Goal: Task Accomplishment & Management: Use online tool/utility

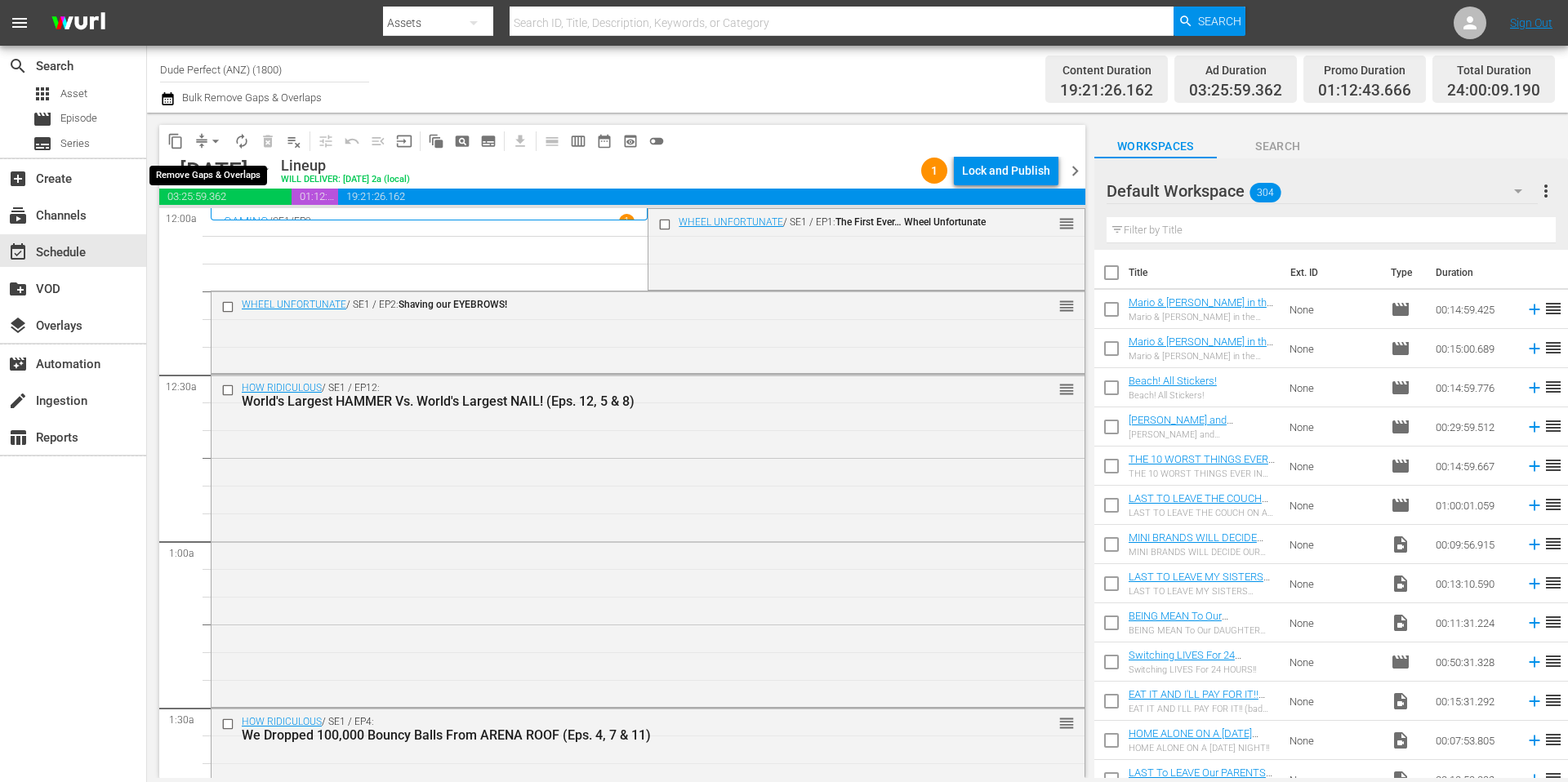
click at [206, 138] on button "arrow_drop_down" at bounding box center [215, 140] width 26 height 26
click at [212, 175] on li "Align to Midnight" at bounding box center [216, 174] width 171 height 27
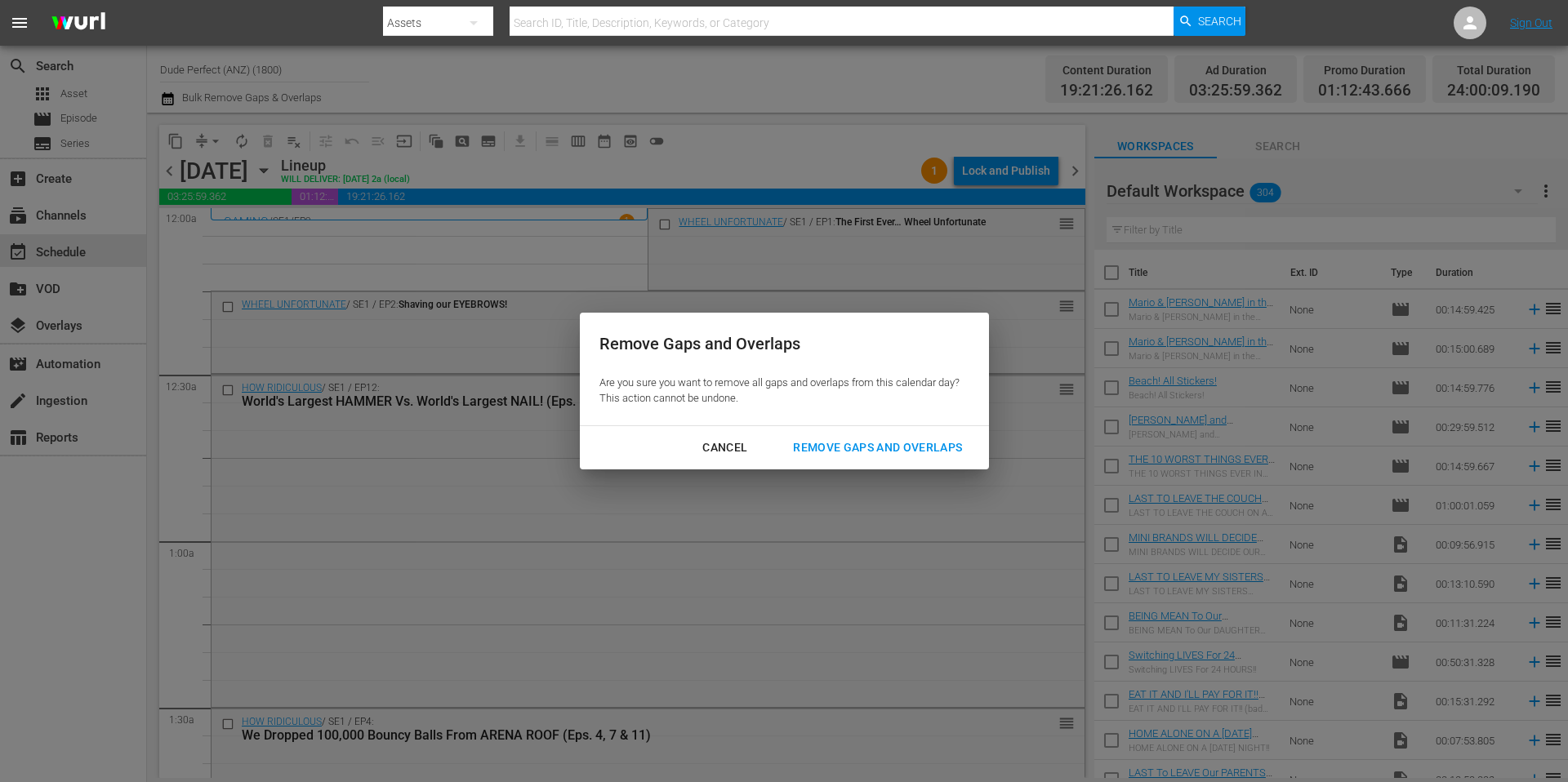
click at [833, 447] on div "Remove Gaps and Overlaps" at bounding box center [877, 447] width 195 height 20
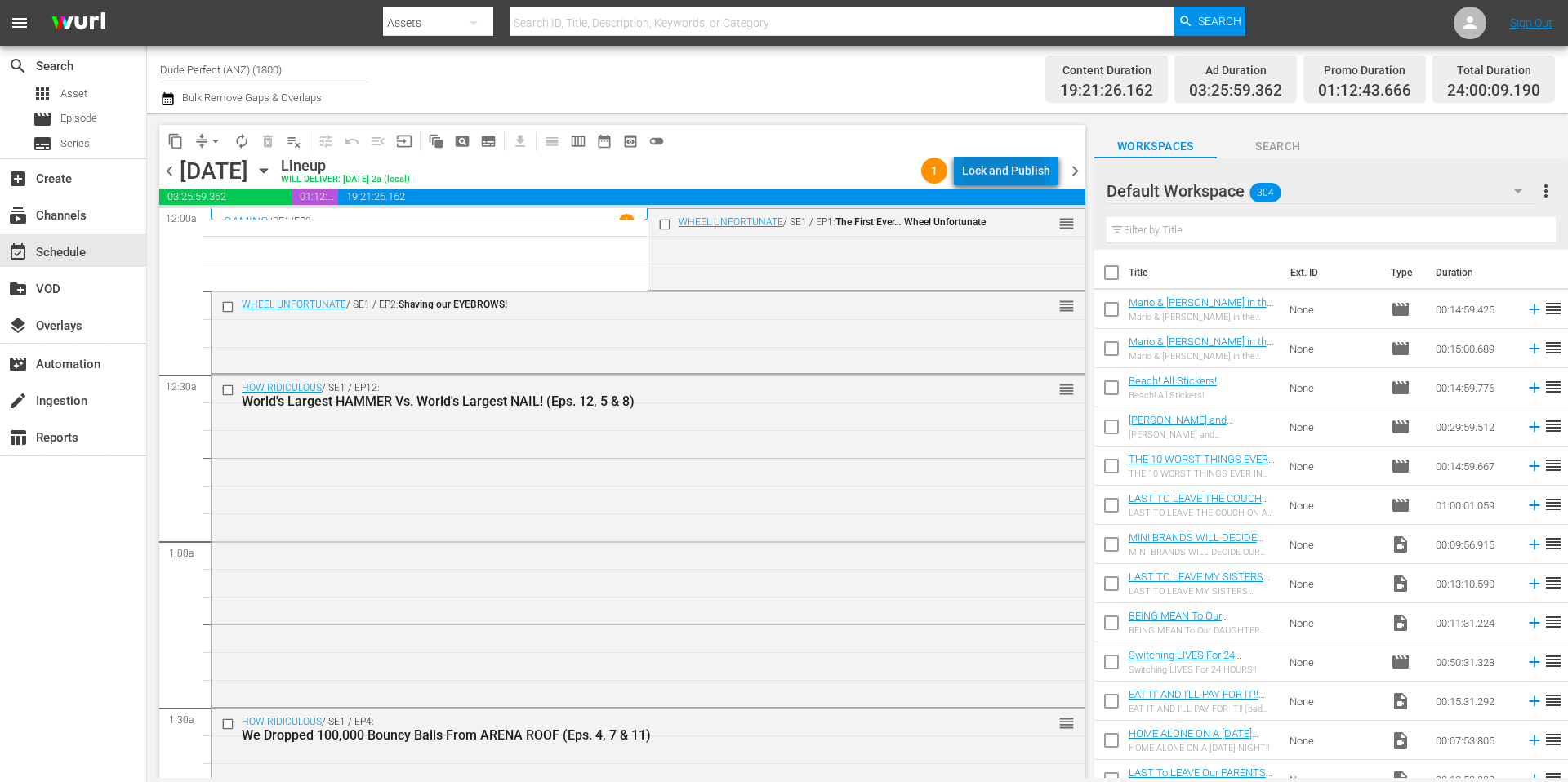
click at [1003, 176] on div "Lock and Publish" at bounding box center [1006, 170] width 89 height 30
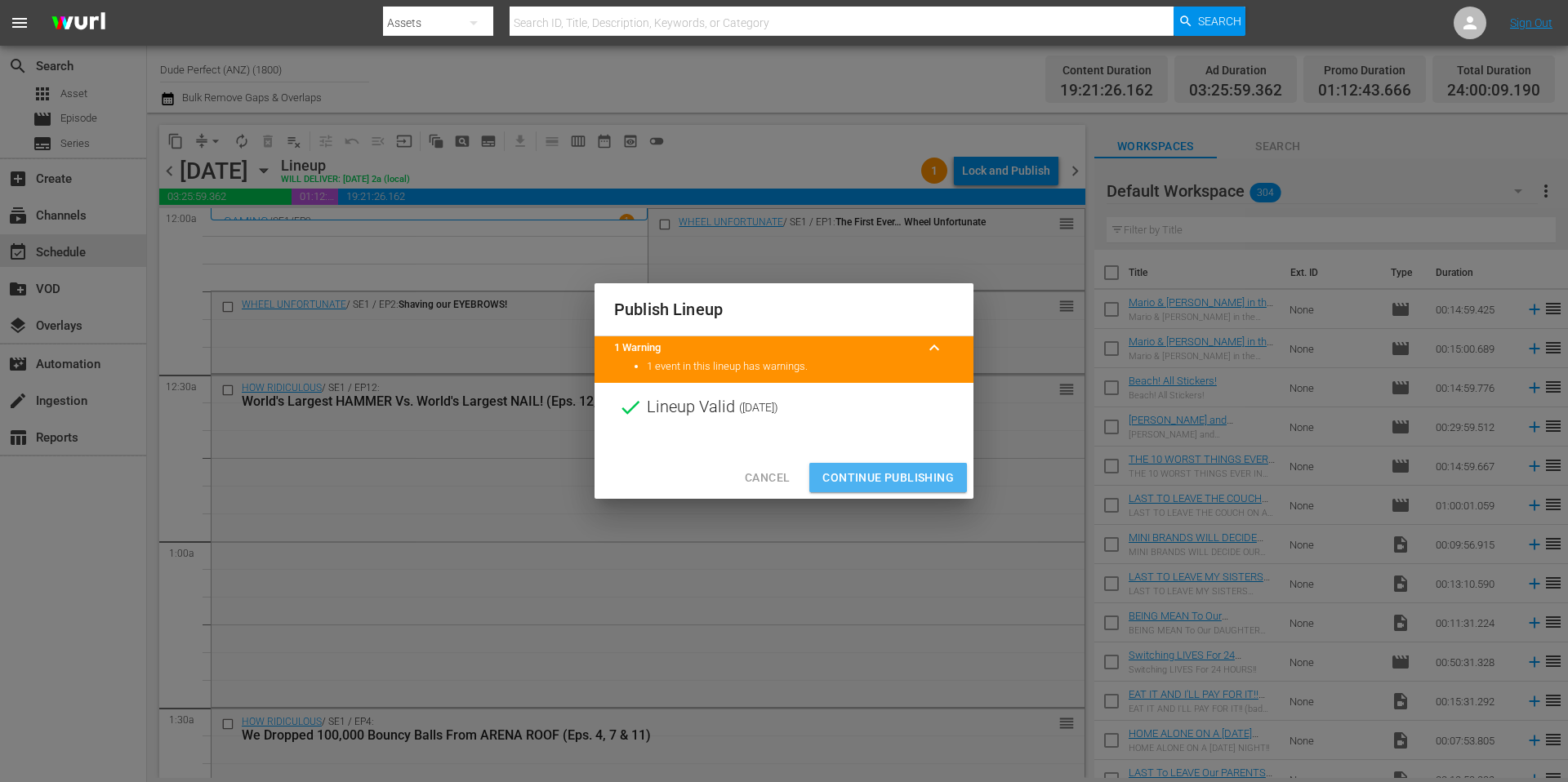
click at [895, 480] on span "Continue Publishing" at bounding box center [888, 477] width 132 height 20
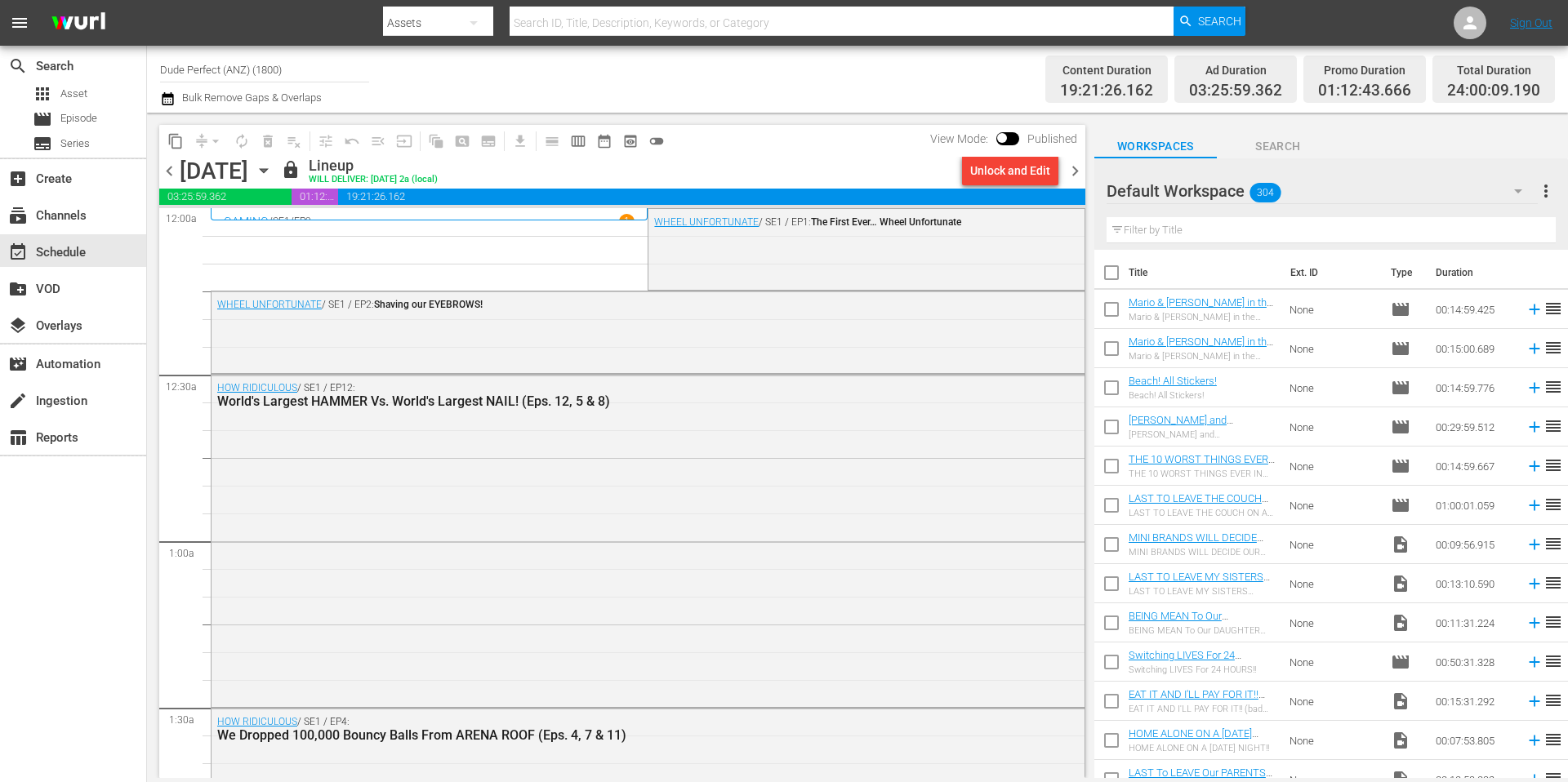
click at [1075, 168] on span "chevron_right" at bounding box center [1075, 170] width 20 height 20
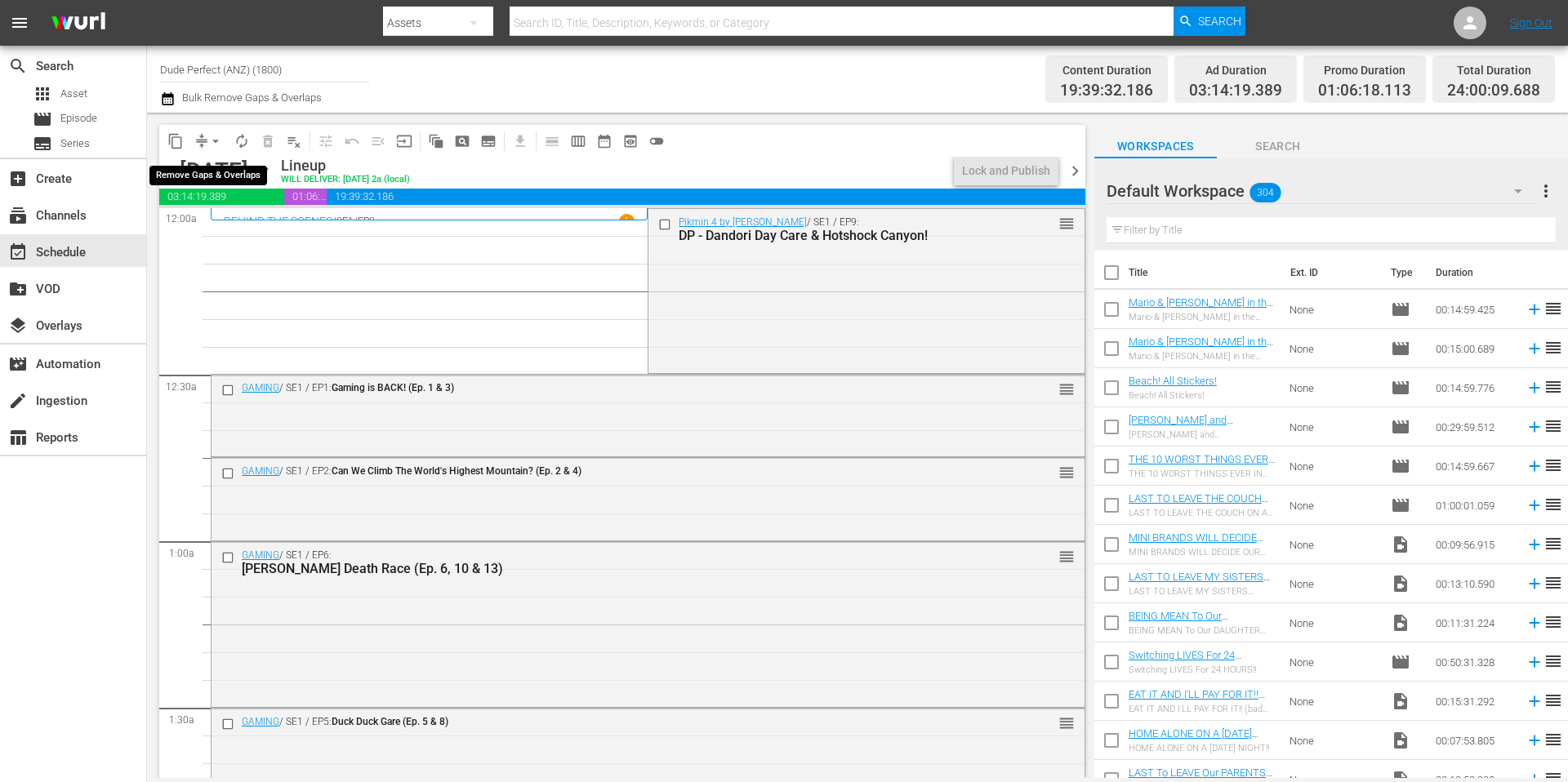
click at [213, 141] on span "arrow_drop_down" at bounding box center [215, 140] width 16 height 16
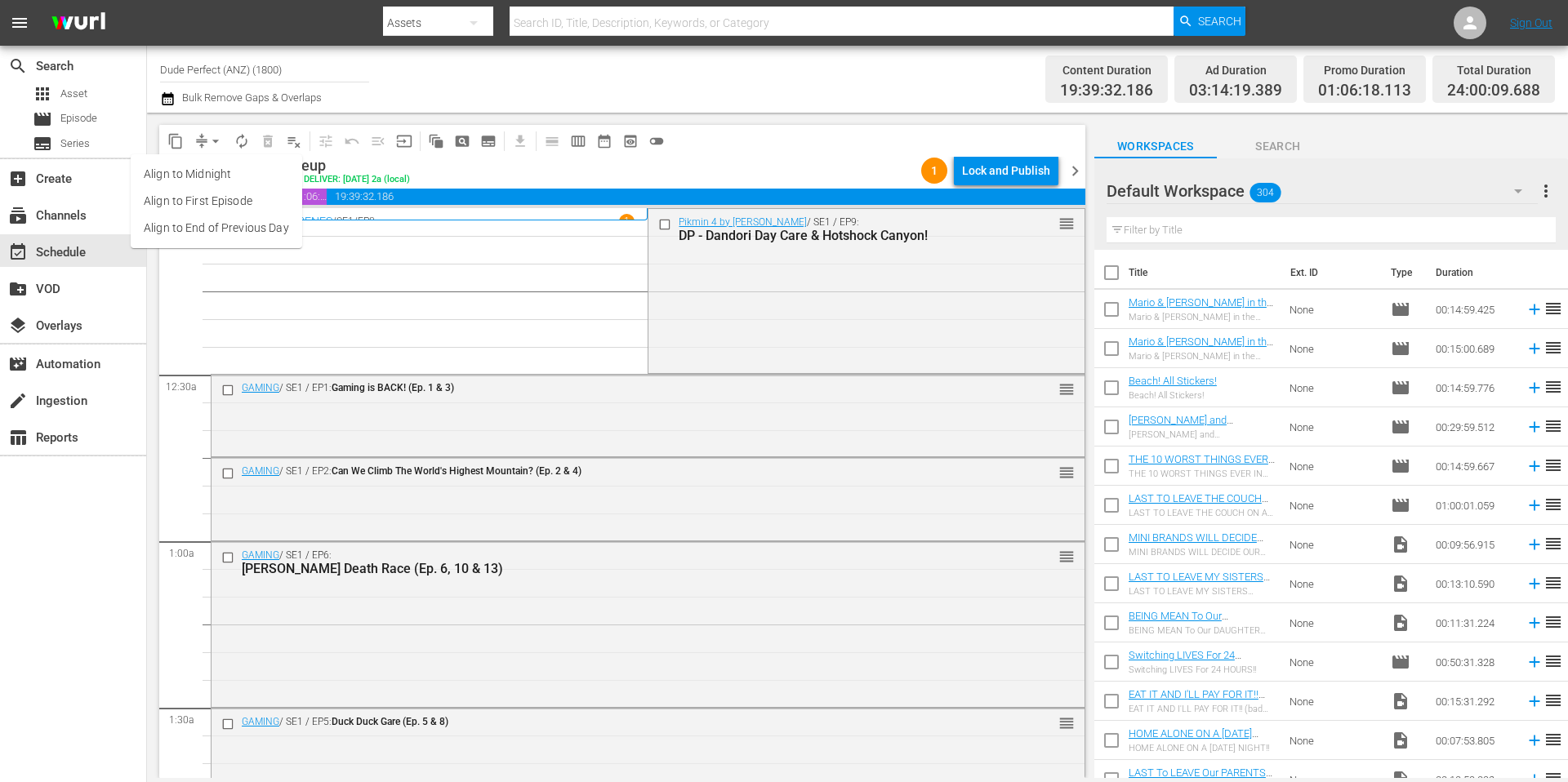
click at [561, 78] on div "Channel Title Dude Perfect (ANZ) (1800) Bulk Remove Gaps & Overlaps" at bounding box center [540, 79] width 761 height 59
click at [199, 140] on span "compress" at bounding box center [201, 140] width 16 height 16
click at [213, 139] on span "arrow_drop_down" at bounding box center [215, 140] width 16 height 16
click at [216, 176] on li "Align to Midnight" at bounding box center [216, 174] width 171 height 27
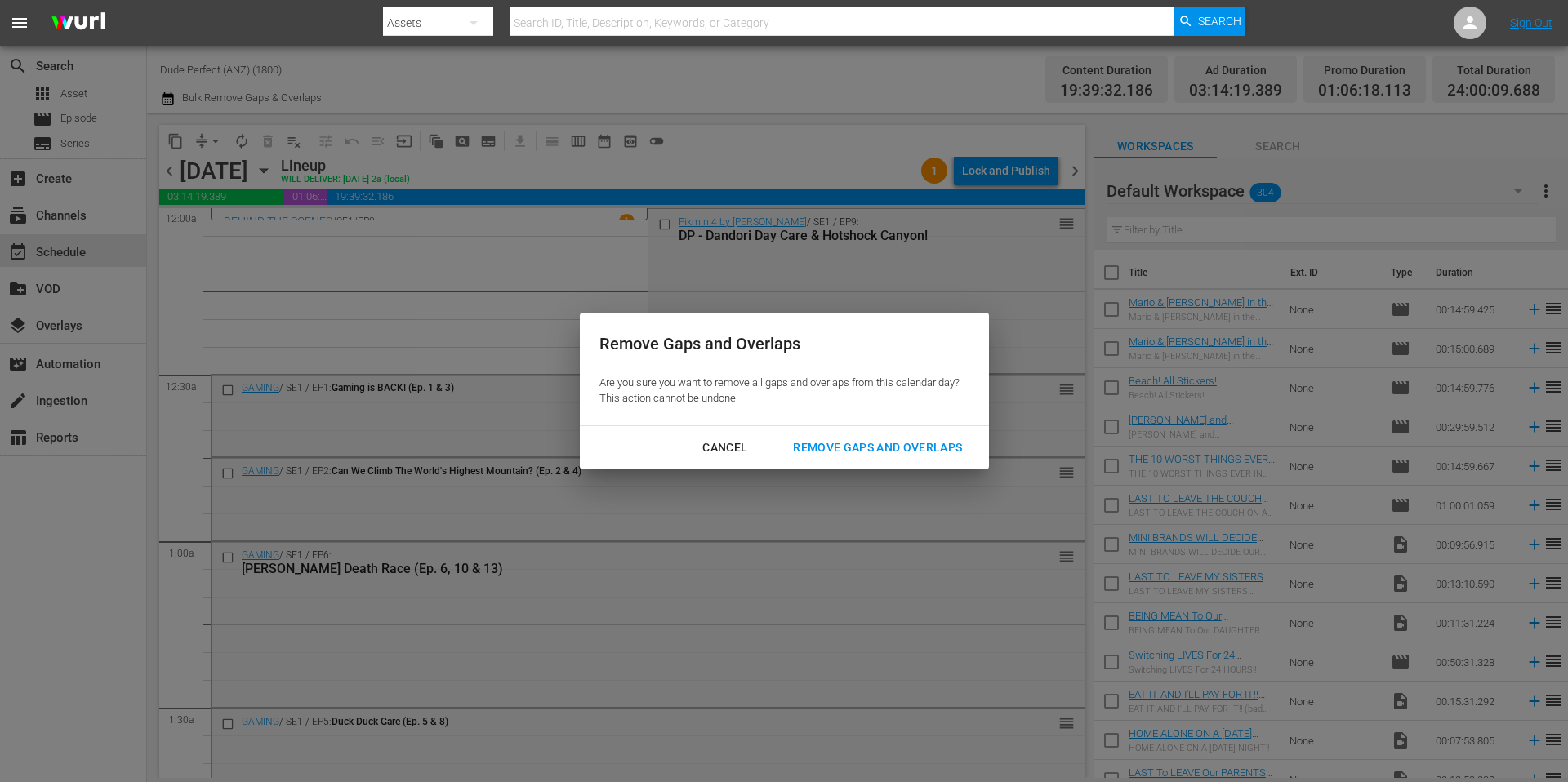
click at [874, 455] on div "Remove Gaps and Overlaps" at bounding box center [877, 447] width 195 height 20
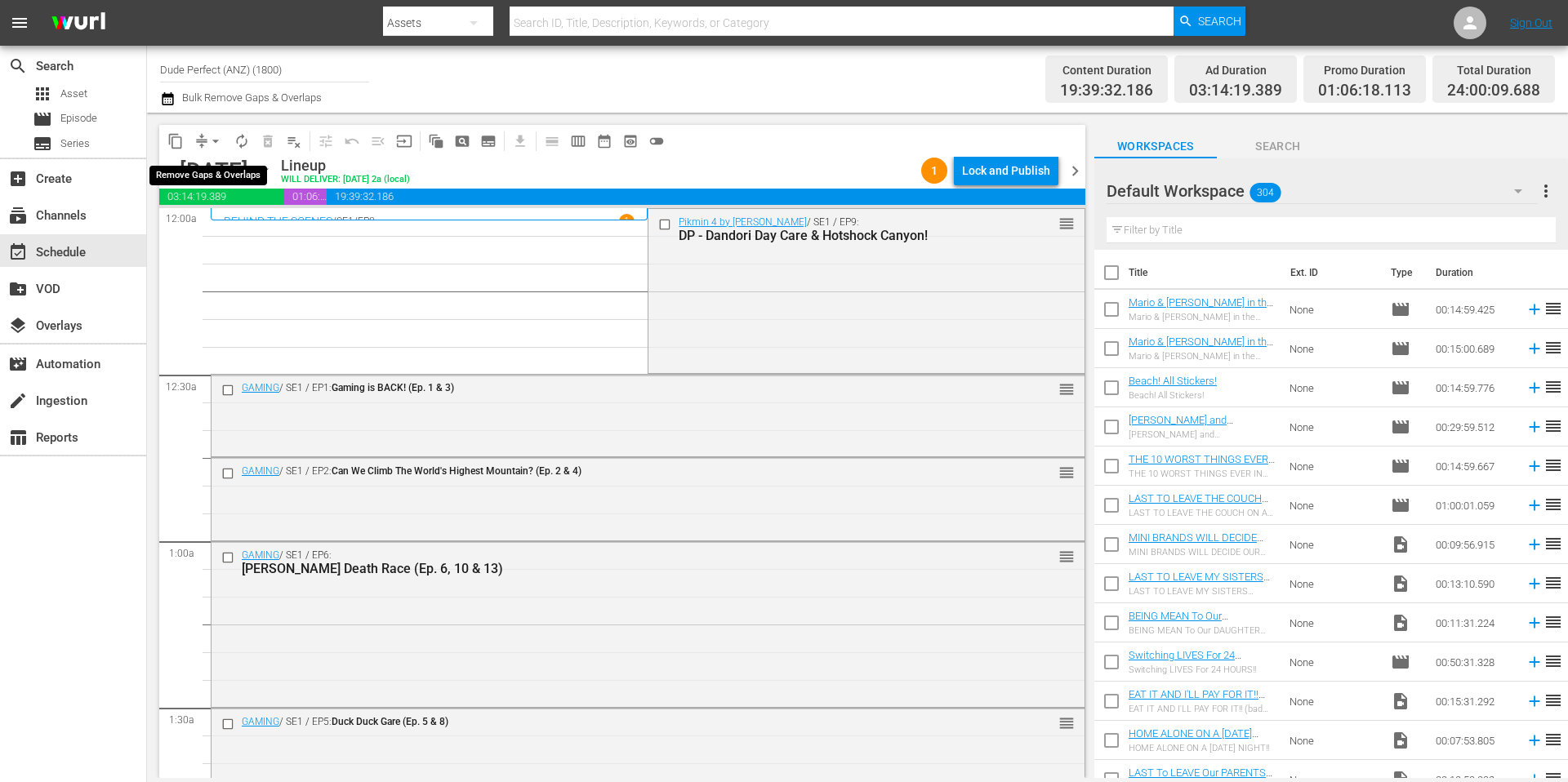
click at [212, 140] on span "arrow_drop_down" at bounding box center [215, 140] width 16 height 16
click at [210, 173] on li "Align to Midnight" at bounding box center [216, 174] width 171 height 27
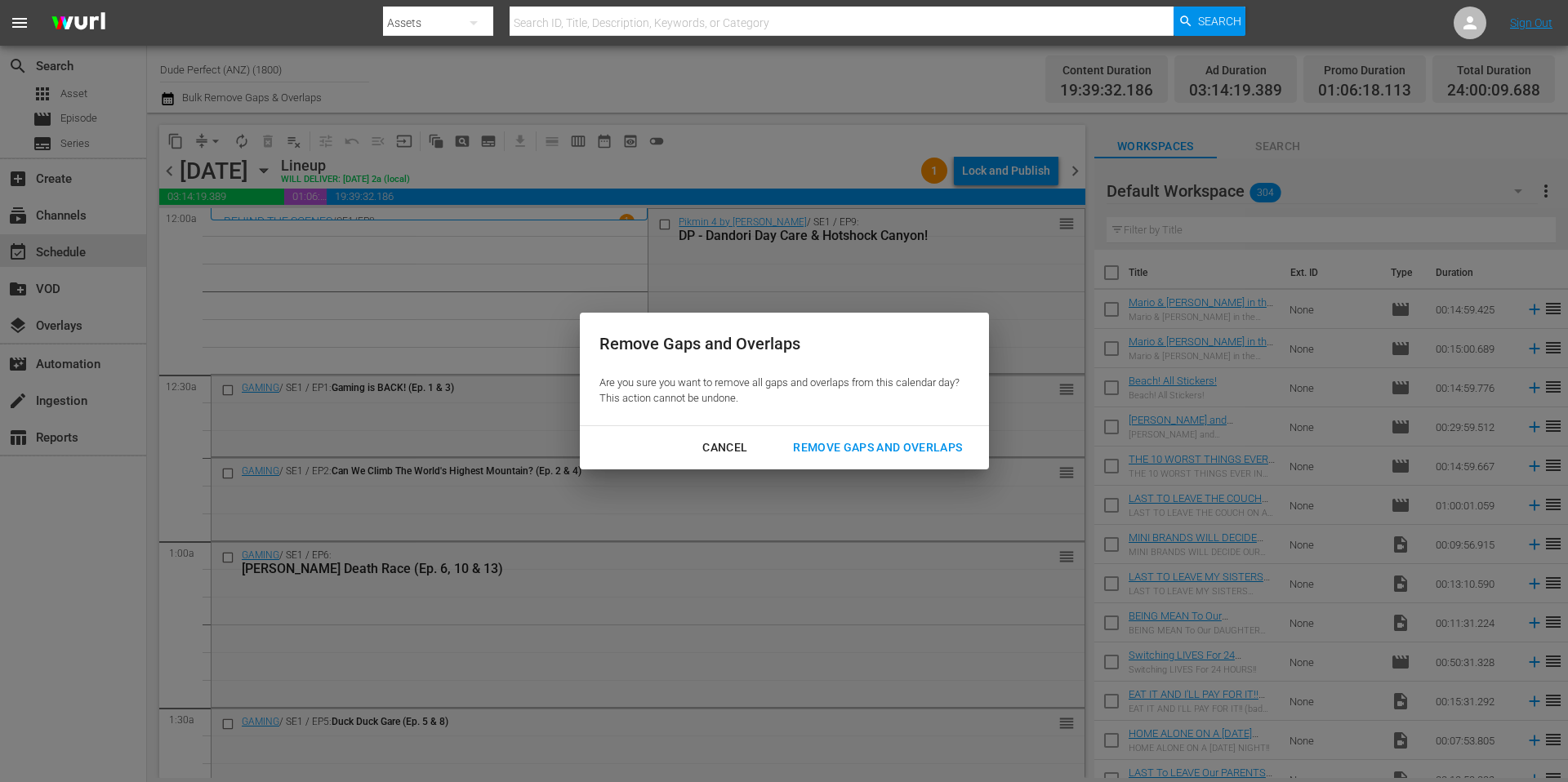
click at [847, 446] on div "Remove Gaps and Overlaps" at bounding box center [877, 447] width 195 height 20
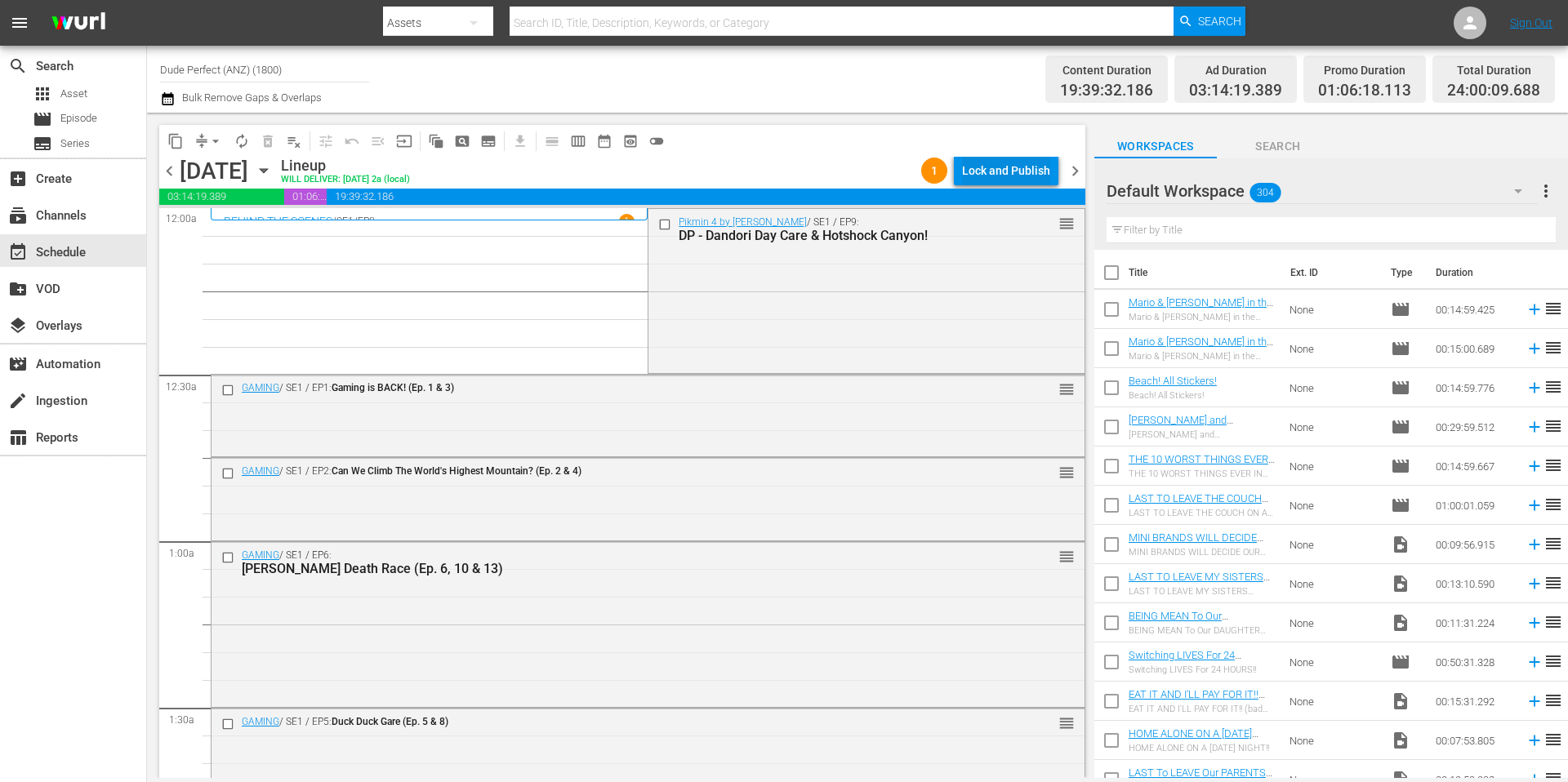
click at [1001, 171] on div "Lock and Publish" at bounding box center [1006, 170] width 89 height 30
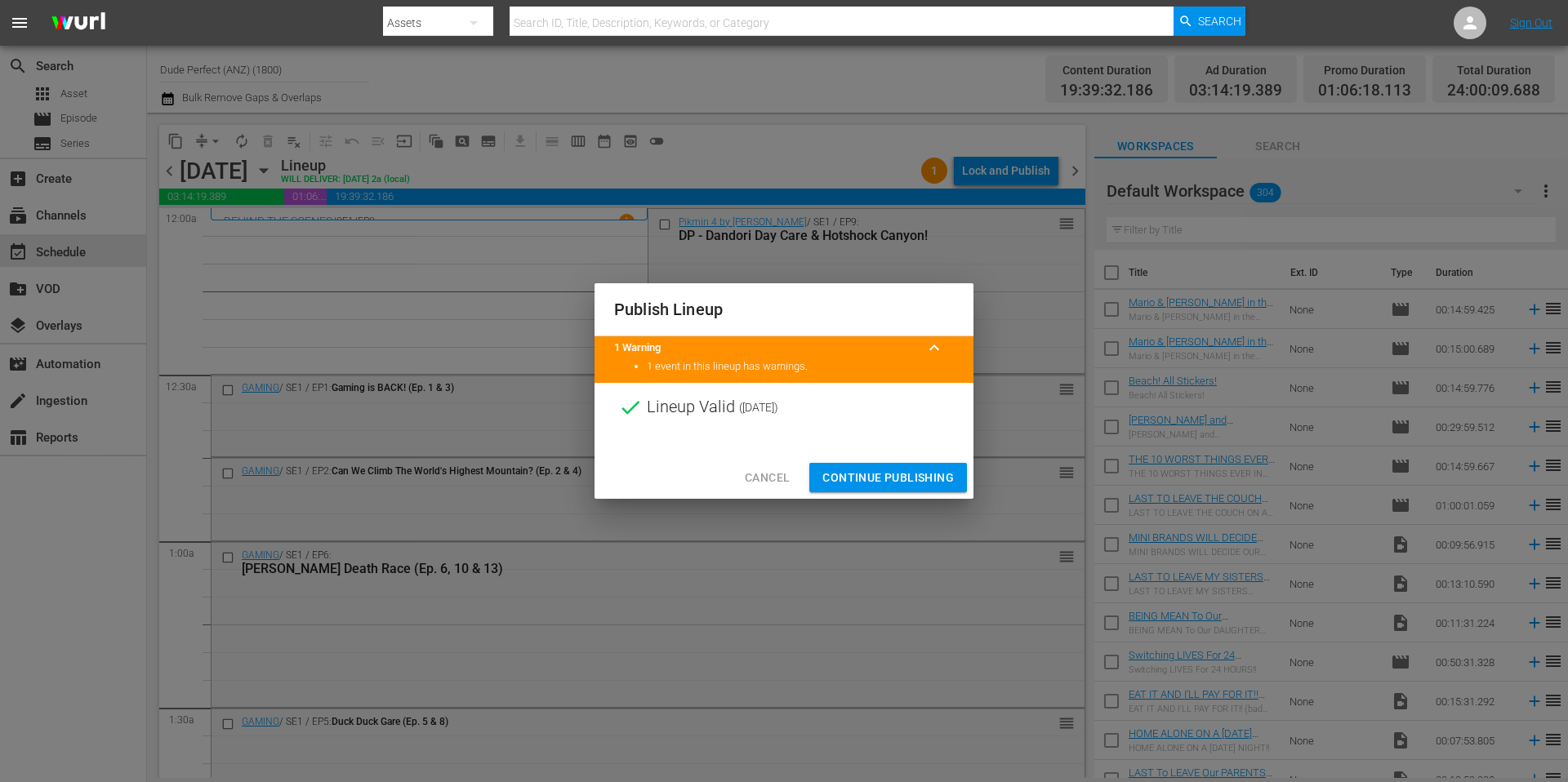
click at [907, 478] on span "Continue Publishing" at bounding box center [888, 477] width 132 height 20
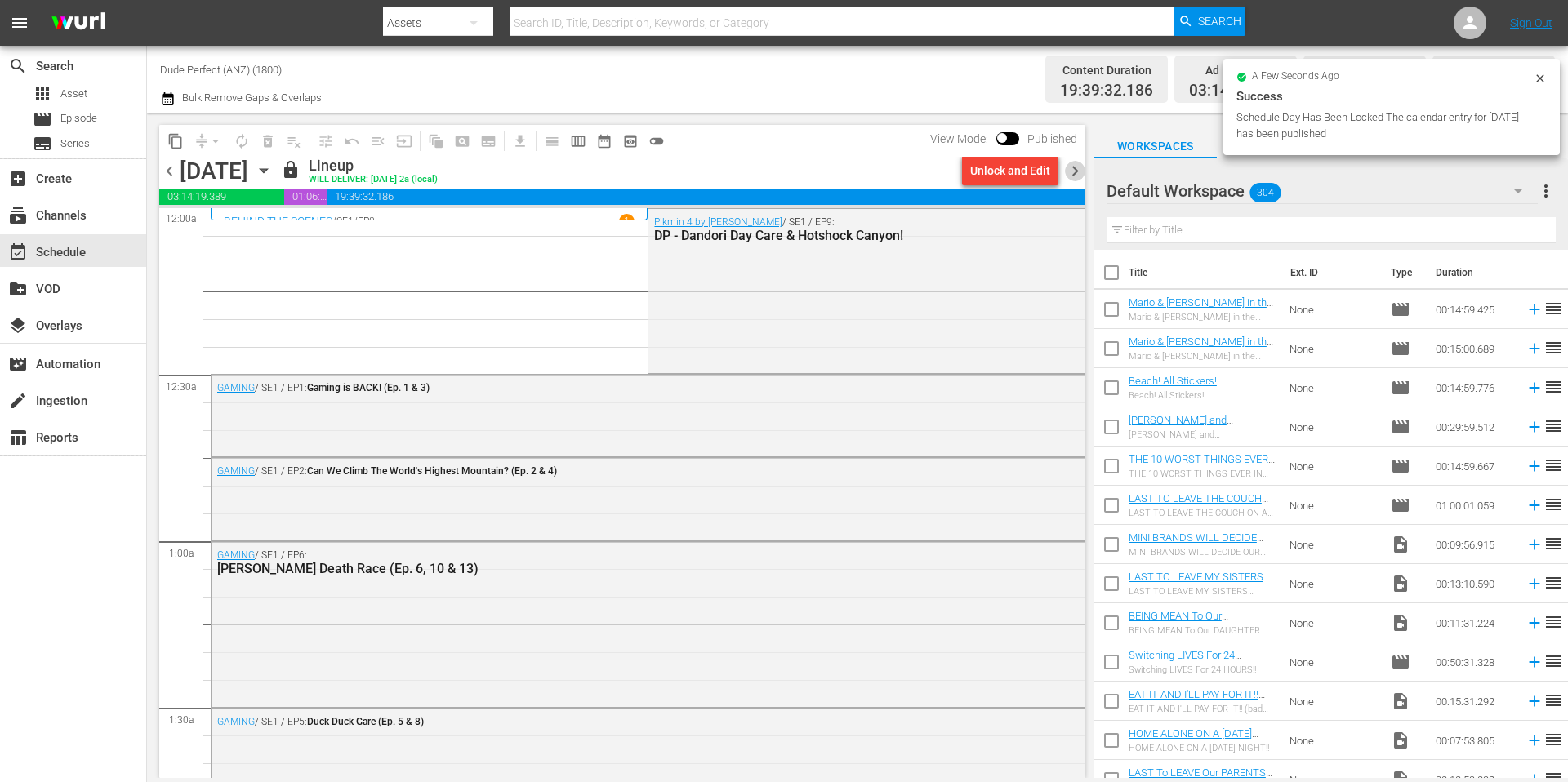
click at [1079, 171] on span "chevron_right" at bounding box center [1075, 170] width 20 height 20
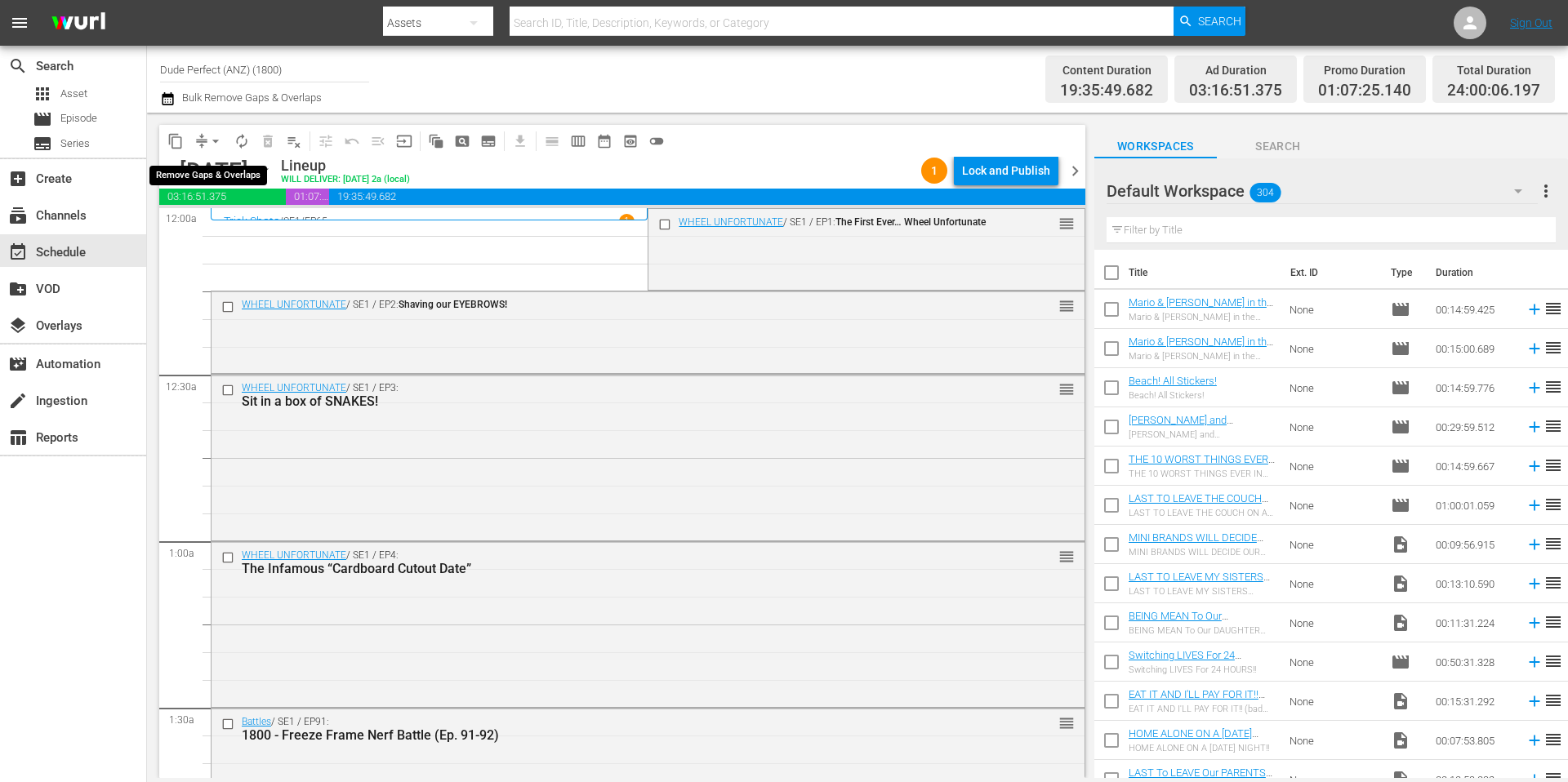
click at [208, 143] on span "arrow_drop_down" at bounding box center [215, 140] width 16 height 16
click at [210, 178] on li "Align to Midnight" at bounding box center [216, 174] width 171 height 27
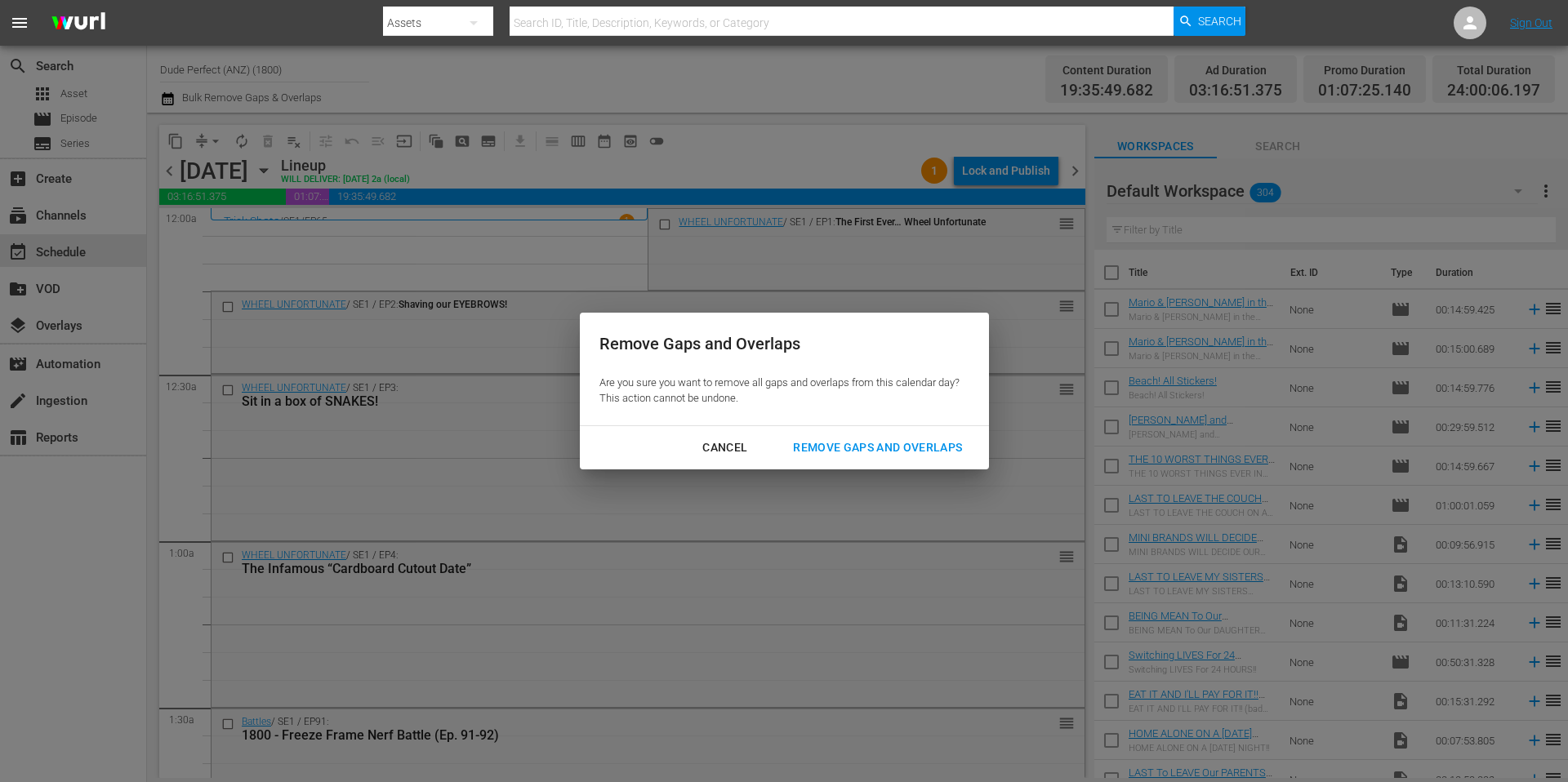
click at [888, 453] on div "Remove Gaps and Overlaps" at bounding box center [877, 447] width 195 height 20
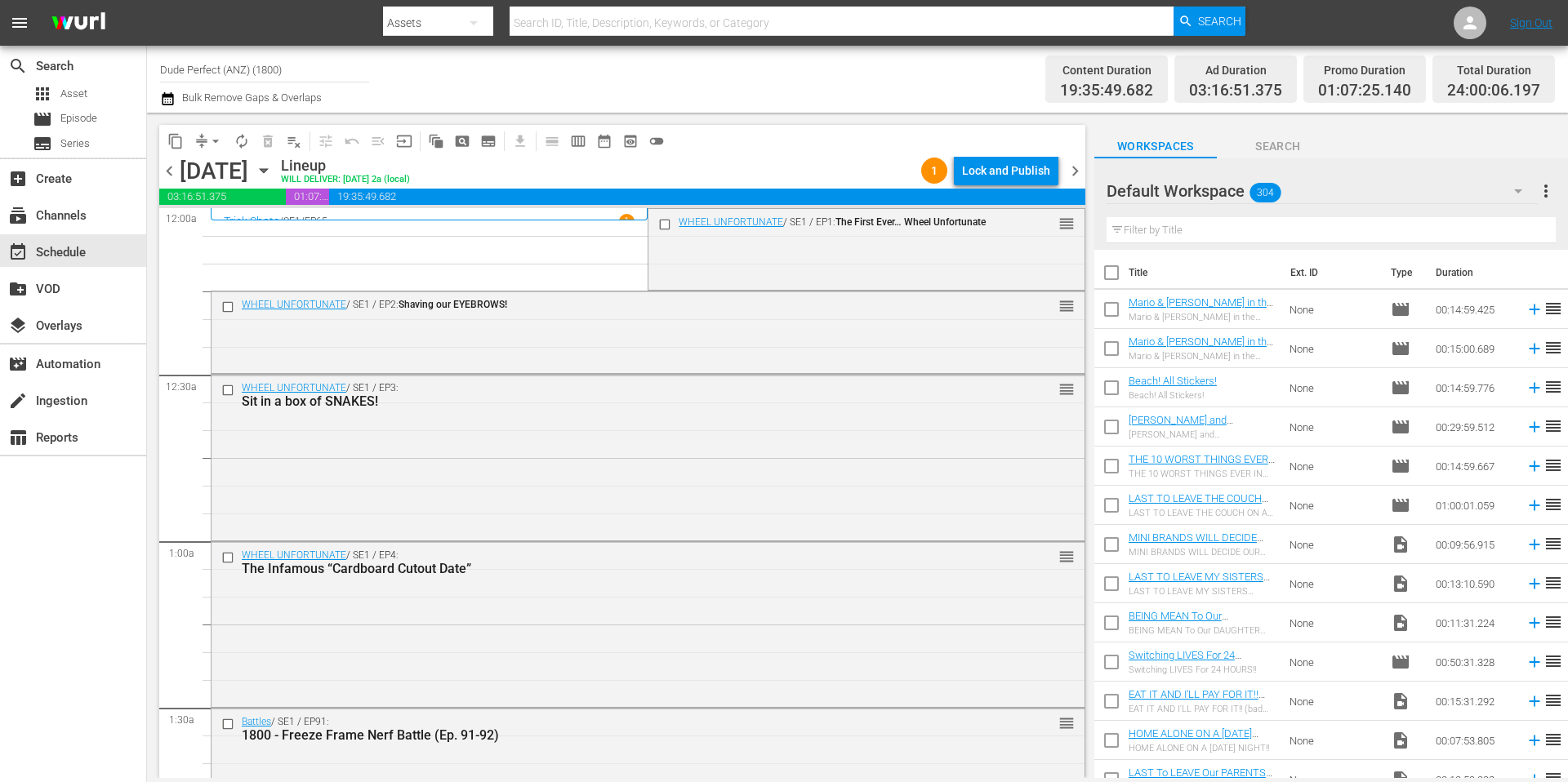
click at [210, 143] on span "arrow_drop_down" at bounding box center [215, 140] width 16 height 16
click at [217, 169] on li "Align to Midnight" at bounding box center [216, 174] width 171 height 27
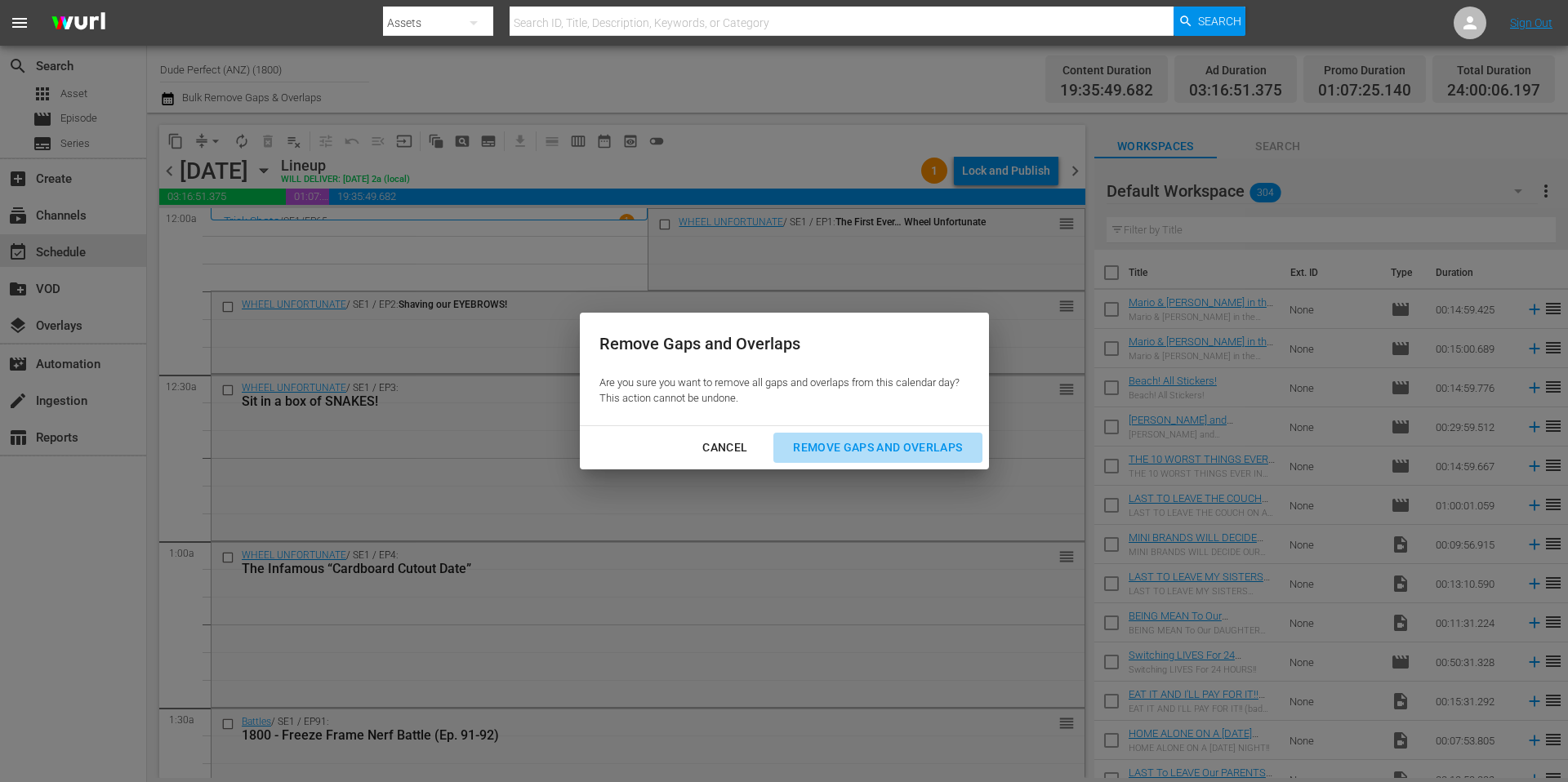
click at [894, 446] on div "Remove Gaps and Overlaps" at bounding box center [877, 447] width 195 height 20
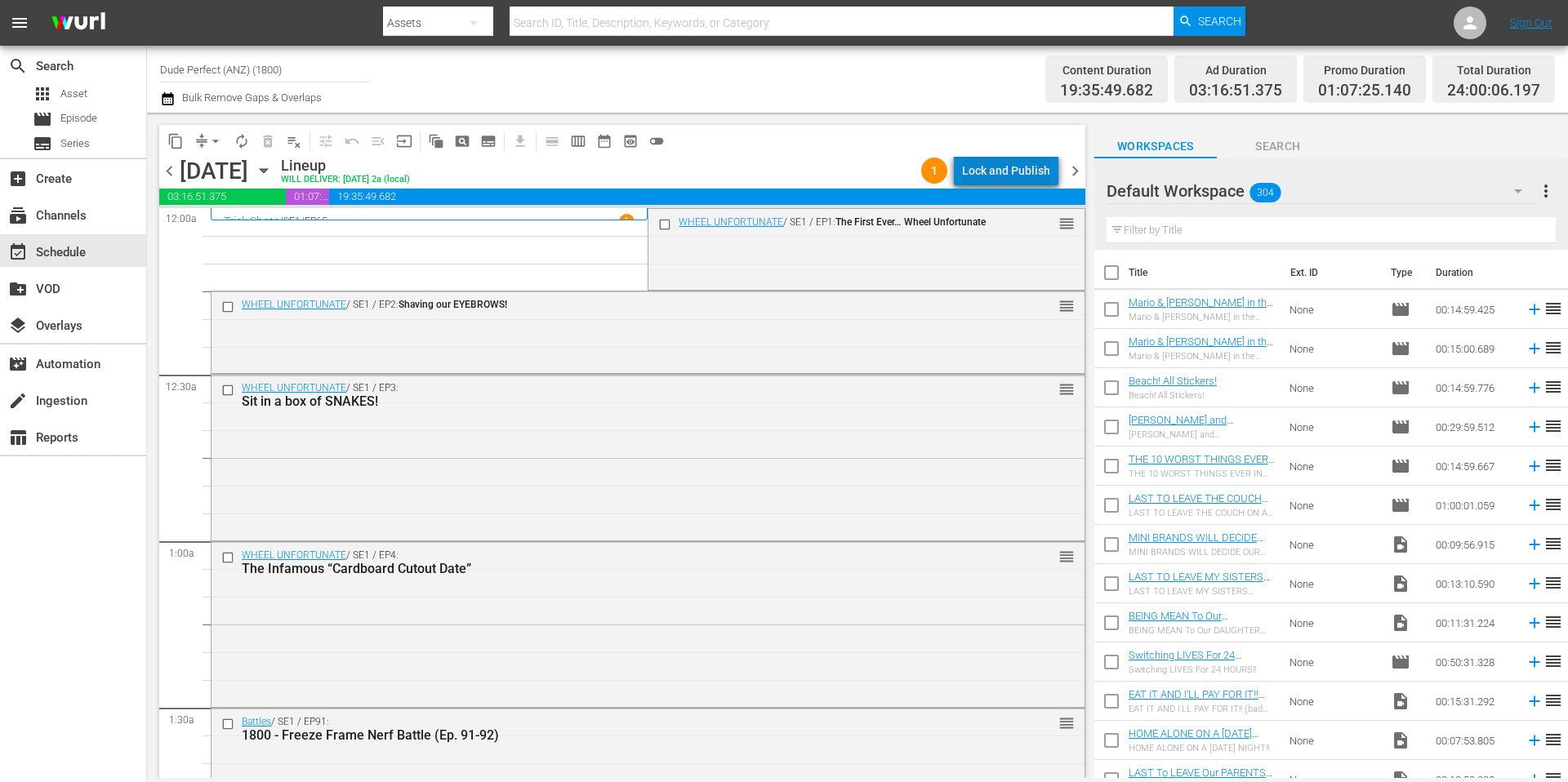
click at [1020, 172] on div "Lock and Publish" at bounding box center [1006, 170] width 89 height 30
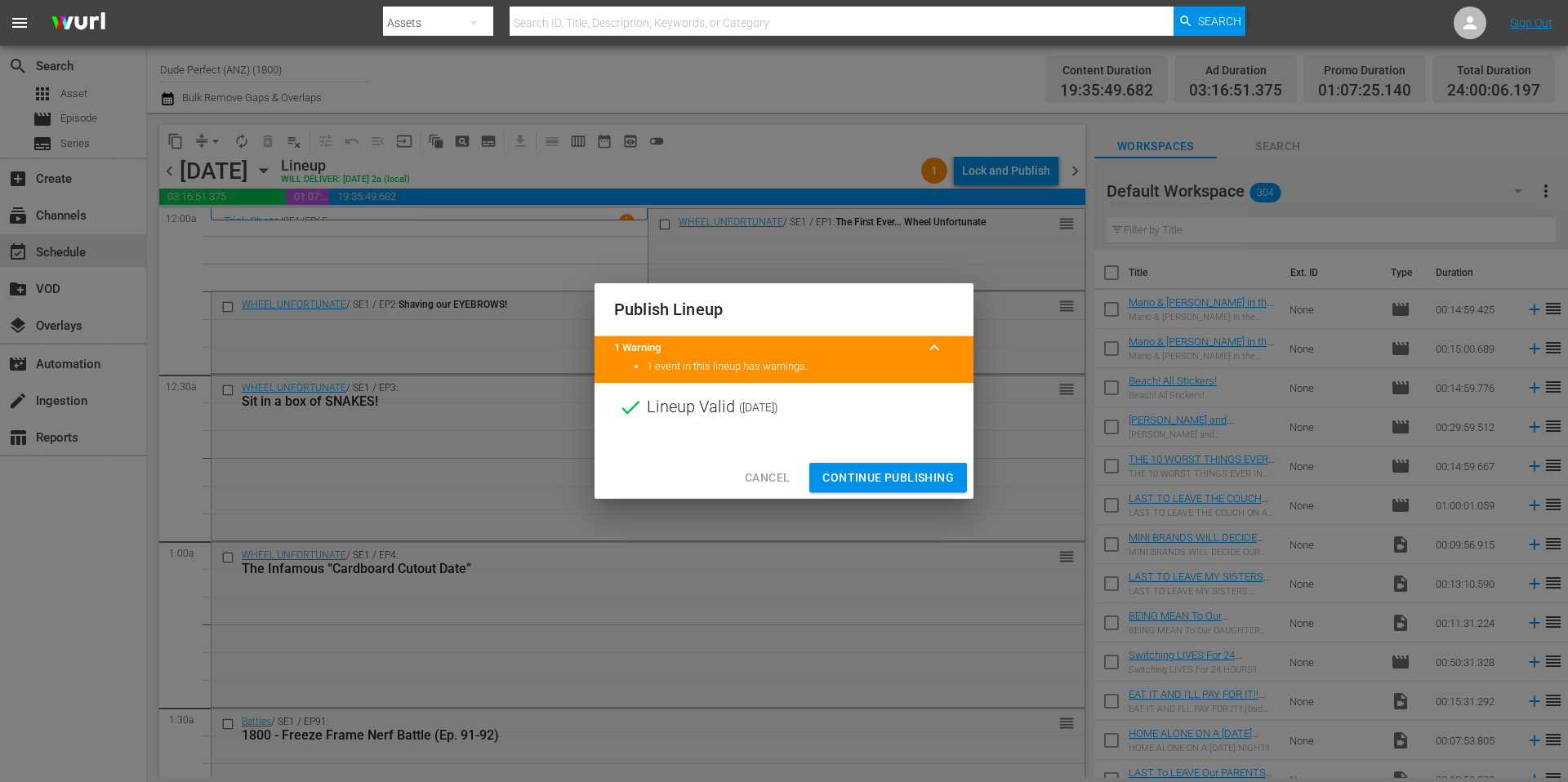
click at [900, 473] on span "Continue Publishing" at bounding box center [888, 477] width 132 height 20
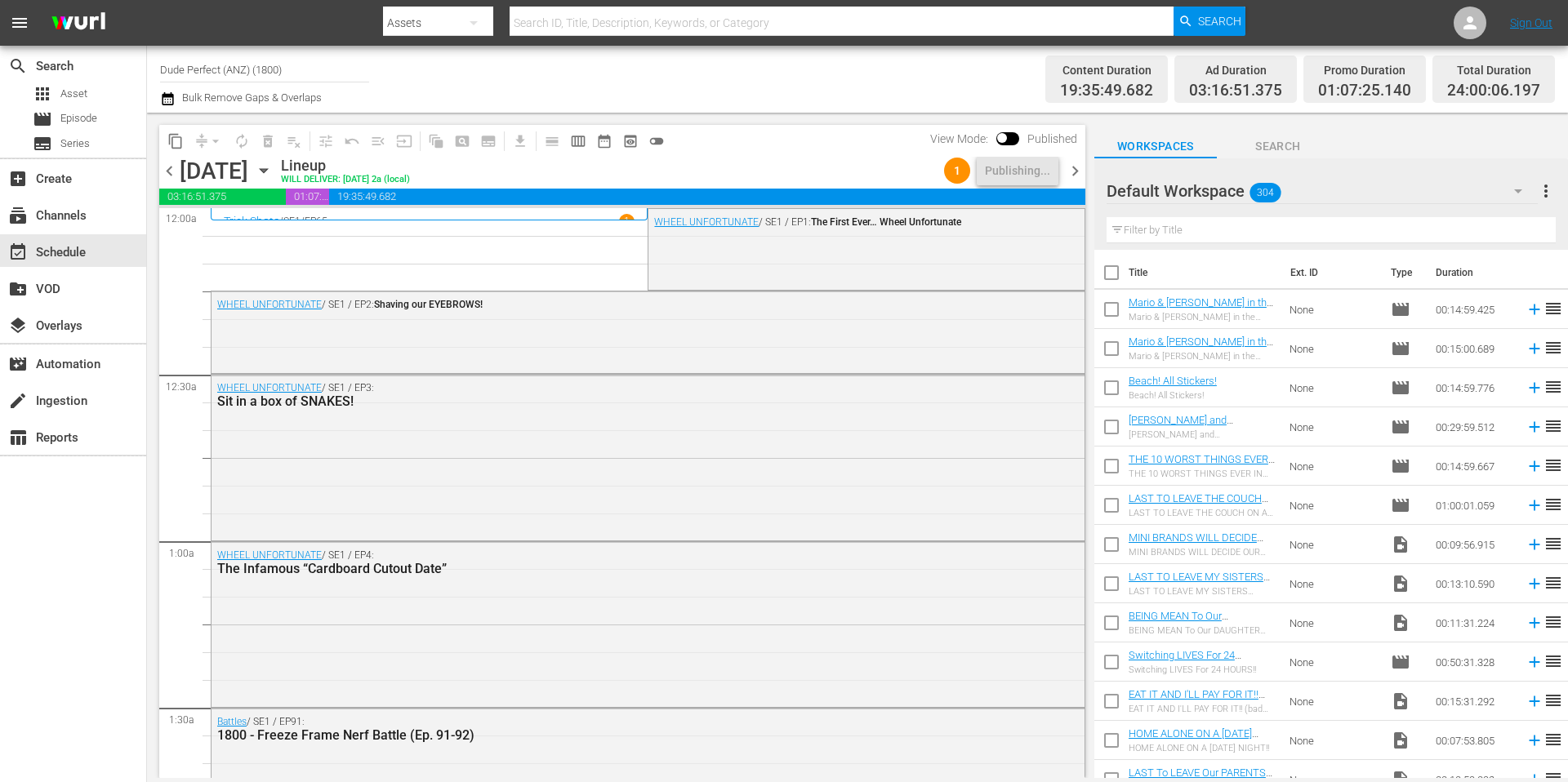
click at [870, 81] on div "Channel Title Dude Perfect (ANZ) (1800) Bulk Remove Gaps & Overlaps" at bounding box center [540, 79] width 761 height 59
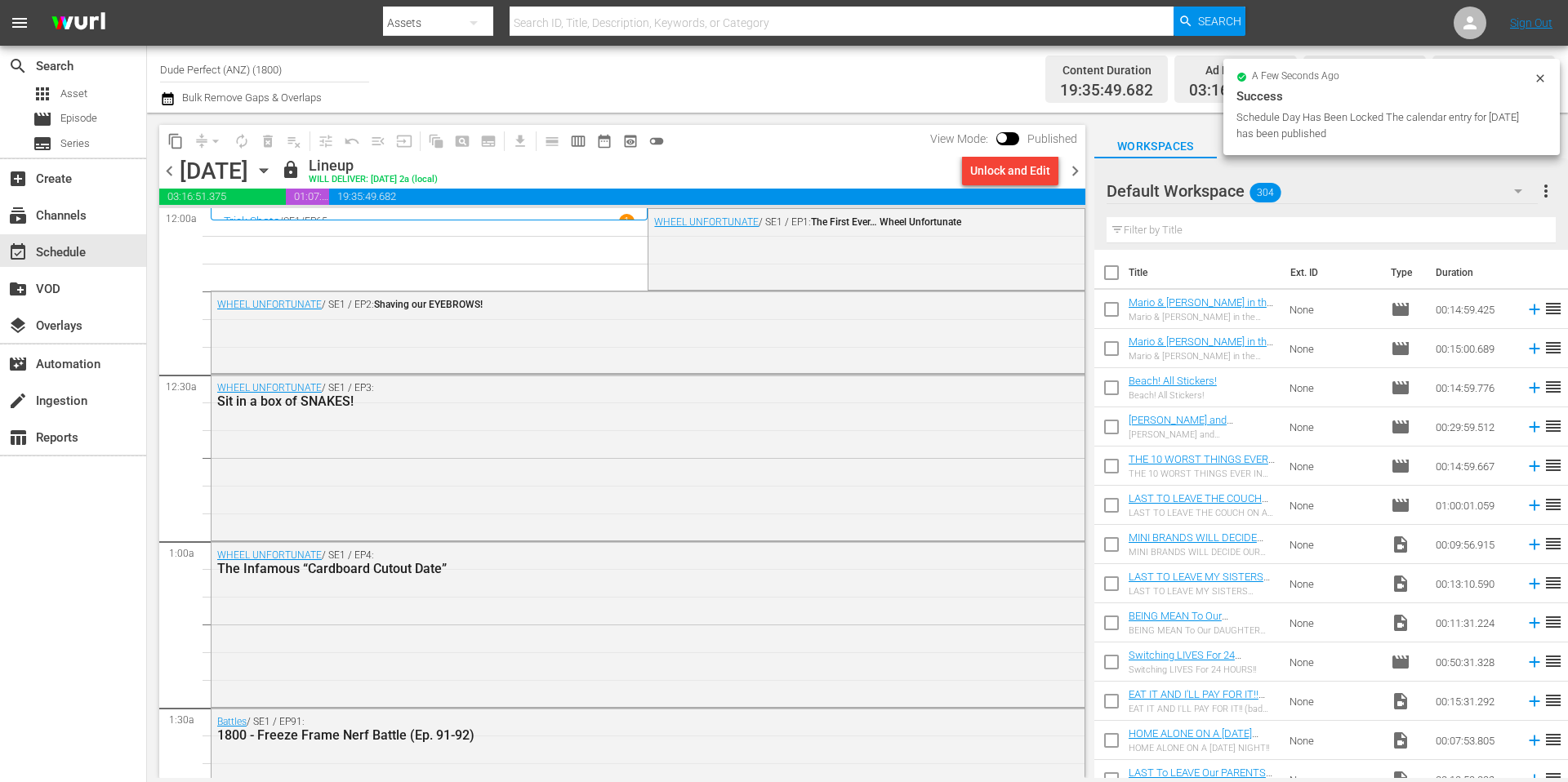
click at [1077, 173] on span "chevron_right" at bounding box center [1075, 170] width 20 height 20
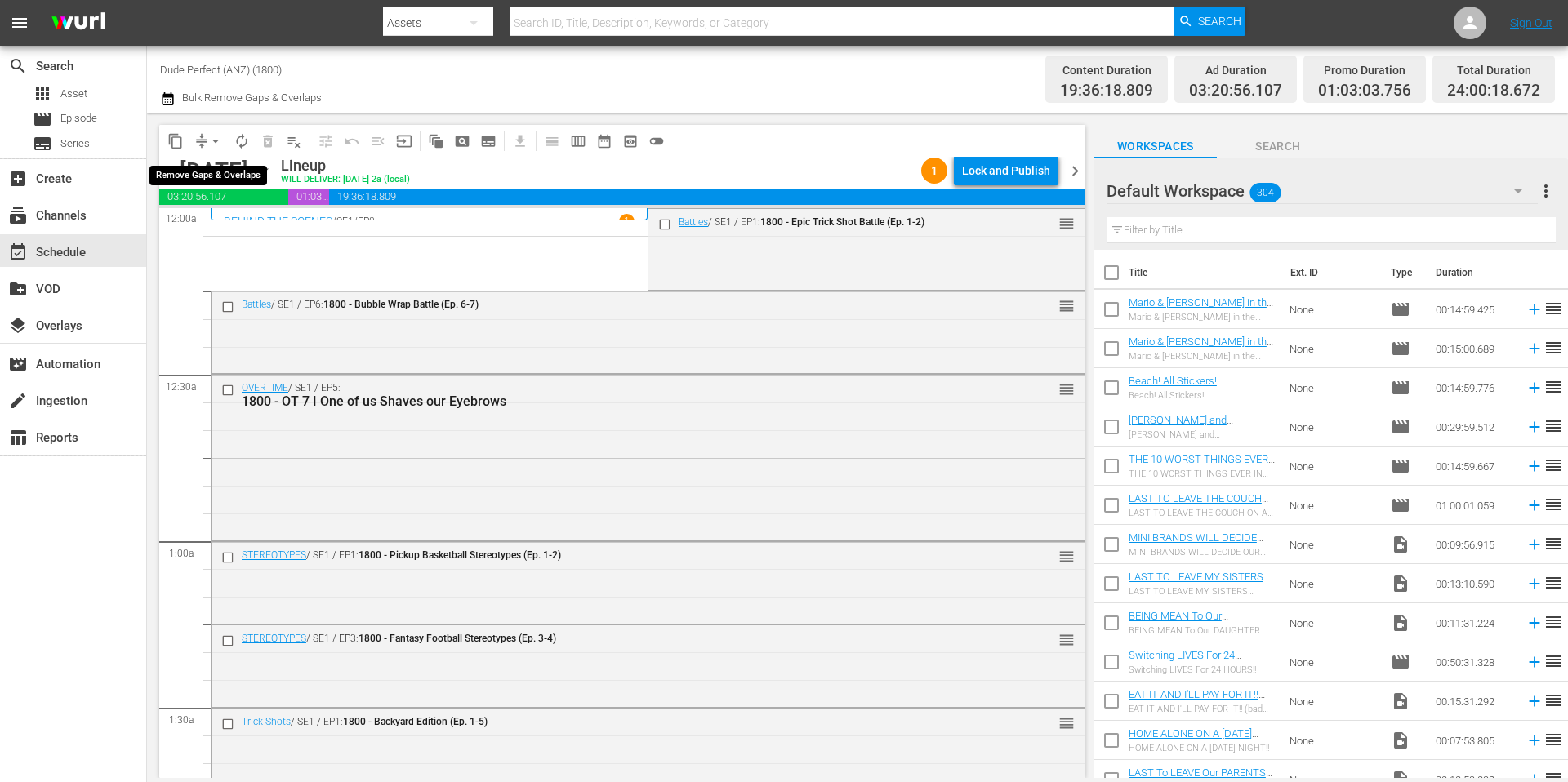
click at [214, 142] on span "arrow_drop_down" at bounding box center [215, 140] width 16 height 16
click at [214, 174] on li "Align to Midnight" at bounding box center [216, 174] width 171 height 27
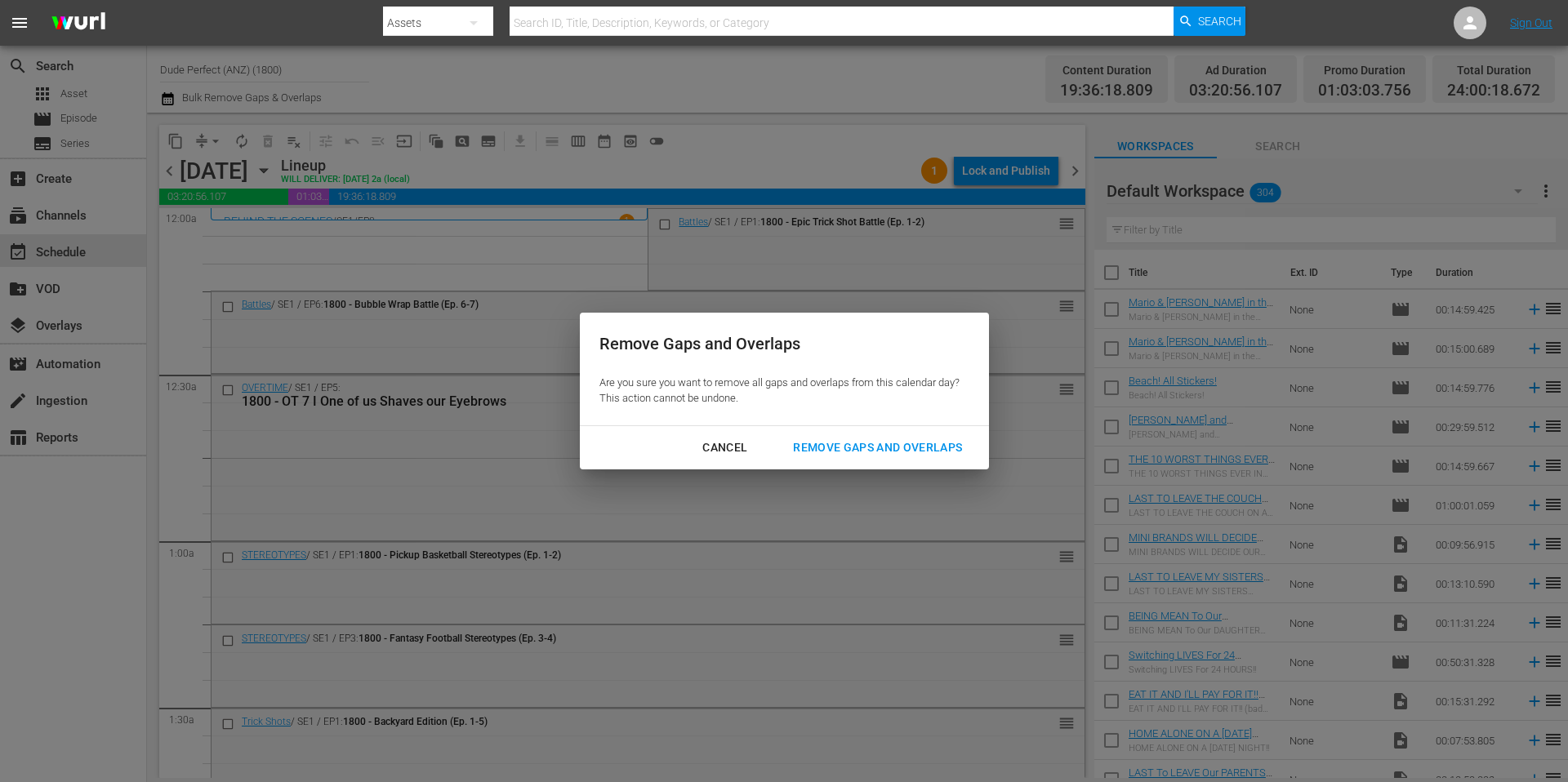
click at [838, 435] on button "Remove Gaps and Overlaps" at bounding box center [877, 447] width 208 height 30
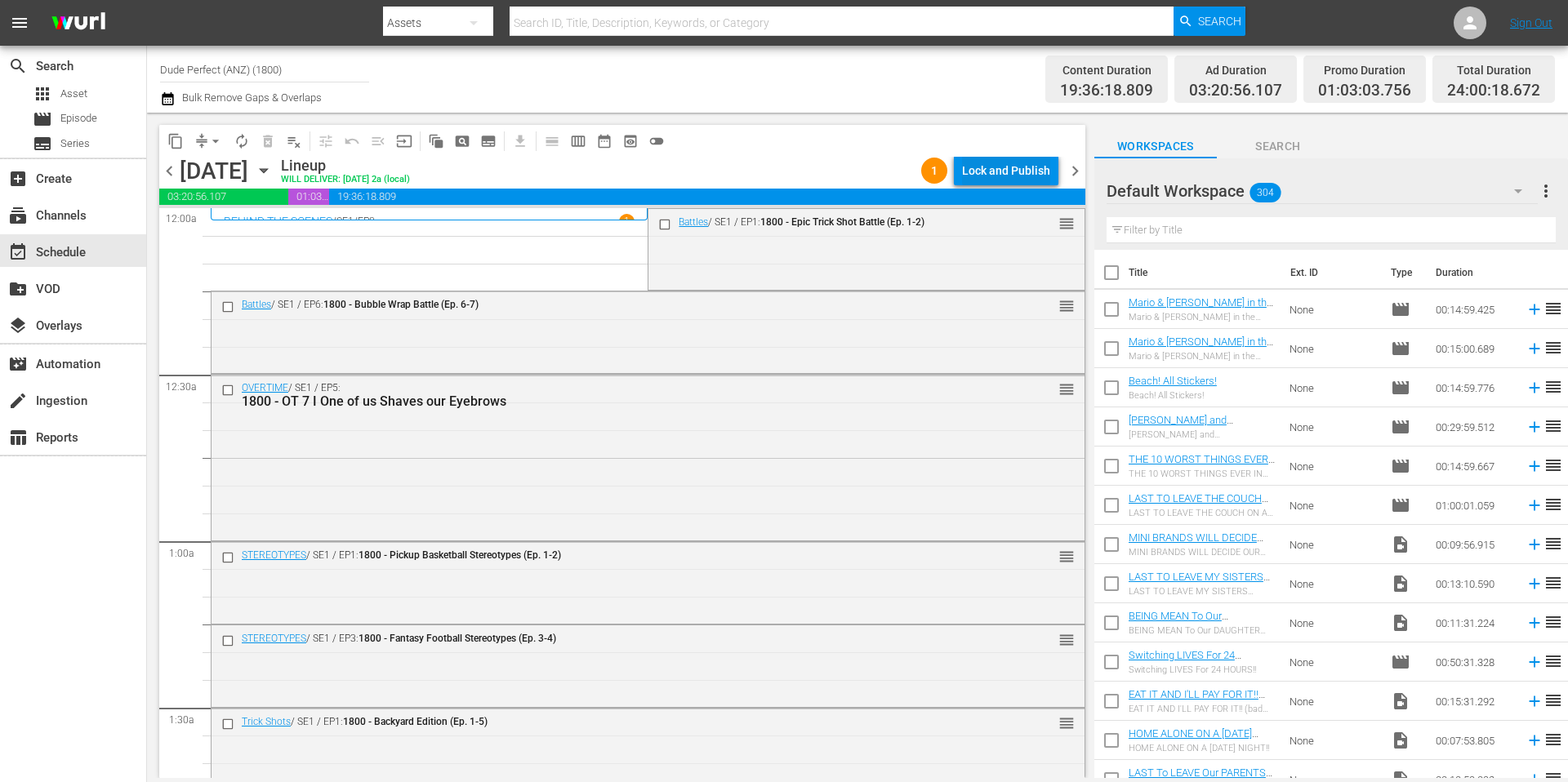
click at [1020, 169] on div "Lock and Publish" at bounding box center [1006, 170] width 89 height 30
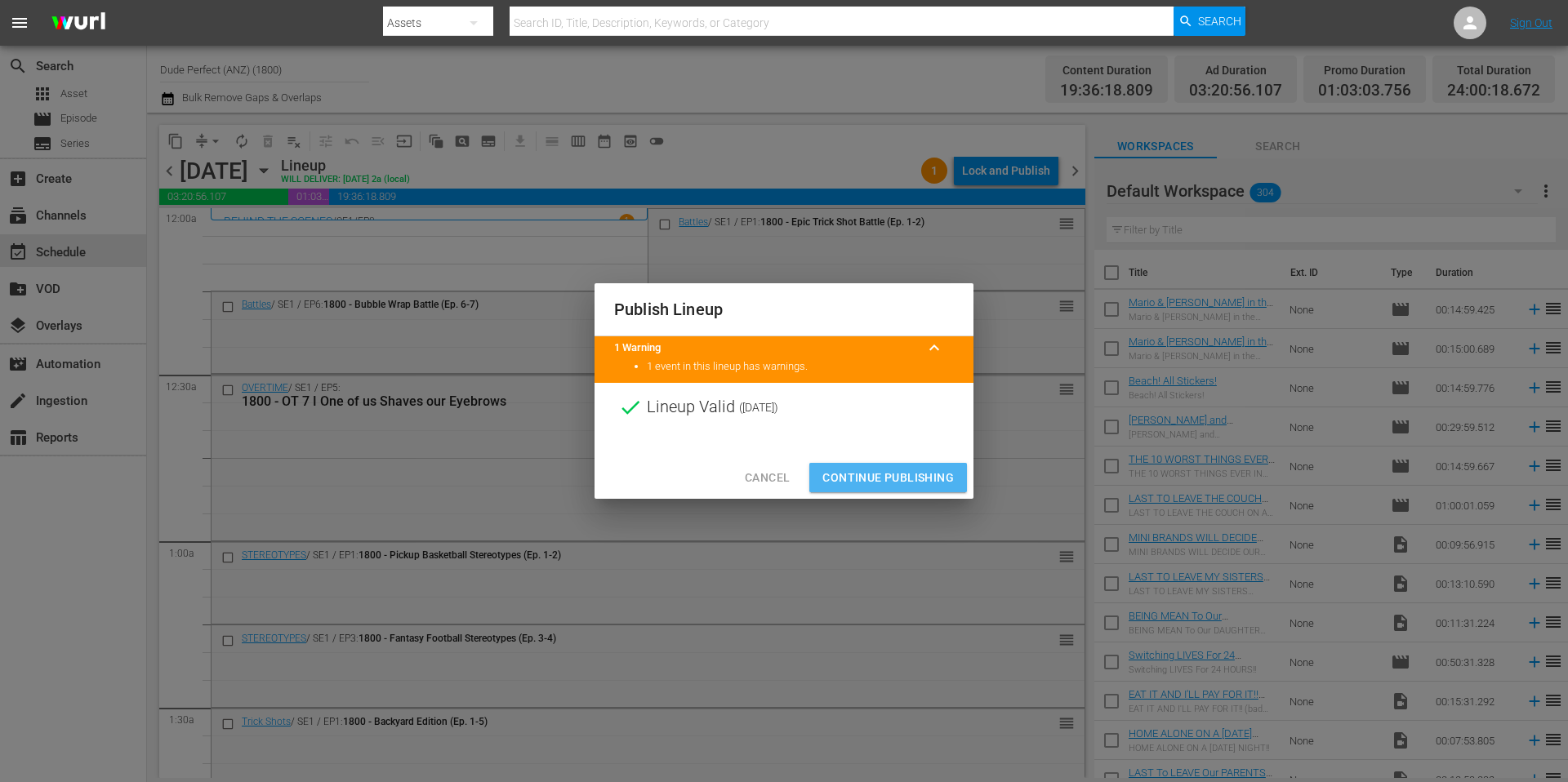
click at [918, 483] on span "Continue Publishing" at bounding box center [888, 477] width 132 height 20
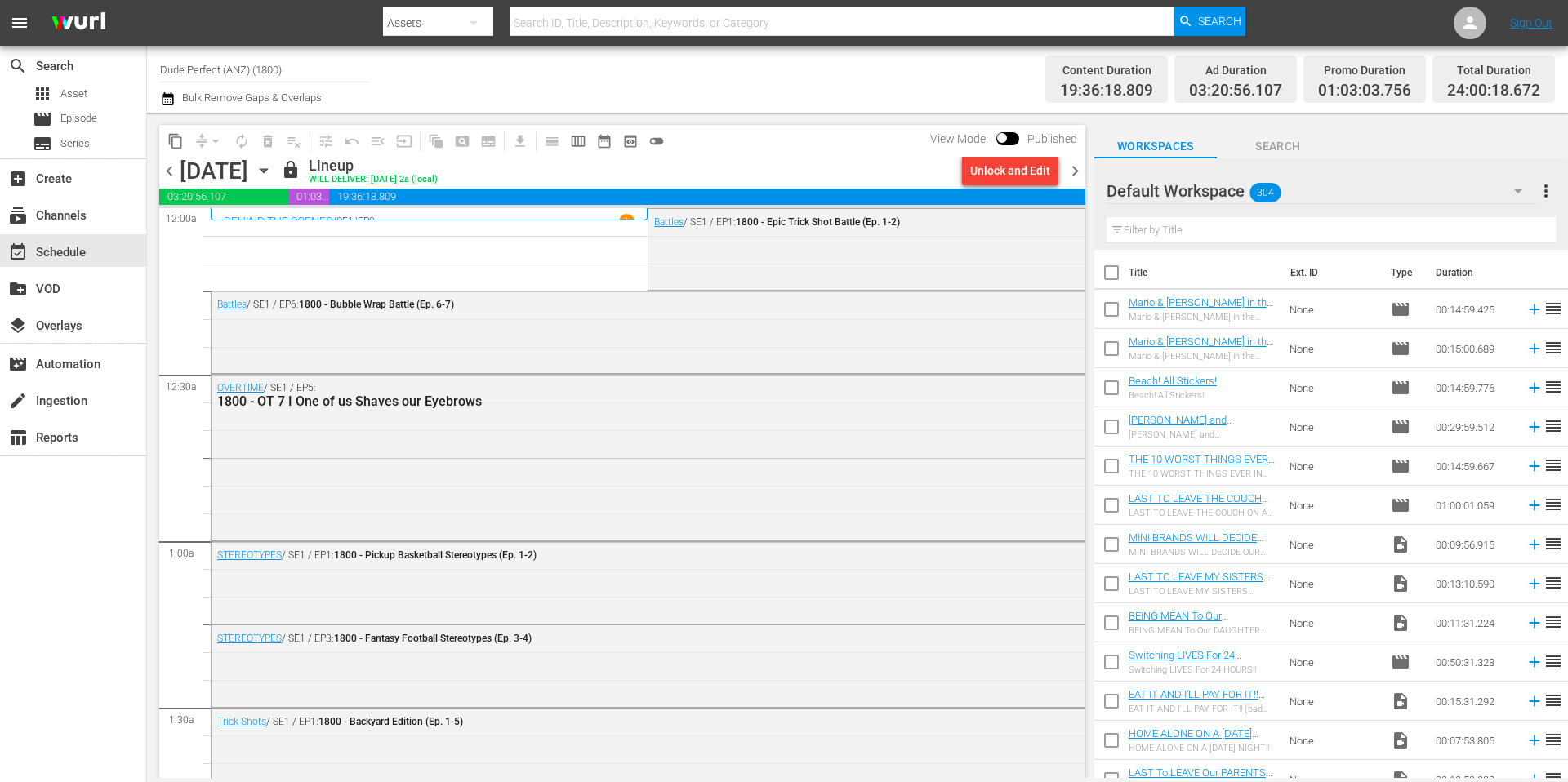
click at [1074, 172] on span "chevron_right" at bounding box center [1075, 170] width 20 height 20
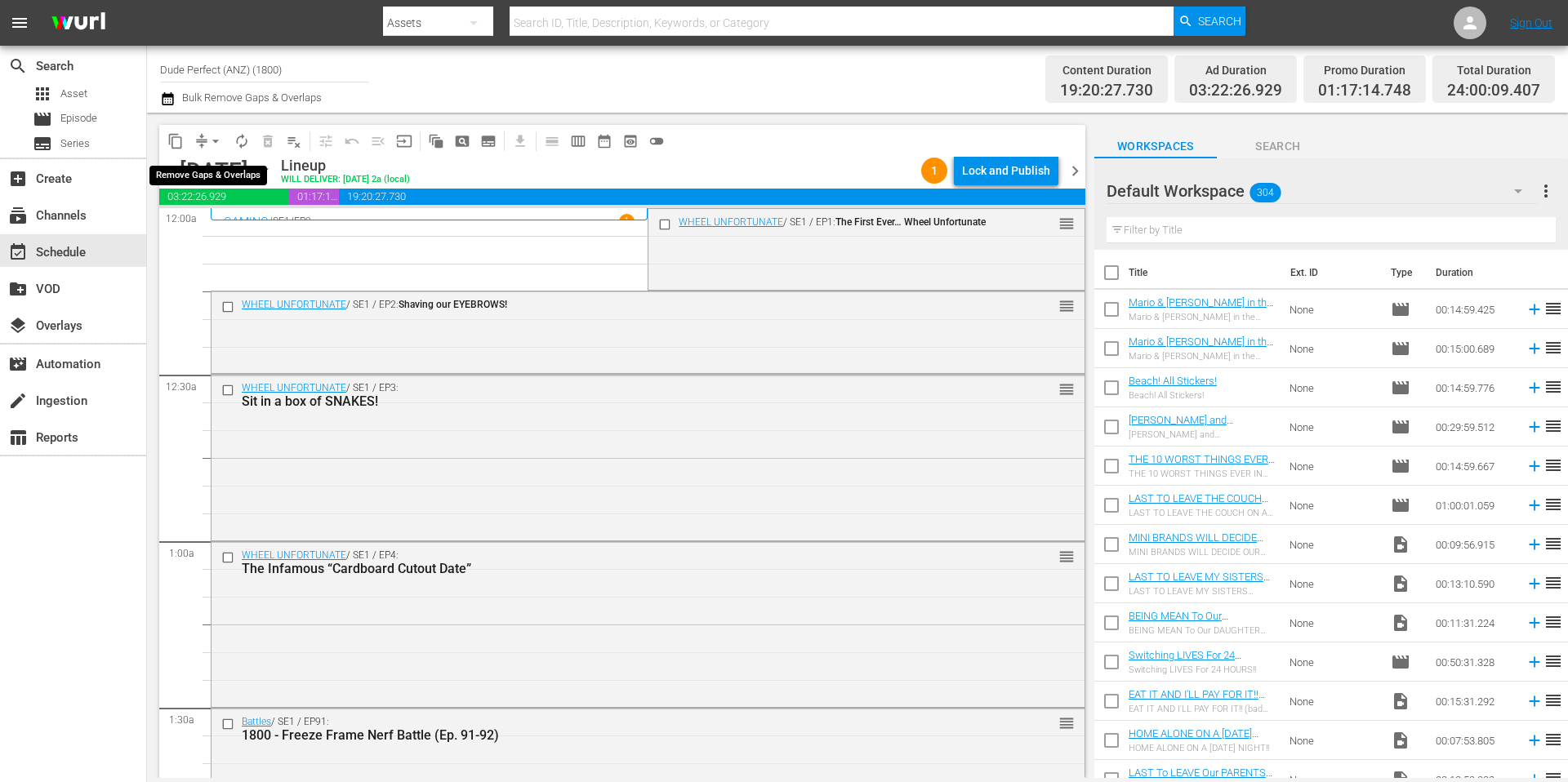
click at [211, 139] on span "arrow_drop_down" at bounding box center [215, 140] width 16 height 16
click at [214, 173] on li "Align to Midnight" at bounding box center [216, 174] width 171 height 27
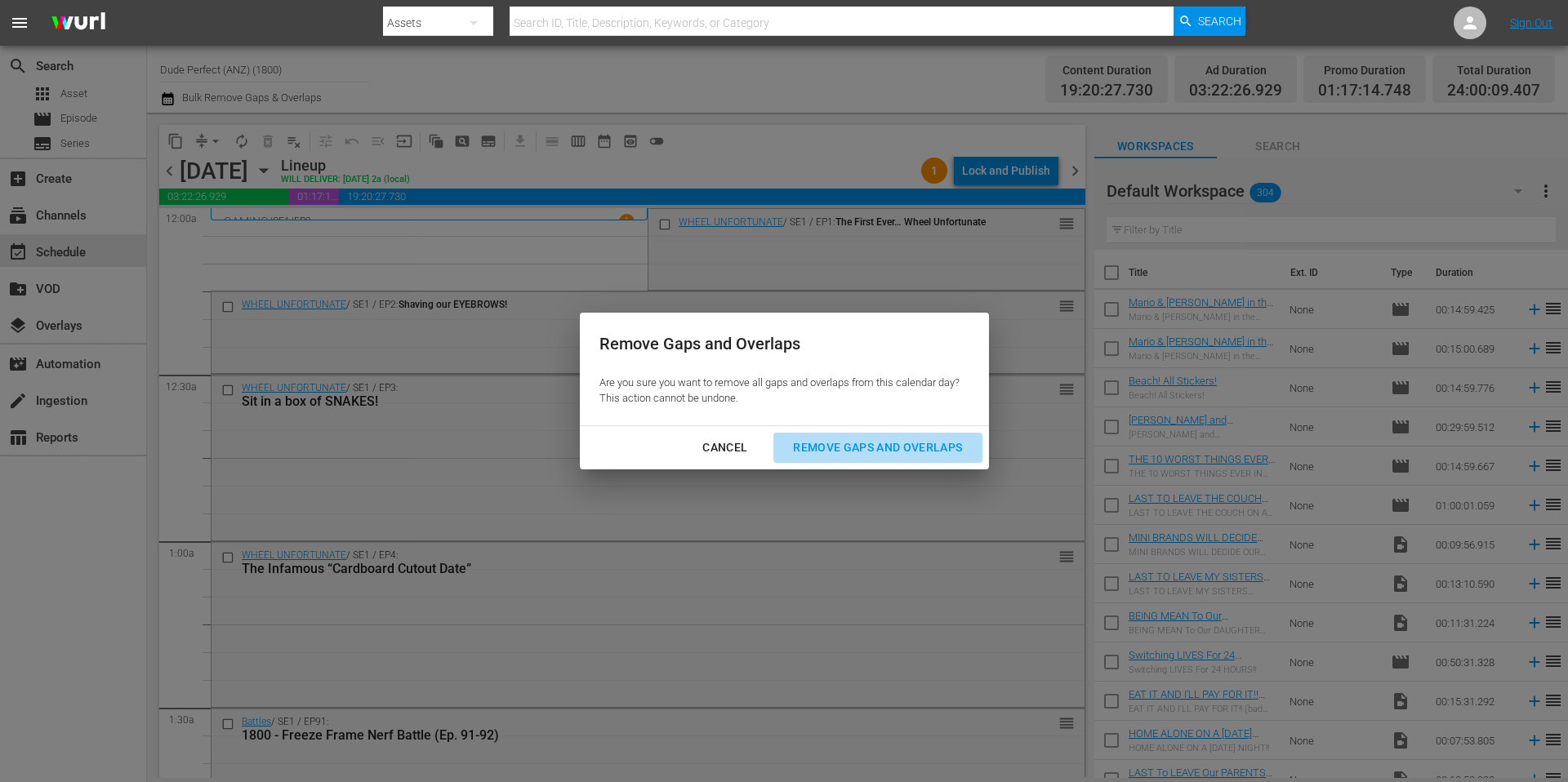
click at [890, 450] on div "Remove Gaps and Overlaps" at bounding box center [877, 447] width 195 height 20
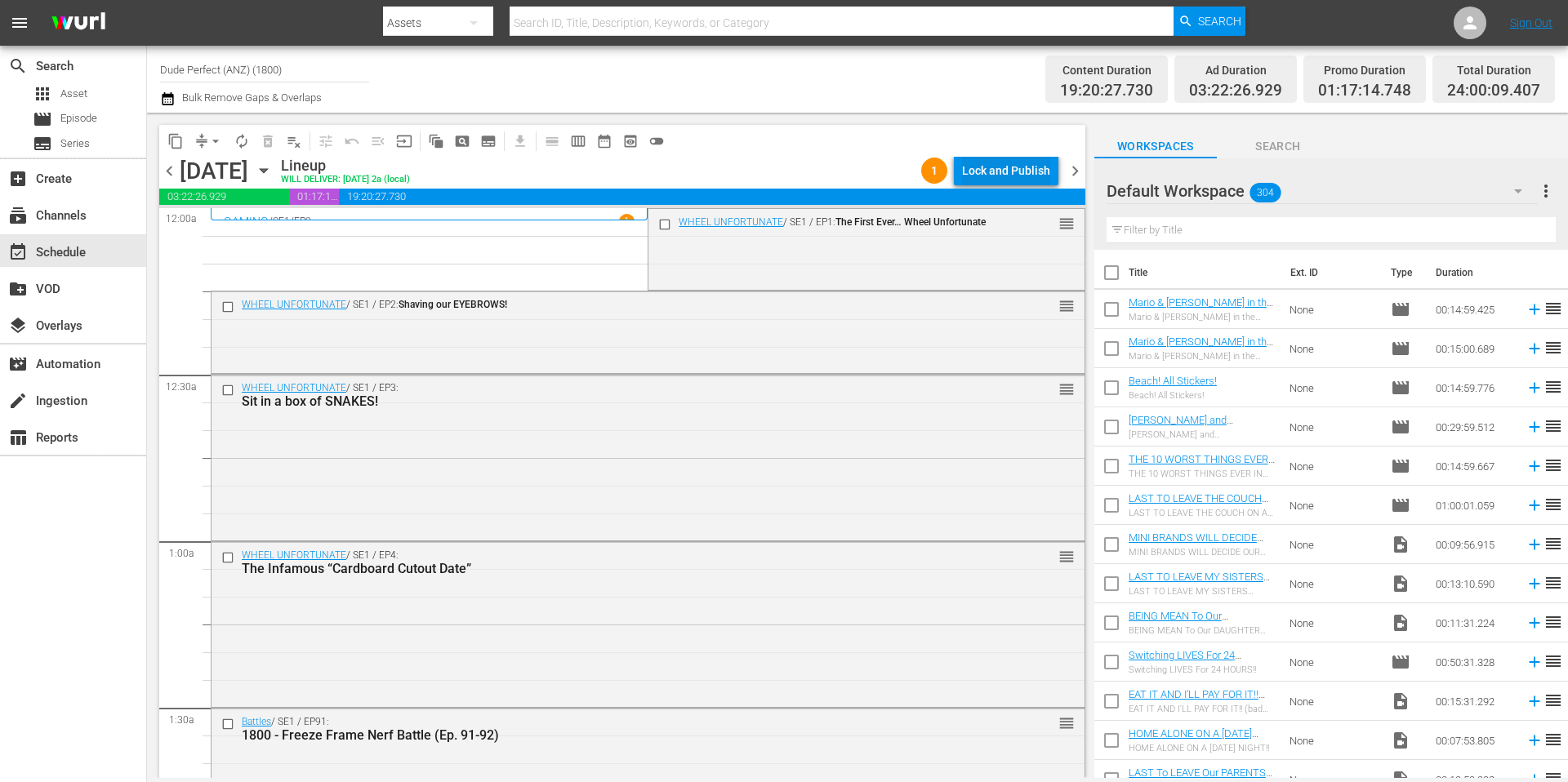
click at [1014, 171] on div "Lock and Publish" at bounding box center [1006, 170] width 89 height 30
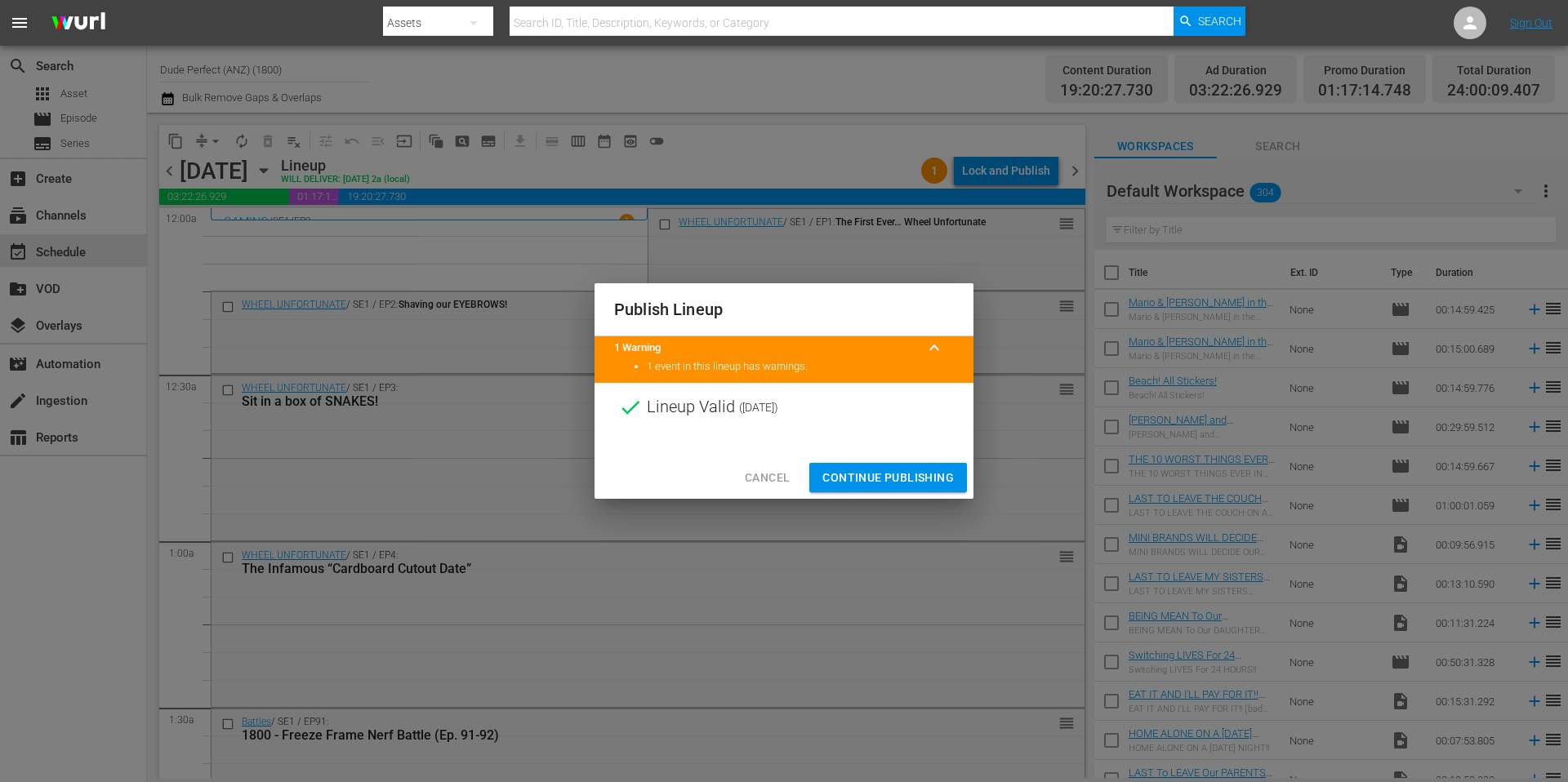
click at [899, 475] on span "Continue Publishing" at bounding box center [888, 477] width 132 height 20
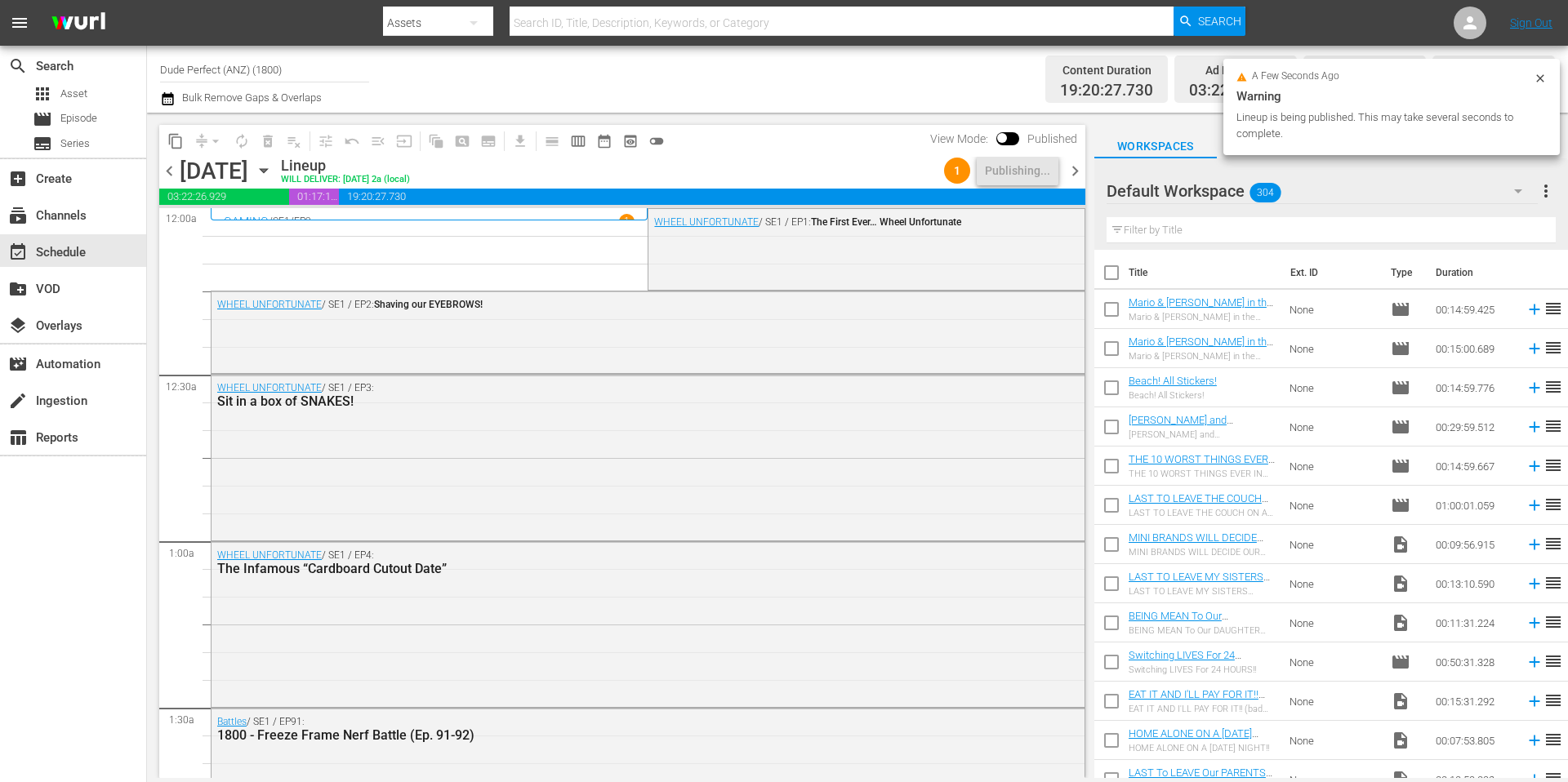
click at [779, 93] on div "Channel Title Dude Perfect (ANZ) (1800) Bulk Remove Gaps & Overlaps" at bounding box center [540, 79] width 761 height 59
click at [1076, 168] on span "chevron_right" at bounding box center [1075, 170] width 20 height 20
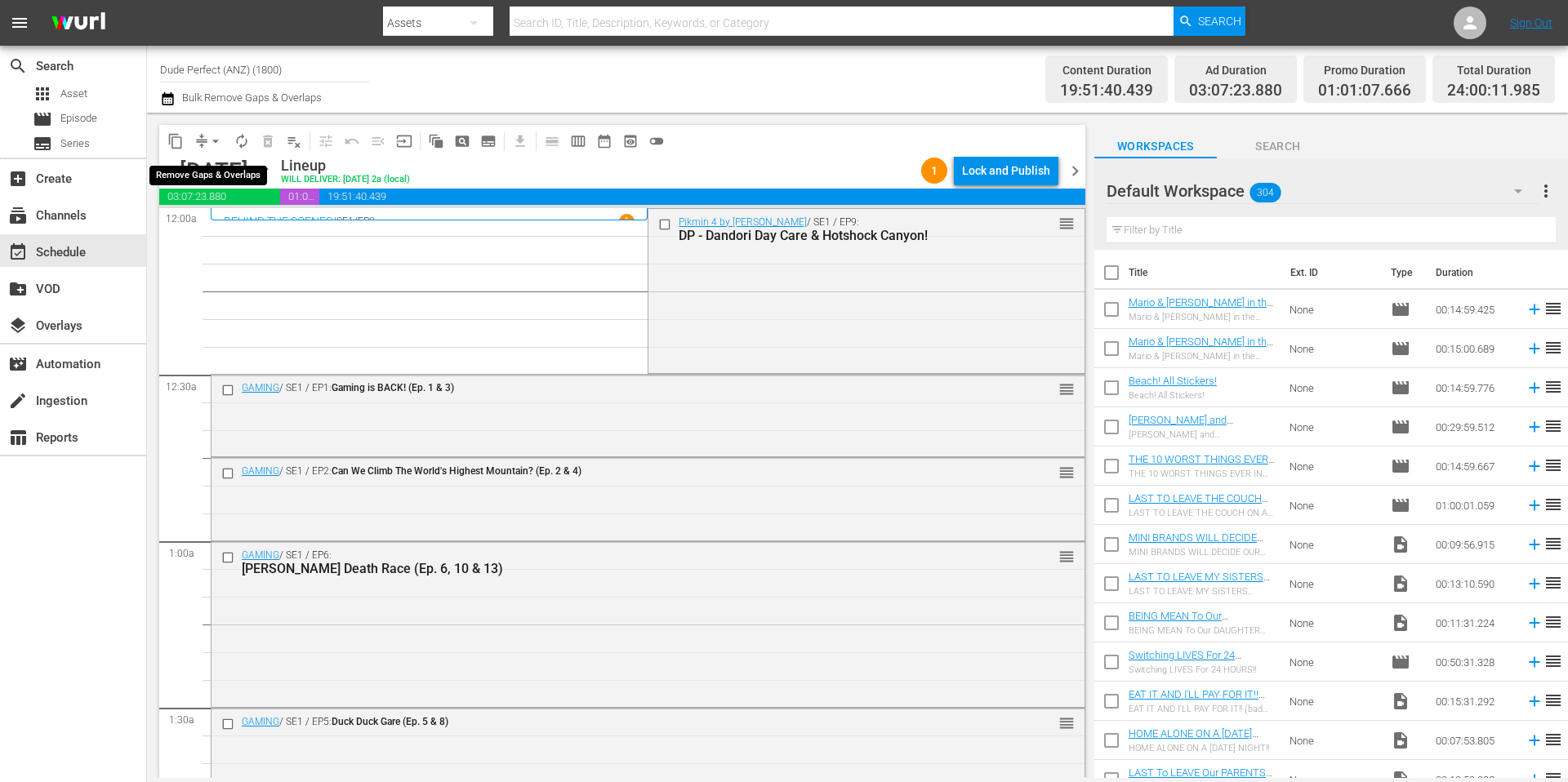
click at [214, 143] on span "arrow_drop_down" at bounding box center [215, 140] width 16 height 16
click at [207, 170] on li "Align to Midnight" at bounding box center [216, 174] width 171 height 27
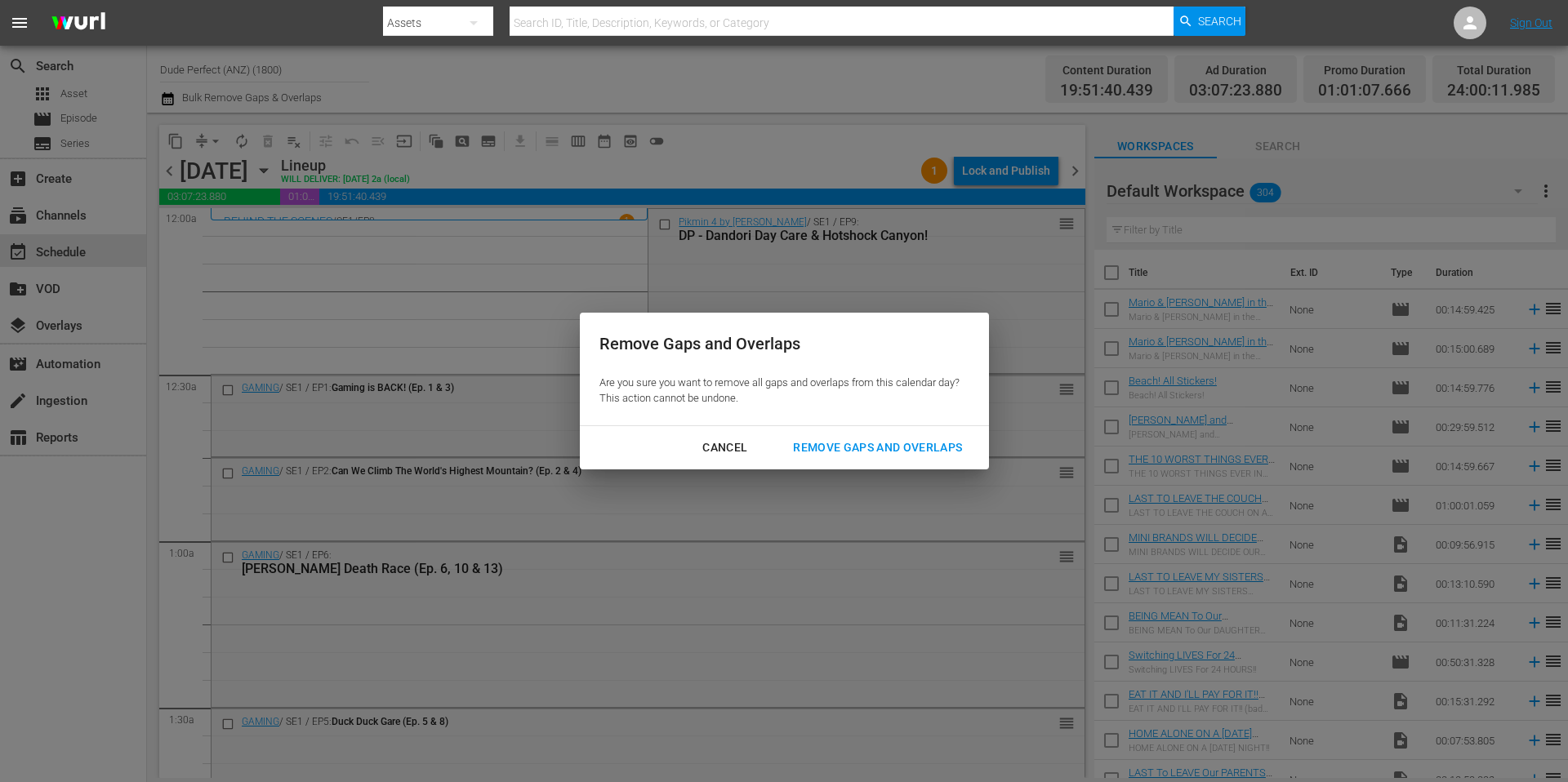
click at [836, 449] on div "Remove Gaps and Overlaps" at bounding box center [877, 447] width 195 height 20
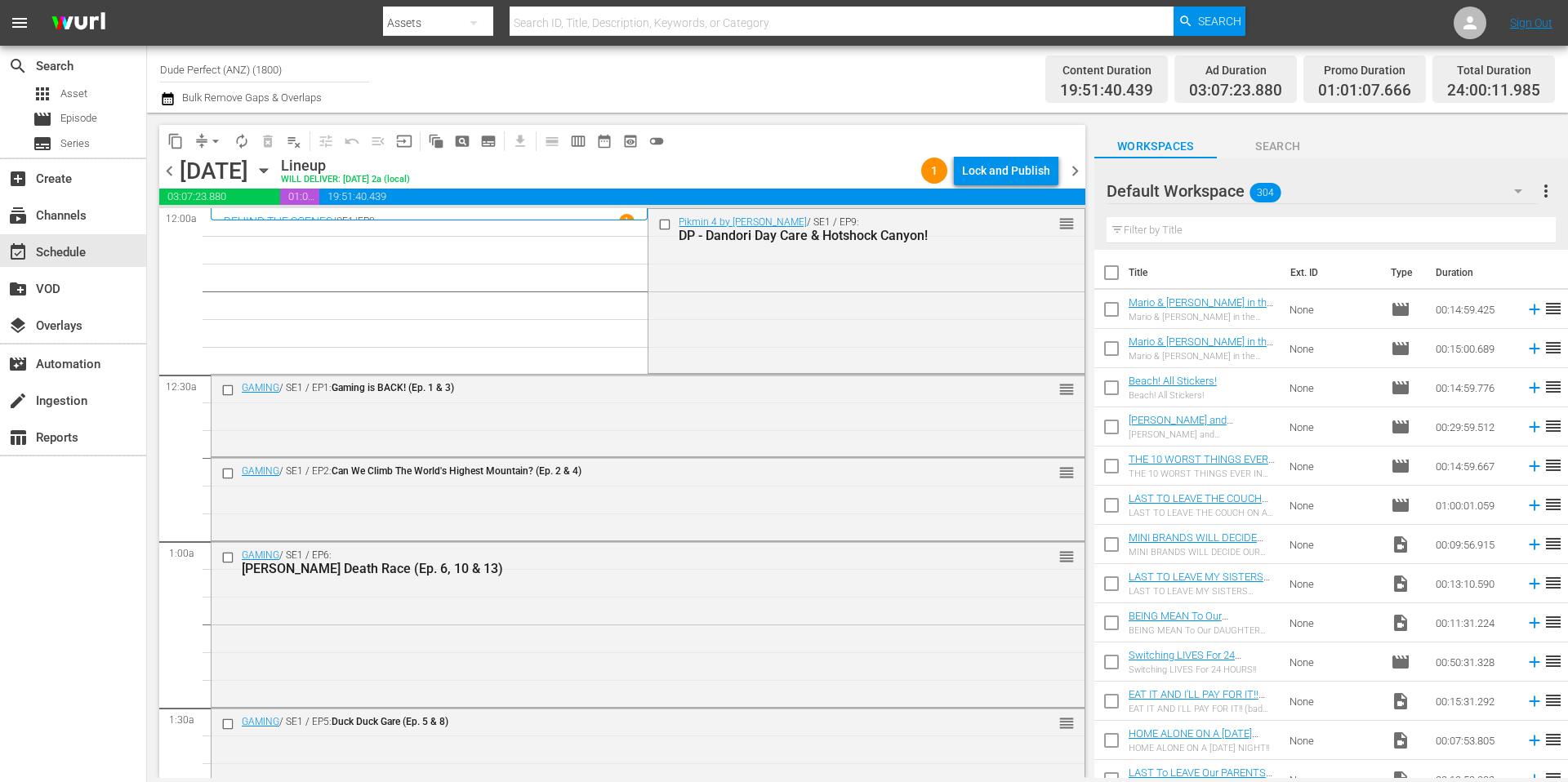
click at [1013, 173] on div "Lock and Publish" at bounding box center [1006, 170] width 89 height 30
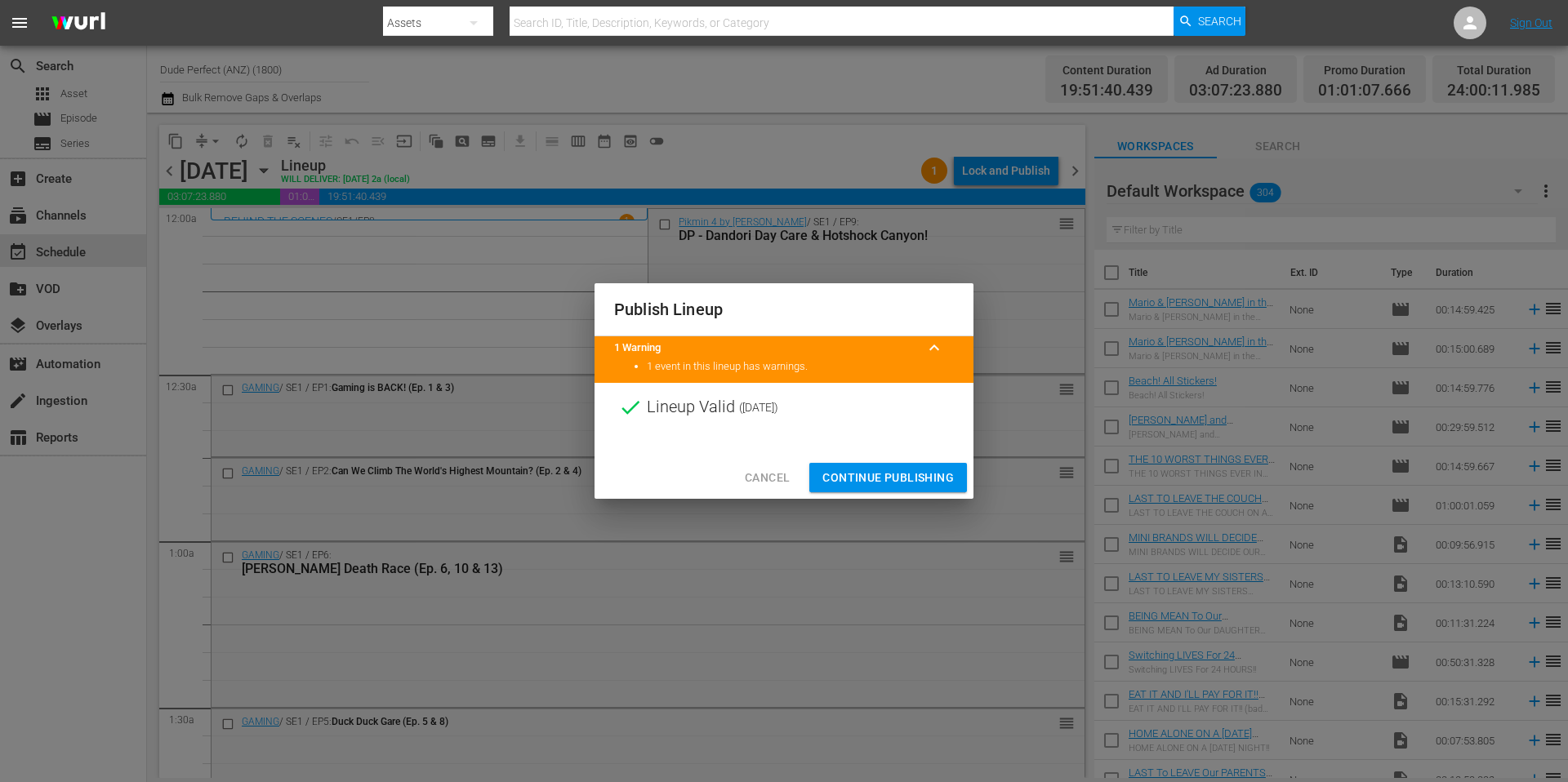
click at [895, 479] on span "Continue Publishing" at bounding box center [888, 477] width 132 height 20
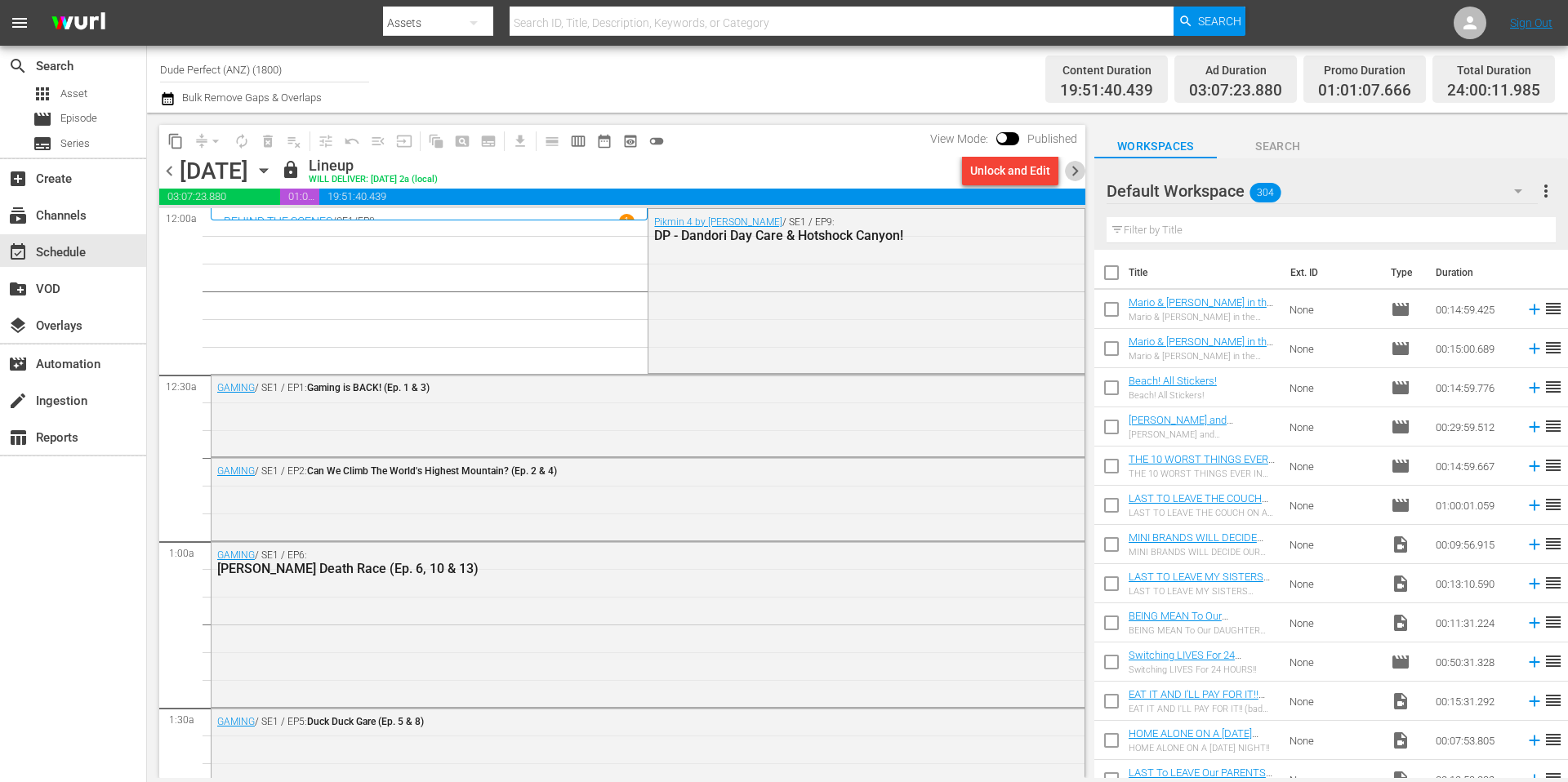
click at [1077, 170] on span "chevron_right" at bounding box center [1075, 170] width 20 height 20
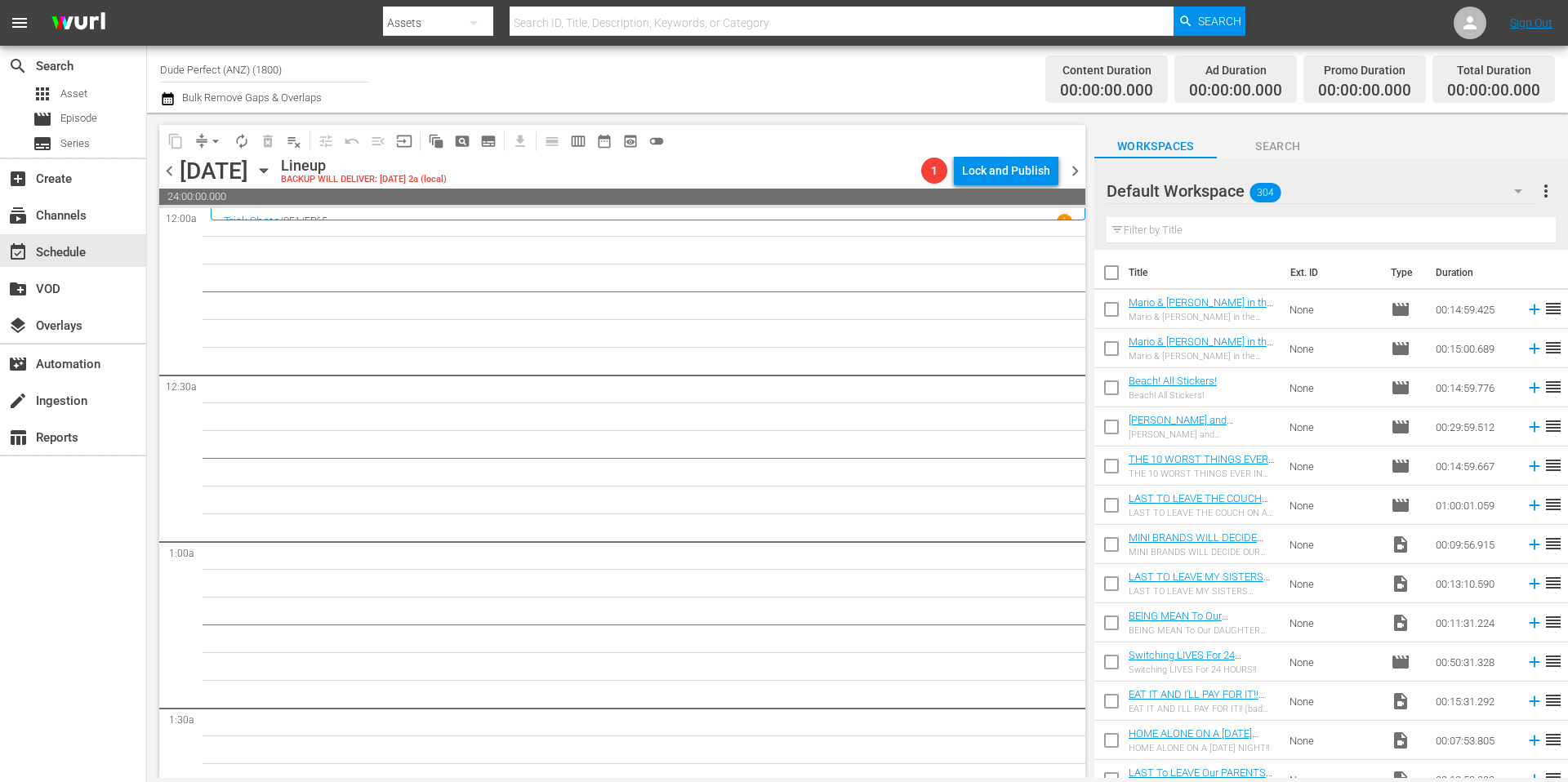
click at [1074, 172] on span "chevron_right" at bounding box center [1075, 170] width 20 height 20
click at [1075, 176] on span "chevron_right" at bounding box center [1075, 170] width 20 height 20
click at [1075, 170] on span "chevron_right" at bounding box center [1075, 170] width 20 height 20
click at [1076, 173] on span "chevron_right" at bounding box center [1075, 170] width 20 height 20
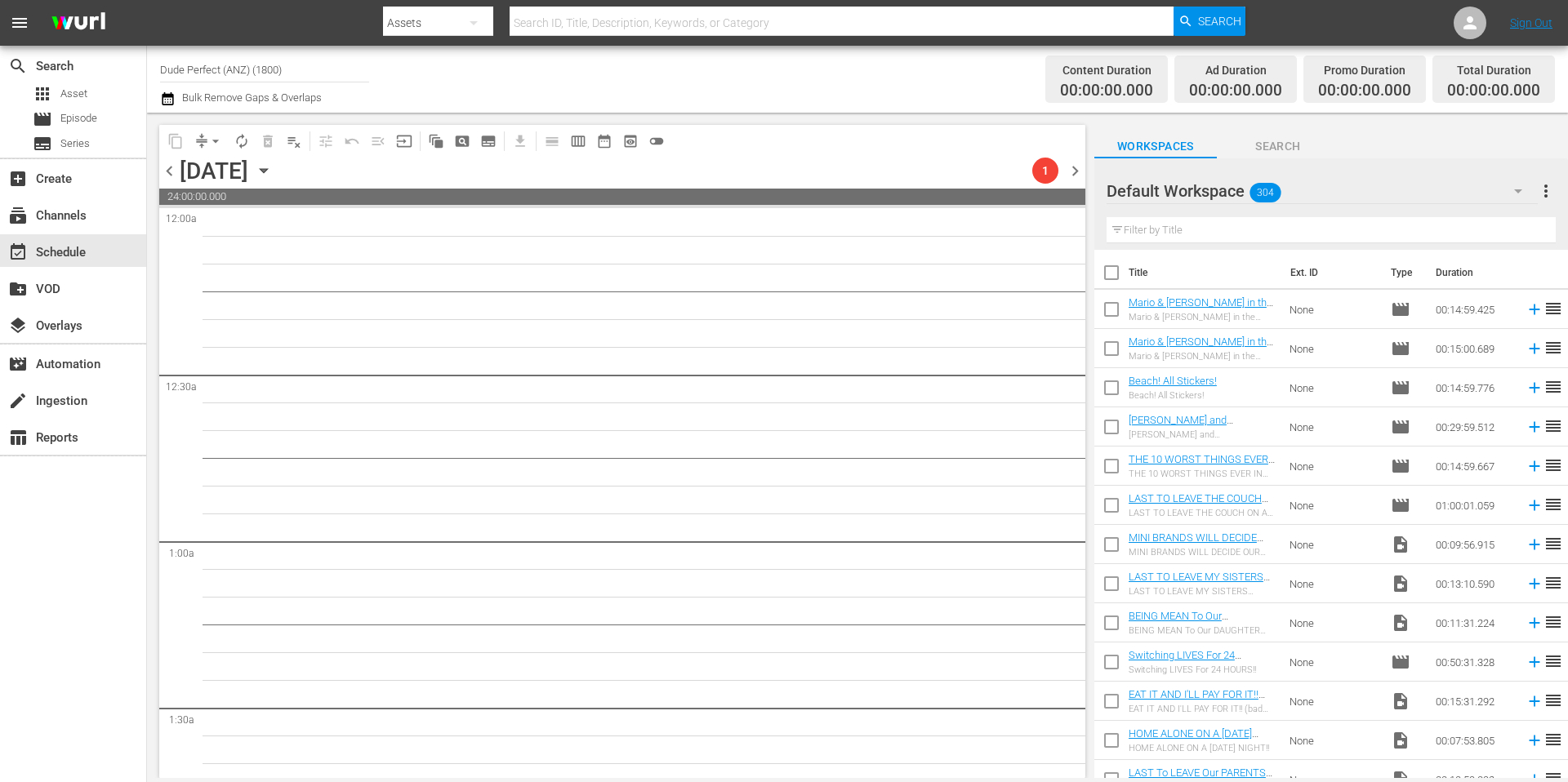
click at [1075, 171] on span "chevron_right" at bounding box center [1075, 170] width 20 height 20
click at [1077, 173] on span "chevron_right" at bounding box center [1075, 170] width 20 height 20
click at [273, 172] on icon "button" at bounding box center [264, 170] width 18 height 18
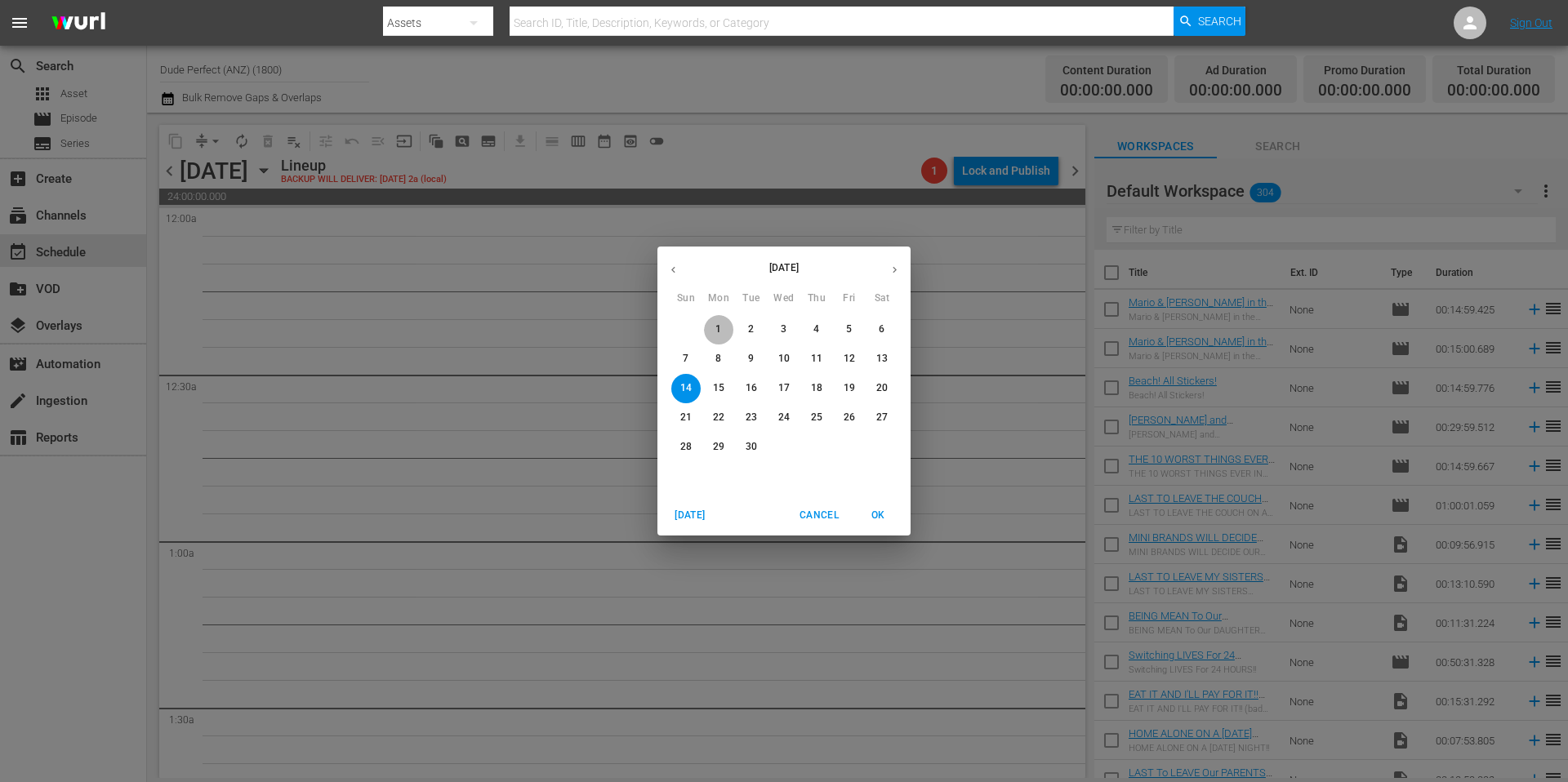
click at [721, 330] on p "1" at bounding box center [719, 329] width 6 height 13
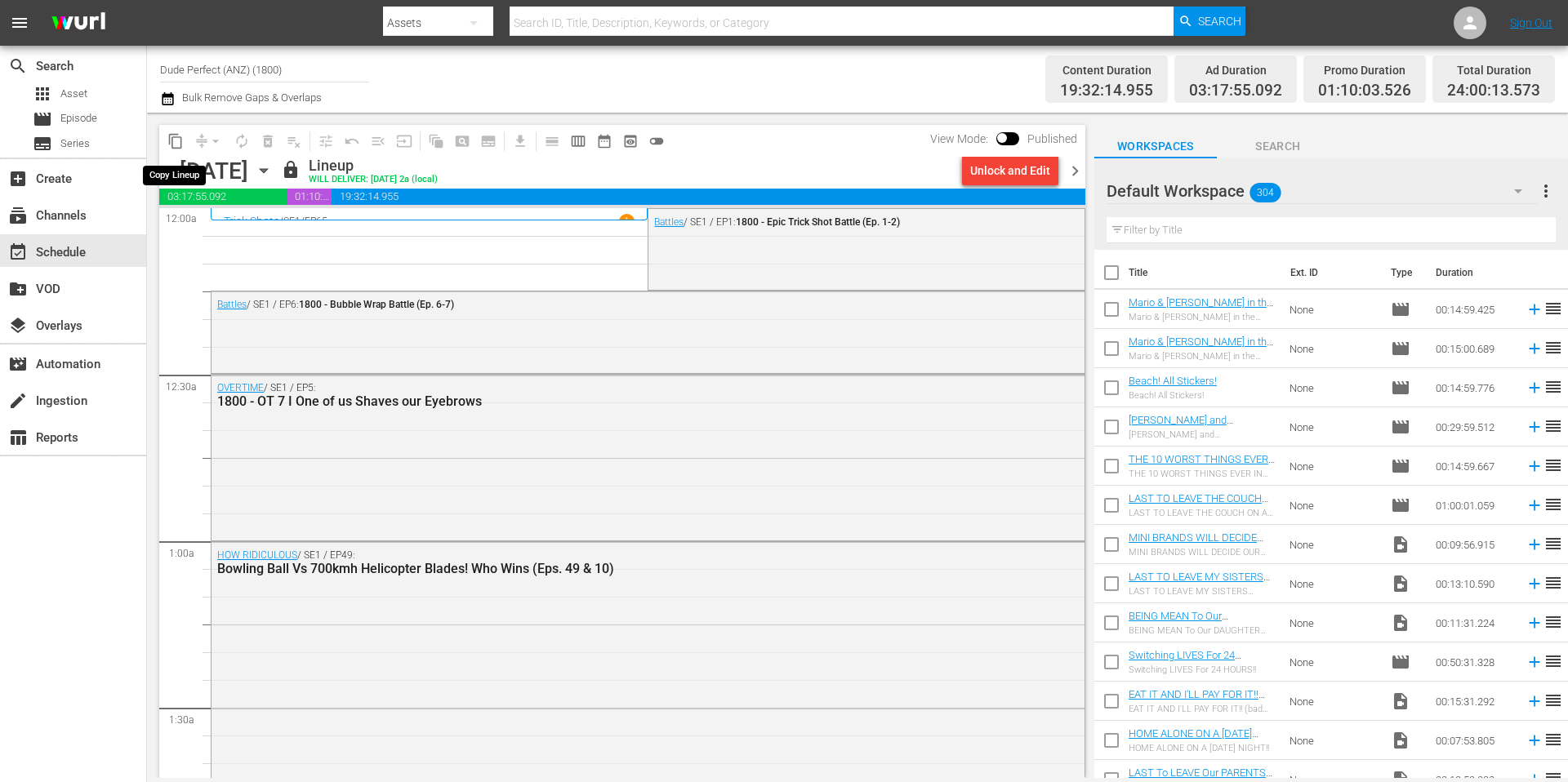
click at [179, 141] on span "content_copy" at bounding box center [175, 140] width 16 height 16
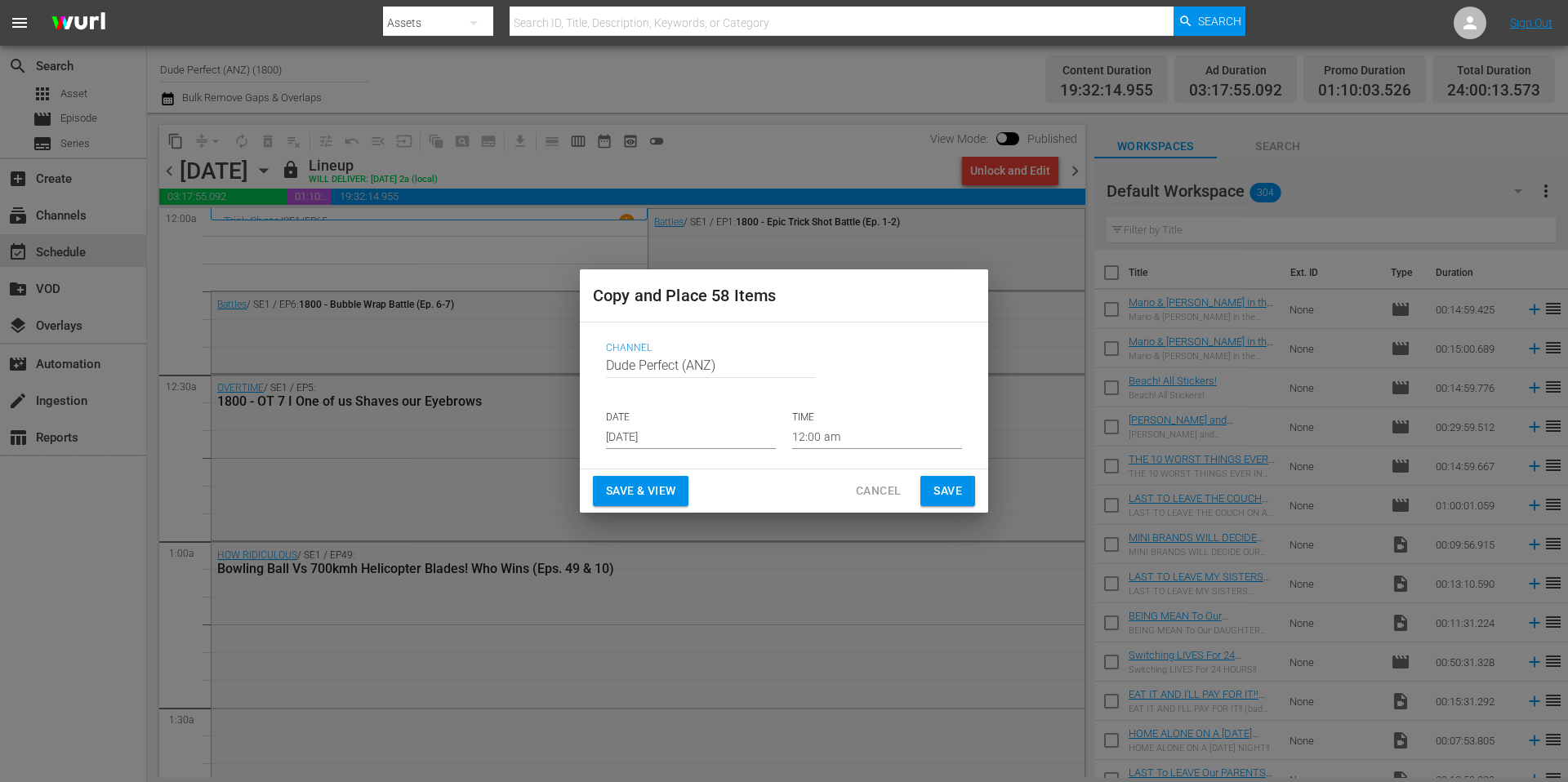
click at [682, 444] on input "[DATE]" at bounding box center [691, 436] width 170 height 24
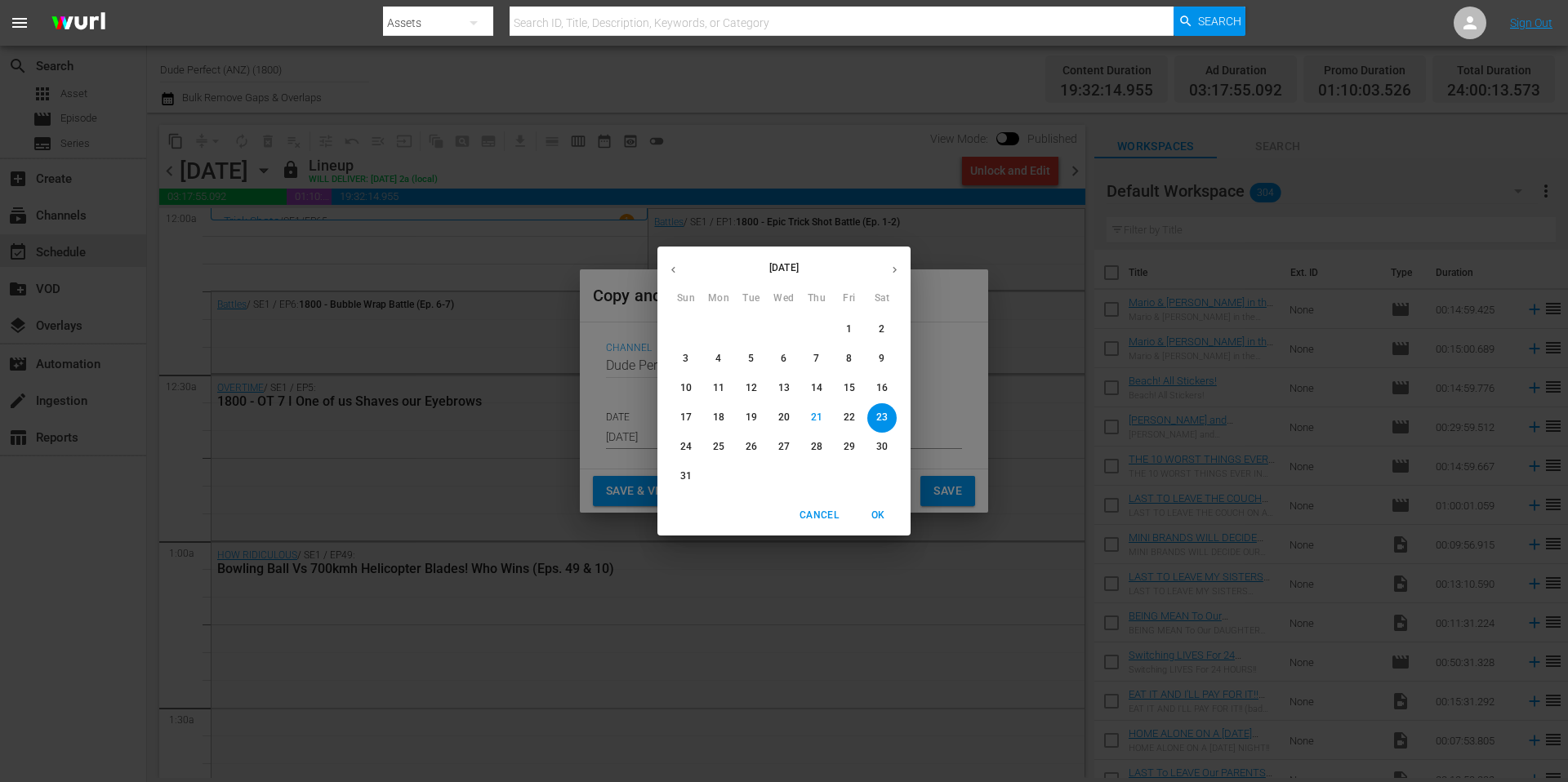
click at [890, 267] on icon "button" at bounding box center [895, 269] width 13 height 13
click at [721, 360] on p "8" at bounding box center [719, 359] width 6 height 13
type input "Sep 8th 2025"
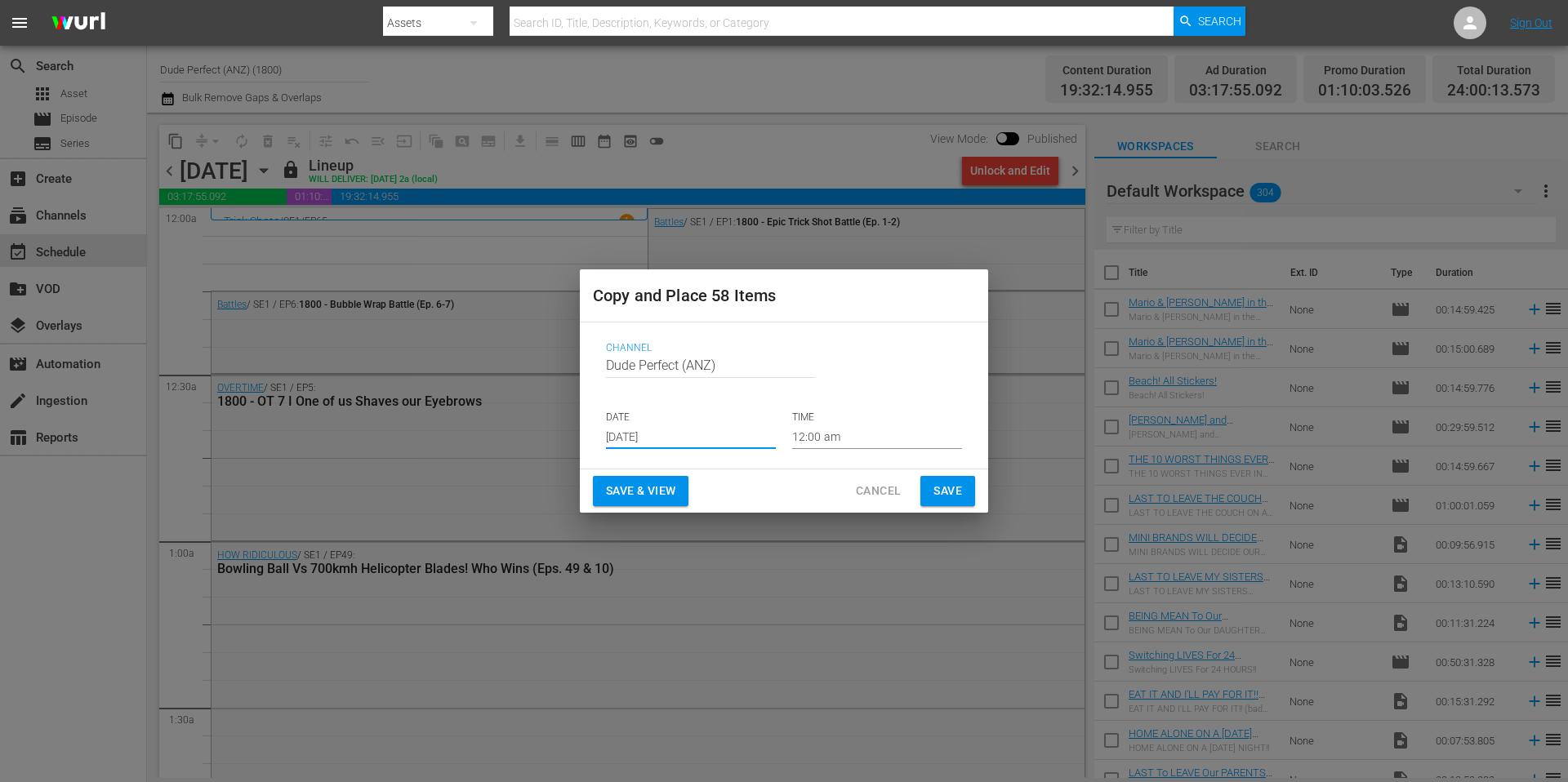
click at [945, 490] on span "Save" at bounding box center [948, 491] width 29 height 20
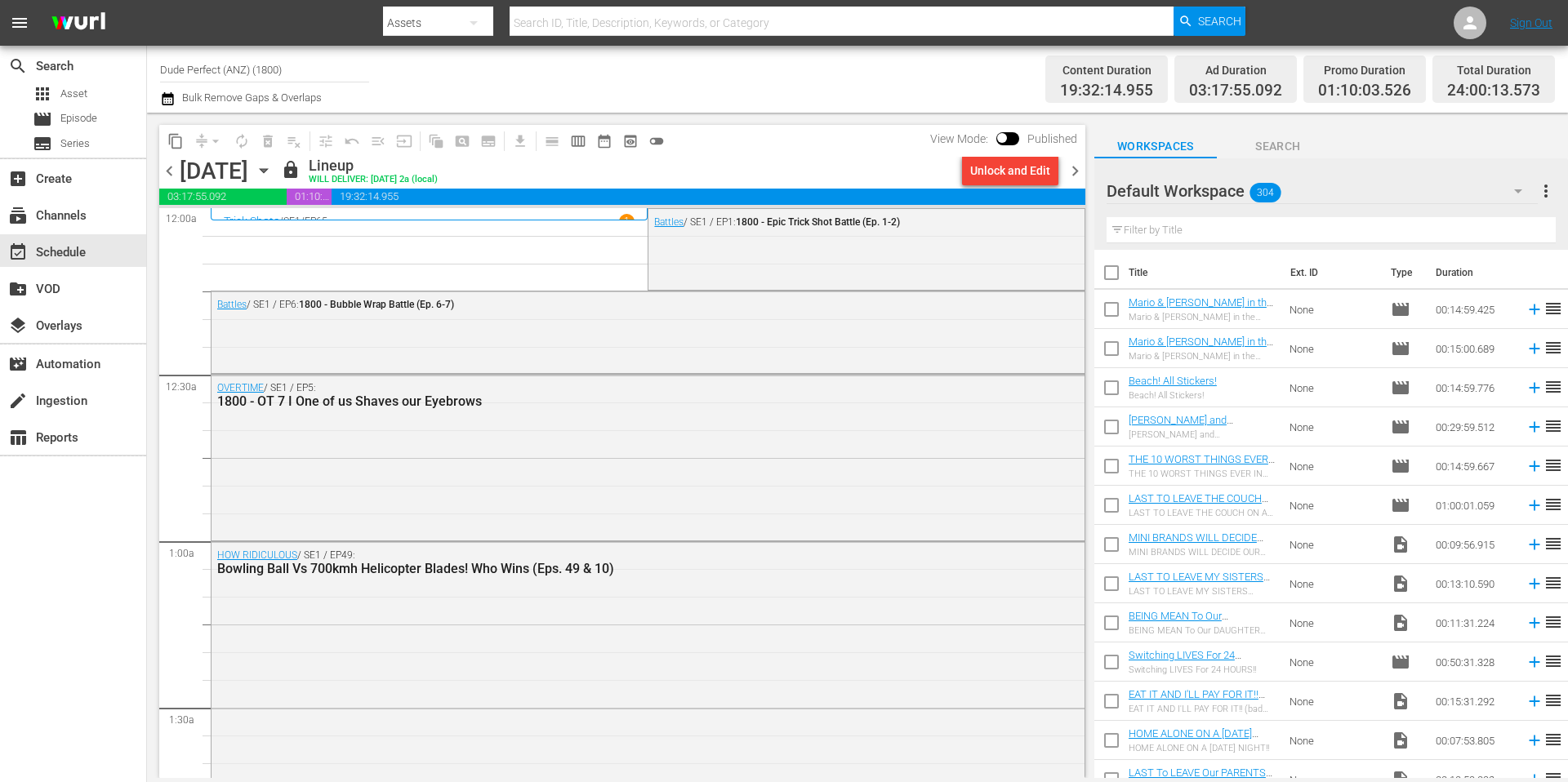
click at [1077, 170] on span "chevron_right" at bounding box center [1075, 170] width 20 height 20
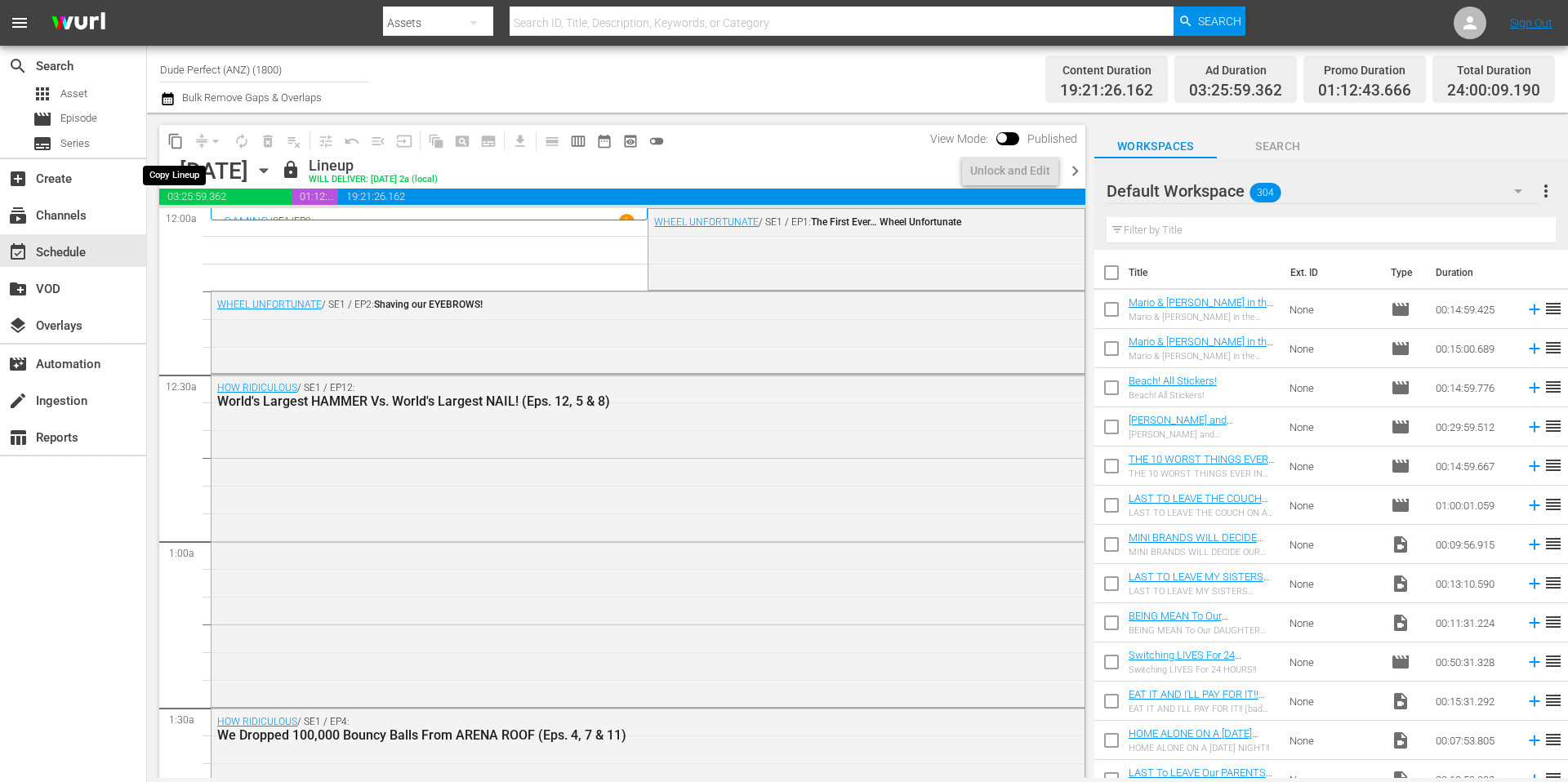
click at [176, 143] on span "content_copy" at bounding box center [175, 140] width 16 height 16
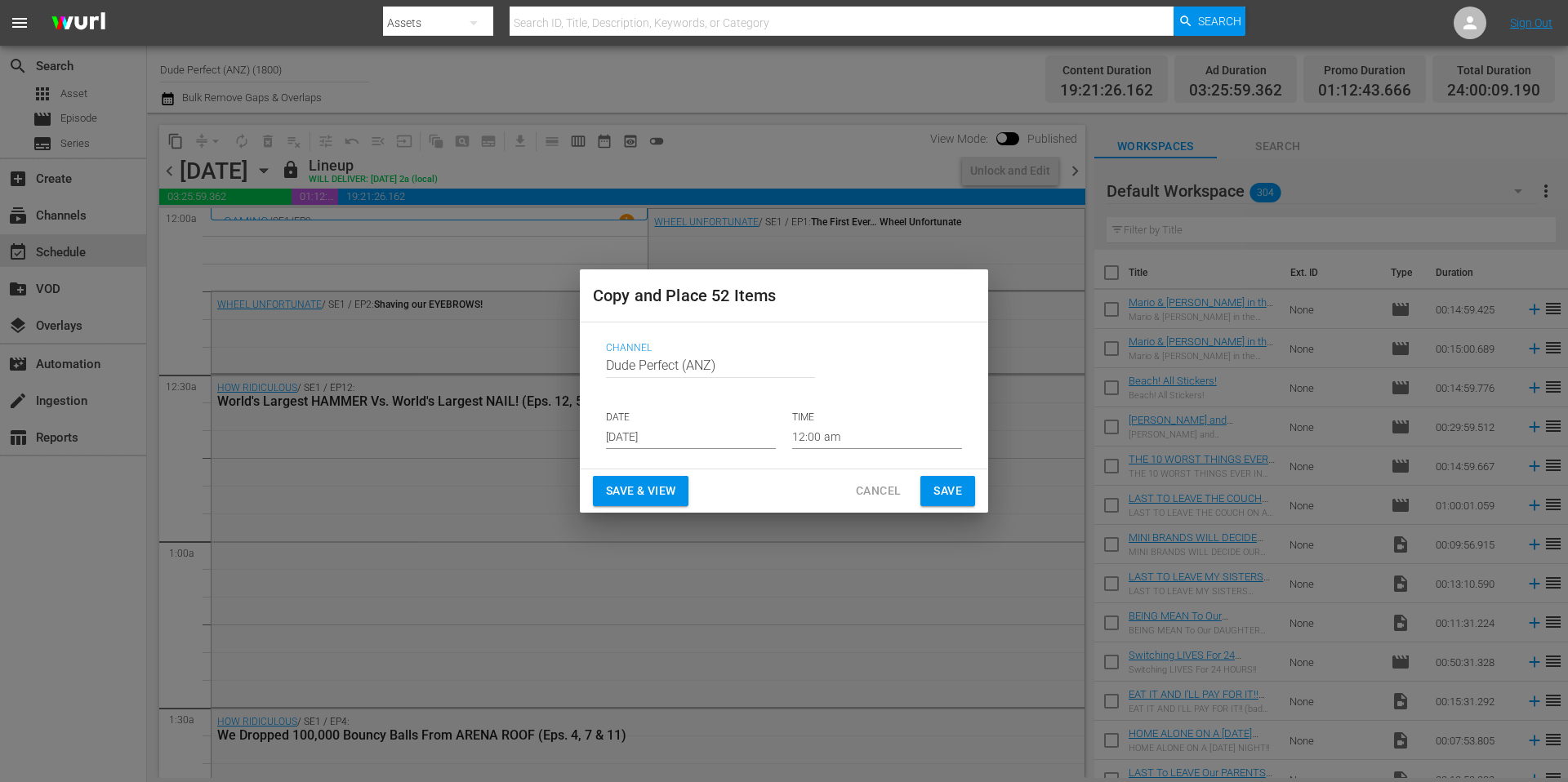
click at [679, 436] on input "[DATE]" at bounding box center [691, 436] width 170 height 24
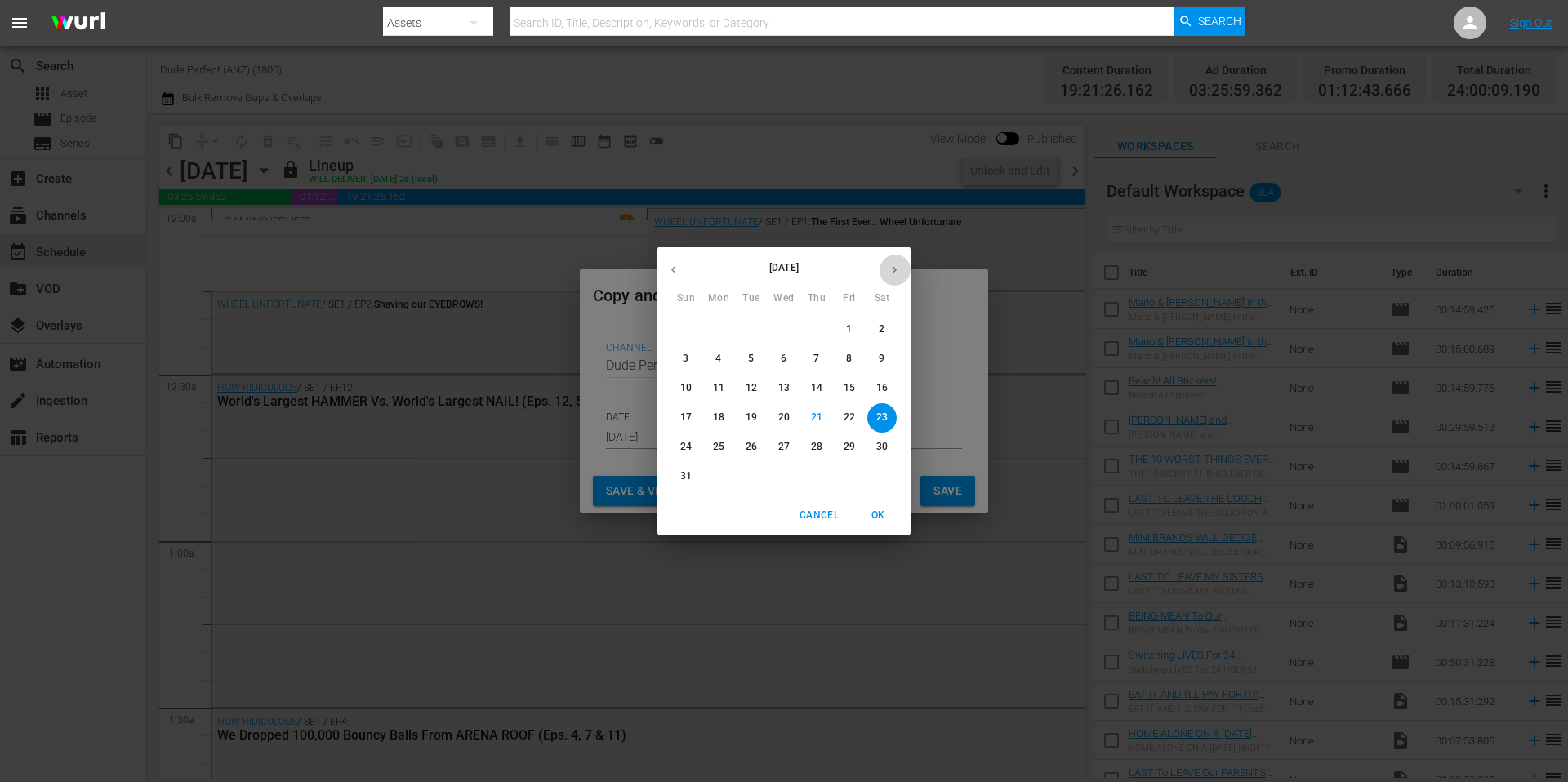
click at [895, 274] on icon "button" at bounding box center [895, 269] width 13 height 13
click at [753, 360] on p "9" at bounding box center [751, 359] width 6 height 13
type input "Sep 9th 2025"
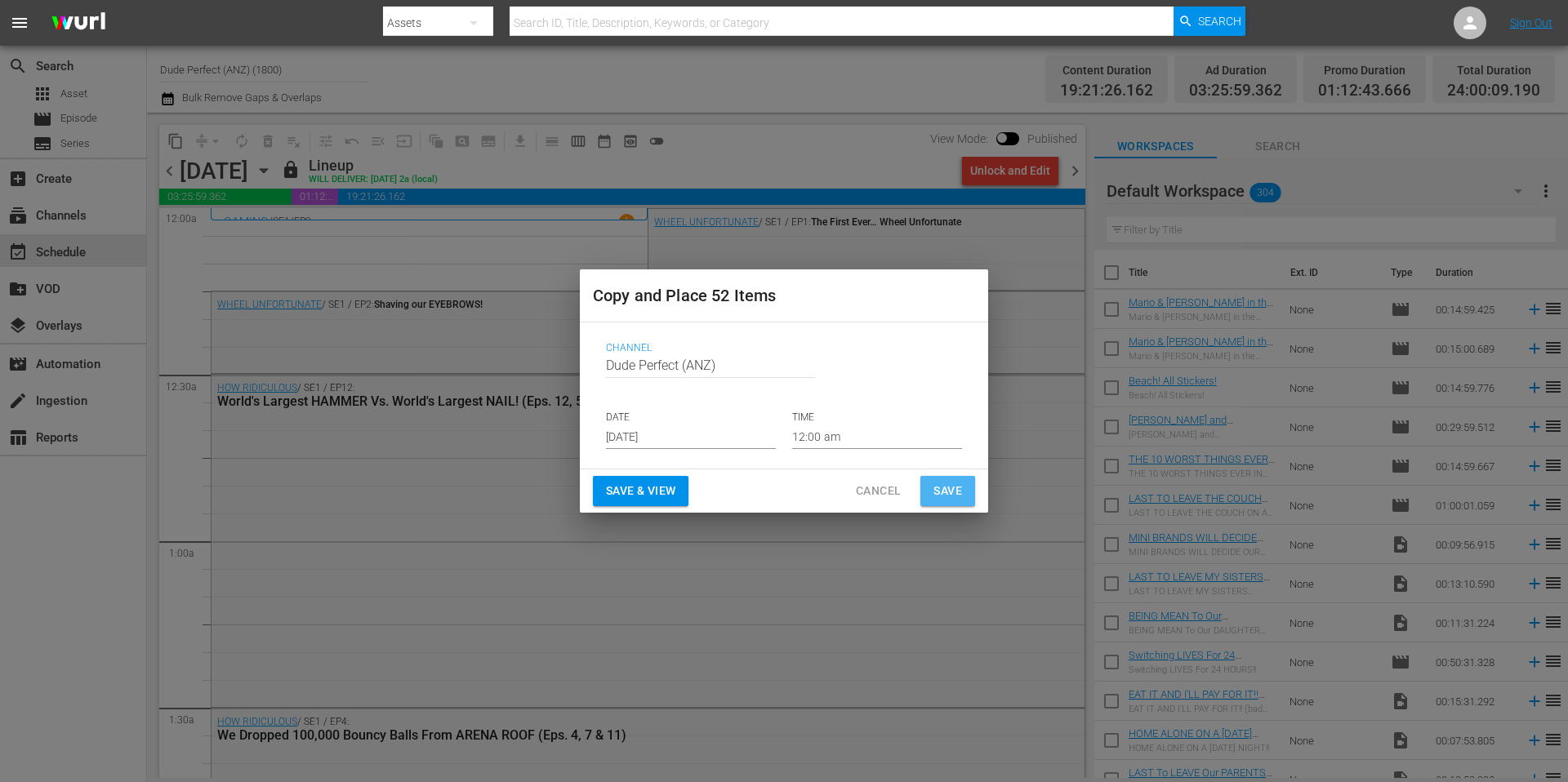
click at [943, 491] on span "Save" at bounding box center [948, 491] width 29 height 20
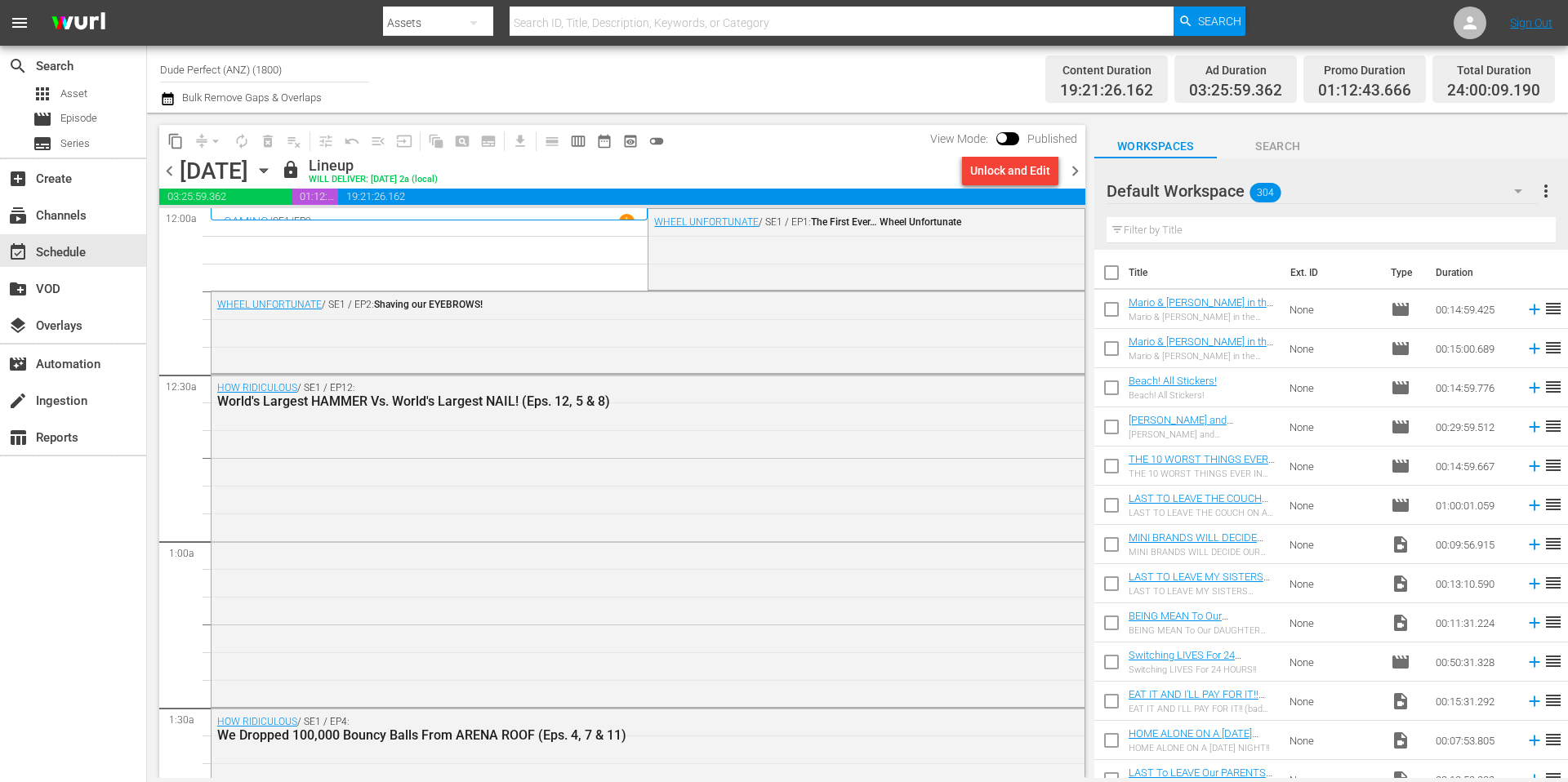
click at [1075, 175] on span "chevron_right" at bounding box center [1075, 170] width 20 height 20
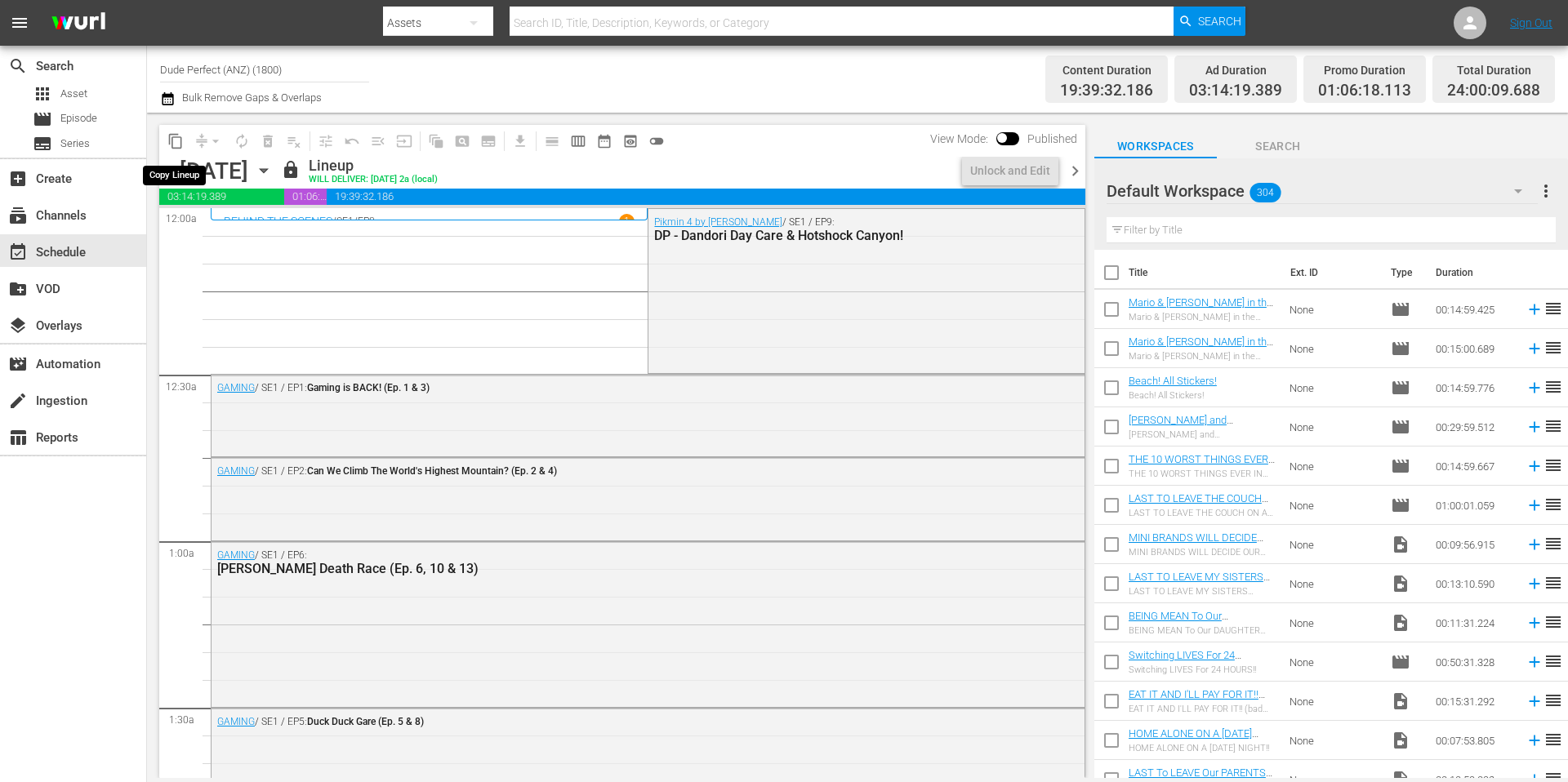
click at [178, 140] on span "content_copy" at bounding box center [175, 140] width 16 height 16
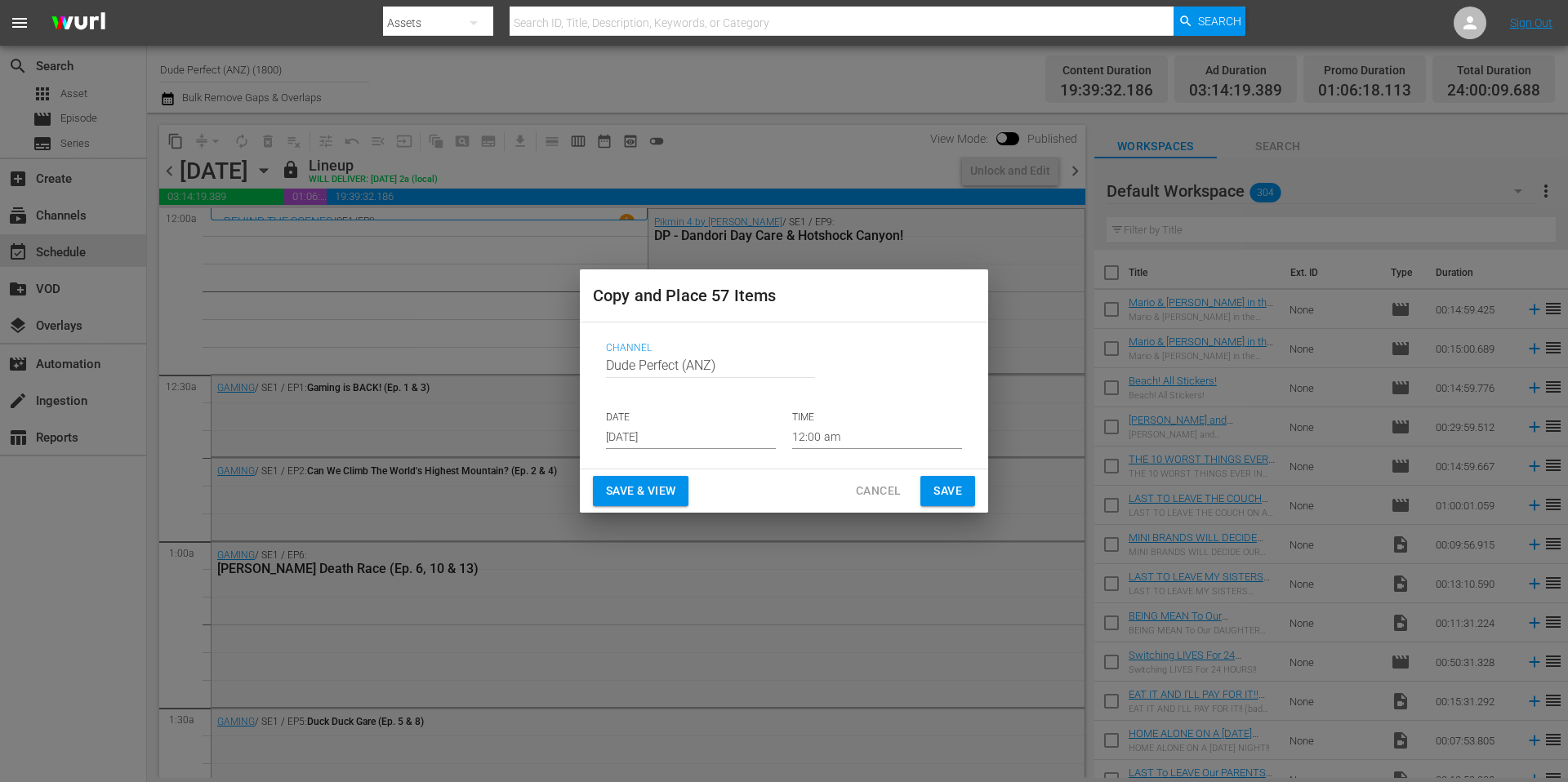
click at [702, 436] on input "[DATE]" at bounding box center [691, 436] width 170 height 24
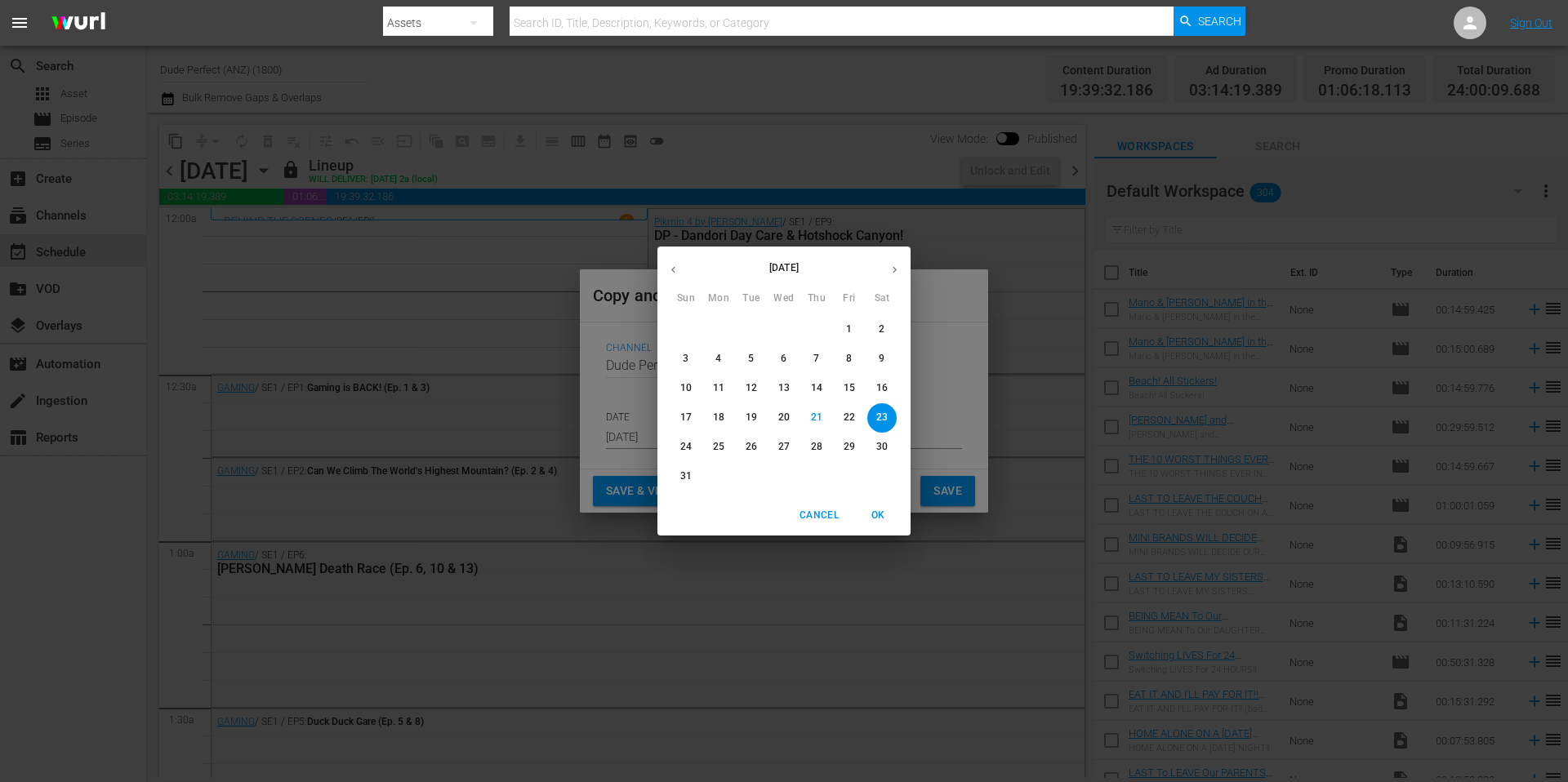
click at [899, 272] on icon "button" at bounding box center [895, 269] width 13 height 13
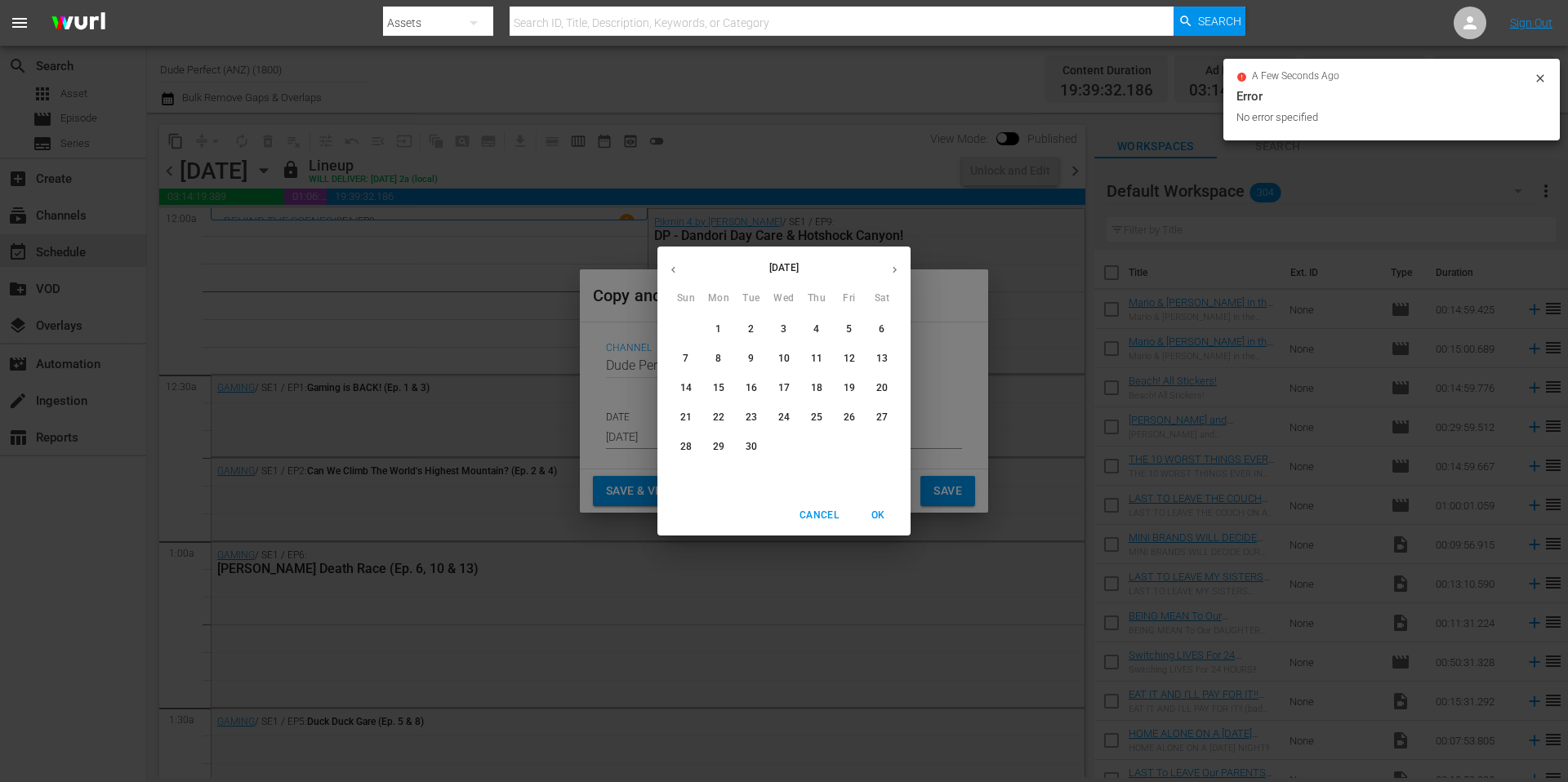
click at [782, 357] on p "10" at bounding box center [784, 359] width 12 height 13
type input "Sep 10th 2025"
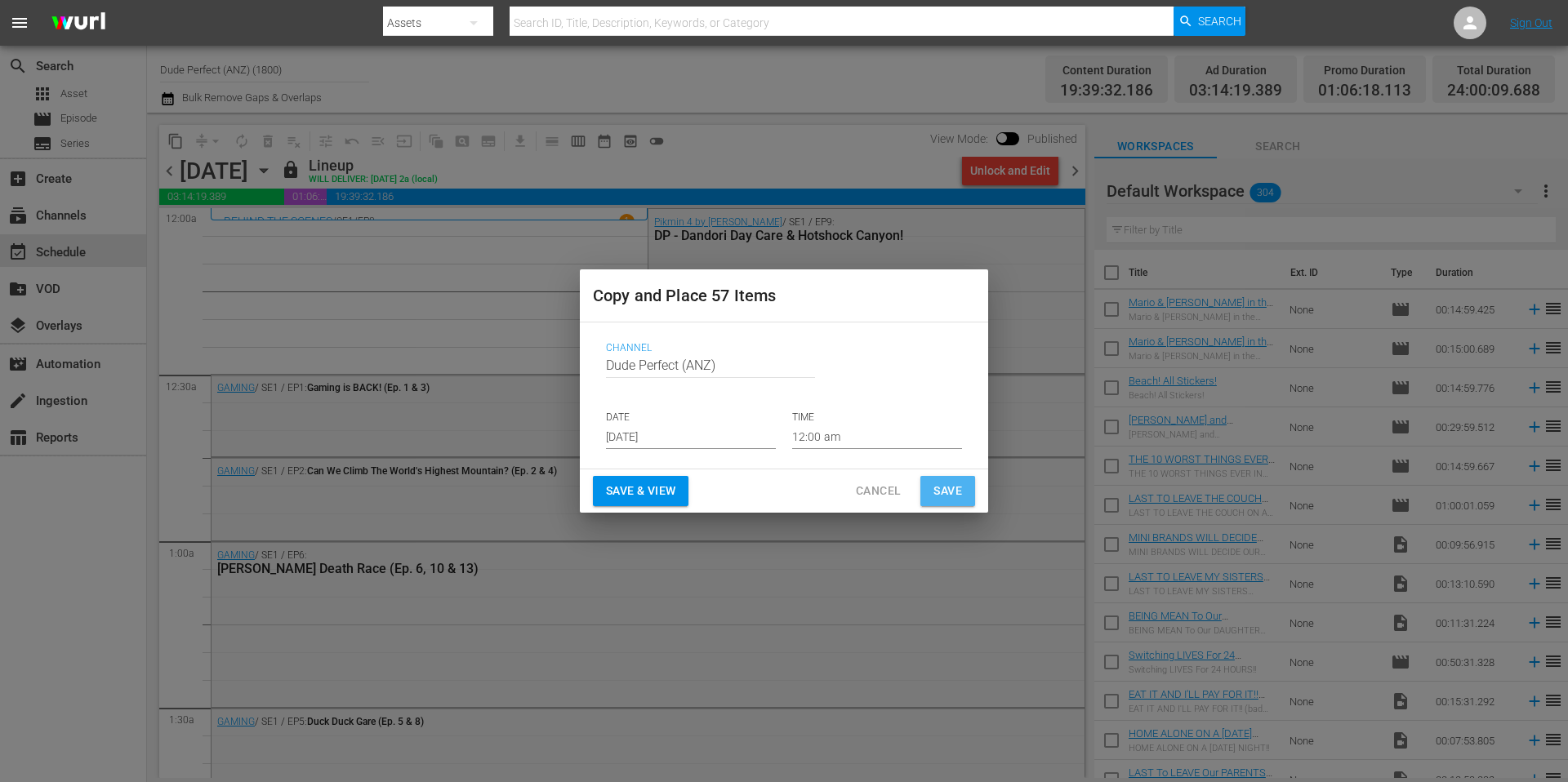
click at [955, 492] on span "Save" at bounding box center [948, 491] width 29 height 20
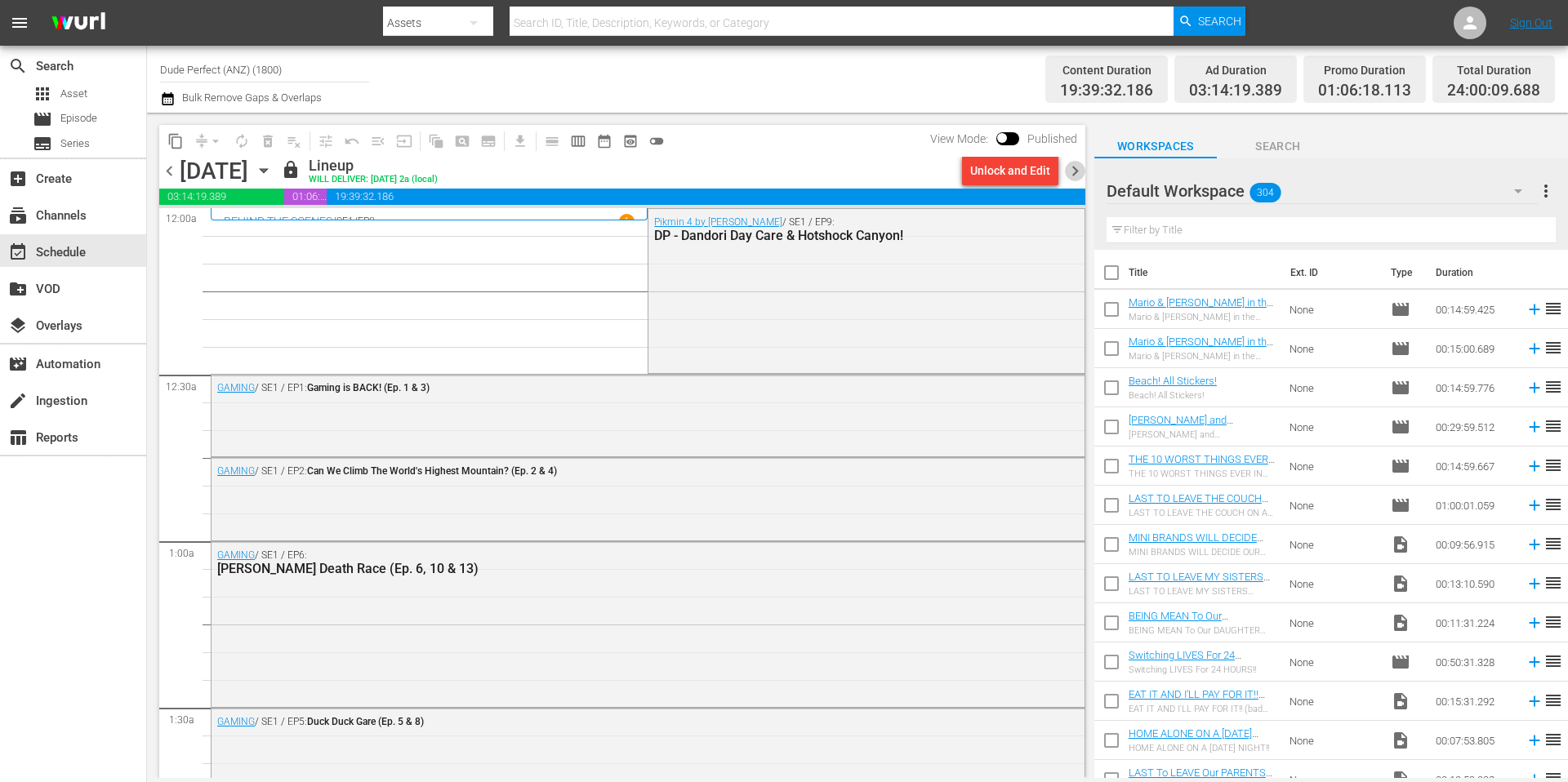
click at [1075, 169] on span "chevron_right" at bounding box center [1075, 170] width 20 height 20
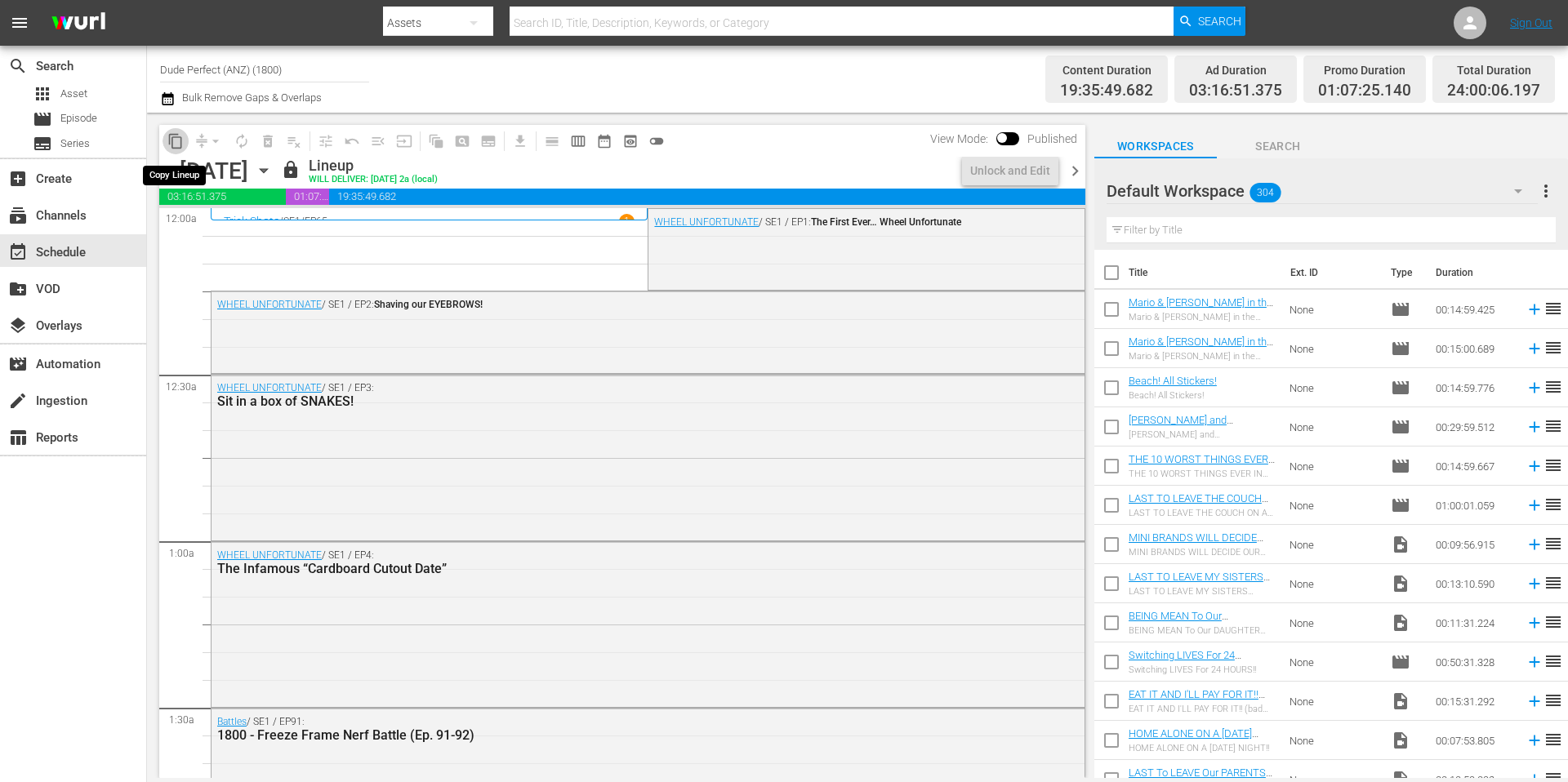
click at [177, 144] on span "content_copy" at bounding box center [175, 140] width 16 height 16
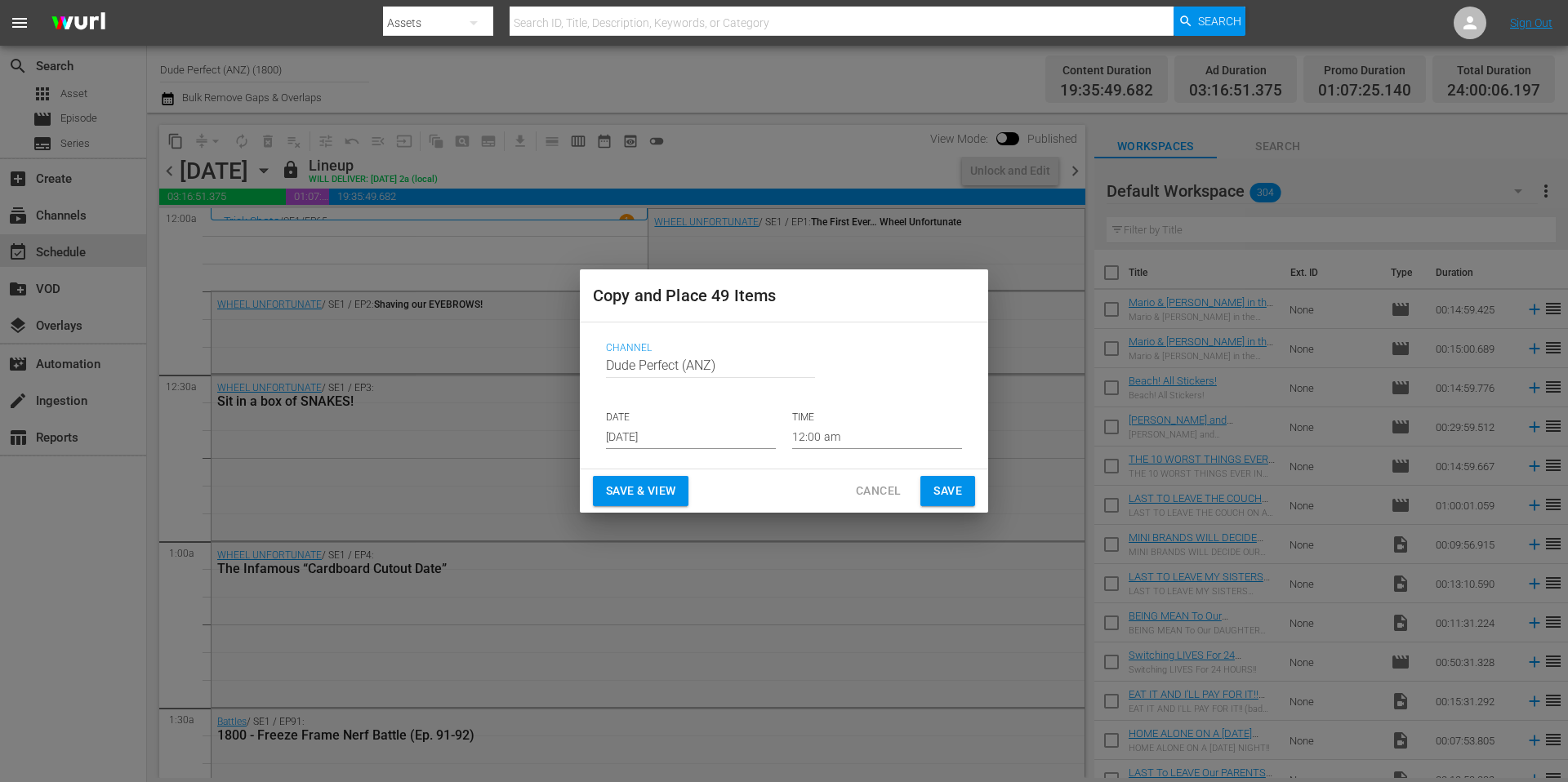
click at [701, 438] on input "[DATE]" at bounding box center [691, 436] width 170 height 24
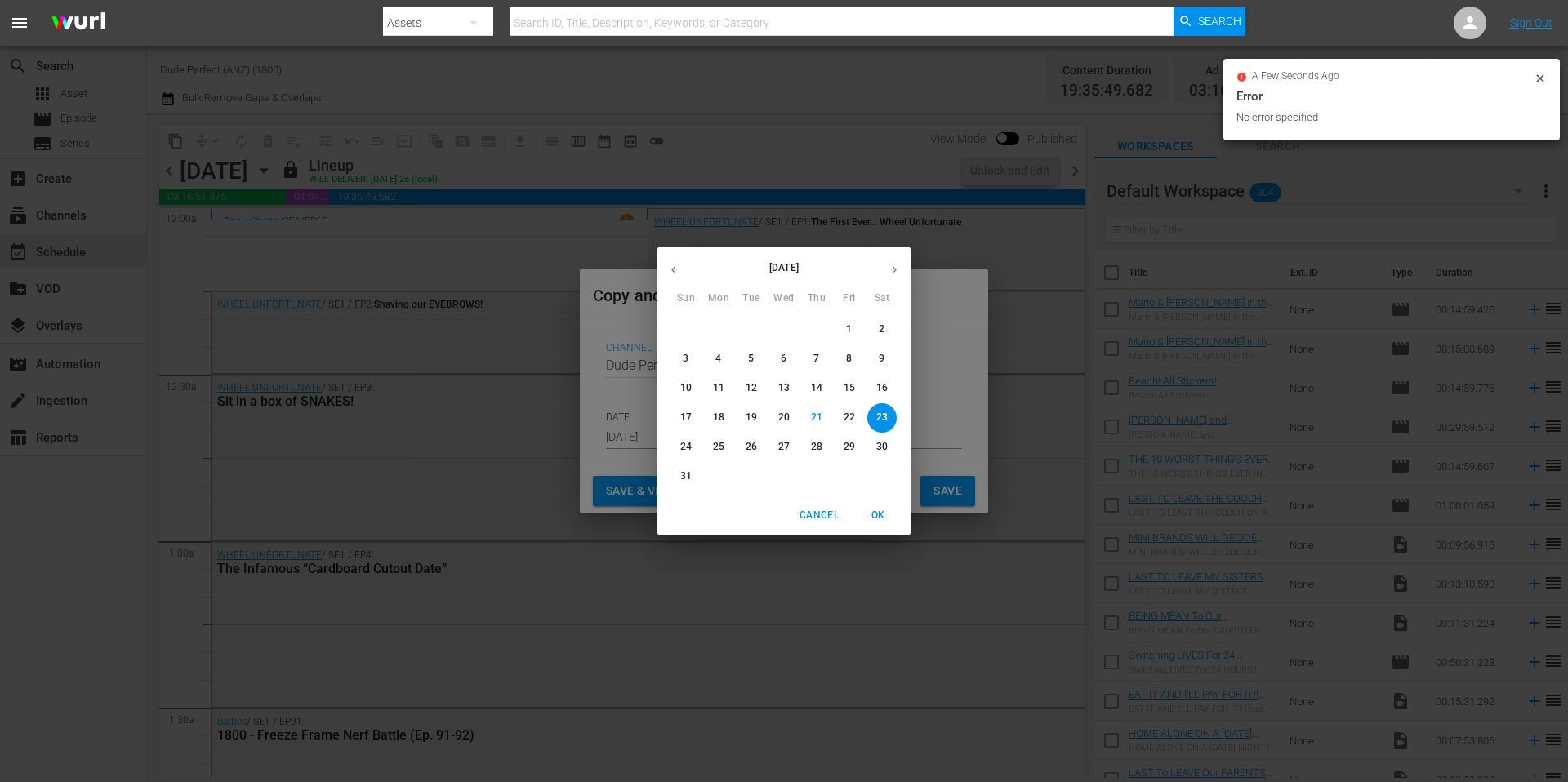
click at [891, 268] on icon "button" at bounding box center [895, 269] width 13 height 13
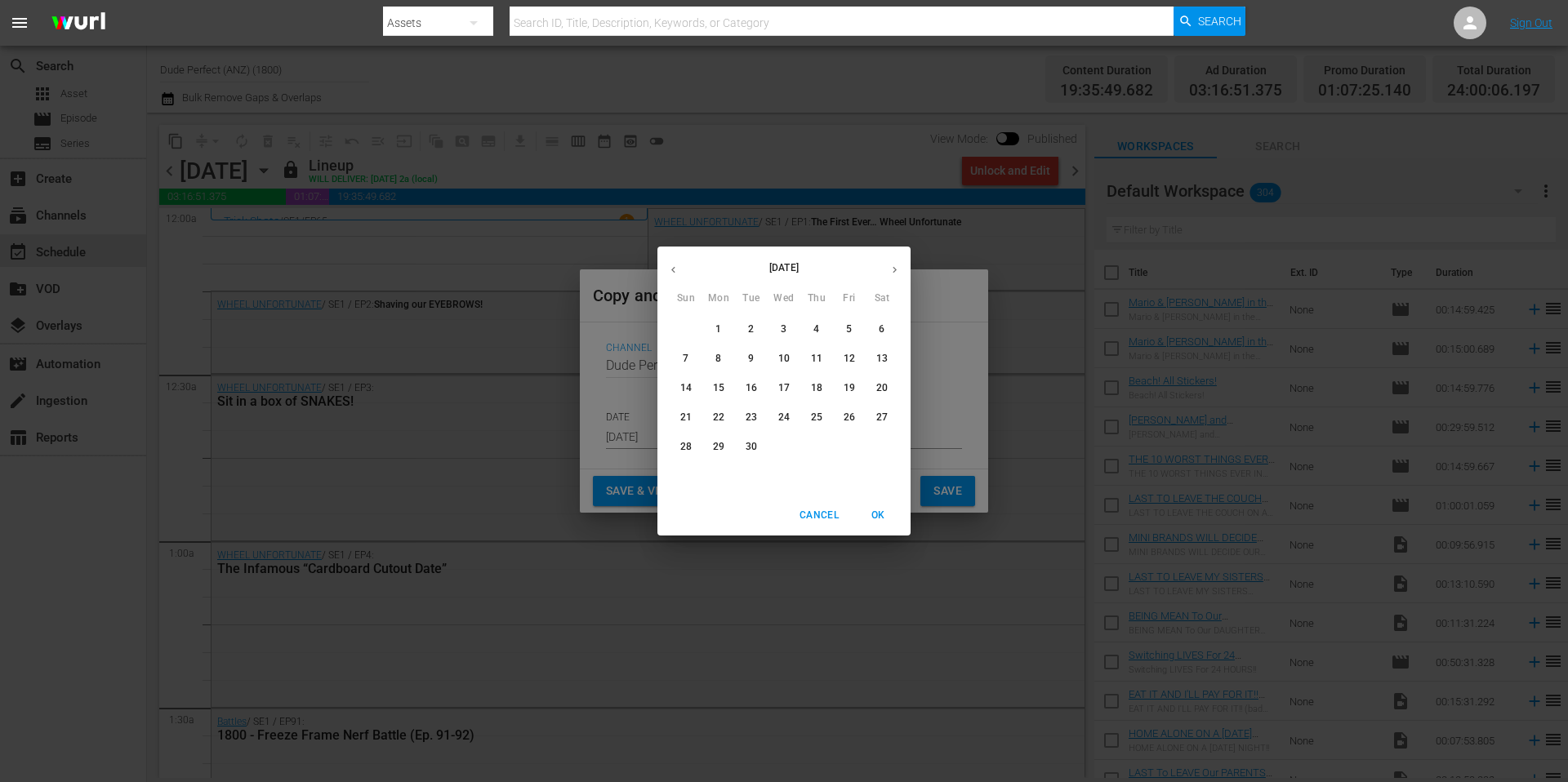
click at [818, 359] on p "11" at bounding box center [817, 359] width 12 height 13
type input "Sep 11th 2025"
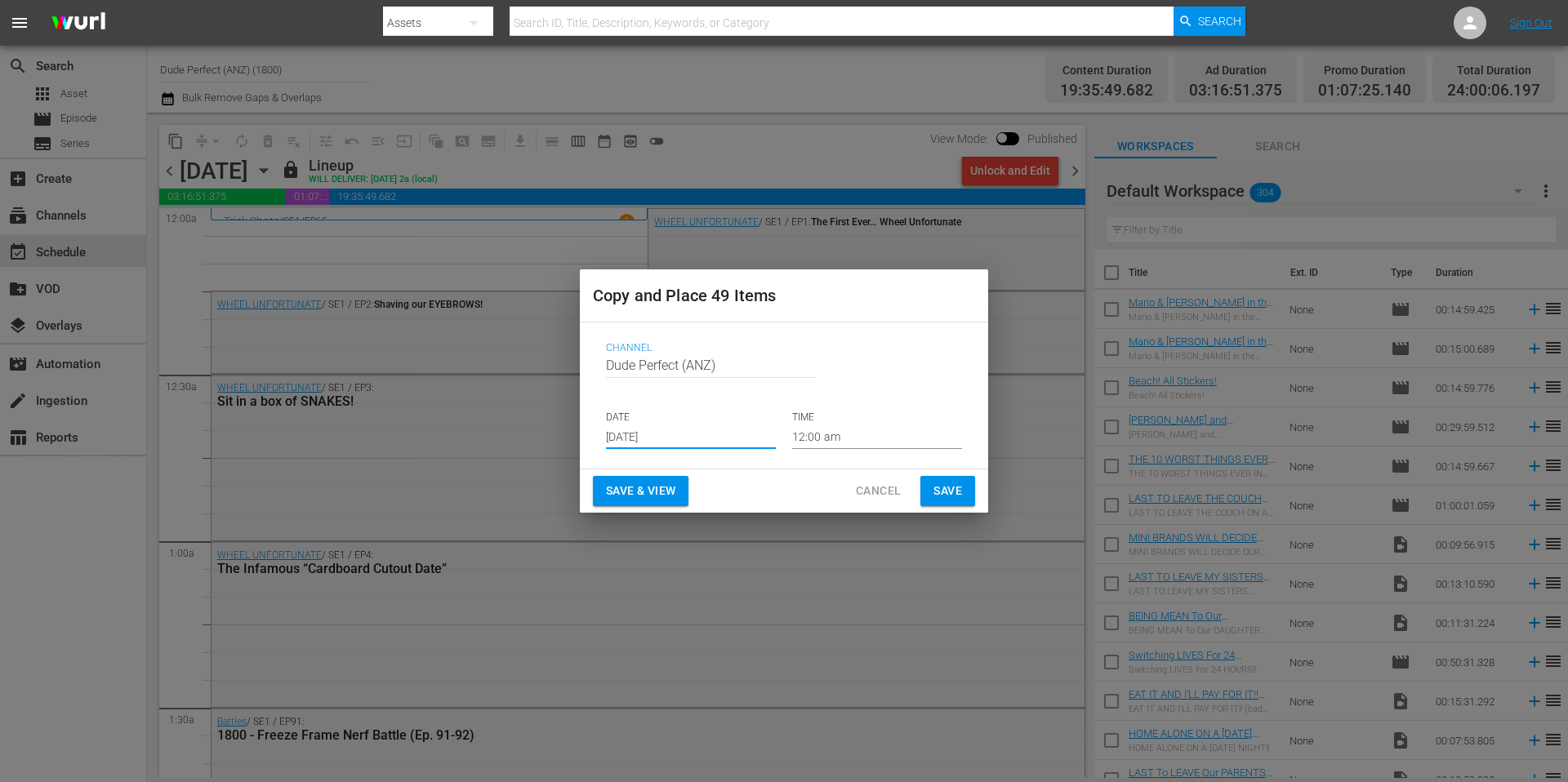
click at [947, 491] on span "Save" at bounding box center [948, 491] width 29 height 20
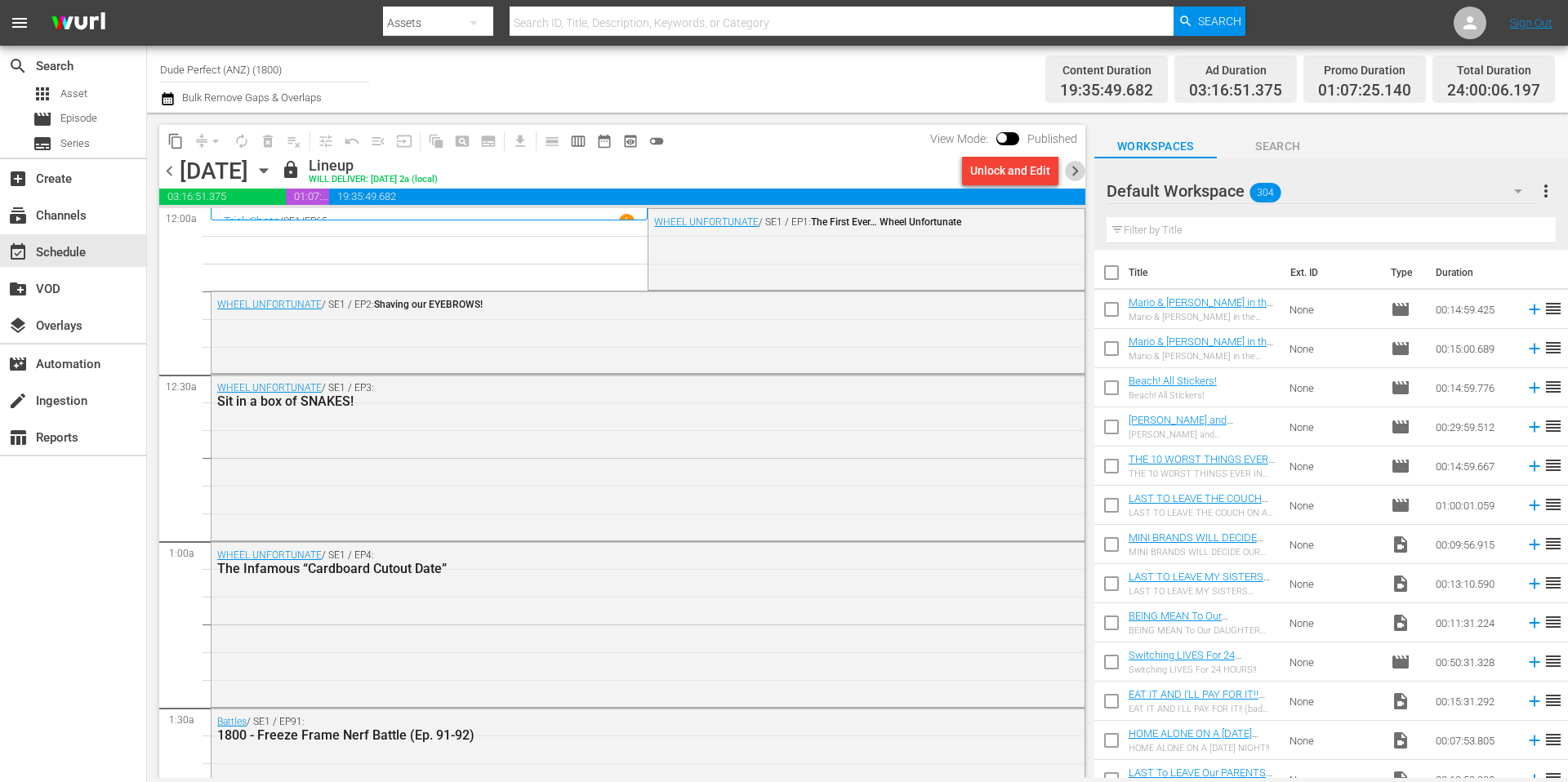
click at [1077, 172] on span "chevron_right" at bounding box center [1075, 170] width 20 height 20
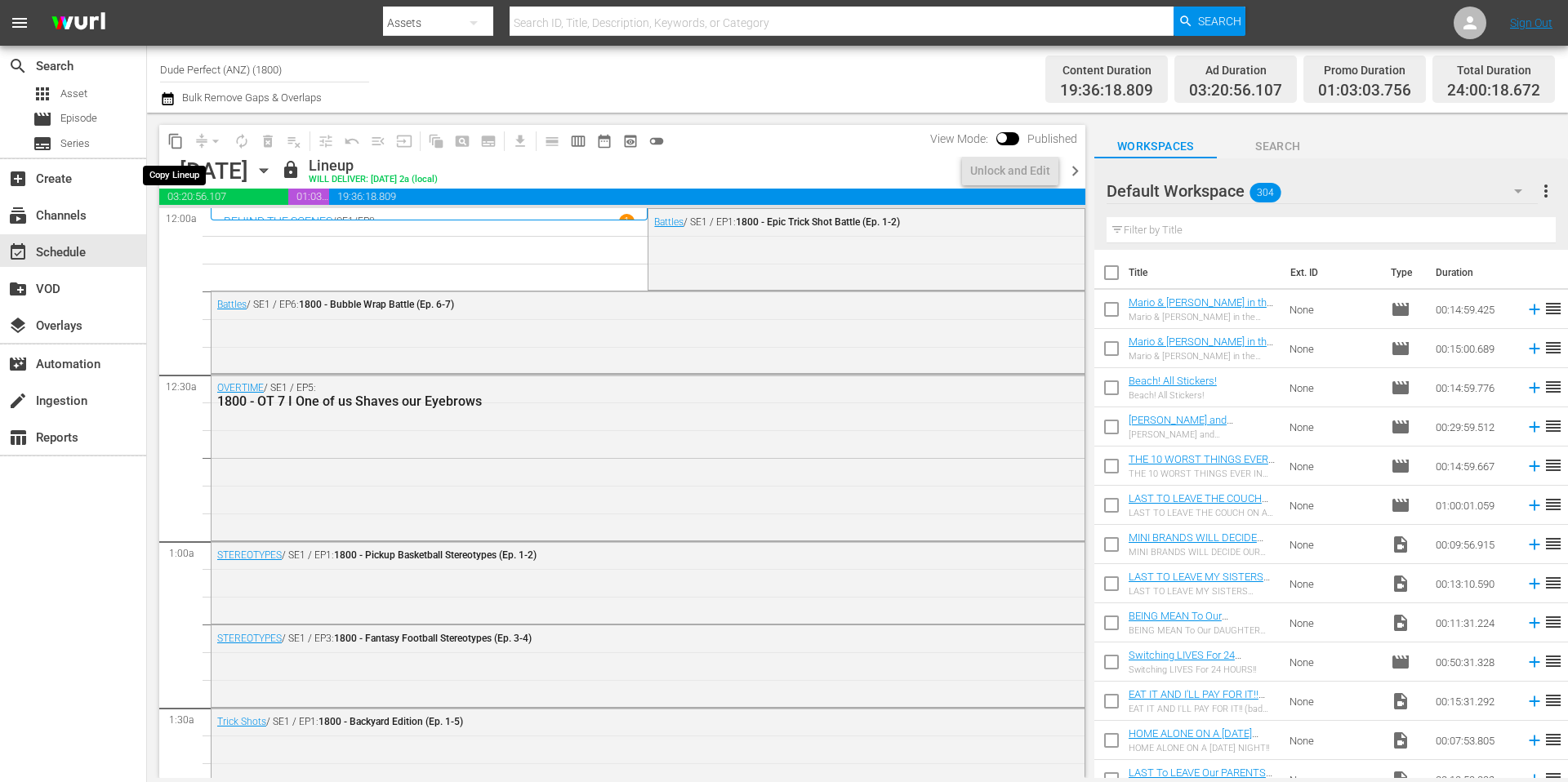
click at [176, 142] on span "content_copy" at bounding box center [175, 140] width 16 height 16
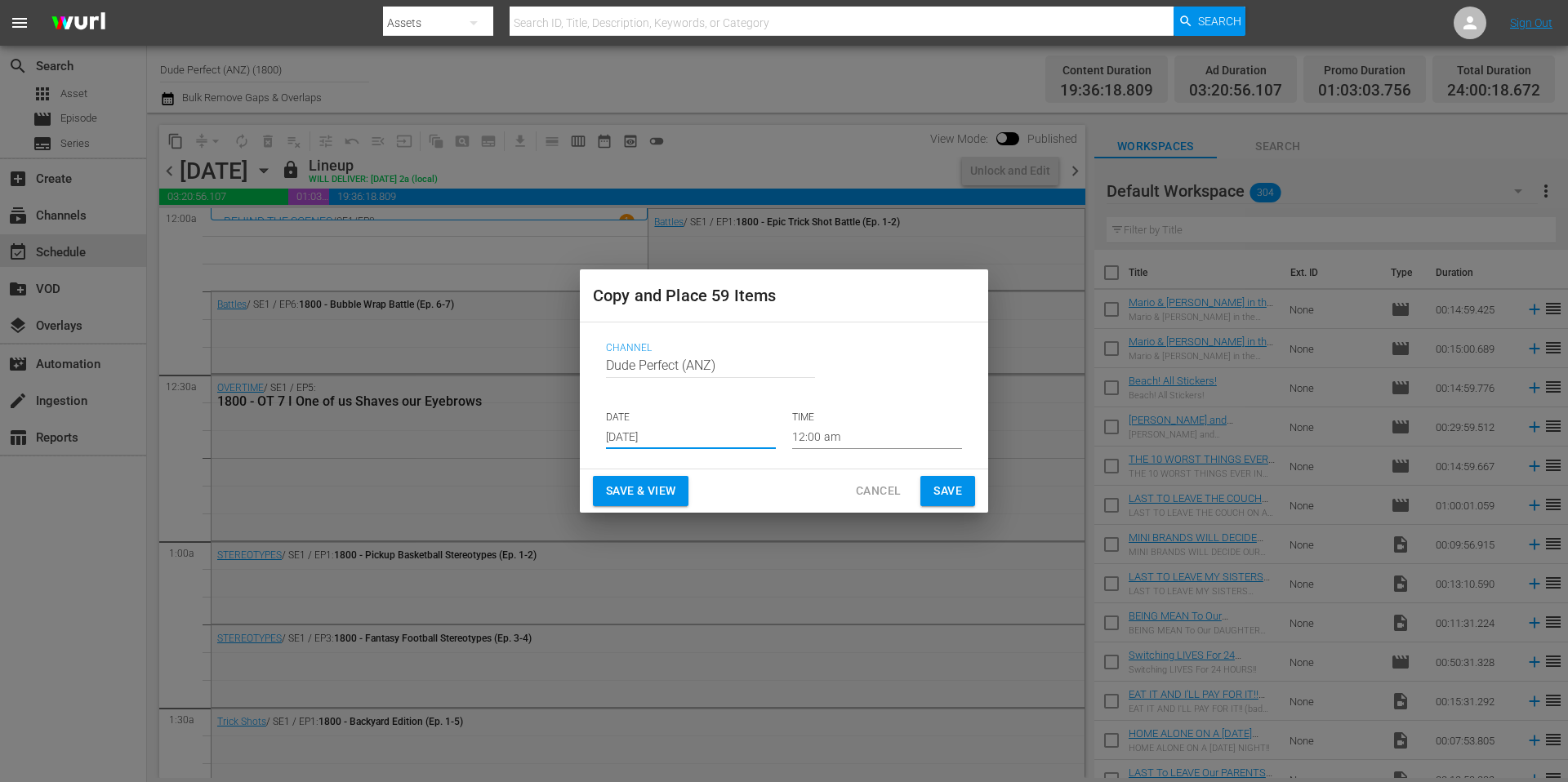
click at [697, 435] on input "[DATE]" at bounding box center [691, 436] width 170 height 24
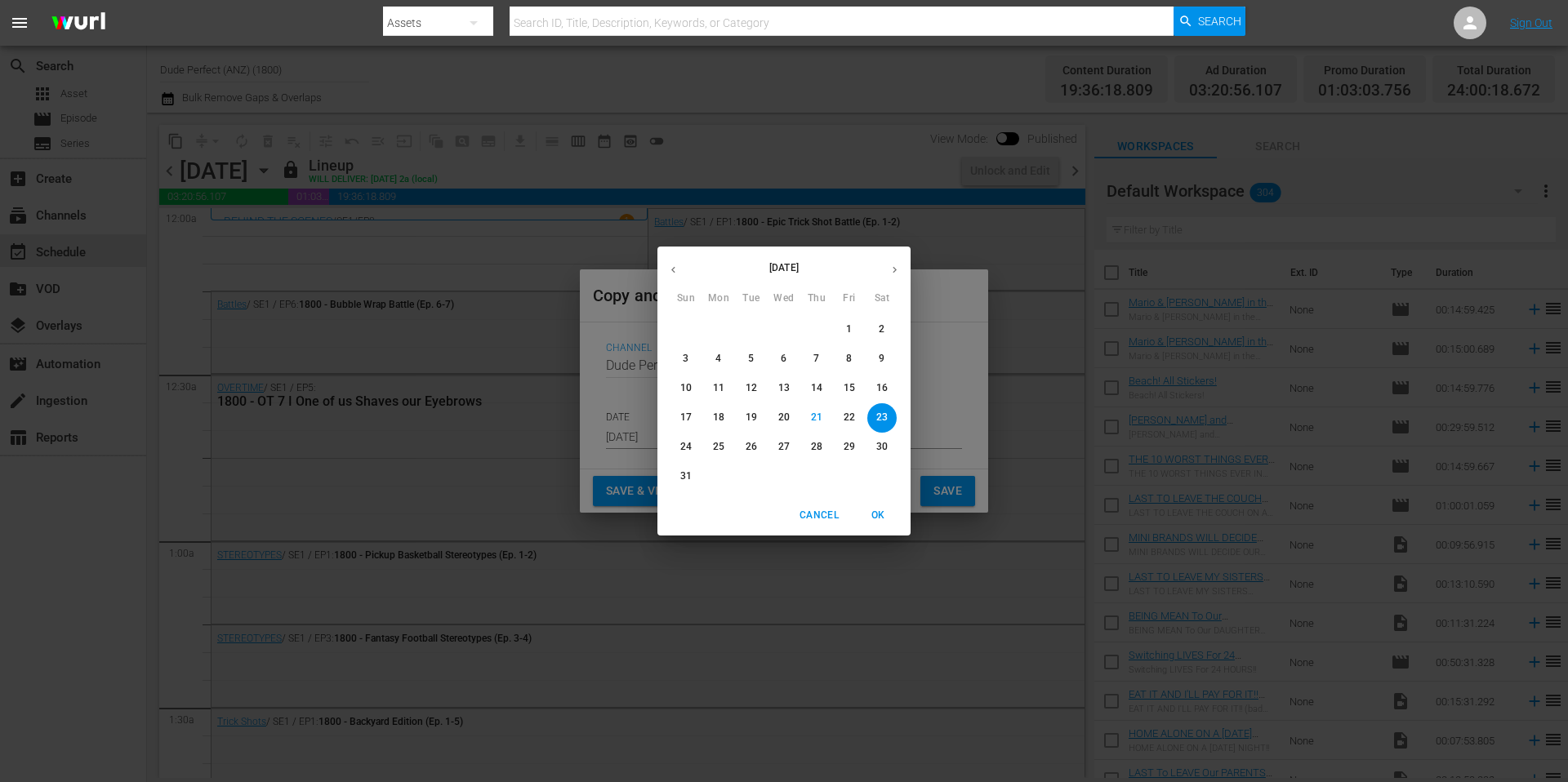
click at [893, 273] on icon "button" at bounding box center [895, 269] width 13 height 13
click at [852, 359] on p "12" at bounding box center [849, 359] width 12 height 13
type input "Sep 12th 2025"
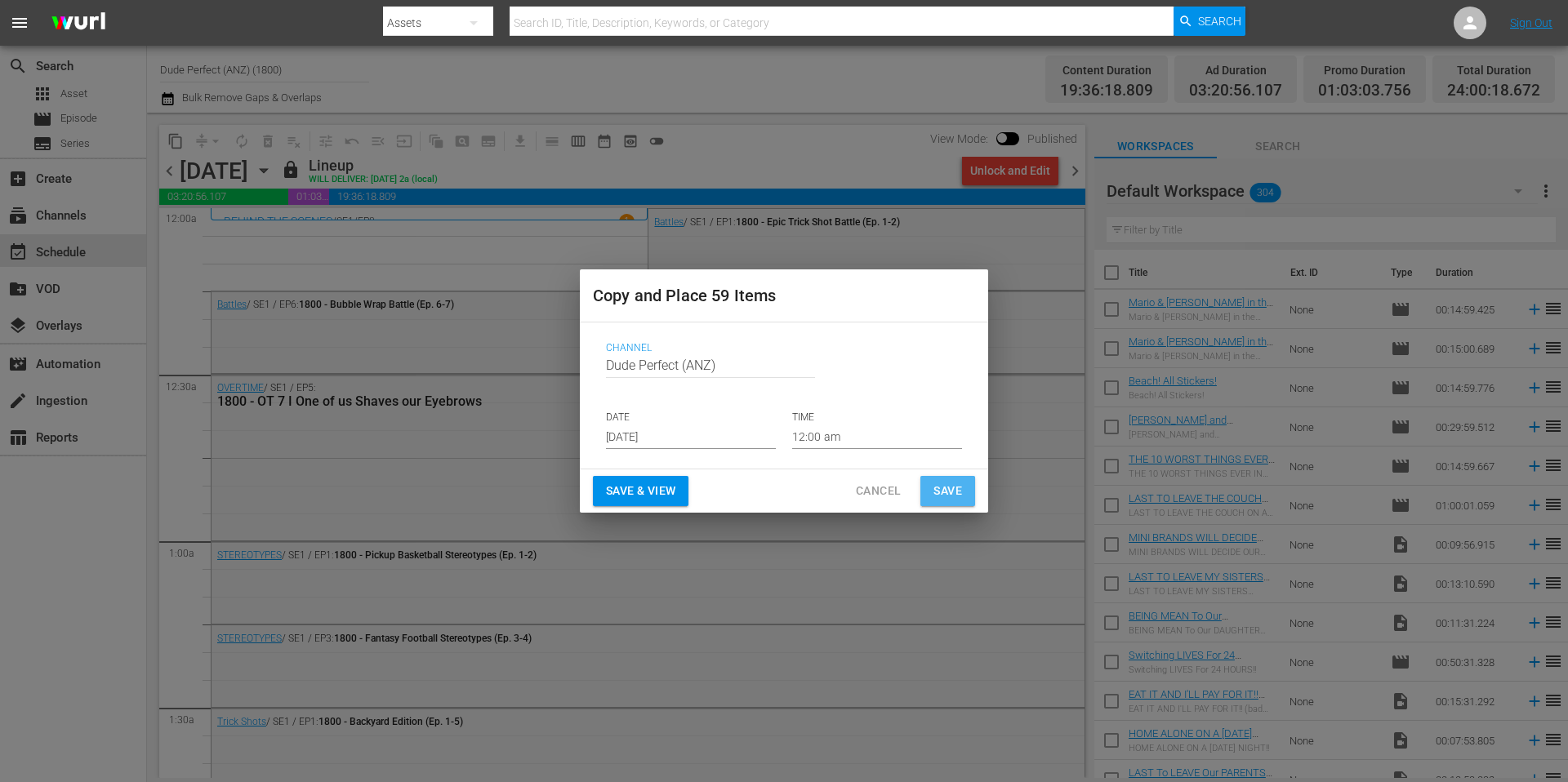
click at [951, 493] on span "Save" at bounding box center [948, 491] width 29 height 20
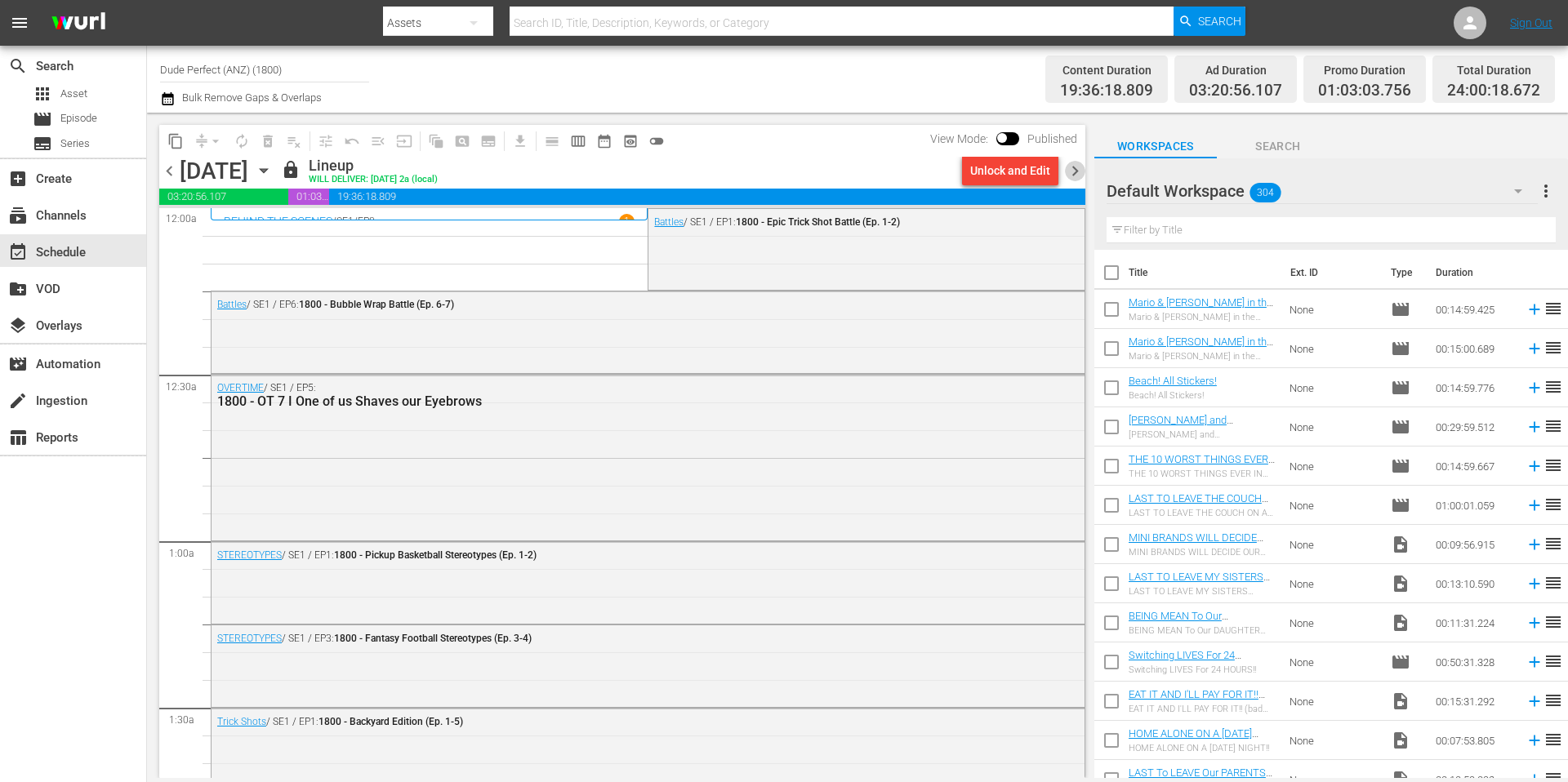
click at [1077, 173] on span "chevron_right" at bounding box center [1075, 170] width 20 height 20
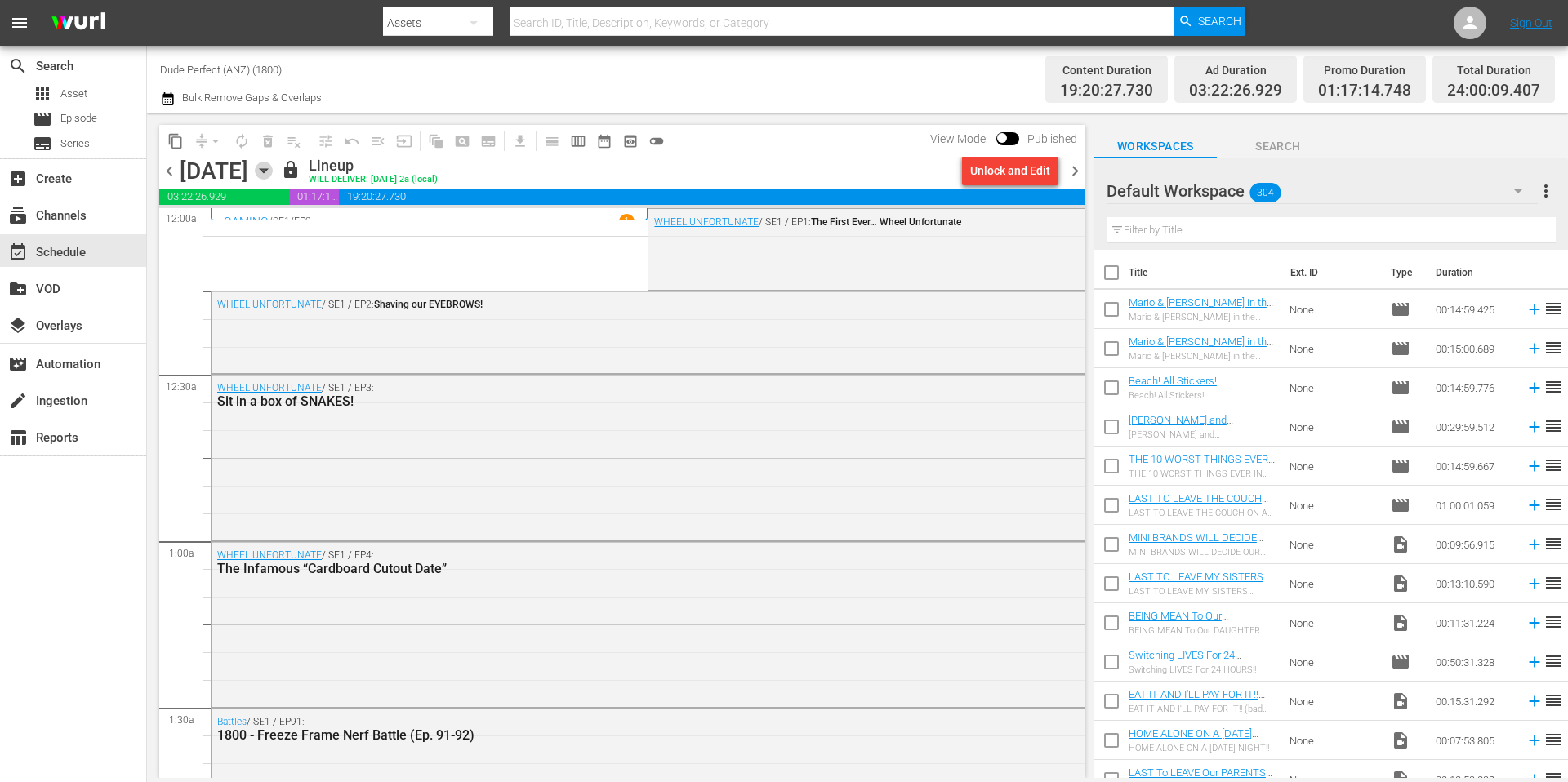
click at [267, 172] on icon "button" at bounding box center [264, 171] width 8 height 4
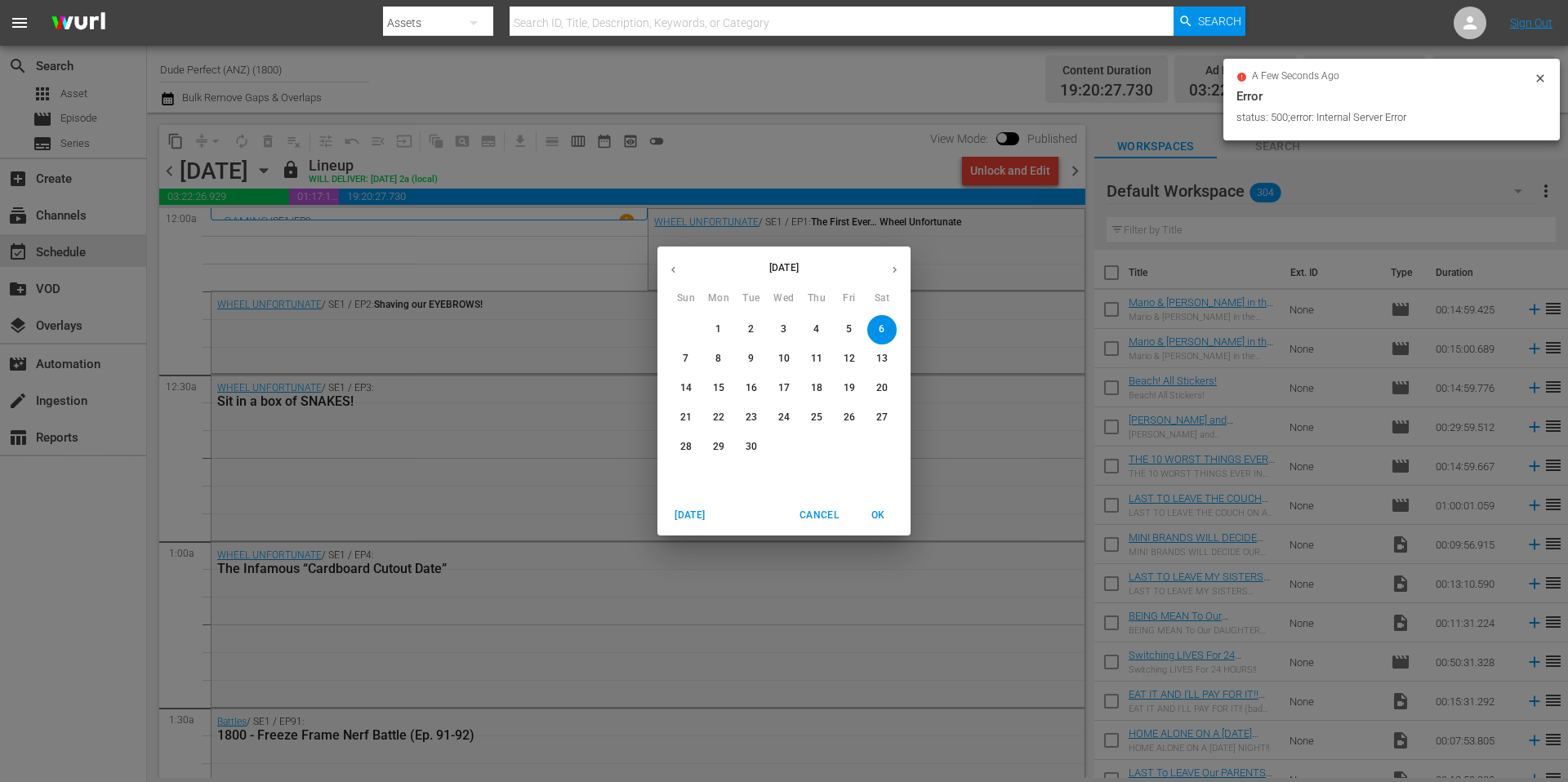
click at [883, 357] on p "13" at bounding box center [882, 359] width 12 height 13
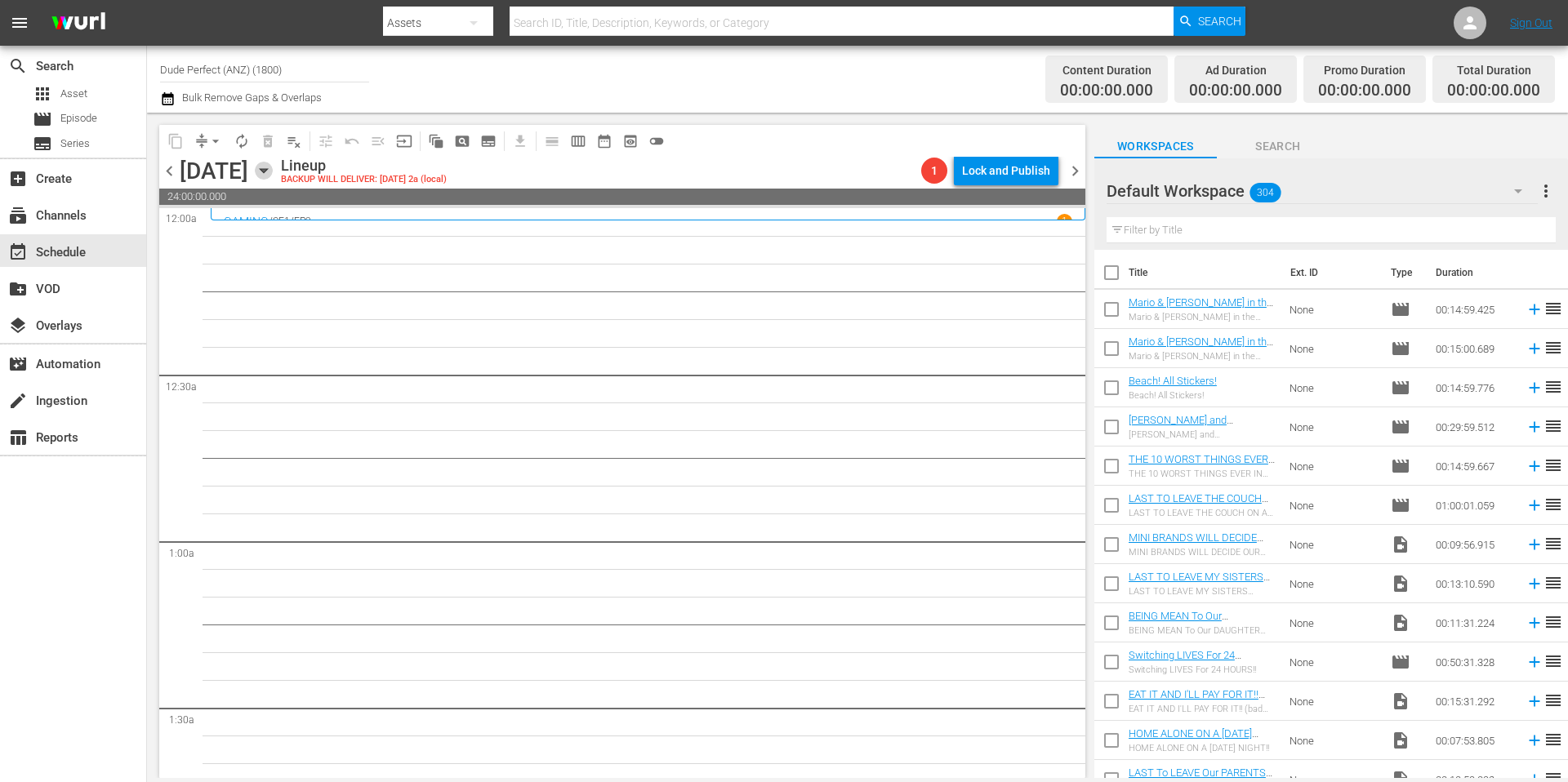
click at [273, 173] on icon "button" at bounding box center [264, 170] width 18 height 18
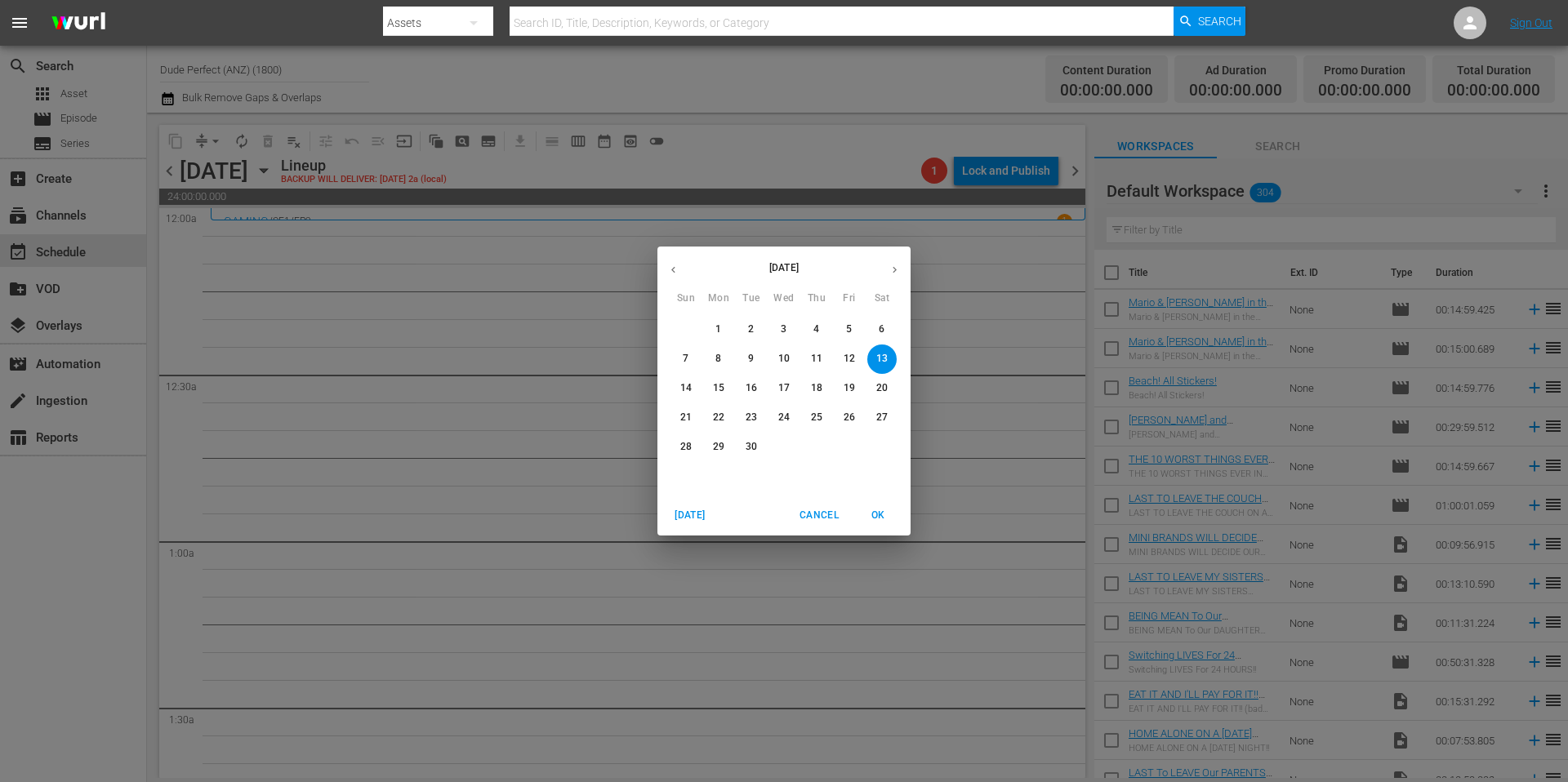
click at [884, 327] on p "6" at bounding box center [881, 329] width 6 height 13
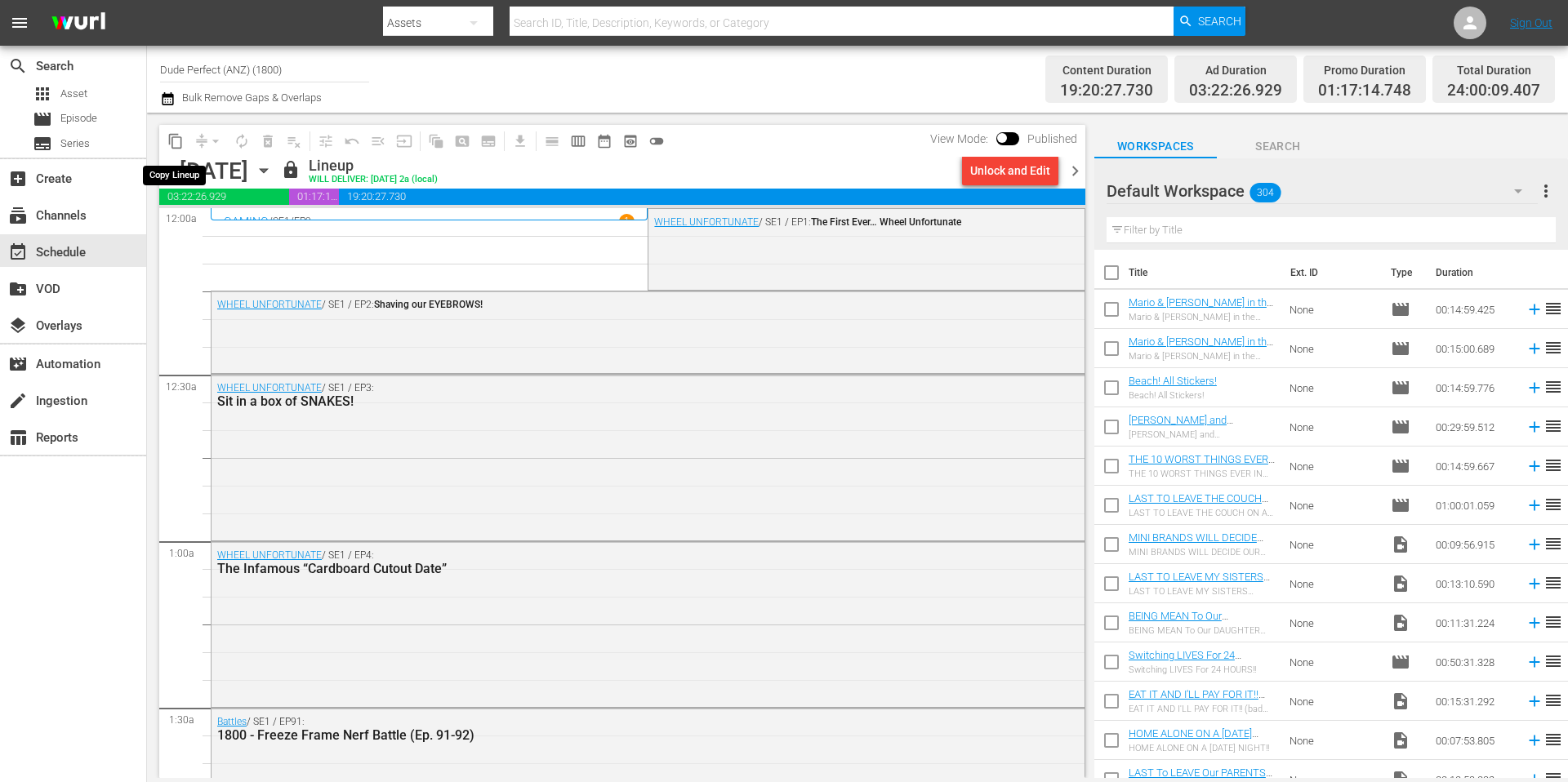
click at [175, 143] on span "content_copy" at bounding box center [175, 140] width 16 height 16
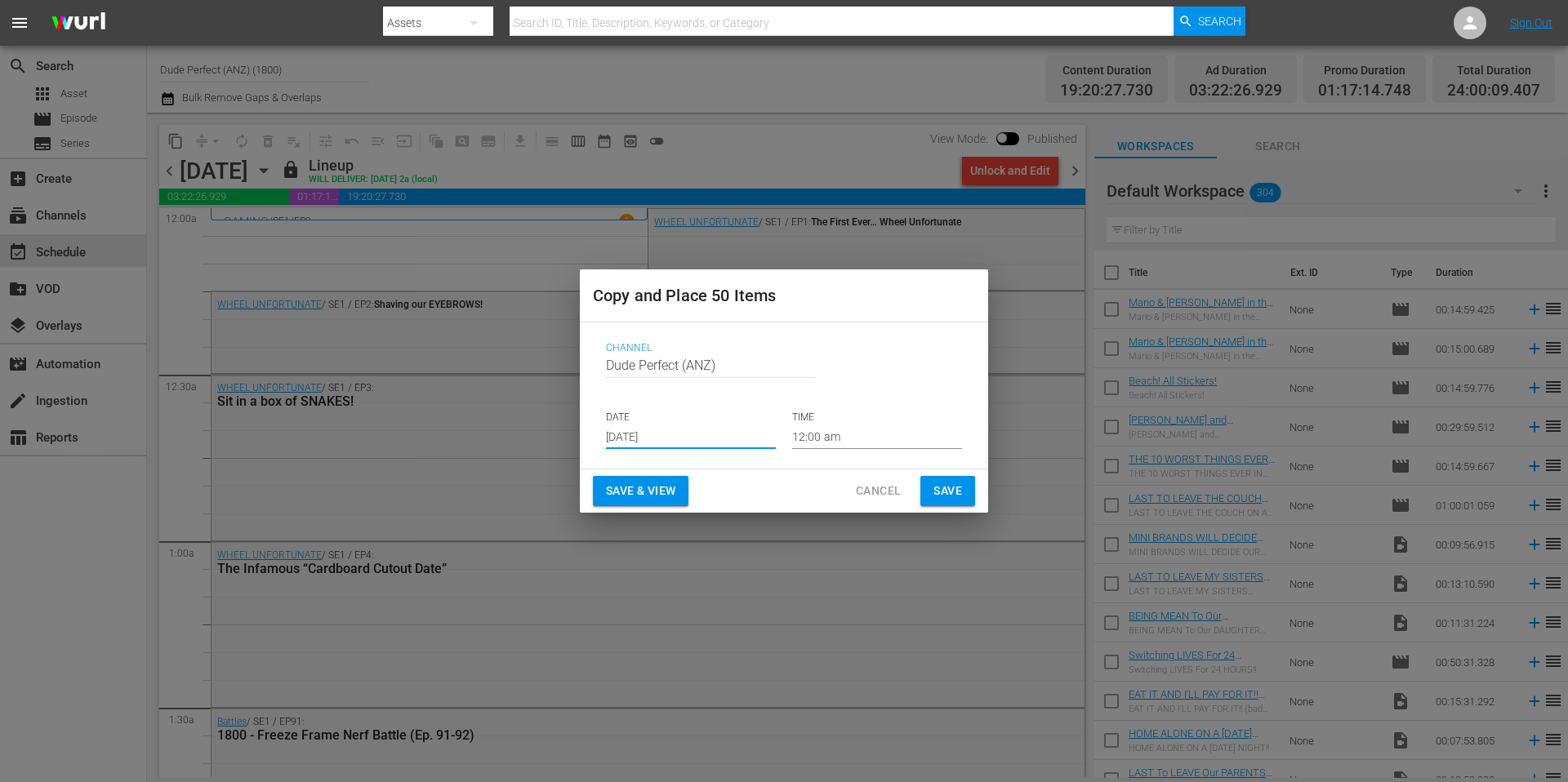
click at [701, 441] on input "[DATE]" at bounding box center [691, 436] width 170 height 24
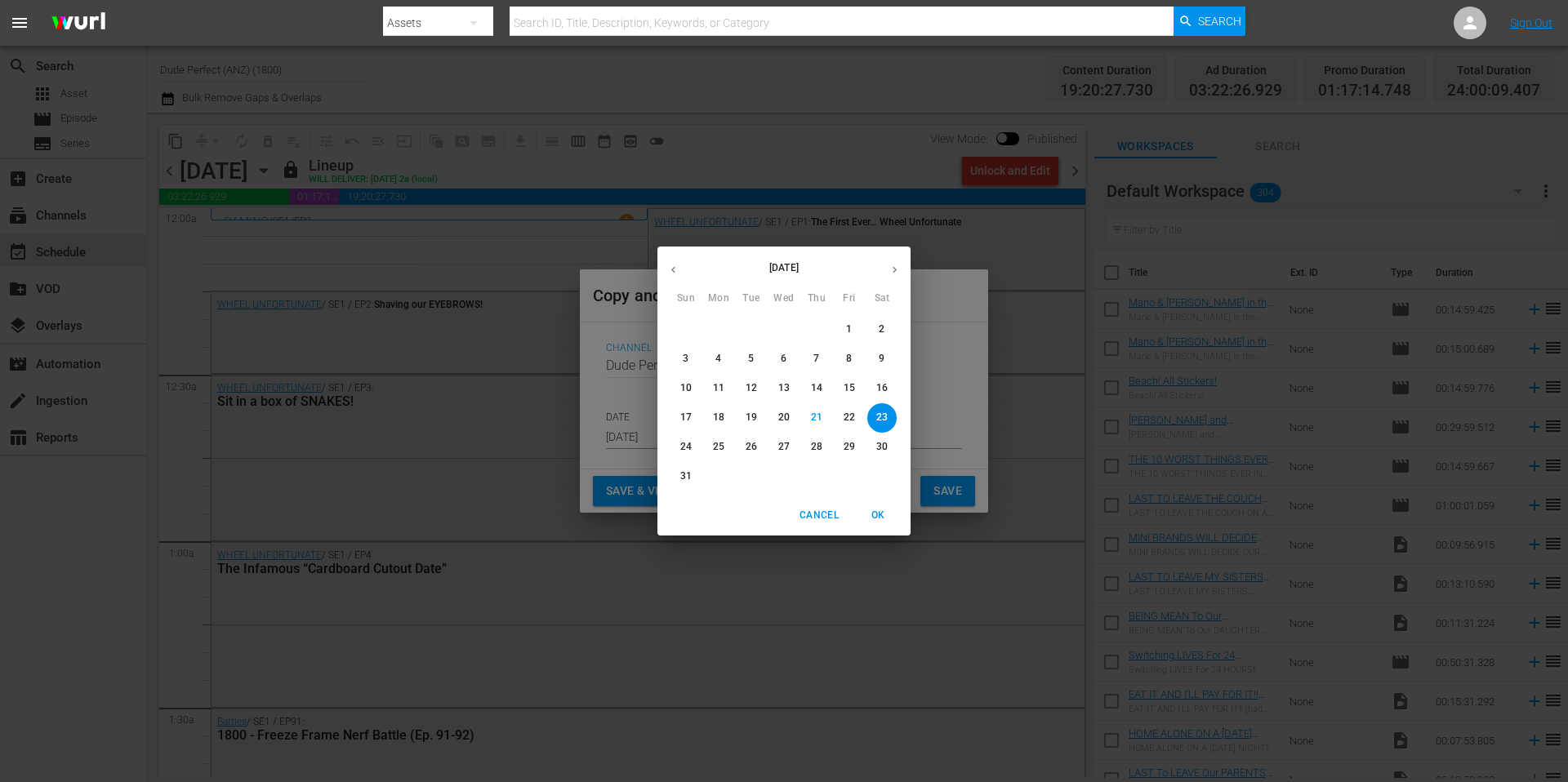
click at [892, 268] on icon "button" at bounding box center [895, 269] width 13 height 13
click at [888, 357] on span "13" at bounding box center [882, 359] width 30 height 13
type input "Sep 13th 2025"
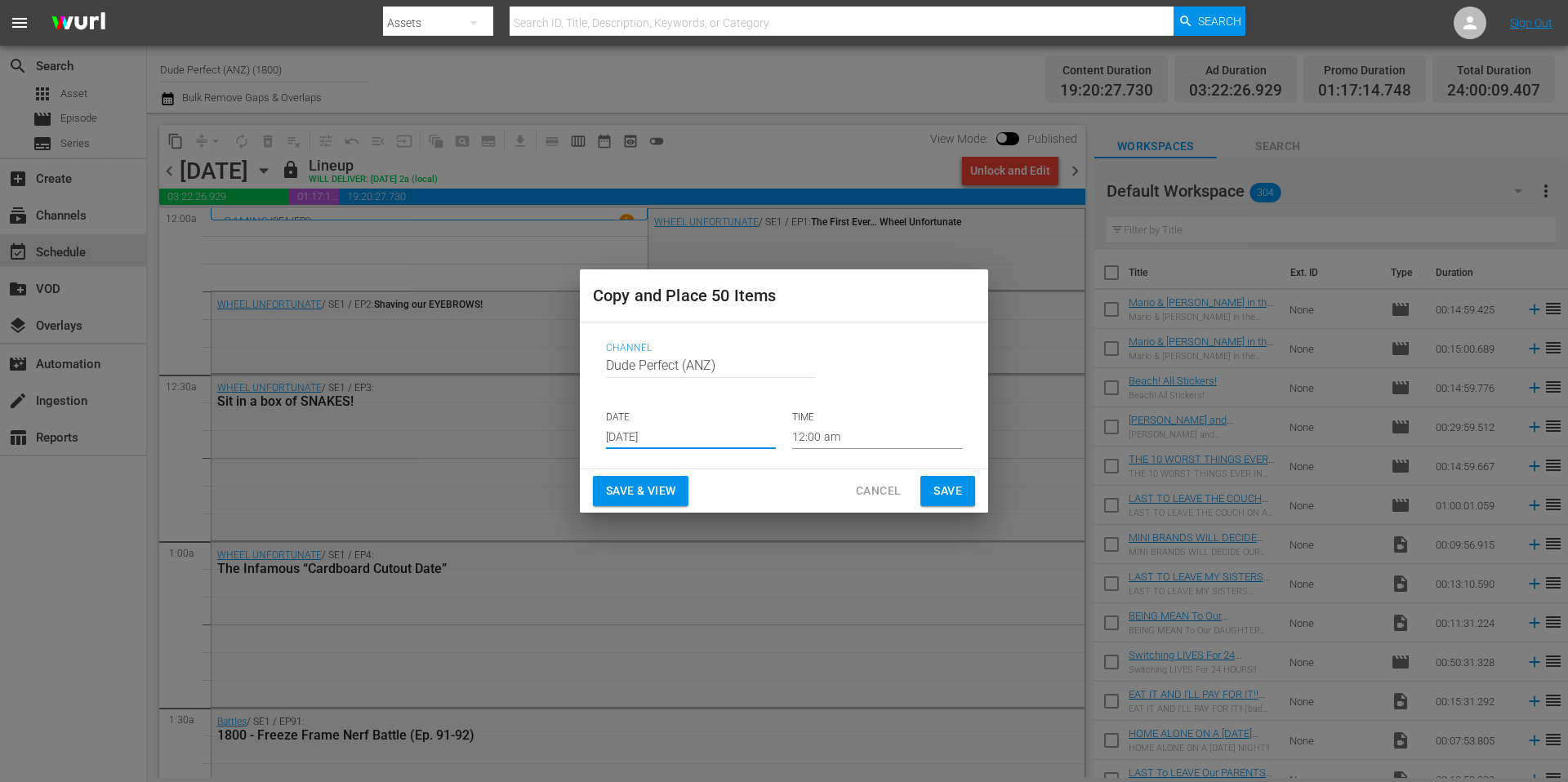
click at [963, 488] on button "Save" at bounding box center [948, 491] width 55 height 30
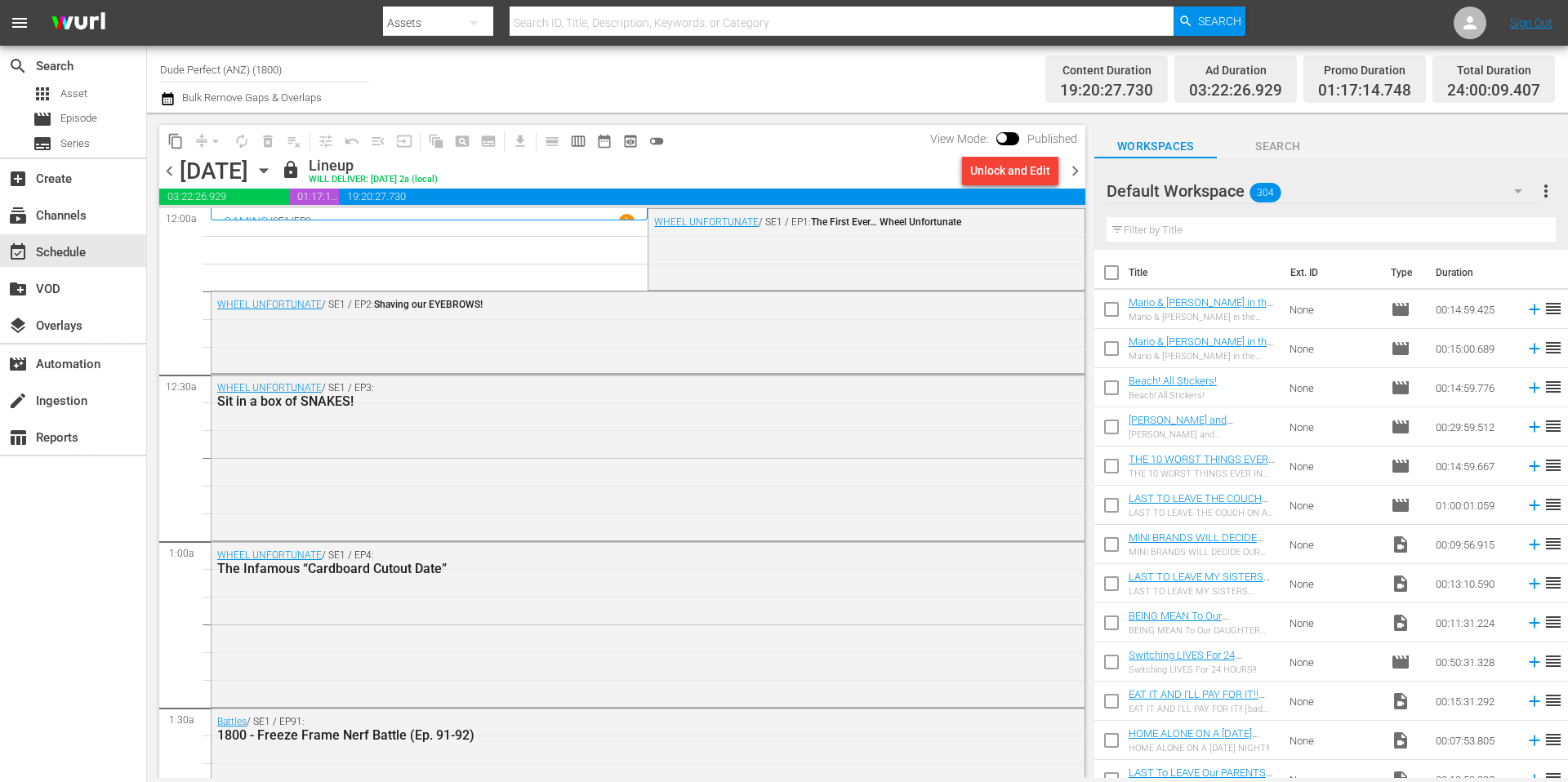
click at [1078, 170] on span "chevron_right" at bounding box center [1075, 170] width 20 height 20
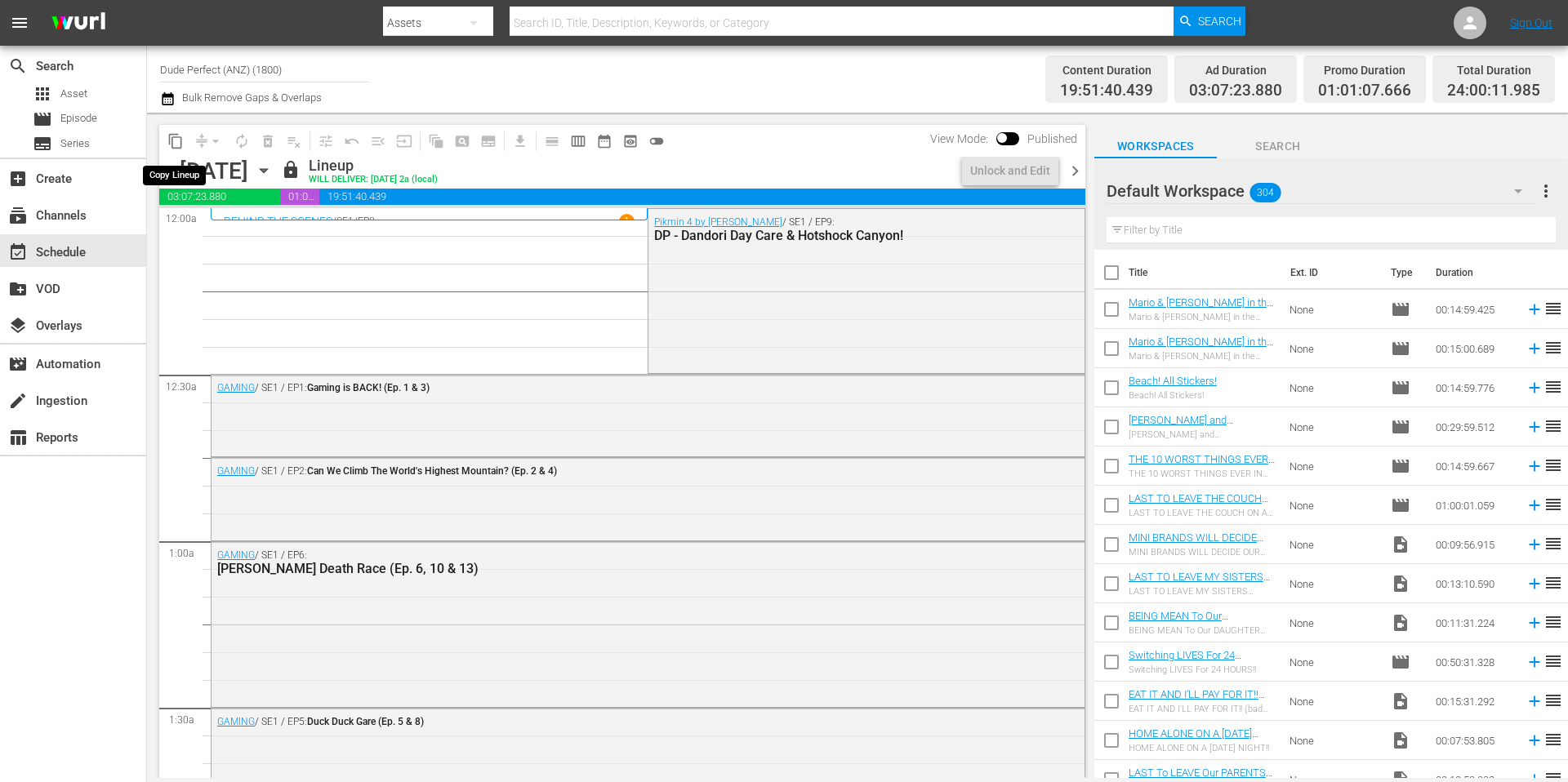
click at [173, 142] on span "content_copy" at bounding box center [175, 140] width 16 height 16
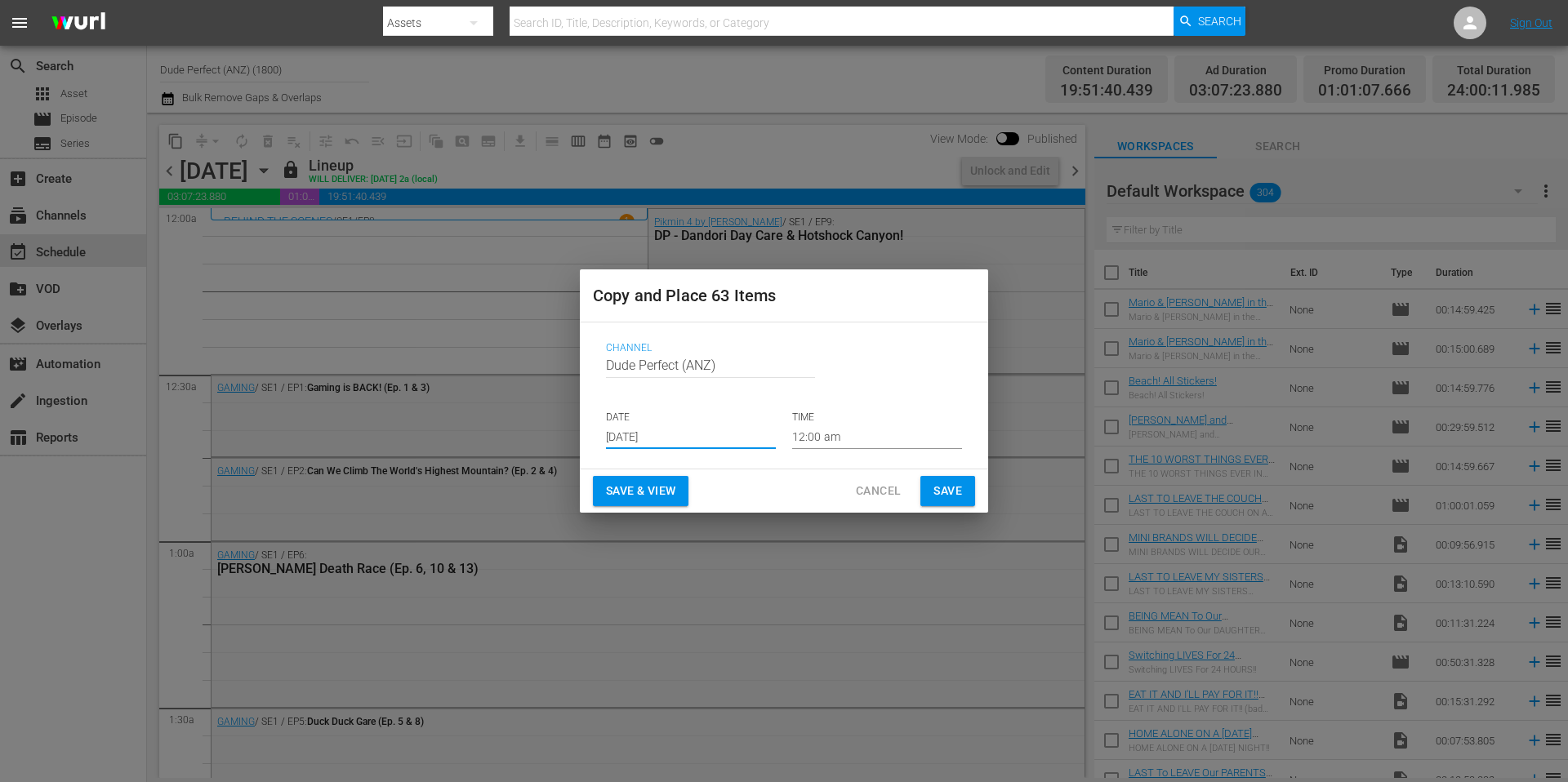
click at [709, 435] on input "[DATE]" at bounding box center [691, 436] width 170 height 24
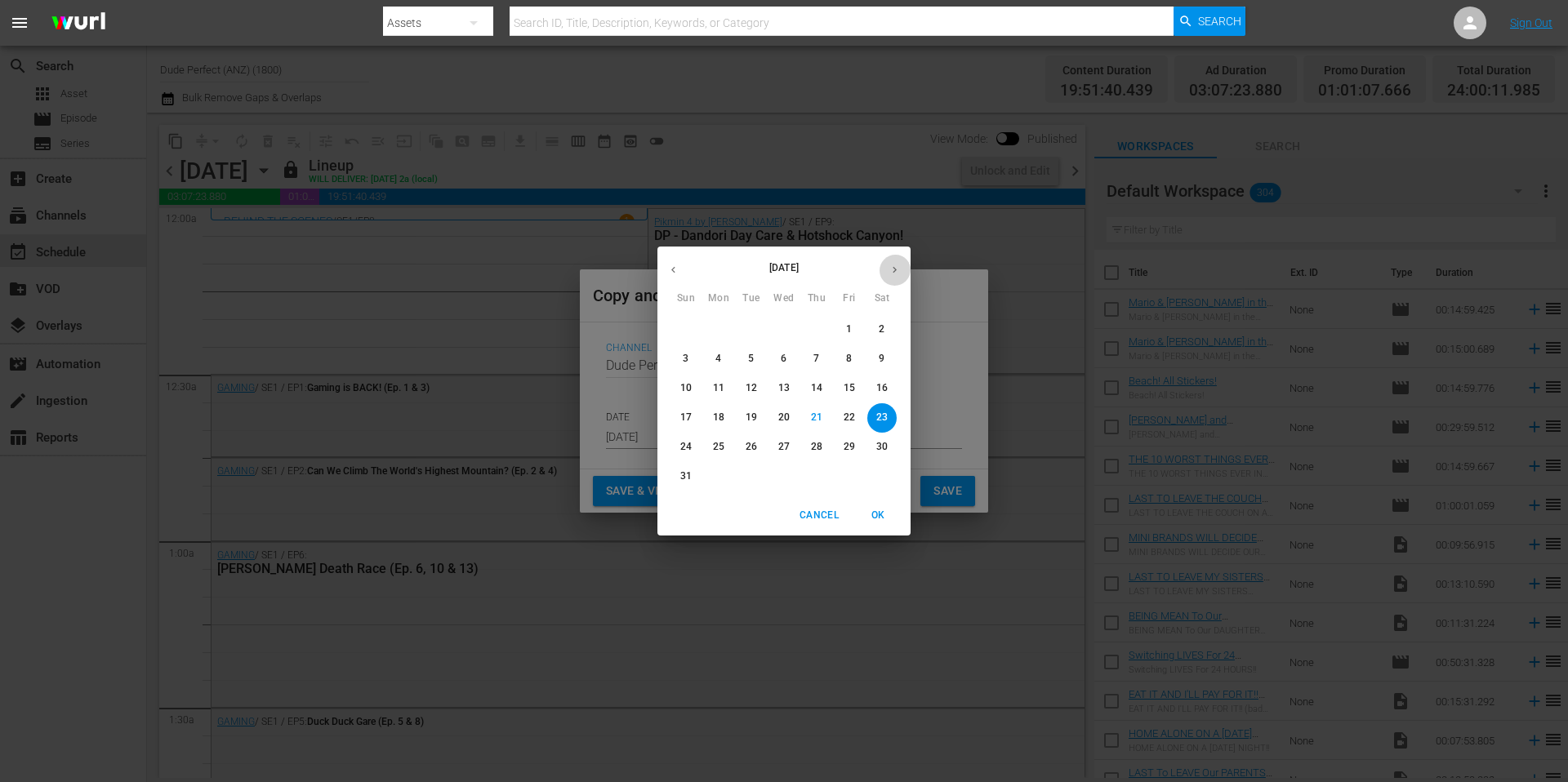
click at [897, 273] on icon "button" at bounding box center [895, 269] width 13 height 13
click at [684, 387] on p "14" at bounding box center [686, 388] width 12 height 13
type input "Sep 14th 2025"
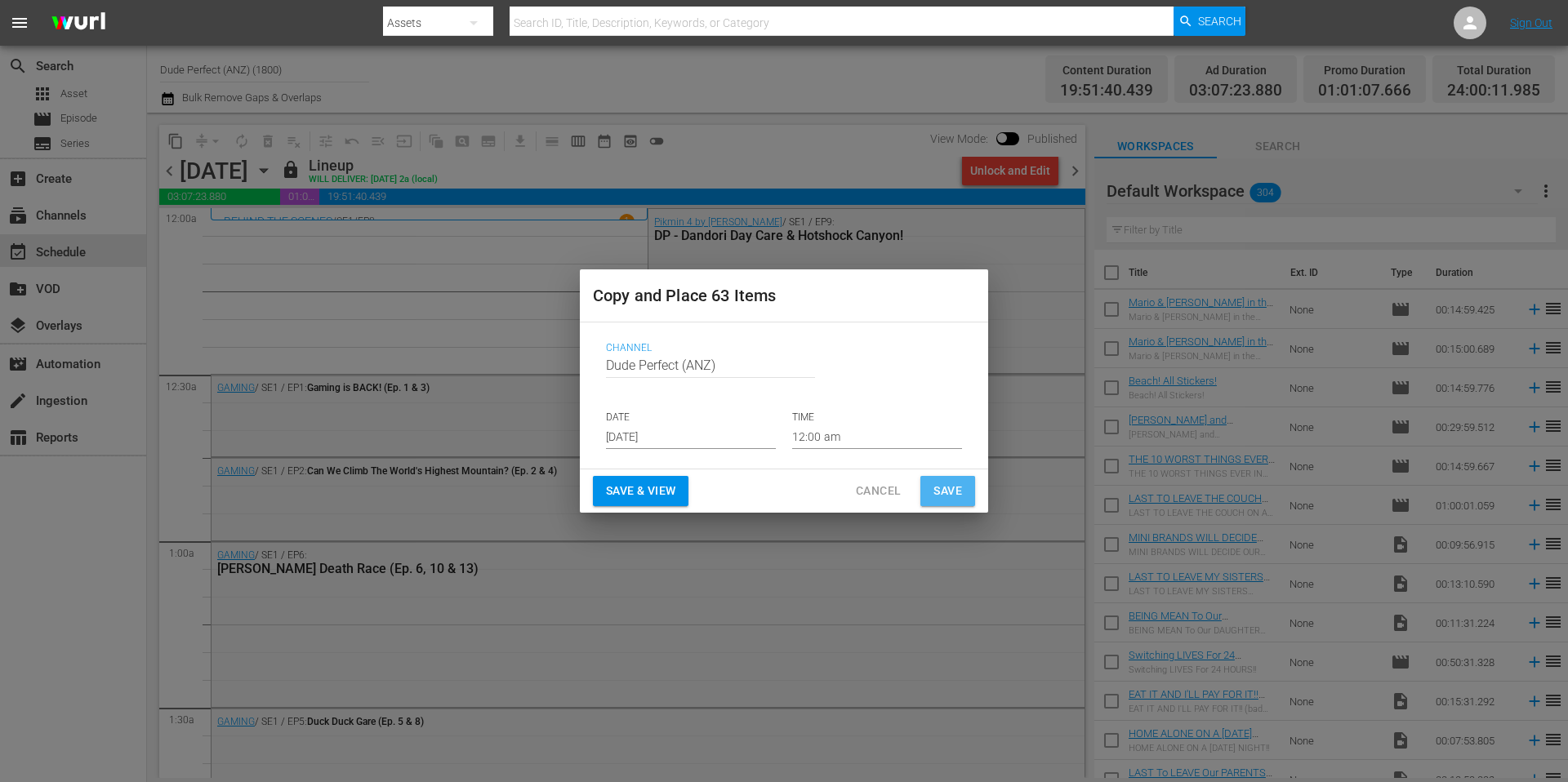
click at [934, 487] on span "Save" at bounding box center [948, 491] width 29 height 20
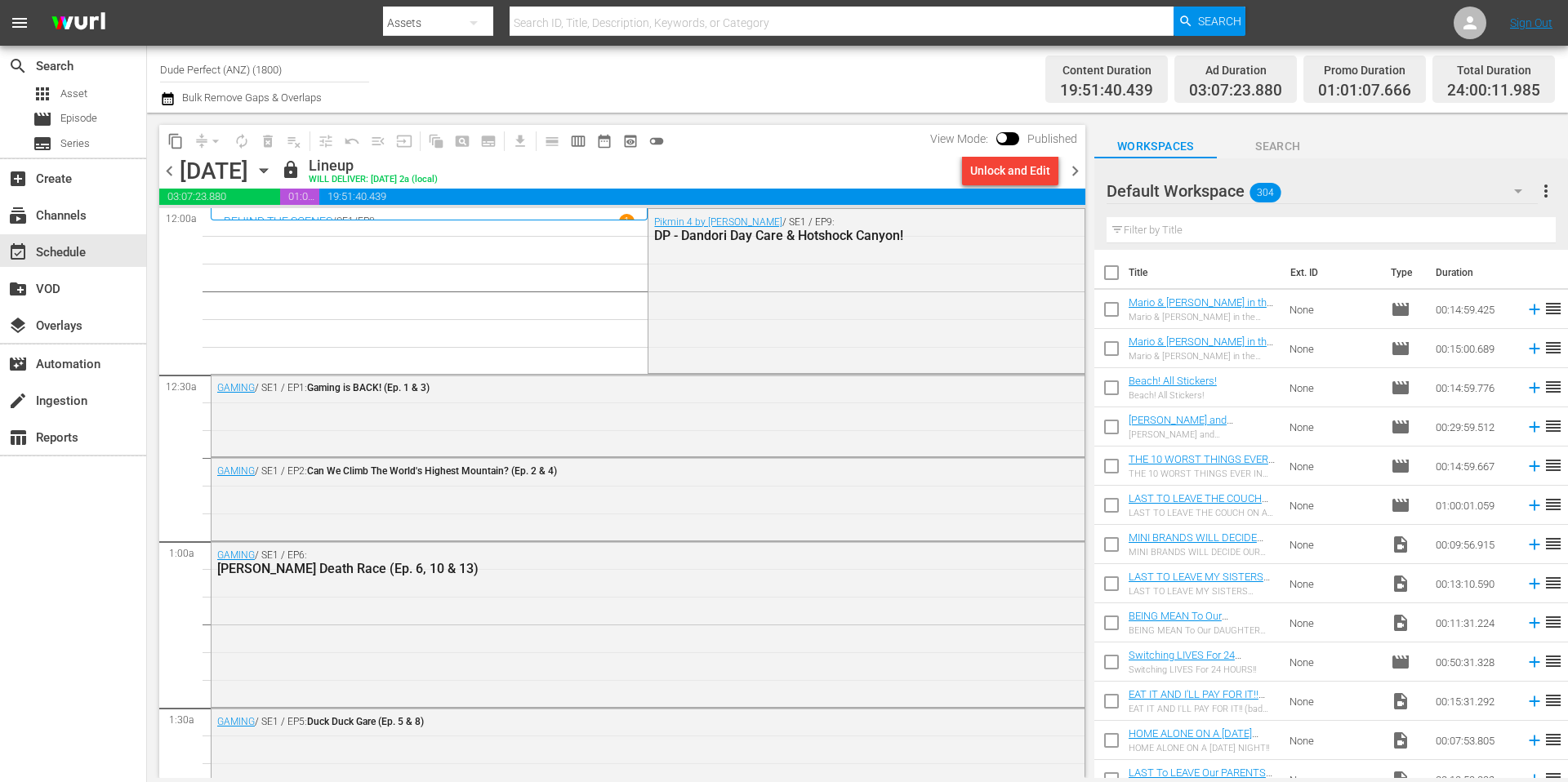
click at [1075, 172] on span "chevron_right" at bounding box center [1075, 170] width 20 height 20
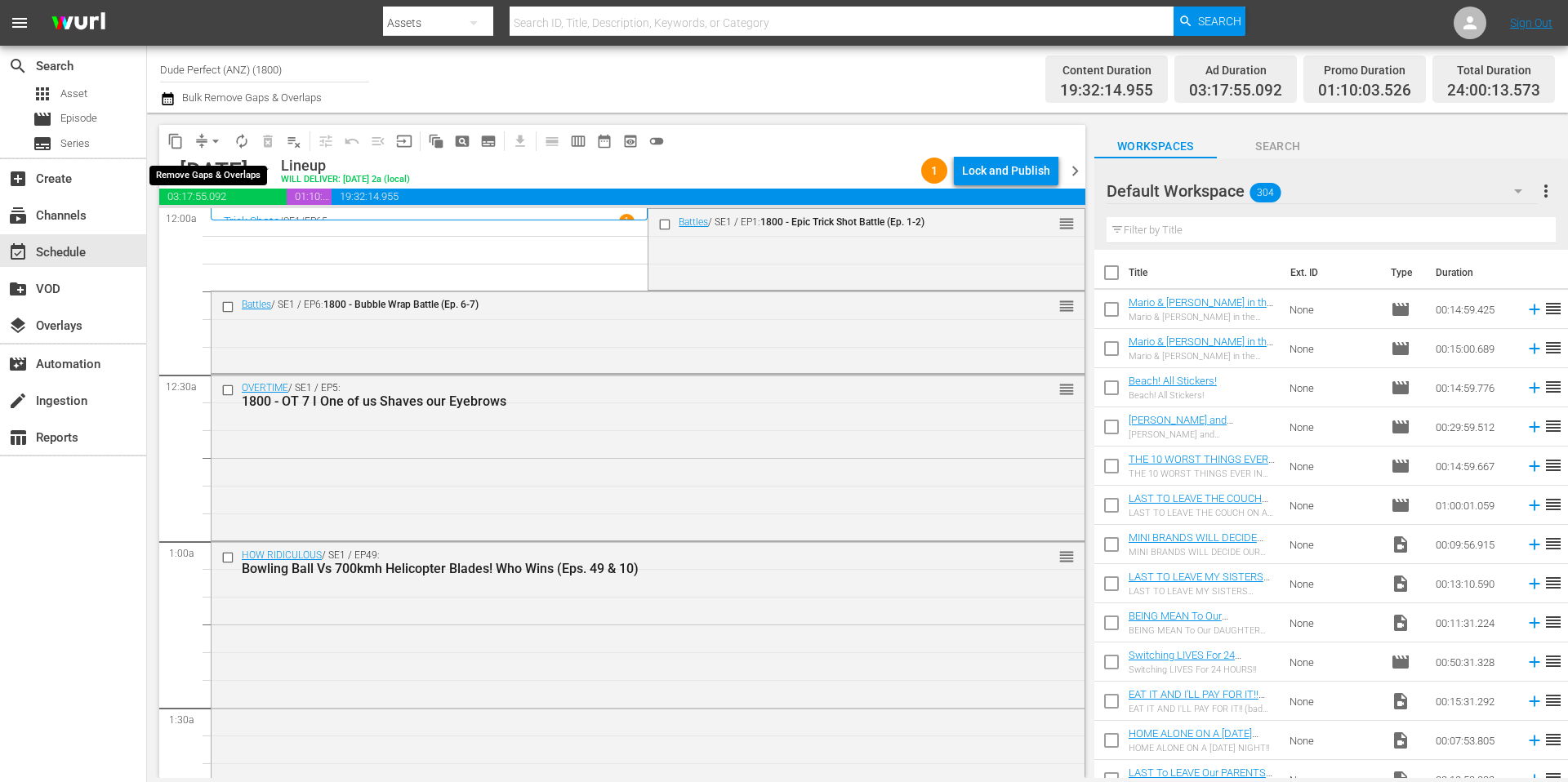
click at [208, 141] on span "arrow_drop_down" at bounding box center [215, 140] width 16 height 16
click at [208, 170] on li "Align to Midnight" at bounding box center [216, 174] width 171 height 27
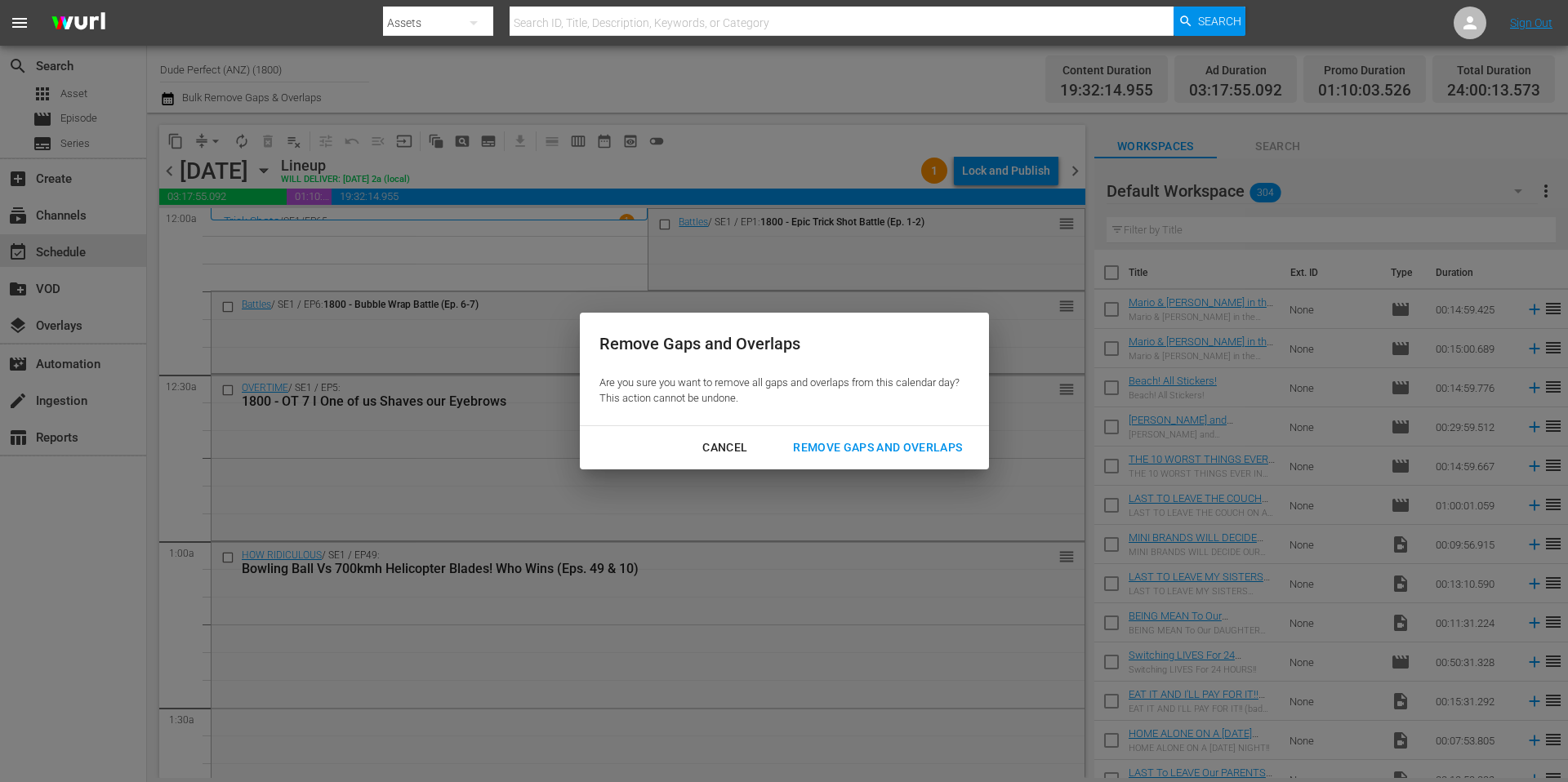
click at [847, 447] on div "Remove Gaps and Overlaps" at bounding box center [877, 447] width 195 height 20
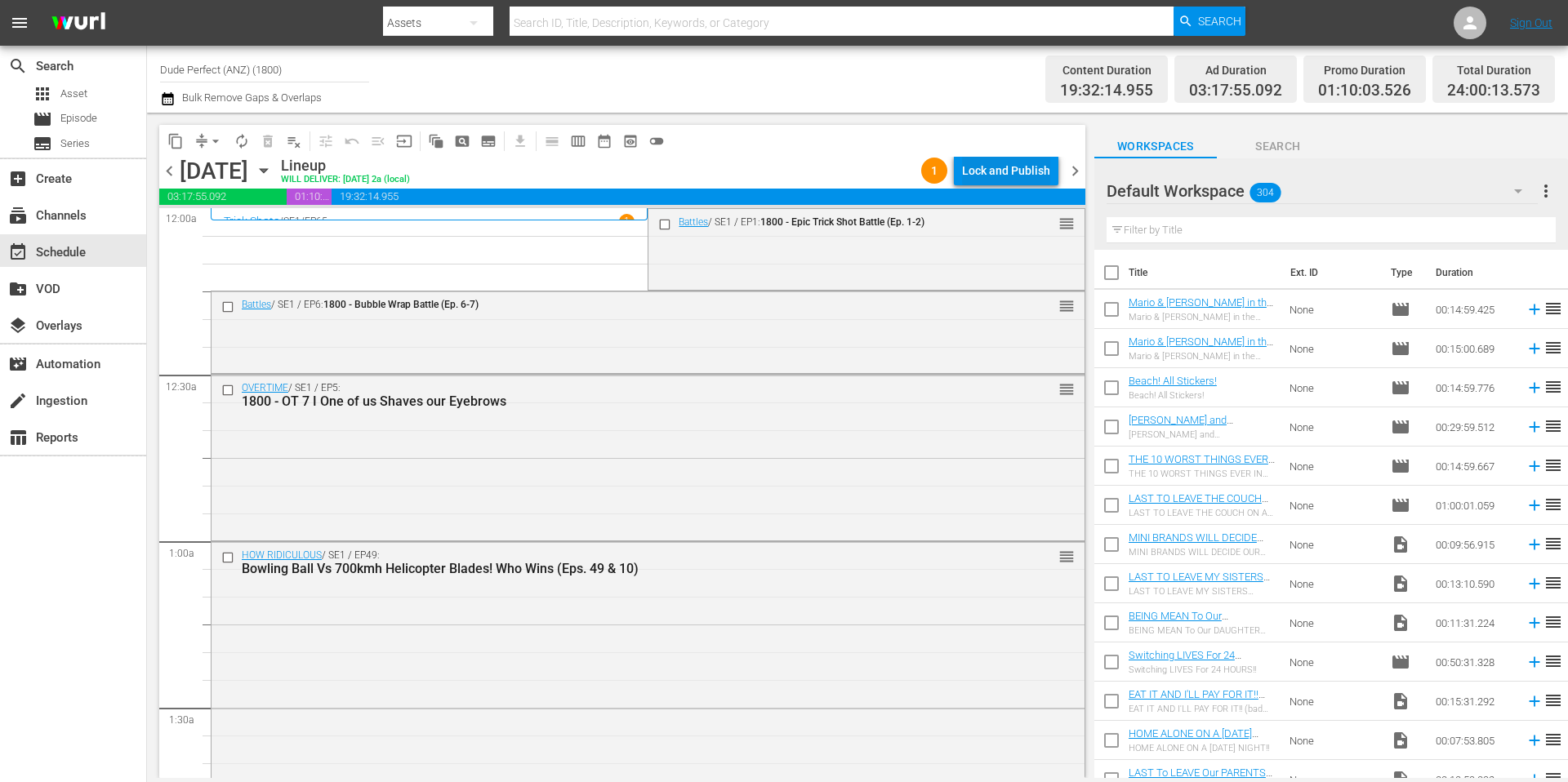
click at [1000, 172] on div "Lock and Publish" at bounding box center [1006, 170] width 89 height 30
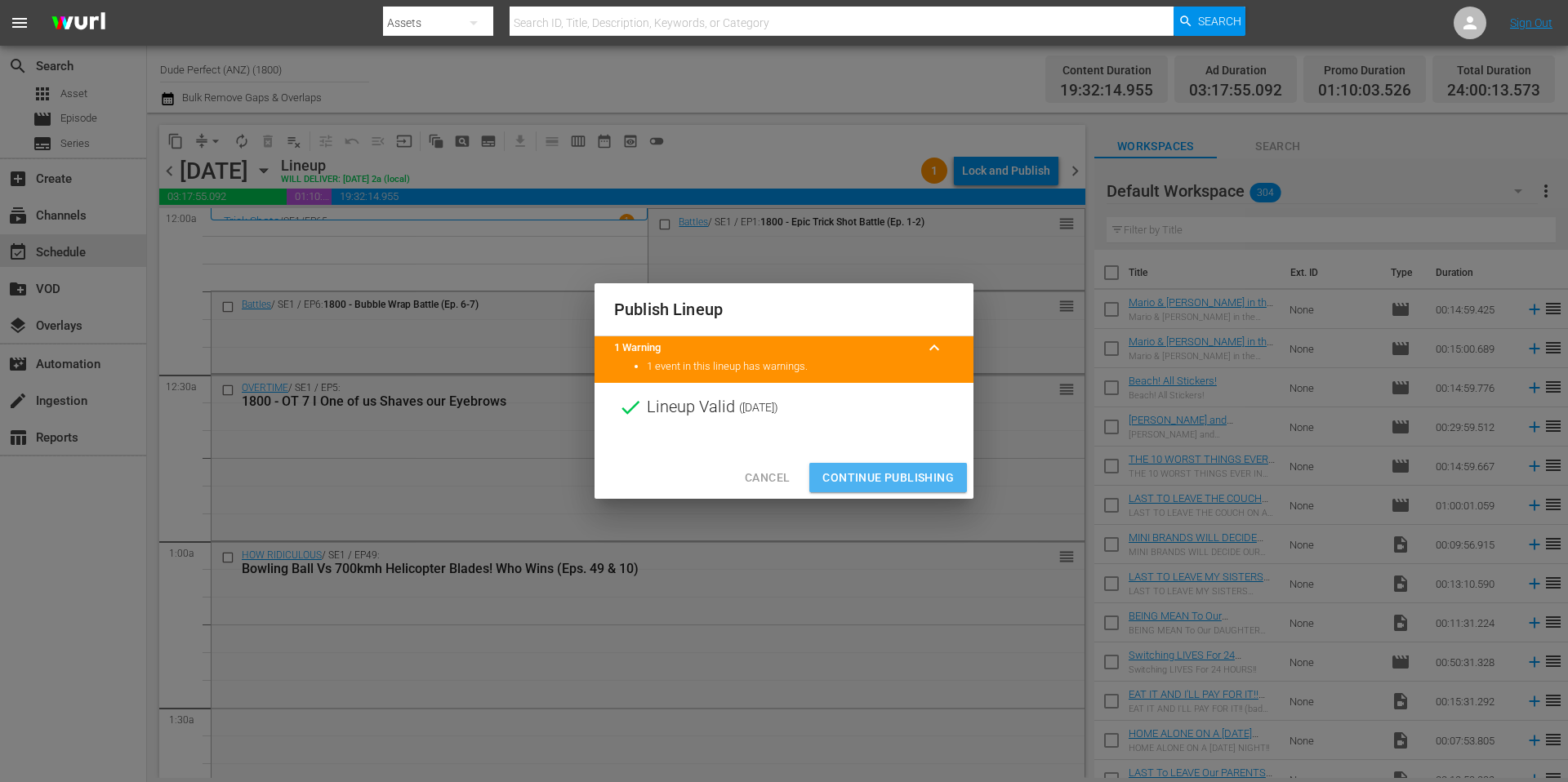
click at [917, 478] on span "Continue Publishing" at bounding box center [888, 477] width 132 height 20
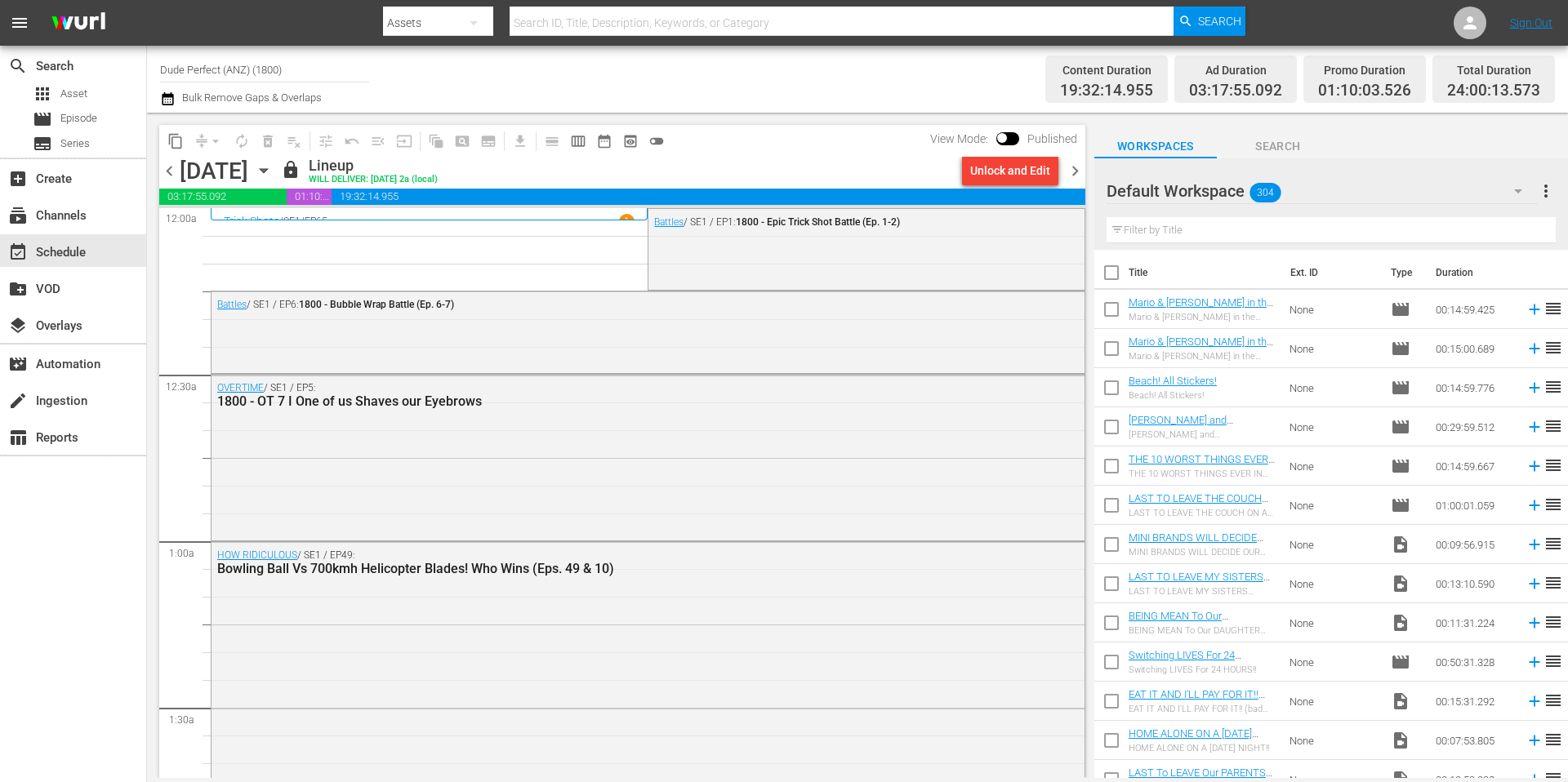
click at [1074, 165] on span "chevron_right" at bounding box center [1075, 170] width 20 height 20
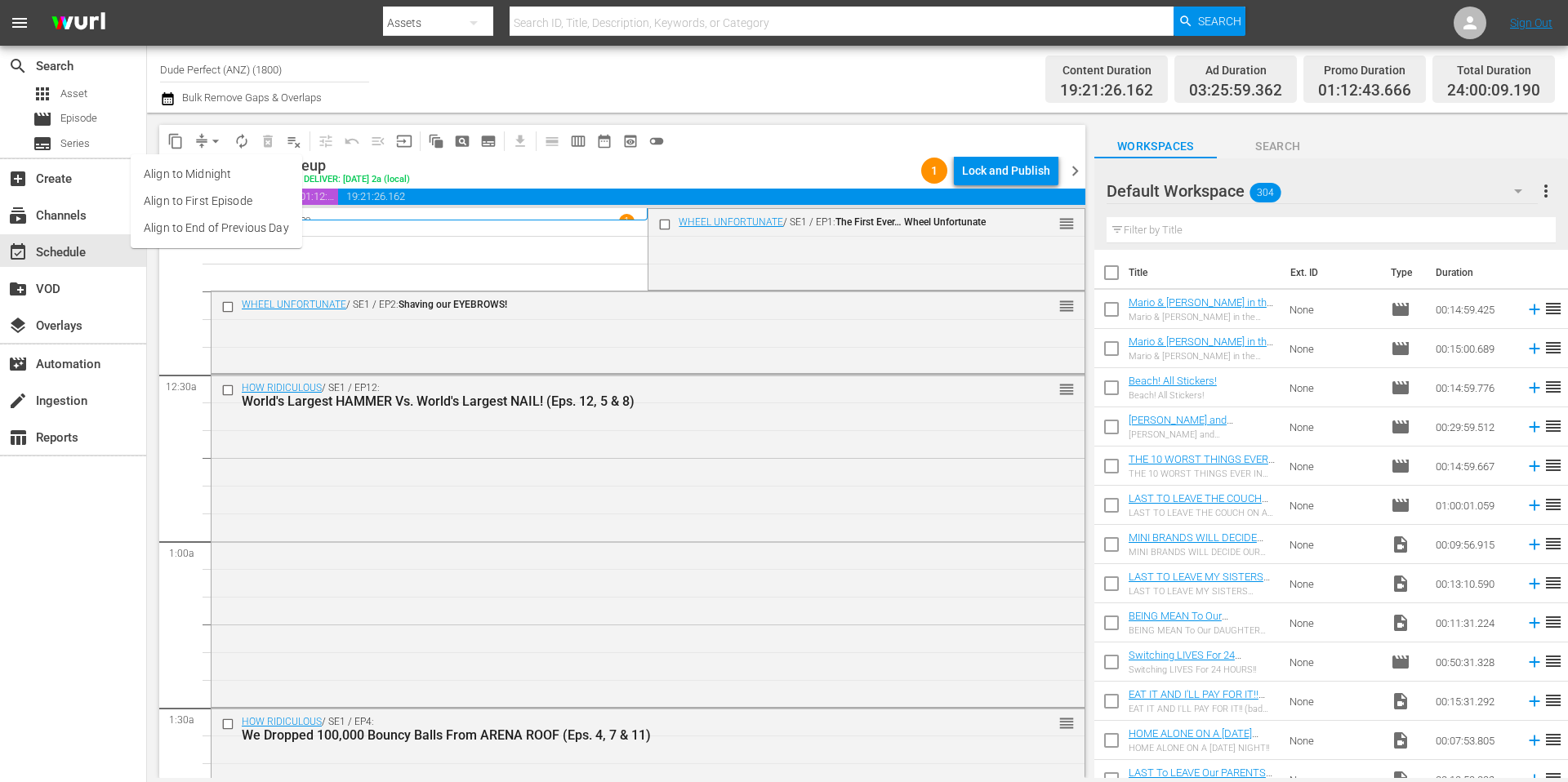
click at [219, 176] on li "Align to Midnight" at bounding box center [216, 174] width 171 height 27
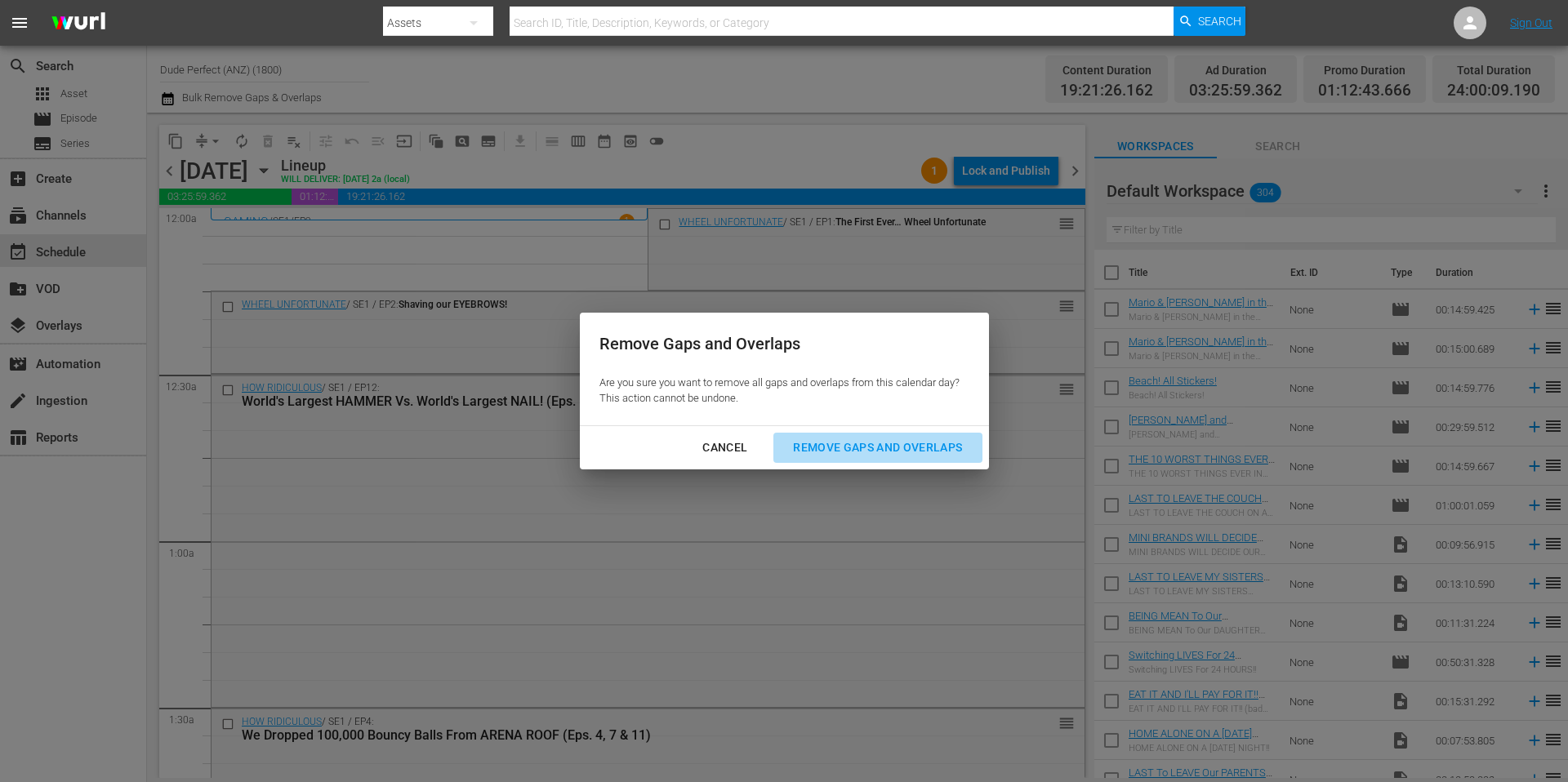
click at [842, 446] on div "Remove Gaps and Overlaps" at bounding box center [877, 447] width 195 height 20
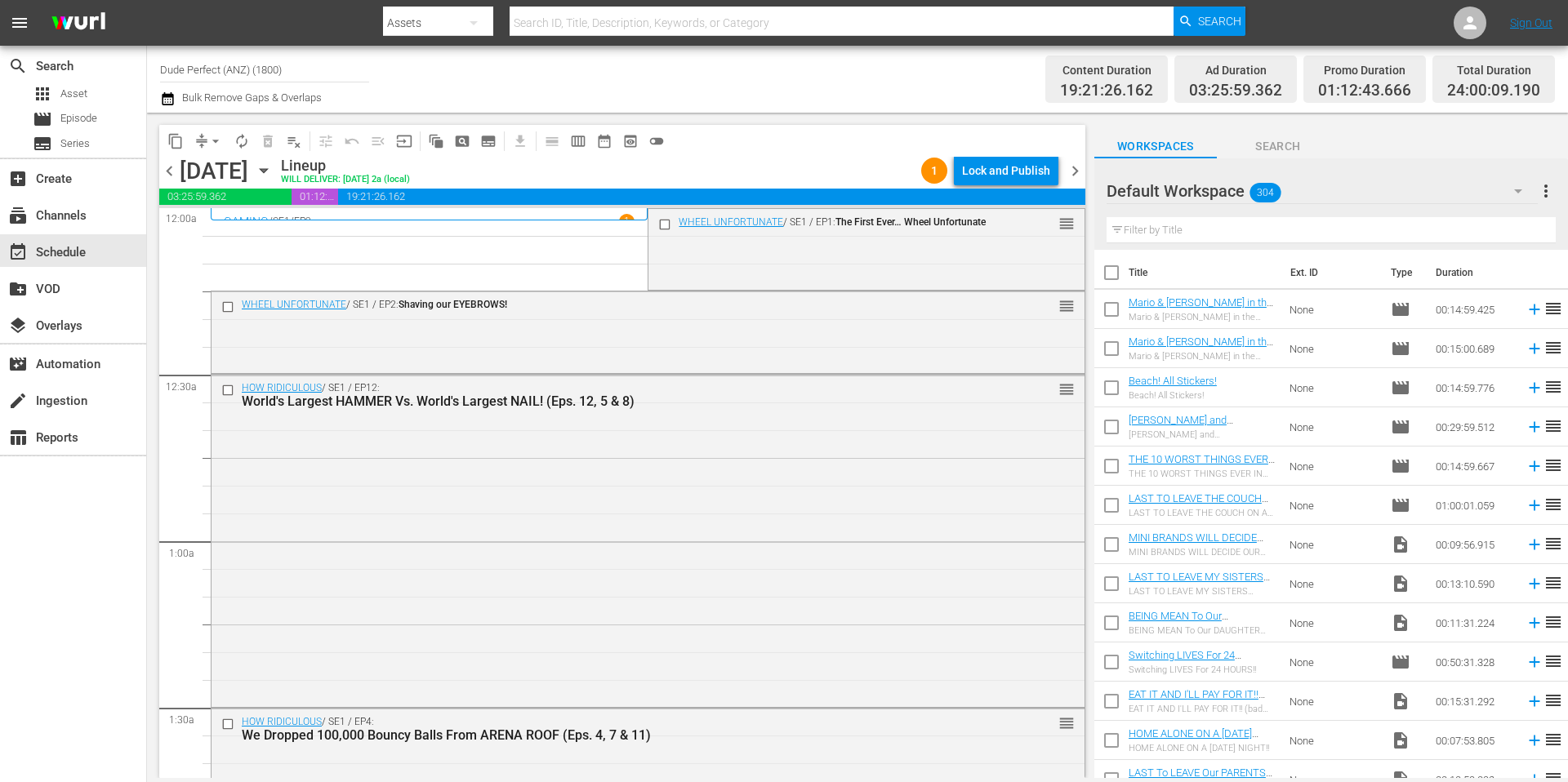
click at [974, 106] on div "Content Duration 19:21:26.162 Ad Duration 03:25:59.362 Promo Duration 01:12:43.…" at bounding box center [1238, 79] width 634 height 59
click at [1011, 177] on div "Lock and Publish" at bounding box center [1006, 170] width 89 height 30
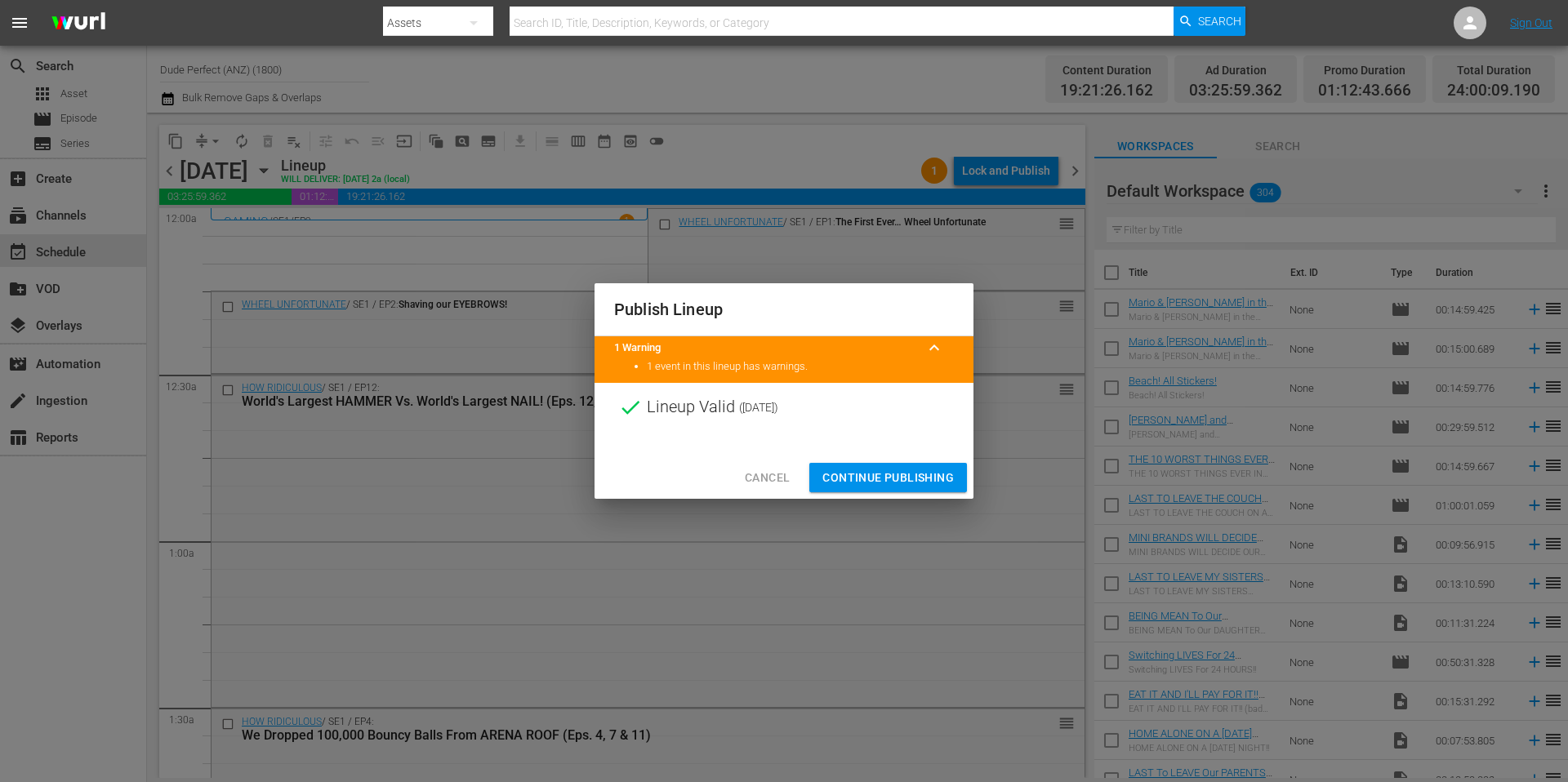
click at [910, 478] on span "Continue Publishing" at bounding box center [888, 477] width 132 height 20
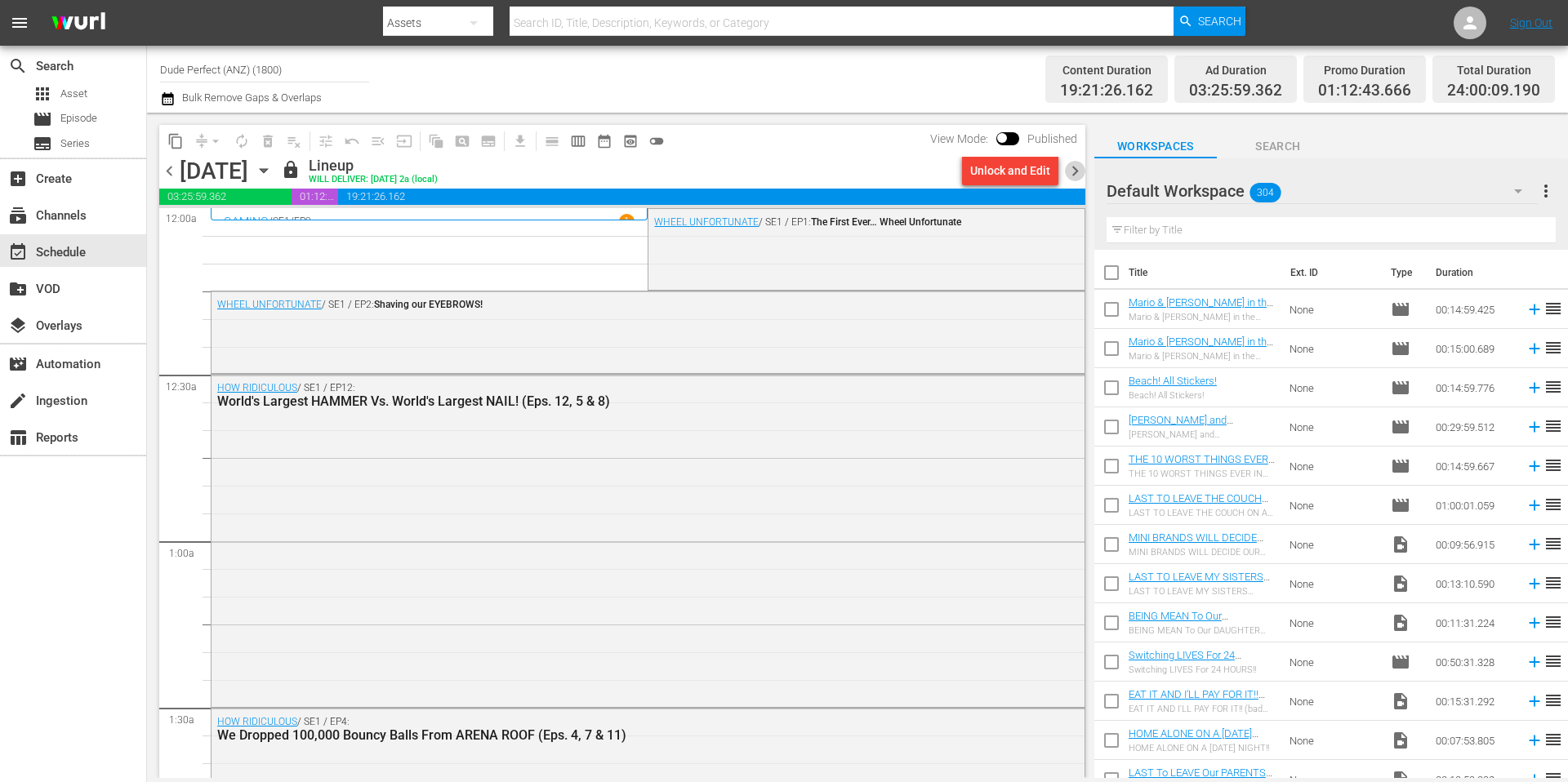
click at [1075, 171] on span "chevron_right" at bounding box center [1075, 170] width 20 height 20
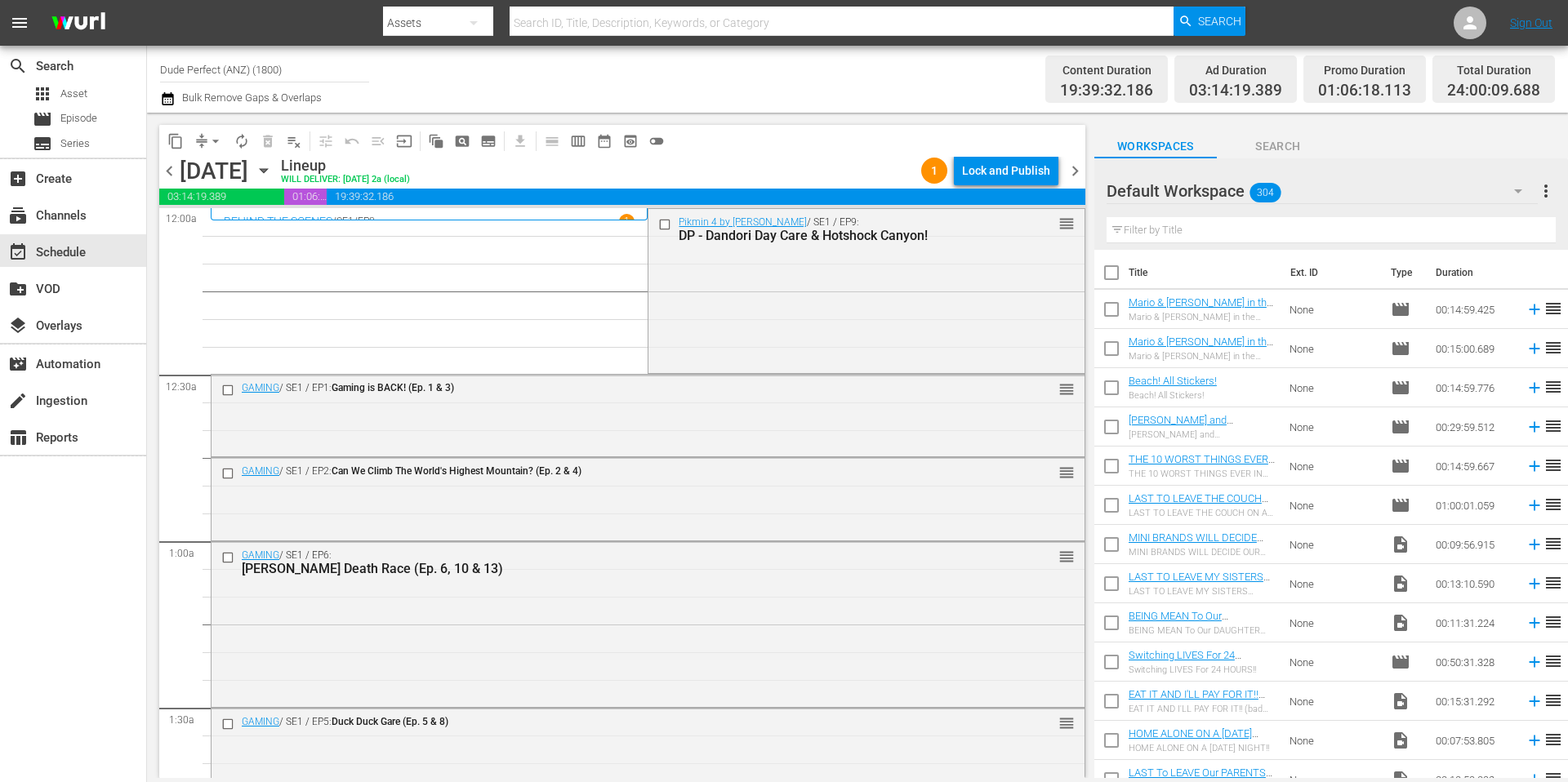
click at [748, 65] on div "Channel Title Dude Perfect (ANZ) (1800) Bulk Remove Gaps & Overlaps" at bounding box center [540, 79] width 761 height 59
click at [215, 139] on span "arrow_drop_down" at bounding box center [215, 140] width 16 height 16
click at [212, 172] on li "Align to Midnight" at bounding box center [216, 174] width 171 height 27
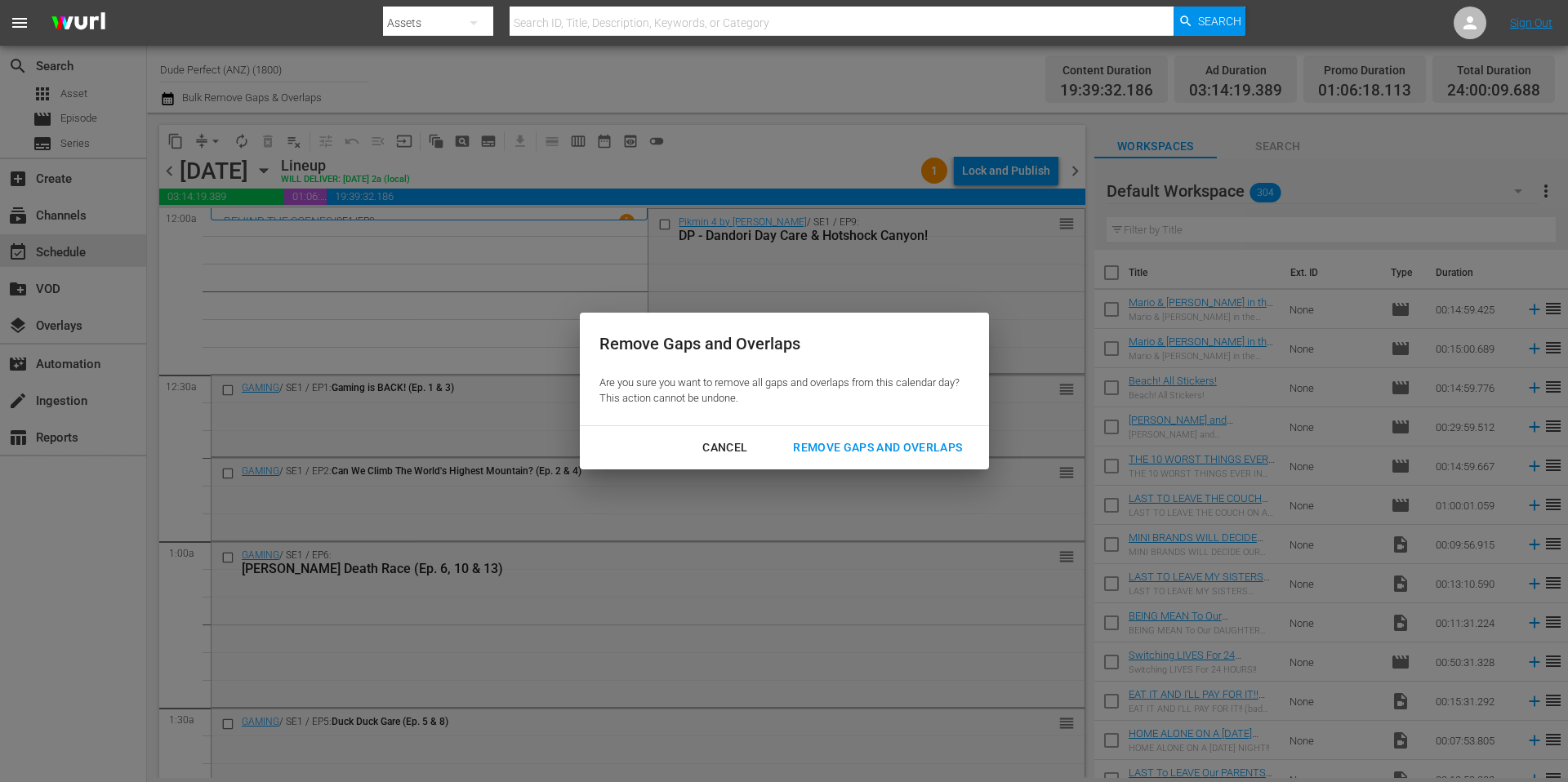
click at [884, 442] on div "Remove Gaps and Overlaps" at bounding box center [877, 447] width 195 height 20
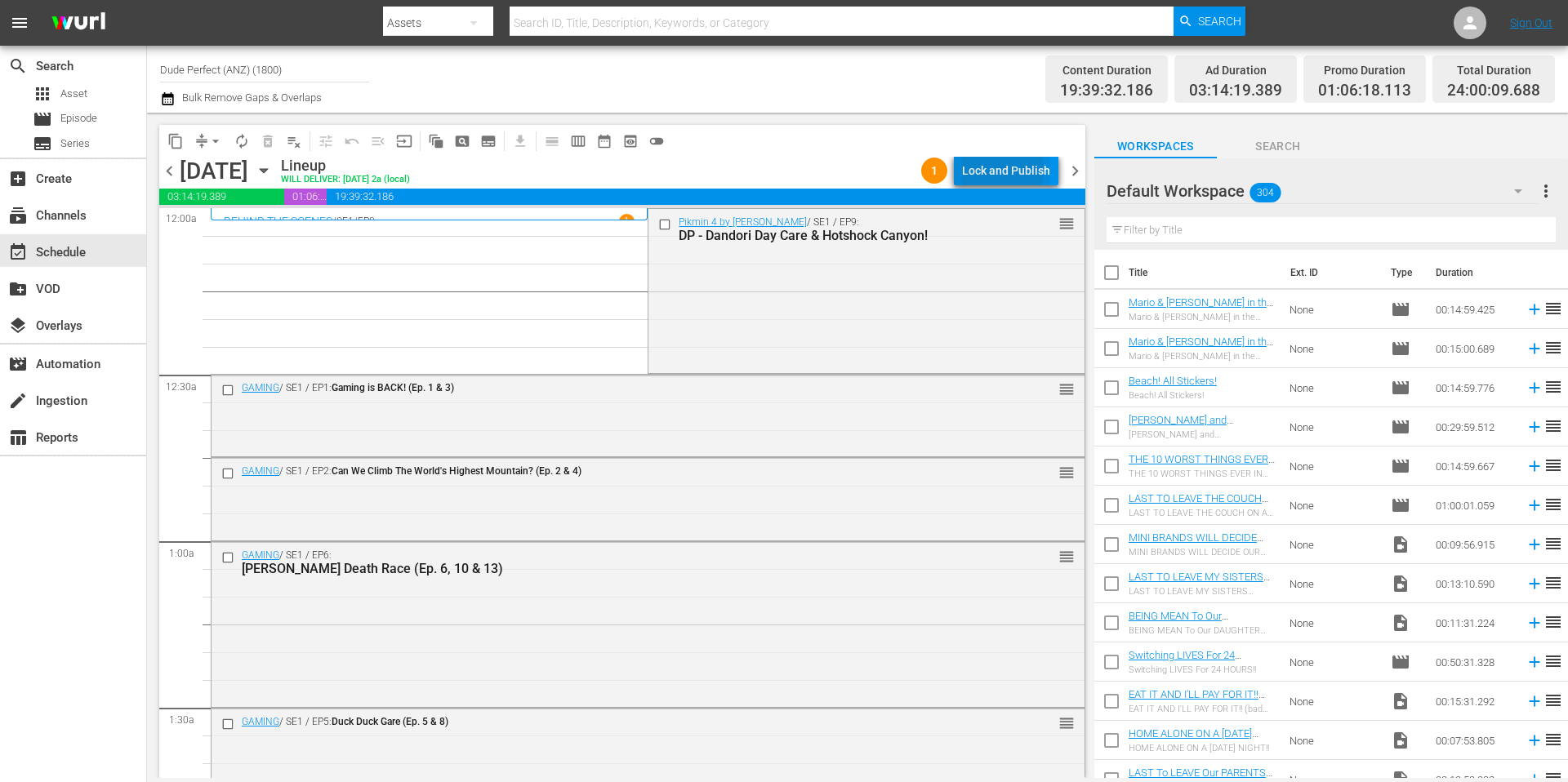
click at [998, 170] on div "Lock and Publish" at bounding box center [1006, 170] width 89 height 30
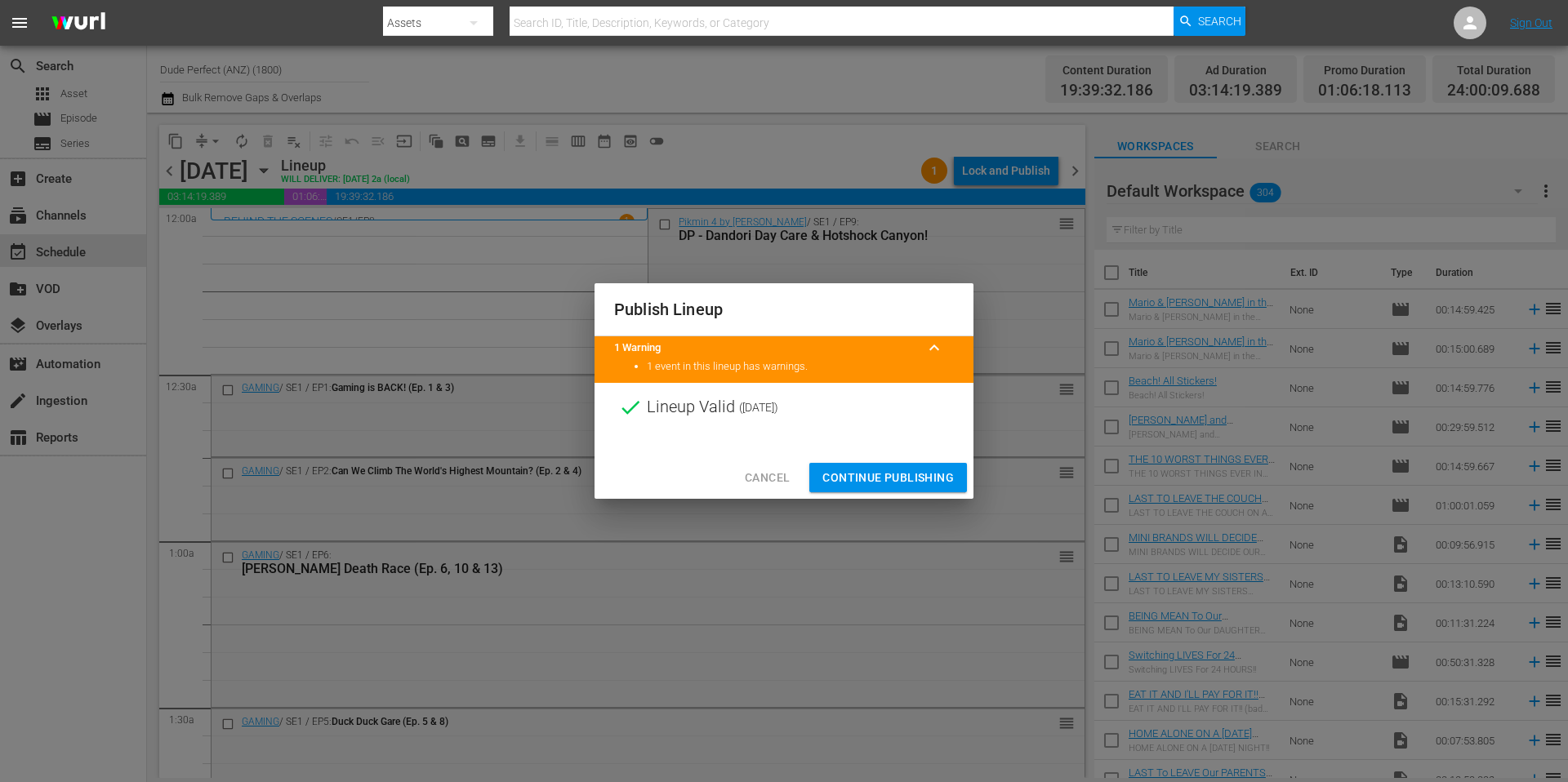
click at [898, 475] on span "Continue Publishing" at bounding box center [888, 477] width 132 height 20
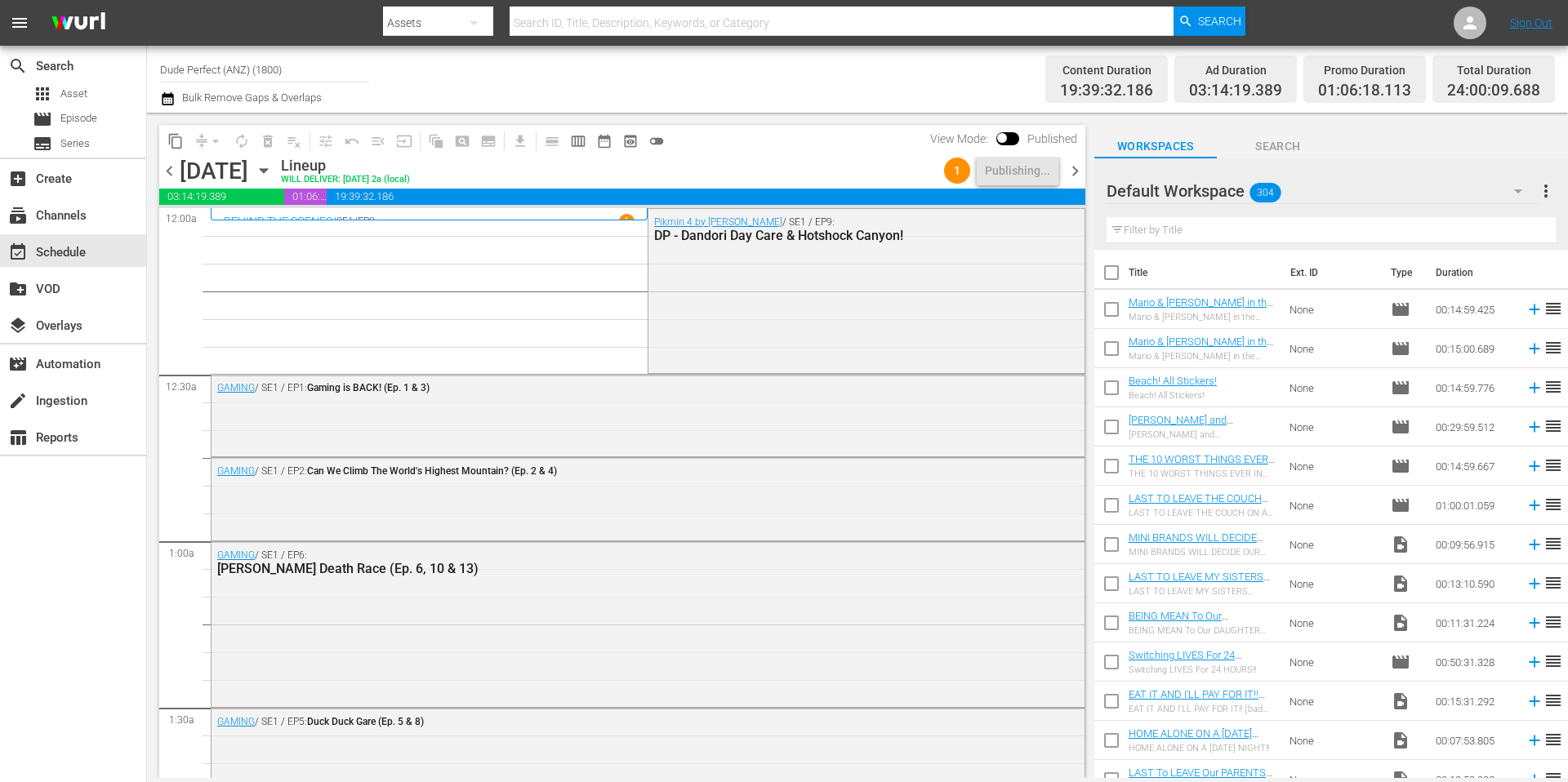
click at [725, 64] on div "Channel Title Dude Perfect (ANZ) (1800) Bulk Remove Gaps & Overlaps" at bounding box center [540, 79] width 761 height 59
click at [1073, 170] on span "chevron_right" at bounding box center [1075, 170] width 20 height 20
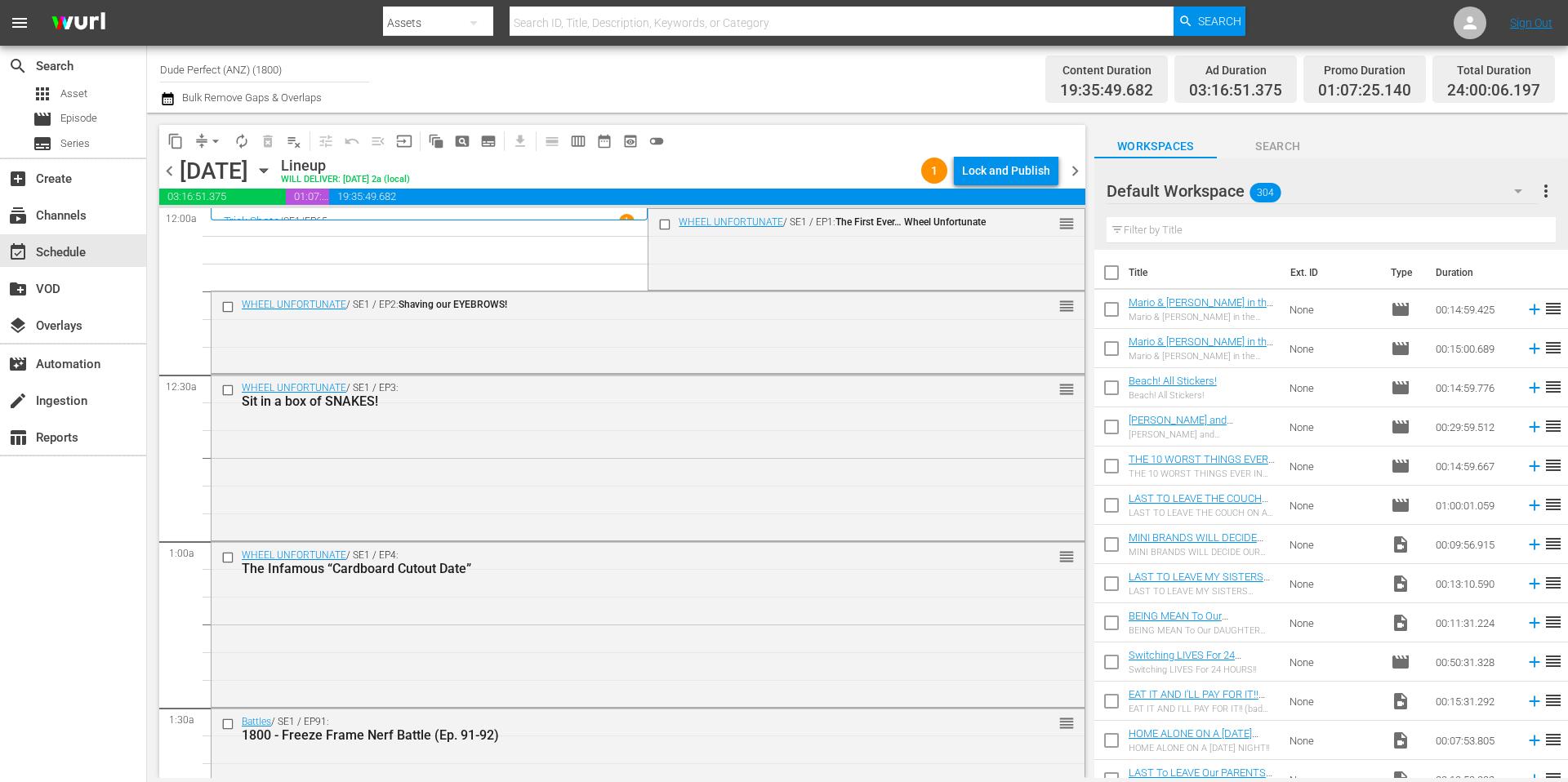
click at [218, 138] on span "arrow_drop_down" at bounding box center [215, 140] width 16 height 16
click at [214, 173] on li "Align to Midnight" at bounding box center [216, 174] width 171 height 27
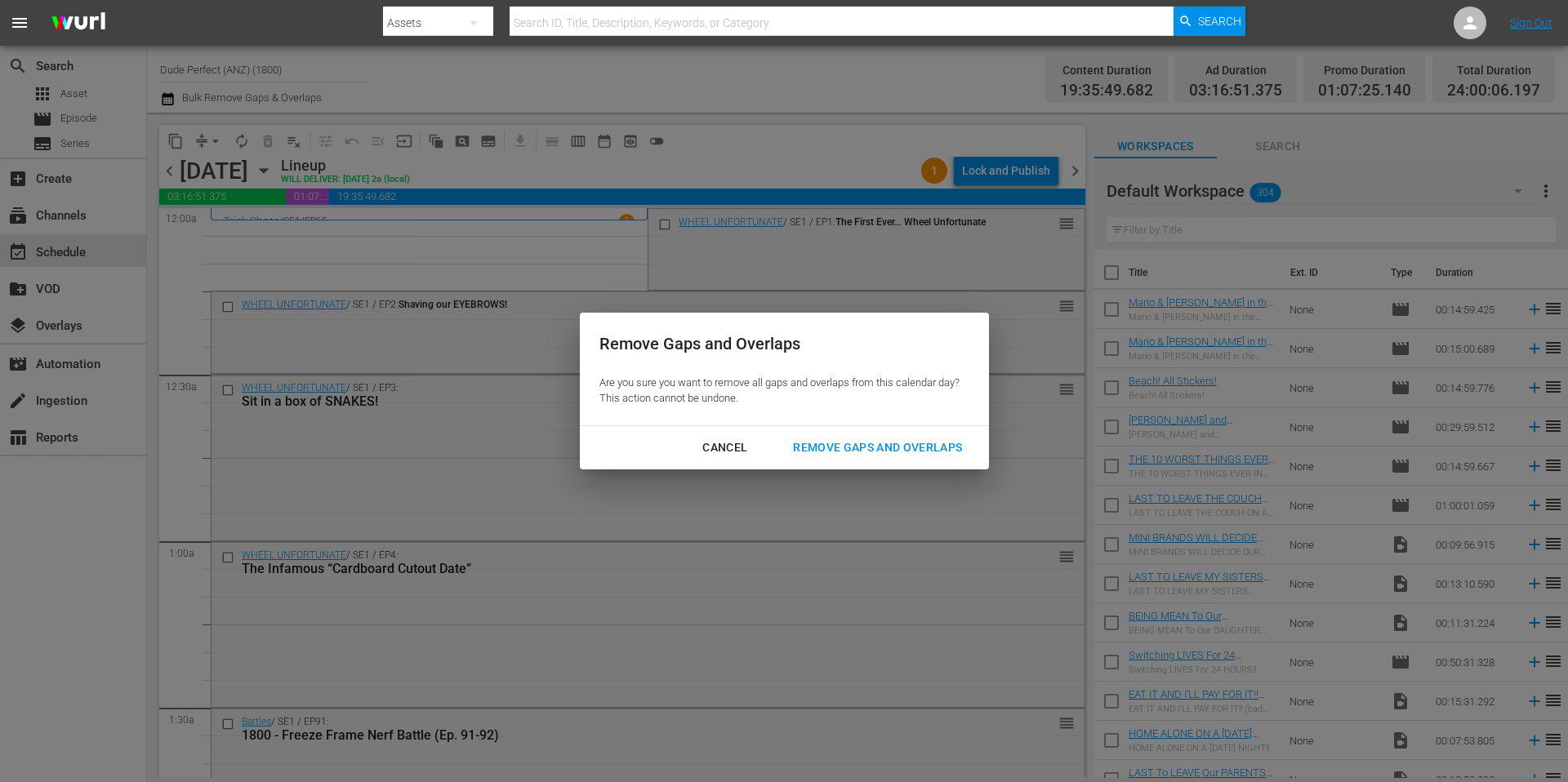
click at [914, 442] on div "Remove Gaps and Overlaps" at bounding box center [877, 447] width 195 height 20
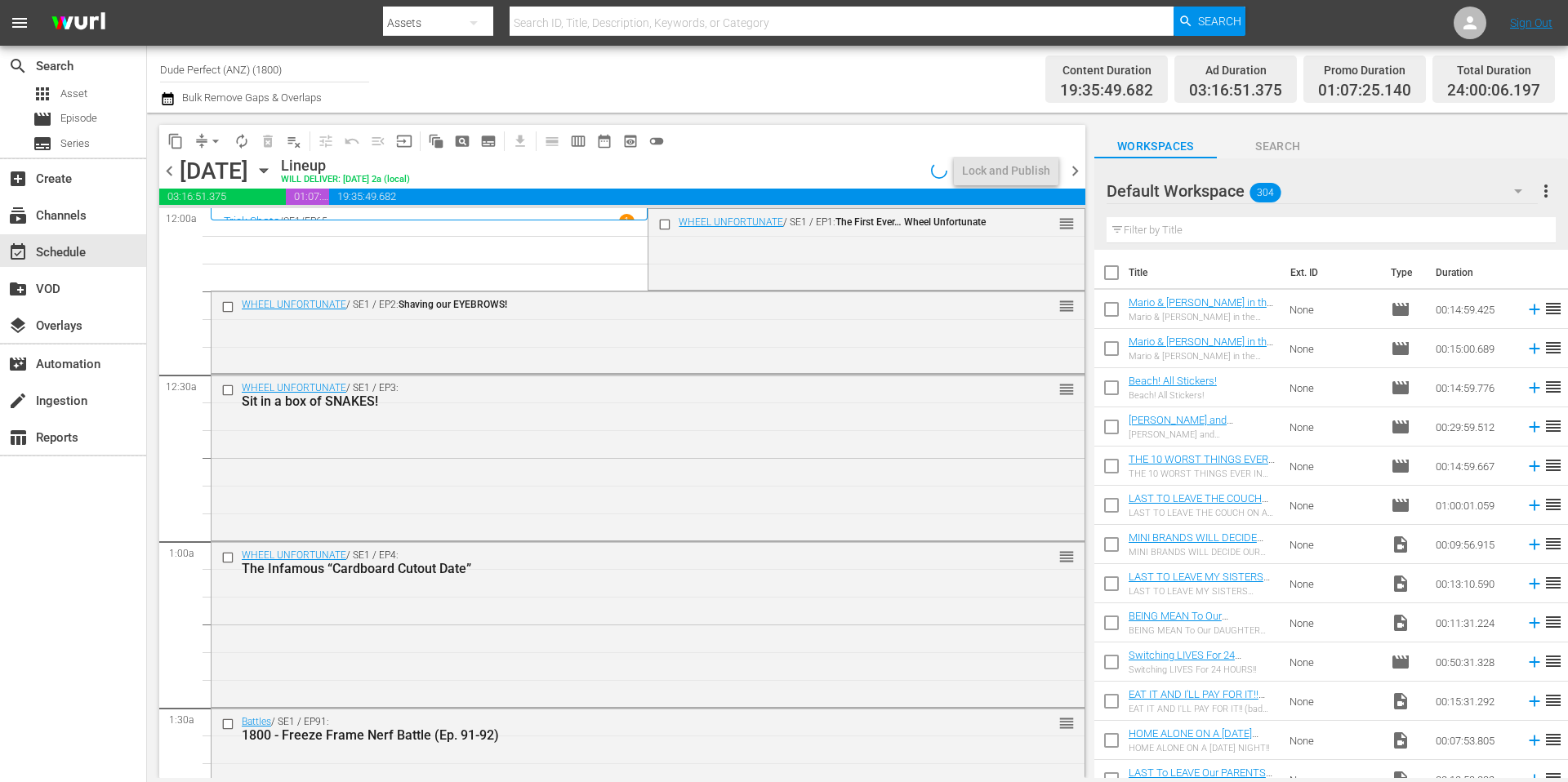
click at [790, 82] on div "Channel Title Dude Perfect (ANZ) (1800) Bulk Remove Gaps & Overlaps" at bounding box center [540, 79] width 761 height 59
click at [1006, 171] on div "Lock and Publish" at bounding box center [1006, 170] width 89 height 30
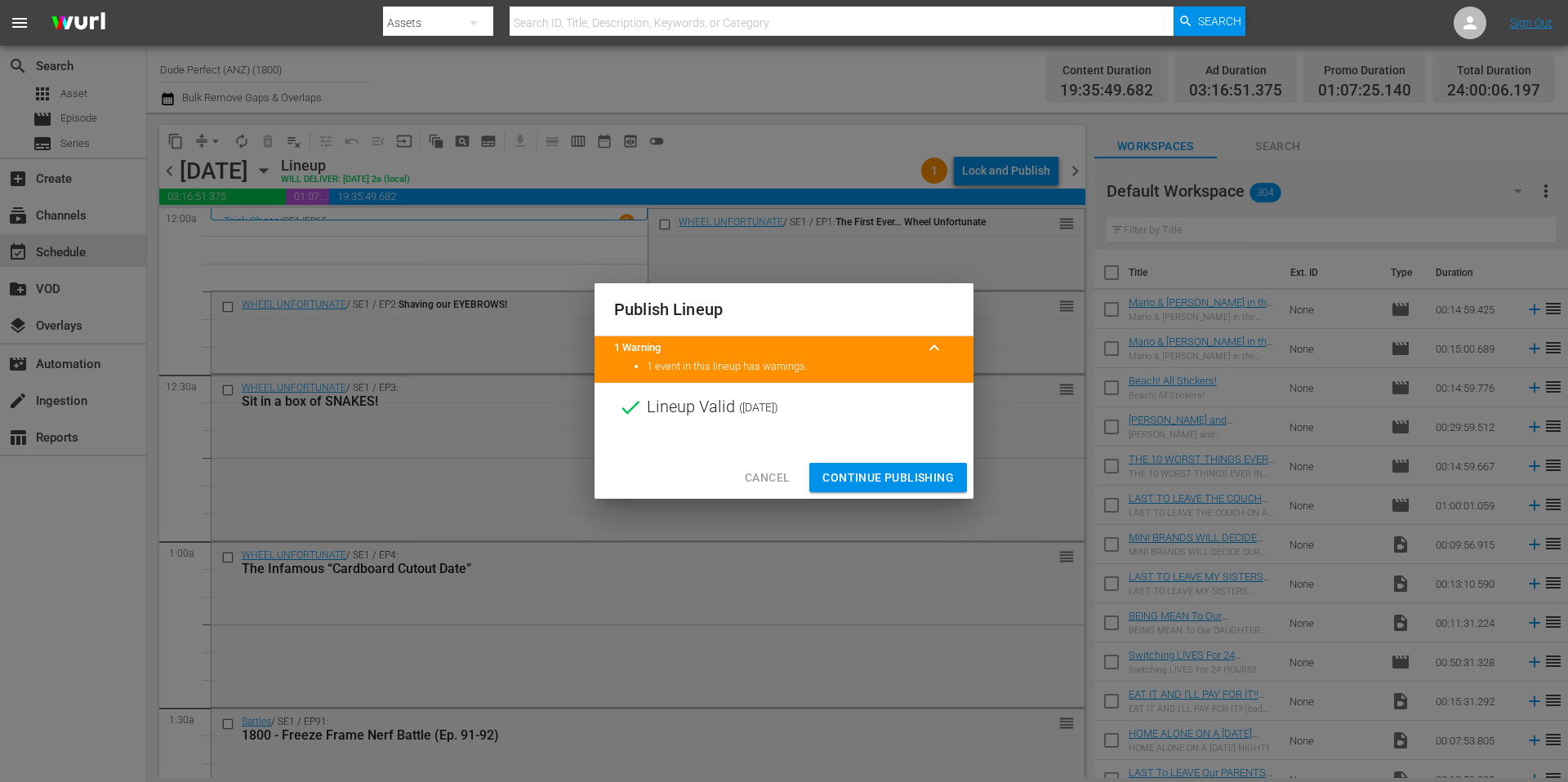
click at [888, 473] on span "Continue Publishing" at bounding box center [888, 477] width 132 height 20
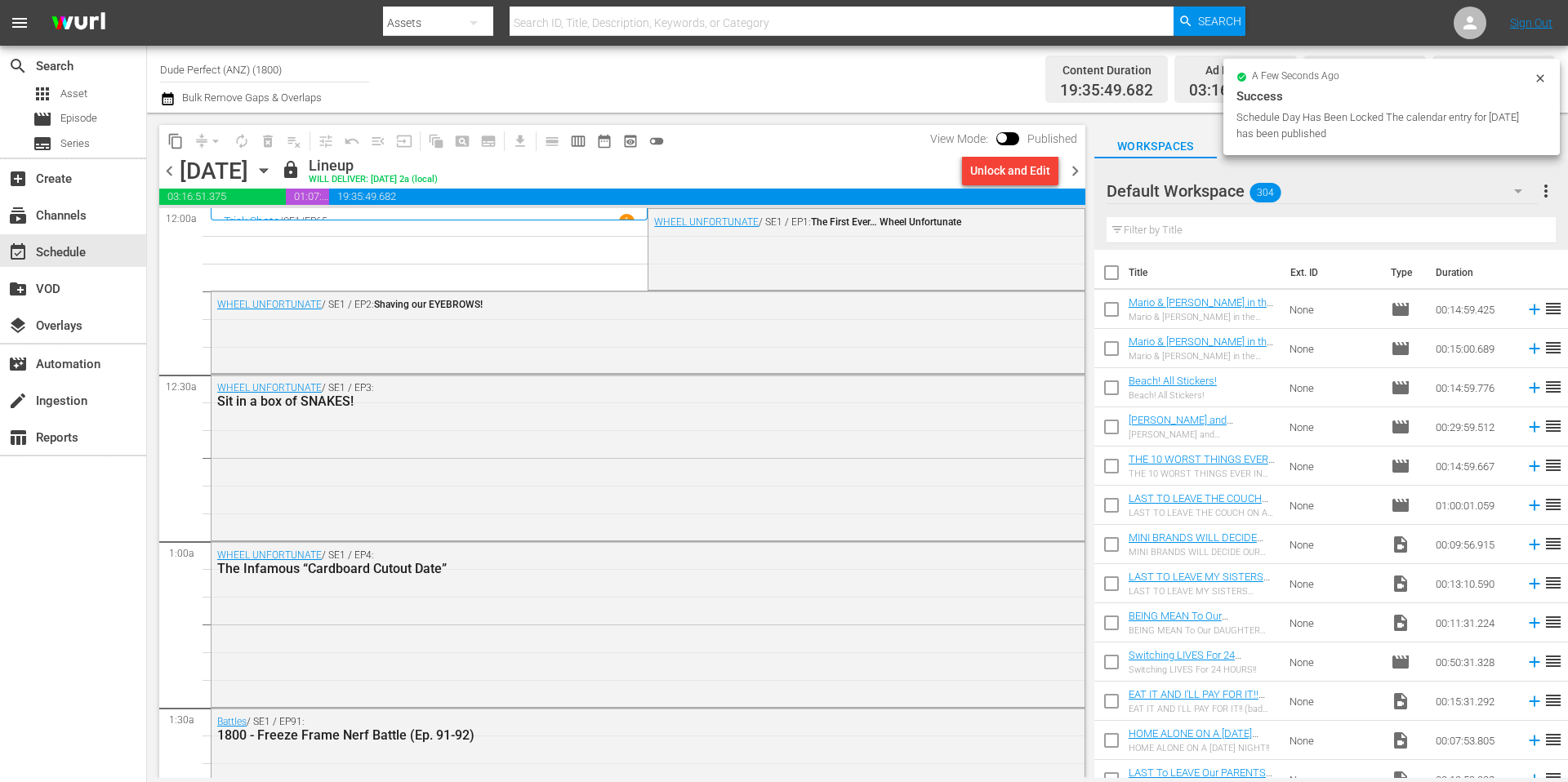
click at [1075, 171] on span "chevron_right" at bounding box center [1075, 170] width 20 height 20
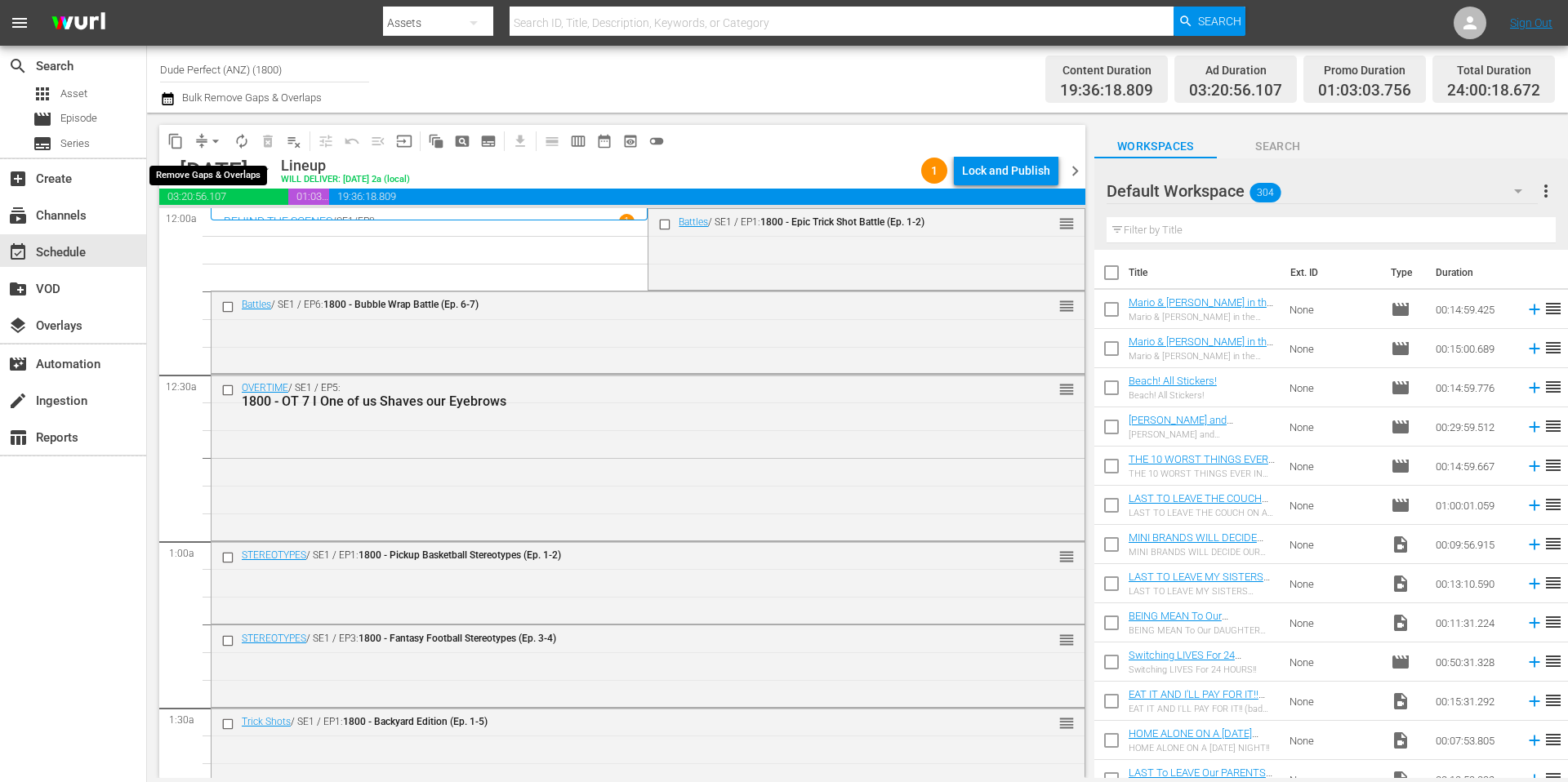
click at [210, 141] on span "arrow_drop_down" at bounding box center [215, 140] width 16 height 16
click at [211, 170] on li "Align to Midnight" at bounding box center [216, 174] width 171 height 27
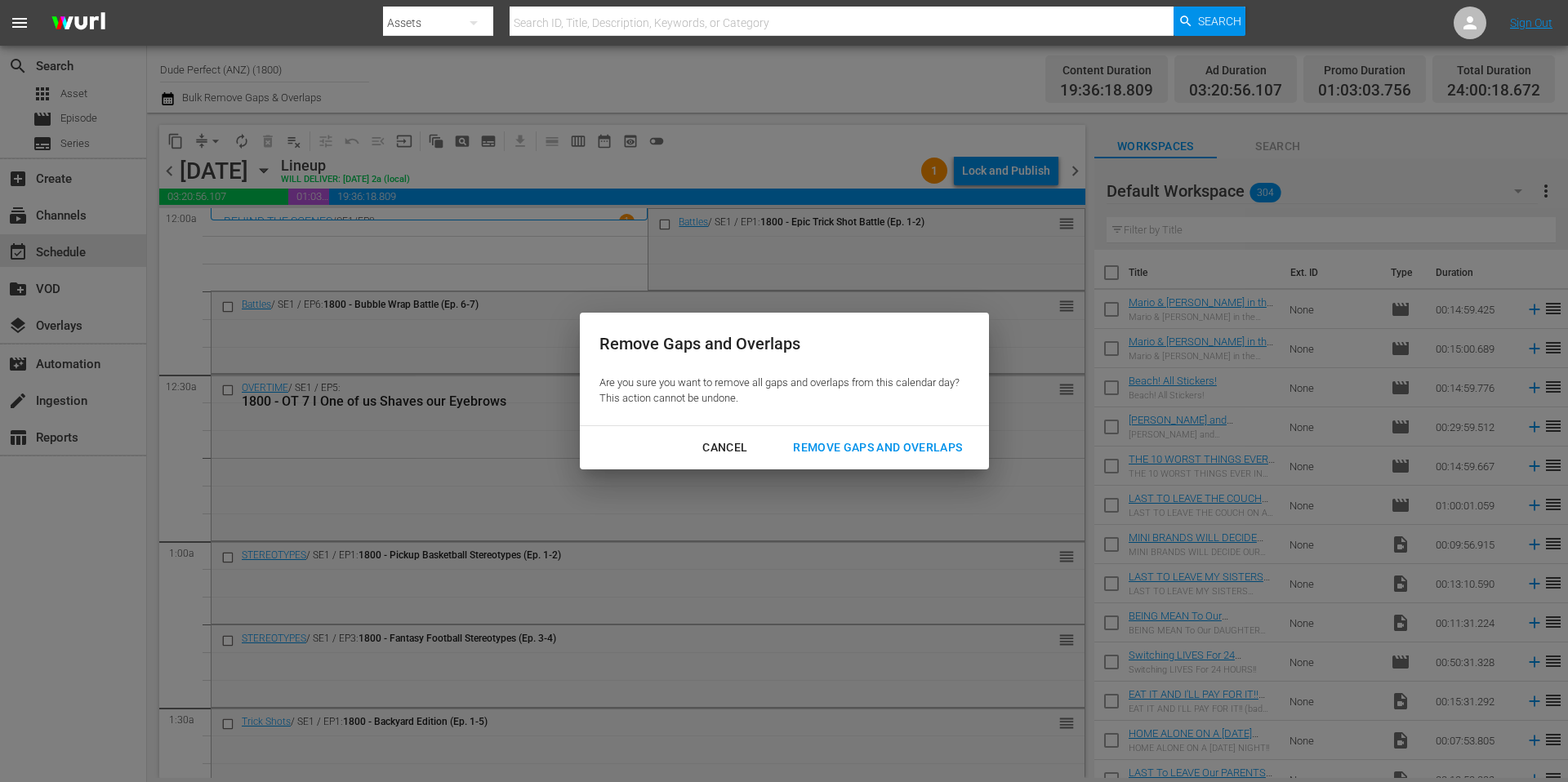
click at [870, 446] on div "Remove Gaps and Overlaps" at bounding box center [877, 447] width 195 height 20
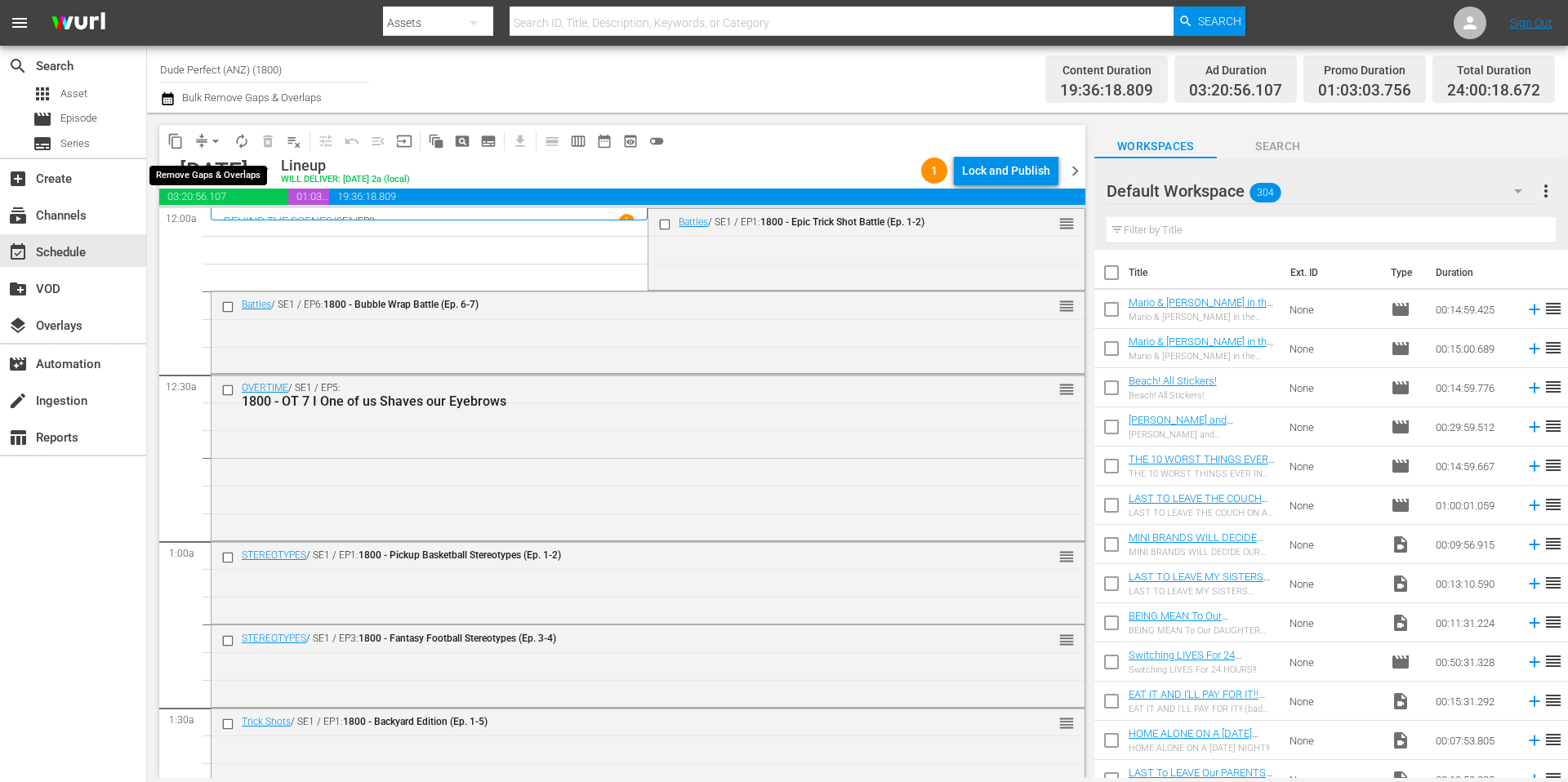
click at [211, 141] on span "arrow_drop_down" at bounding box center [215, 140] width 16 height 16
click at [216, 176] on li "Align to Midnight" at bounding box center [216, 174] width 171 height 27
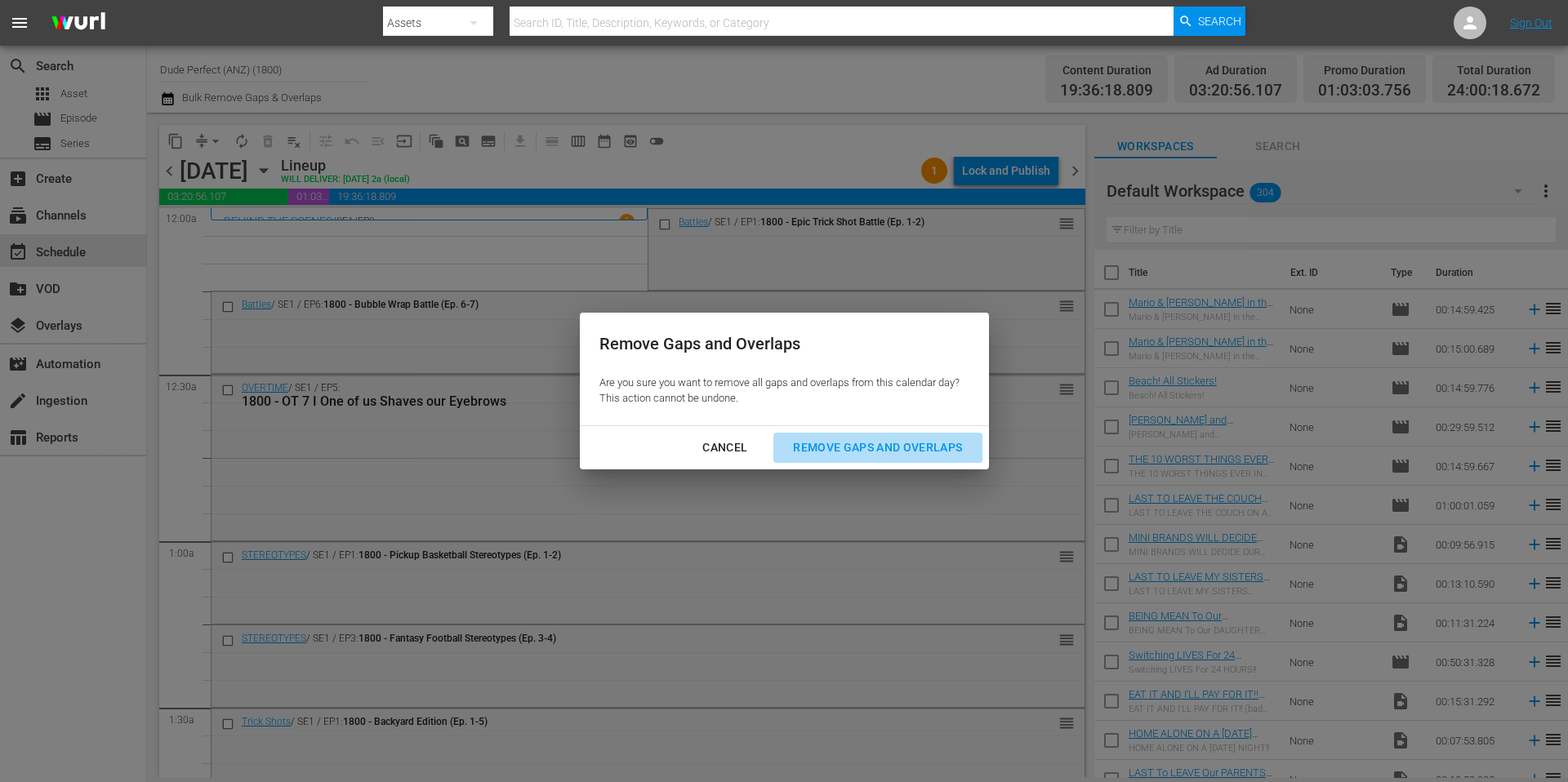
click at [816, 446] on div "Remove Gaps and Overlaps" at bounding box center [877, 447] width 195 height 20
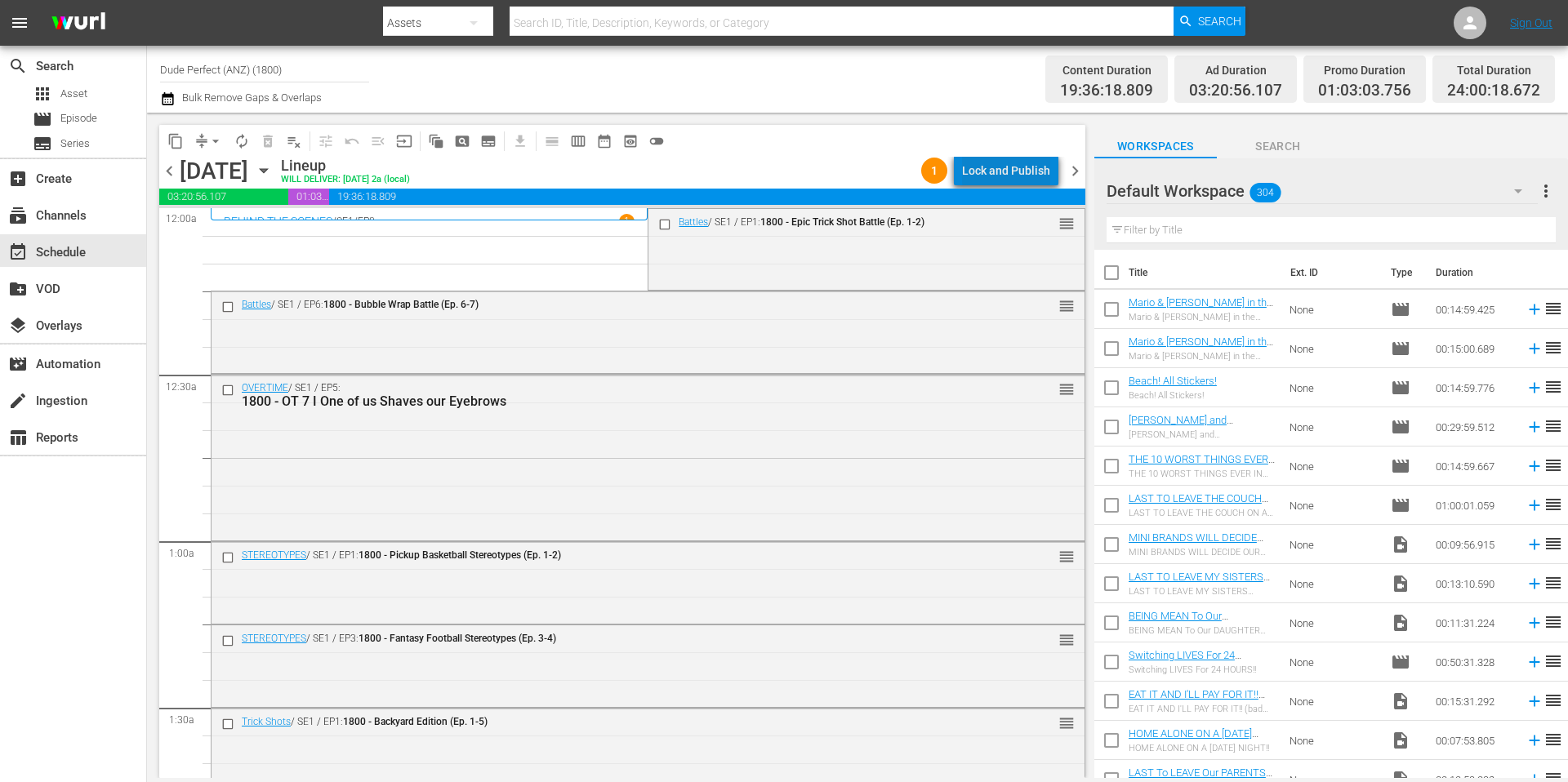
click at [1018, 166] on div "Lock and Publish" at bounding box center [1006, 170] width 89 height 30
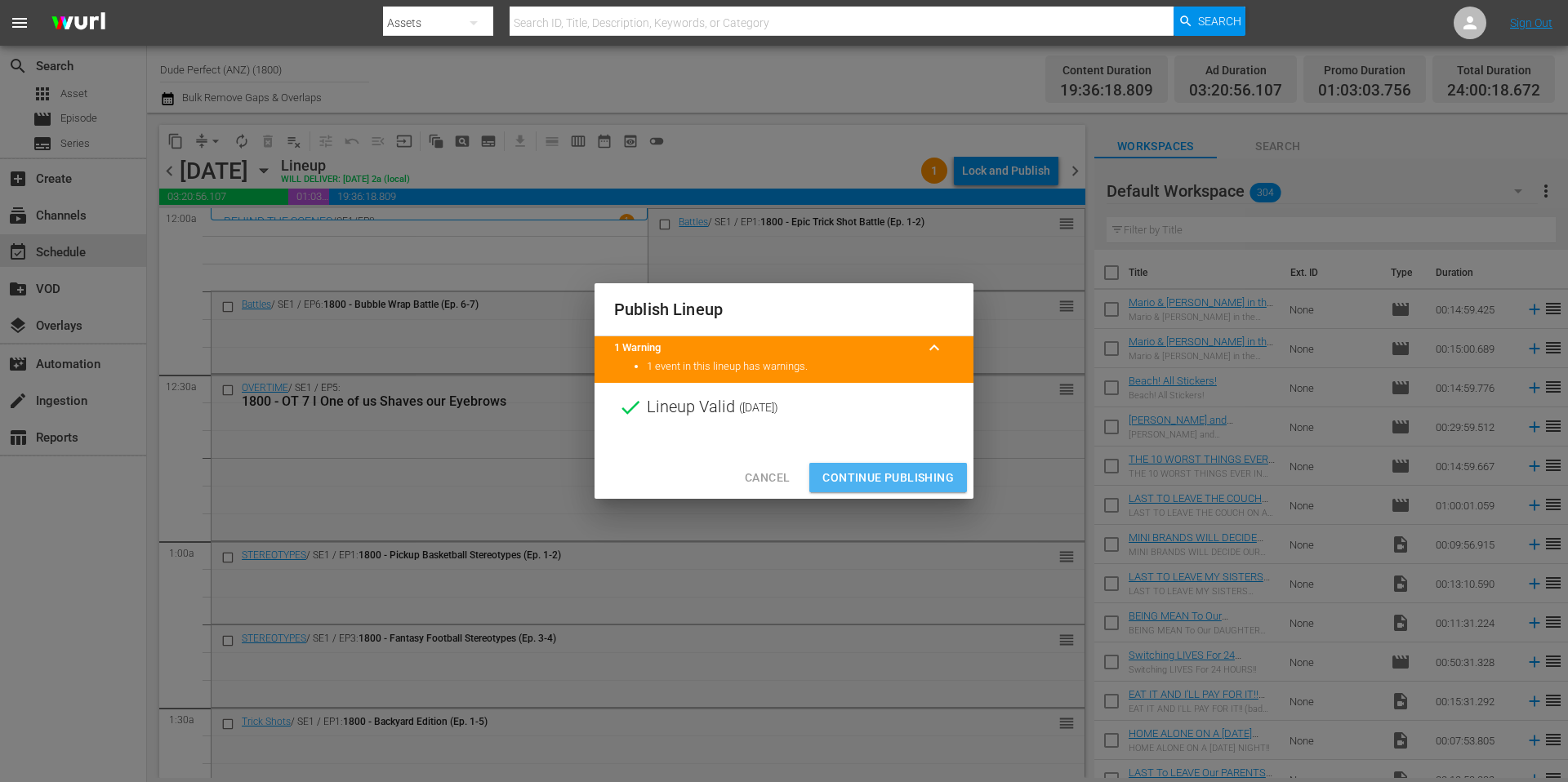
click at [899, 474] on span "Continue Publishing" at bounding box center [888, 477] width 132 height 20
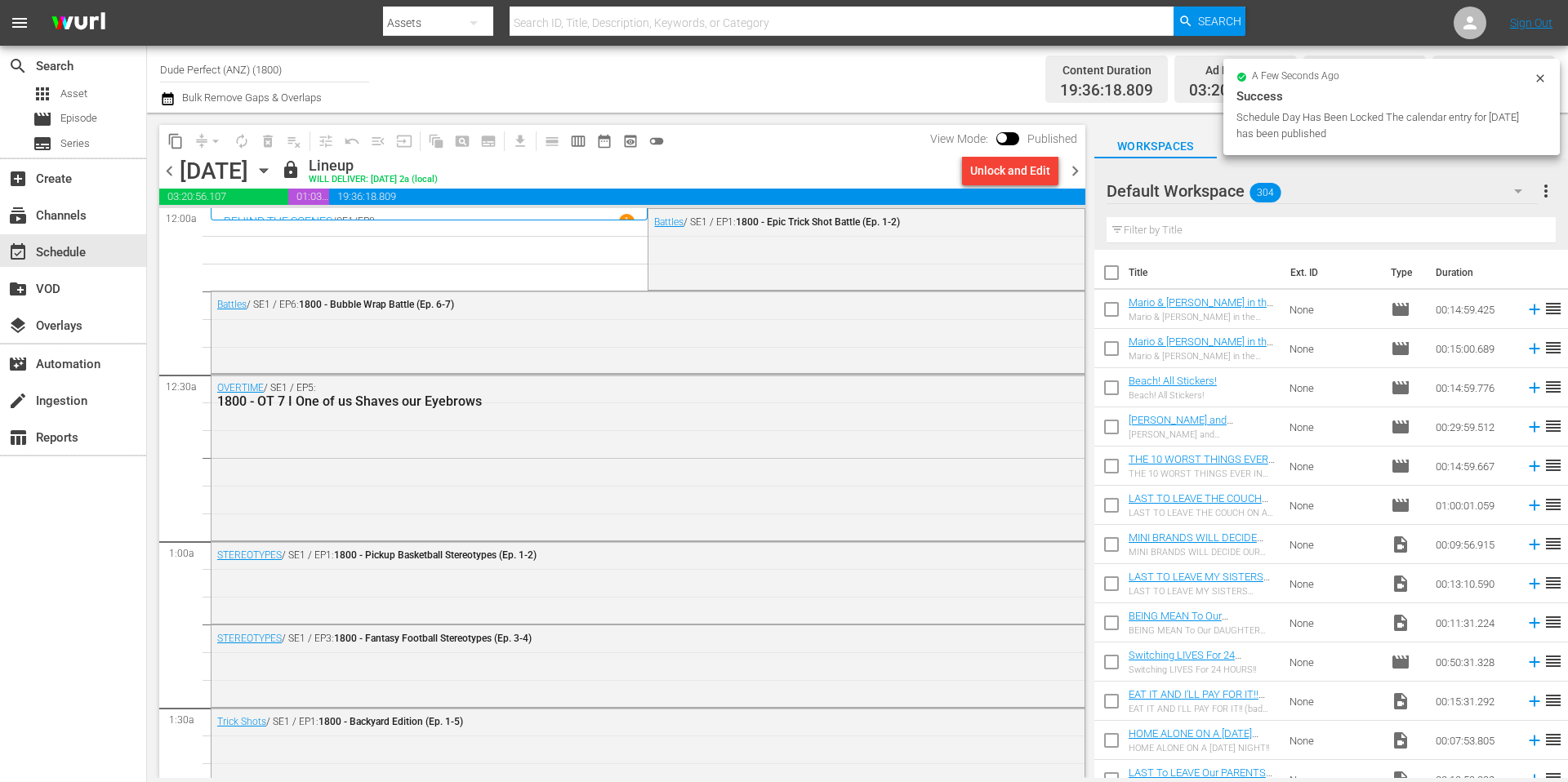
drag, startPoint x: 1074, startPoint y: 174, endPoint x: 852, endPoint y: 143, distance: 224.2
click at [1074, 174] on span "chevron_right" at bounding box center [1075, 170] width 20 height 20
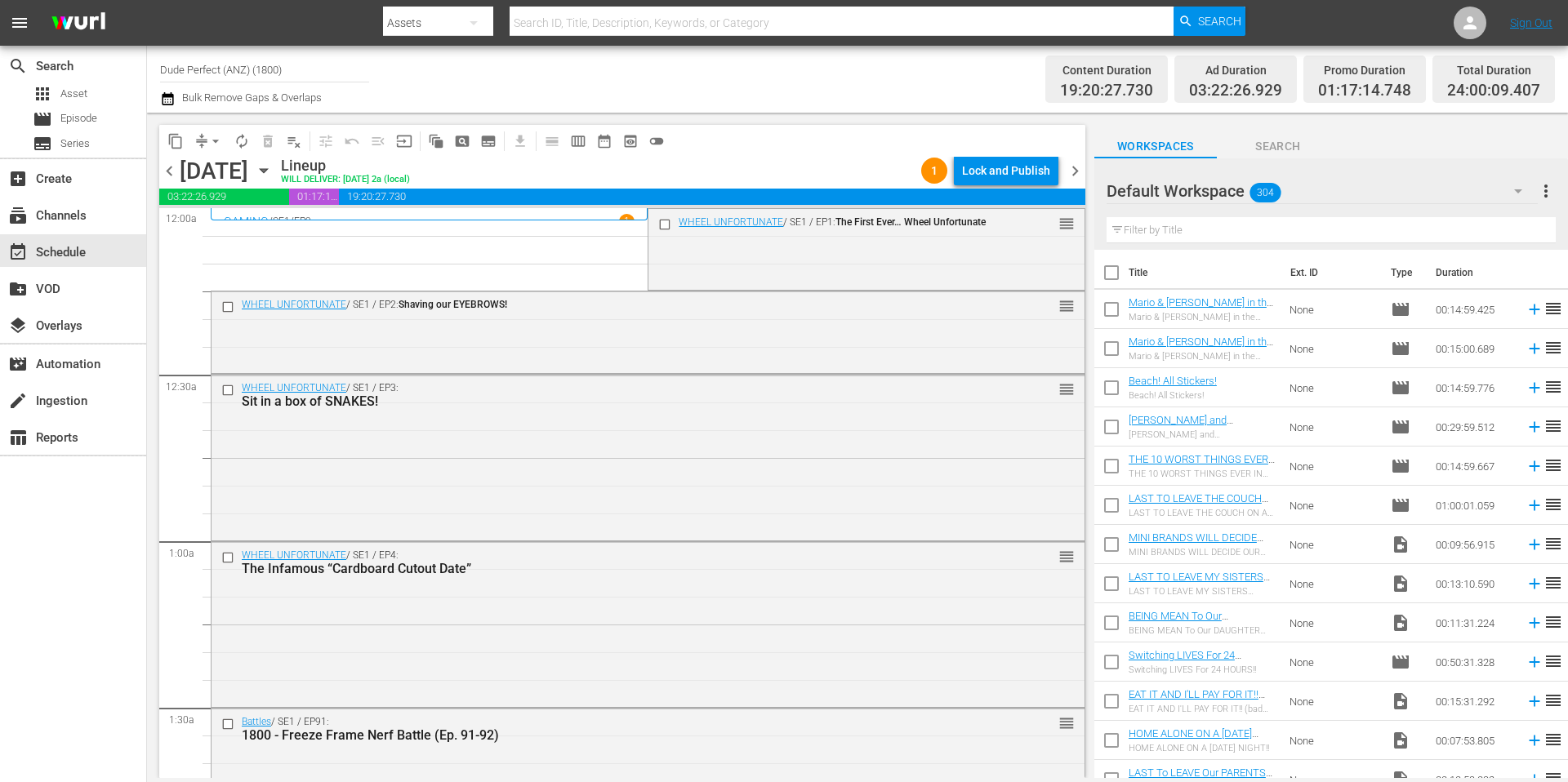
click at [202, 137] on span "compress" at bounding box center [201, 140] width 16 height 16
click at [209, 141] on span "arrow_drop_down" at bounding box center [215, 140] width 16 height 16
click at [213, 172] on li "Align to Midnight" at bounding box center [216, 174] width 171 height 27
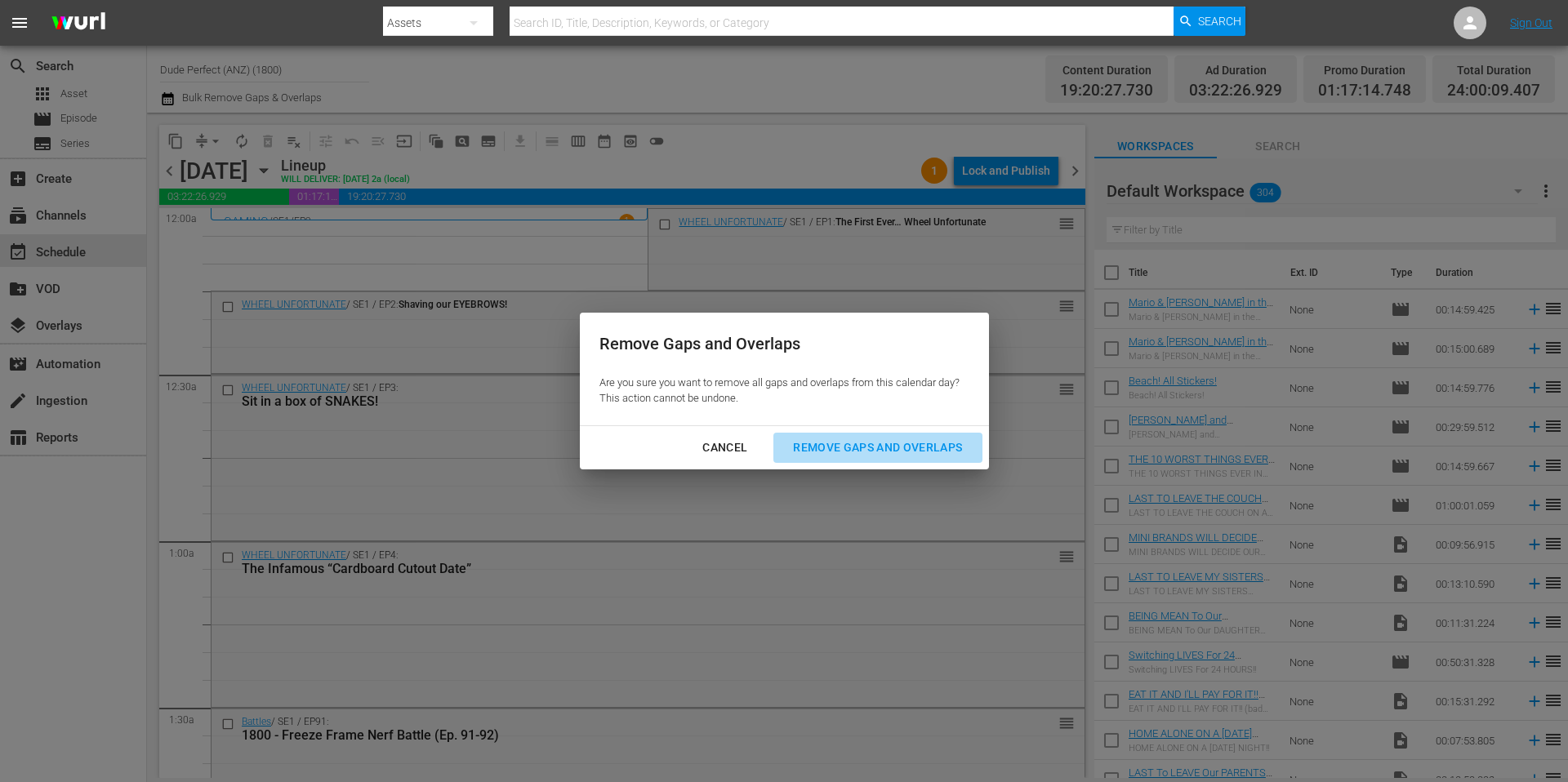
click at [826, 449] on div "Remove Gaps and Overlaps" at bounding box center [877, 447] width 195 height 20
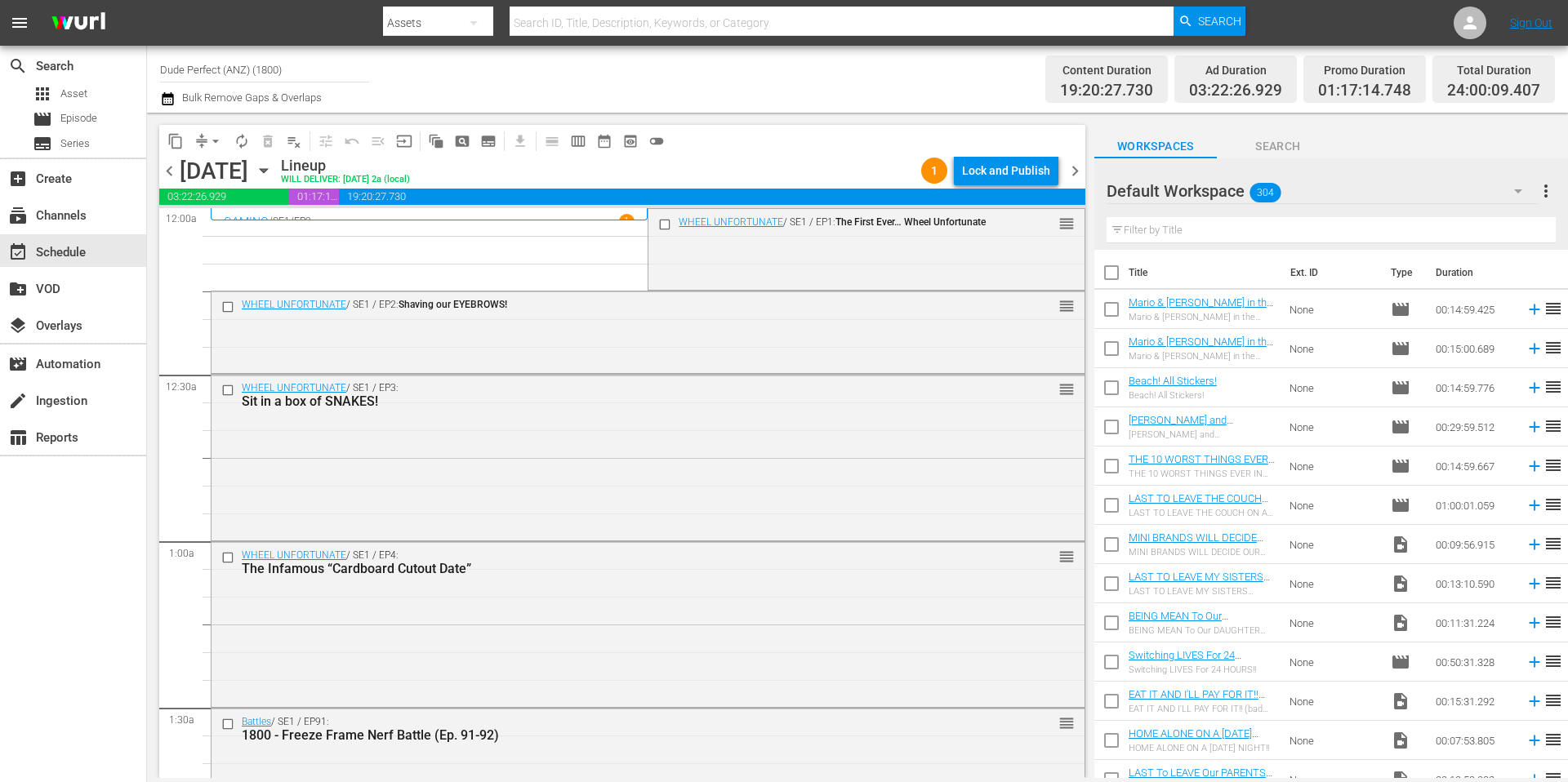
click at [813, 81] on div "Channel Title Dude Perfect (ANZ) (1800) Bulk Remove Gaps & Overlaps" at bounding box center [540, 79] width 761 height 59
click at [206, 139] on button "arrow_drop_down" at bounding box center [215, 140] width 26 height 26
click at [215, 170] on li "Align to Midnight" at bounding box center [216, 174] width 171 height 27
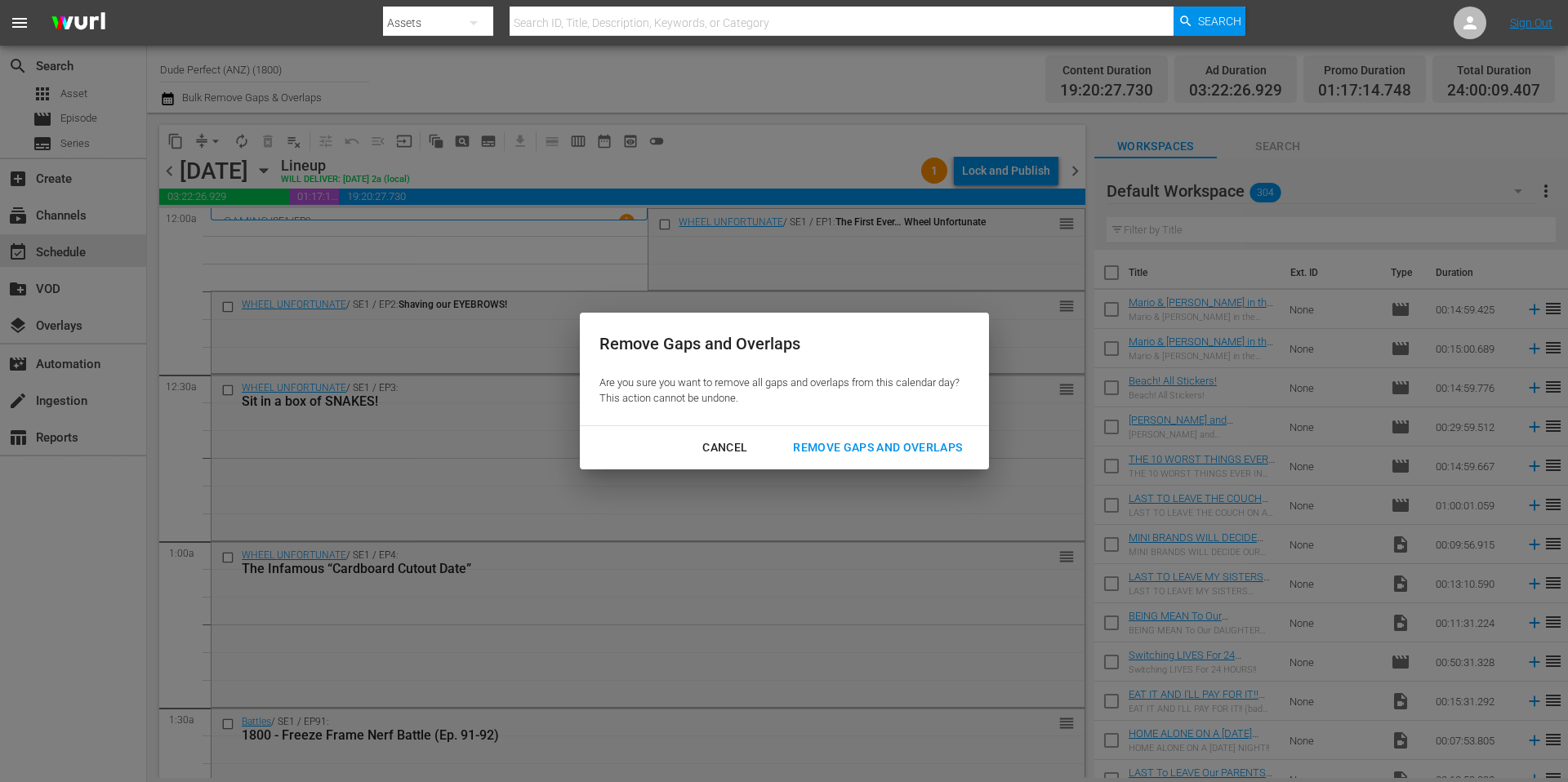
click at [867, 449] on div "Remove Gaps and Overlaps" at bounding box center [877, 447] width 195 height 20
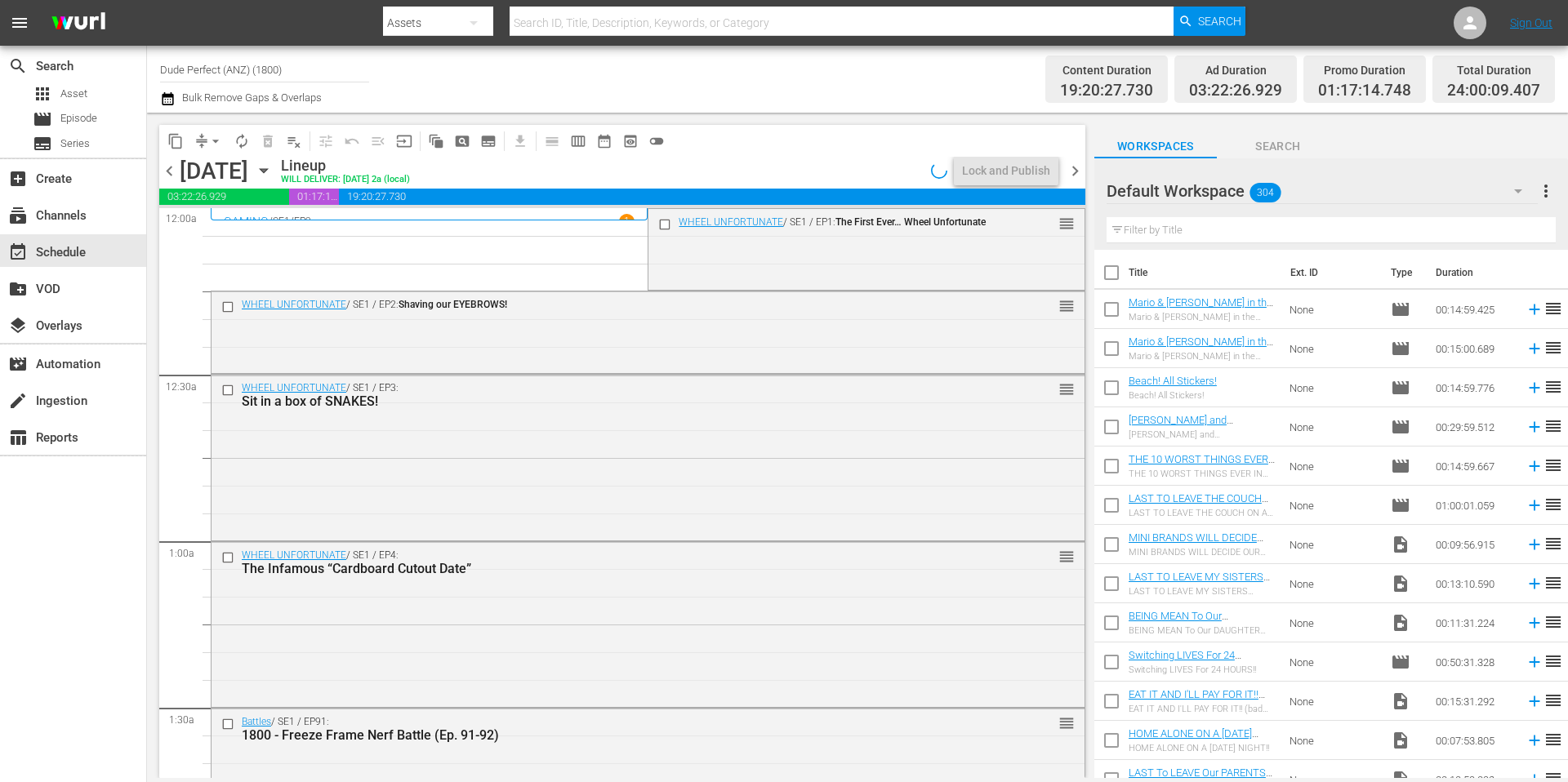
click at [749, 84] on div "Channel Title Dude Perfect (ANZ) (1800) Bulk Remove Gaps & Overlaps" at bounding box center [540, 79] width 761 height 59
click at [996, 170] on div "Lock and Publish" at bounding box center [1006, 170] width 89 height 30
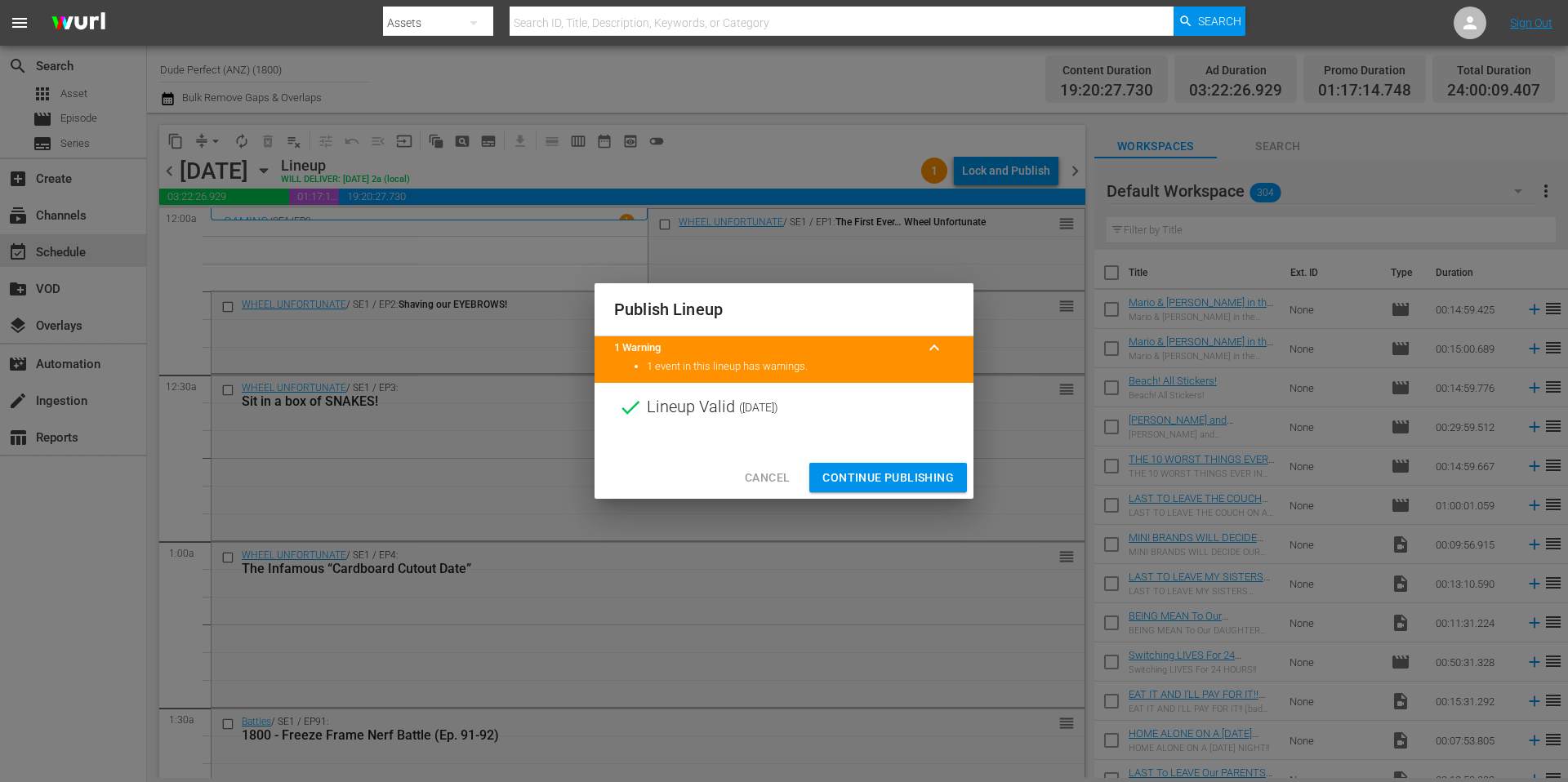
click at [921, 479] on span "Continue Publishing" at bounding box center [888, 477] width 132 height 20
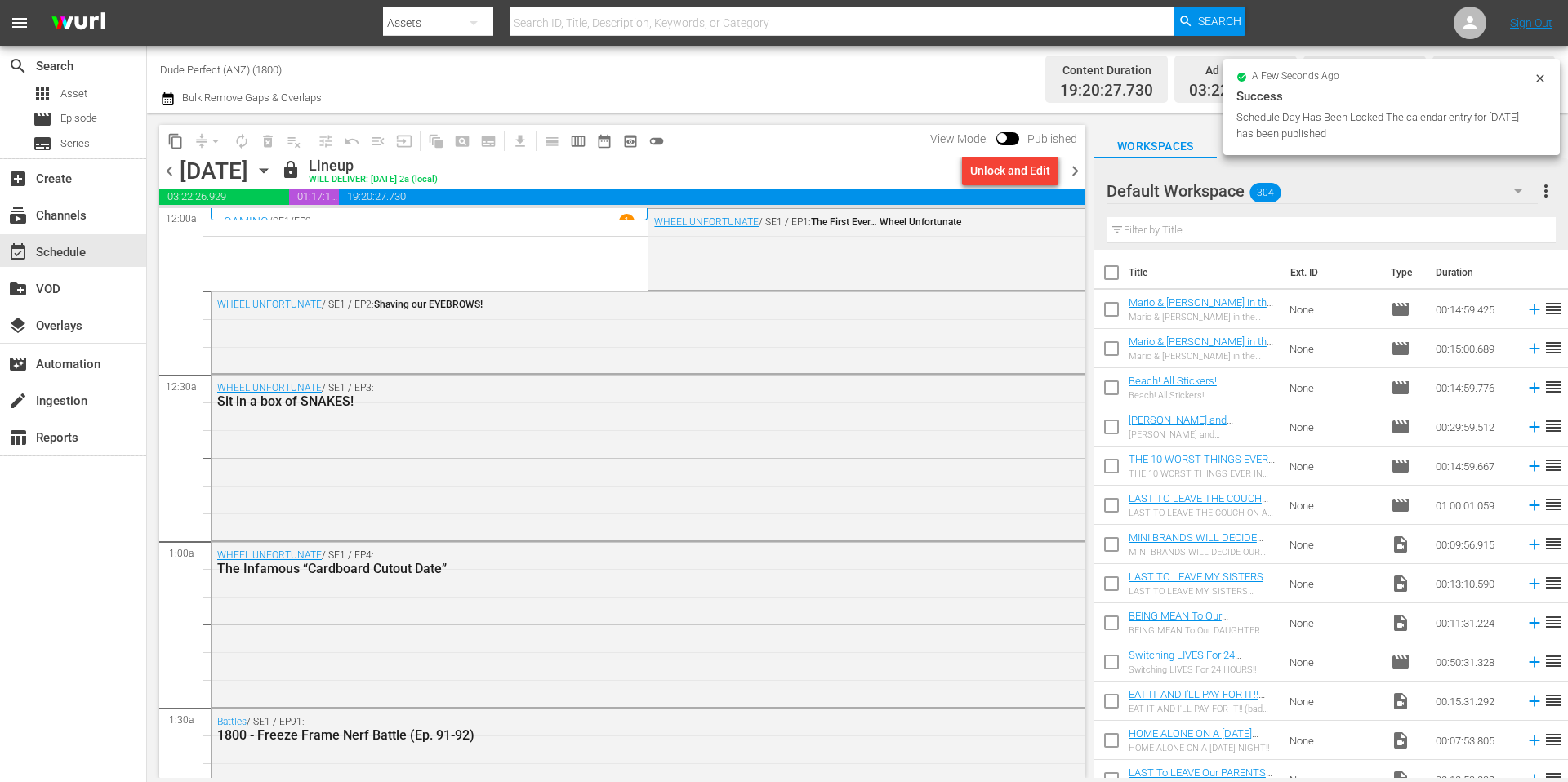
click at [1074, 171] on span "chevron_right" at bounding box center [1075, 170] width 20 height 20
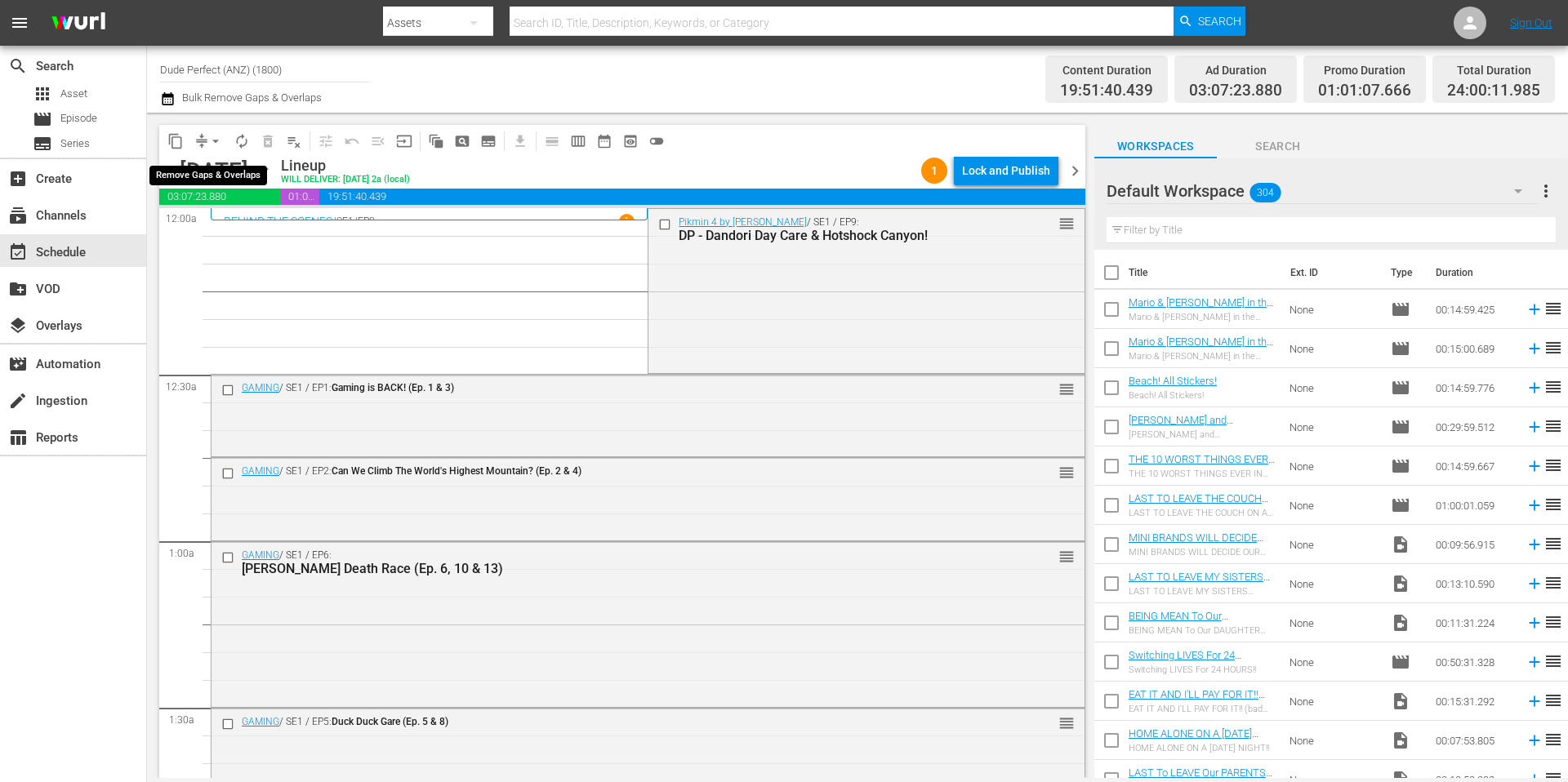
click at [209, 143] on span "arrow_drop_down" at bounding box center [215, 140] width 16 height 16
click at [212, 173] on li "Align to Midnight" at bounding box center [216, 174] width 171 height 27
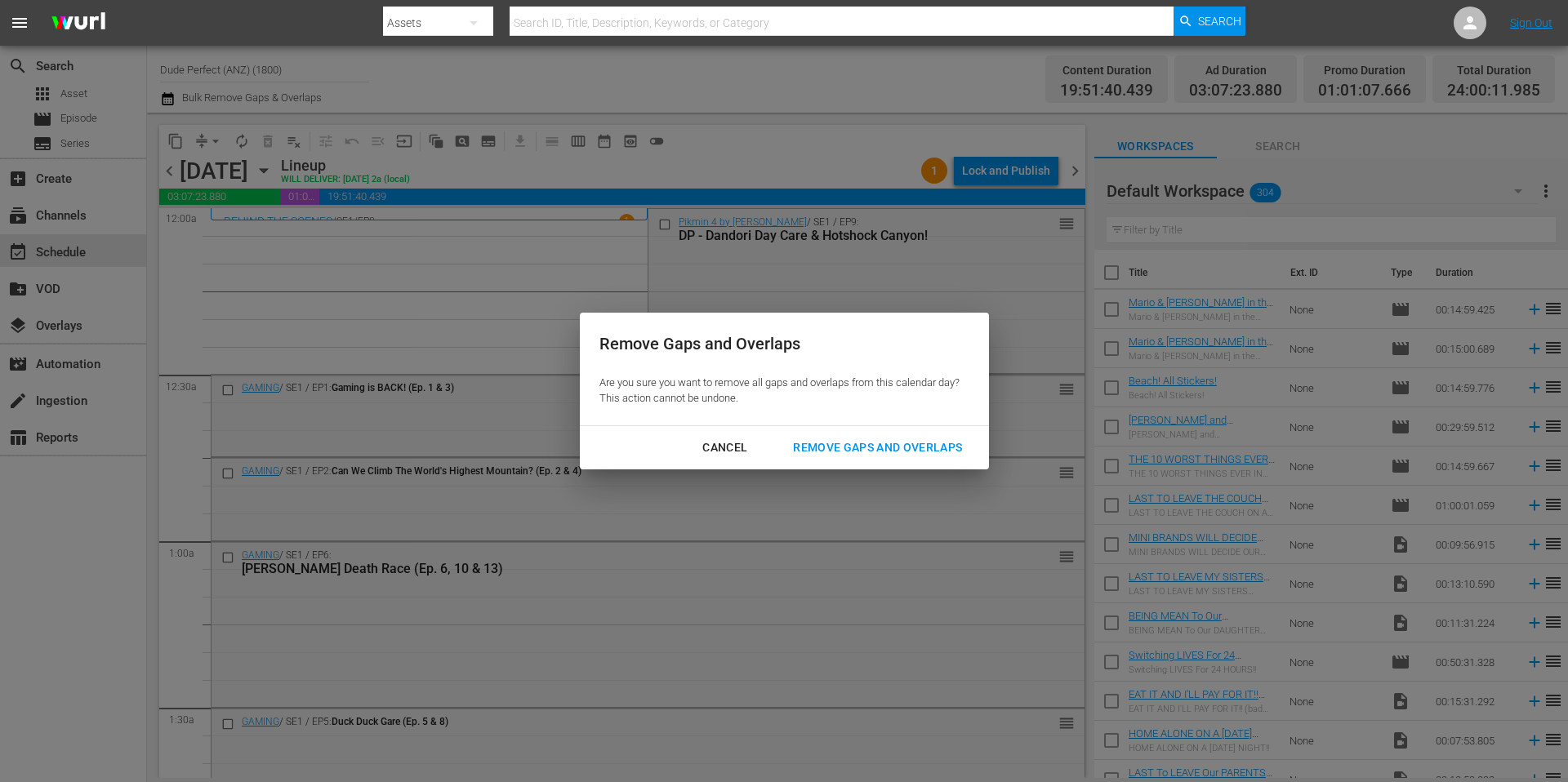
click at [860, 443] on div "Remove Gaps and Overlaps" at bounding box center [877, 447] width 195 height 20
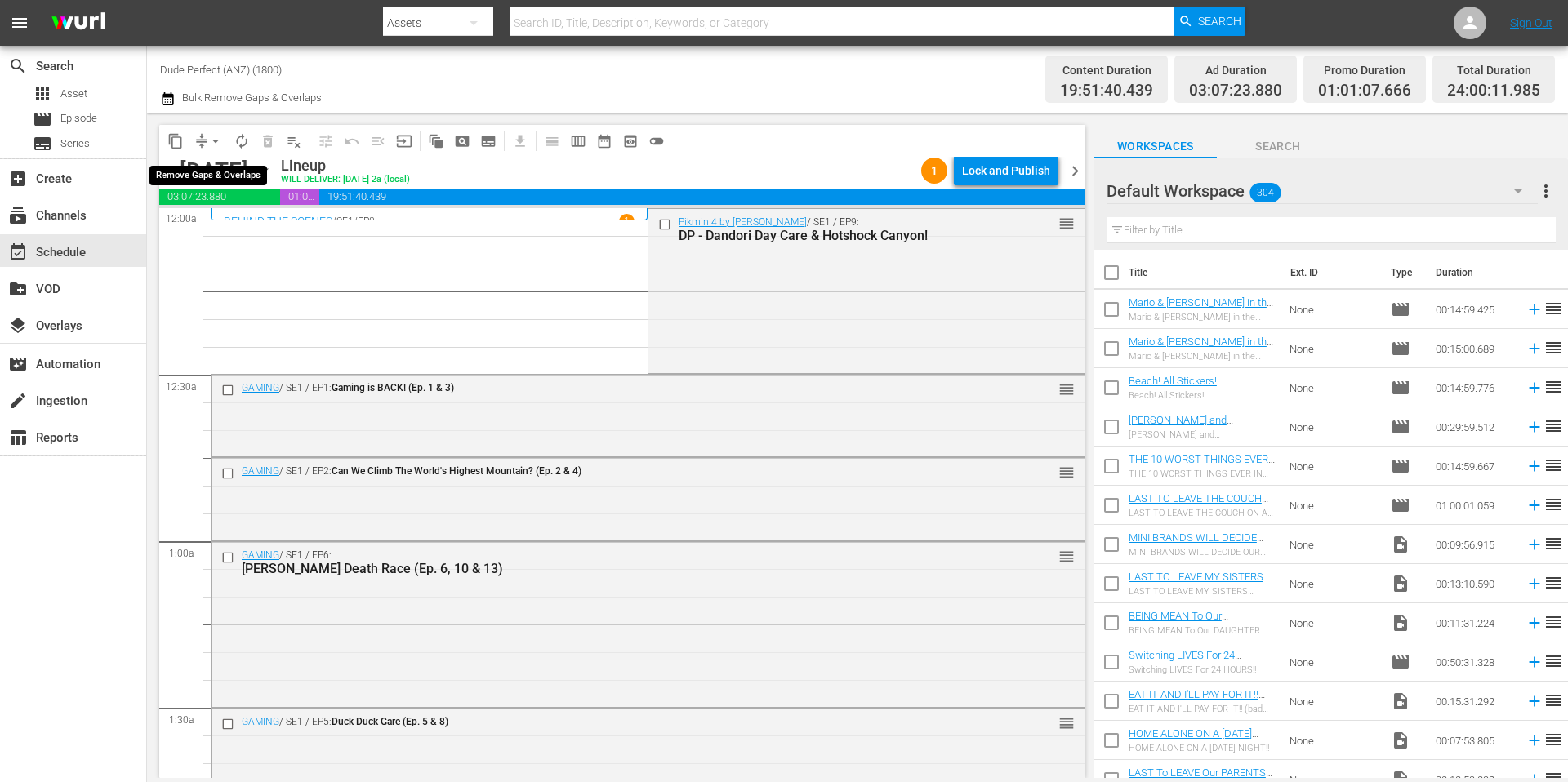
click at [211, 139] on span "arrow_drop_down" at bounding box center [215, 140] width 16 height 16
click at [214, 170] on li "Align to Midnight" at bounding box center [216, 174] width 171 height 27
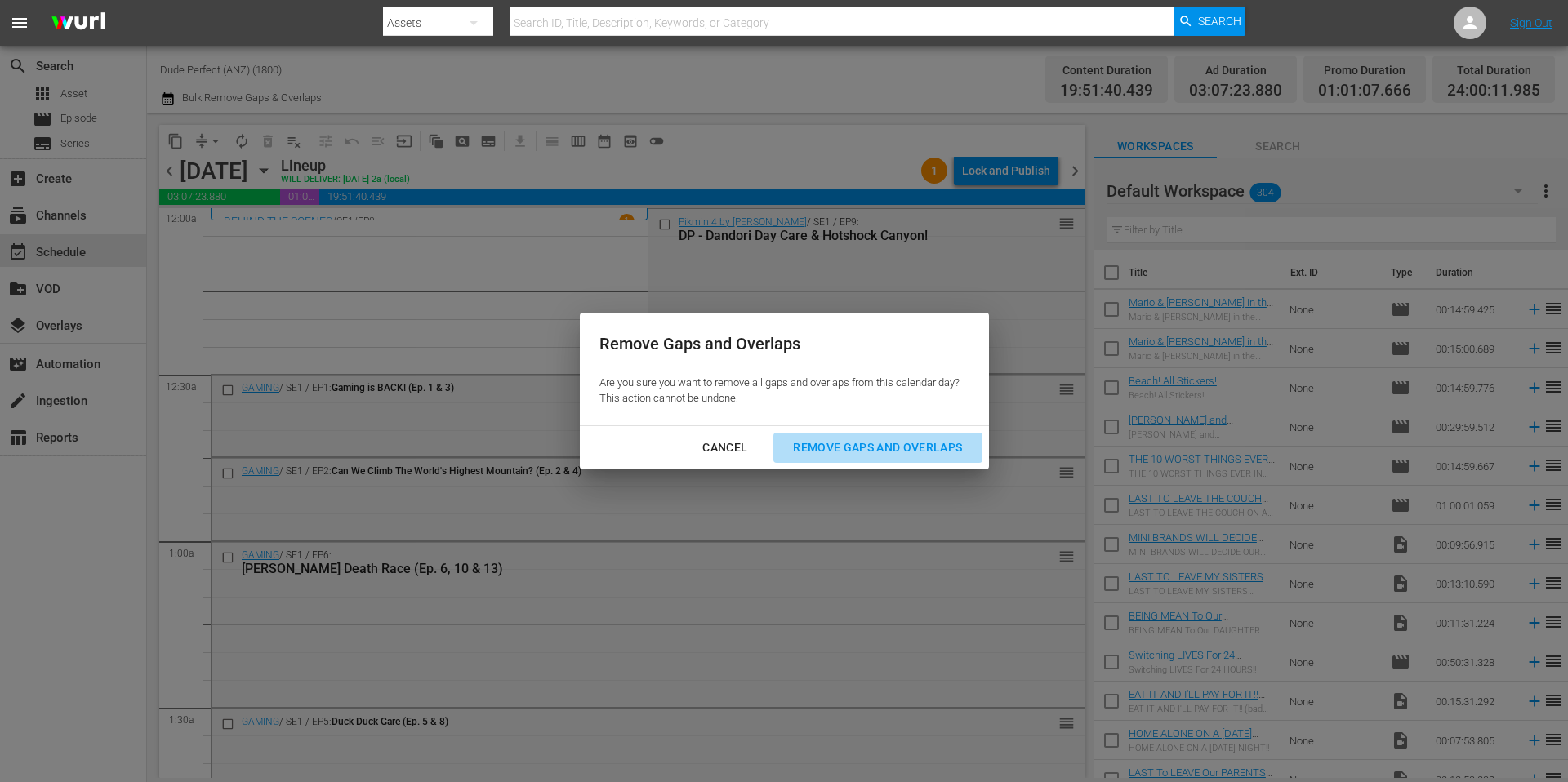
click at [907, 446] on div "Remove Gaps and Overlaps" at bounding box center [877, 447] width 195 height 20
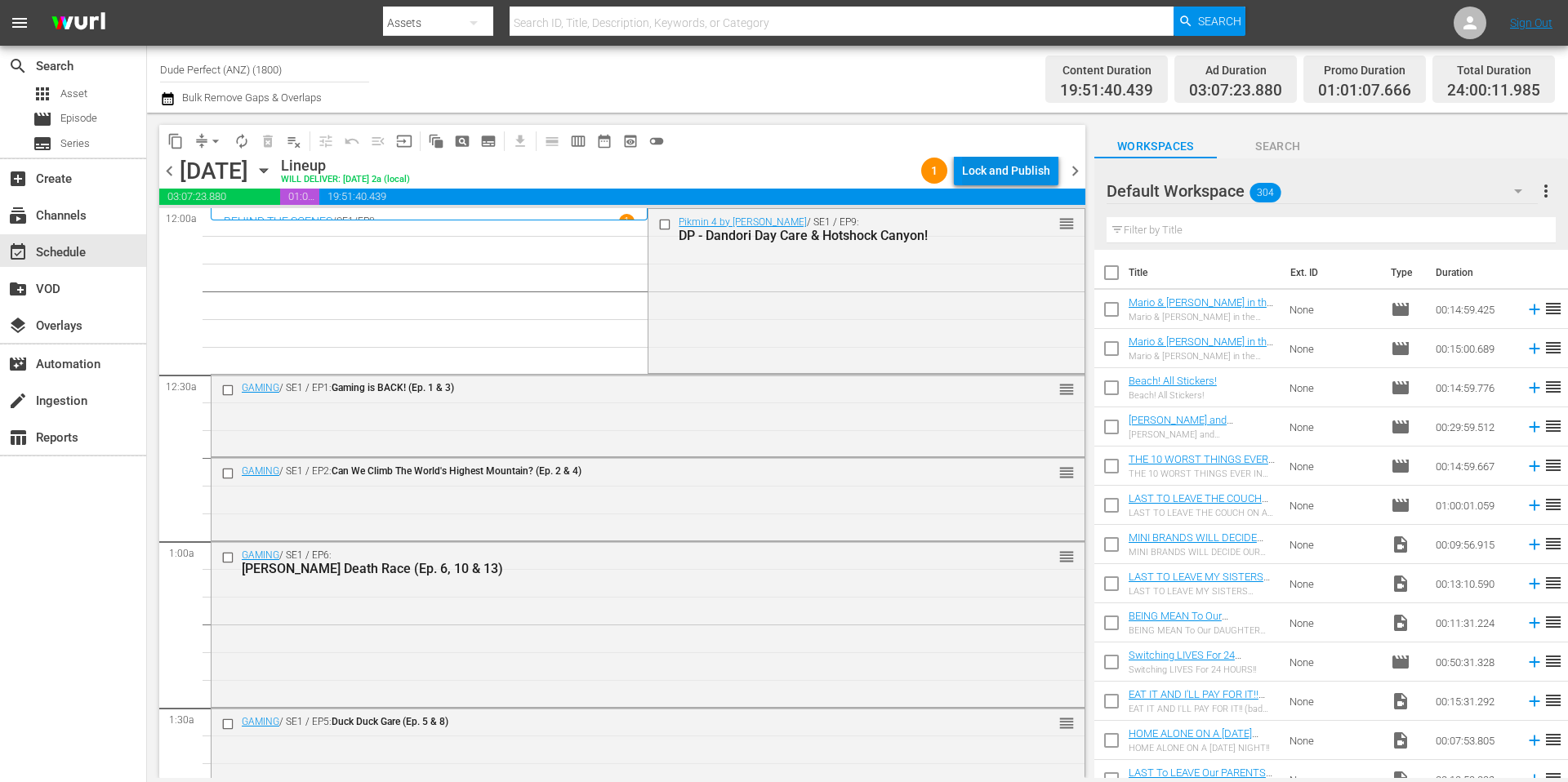
click at [995, 169] on div "Lock and Publish" at bounding box center [1006, 170] width 89 height 30
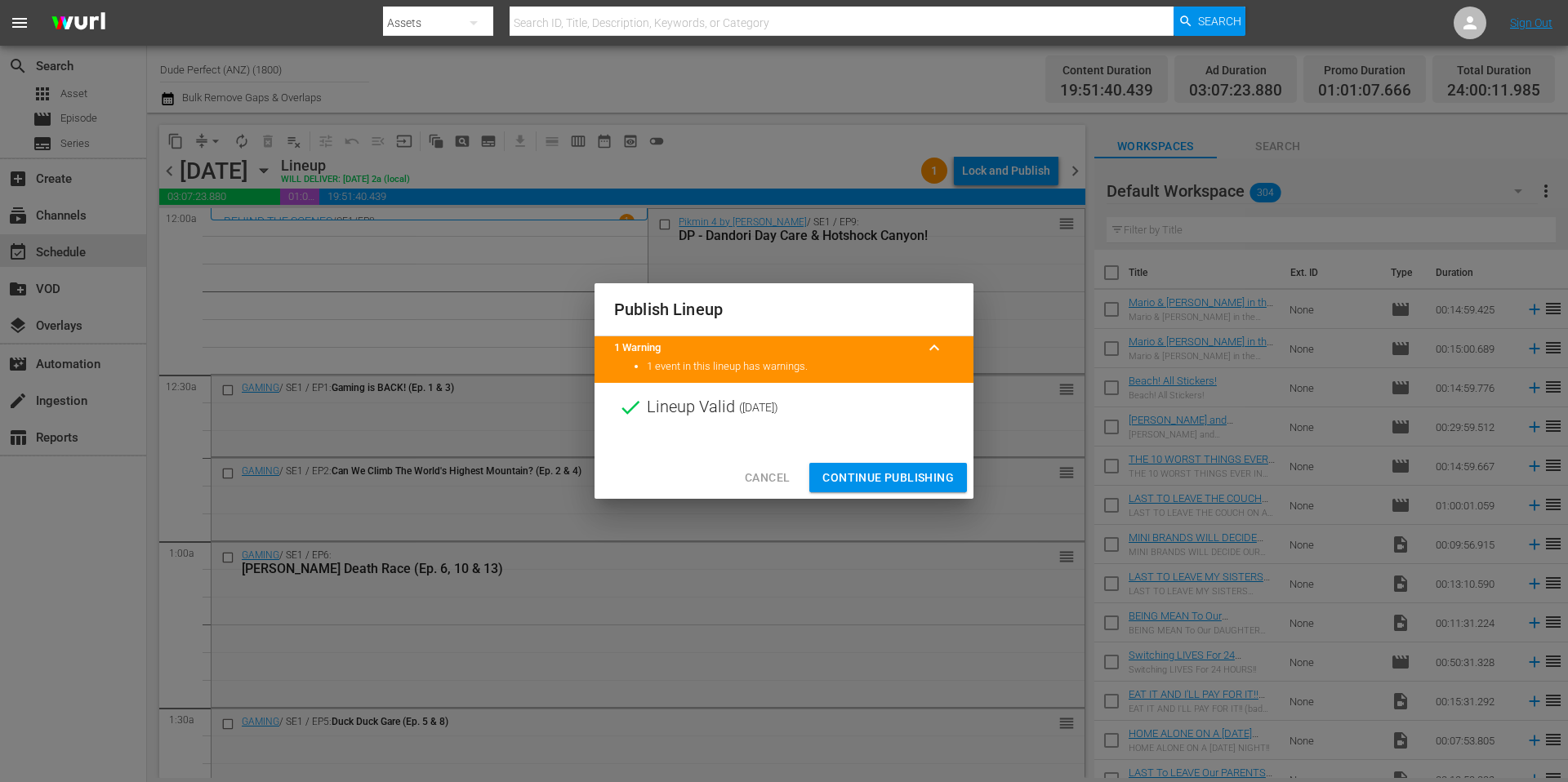
click at [902, 474] on span "Continue Publishing" at bounding box center [888, 477] width 132 height 20
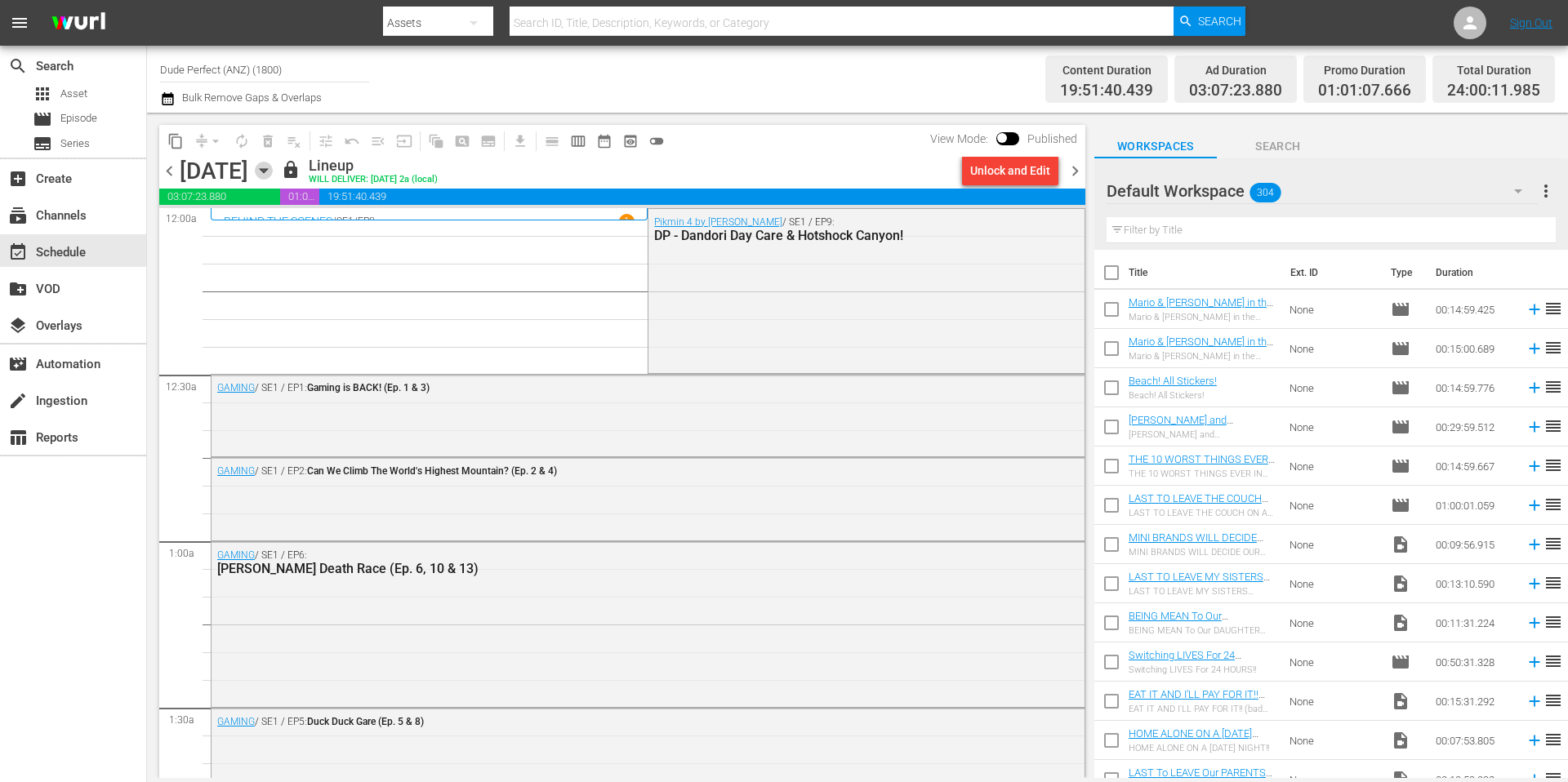
click at [273, 170] on icon "button" at bounding box center [264, 170] width 18 height 18
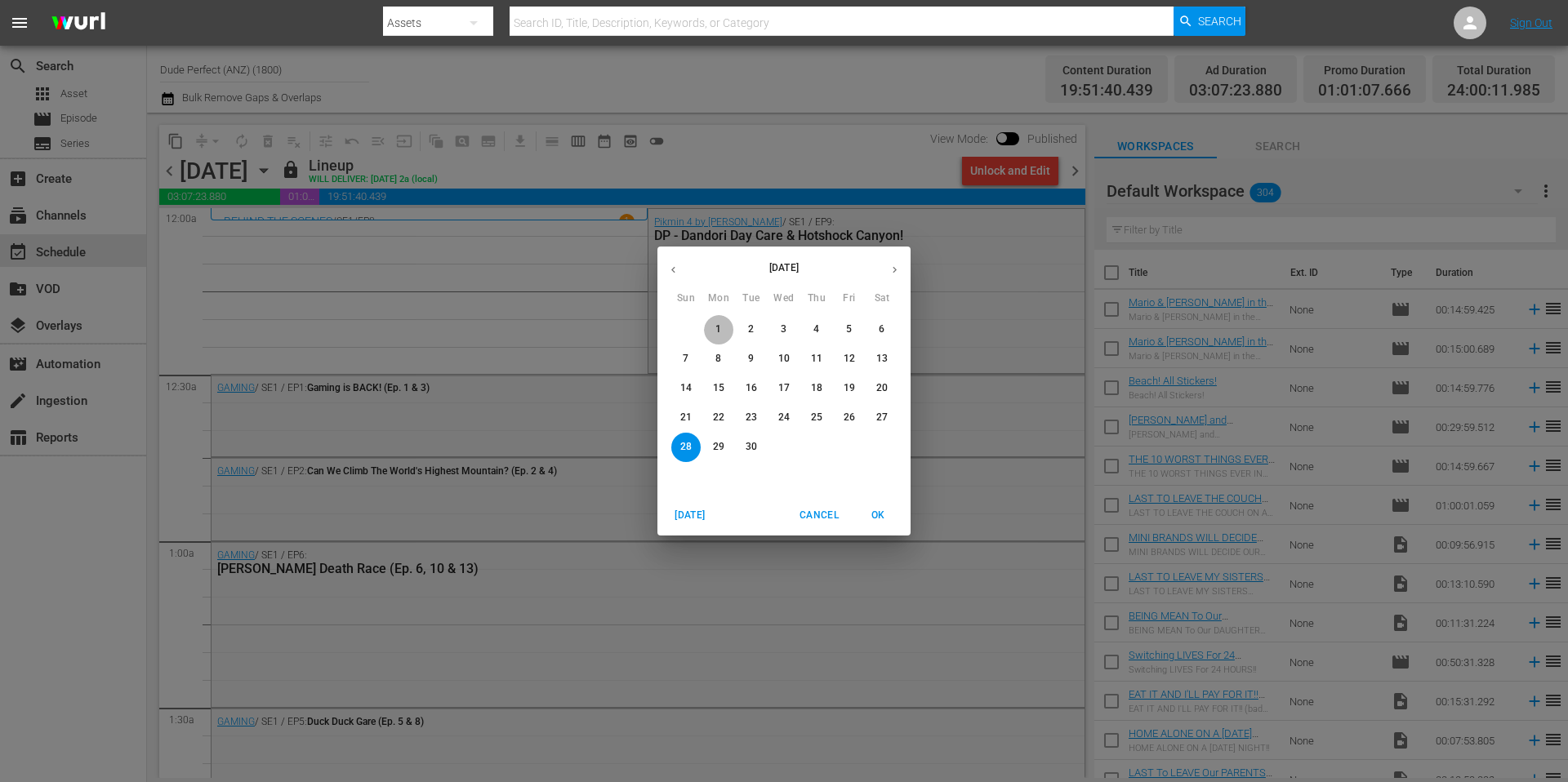
click at [719, 328] on p "1" at bounding box center [719, 329] width 6 height 13
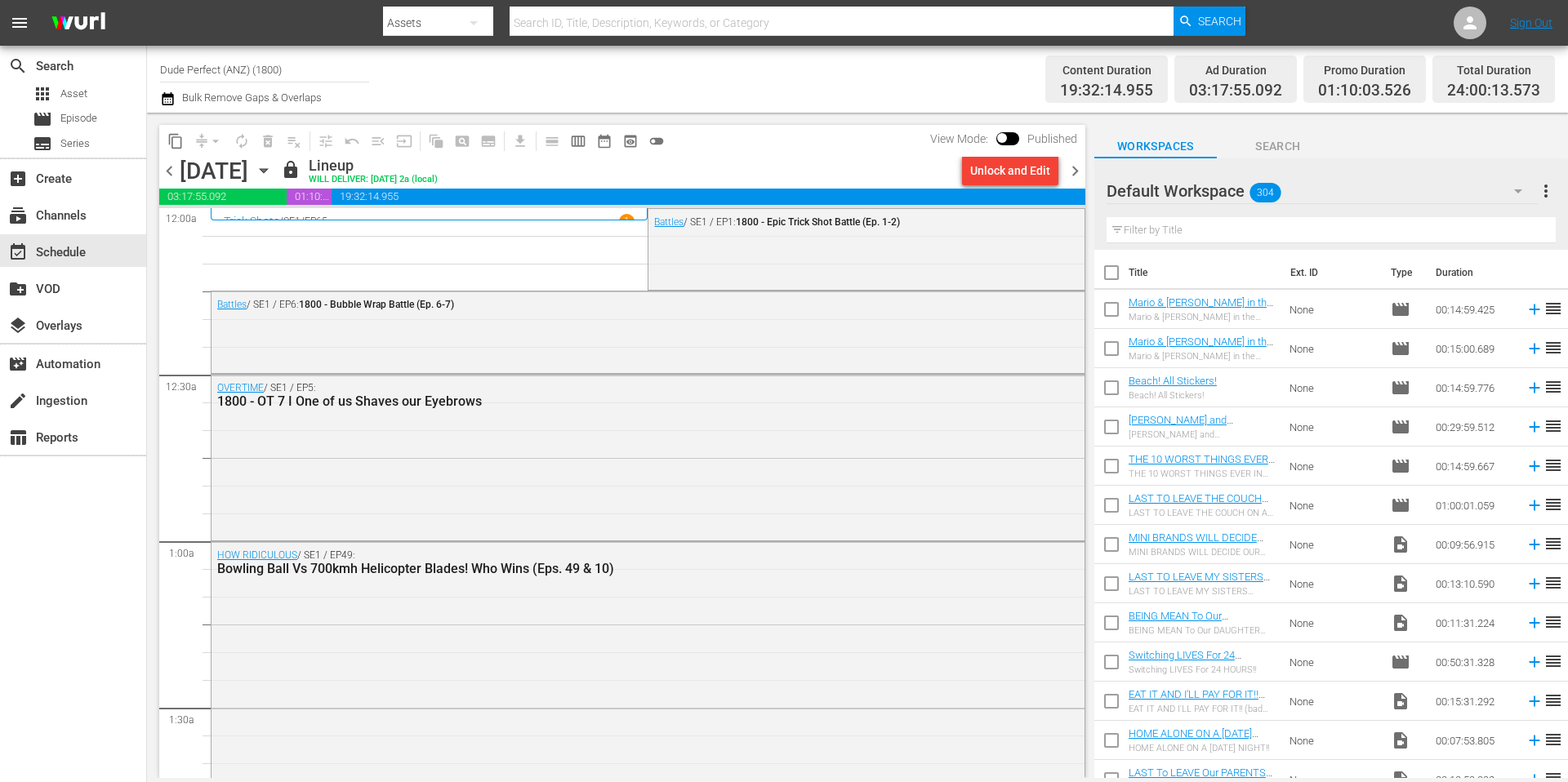
click at [273, 174] on icon "button" at bounding box center [264, 170] width 18 height 18
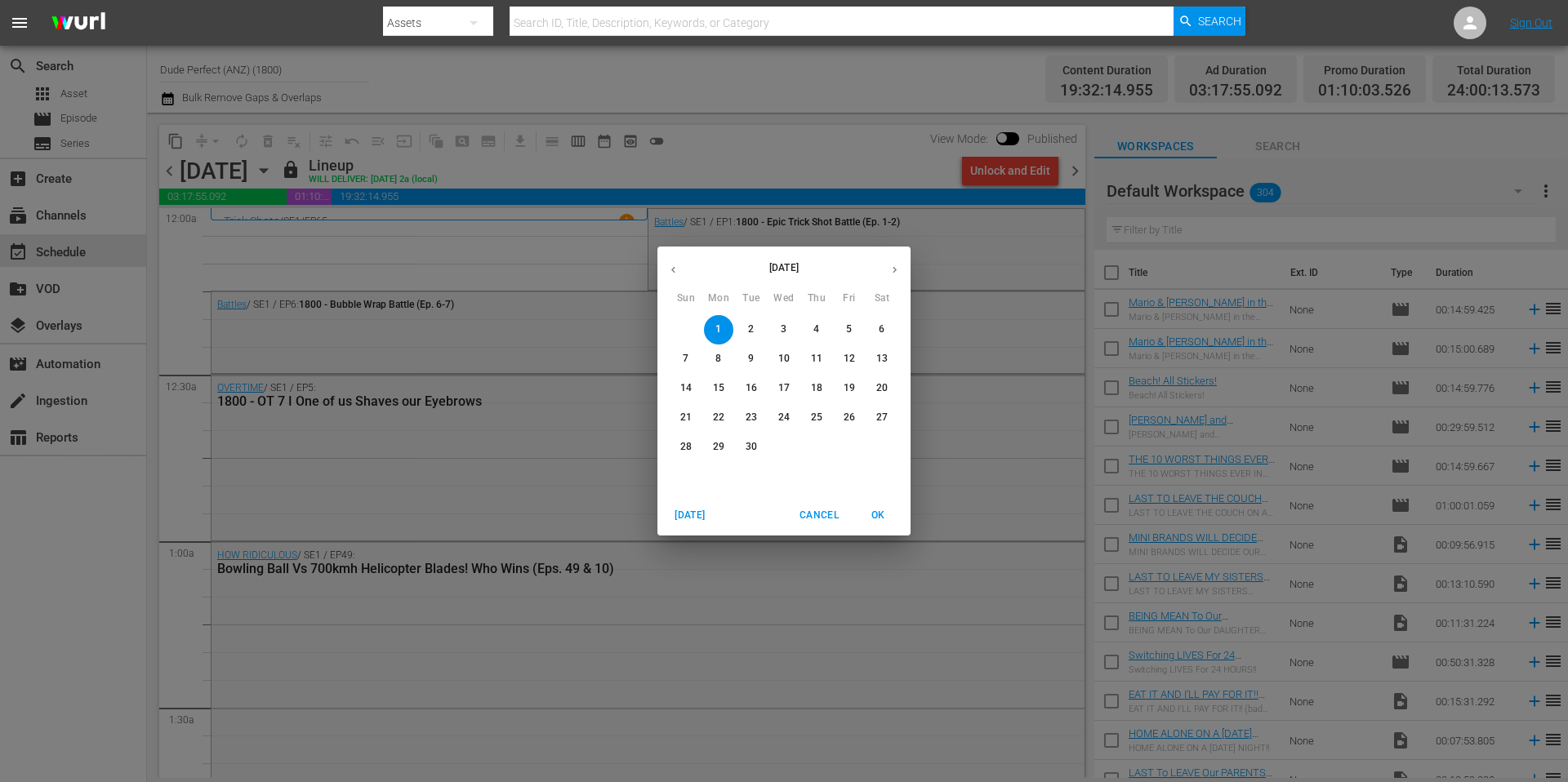
click at [687, 443] on p "28" at bounding box center [686, 447] width 12 height 13
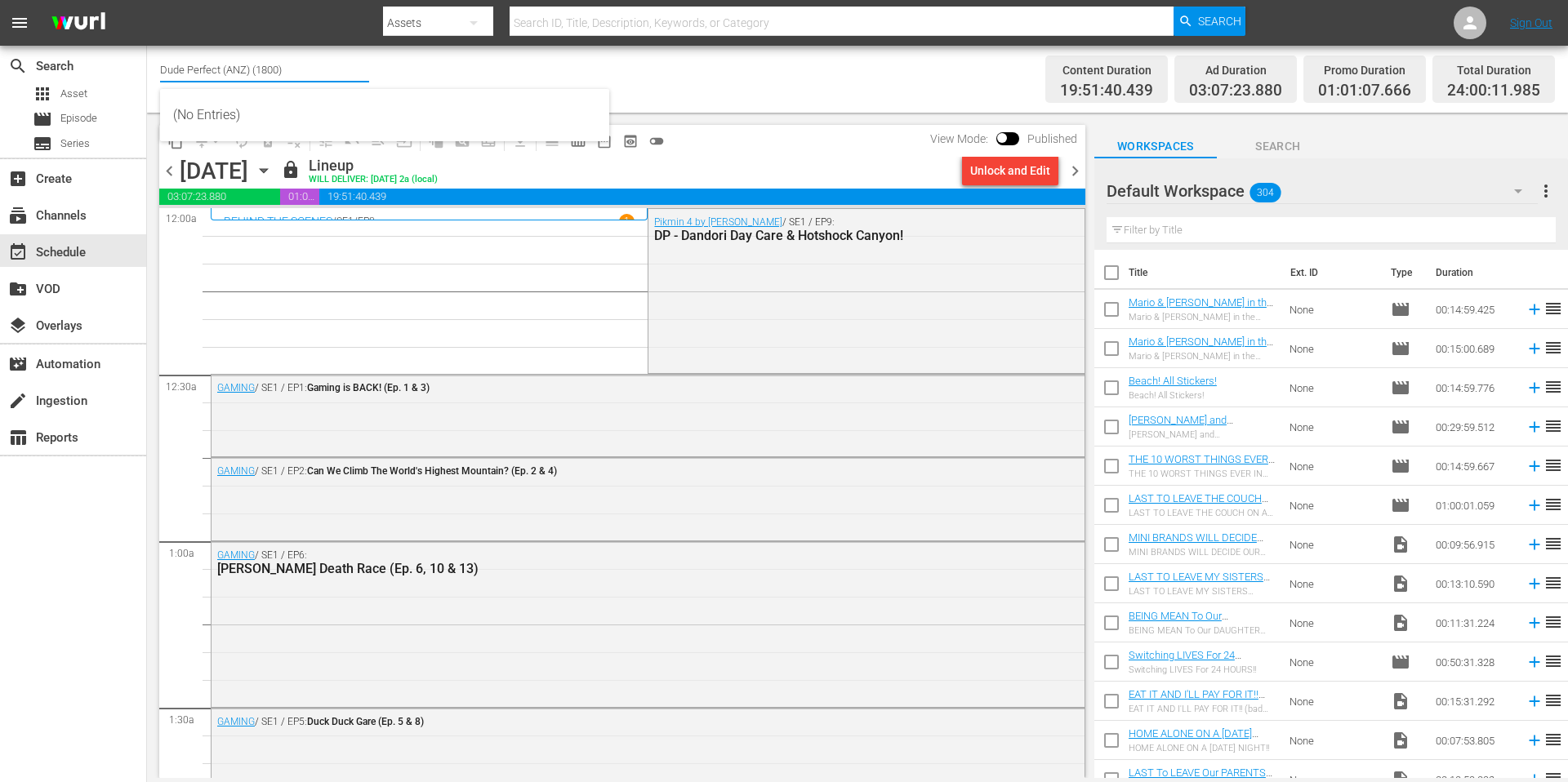
click at [287, 71] on input "Dude Perfect (ANZ) (1800)" at bounding box center [264, 69] width 209 height 39
drag, startPoint x: 269, startPoint y: 73, endPoint x: 110, endPoint y: 72, distance: 159.0
click at [147, 0] on div "search Search apps Asset movie Episode subtitles Series add_box Create subscrip…" at bounding box center [857, 0] width 1421 height 0
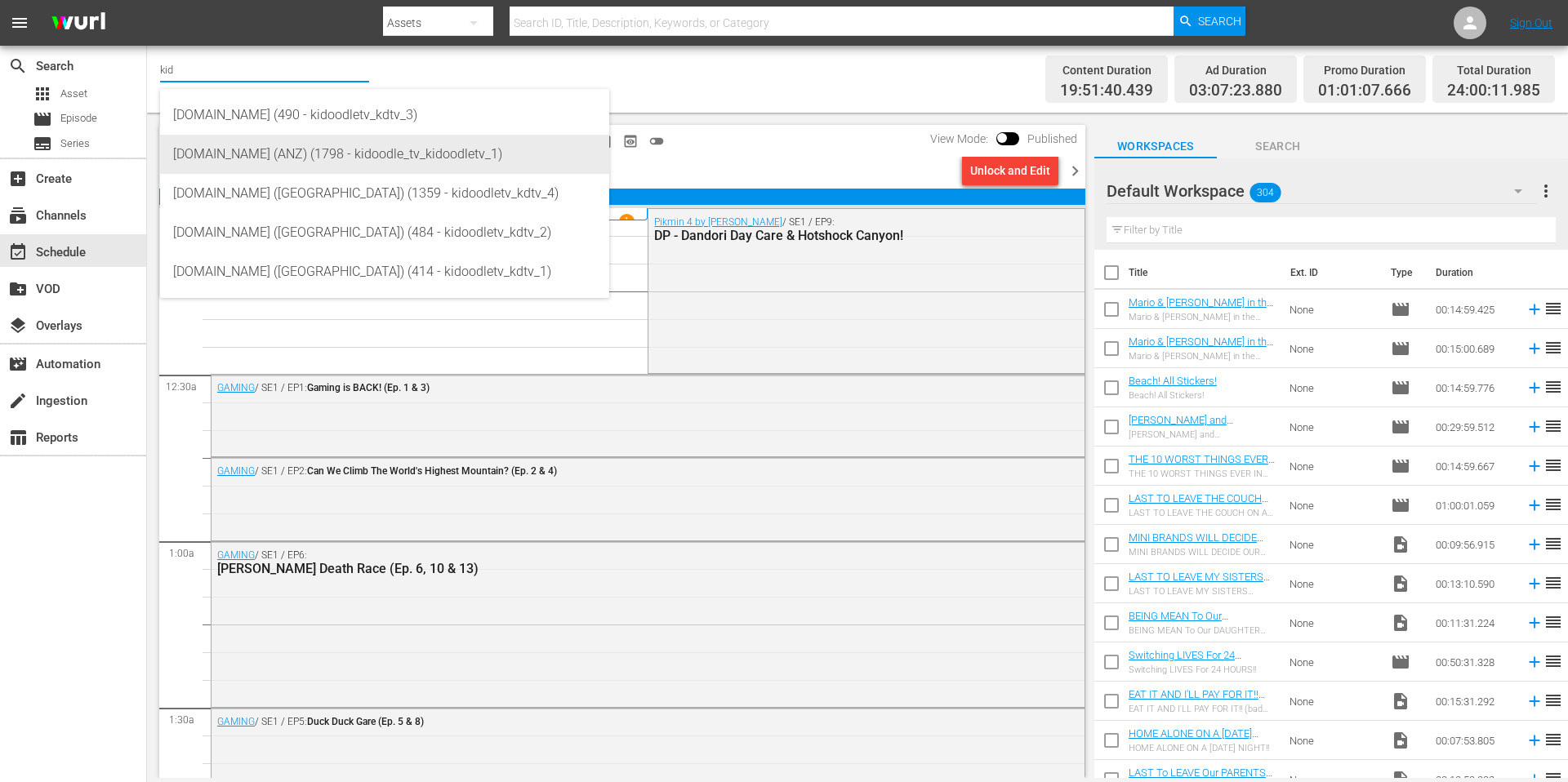
click at [297, 160] on div "[DOMAIN_NAME] (ANZ) (1798 - kidoodle_tv_kidoodletv_1)" at bounding box center [385, 154] width 423 height 39
type input "[DOMAIN_NAME] (ANZ) (1798 - kidoodle_tv_kidoodletv_1)"
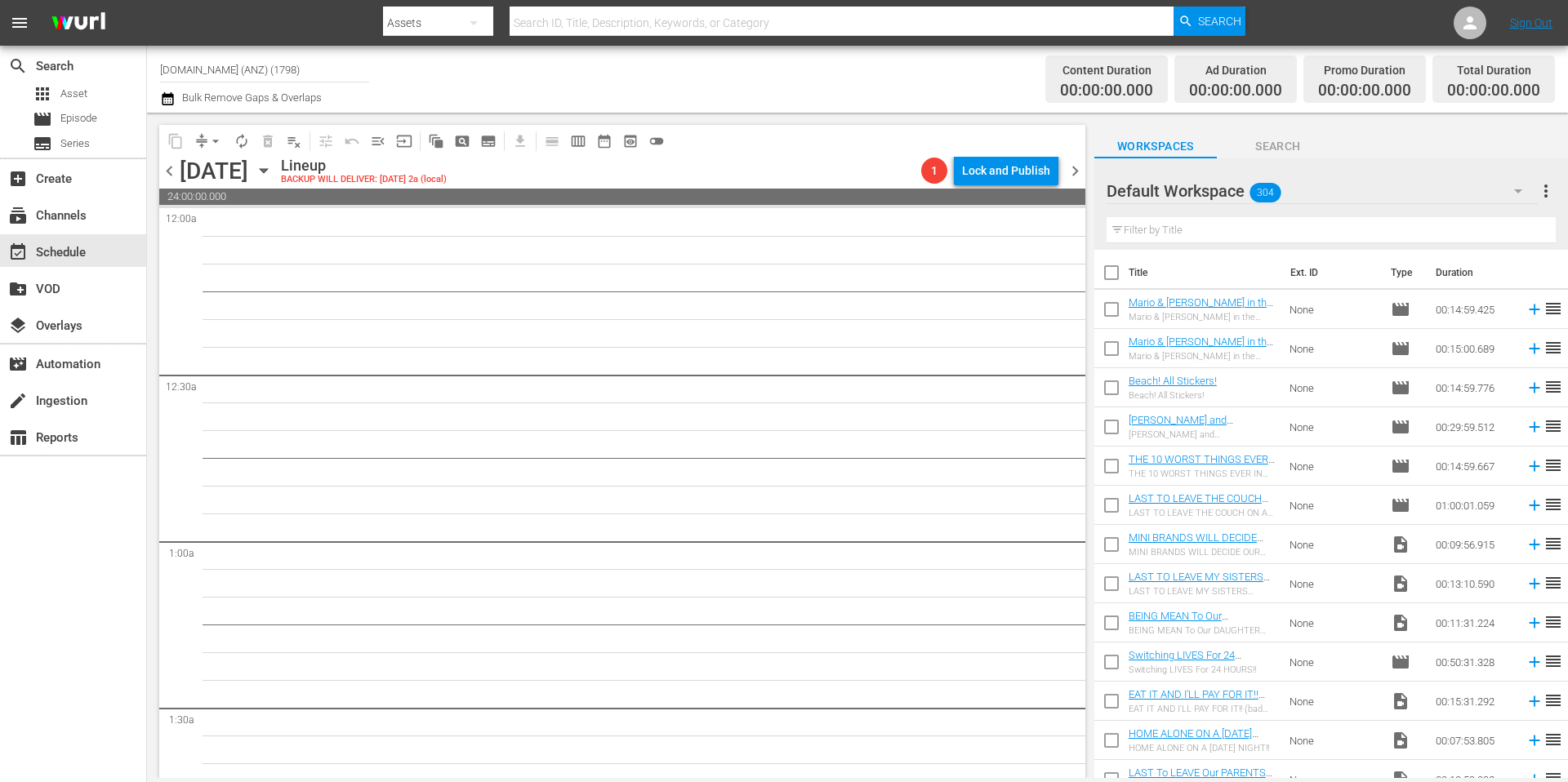
click at [267, 170] on icon "button" at bounding box center [264, 171] width 8 height 4
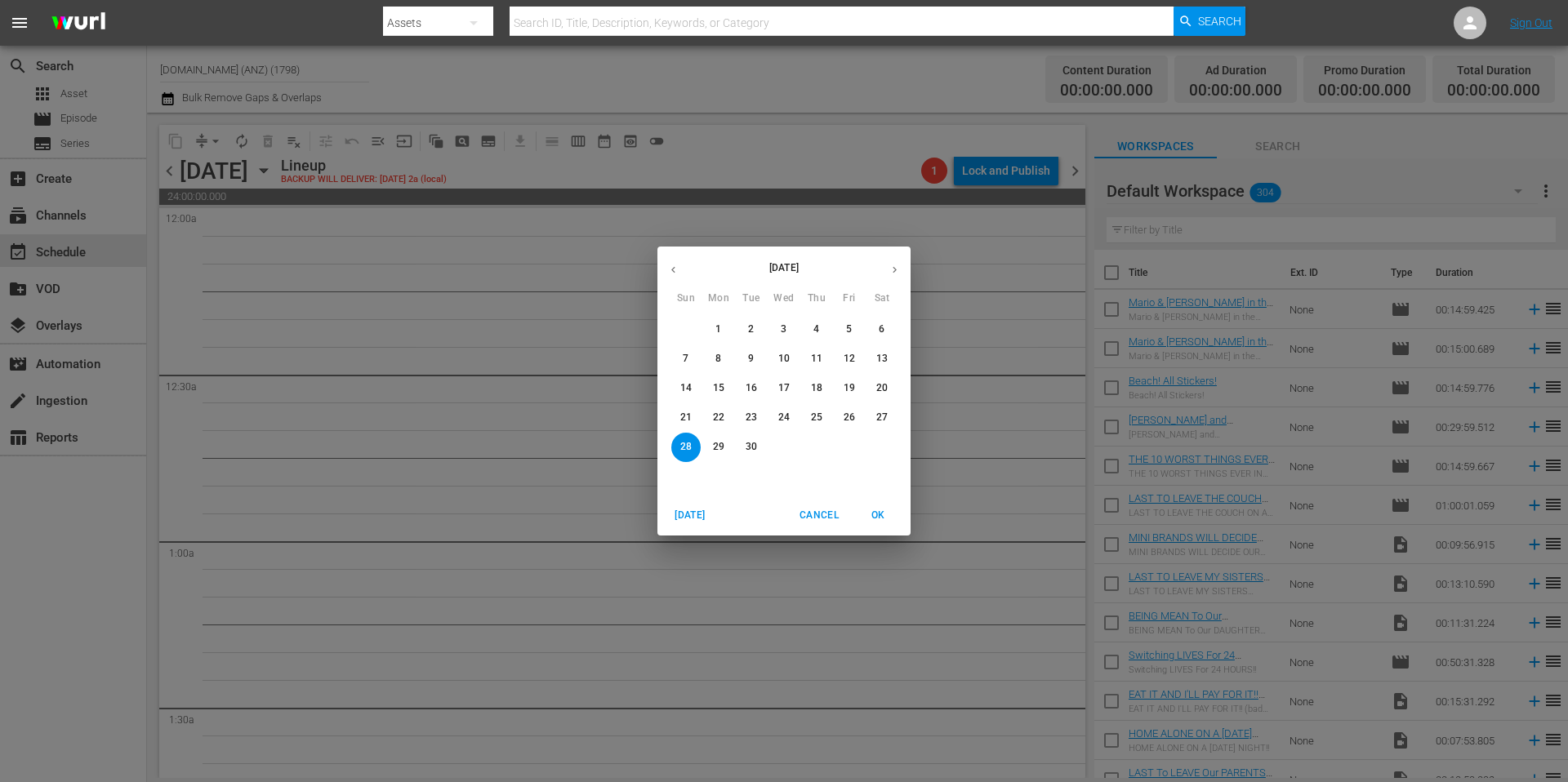
click at [671, 271] on icon "button" at bounding box center [673, 269] width 13 height 13
click at [686, 477] on p "31" at bounding box center [686, 476] width 12 height 13
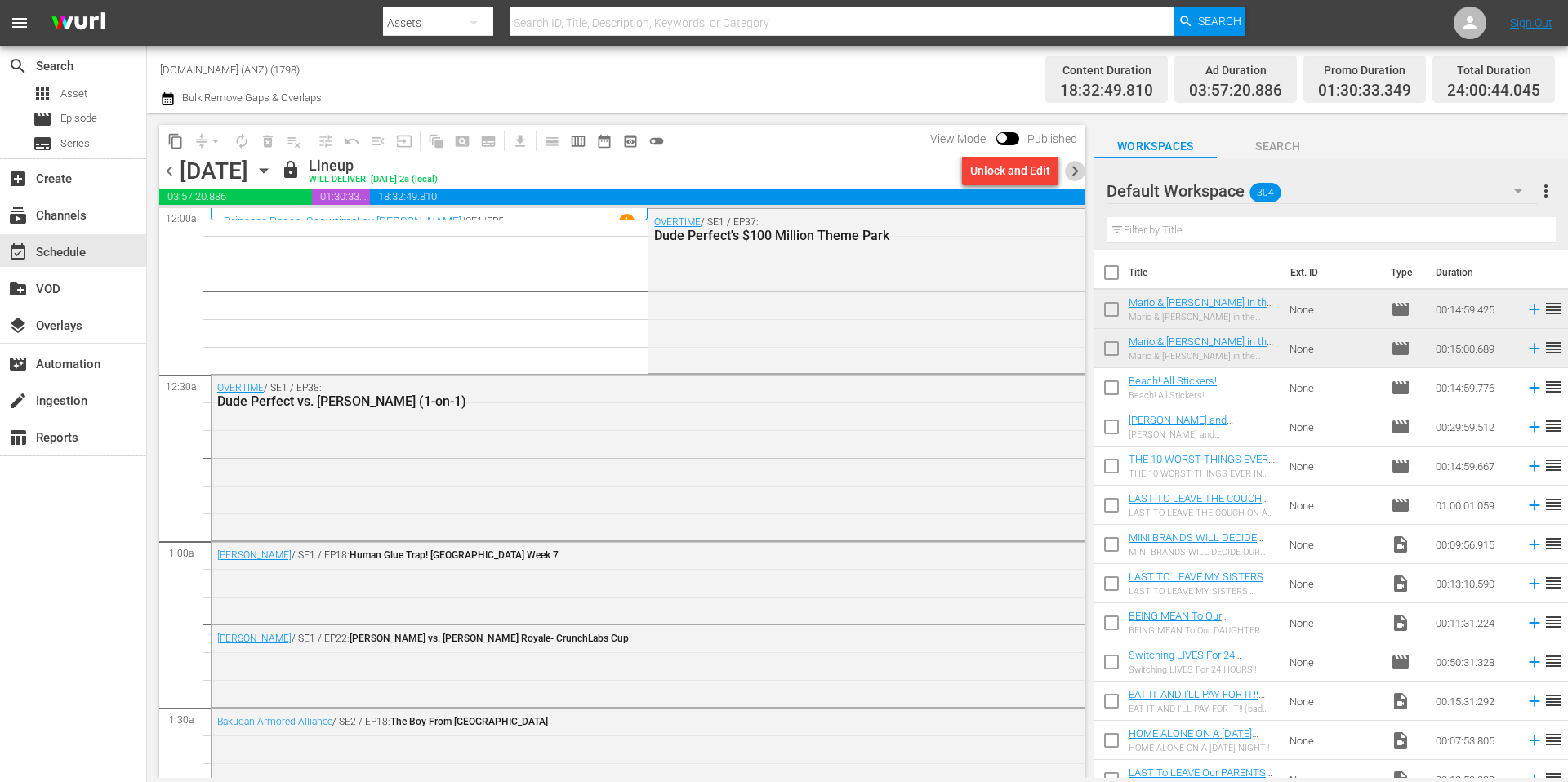
click at [1074, 171] on span "chevron_right" at bounding box center [1075, 170] width 20 height 20
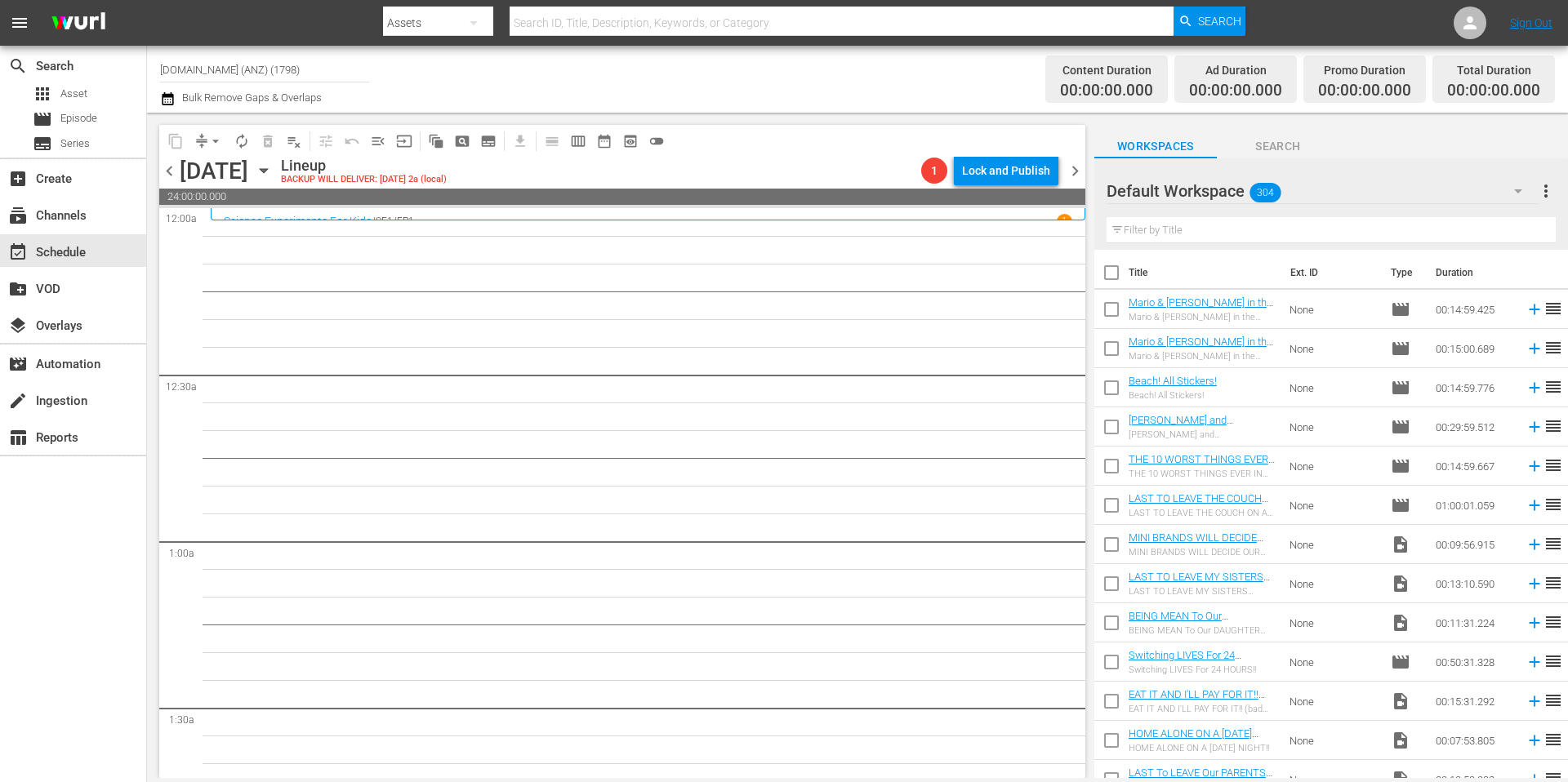
click at [1078, 171] on span "chevron_right" at bounding box center [1075, 170] width 20 height 20
click at [1075, 171] on span "chevron_right" at bounding box center [1075, 170] width 20 height 20
click at [1074, 170] on span "chevron_right" at bounding box center [1075, 170] width 20 height 20
click at [1074, 173] on span "chevron_right" at bounding box center [1075, 170] width 20 height 20
click at [1075, 173] on span "chevron_right" at bounding box center [1075, 170] width 20 height 20
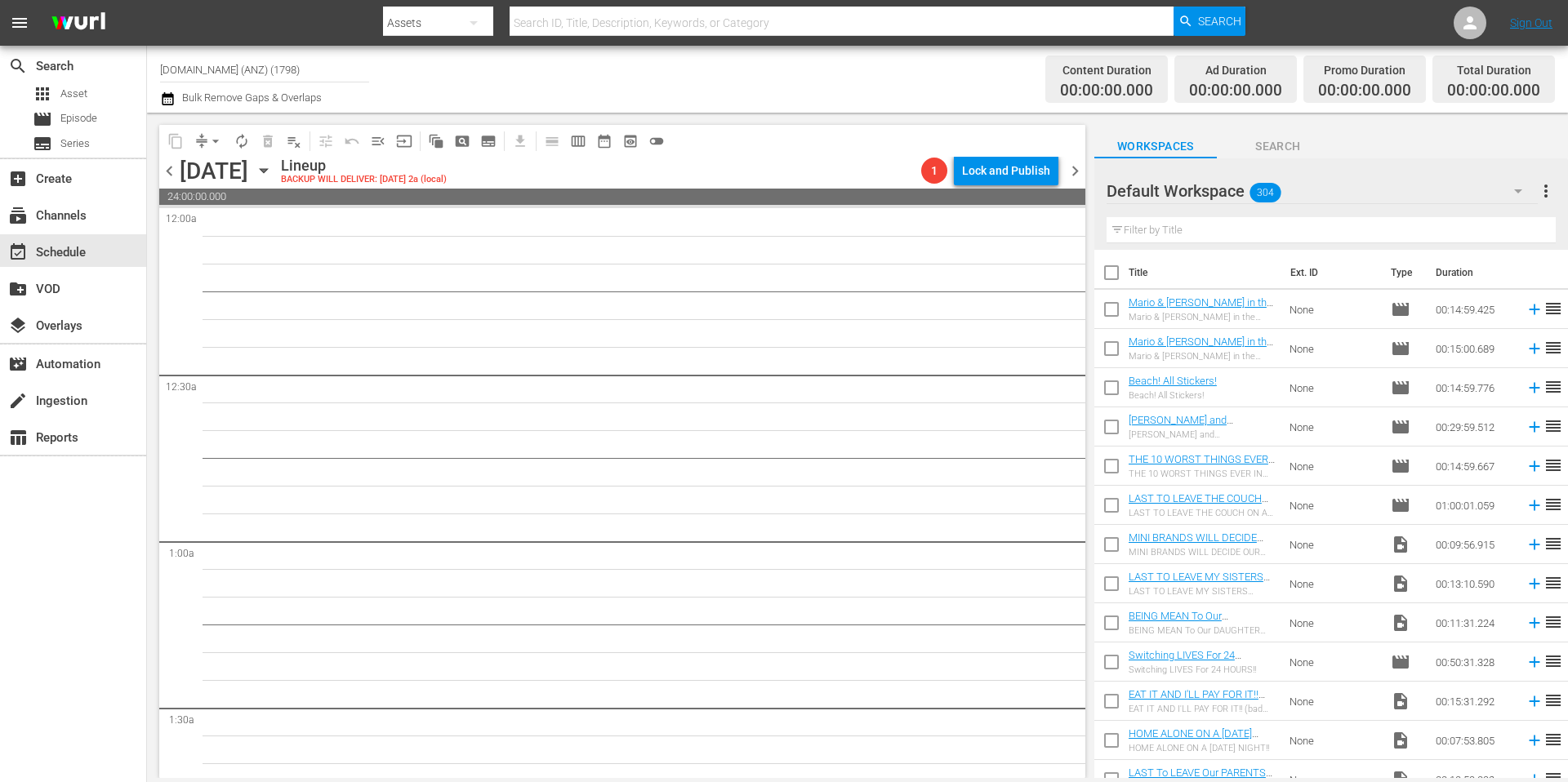
click at [1075, 174] on span "chevron_right" at bounding box center [1075, 170] width 20 height 20
click at [273, 171] on icon "button" at bounding box center [264, 170] width 18 height 18
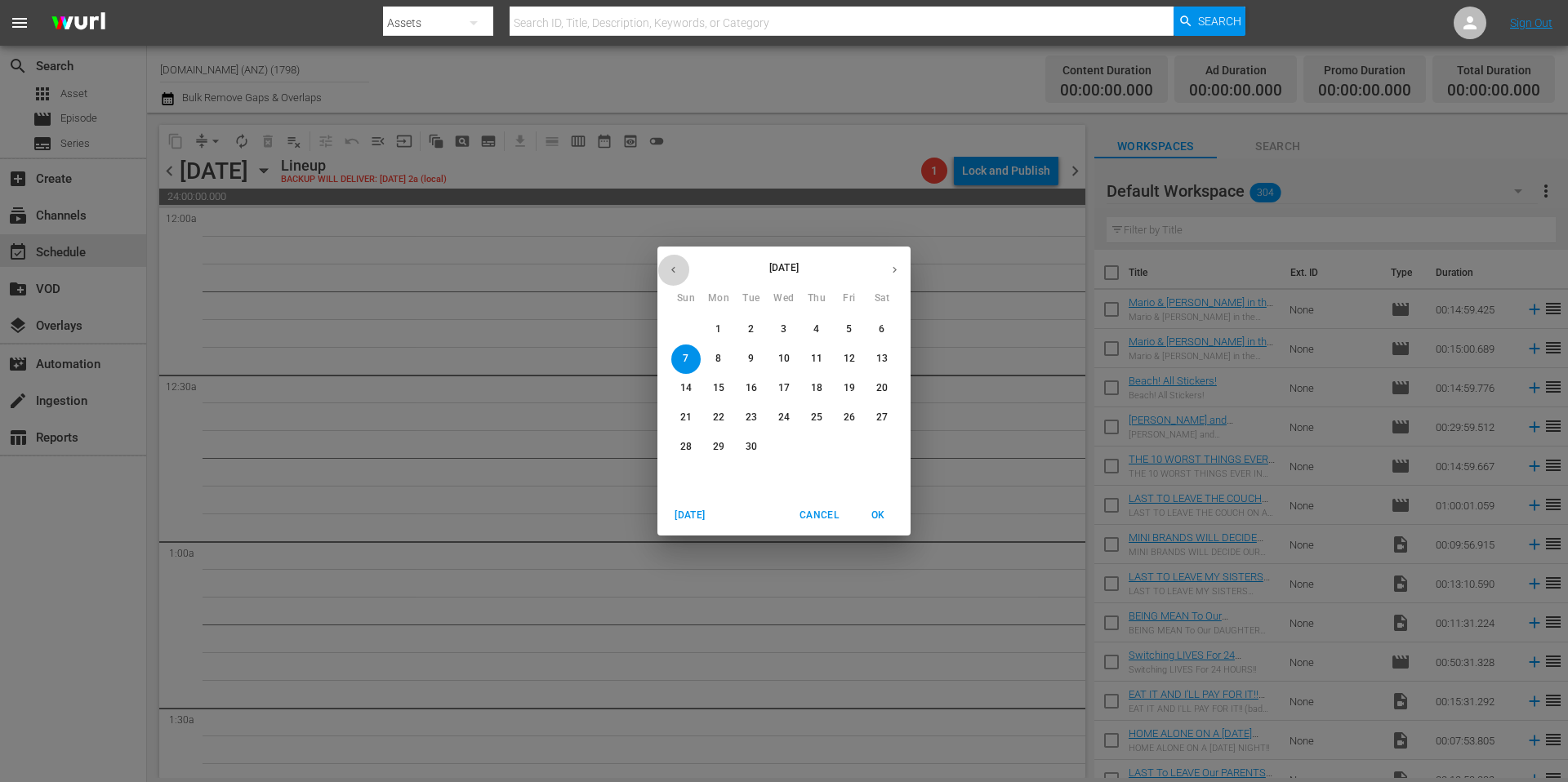
click at [670, 267] on icon "button" at bounding box center [673, 269] width 13 height 13
click at [684, 477] on p "31" at bounding box center [686, 476] width 12 height 13
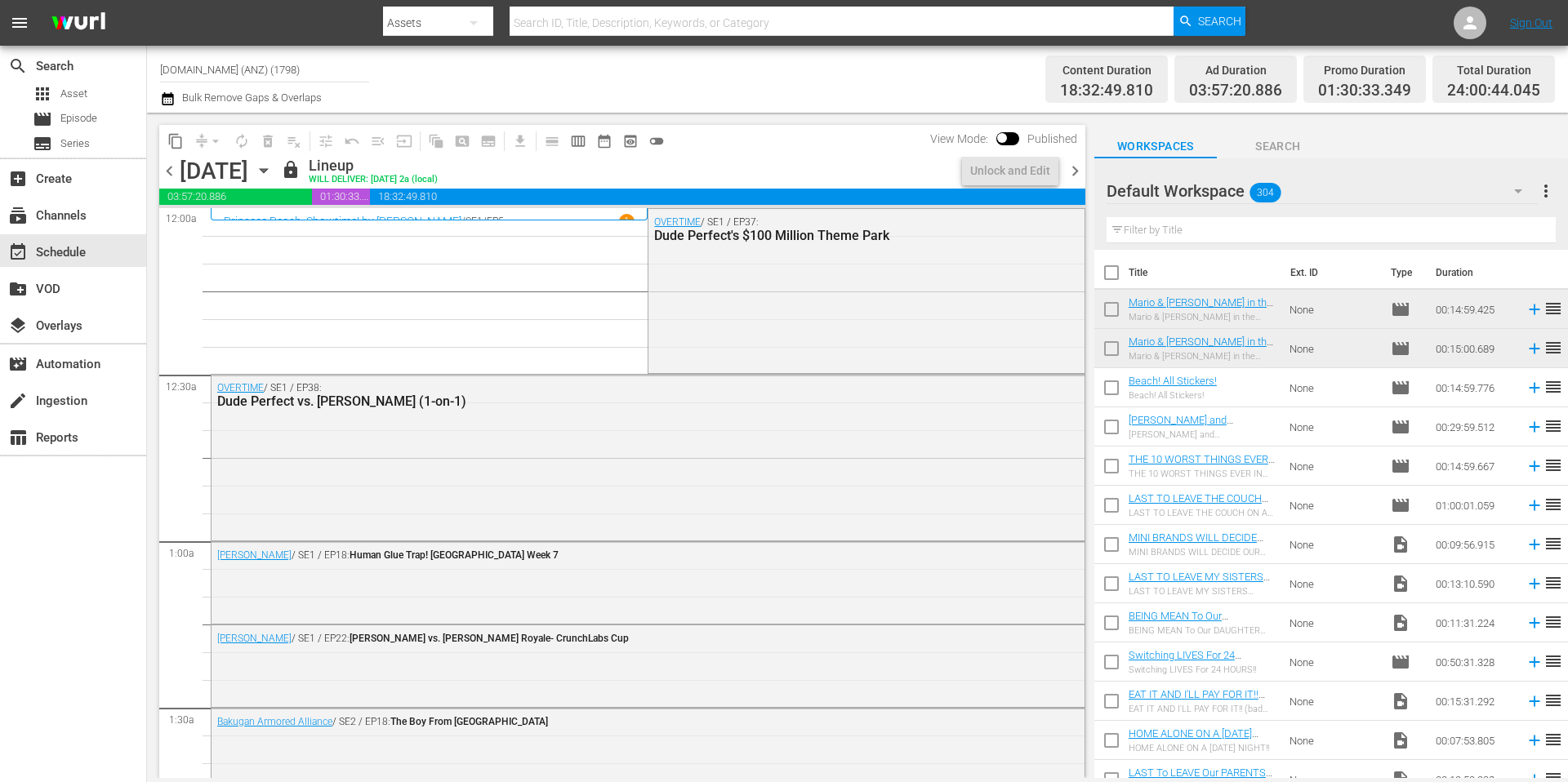
click at [273, 171] on icon "button" at bounding box center [264, 170] width 18 height 18
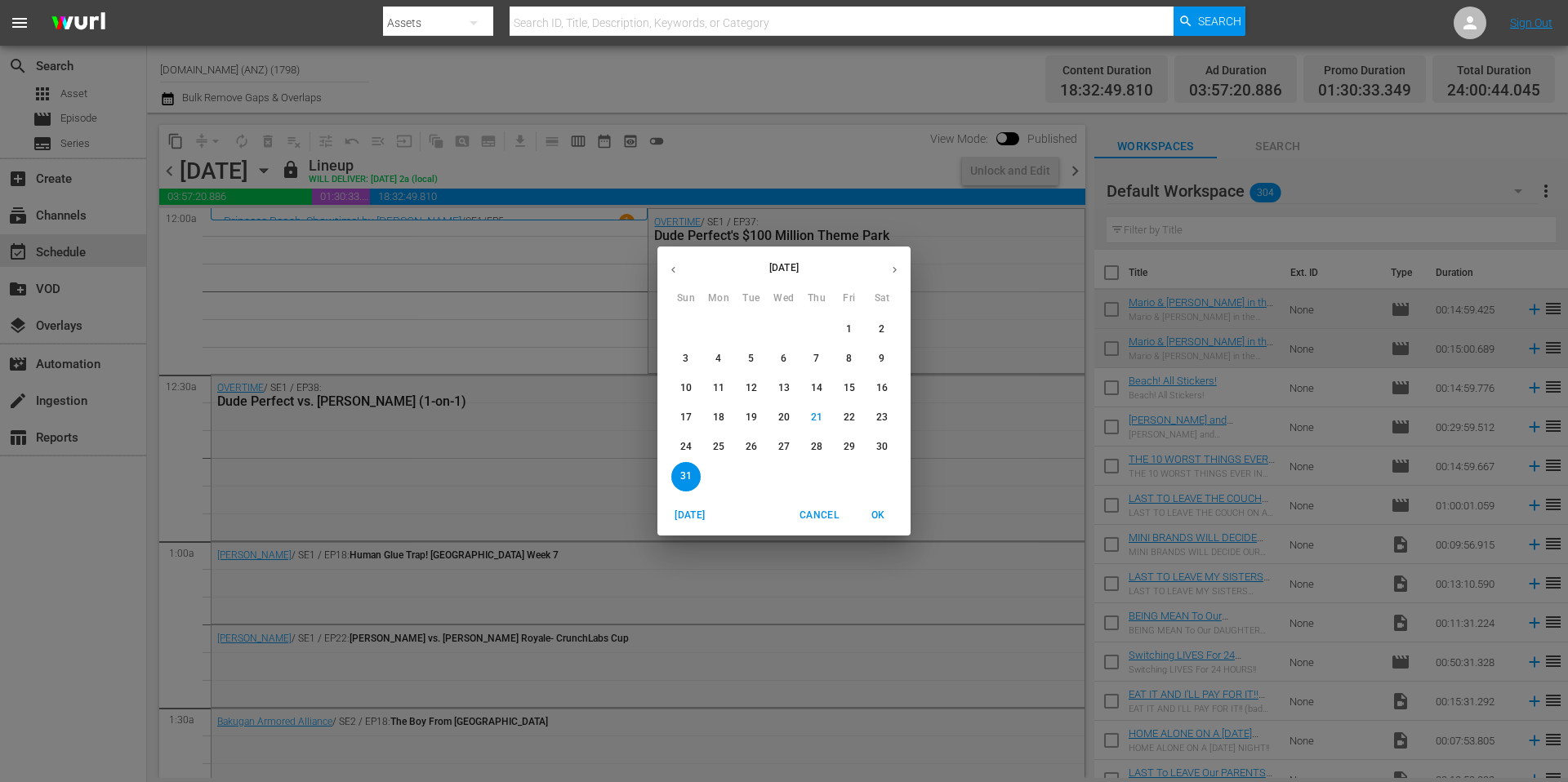
click at [715, 443] on p "25" at bounding box center [719, 447] width 12 height 13
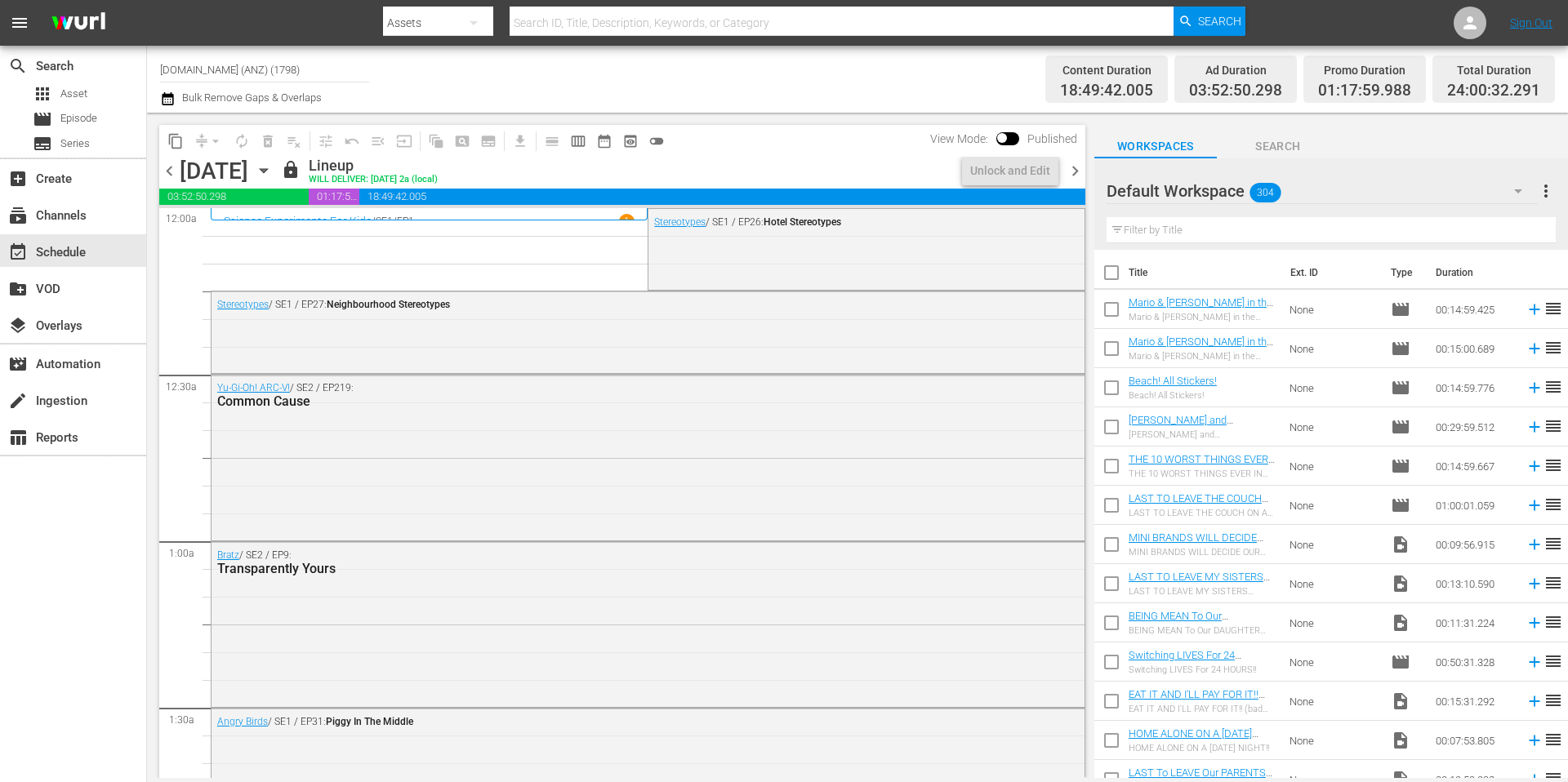
click at [267, 170] on icon "button" at bounding box center [264, 171] width 8 height 4
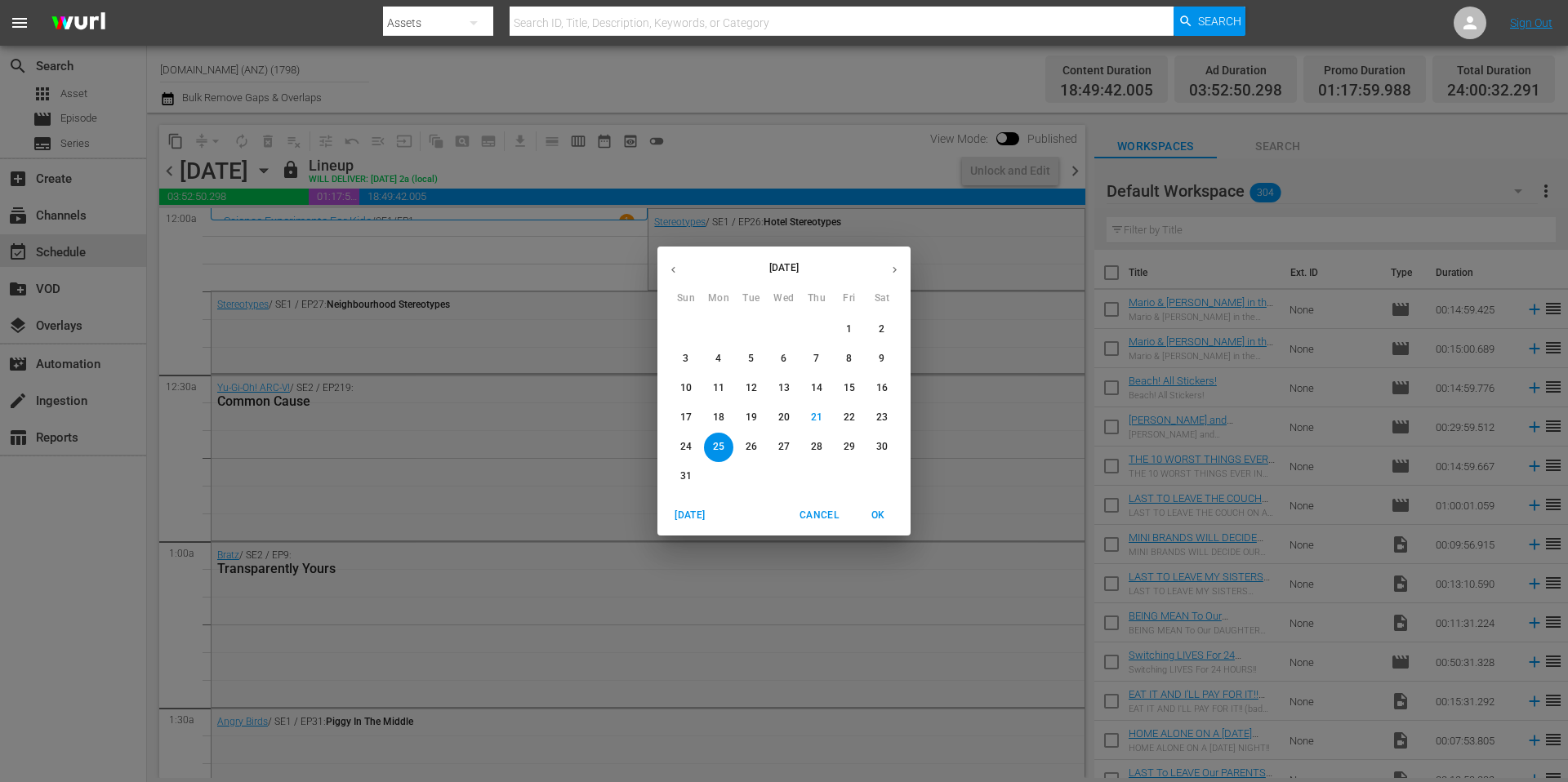
click at [691, 475] on p "31" at bounding box center [686, 476] width 12 height 13
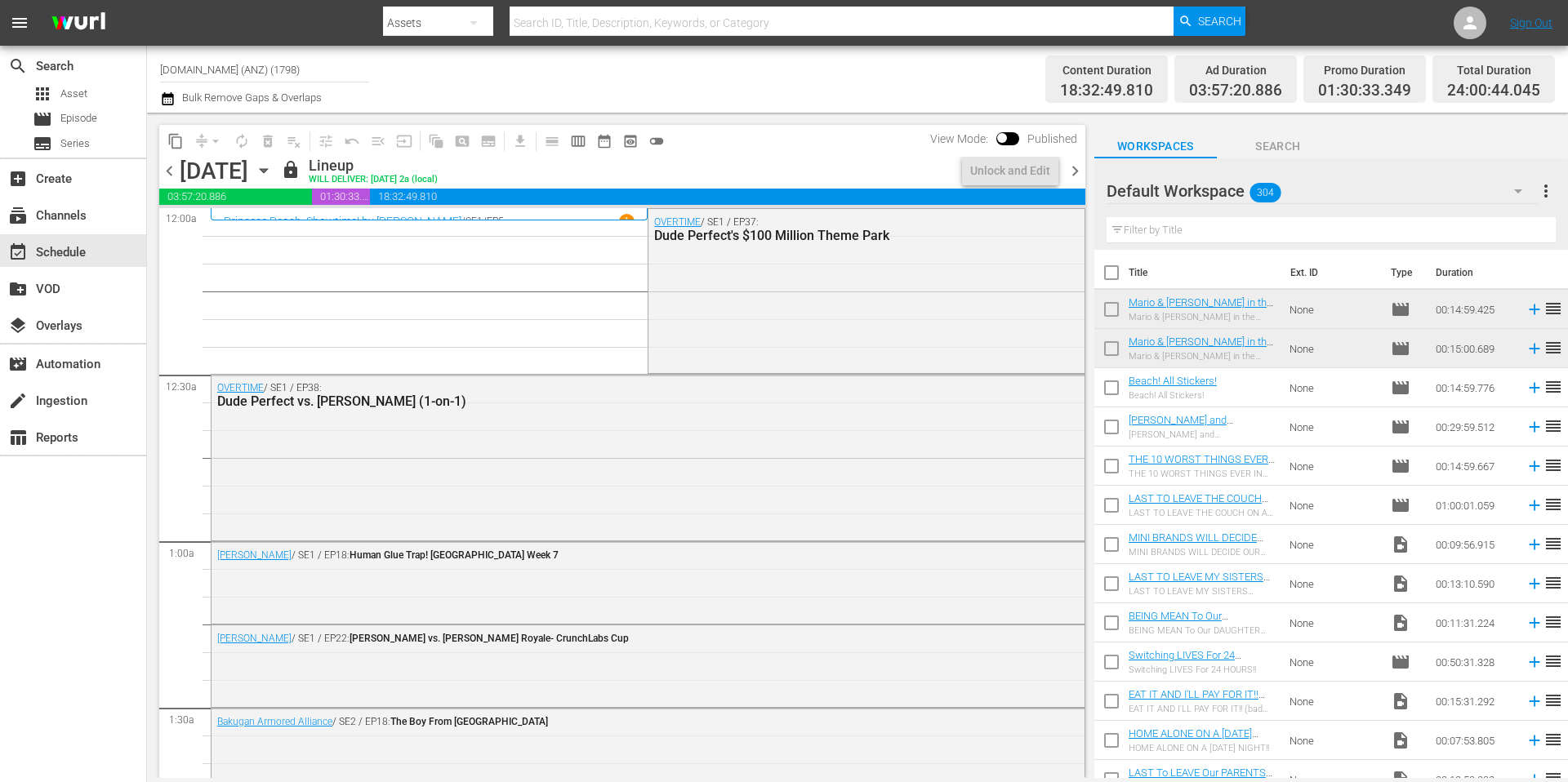
click at [267, 170] on icon "button" at bounding box center [264, 171] width 8 height 4
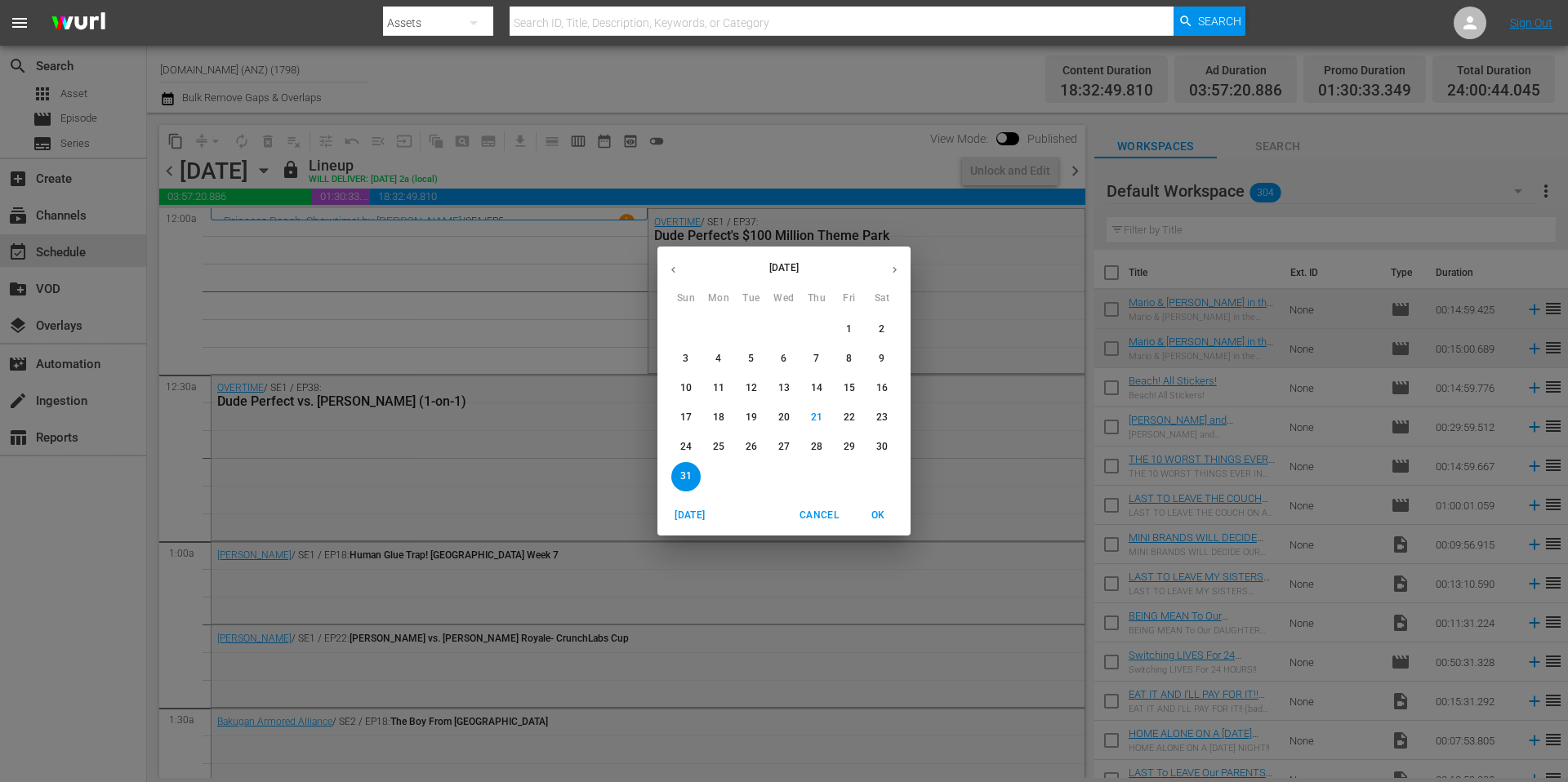
drag, startPoint x: 717, startPoint y: 446, endPoint x: 704, endPoint y: 224, distance: 222.4
click at [717, 446] on p "25" at bounding box center [719, 447] width 12 height 13
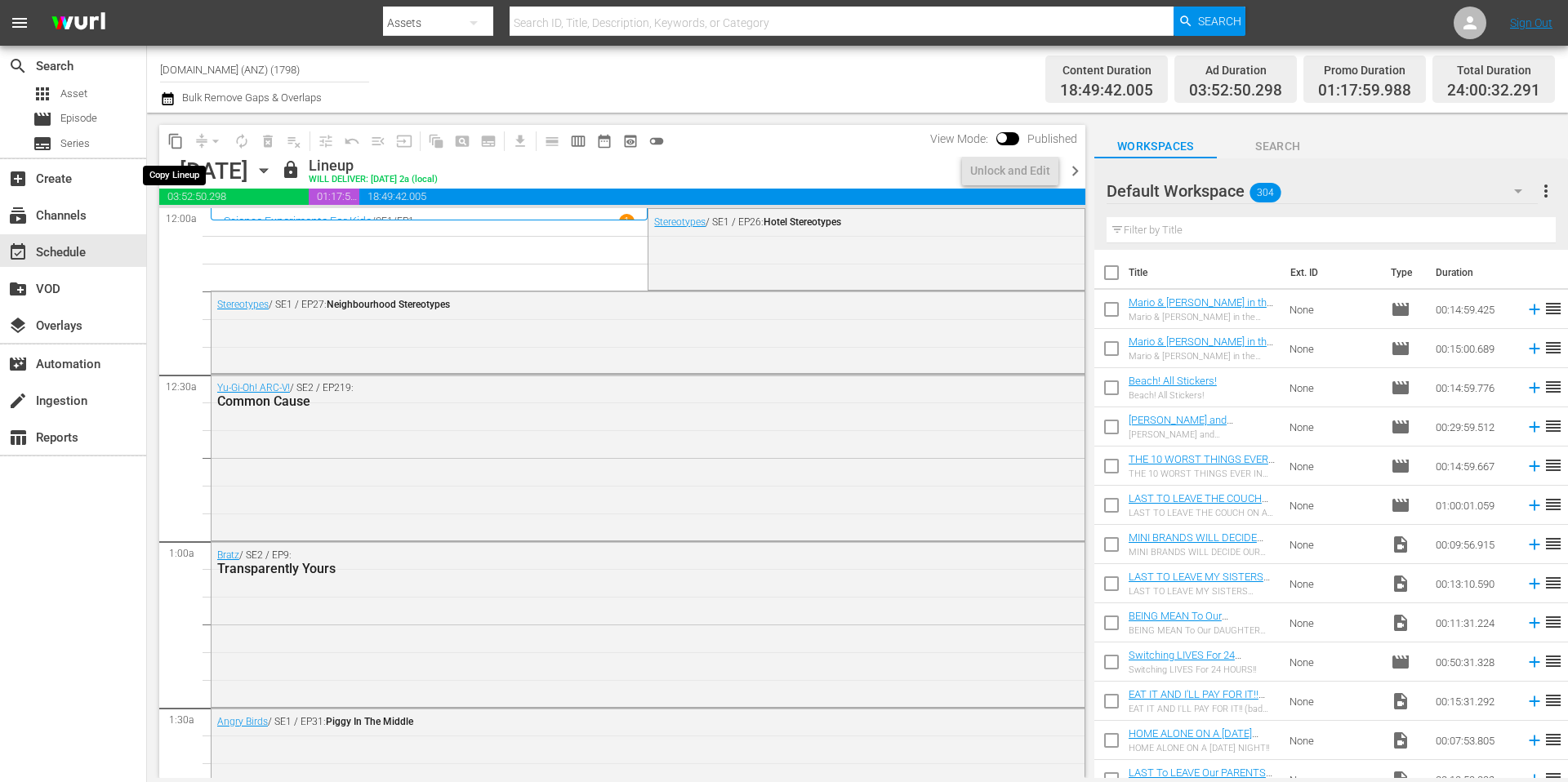
click at [176, 144] on span "content_copy" at bounding box center [175, 140] width 16 height 16
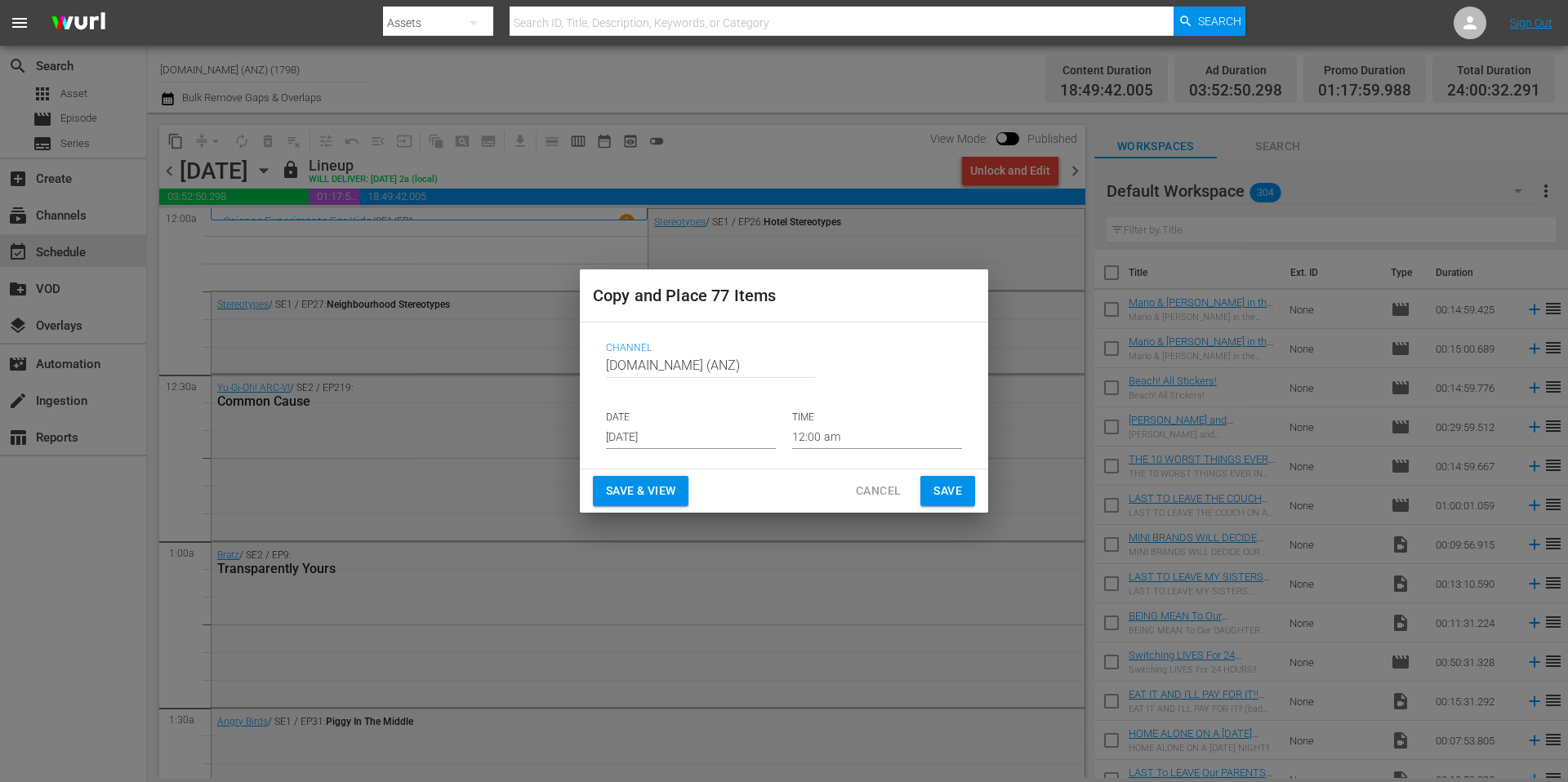
click at [711, 437] on input "[DATE]" at bounding box center [691, 436] width 170 height 24
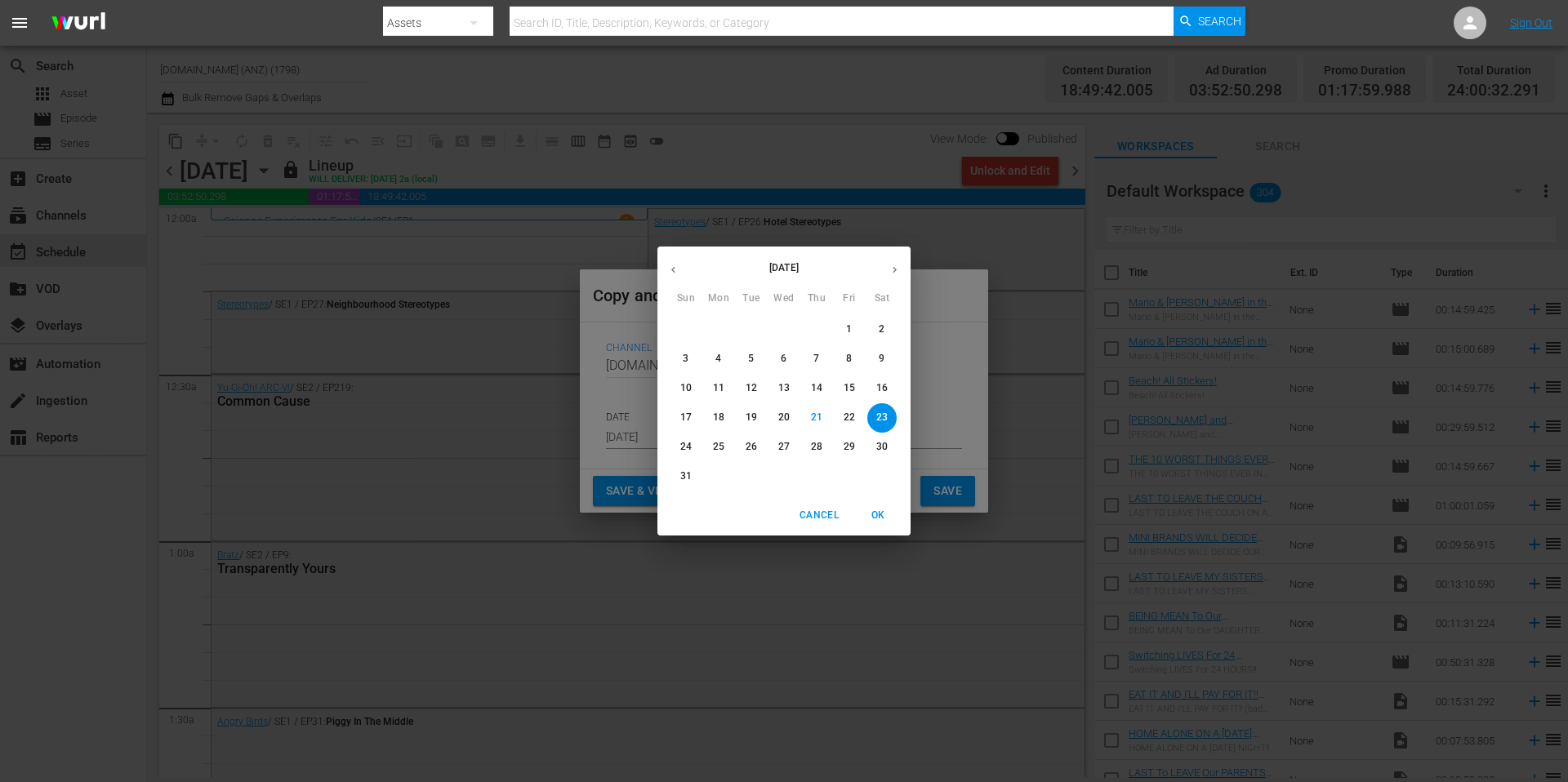
click at [894, 273] on icon "button" at bounding box center [895, 269] width 13 height 13
click at [720, 330] on p "1" at bounding box center [719, 329] width 6 height 13
type input "[DATE]"
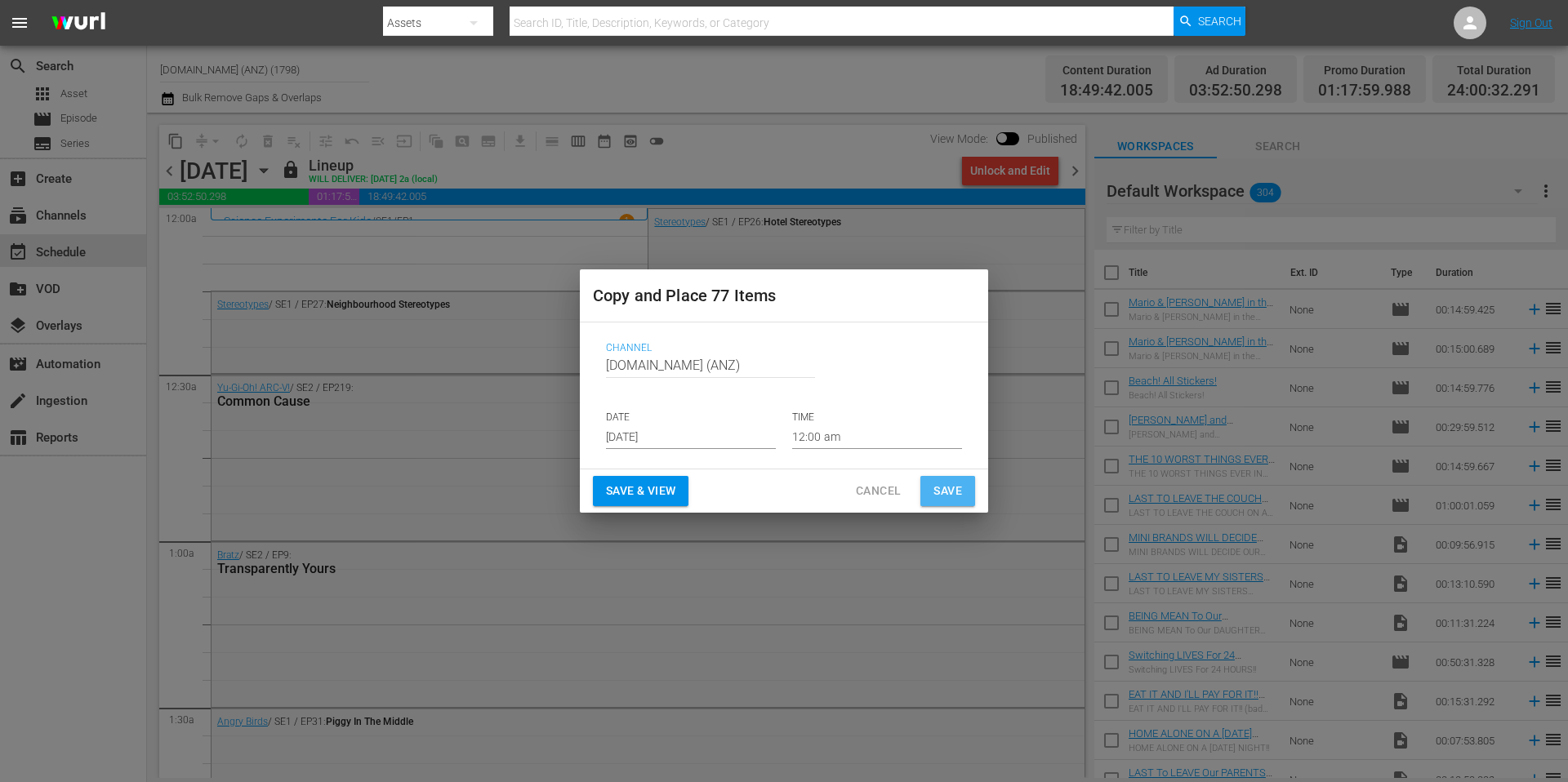
click at [961, 494] on span "Save" at bounding box center [948, 491] width 29 height 20
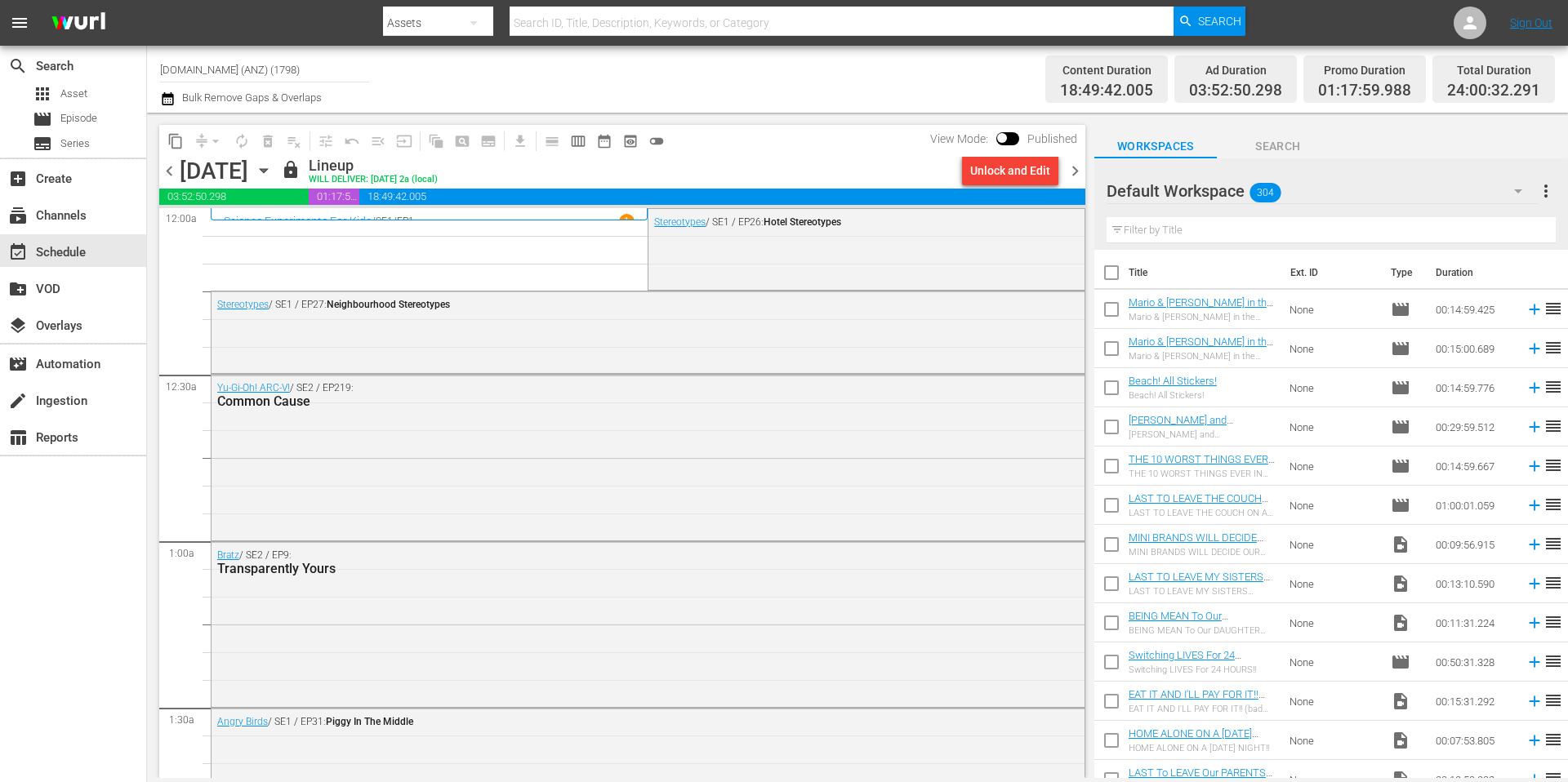
click at [1072, 169] on span "chevron_right" at bounding box center [1075, 170] width 20 height 20
click at [173, 139] on span "content_copy" at bounding box center [175, 140] width 16 height 16
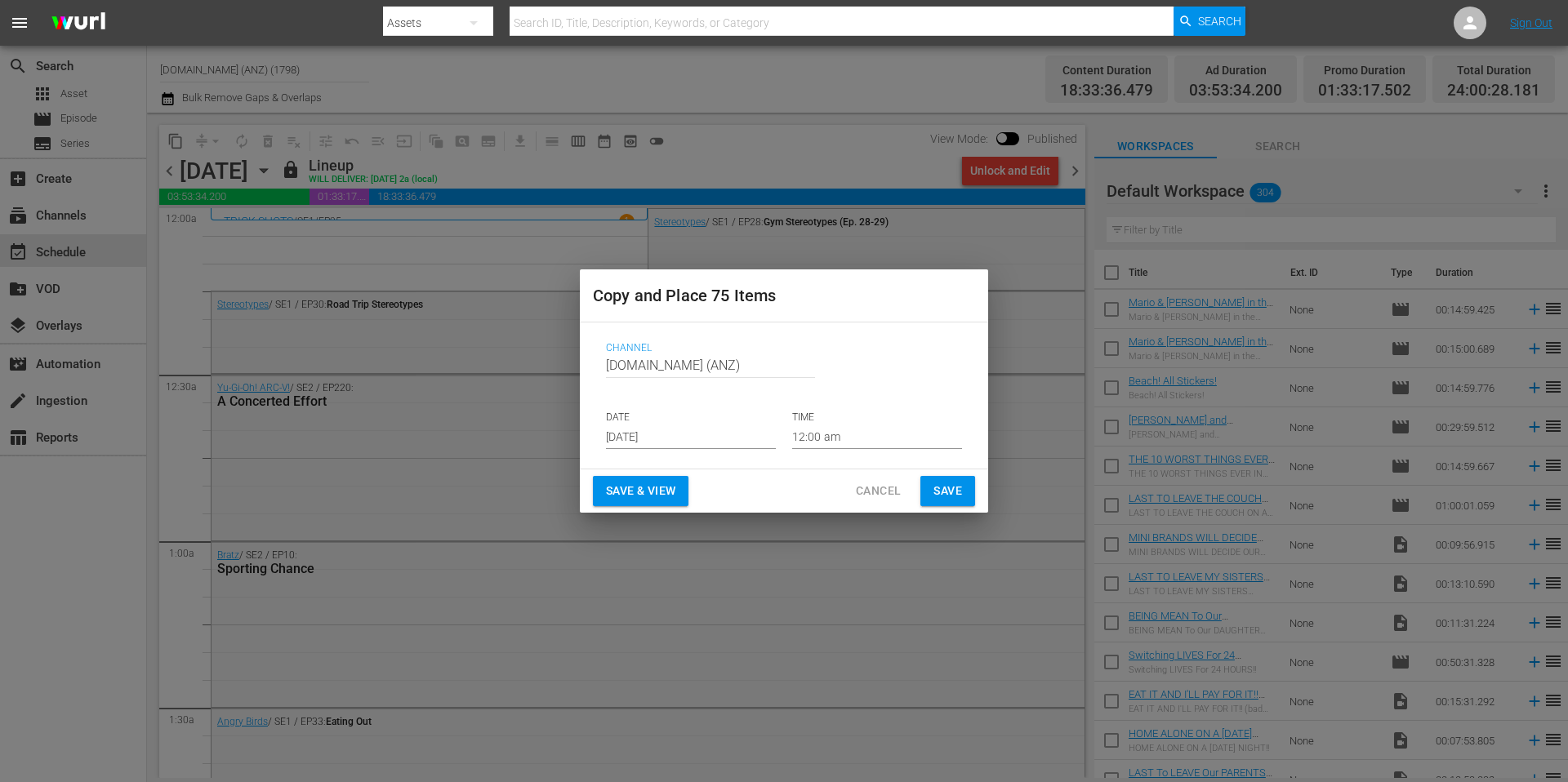
click at [691, 444] on input "[DATE]" at bounding box center [691, 436] width 170 height 24
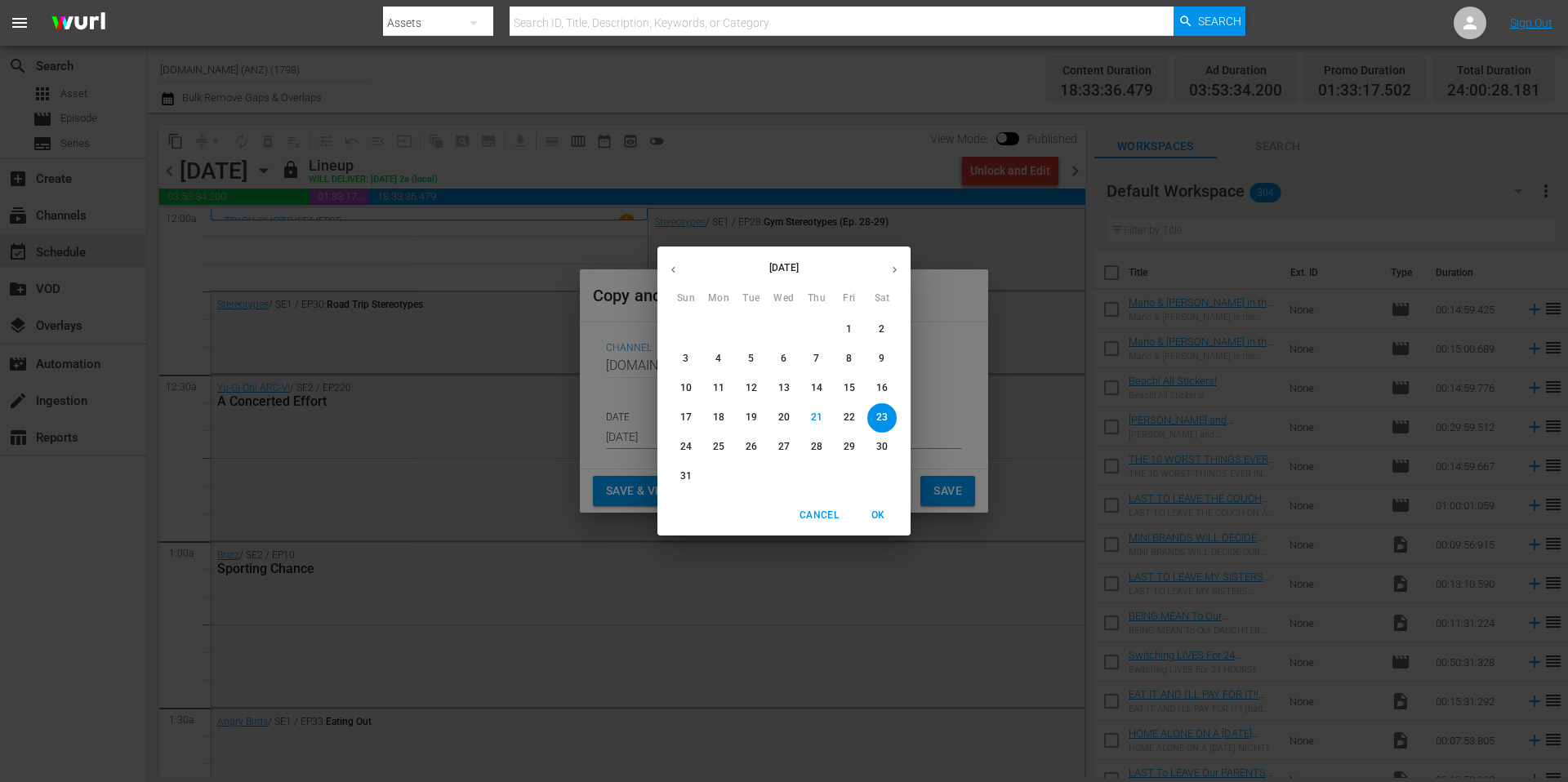
click at [892, 272] on icon "button" at bounding box center [895, 269] width 13 height 13
click at [749, 325] on p "2" at bounding box center [751, 329] width 6 height 13
type input "[DATE]"
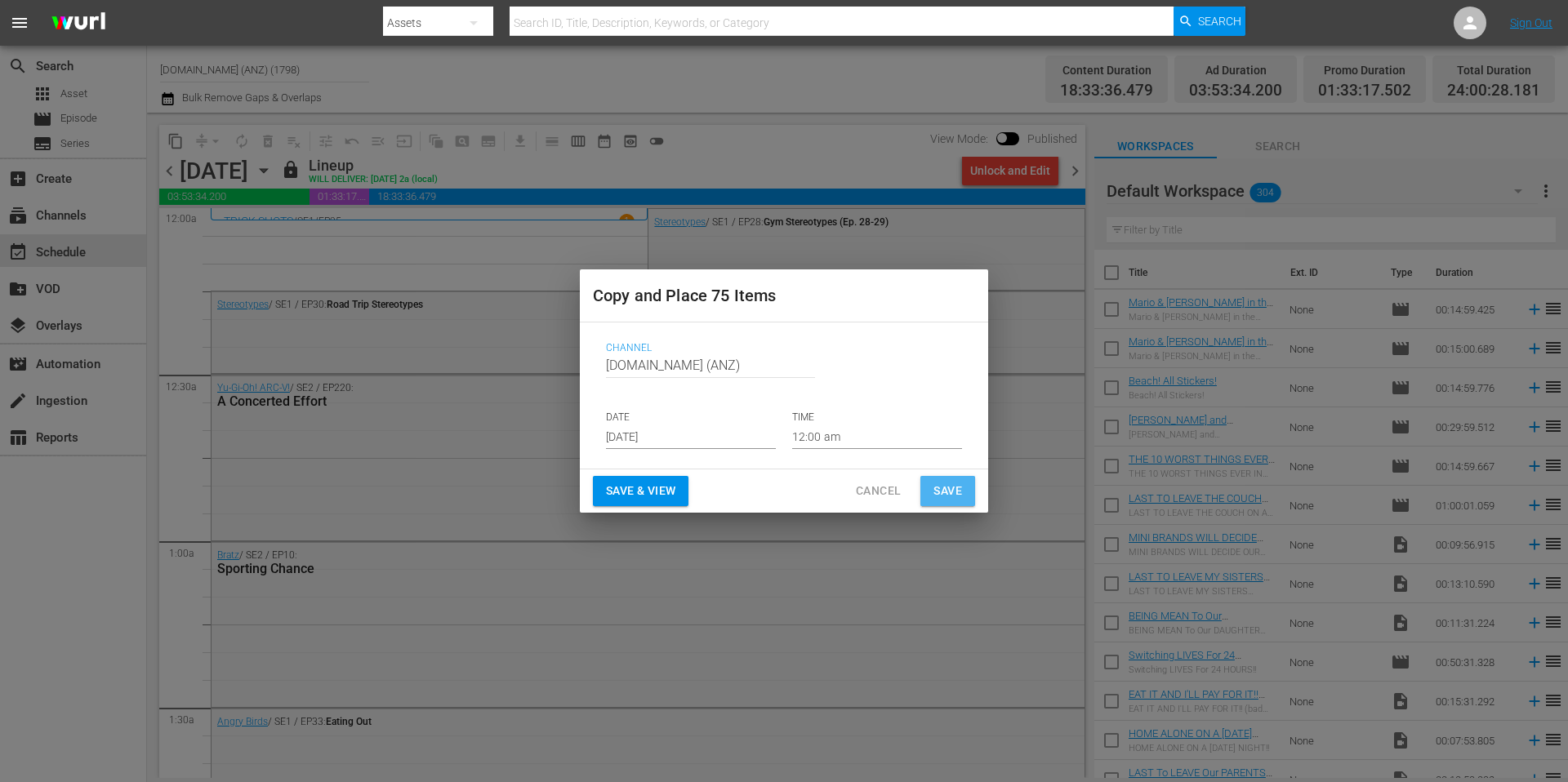
click at [951, 494] on span "Save" at bounding box center [948, 491] width 29 height 20
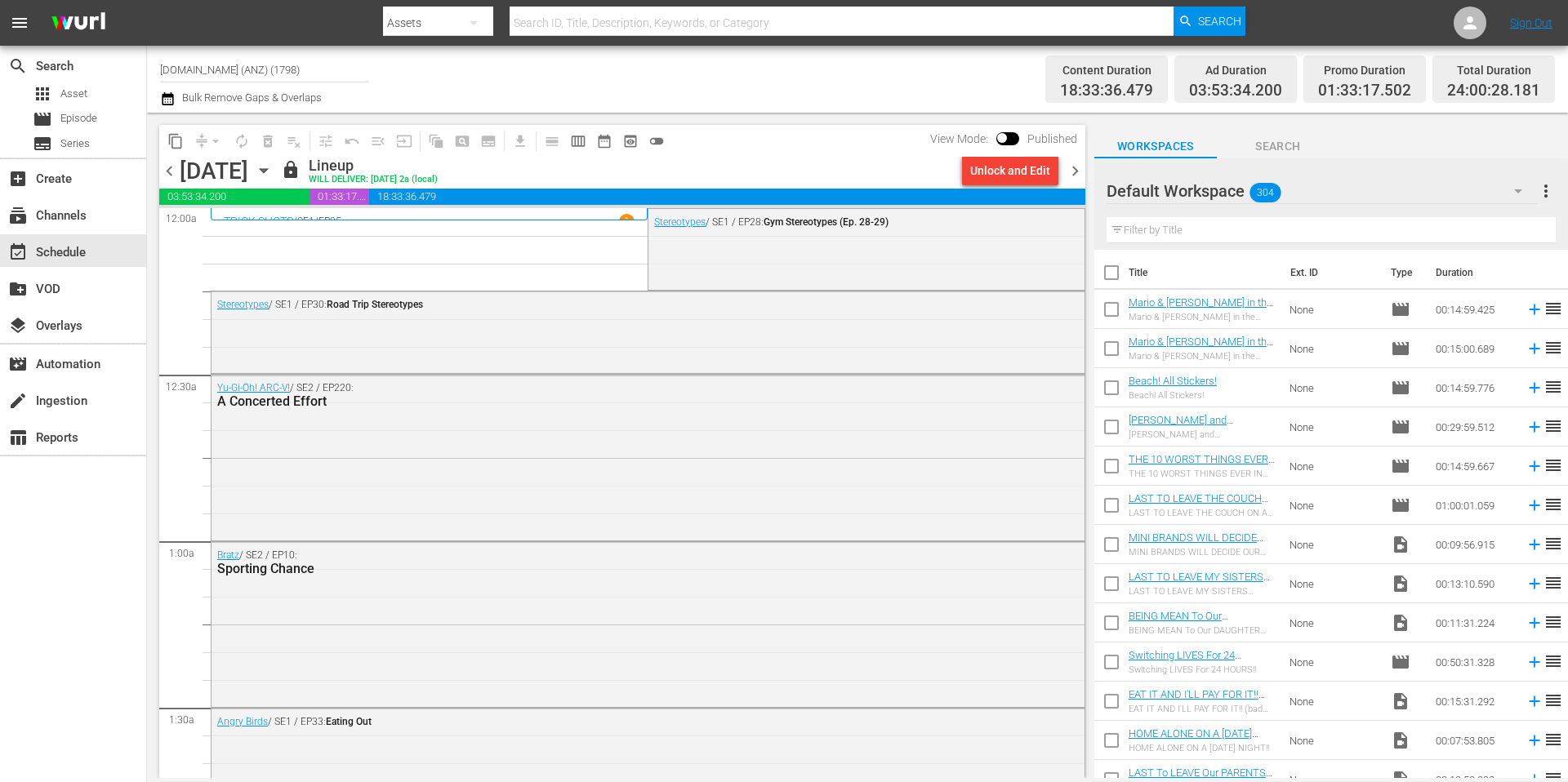
click at [1080, 176] on span "chevron_right" at bounding box center [1075, 170] width 20 height 20
click at [181, 141] on span "content_copy" at bounding box center [175, 140] width 16 height 16
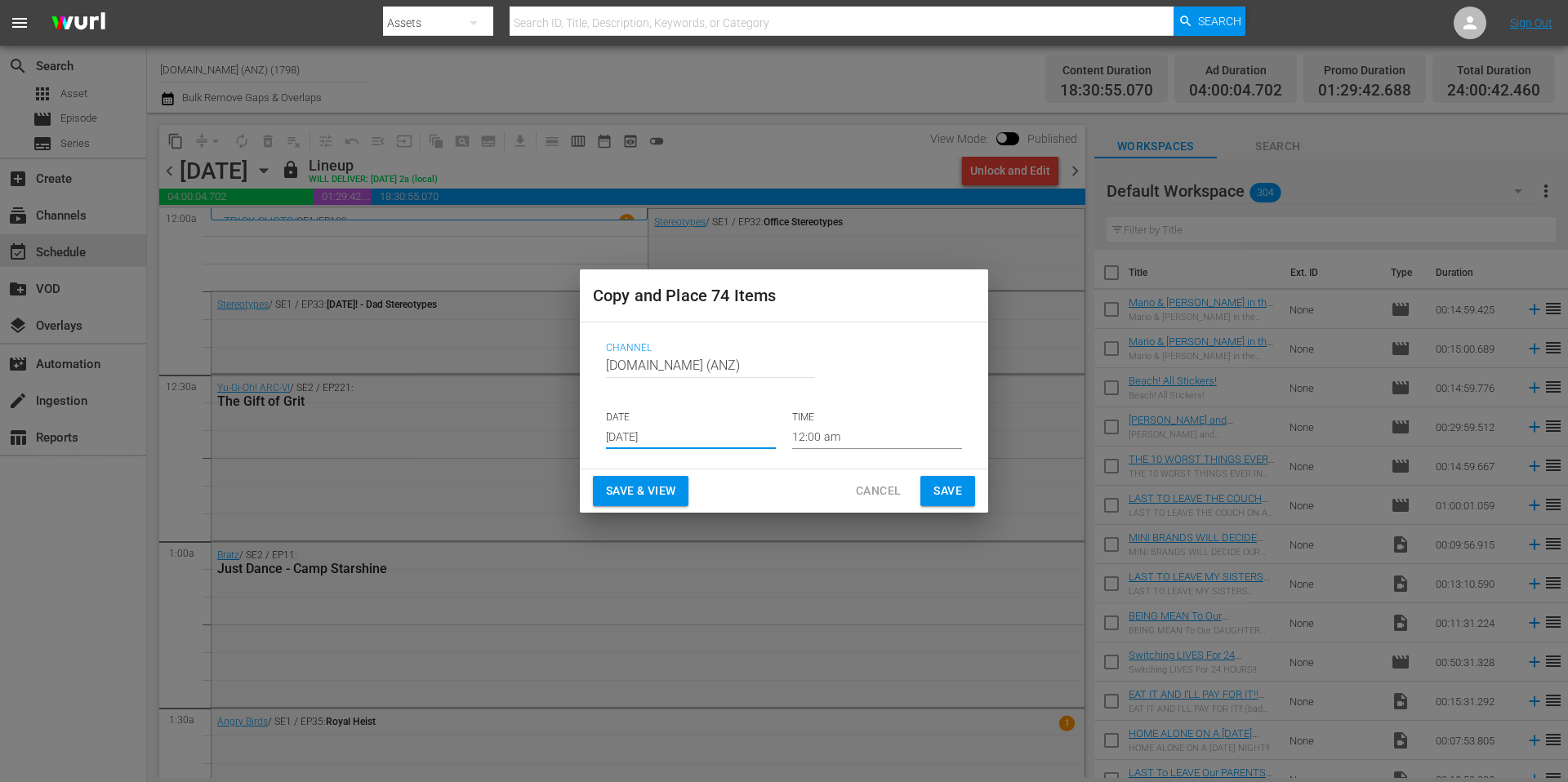
click at [718, 438] on input "[DATE]" at bounding box center [691, 436] width 170 height 24
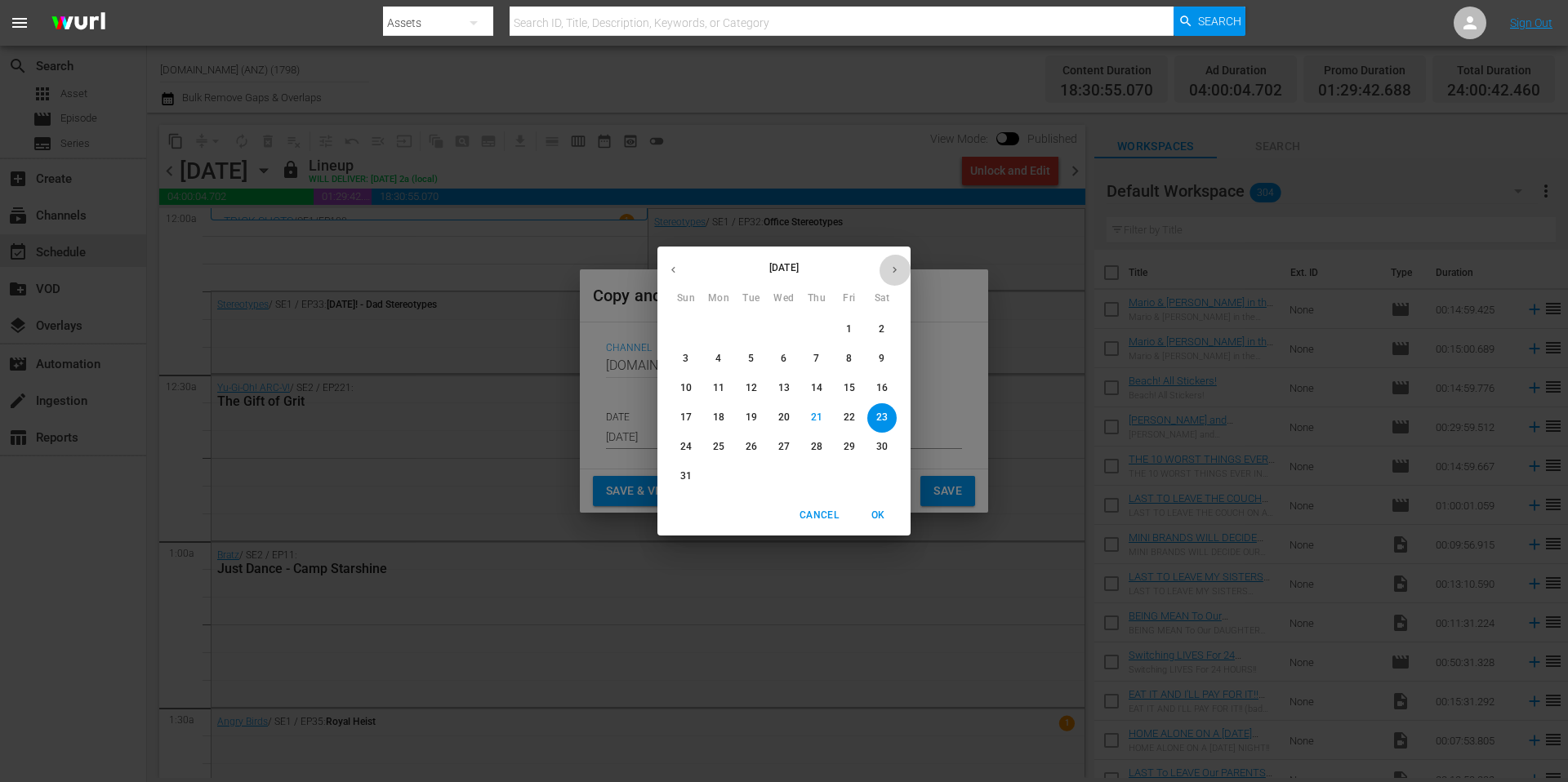
click at [895, 271] on icon "button" at bounding box center [895, 269] width 13 height 13
click at [786, 330] on p "3" at bounding box center [784, 329] width 6 height 13
type input "[DATE]"
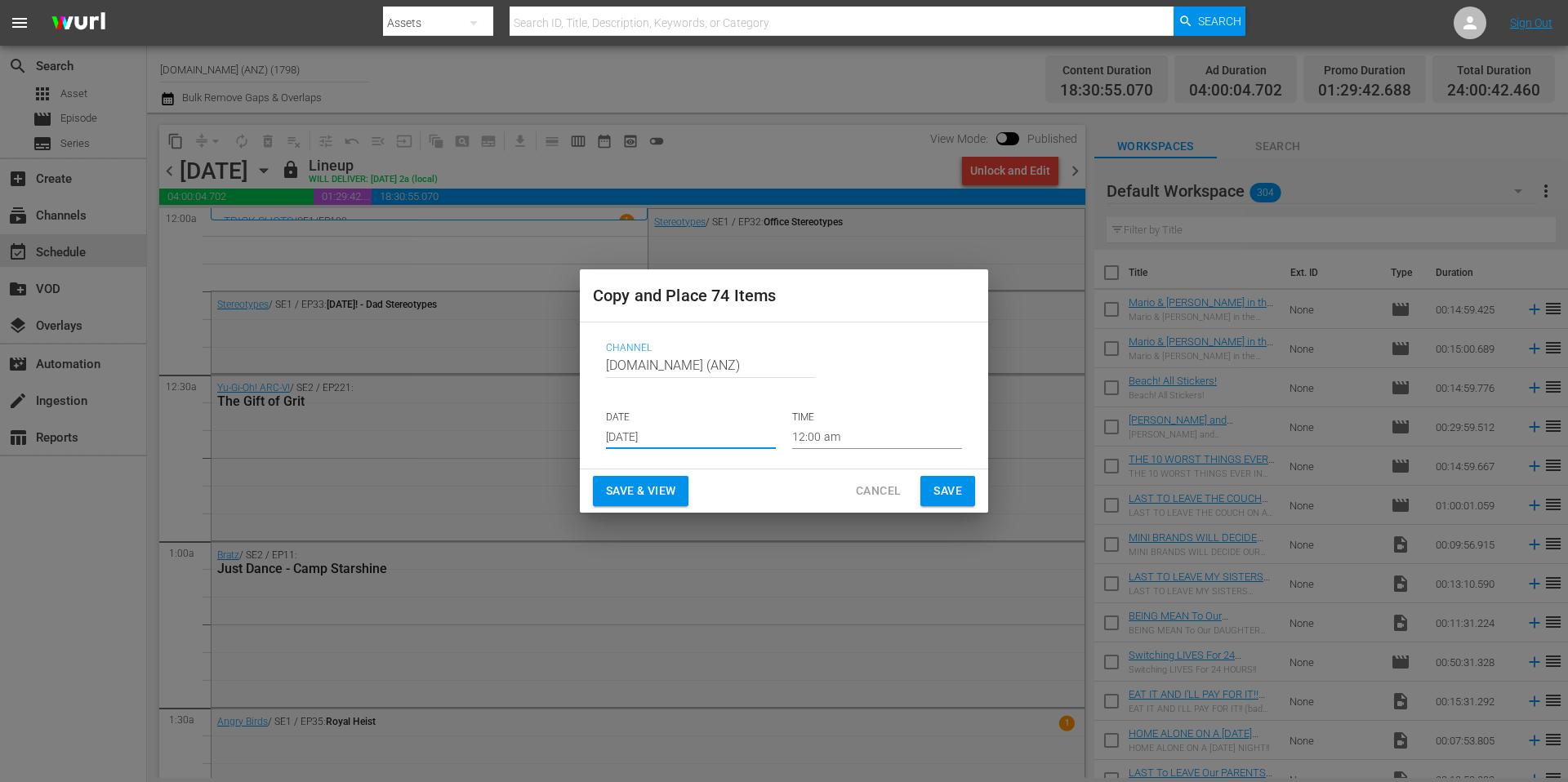
click at [942, 491] on span "Save" at bounding box center [948, 491] width 29 height 20
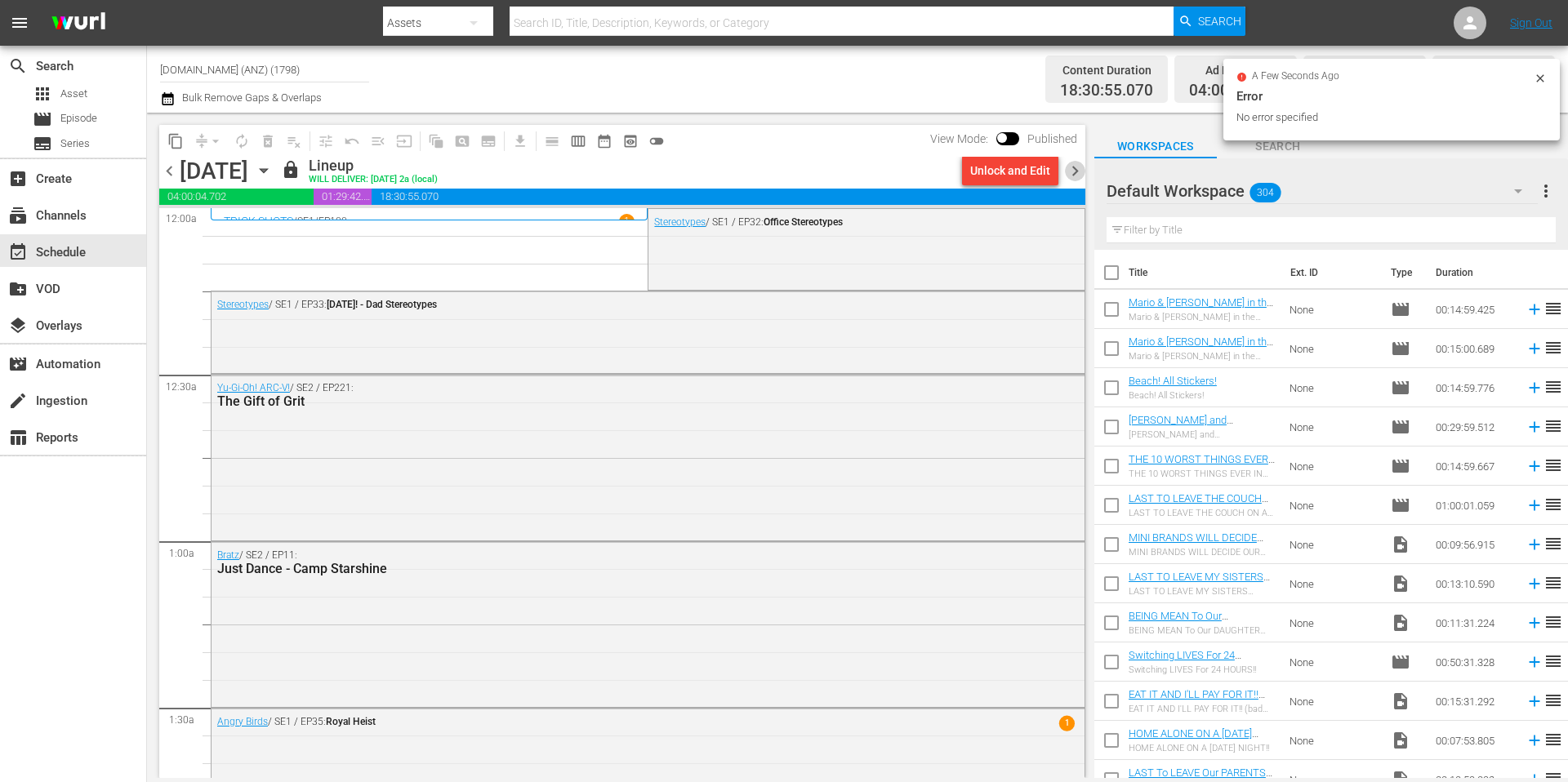
click at [1076, 172] on span "chevron_right" at bounding box center [1075, 170] width 20 height 20
click at [178, 142] on span "content_copy" at bounding box center [175, 140] width 16 height 16
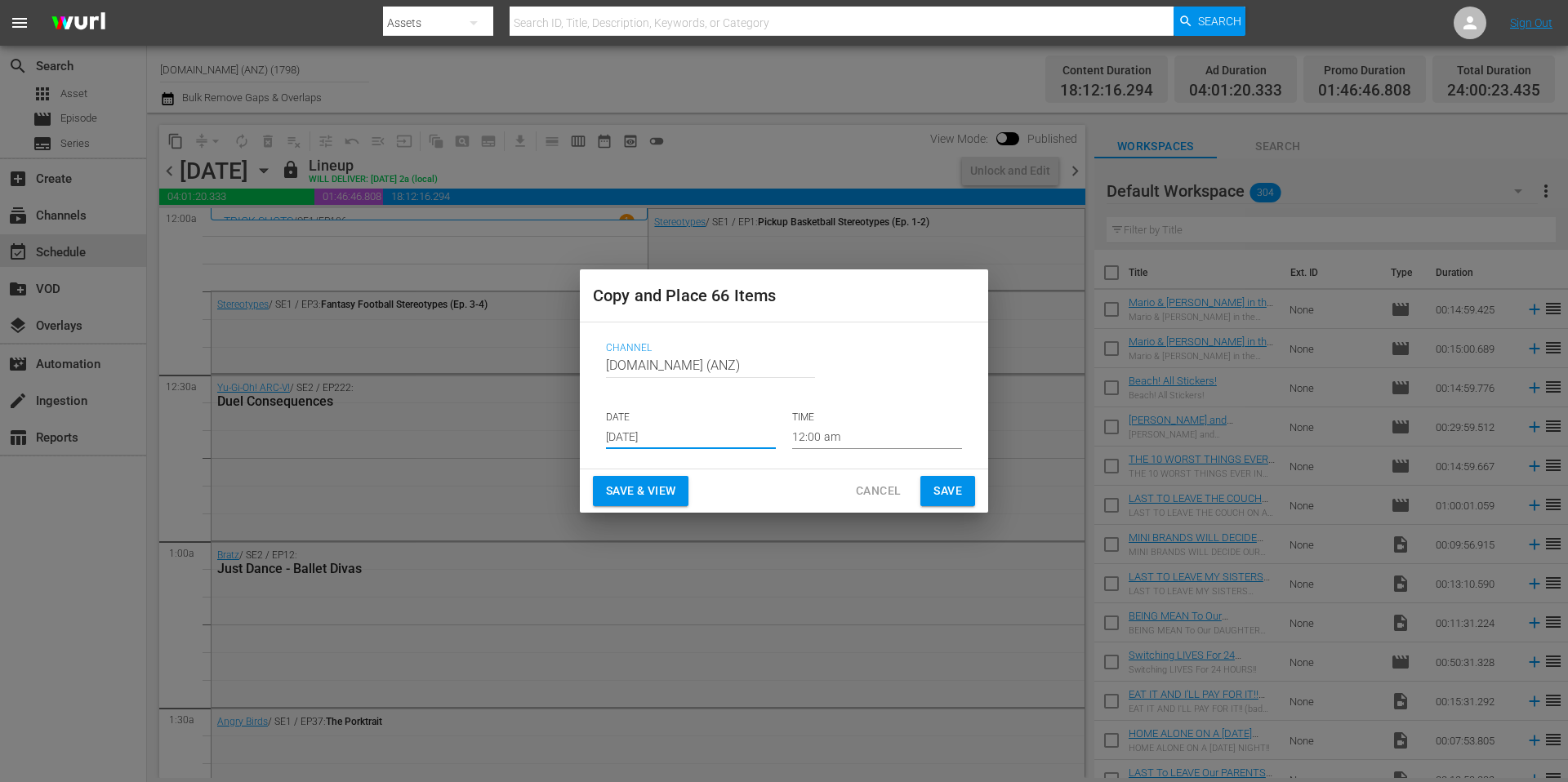
click at [712, 440] on input "Aug 23rd 2025" at bounding box center [691, 436] width 170 height 24
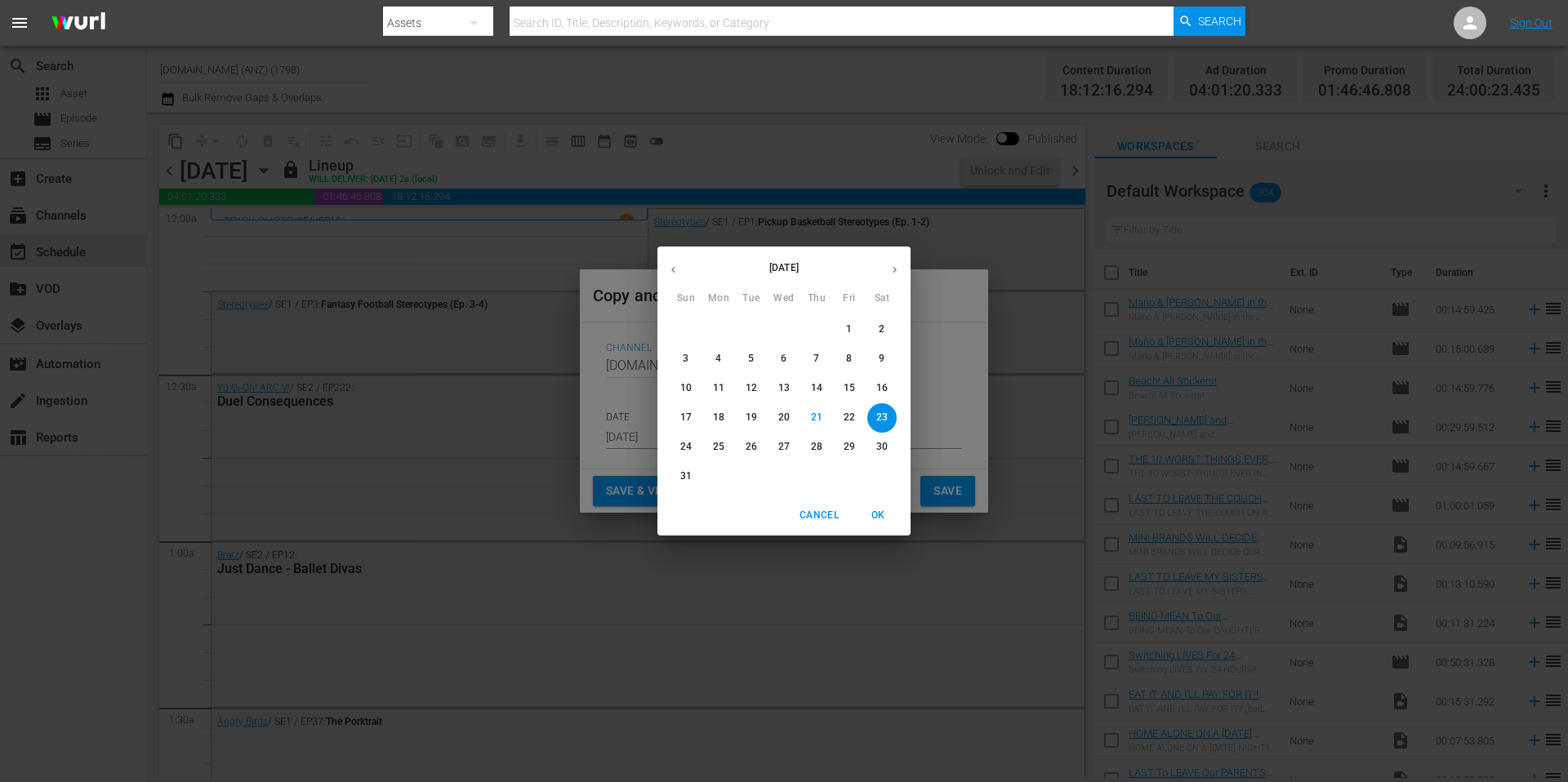
click at [890, 267] on icon "button" at bounding box center [895, 269] width 13 height 13
click at [815, 329] on p "4" at bounding box center [817, 329] width 6 height 13
type input "Sep 4th 2025"
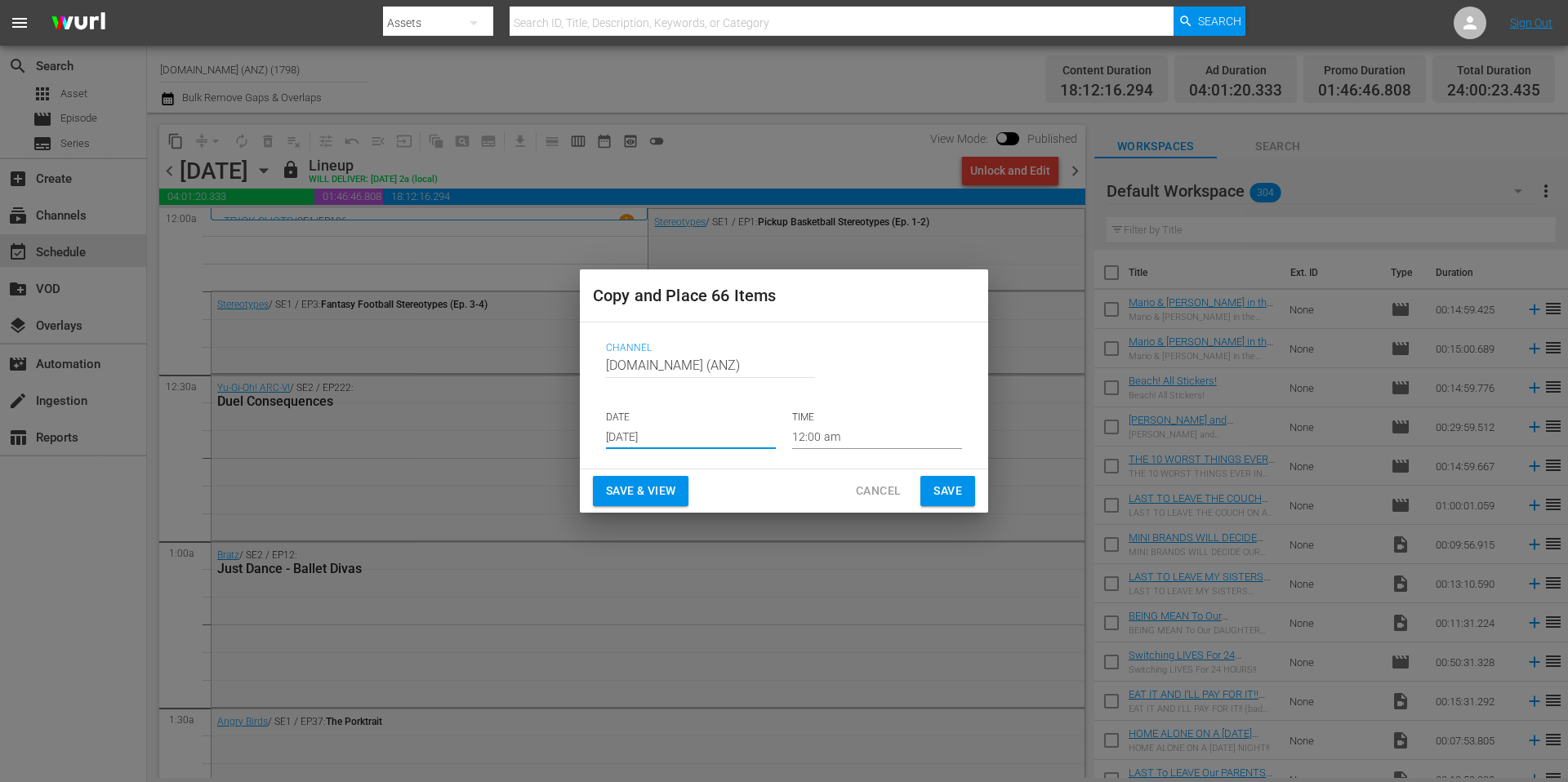
click at [951, 493] on span "Save" at bounding box center [948, 491] width 29 height 20
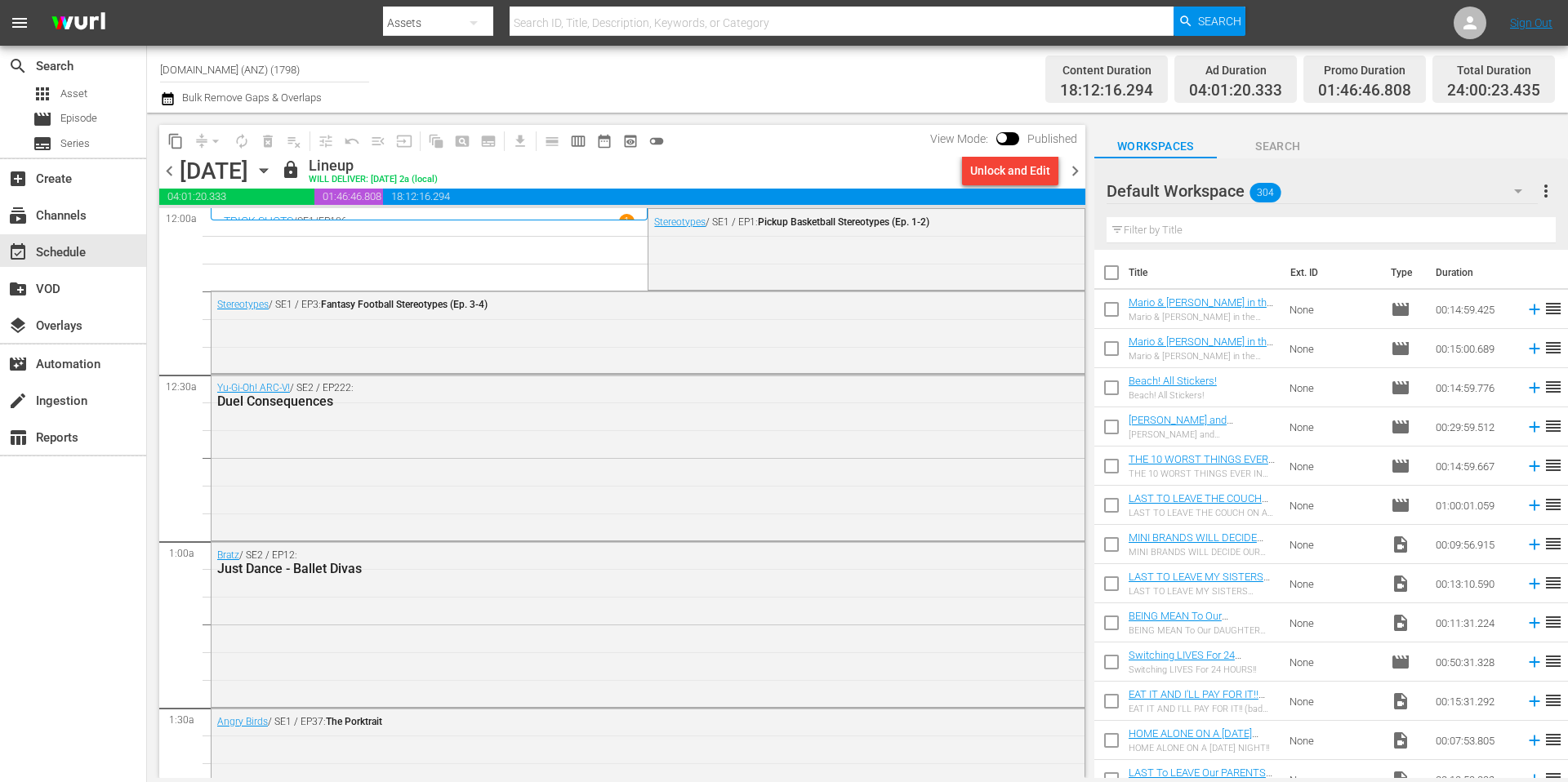
click at [1074, 171] on span "chevron_right" at bounding box center [1075, 170] width 20 height 20
click at [181, 142] on span "content_copy" at bounding box center [175, 140] width 16 height 16
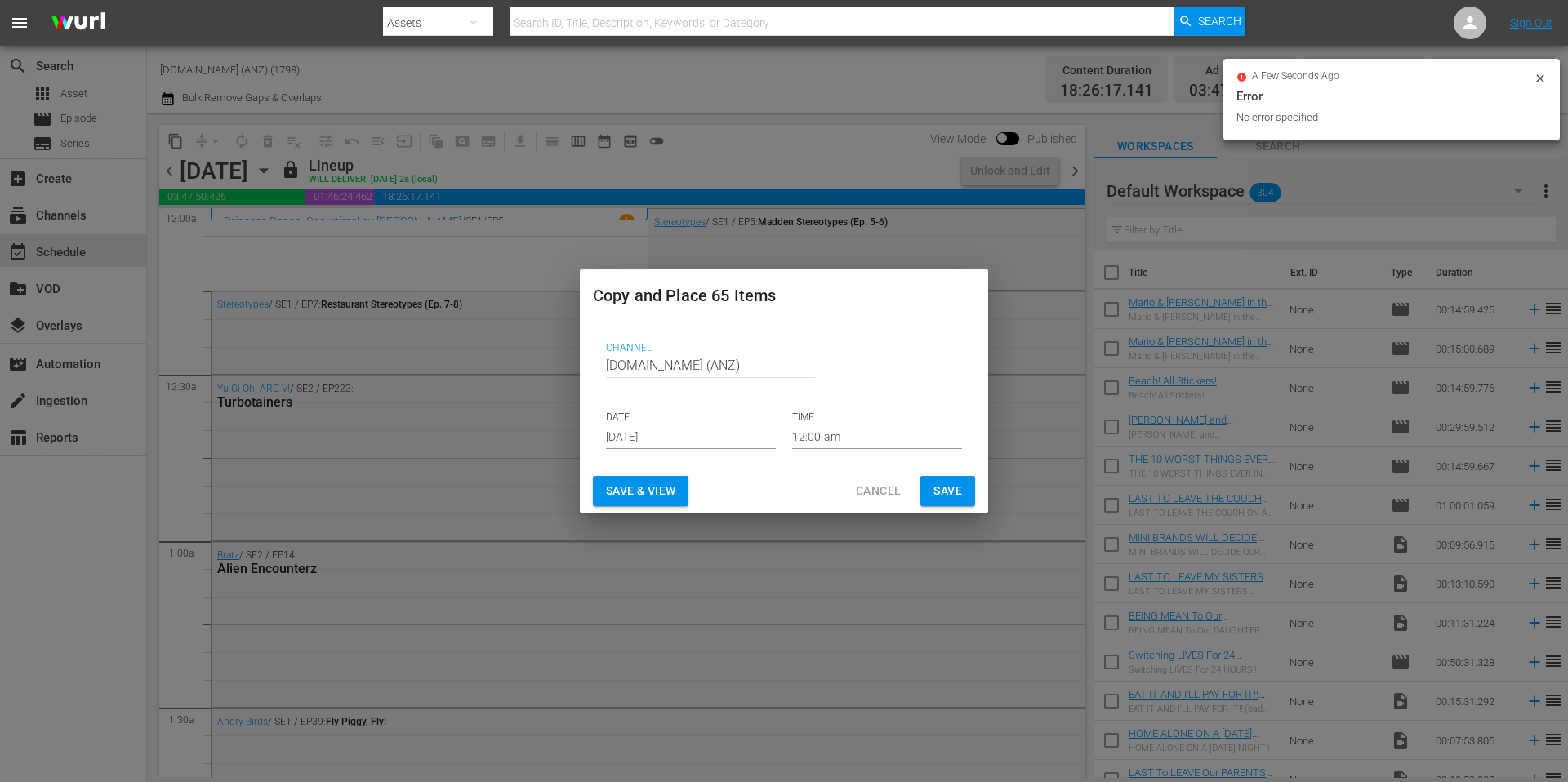
click at [677, 441] on input "[DATE]" at bounding box center [691, 436] width 170 height 24
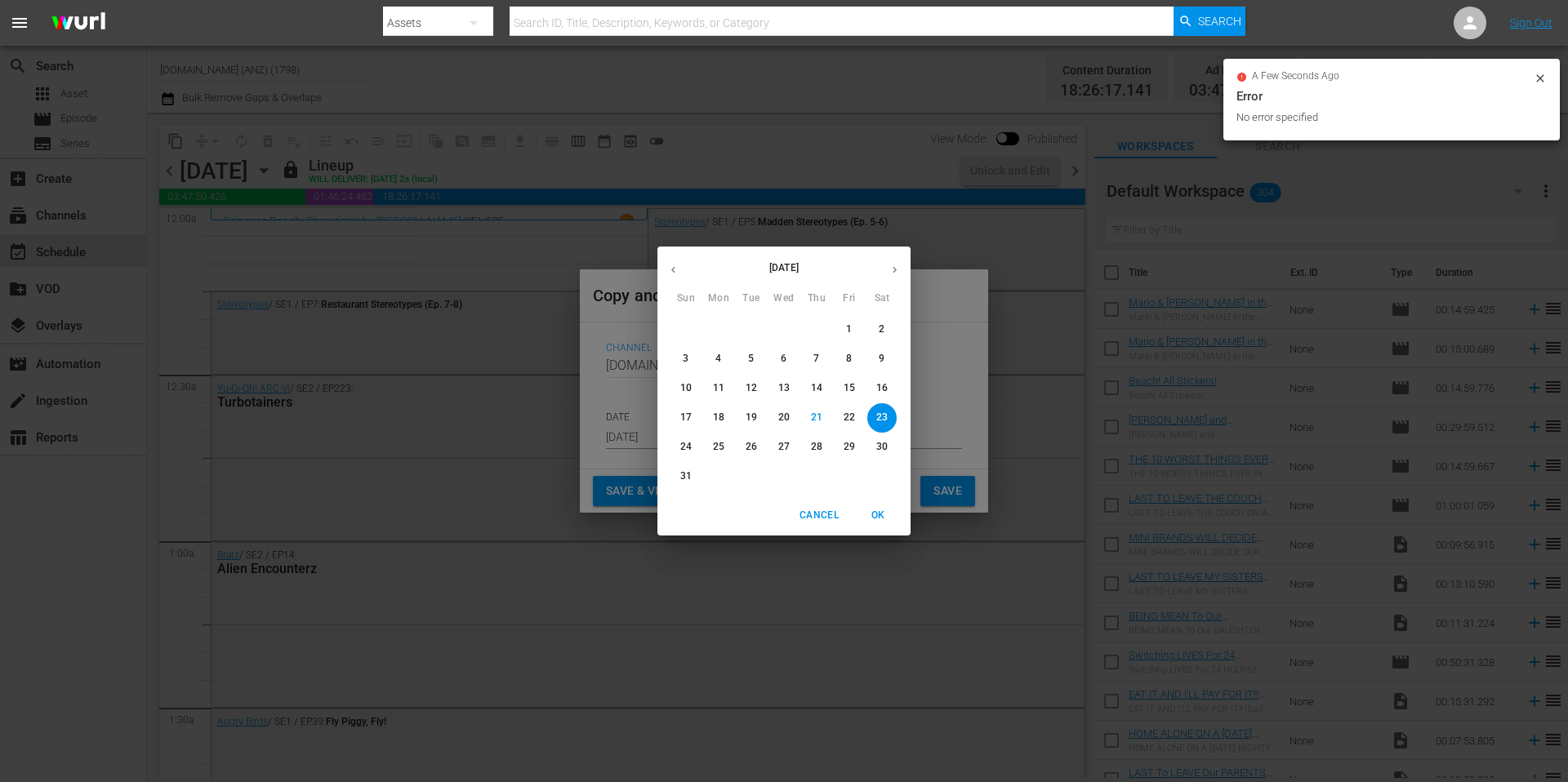
click at [890, 270] on icon "button" at bounding box center [895, 269] width 13 height 13
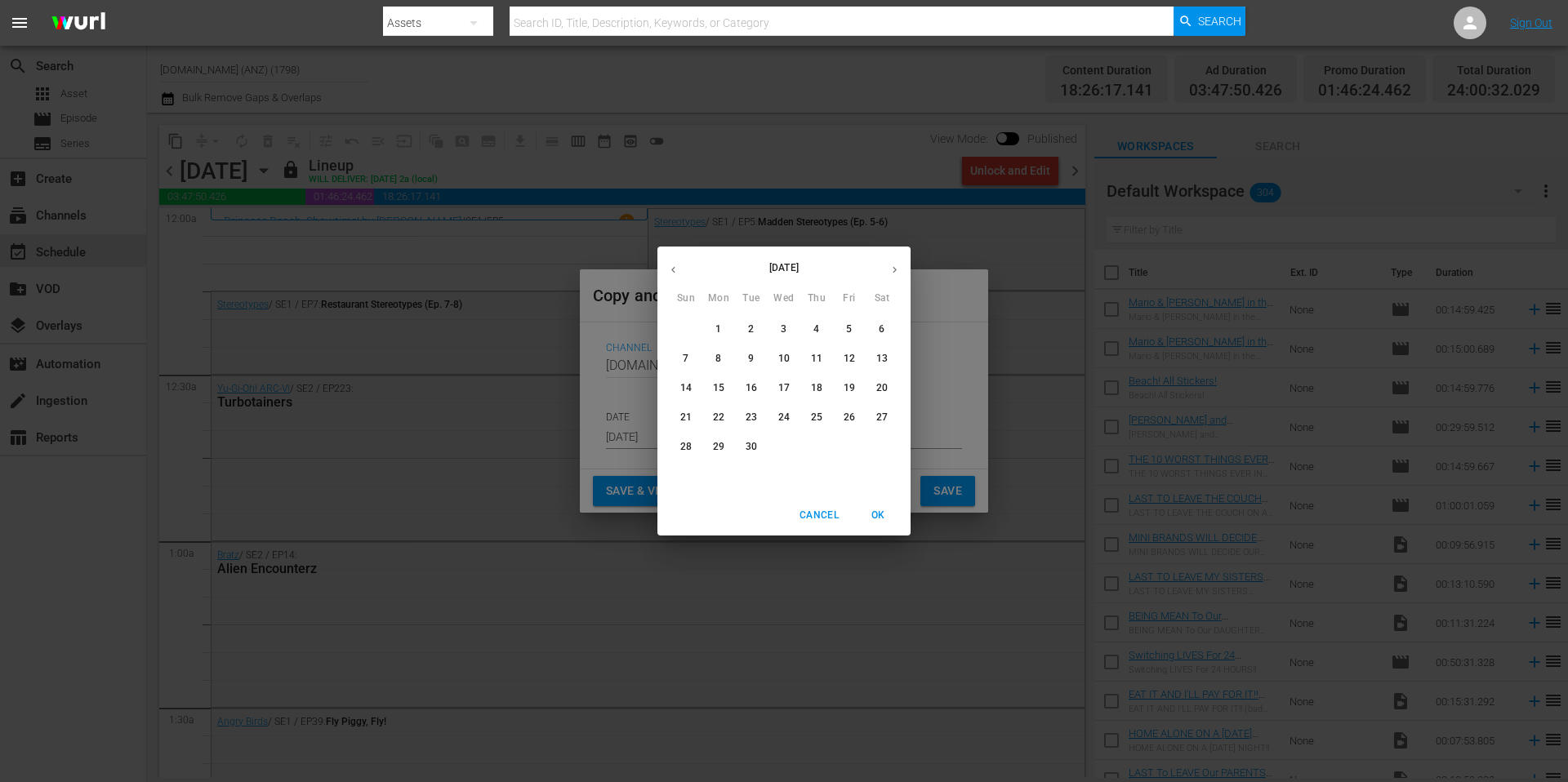
click at [855, 330] on span "5" at bounding box center [849, 329] width 30 height 13
type input "Sep 5th 2025"
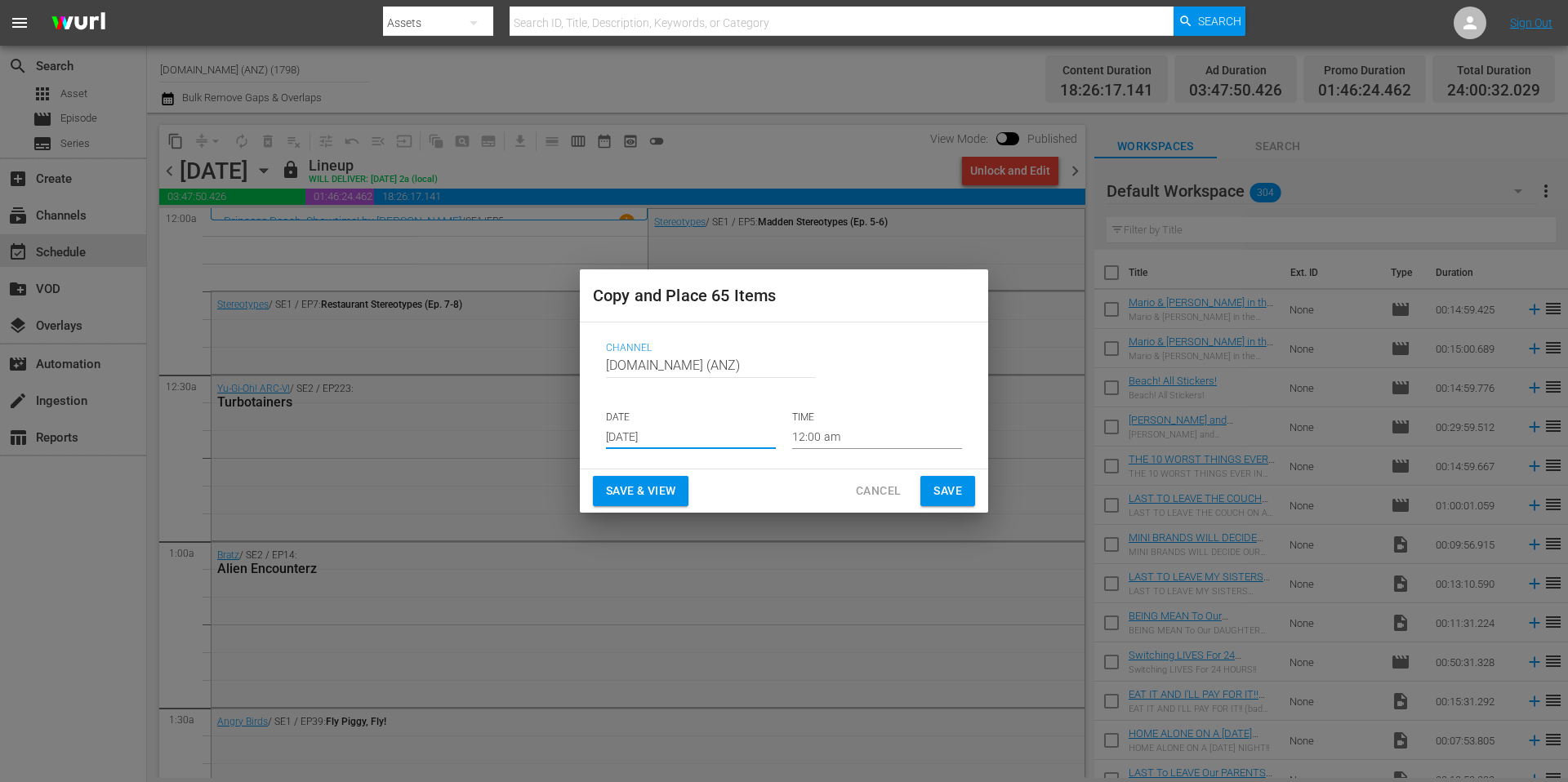
click at [946, 494] on span "Save" at bounding box center [948, 491] width 29 height 20
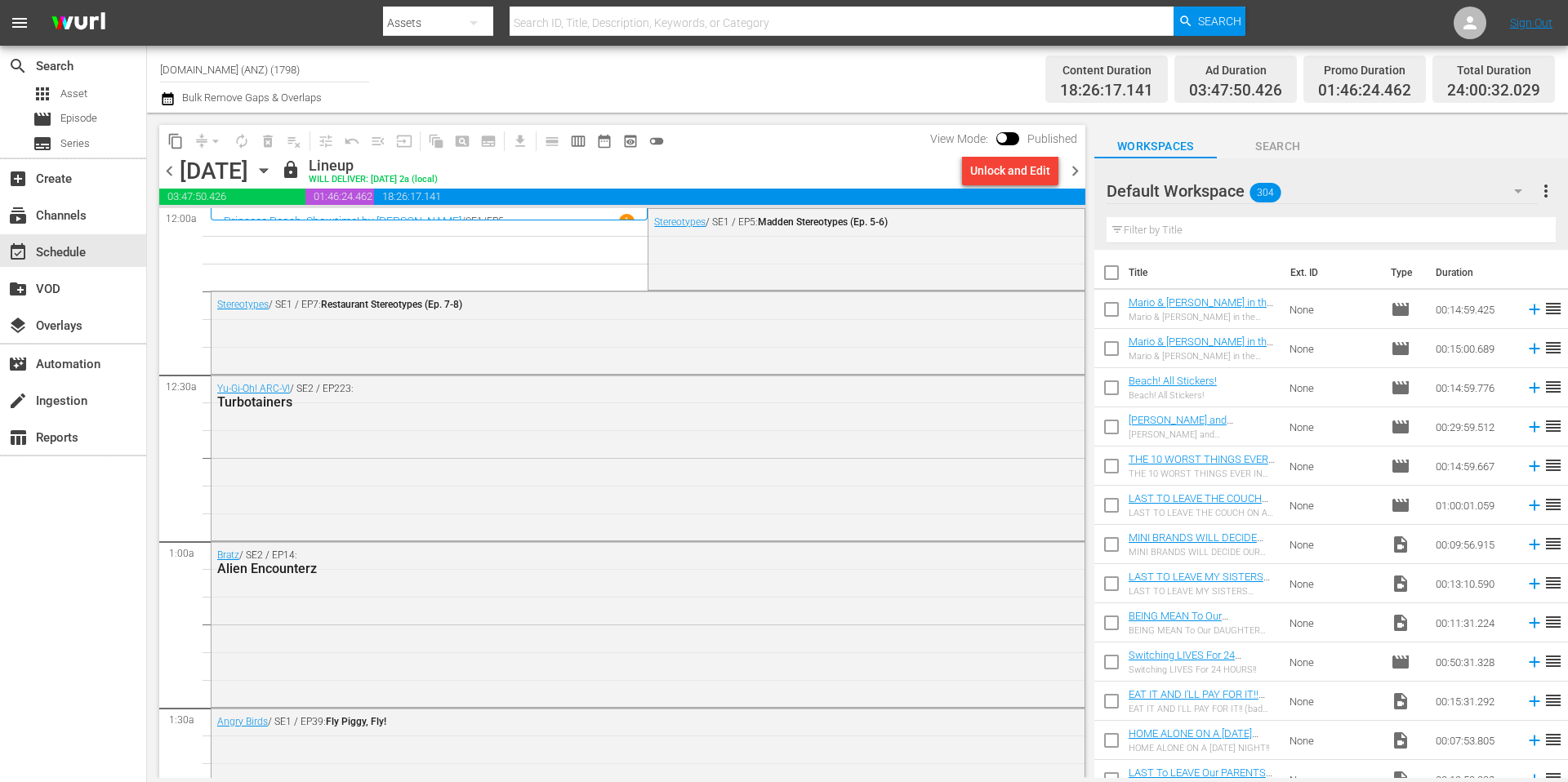
click at [1075, 172] on span "chevron_right" at bounding box center [1075, 170] width 20 height 20
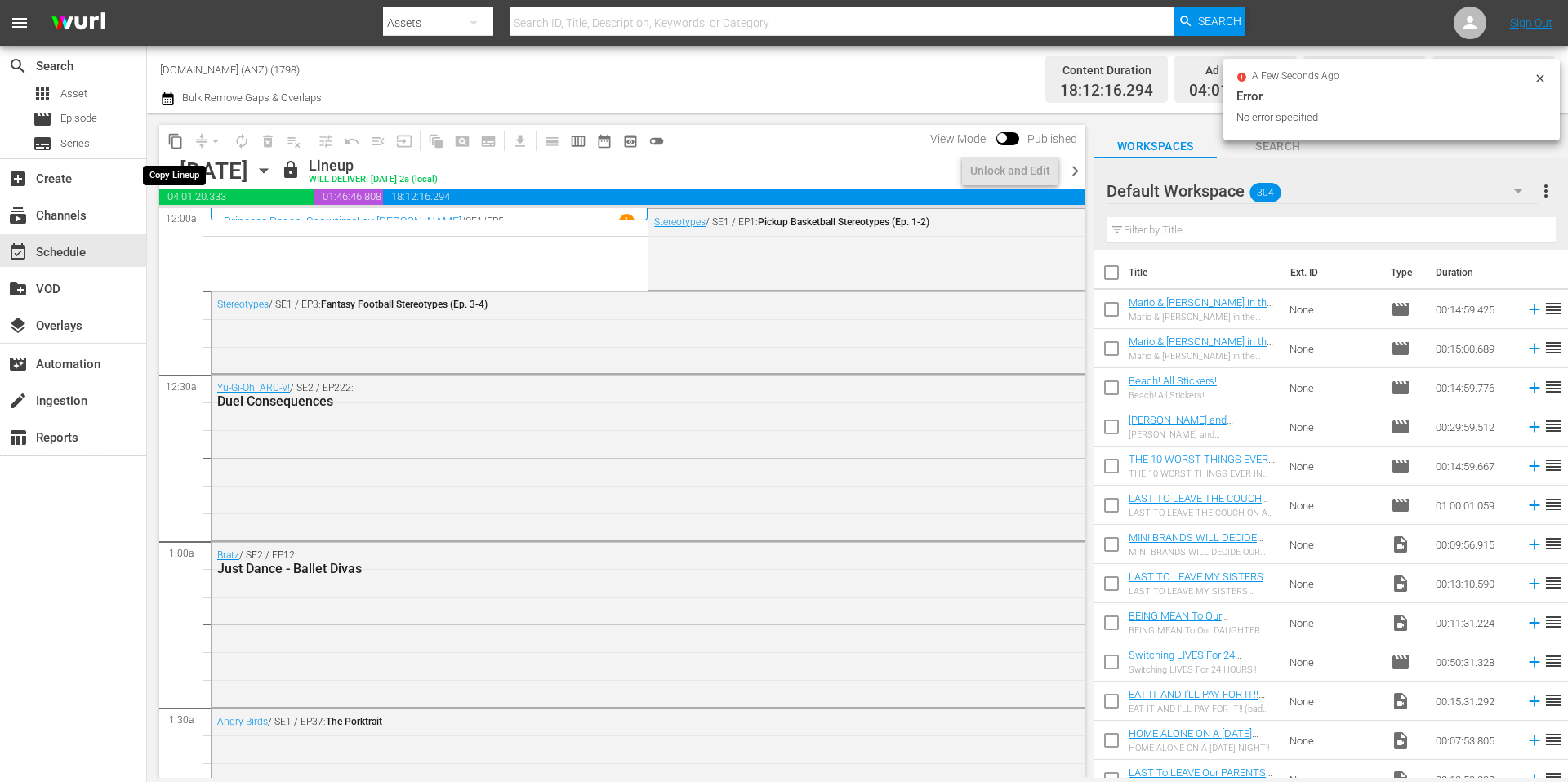
click at [175, 141] on span "content_copy" at bounding box center [175, 140] width 16 height 16
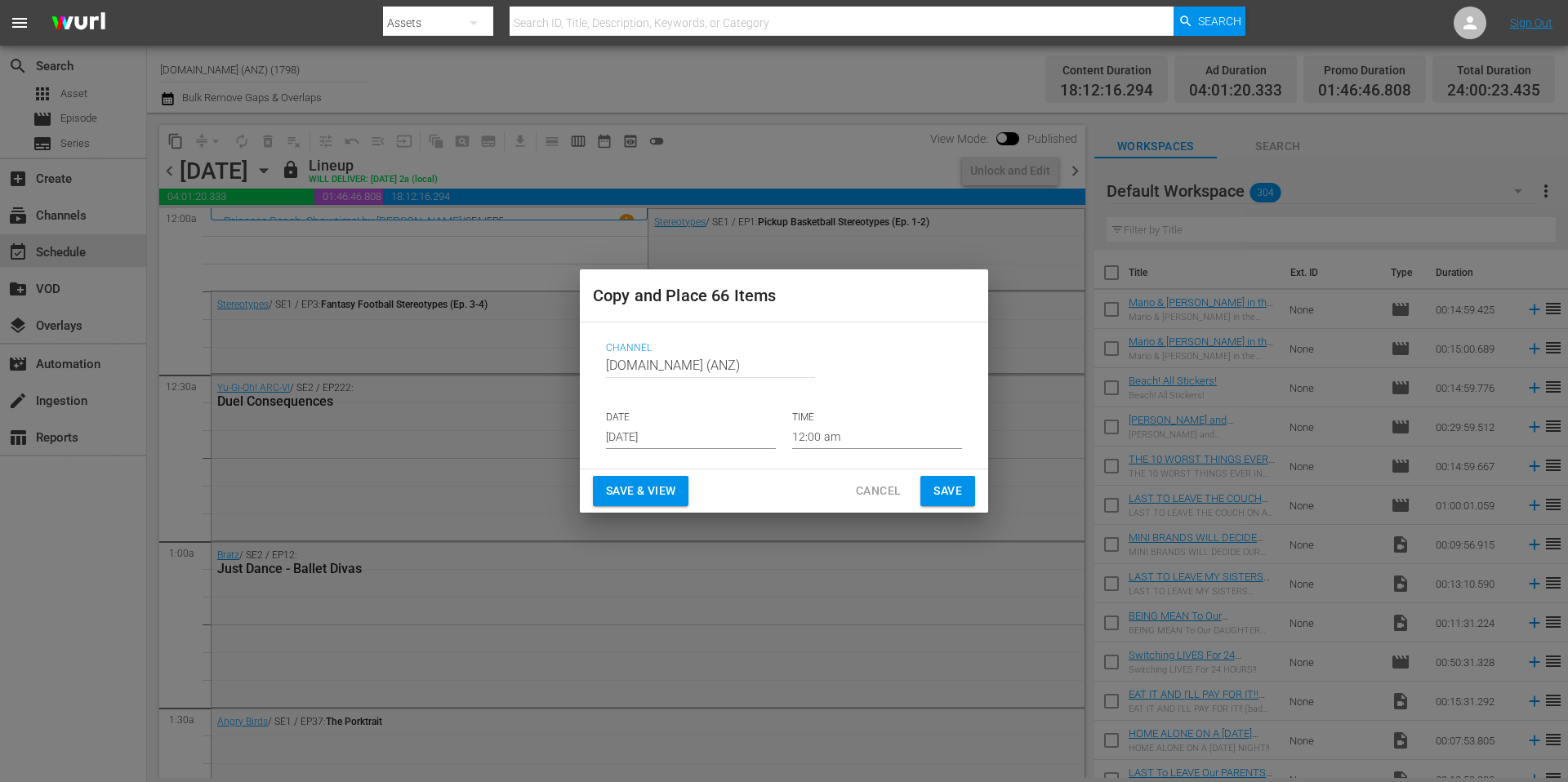
click at [679, 446] on input "[DATE]" at bounding box center [691, 436] width 170 height 24
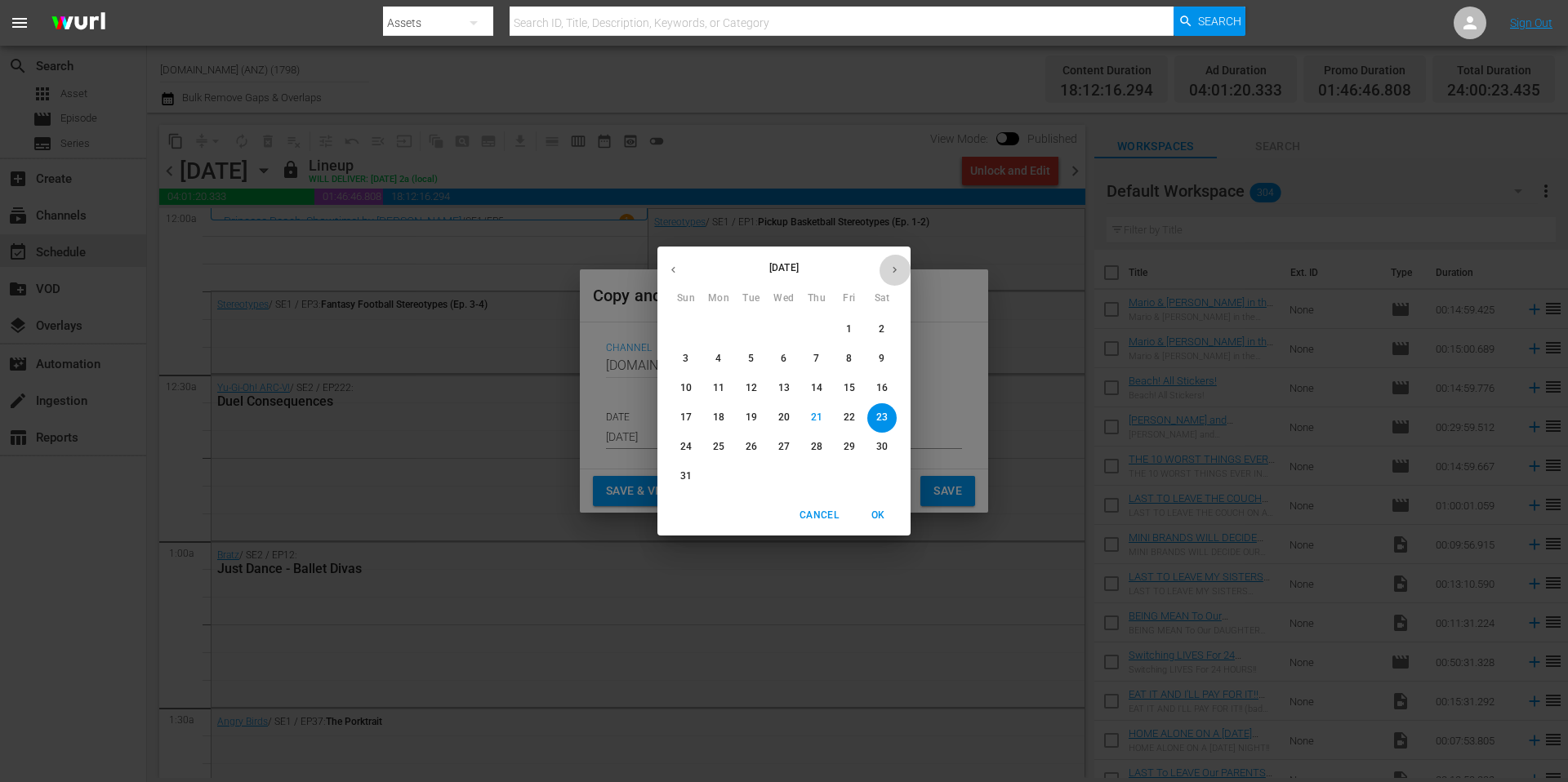
click at [898, 271] on icon "button" at bounding box center [895, 269] width 13 height 13
click at [888, 328] on span "6" at bounding box center [882, 329] width 30 height 13
type input "Sep 6th 2025"
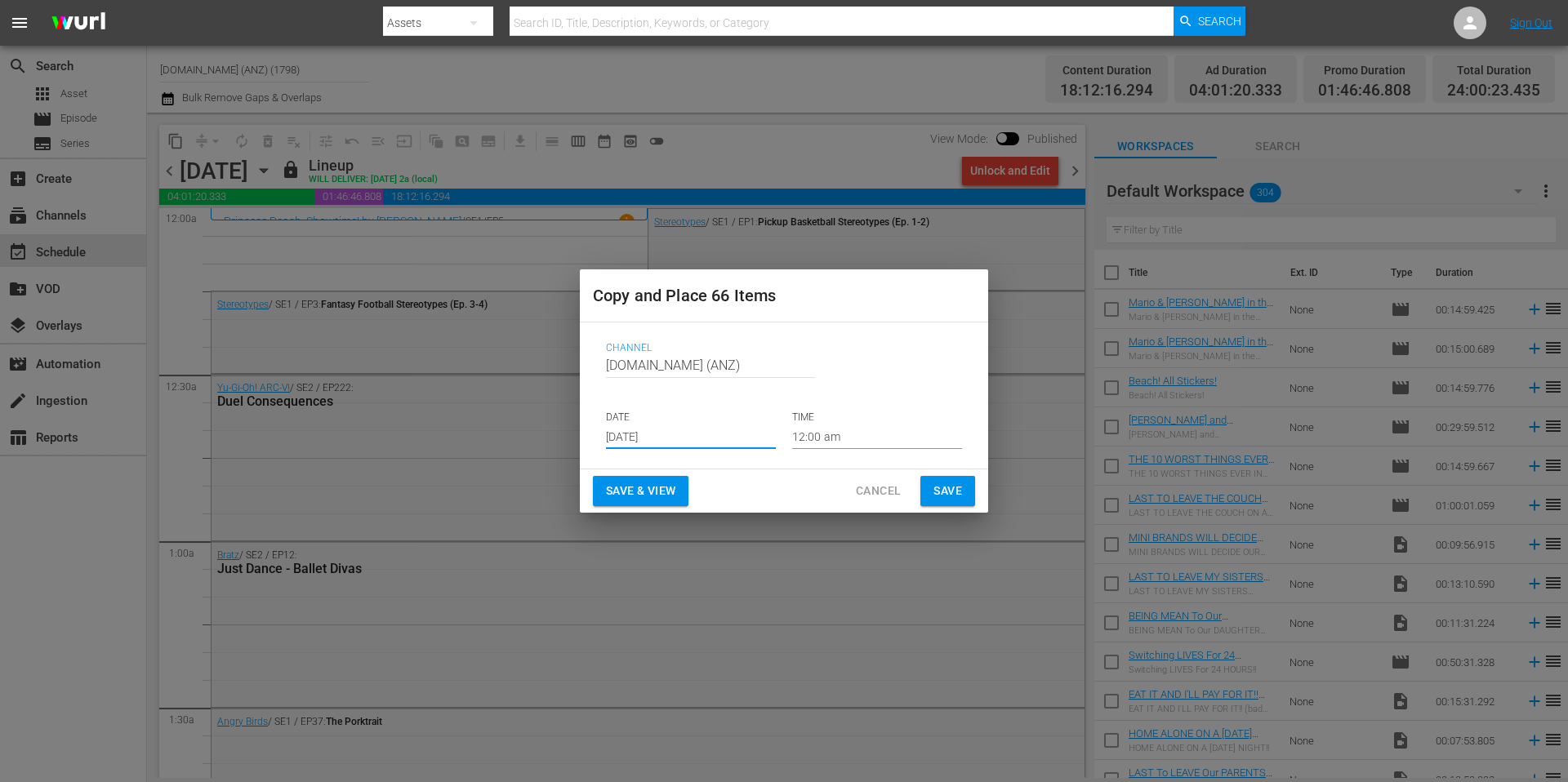
click at [958, 490] on span "Save" at bounding box center [948, 491] width 29 height 20
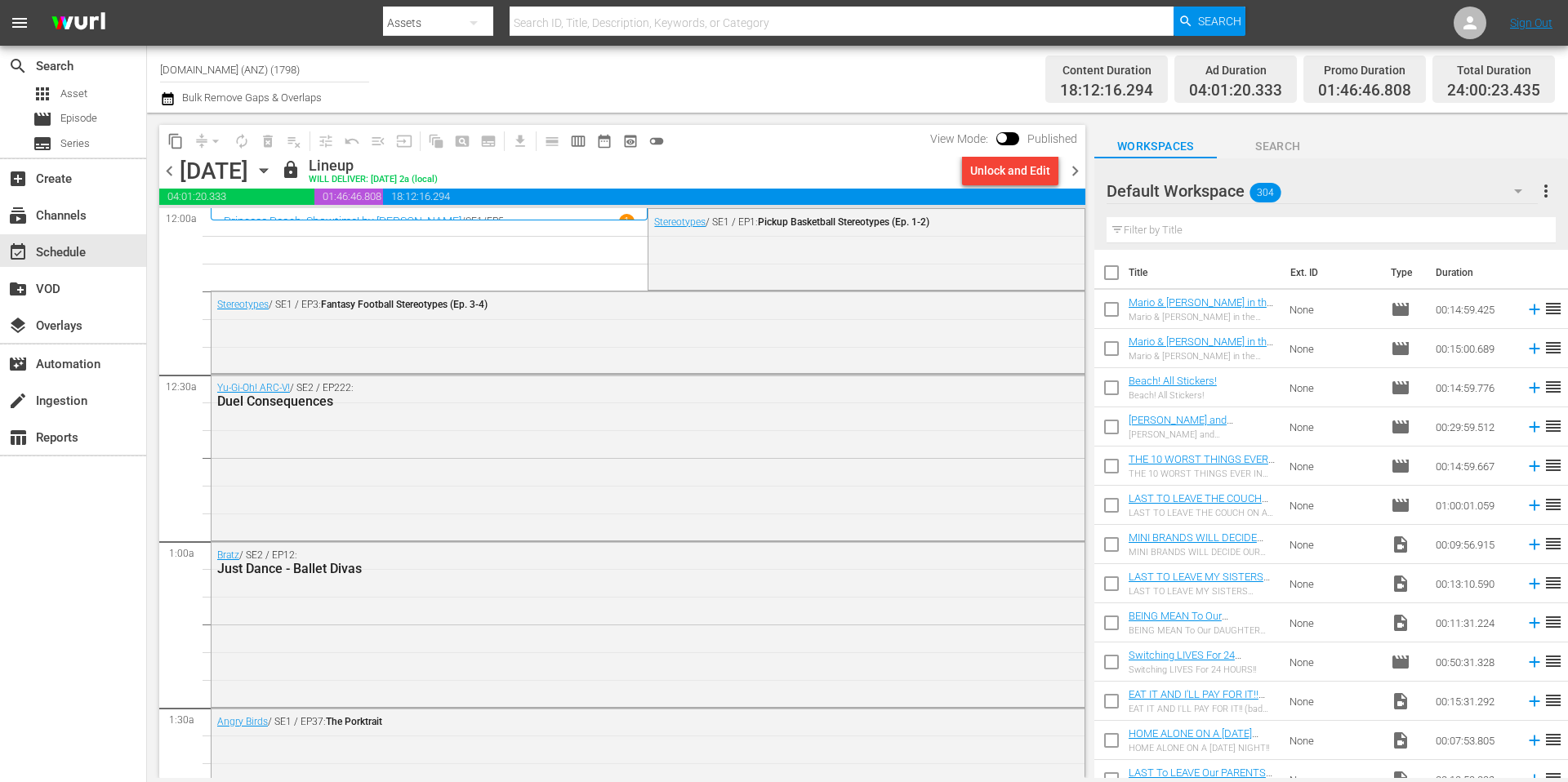
click at [1074, 168] on span "chevron_right" at bounding box center [1075, 170] width 20 height 20
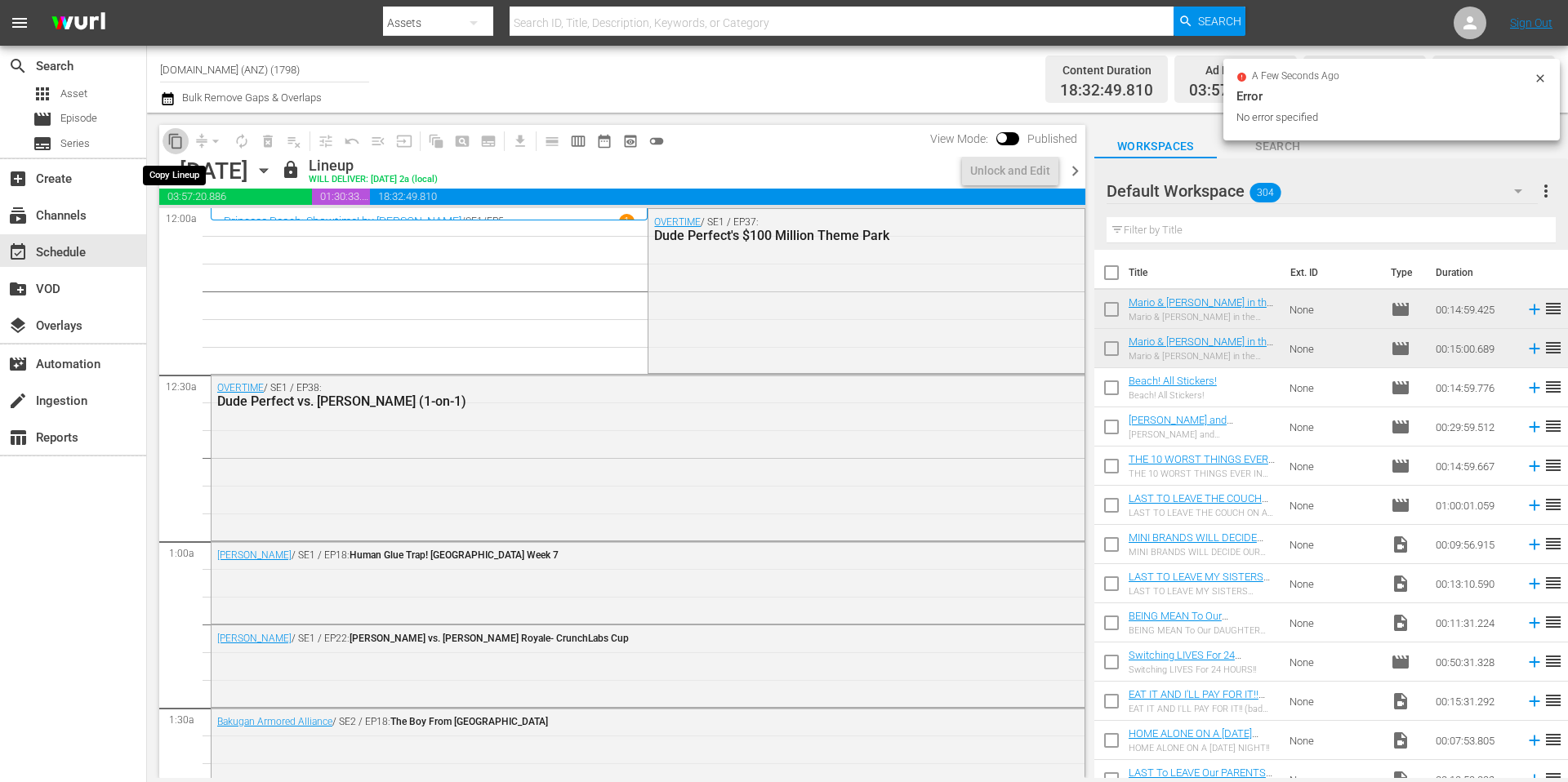
click at [176, 140] on span "content_copy" at bounding box center [175, 140] width 16 height 16
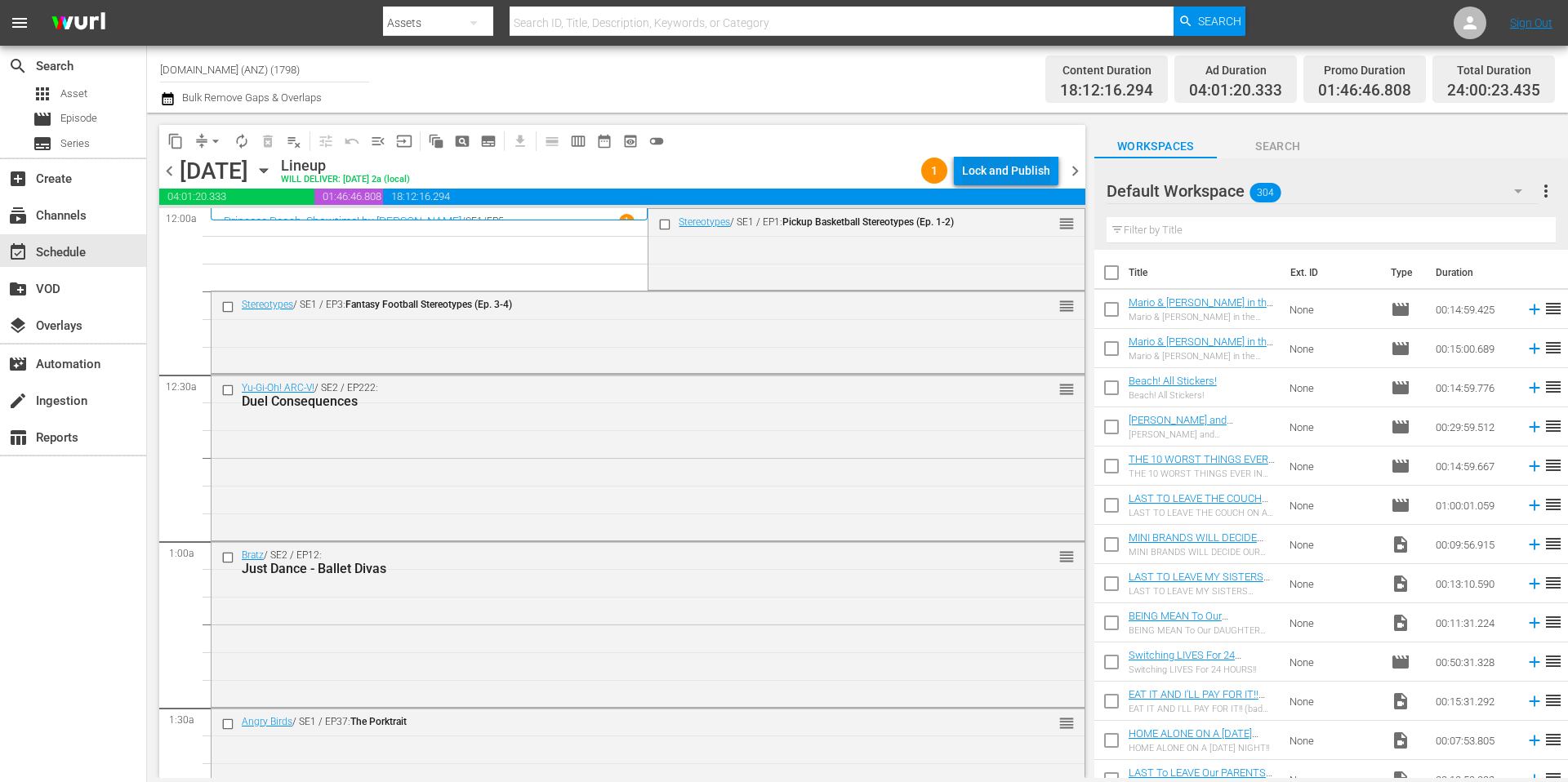
click at [1021, 171] on div "Lock and Publish" at bounding box center [1006, 170] width 89 height 30
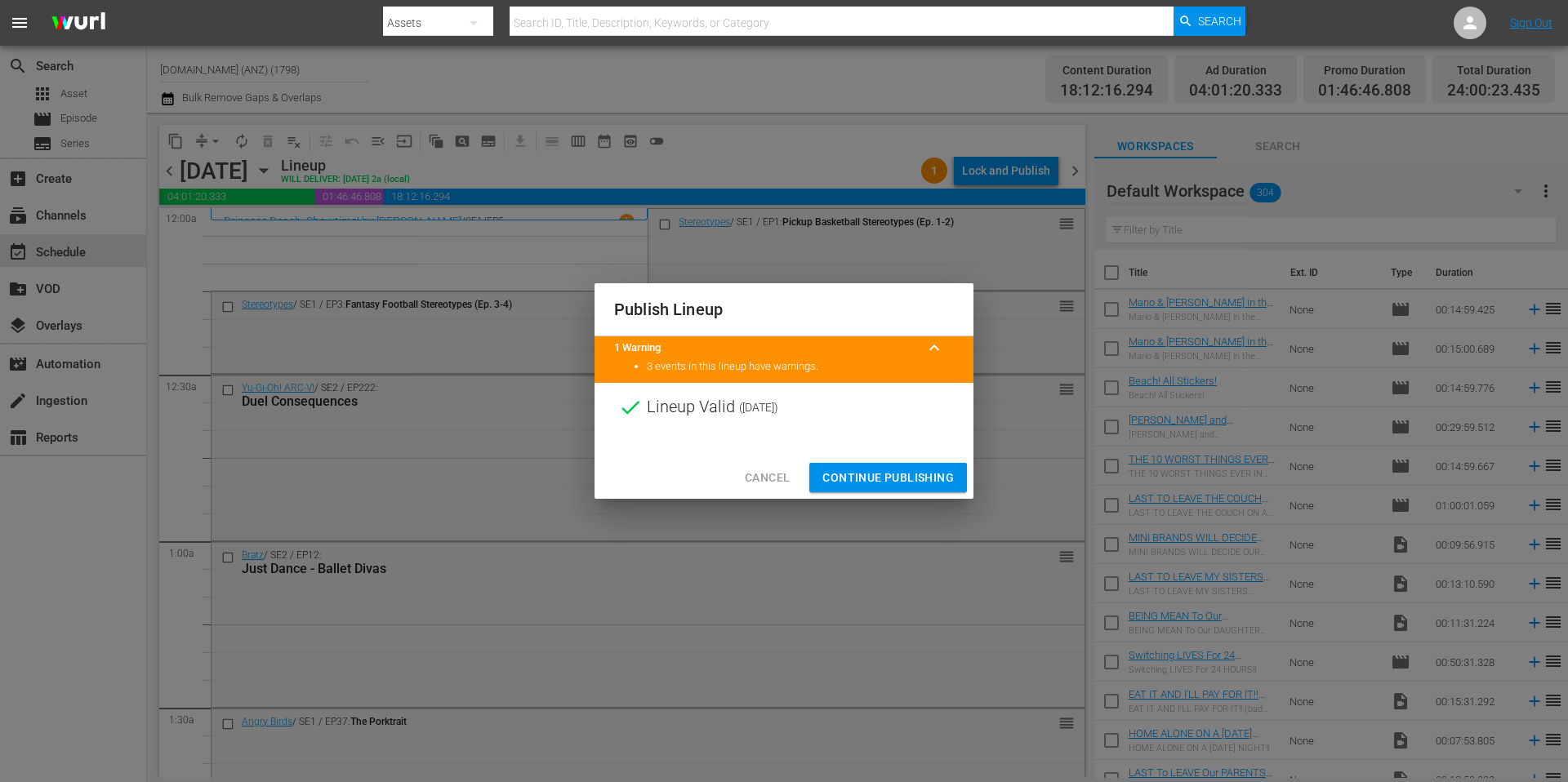
click at [904, 482] on span "Continue Publishing" at bounding box center [888, 477] width 132 height 20
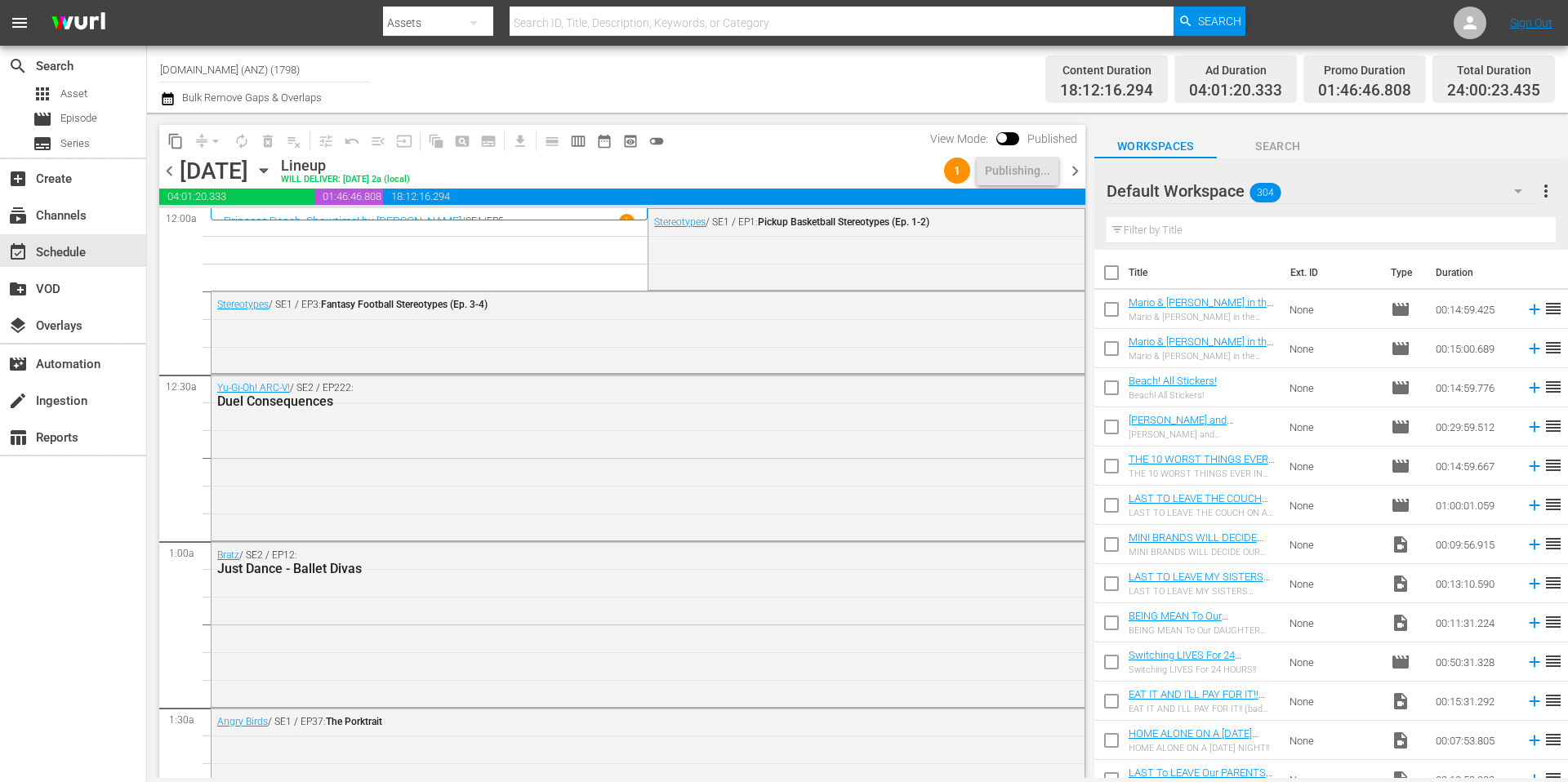
click at [733, 76] on div "Channel Title [DOMAIN_NAME] (ANZ) (1798) Bulk Remove Gaps & Overlaps" at bounding box center [540, 79] width 761 height 59
click at [1074, 166] on span "chevron_right" at bounding box center [1075, 170] width 20 height 20
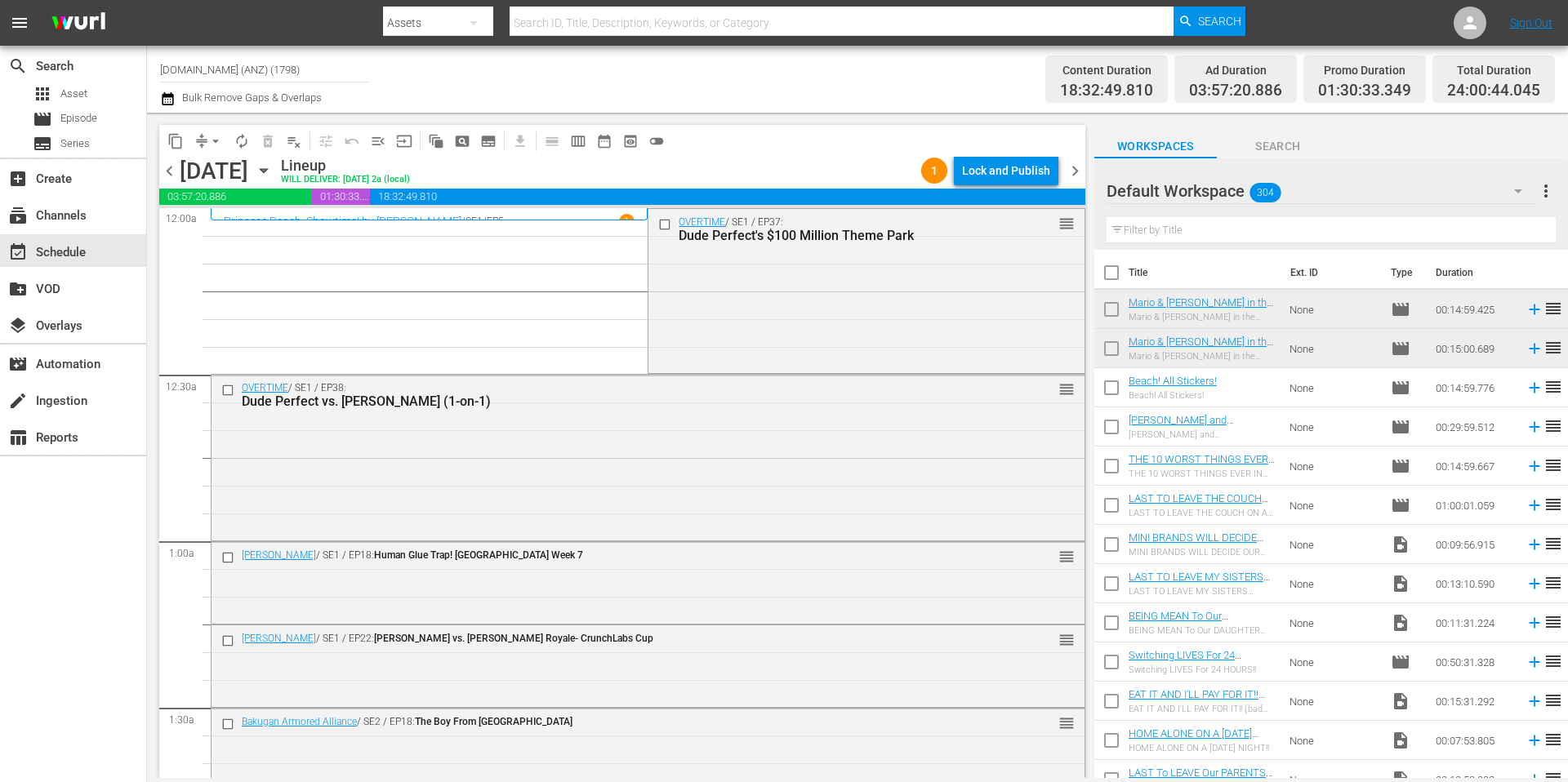
click at [214, 139] on span "arrow_drop_down" at bounding box center [215, 140] width 16 height 16
click at [224, 175] on li "Align to Midnight" at bounding box center [216, 174] width 171 height 27
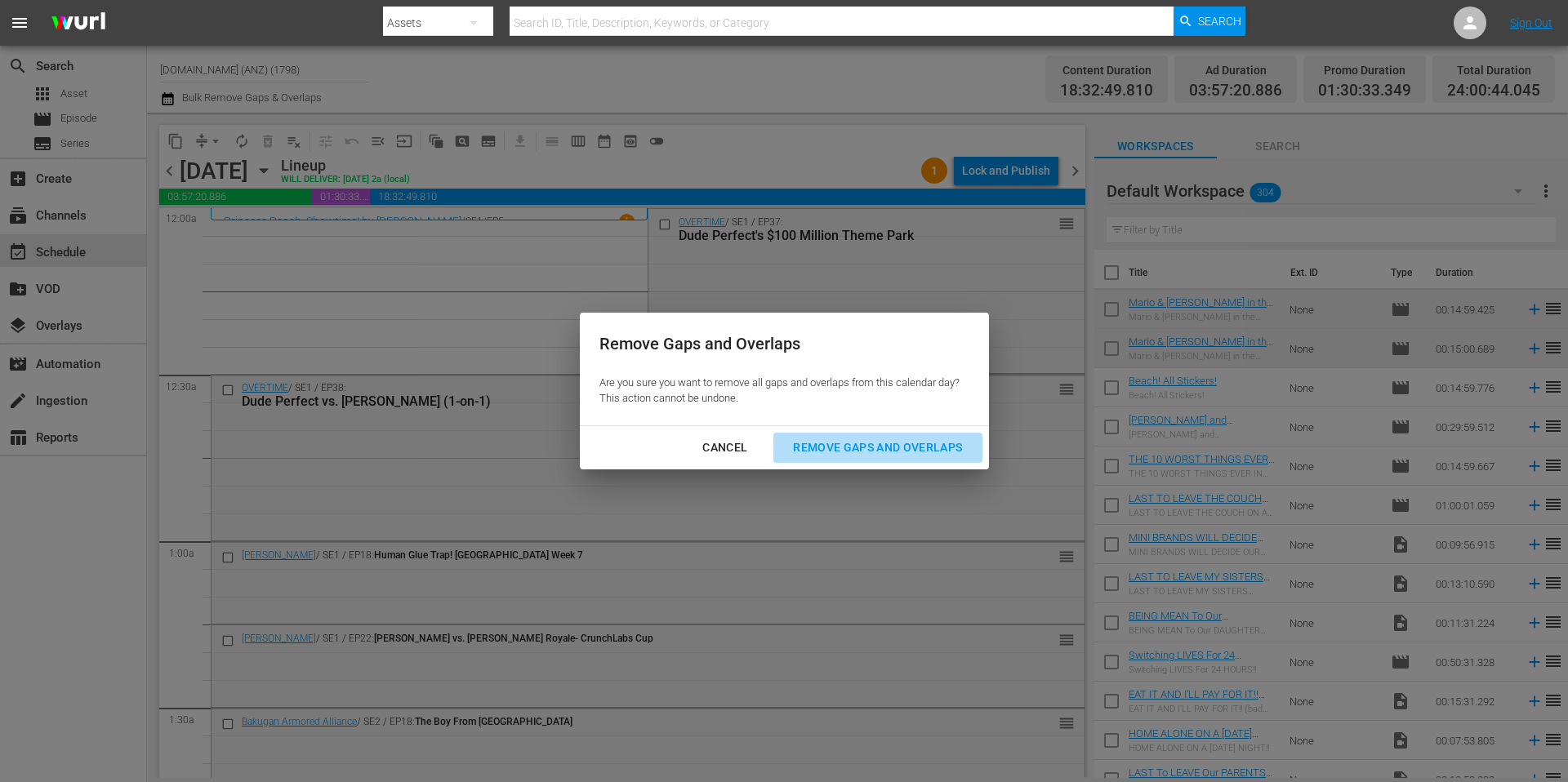
click at [896, 448] on div "Remove Gaps and Overlaps" at bounding box center [877, 447] width 195 height 20
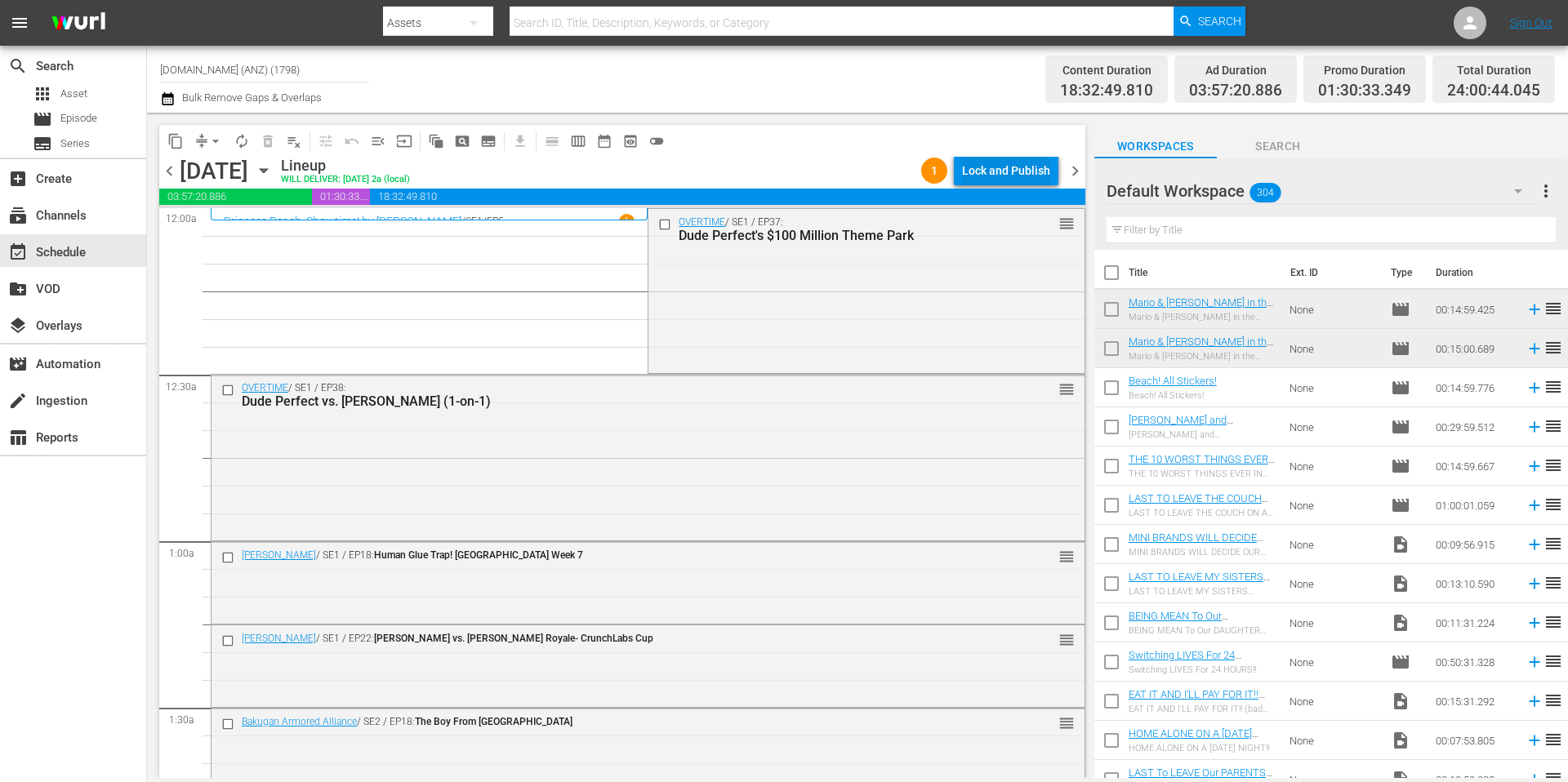
click at [1004, 170] on div "Lock and Publish" at bounding box center [1006, 170] width 89 height 30
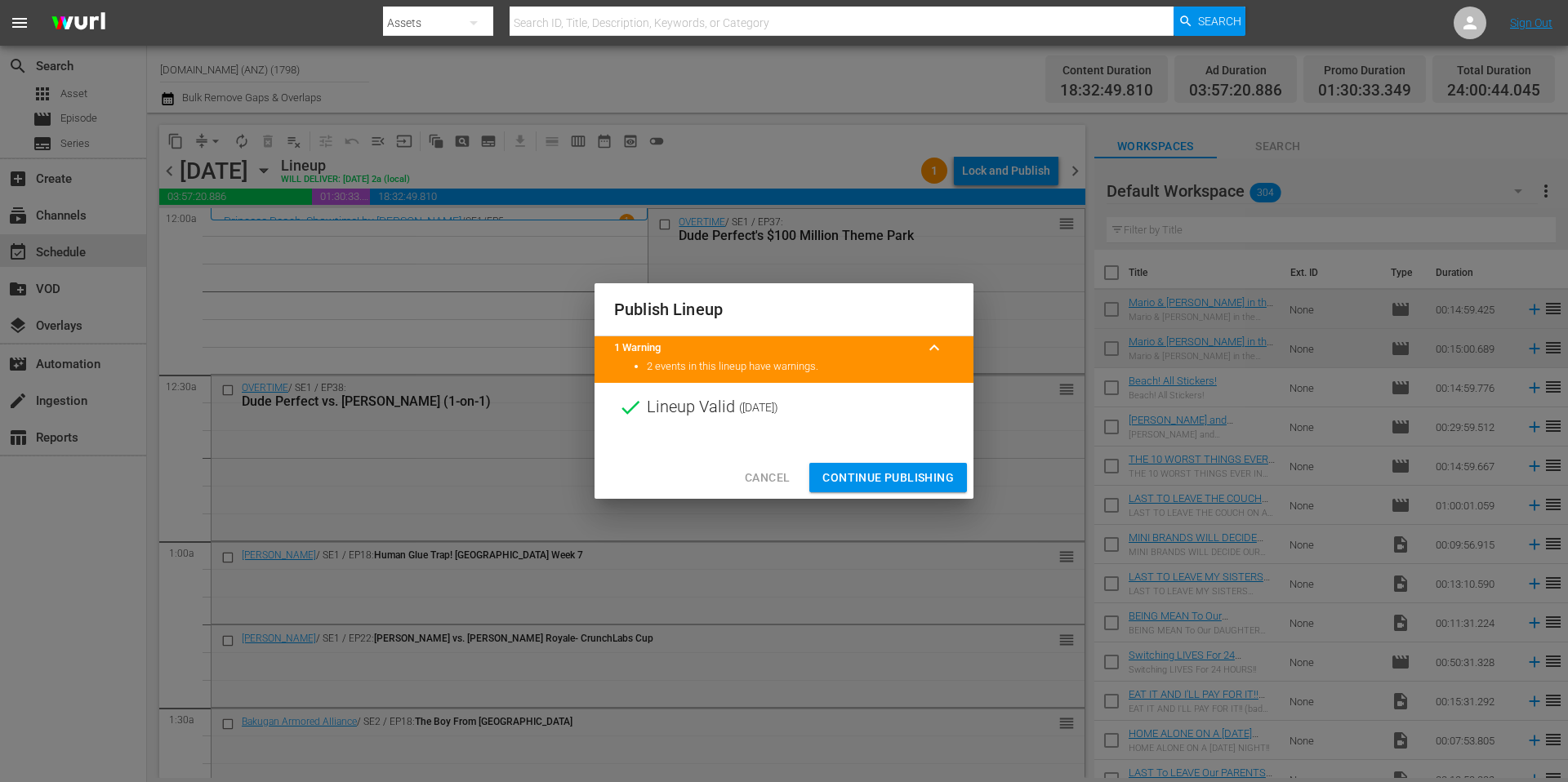
click at [930, 481] on span "Continue Publishing" at bounding box center [888, 477] width 132 height 20
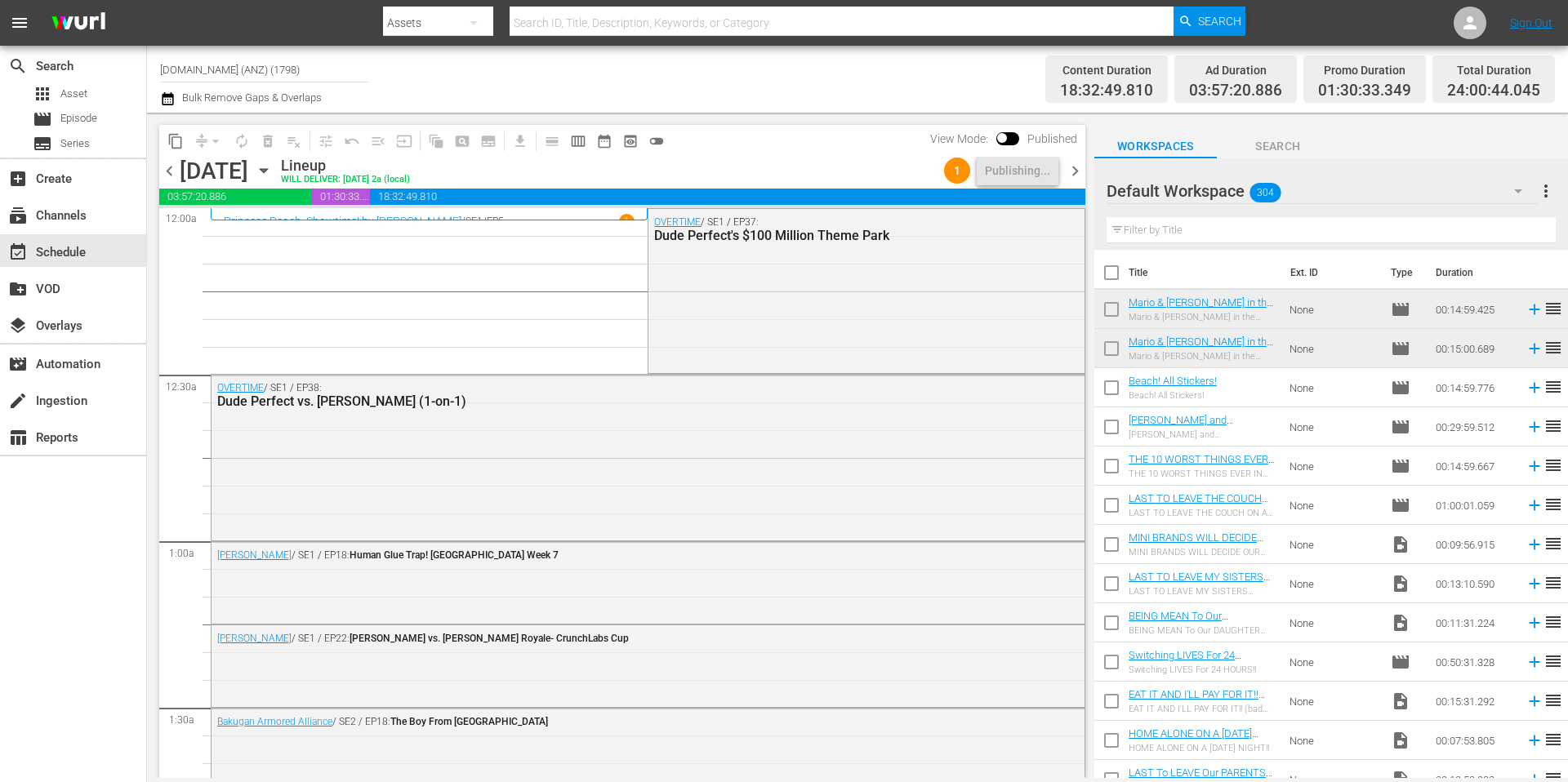
click at [871, 88] on div "Channel Title [DOMAIN_NAME] (ANZ) (1798) Bulk Remove Gaps & Overlaps" at bounding box center [540, 79] width 761 height 59
click at [889, 93] on div "Channel Title [DOMAIN_NAME] (ANZ) (1798) Bulk Remove Gaps & Overlaps" at bounding box center [540, 79] width 761 height 59
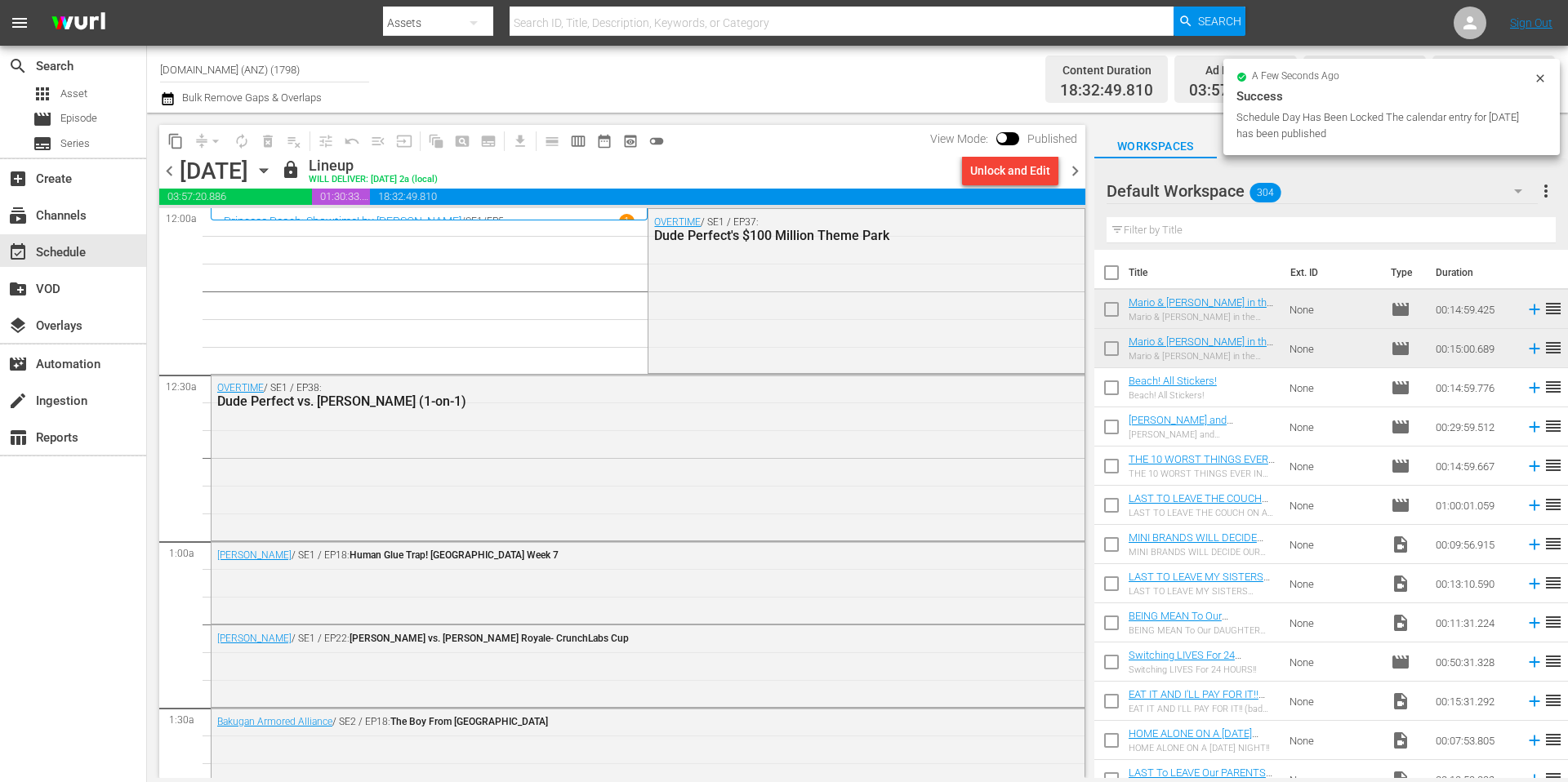
click at [1075, 171] on span "chevron_right" at bounding box center [1075, 170] width 20 height 20
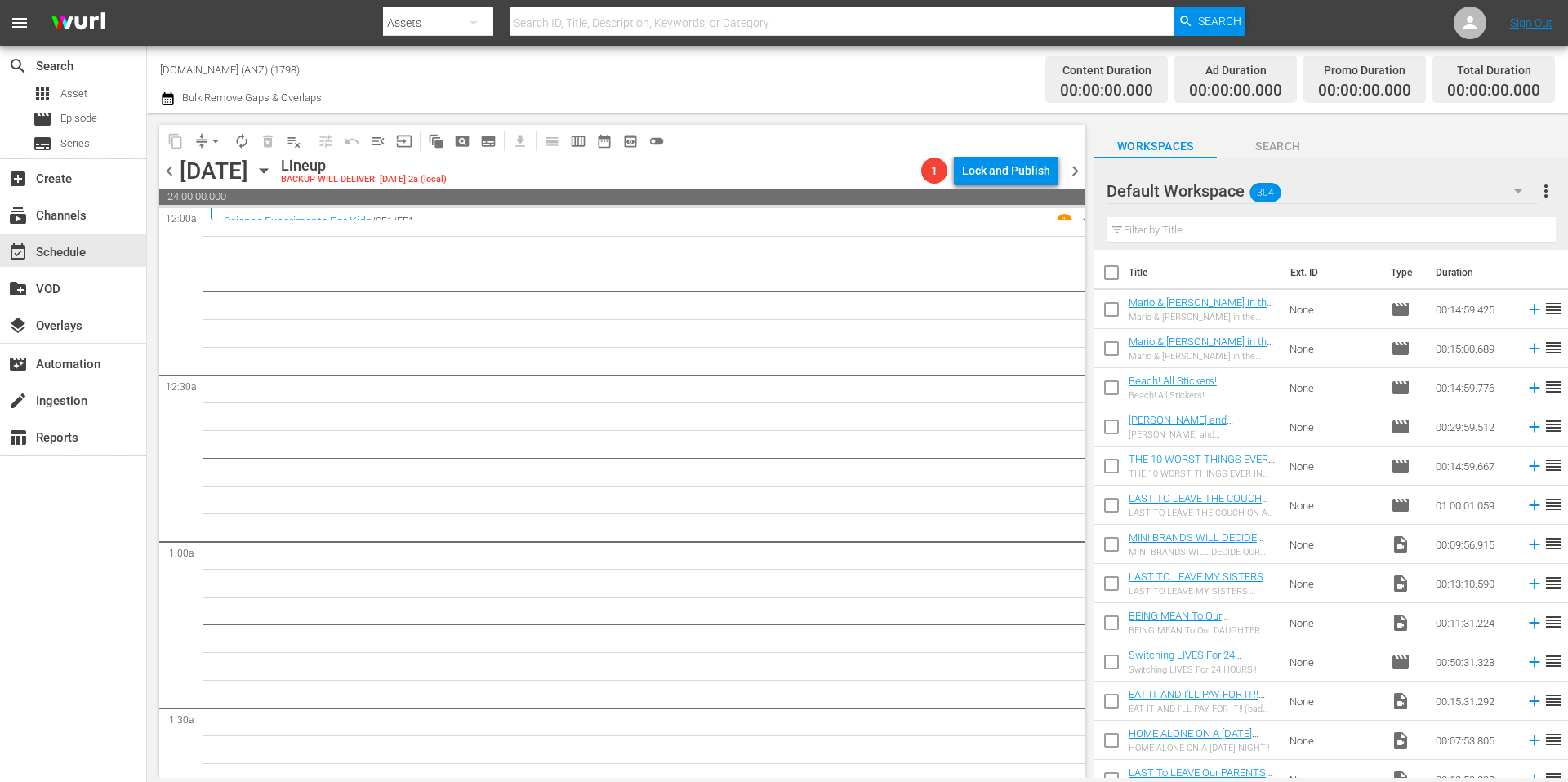
click at [1078, 172] on span "chevron_right" at bounding box center [1075, 170] width 20 height 20
click at [1075, 175] on span "chevron_right" at bounding box center [1075, 170] width 20 height 20
click at [1077, 172] on span "chevron_right" at bounding box center [1075, 170] width 20 height 20
click at [1077, 171] on span "chevron_right" at bounding box center [1075, 170] width 20 height 20
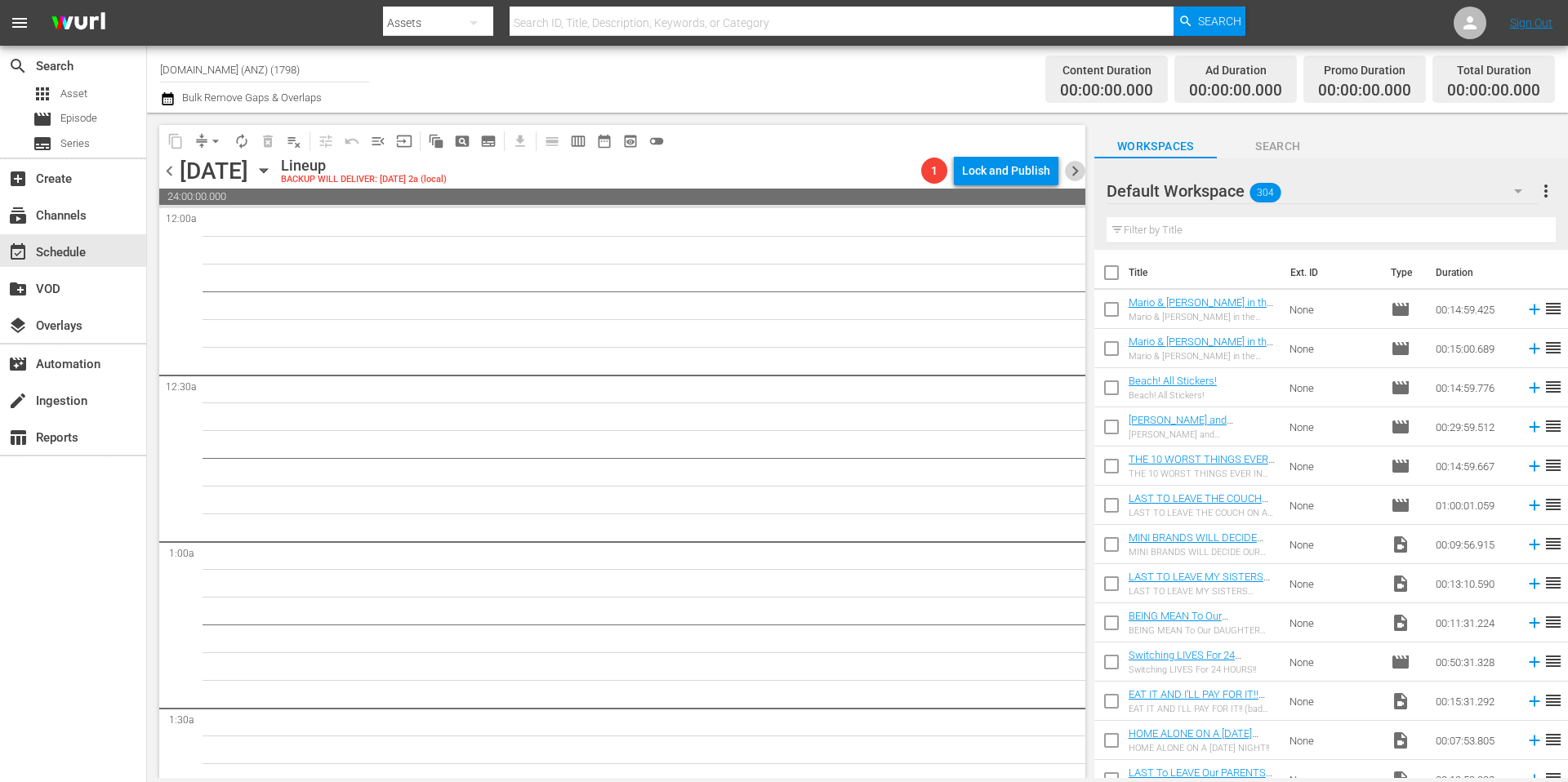
click at [1077, 171] on span "chevron_right" at bounding box center [1075, 170] width 20 height 20
click at [267, 170] on icon "button" at bounding box center [264, 171] width 8 height 4
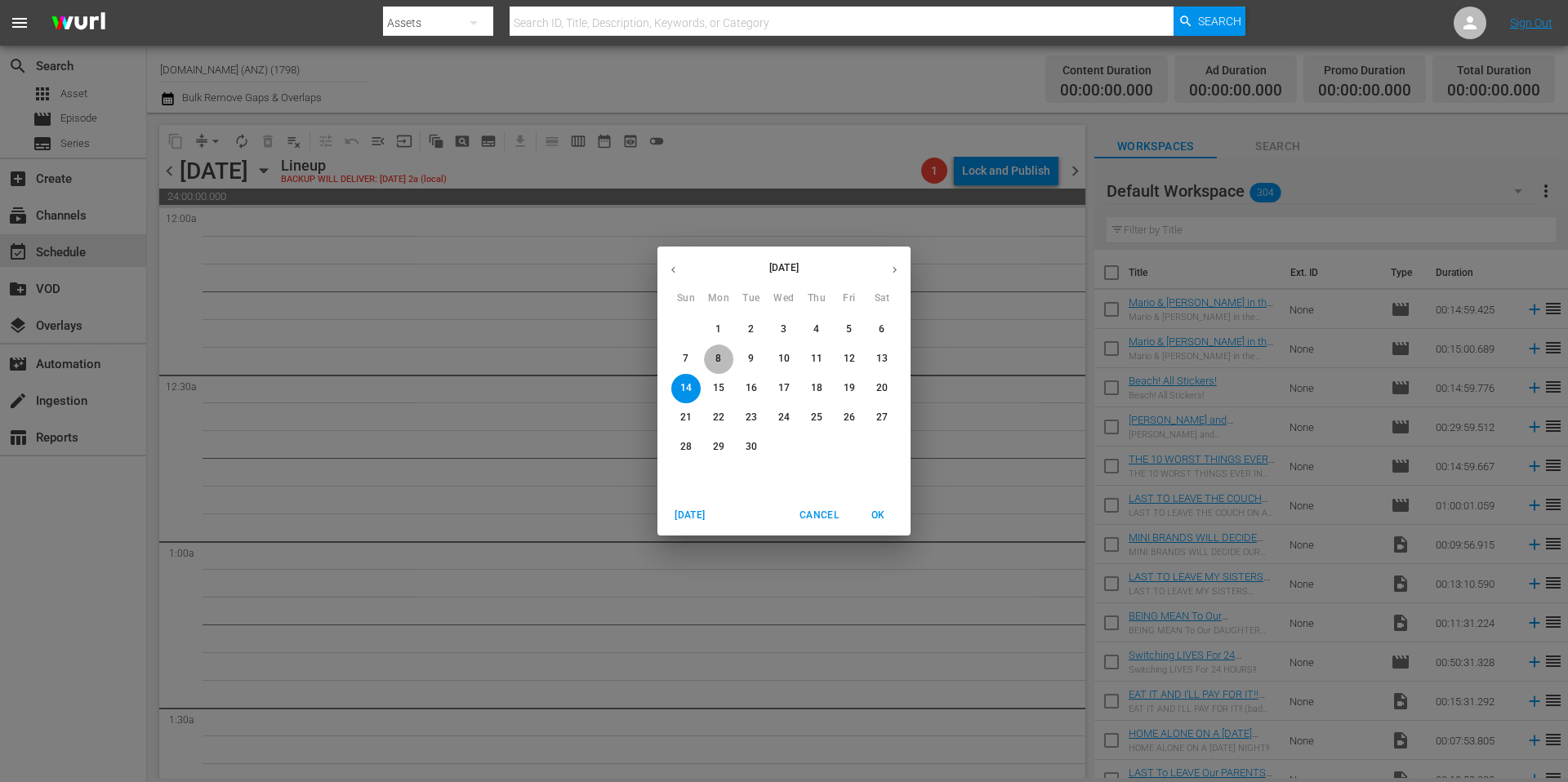
click at [718, 356] on p "8" at bounding box center [719, 359] width 6 height 13
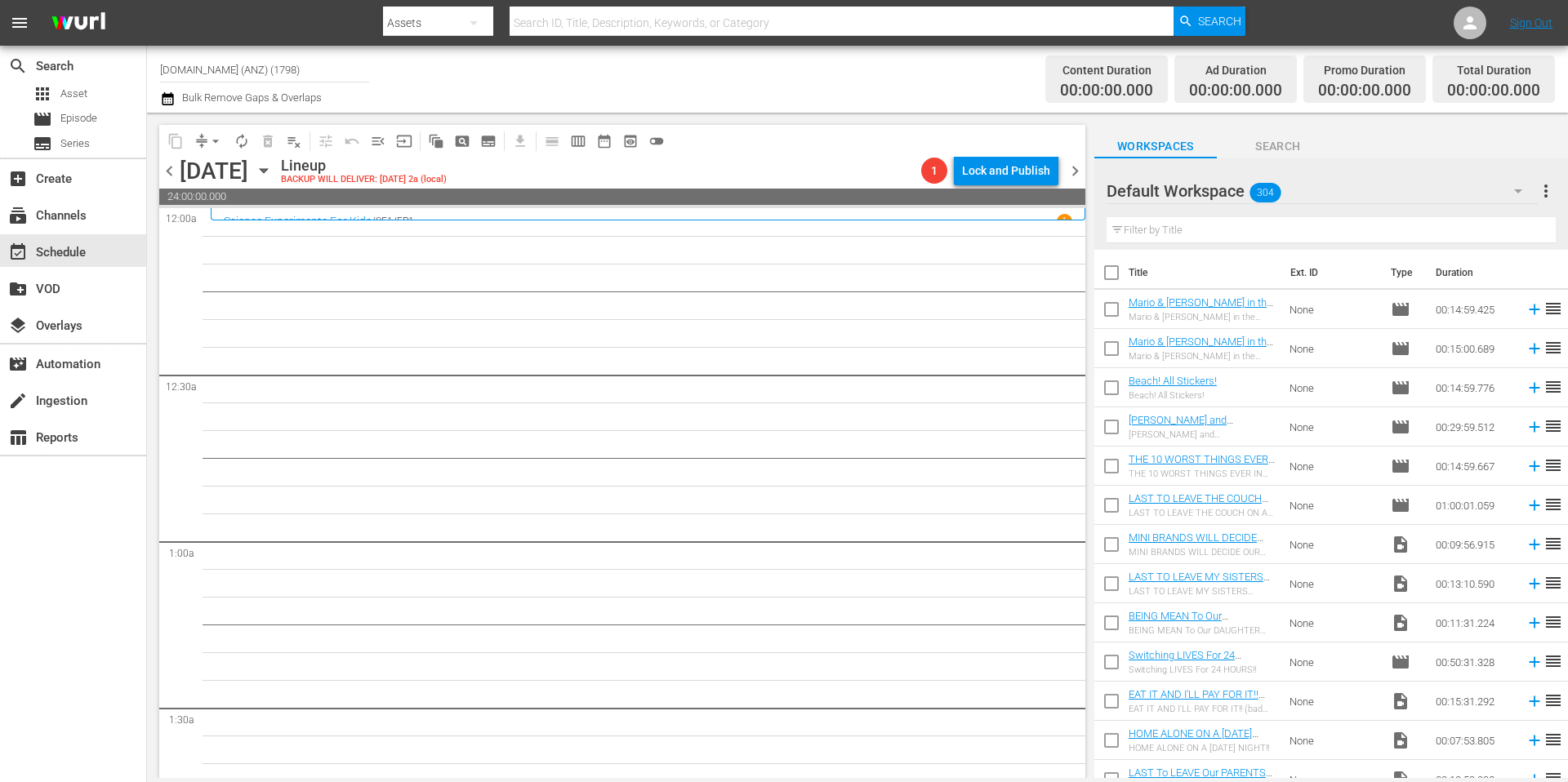
click at [267, 170] on icon "button" at bounding box center [264, 171] width 8 height 4
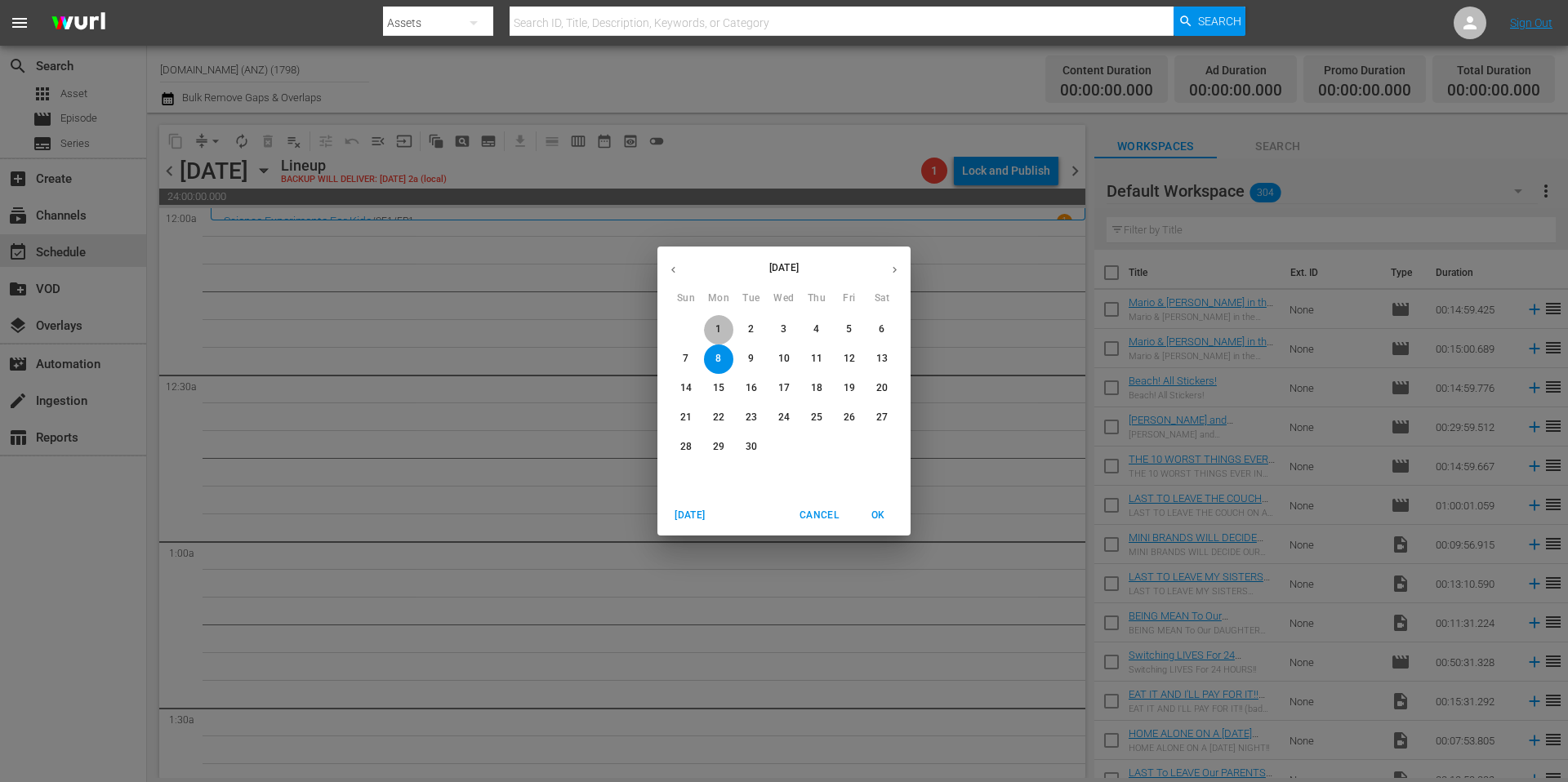
click at [718, 329] on p "1" at bounding box center [719, 329] width 6 height 13
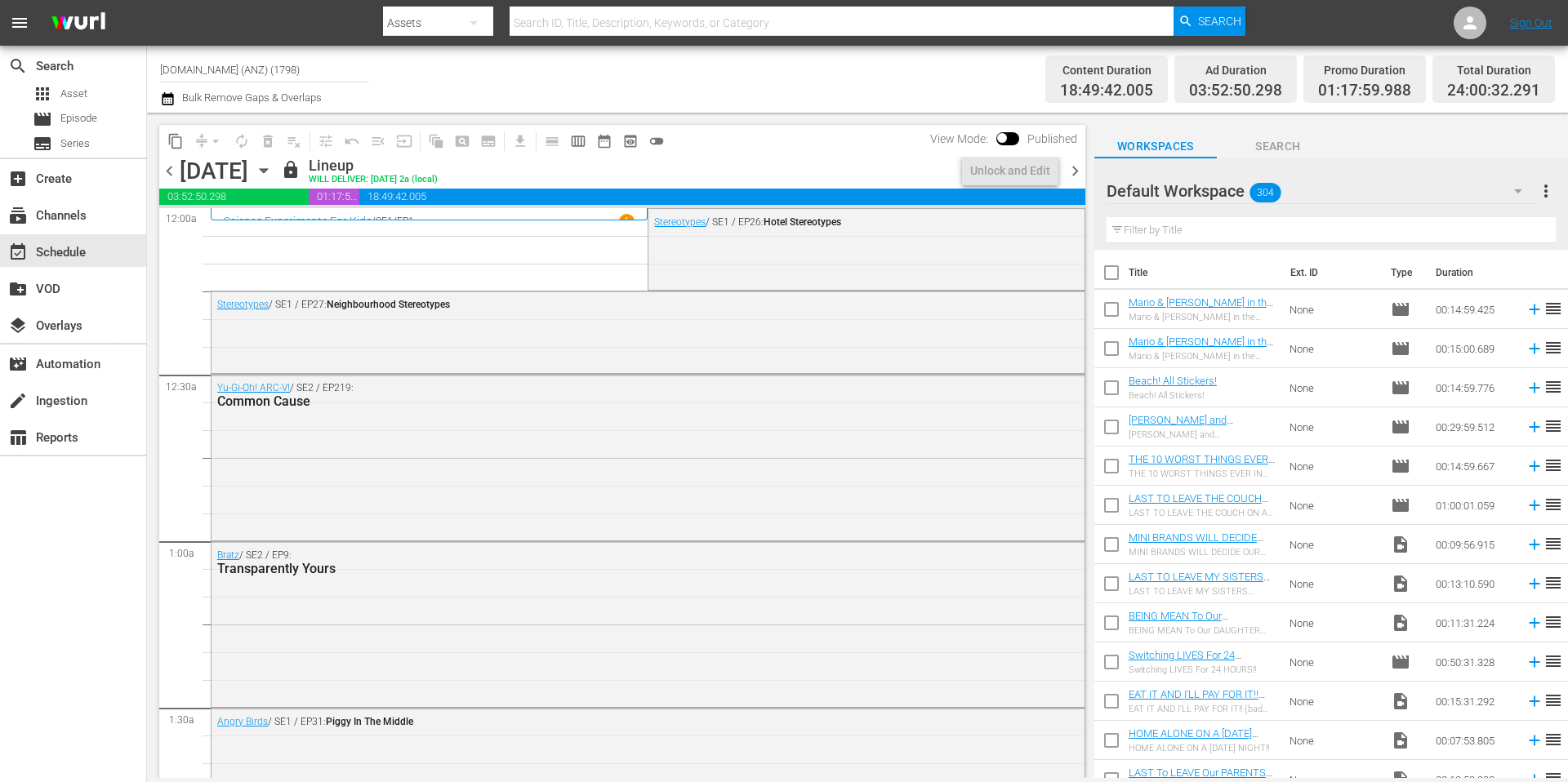
click at [669, 85] on div "Channel Title [DOMAIN_NAME] (ANZ) (1798) Bulk Remove Gaps & Overlaps" at bounding box center [540, 79] width 761 height 59
click at [179, 142] on span "content_copy" at bounding box center [175, 140] width 16 height 16
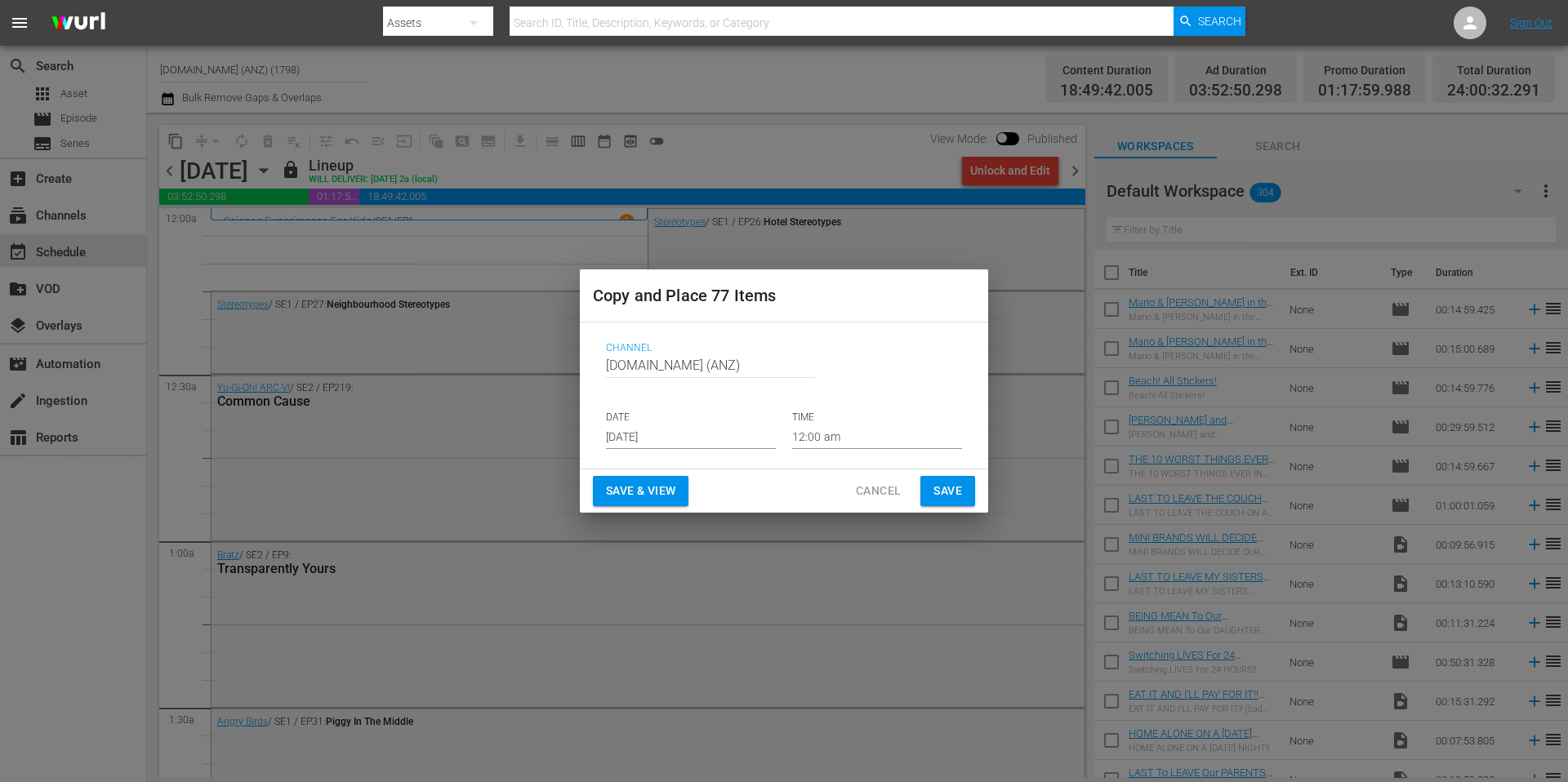
click at [706, 442] on input "Aug 23rd 2025" at bounding box center [691, 436] width 170 height 24
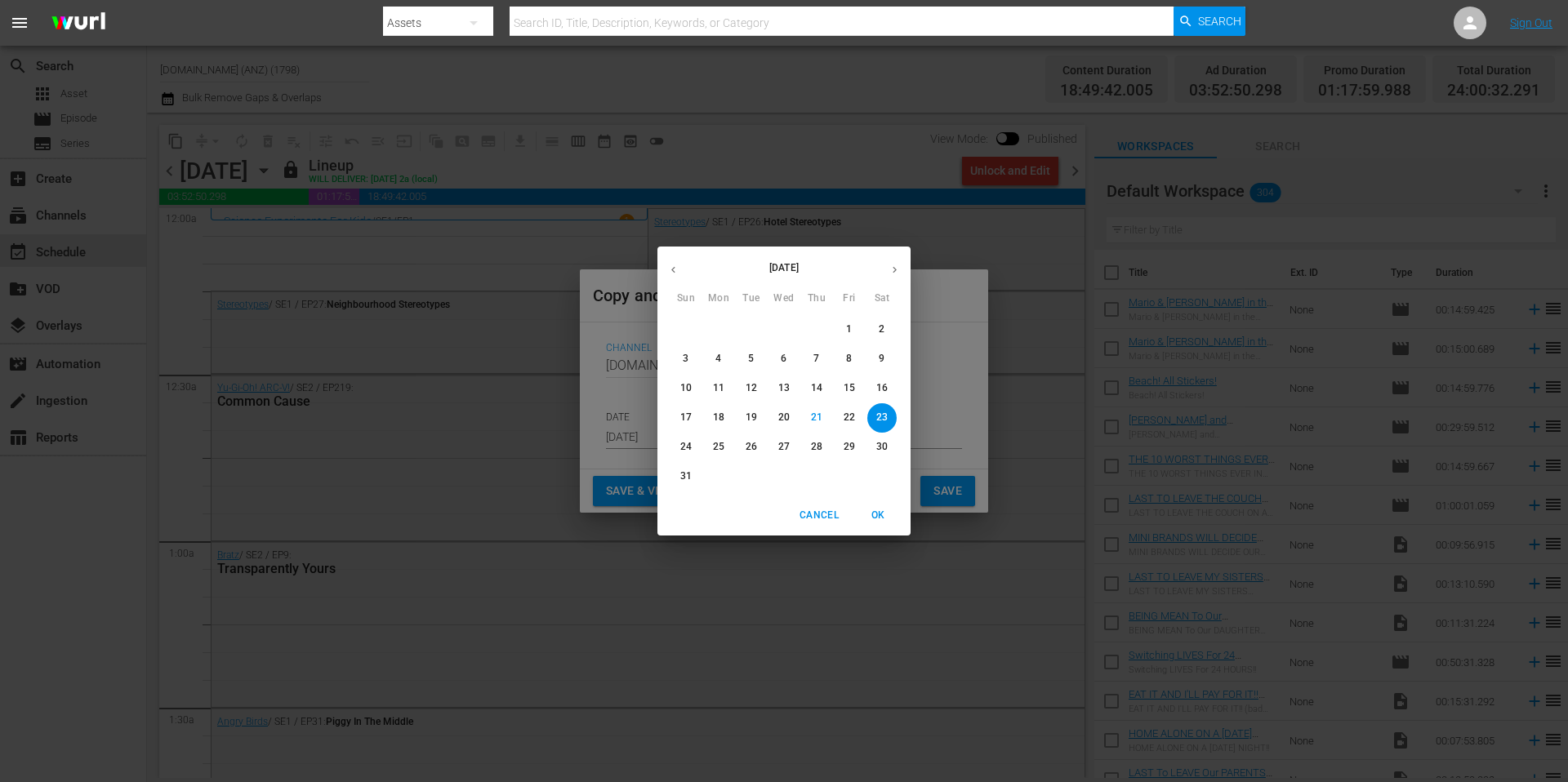
click at [893, 265] on icon "button" at bounding box center [895, 269] width 13 height 13
click at [721, 359] on p "8" at bounding box center [719, 359] width 6 height 13
type input "Sep 8th 2025"
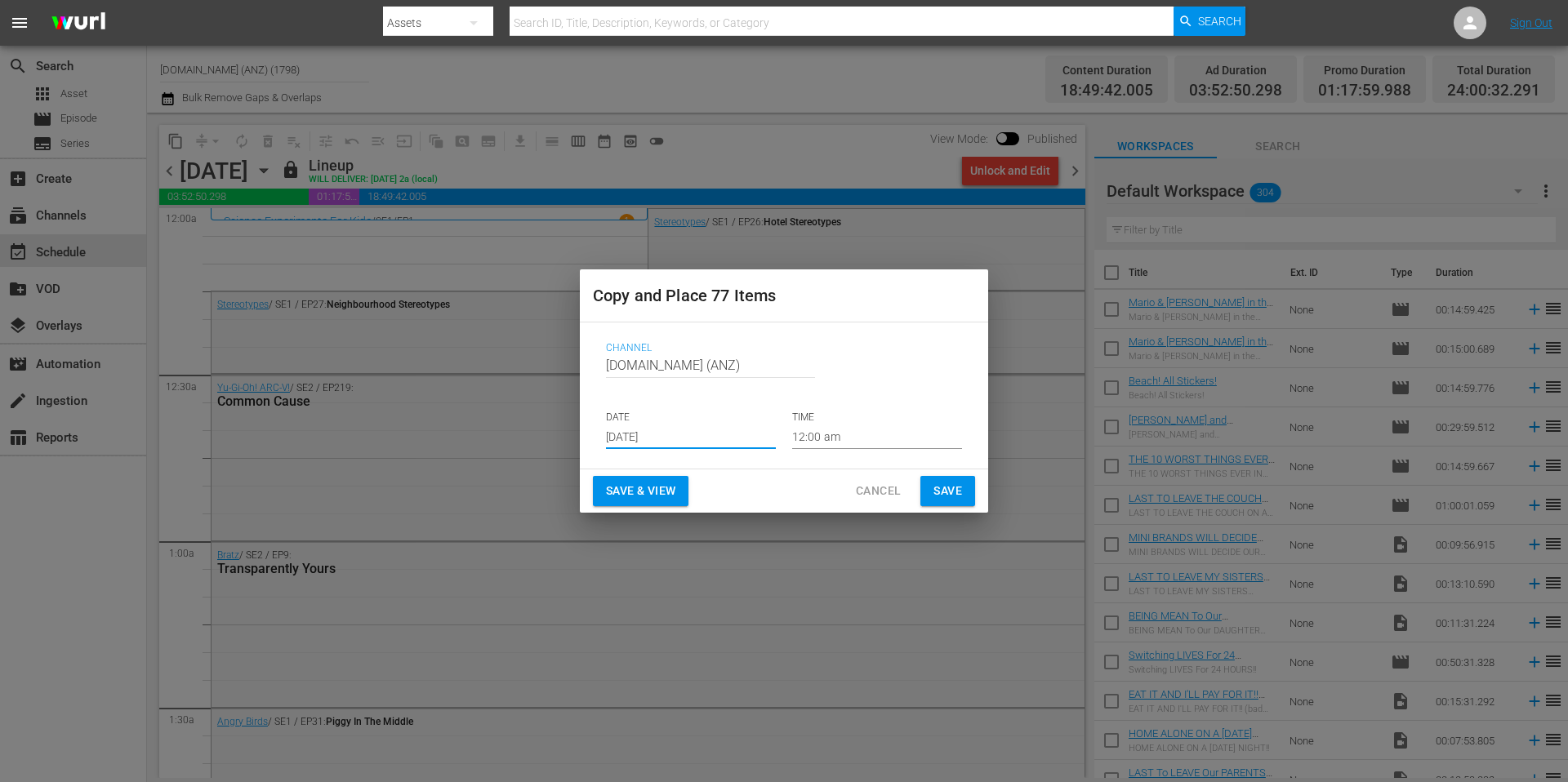
click at [946, 489] on span "Save" at bounding box center [948, 491] width 29 height 20
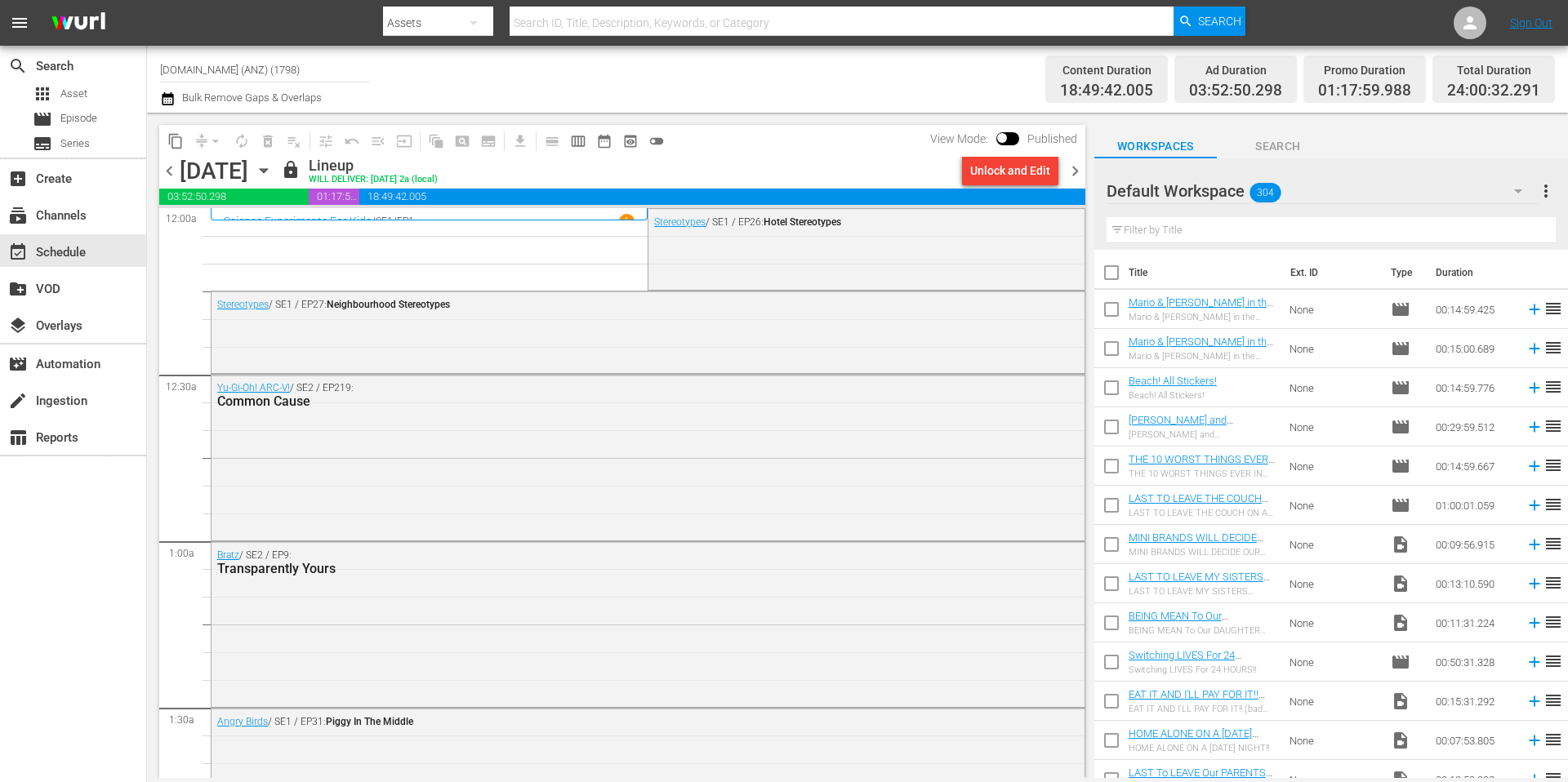
click at [1077, 170] on span "chevron_right" at bounding box center [1075, 170] width 20 height 20
click at [175, 140] on span "content_copy" at bounding box center [175, 140] width 16 height 16
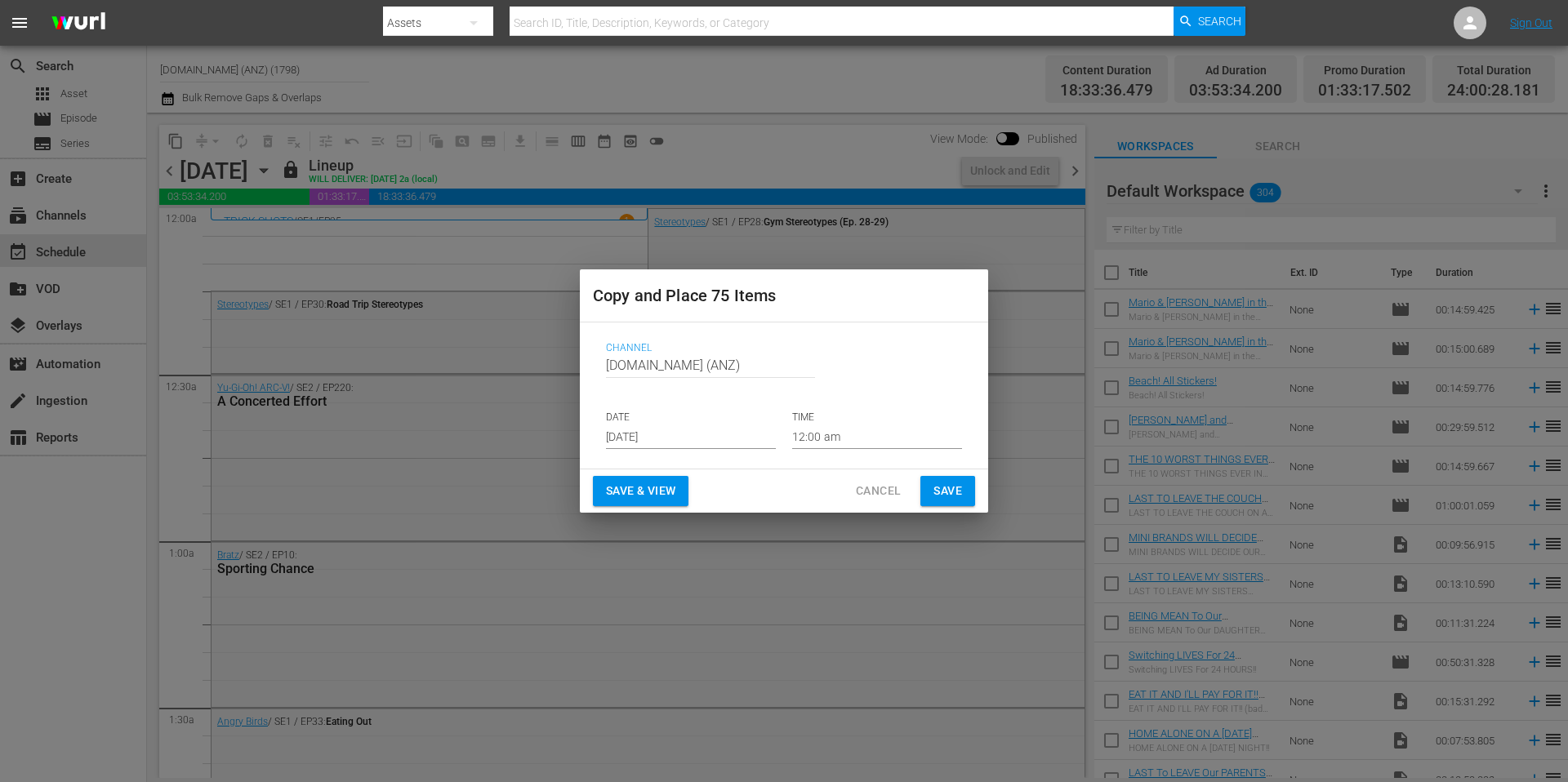
click at [685, 437] on input "Aug 23rd 2025" at bounding box center [691, 436] width 170 height 24
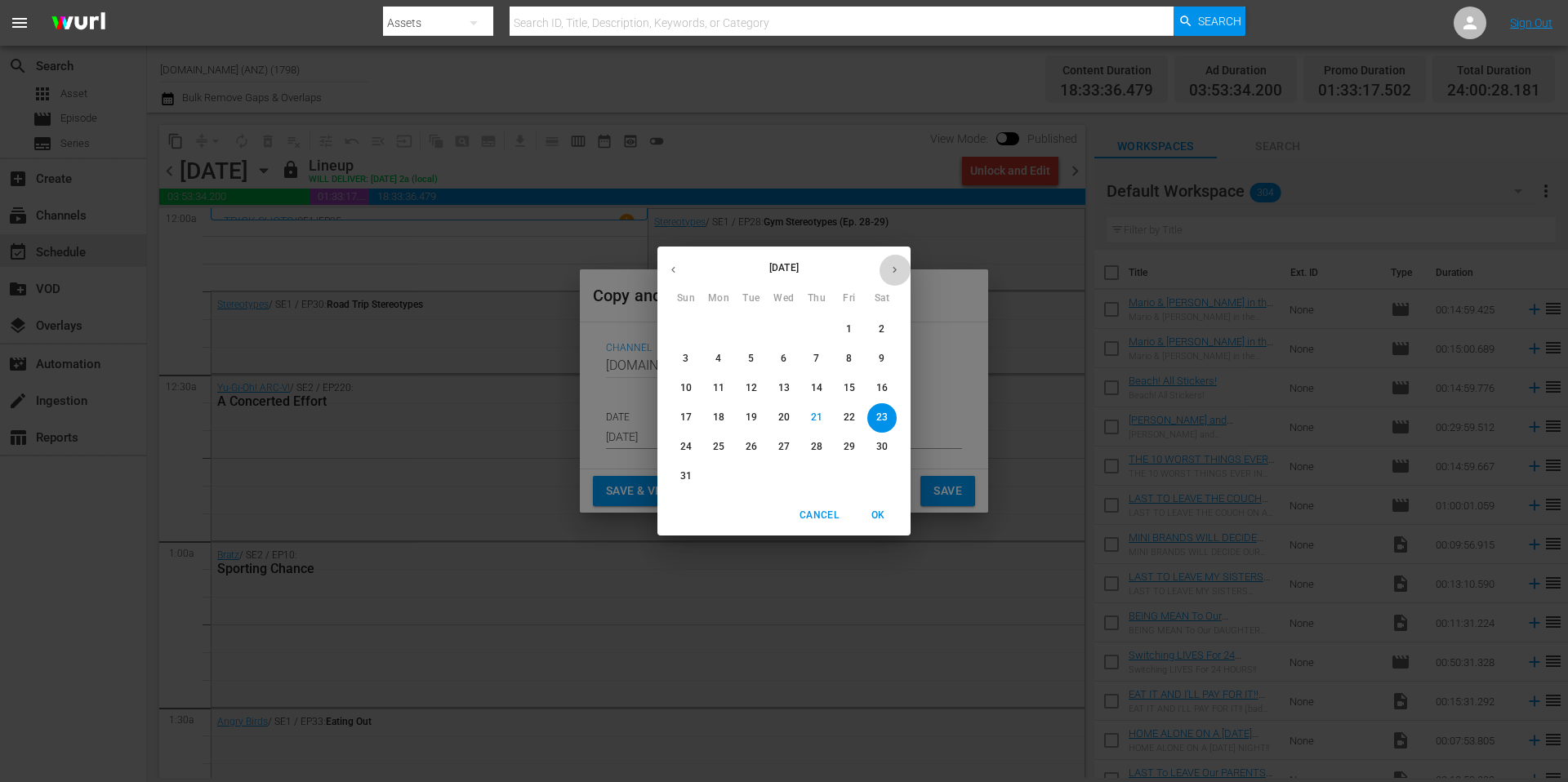
click at [887, 267] on button "button" at bounding box center [894, 269] width 32 height 32
click at [748, 355] on p "9" at bounding box center [751, 359] width 6 height 13
type input "Sep 9th 2025"
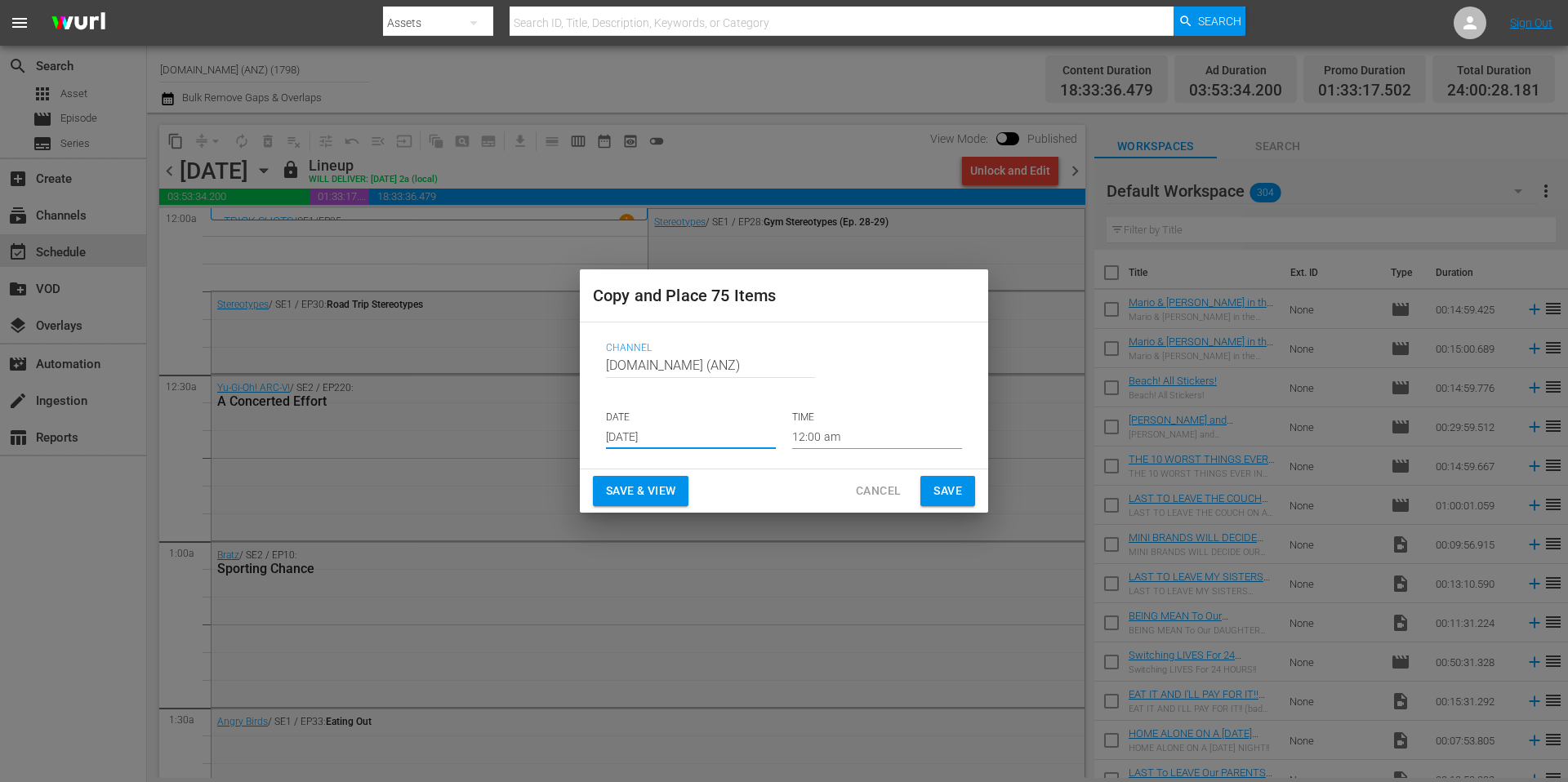
click at [946, 487] on span "Save" at bounding box center [948, 491] width 29 height 20
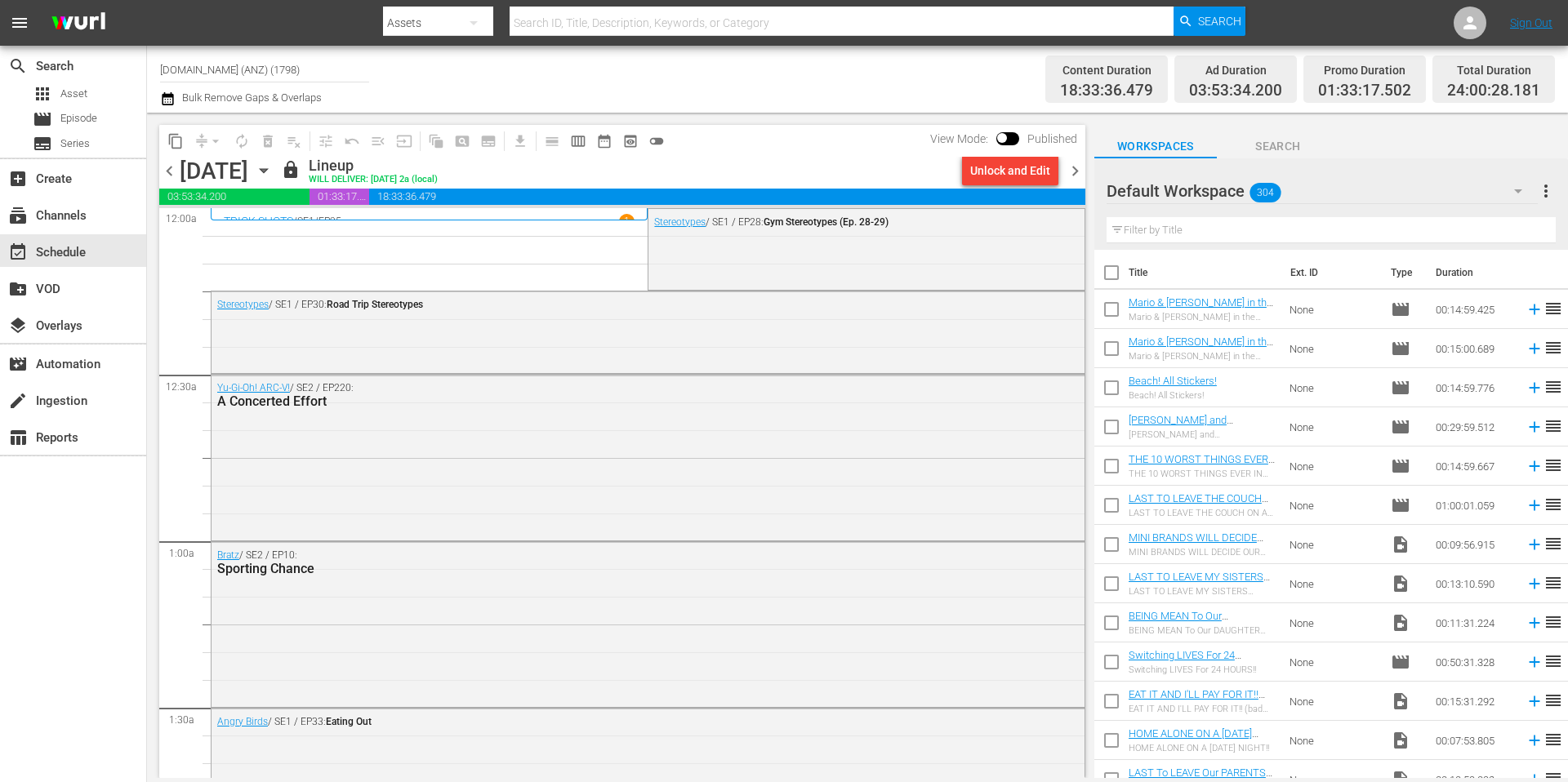
click at [1078, 174] on span "chevron_right" at bounding box center [1075, 170] width 20 height 20
click at [179, 143] on span "content_copy" at bounding box center [175, 140] width 16 height 16
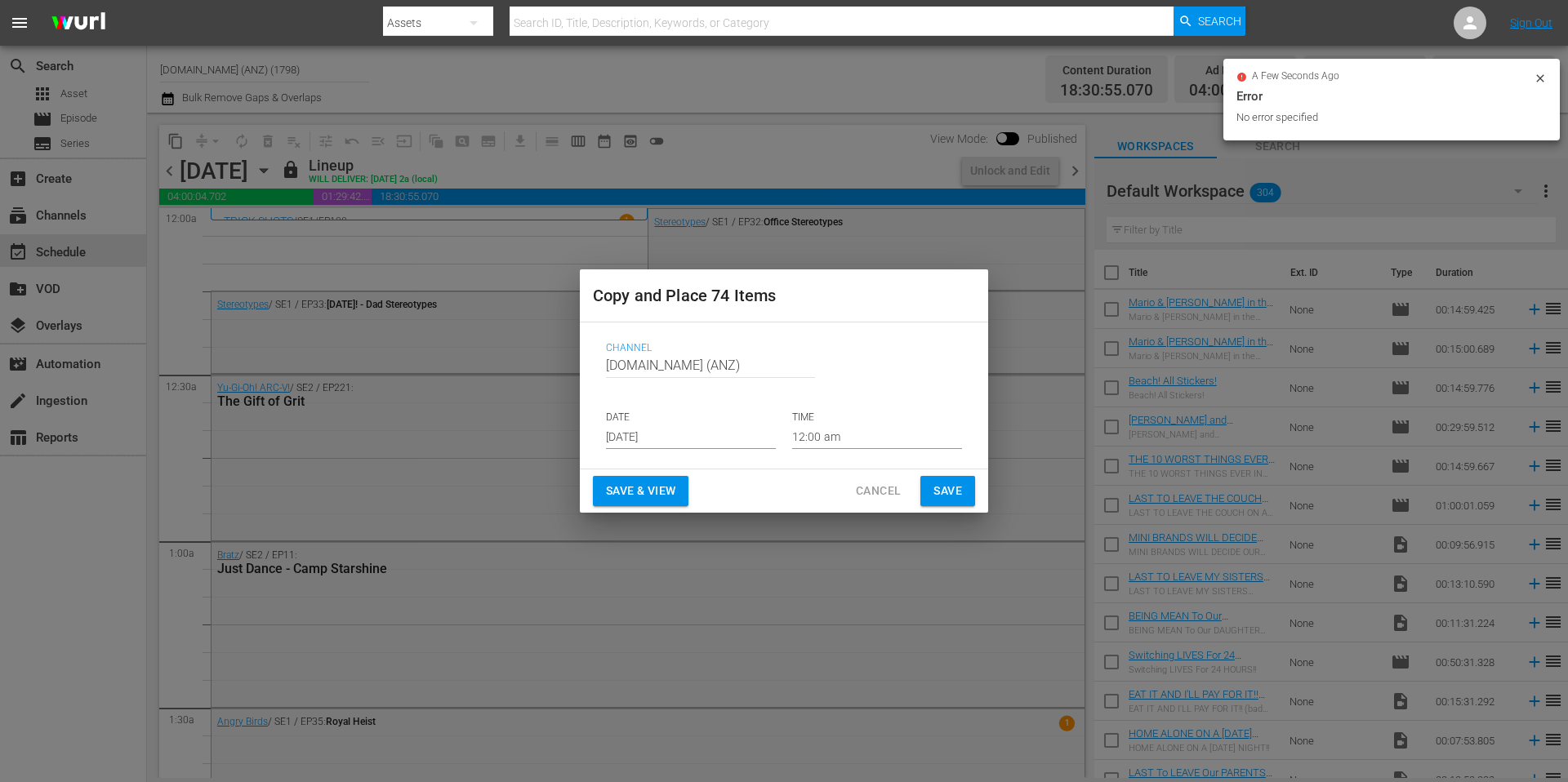
click at [688, 441] on input "[DATE]" at bounding box center [691, 436] width 170 height 24
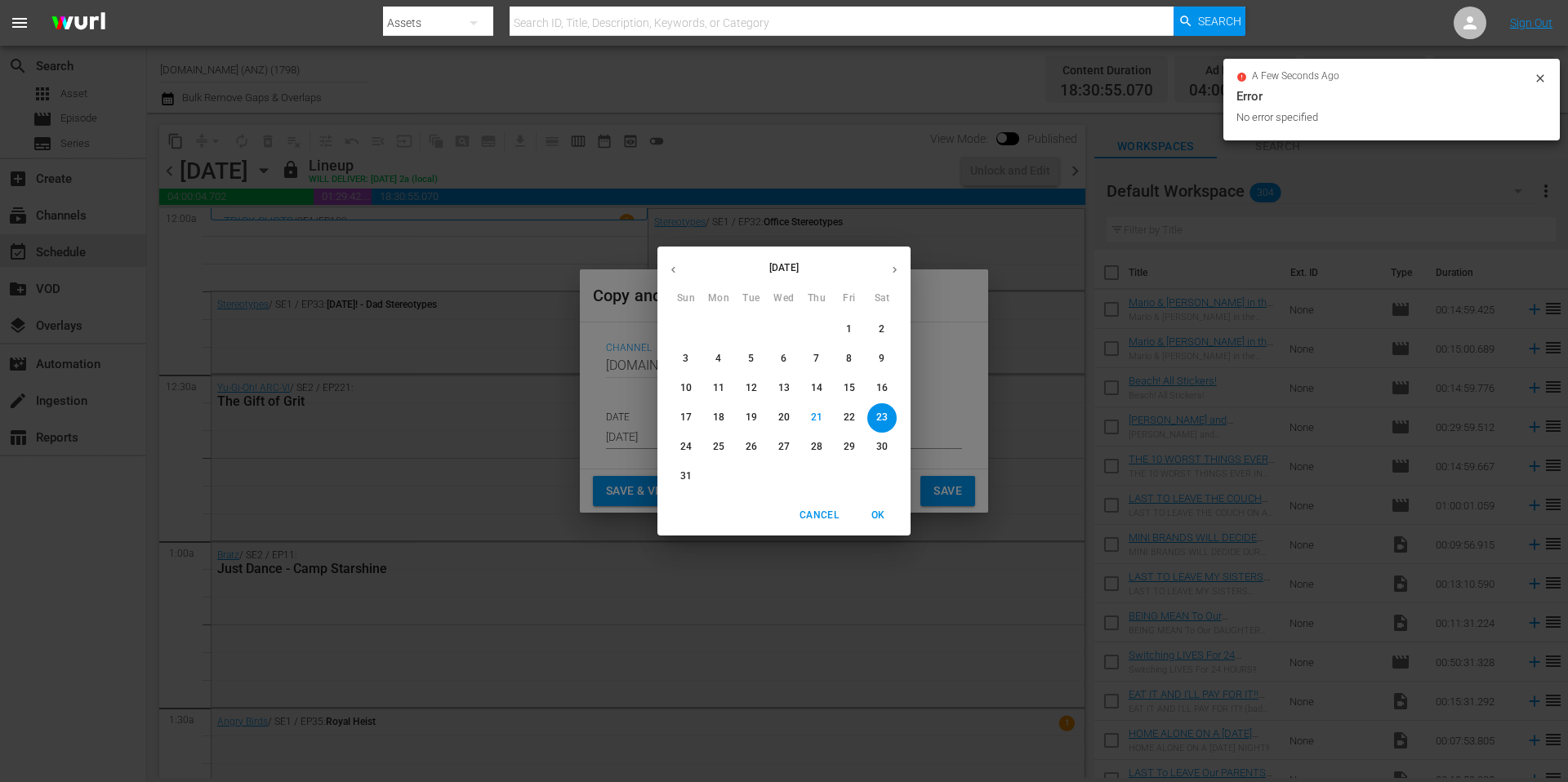
click at [895, 269] on icon "button" at bounding box center [895, 269] width 13 height 13
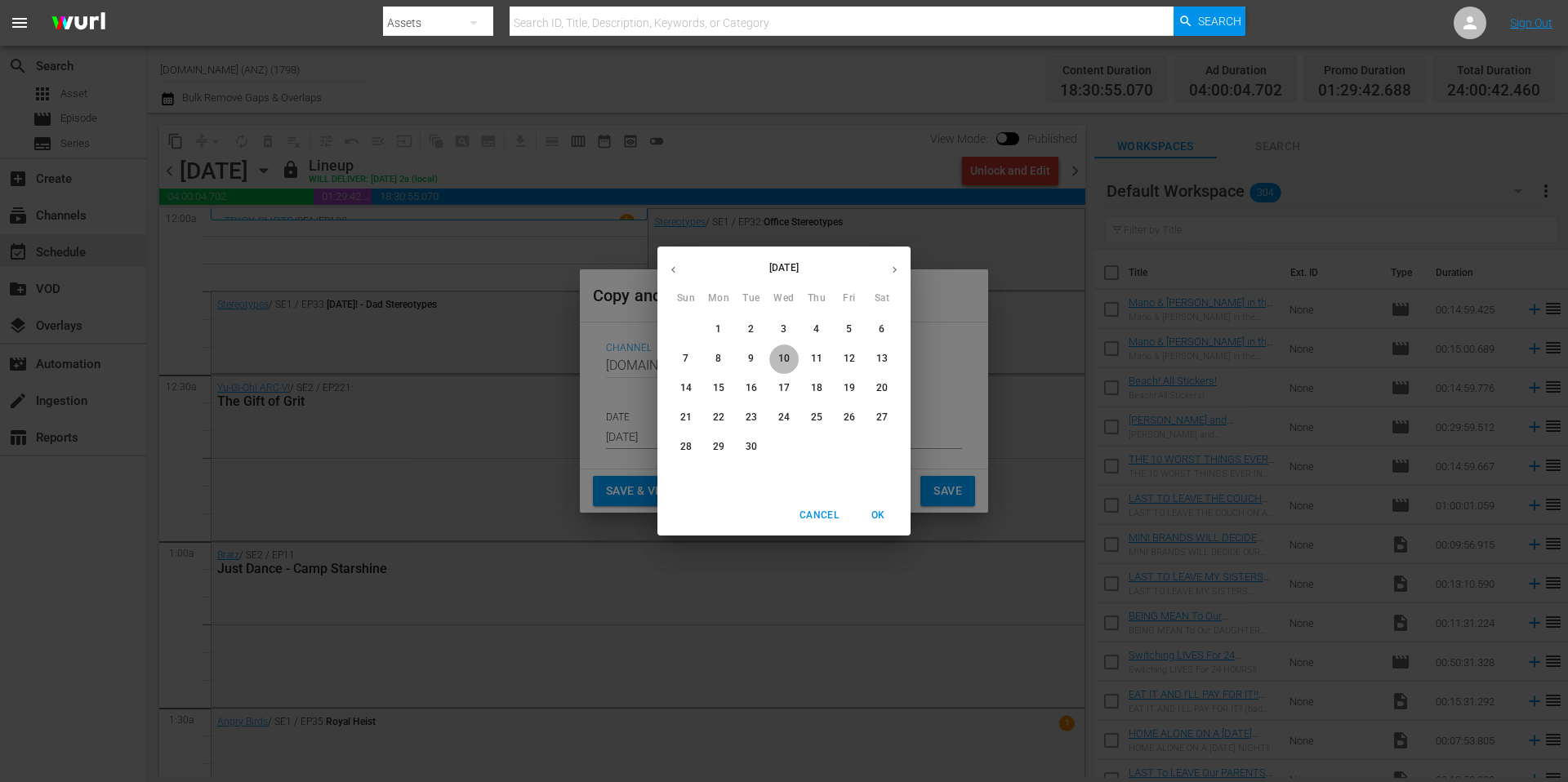
click at [783, 359] on p "10" at bounding box center [784, 359] width 12 height 13
type input "Sep 10th 2025"
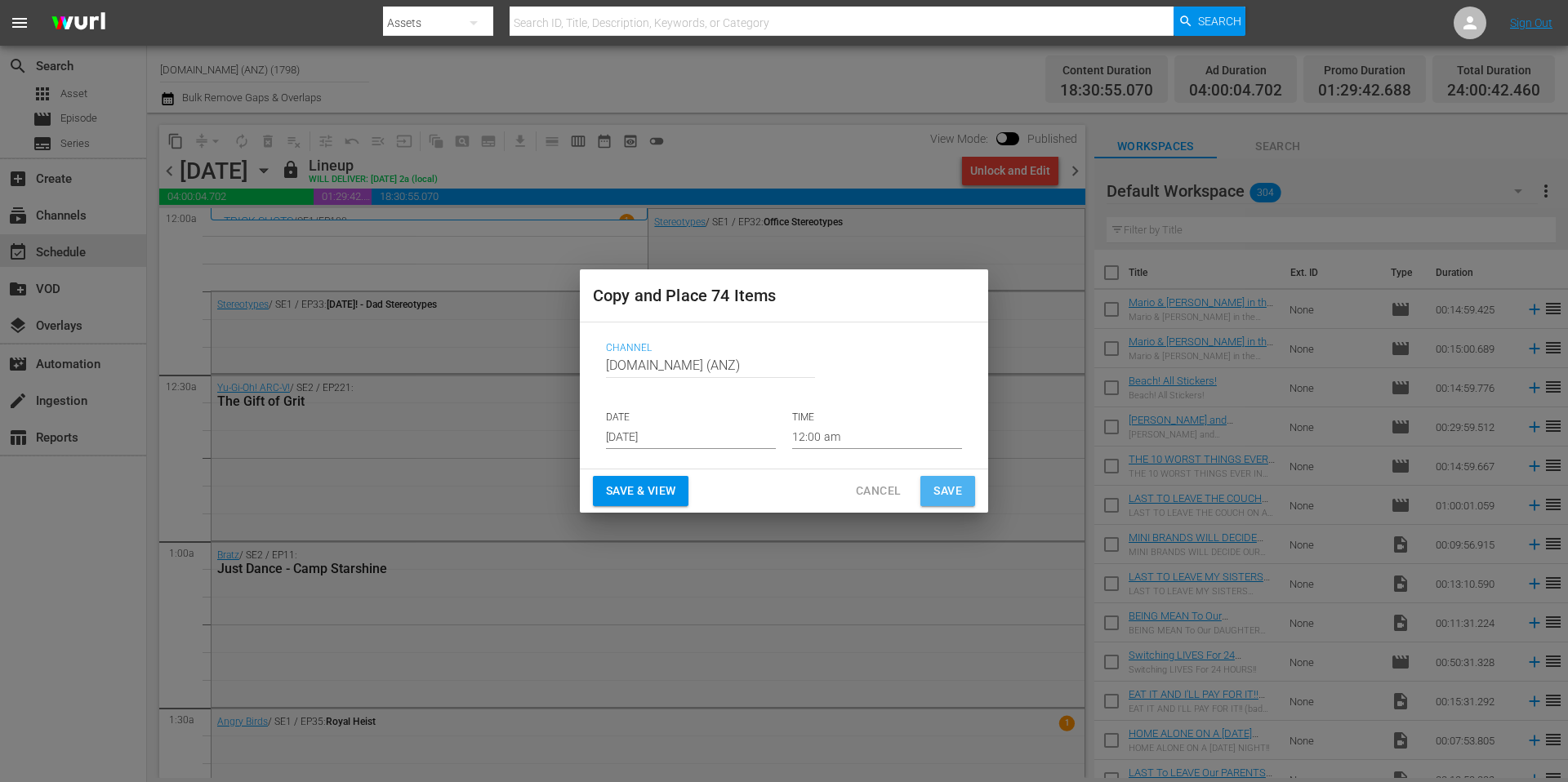
click at [952, 491] on span "Save" at bounding box center [948, 491] width 29 height 20
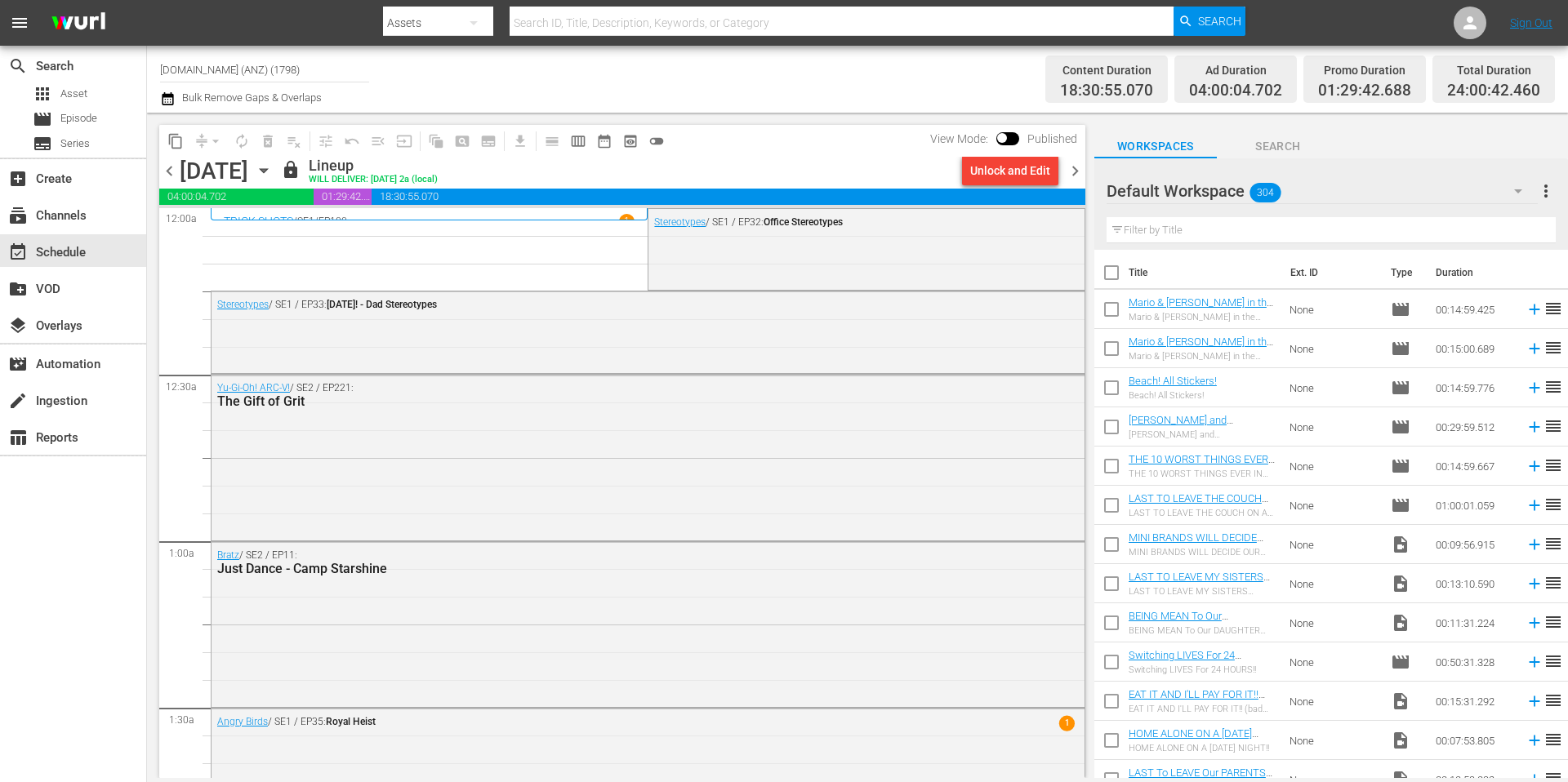
click at [1078, 174] on span "chevron_right" at bounding box center [1075, 170] width 20 height 20
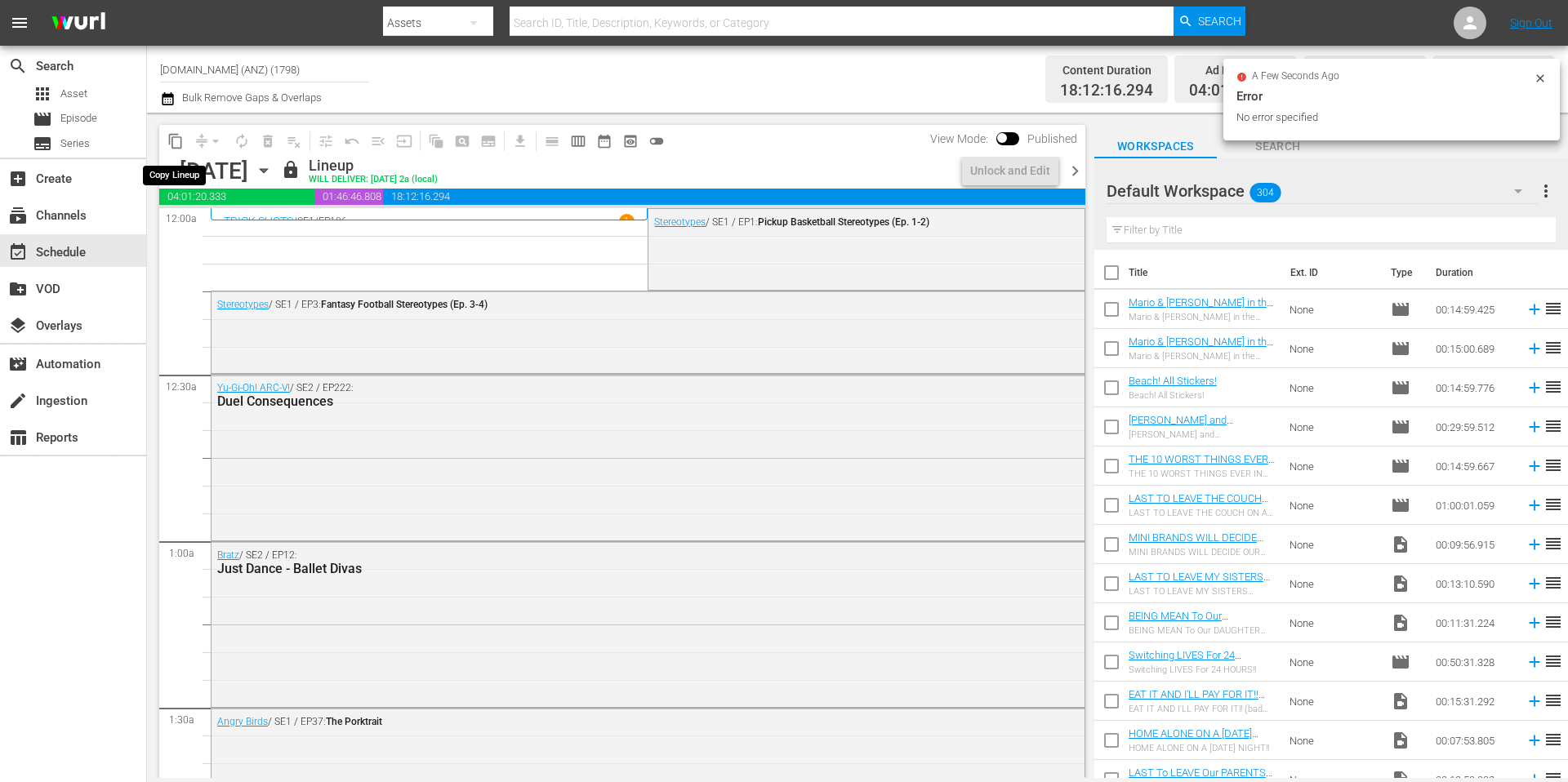
click at [179, 138] on span "content_copy" at bounding box center [175, 140] width 16 height 16
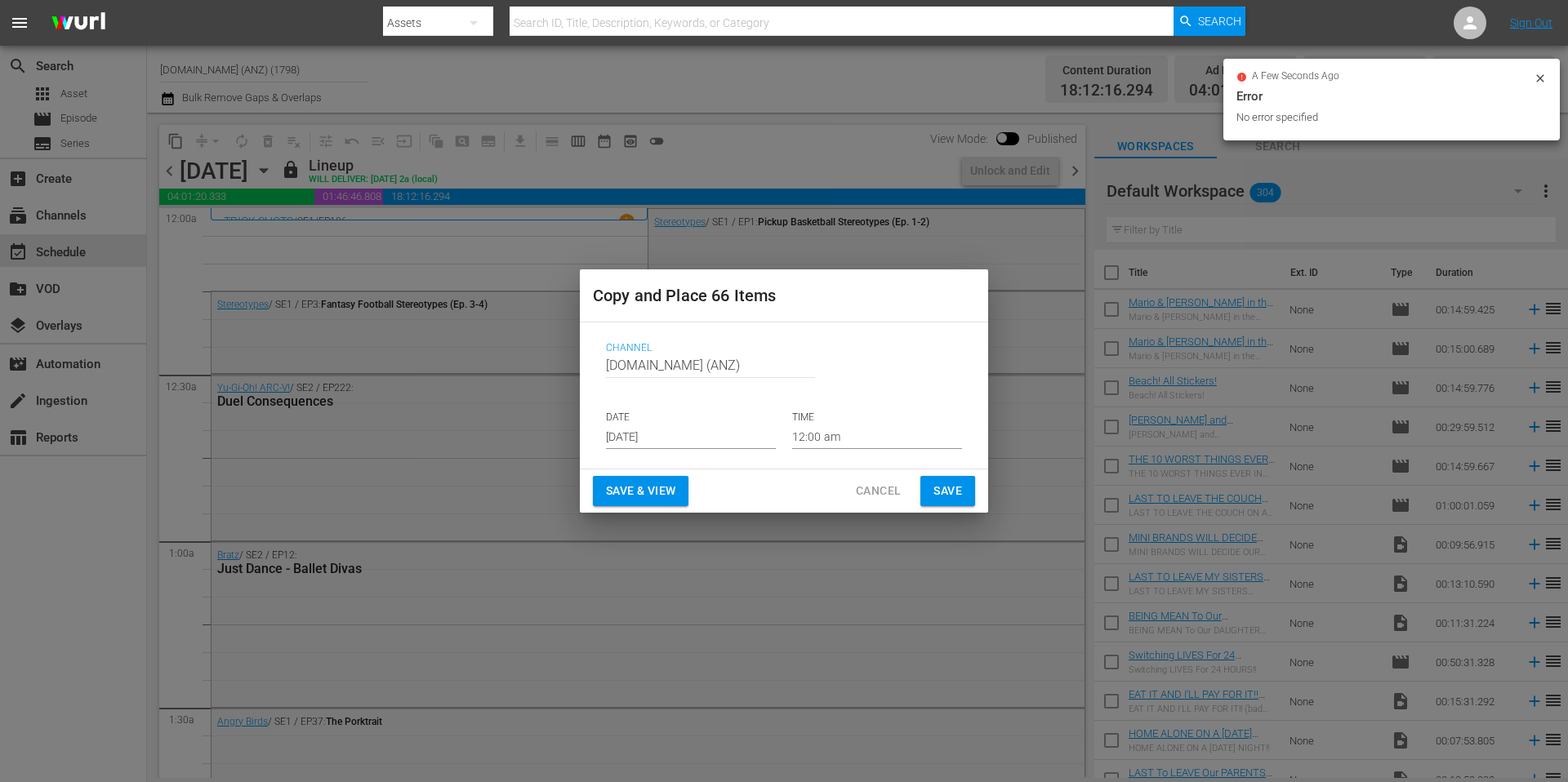
click at [665, 441] on input "[DATE]" at bounding box center [691, 436] width 170 height 24
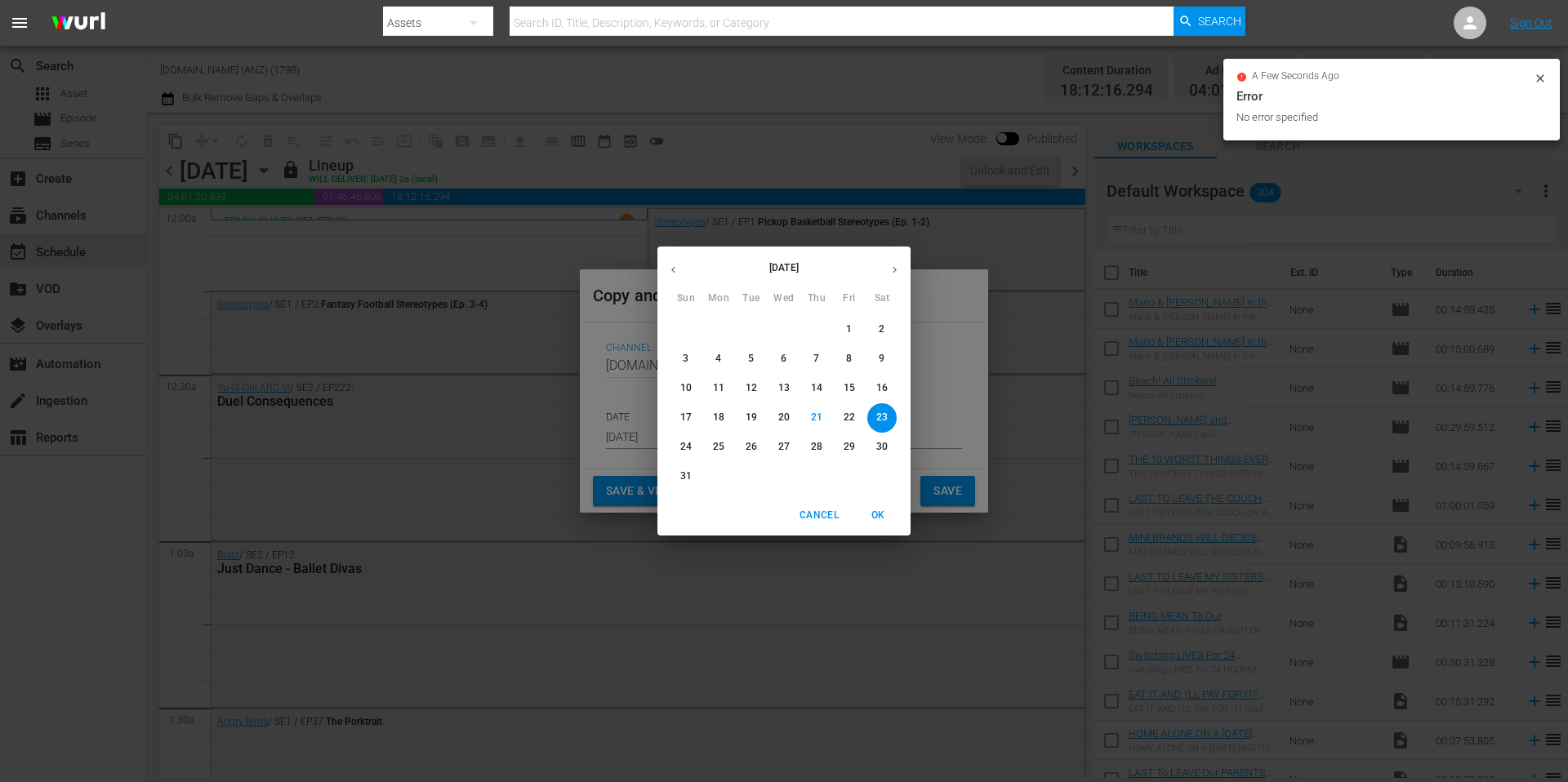
click at [900, 275] on button "button" at bounding box center [894, 269] width 32 height 32
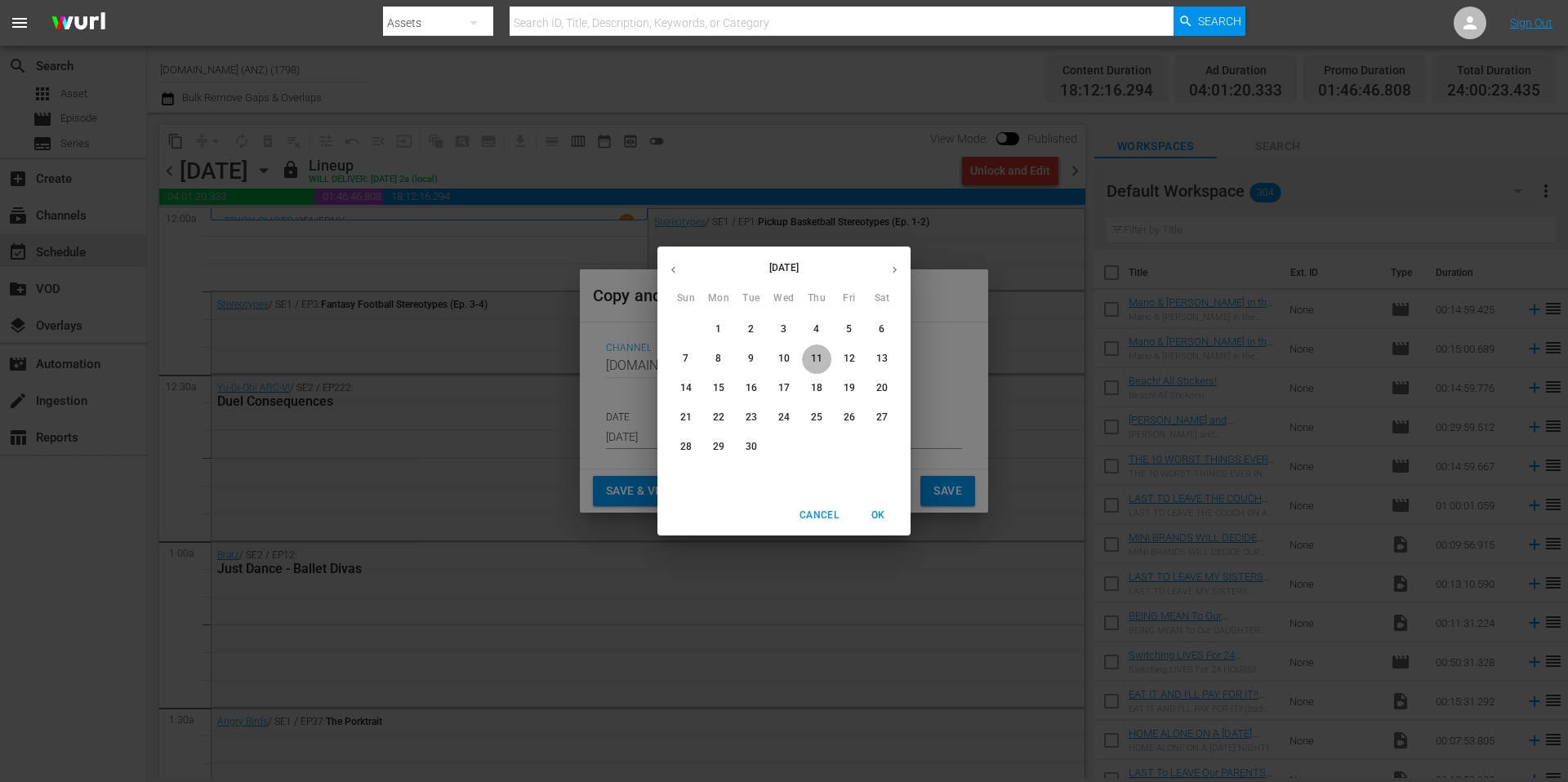
click at [816, 360] on p "11" at bounding box center [817, 359] width 12 height 13
type input "Sep 11th 2025"
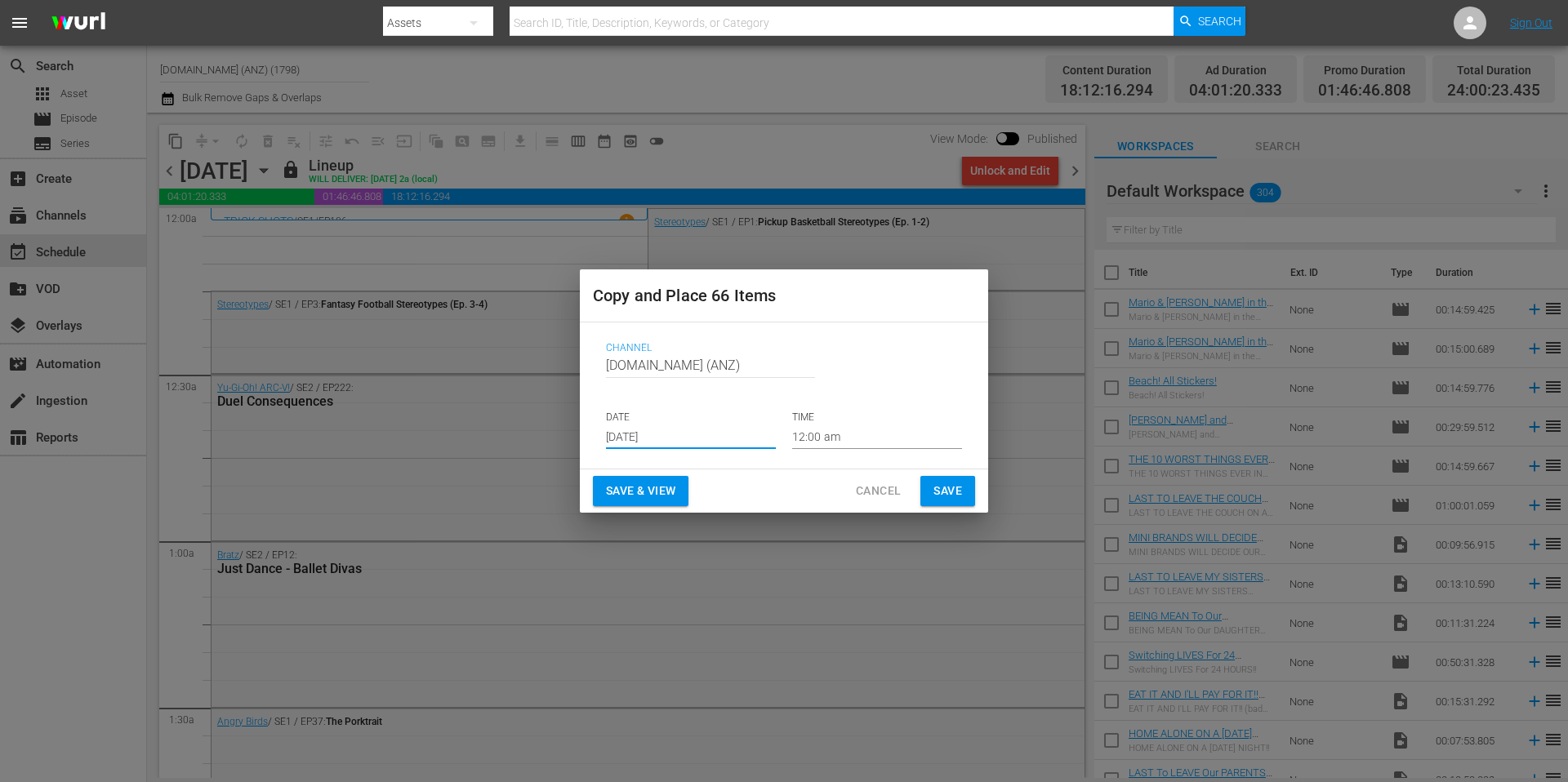
click at [953, 490] on span "Save" at bounding box center [948, 491] width 29 height 20
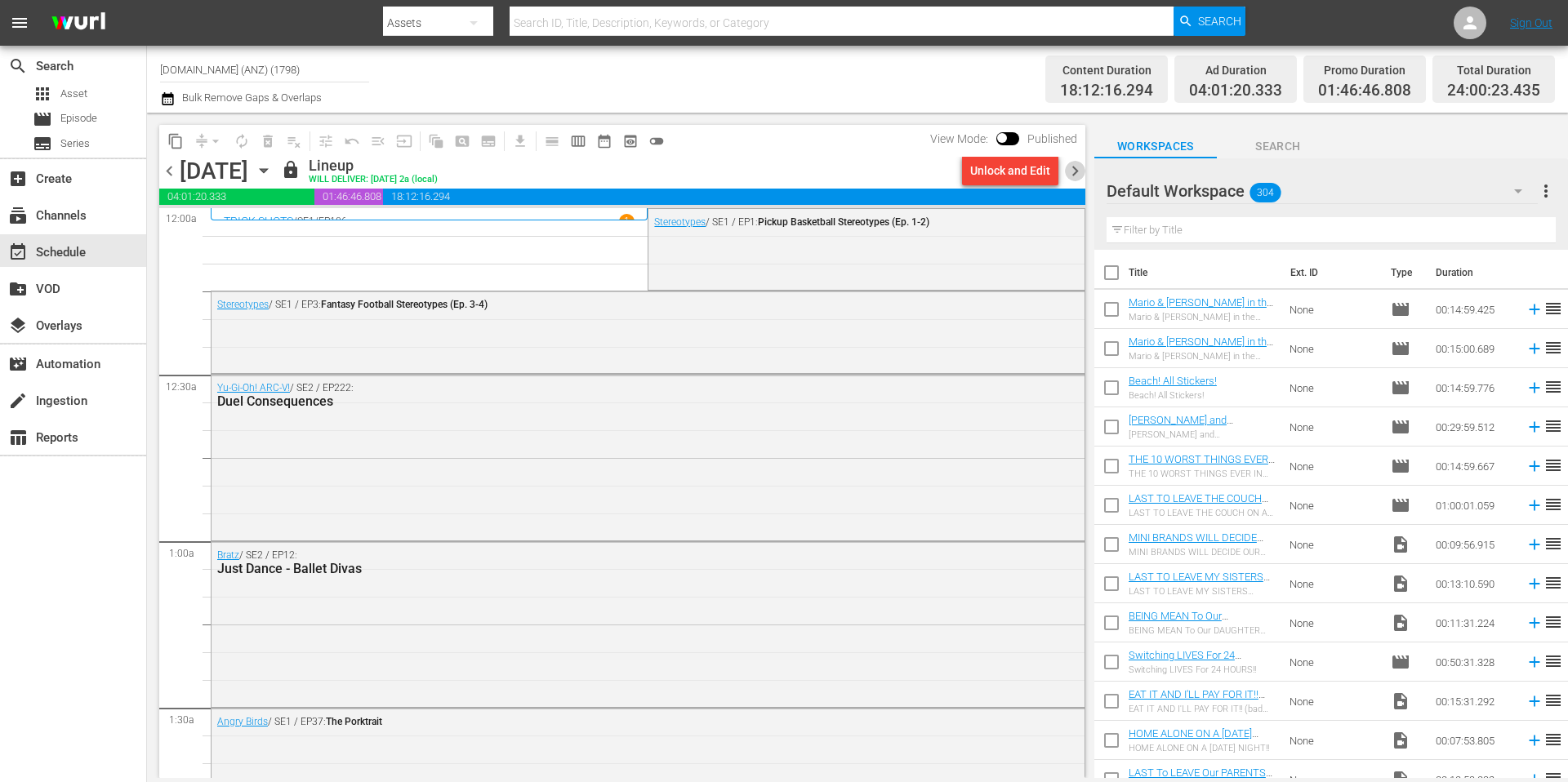
click at [1078, 173] on span "chevron_right" at bounding box center [1075, 170] width 20 height 20
click at [176, 141] on span "content_copy" at bounding box center [175, 140] width 16 height 16
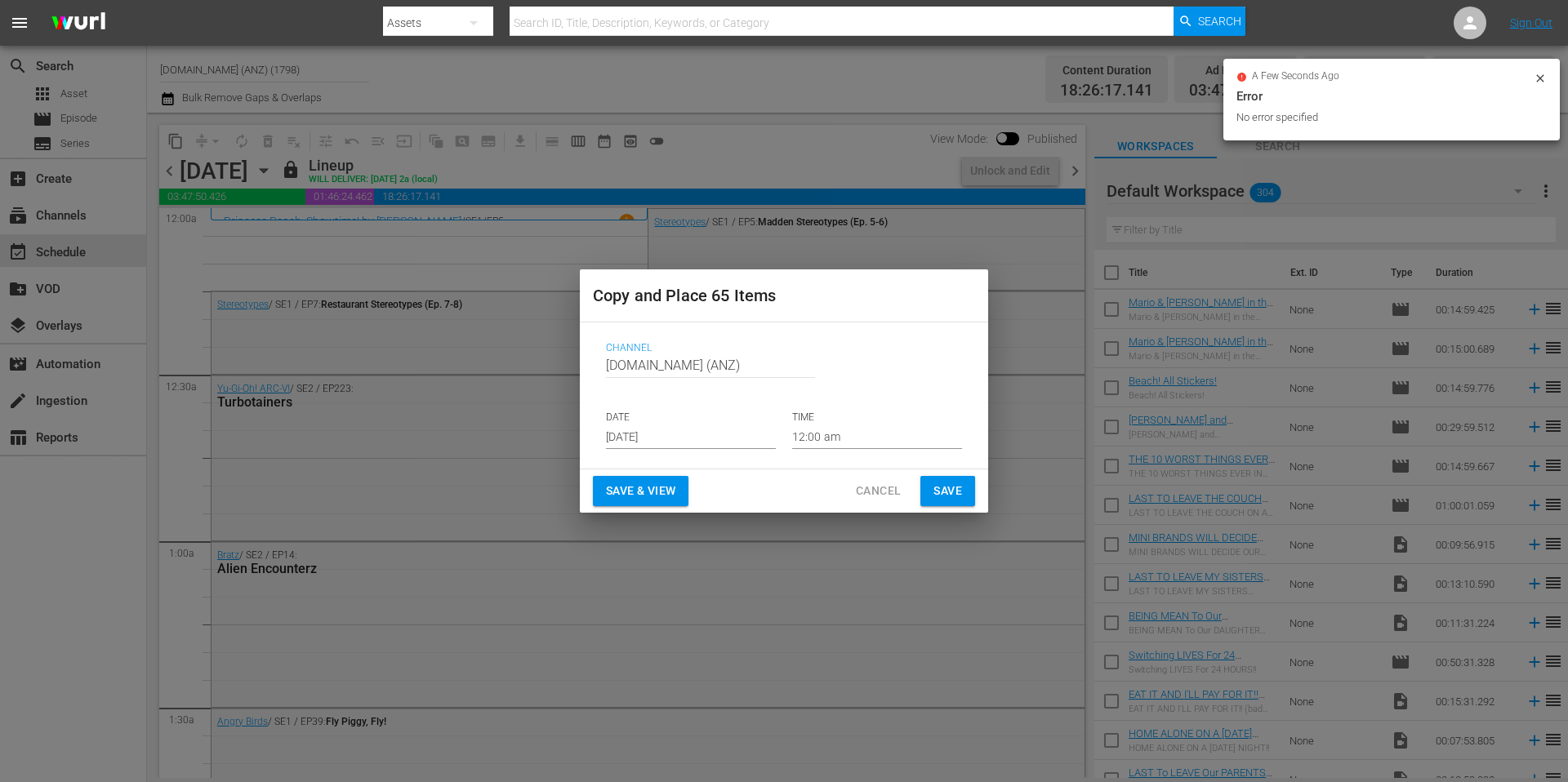
click at [684, 438] on input "[DATE]" at bounding box center [691, 436] width 170 height 24
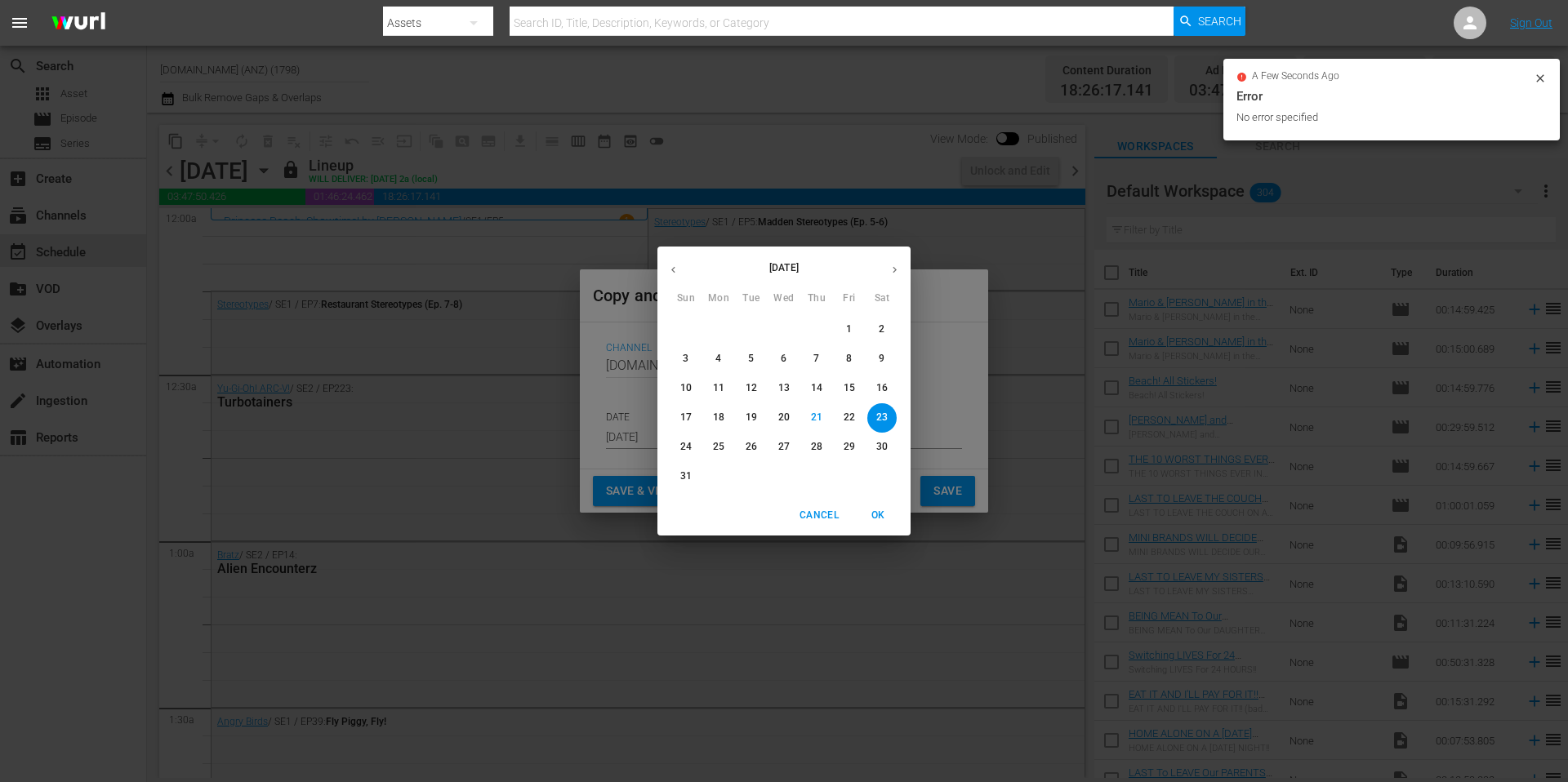
click at [892, 274] on icon "button" at bounding box center [895, 269] width 13 height 13
click at [851, 358] on p "12" at bounding box center [849, 359] width 12 height 13
type input "Sep 12th 2025"
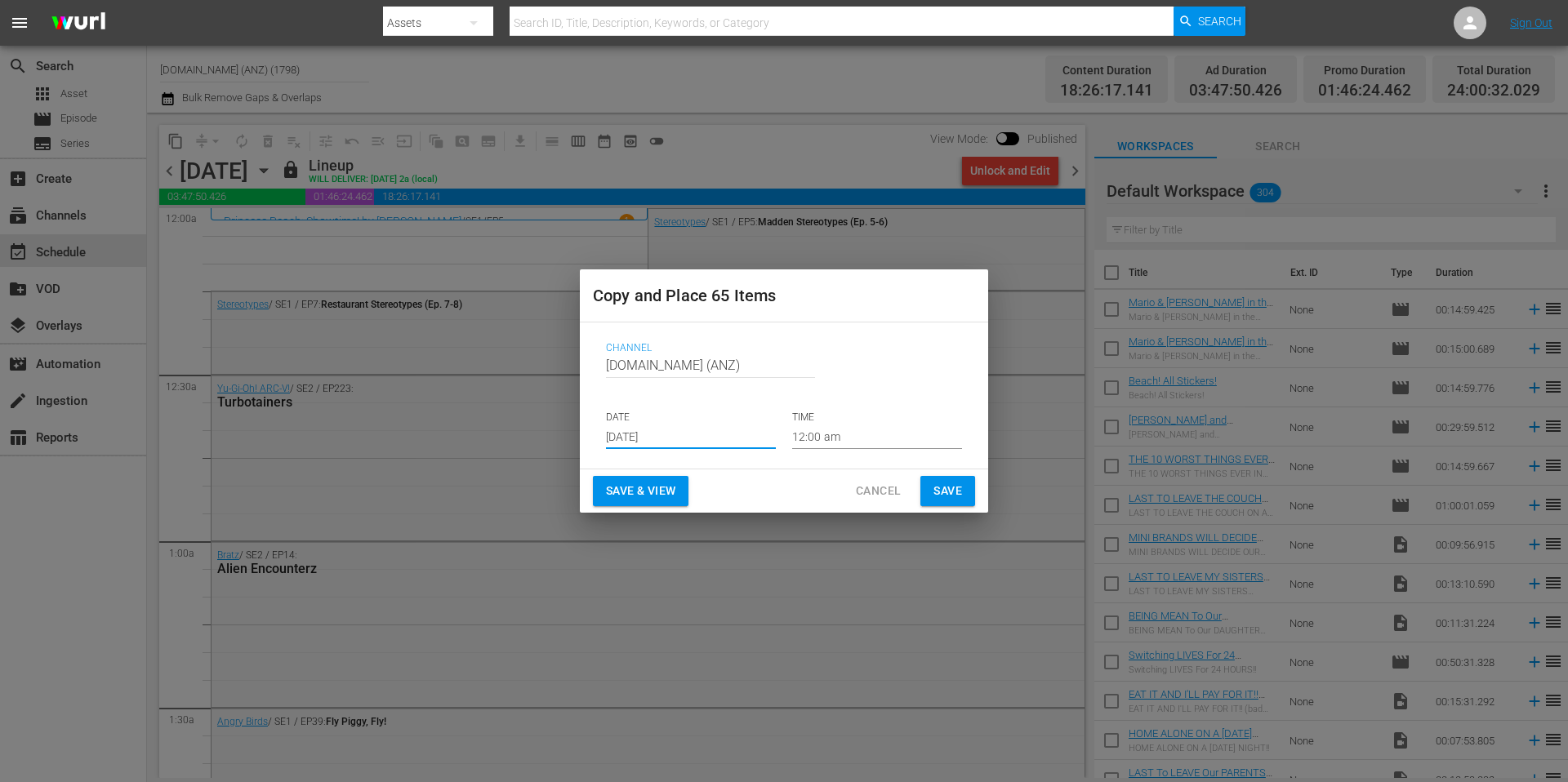
click at [948, 494] on span "Save" at bounding box center [948, 491] width 29 height 20
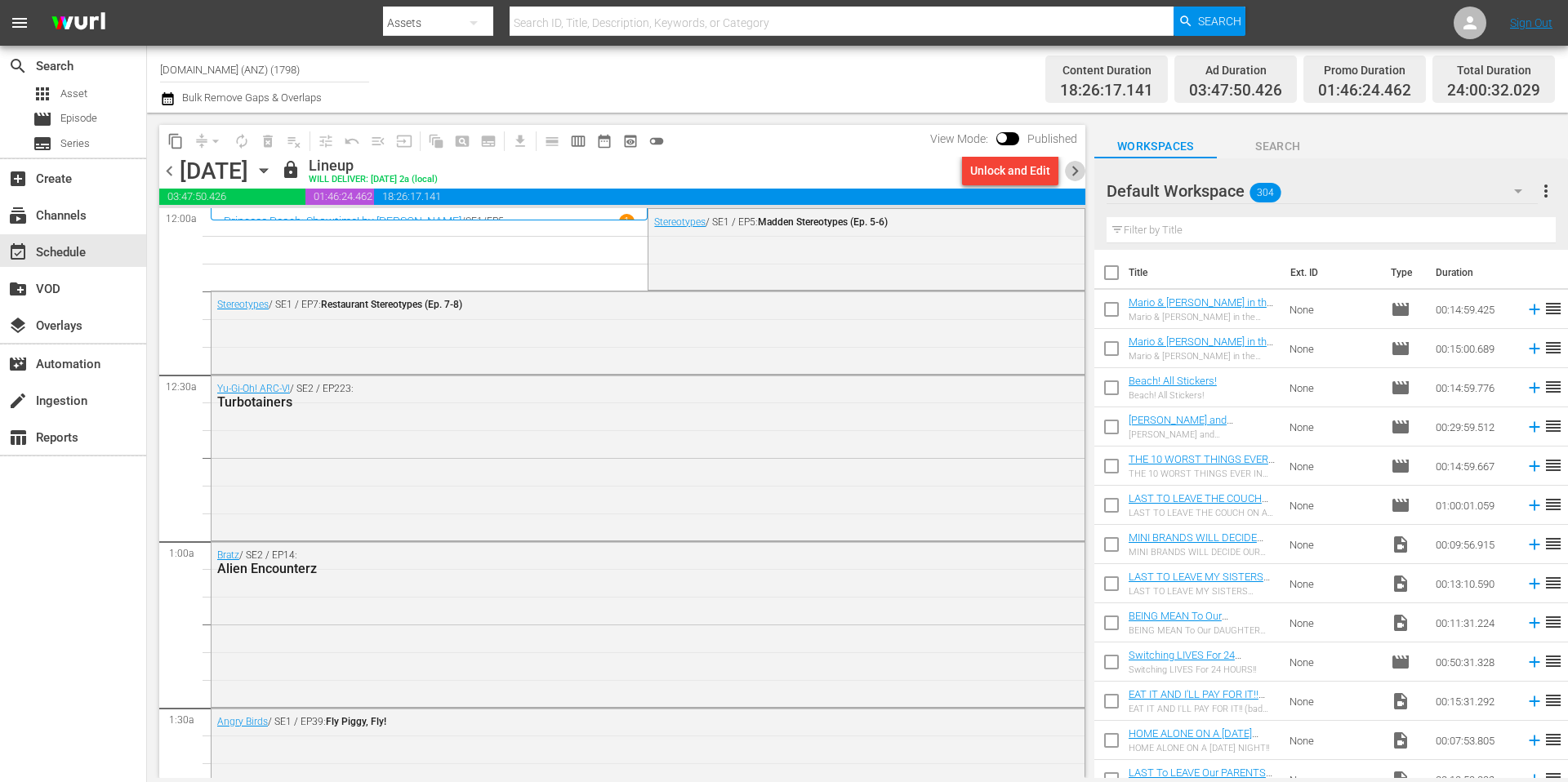
click at [1076, 173] on span "chevron_right" at bounding box center [1075, 170] width 20 height 20
click at [178, 144] on span "content_copy" at bounding box center [175, 140] width 16 height 16
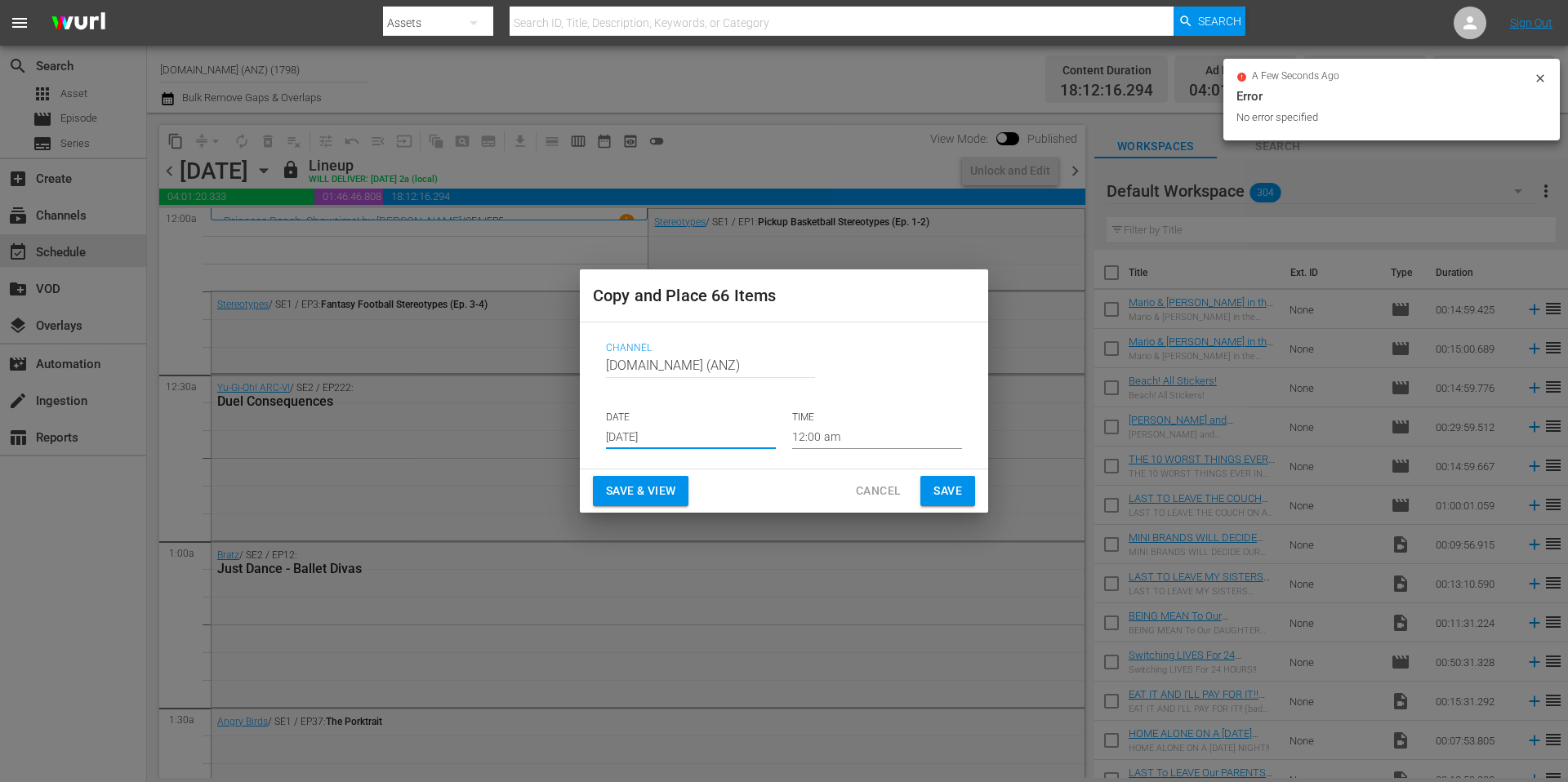
click at [699, 436] on input "[DATE]" at bounding box center [691, 436] width 170 height 24
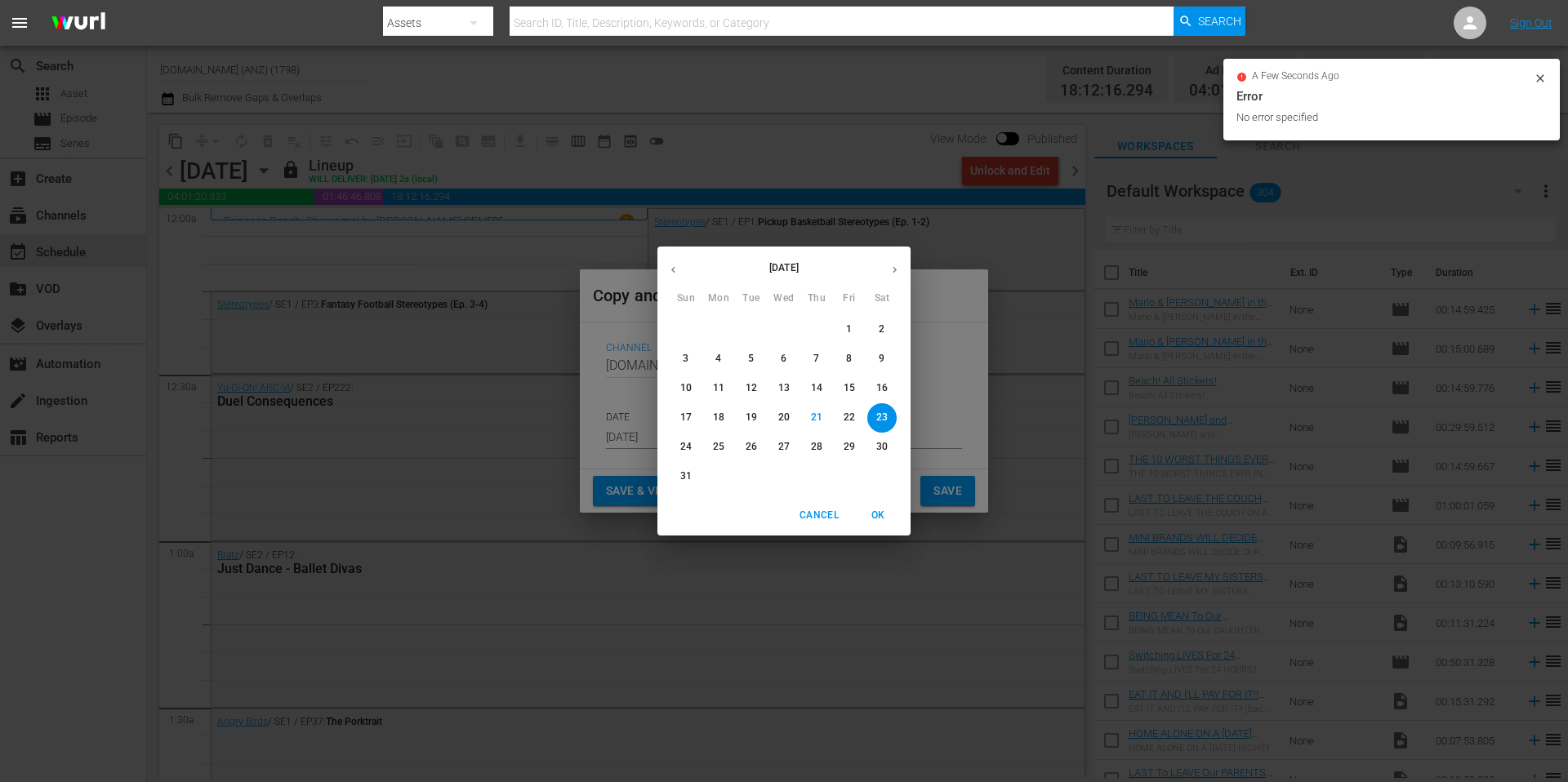
click at [894, 268] on icon "button" at bounding box center [895, 270] width 4 height 7
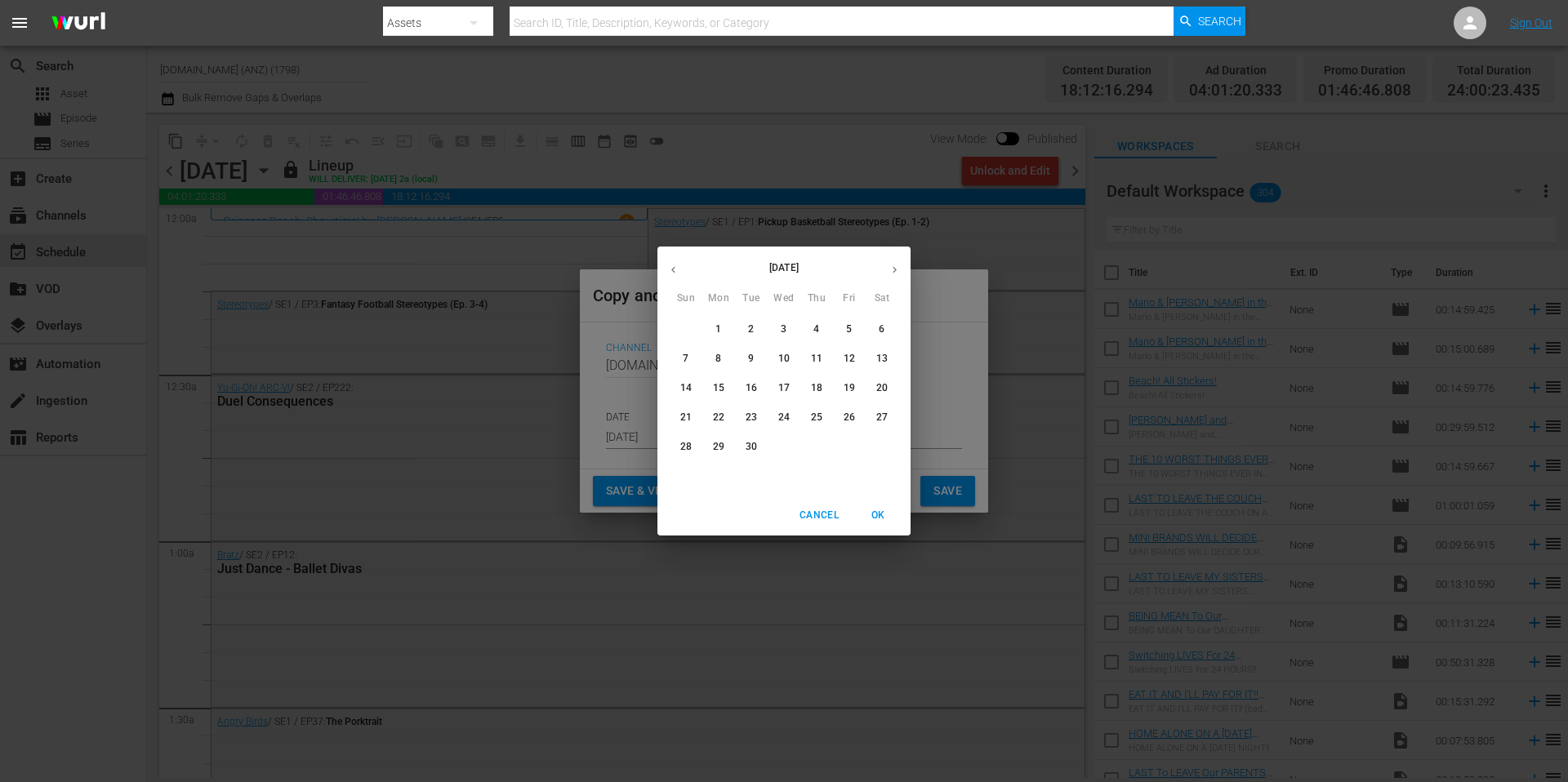
click at [883, 356] on p "13" at bounding box center [882, 359] width 12 height 13
type input "Sep 13th 2025"
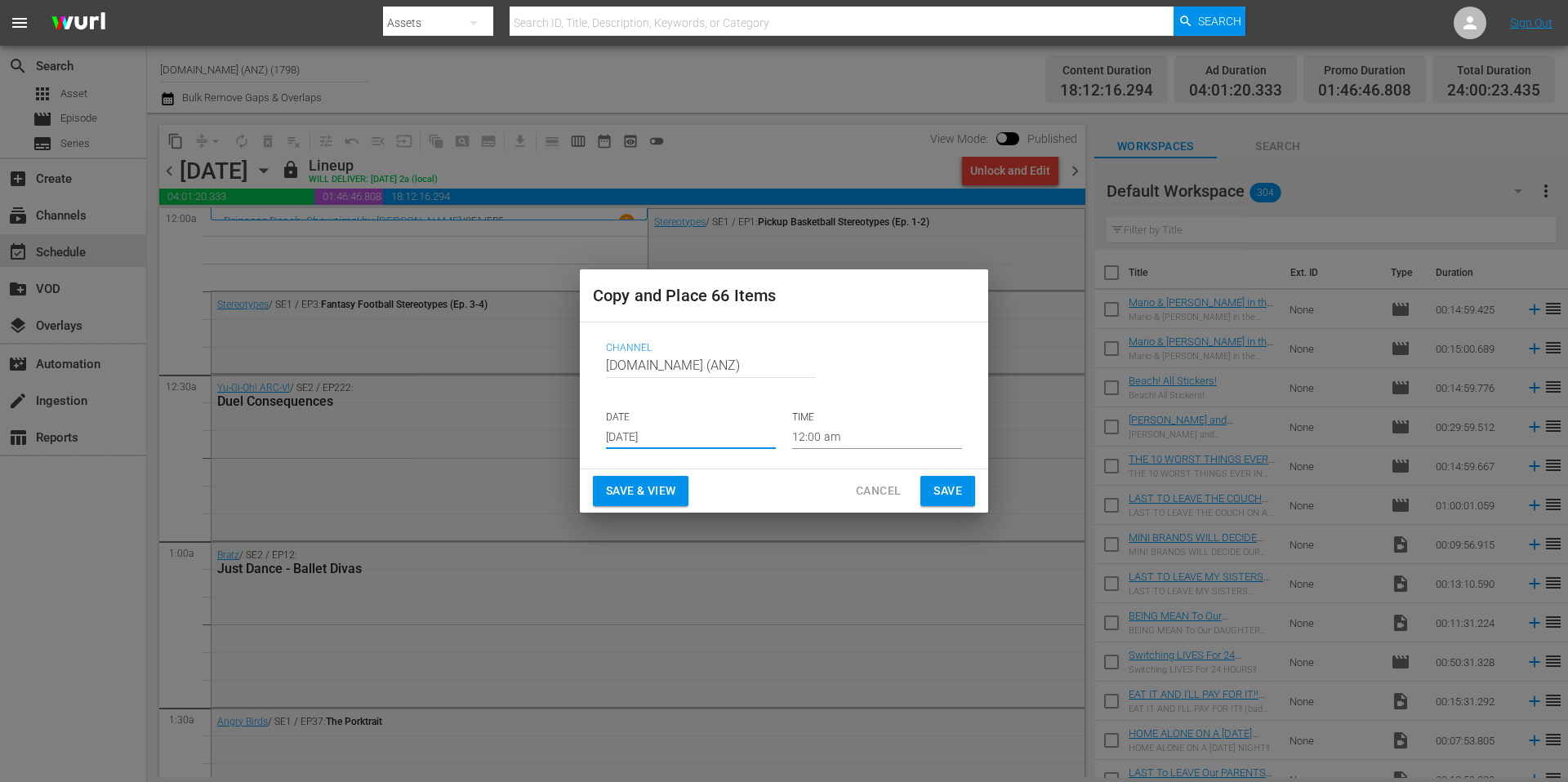
click at [948, 495] on span "Save" at bounding box center [948, 491] width 29 height 20
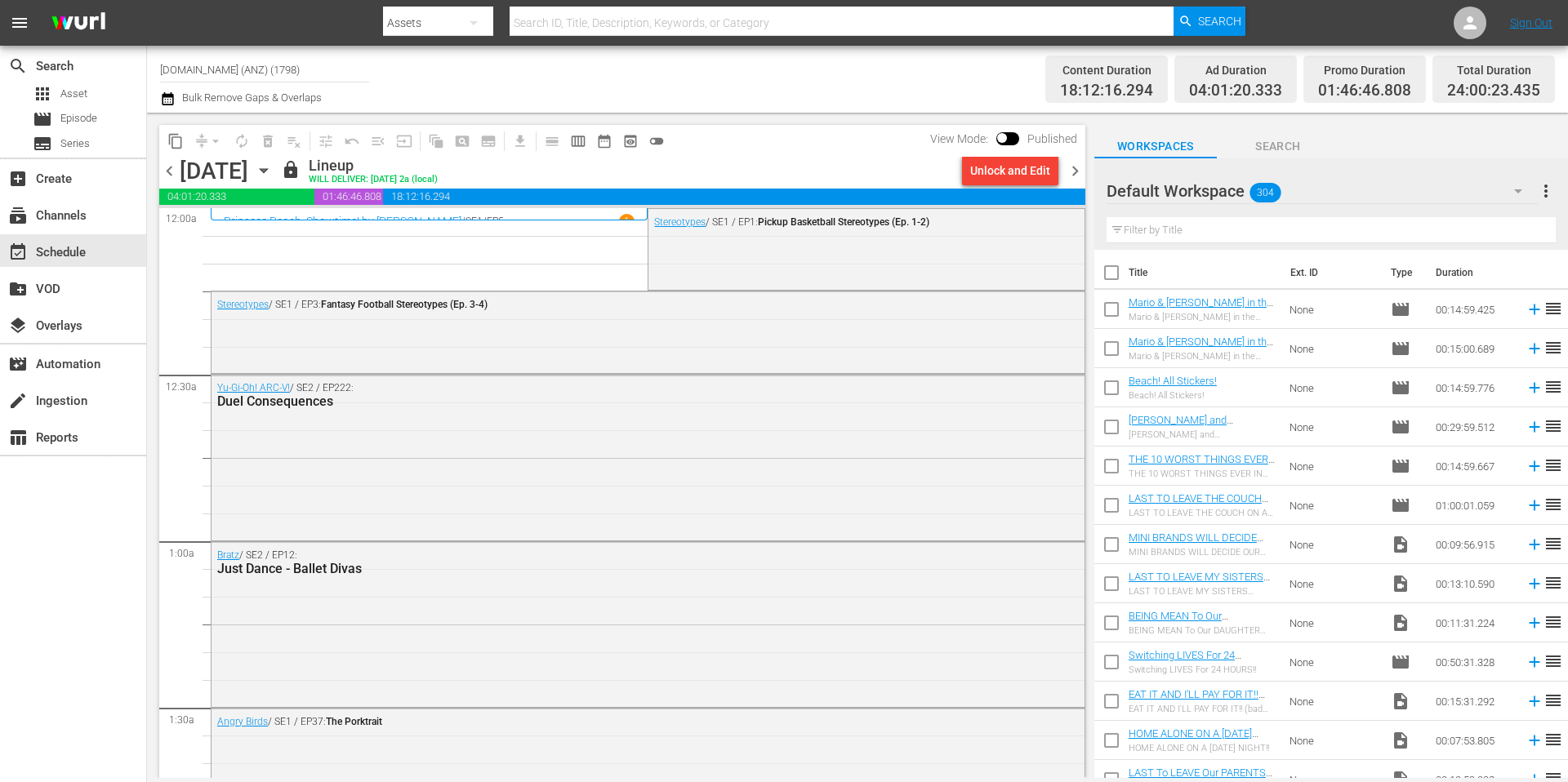
click at [820, 84] on div "Channel Title [DOMAIN_NAME] (ANZ) (1798) Bulk Remove Gaps & Overlaps" at bounding box center [540, 79] width 761 height 59
click at [1076, 173] on span "chevron_right" at bounding box center [1075, 170] width 20 height 20
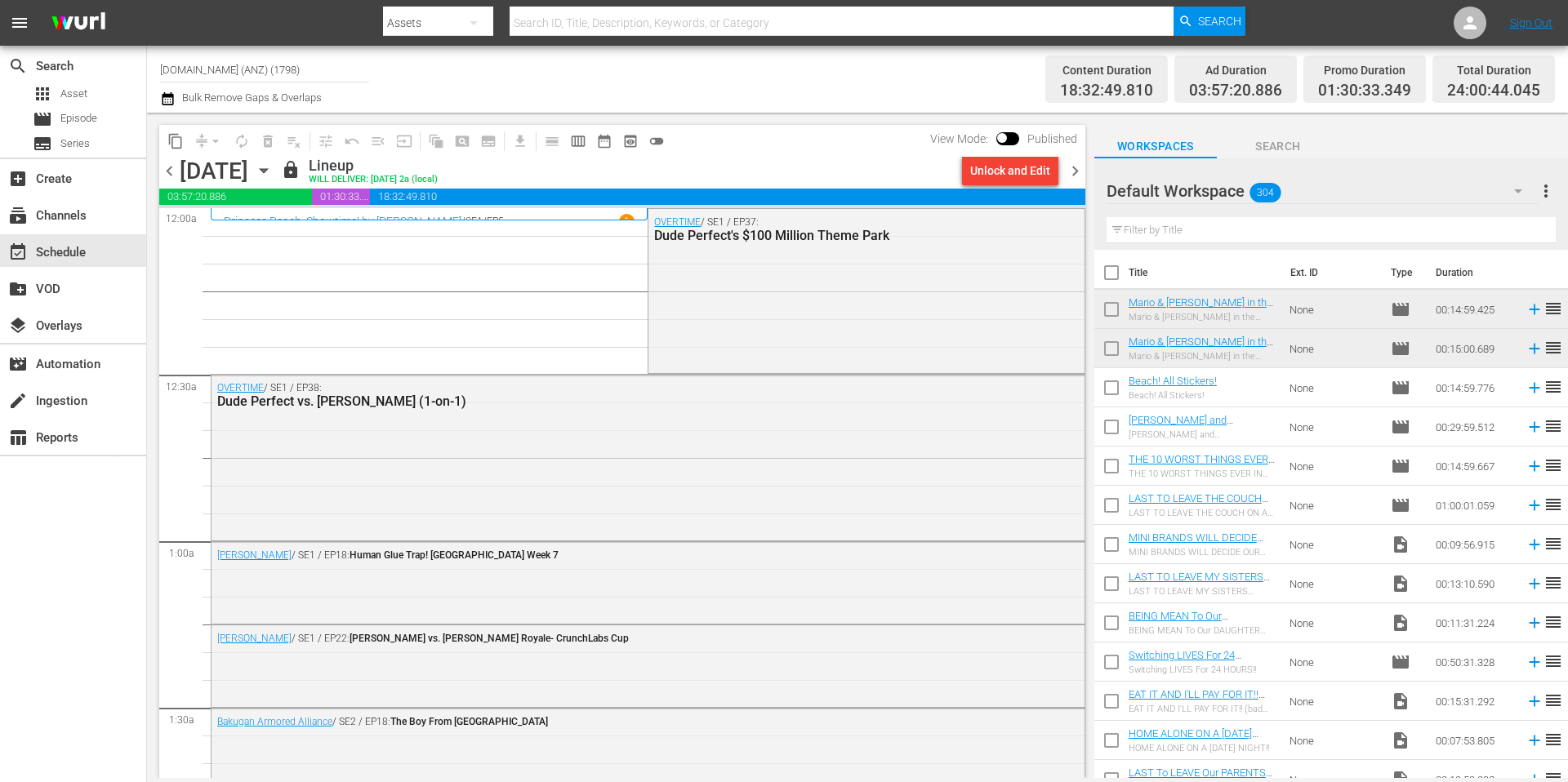
click at [173, 139] on span "content_copy" at bounding box center [175, 140] width 16 height 16
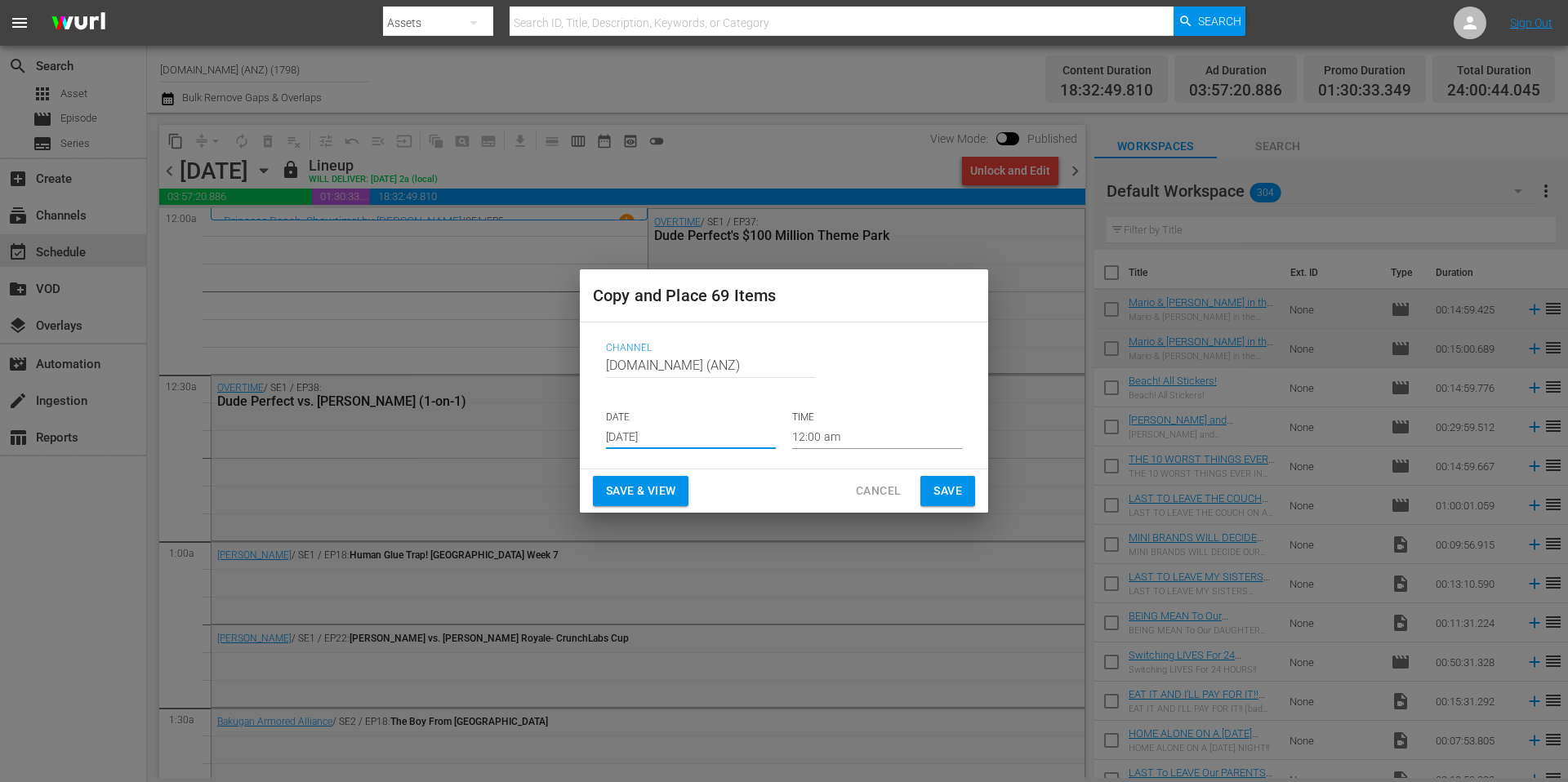
click at [685, 439] on input "[DATE]" at bounding box center [691, 436] width 170 height 24
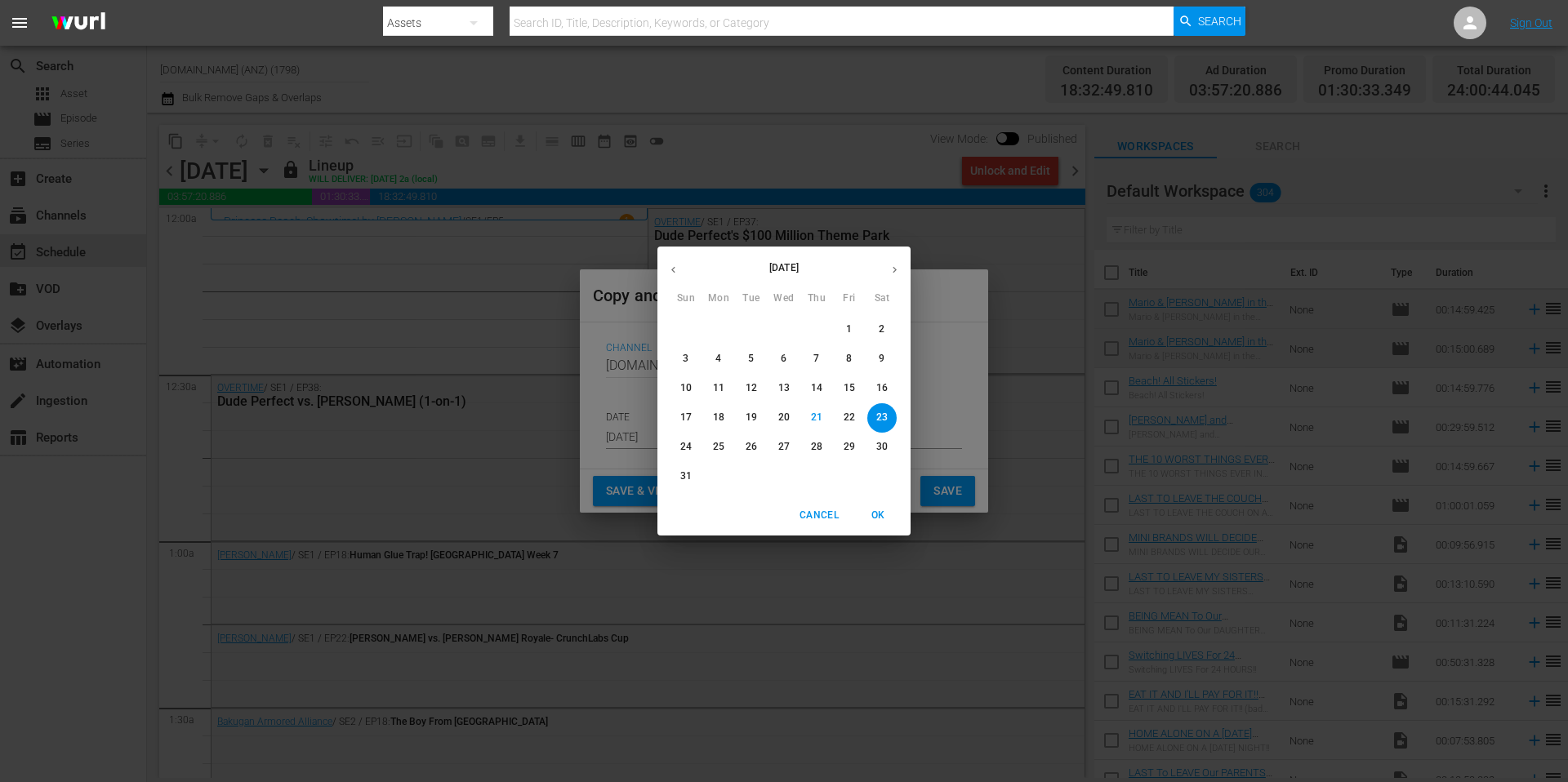
click at [898, 271] on icon "button" at bounding box center [895, 269] width 13 height 13
click at [690, 387] on p "14" at bounding box center [686, 388] width 12 height 13
type input "Sep 14th 2025"
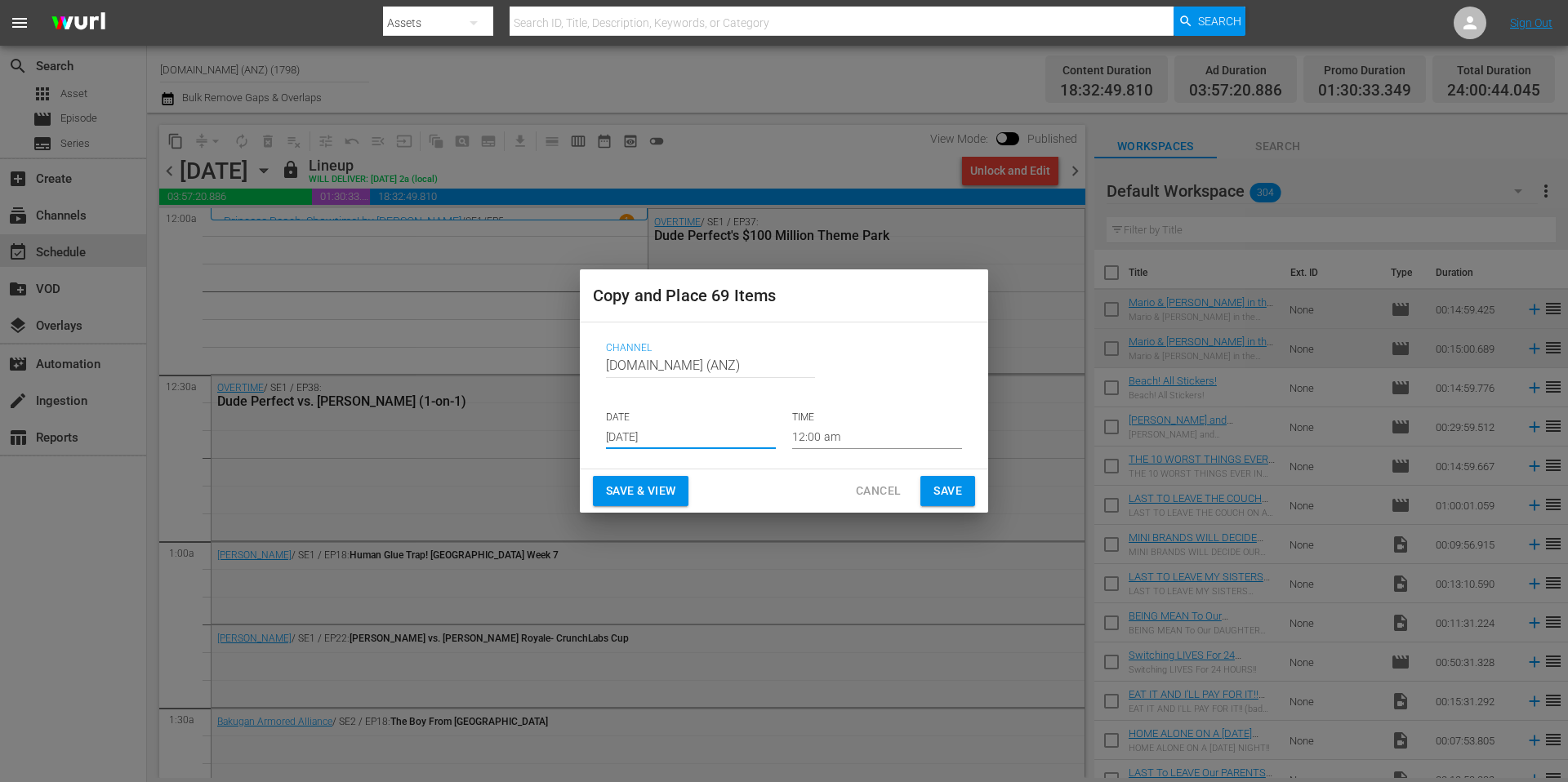
click at [938, 487] on span "Save" at bounding box center [948, 491] width 29 height 20
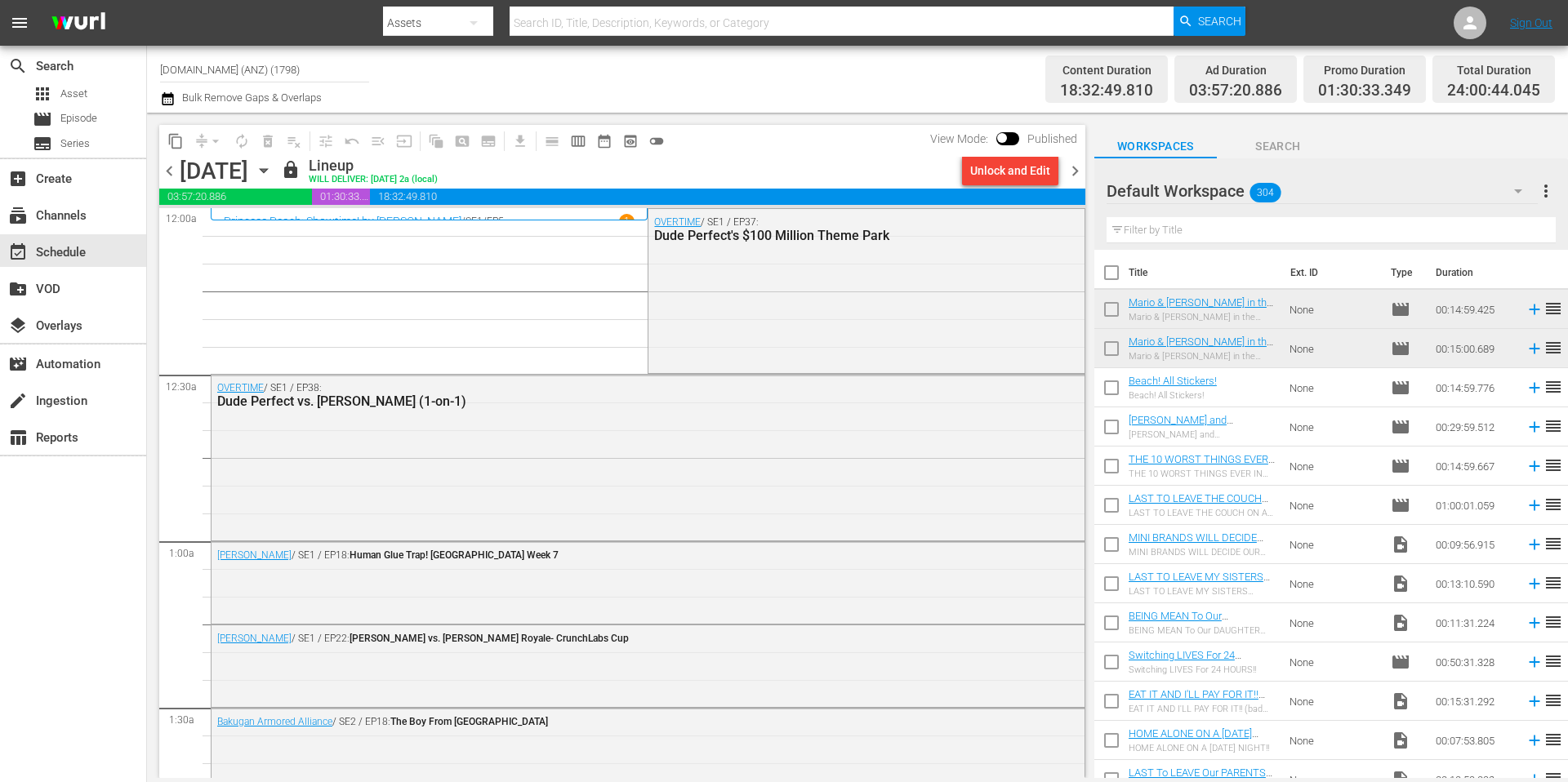
click at [772, 63] on div "Channel Title [DOMAIN_NAME] (ANZ) (1798) Bulk Remove Gaps & Overlaps" at bounding box center [540, 79] width 761 height 59
click at [826, 80] on div "Channel Title [DOMAIN_NAME] (ANZ) (1798) Bulk Remove Gaps & Overlaps" at bounding box center [540, 79] width 761 height 59
click at [1075, 174] on span "chevron_right" at bounding box center [1075, 170] width 20 height 20
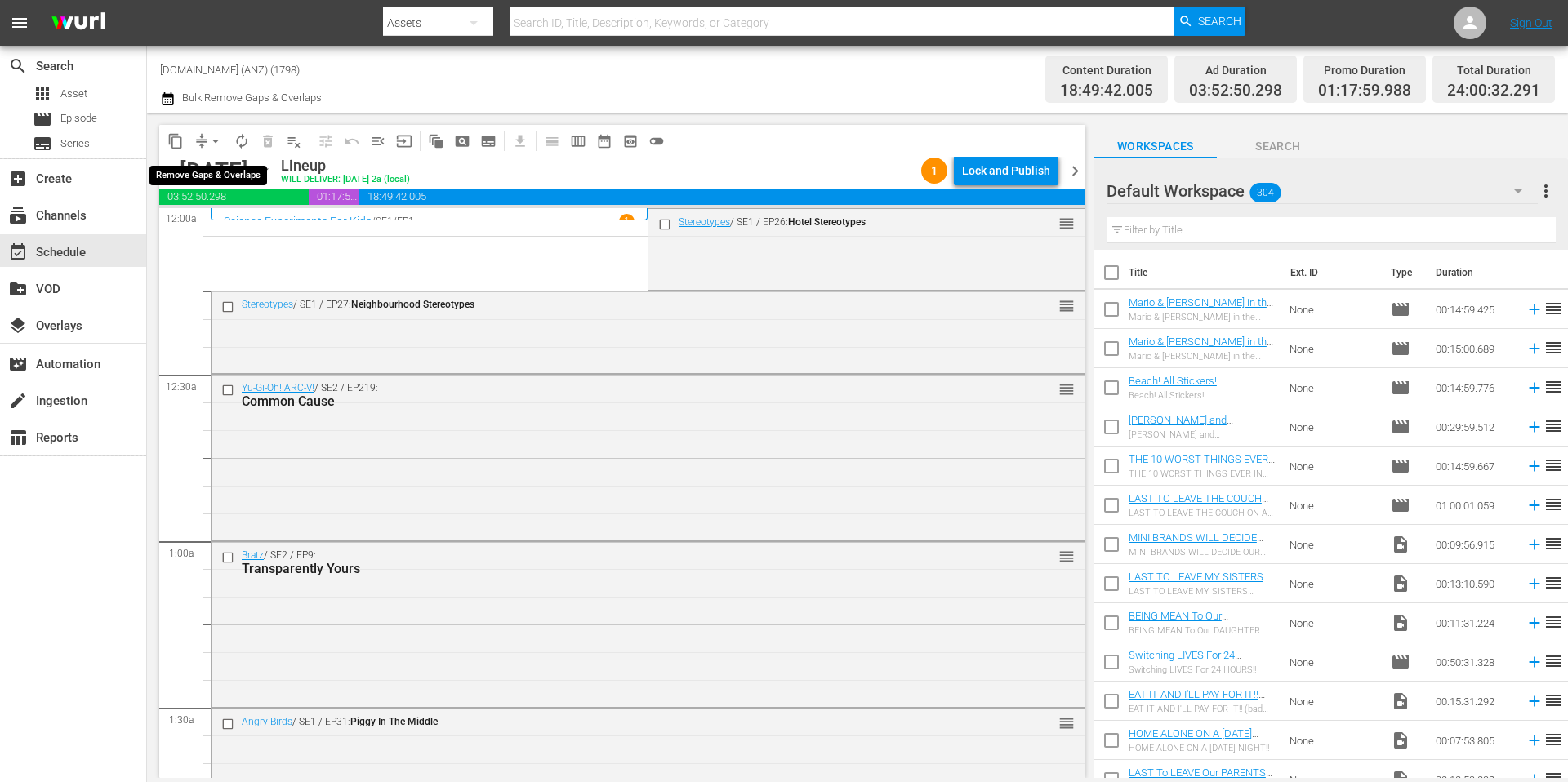
click at [211, 140] on span "arrow_drop_down" at bounding box center [215, 140] width 16 height 16
click at [217, 170] on li "Align to Midnight" at bounding box center [216, 174] width 171 height 27
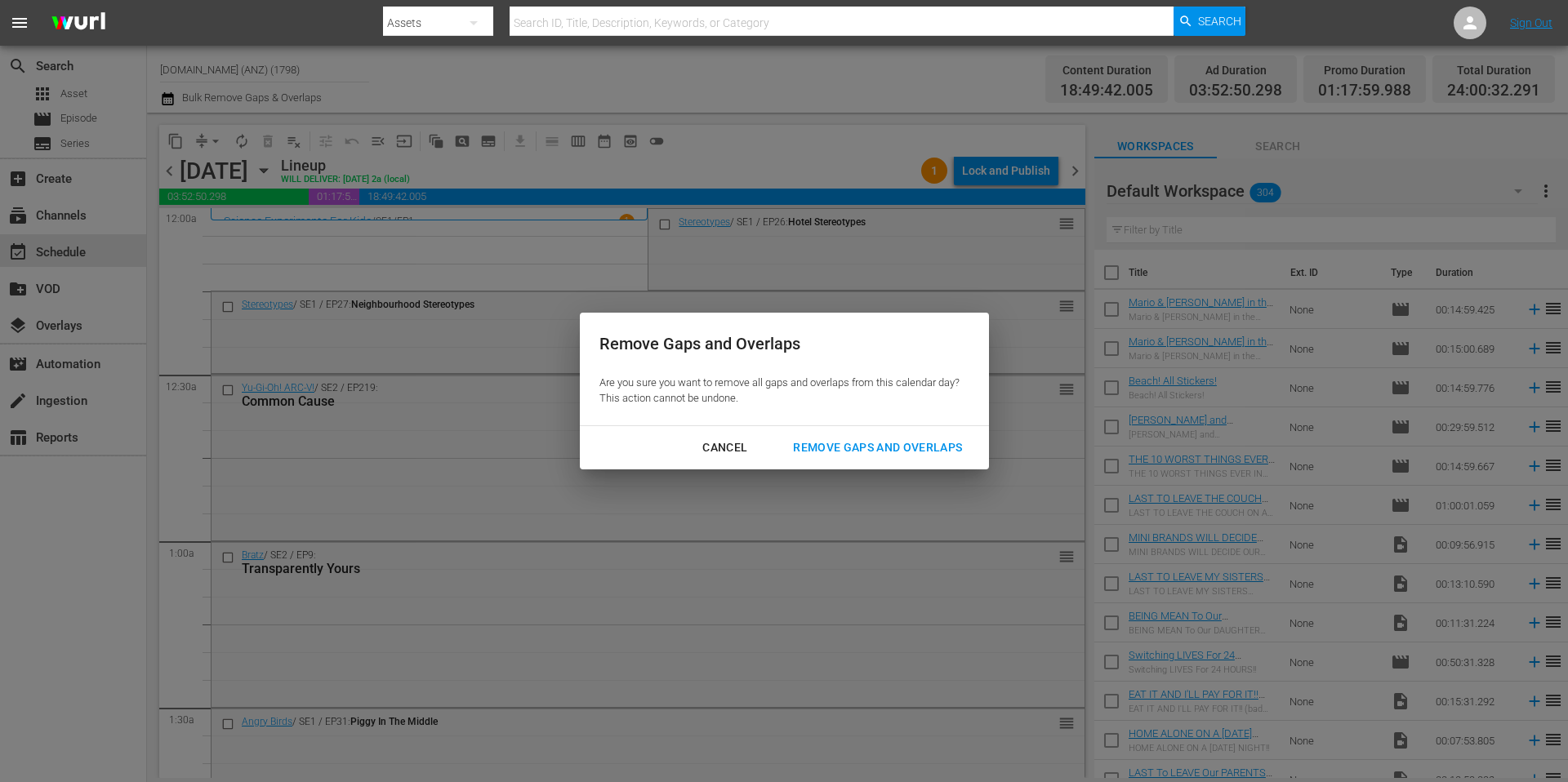
click at [862, 450] on div "Remove Gaps and Overlaps" at bounding box center [877, 447] width 195 height 20
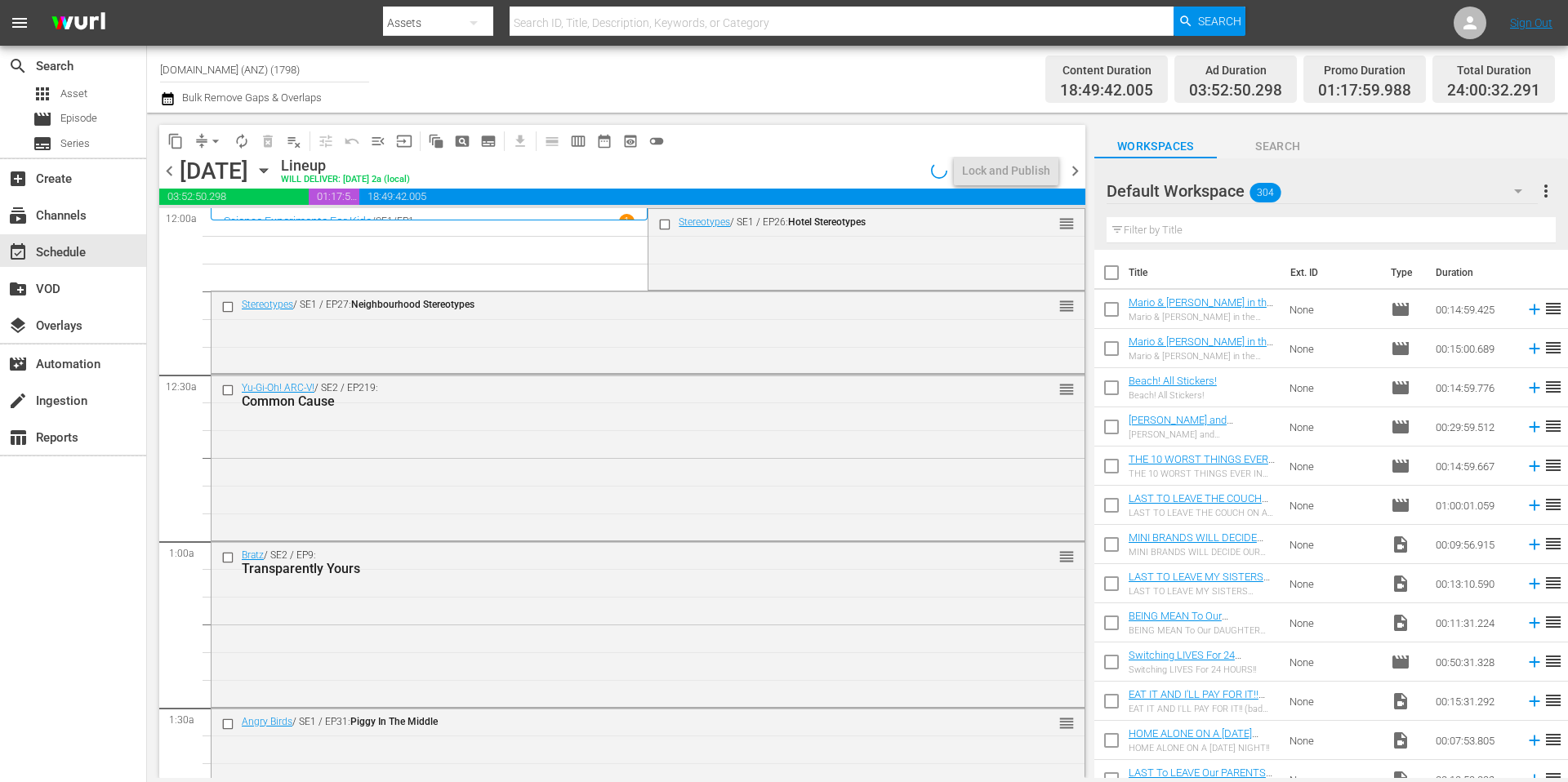
click at [806, 88] on div "Channel Title [DOMAIN_NAME] (ANZ) (1798) Bulk Remove Gaps & Overlaps" at bounding box center [540, 79] width 761 height 59
click at [1003, 170] on div "Lock and Publish" at bounding box center [1006, 170] width 89 height 30
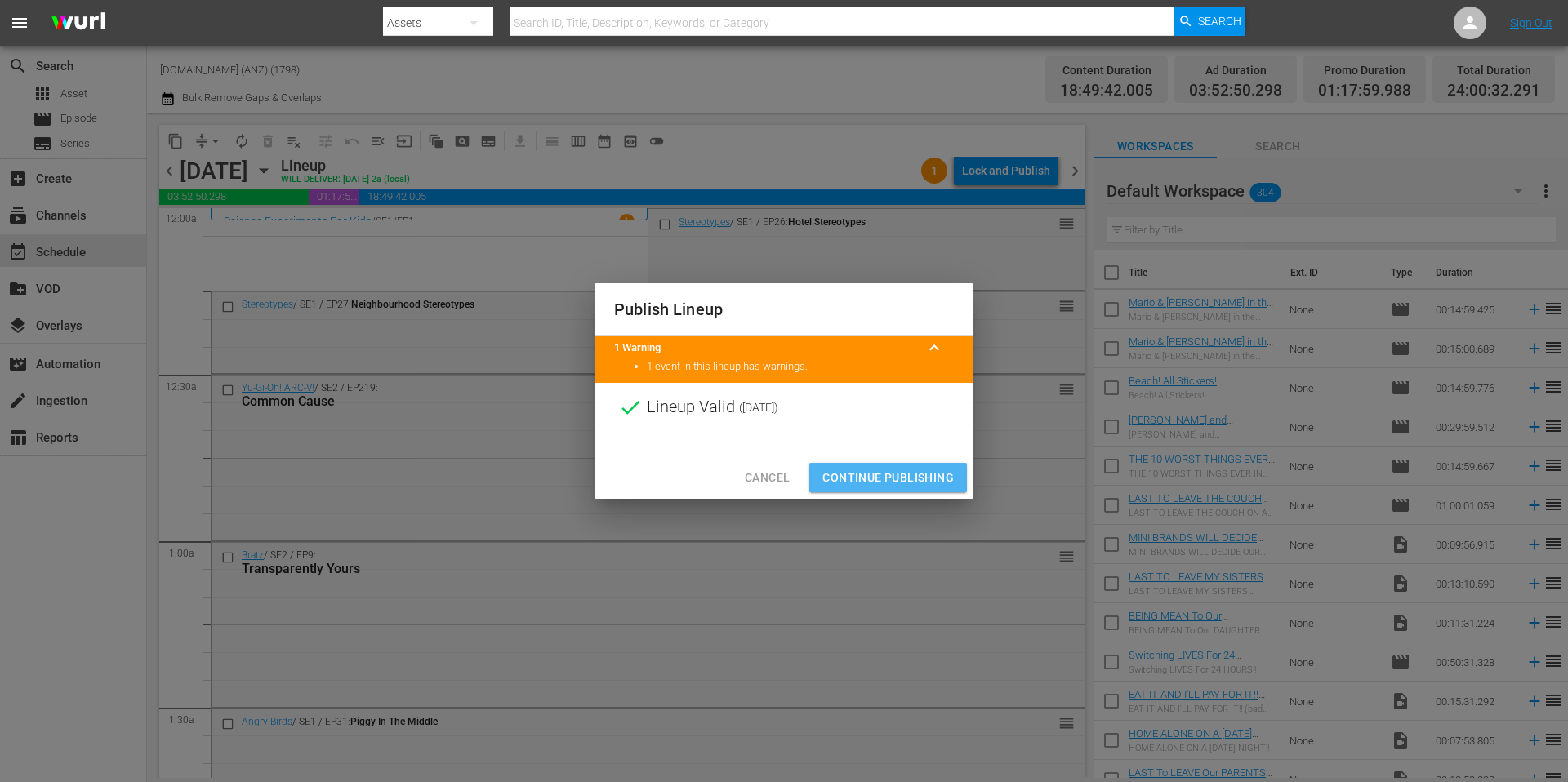
click at [886, 472] on span "Continue Publishing" at bounding box center [888, 477] width 132 height 20
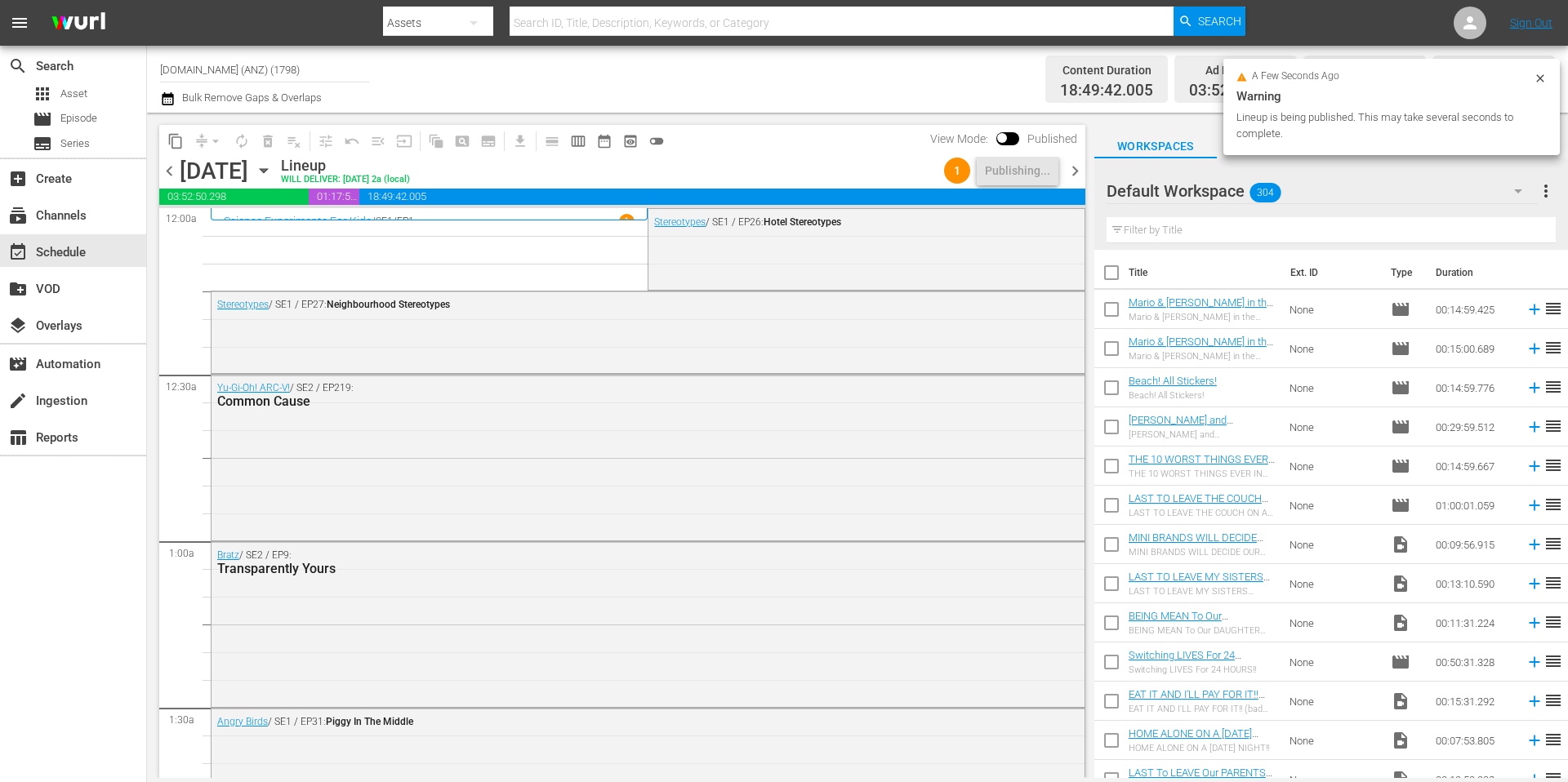
click at [764, 63] on div "Channel Title [DOMAIN_NAME] (ANZ) (1798) Bulk Remove Gaps & Overlaps" at bounding box center [540, 79] width 761 height 59
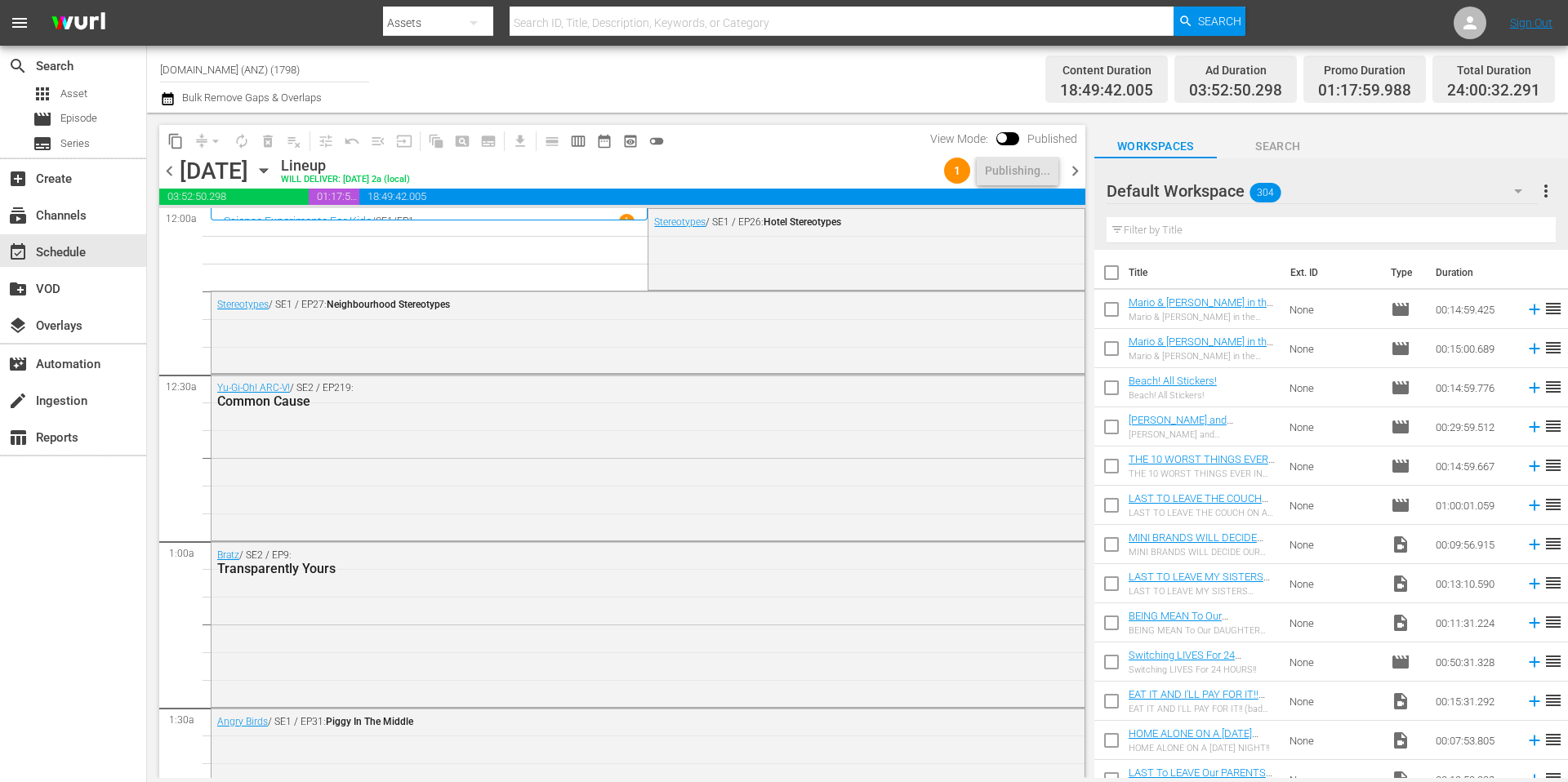
click at [758, 70] on div "Channel Title [DOMAIN_NAME] (ANZ) (1798) Bulk Remove Gaps & Overlaps" at bounding box center [540, 79] width 761 height 59
click at [1078, 174] on span "chevron_right" at bounding box center [1075, 170] width 20 height 20
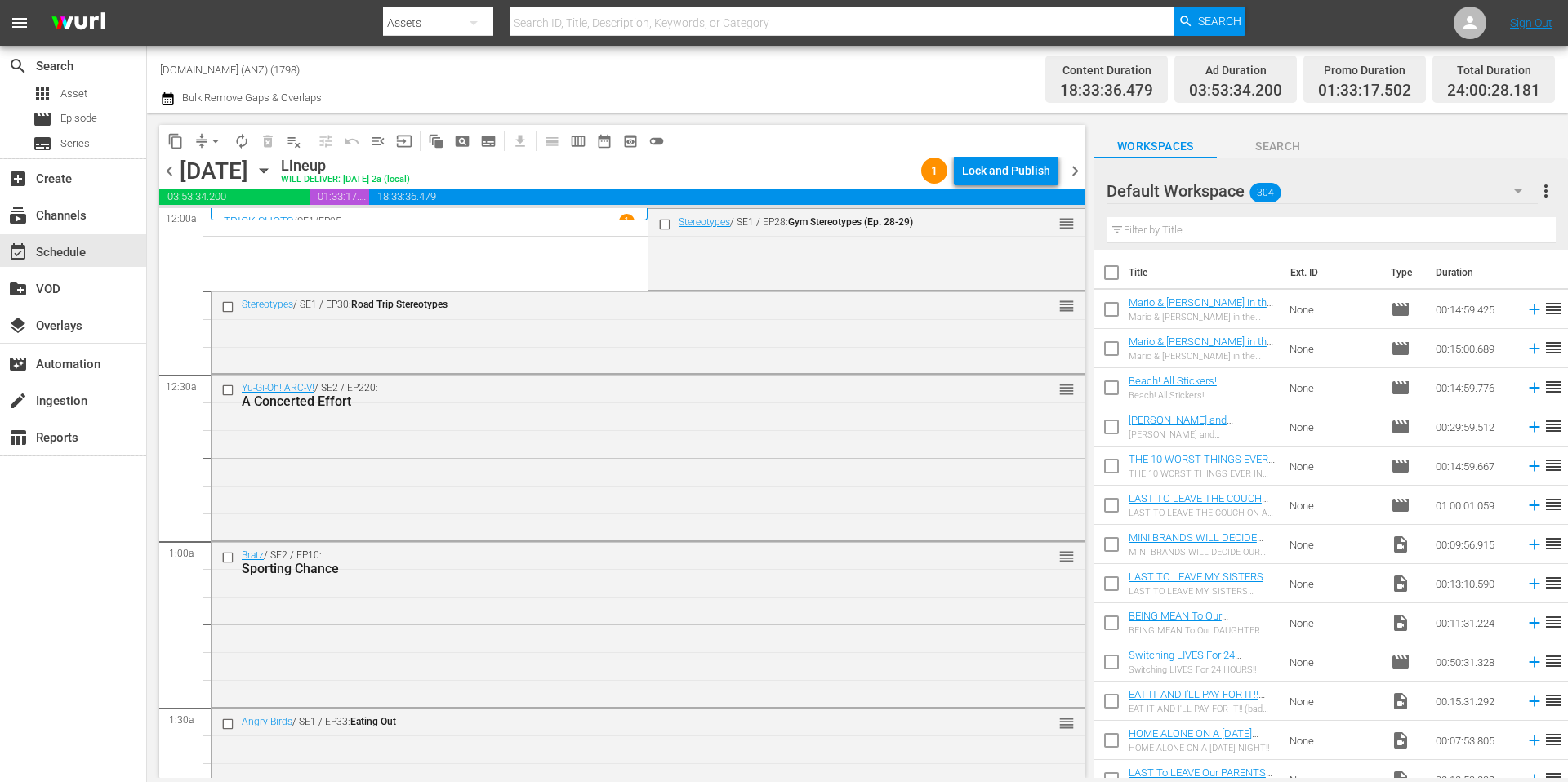
click at [208, 148] on span "arrow_drop_down" at bounding box center [215, 140] width 16 height 16
click at [211, 173] on li "Align to Midnight" at bounding box center [216, 174] width 171 height 27
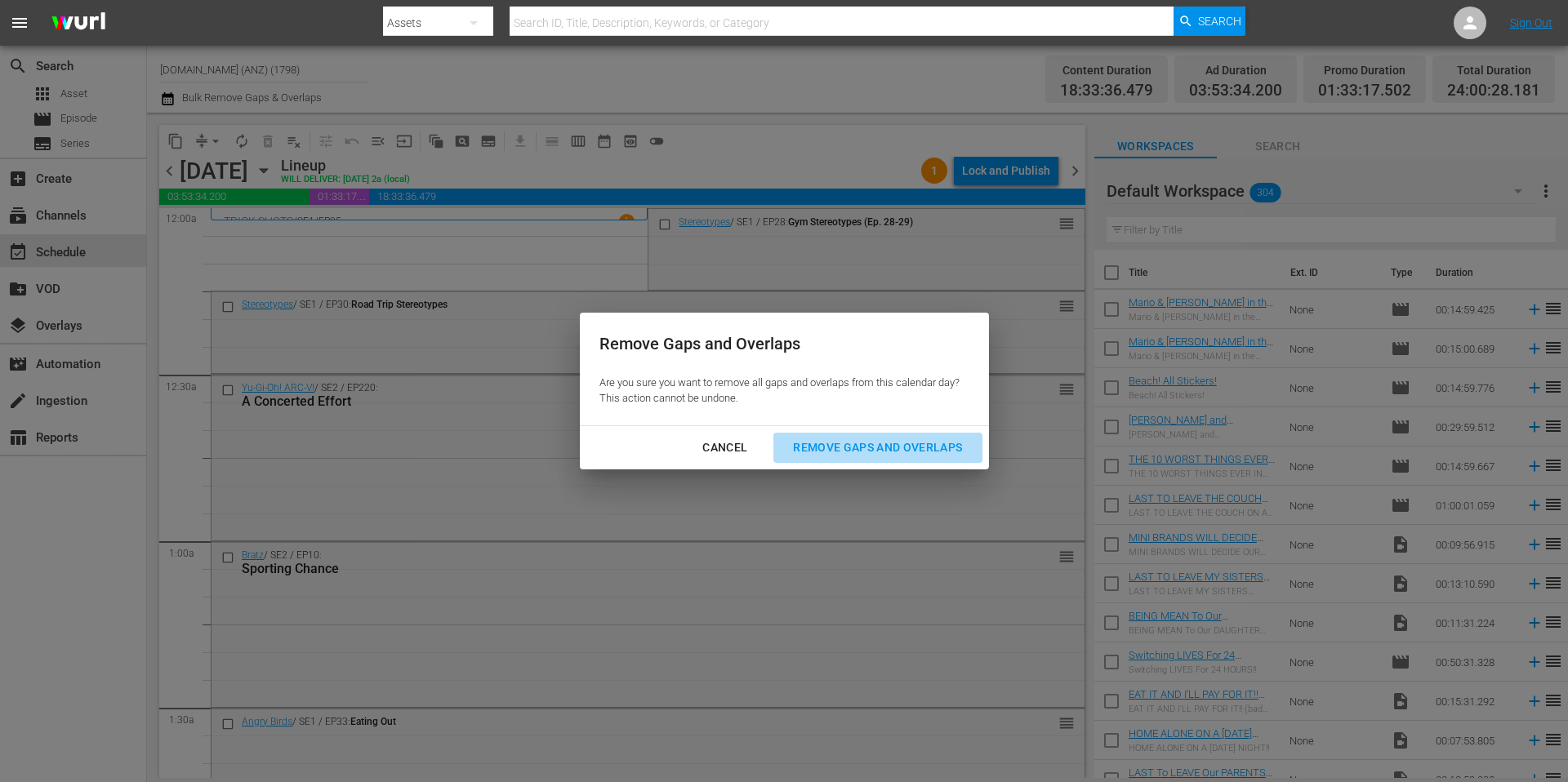
click at [893, 444] on div "Remove Gaps and Overlaps" at bounding box center [877, 447] width 195 height 20
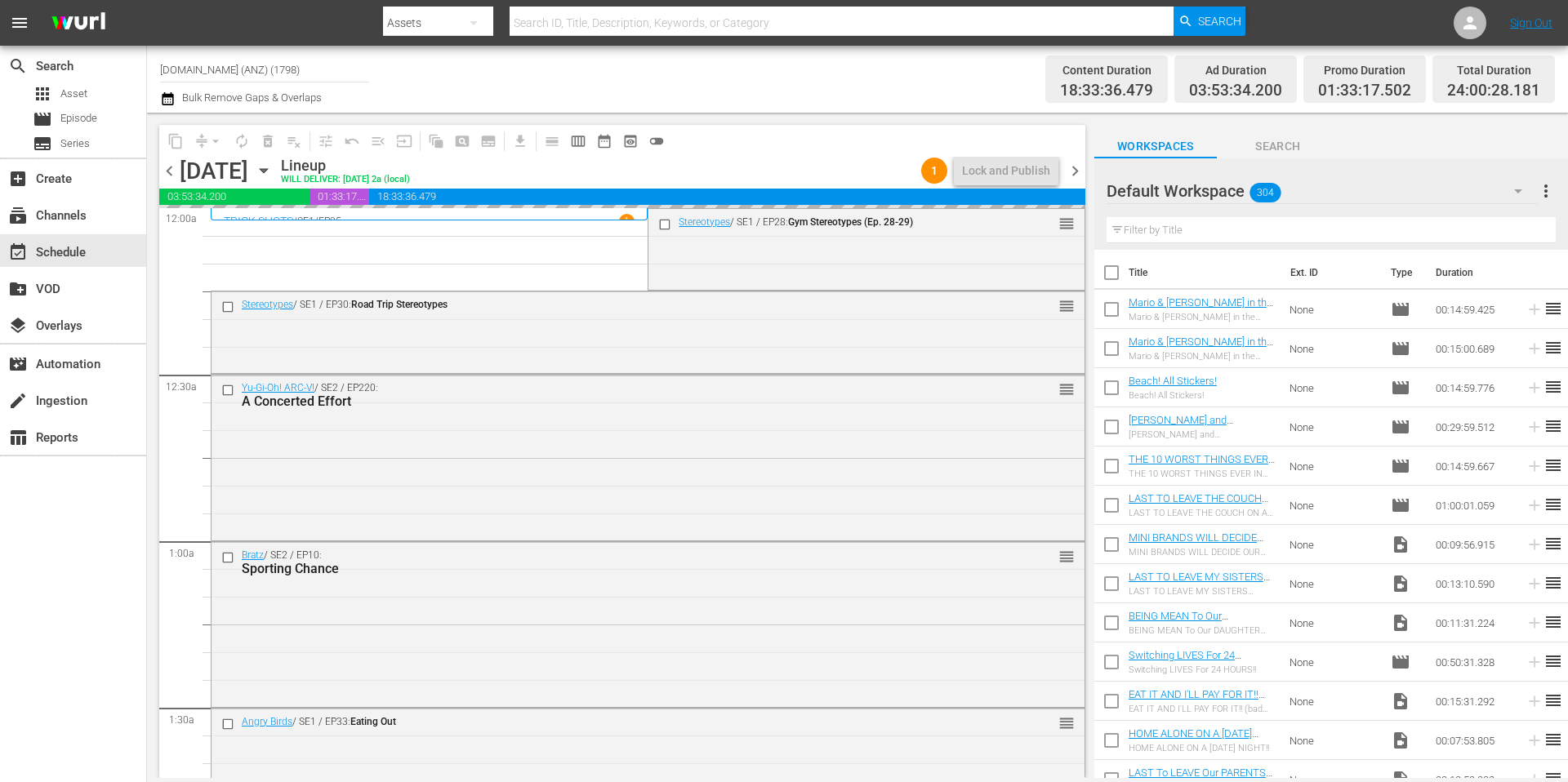
click at [803, 98] on div "Channel Title [DOMAIN_NAME] (ANZ) (1798) Bulk Remove Gaps & Overlaps" at bounding box center [540, 79] width 761 height 59
click at [999, 172] on div "Lock and Publish" at bounding box center [1006, 170] width 89 height 30
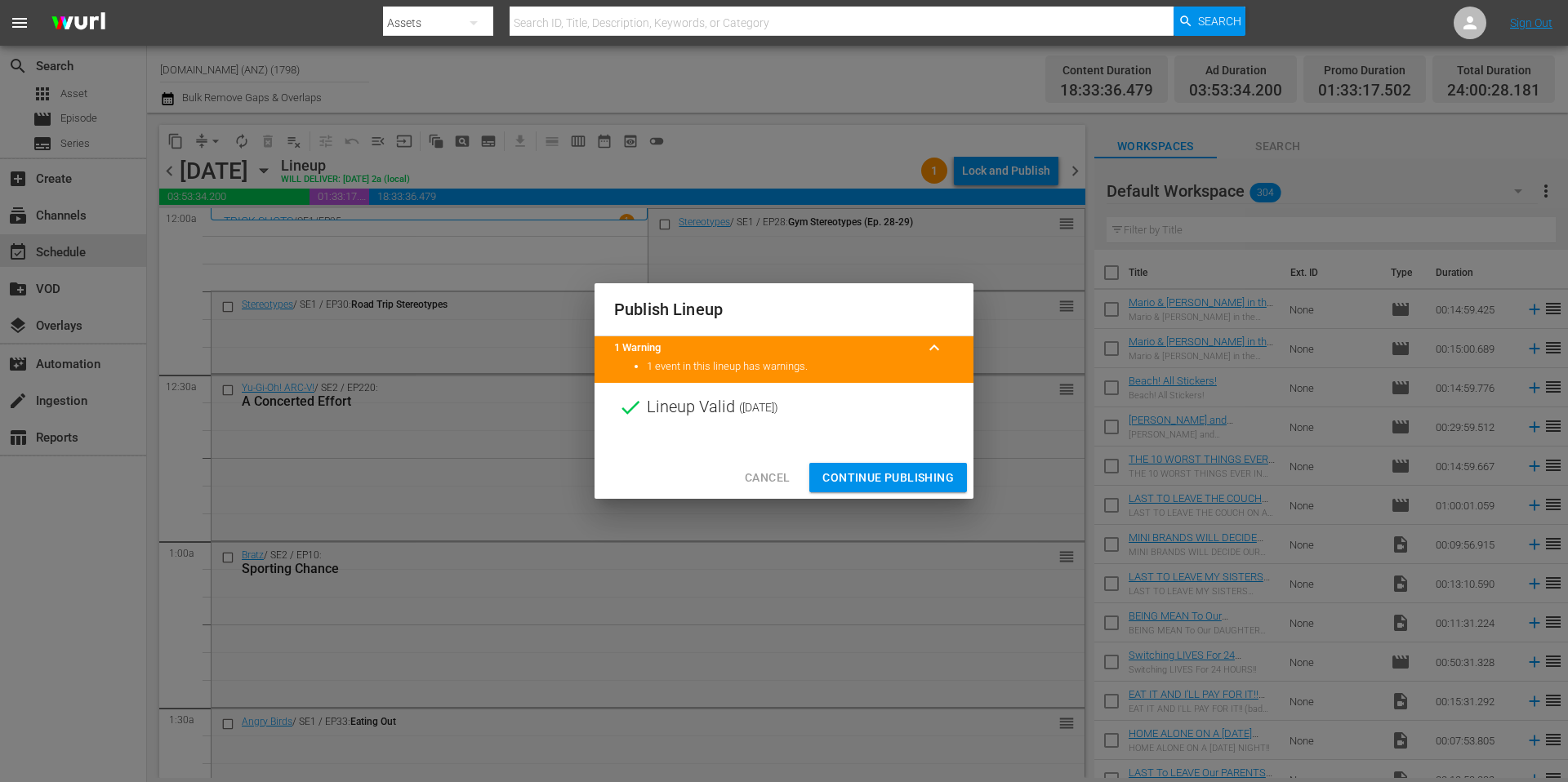
click at [915, 440] on div at bounding box center [784, 443] width 379 height 24
click at [910, 476] on span "Continue Publishing" at bounding box center [888, 477] width 132 height 20
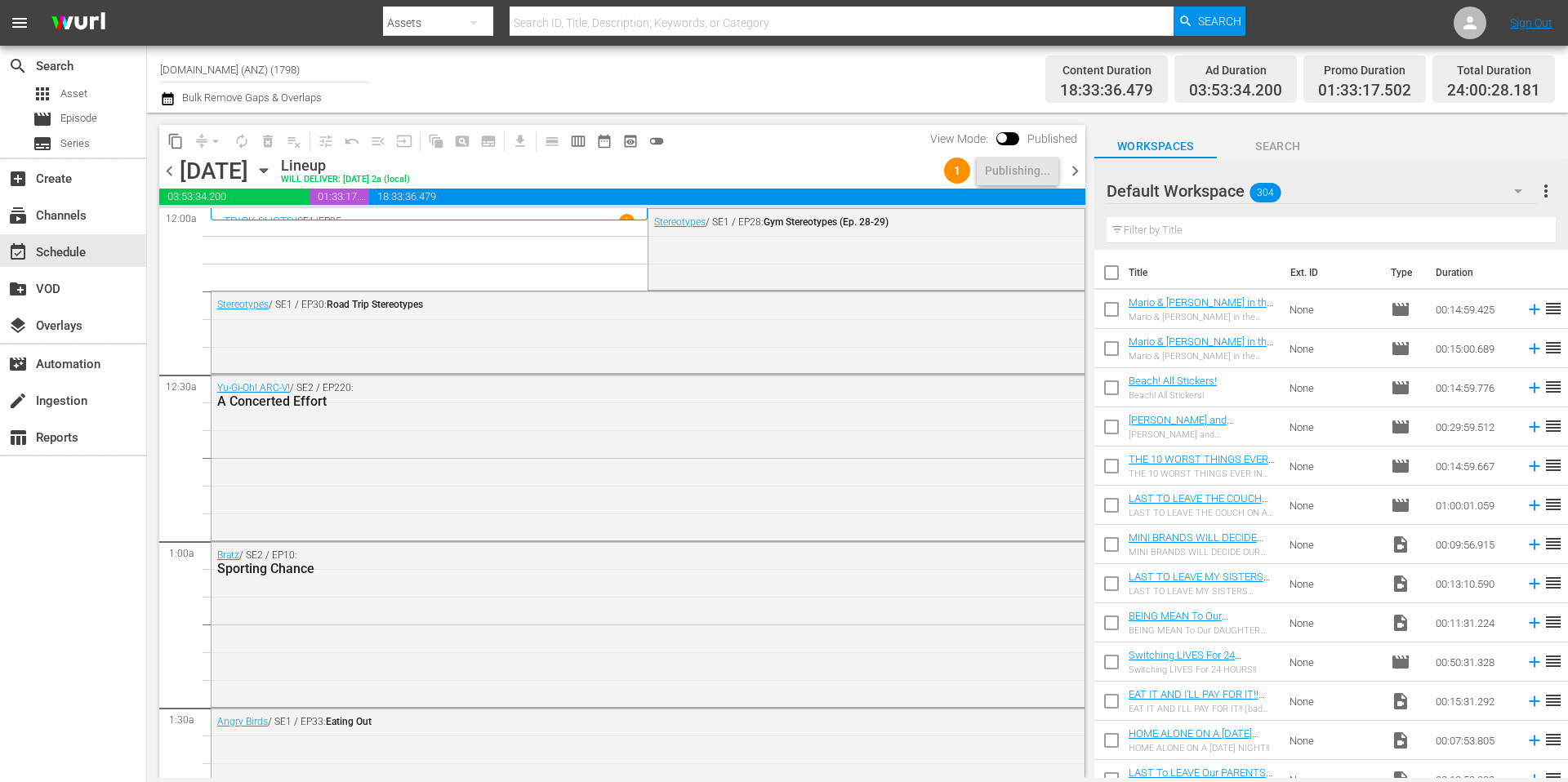
click at [645, 88] on div "Channel Title [DOMAIN_NAME] (ANZ) (1798) Bulk Remove Gaps & Overlaps" at bounding box center [540, 79] width 761 height 59
click at [668, 84] on div "Channel Title [DOMAIN_NAME] (ANZ) (1798) Bulk Remove Gaps & Overlaps" at bounding box center [540, 79] width 761 height 59
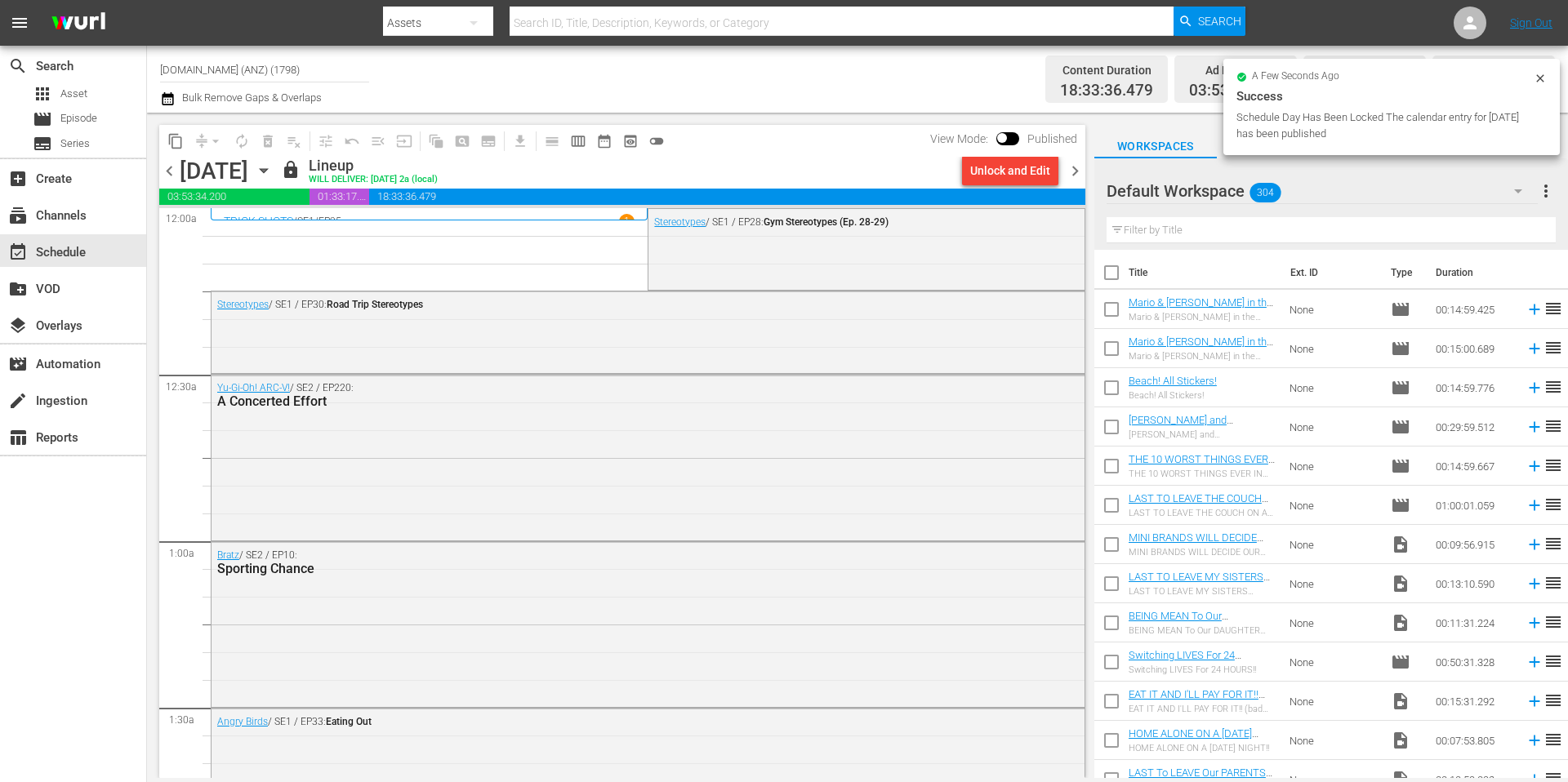
click at [1074, 175] on span "chevron_right" at bounding box center [1075, 170] width 20 height 20
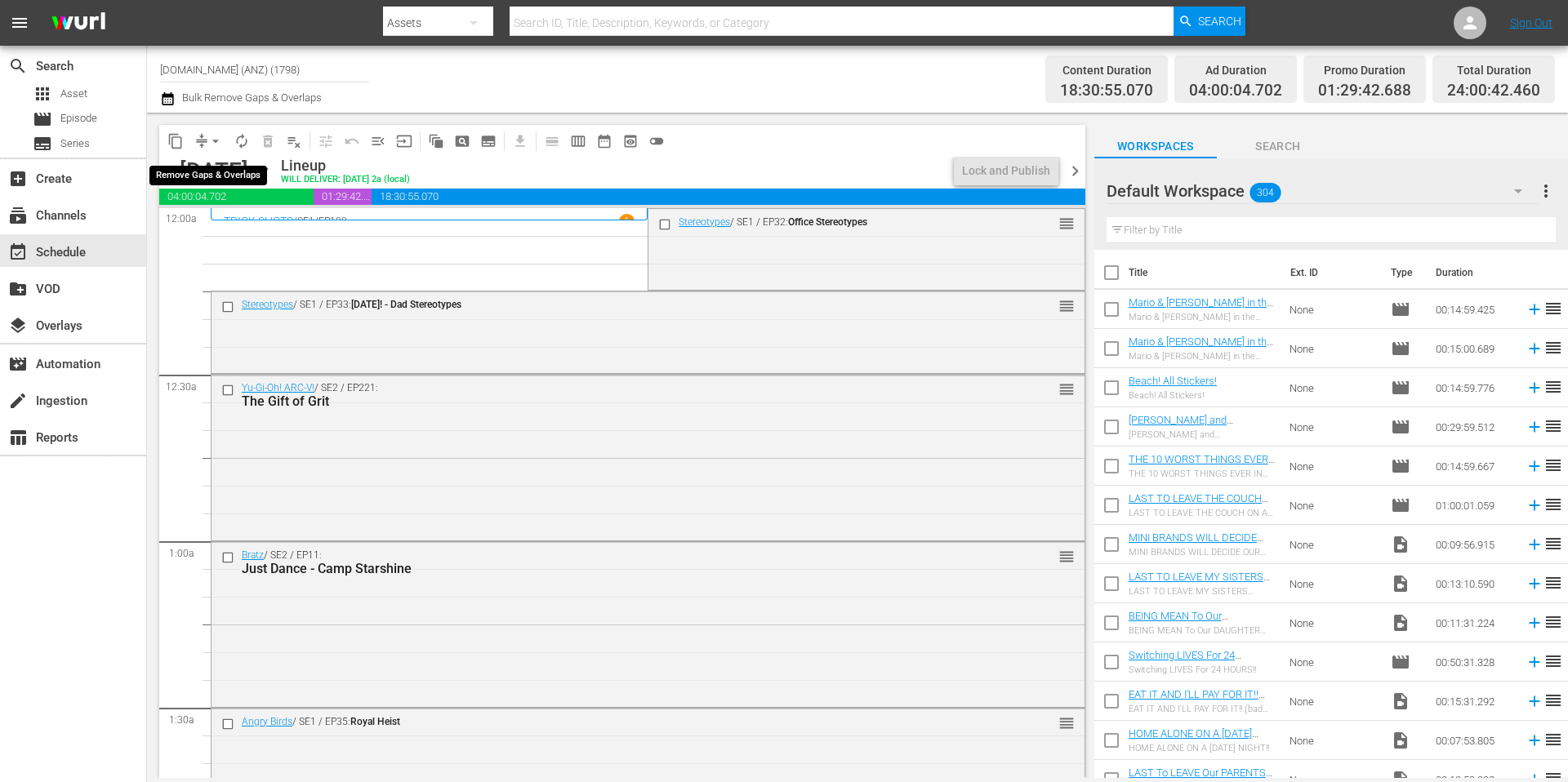
click at [211, 141] on span "arrow_drop_down" at bounding box center [215, 140] width 16 height 16
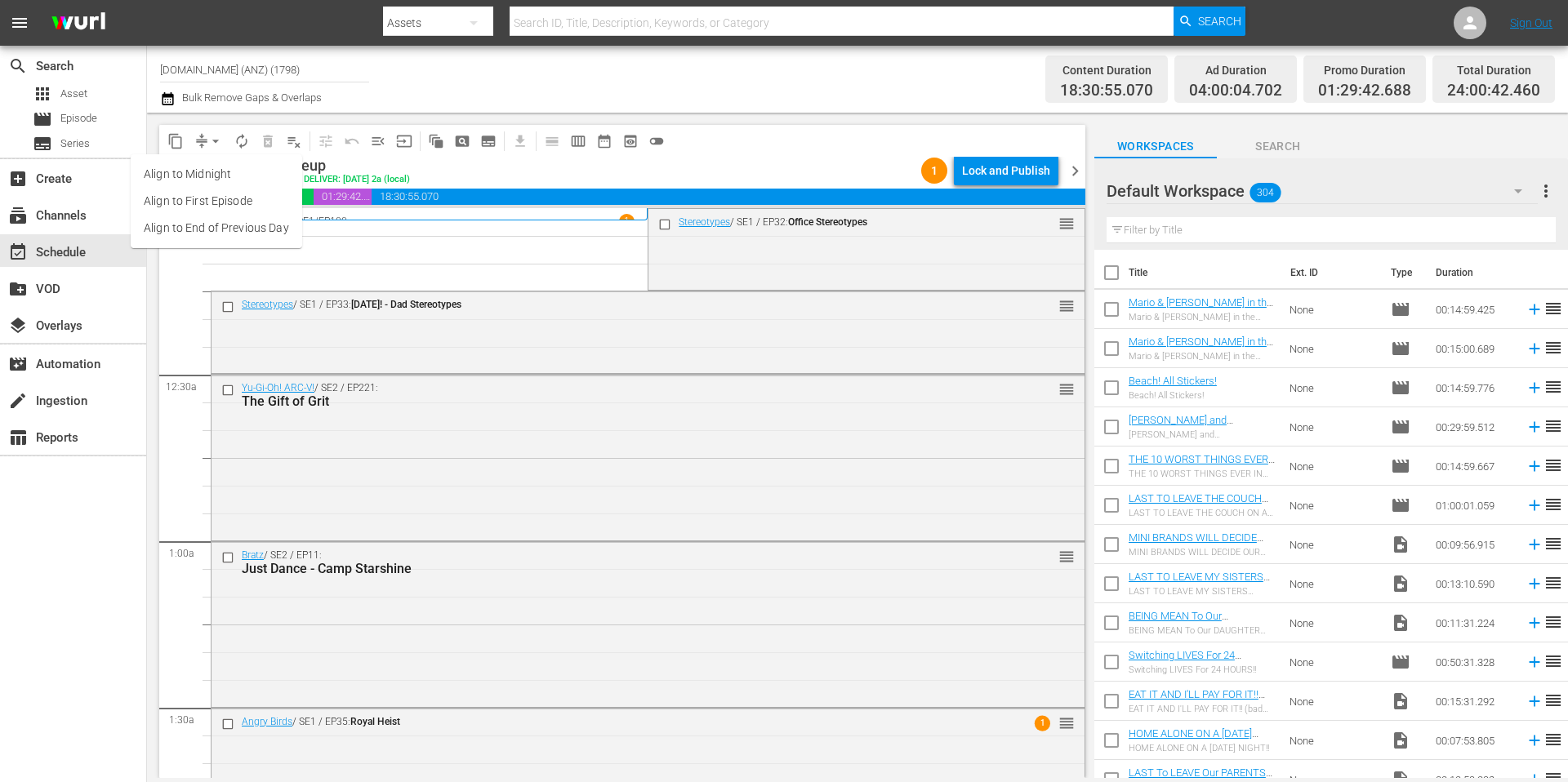
click at [468, 83] on div "Channel Title [DOMAIN_NAME] (ANZ) (1798) Bulk Remove Gaps & Overlaps" at bounding box center [540, 79] width 761 height 59
click at [214, 142] on span "arrow_drop_down" at bounding box center [215, 140] width 16 height 16
click at [223, 175] on li "Align to Midnight" at bounding box center [216, 174] width 171 height 27
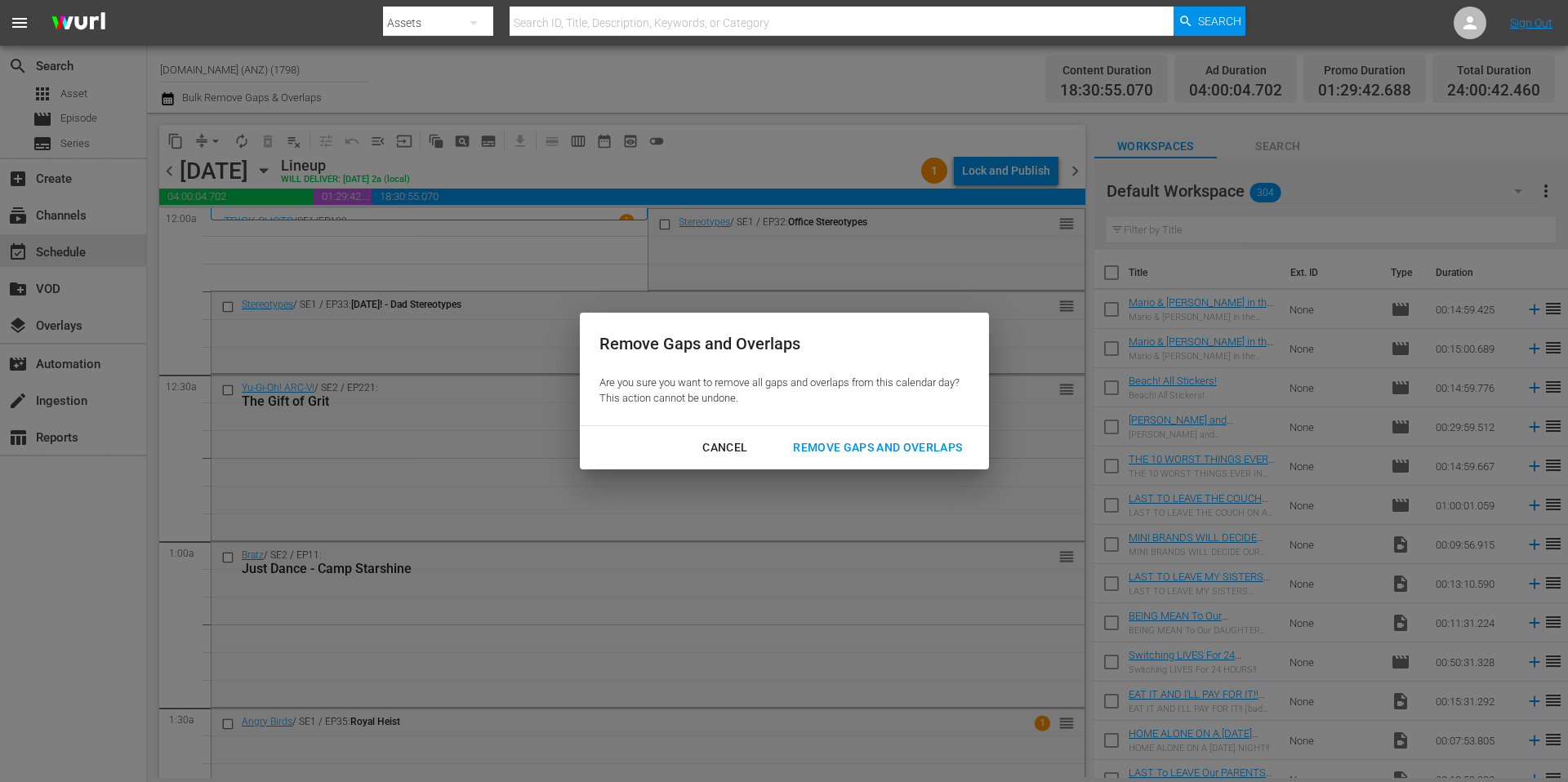
click at [848, 449] on div "Remove Gaps and Overlaps" at bounding box center [877, 447] width 195 height 20
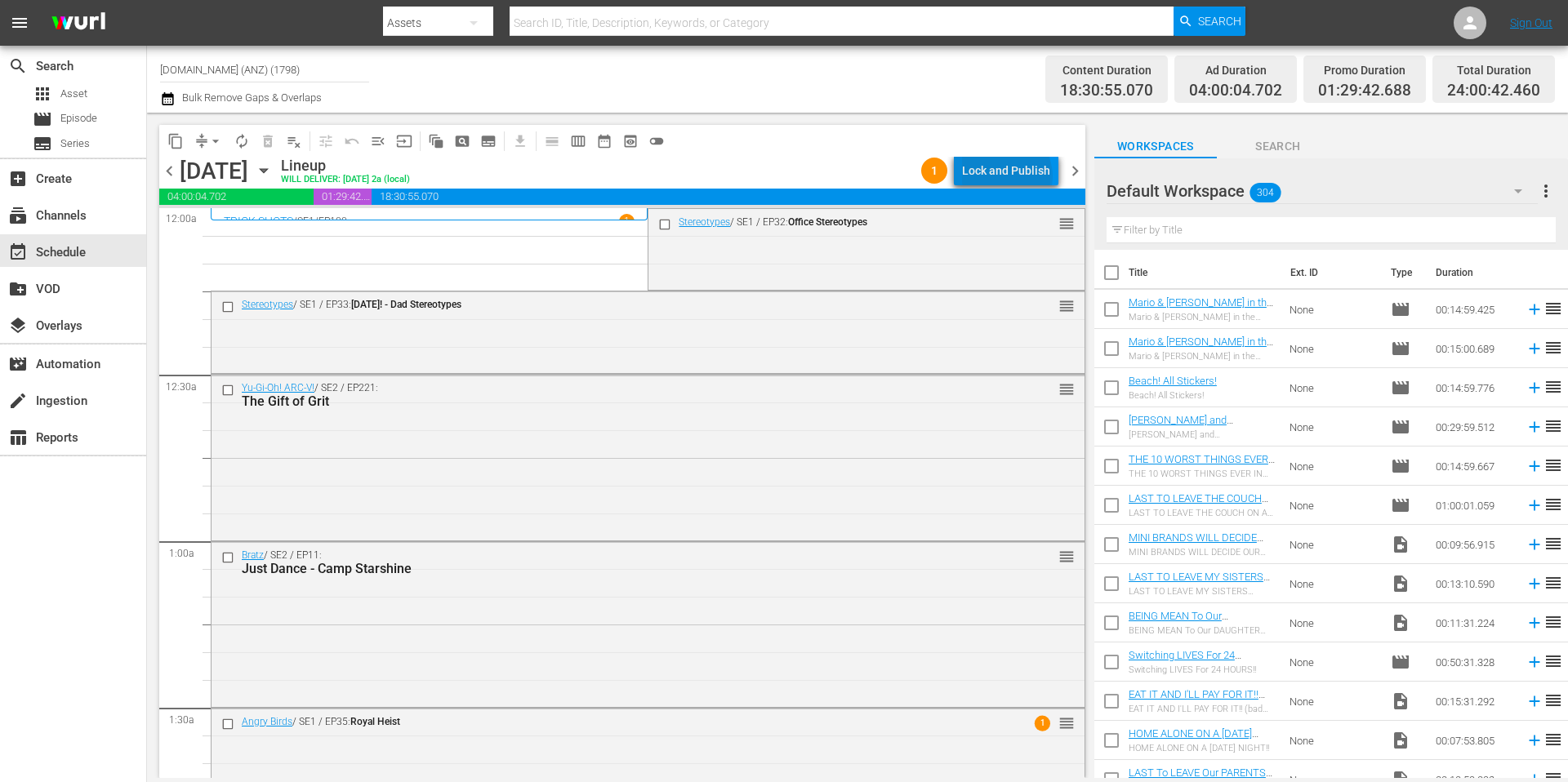
click at [1010, 176] on div "Lock and Publish" at bounding box center [1006, 170] width 89 height 30
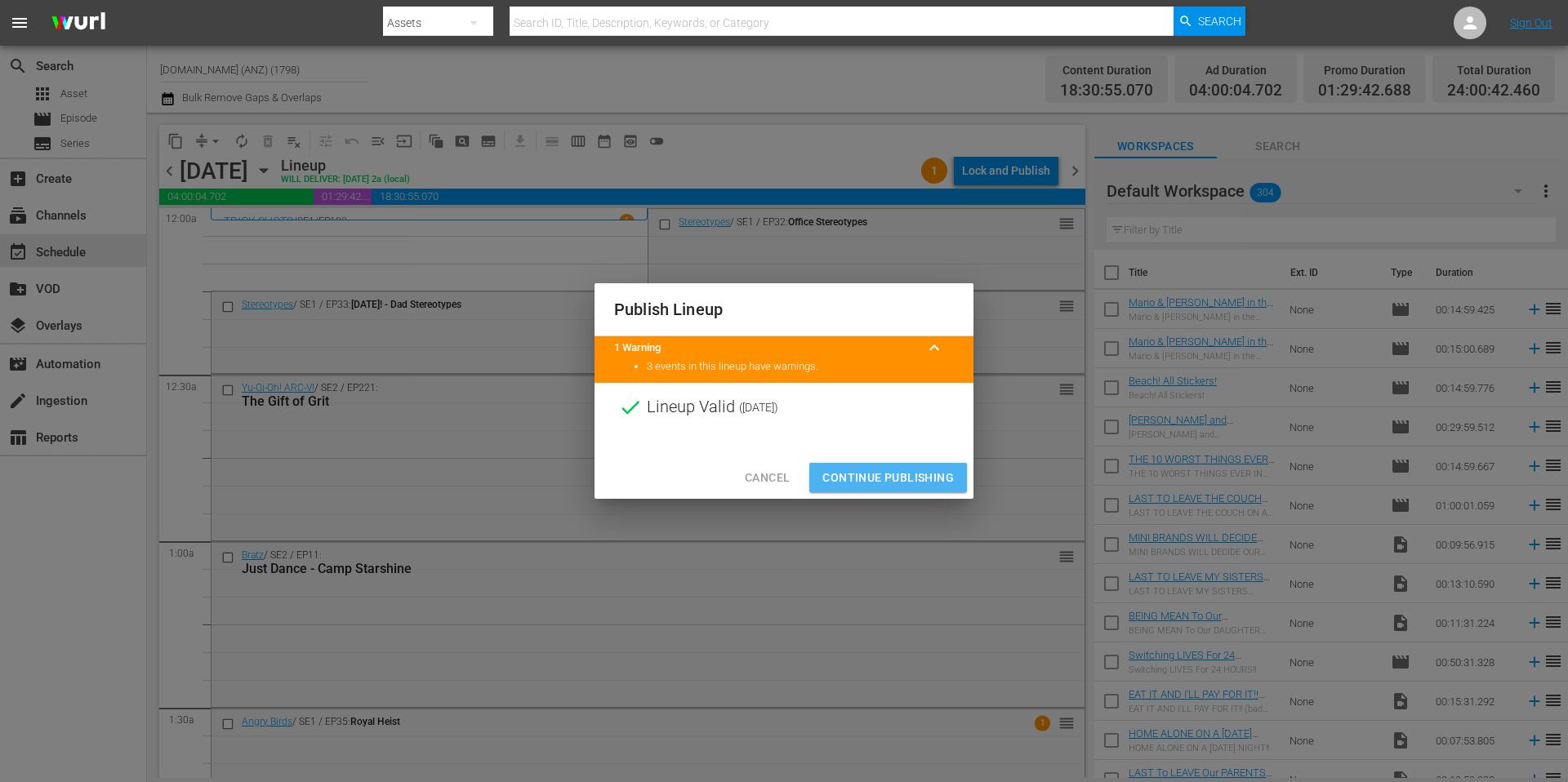
click at [896, 478] on span "Continue Publishing" at bounding box center [888, 477] width 132 height 20
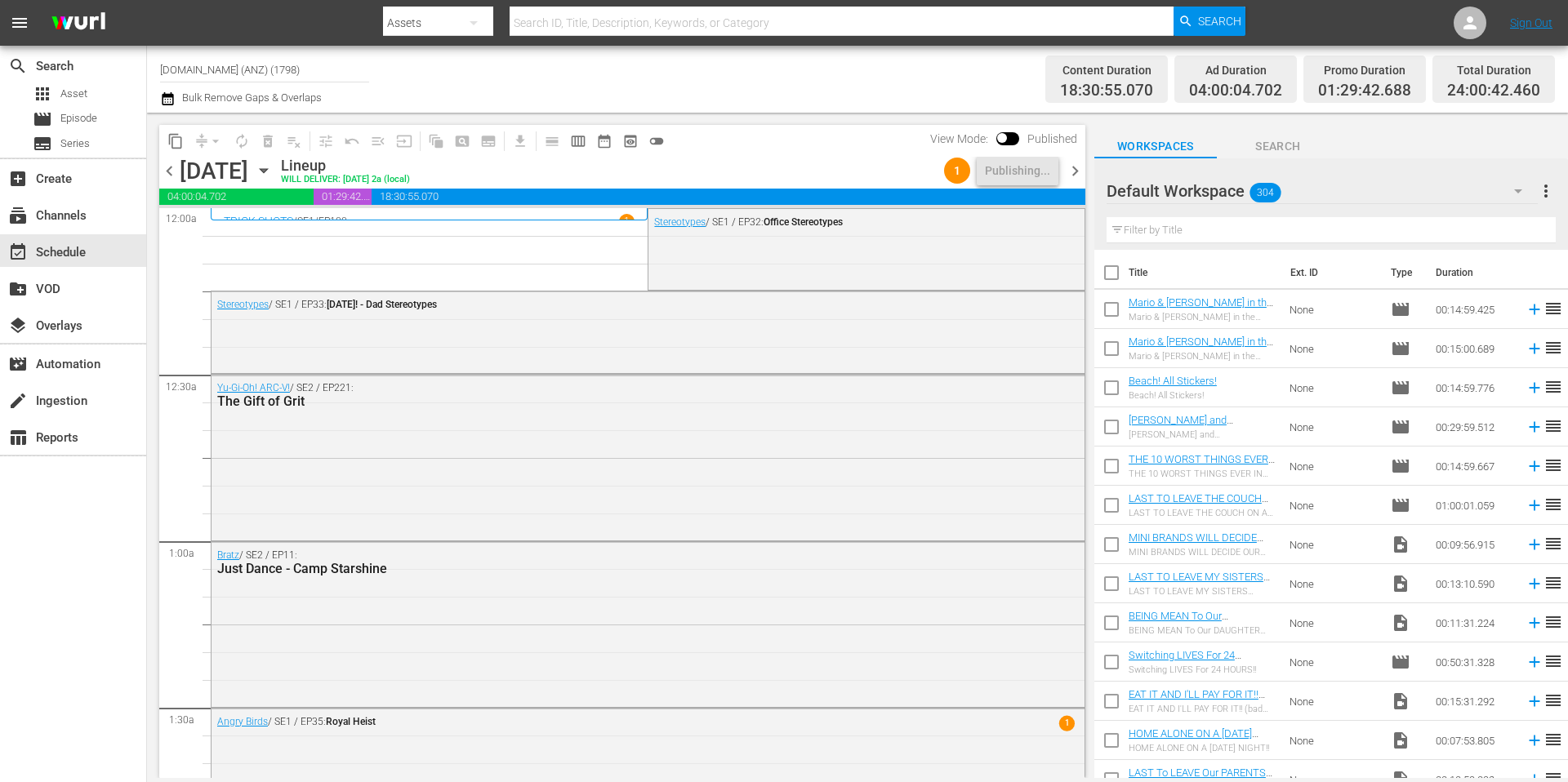
click at [757, 96] on div "Channel Title Kidoodle.TV (ANZ) (1798) Bulk Remove Gaps & Overlaps" at bounding box center [540, 79] width 761 height 59
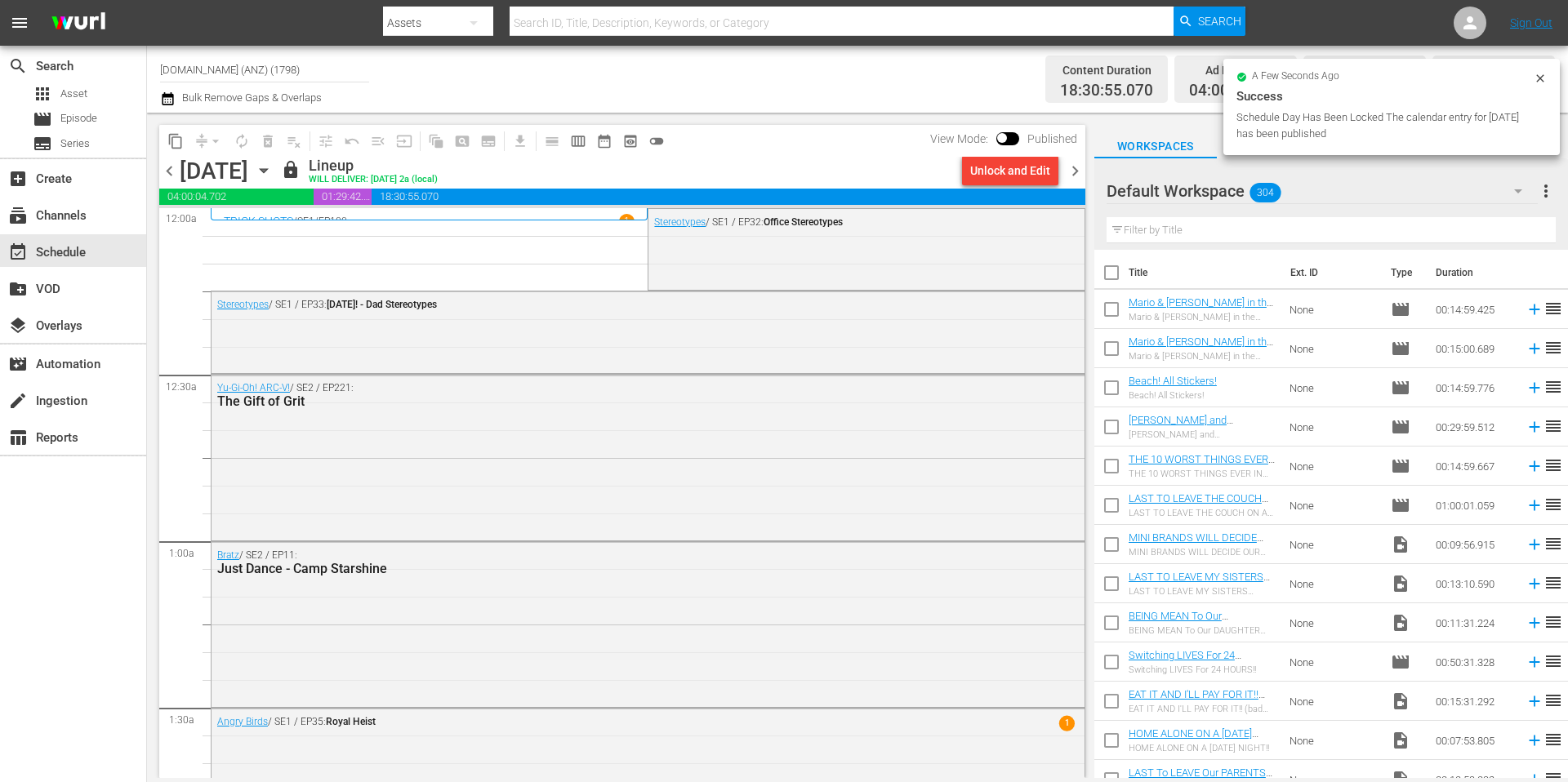
click at [1075, 170] on span "chevron_right" at bounding box center [1075, 170] width 20 height 20
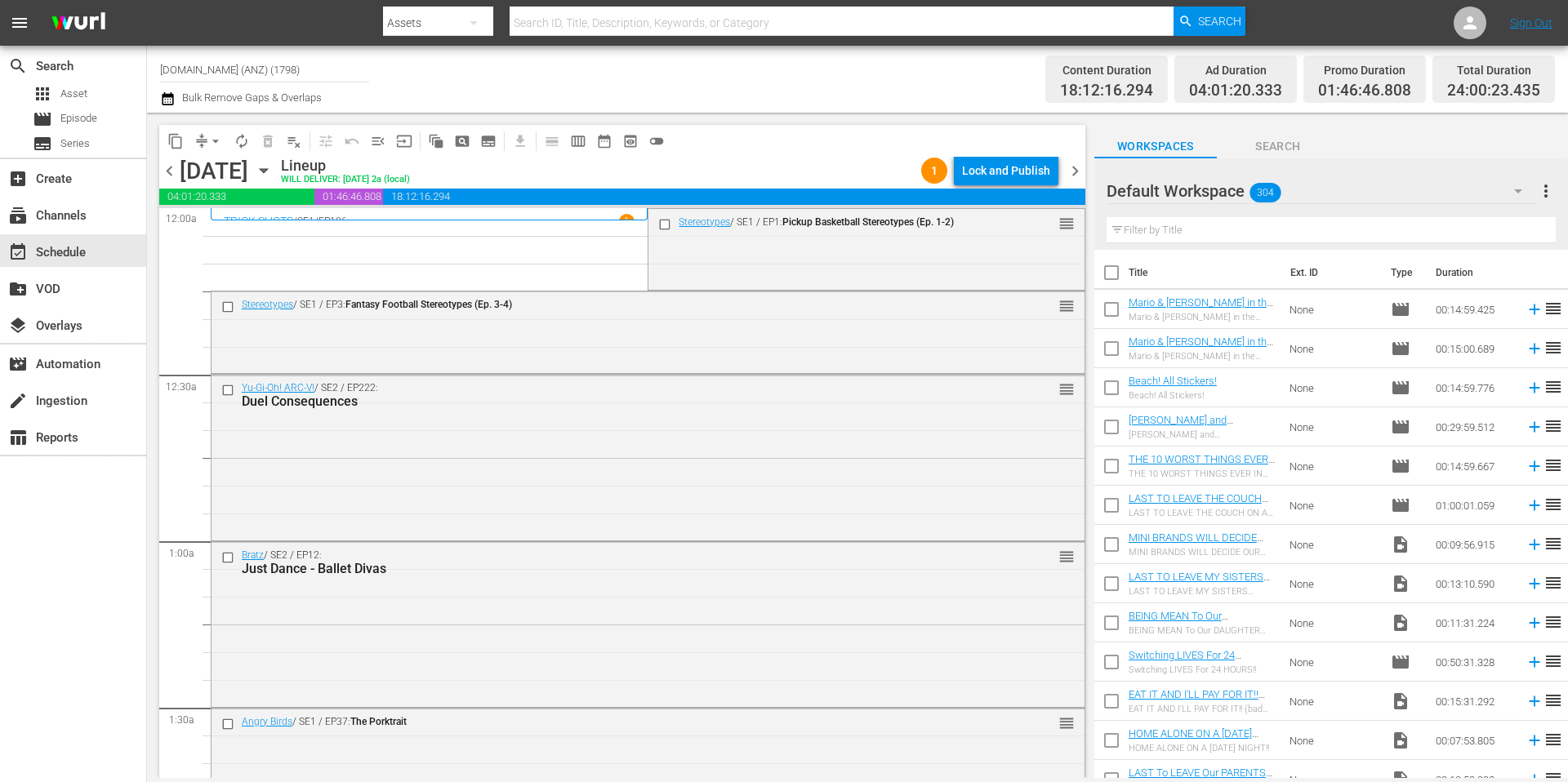
drag, startPoint x: 771, startPoint y: 87, endPoint x: 614, endPoint y: 114, distance: 159.3
click at [771, 87] on div "Channel Title Kidoodle.TV (ANZ) (1798) Bulk Remove Gaps & Overlaps" at bounding box center [540, 79] width 761 height 59
click at [212, 143] on span "arrow_drop_down" at bounding box center [215, 140] width 16 height 16
click at [212, 170] on li "Align to Midnight" at bounding box center [216, 174] width 171 height 27
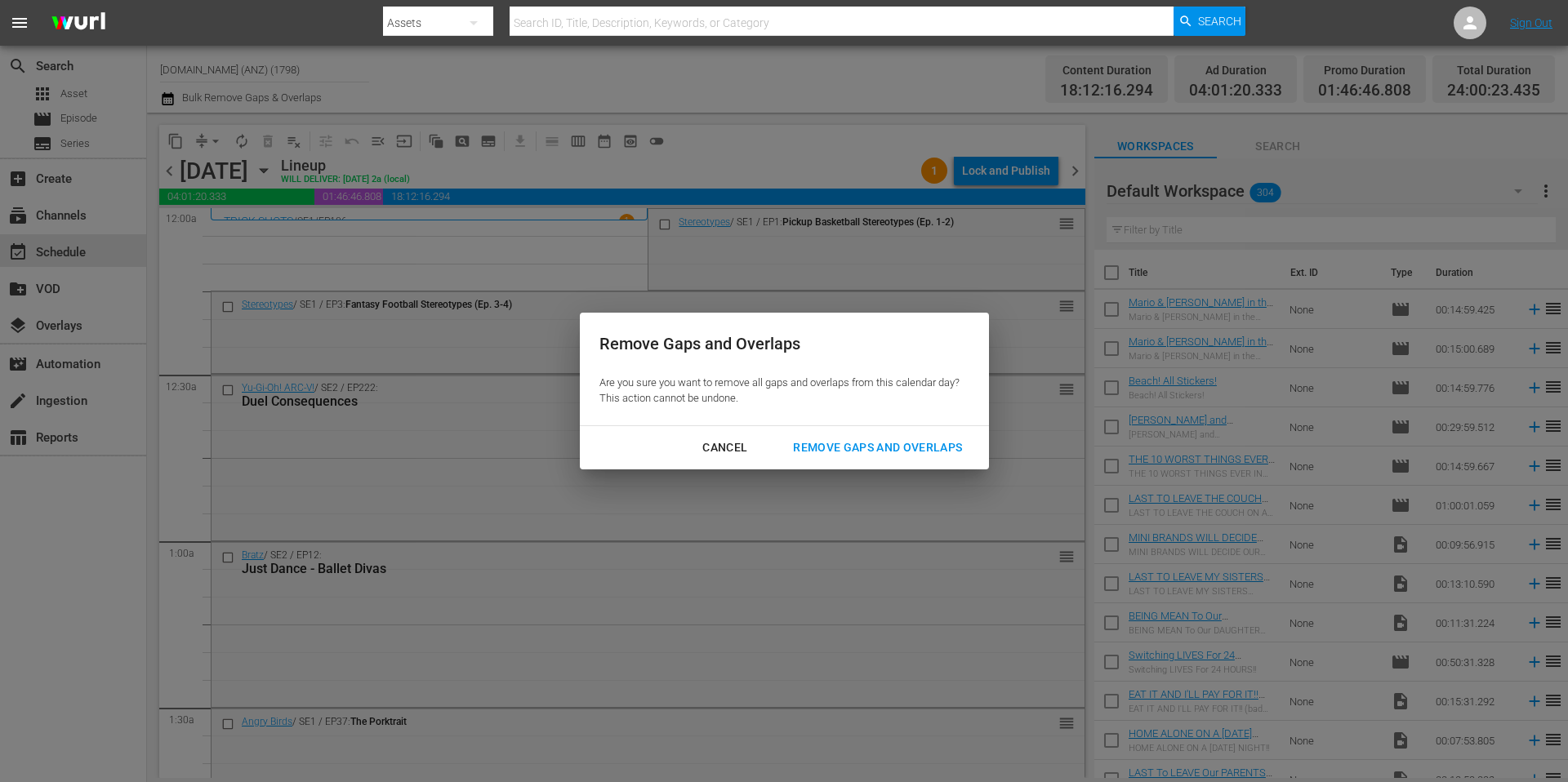
click at [873, 444] on div "Remove Gaps and Overlaps" at bounding box center [877, 447] width 195 height 20
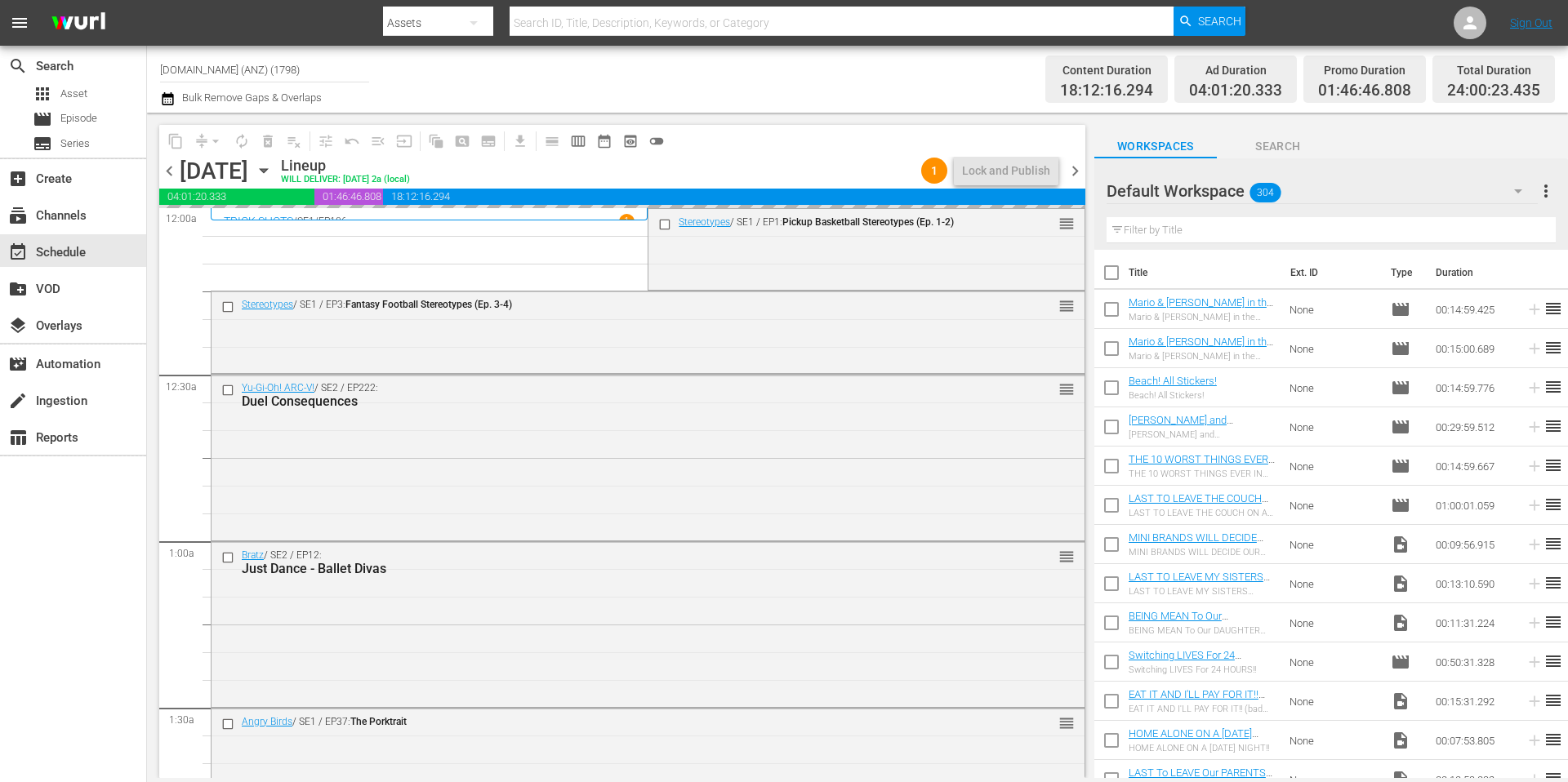
click at [779, 65] on div "Channel Title Kidoodle.TV (ANZ) (1798) Bulk Remove Gaps & Overlaps" at bounding box center [540, 79] width 761 height 59
click at [991, 175] on div "Lock and Publish" at bounding box center [1006, 170] width 89 height 30
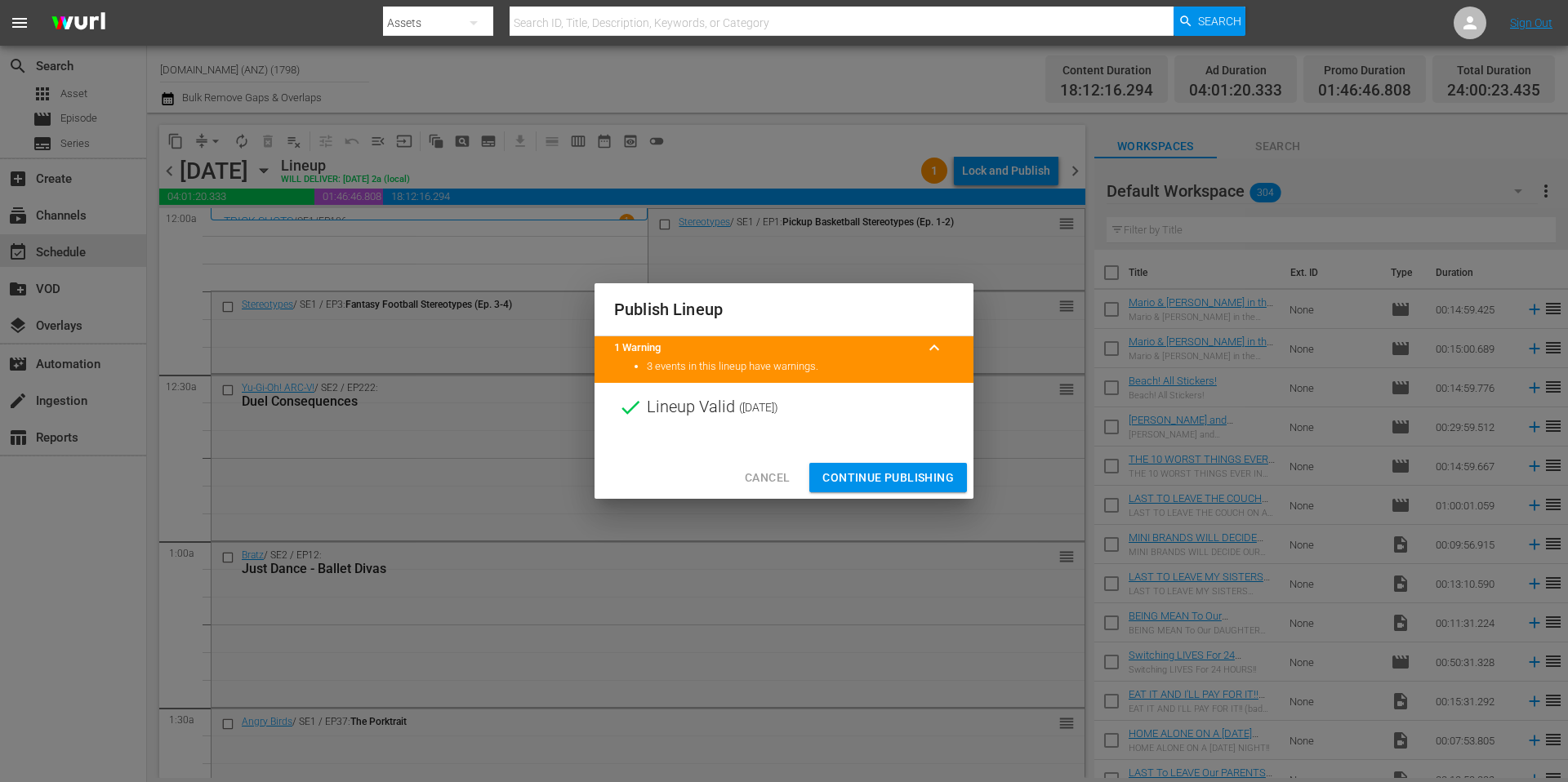
click at [899, 474] on span "Continue Publishing" at bounding box center [888, 477] width 132 height 20
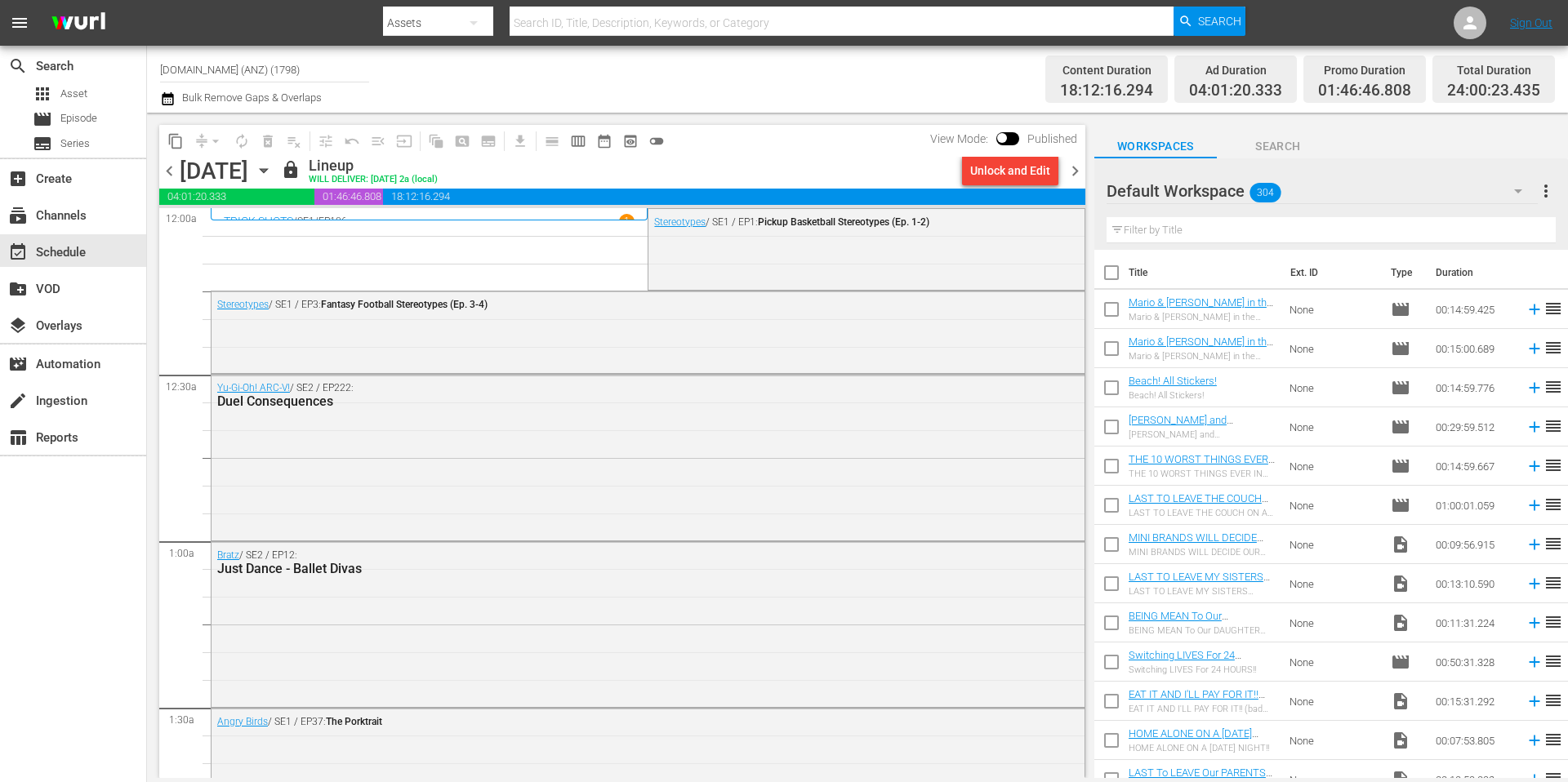
click at [1076, 173] on span "chevron_right" at bounding box center [1075, 170] width 20 height 20
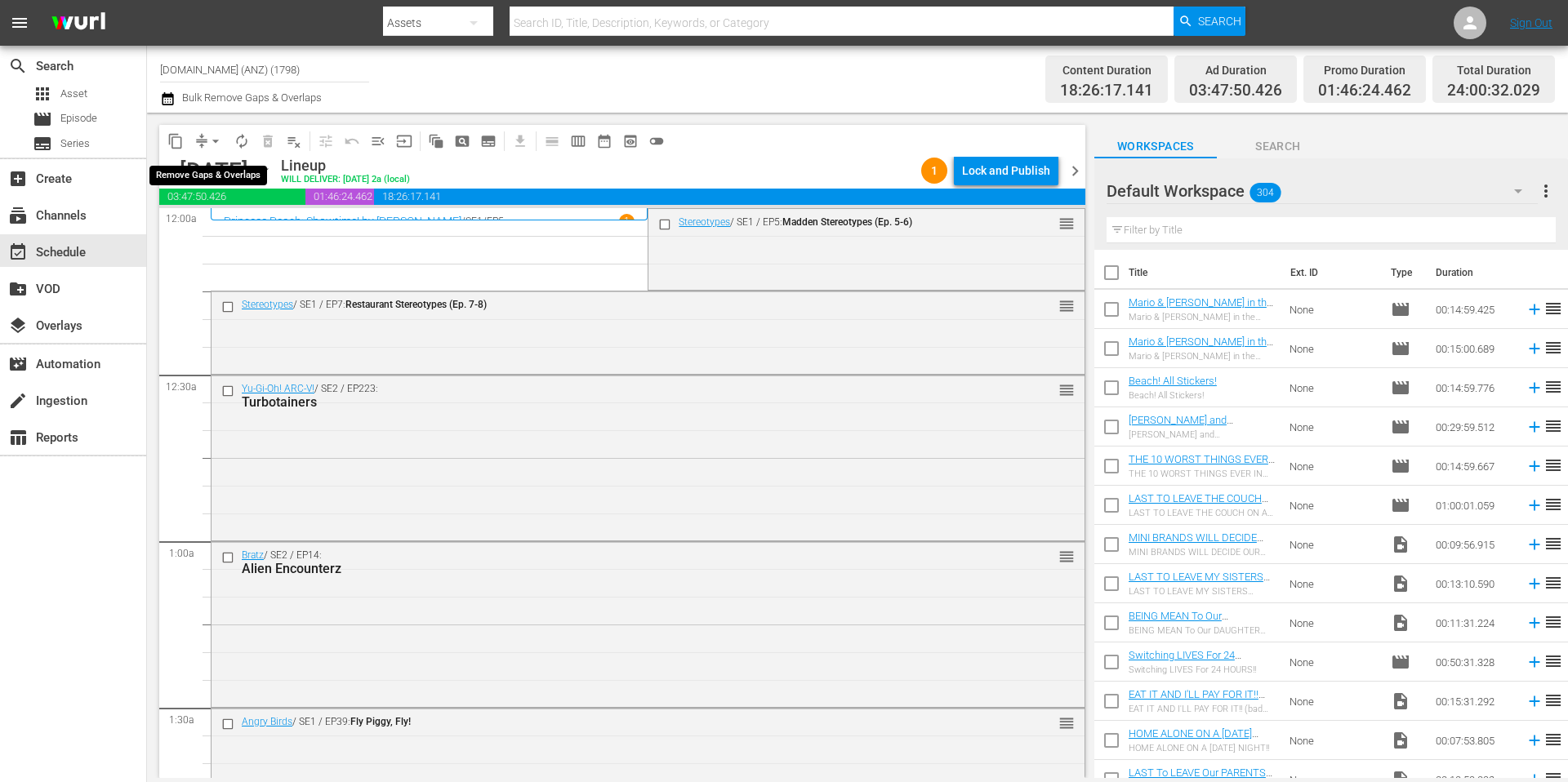
click at [214, 139] on span "arrow_drop_down" at bounding box center [215, 140] width 16 height 16
click at [222, 170] on li "Align to Midnight" at bounding box center [216, 174] width 171 height 27
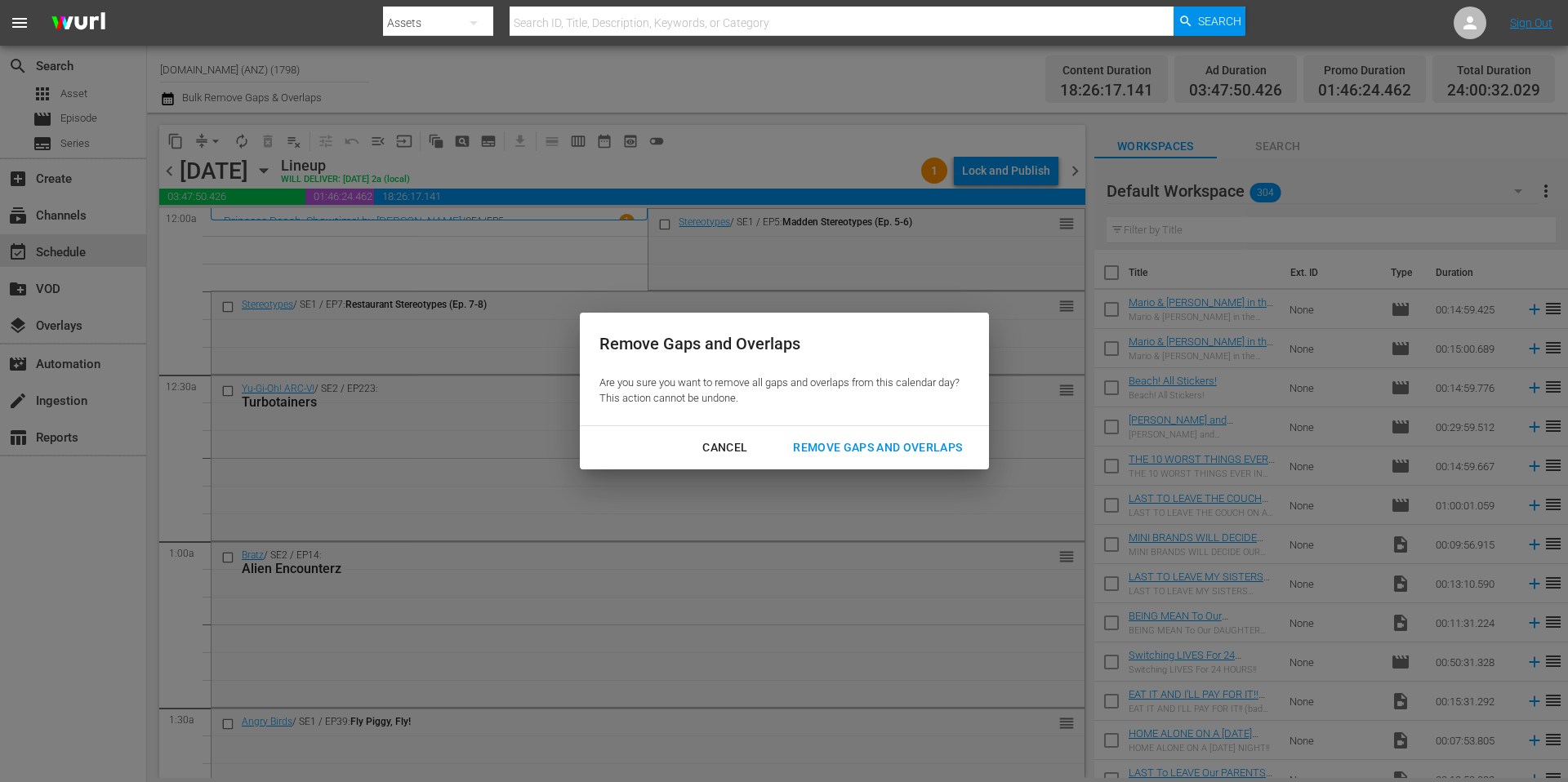
drag, startPoint x: 885, startPoint y: 447, endPoint x: 878, endPoint y: 372, distance: 75.3
click at [884, 447] on div "Remove Gaps and Overlaps" at bounding box center [877, 447] width 195 height 20
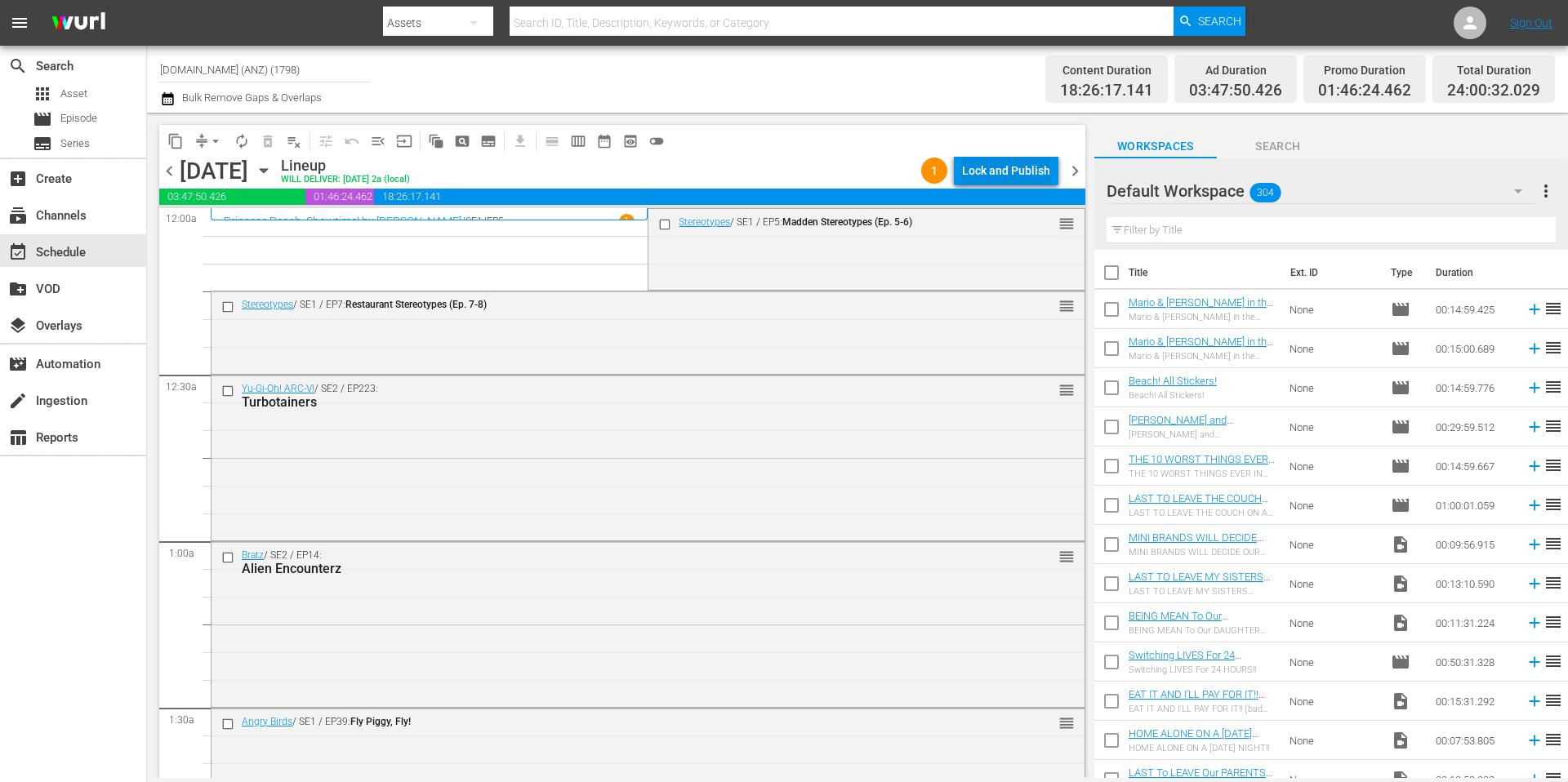
click at [1004, 164] on div "Lock and Publish" at bounding box center [1006, 170] width 89 height 30
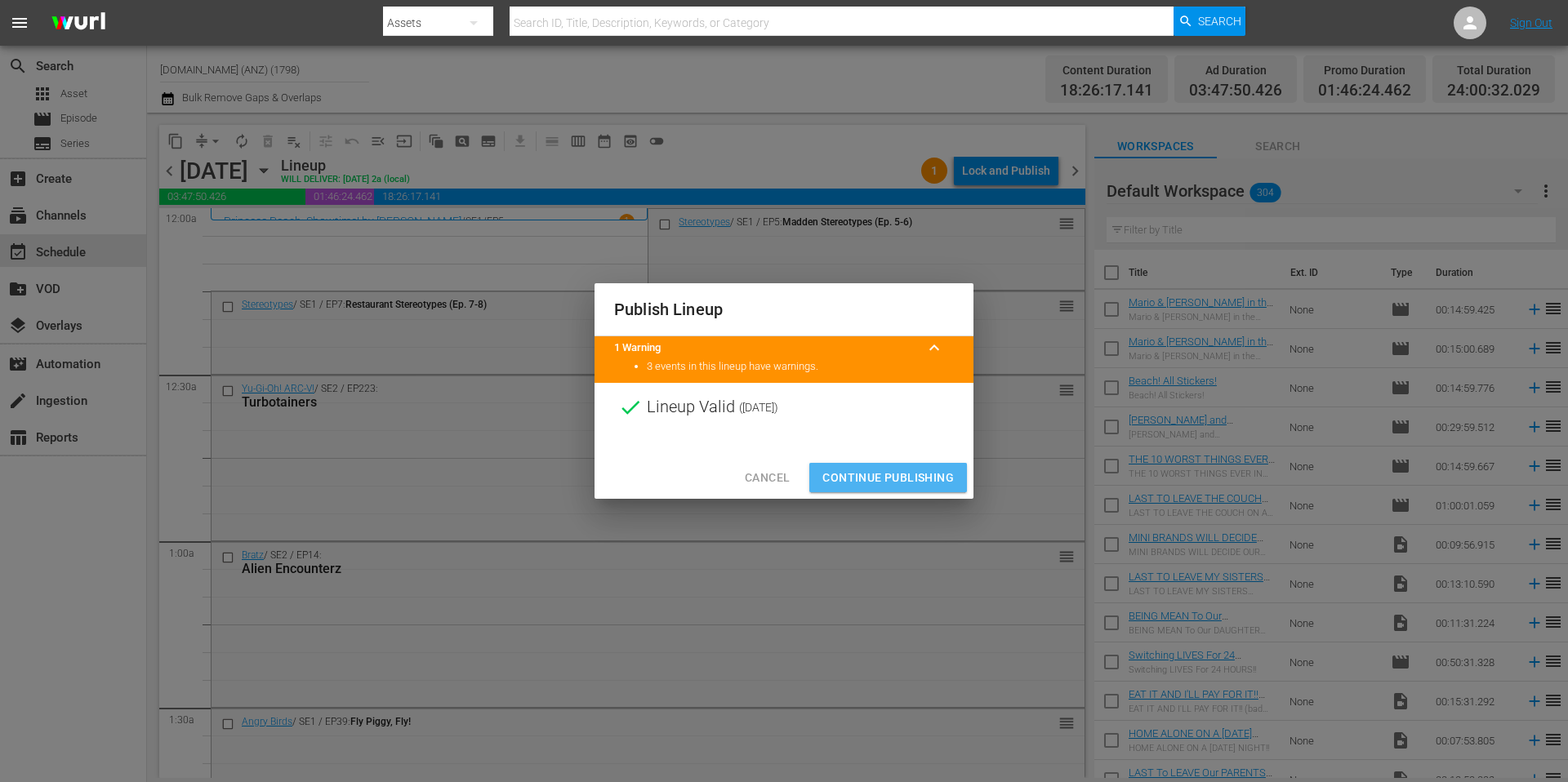
click at [897, 478] on span "Continue Publishing" at bounding box center [888, 477] width 132 height 20
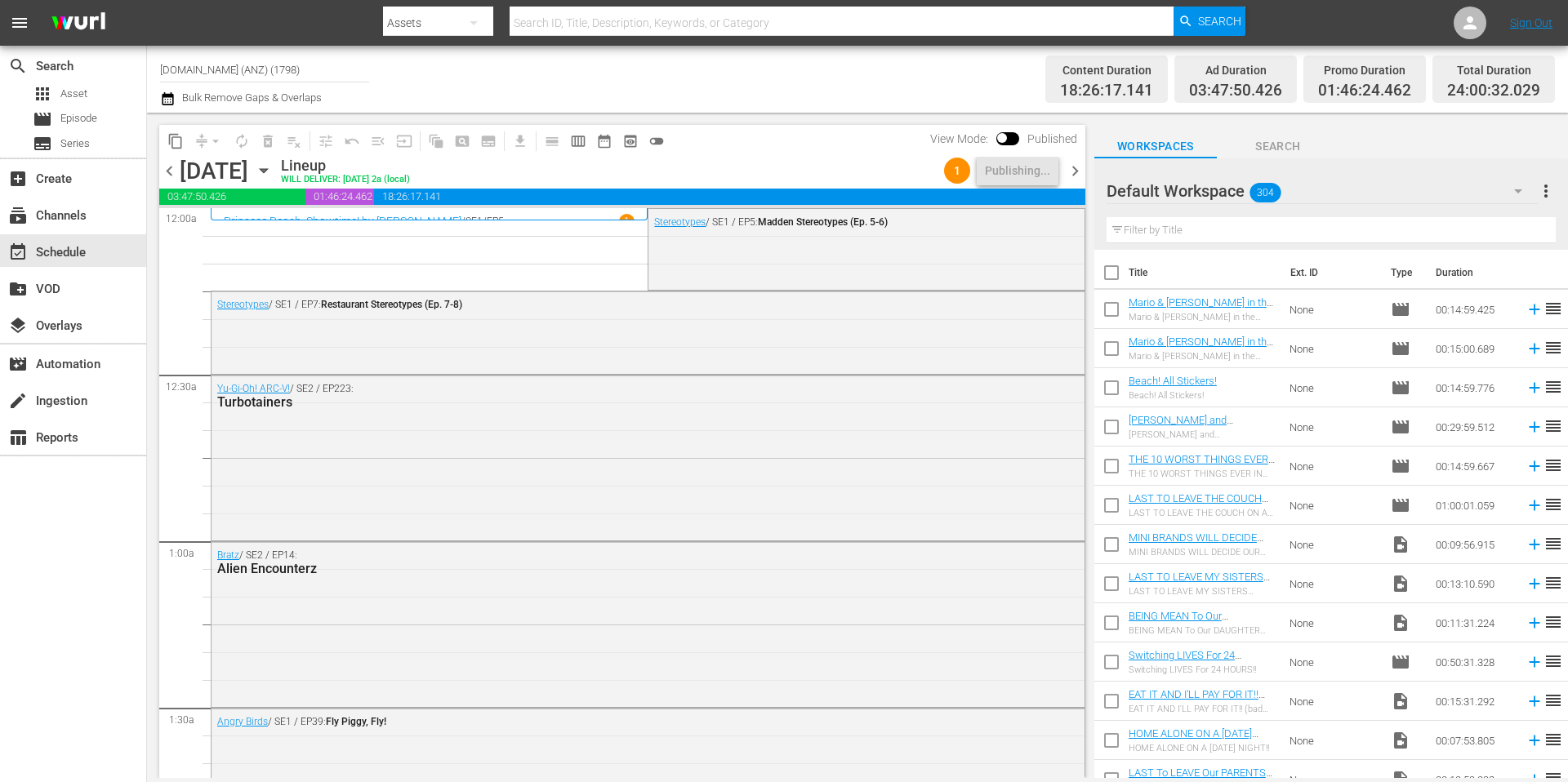
click at [675, 92] on div "Channel Title Kidoodle.TV (ANZ) (1798) Bulk Remove Gaps & Overlaps" at bounding box center [540, 79] width 761 height 59
click at [1077, 170] on span "chevron_right" at bounding box center [1075, 170] width 20 height 20
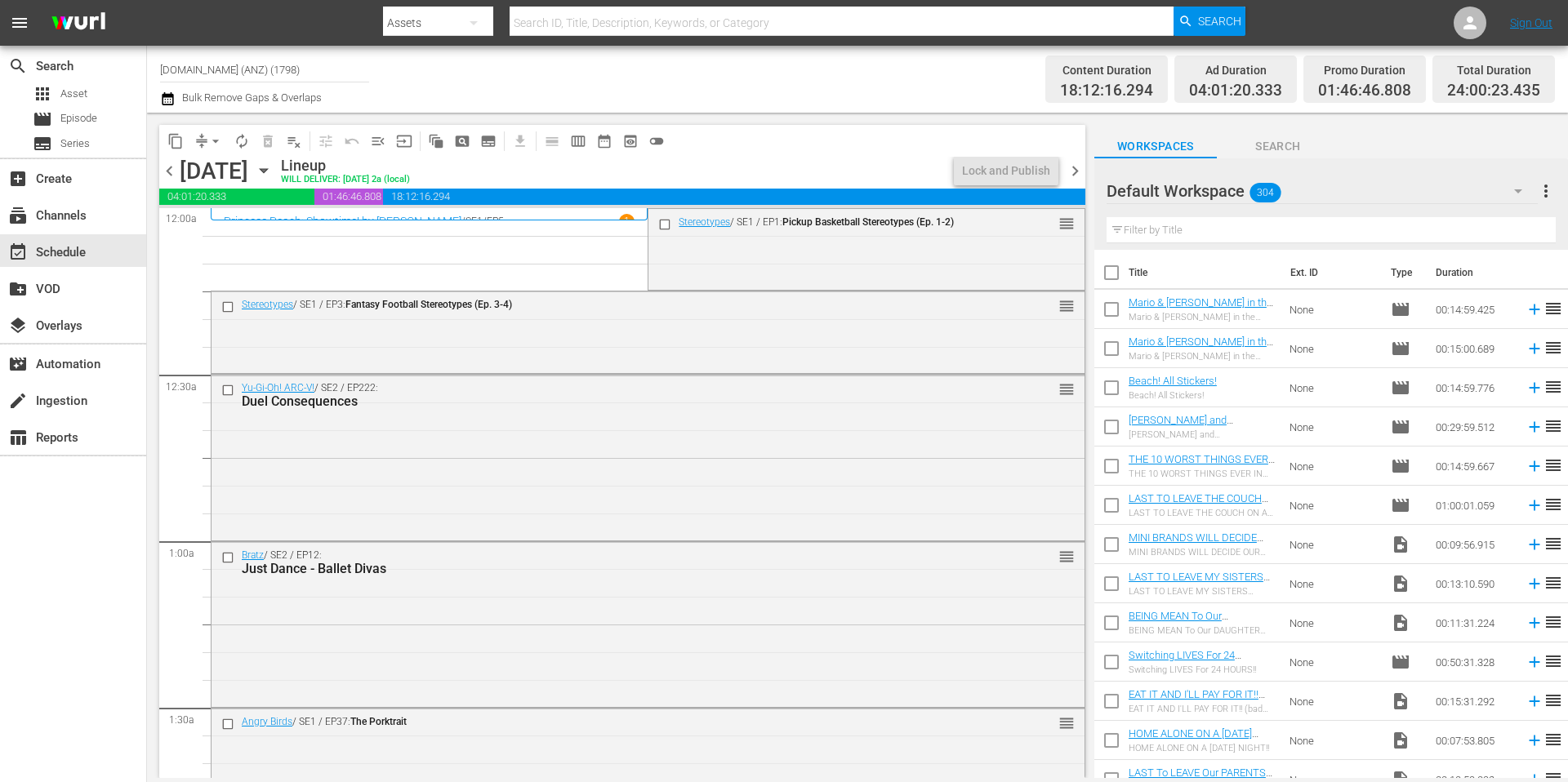
click at [725, 89] on div "Channel Title Kidoodle.TV (ANZ) (1798) Bulk Remove Gaps & Overlaps" at bounding box center [540, 79] width 761 height 59
click at [212, 139] on span "arrow_drop_down" at bounding box center [215, 140] width 16 height 16
click at [211, 170] on li "Align to Midnight" at bounding box center [216, 174] width 171 height 27
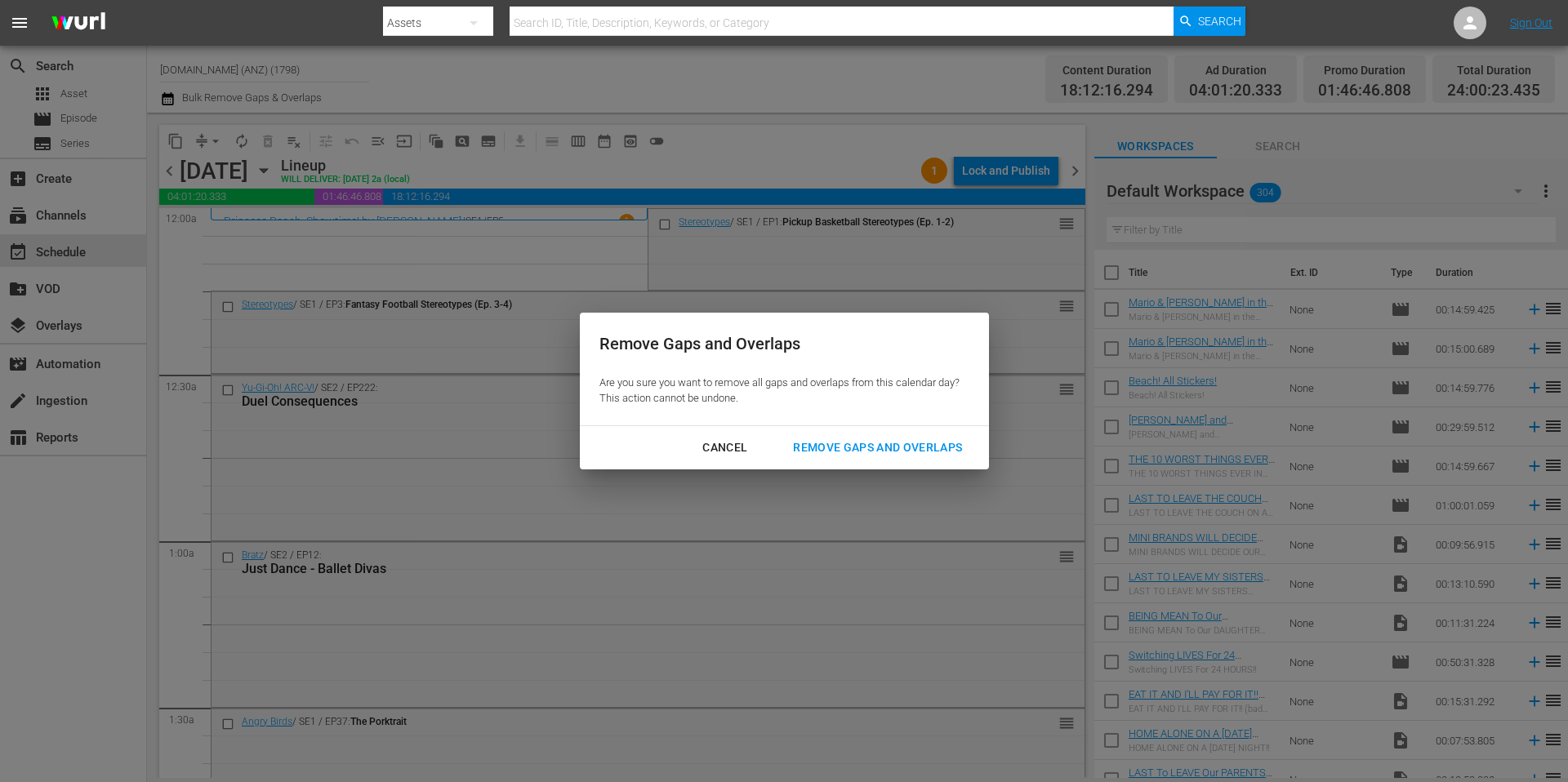
click at [890, 446] on div "Remove Gaps and Overlaps" at bounding box center [877, 447] width 195 height 20
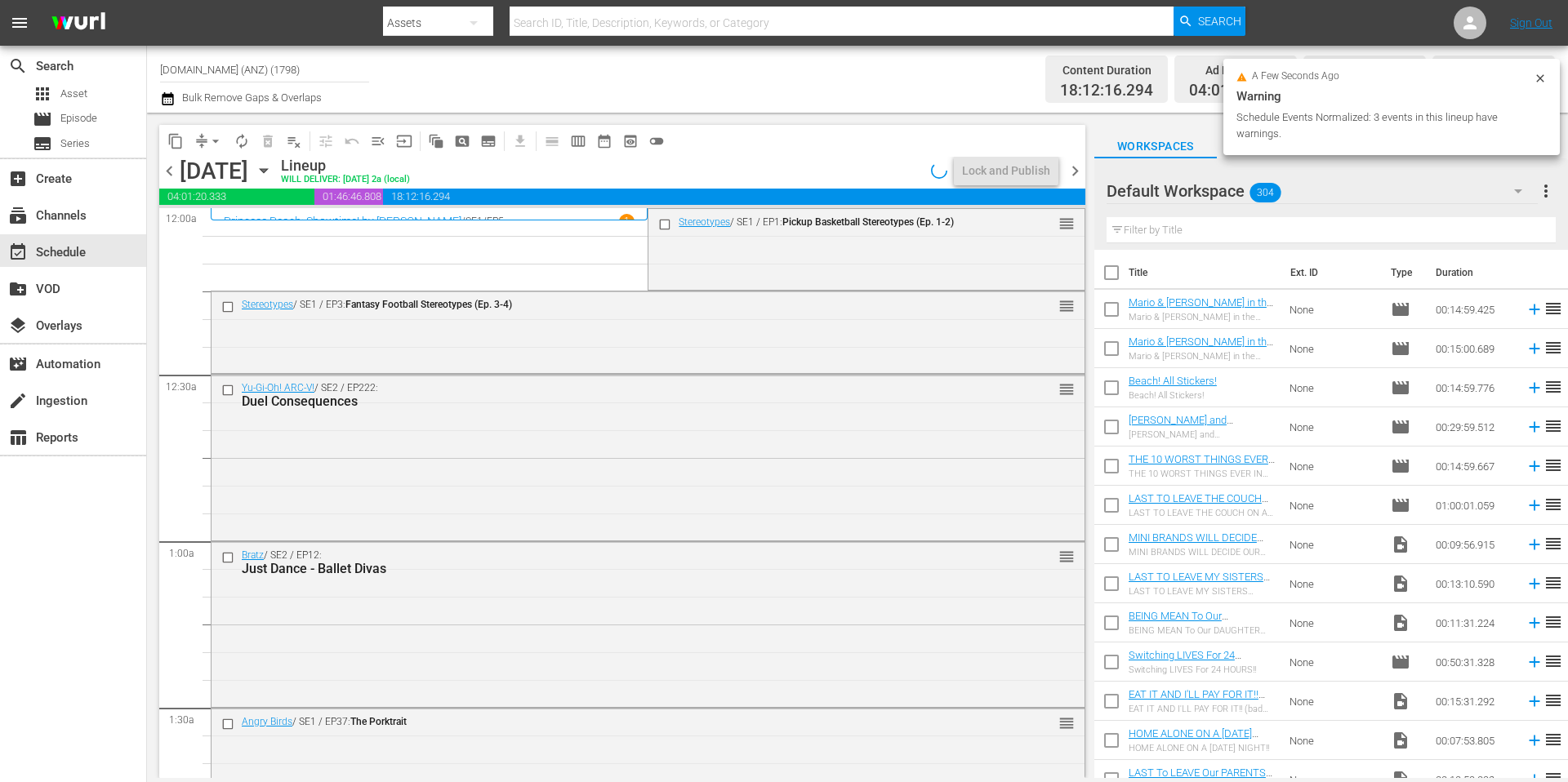
click at [794, 84] on div "Channel Title Kidoodle.TV (ANZ) (1798) Bulk Remove Gaps & Overlaps" at bounding box center [540, 79] width 761 height 59
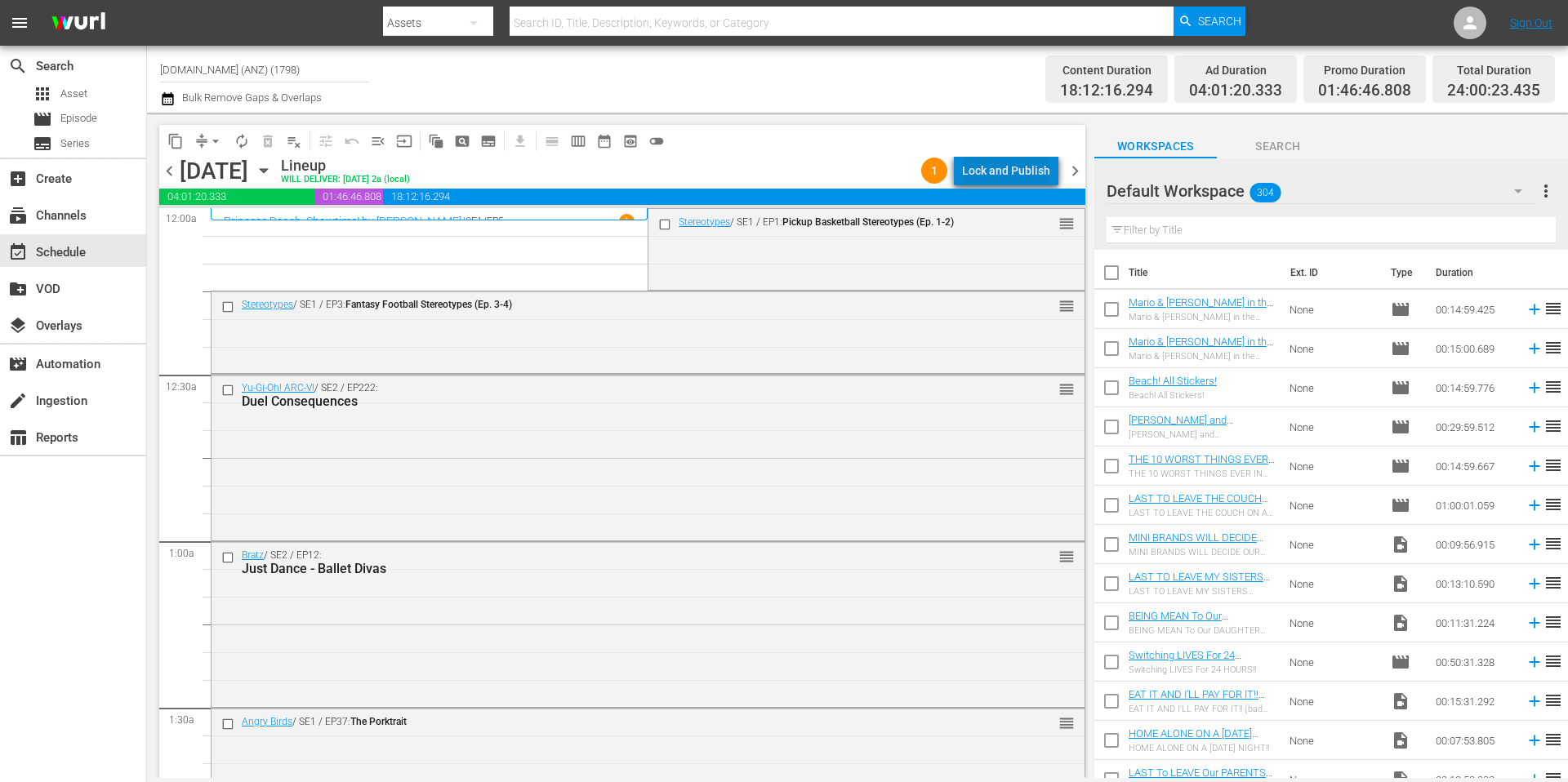
click at [1021, 172] on div "Lock and Publish" at bounding box center [1006, 170] width 89 height 30
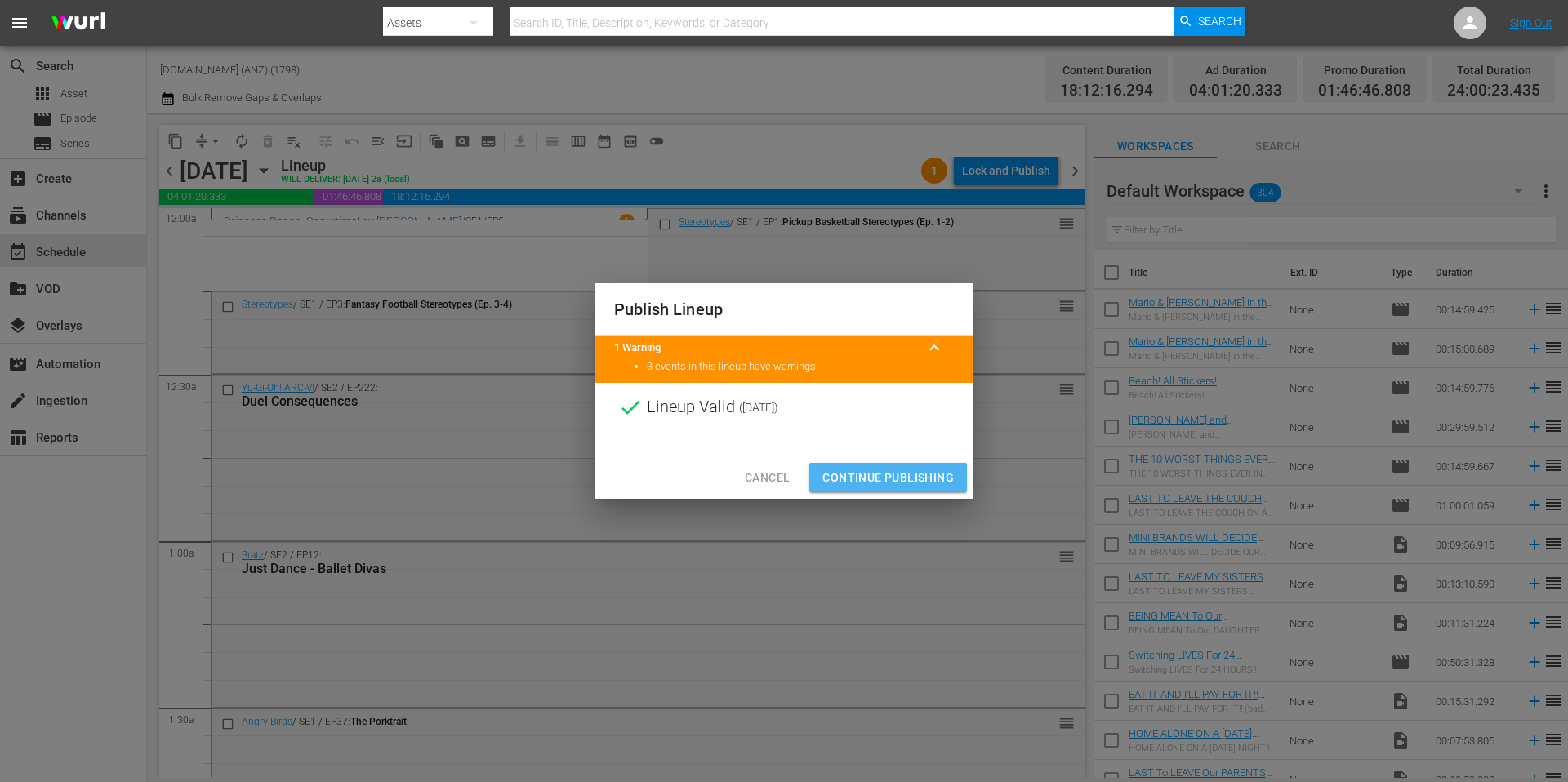
click at [901, 482] on span "Continue Publishing" at bounding box center [888, 477] width 132 height 20
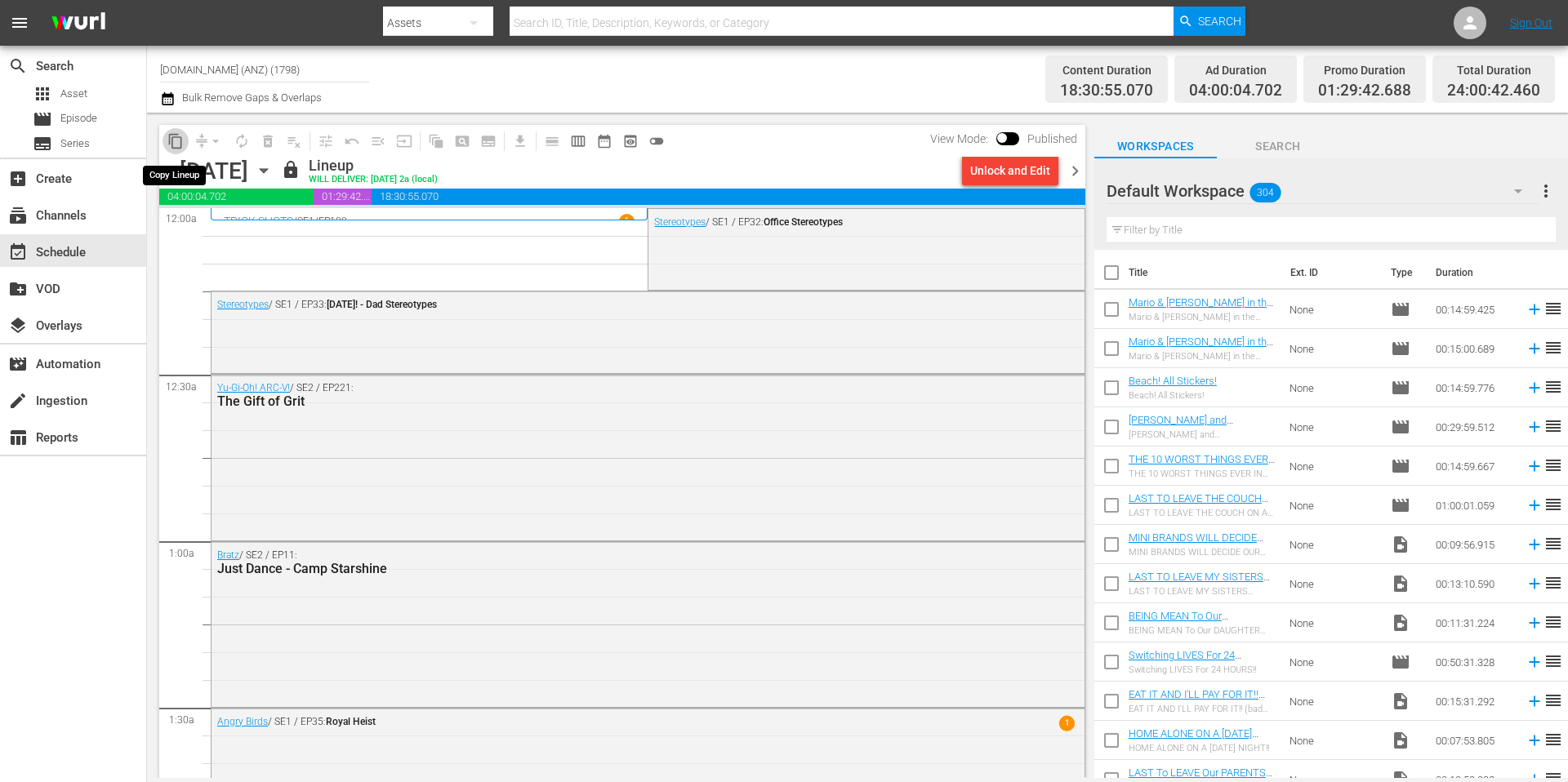
click at [175, 145] on span "content_copy" at bounding box center [175, 140] width 16 height 16
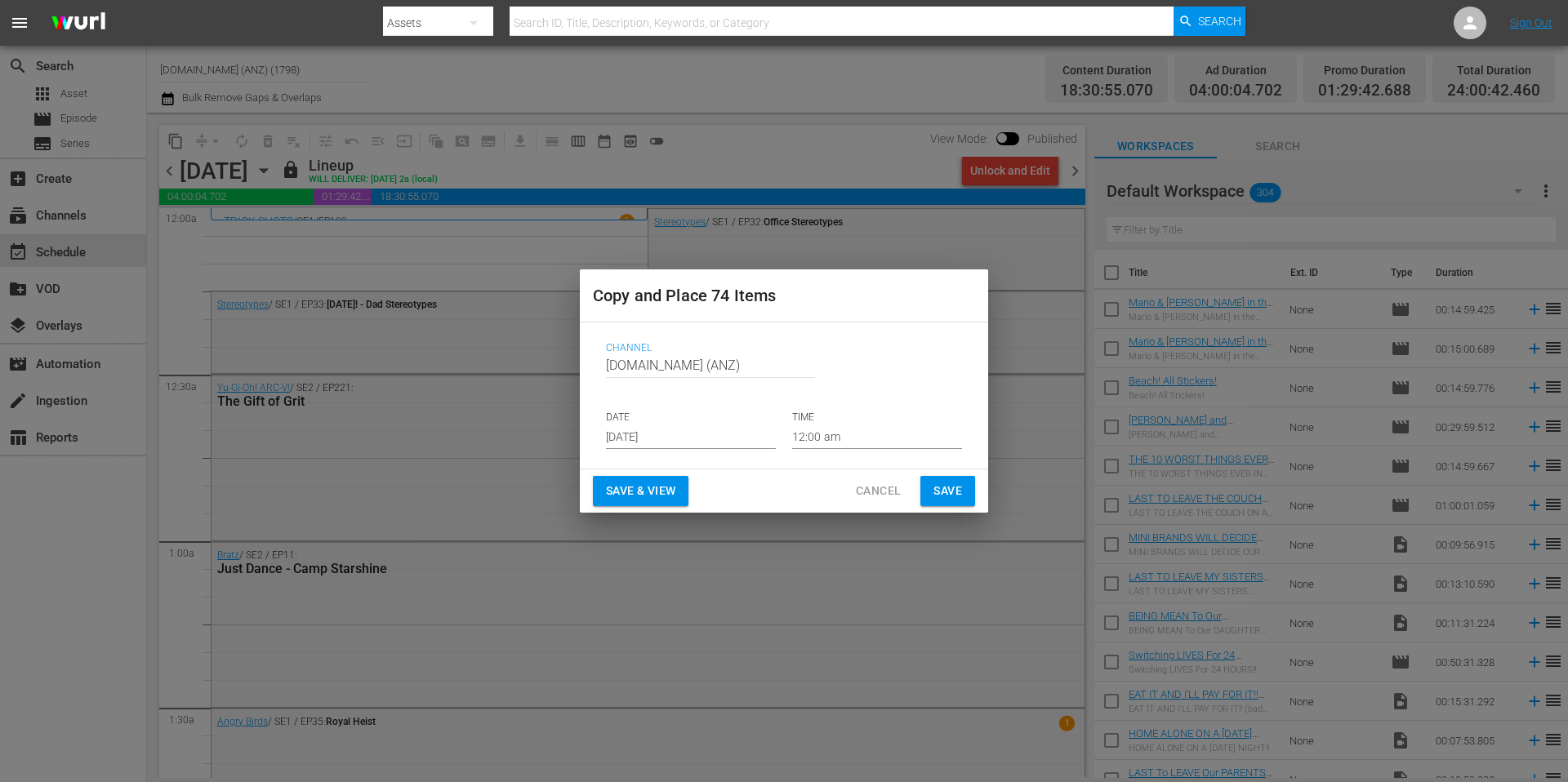
click at [711, 436] on input "[DATE]" at bounding box center [691, 436] width 170 height 24
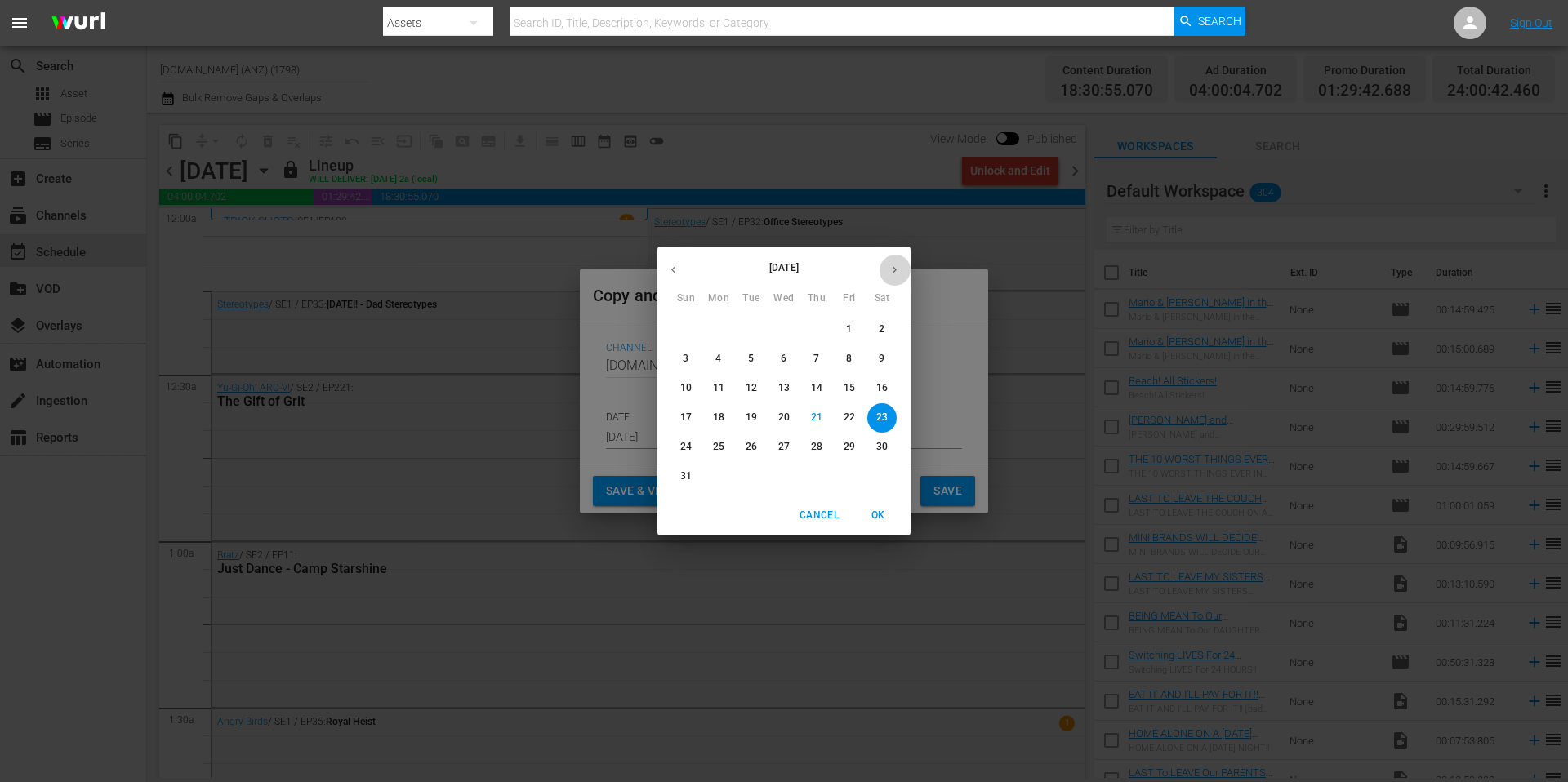
click at [897, 272] on icon "button" at bounding box center [895, 269] width 13 height 13
click at [783, 388] on p "17" at bounding box center [784, 388] width 12 height 13
type input "[DATE]"
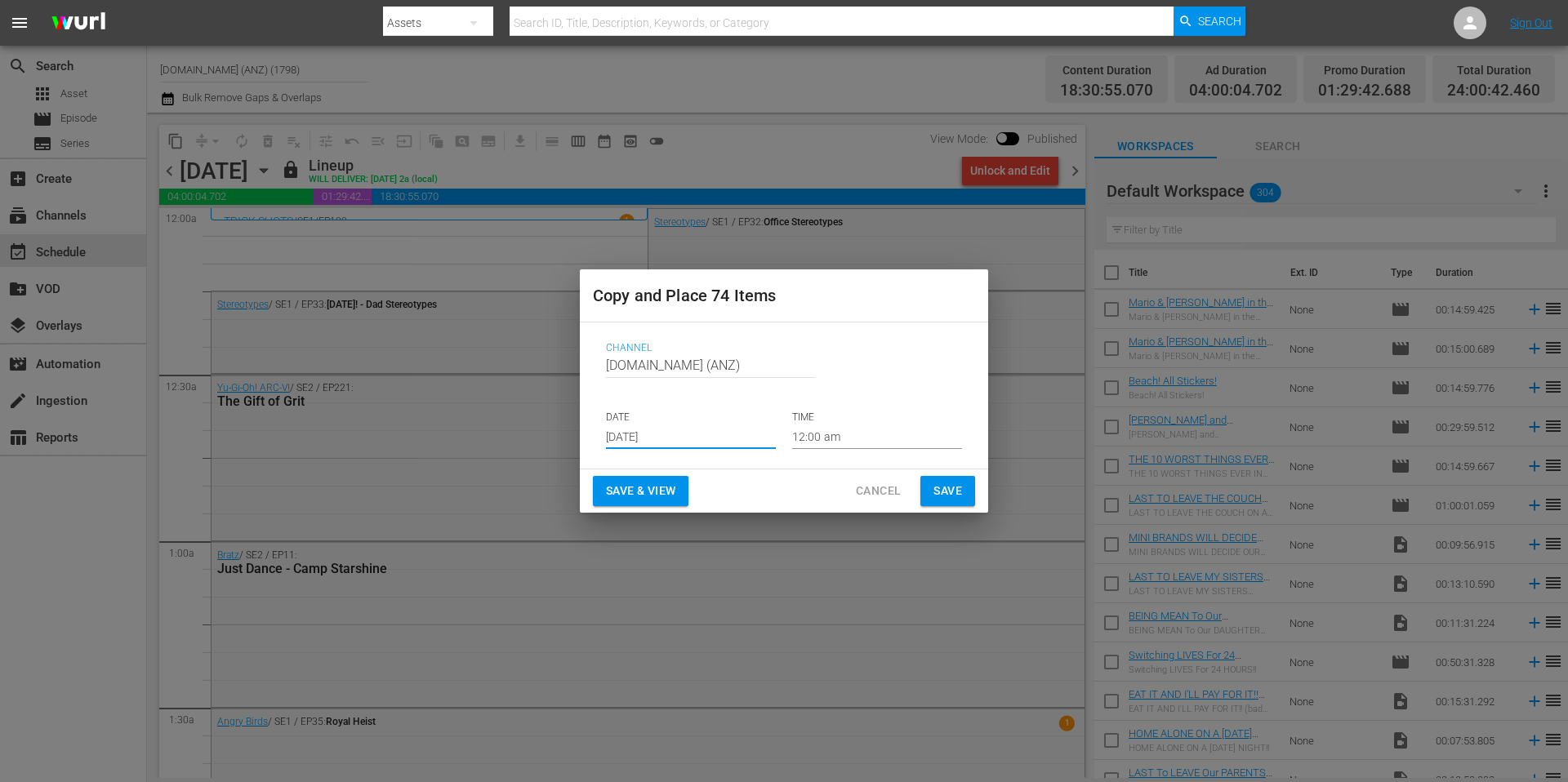
click at [945, 489] on span "Save" at bounding box center [948, 491] width 29 height 20
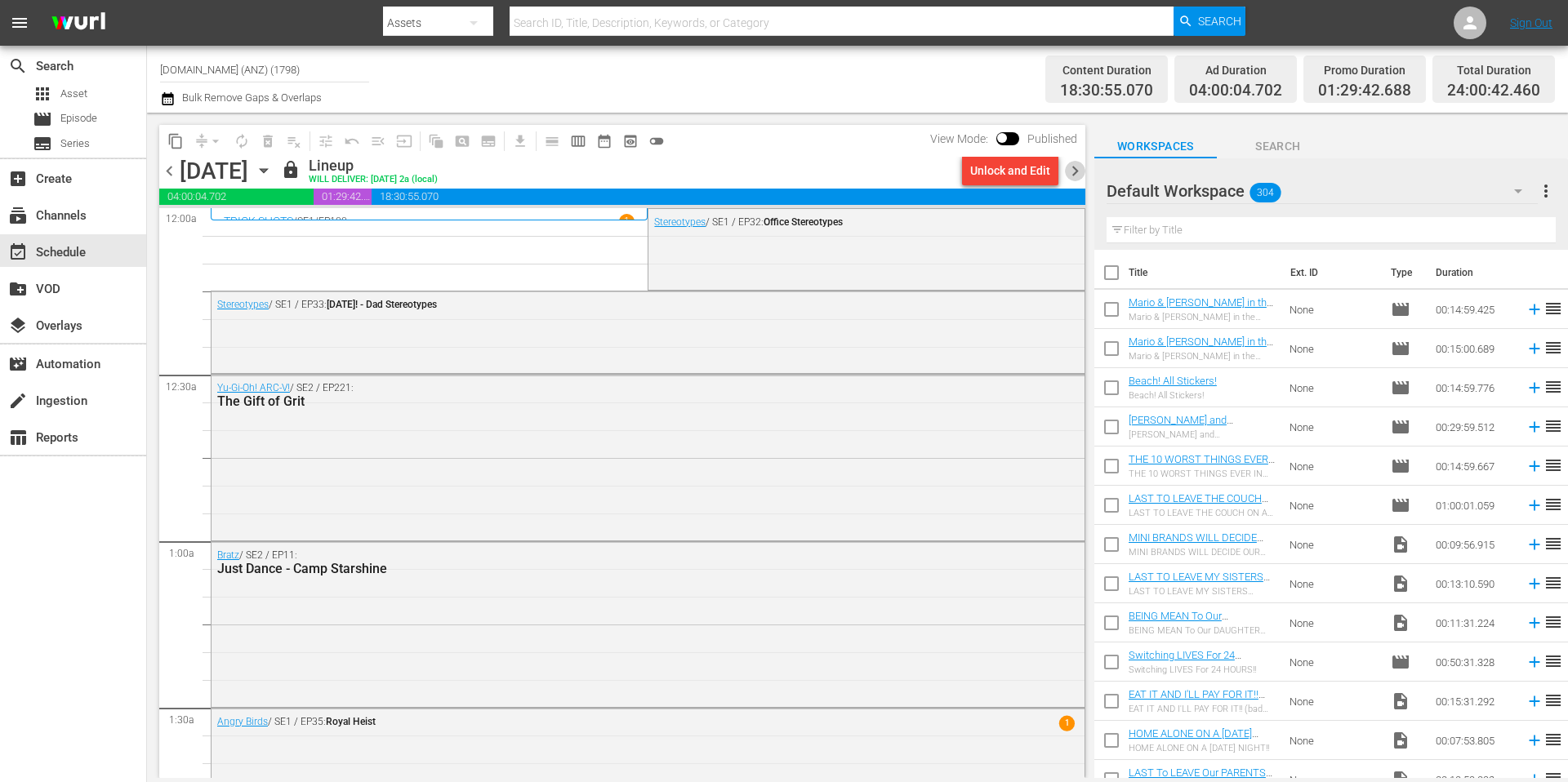
click at [1084, 170] on span "chevron_right" at bounding box center [1075, 170] width 20 height 20
click at [180, 143] on span "content_copy" at bounding box center [175, 140] width 16 height 16
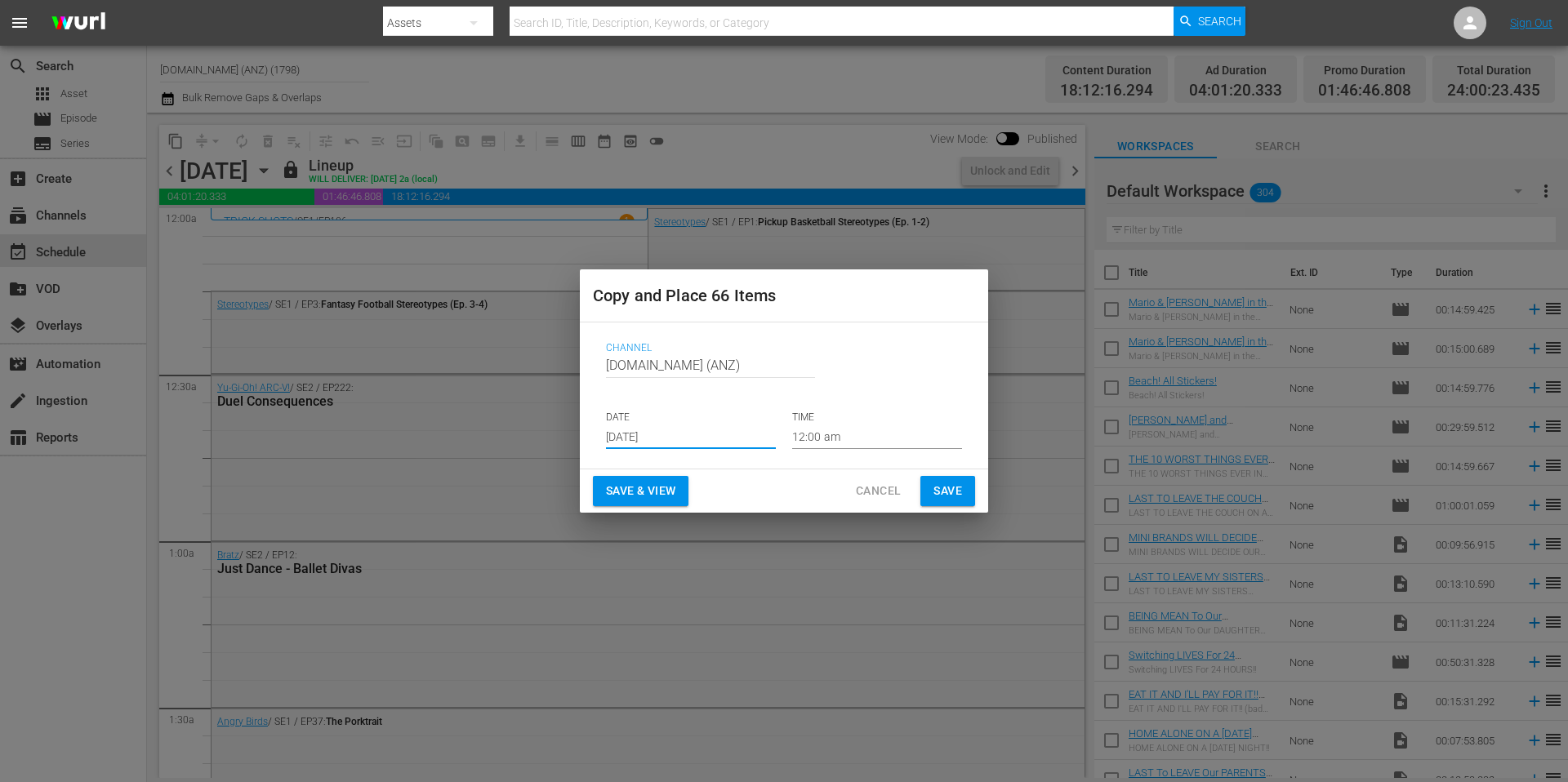
click at [709, 437] on input "[DATE]" at bounding box center [691, 436] width 170 height 24
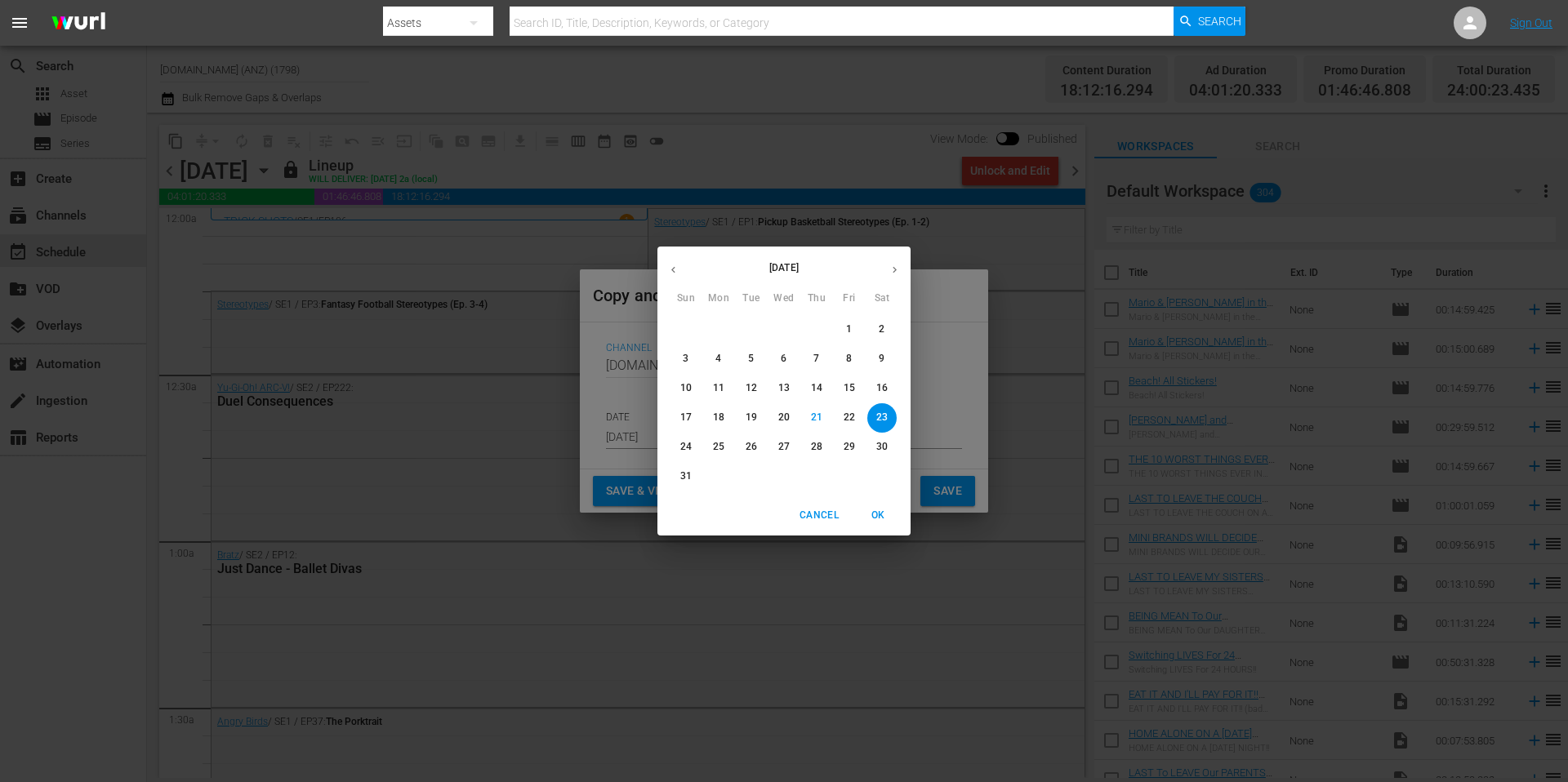
click at [893, 267] on icon "button" at bounding box center [895, 269] width 13 height 13
click at [824, 391] on span "18" at bounding box center [817, 388] width 30 height 13
type input "[DATE]"
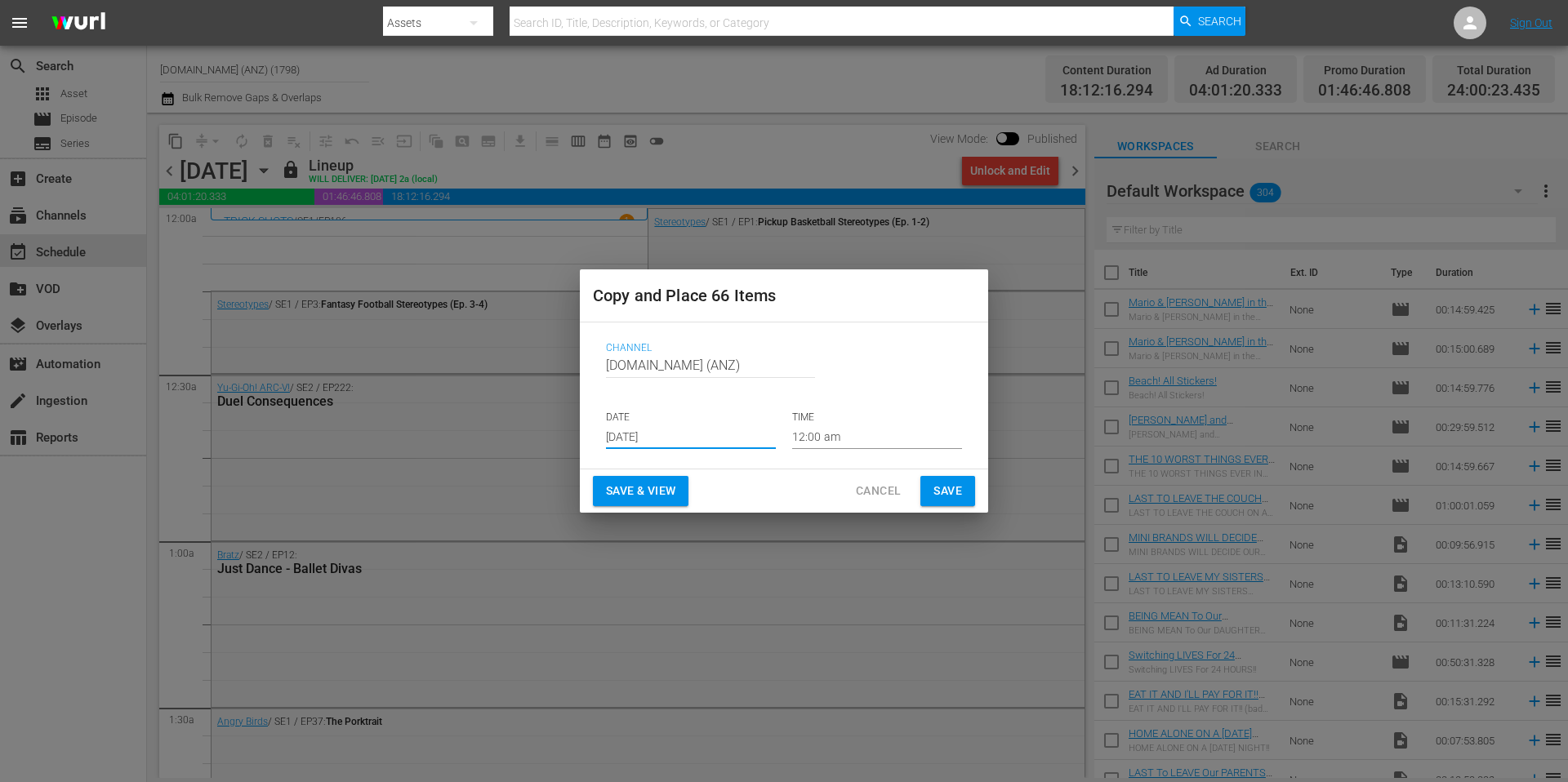
click at [955, 490] on span "Save" at bounding box center [948, 491] width 29 height 20
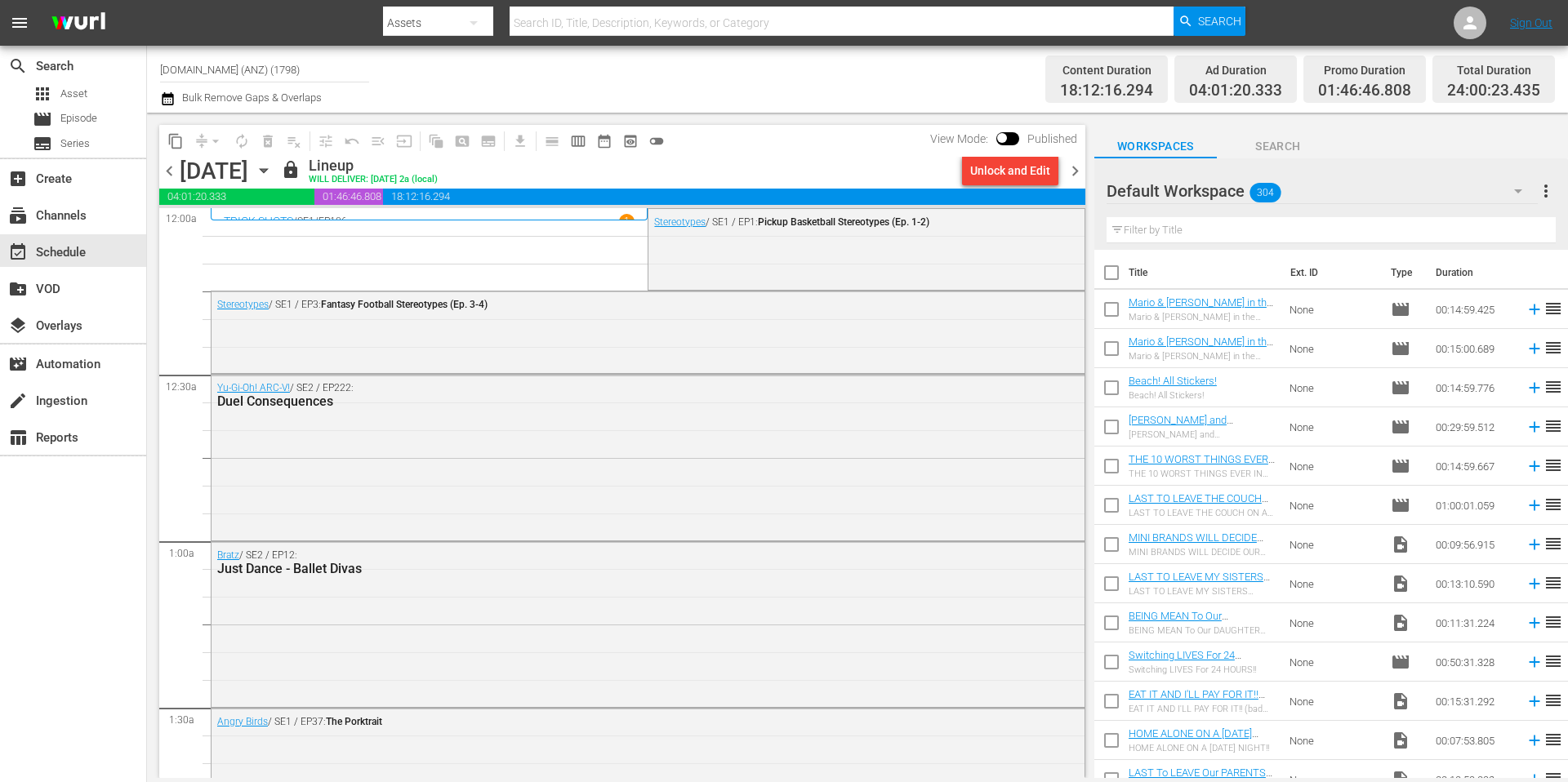
click at [1078, 164] on span "chevron_right" at bounding box center [1075, 170] width 20 height 20
click at [174, 144] on span "content_copy" at bounding box center [175, 140] width 16 height 16
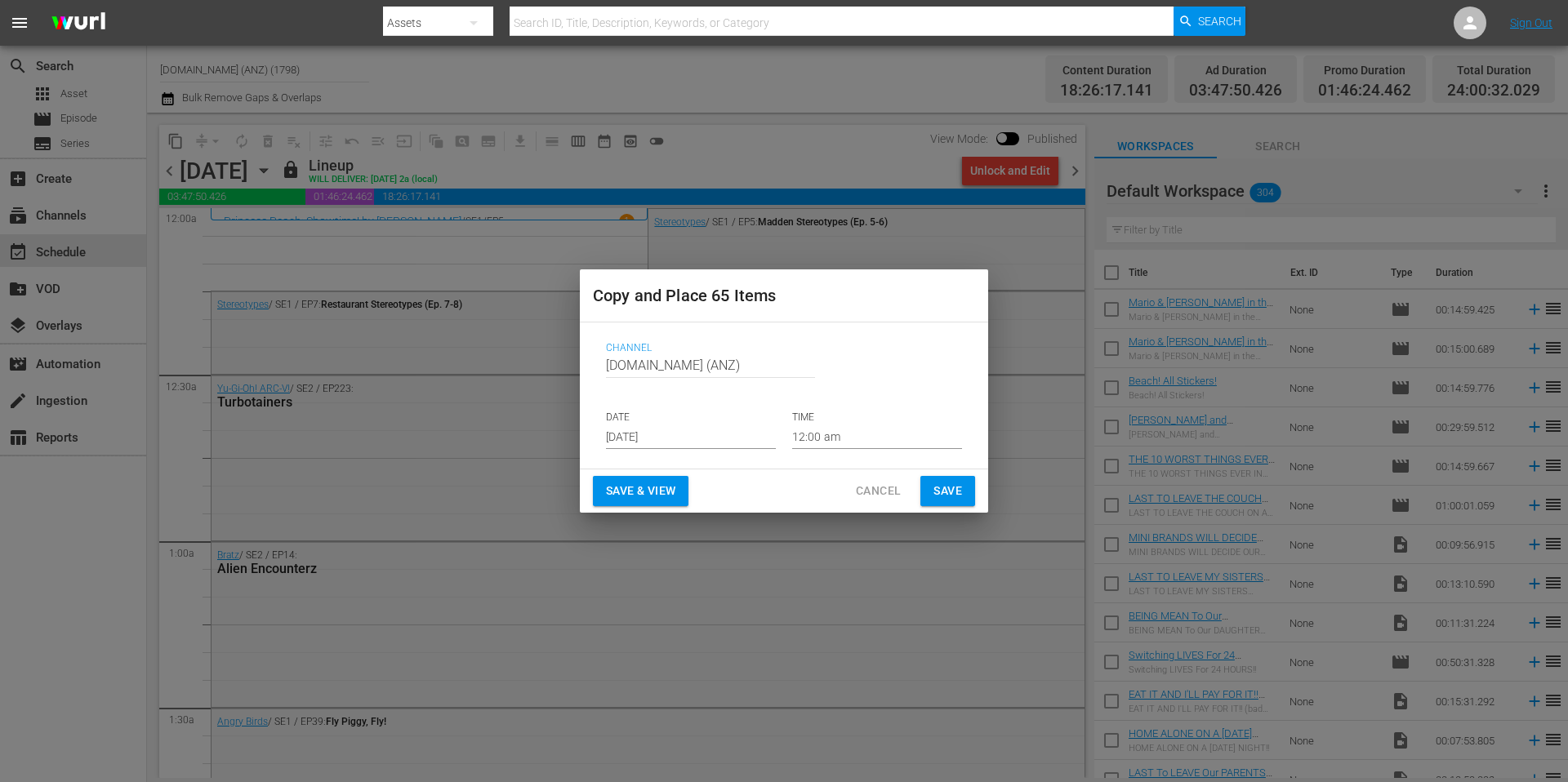
click at [682, 433] on input "[DATE]" at bounding box center [691, 436] width 170 height 24
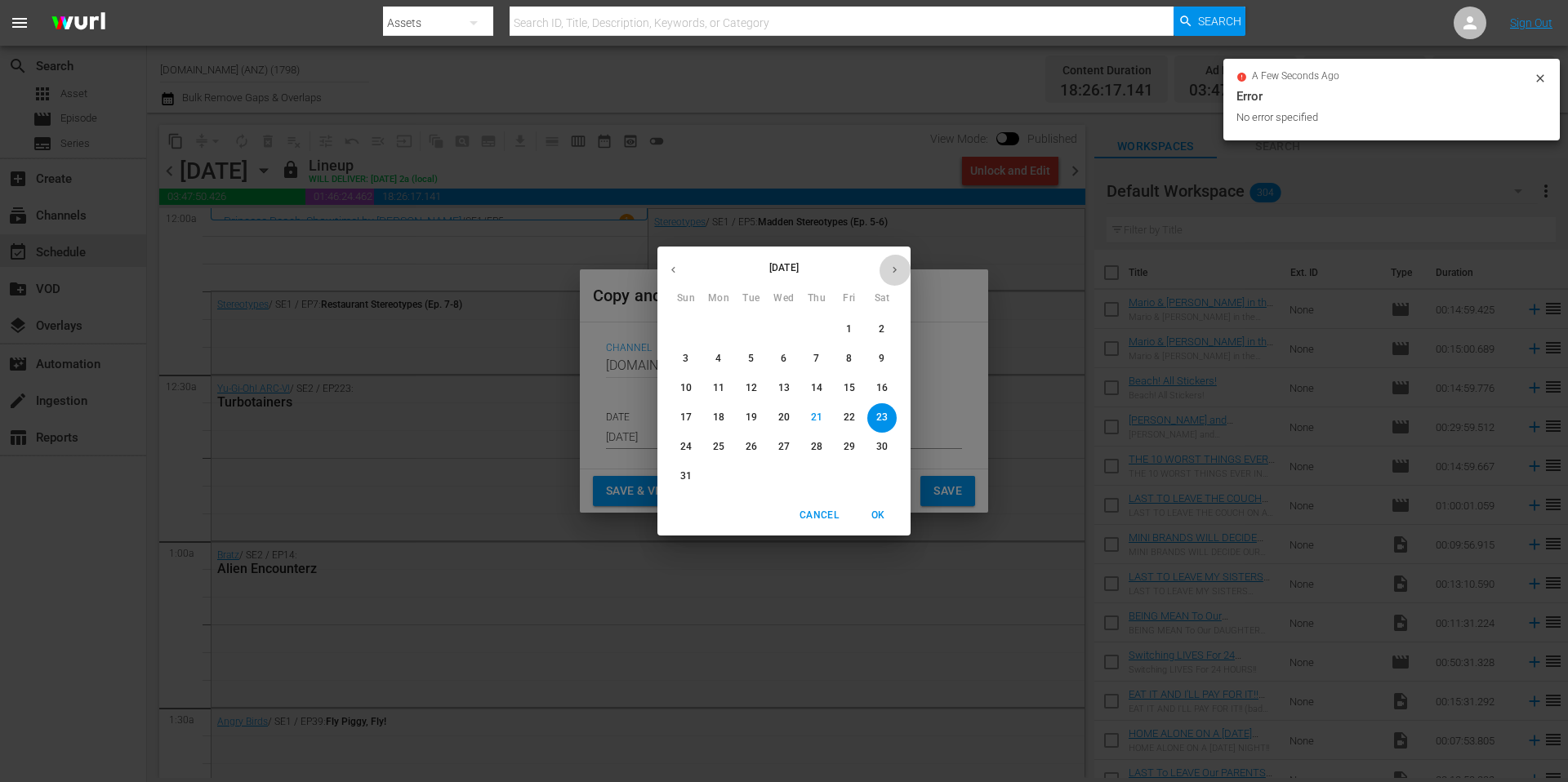
click at [895, 268] on icon "button" at bounding box center [895, 270] width 4 height 7
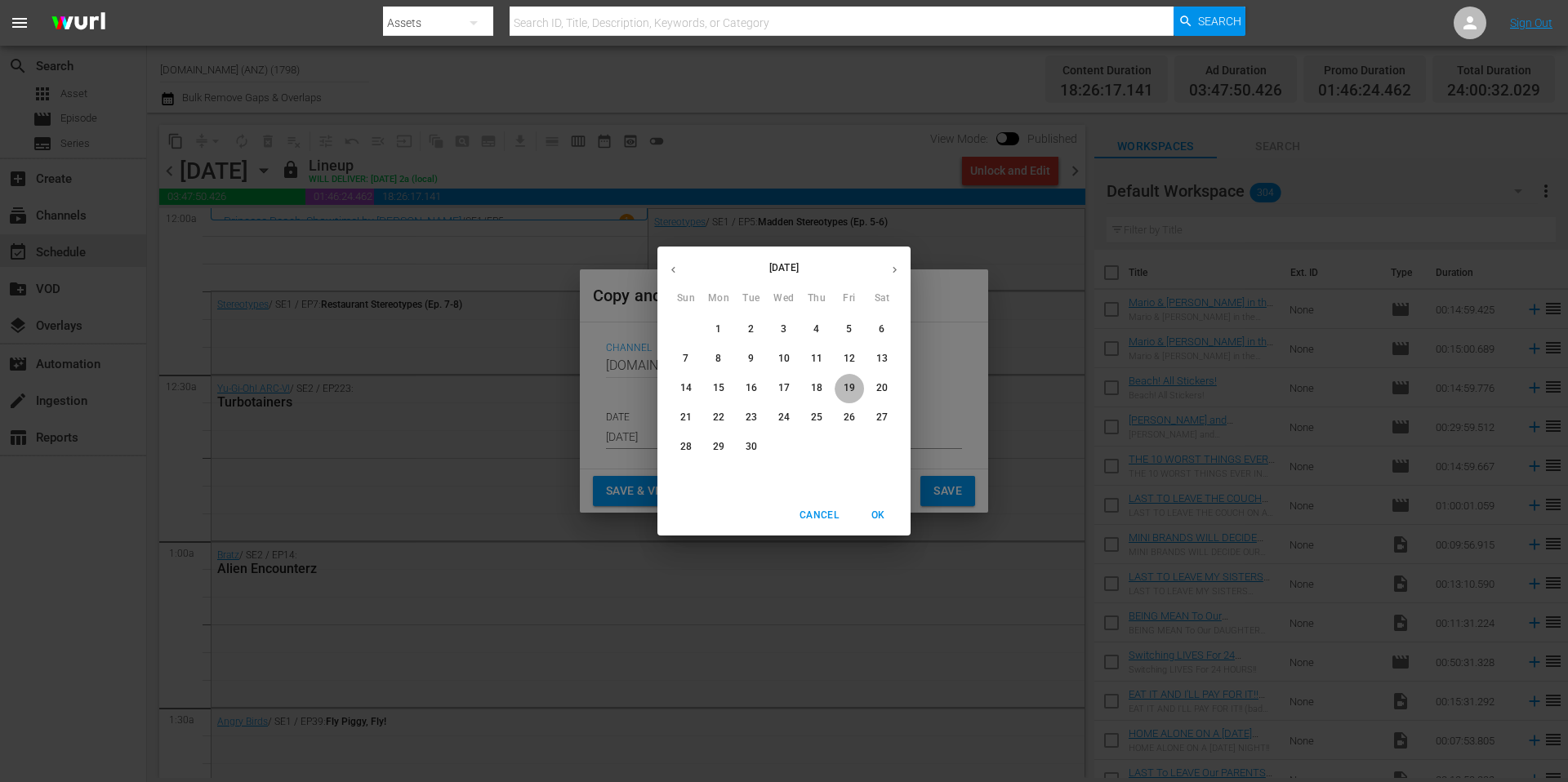
click at [847, 387] on p "19" at bounding box center [849, 388] width 12 height 13
type input "[DATE]"
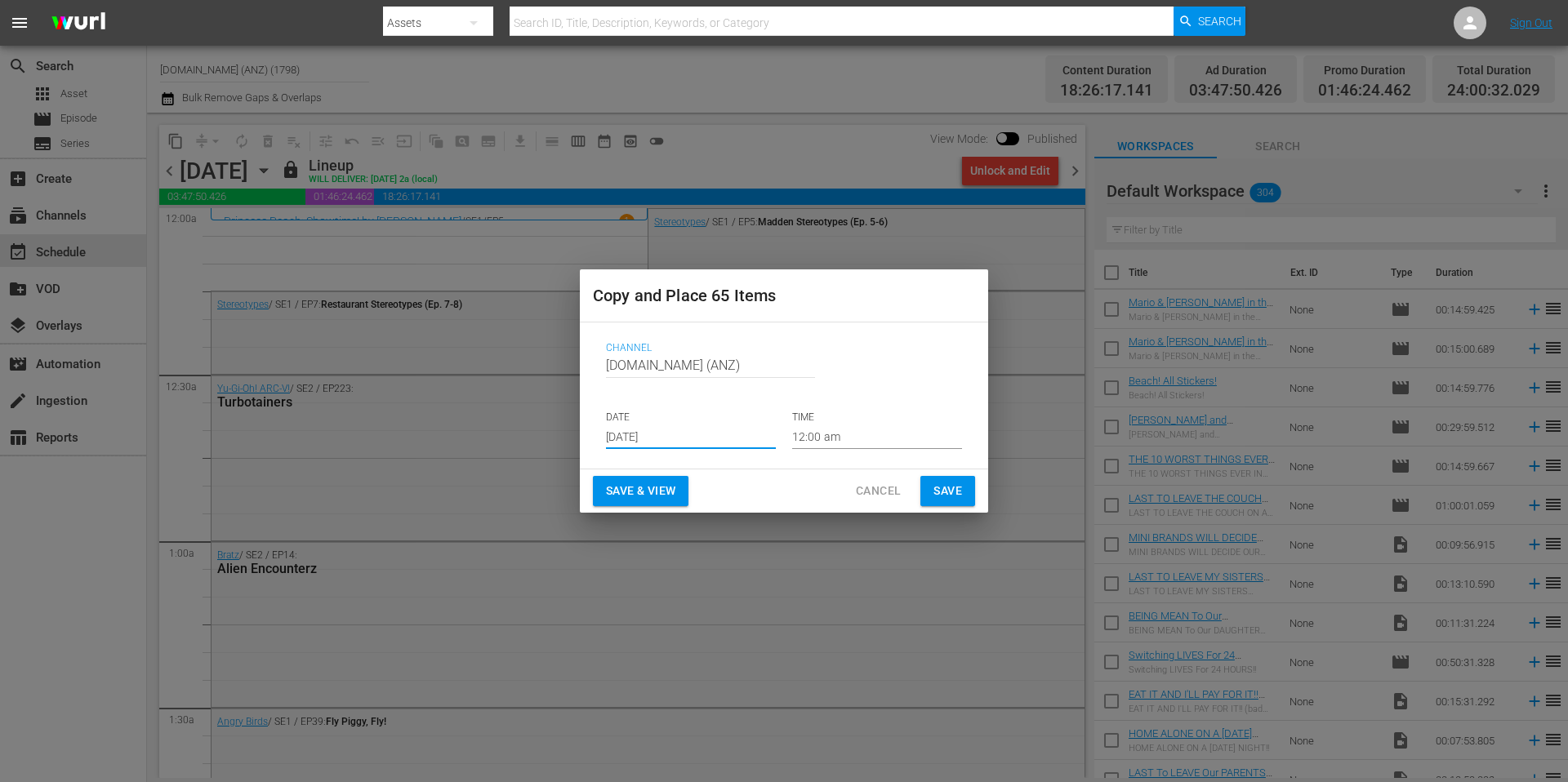
click at [949, 494] on span "Save" at bounding box center [948, 491] width 29 height 20
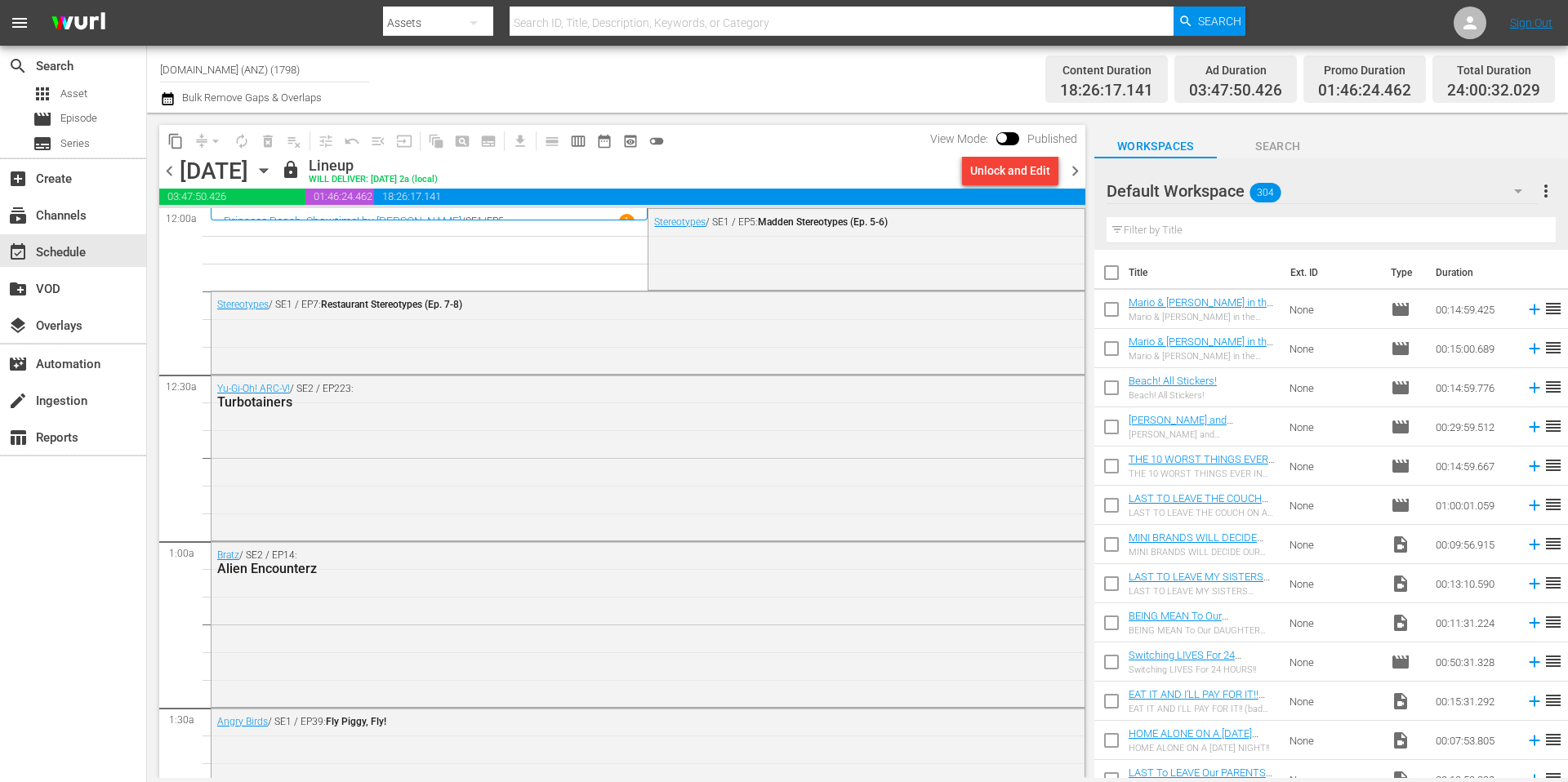
click at [1075, 175] on span "chevron_right" at bounding box center [1075, 170] width 20 height 20
click at [175, 140] on span "content_copy" at bounding box center [175, 140] width 16 height 16
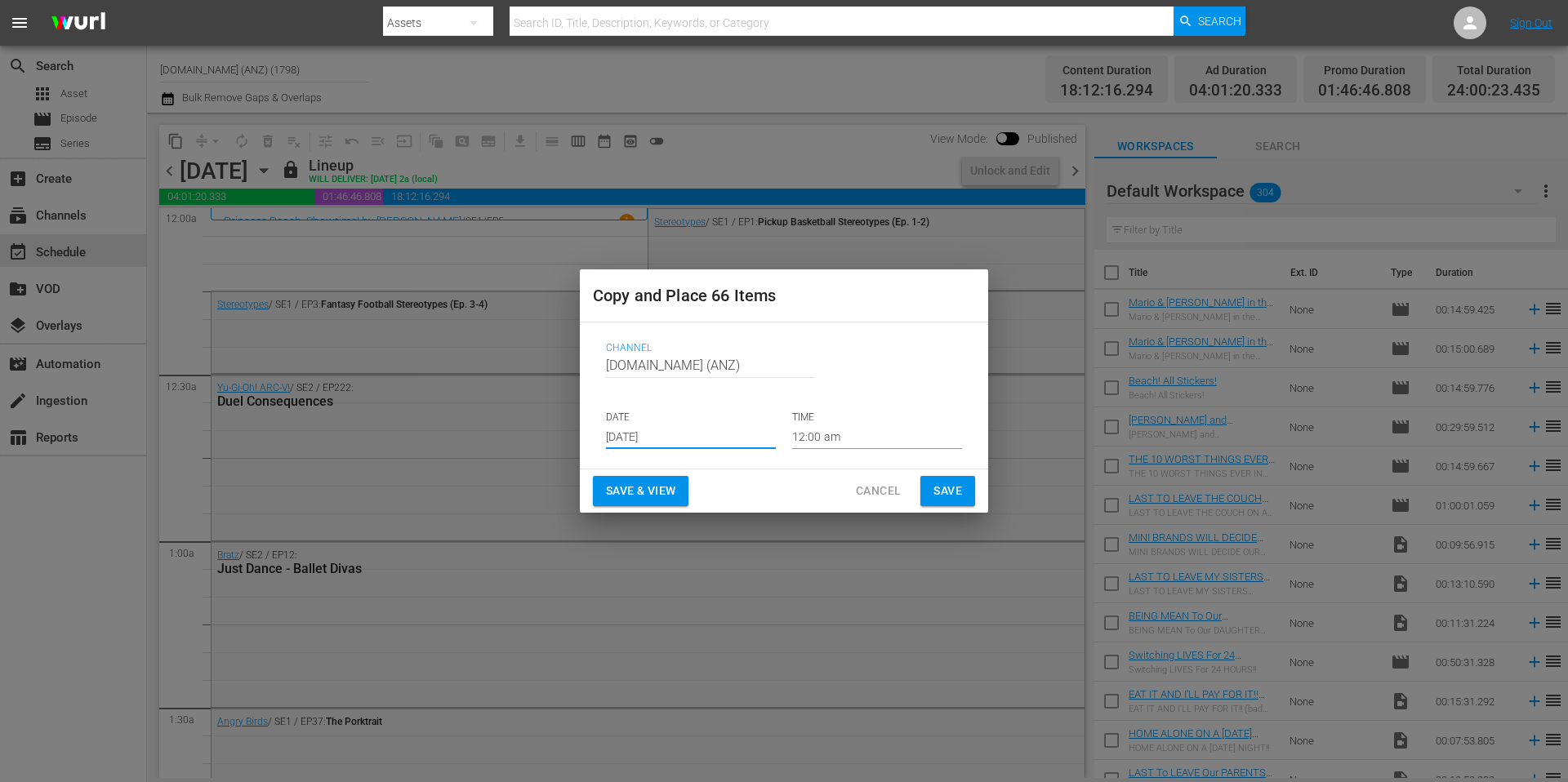
click at [708, 440] on input "[DATE]" at bounding box center [691, 436] width 170 height 24
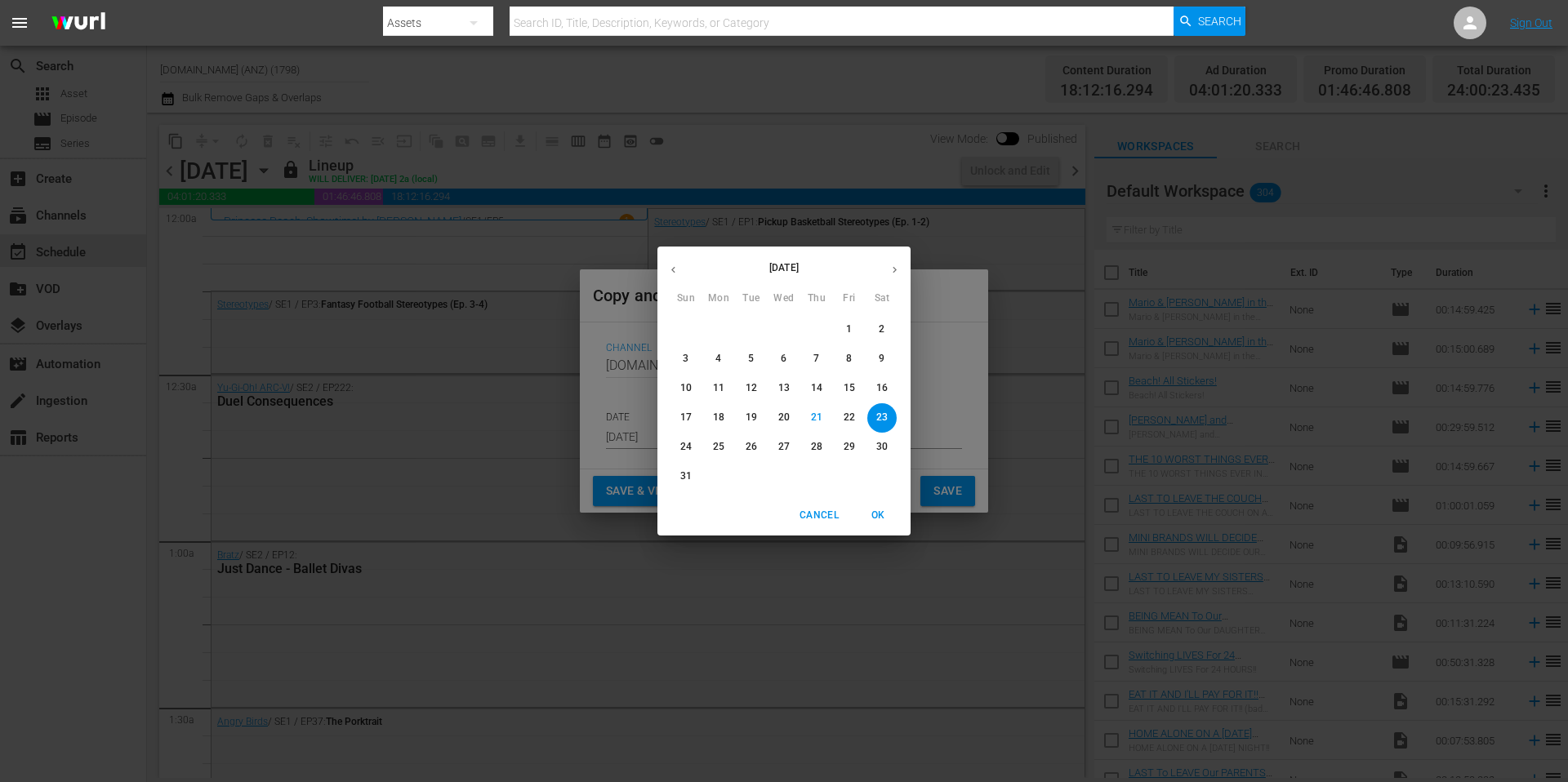
click at [894, 270] on icon "button" at bounding box center [895, 269] width 13 height 13
click at [884, 391] on p "20" at bounding box center [882, 388] width 12 height 13
type input "[DATE]"
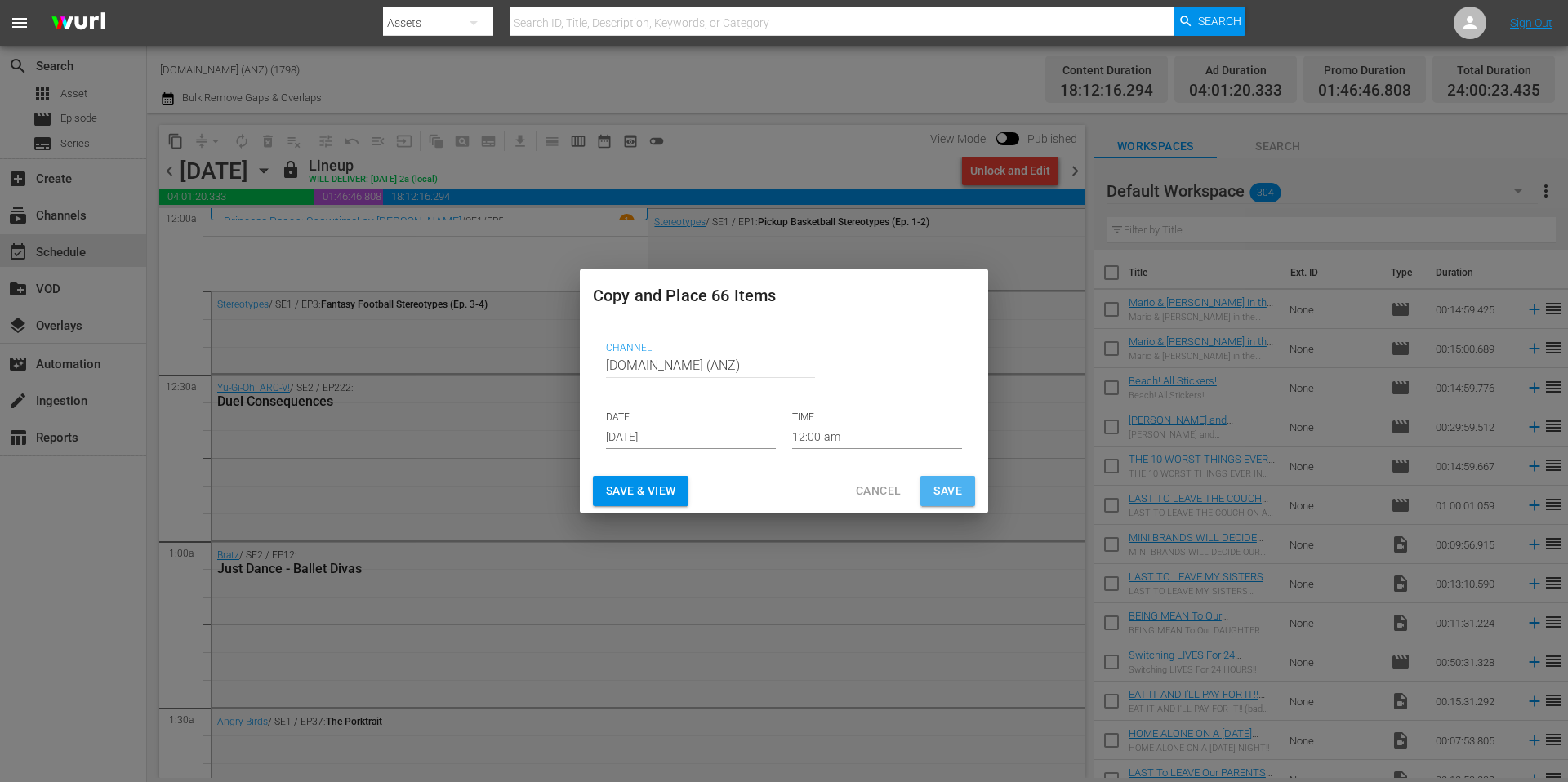
click at [943, 485] on span "Save" at bounding box center [948, 491] width 29 height 20
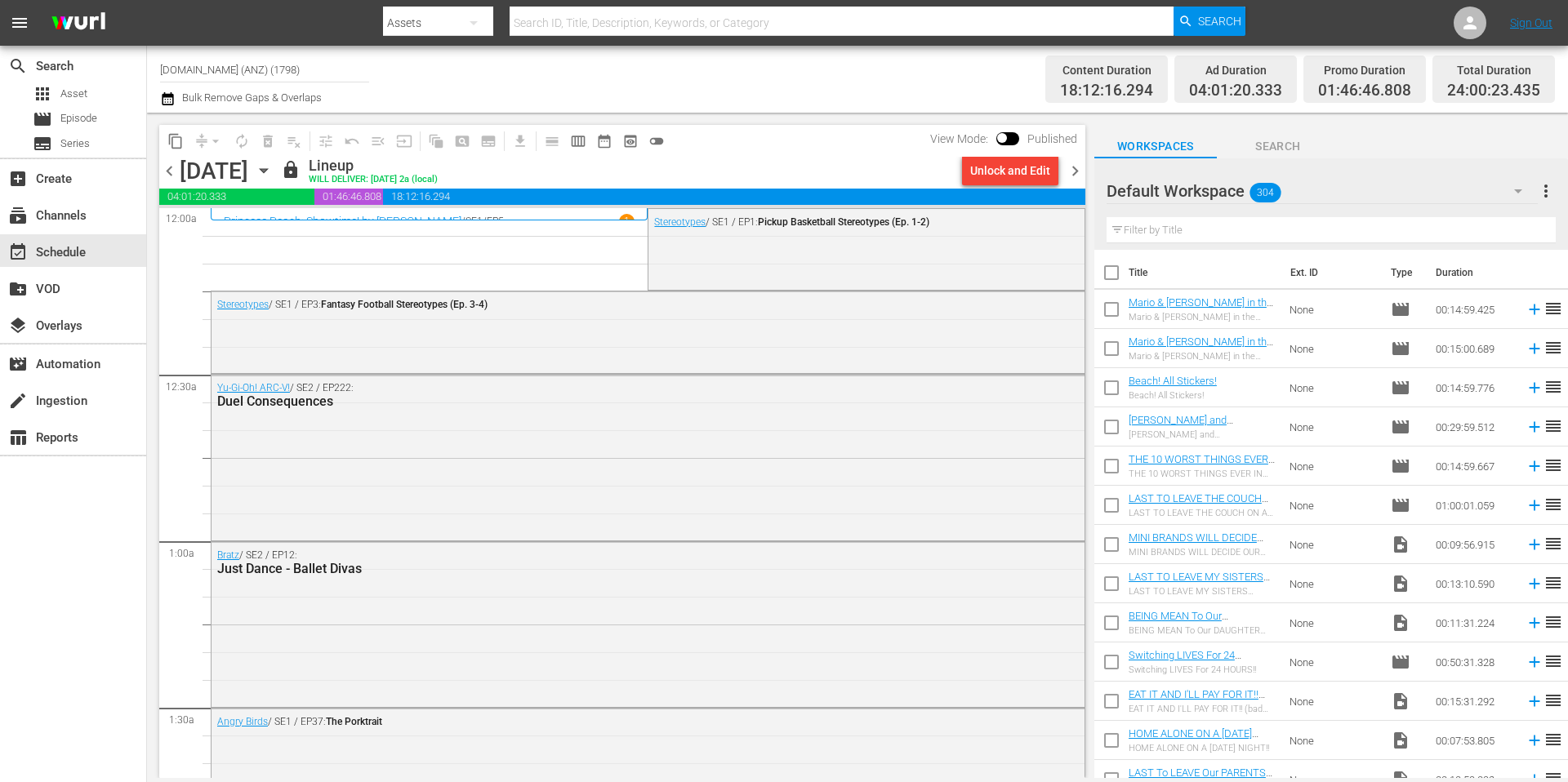
click at [1078, 171] on span "chevron_right" at bounding box center [1075, 170] width 20 height 20
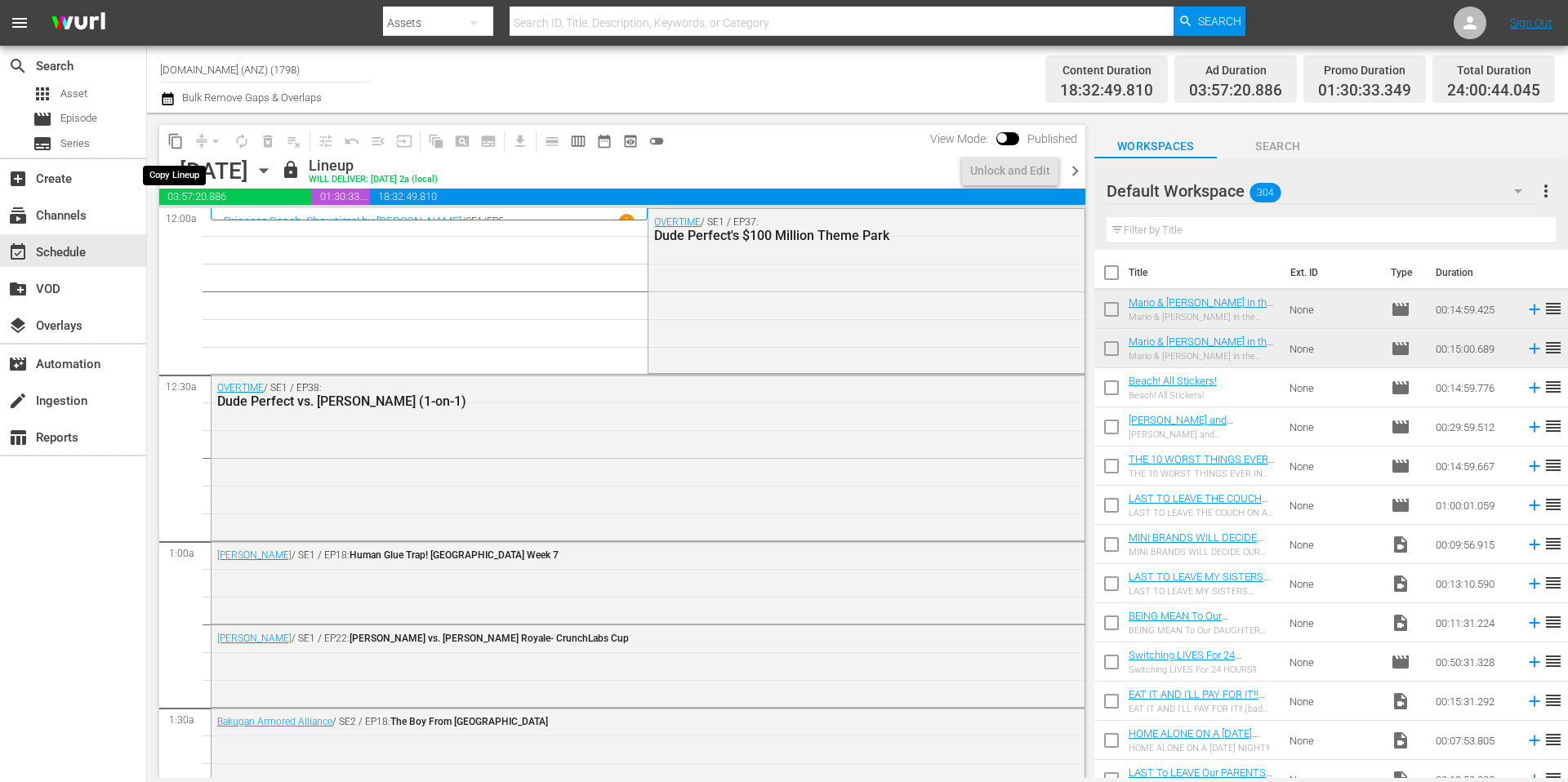
click at [175, 143] on span "content_copy" at bounding box center [175, 140] width 16 height 16
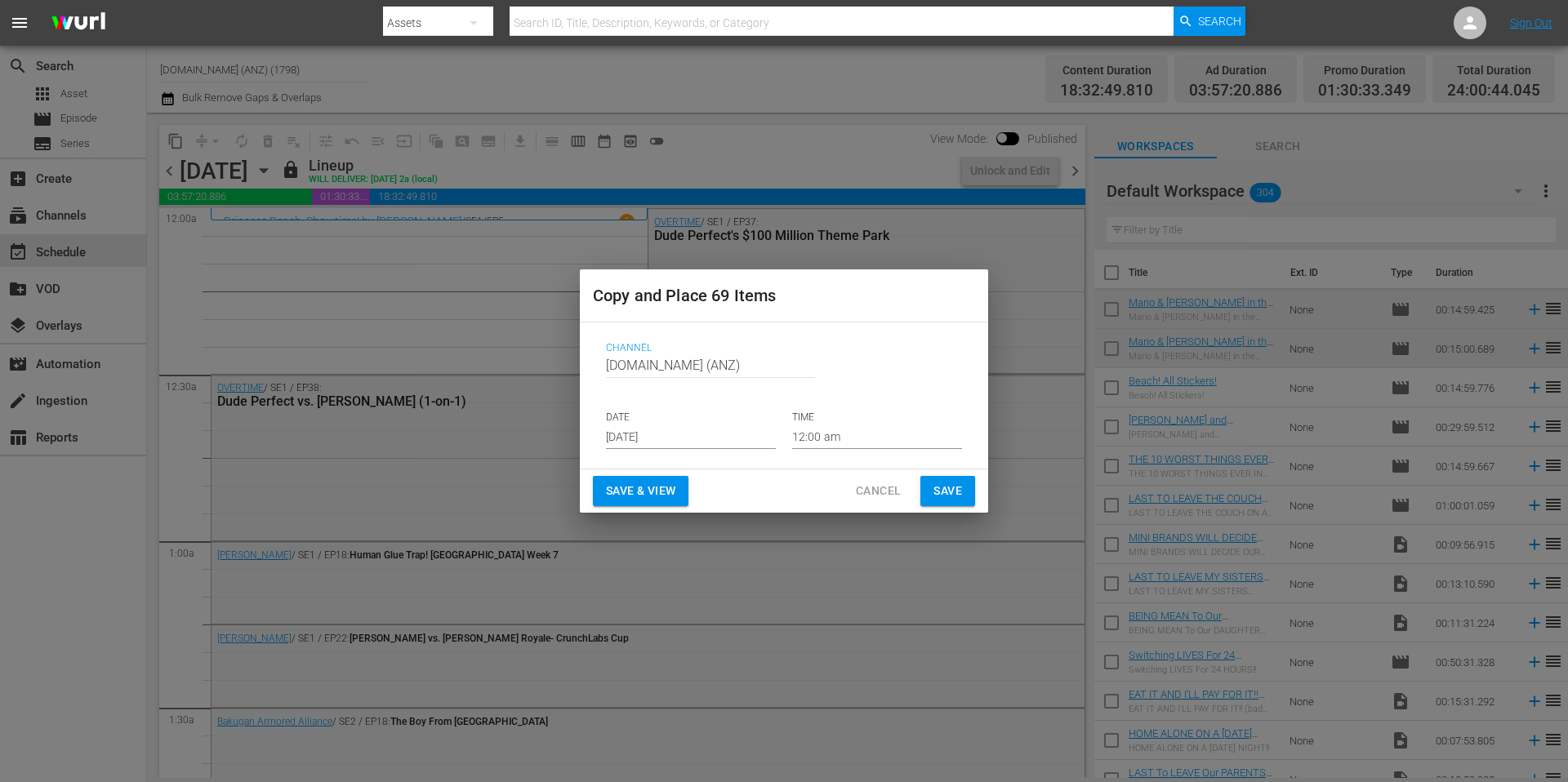
click at [695, 435] on input "[DATE]" at bounding box center [691, 436] width 170 height 24
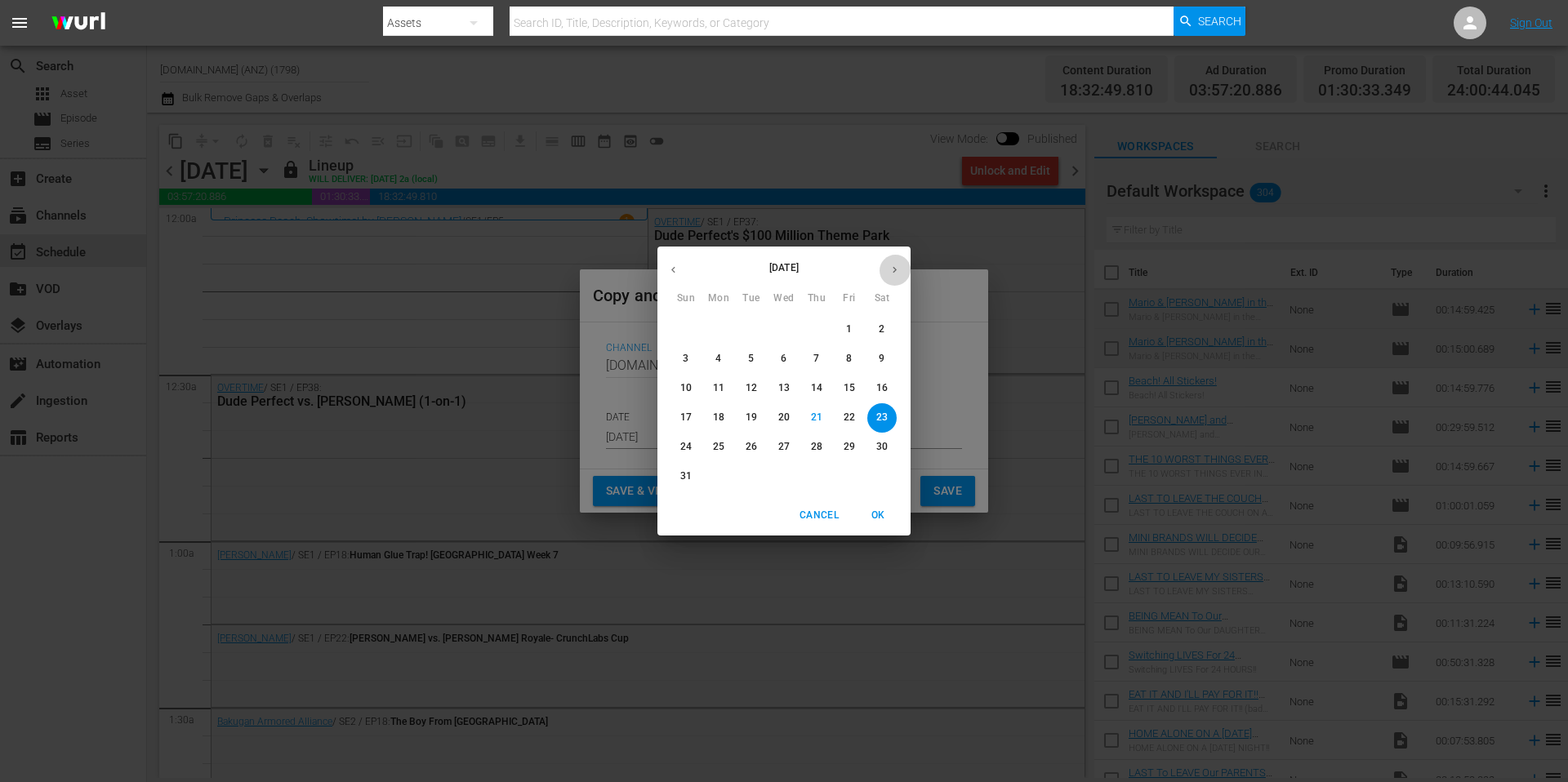
click at [895, 271] on icon "button" at bounding box center [895, 270] width 4 height 7
click at [684, 416] on p "21" at bounding box center [686, 417] width 12 height 13
type input "[DATE]"
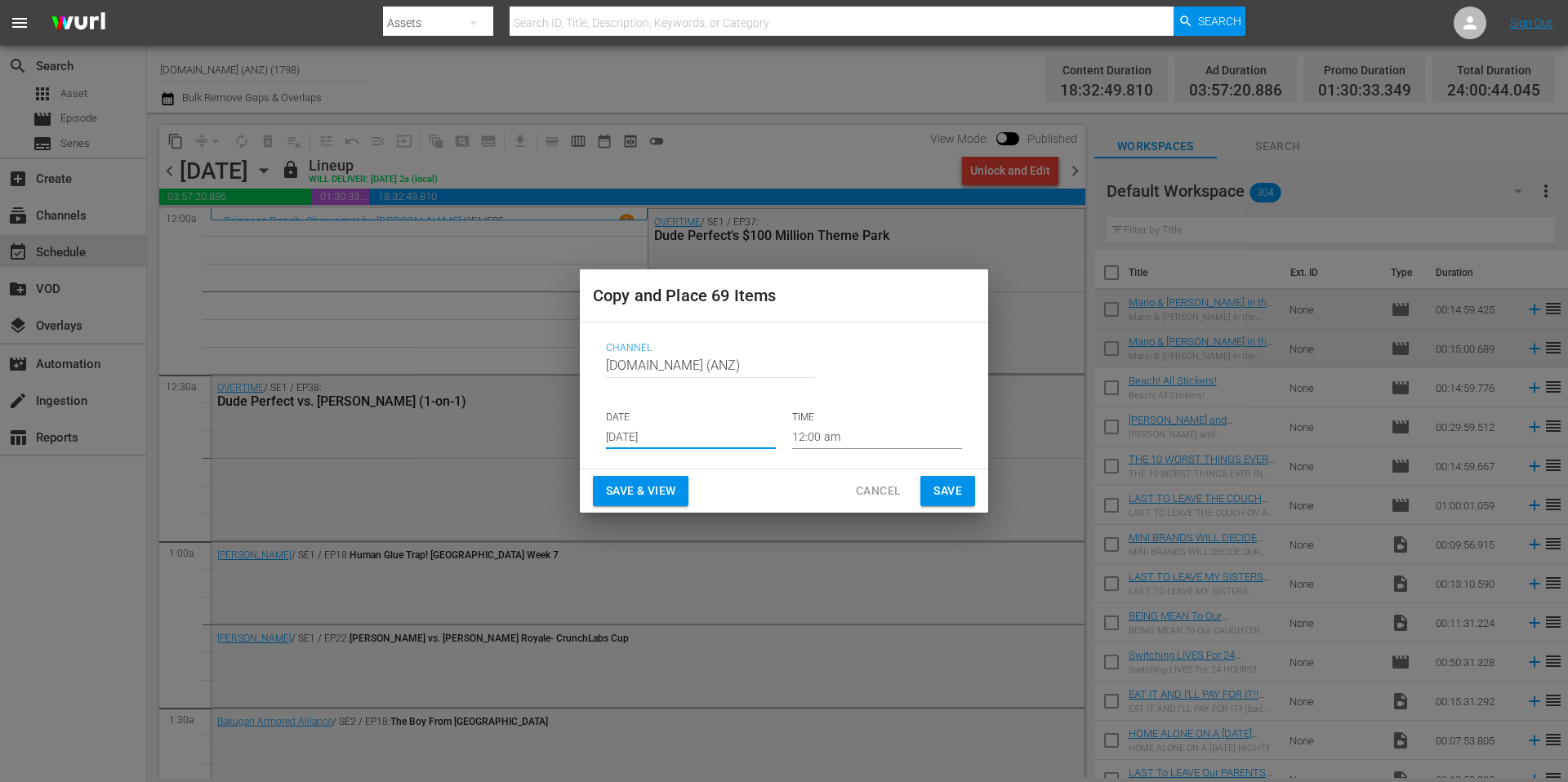
click at [948, 490] on span "Save" at bounding box center [948, 491] width 29 height 20
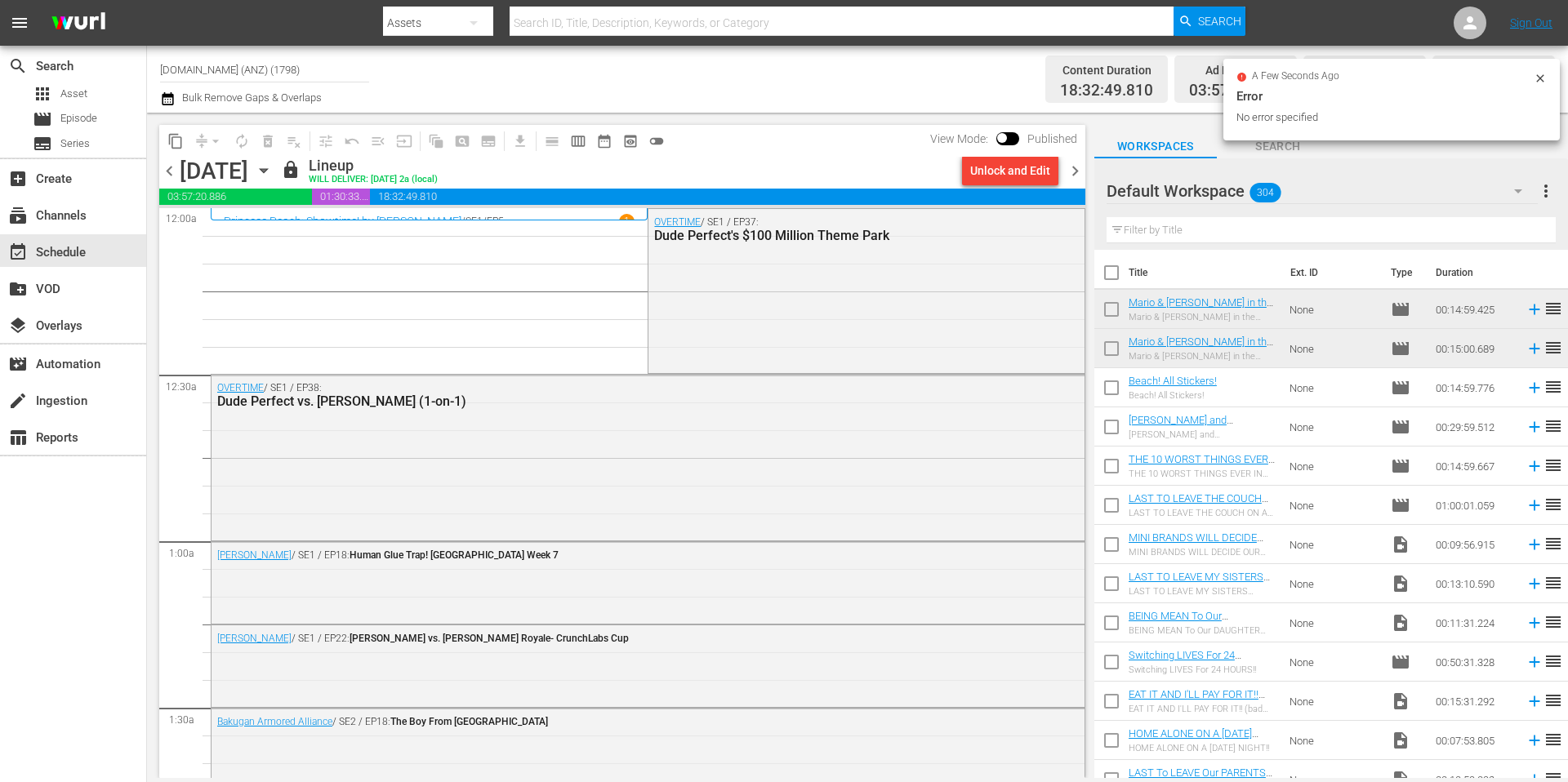
click at [1076, 172] on span "chevron_right" at bounding box center [1075, 170] width 20 height 20
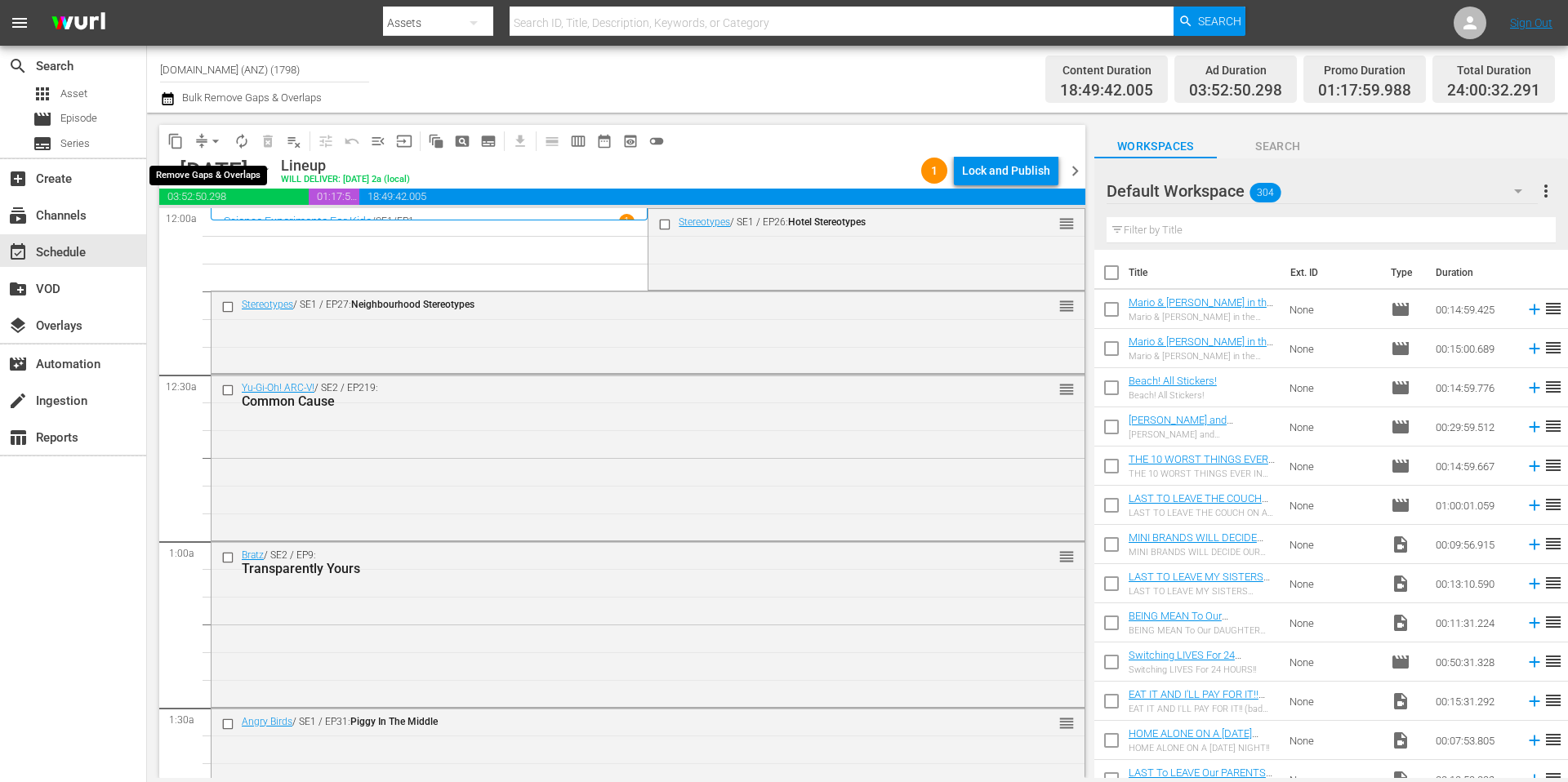
click at [212, 142] on span "arrow_drop_down" at bounding box center [215, 140] width 16 height 16
click at [217, 176] on li "Align to Midnight" at bounding box center [216, 174] width 171 height 27
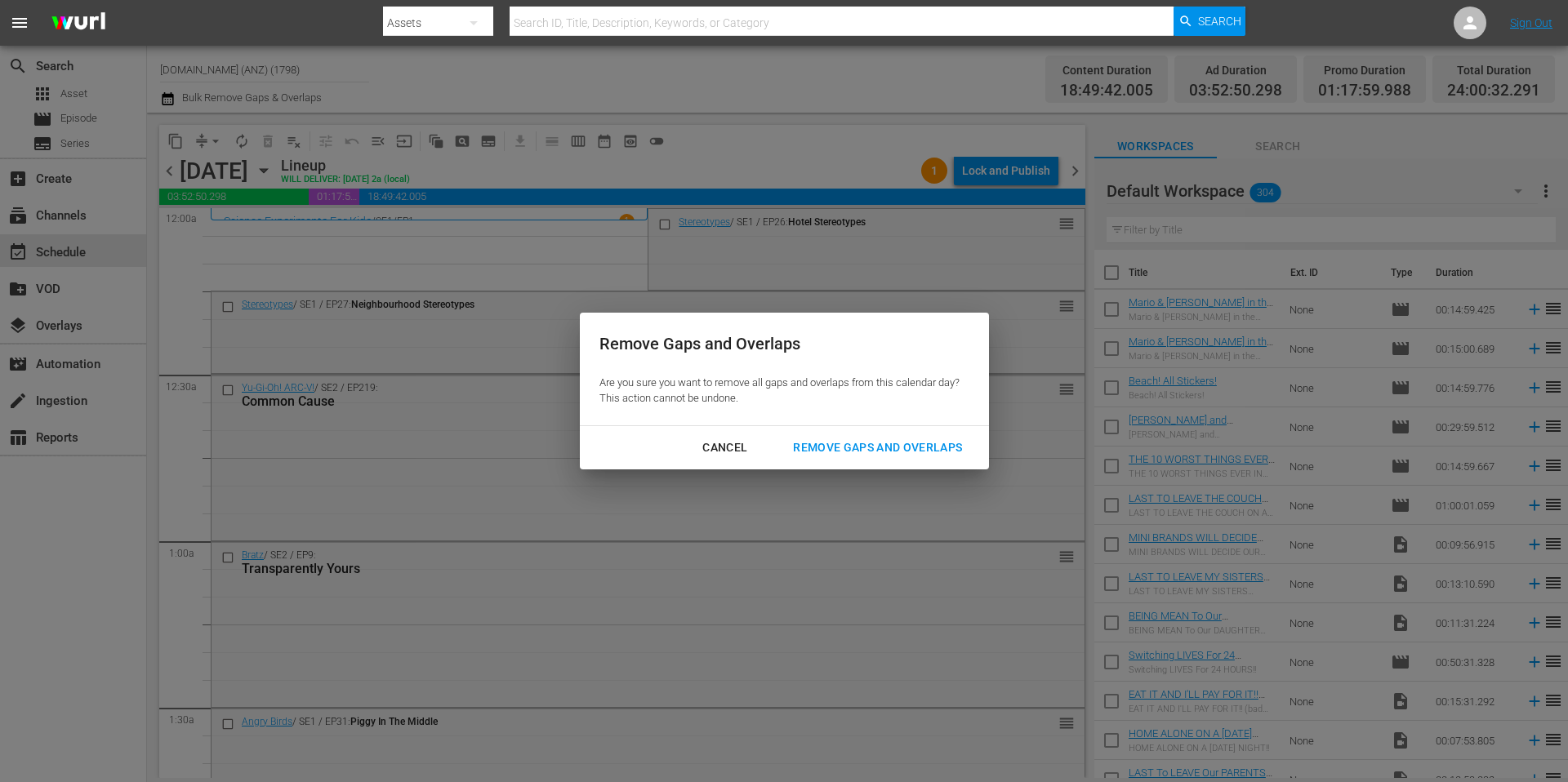
click at [877, 446] on div "Remove Gaps and Overlaps" at bounding box center [877, 447] width 195 height 20
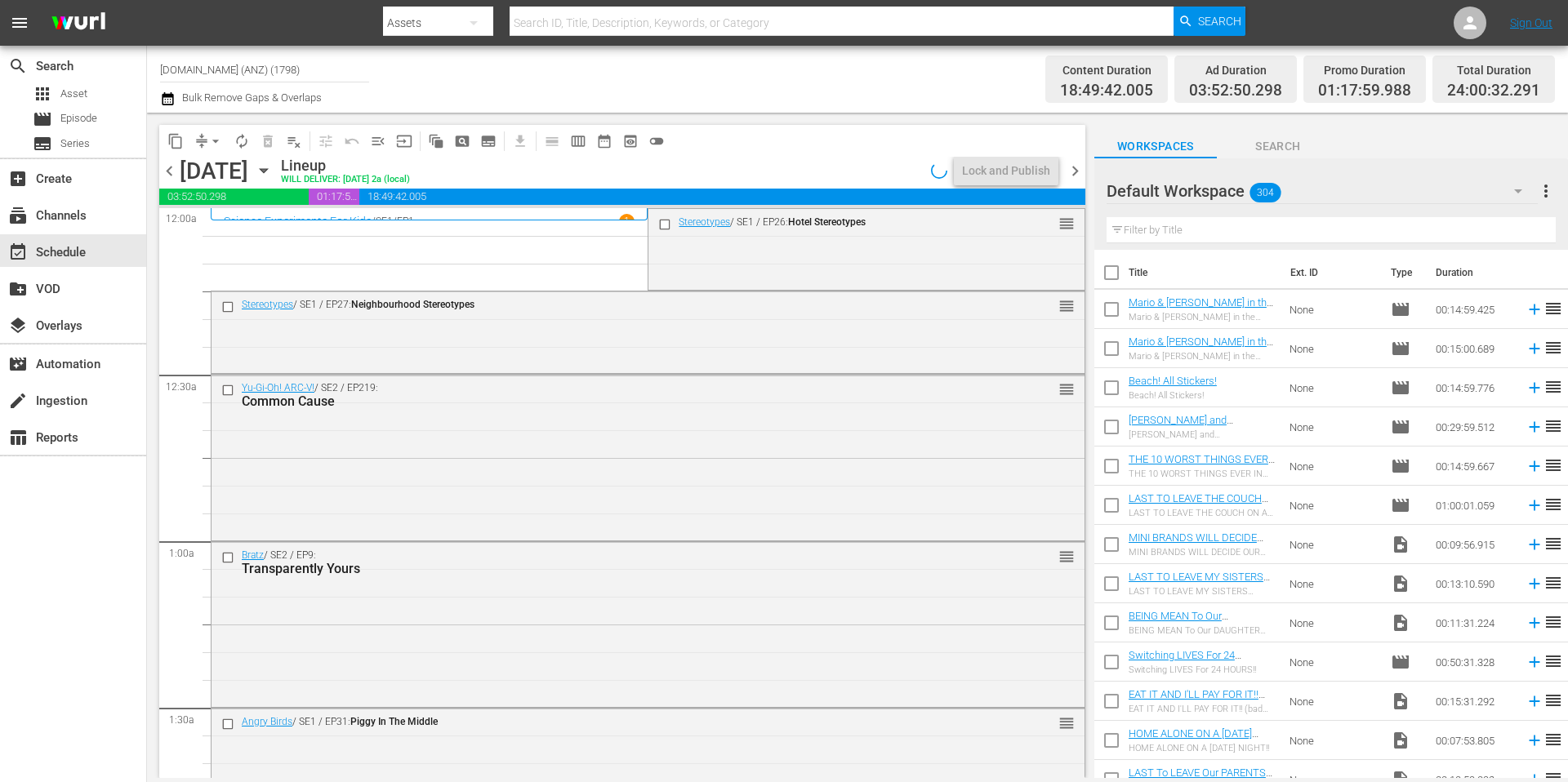
click at [803, 84] on div "Channel Title [DOMAIN_NAME] (ANZ) (1798) Bulk Remove Gaps & Overlaps" at bounding box center [540, 79] width 761 height 59
click at [1006, 160] on div "Lock and Publish" at bounding box center [1006, 170] width 89 height 30
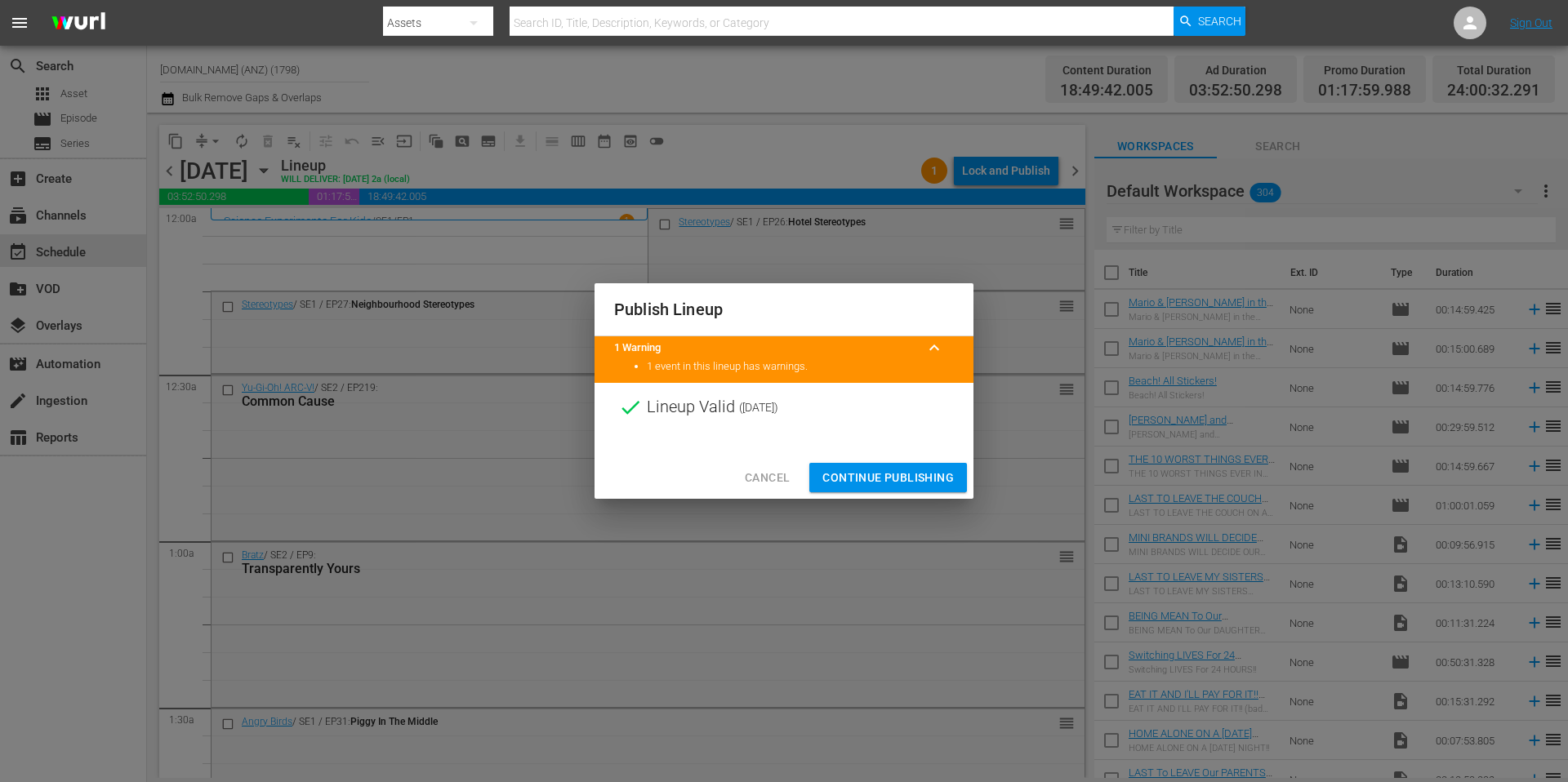
click at [874, 477] on span "Continue Publishing" at bounding box center [888, 477] width 132 height 20
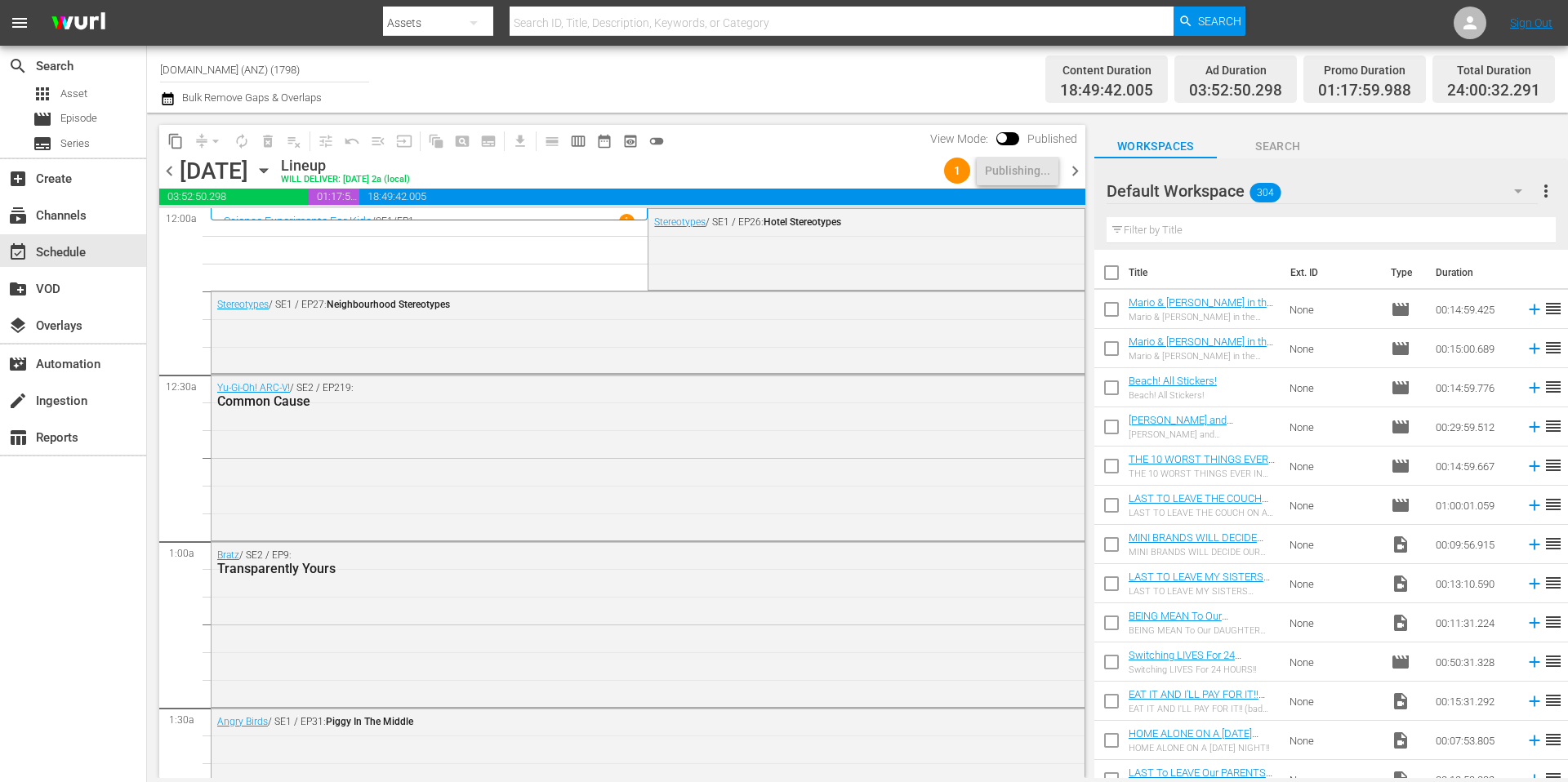
click at [761, 84] on div "Channel Title [DOMAIN_NAME] (ANZ) (1798) Bulk Remove Gaps & Overlaps" at bounding box center [540, 79] width 761 height 59
click at [754, 82] on div "Channel Title [DOMAIN_NAME] (ANZ) (1798) Bulk Remove Gaps & Overlaps" at bounding box center [540, 79] width 761 height 59
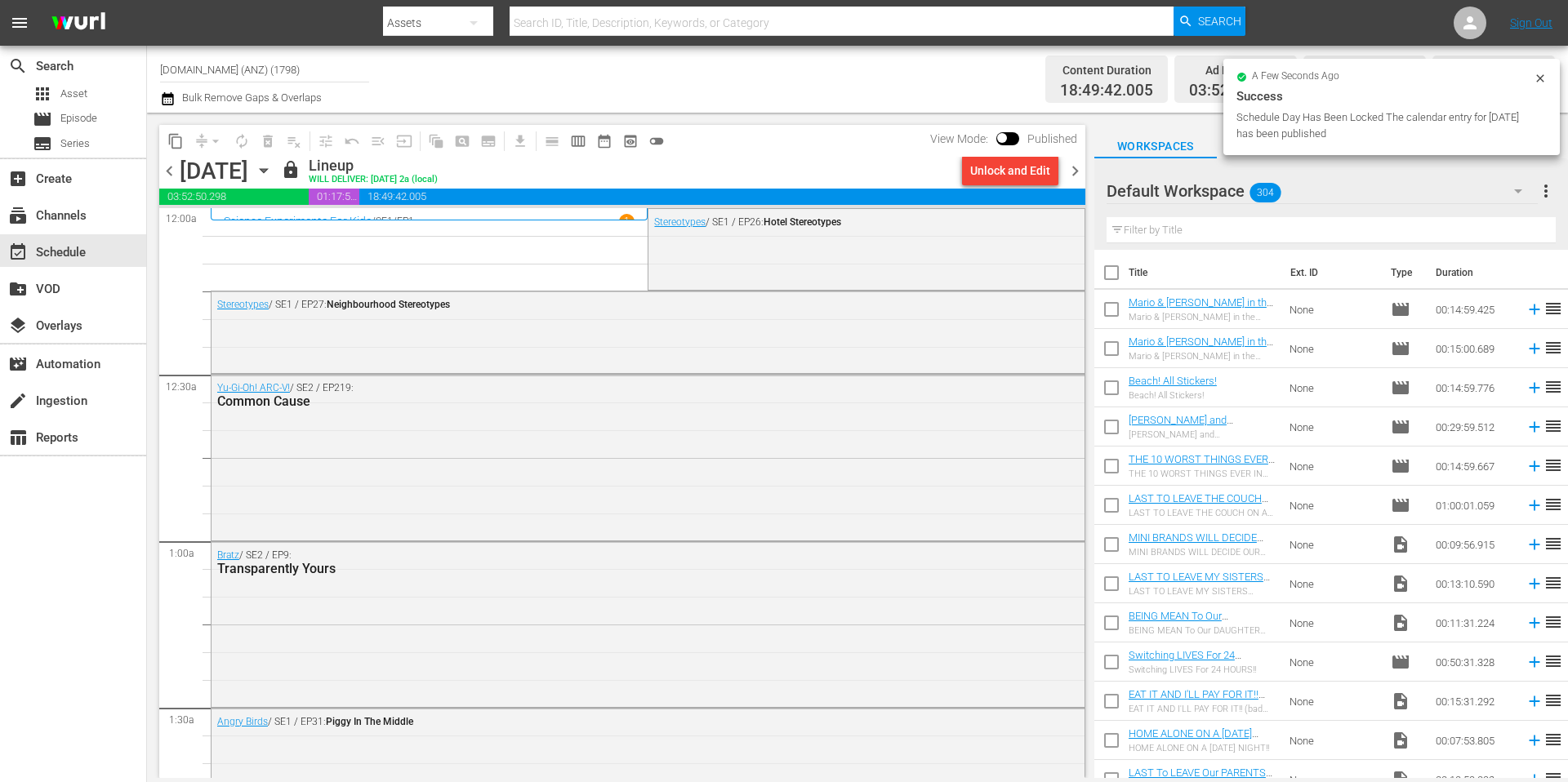
click at [843, 73] on div "Channel Title [DOMAIN_NAME] (ANZ) (1798) Bulk Remove Gaps & Overlaps" at bounding box center [540, 79] width 761 height 59
click at [1078, 174] on span "chevron_right" at bounding box center [1075, 170] width 20 height 20
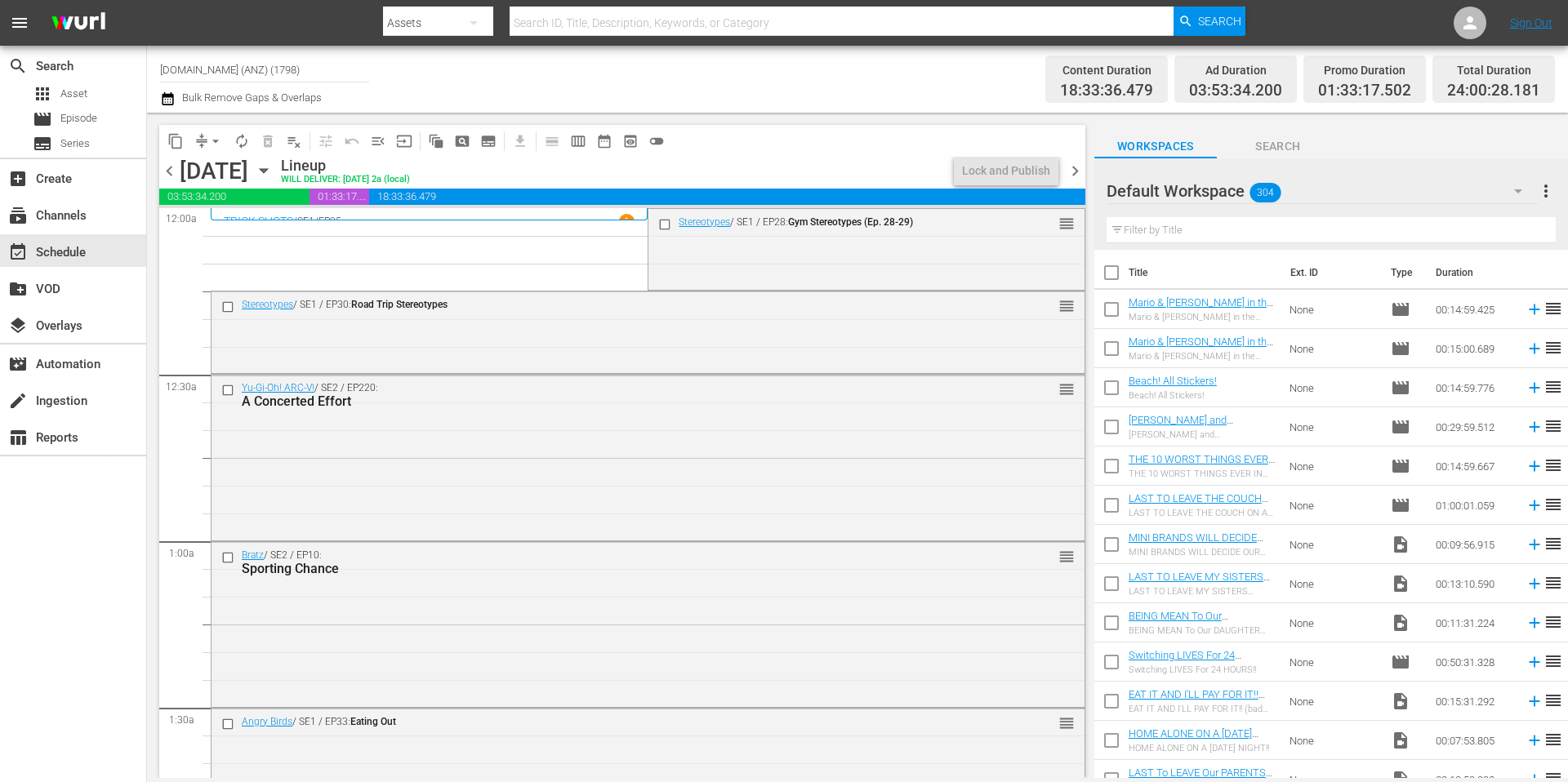
click at [554, 85] on div "Channel Title [DOMAIN_NAME] (ANZ) (1798) Bulk Remove Gaps & Overlaps" at bounding box center [540, 79] width 761 height 59
click at [217, 149] on button "arrow_drop_down" at bounding box center [215, 140] width 26 height 26
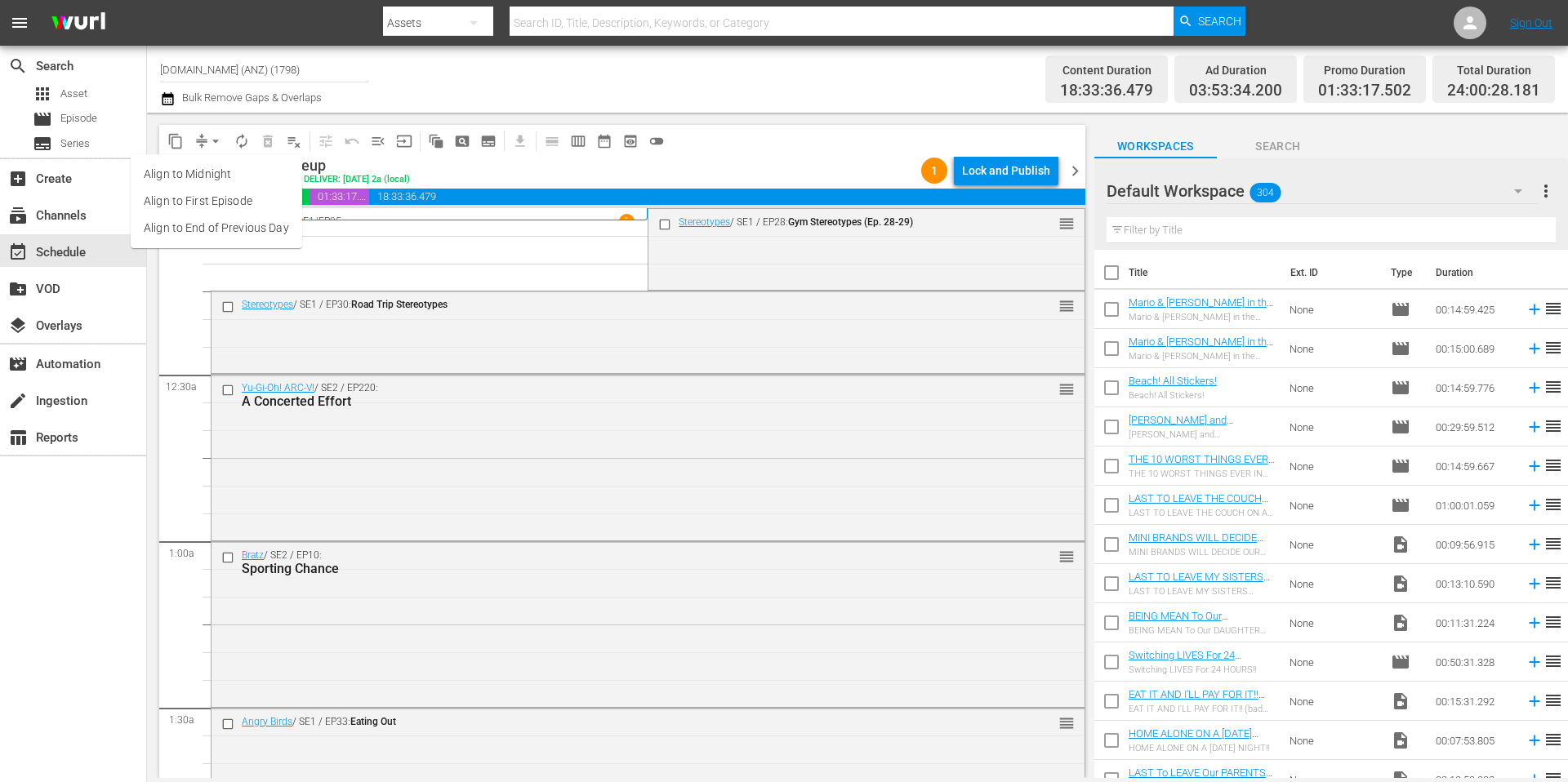
click at [218, 177] on li "Align to Midnight" at bounding box center [216, 174] width 171 height 27
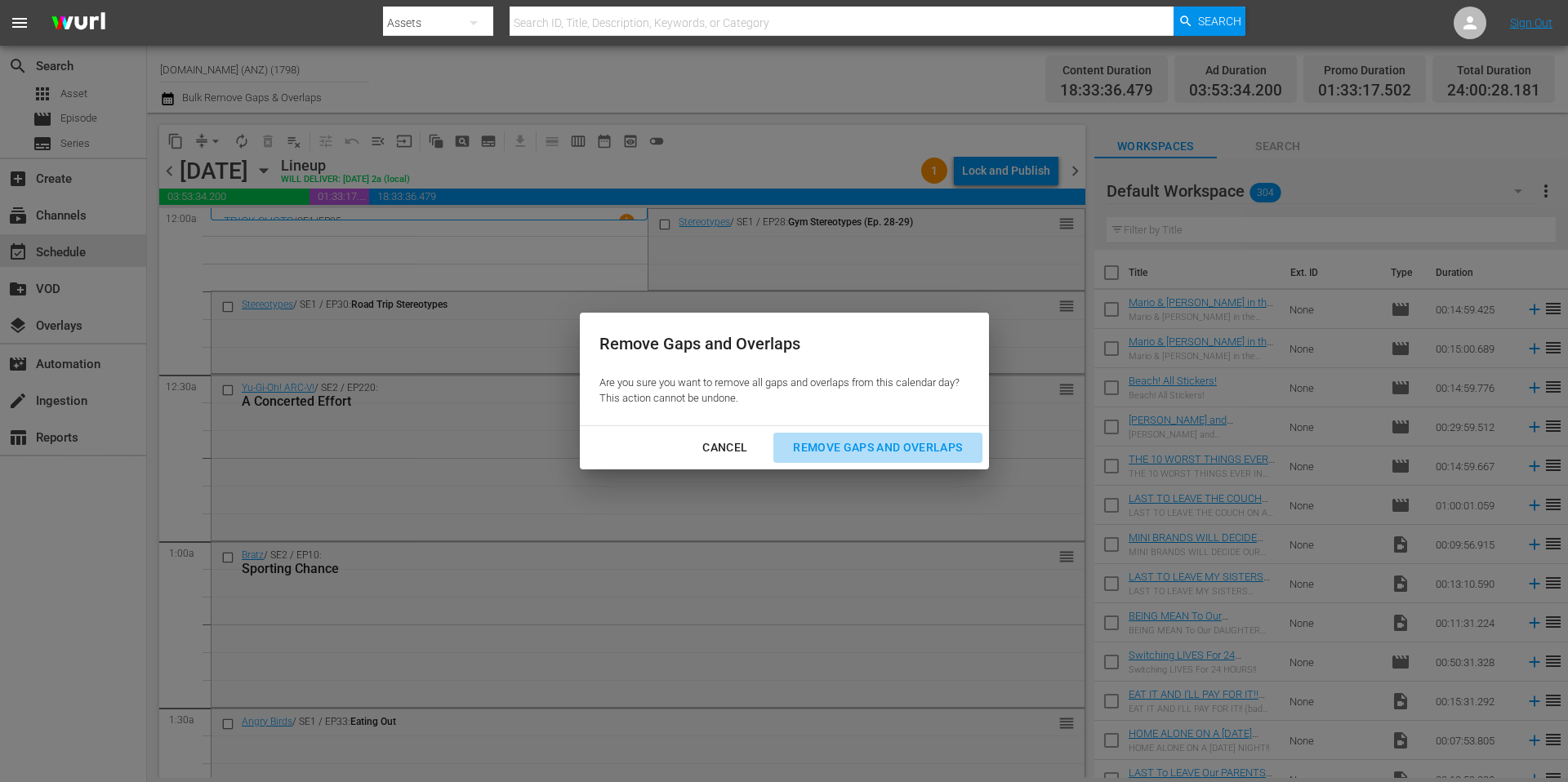
click at [847, 448] on div "Remove Gaps and Overlaps" at bounding box center [877, 447] width 195 height 20
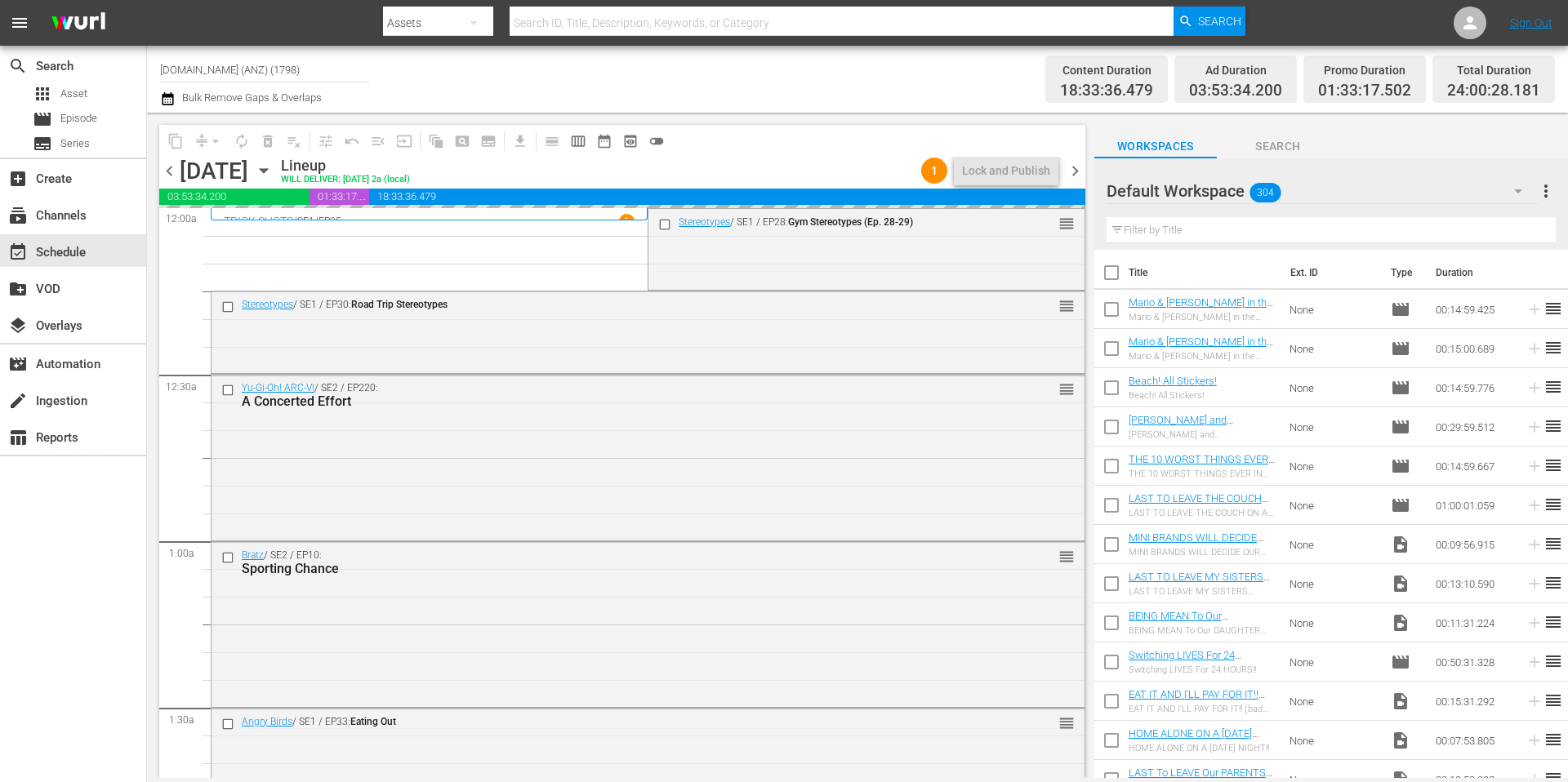
click at [786, 89] on div "Channel Title [DOMAIN_NAME] (ANZ) (1798) Bulk Remove Gaps & Overlaps" at bounding box center [540, 79] width 761 height 59
click at [216, 140] on span "arrow_drop_down" at bounding box center [215, 140] width 16 height 16
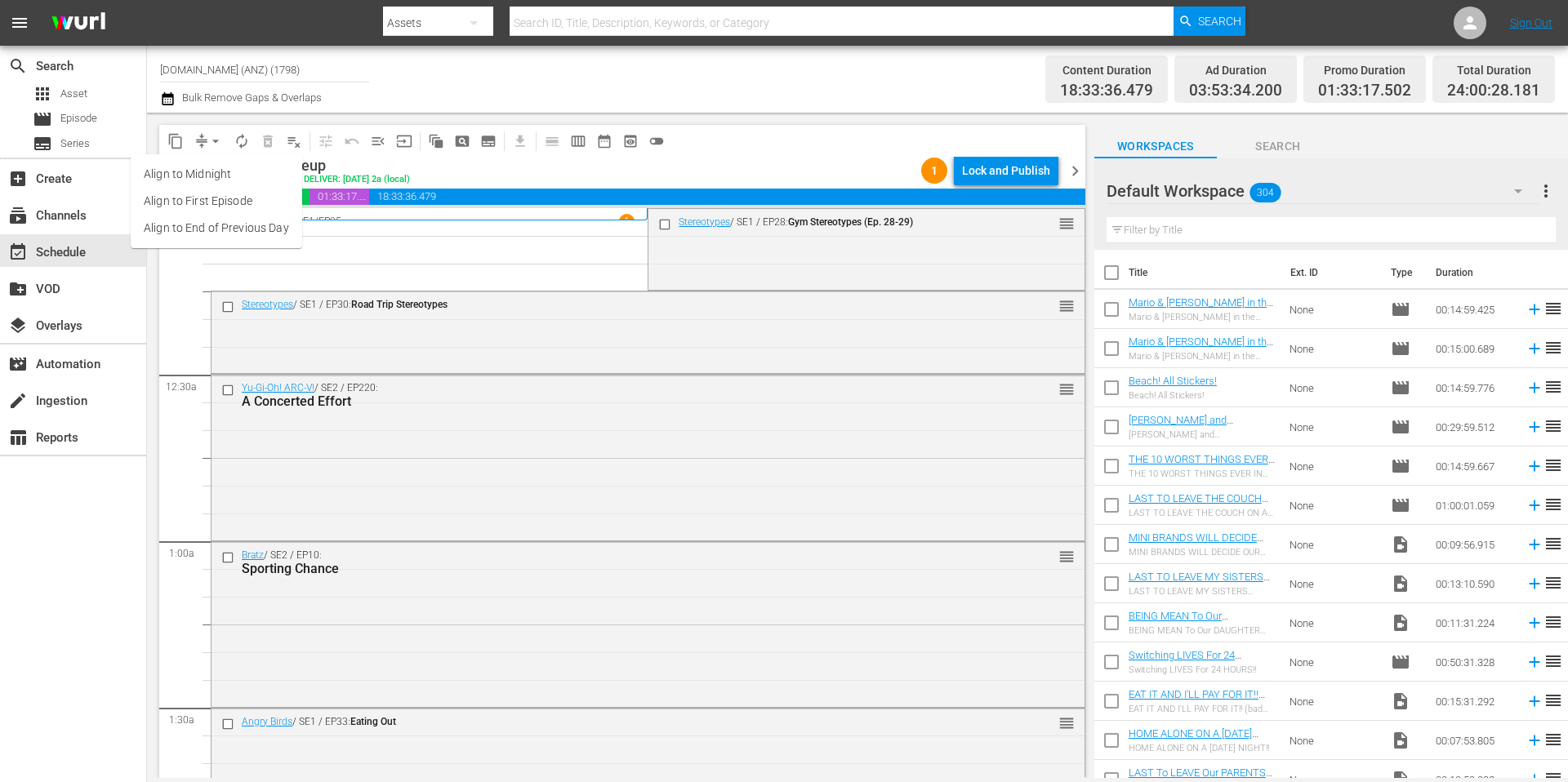
click at [216, 175] on li "Align to Midnight" at bounding box center [216, 174] width 171 height 27
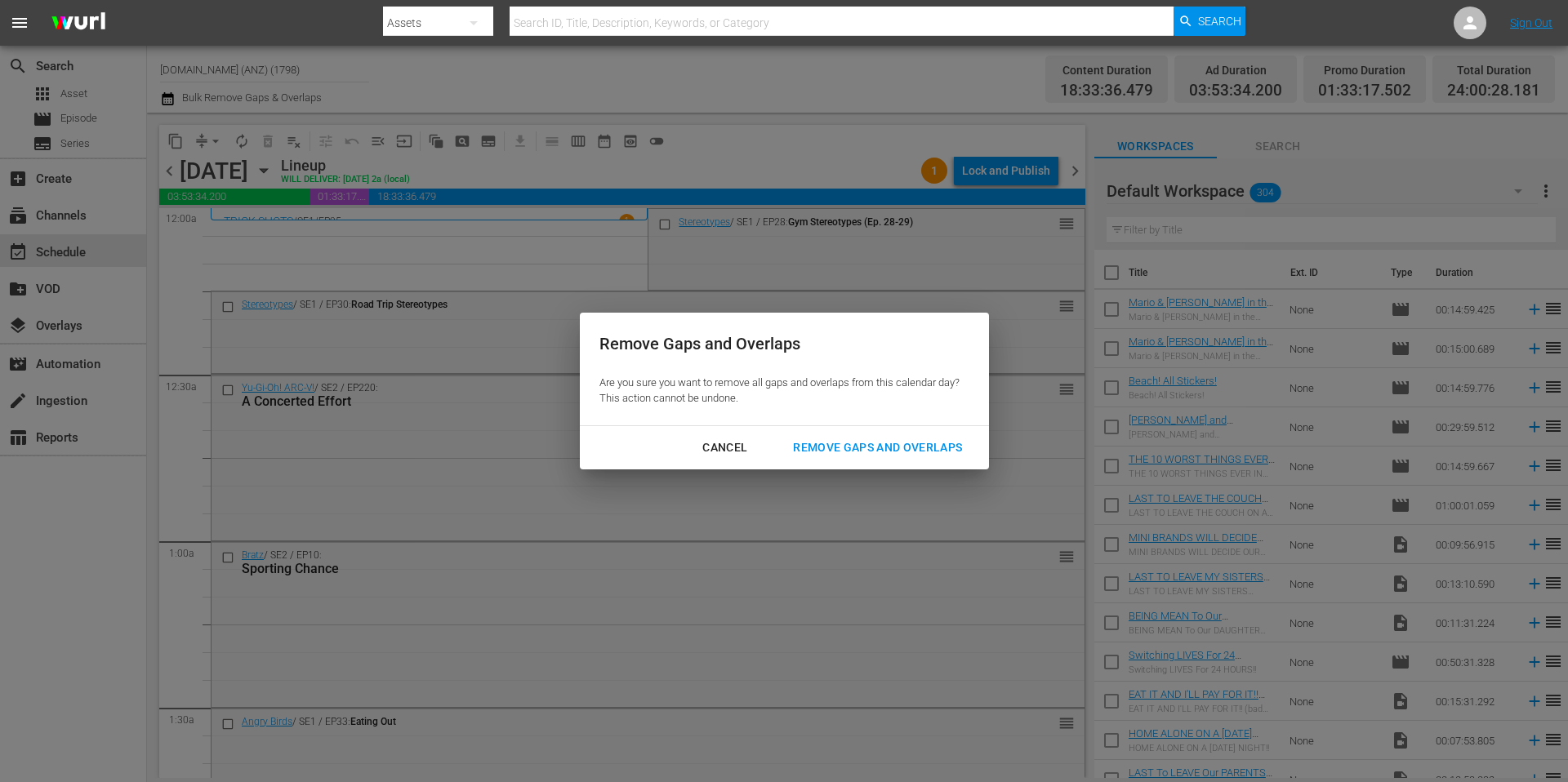
click at [828, 451] on div "Remove Gaps and Overlaps" at bounding box center [877, 447] width 195 height 20
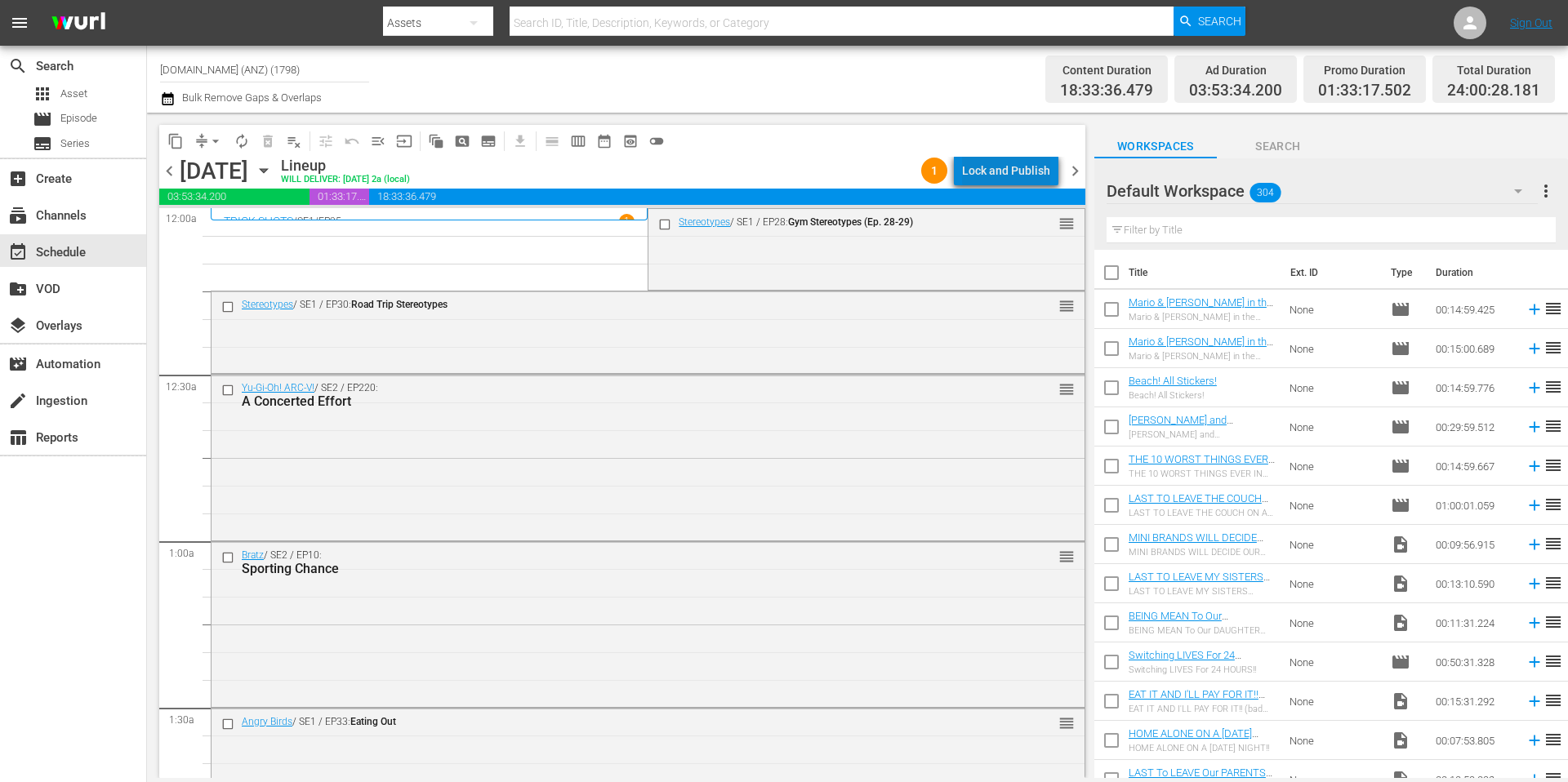
click at [1024, 171] on div "Lock and Publish" at bounding box center [1006, 170] width 89 height 30
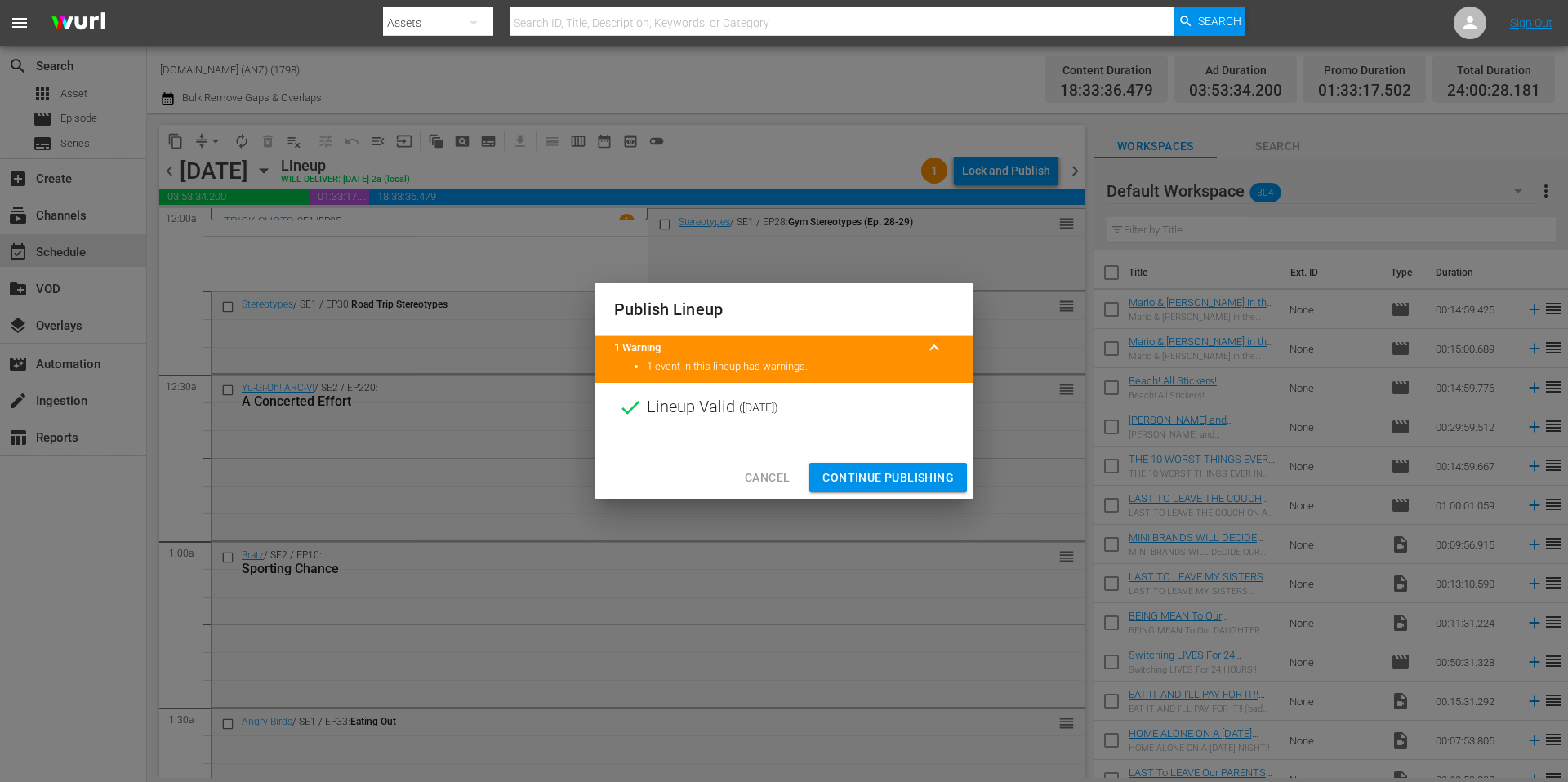
click at [898, 477] on span "Continue Publishing" at bounding box center [888, 477] width 132 height 20
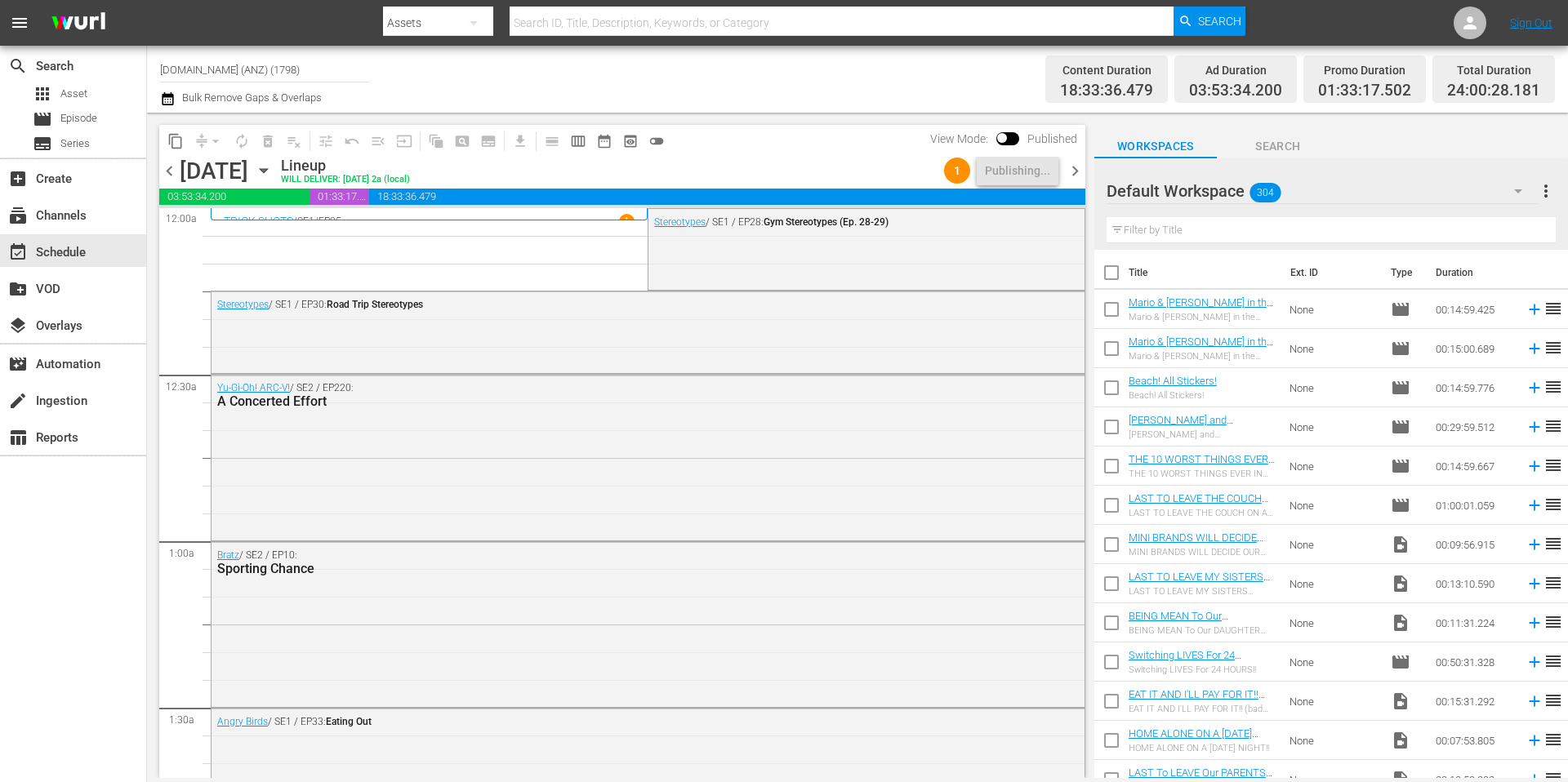
click at [803, 98] on div "Channel Title [DOMAIN_NAME] (ANZ) (1798) Bulk Remove Gaps & Overlaps" at bounding box center [540, 79] width 761 height 59
click at [851, 76] on div "Channel Title [DOMAIN_NAME] (ANZ) (1798) Bulk Remove Gaps & Overlaps" at bounding box center [540, 79] width 761 height 59
click at [1076, 170] on span "chevron_right" at bounding box center [1075, 170] width 20 height 20
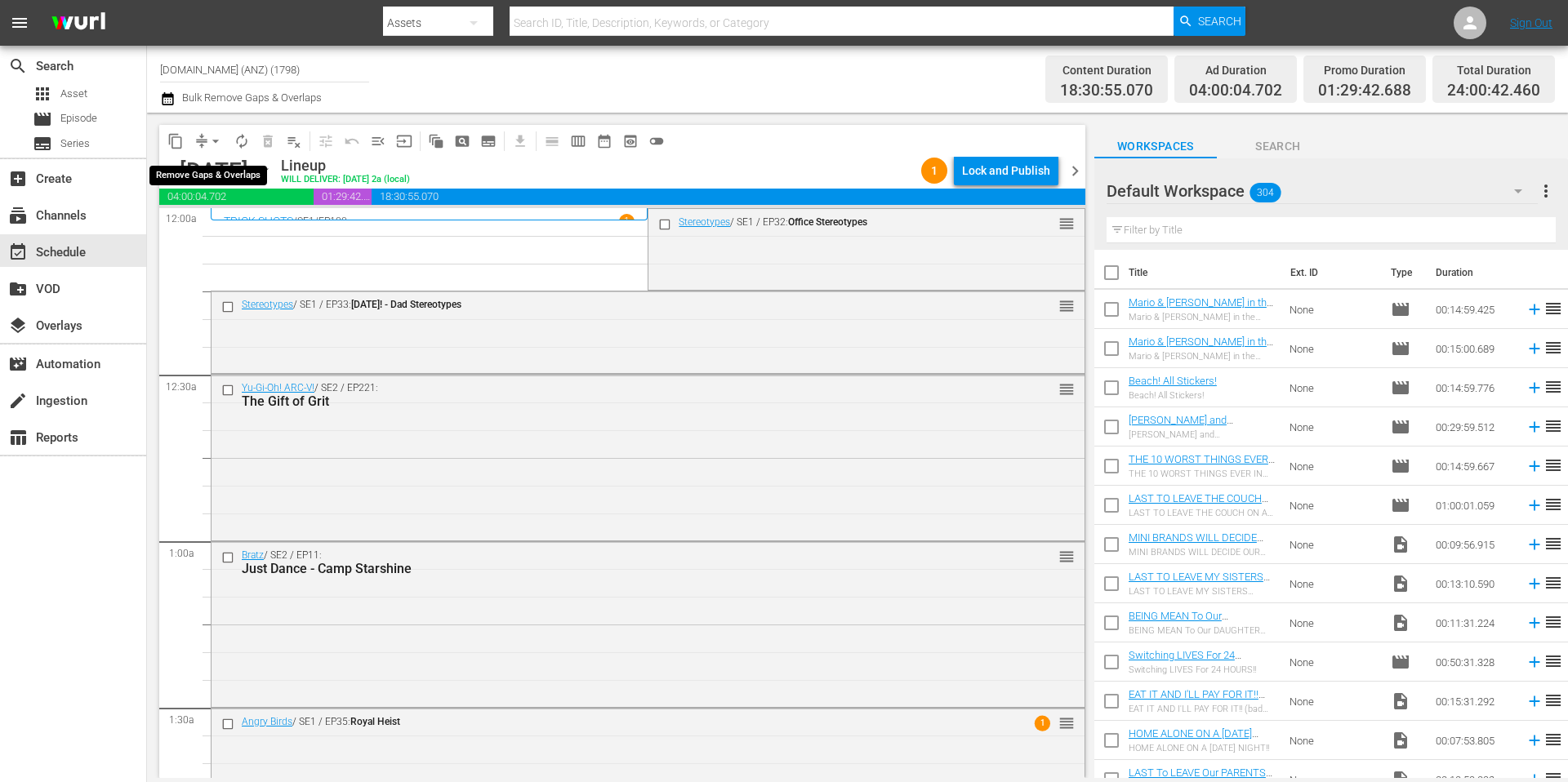
click at [213, 142] on span "arrow_drop_down" at bounding box center [215, 140] width 16 height 16
click at [208, 171] on li "Align to Midnight" at bounding box center [216, 174] width 171 height 27
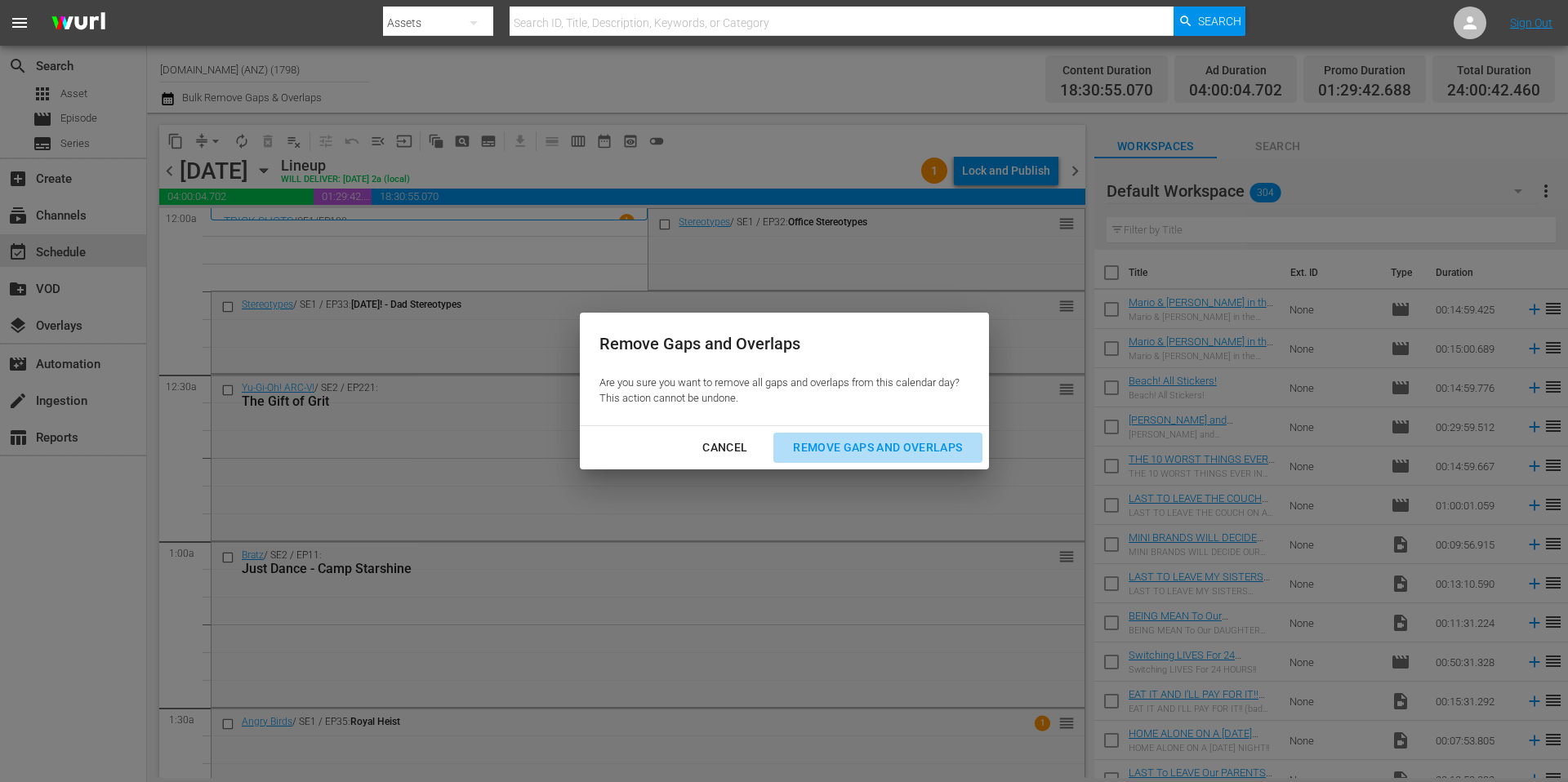
click at [874, 447] on div "Remove Gaps and Overlaps" at bounding box center [877, 447] width 195 height 20
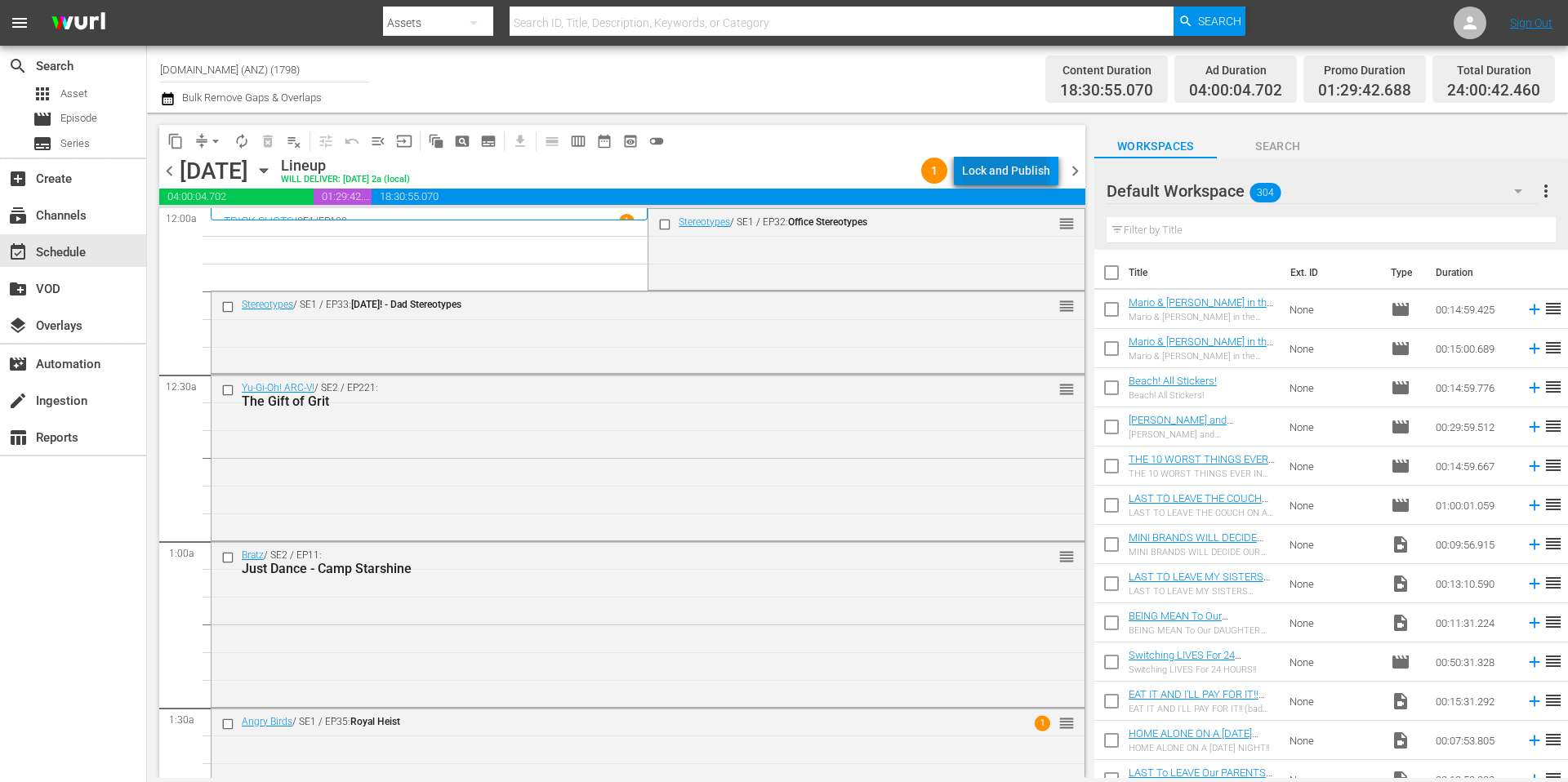
click at [1008, 171] on div "Lock and Publish" at bounding box center [1006, 170] width 89 height 30
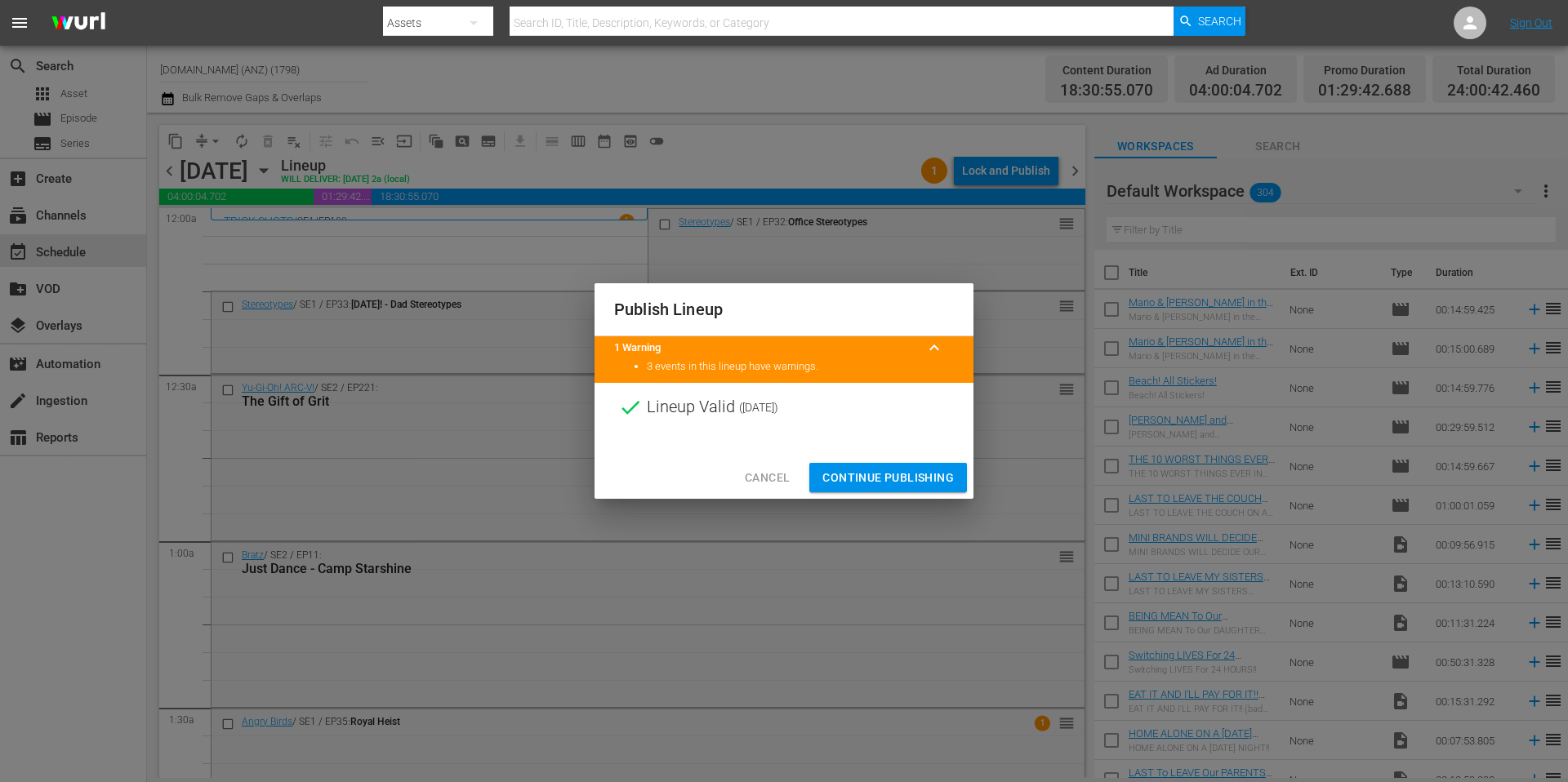
click at [889, 479] on span "Continue Publishing" at bounding box center [888, 477] width 132 height 20
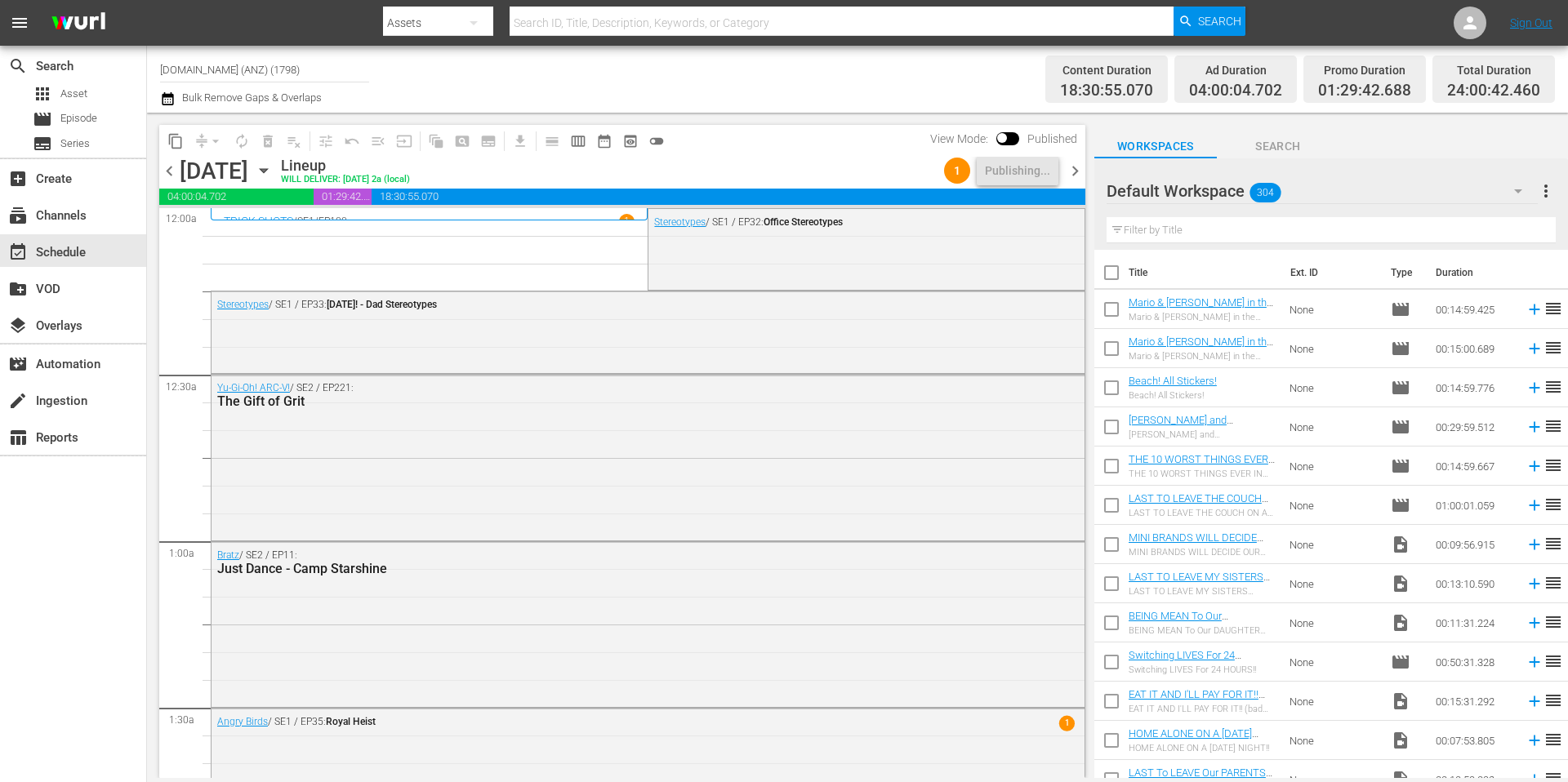
click at [770, 89] on div "Channel Title [DOMAIN_NAME] (ANZ) (1798) Bulk Remove Gaps & Overlaps" at bounding box center [540, 79] width 761 height 59
click at [1079, 170] on span "chevron_right" at bounding box center [1075, 170] width 20 height 20
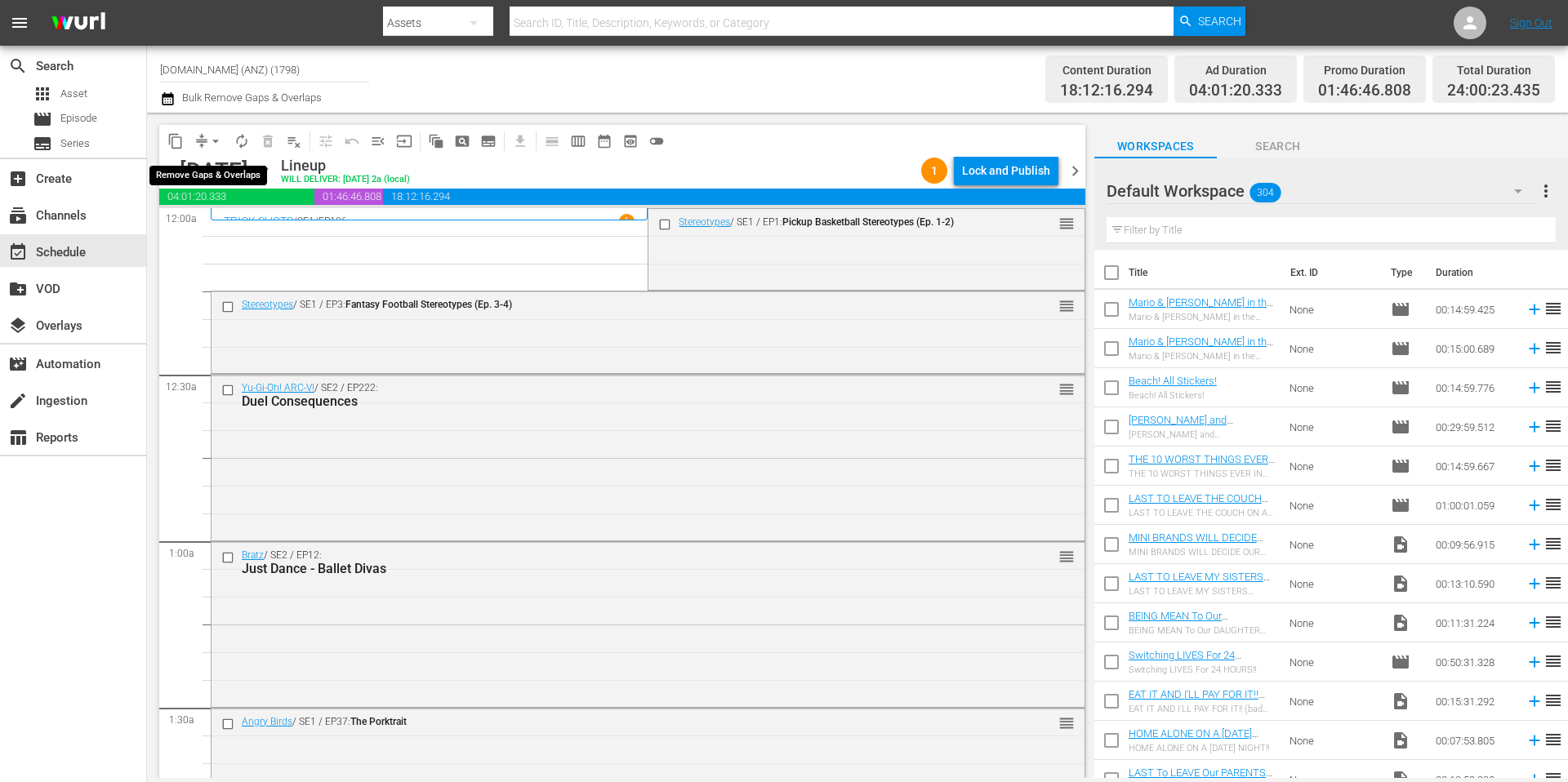
click at [214, 140] on span "arrow_drop_down" at bounding box center [215, 140] width 16 height 16
click at [210, 173] on li "Align to Midnight" at bounding box center [216, 174] width 171 height 27
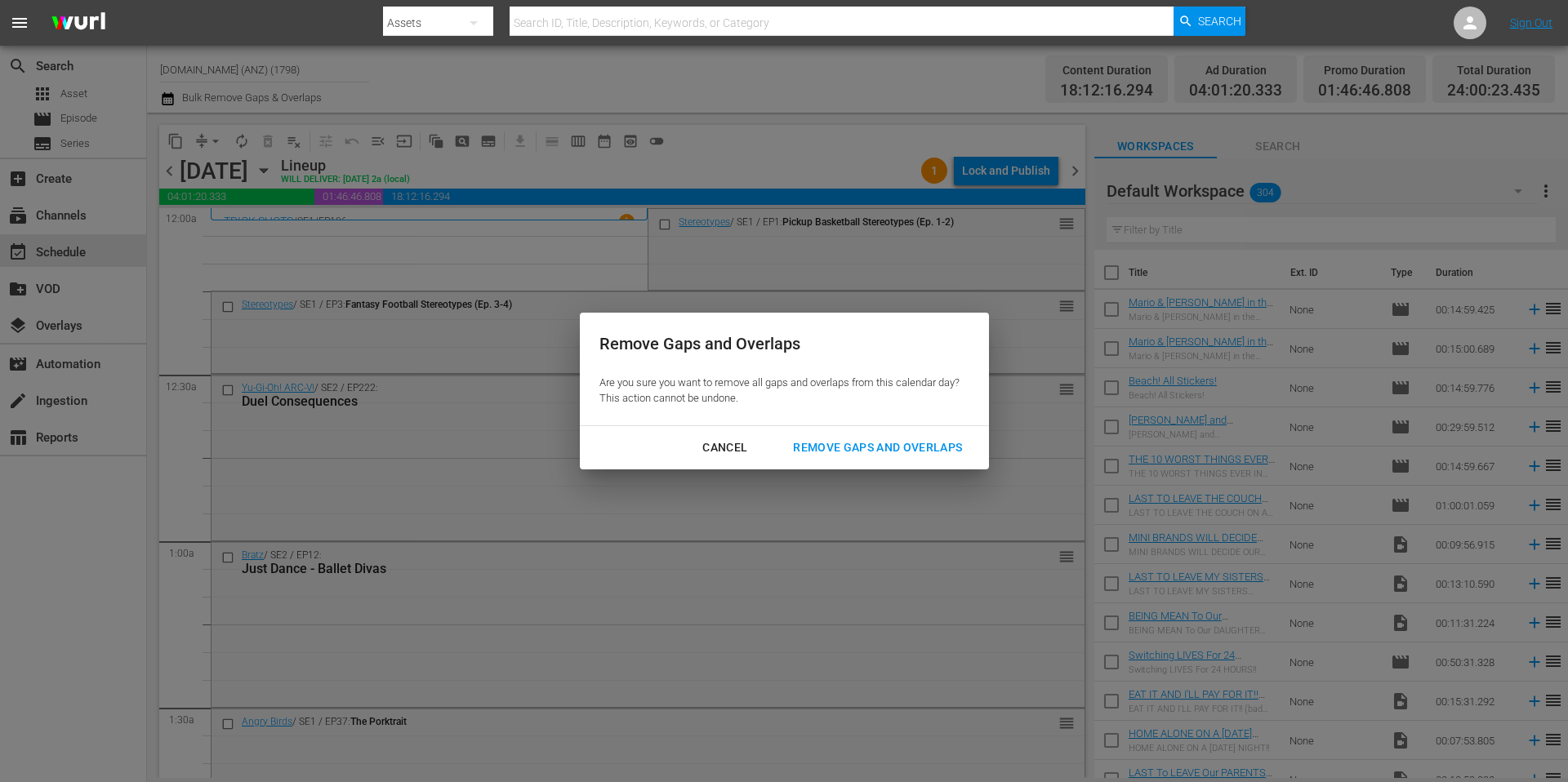
click at [881, 444] on div "Remove Gaps and Overlaps" at bounding box center [877, 447] width 195 height 20
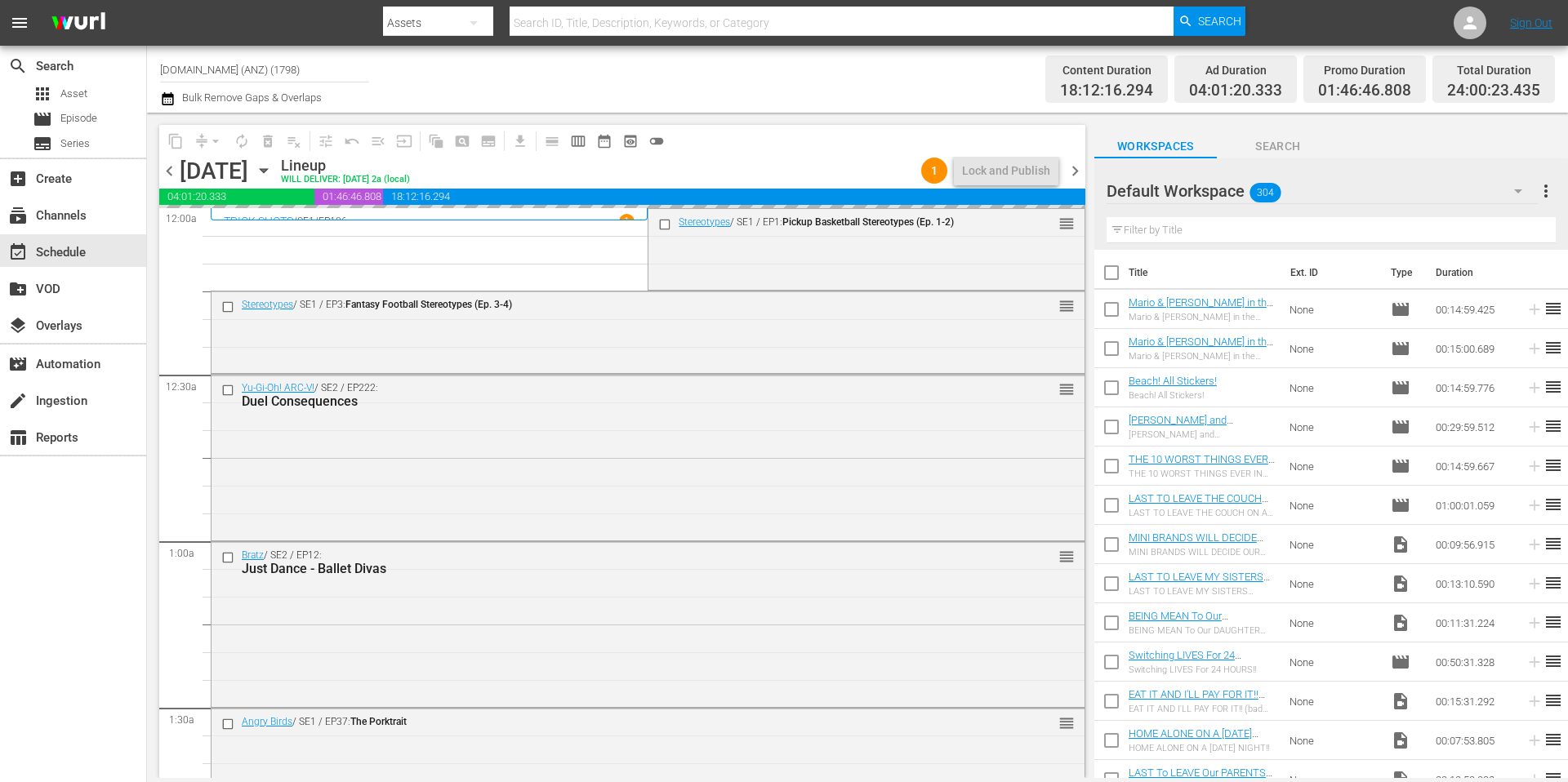
click at [826, 86] on div "Channel Title [DOMAIN_NAME] (ANZ) (1798) Bulk Remove Gaps & Overlaps" at bounding box center [540, 79] width 761 height 59
click at [214, 143] on span "arrow_drop_down" at bounding box center [215, 140] width 16 height 16
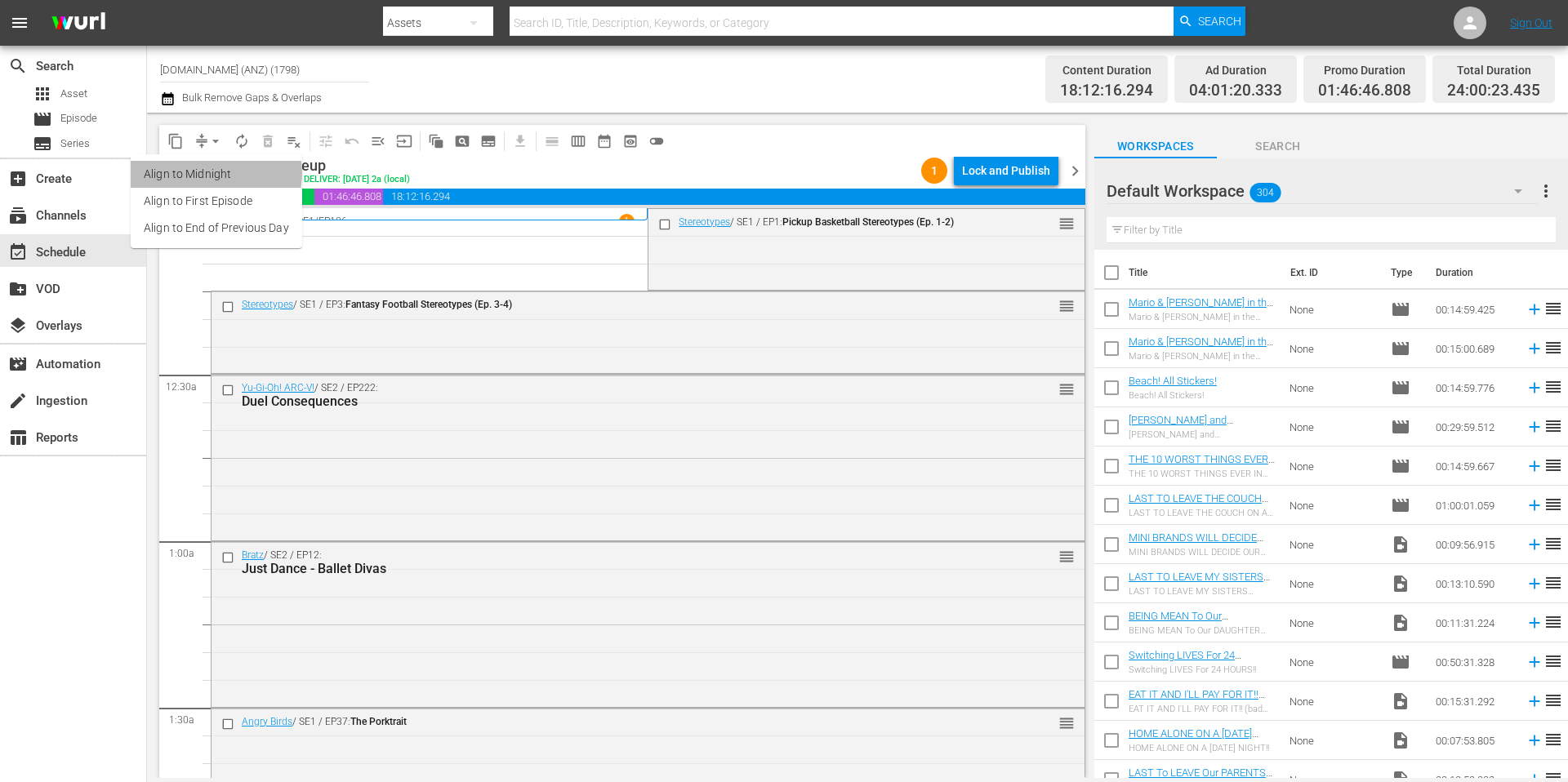
click at [215, 173] on li "Align to Midnight" at bounding box center [216, 174] width 171 height 27
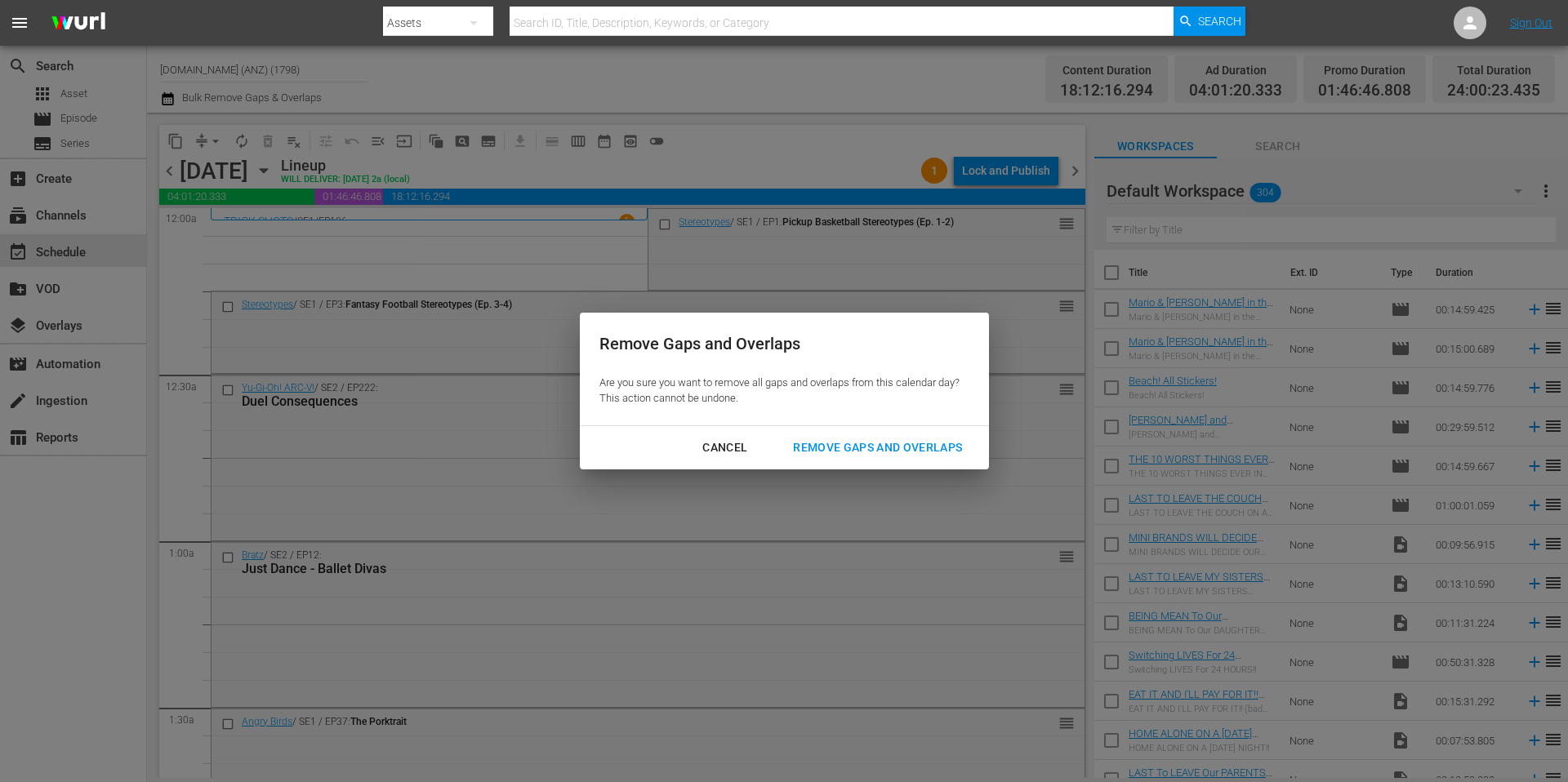
click at [886, 451] on div "Remove Gaps and Overlaps" at bounding box center [877, 447] width 195 height 20
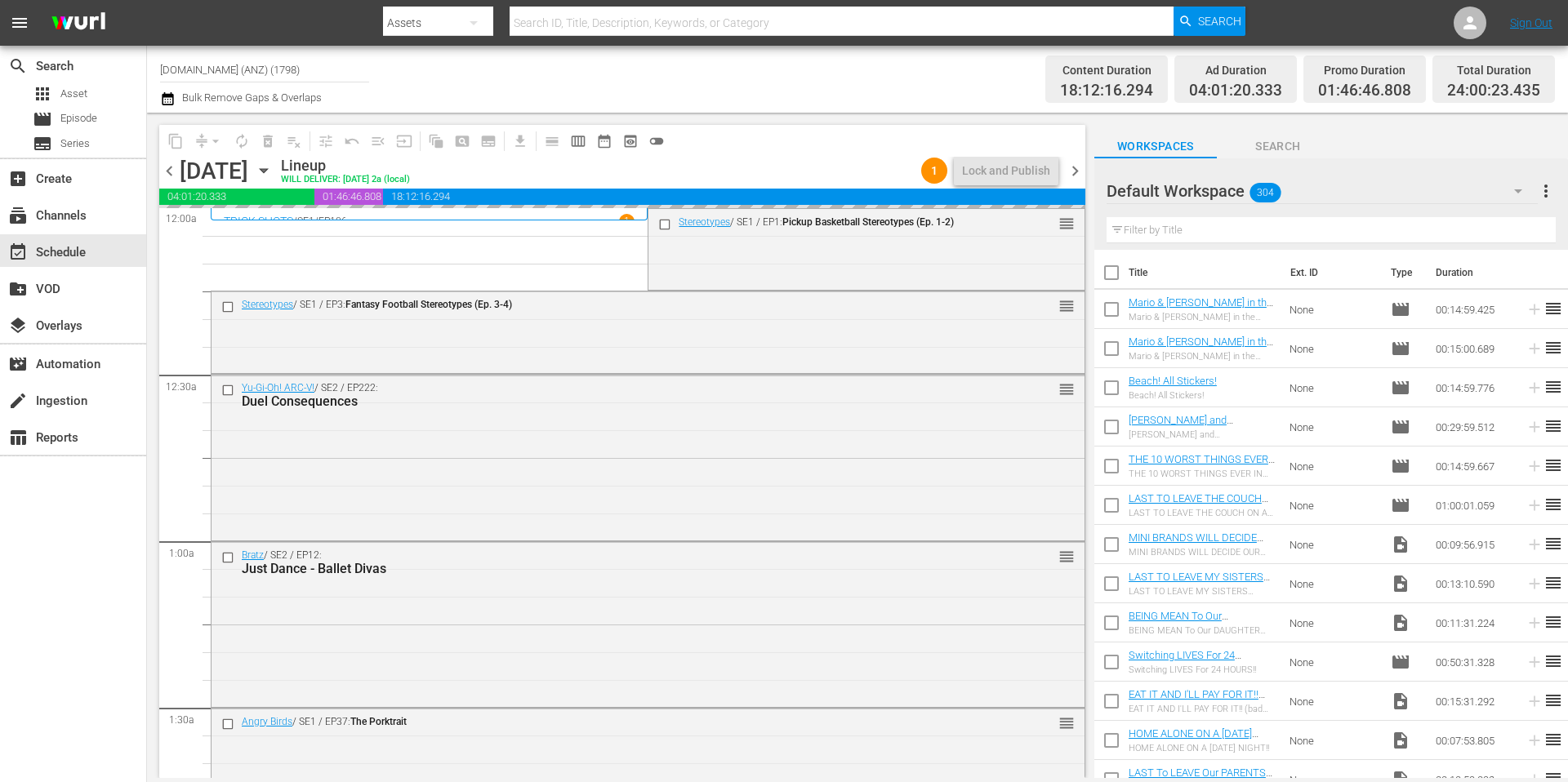
click at [722, 78] on div "Channel Title [DOMAIN_NAME] (ANZ) (1798) Bulk Remove Gaps & Overlaps" at bounding box center [540, 79] width 761 height 59
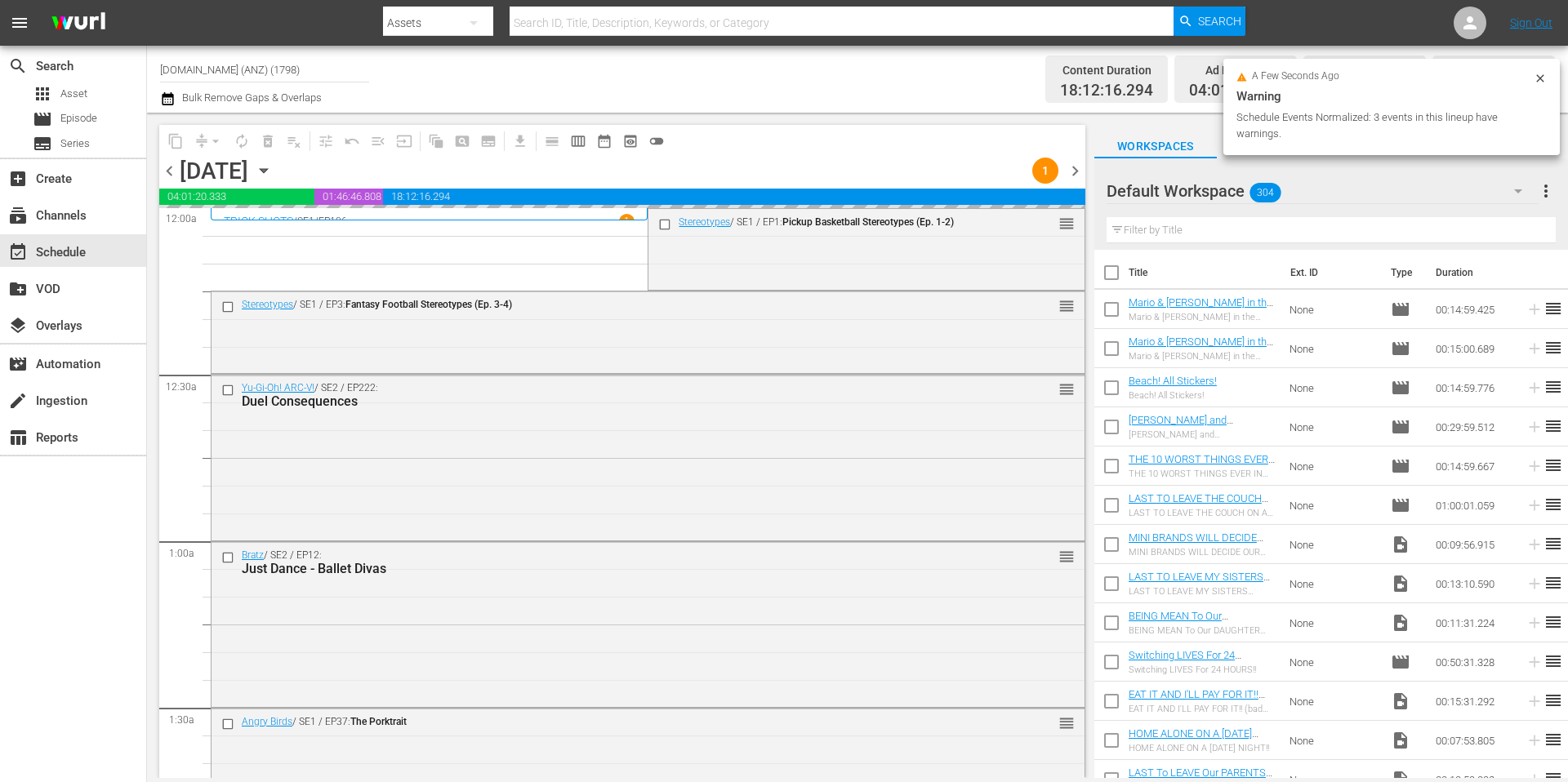
click at [792, 89] on div "Channel Title [DOMAIN_NAME] (ANZ) (1798) Bulk Remove Gaps & Overlaps" at bounding box center [540, 79] width 761 height 59
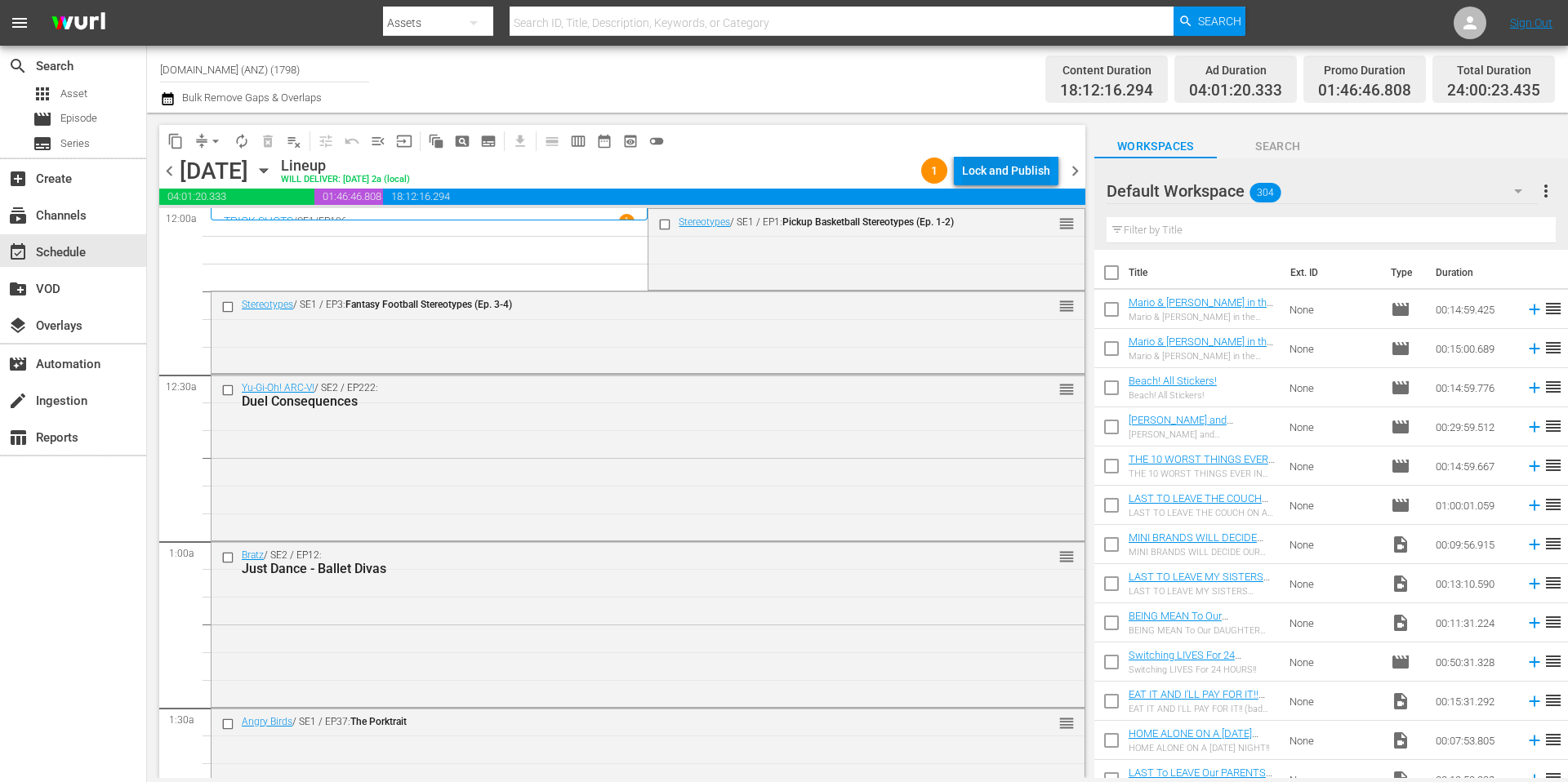
click at [1008, 176] on div "Lock and Publish" at bounding box center [1006, 170] width 89 height 30
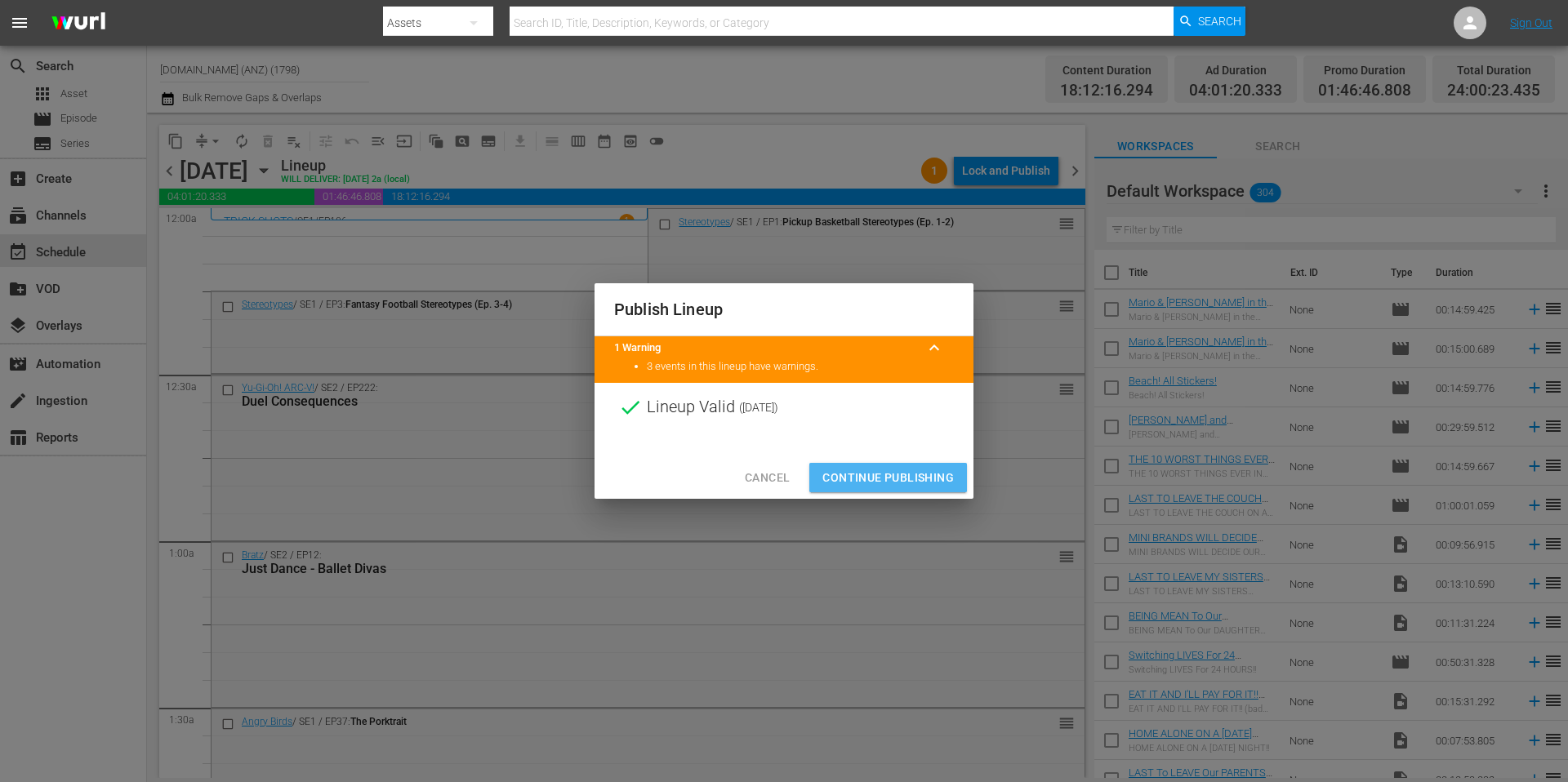
click at [871, 473] on span "Continue Publishing" at bounding box center [888, 477] width 132 height 20
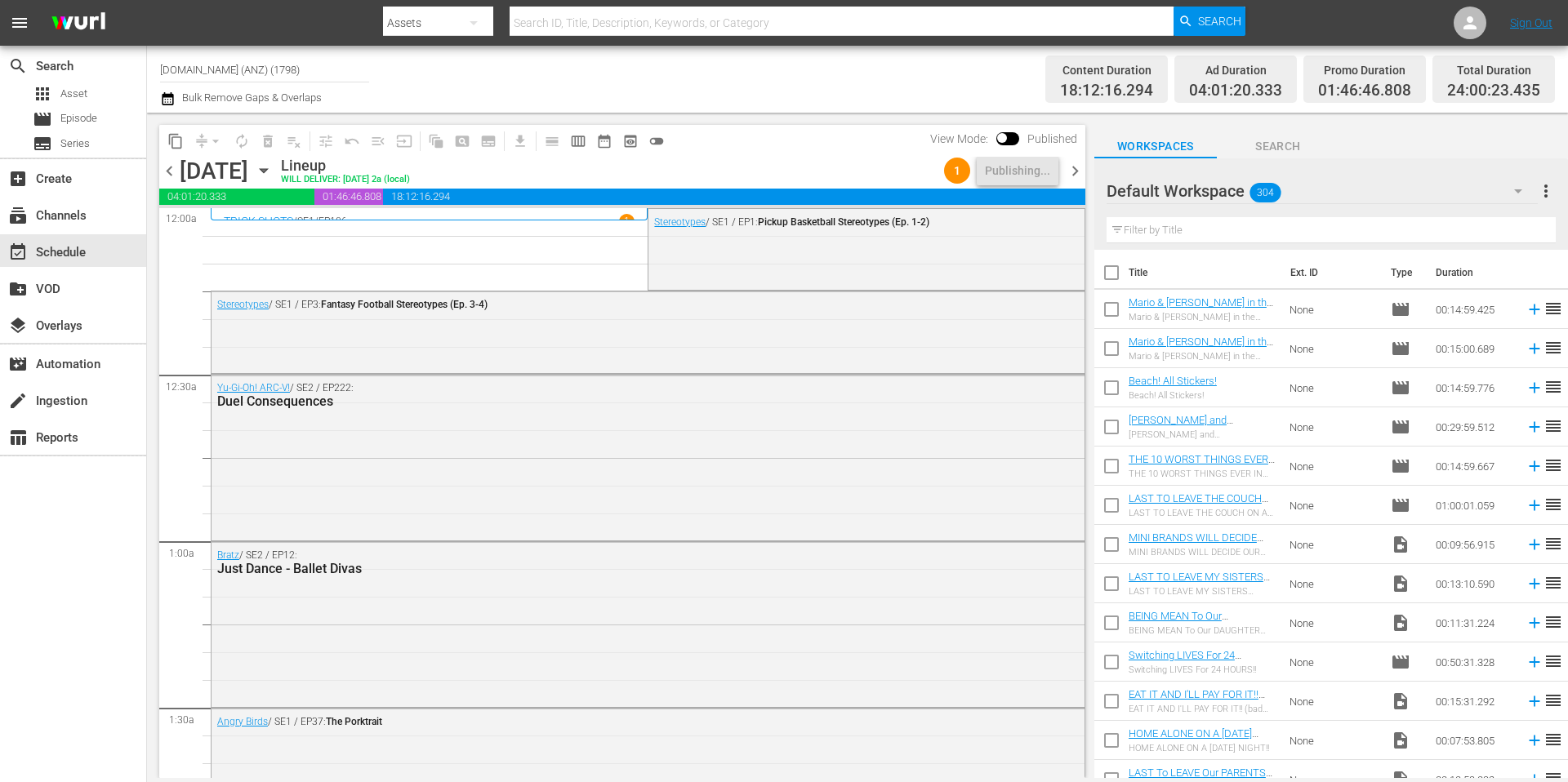
click at [724, 64] on div "Channel Title [DOMAIN_NAME] (ANZ) (1798) Bulk Remove Gaps & Overlaps" at bounding box center [540, 79] width 761 height 59
click at [1080, 170] on span "chevron_right" at bounding box center [1075, 170] width 20 height 20
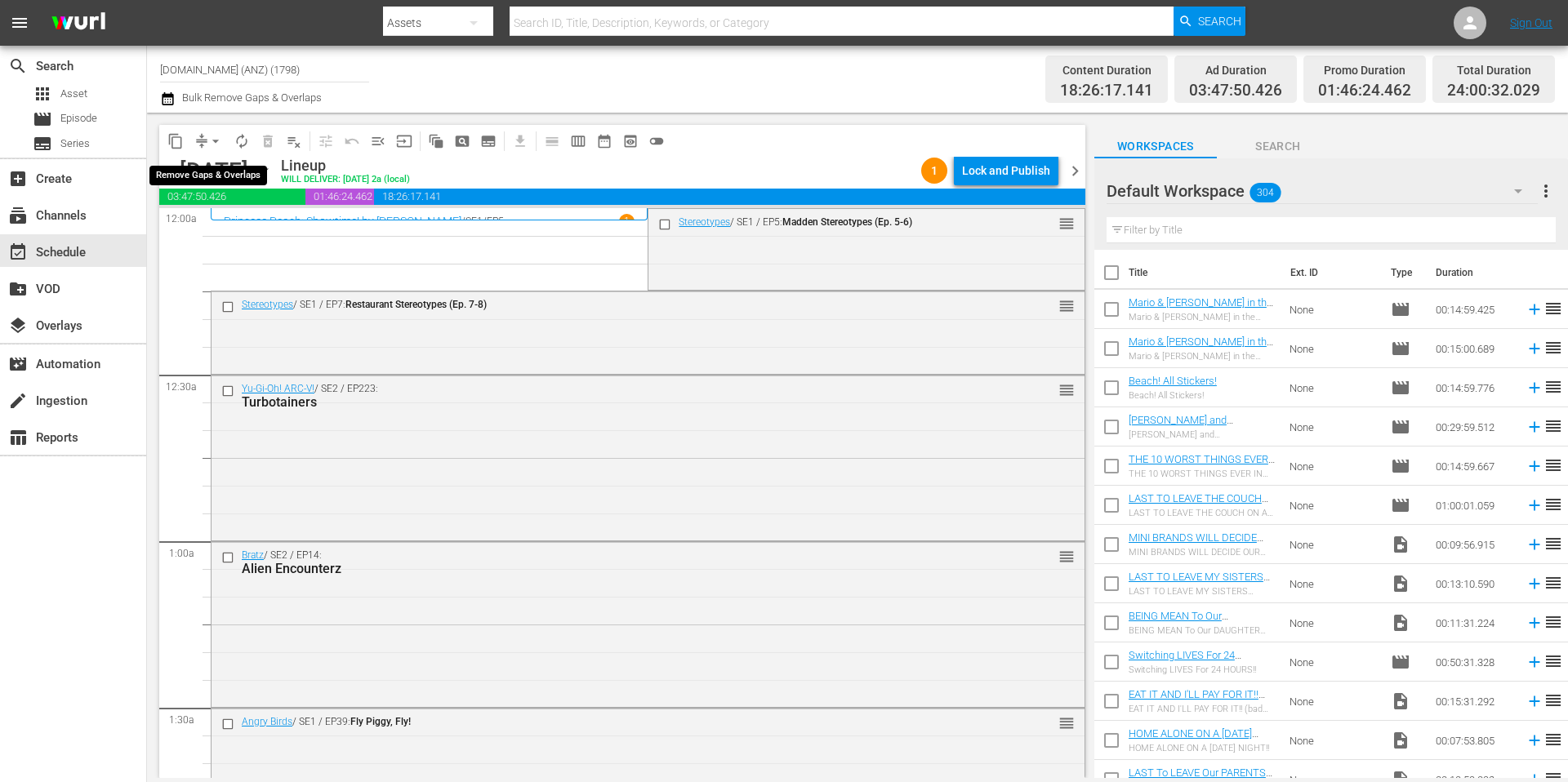
click at [208, 139] on span "arrow_drop_down" at bounding box center [215, 140] width 16 height 16
click at [211, 170] on li "Align to Midnight" at bounding box center [216, 174] width 171 height 27
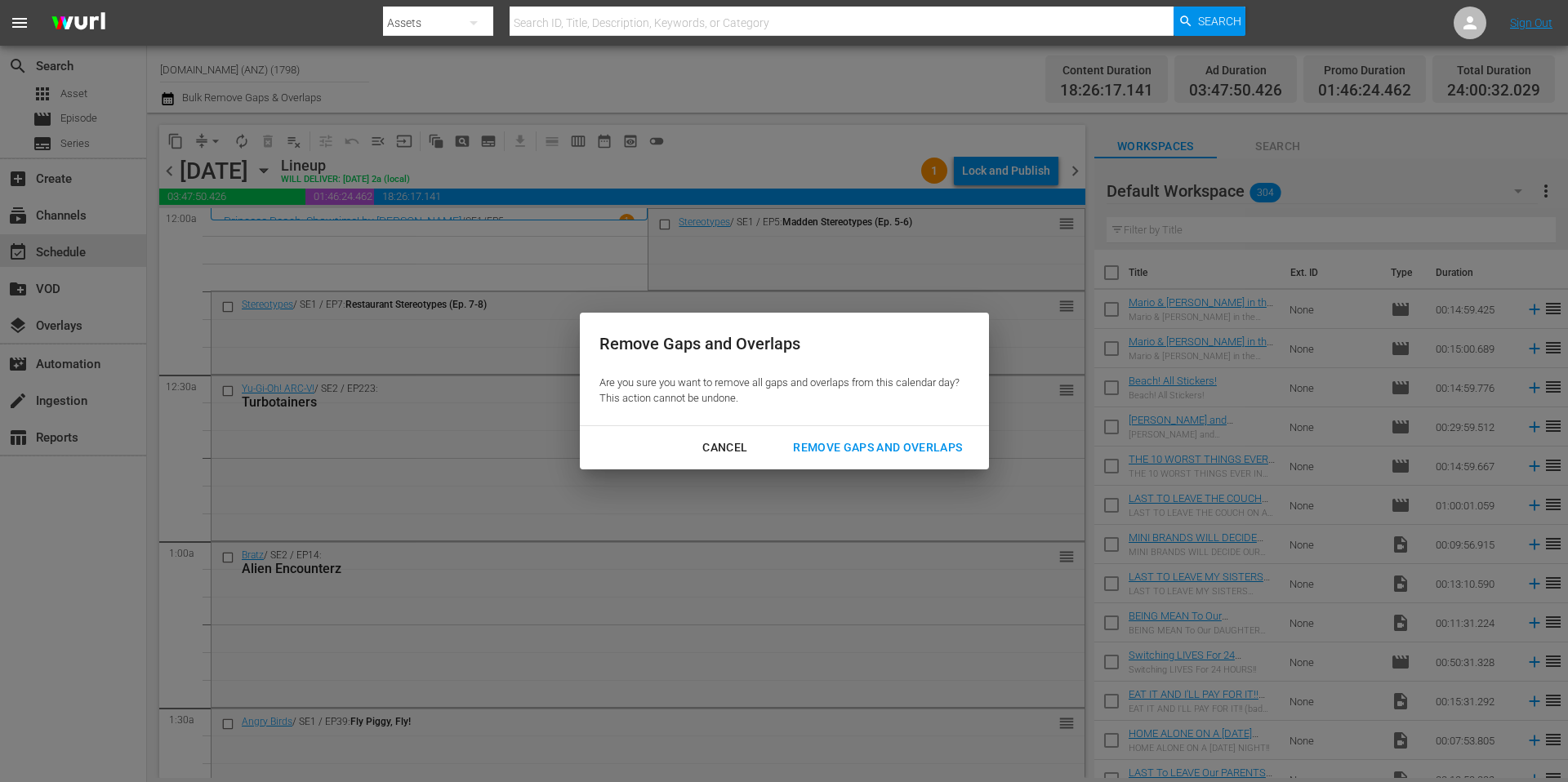
click at [865, 448] on div "Remove Gaps and Overlaps" at bounding box center [877, 447] width 195 height 20
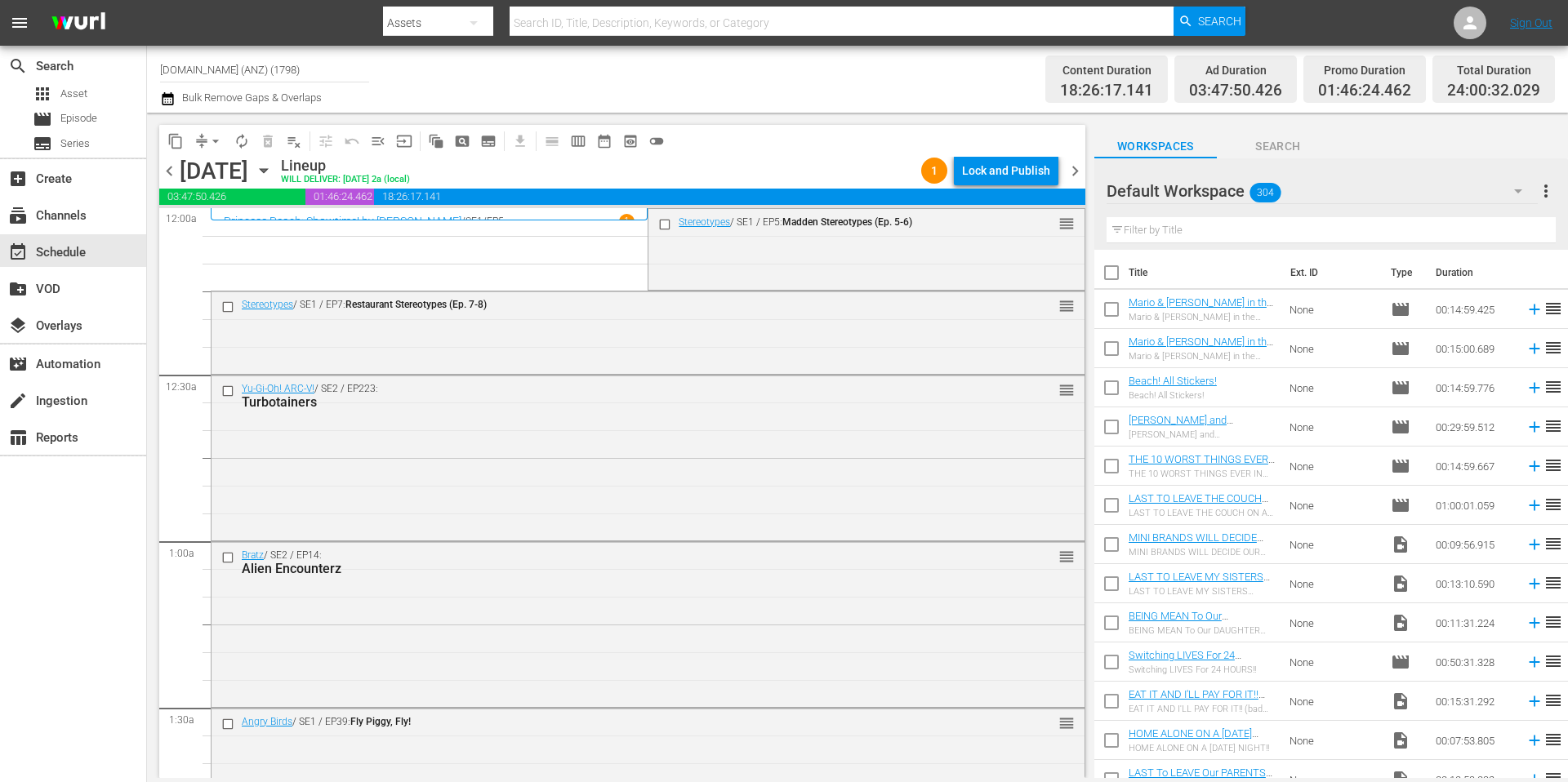
click at [218, 140] on span "arrow_drop_down" at bounding box center [215, 140] width 16 height 16
click at [215, 172] on li "Align to Midnight" at bounding box center [216, 174] width 171 height 27
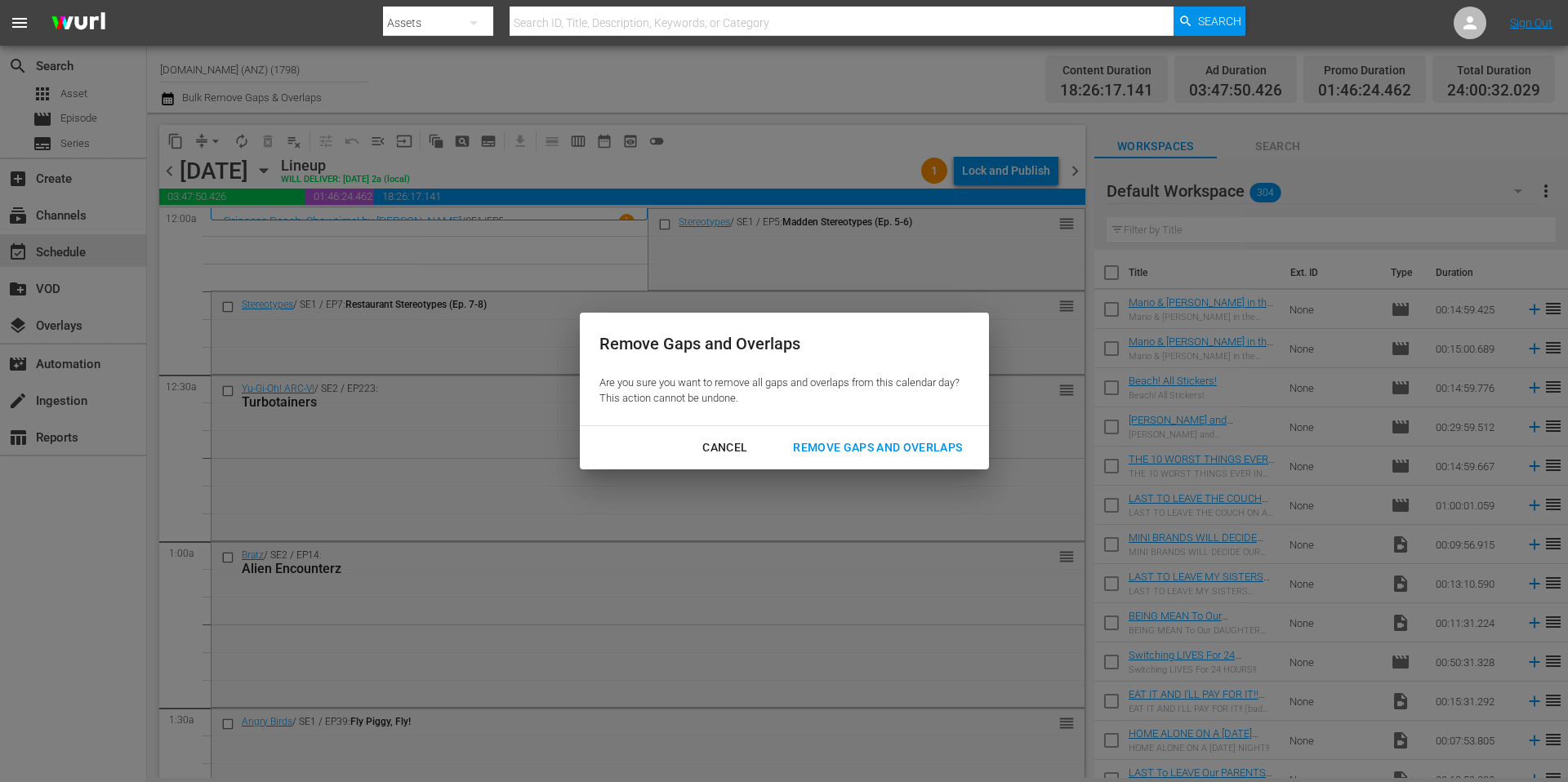
click at [877, 444] on div "Remove Gaps and Overlaps" at bounding box center [877, 447] width 195 height 20
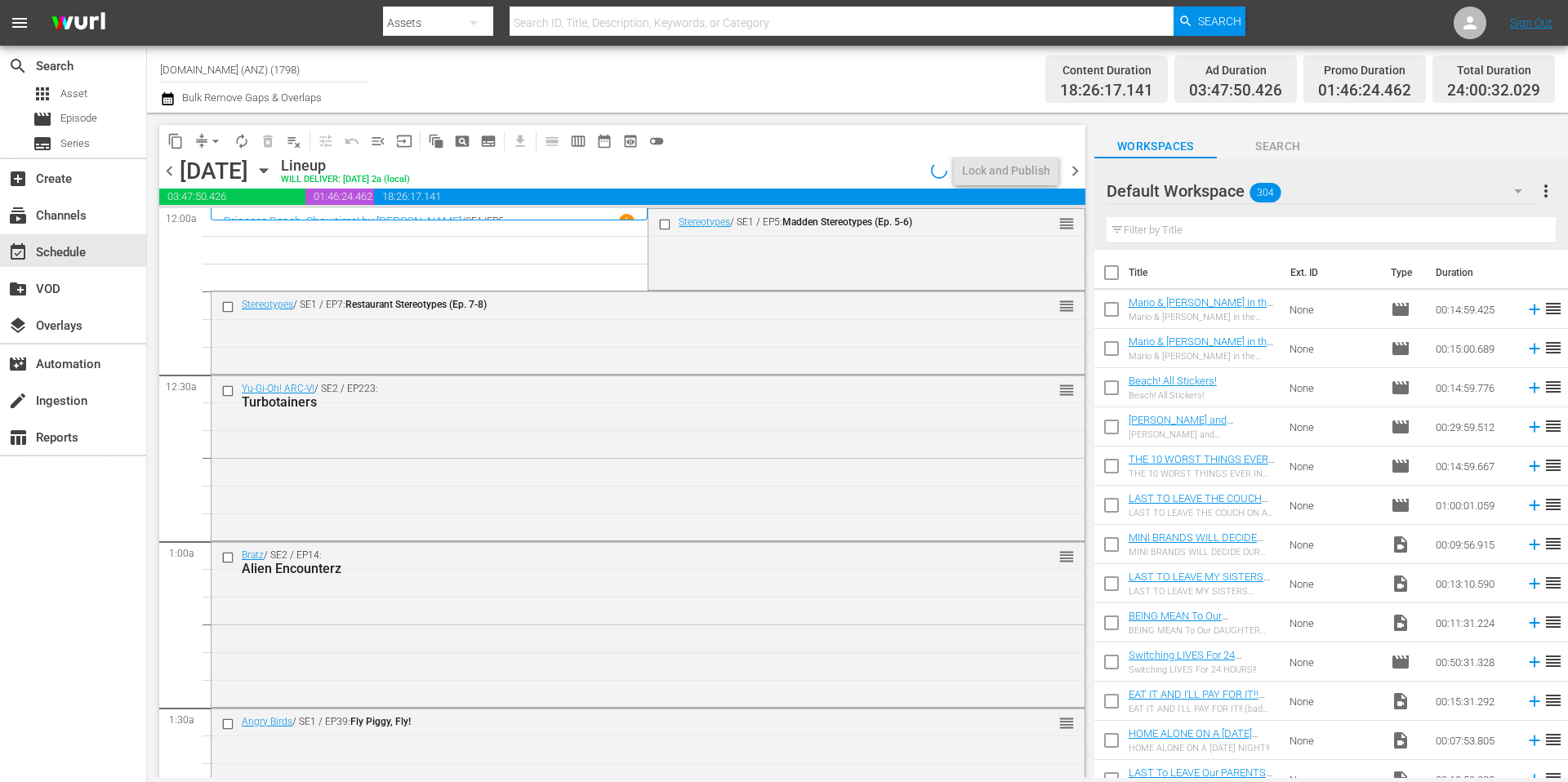
click at [735, 74] on div "Channel Title [DOMAIN_NAME] (ANZ) (1798) Bulk Remove Gaps & Overlaps" at bounding box center [540, 79] width 761 height 59
click at [998, 176] on div "Lock and Publish" at bounding box center [1006, 170] width 89 height 30
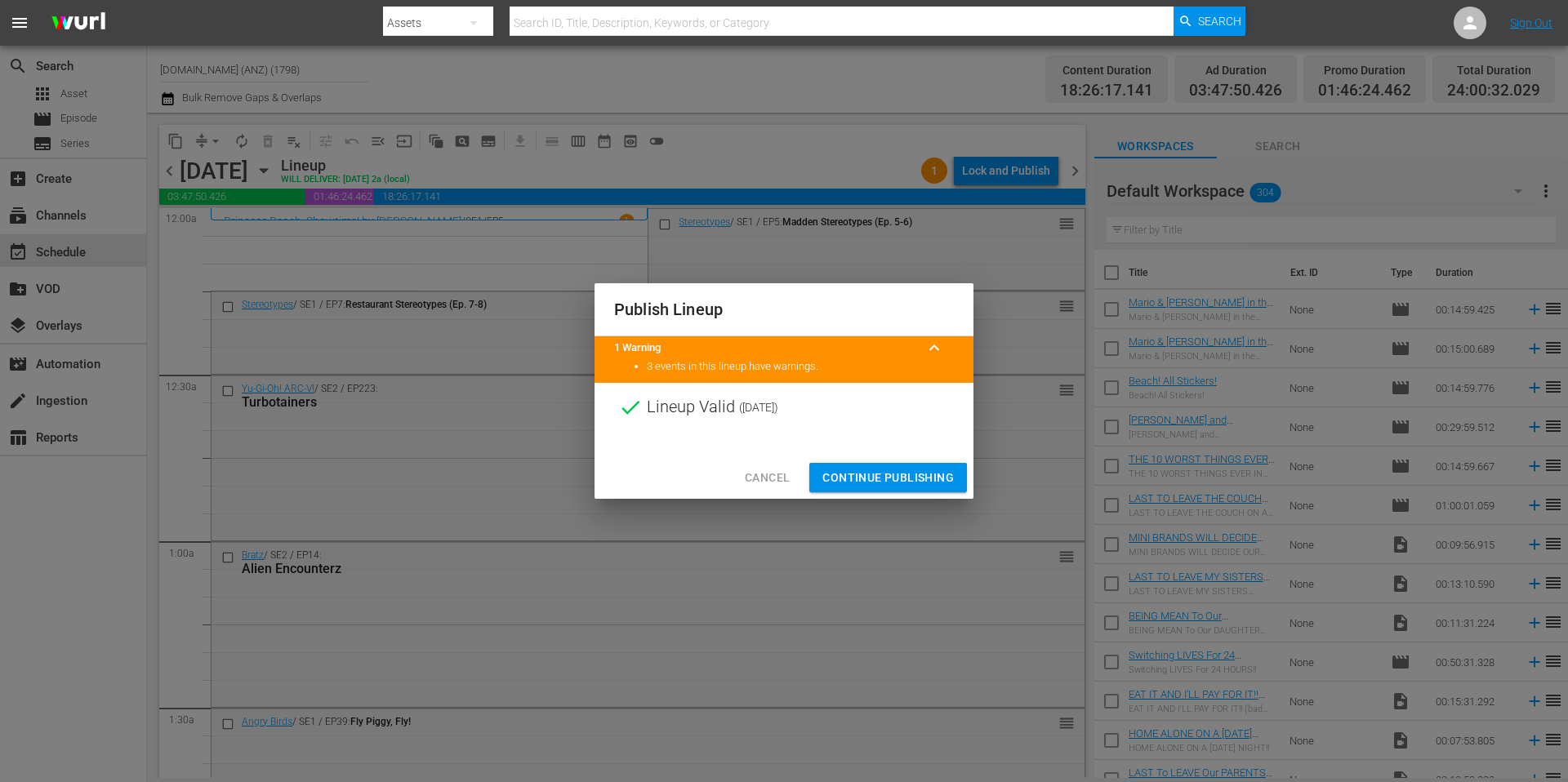
drag, startPoint x: 890, startPoint y: 483, endPoint x: 892, endPoint y: 471, distance: 12.2
click at [890, 483] on span "Continue Publishing" at bounding box center [888, 477] width 132 height 20
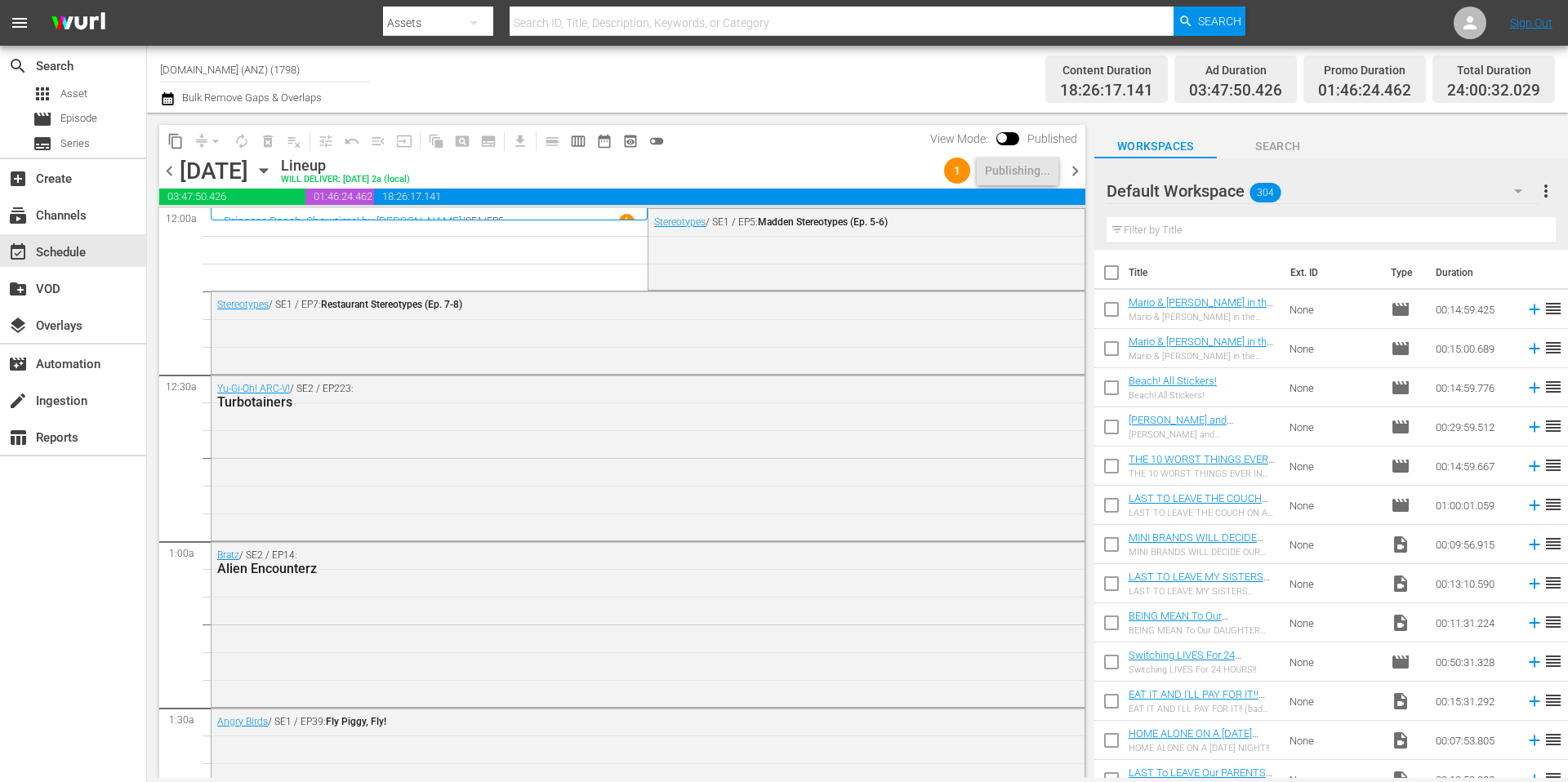
click at [825, 77] on div "Channel Title [DOMAIN_NAME] (ANZ) (1798) Bulk Remove Gaps & Overlaps" at bounding box center [540, 79] width 761 height 59
click at [1075, 171] on span "chevron_right" at bounding box center [1075, 170] width 20 height 20
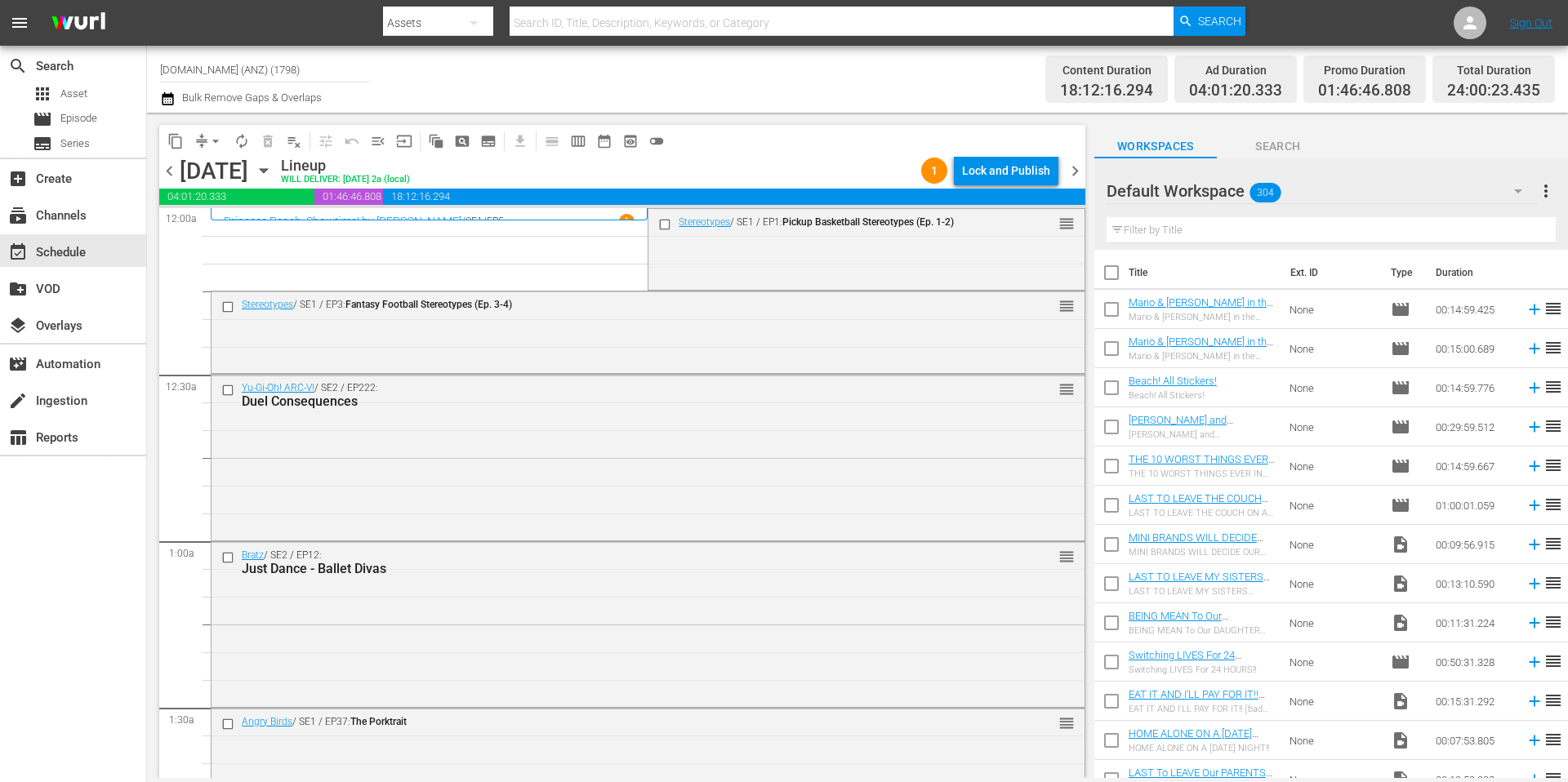
click at [632, 84] on div "Channel Title [DOMAIN_NAME] (ANZ) (1798) Bulk Remove Gaps & Overlaps" at bounding box center [540, 79] width 761 height 59
click at [211, 139] on span "arrow_drop_down" at bounding box center [215, 140] width 16 height 16
click at [203, 171] on li "Align to Midnight" at bounding box center [216, 174] width 171 height 27
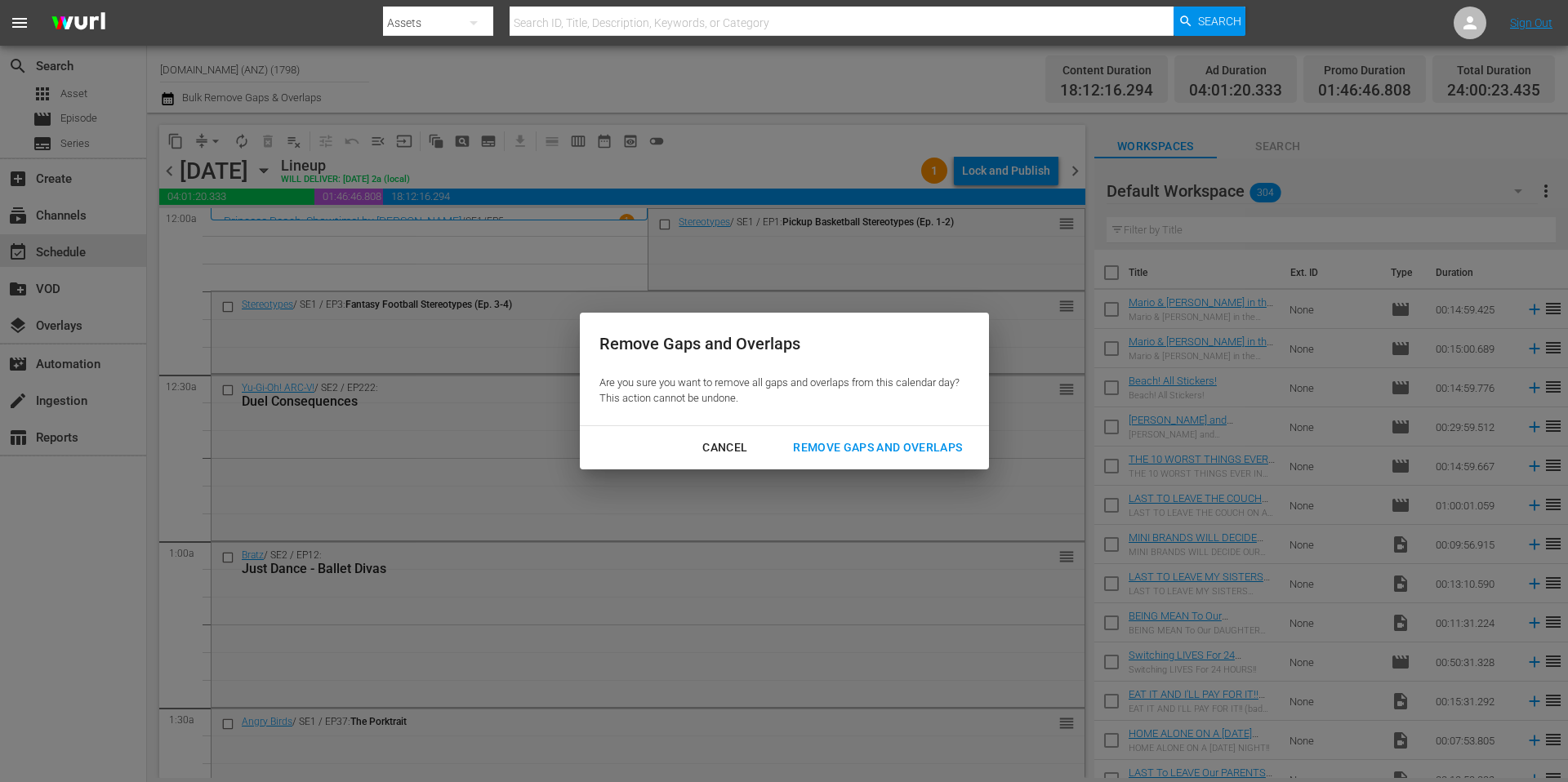
click at [861, 446] on div "Remove Gaps and Overlaps" at bounding box center [877, 447] width 195 height 20
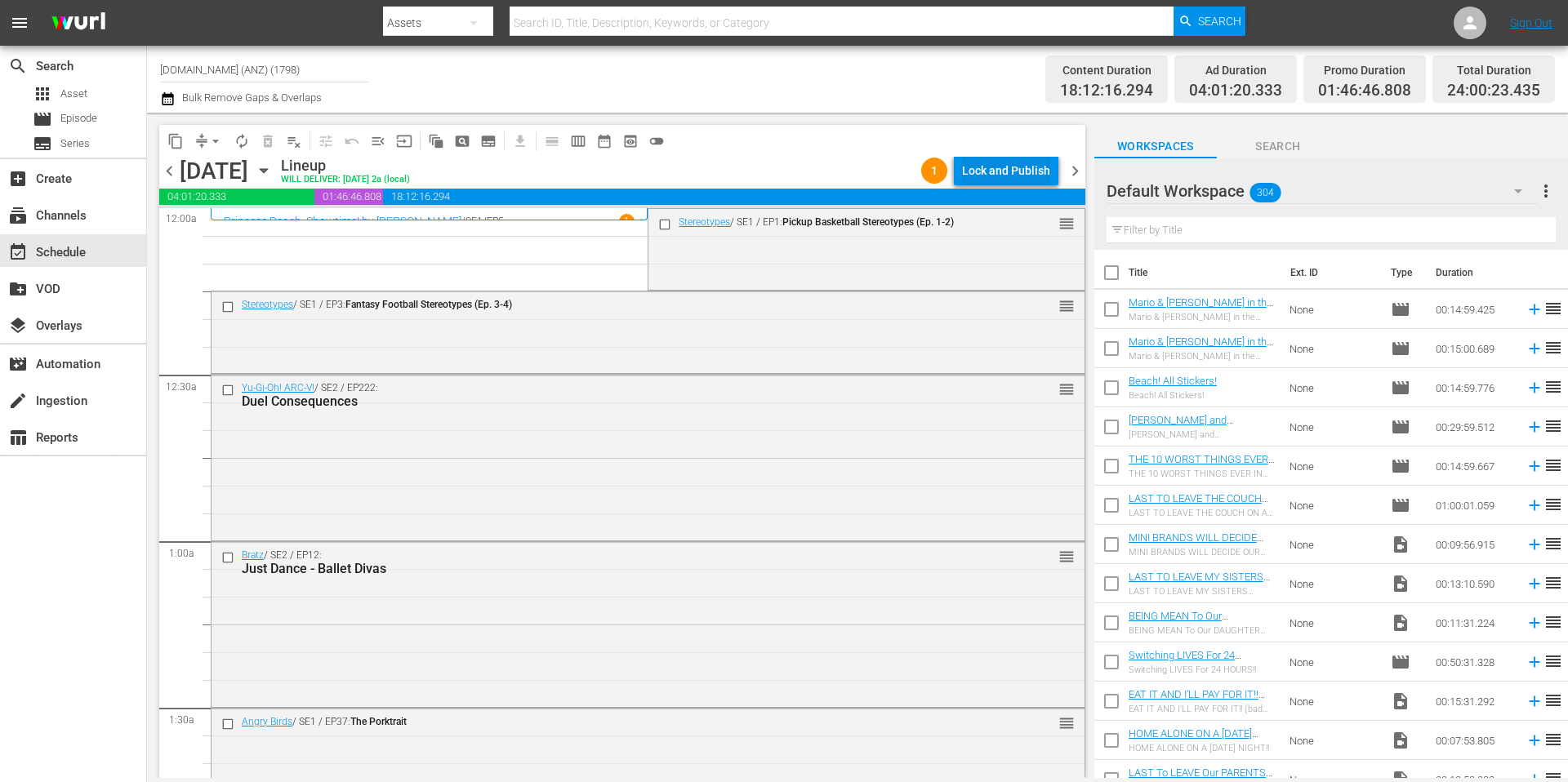
click at [1003, 174] on div "Lock and Publish" at bounding box center [1006, 170] width 89 height 30
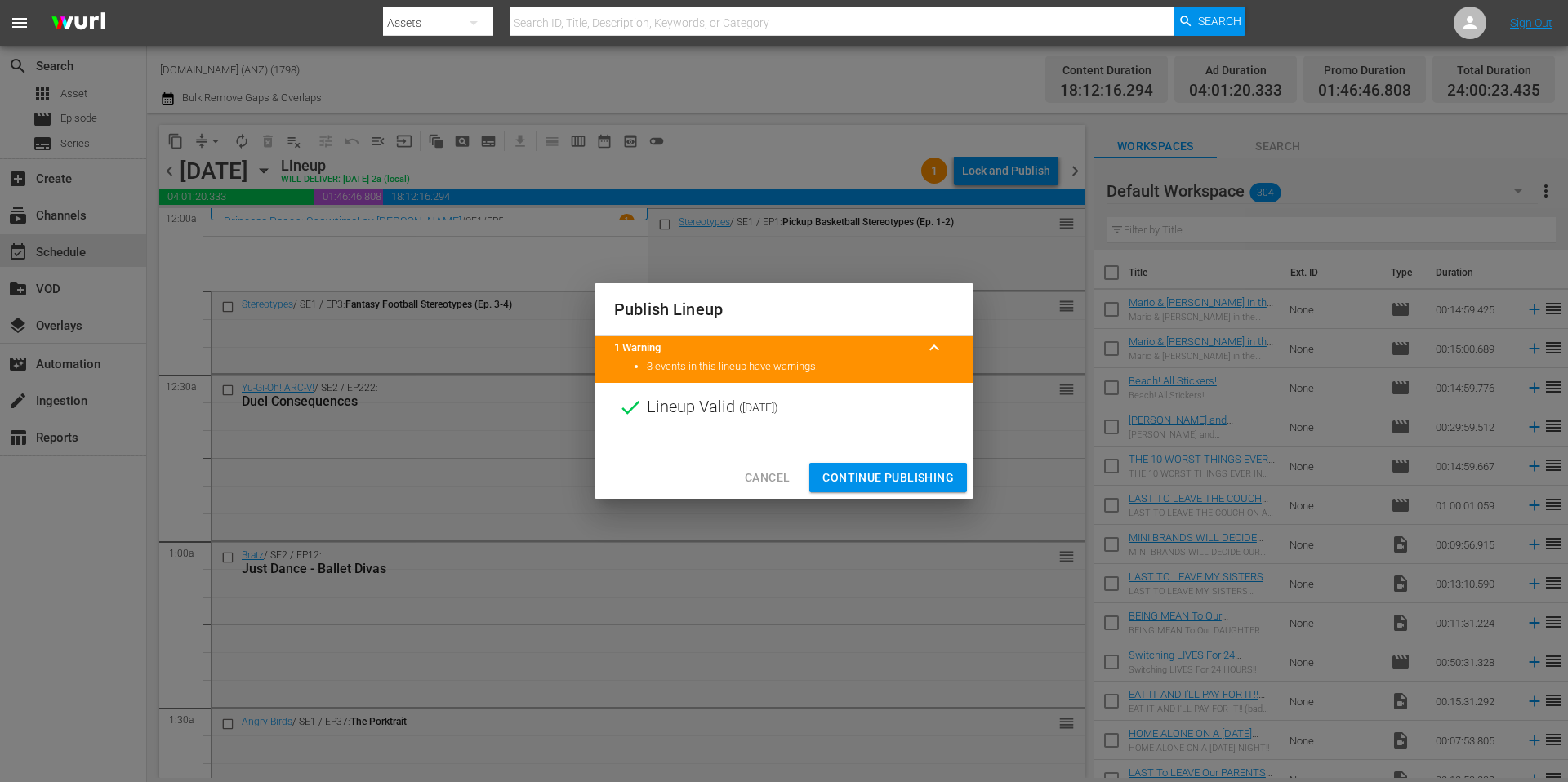
click at [897, 473] on span "Continue Publishing" at bounding box center [888, 477] width 132 height 20
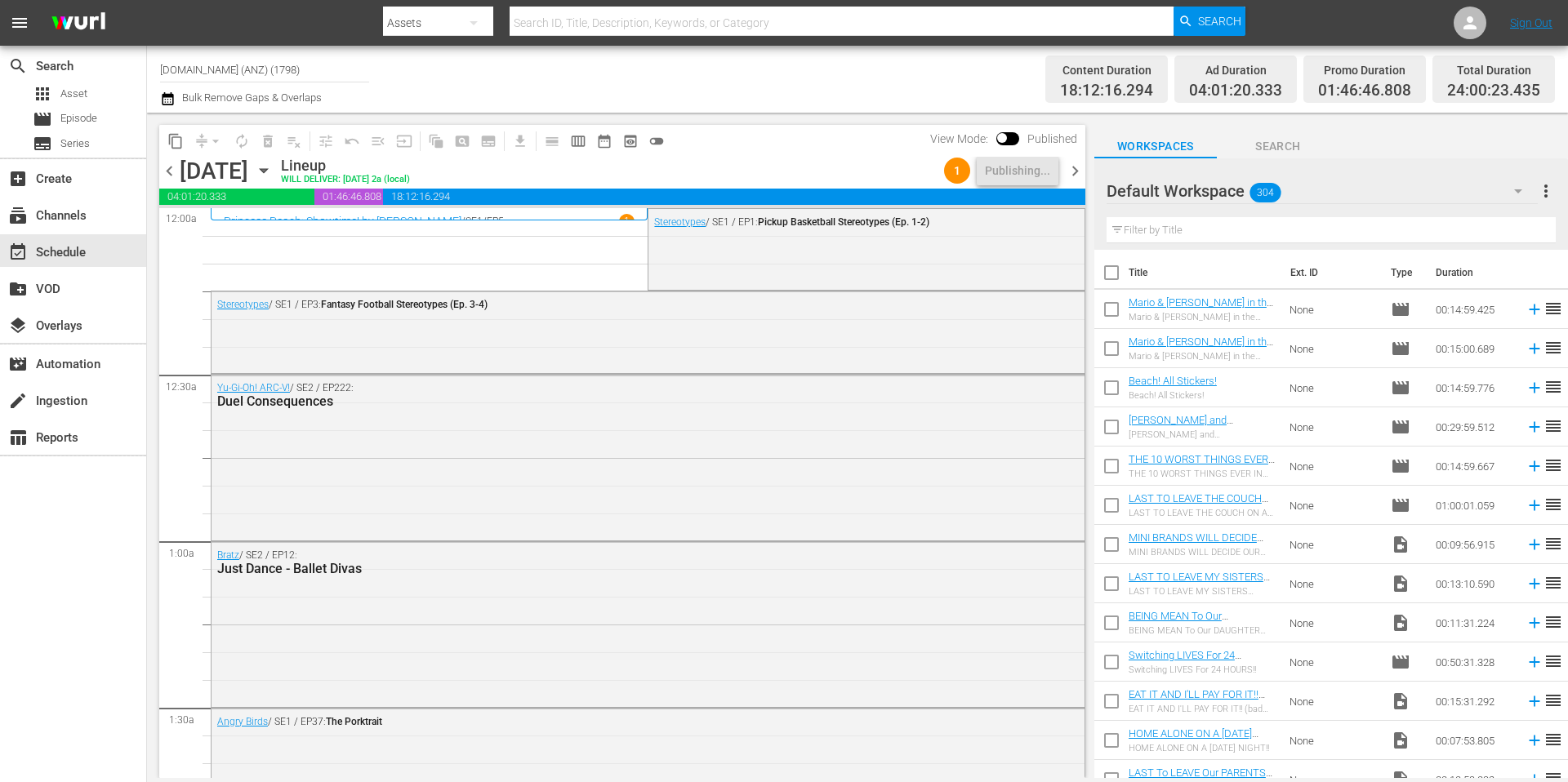
click at [739, 94] on div "Channel Title [DOMAIN_NAME] (ANZ) (1798) Bulk Remove Gaps & Overlaps" at bounding box center [540, 79] width 761 height 59
click at [729, 73] on div "Channel Title [DOMAIN_NAME] (ANZ) (1798) Bulk Remove Gaps & Overlaps" at bounding box center [540, 79] width 761 height 59
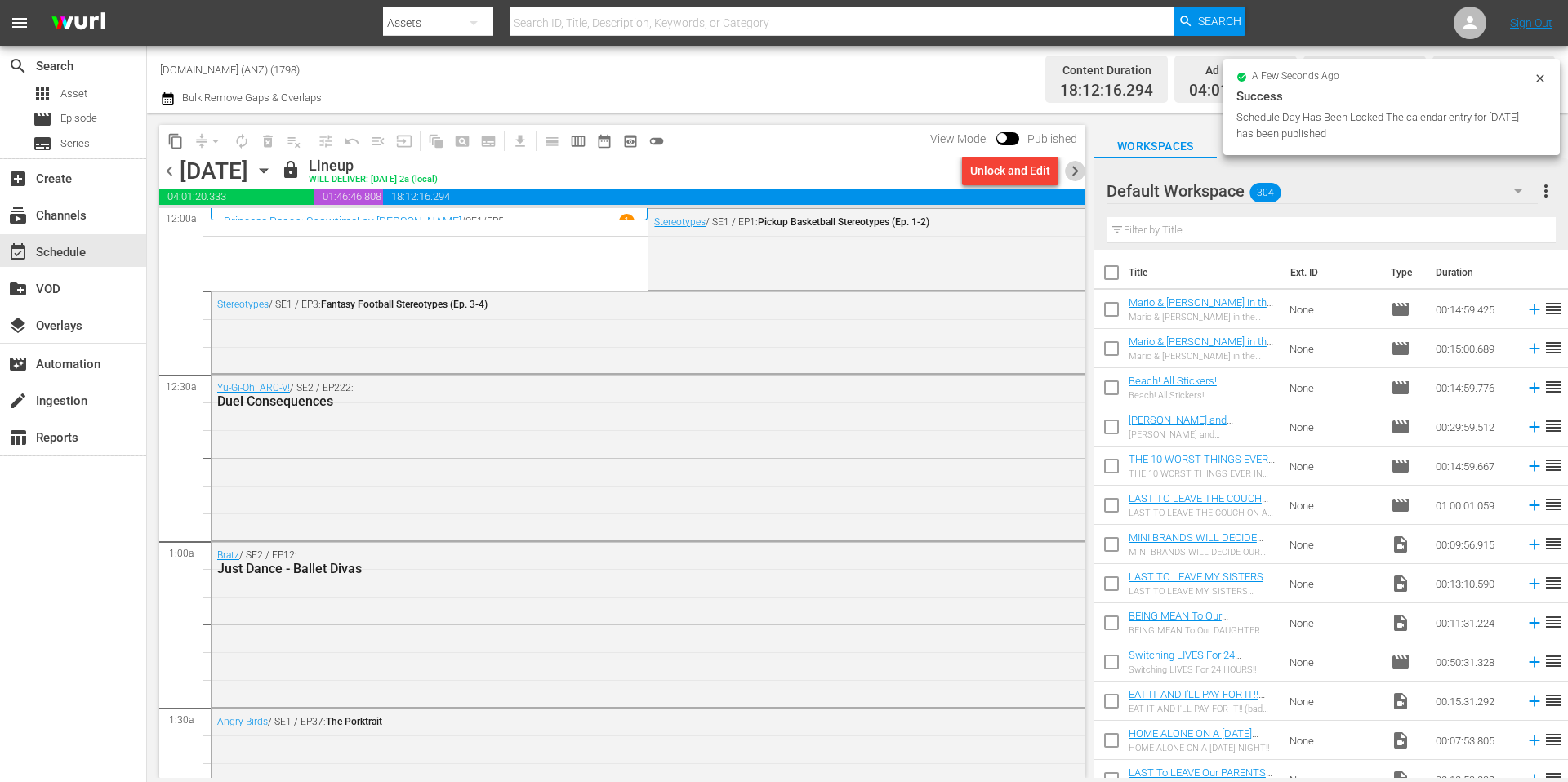
click at [1074, 170] on span "chevron_right" at bounding box center [1075, 170] width 20 height 20
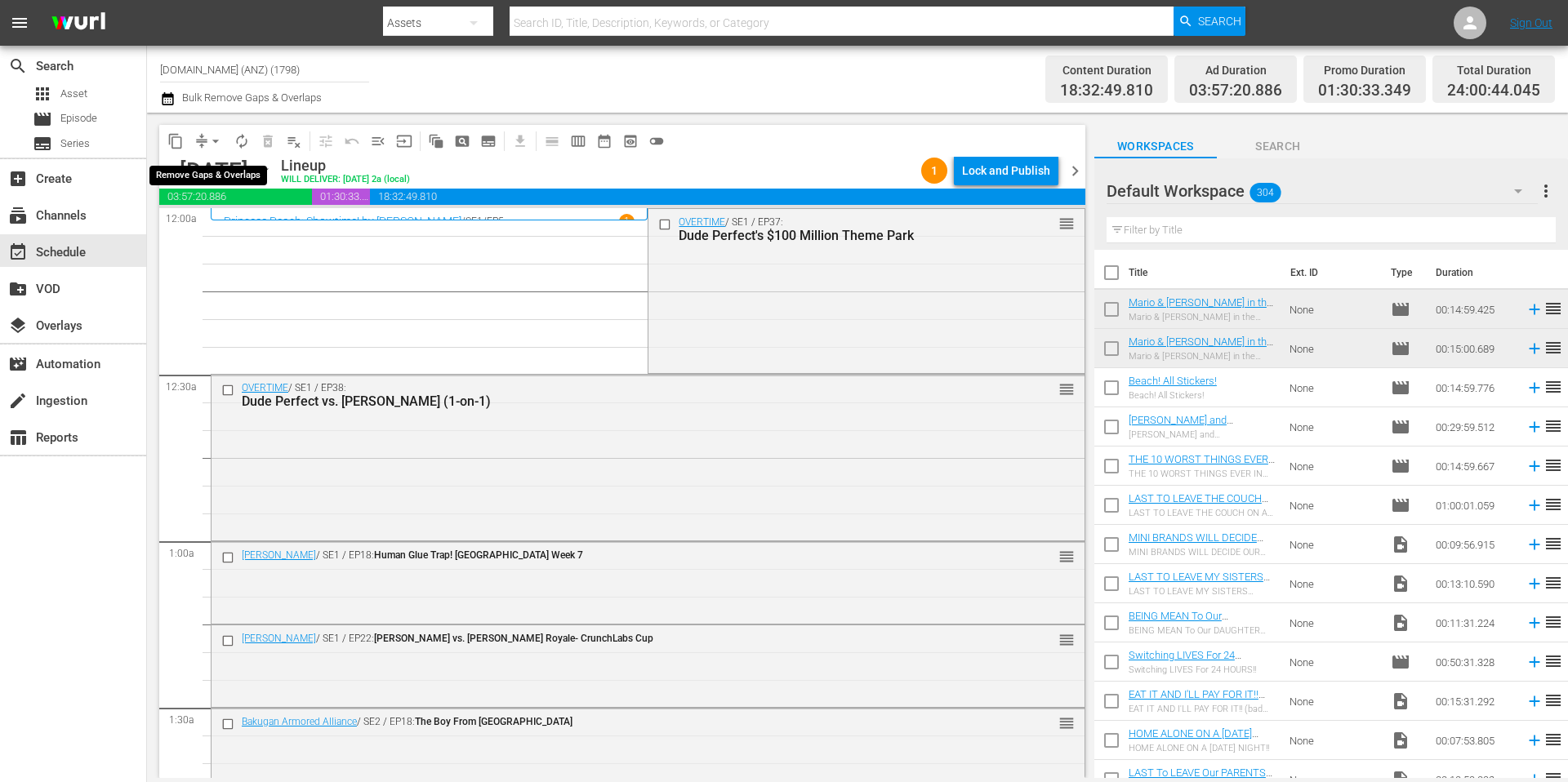
click at [214, 143] on span "arrow_drop_down" at bounding box center [215, 140] width 16 height 16
click at [213, 180] on li "Align to Midnight" at bounding box center [216, 174] width 171 height 27
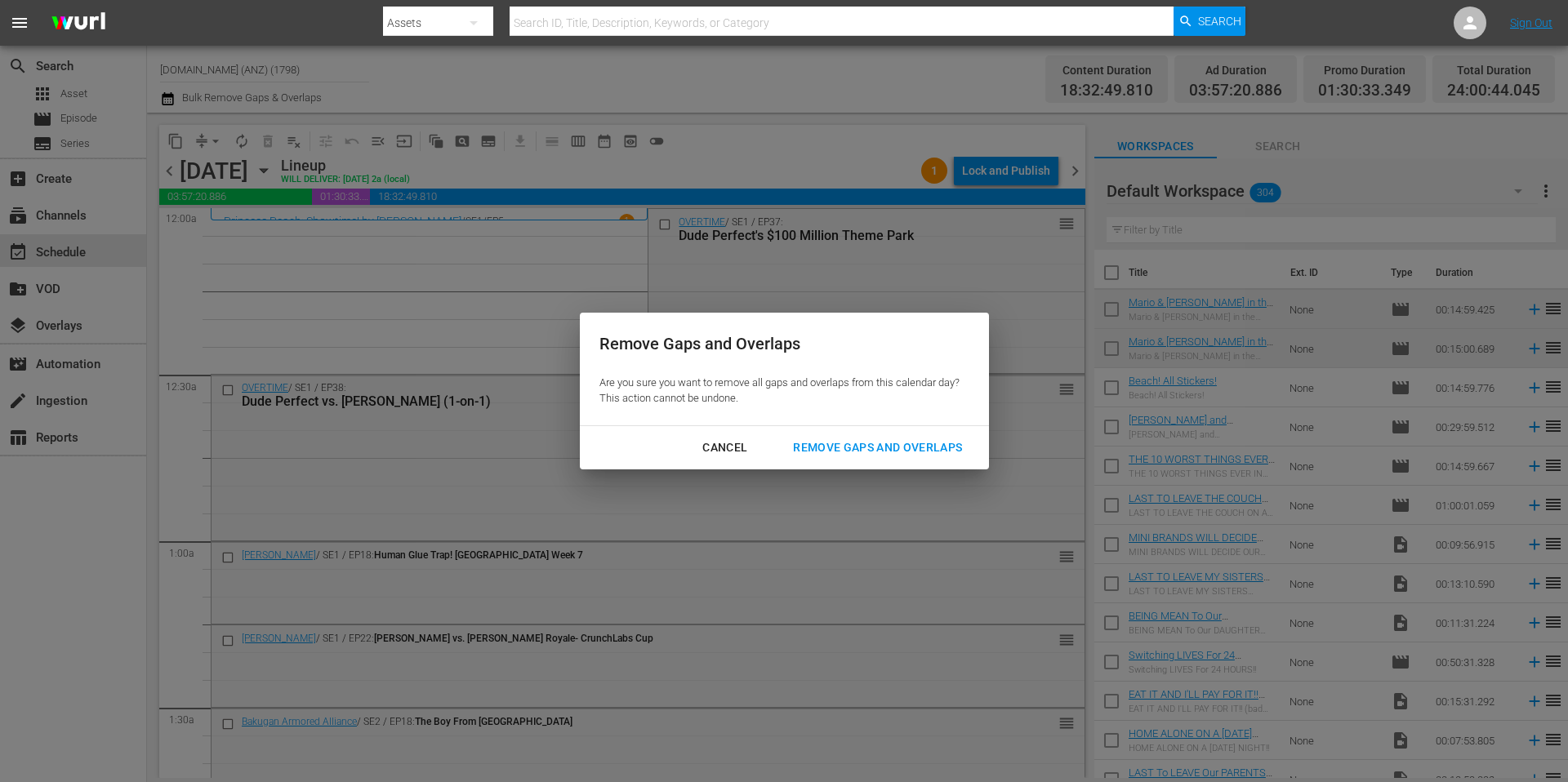
drag, startPoint x: 836, startPoint y: 446, endPoint x: 838, endPoint y: 320, distance: 126.0
click at [836, 446] on div "Remove Gaps and Overlaps" at bounding box center [877, 447] width 195 height 20
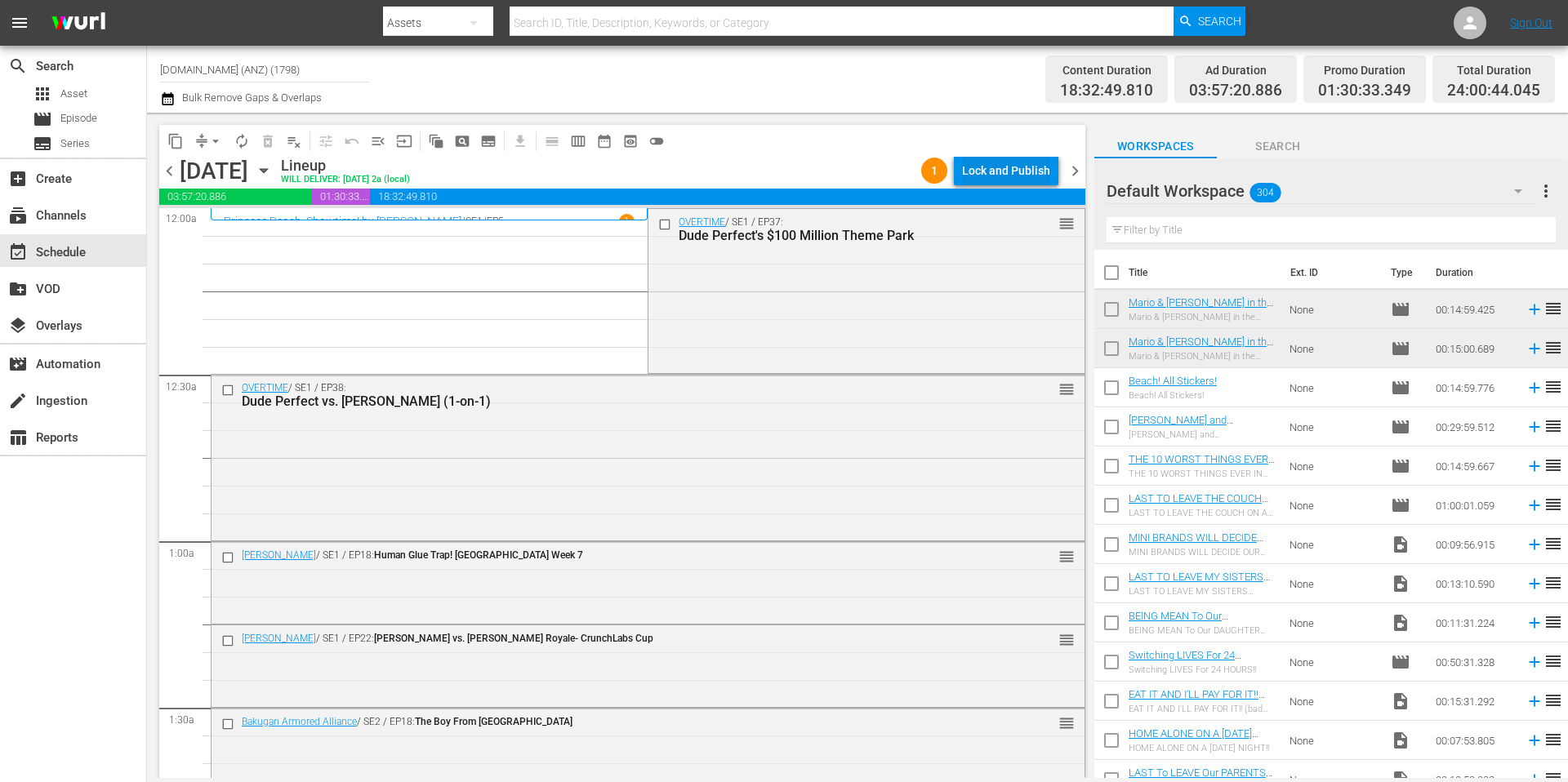
click at [998, 170] on div "Lock and Publish" at bounding box center [1006, 170] width 89 height 30
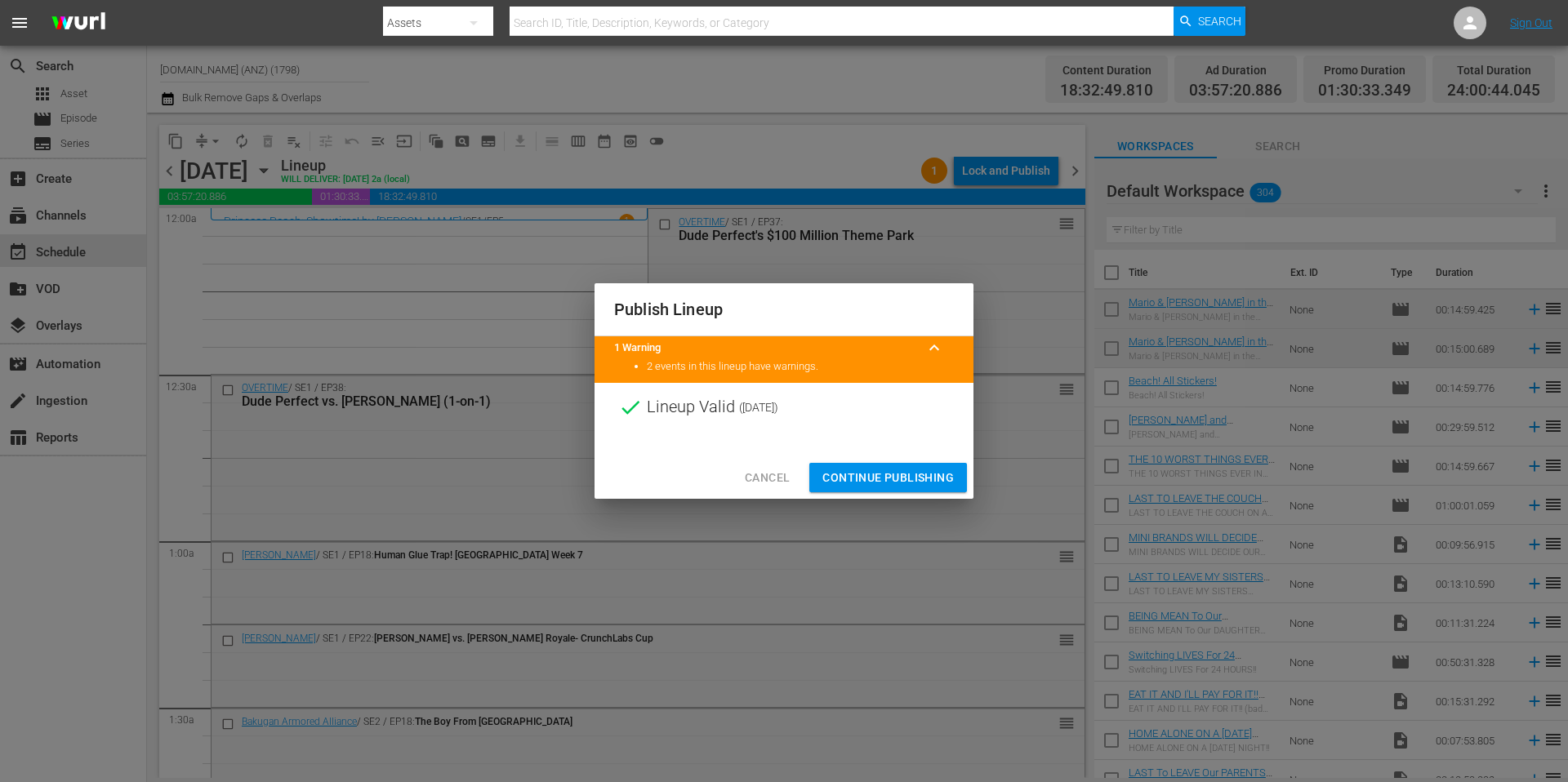
click at [897, 480] on span "Continue Publishing" at bounding box center [888, 477] width 132 height 20
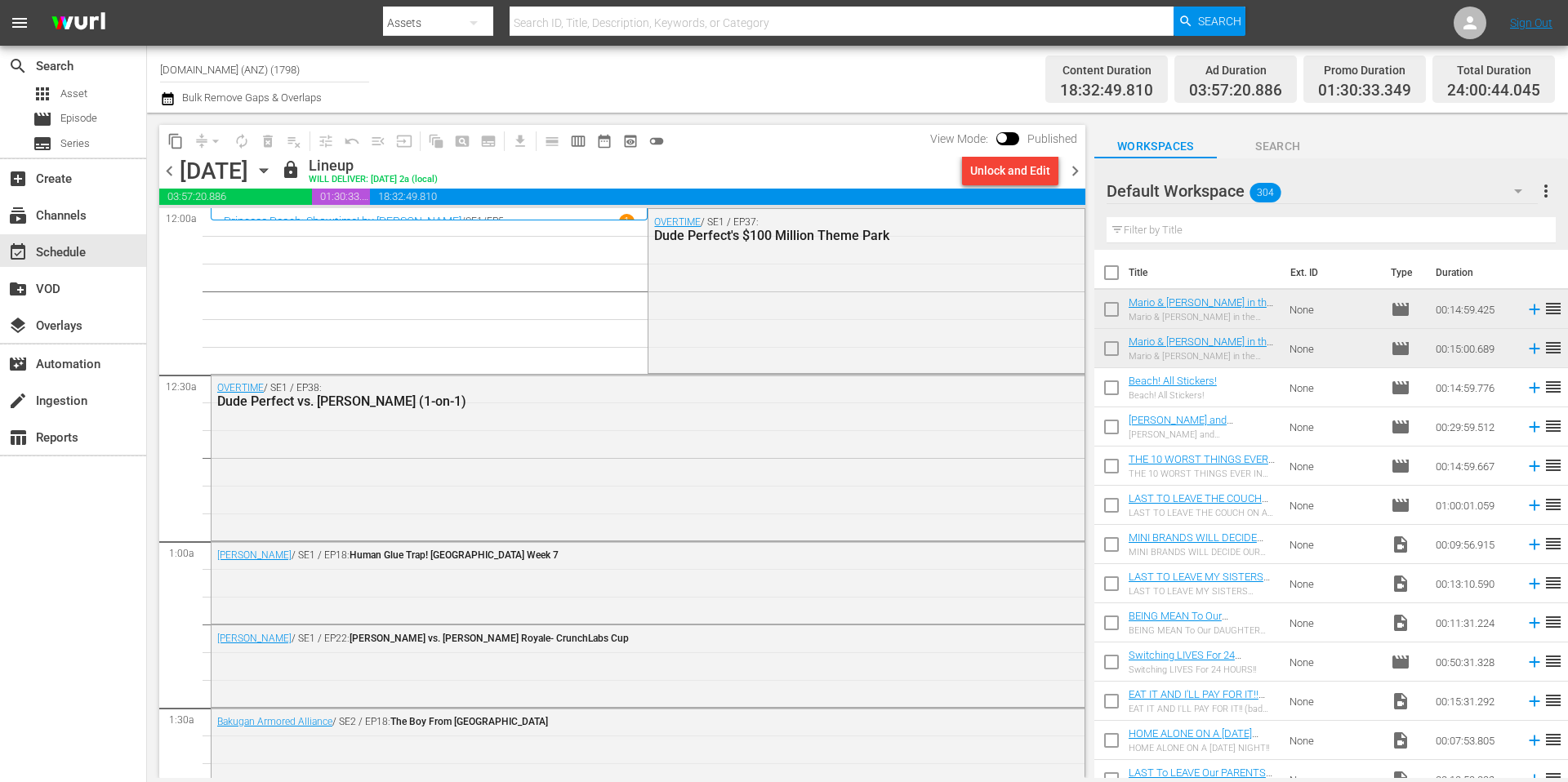
click at [1077, 171] on span "chevron_right" at bounding box center [1075, 170] width 20 height 20
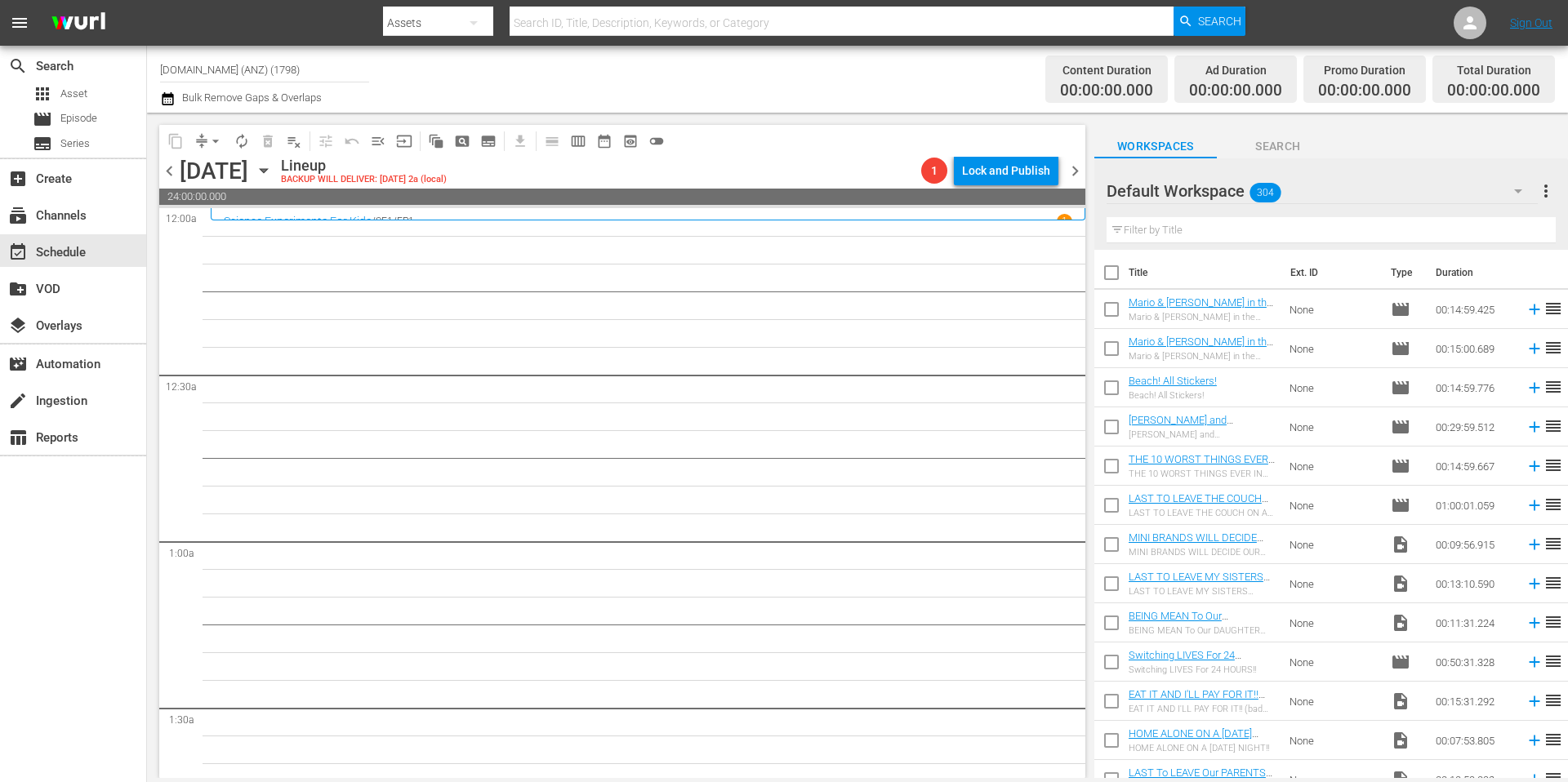
click at [1074, 175] on span "chevron_right" at bounding box center [1075, 170] width 20 height 20
click at [1074, 173] on span "chevron_right" at bounding box center [1075, 170] width 20 height 20
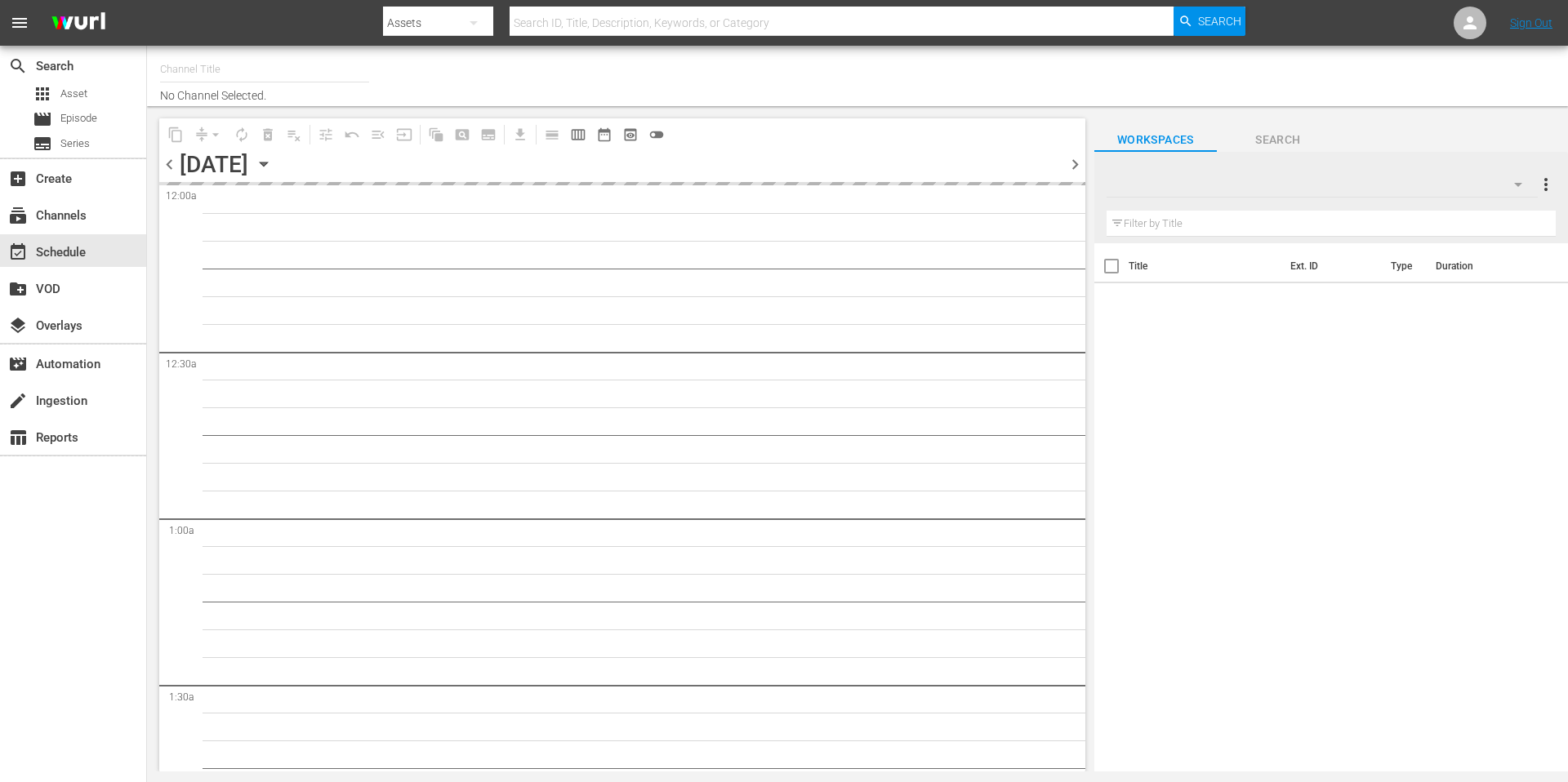
type input "[DOMAIN_NAME] (ANZ) (1798)"
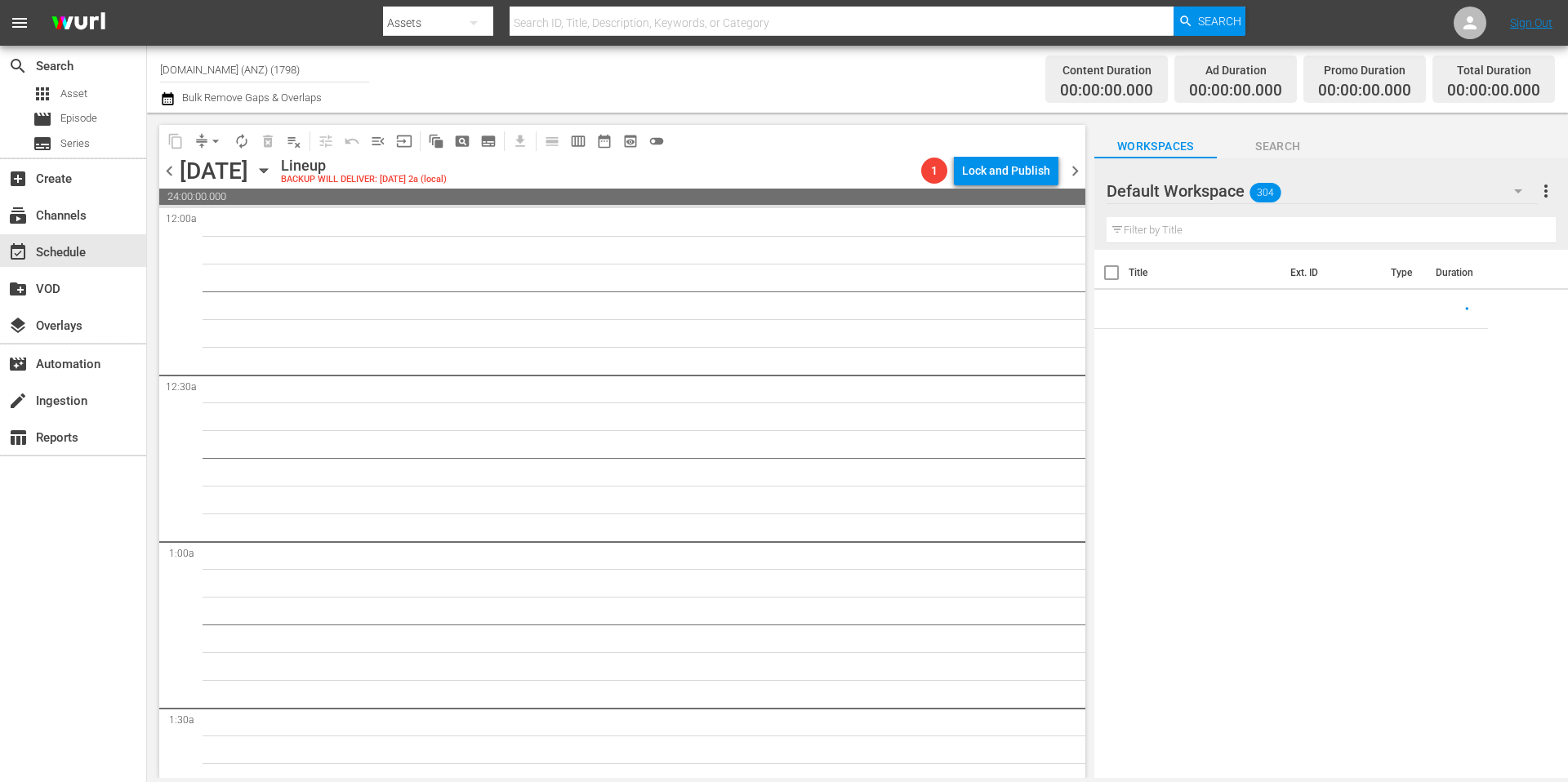
click at [1074, 173] on span "chevron_right" at bounding box center [1075, 170] width 20 height 20
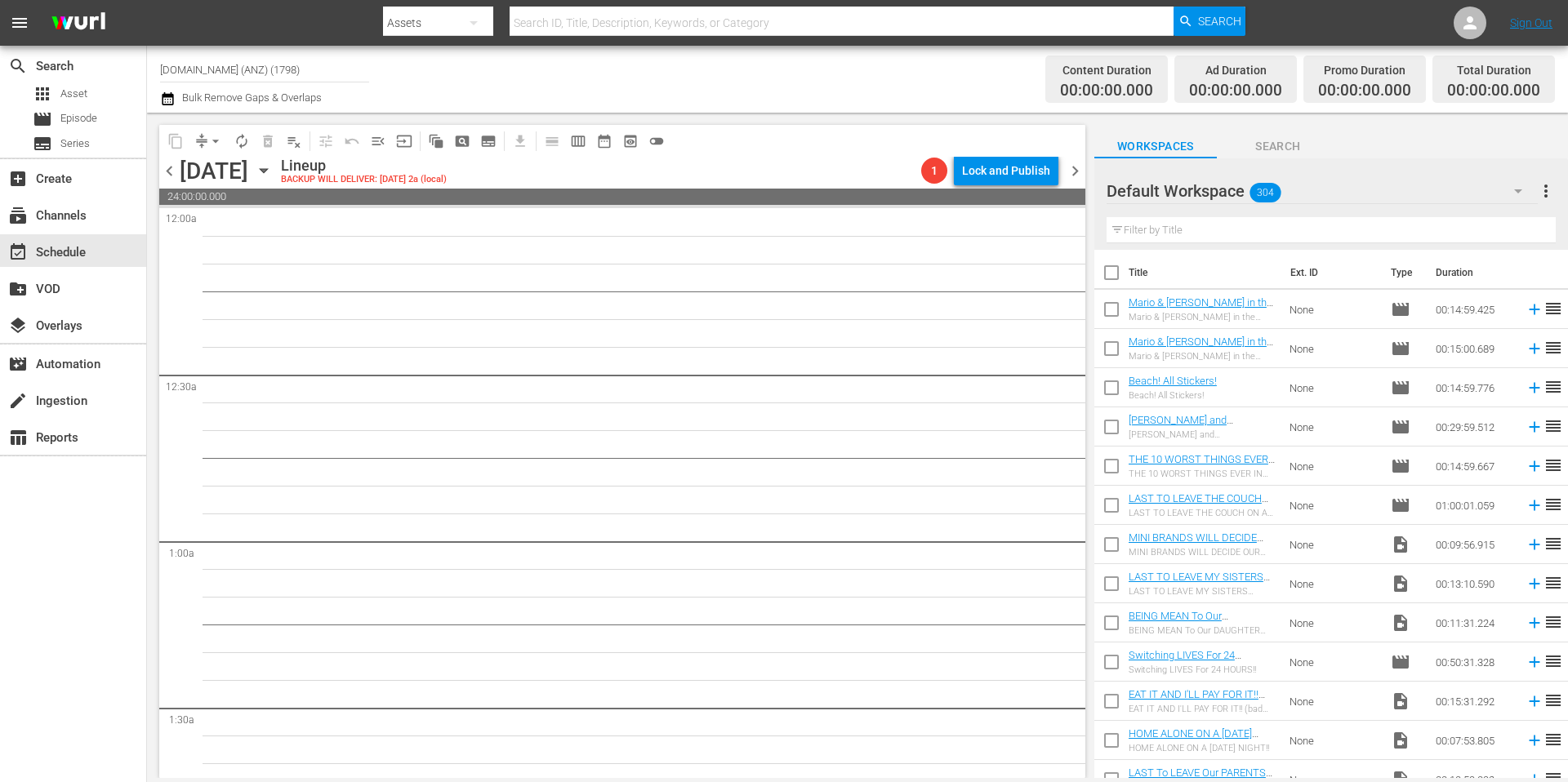
click at [1076, 172] on span "chevron_right" at bounding box center [1075, 170] width 20 height 20
click at [1078, 173] on span "chevron_right" at bounding box center [1075, 170] width 20 height 20
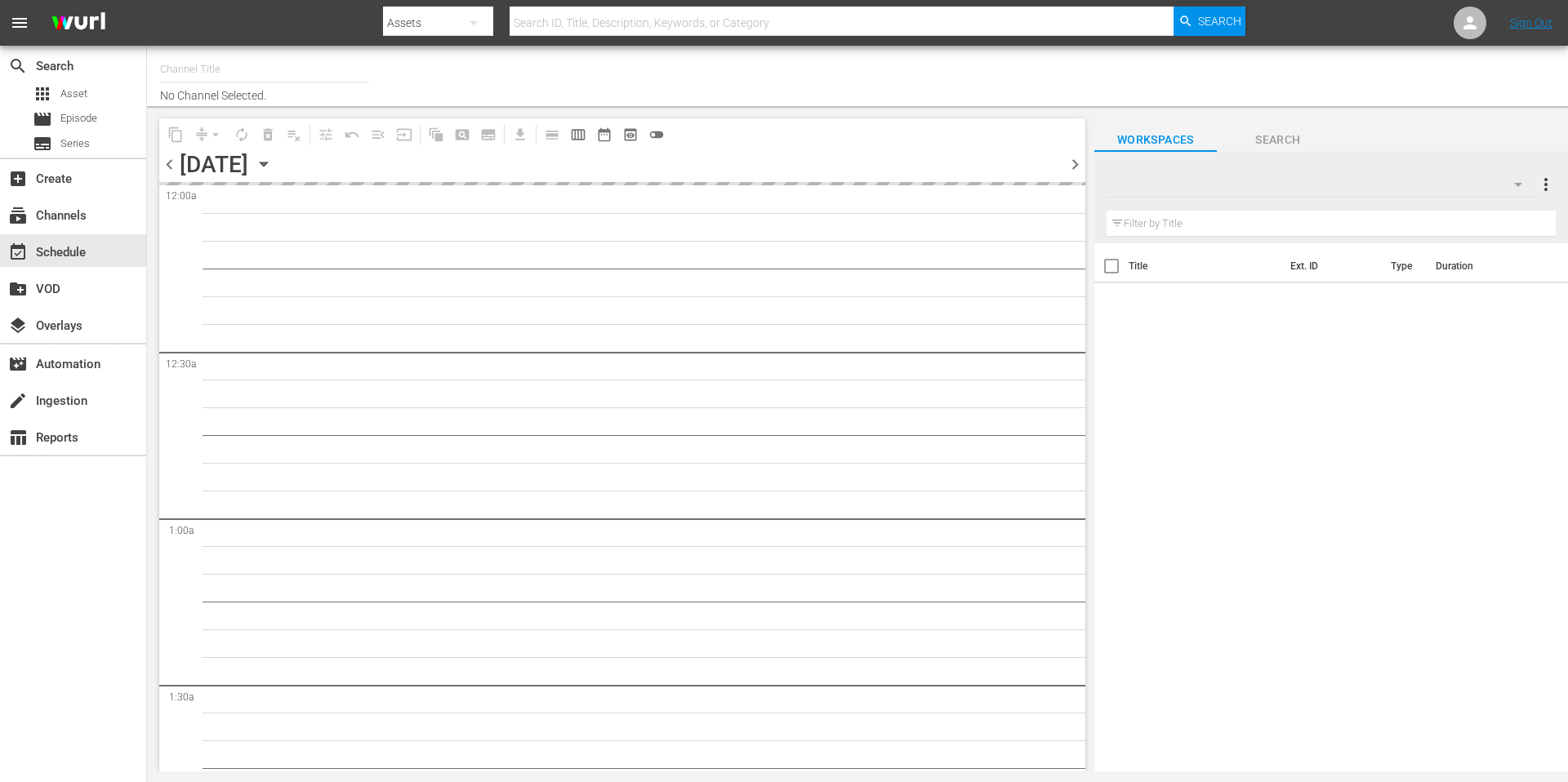
type input "[DOMAIN_NAME] (ANZ) (1798)"
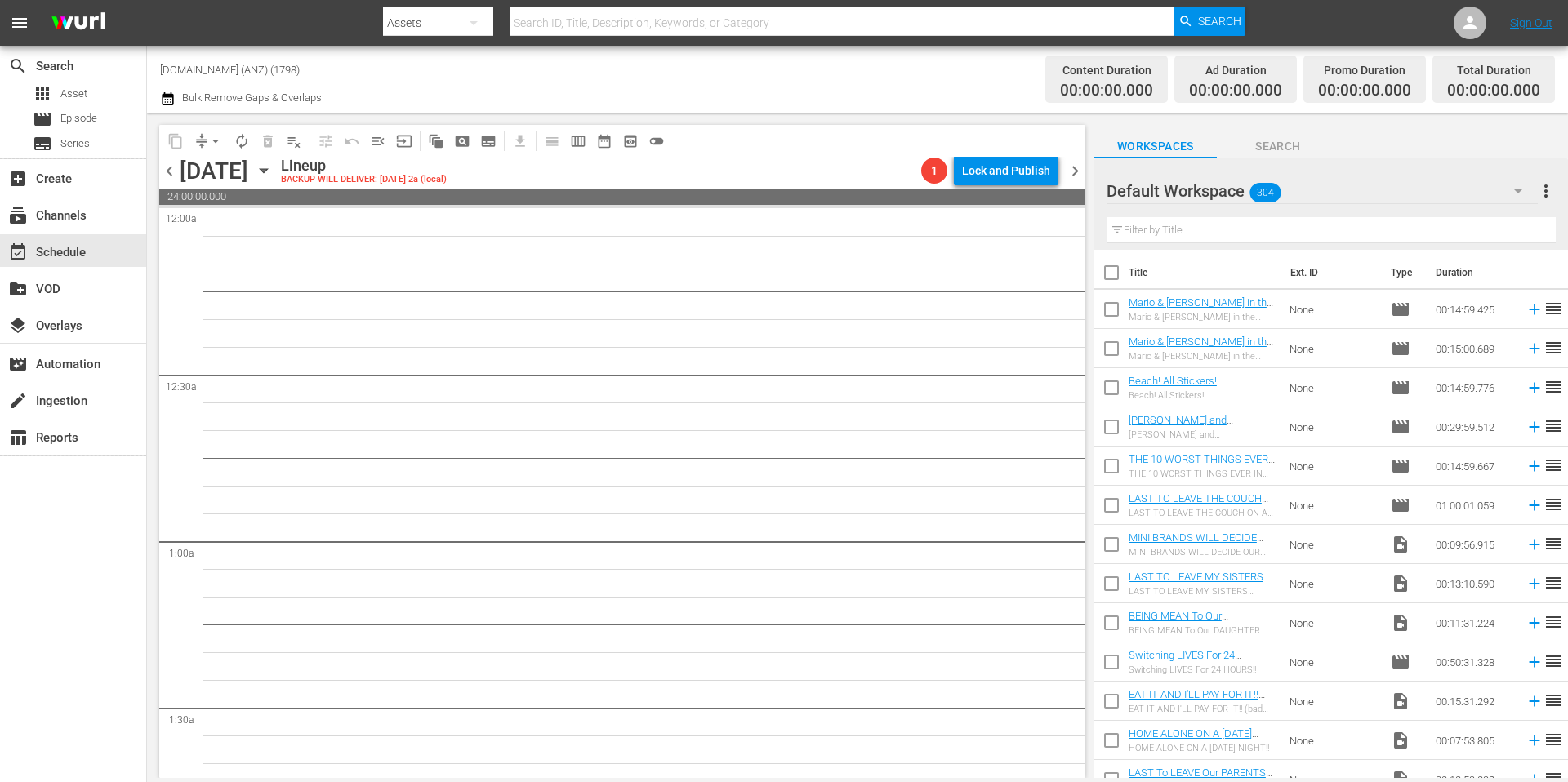
click at [1076, 176] on span "chevron_right" at bounding box center [1075, 170] width 20 height 20
click at [273, 174] on icon "button" at bounding box center [264, 170] width 18 height 18
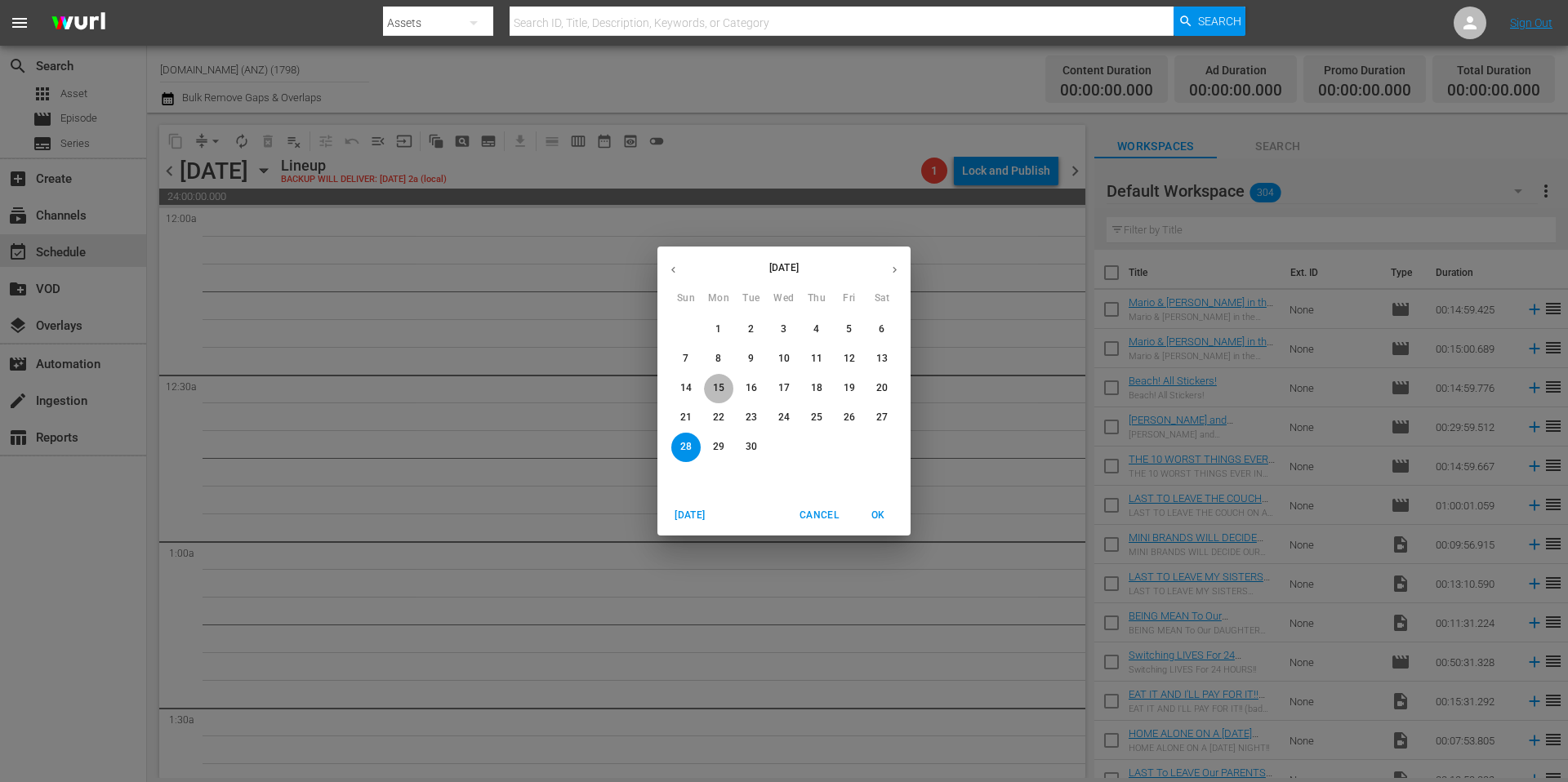
click at [722, 389] on p "15" at bounding box center [719, 388] width 12 height 13
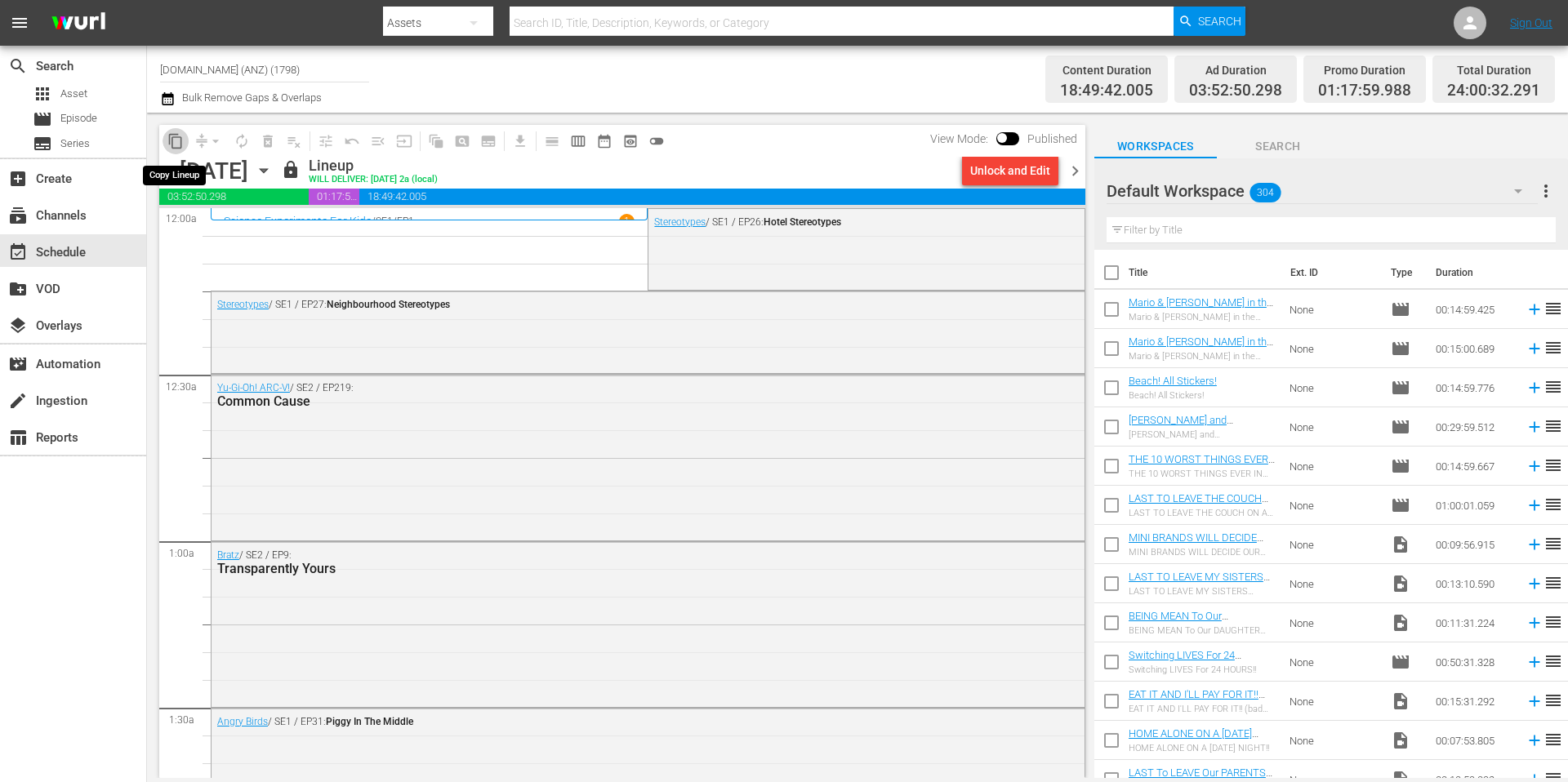
click at [176, 141] on span "content_copy" at bounding box center [175, 140] width 16 height 16
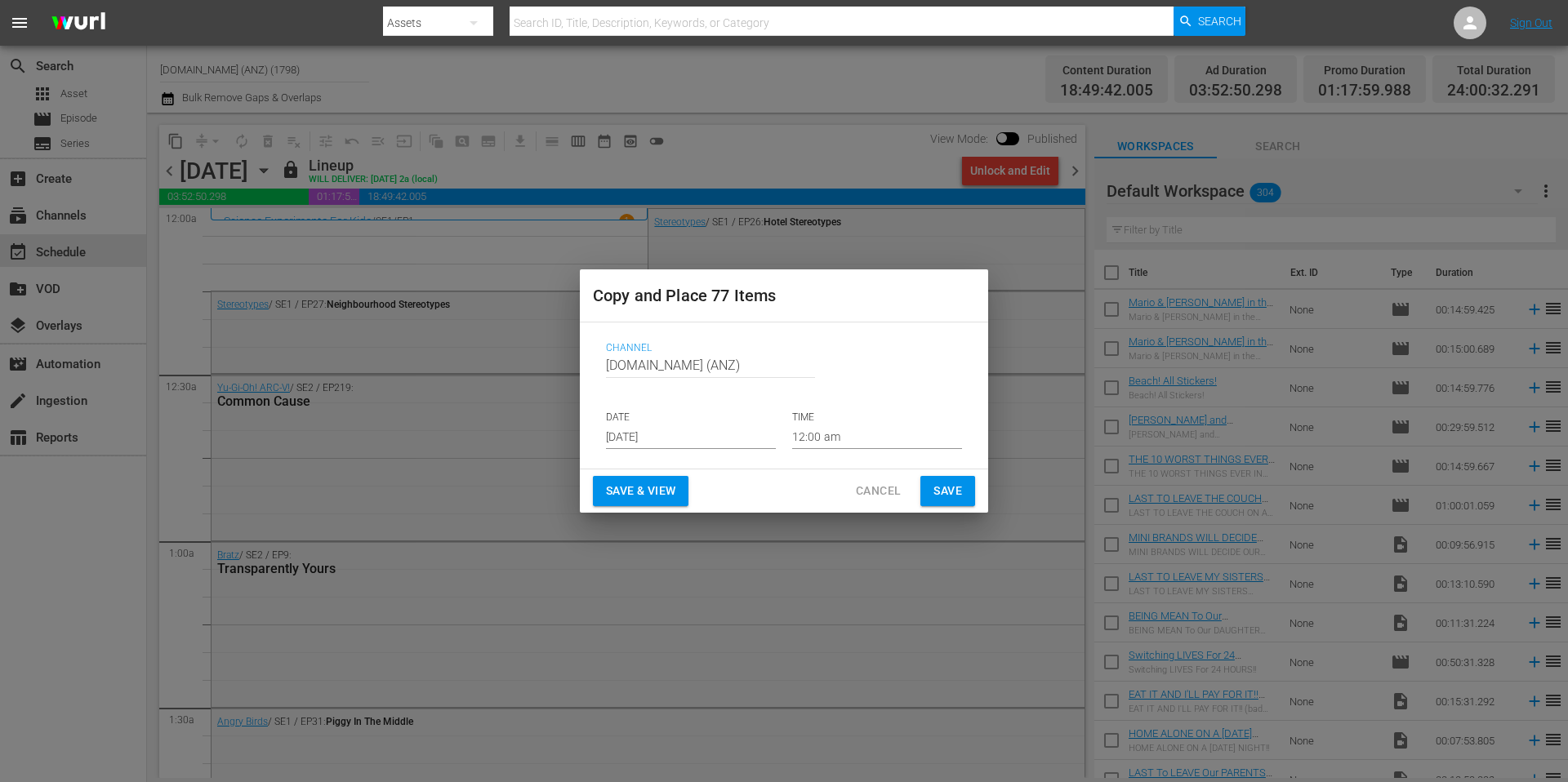
click at [720, 435] on input "[DATE]" at bounding box center [691, 436] width 170 height 24
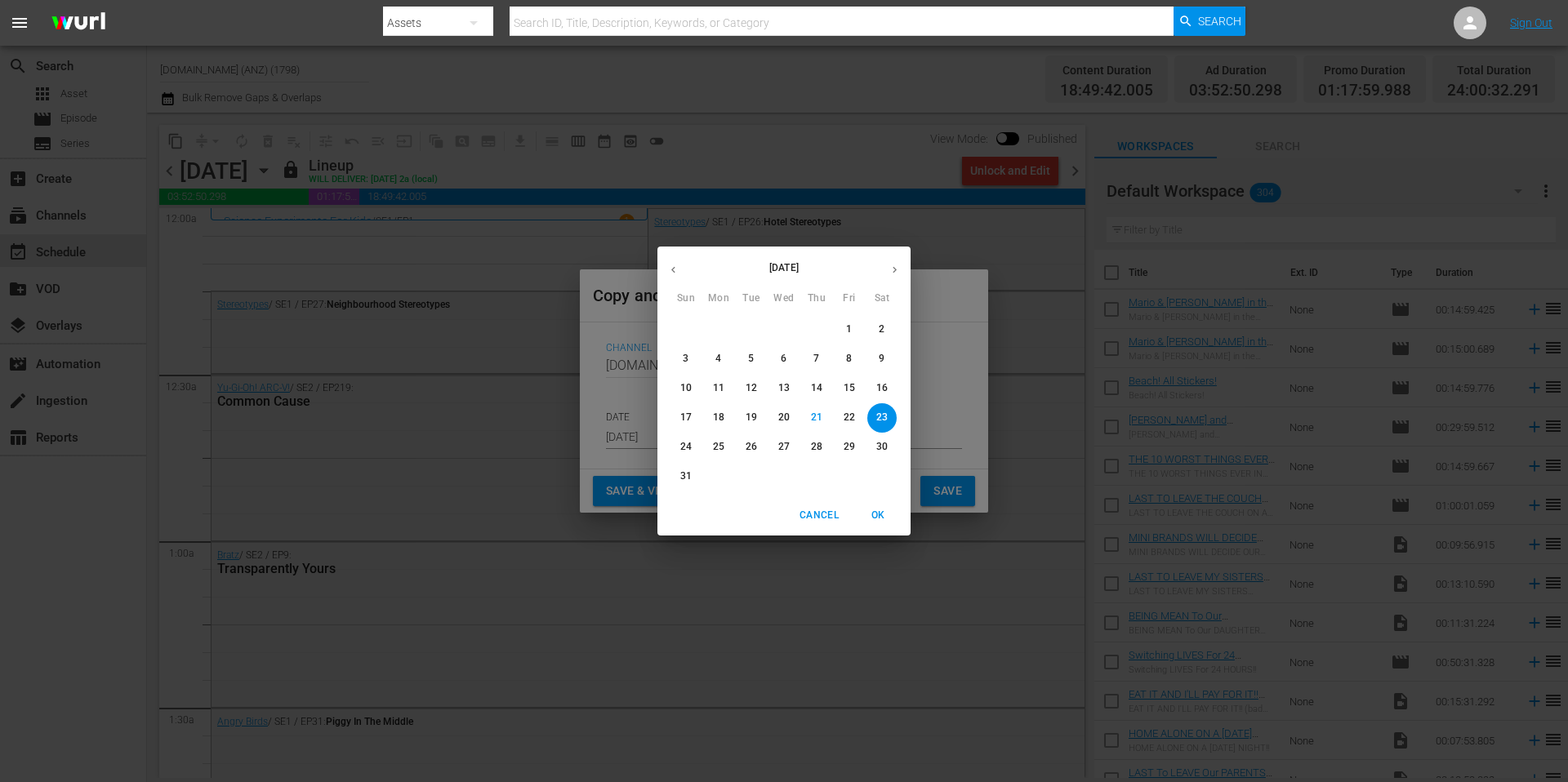
click at [903, 269] on button "button" at bounding box center [894, 269] width 32 height 32
click at [717, 416] on p "22" at bounding box center [719, 417] width 12 height 13
type input "[DATE]"
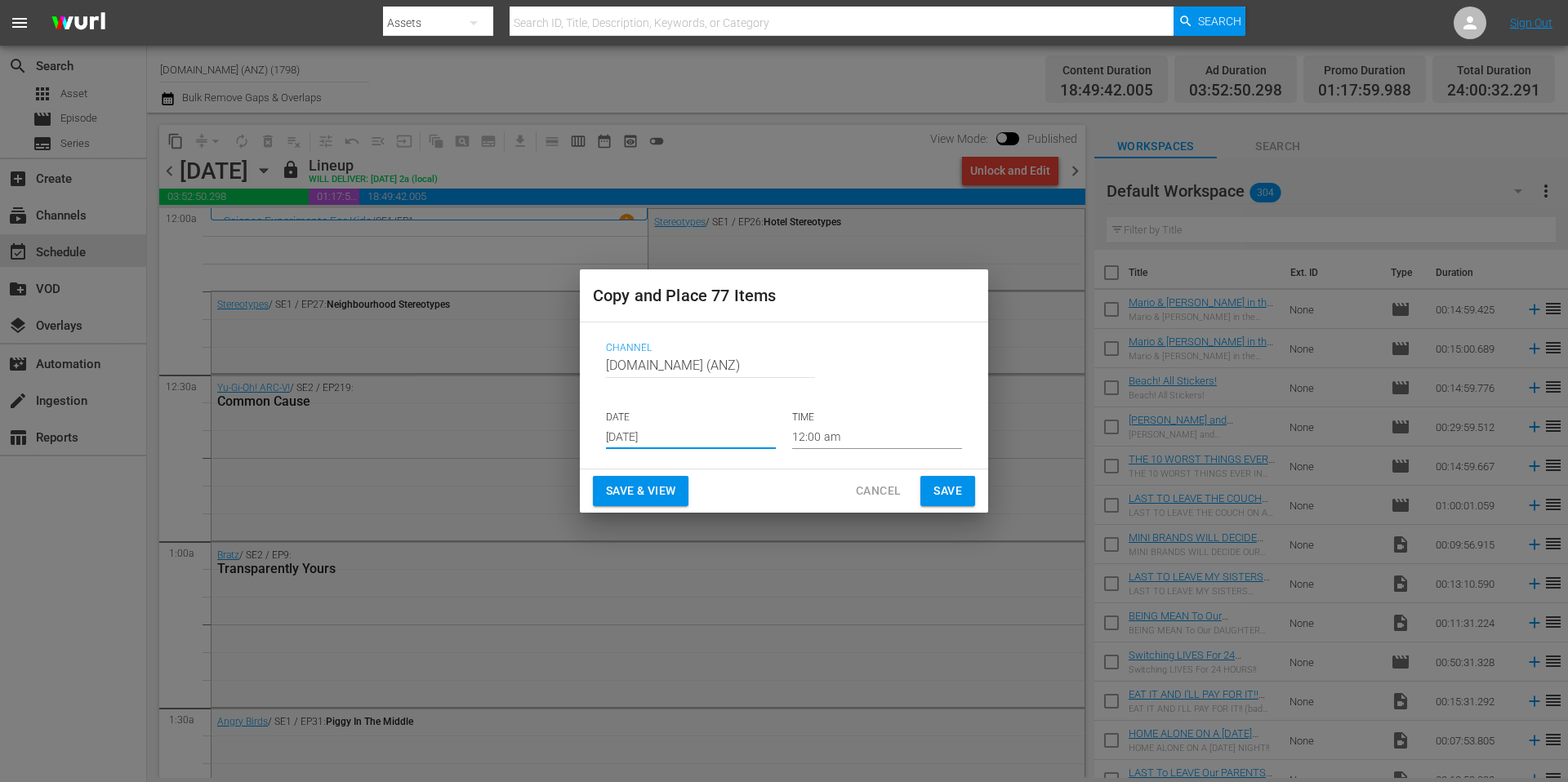
click at [934, 489] on span "Save" at bounding box center [948, 491] width 29 height 20
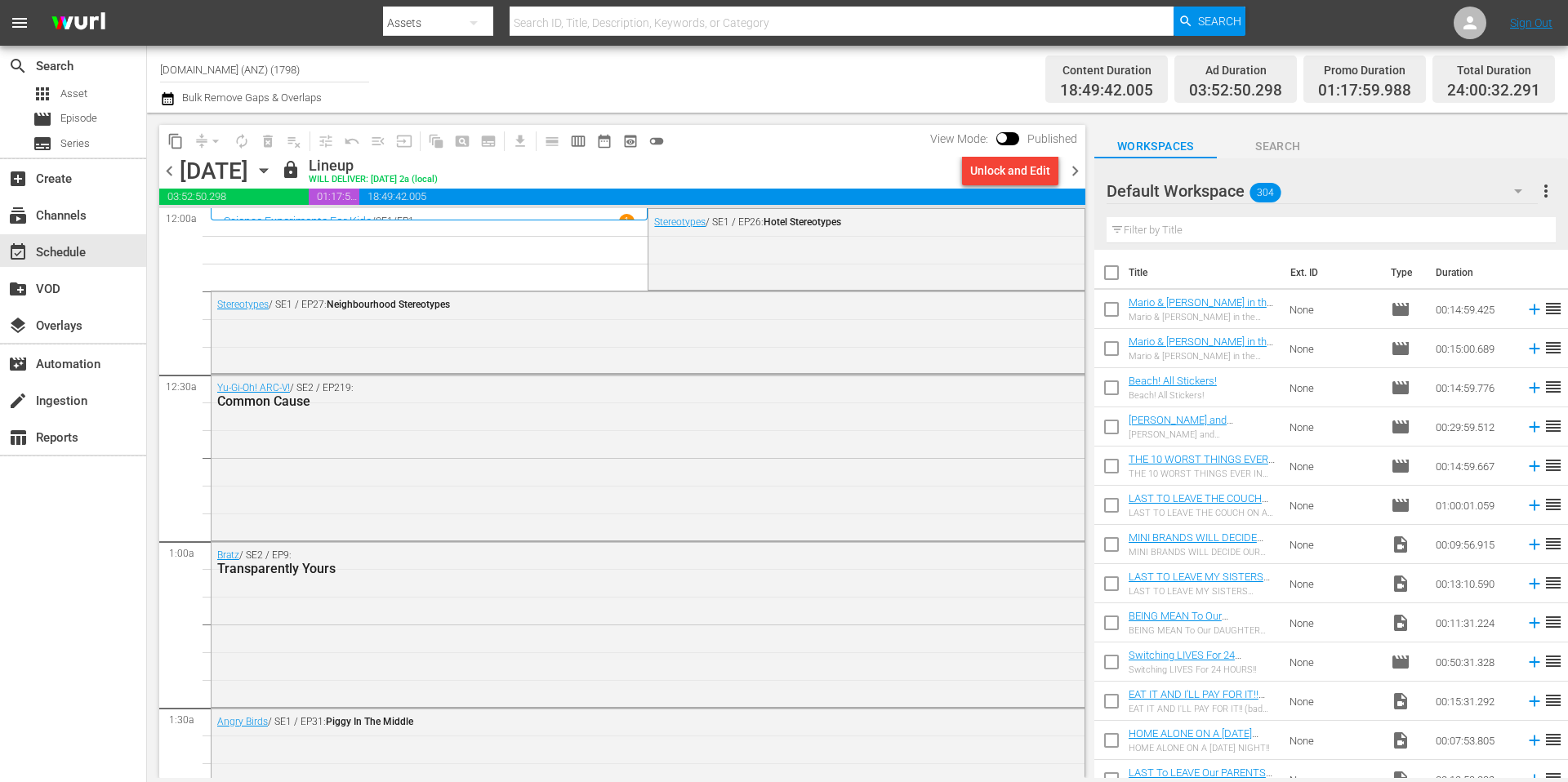
click at [1076, 171] on span "chevron_right" at bounding box center [1075, 170] width 20 height 20
click at [173, 142] on span "content_copy" at bounding box center [175, 140] width 16 height 16
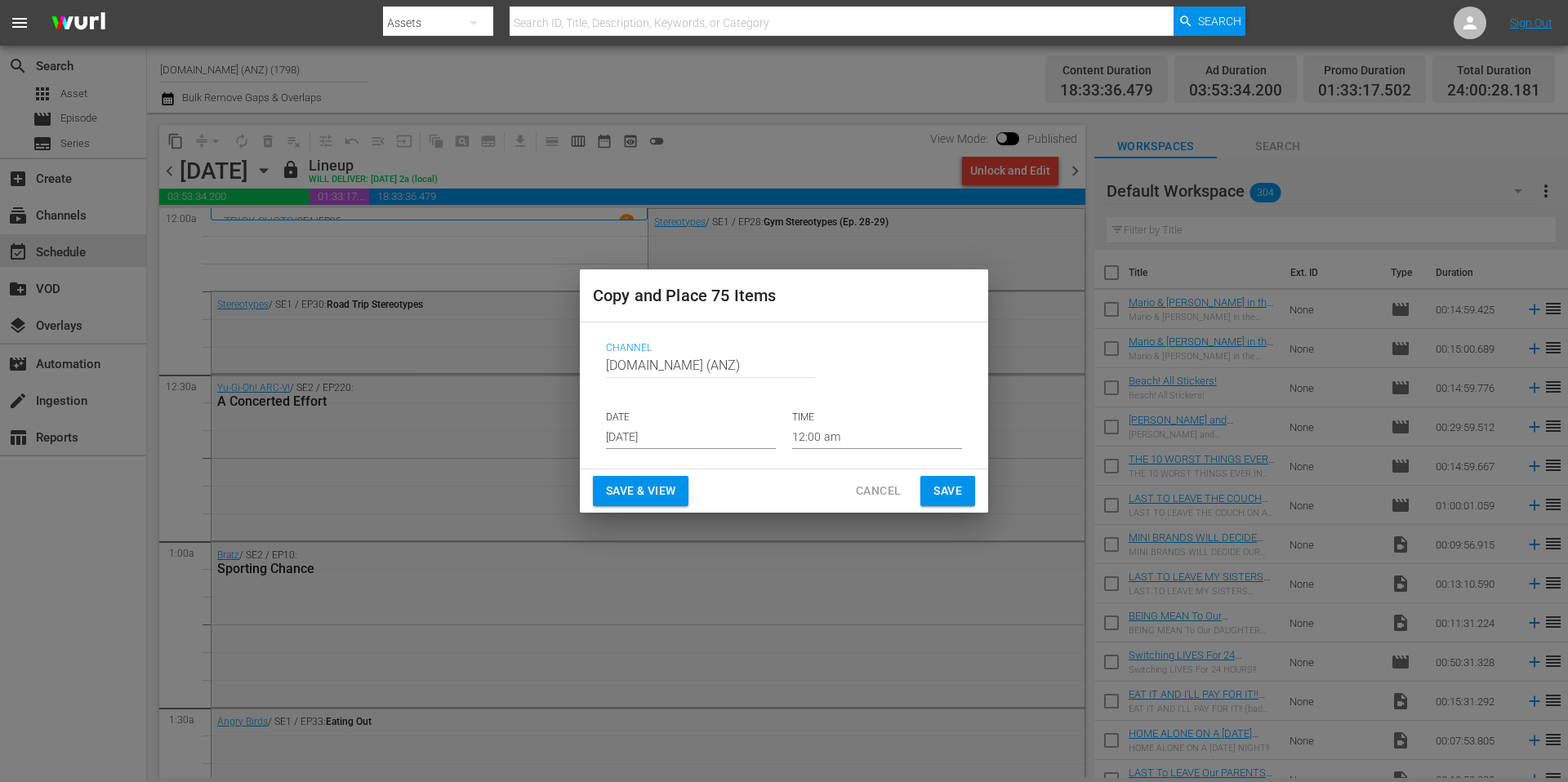
click at [686, 441] on input "[DATE]" at bounding box center [691, 436] width 170 height 24
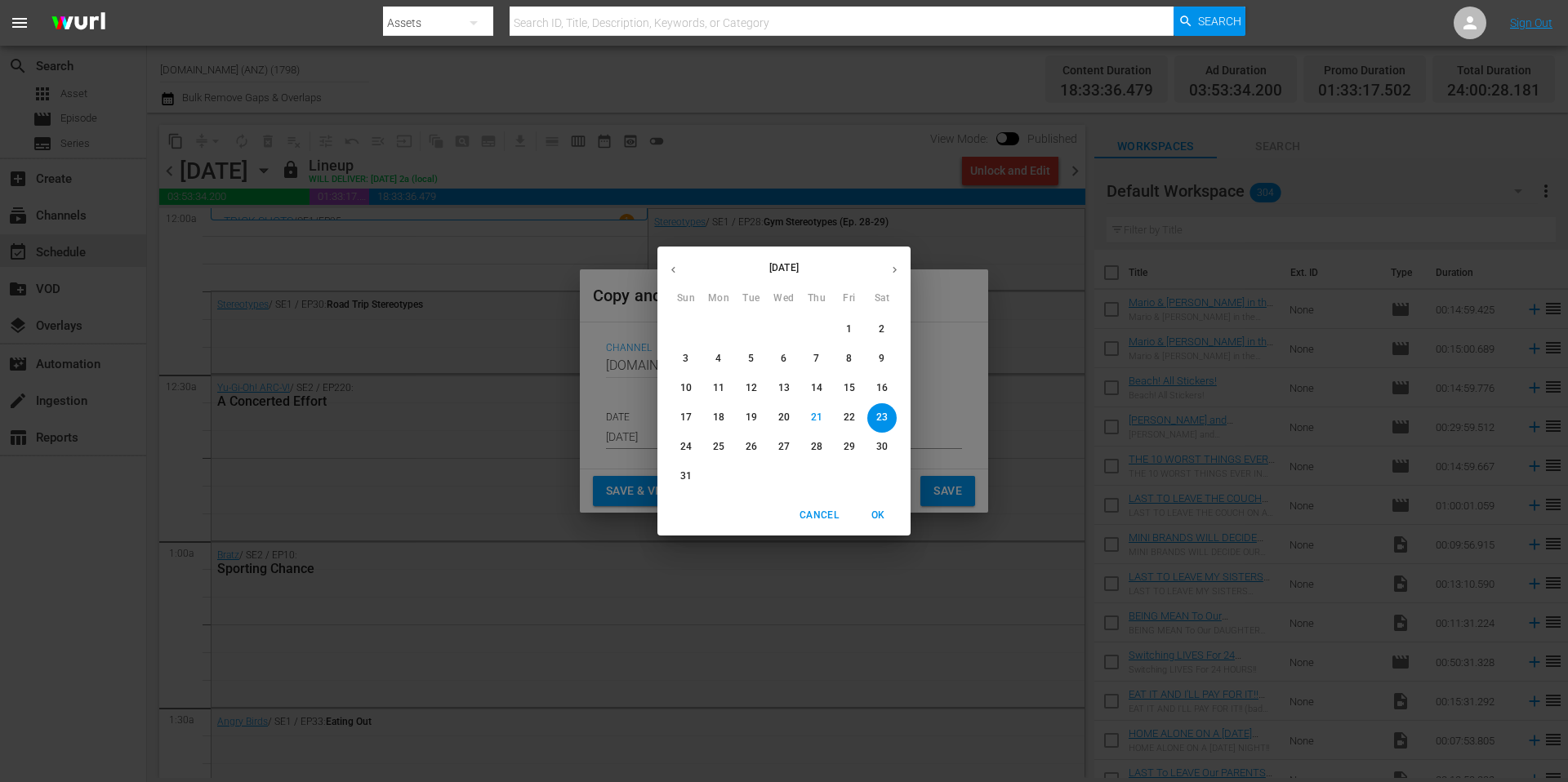
click at [895, 265] on icon "button" at bounding box center [895, 269] width 13 height 13
click at [753, 419] on p "23" at bounding box center [751, 417] width 12 height 13
type input "[DATE]"
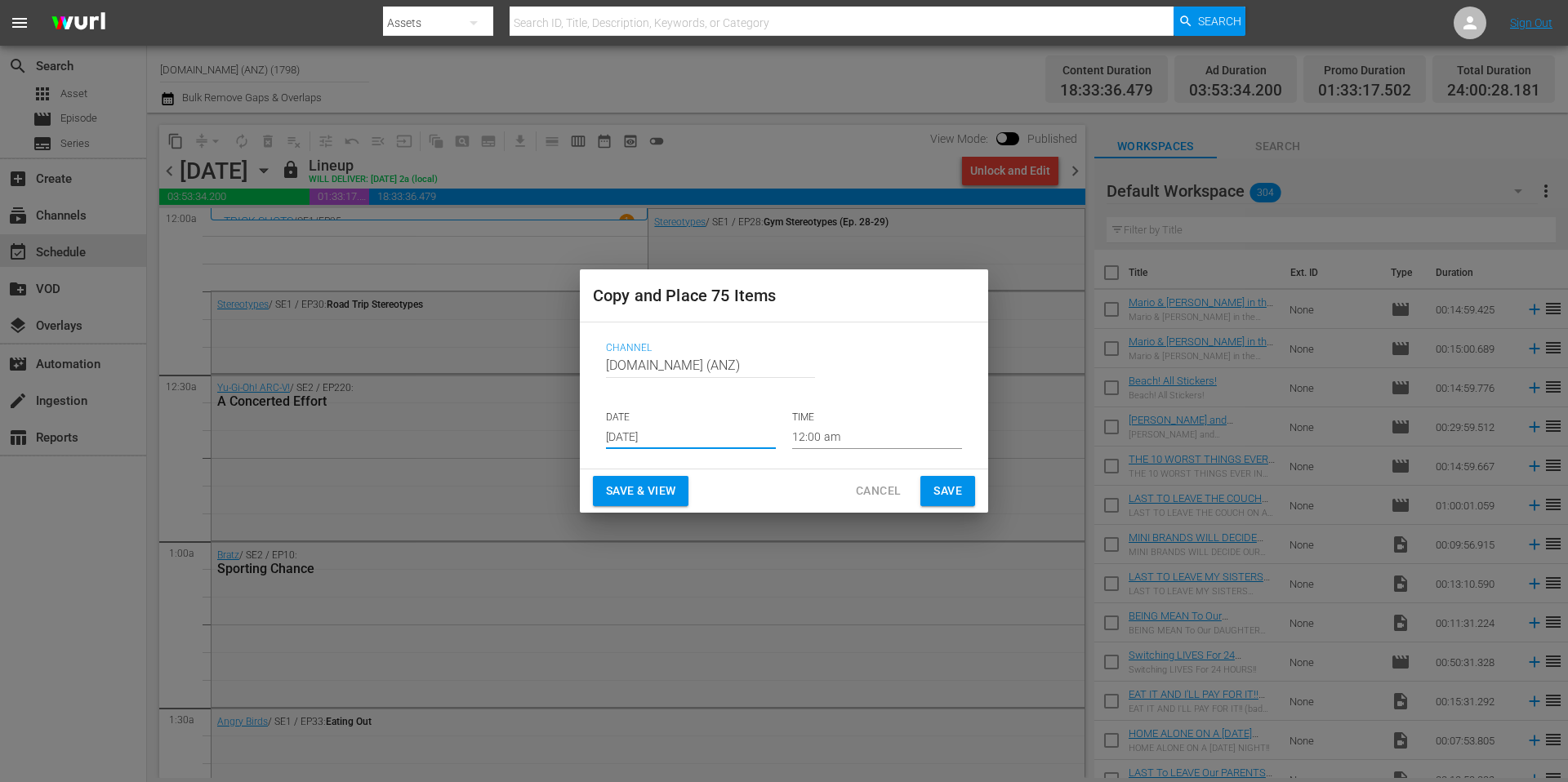
click at [942, 493] on span "Save" at bounding box center [948, 491] width 29 height 20
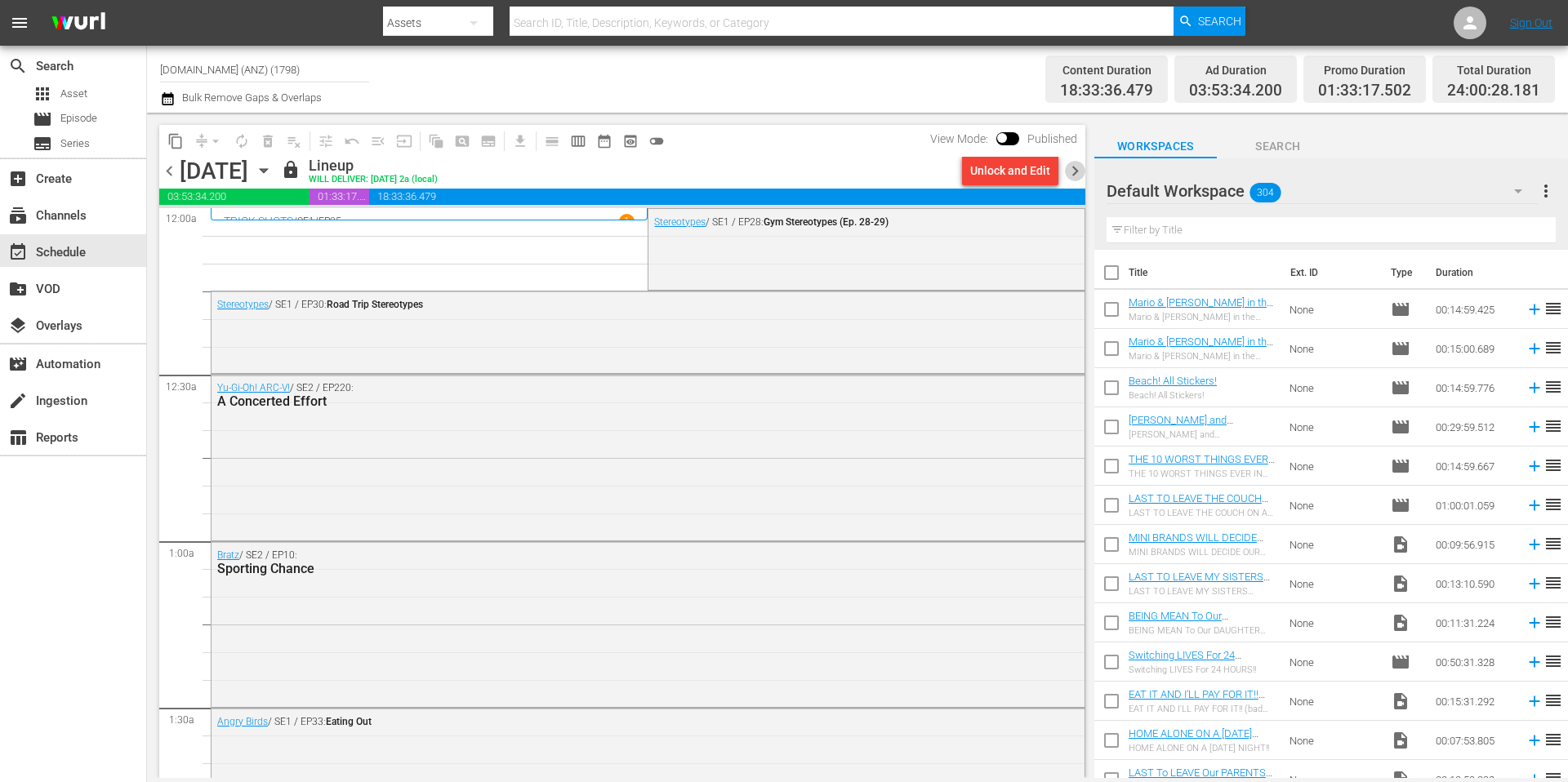
click at [1071, 170] on span "chevron_right" at bounding box center [1075, 170] width 20 height 20
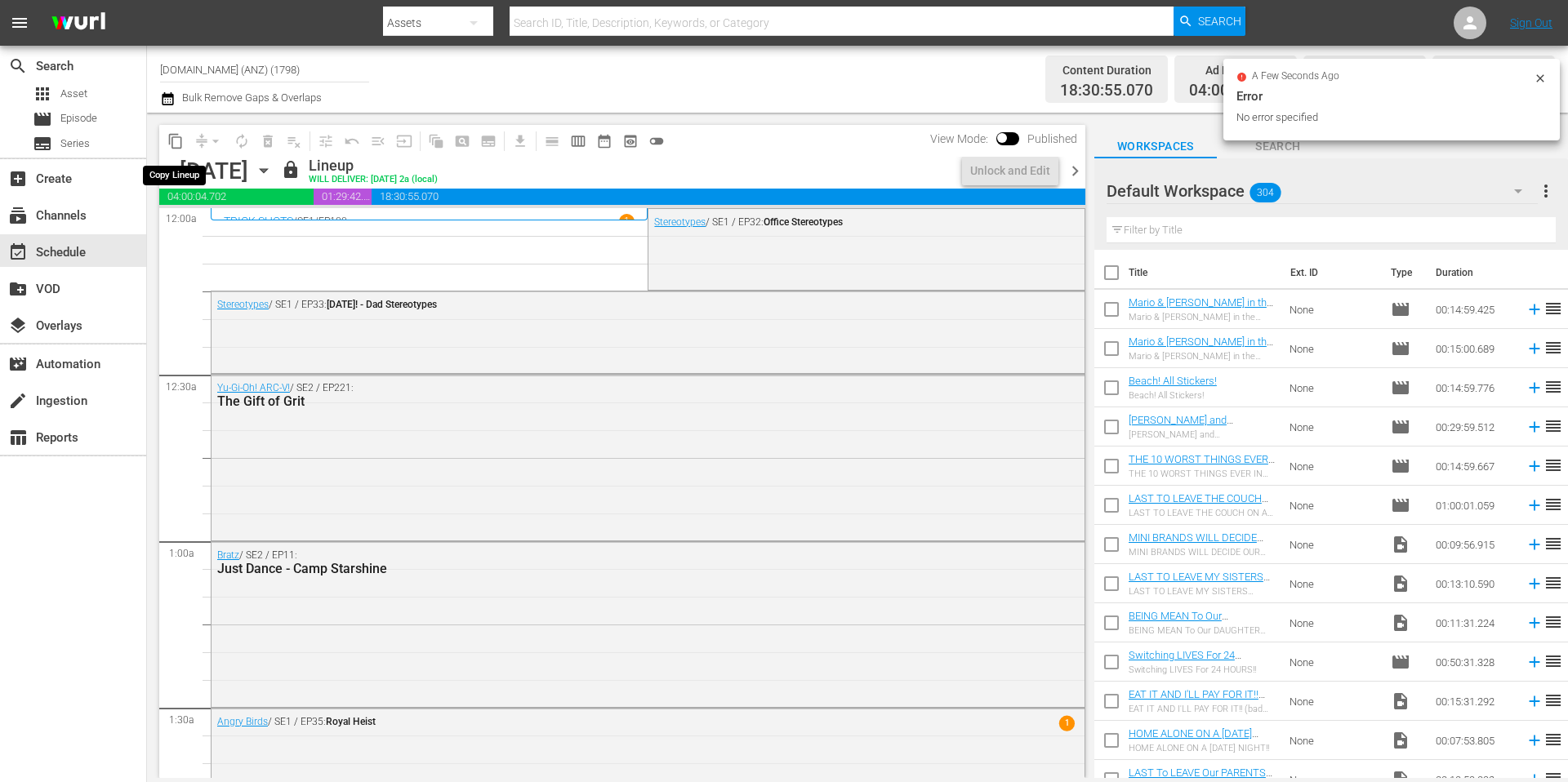
click at [175, 141] on span "content_copy" at bounding box center [175, 140] width 16 height 16
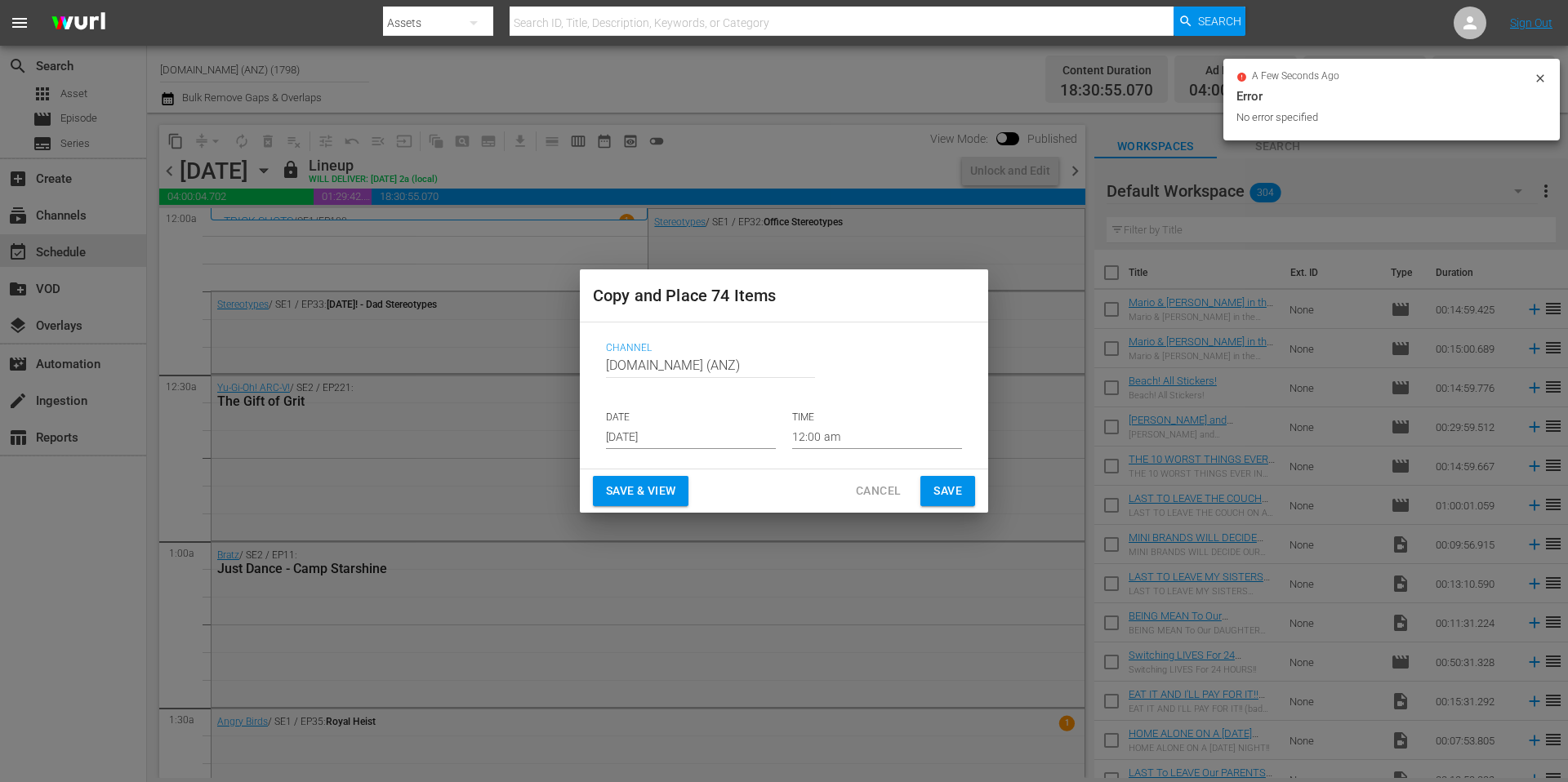
click at [684, 440] on input "[DATE]" at bounding box center [691, 436] width 170 height 24
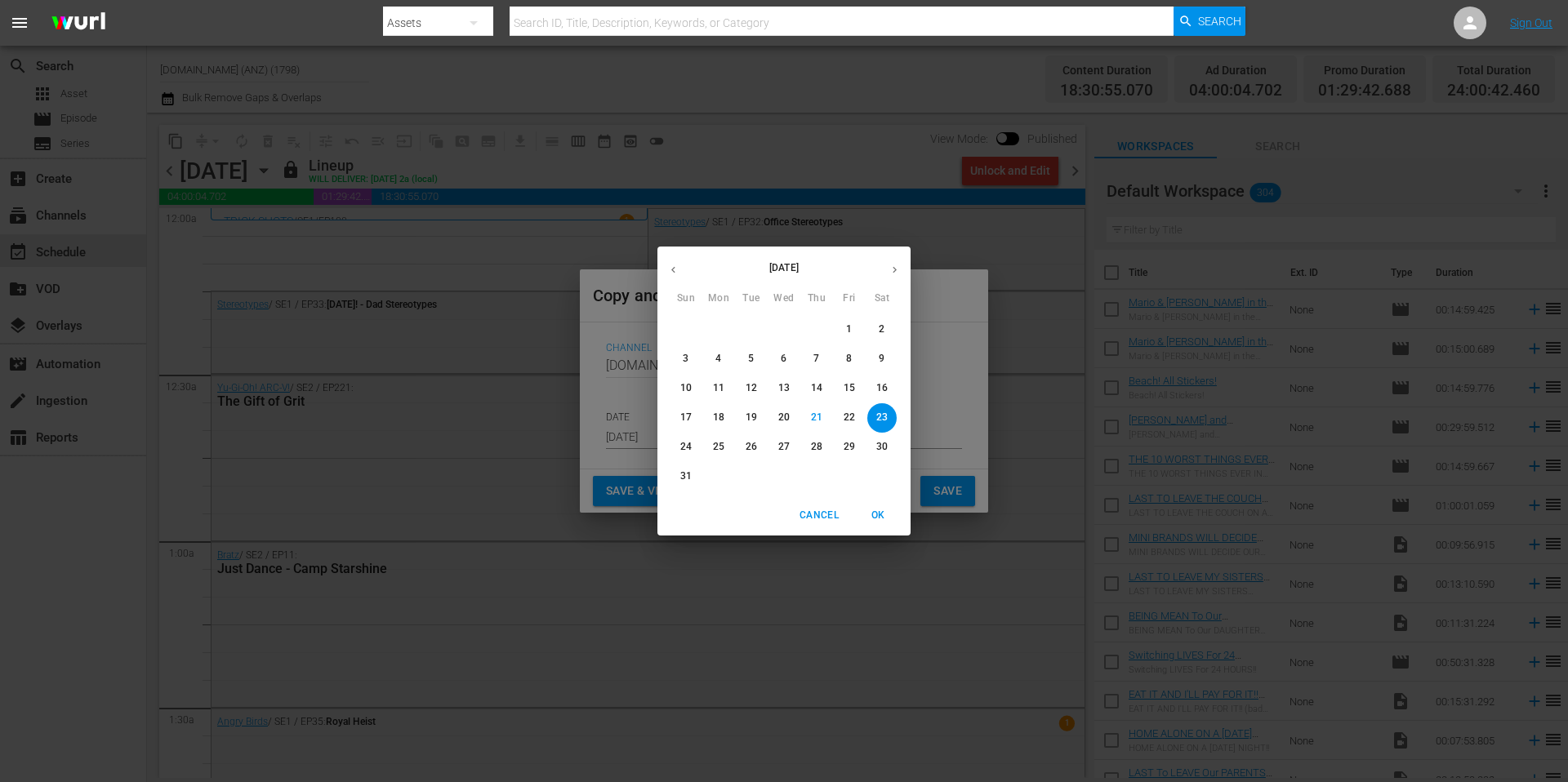
click at [894, 268] on icon "button" at bounding box center [895, 269] width 13 height 13
click at [787, 418] on p "24" at bounding box center [784, 417] width 12 height 13
type input "[DATE]"
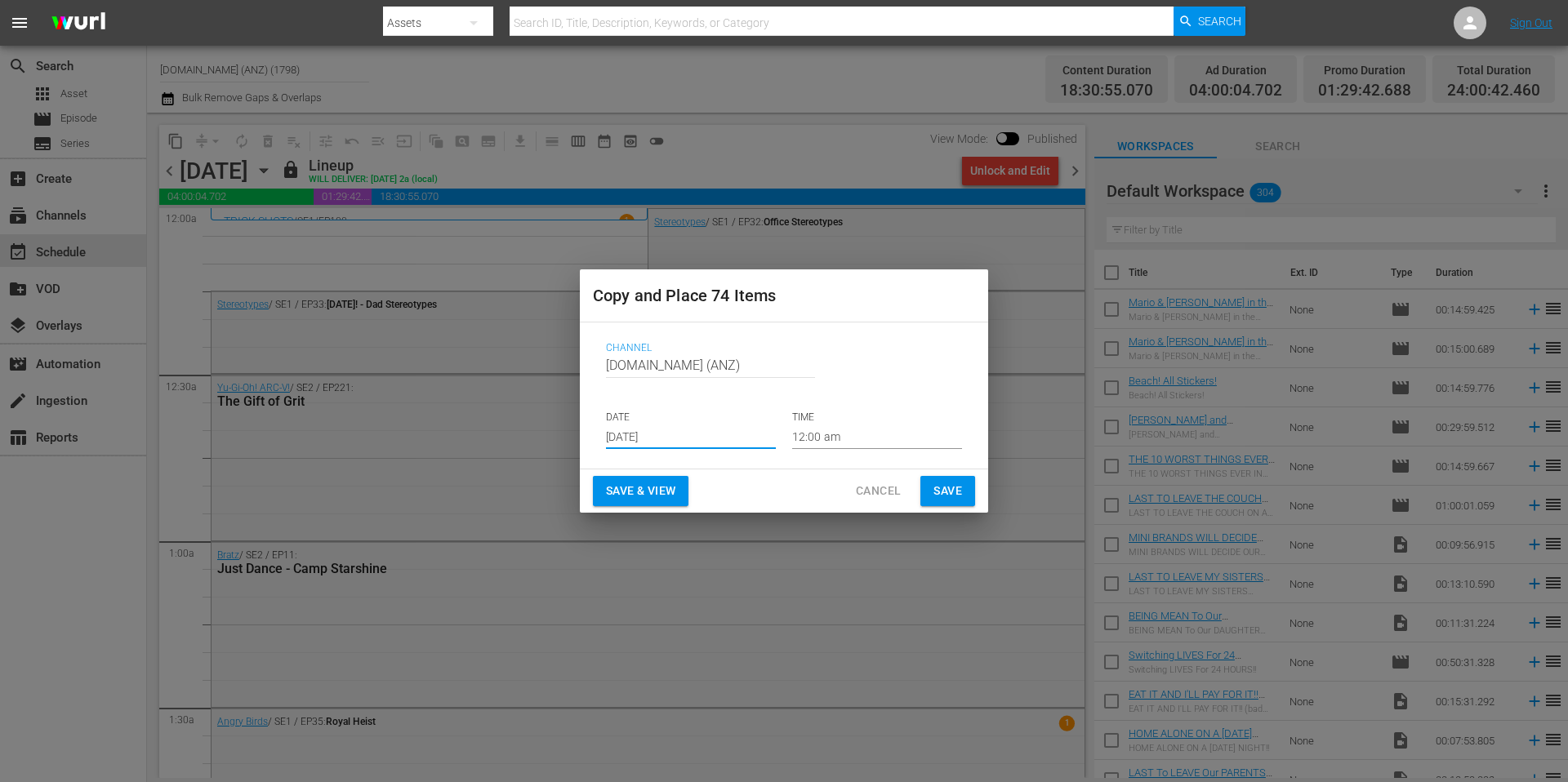
click at [948, 490] on span "Save" at bounding box center [948, 491] width 29 height 20
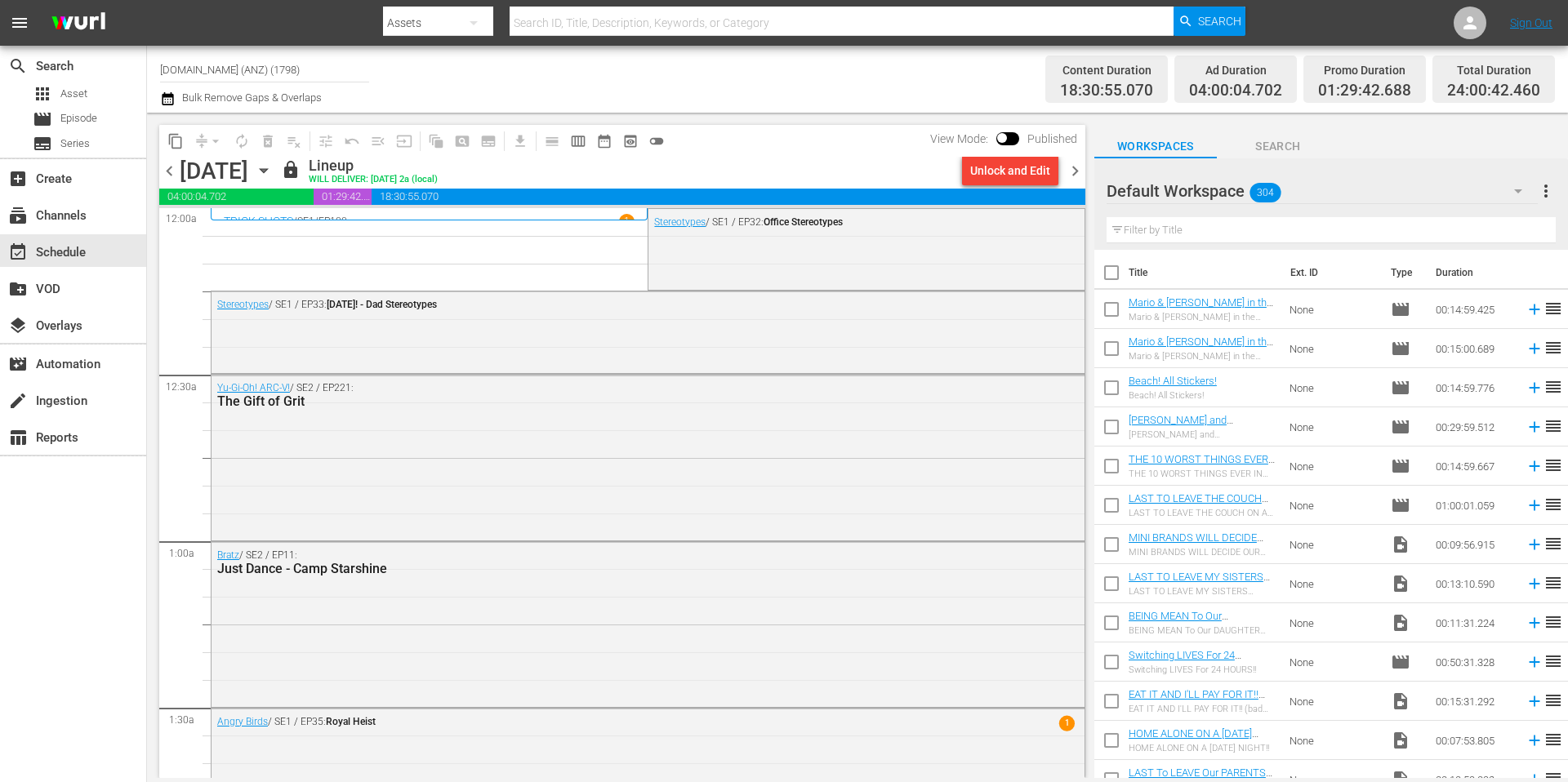
click at [1074, 174] on span "chevron_right" at bounding box center [1075, 170] width 20 height 20
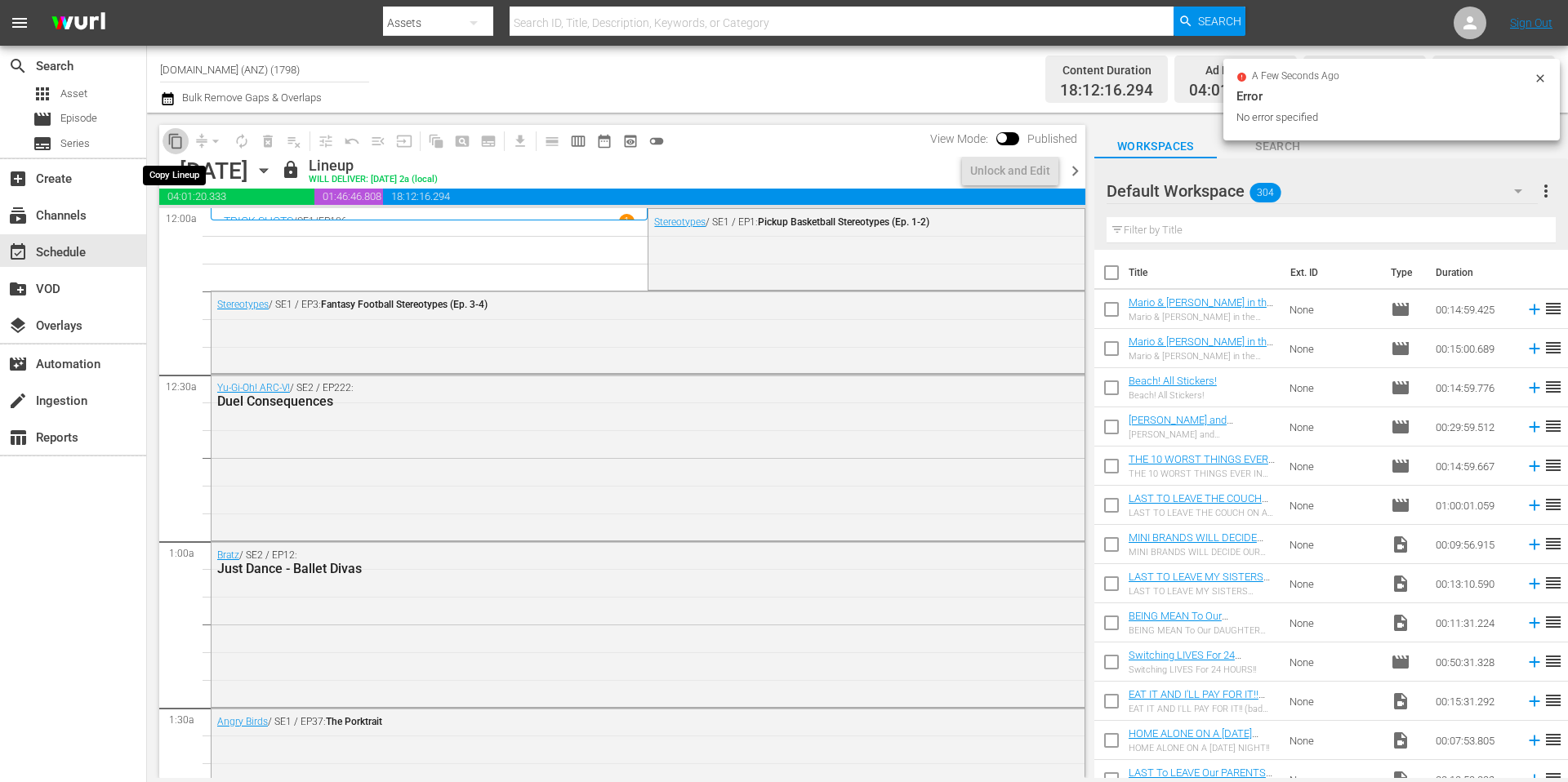
click at [176, 140] on span "content_copy" at bounding box center [175, 140] width 16 height 16
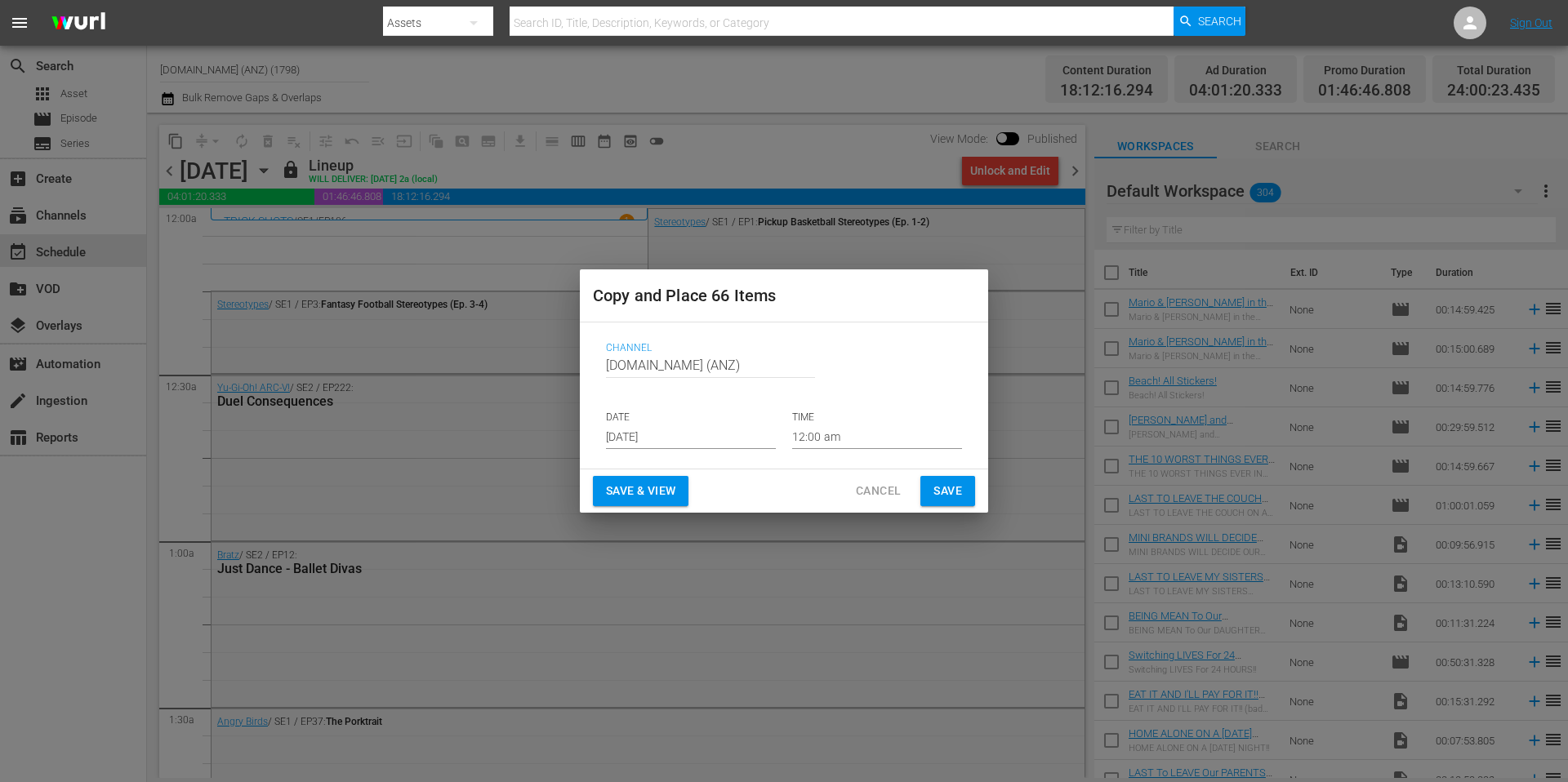
click at [709, 443] on input "[DATE]" at bounding box center [691, 436] width 170 height 24
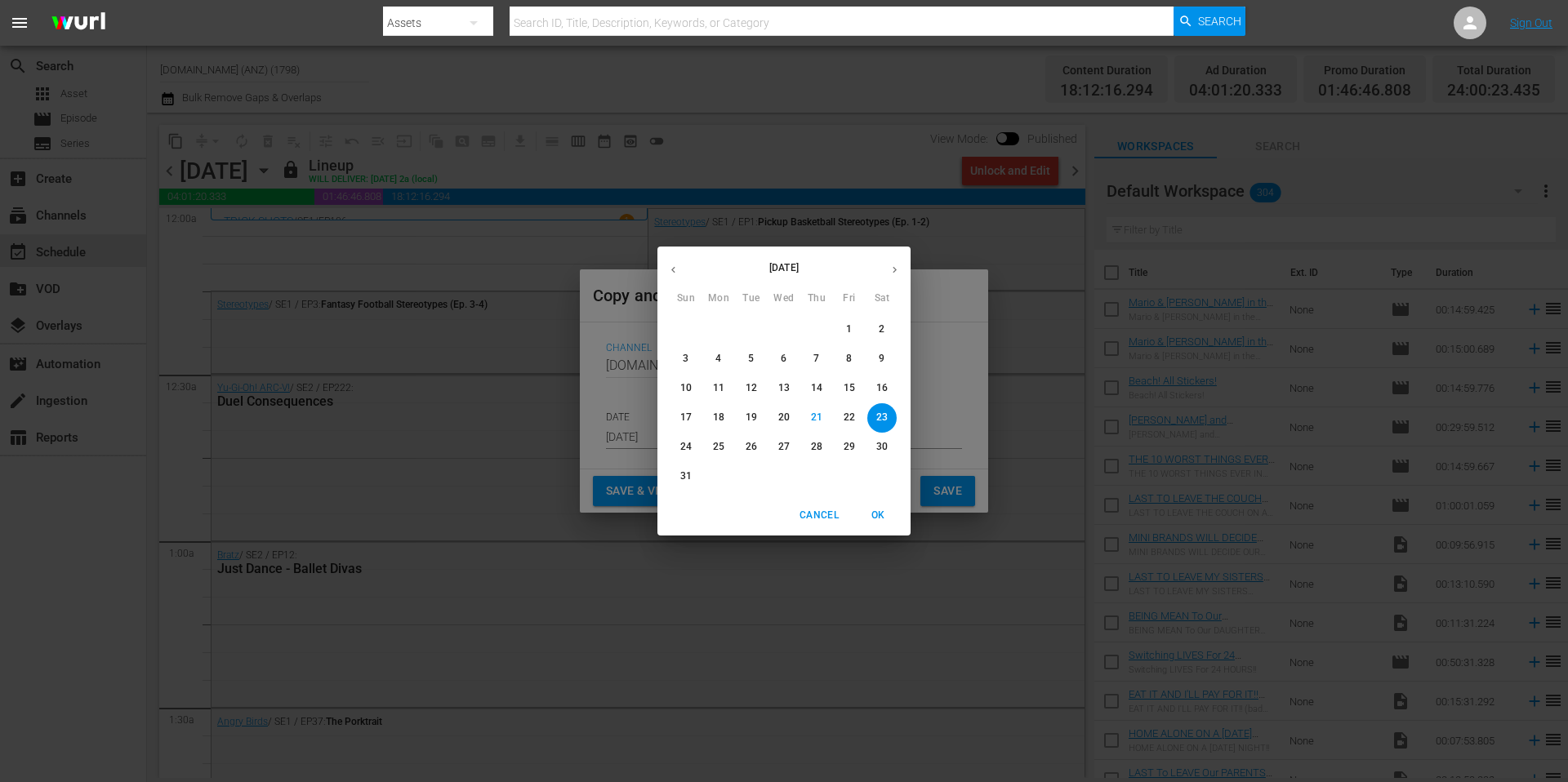
click at [897, 268] on icon "button" at bounding box center [895, 269] width 13 height 13
click at [822, 416] on p "25" at bounding box center [817, 417] width 12 height 13
type input "[DATE]"
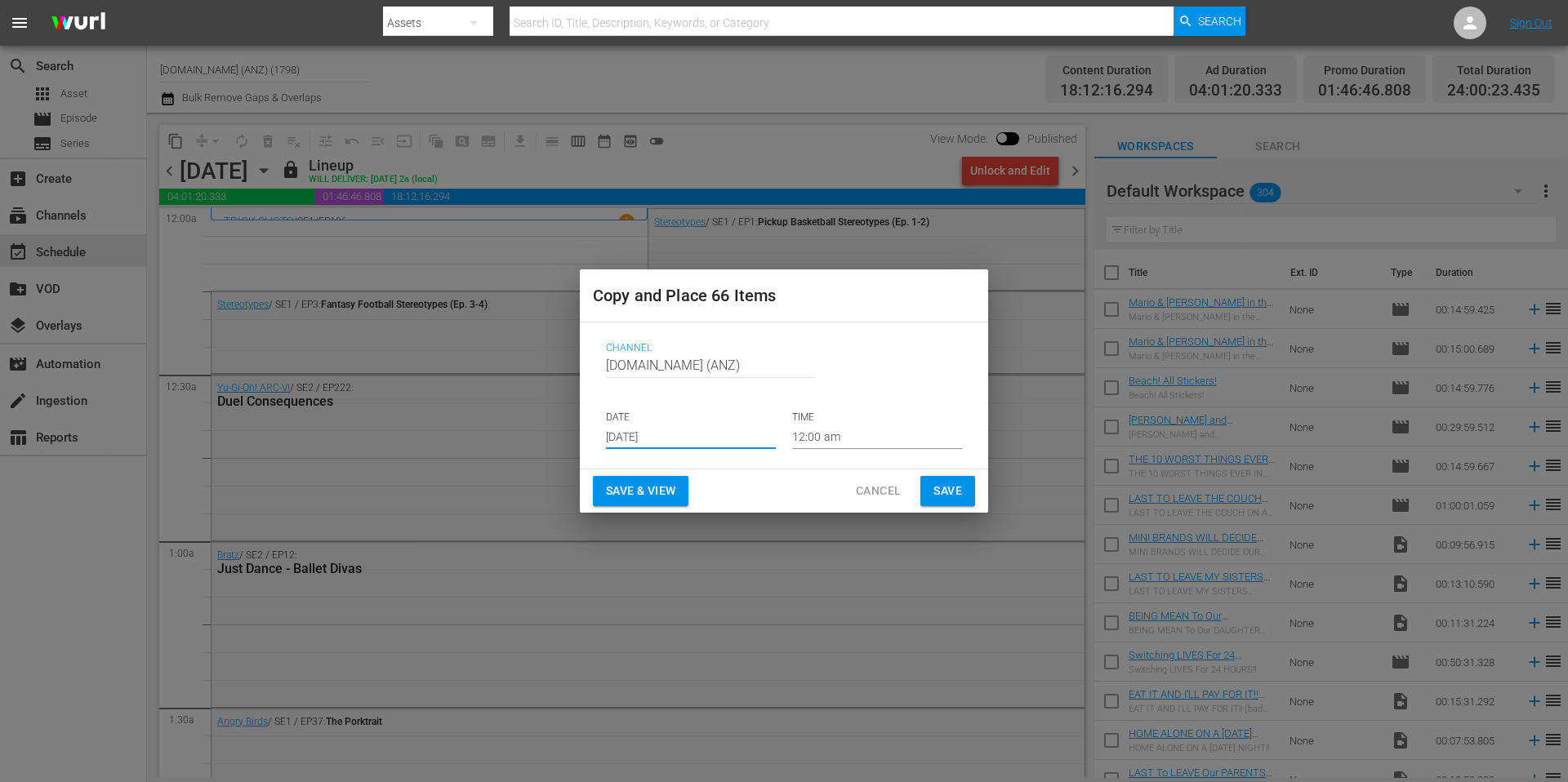
click at [942, 490] on span "Save" at bounding box center [948, 491] width 29 height 20
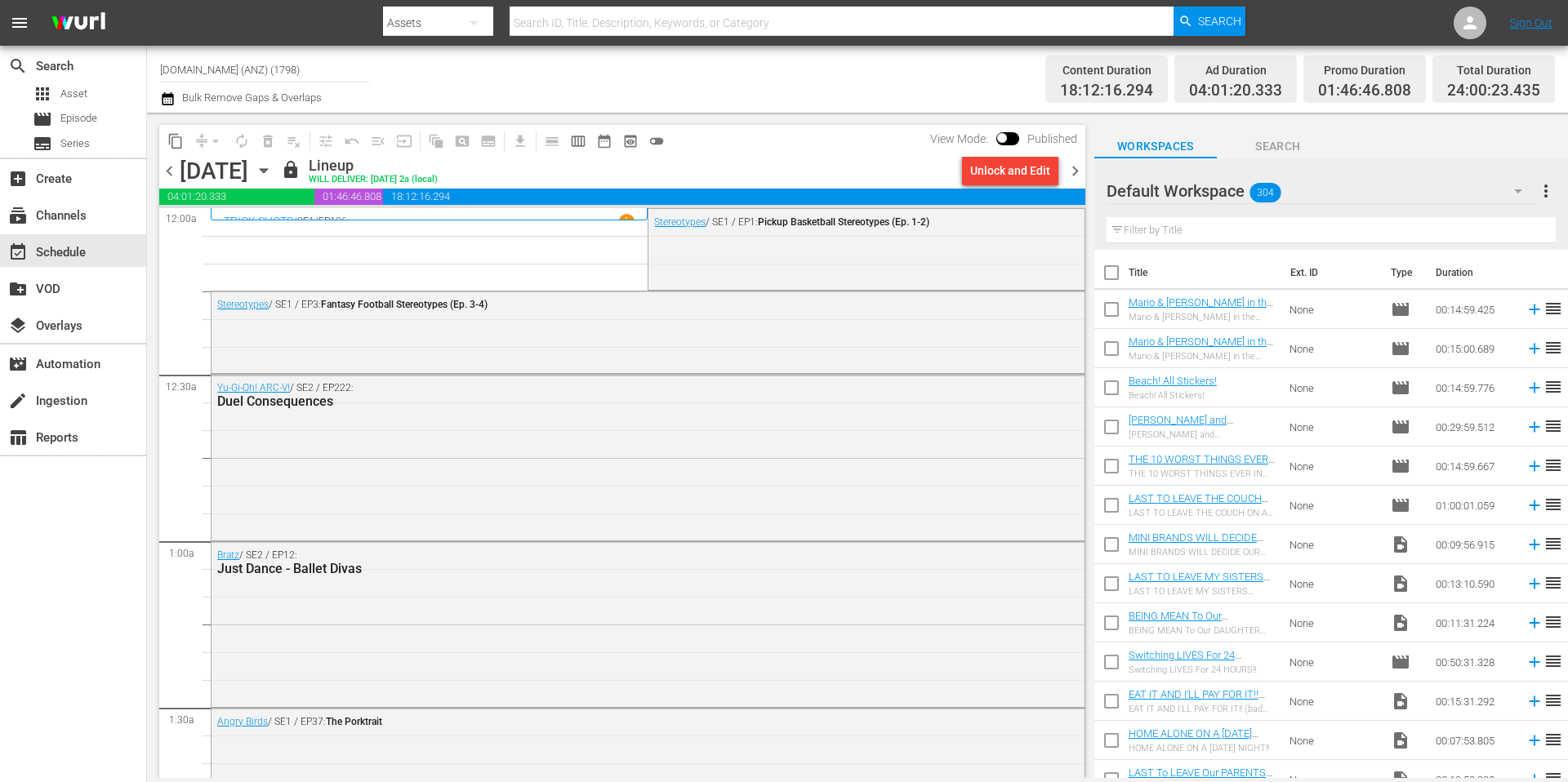
click at [1078, 169] on span "chevron_right" at bounding box center [1075, 170] width 20 height 20
click at [174, 141] on span "content_copy" at bounding box center [175, 140] width 16 height 16
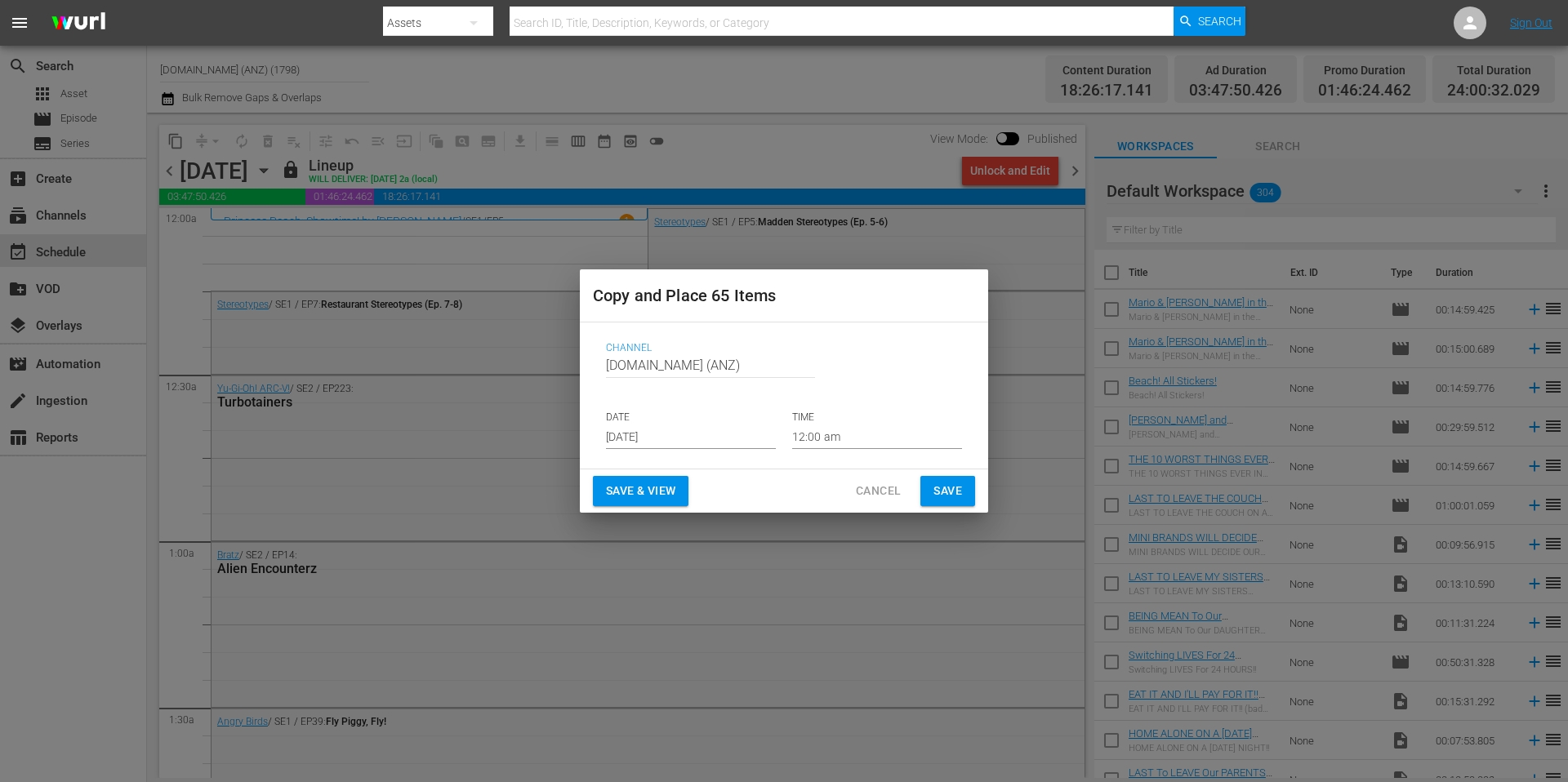
click at [703, 437] on input "[DATE]" at bounding box center [691, 436] width 170 height 24
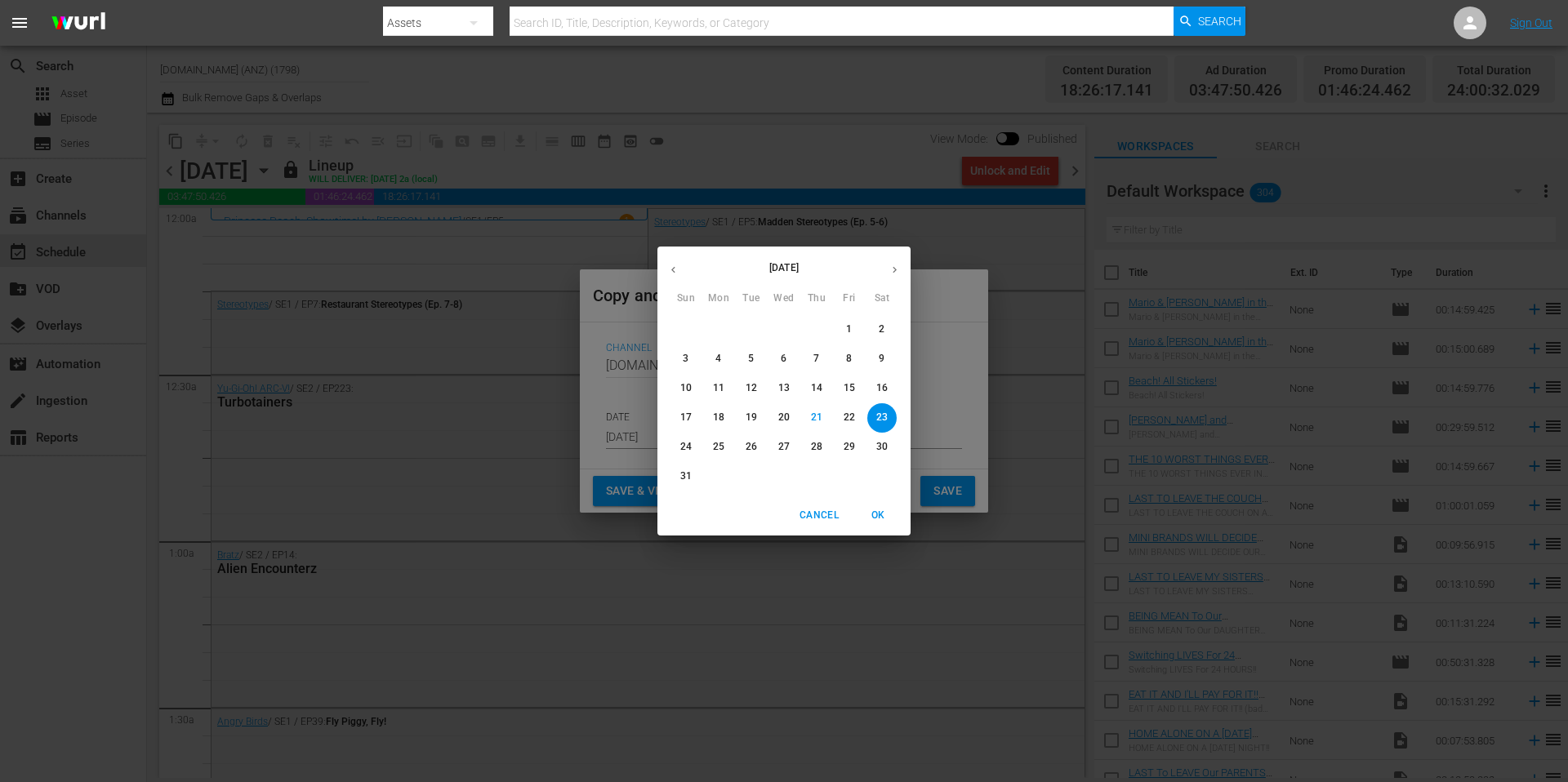
drag, startPoint x: 895, startPoint y: 273, endPoint x: 896, endPoint y: 290, distance: 17.0
click at [895, 273] on icon "button" at bounding box center [895, 269] width 13 height 13
click at [845, 416] on p "26" at bounding box center [849, 417] width 12 height 13
type input "[DATE]"
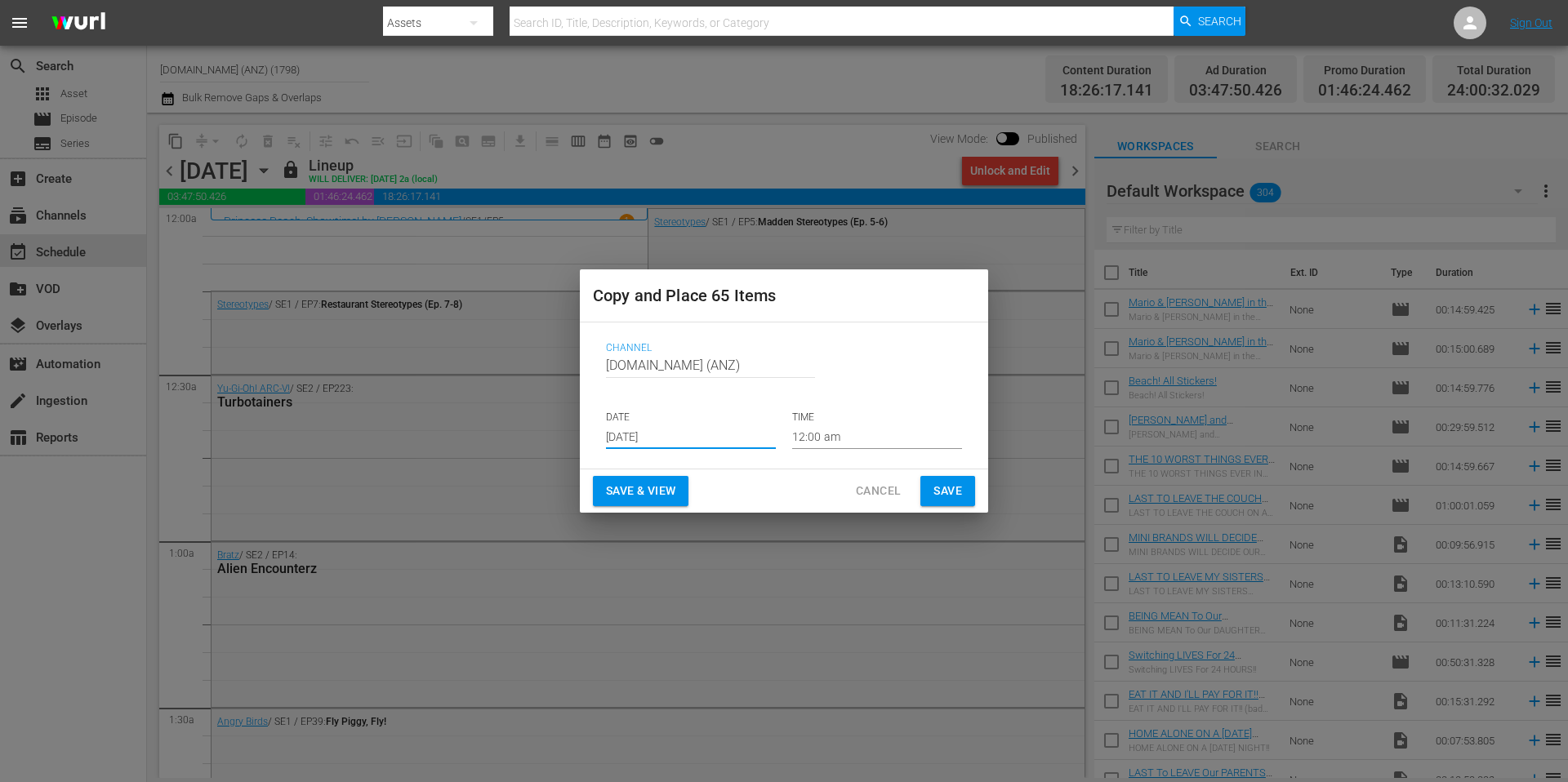
click at [945, 492] on span "Save" at bounding box center [948, 491] width 29 height 20
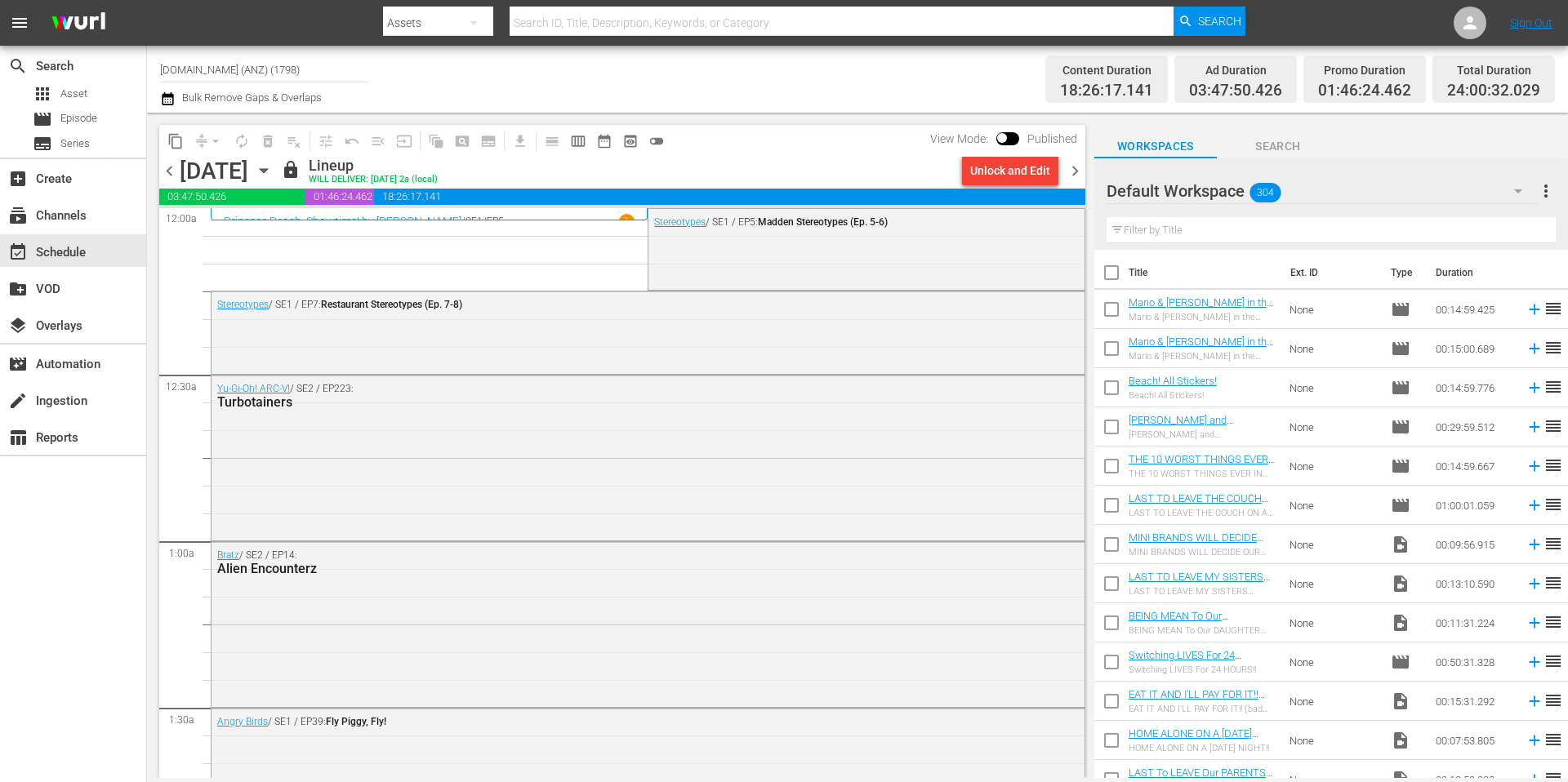
click at [1076, 172] on span "chevron_right" at bounding box center [1075, 170] width 20 height 20
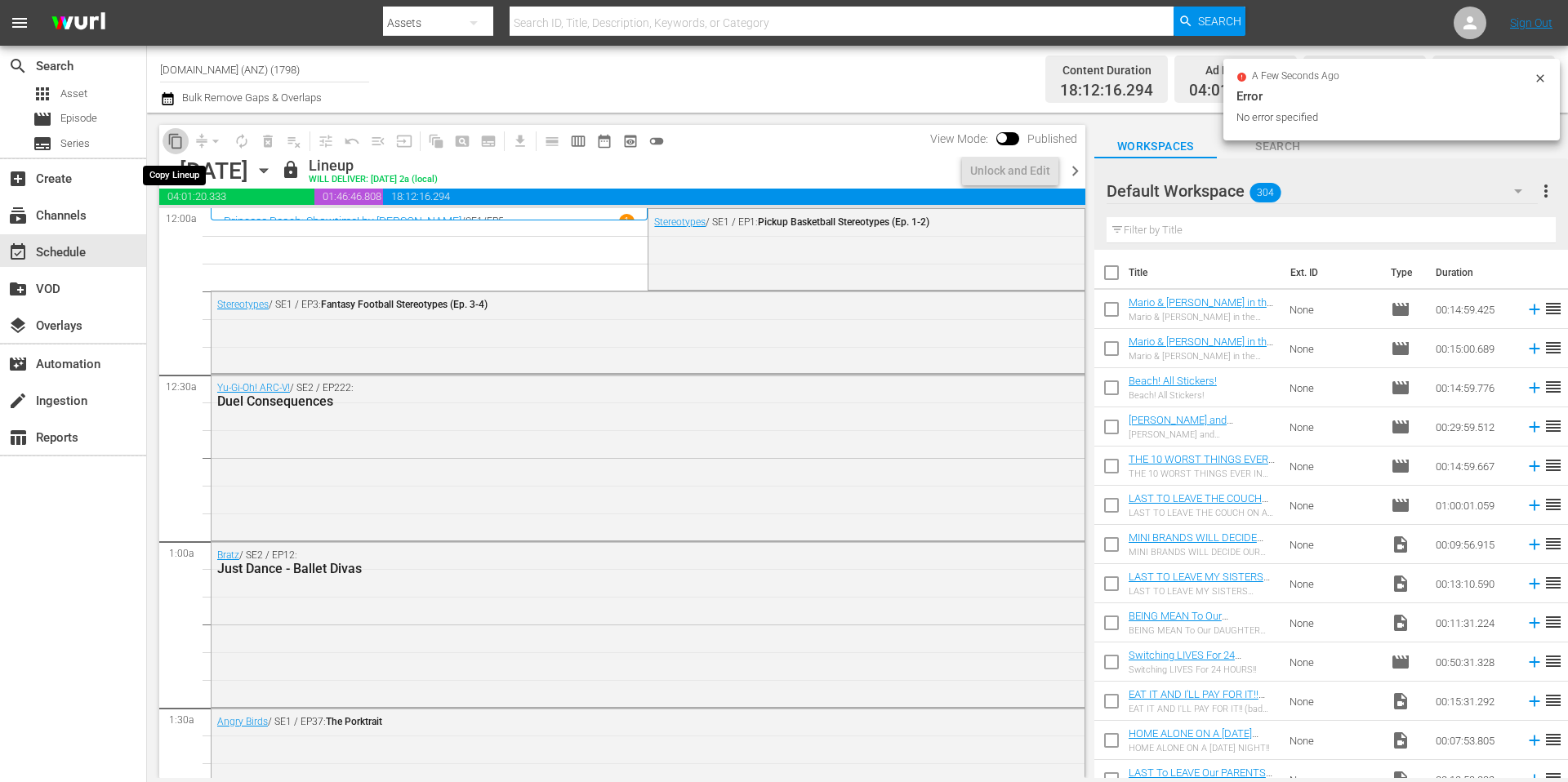
click at [173, 140] on span "content_copy" at bounding box center [175, 140] width 16 height 16
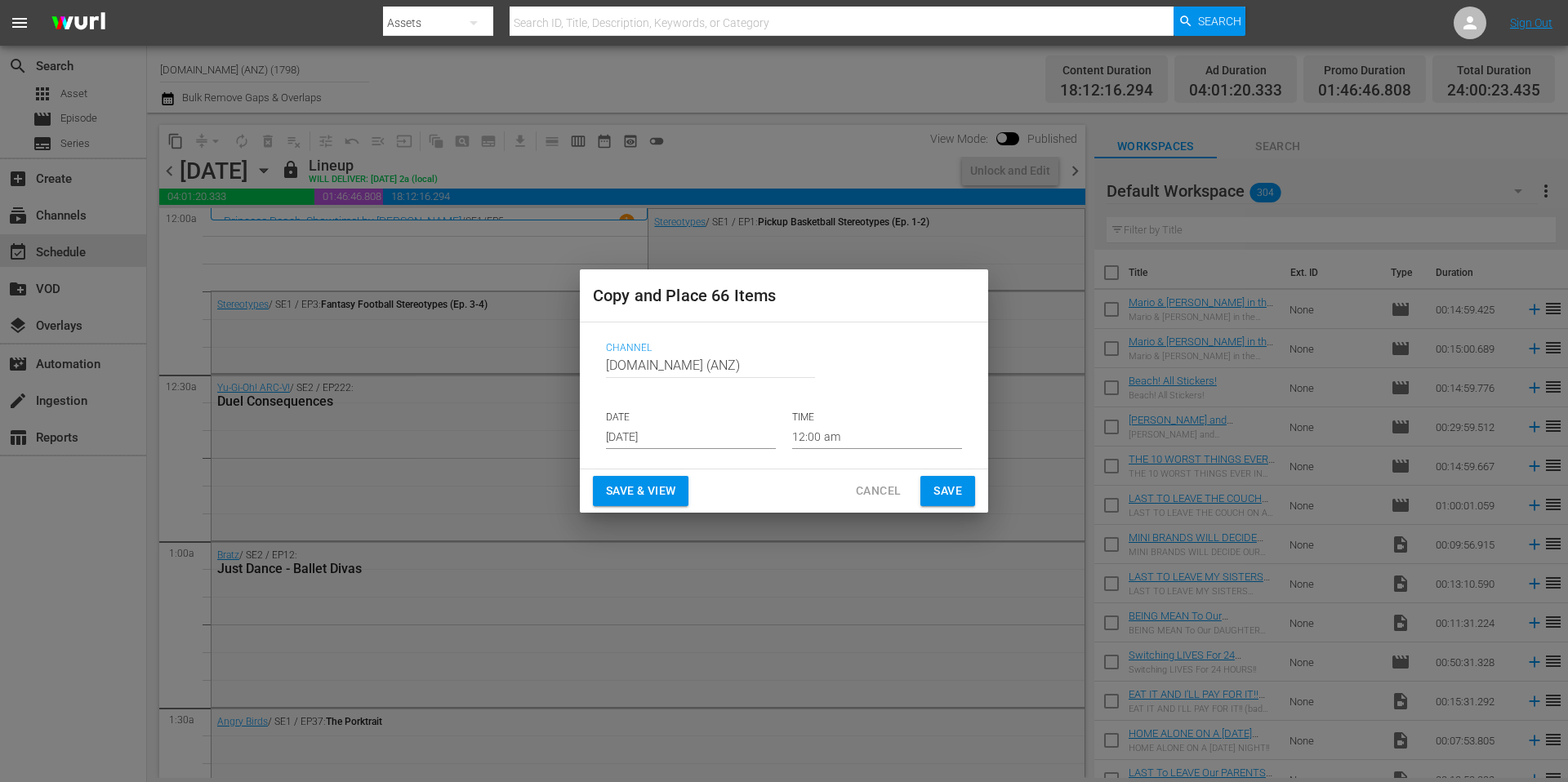
click at [669, 436] on input "[DATE]" at bounding box center [691, 436] width 170 height 24
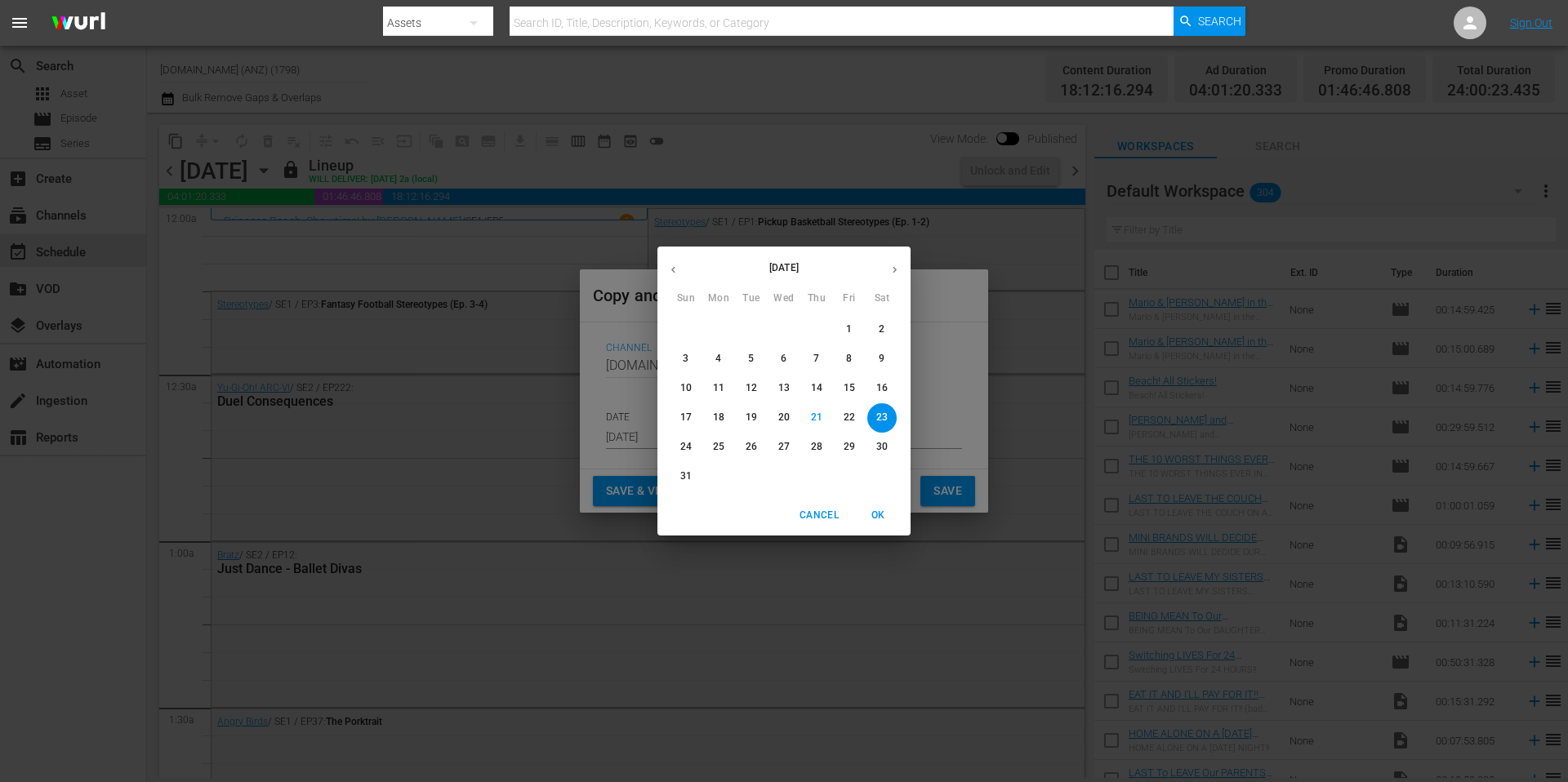
click at [897, 269] on icon "button" at bounding box center [895, 269] width 13 height 13
click at [885, 421] on p "27" at bounding box center [882, 417] width 12 height 13
type input "[DATE]"
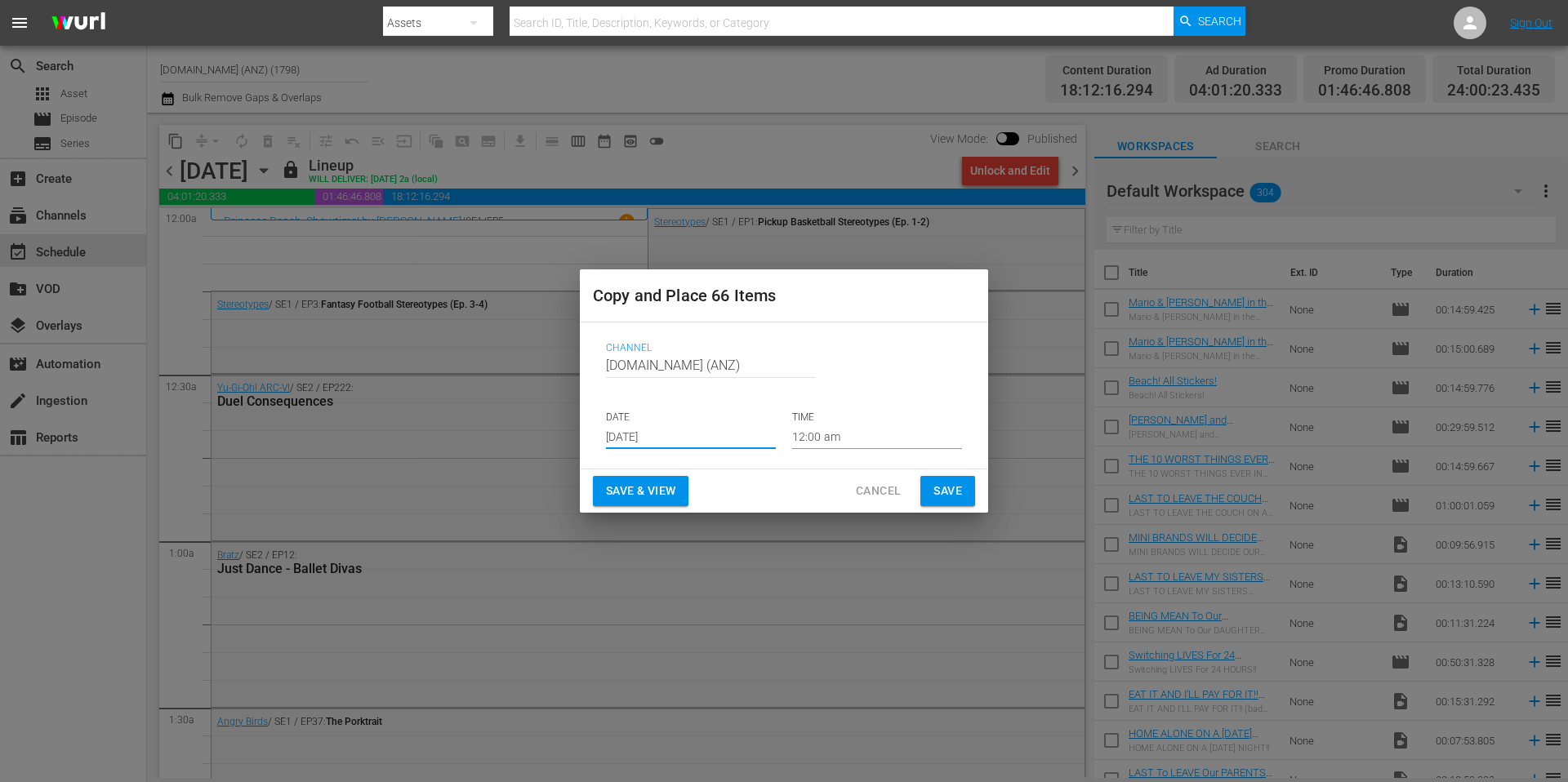
click at [943, 488] on span "Save" at bounding box center [948, 491] width 29 height 20
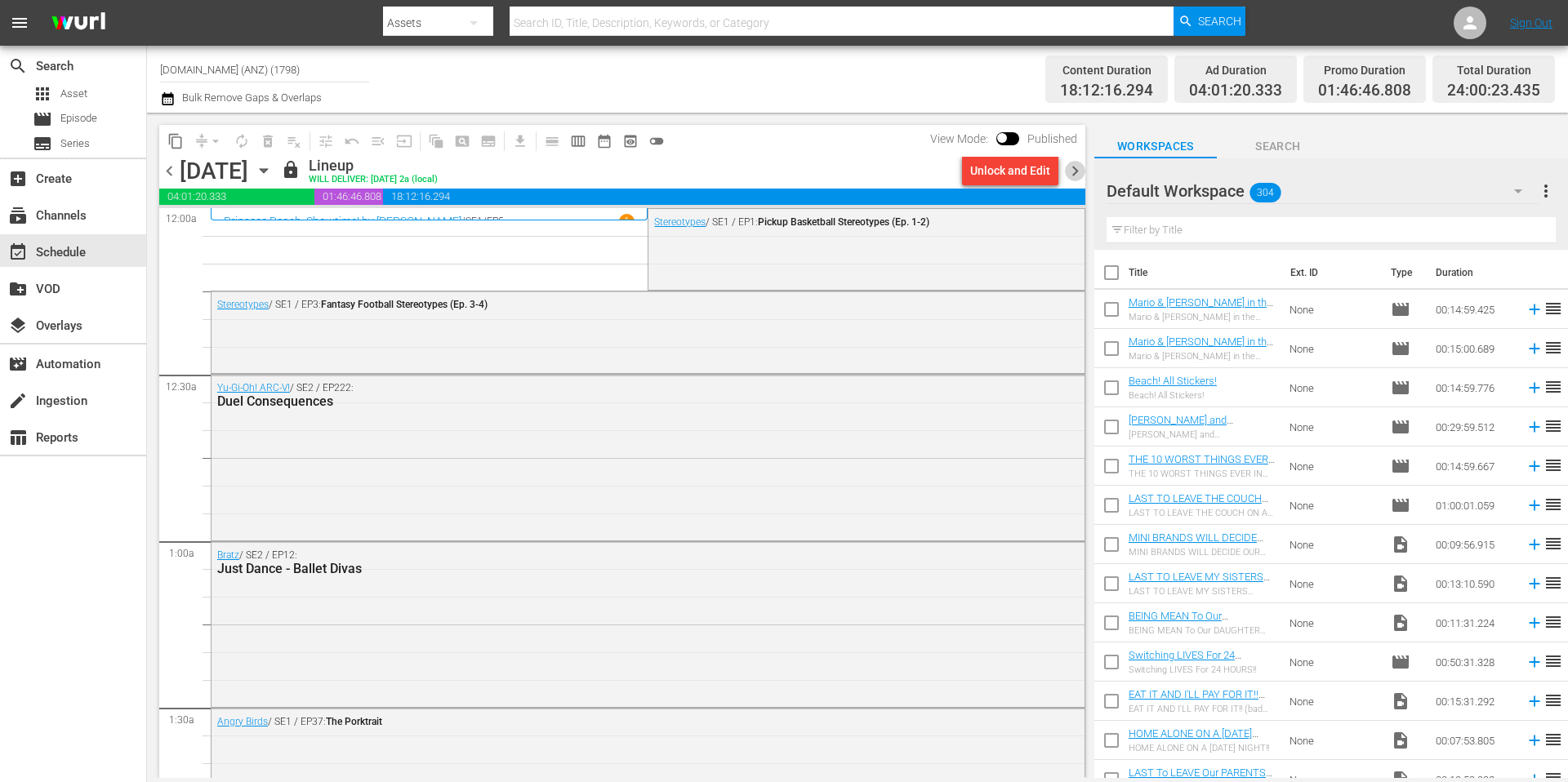
click at [1070, 170] on span "chevron_right" at bounding box center [1075, 170] width 20 height 20
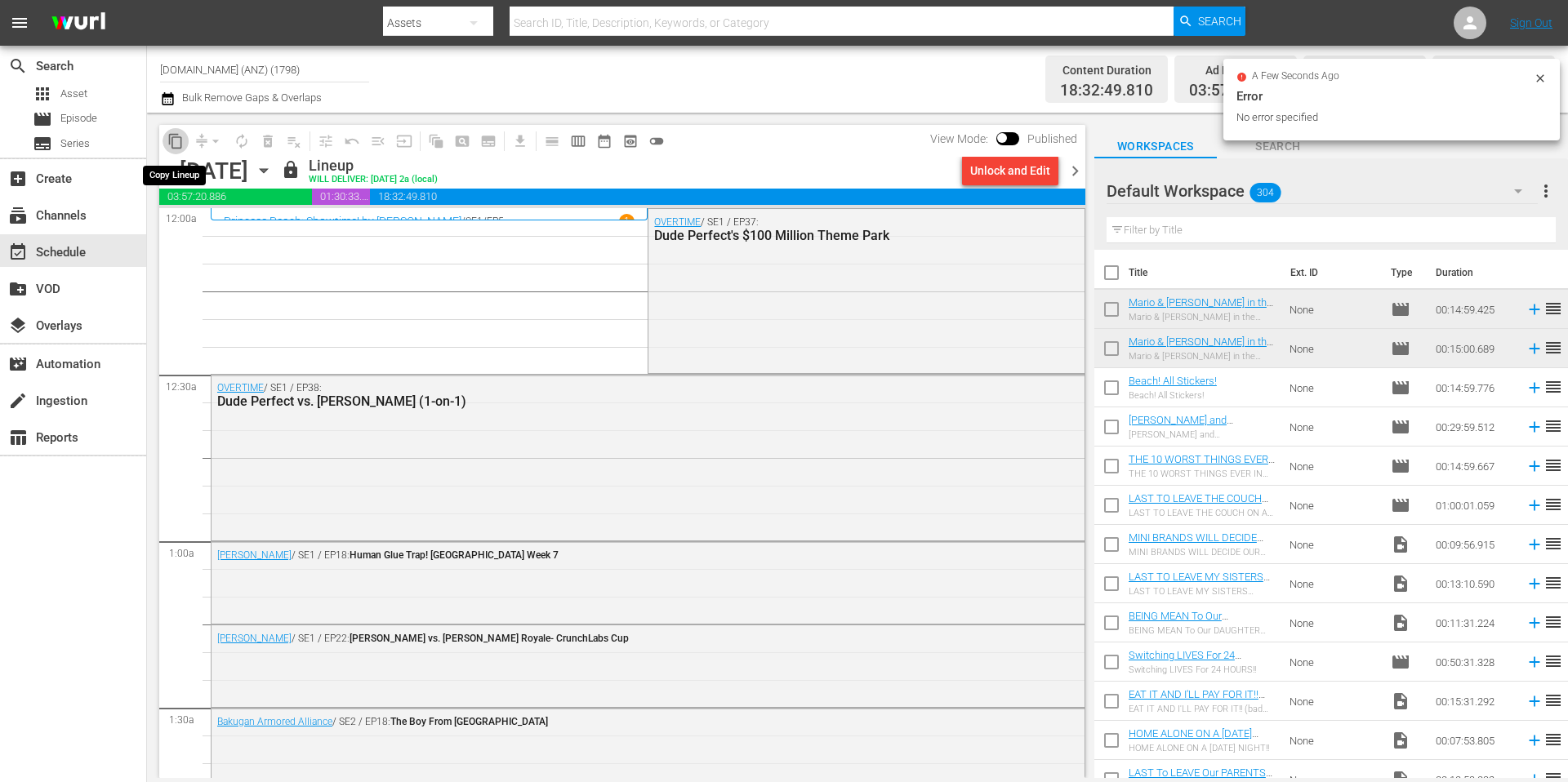
click at [172, 138] on span "content_copy" at bounding box center [175, 140] width 16 height 16
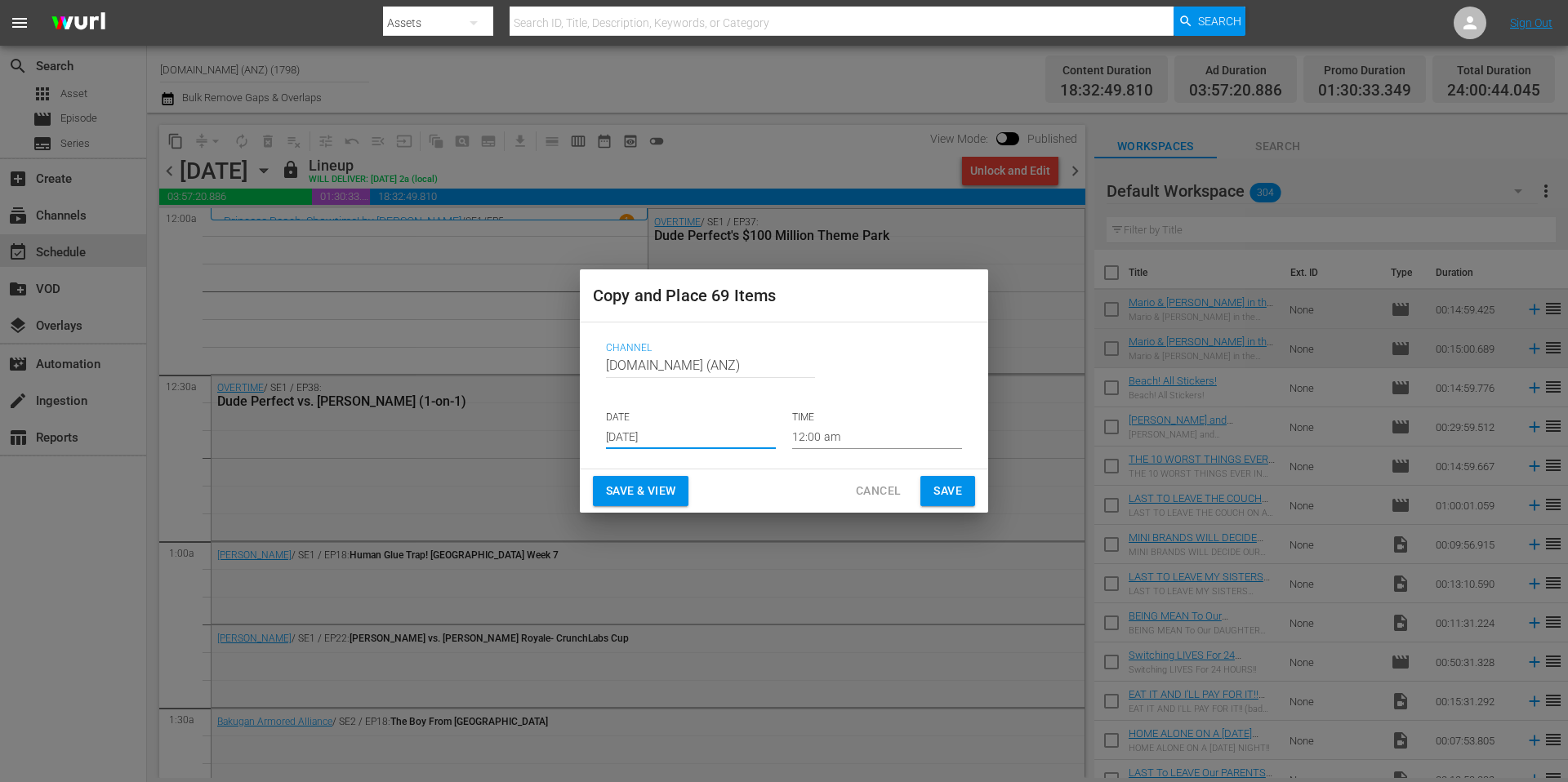
click at [671, 440] on input "[DATE]" at bounding box center [691, 436] width 170 height 24
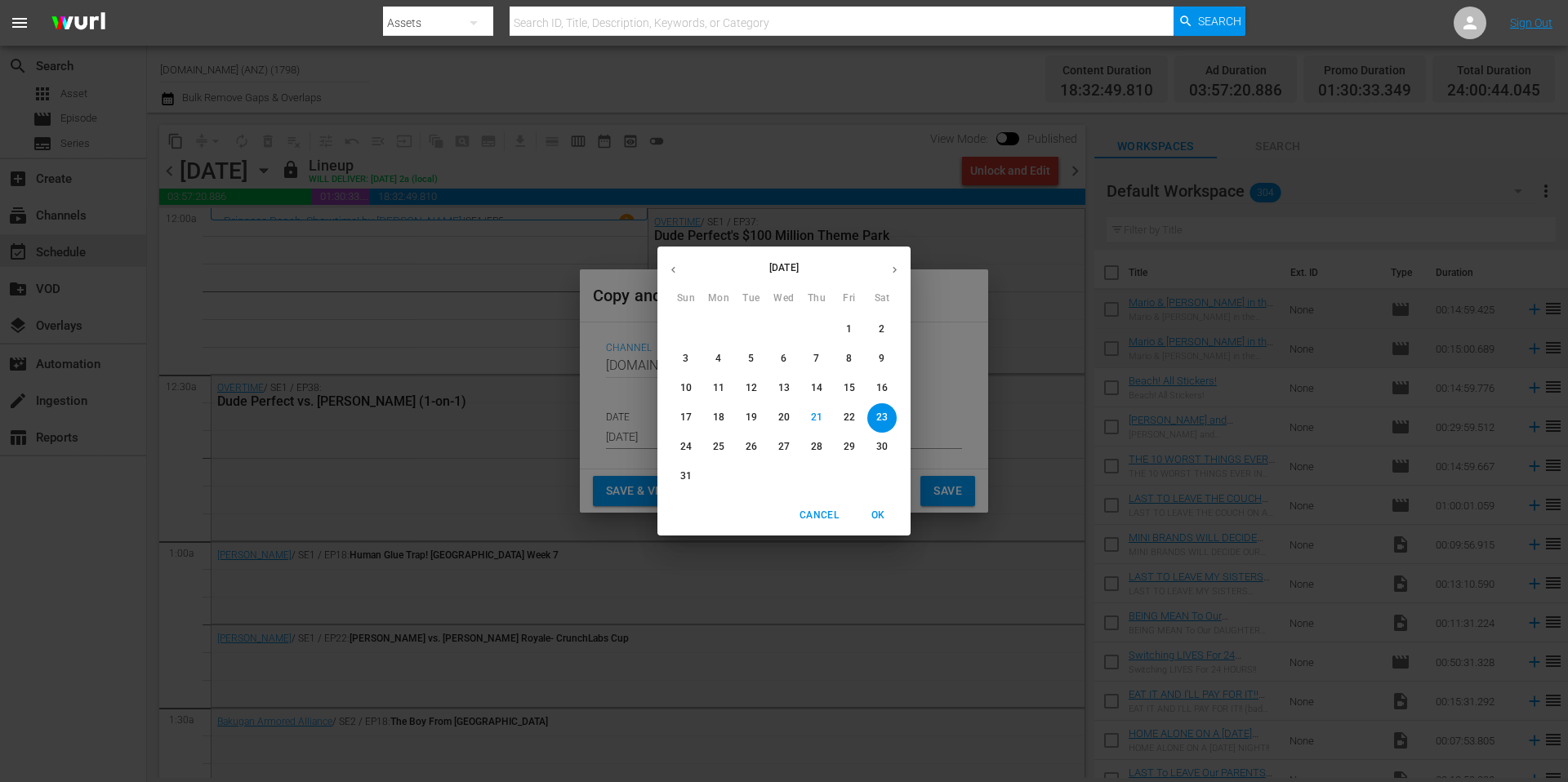
click at [896, 266] on icon "button" at bounding box center [895, 269] width 13 height 13
click at [687, 445] on p "28" at bounding box center [686, 447] width 12 height 13
type input "[DATE]"
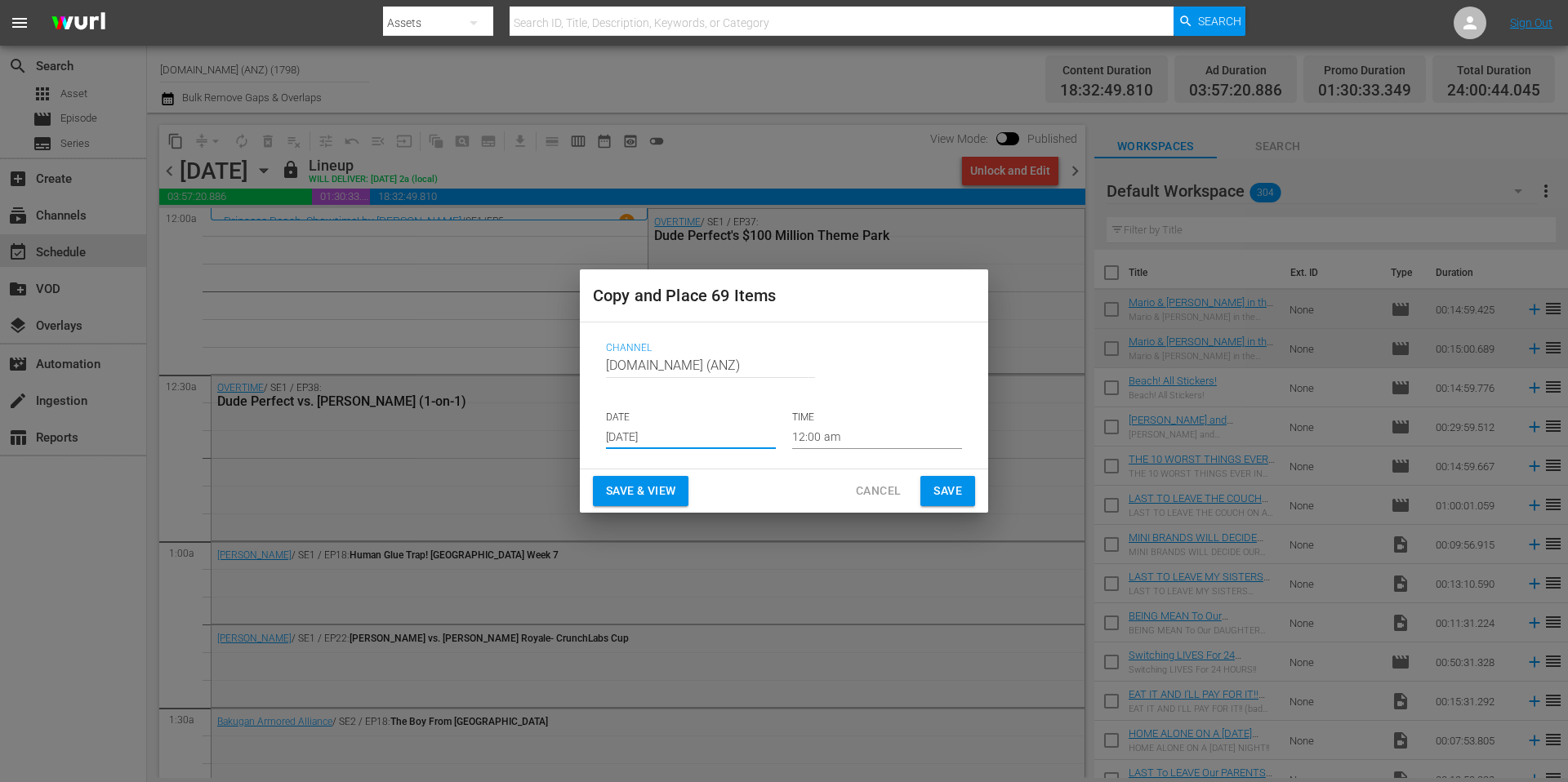
click at [947, 495] on span "Save" at bounding box center [948, 491] width 29 height 20
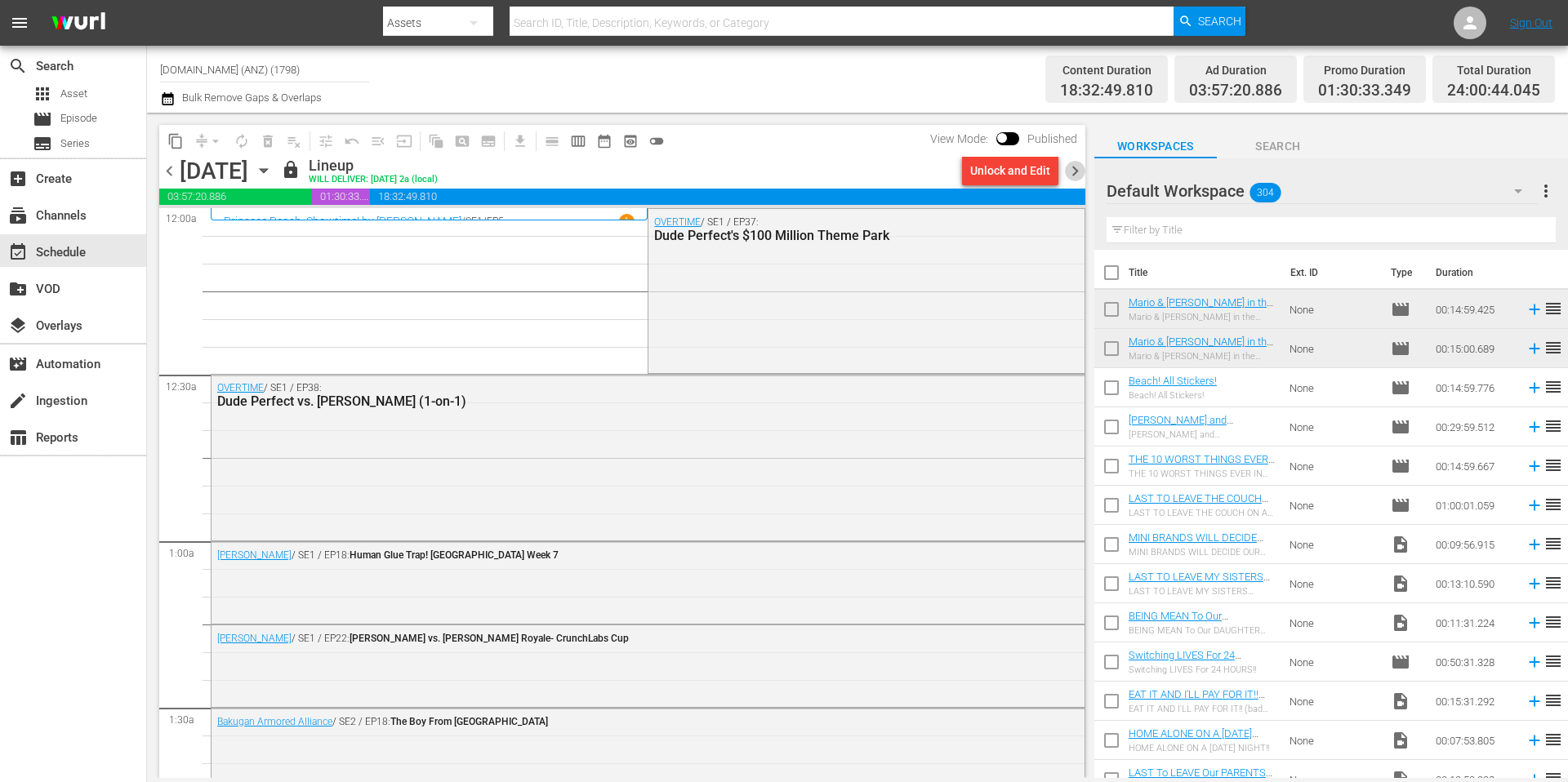
click at [1079, 169] on span "chevron_right" at bounding box center [1075, 170] width 20 height 20
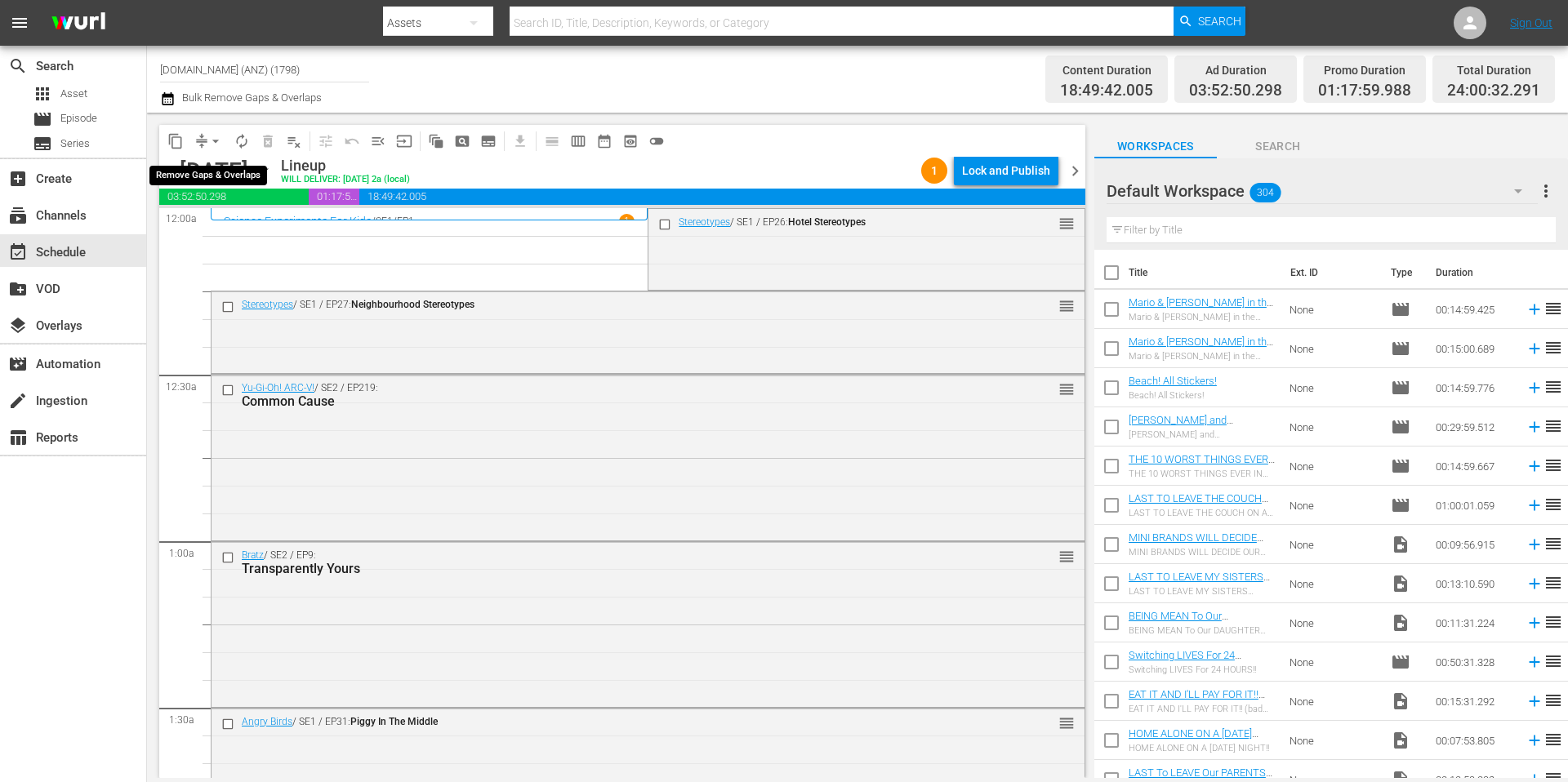
click at [218, 142] on span "arrow_drop_down" at bounding box center [215, 140] width 16 height 16
click at [210, 170] on li "Align to Midnight" at bounding box center [216, 174] width 171 height 27
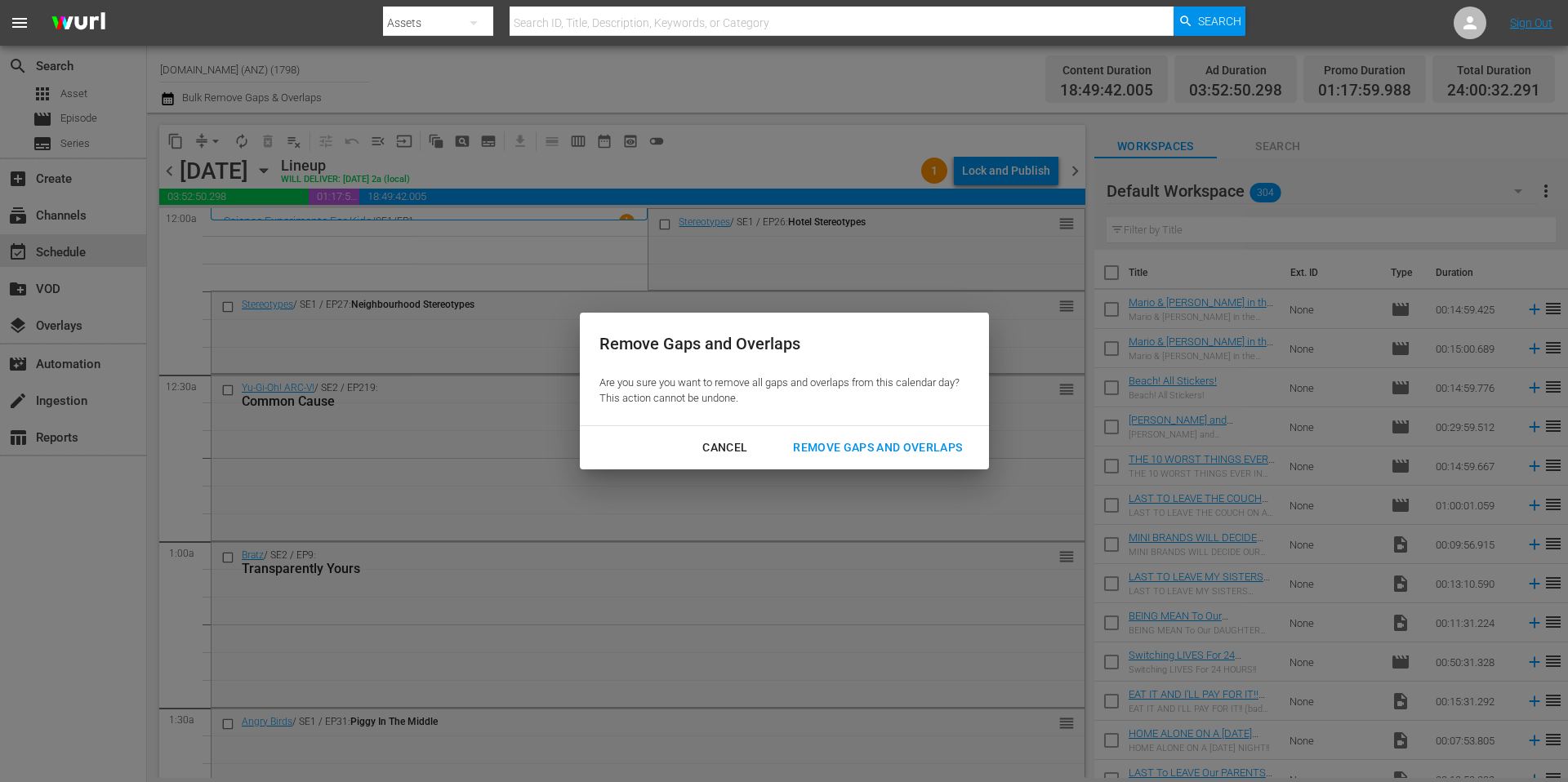
click at [851, 446] on div "Remove Gaps and Overlaps" at bounding box center [877, 447] width 195 height 20
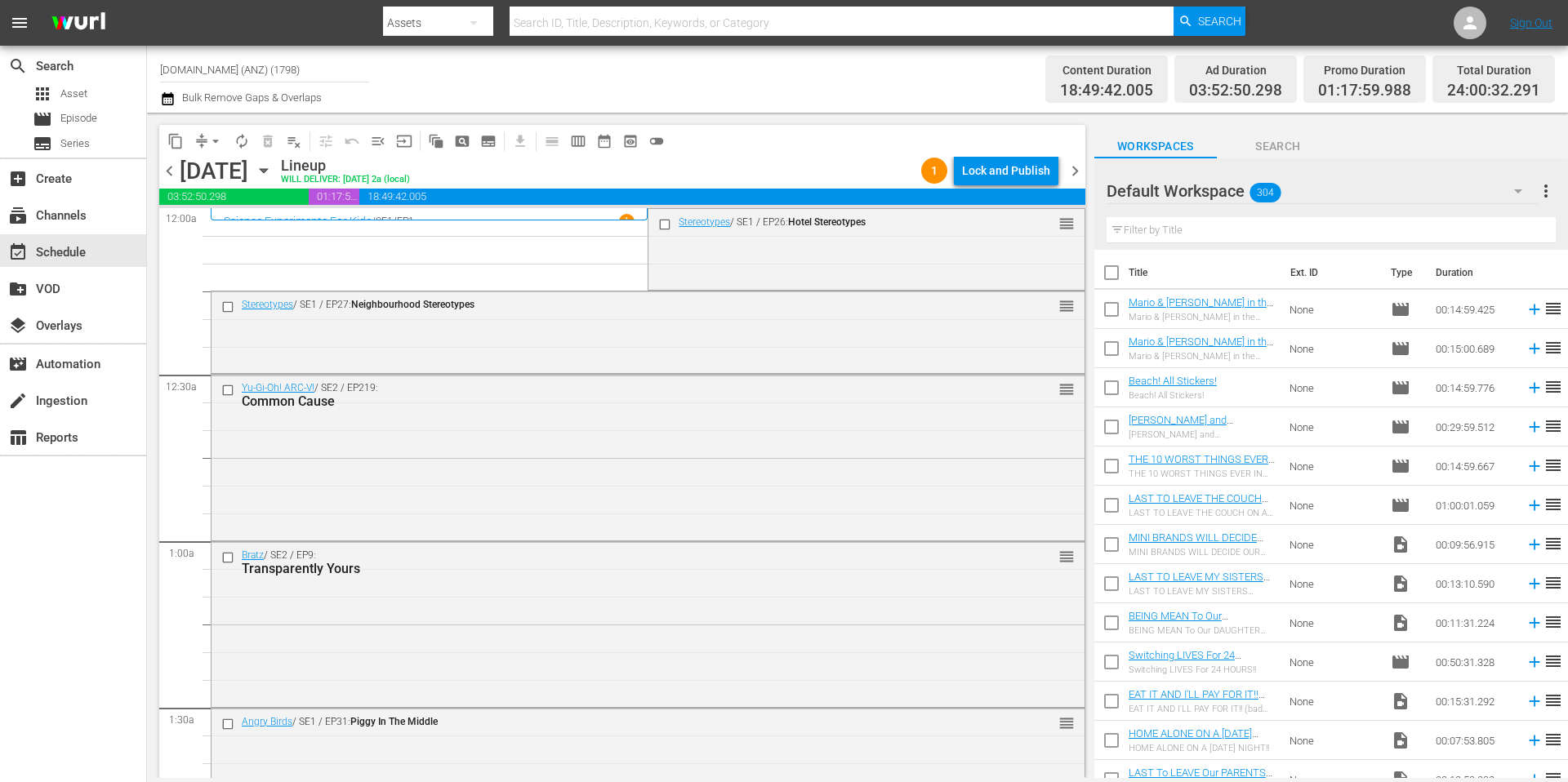
click at [995, 170] on div "Lock and Publish" at bounding box center [1006, 170] width 89 height 30
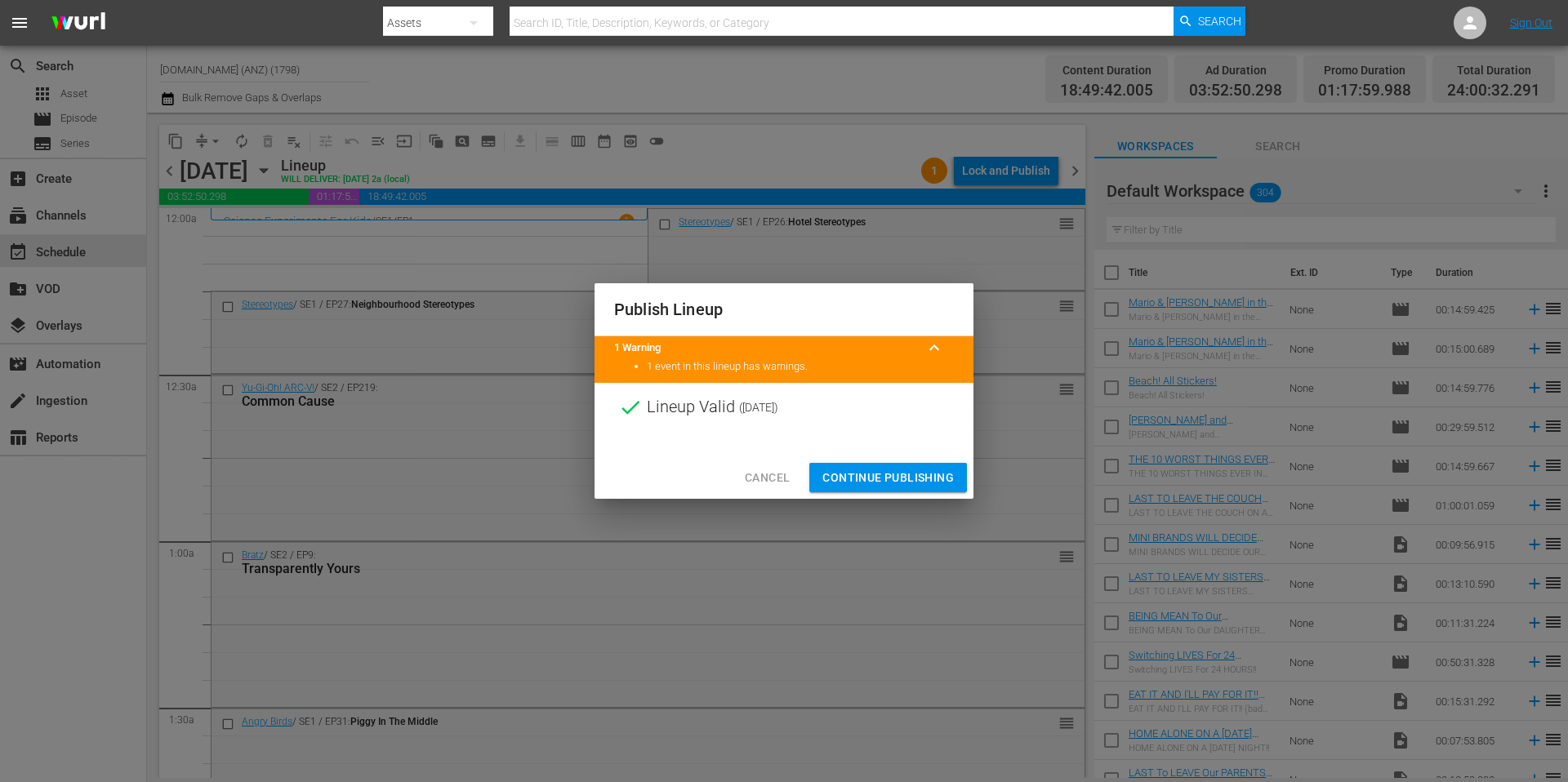
click at [873, 473] on span "Continue Publishing" at bounding box center [888, 477] width 132 height 20
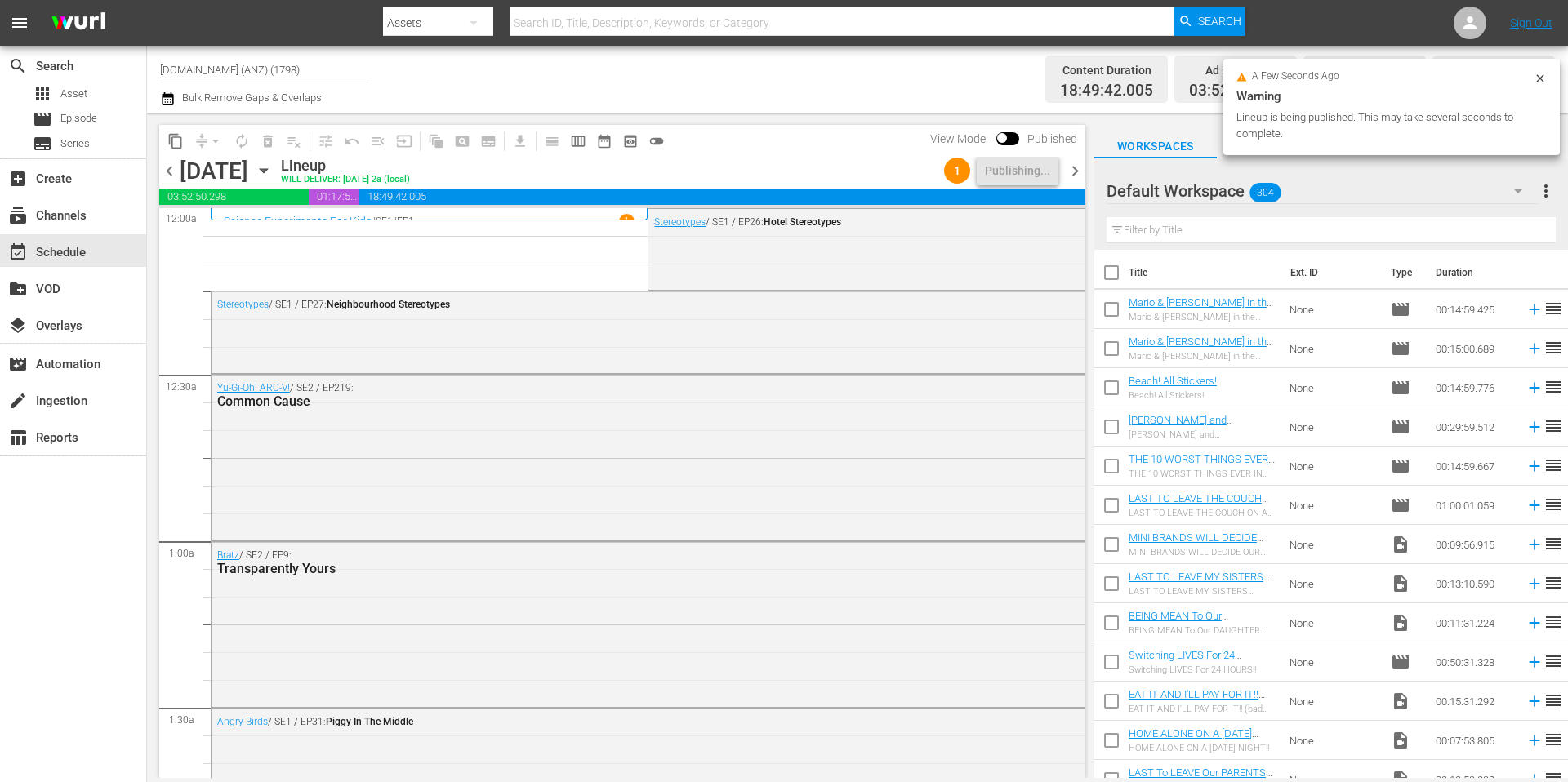
click at [742, 62] on div "Channel Title [DOMAIN_NAME] (ANZ) (1798) Bulk Remove Gaps & Overlaps" at bounding box center [540, 79] width 761 height 59
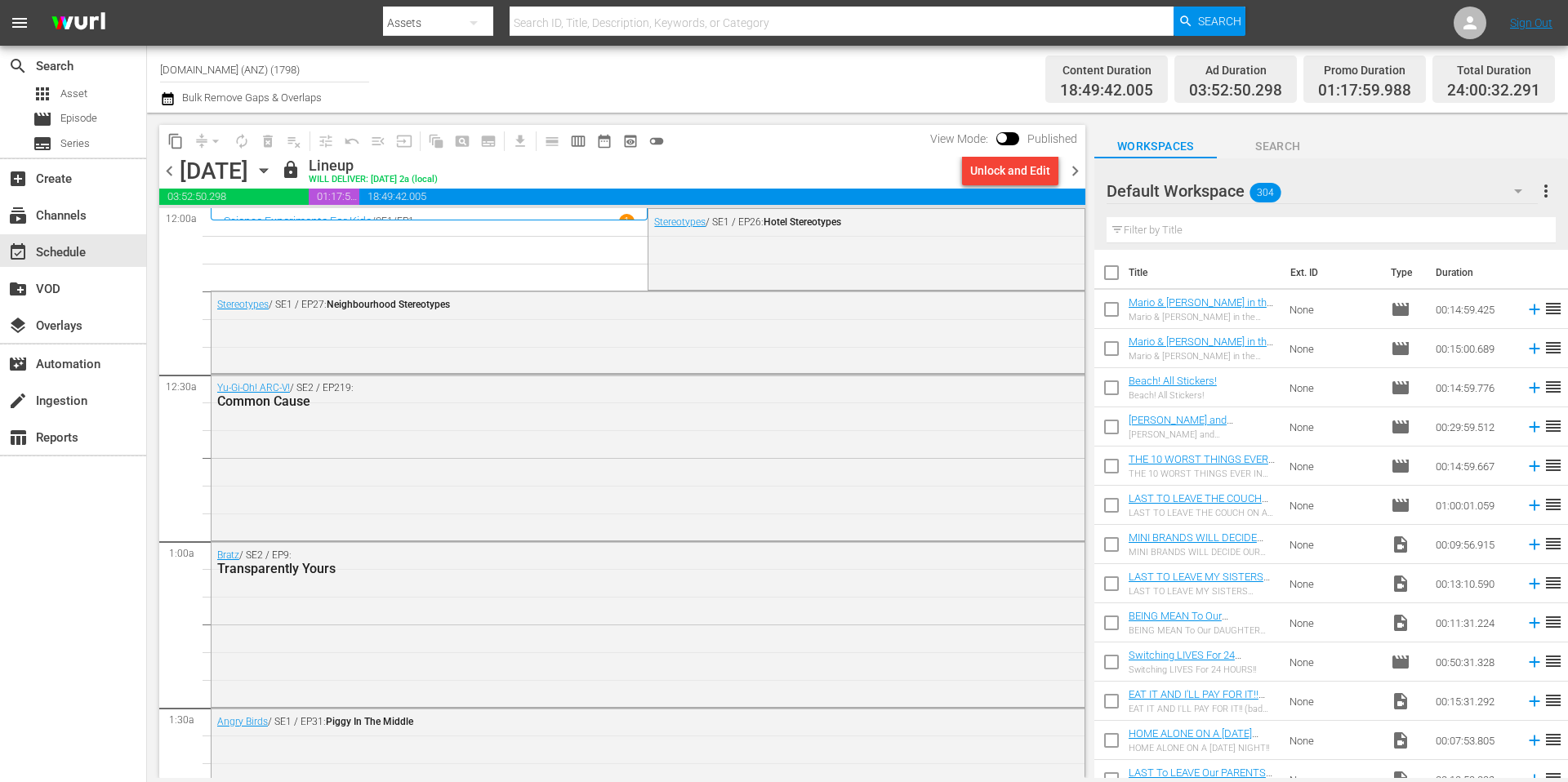
click at [1078, 170] on span "chevron_right" at bounding box center [1075, 170] width 20 height 20
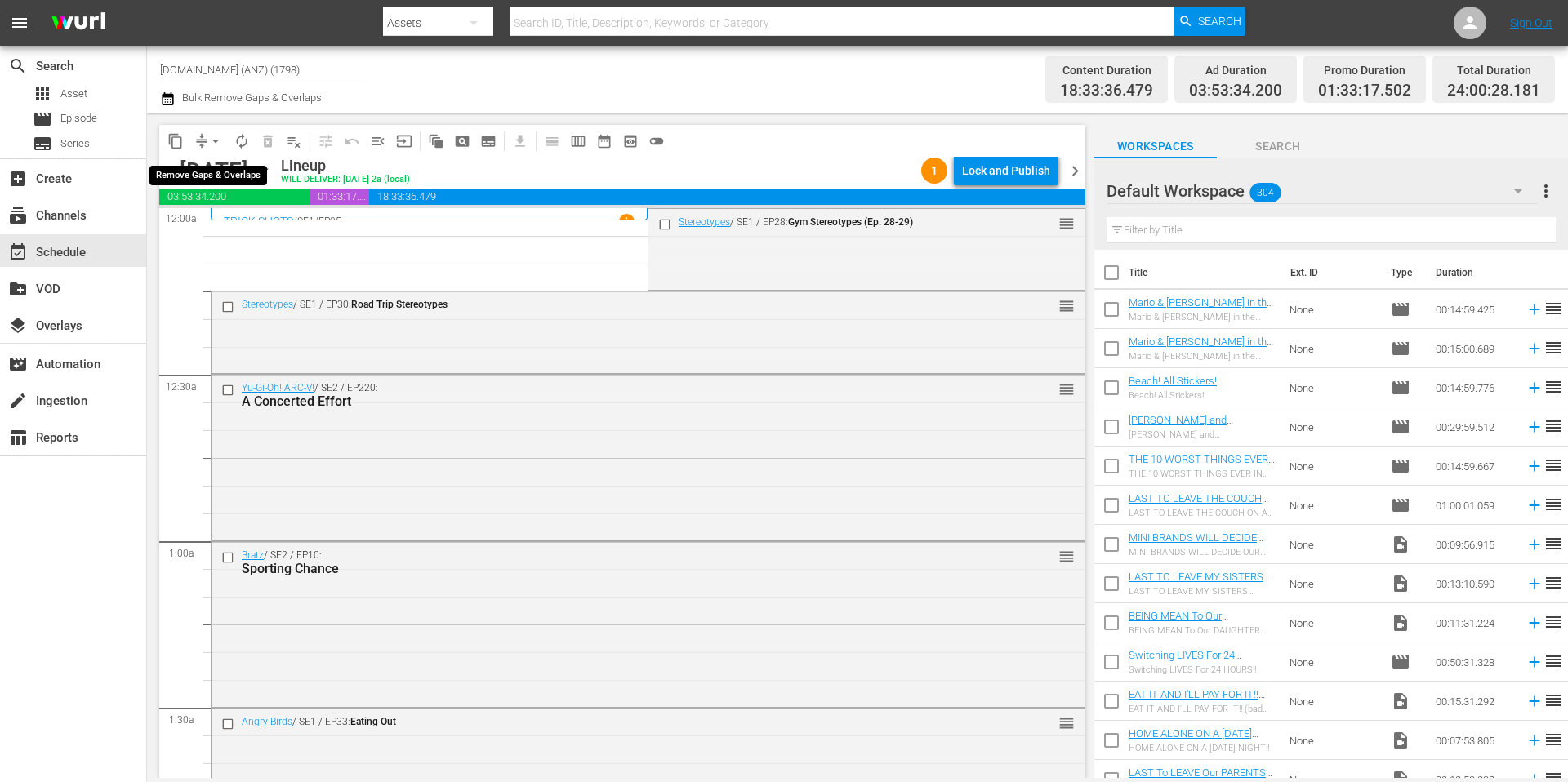
click at [215, 139] on span "arrow_drop_down" at bounding box center [215, 140] width 16 height 16
click at [202, 173] on li "Align to Midnight" at bounding box center [216, 174] width 171 height 27
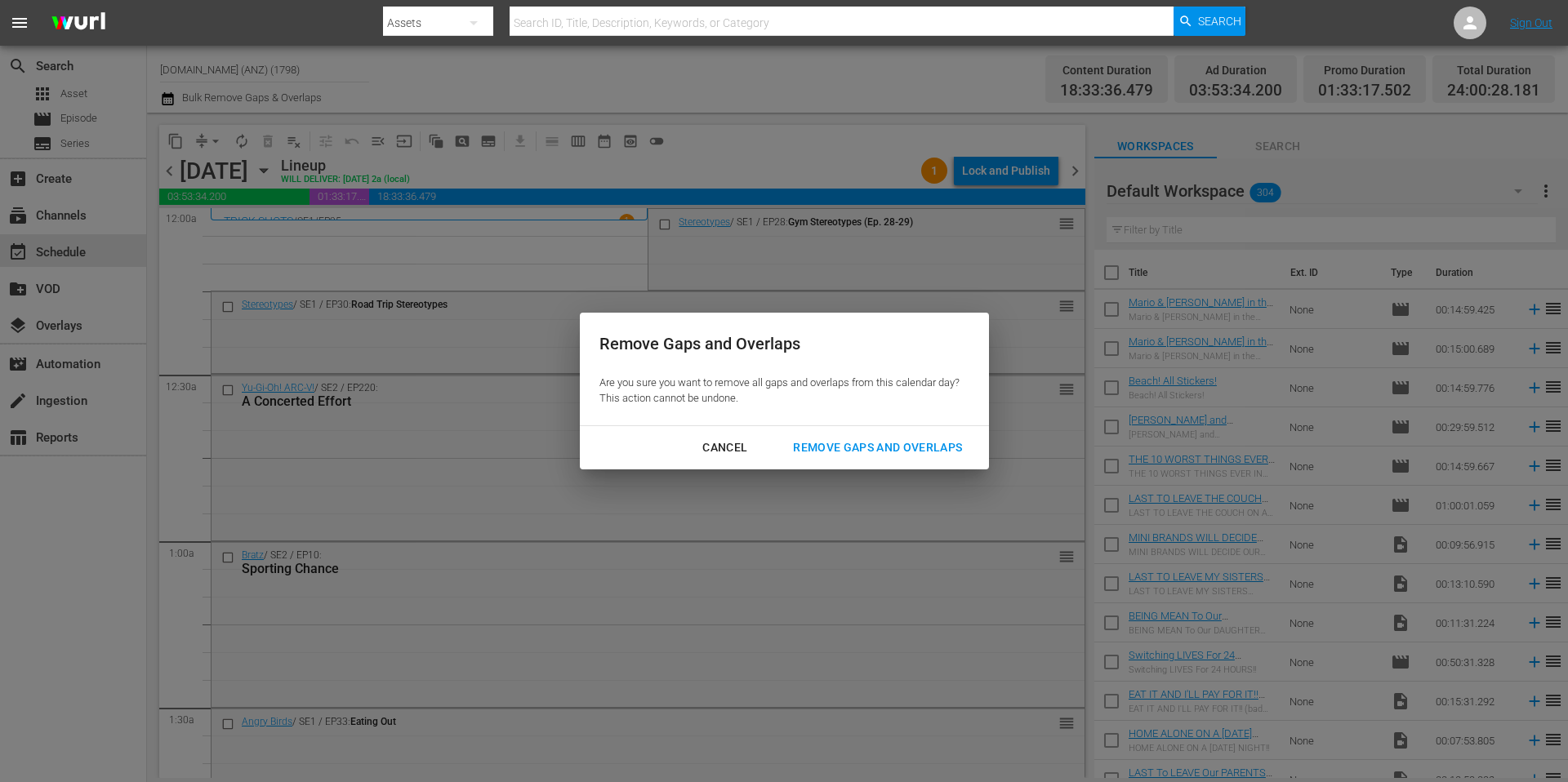
click at [876, 441] on div "Remove Gaps and Overlaps" at bounding box center [877, 447] width 195 height 20
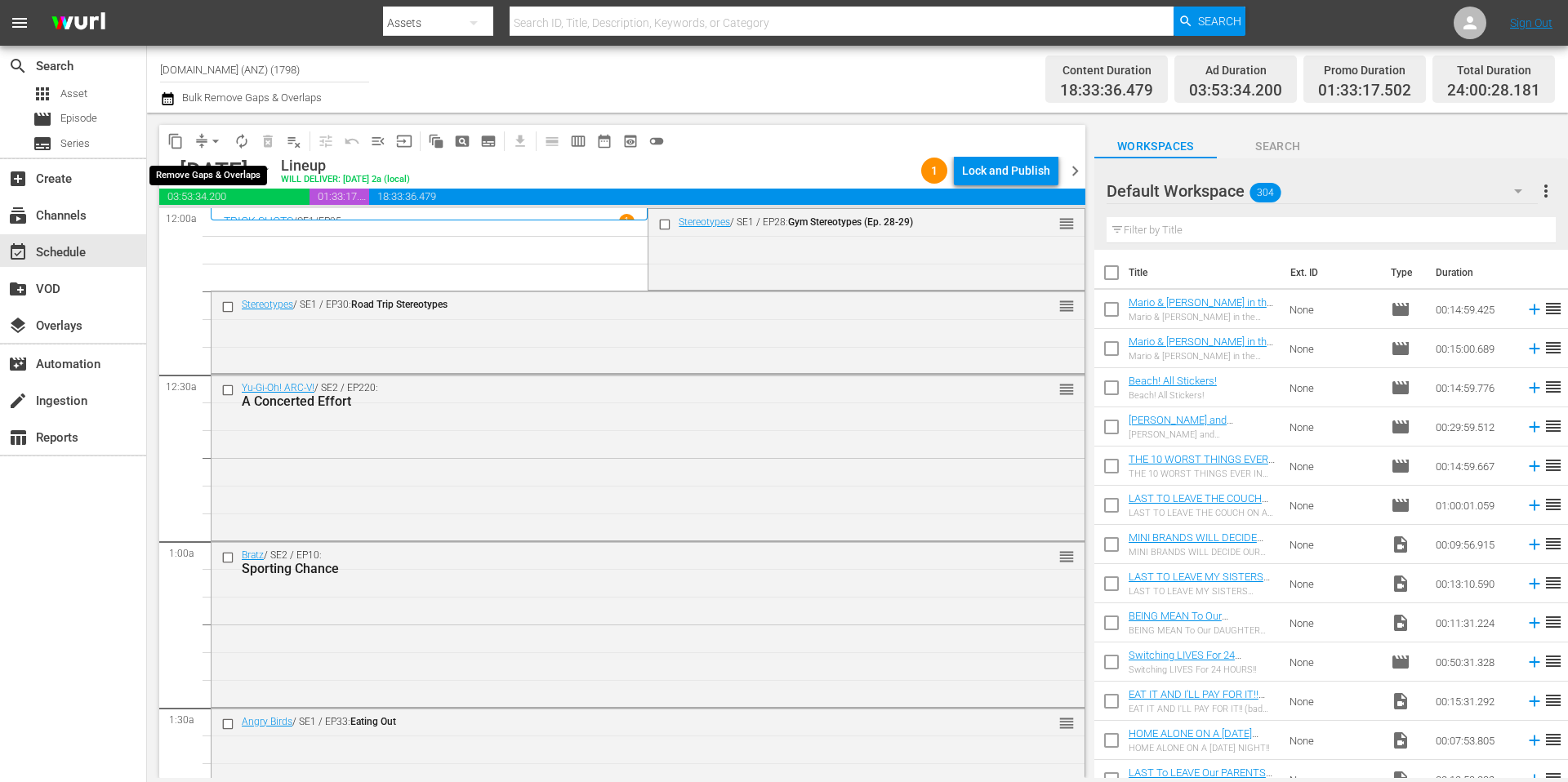
click at [214, 142] on span "arrow_drop_down" at bounding box center [215, 140] width 16 height 16
click at [206, 173] on li "Align to Midnight" at bounding box center [216, 174] width 171 height 27
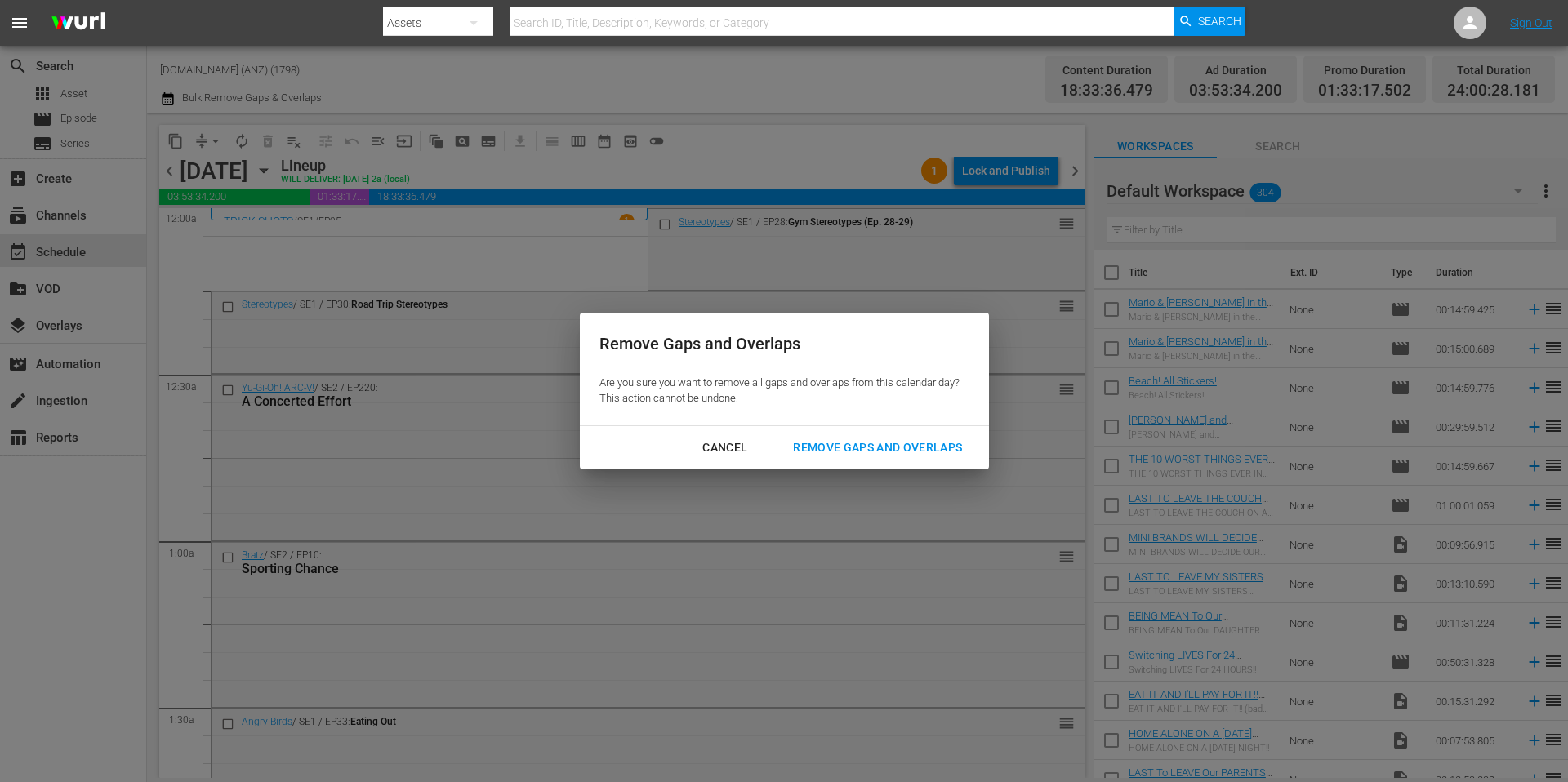
click at [847, 452] on div "Remove Gaps and Overlaps" at bounding box center [877, 447] width 195 height 20
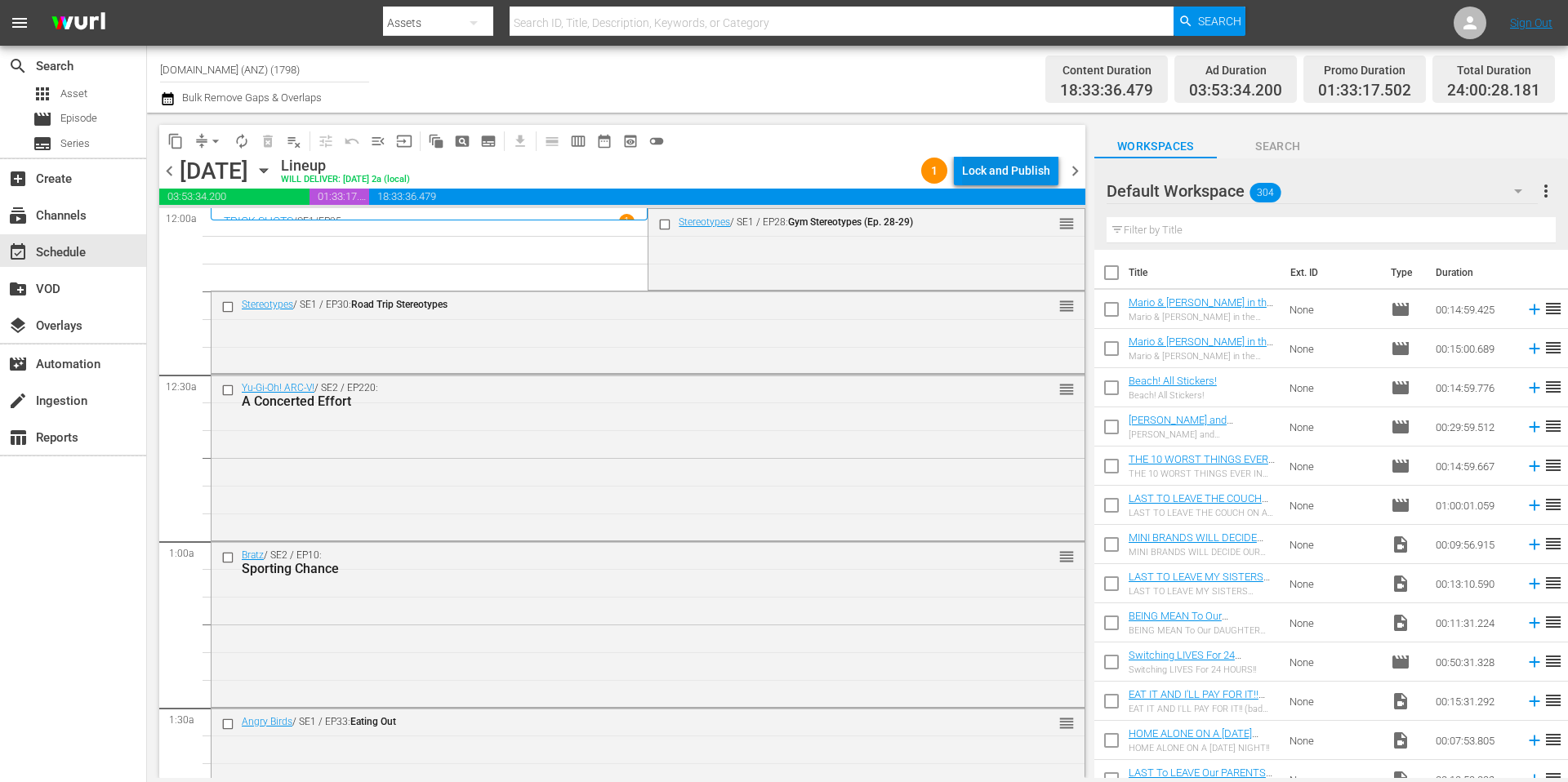
click at [1000, 170] on div "Lock and Publish" at bounding box center [1006, 170] width 89 height 30
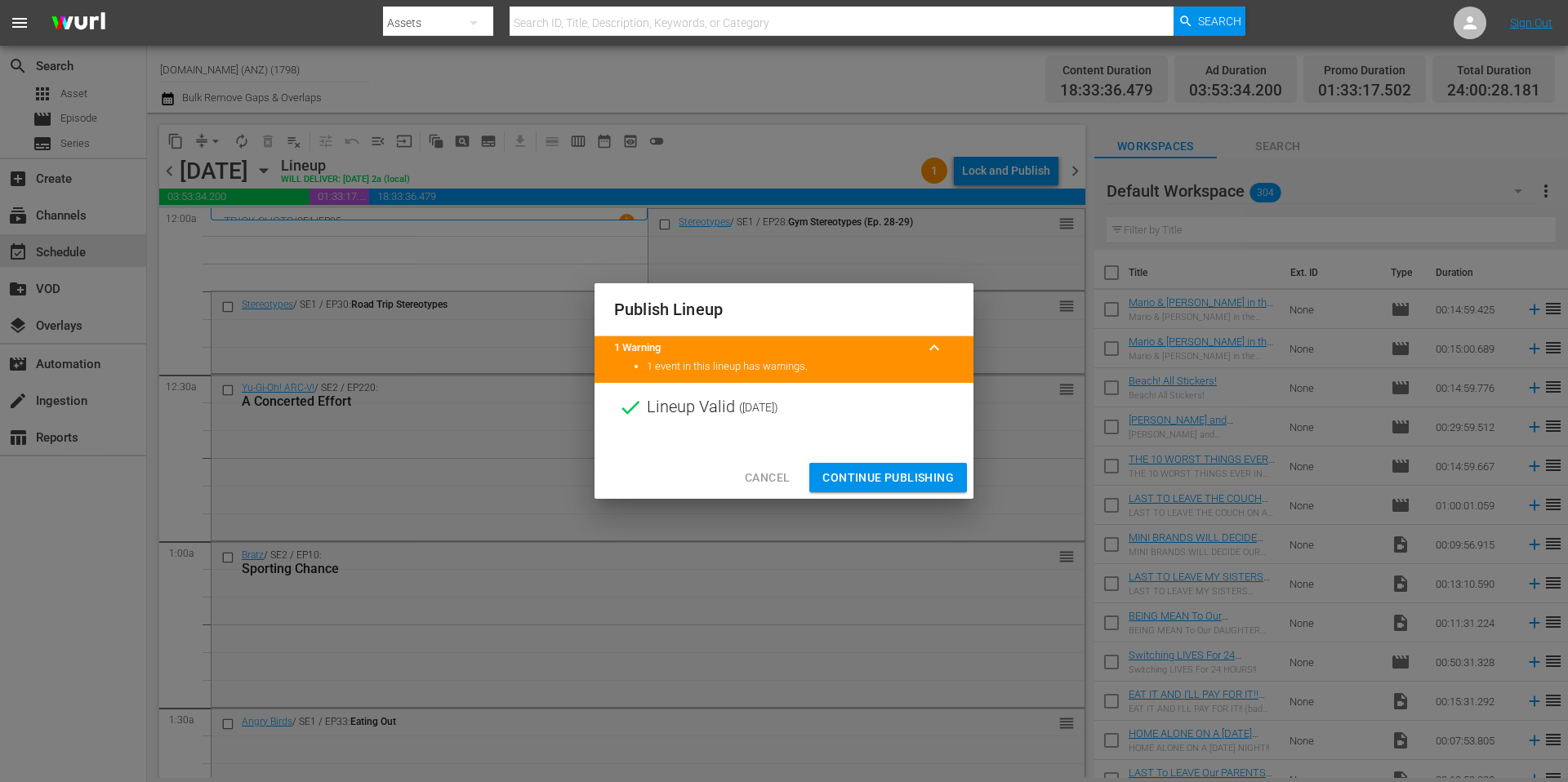
click at [874, 491] on button "Continue Publishing" at bounding box center [888, 477] width 158 height 30
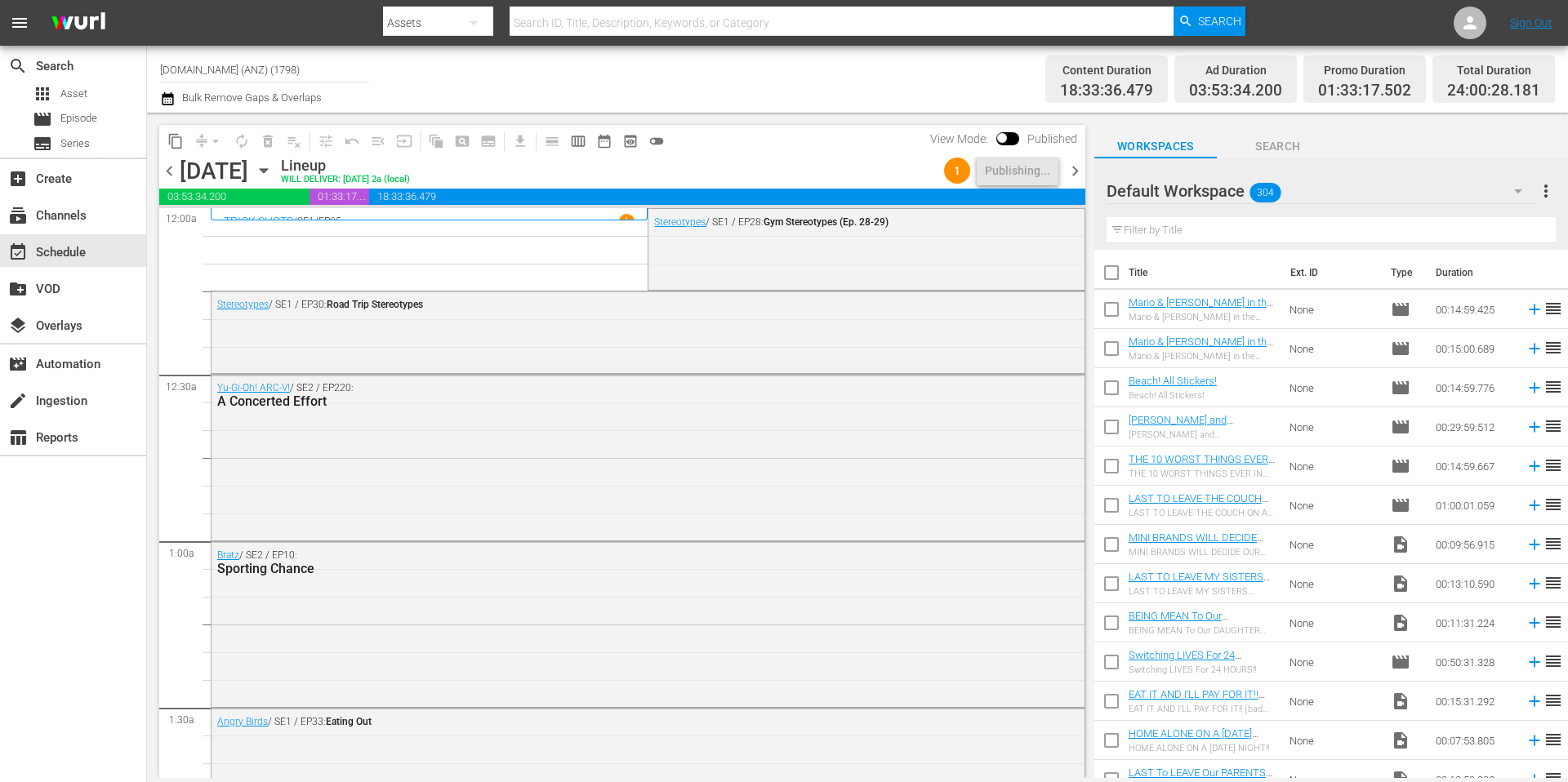
click at [746, 88] on div "Channel Title [DOMAIN_NAME] (ANZ) (1798) Bulk Remove Gaps & Overlaps" at bounding box center [540, 79] width 761 height 59
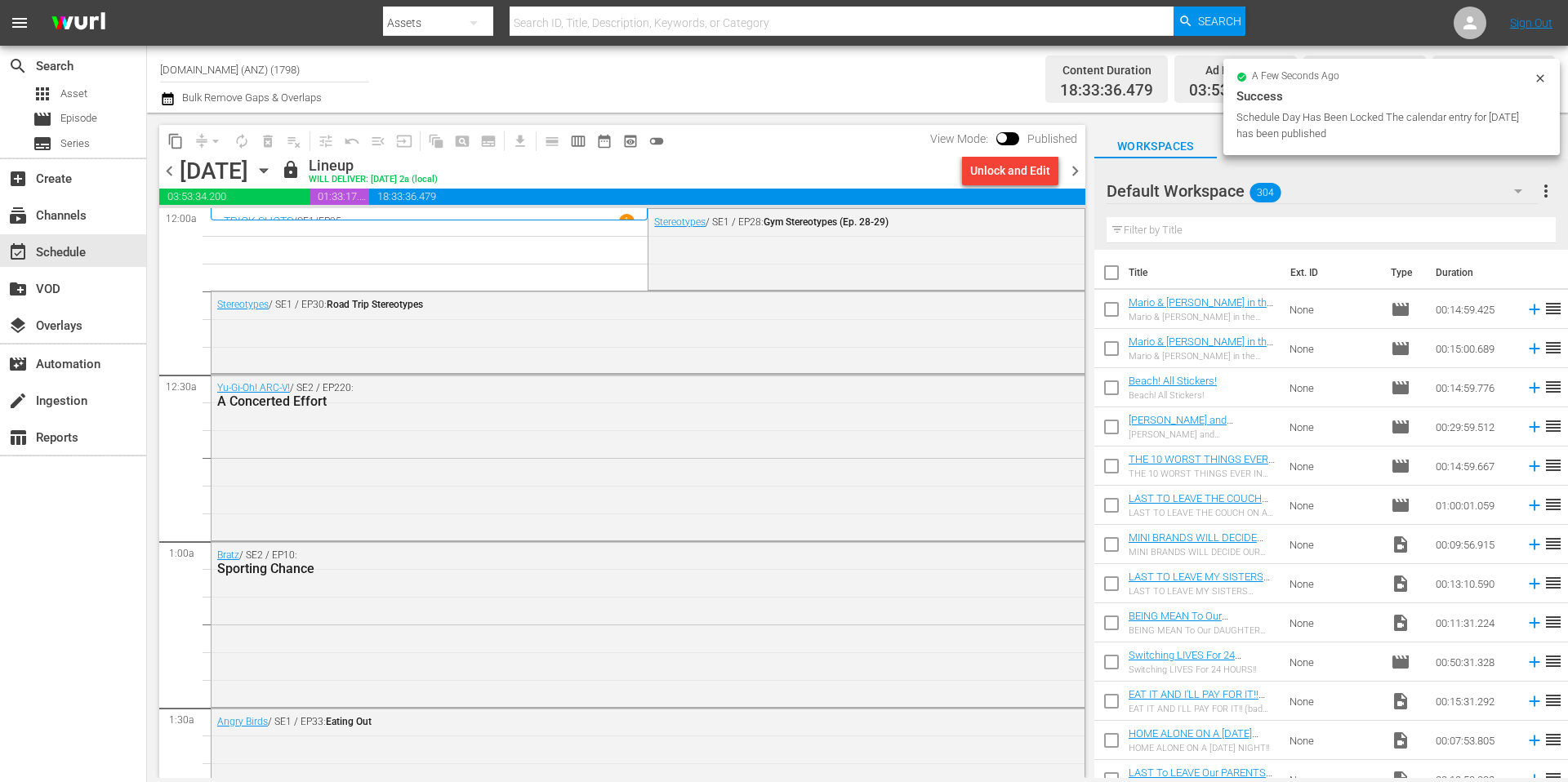
click at [1075, 175] on span "chevron_right" at bounding box center [1075, 170] width 20 height 20
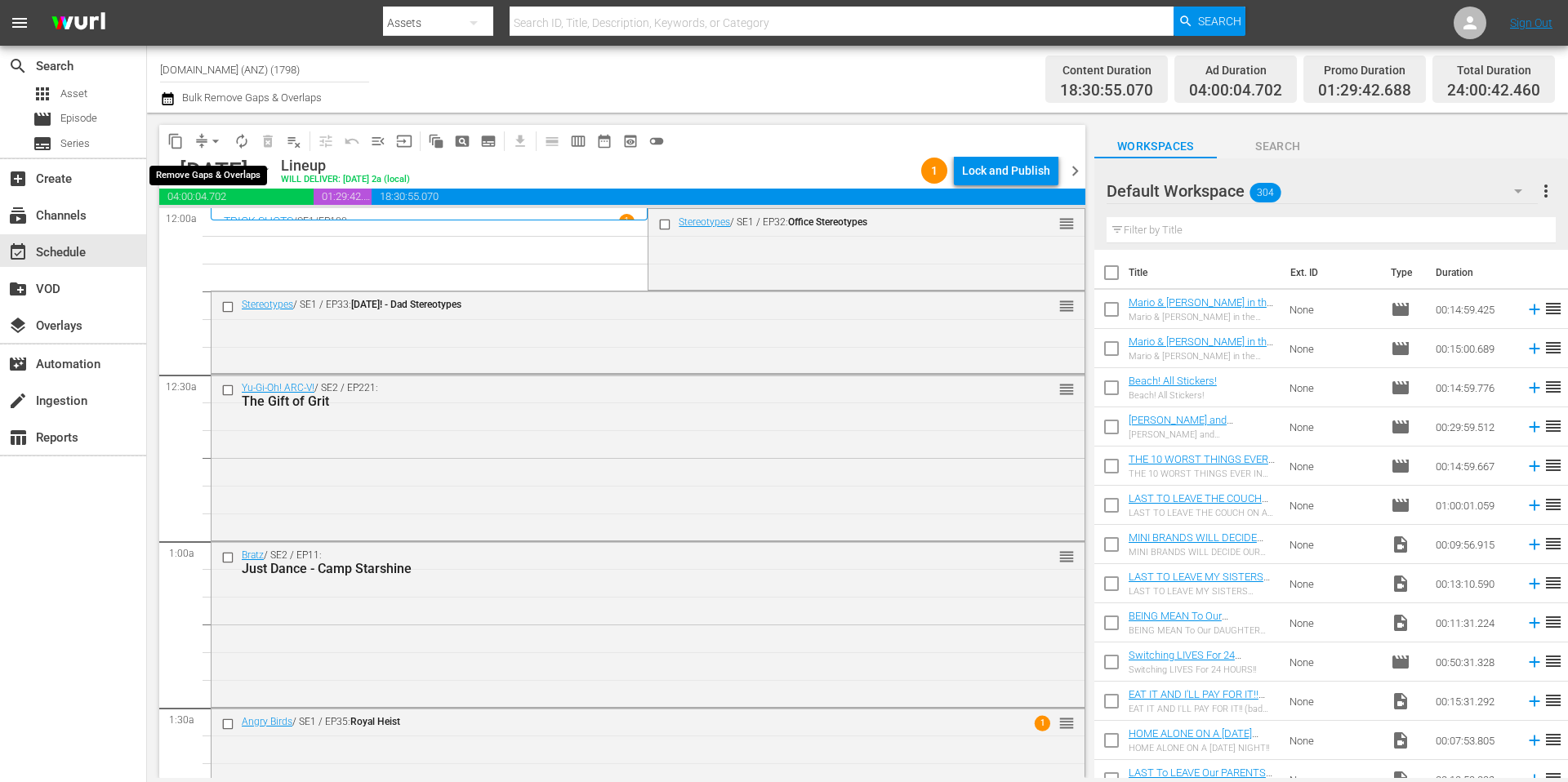
click at [214, 140] on span "arrow_drop_down" at bounding box center [215, 140] width 16 height 16
click at [213, 173] on li "Align to Midnight" at bounding box center [216, 174] width 171 height 27
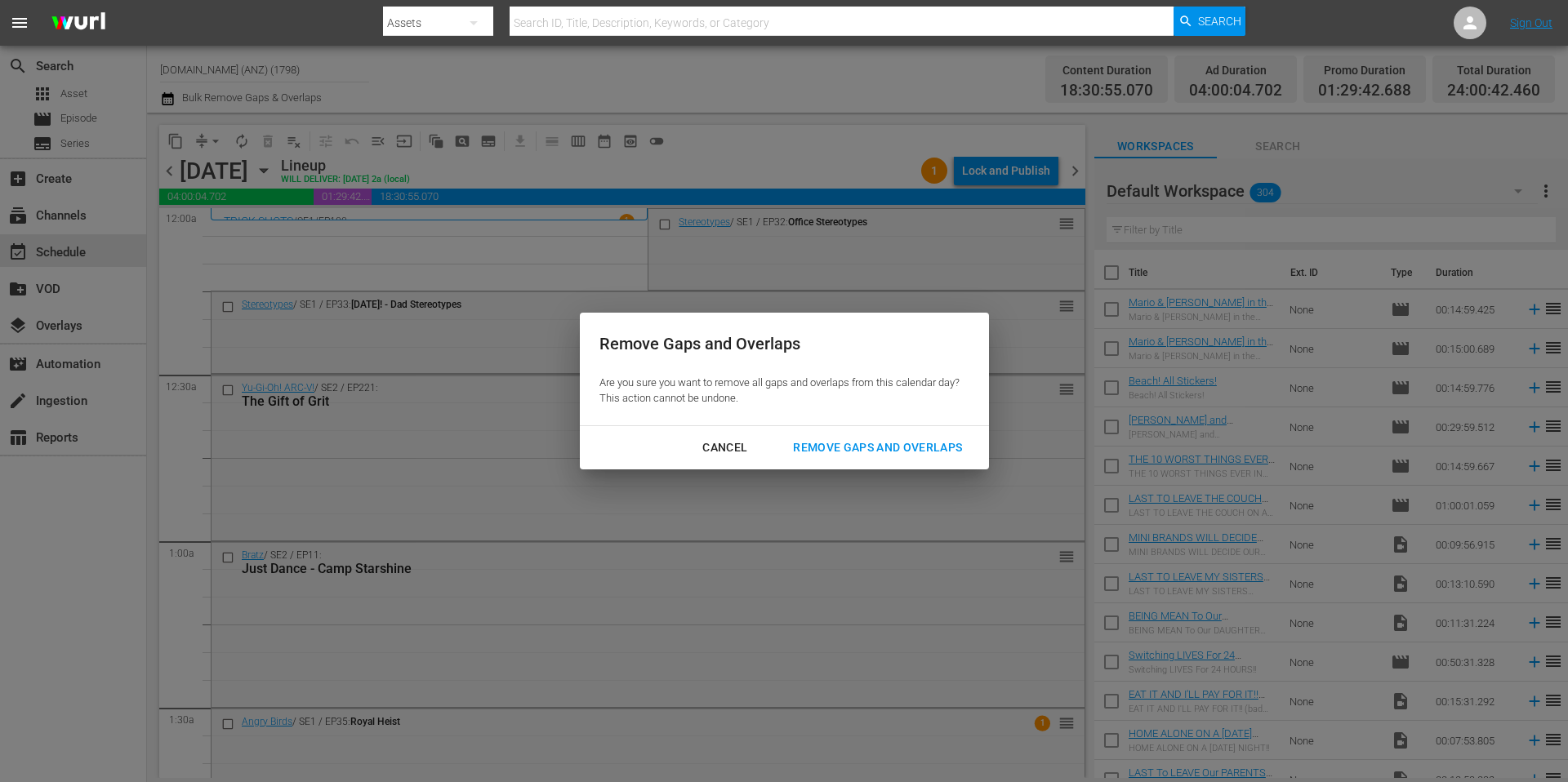
click at [889, 445] on div "Remove Gaps and Overlaps" at bounding box center [877, 447] width 195 height 20
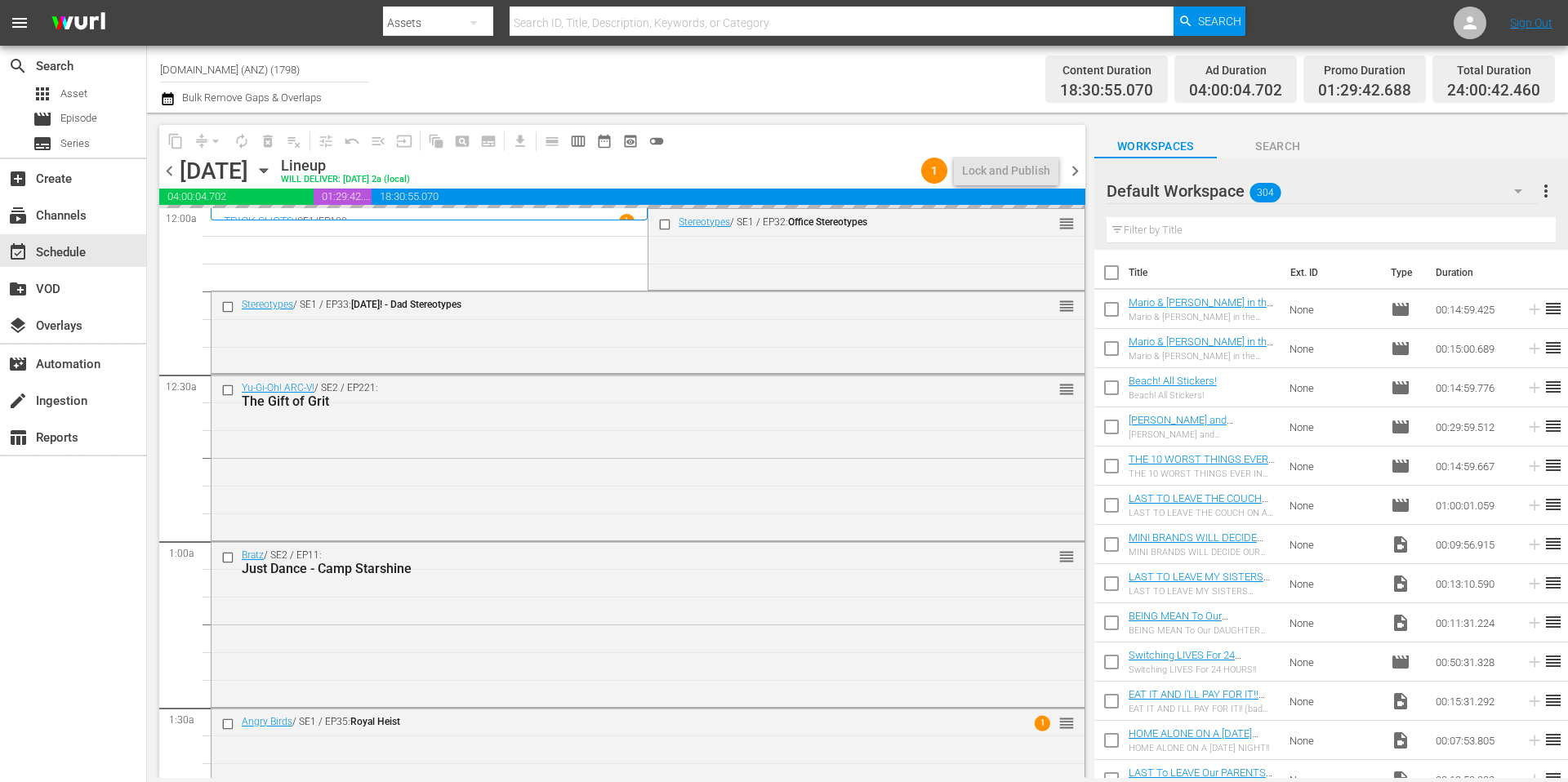
click at [775, 94] on div "Channel Title [DOMAIN_NAME] (ANZ) (1798) Bulk Remove Gaps & Overlaps" at bounding box center [540, 79] width 761 height 59
click at [1003, 175] on div "Lock and Publish" at bounding box center [1006, 170] width 89 height 30
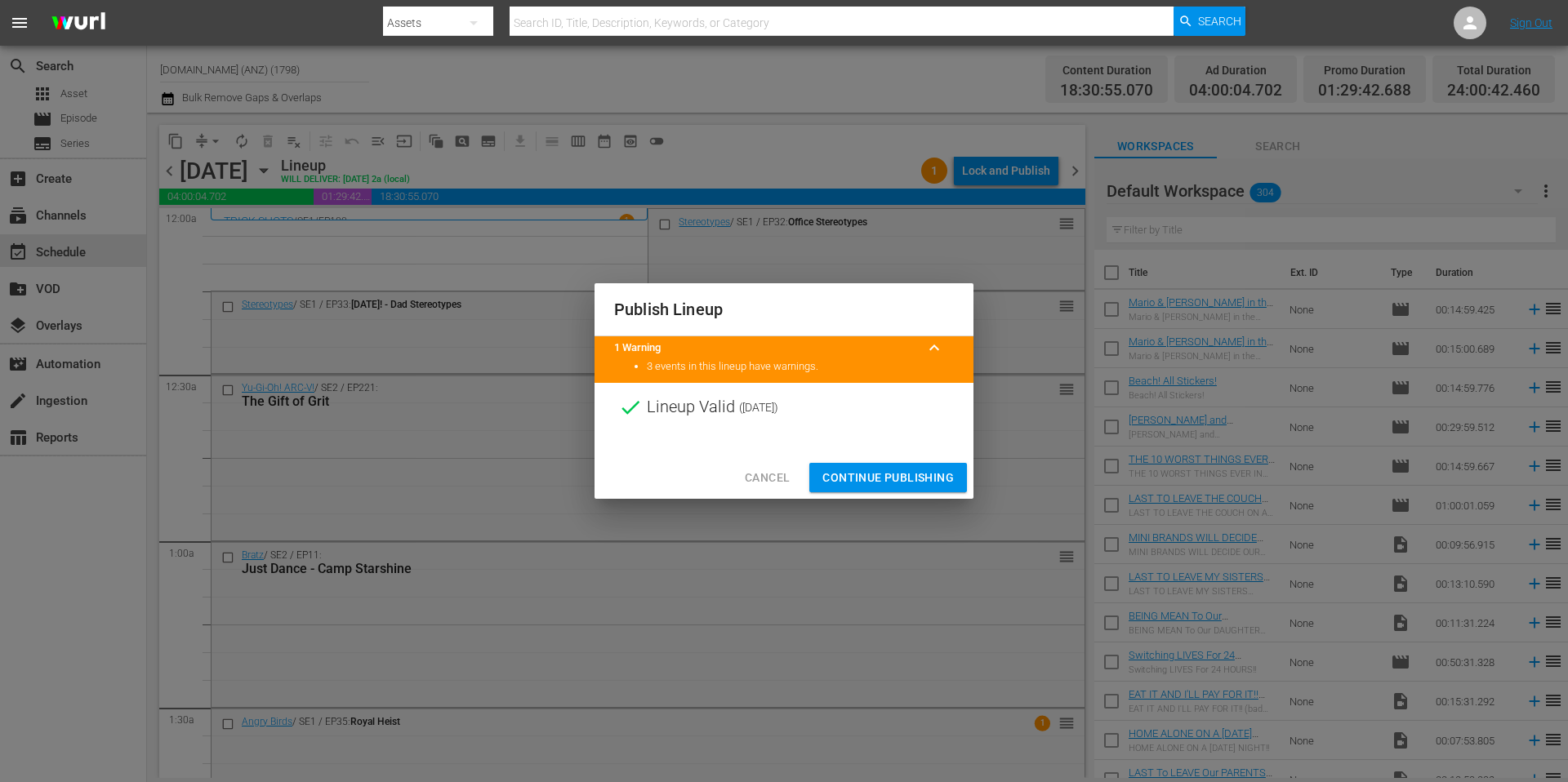
click at [890, 474] on span "Continue Publishing" at bounding box center [888, 477] width 132 height 20
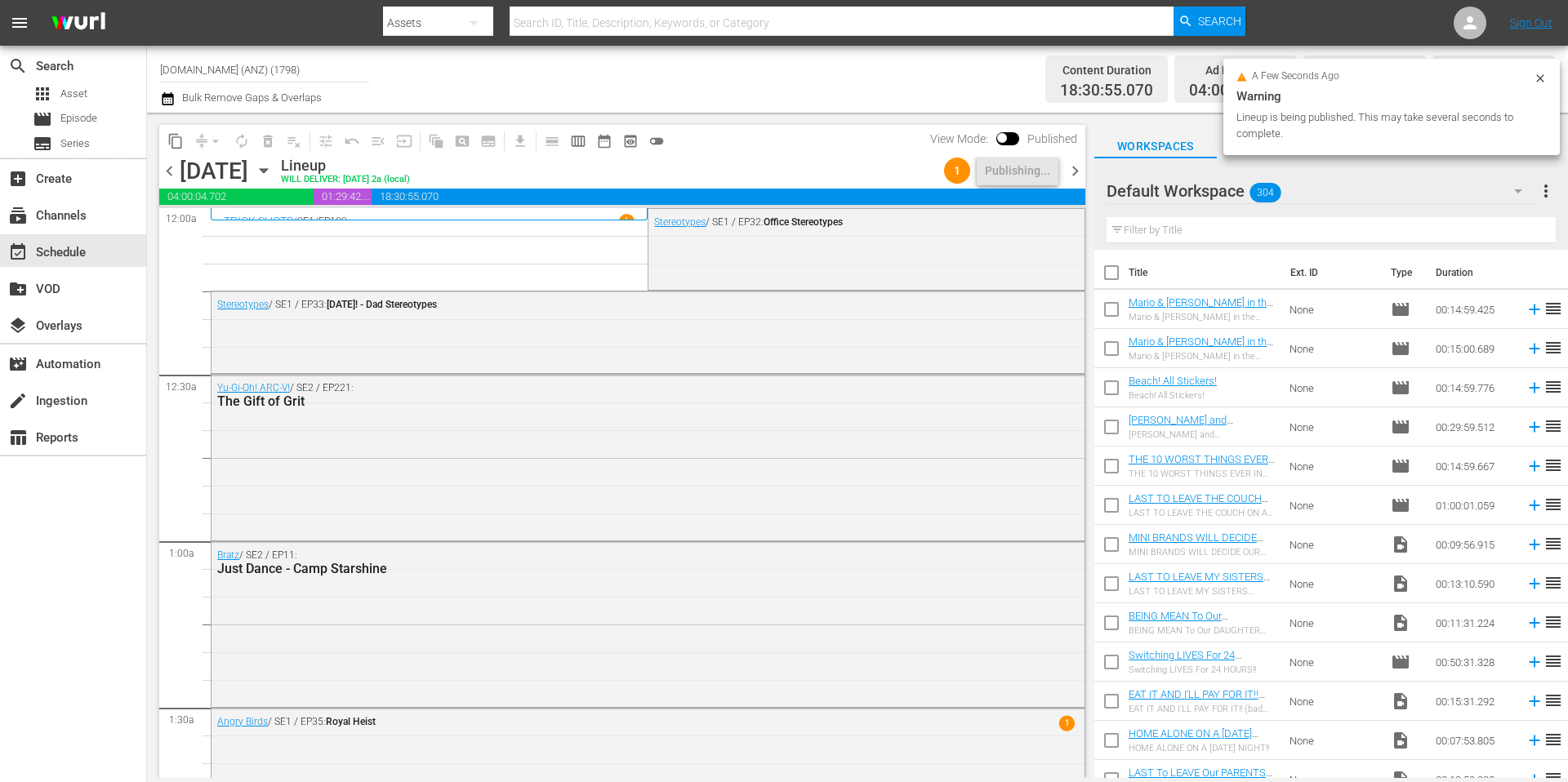
click at [779, 89] on div "Channel Title [DOMAIN_NAME] (ANZ) (1798) Bulk Remove Gaps & Overlaps" at bounding box center [540, 79] width 761 height 59
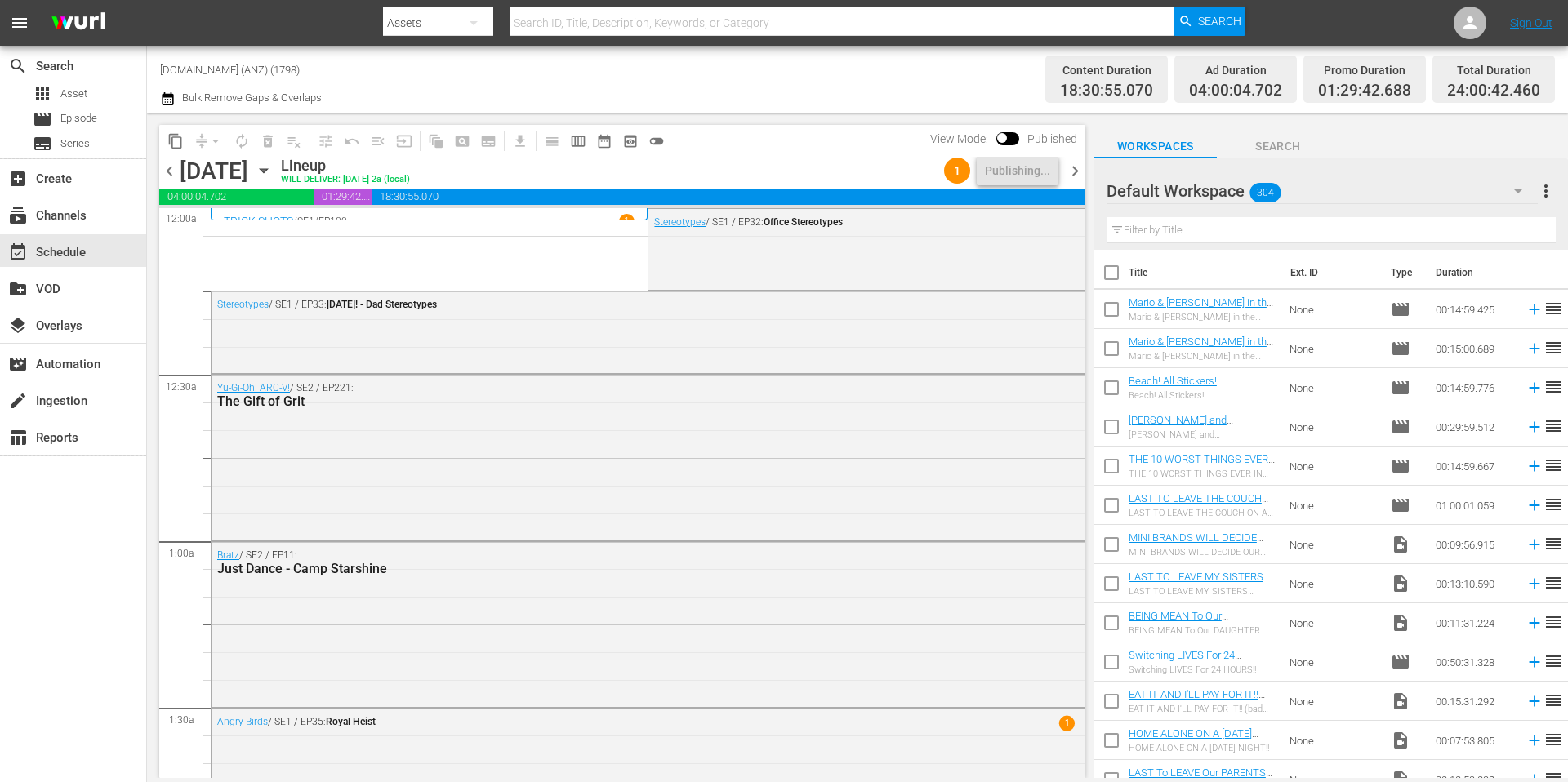
click at [887, 77] on div "Channel Title [DOMAIN_NAME] (ANZ) (1798) Bulk Remove Gaps & Overlaps" at bounding box center [540, 79] width 761 height 59
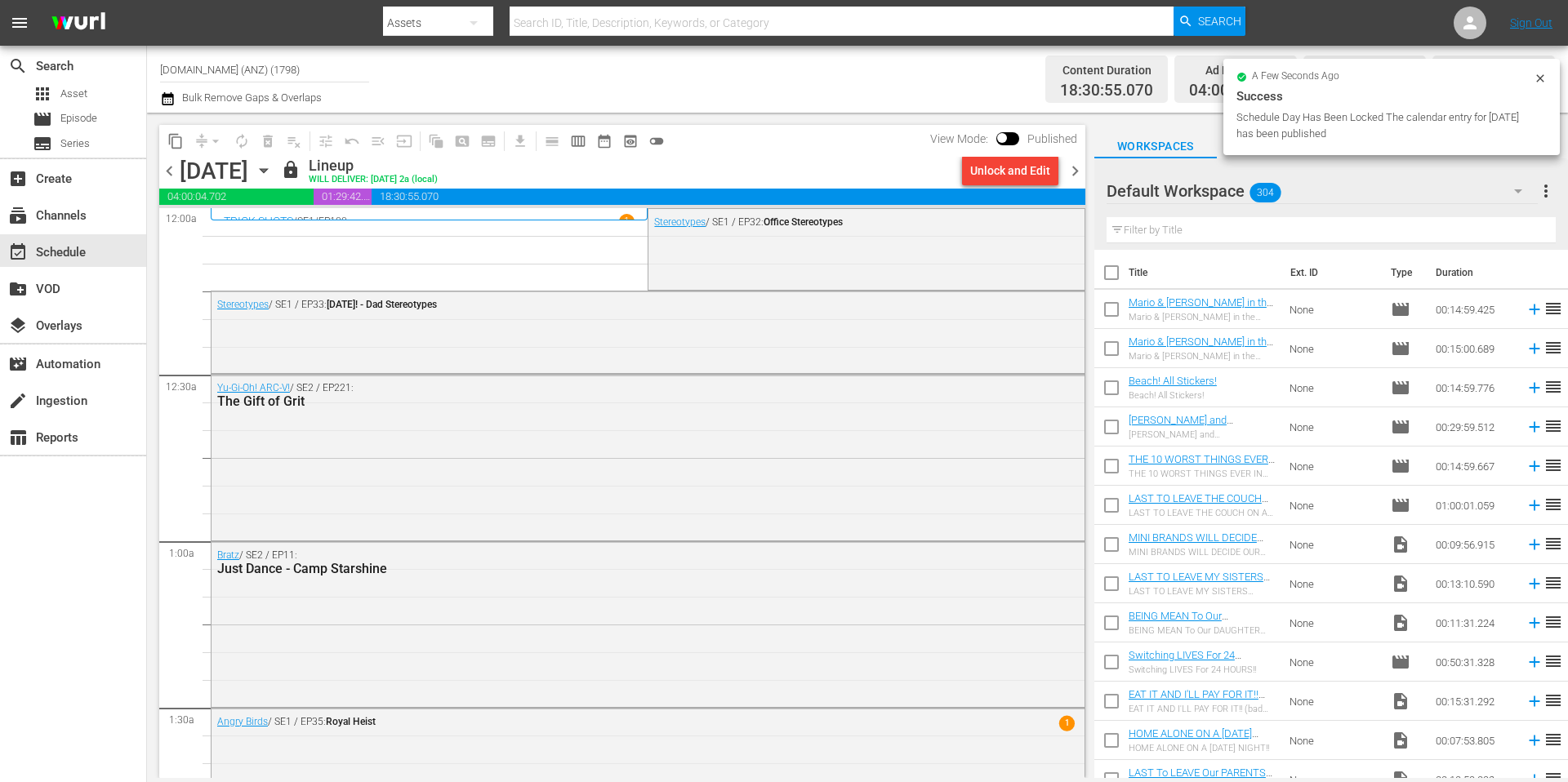
click at [1079, 175] on span "chevron_right" at bounding box center [1075, 170] width 20 height 20
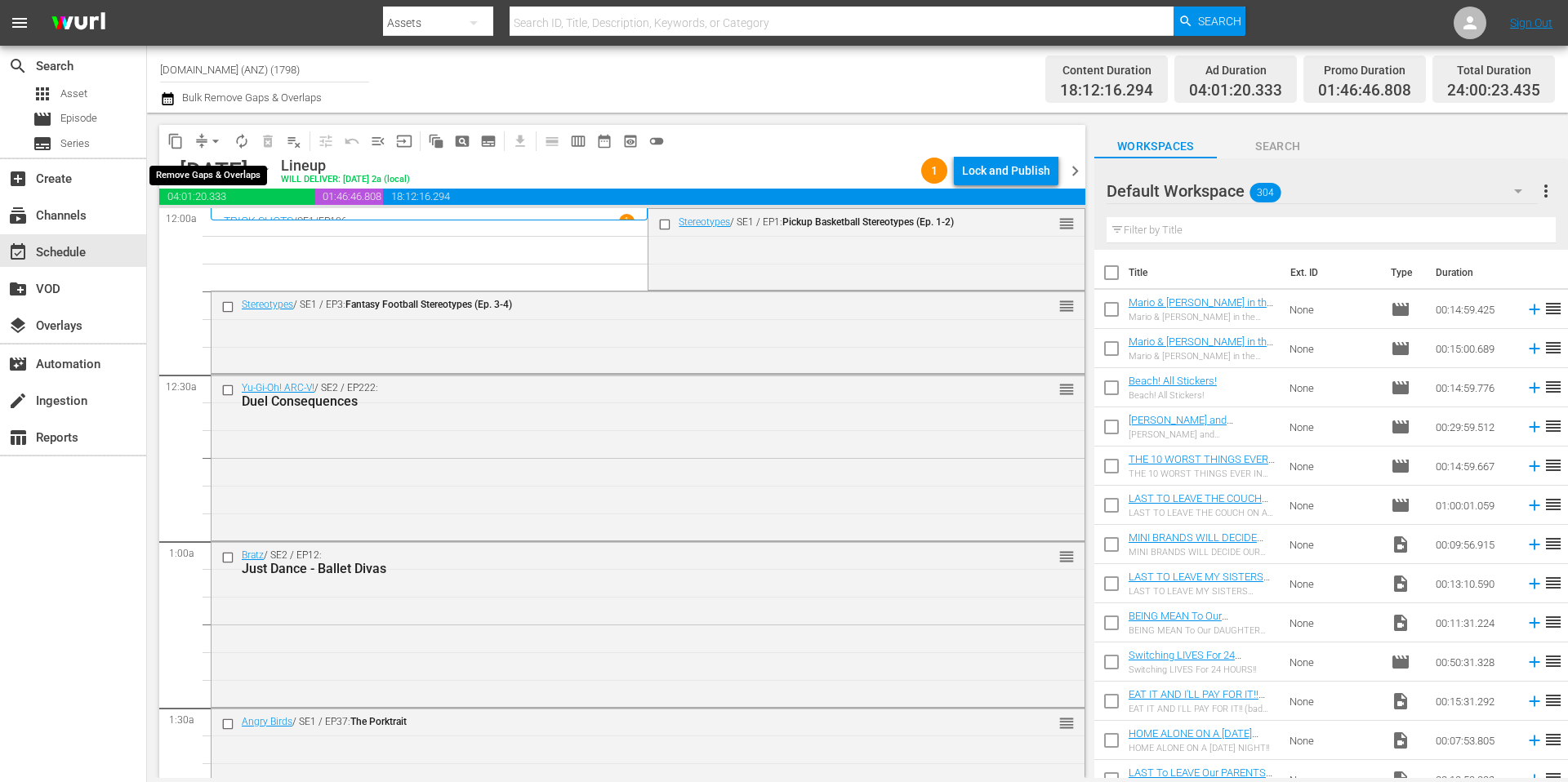
click at [208, 142] on span "arrow_drop_down" at bounding box center [215, 140] width 16 height 16
click at [216, 174] on li "Align to Midnight" at bounding box center [216, 174] width 171 height 27
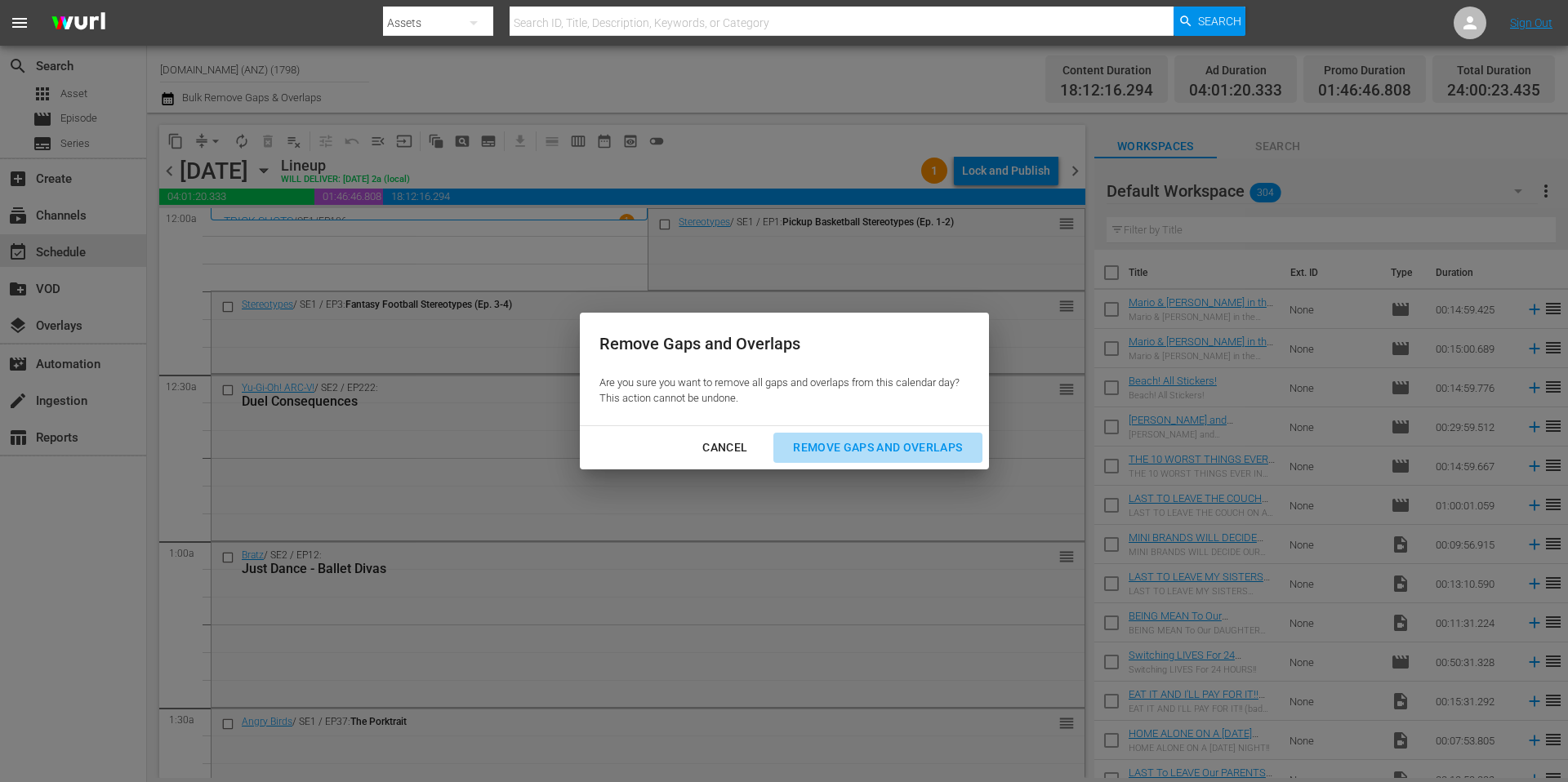
click at [893, 443] on div "Remove Gaps and Overlaps" at bounding box center [877, 447] width 195 height 20
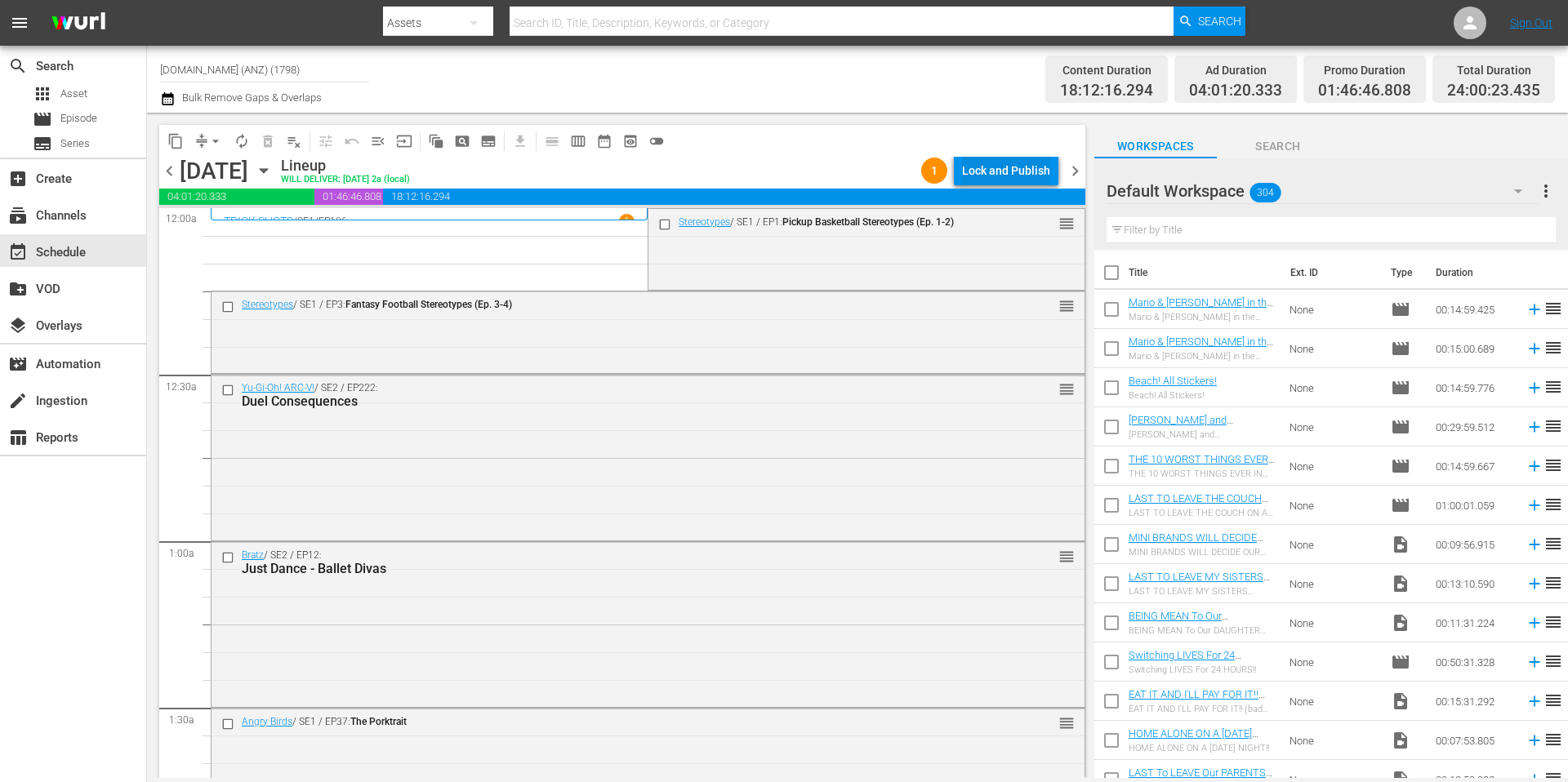
click at [1008, 164] on div "Lock and Publish" at bounding box center [1006, 170] width 89 height 30
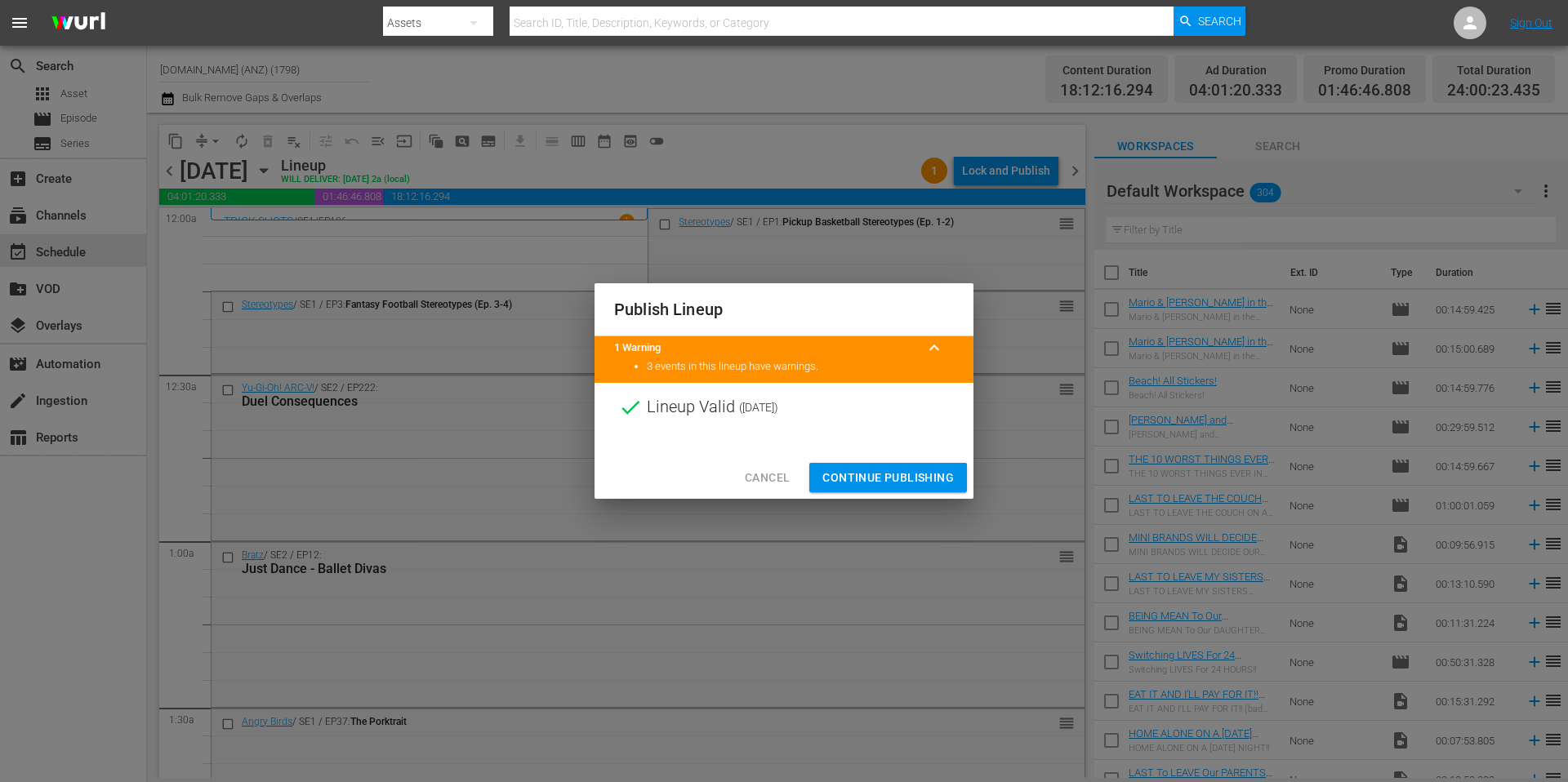
click at [884, 476] on span "Continue Publishing" at bounding box center [888, 477] width 132 height 20
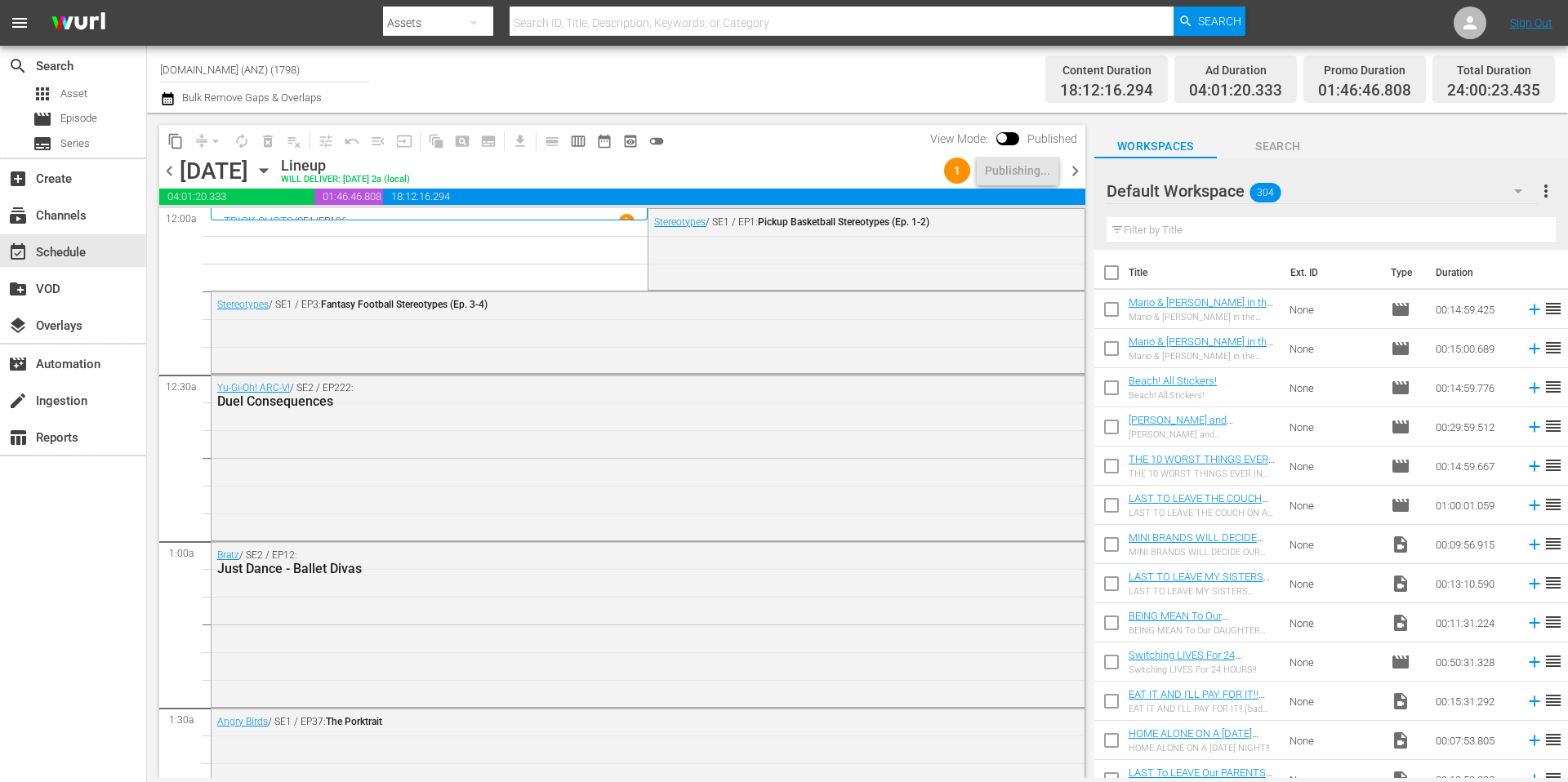
click at [826, 84] on div "Channel Title [DOMAIN_NAME] (ANZ) (1798) Bulk Remove Gaps & Overlaps" at bounding box center [540, 79] width 761 height 59
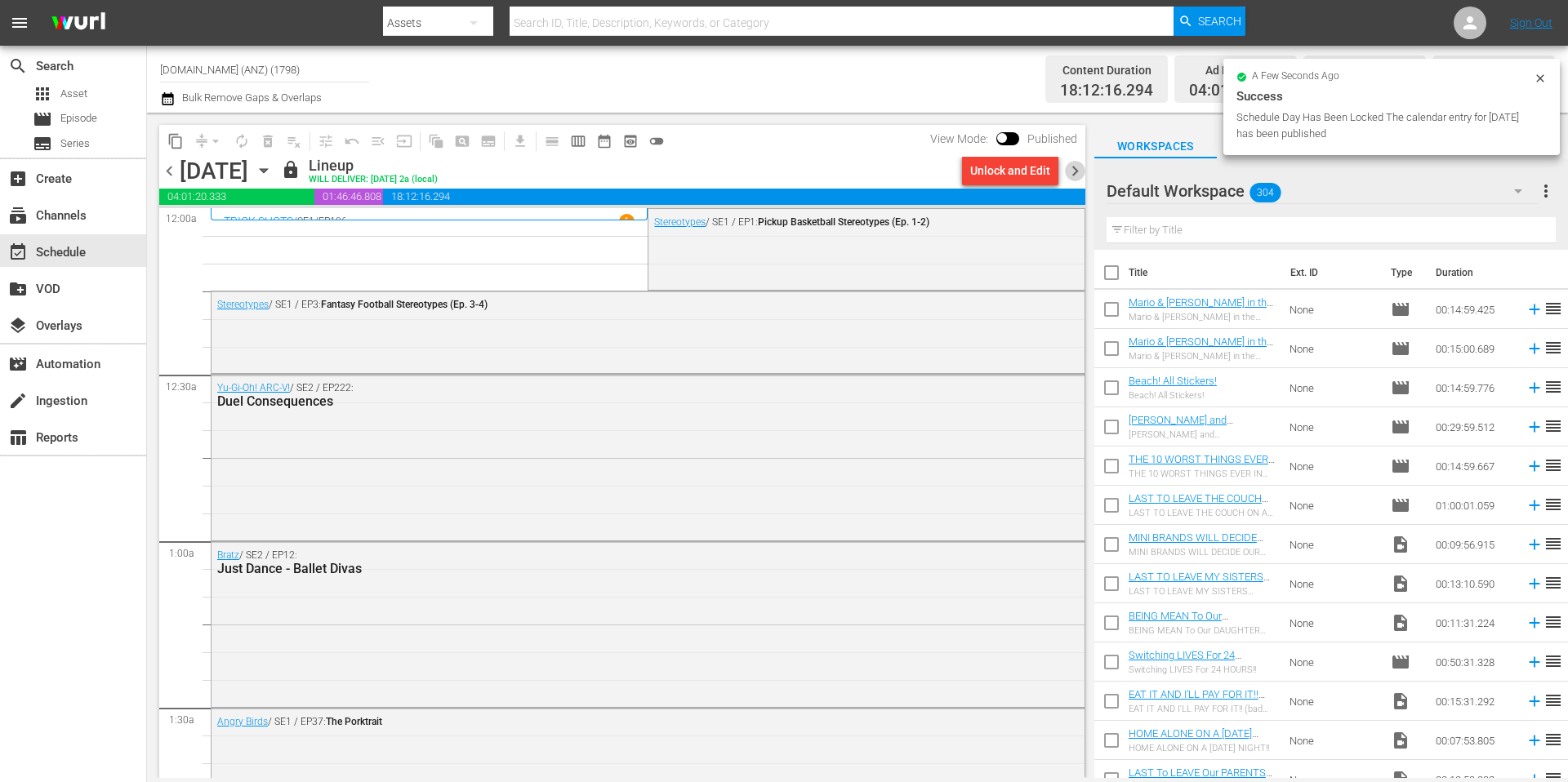
click at [1074, 174] on span "chevron_right" at bounding box center [1075, 170] width 20 height 20
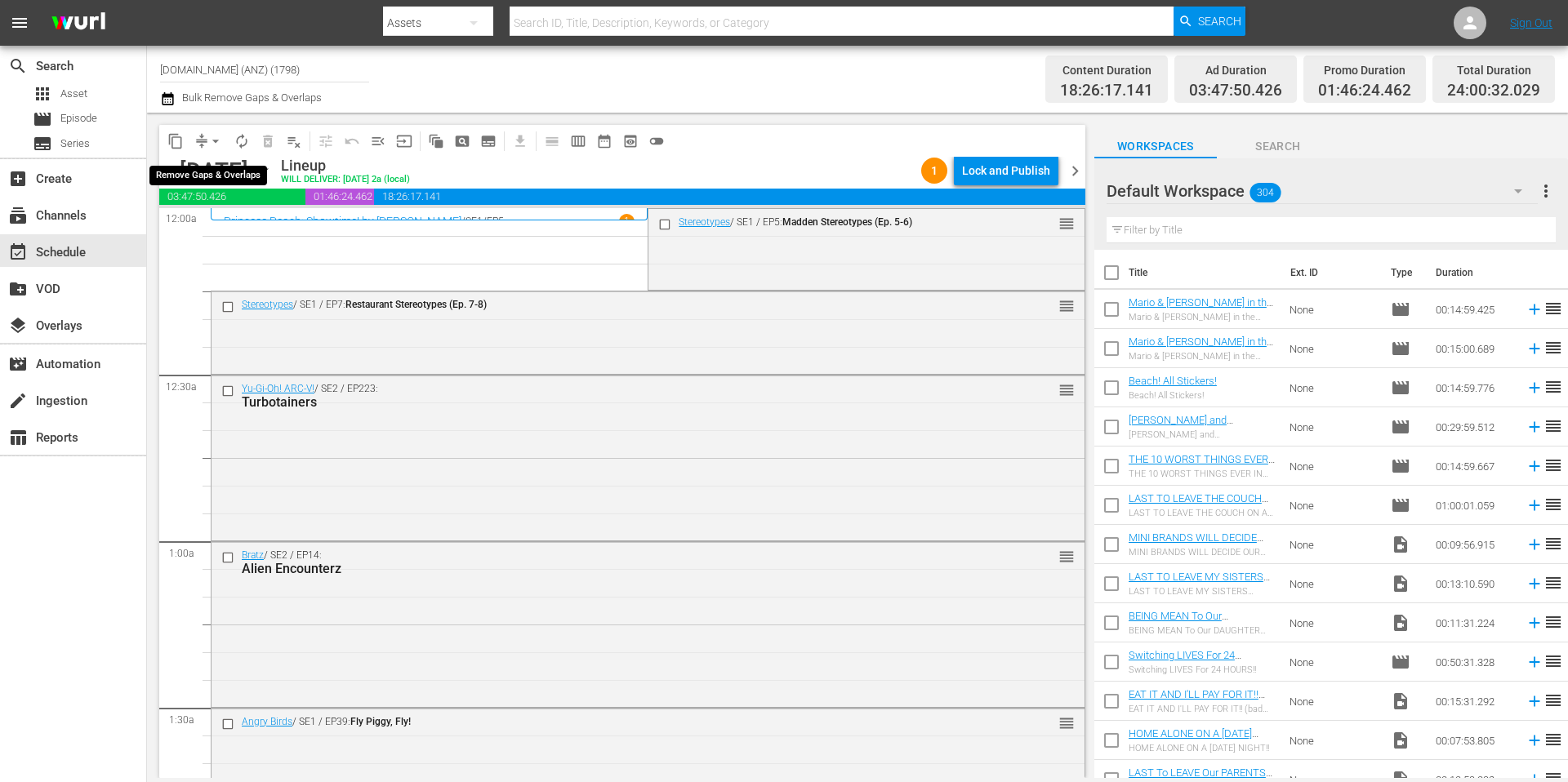
click at [212, 142] on span "arrow_drop_down" at bounding box center [215, 140] width 16 height 16
click at [214, 176] on li "Align to Midnight" at bounding box center [216, 174] width 171 height 27
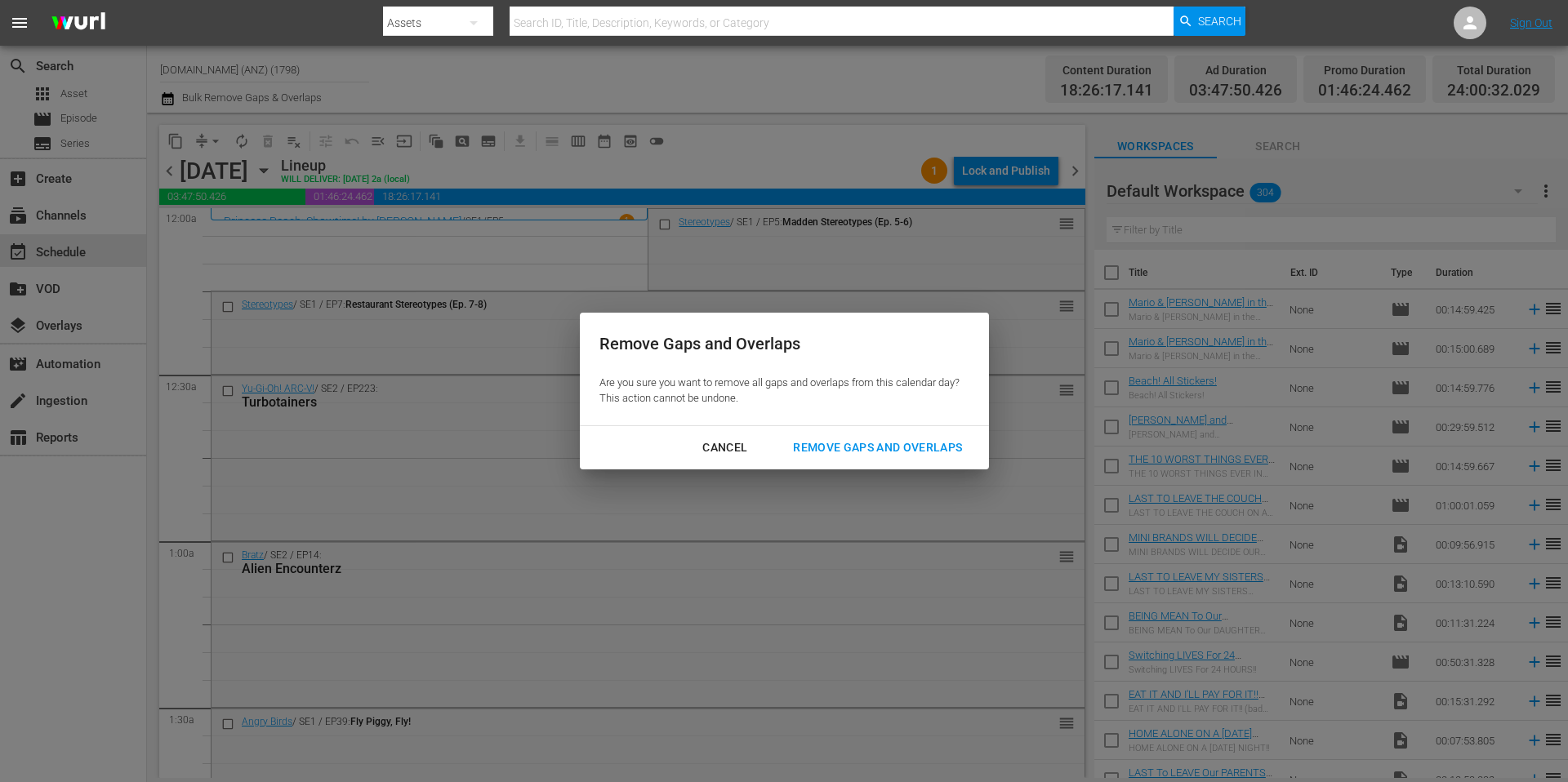
click at [861, 441] on div "Remove Gaps and Overlaps" at bounding box center [877, 447] width 195 height 20
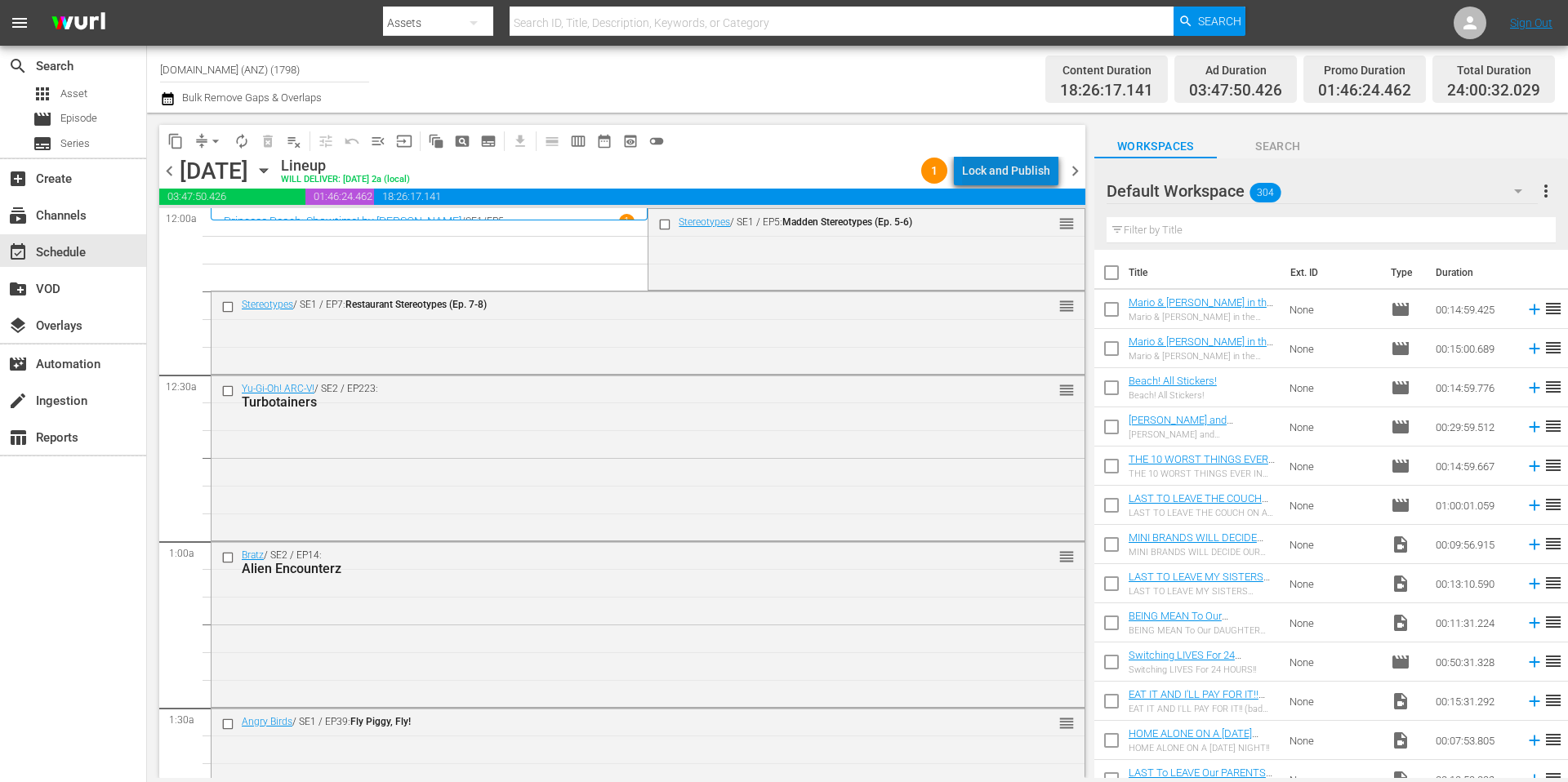
click at [1017, 173] on div "Lock and Publish" at bounding box center [1006, 170] width 89 height 30
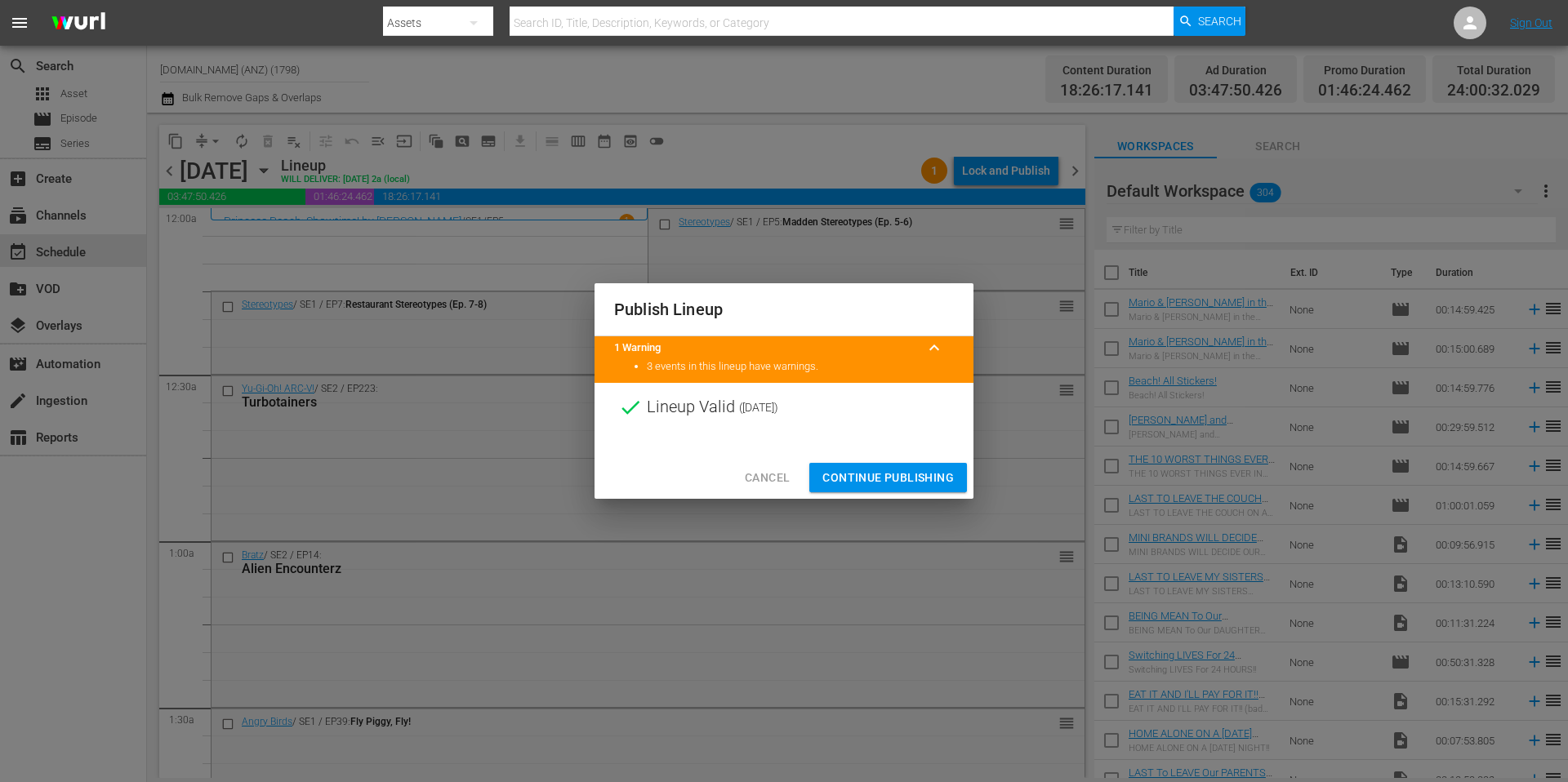
click at [891, 473] on span "Continue Publishing" at bounding box center [888, 477] width 132 height 20
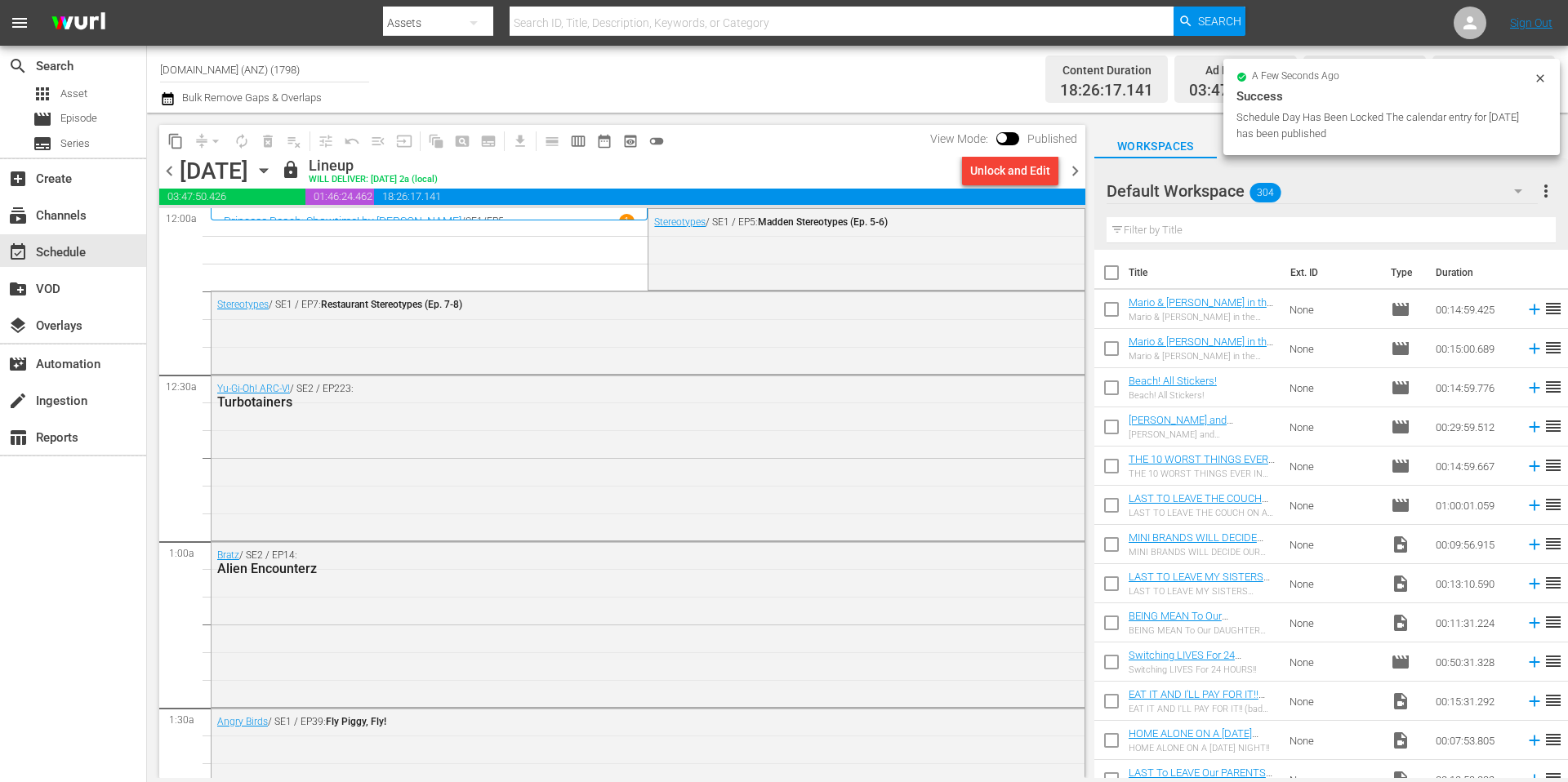
click at [1078, 169] on span "chevron_right" at bounding box center [1075, 170] width 20 height 20
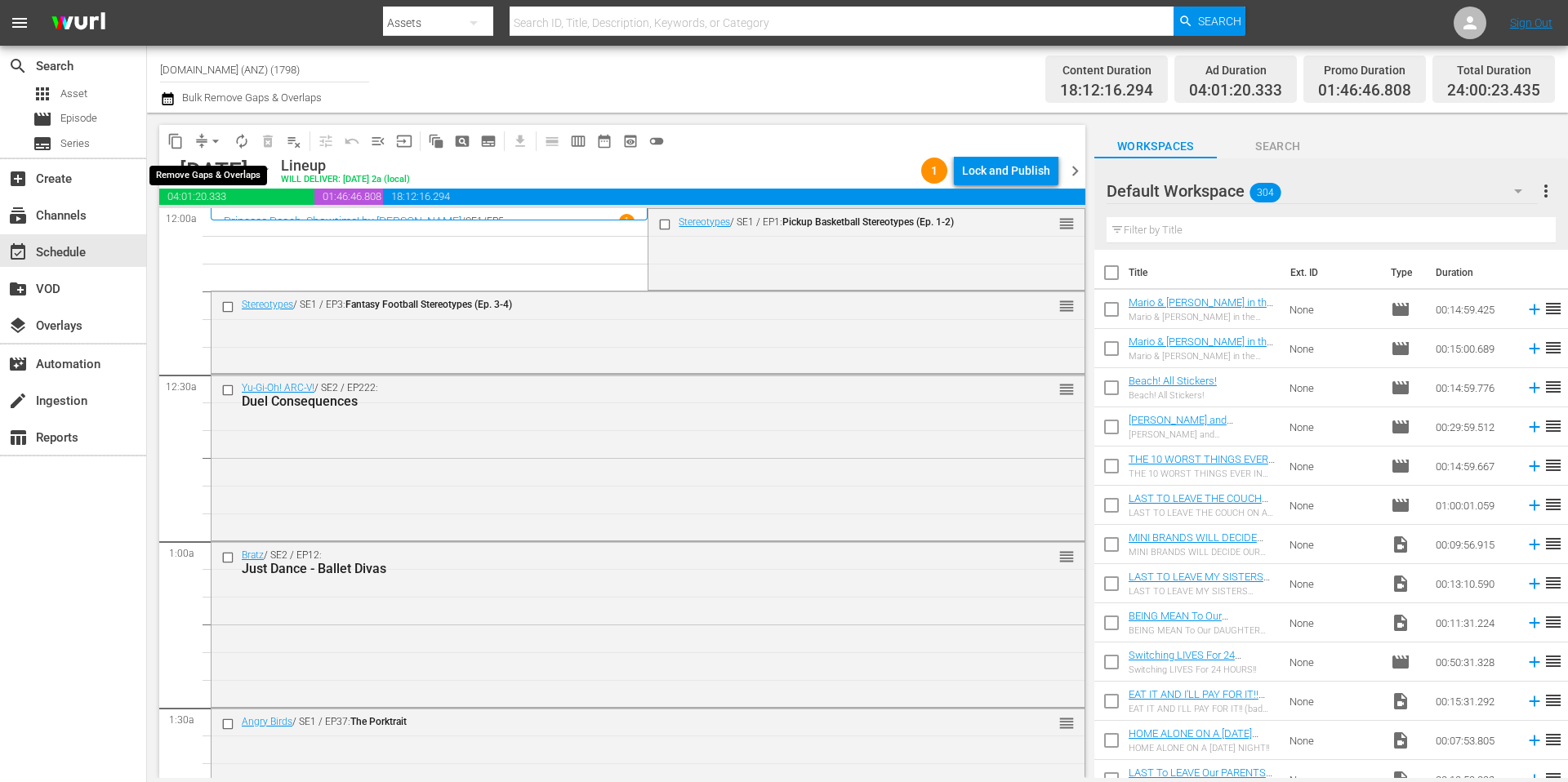
click at [209, 140] on span "arrow_drop_down" at bounding box center [215, 140] width 16 height 16
click at [220, 174] on li "Align to Midnight" at bounding box center [216, 174] width 171 height 27
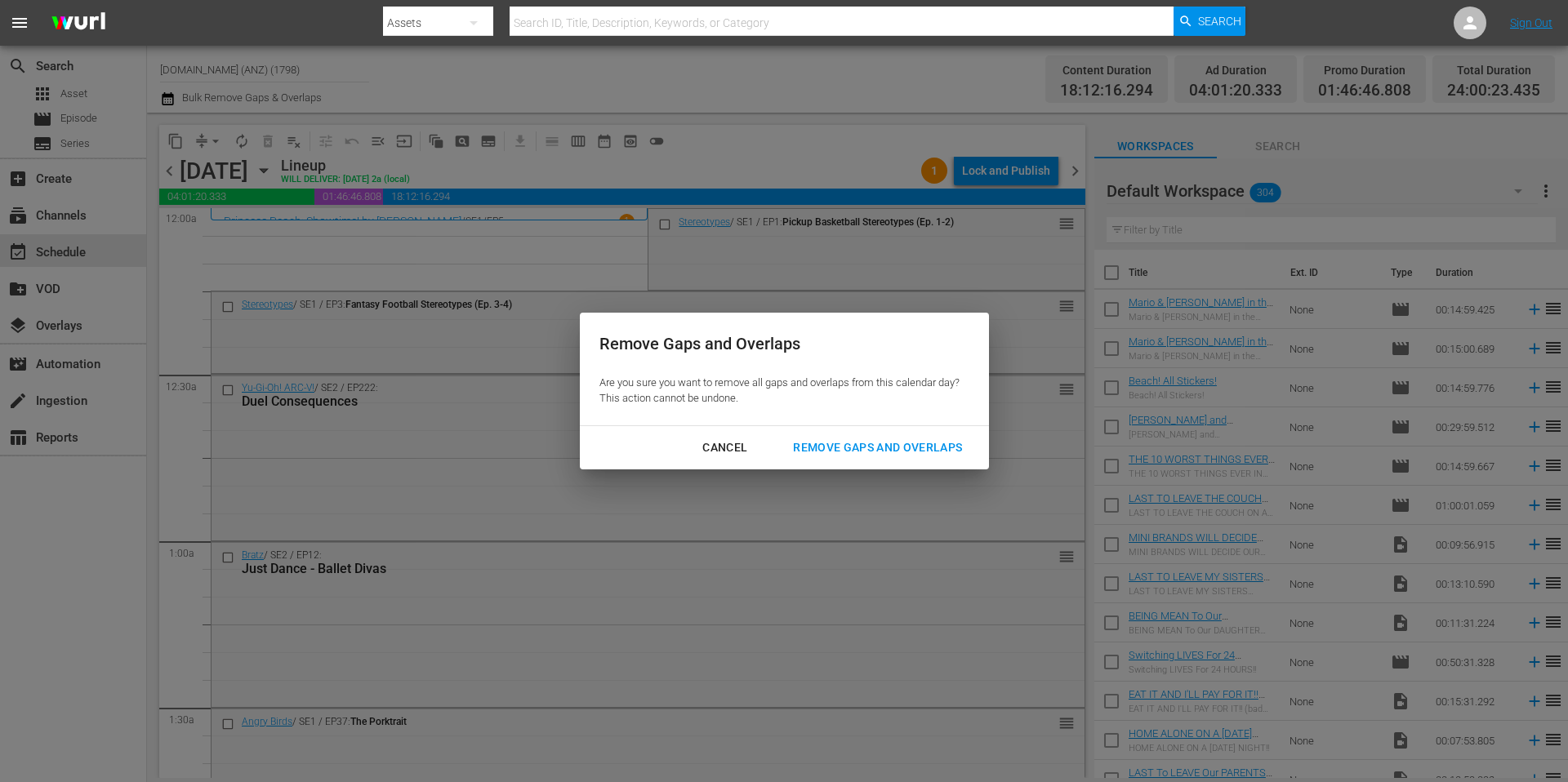
click at [897, 458] on button "Remove Gaps and Overlaps" at bounding box center [877, 447] width 208 height 30
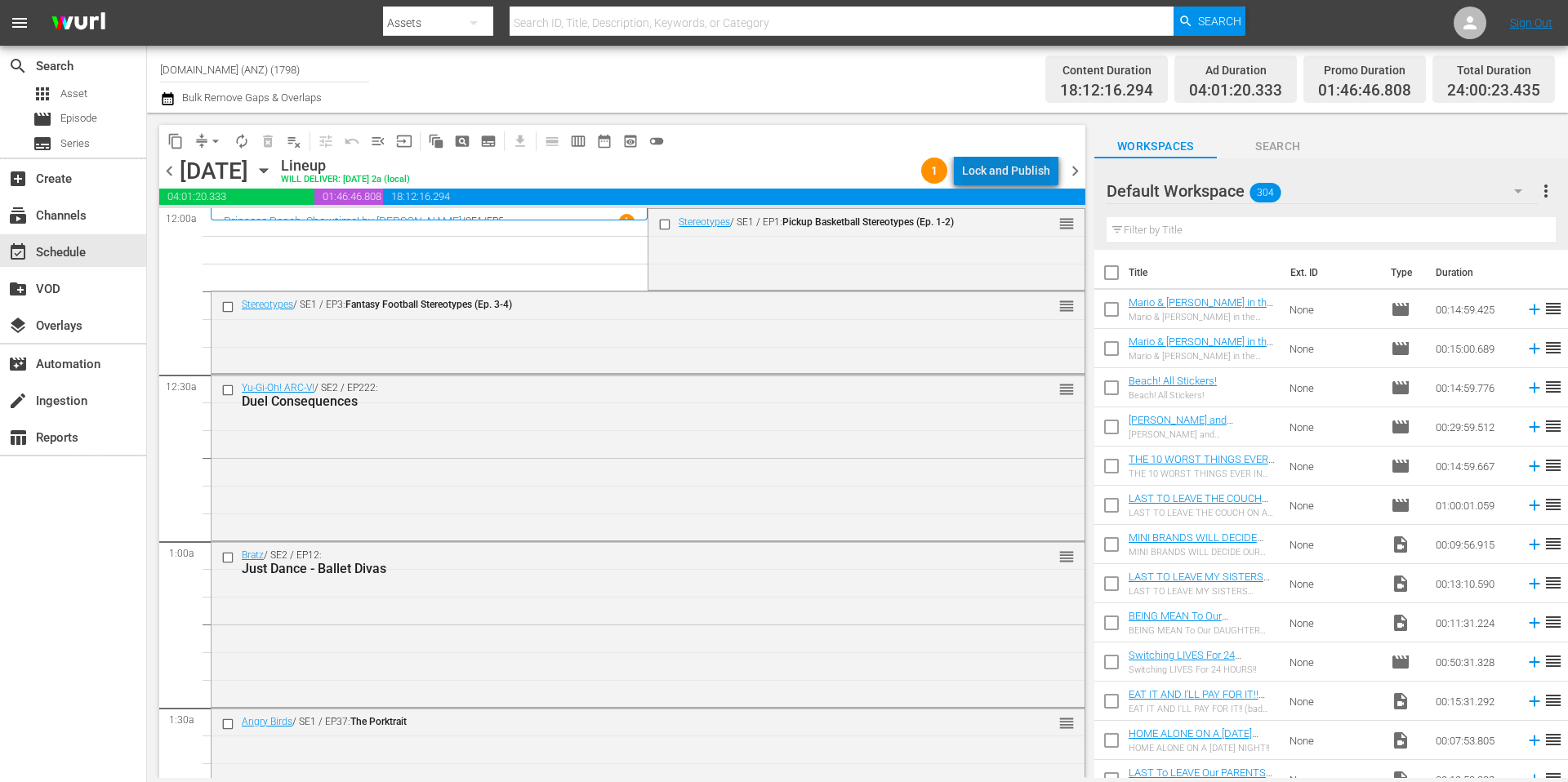
click at [1014, 180] on div "Lock and Publish" at bounding box center [1006, 170] width 89 height 30
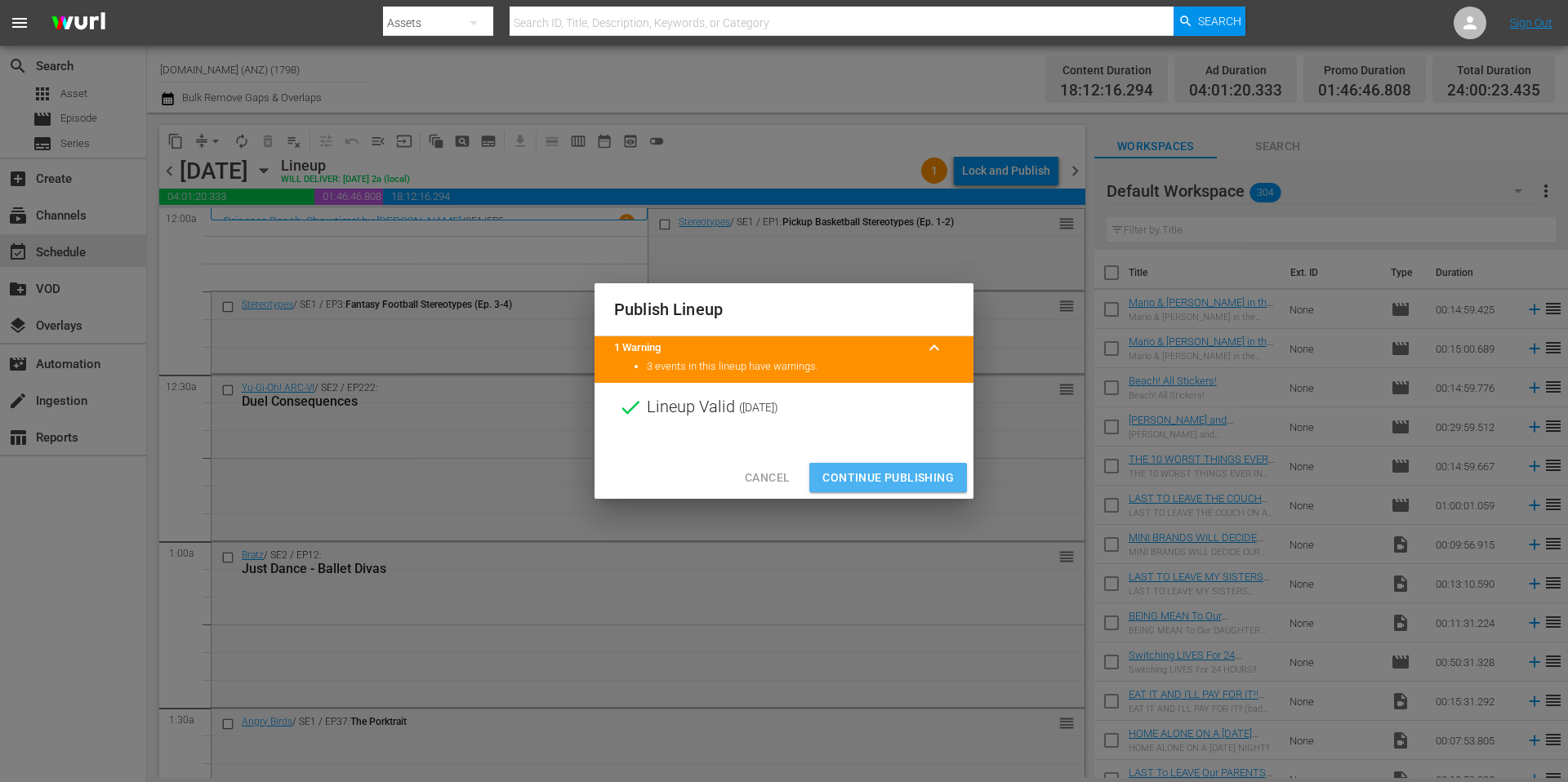
click at [906, 487] on span "Continue Publishing" at bounding box center [888, 477] width 132 height 20
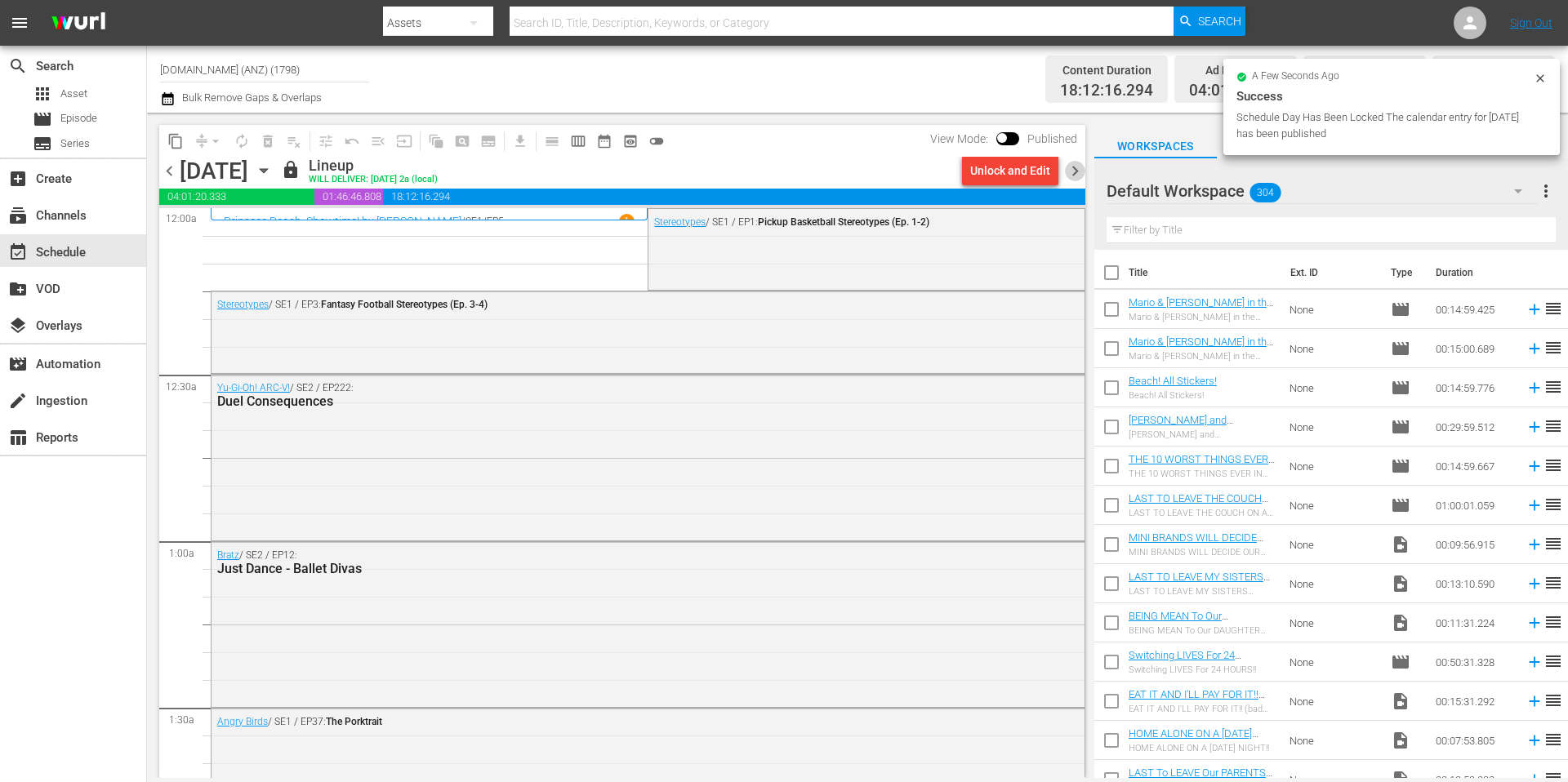
click at [1080, 167] on span "chevron_right" at bounding box center [1075, 170] width 20 height 20
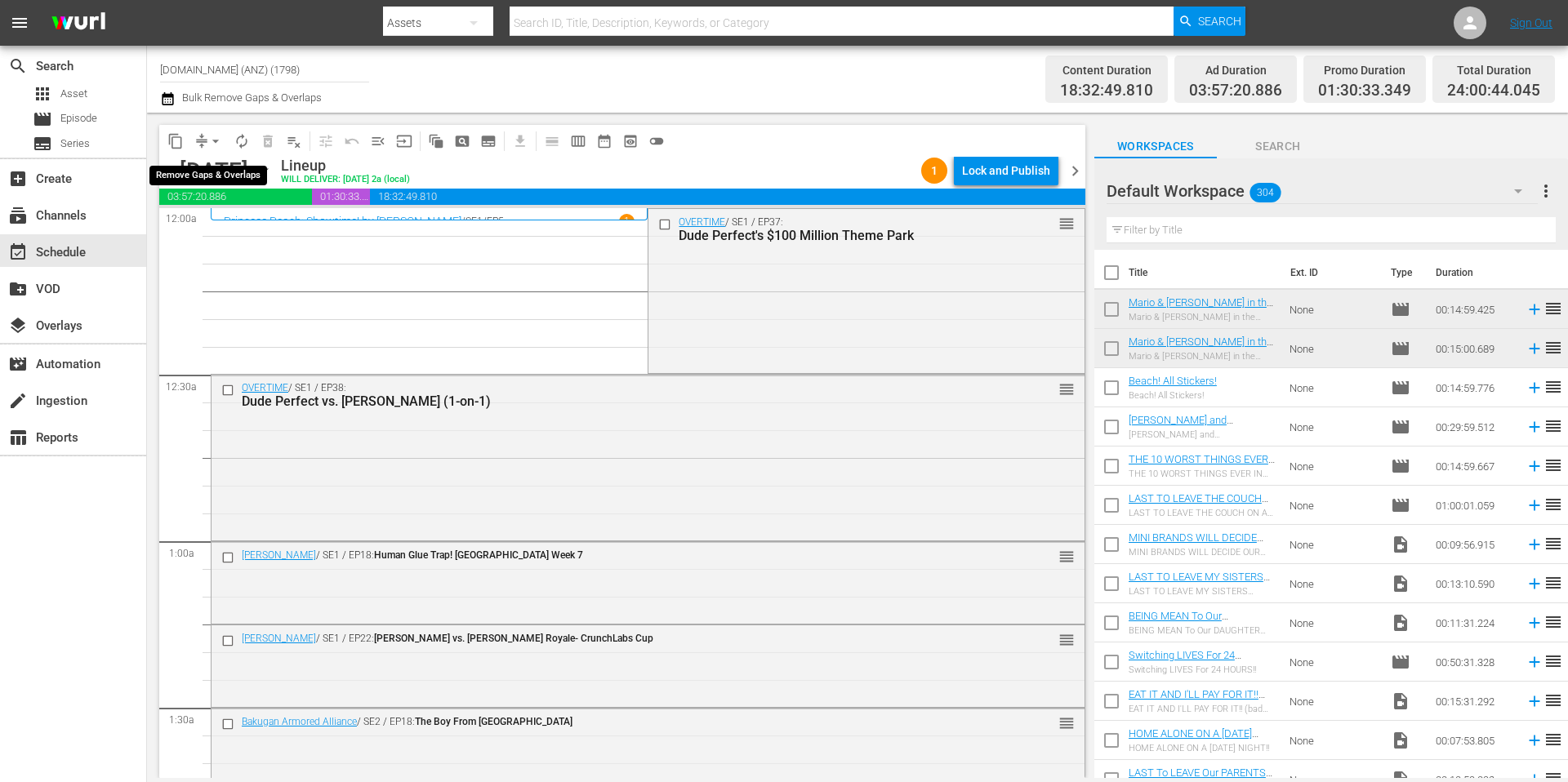
click at [212, 139] on span "arrow_drop_down" at bounding box center [215, 140] width 16 height 16
click at [204, 169] on li "Align to Midnight" at bounding box center [216, 174] width 171 height 27
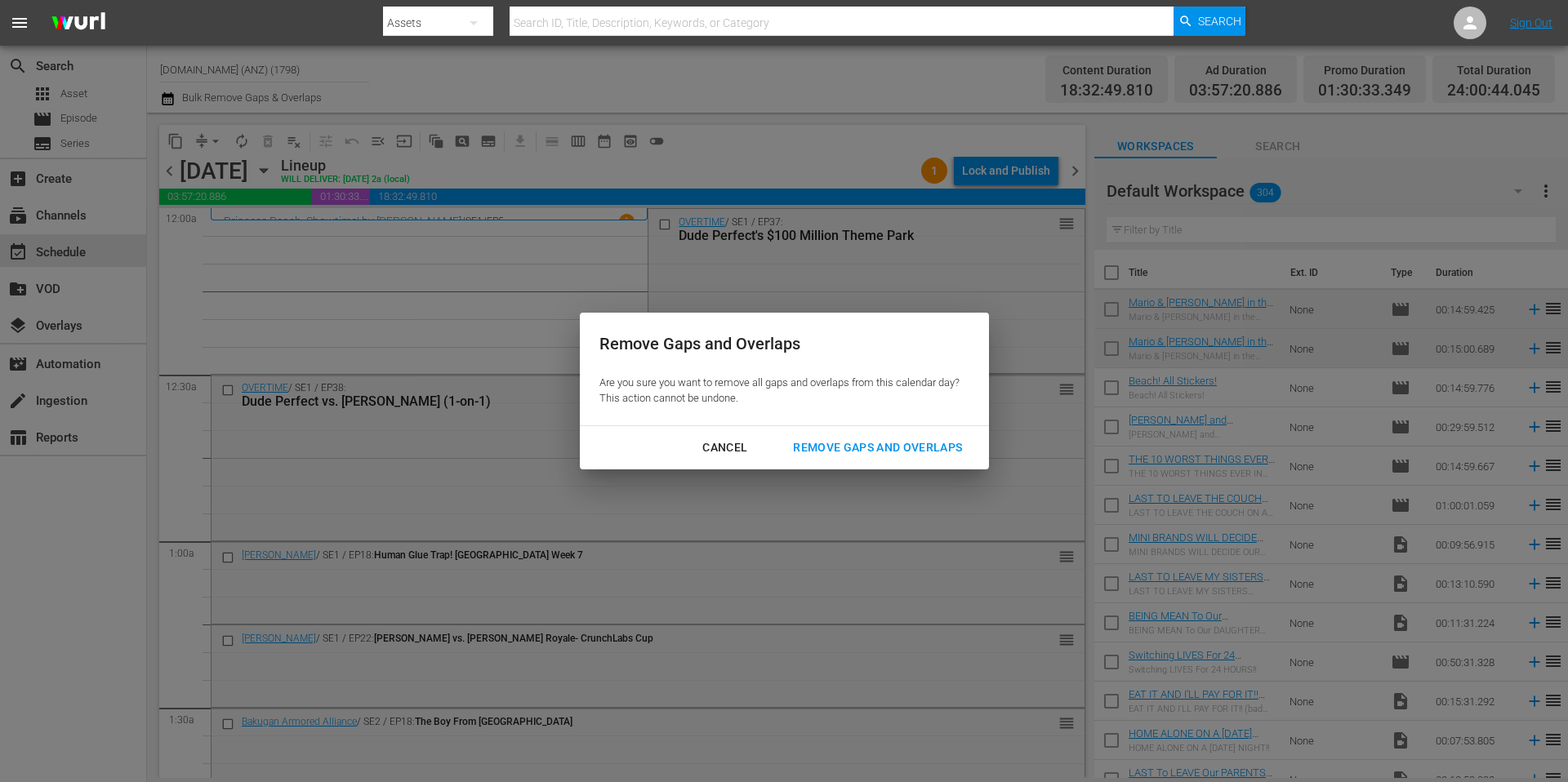
click at [847, 445] on div "Remove Gaps and Overlaps" at bounding box center [877, 447] width 195 height 20
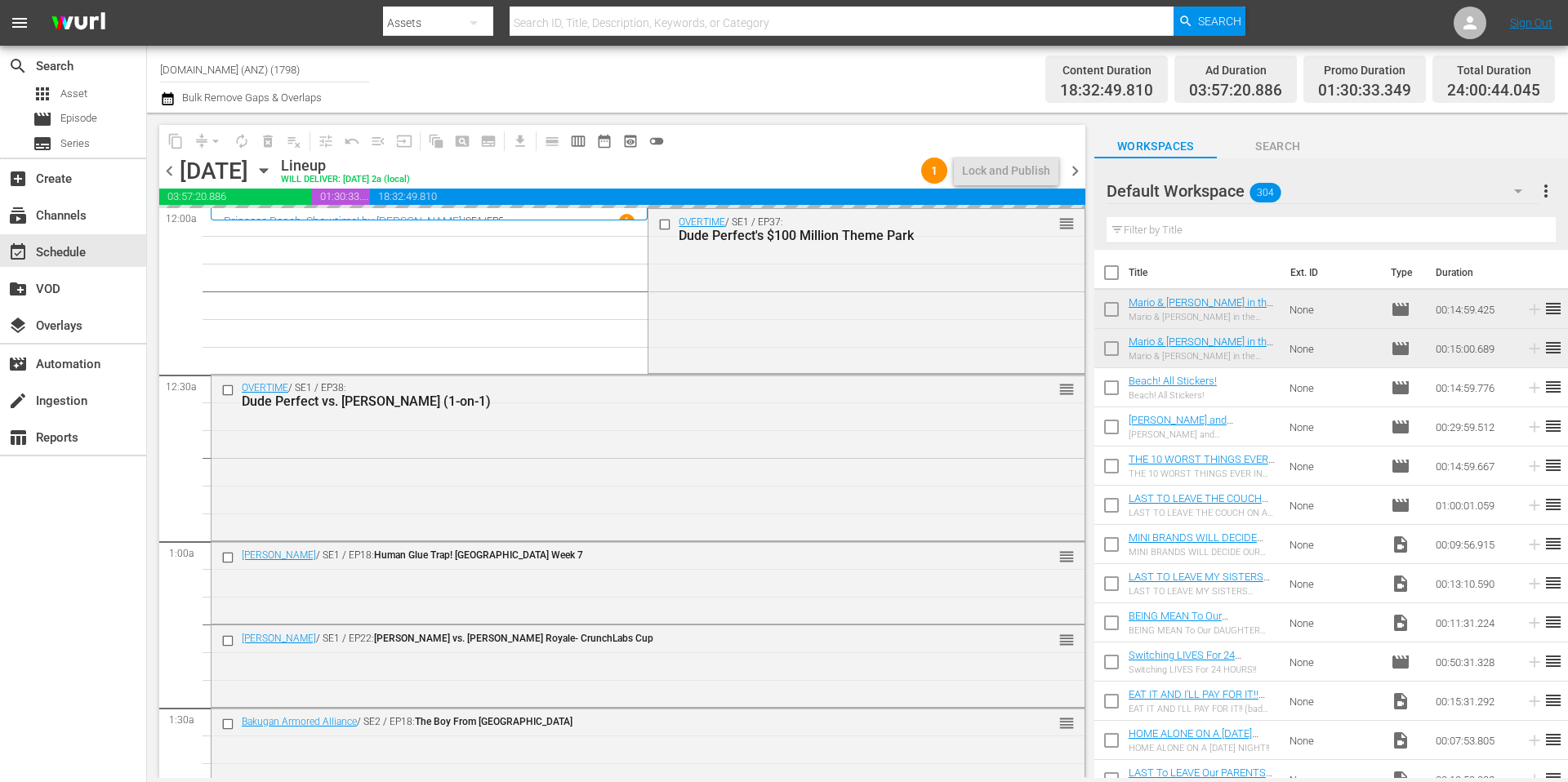
click at [780, 86] on div "Channel Title [DOMAIN_NAME] (ANZ) (1798) Bulk Remove Gaps & Overlaps" at bounding box center [540, 79] width 761 height 59
click at [1009, 169] on div "Lock and Publish" at bounding box center [1006, 170] width 89 height 30
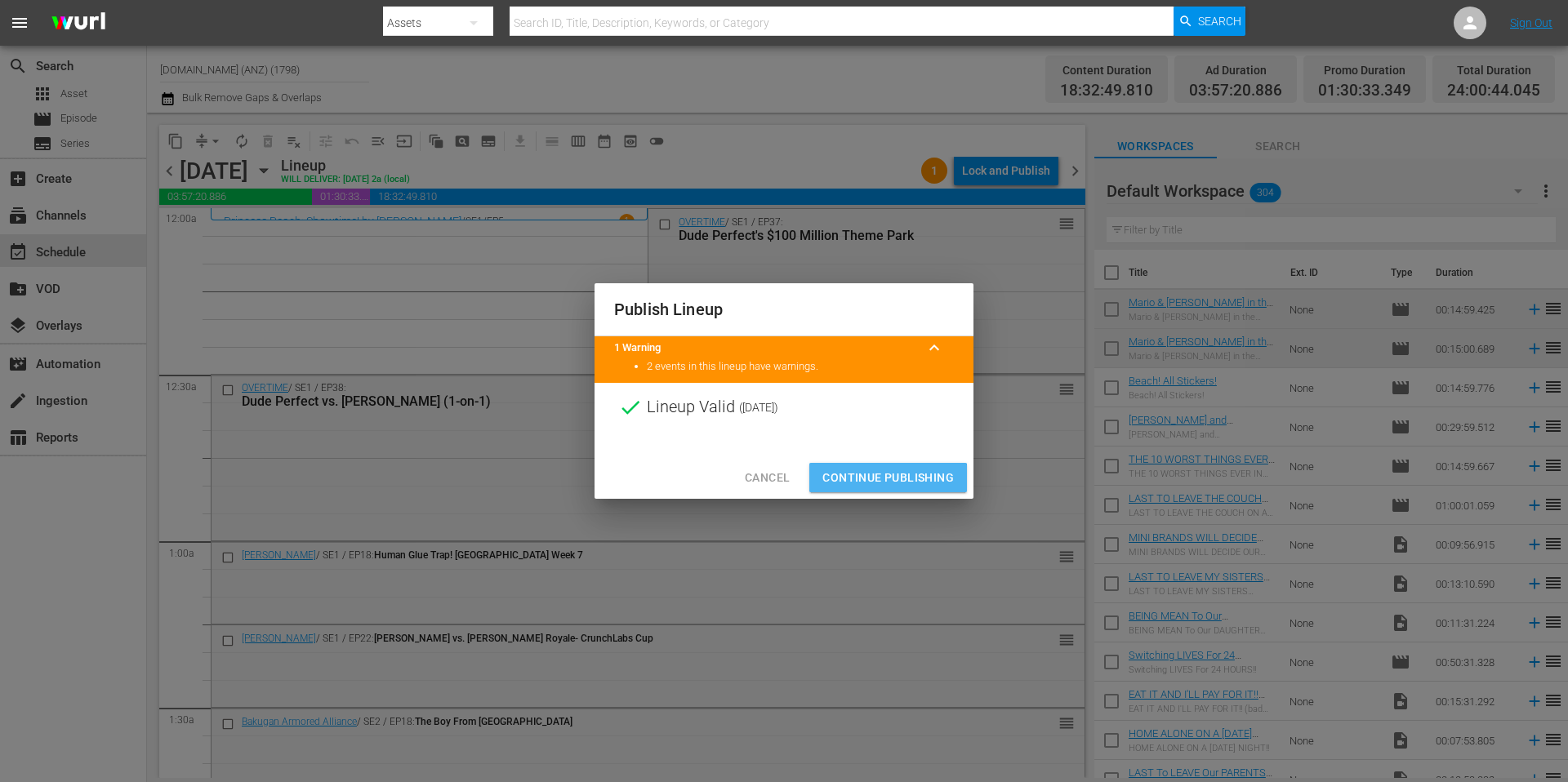
click at [884, 485] on span "Continue Publishing" at bounding box center [888, 477] width 132 height 20
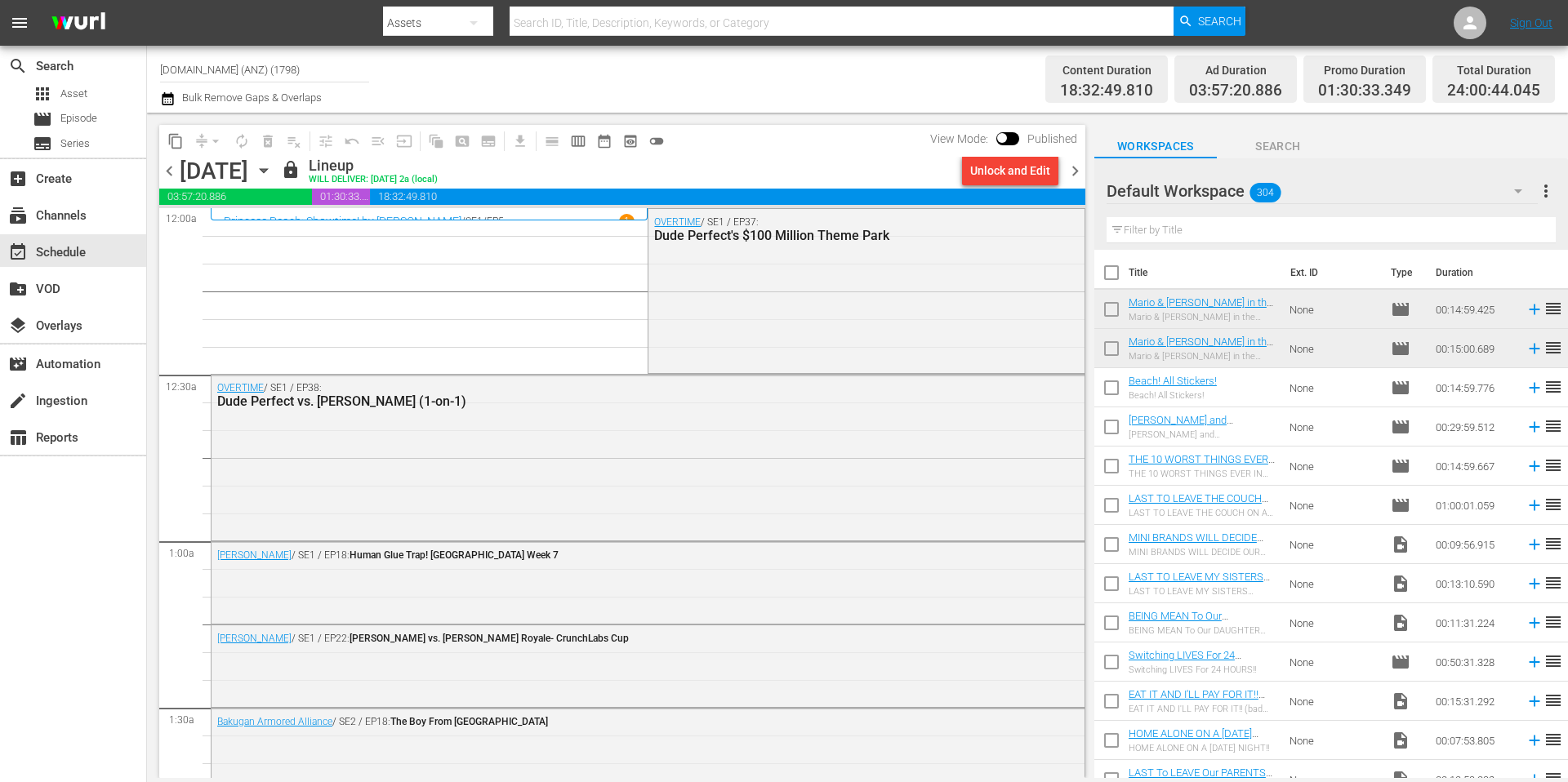
click at [273, 166] on icon "button" at bounding box center [264, 170] width 18 height 18
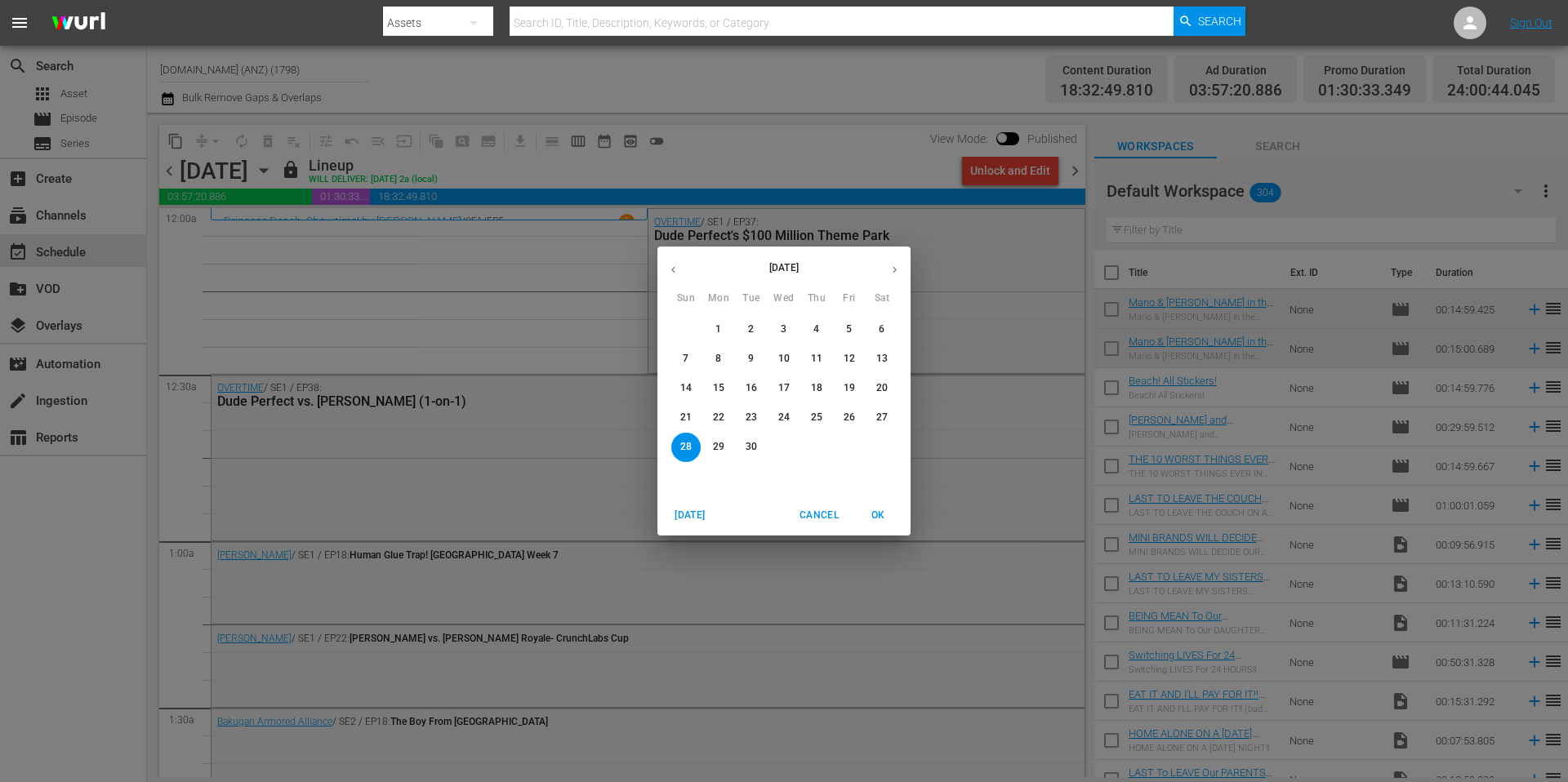
click at [717, 329] on p "1" at bounding box center [719, 329] width 6 height 13
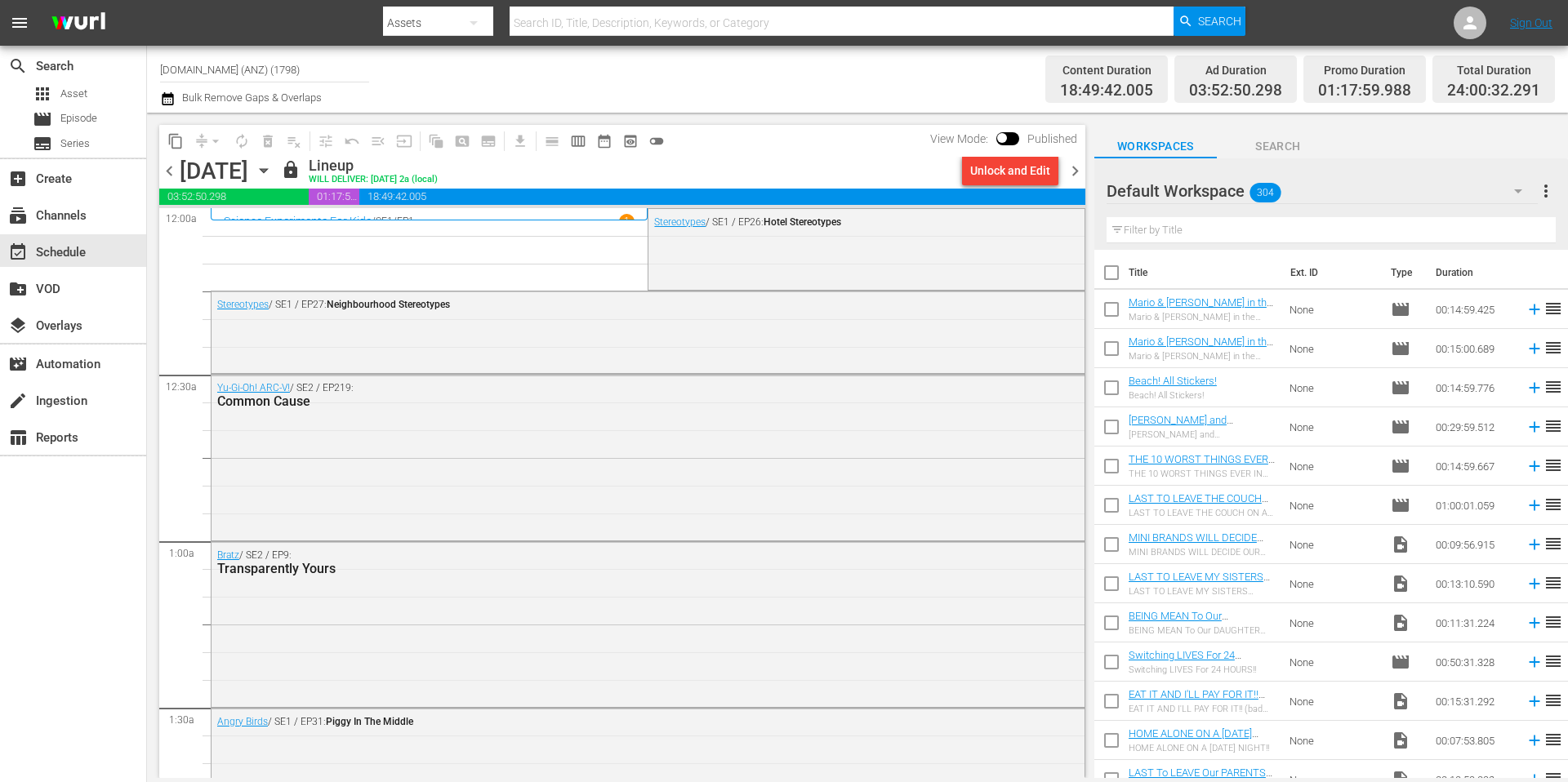
click at [273, 168] on icon "button" at bounding box center [264, 170] width 18 height 18
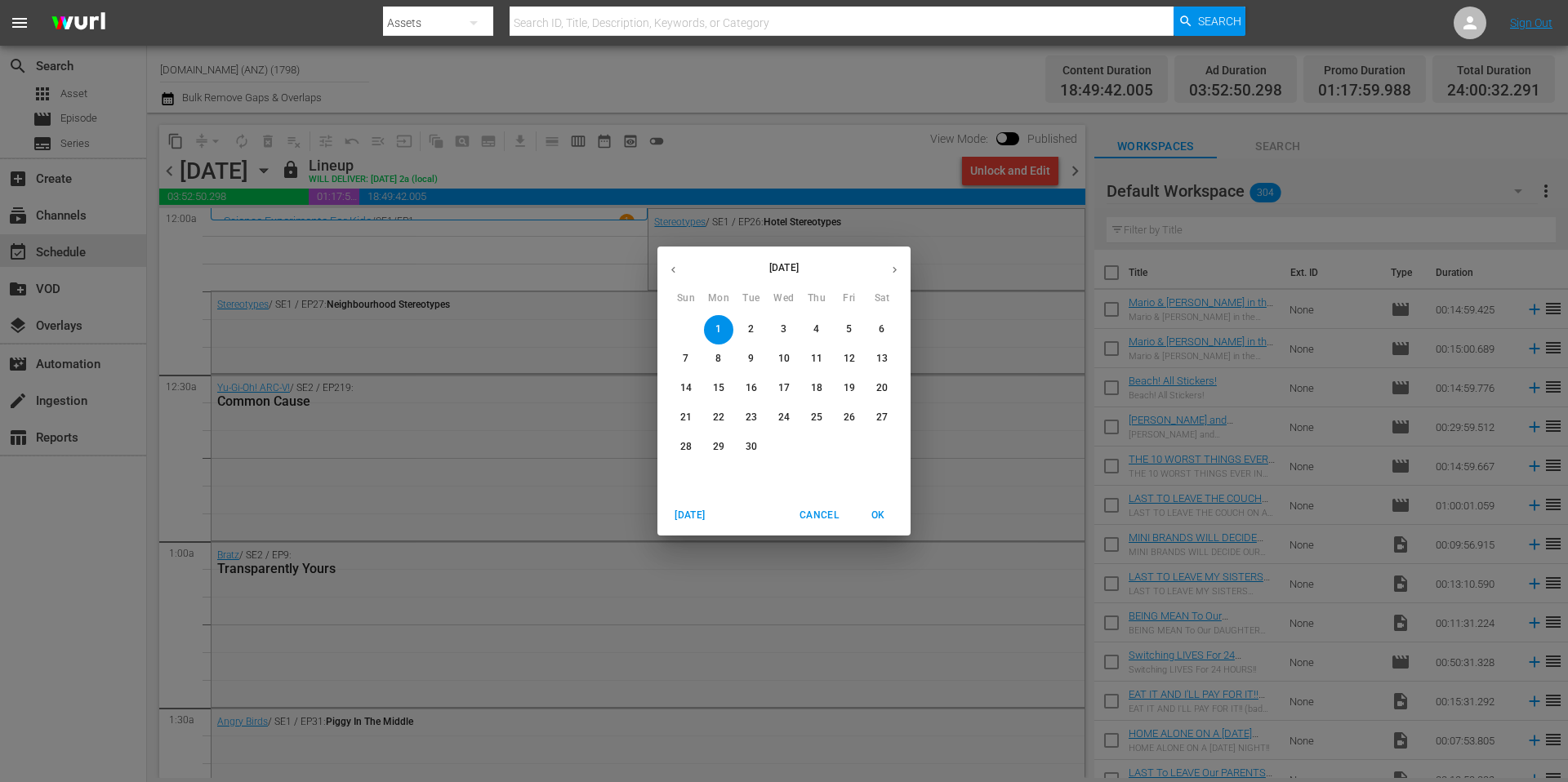
click at [681, 446] on p "28" at bounding box center [686, 447] width 12 height 13
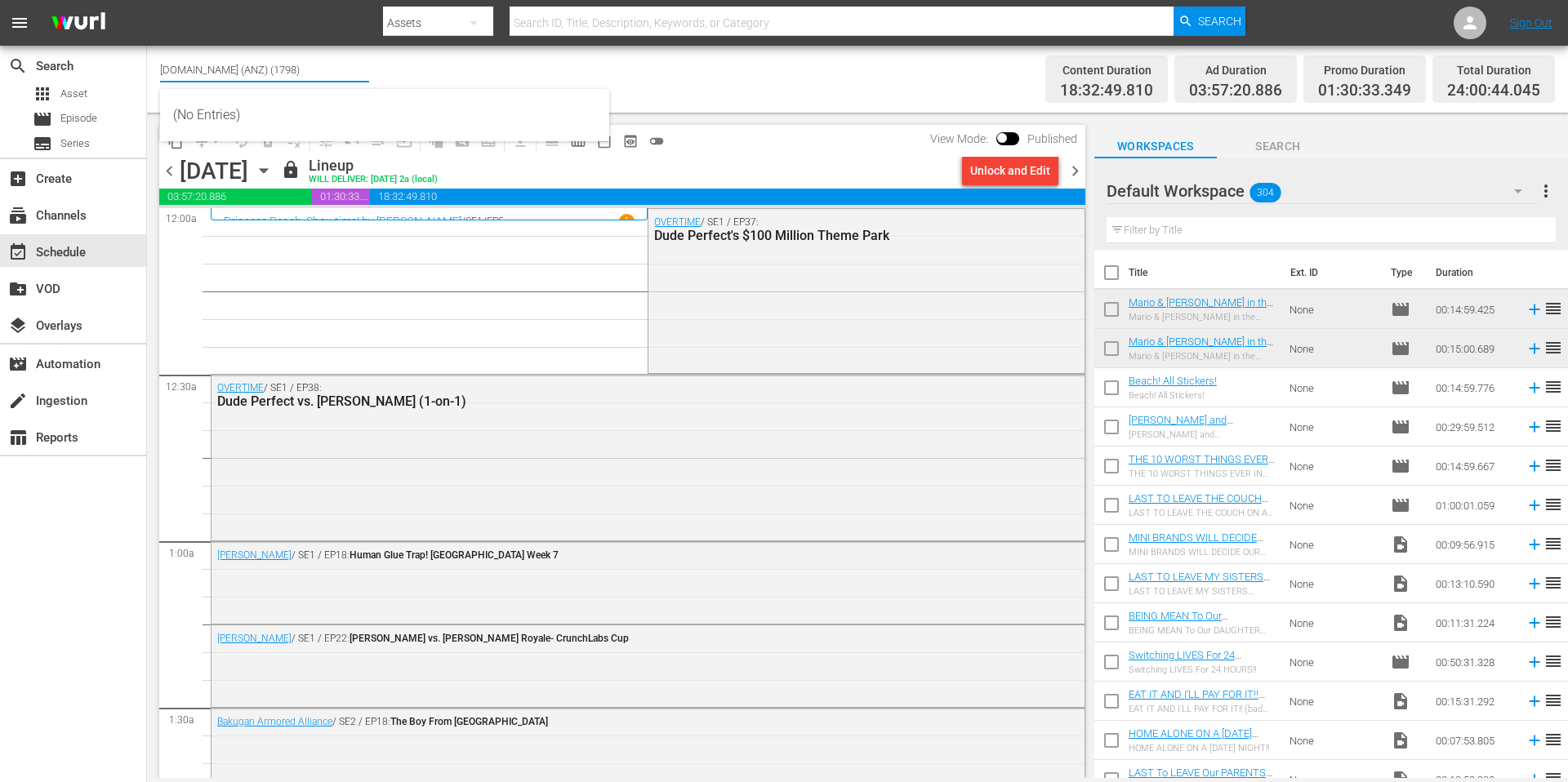
click at [323, 74] on input "[DOMAIN_NAME] (ANZ) (1798)" at bounding box center [264, 69] width 209 height 39
drag, startPoint x: 296, startPoint y: 72, endPoint x: 109, endPoint y: 71, distance: 187.0
click at [147, 0] on div "search Search apps Asset movie Episode subtitles Series add_box Create subscrip…" at bounding box center [857, 0] width 1421 height 0
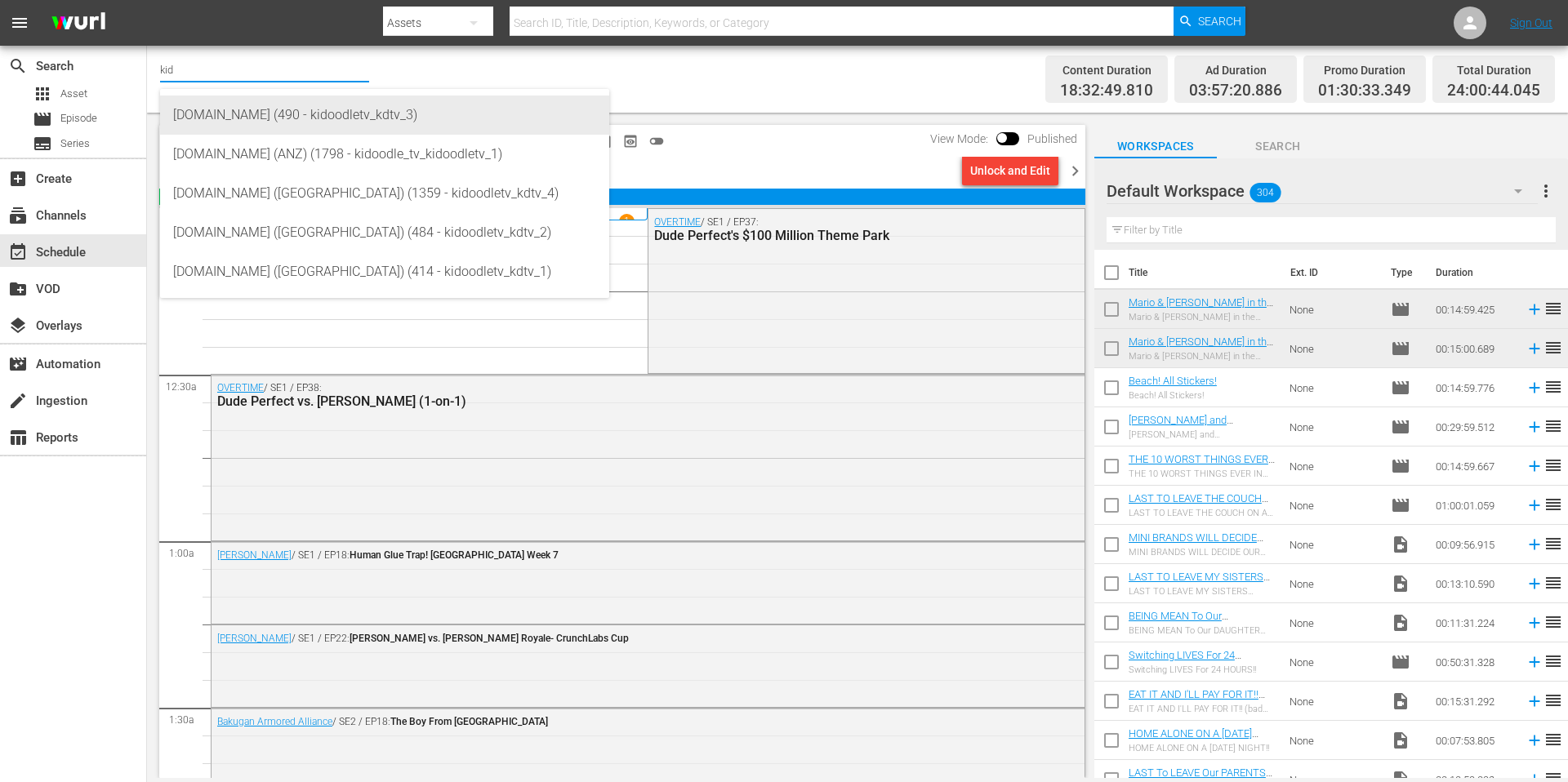
click at [334, 116] on div "[DOMAIN_NAME] (490 - kidoodletv_kdtv_3)" at bounding box center [385, 114] width 423 height 39
type input "[DOMAIN_NAME] (490 - kidoodletv_kdtv_3)"
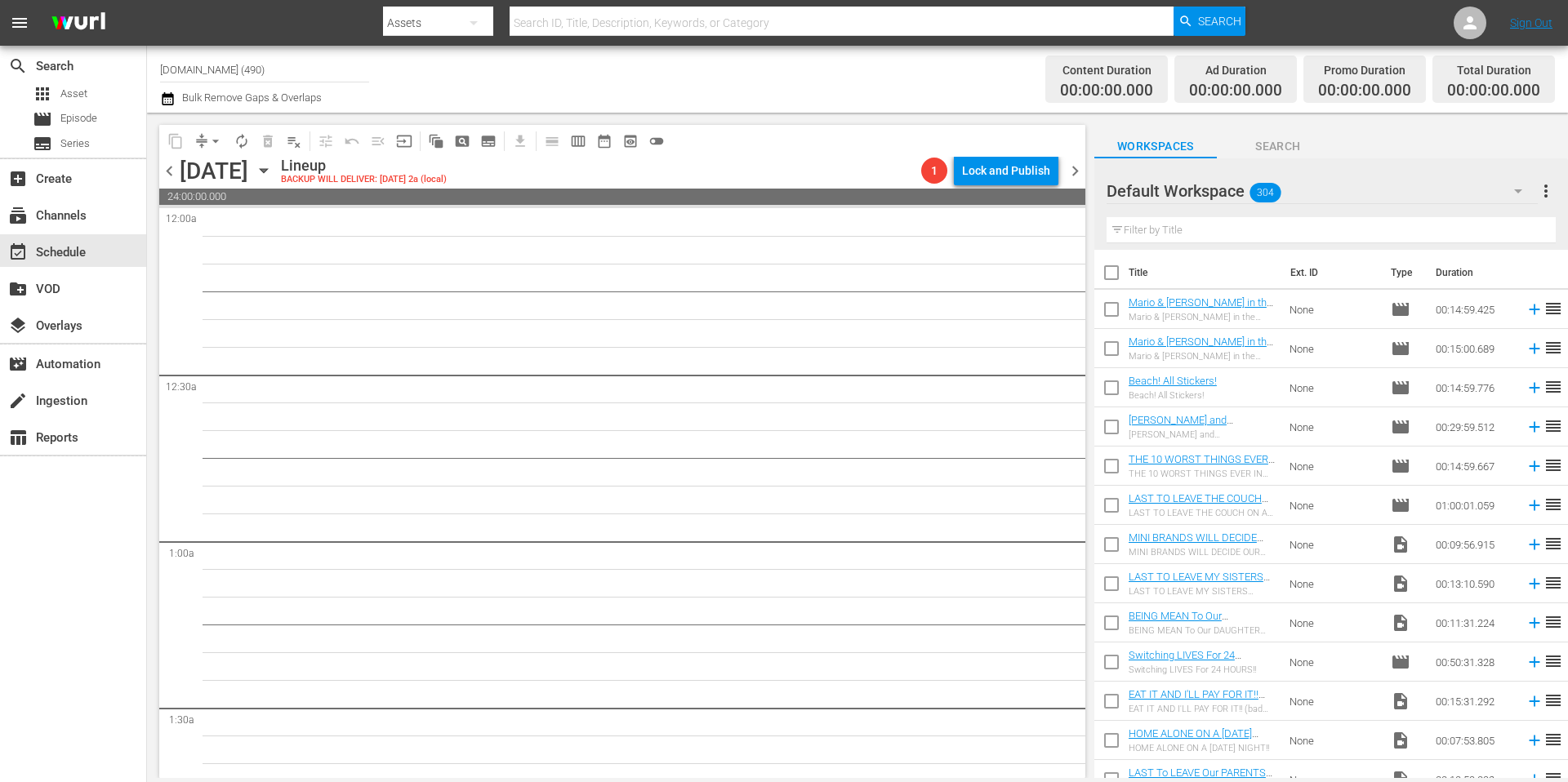
click at [267, 170] on icon "button" at bounding box center [264, 171] width 8 height 4
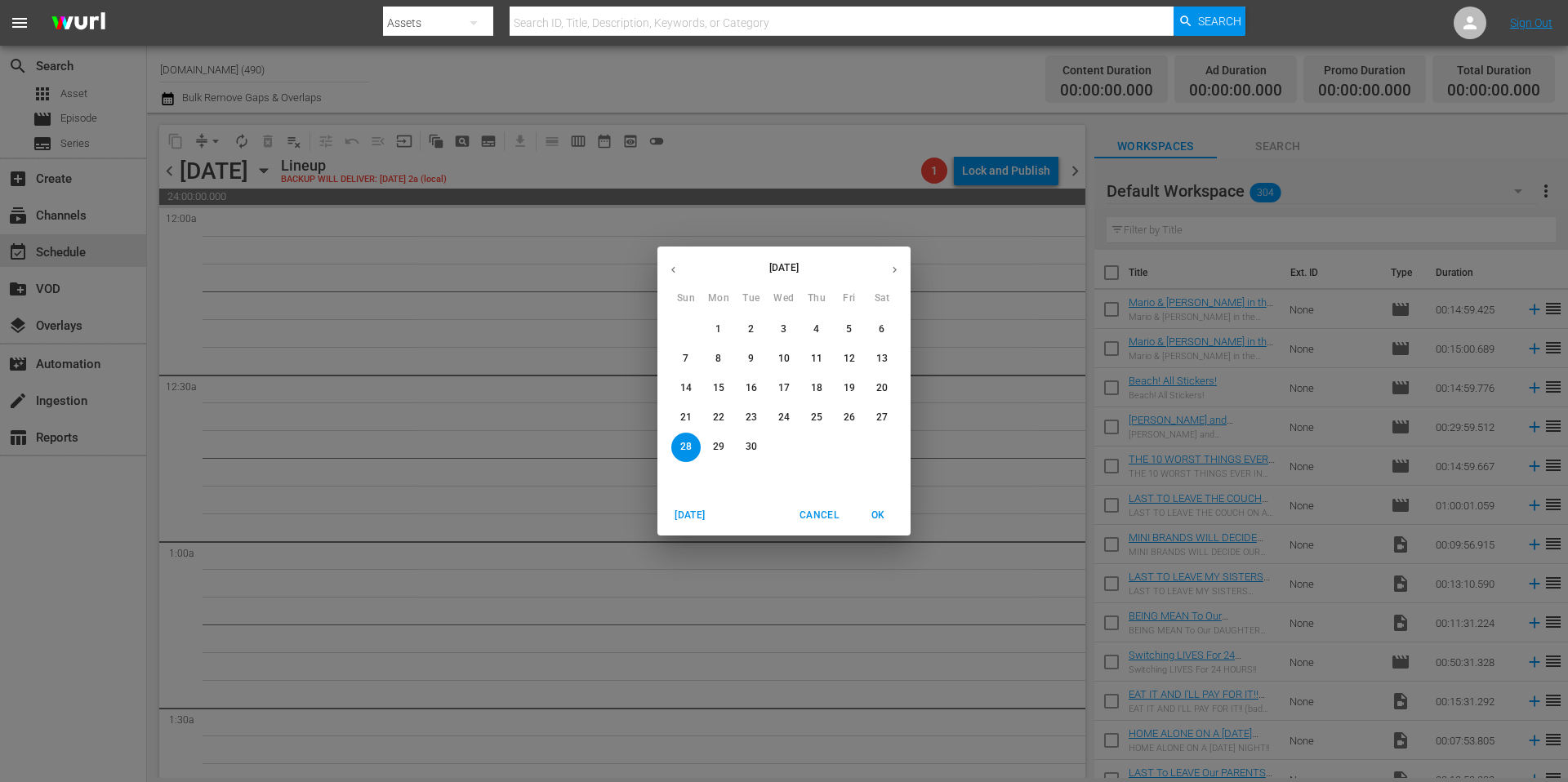
click at [674, 270] on icon "button" at bounding box center [673, 269] width 13 height 13
click at [680, 470] on p "31" at bounding box center [686, 476] width 12 height 13
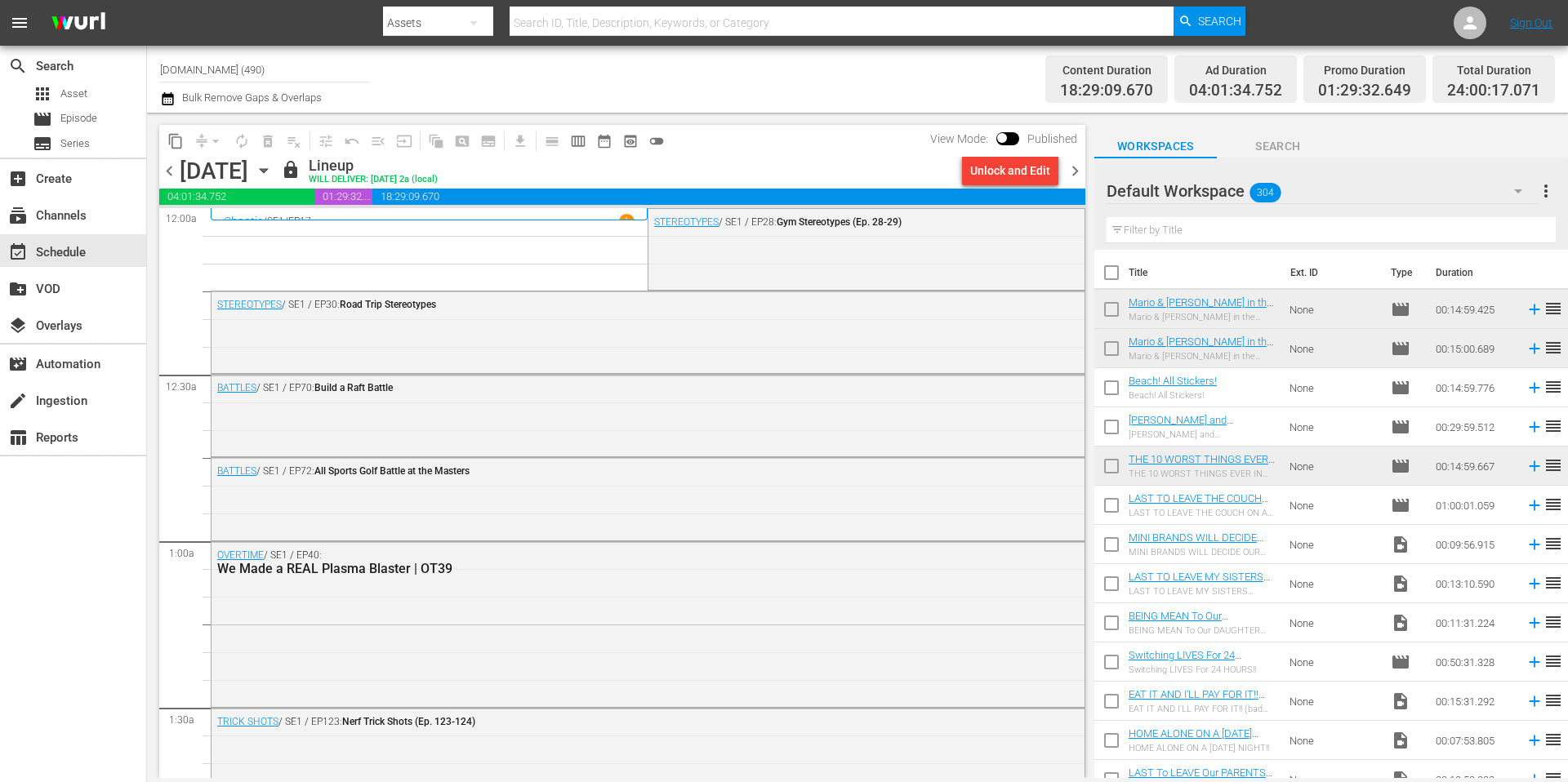
click at [1077, 167] on span "chevron_right" at bounding box center [1075, 170] width 20 height 20
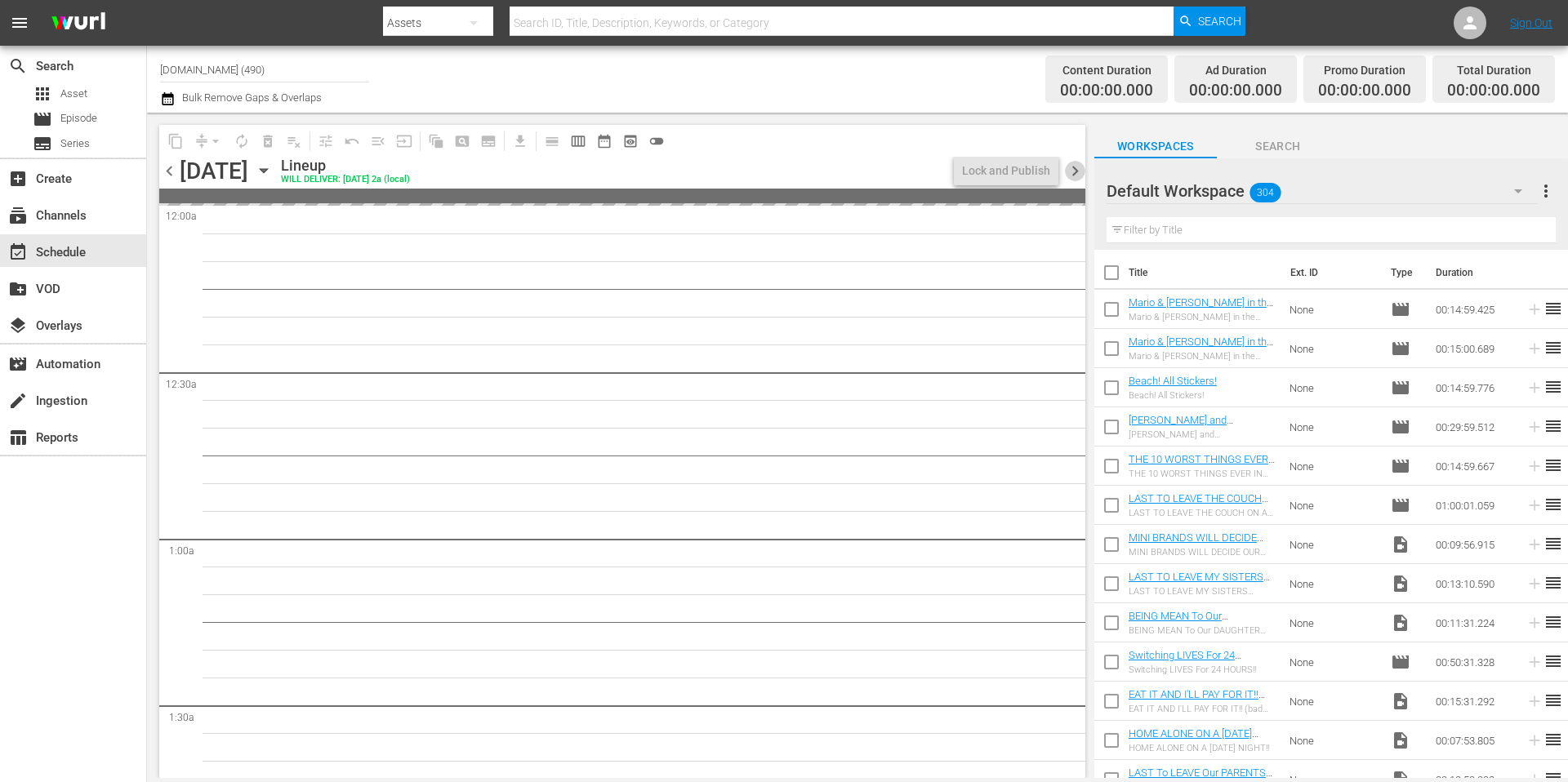
click at [1075, 172] on span "chevron_right" at bounding box center [1075, 170] width 20 height 20
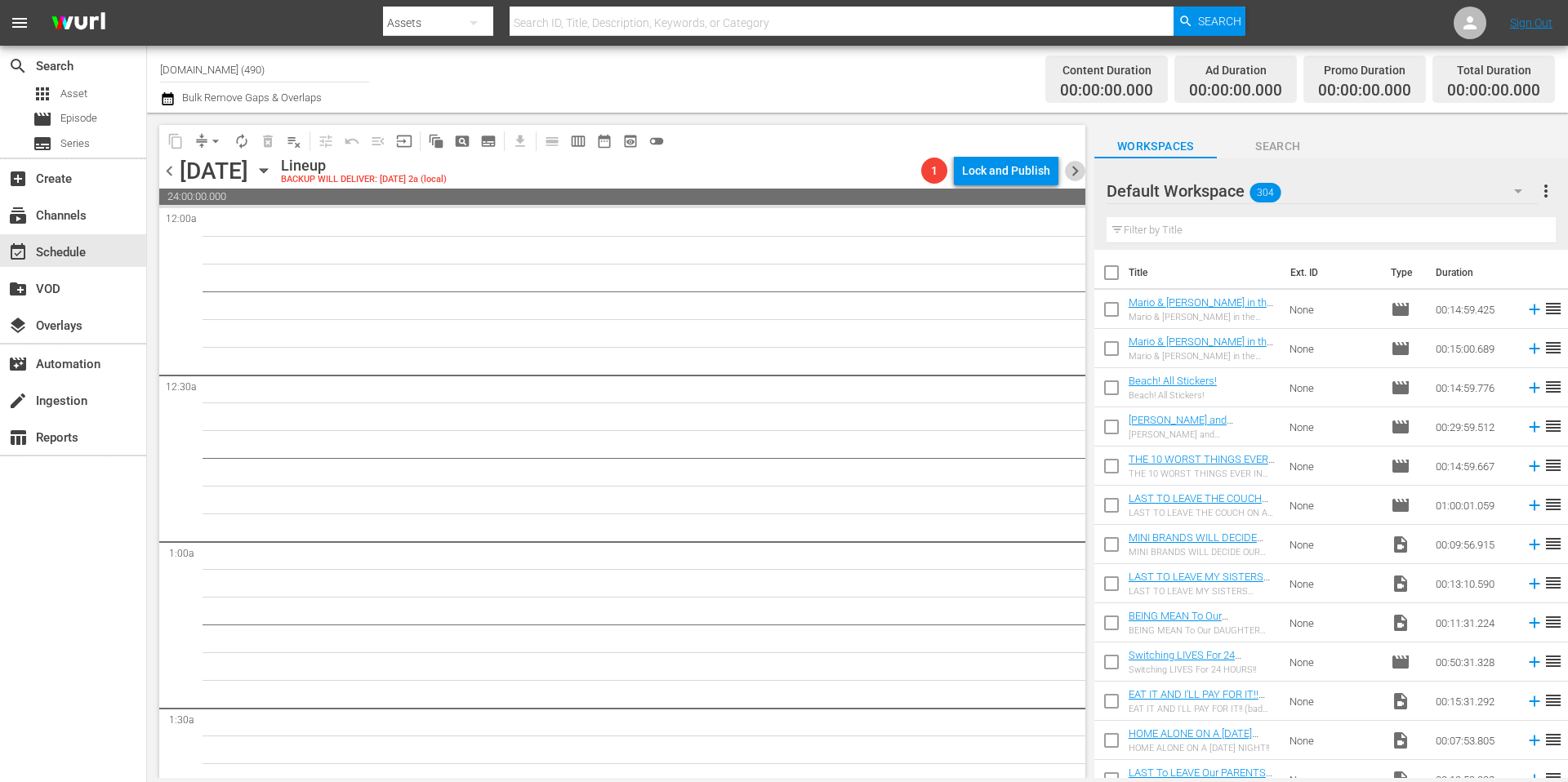
click at [1075, 173] on span "chevron_right" at bounding box center [1075, 170] width 20 height 20
click at [1079, 173] on span "chevron_right" at bounding box center [1075, 170] width 20 height 20
click at [1078, 173] on span "chevron_right" at bounding box center [1075, 170] width 20 height 20
click at [1074, 171] on span "chevron_right" at bounding box center [1075, 170] width 20 height 20
click at [862, 72] on div "Channel Title [DOMAIN_NAME] (490) Bulk Remove Gaps & Overlaps" at bounding box center [540, 79] width 761 height 59
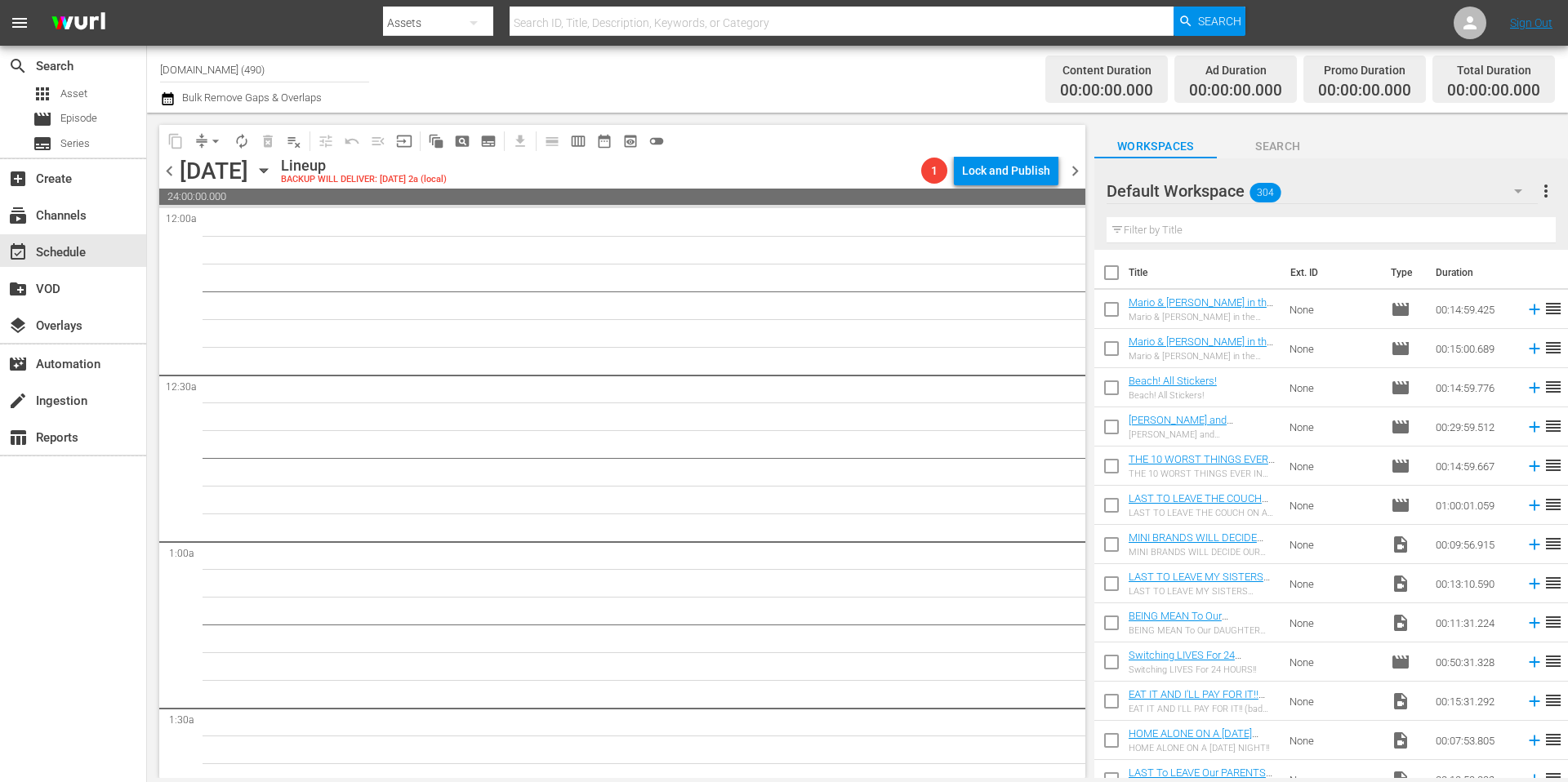
click at [1075, 172] on span "chevron_right" at bounding box center [1075, 170] width 20 height 20
click at [267, 170] on icon "button" at bounding box center [264, 171] width 8 height 4
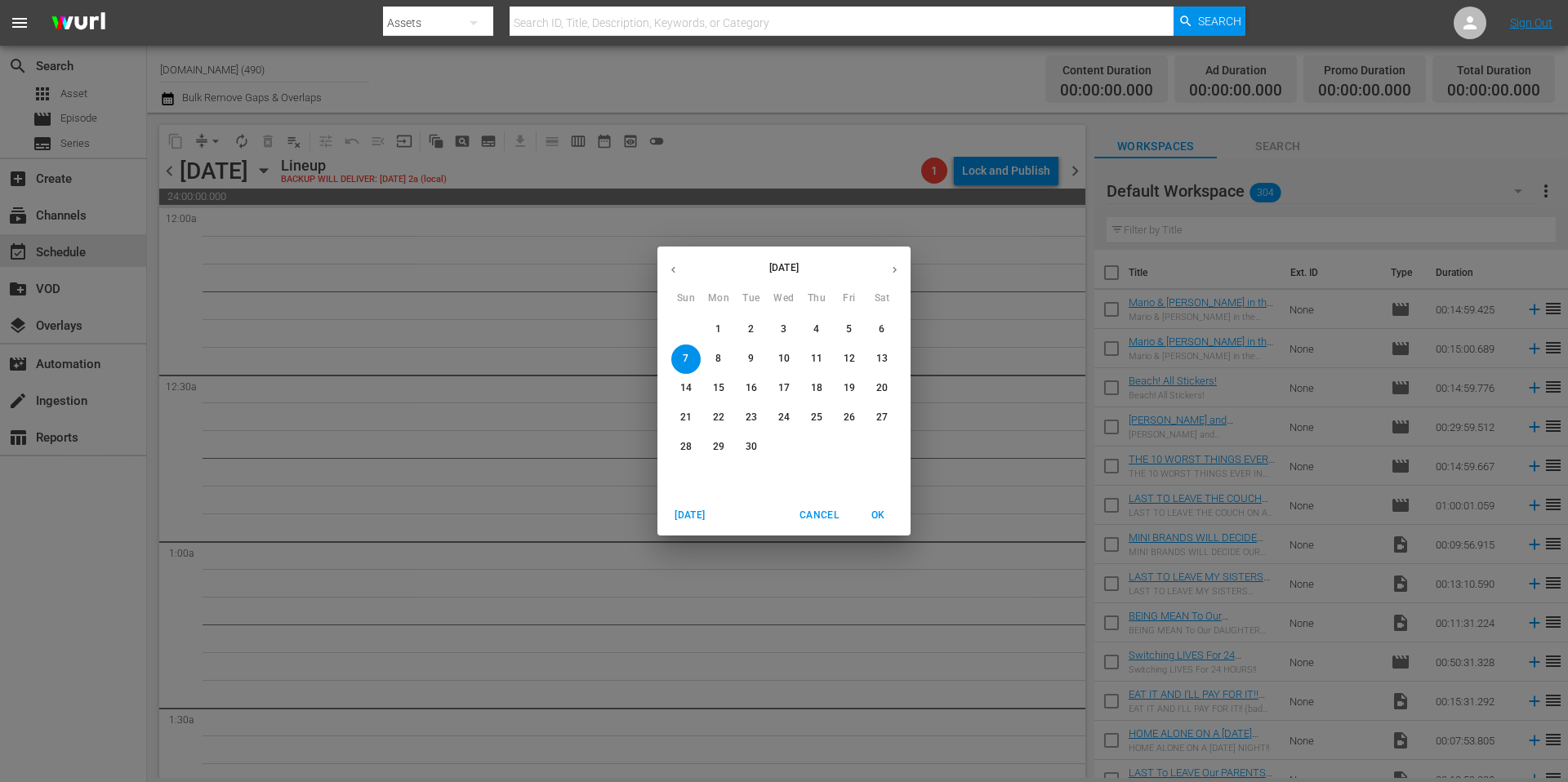
click at [671, 270] on icon "button" at bounding box center [673, 269] width 13 height 13
click at [688, 475] on p "31" at bounding box center [686, 476] width 12 height 13
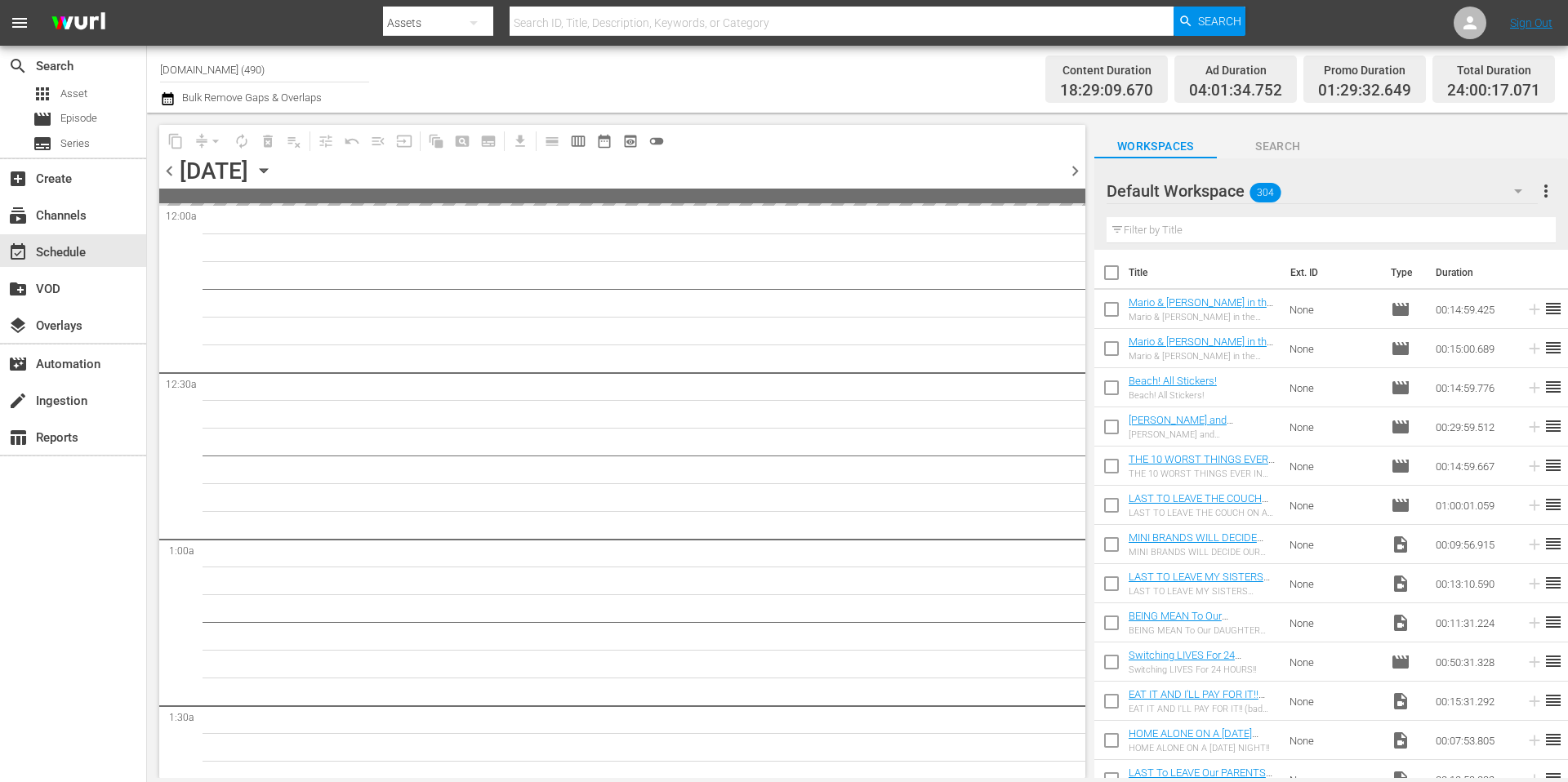
click at [267, 171] on icon "button" at bounding box center [264, 171] width 8 height 4
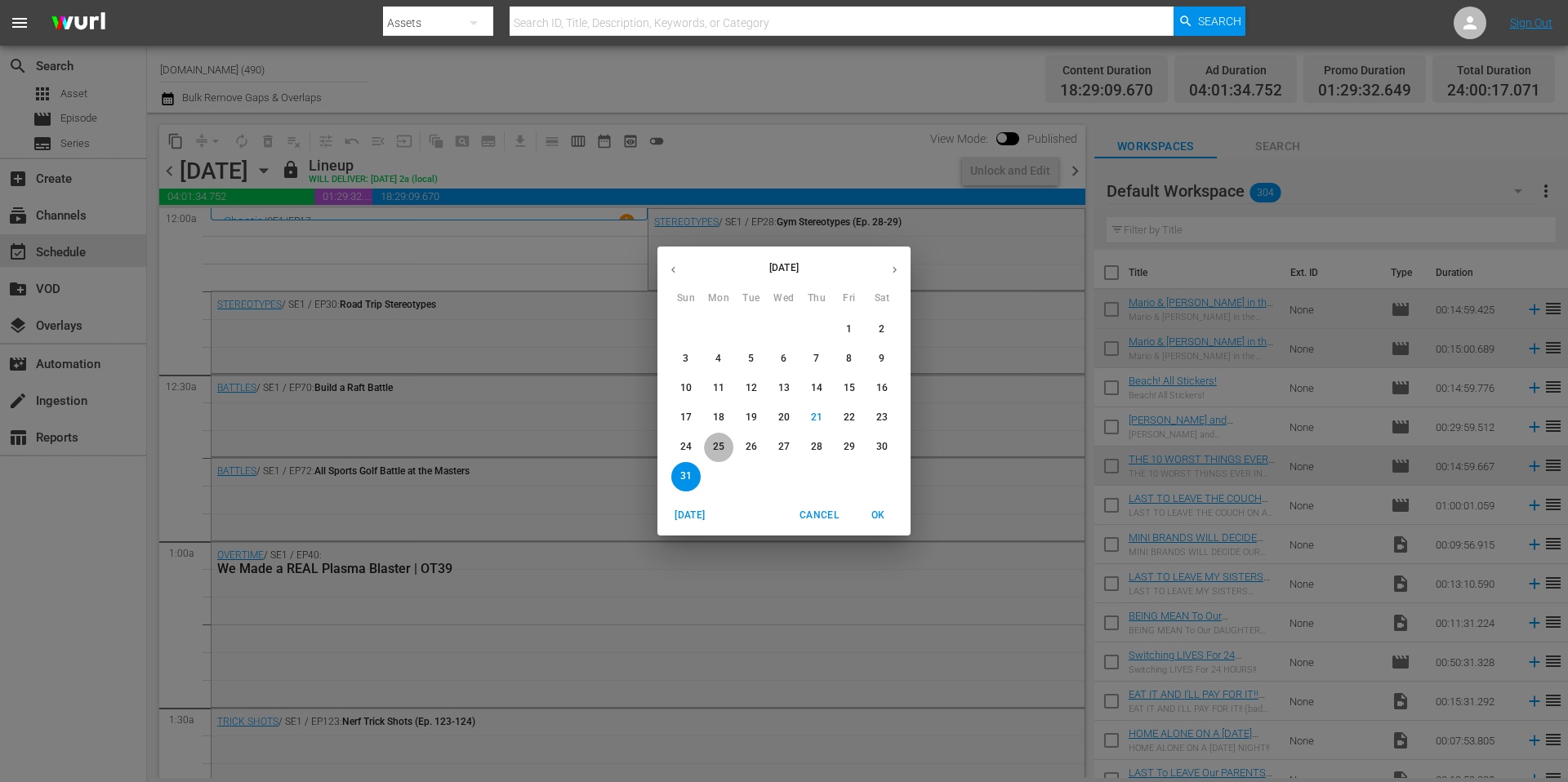
click at [721, 450] on p "25" at bounding box center [719, 447] width 12 height 13
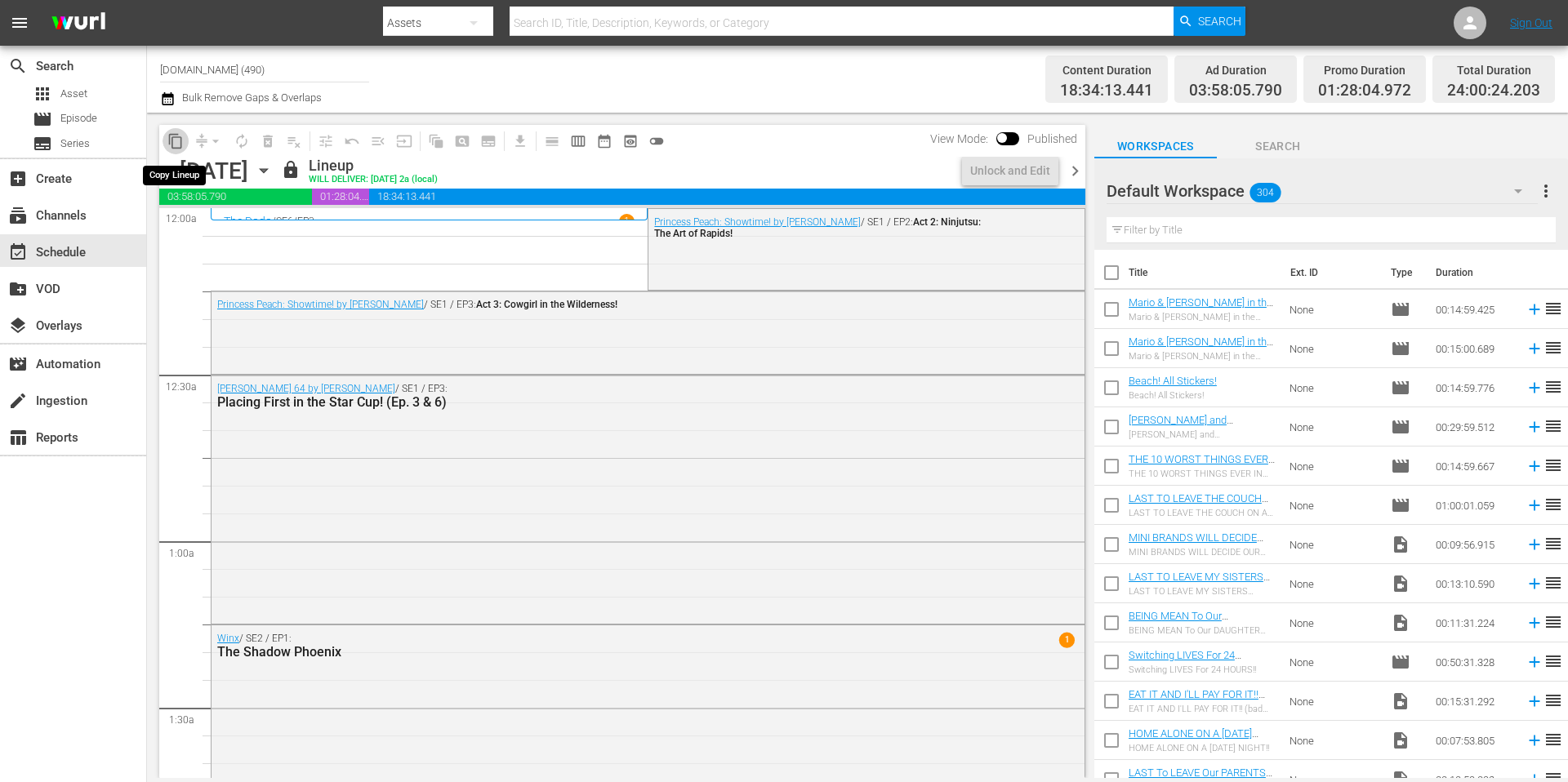
click at [179, 140] on span "content_copy" at bounding box center [175, 140] width 16 height 16
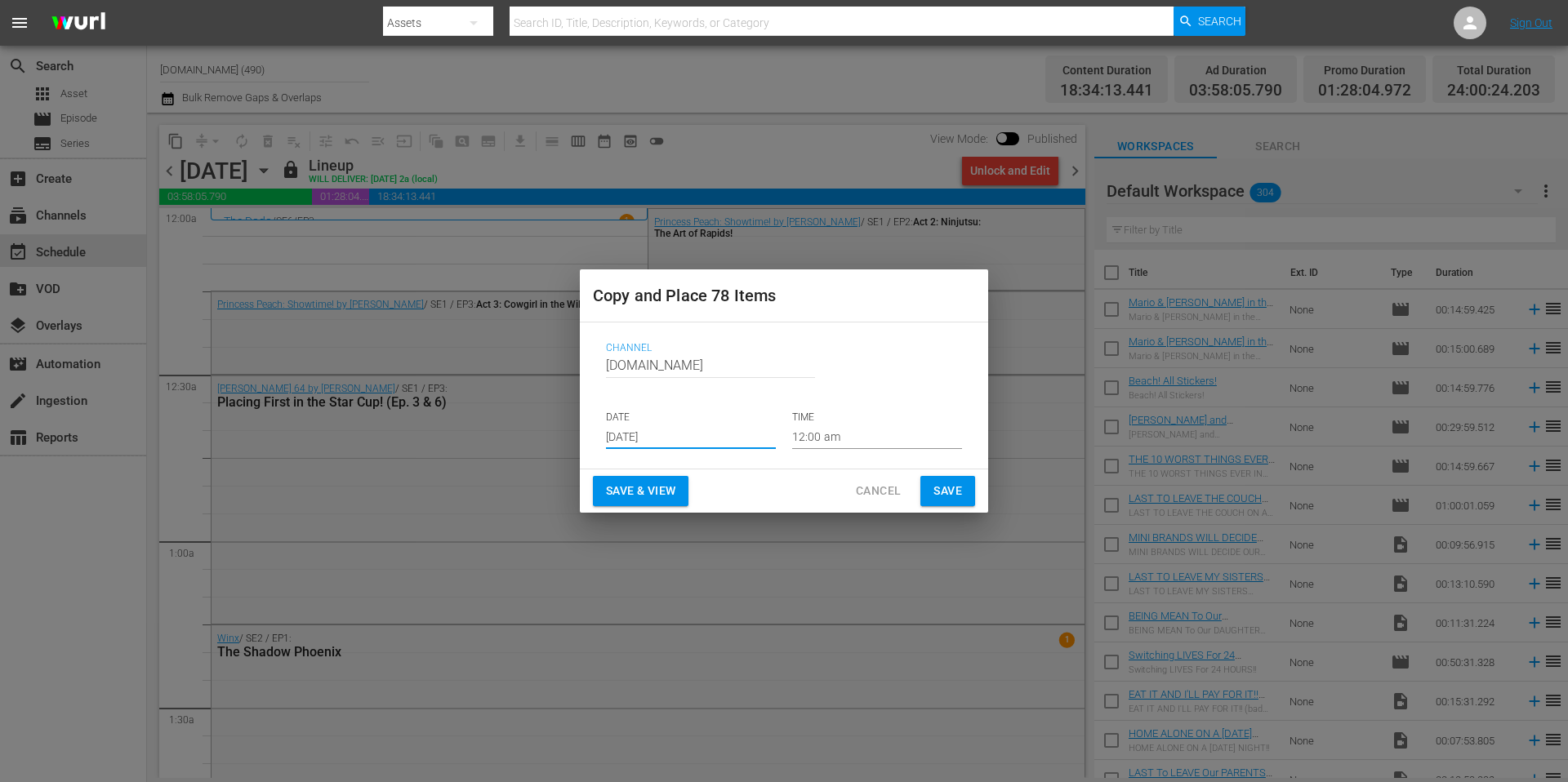
click at [692, 444] on input "[DATE]" at bounding box center [691, 436] width 170 height 24
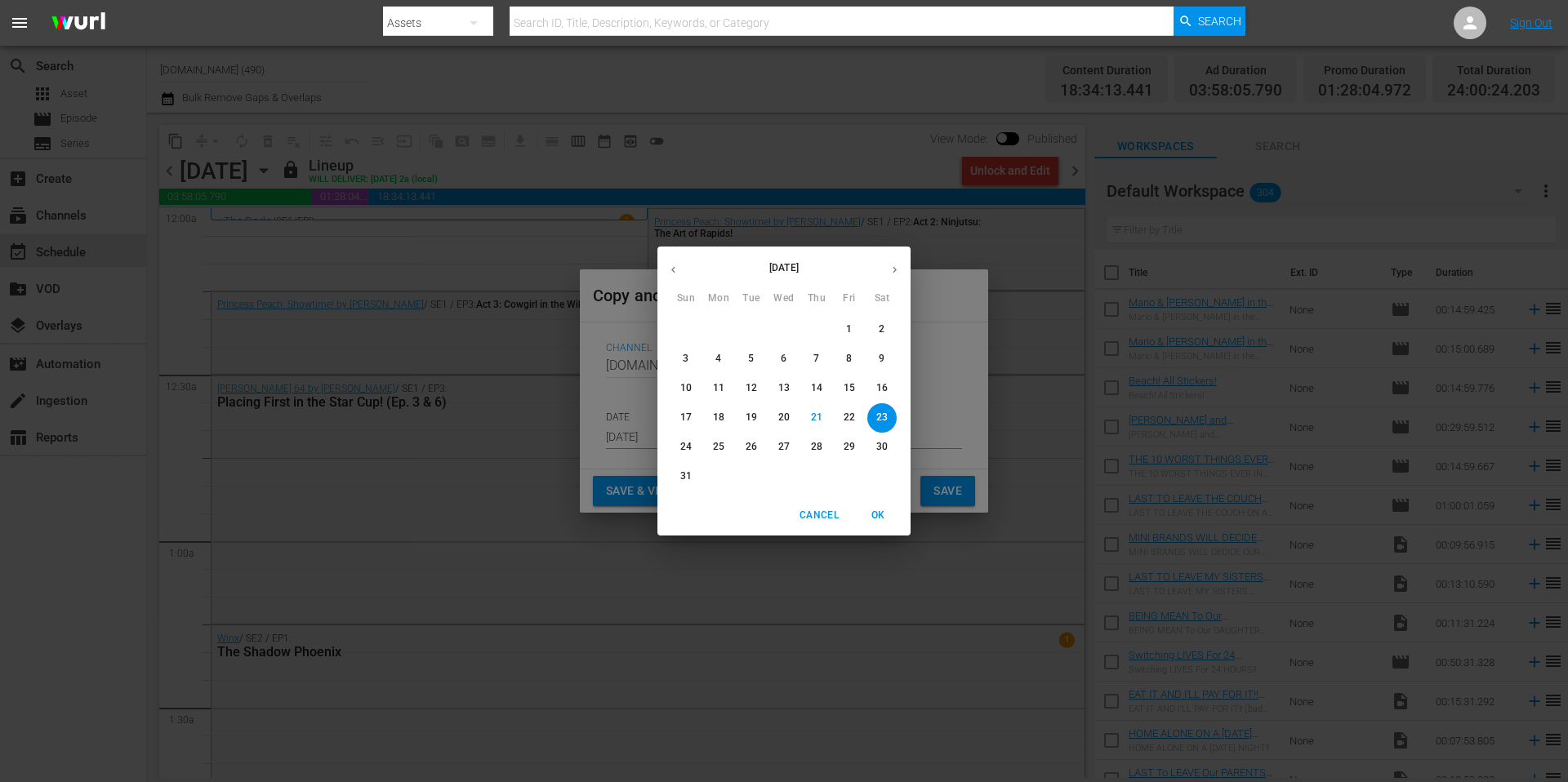
click at [898, 266] on icon "button" at bounding box center [895, 269] width 13 height 13
click at [720, 334] on p "1" at bounding box center [719, 329] width 6 height 13
type input "[DATE]"
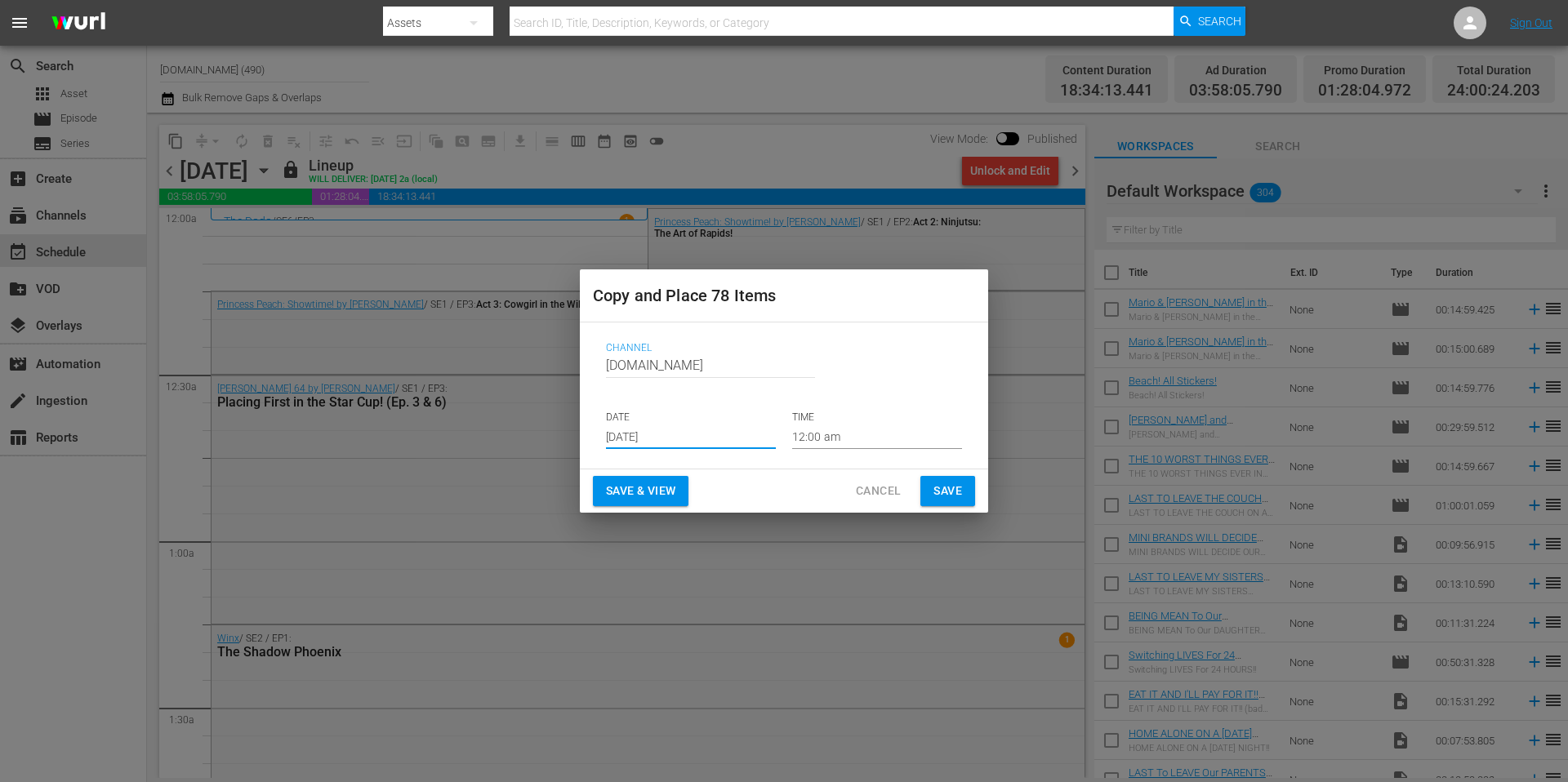
click at [941, 490] on span "Save" at bounding box center [948, 491] width 29 height 20
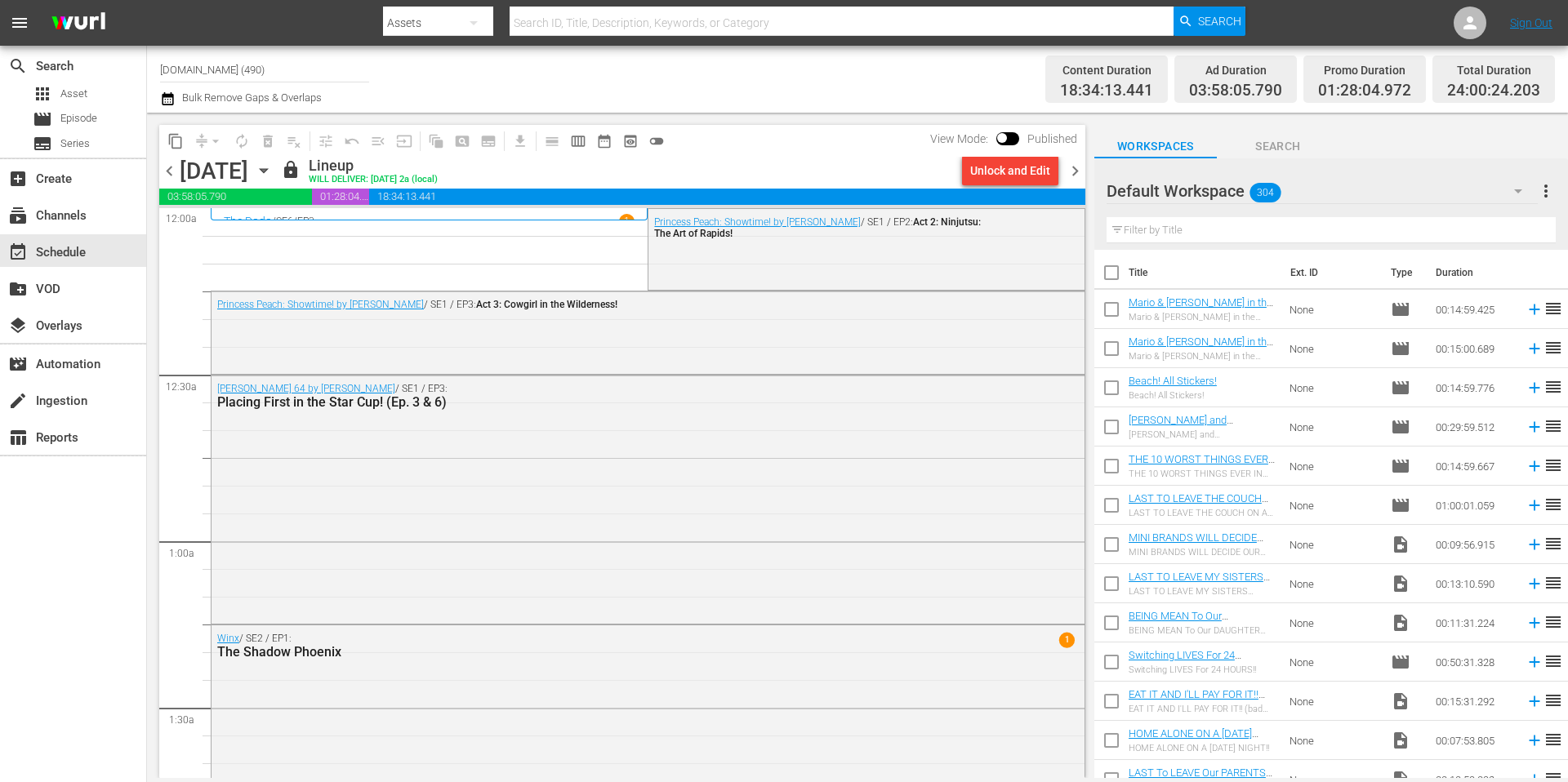
click at [1076, 170] on span "chevron_right" at bounding box center [1075, 170] width 20 height 20
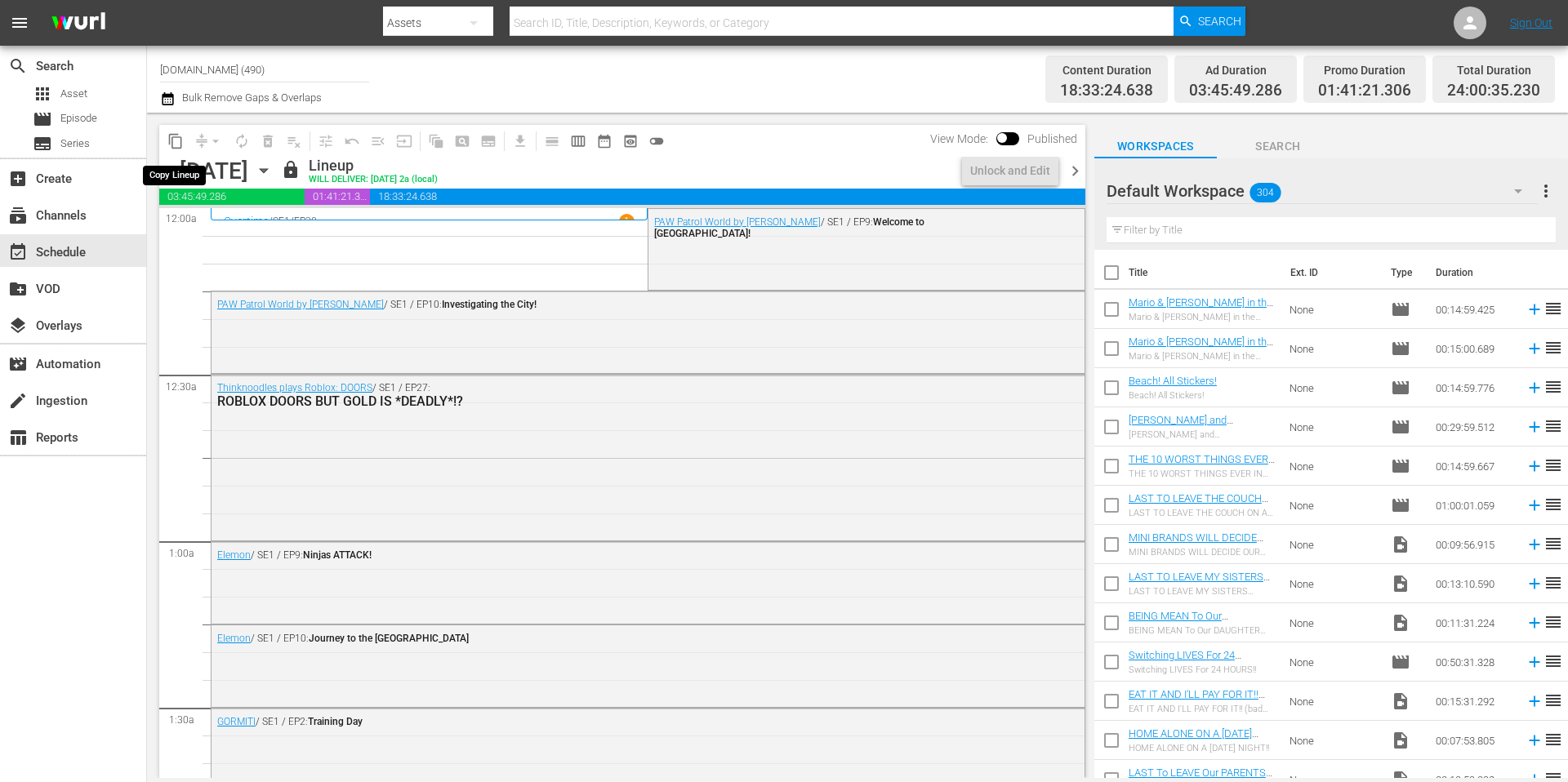
click at [178, 144] on span "content_copy" at bounding box center [175, 140] width 16 height 16
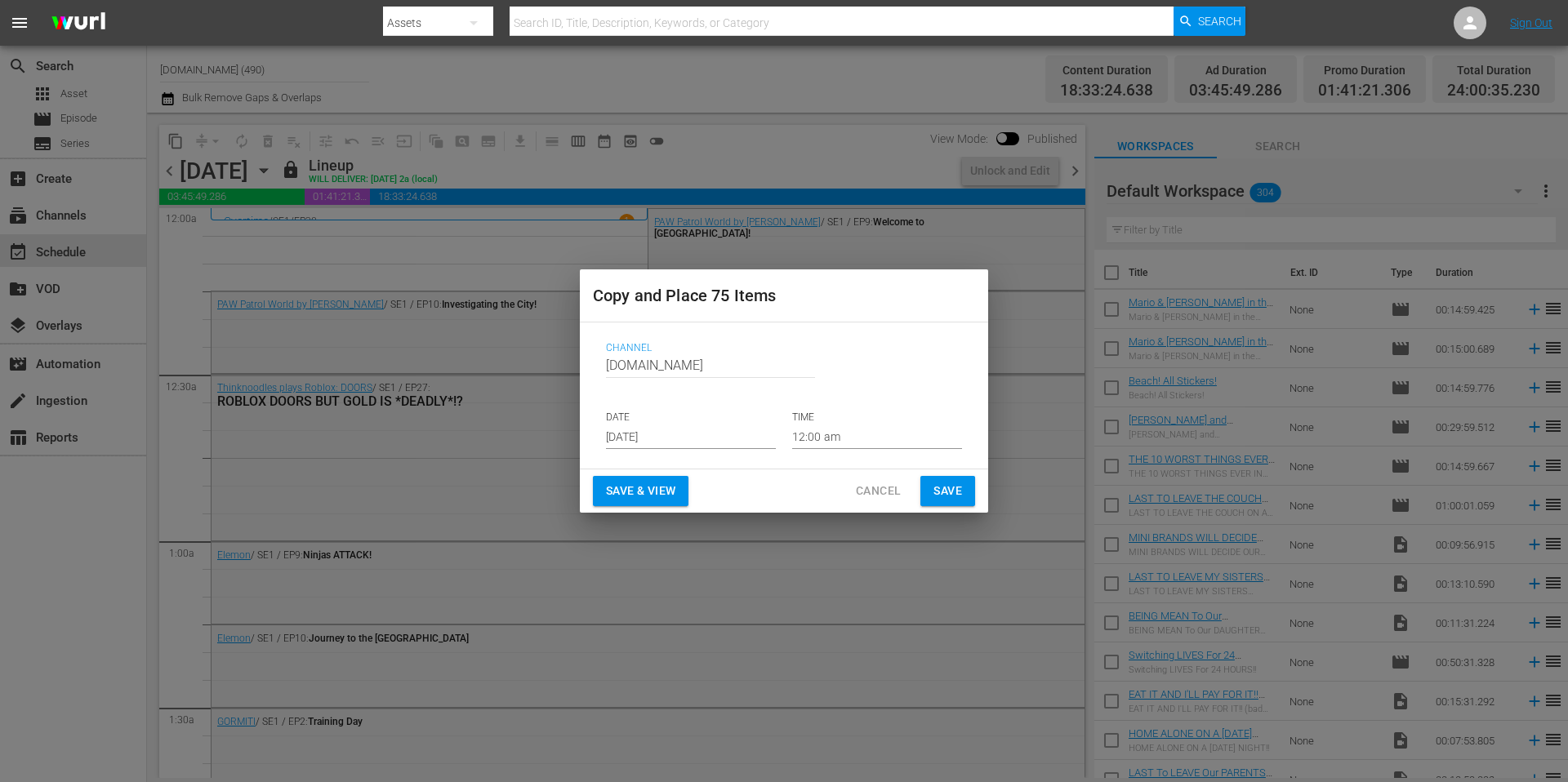
click at [694, 441] on input "[DATE]" at bounding box center [691, 436] width 170 height 24
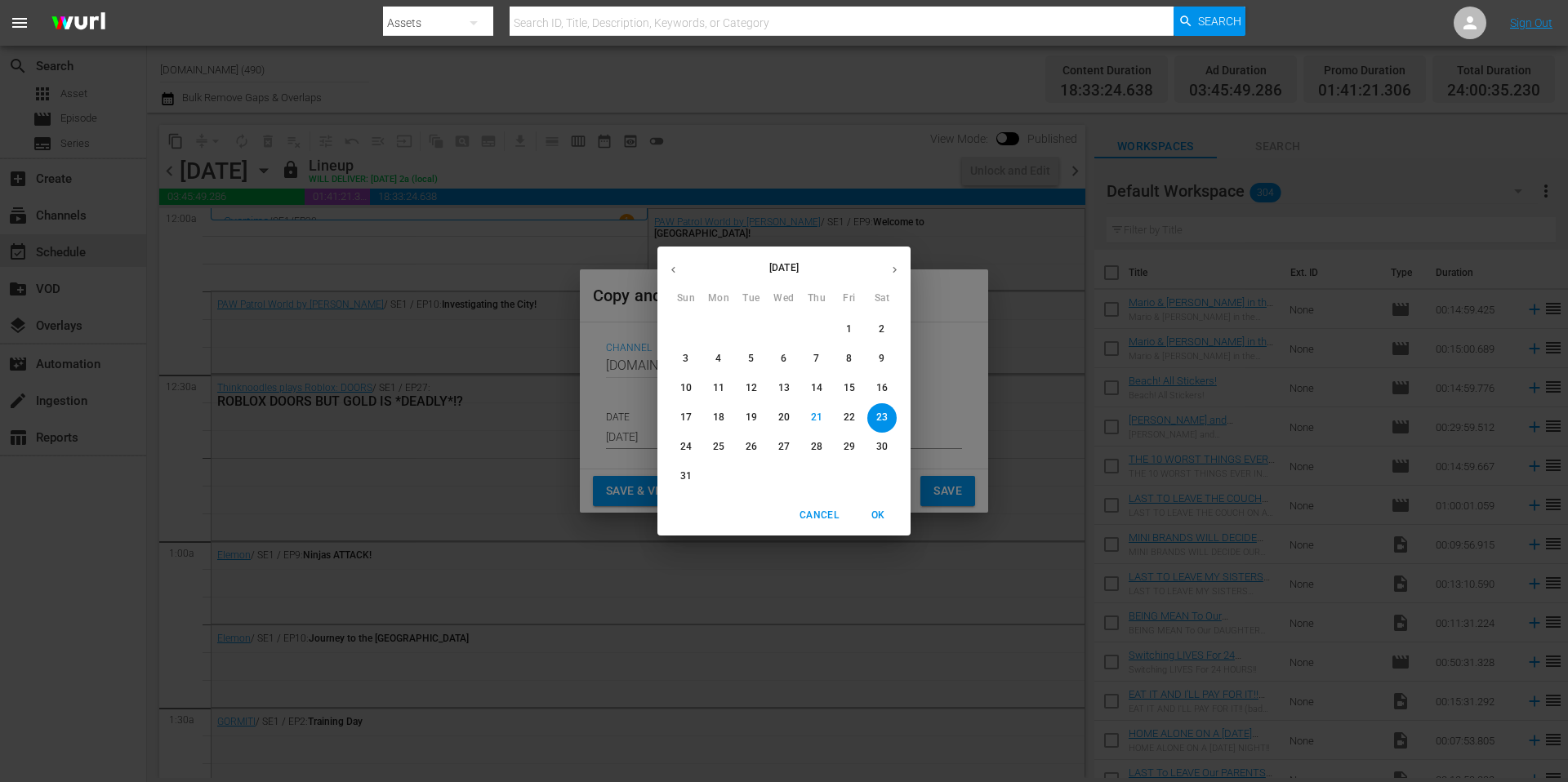
click at [895, 266] on icon "button" at bounding box center [895, 269] width 13 height 13
click at [753, 329] on p "2" at bounding box center [751, 329] width 6 height 13
type input "[DATE]"
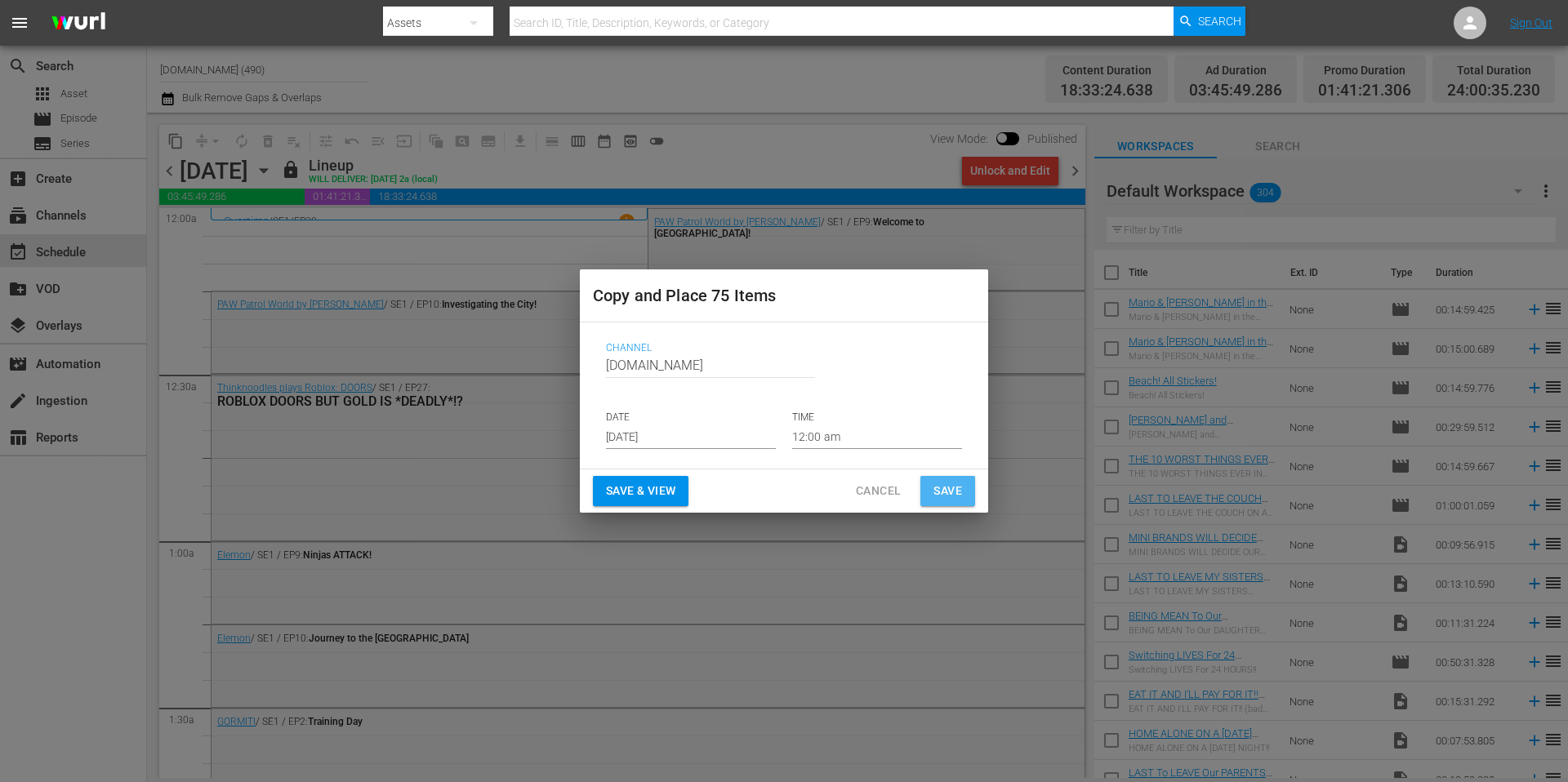
click at [945, 490] on span "Save" at bounding box center [948, 491] width 29 height 20
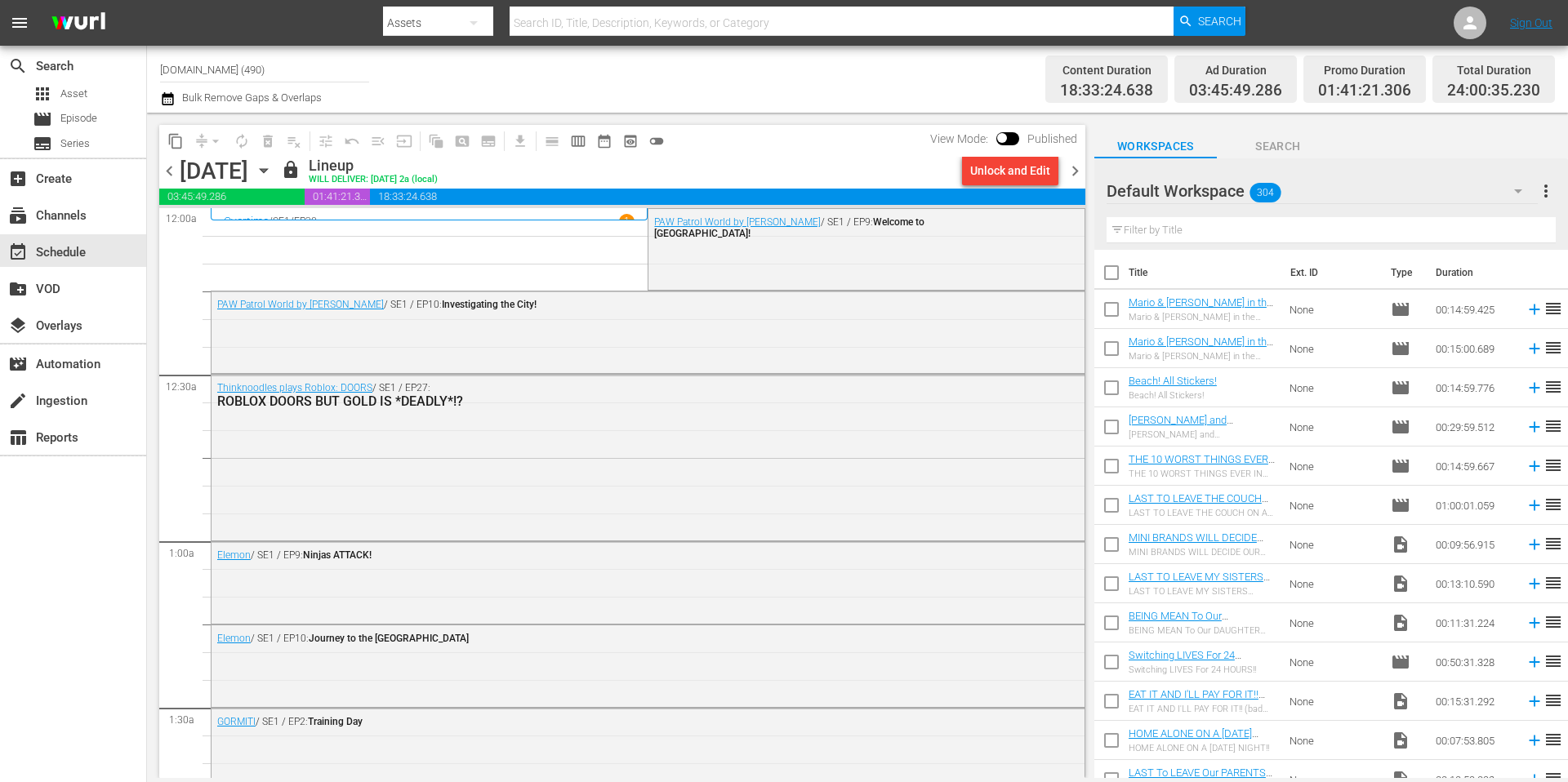
click at [1076, 172] on span "chevron_right" at bounding box center [1075, 170] width 20 height 20
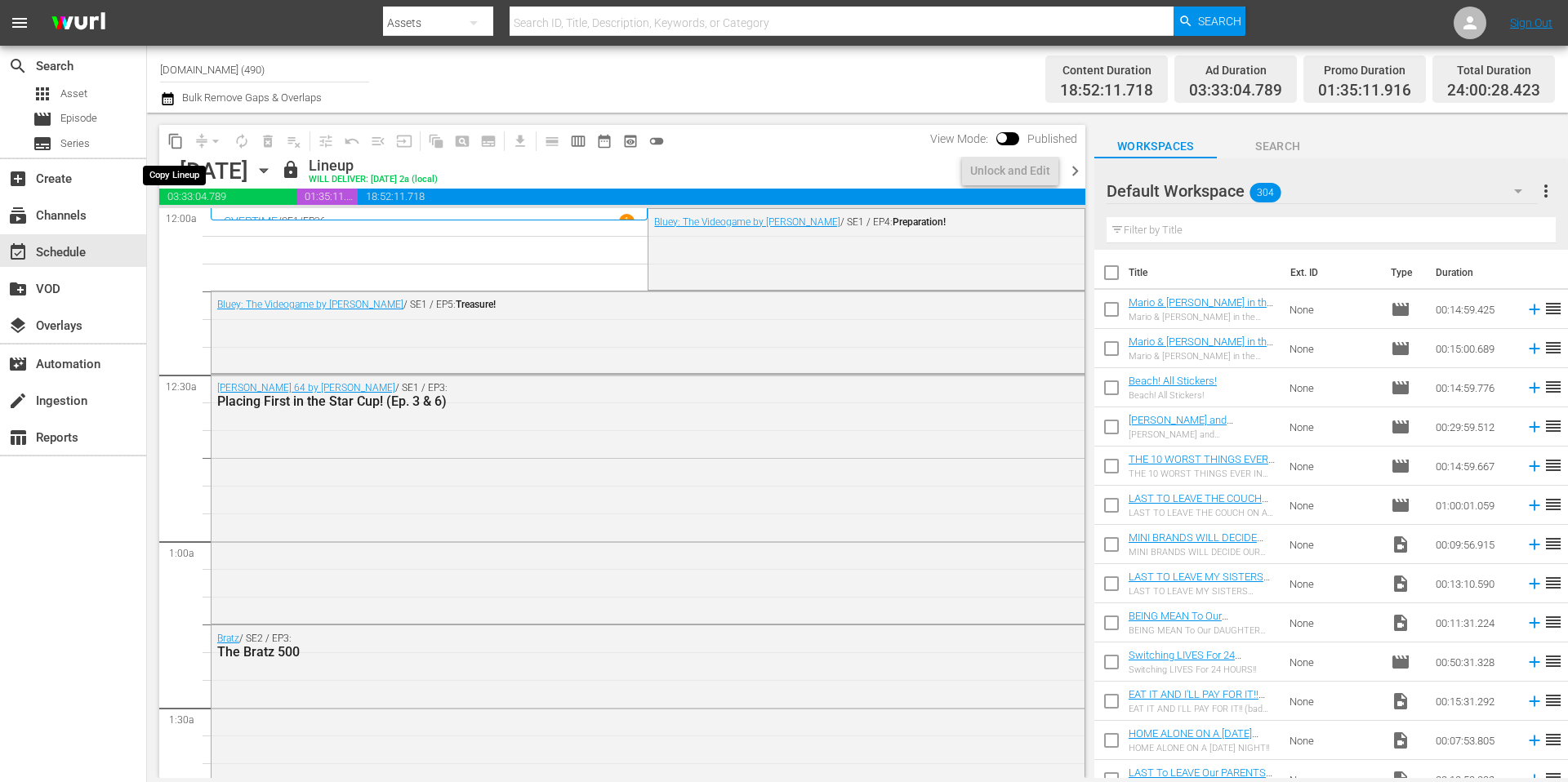
click at [176, 143] on span "content_copy" at bounding box center [175, 140] width 16 height 16
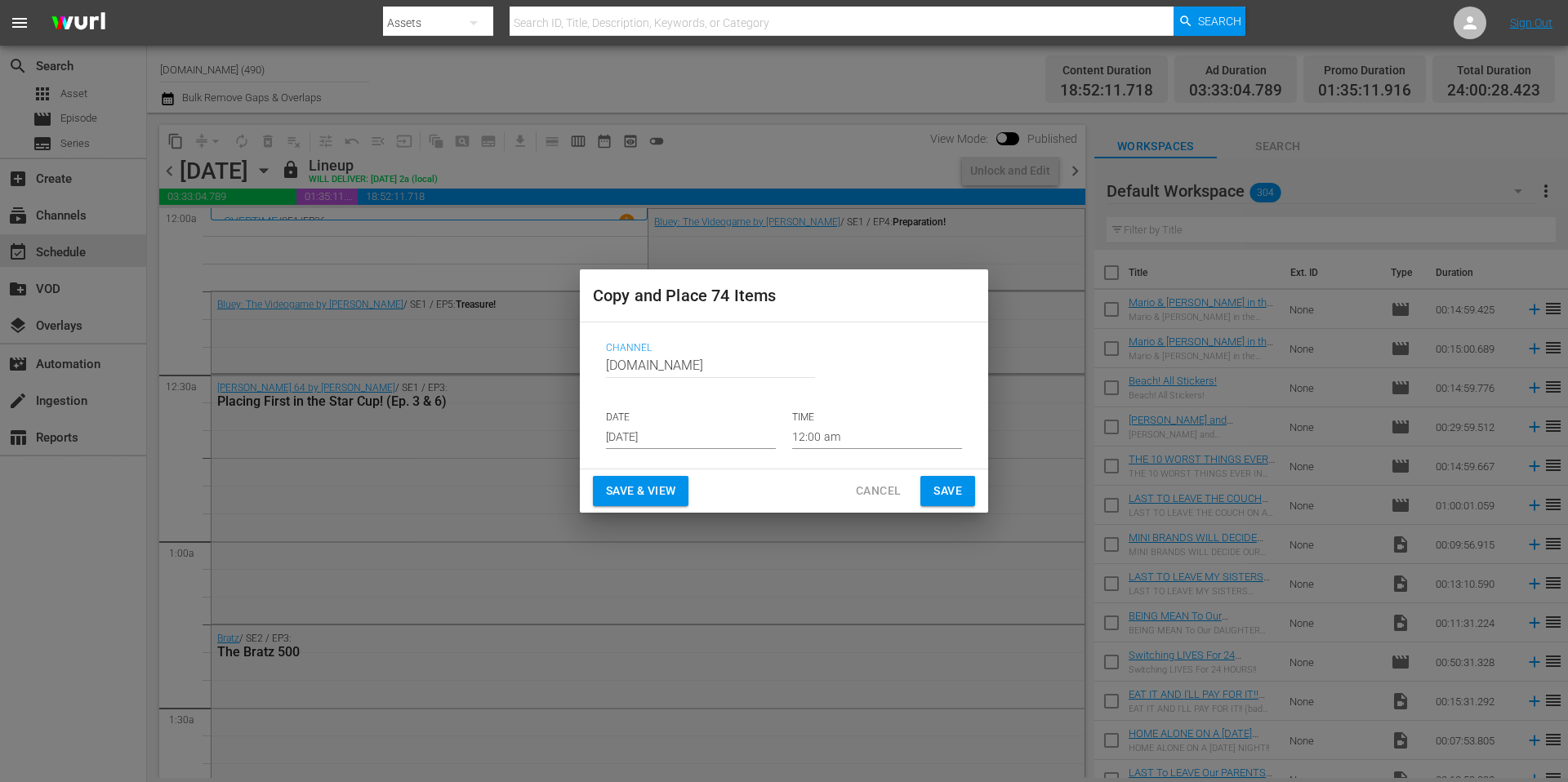
click at [703, 433] on input "[DATE]" at bounding box center [691, 436] width 170 height 24
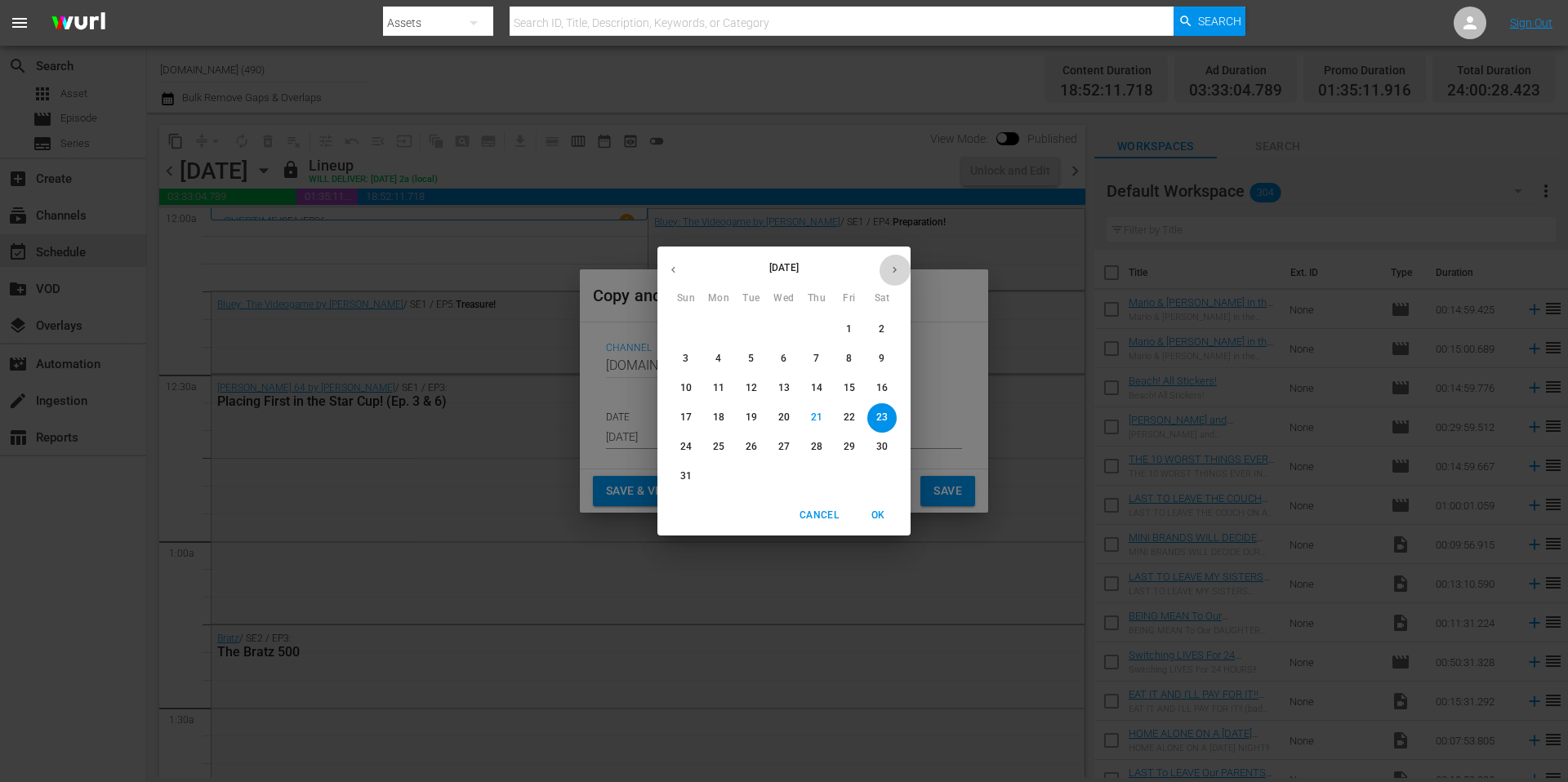
click at [895, 270] on icon "button" at bounding box center [895, 270] width 4 height 7
click at [783, 321] on button "3" at bounding box center [784, 330] width 30 height 30
type input "[DATE]"
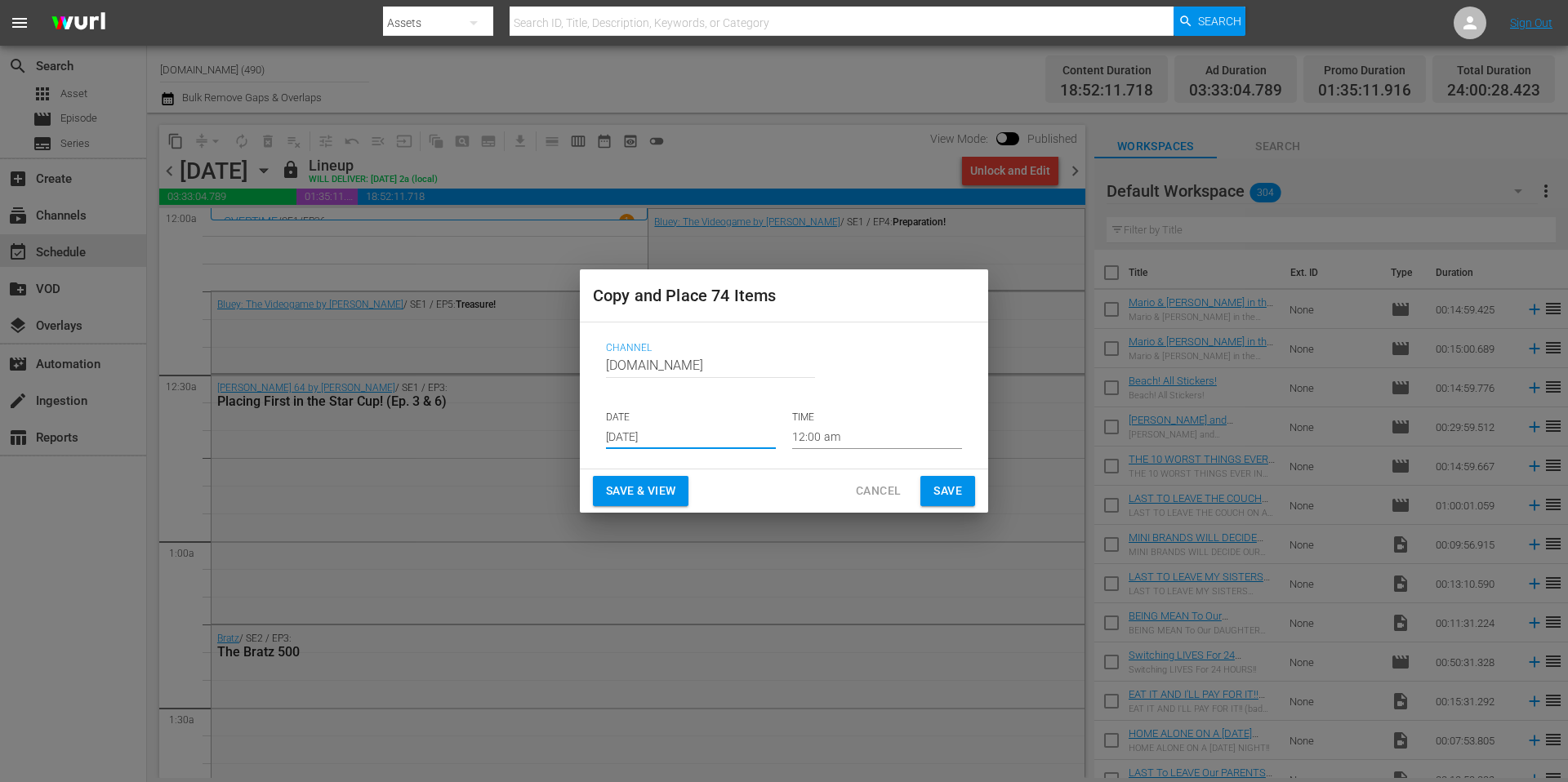
click at [955, 494] on span "Save" at bounding box center [948, 491] width 29 height 20
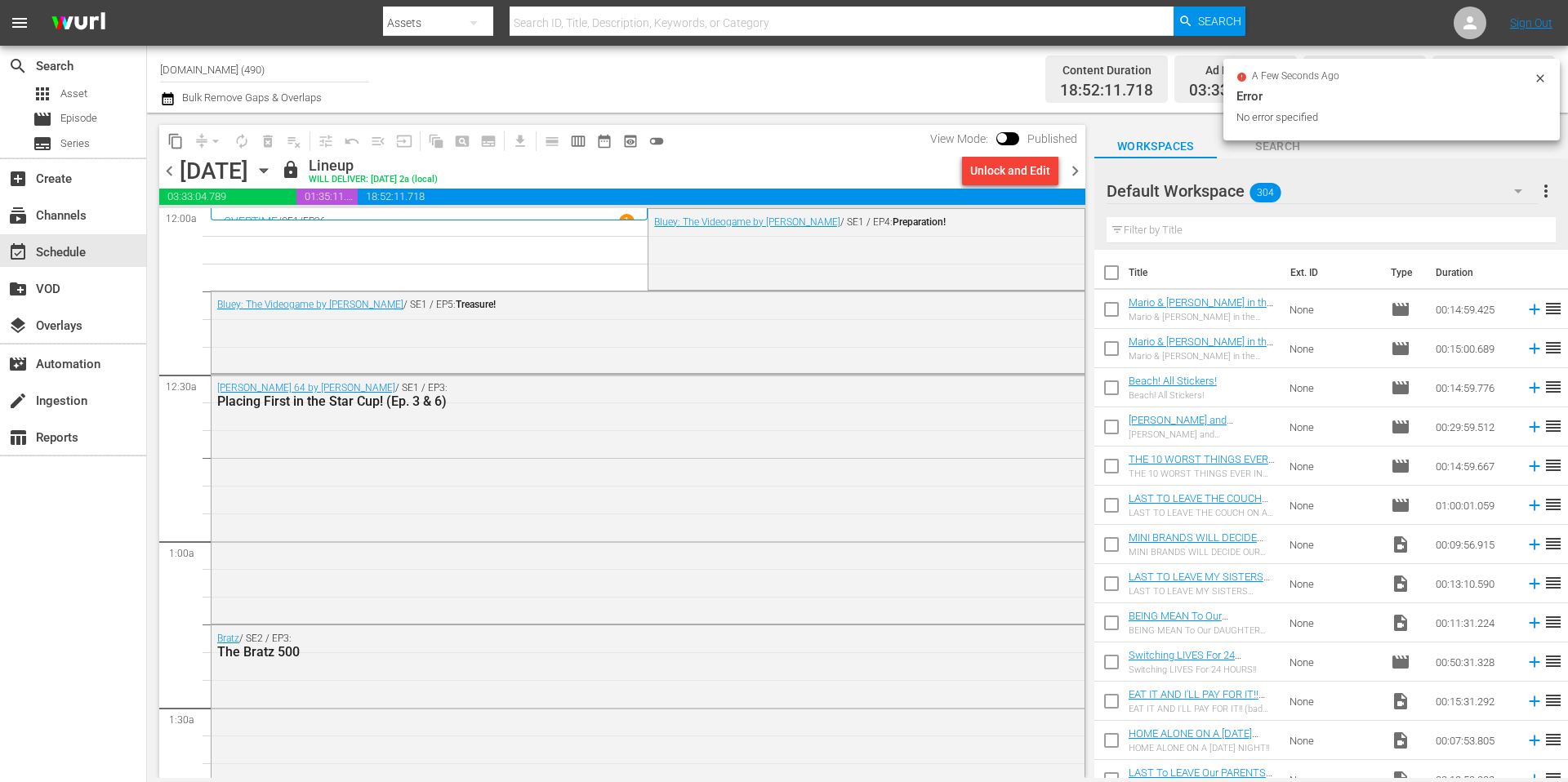
click at [1080, 175] on span "chevron_right" at bounding box center [1075, 170] width 20 height 20
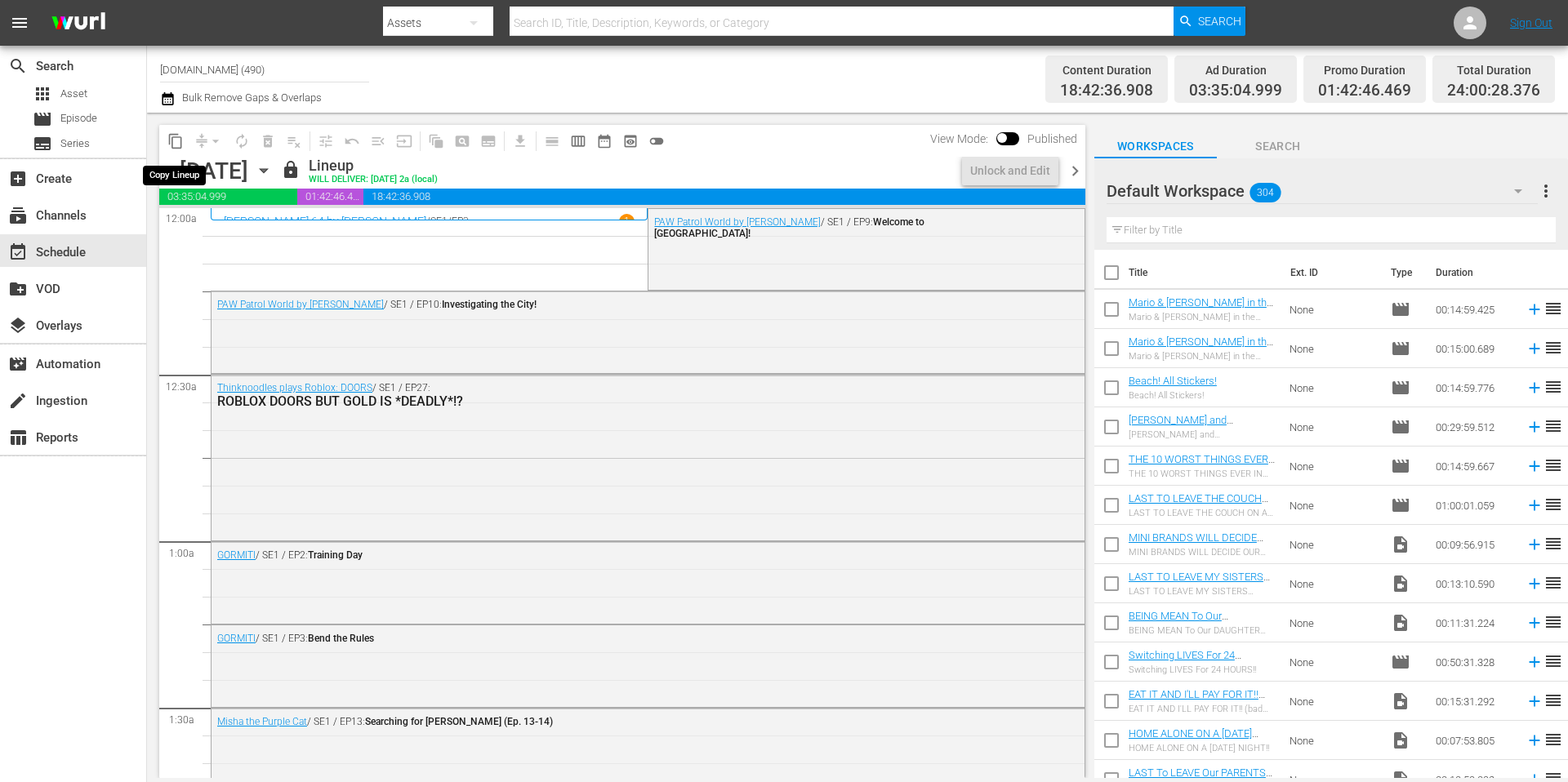
click at [180, 141] on span "content_copy" at bounding box center [175, 140] width 16 height 16
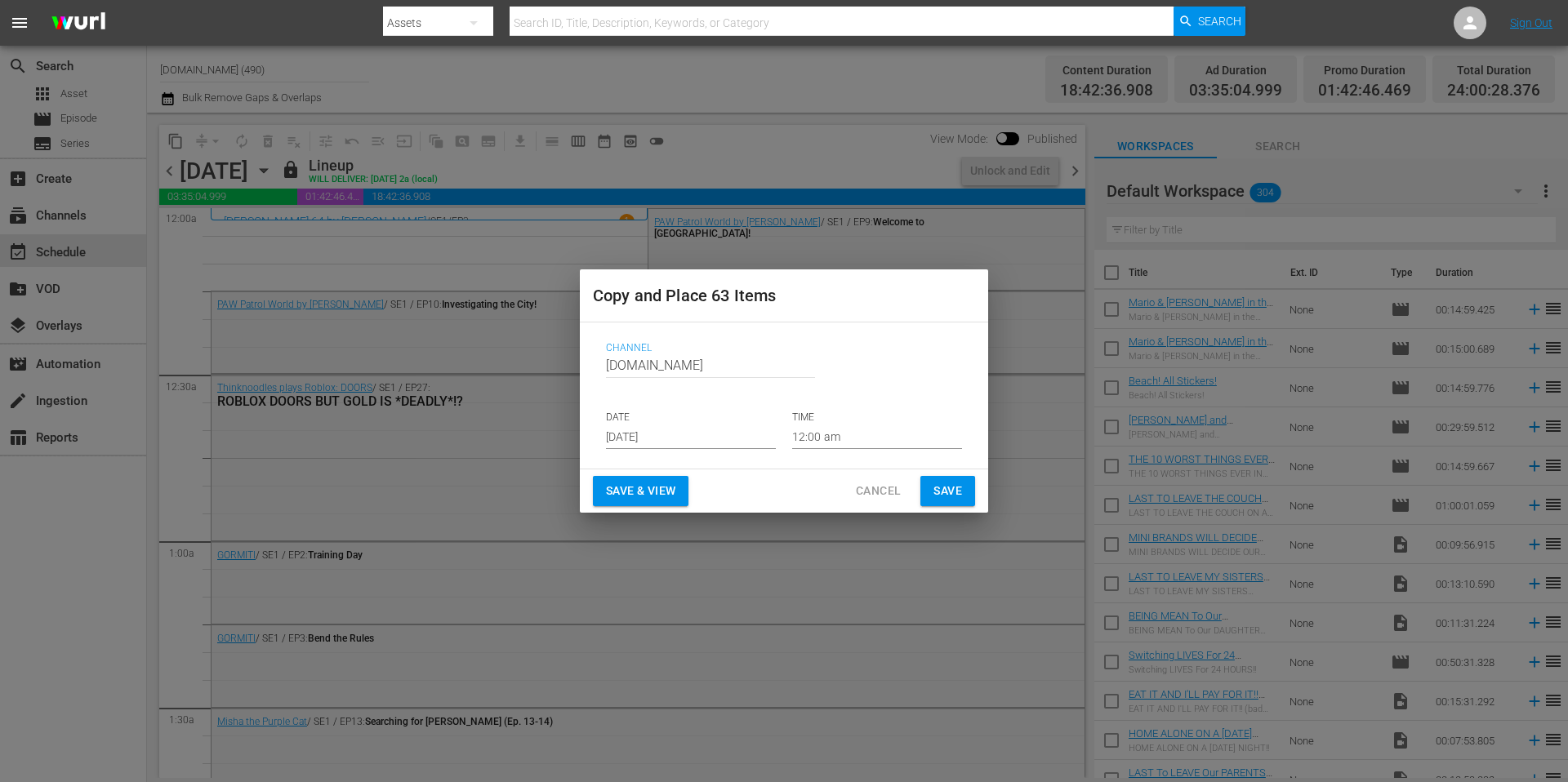
click at [689, 434] on input "[DATE]" at bounding box center [691, 436] width 170 height 24
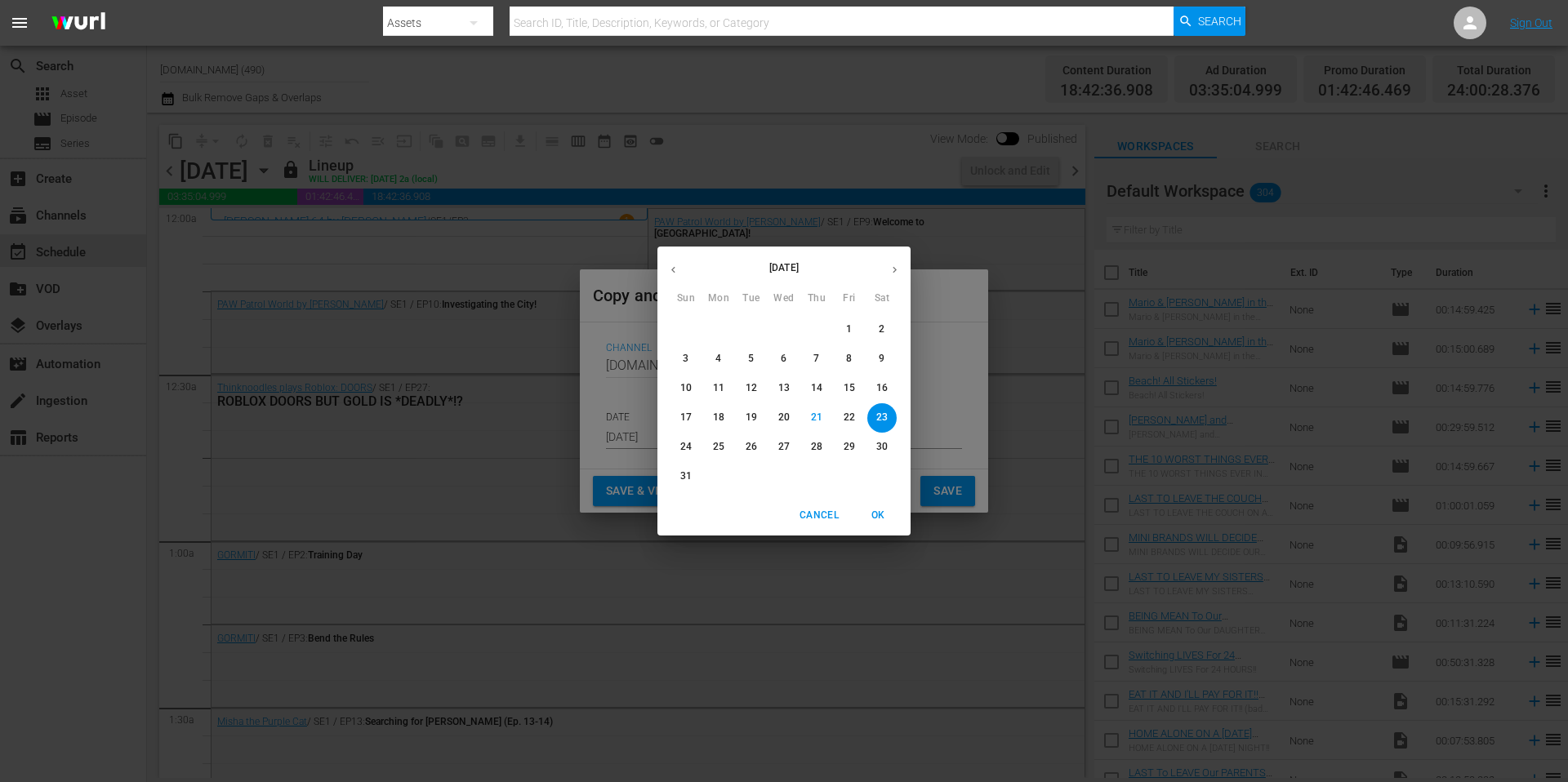
click at [899, 266] on icon "button" at bounding box center [895, 269] width 13 height 13
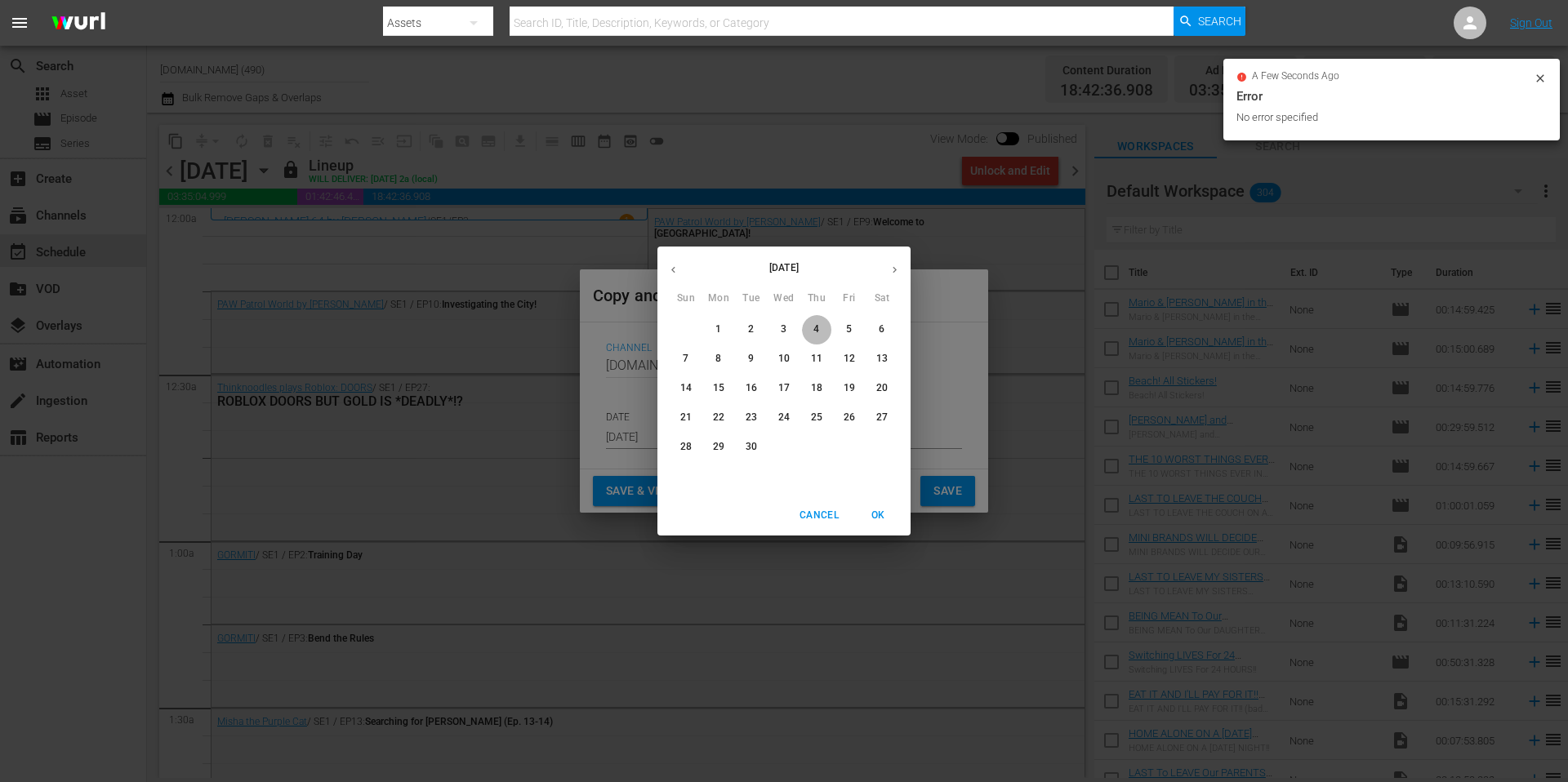
click at [815, 328] on p "4" at bounding box center [817, 329] width 6 height 13
type input "[DATE]"
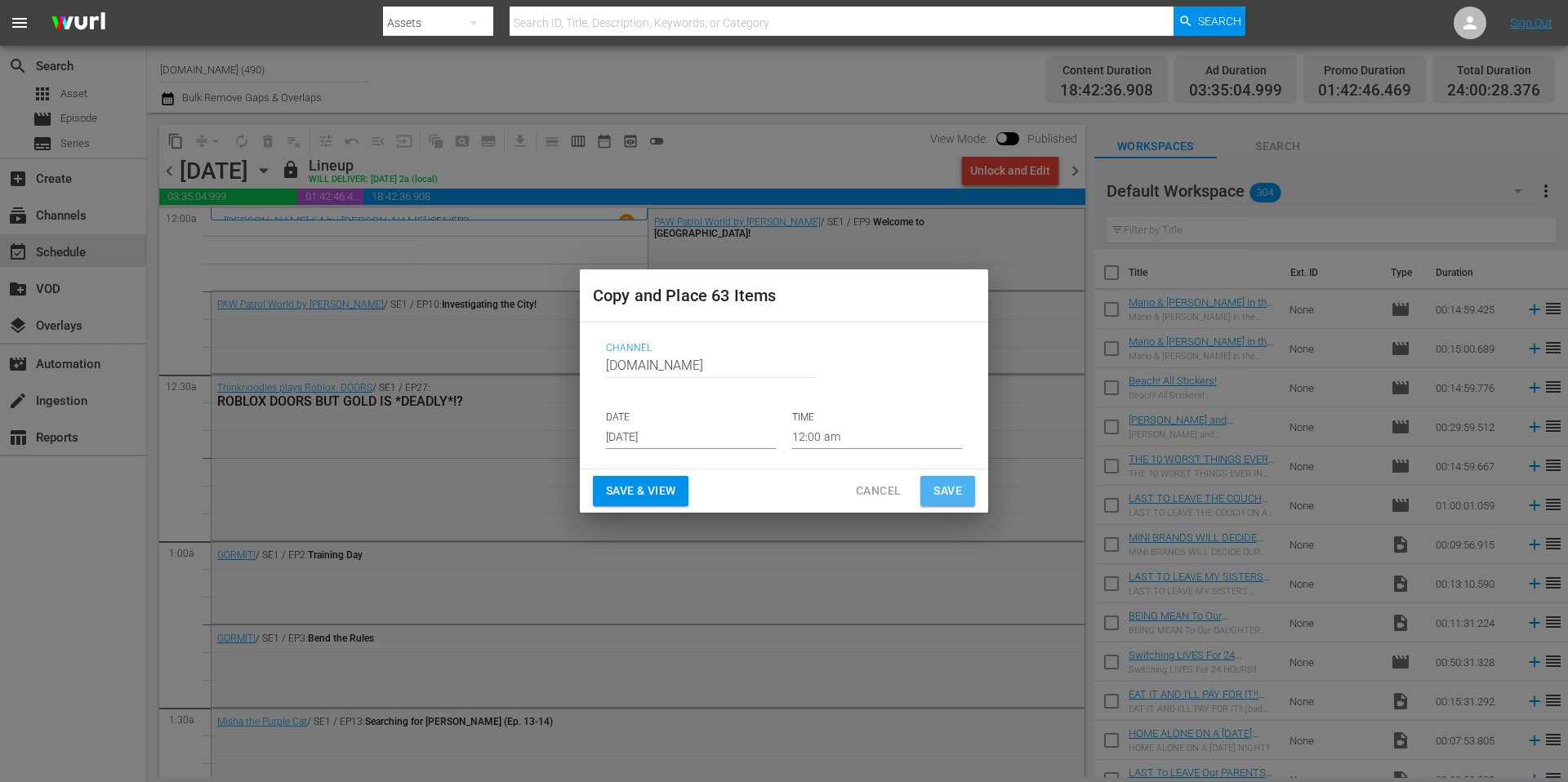
click at [965, 495] on button "Save" at bounding box center [948, 491] width 55 height 30
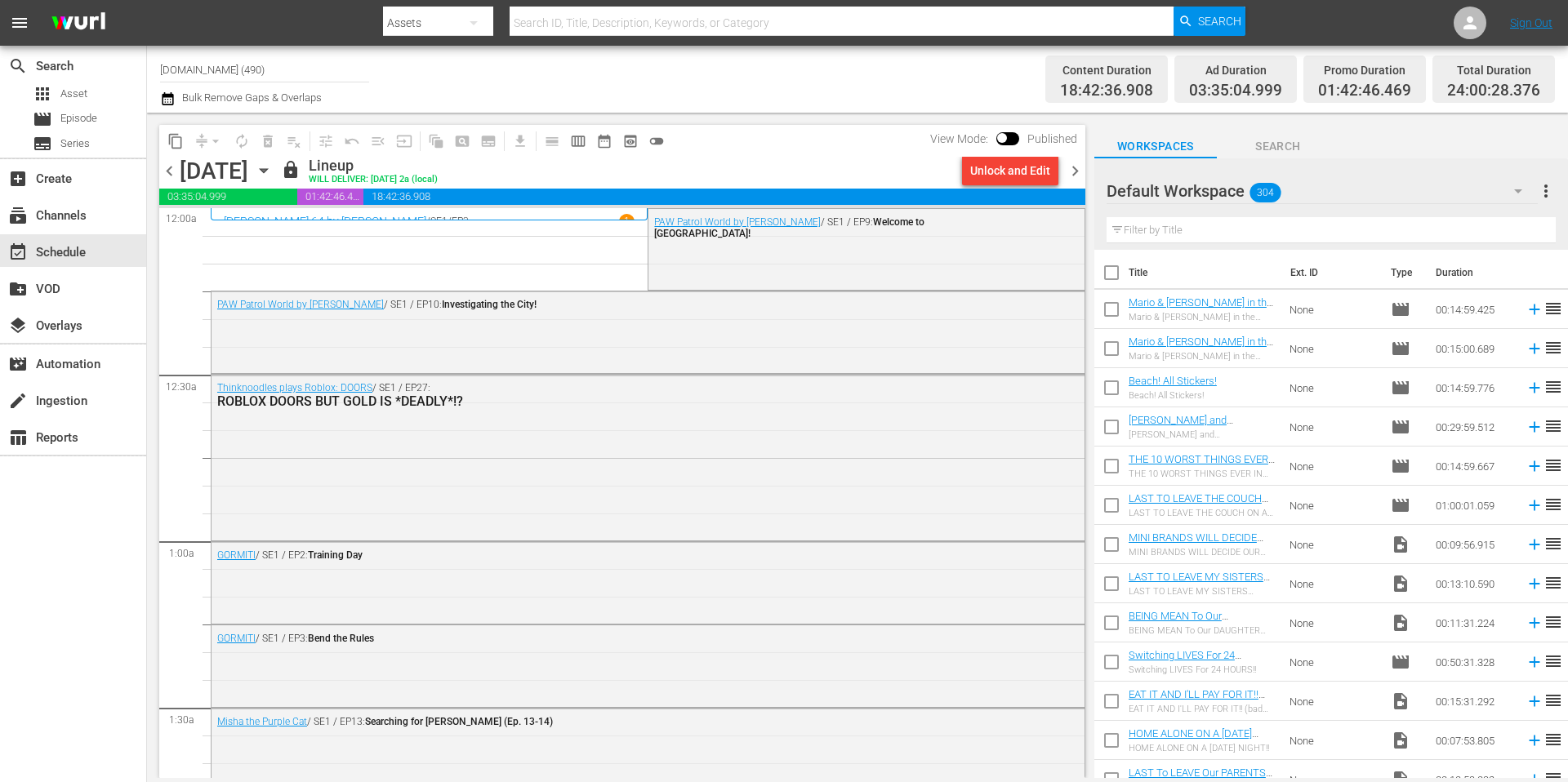
click at [1077, 173] on span "chevron_right" at bounding box center [1075, 170] width 20 height 20
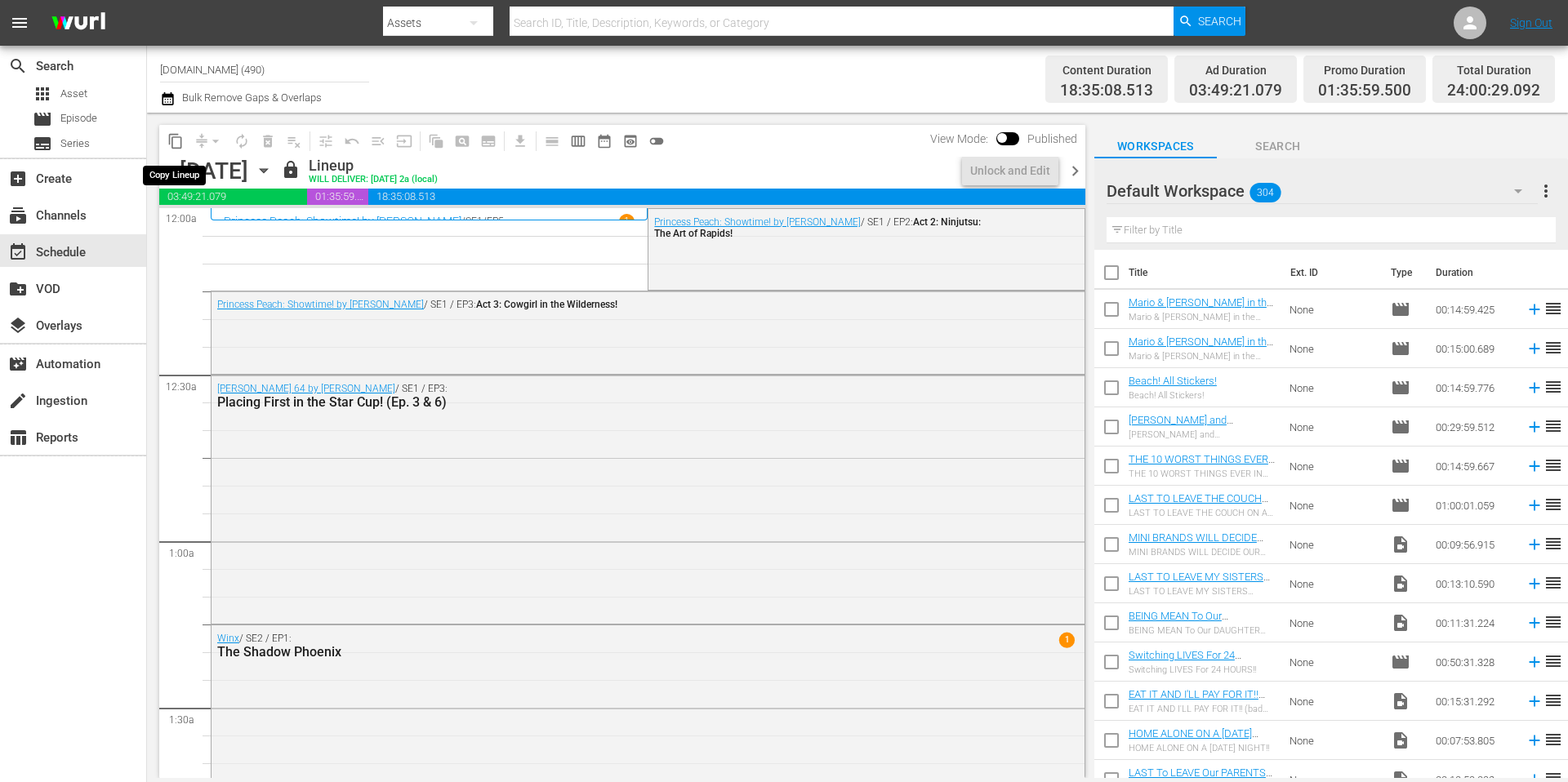
click at [178, 140] on span "content_copy" at bounding box center [175, 140] width 16 height 16
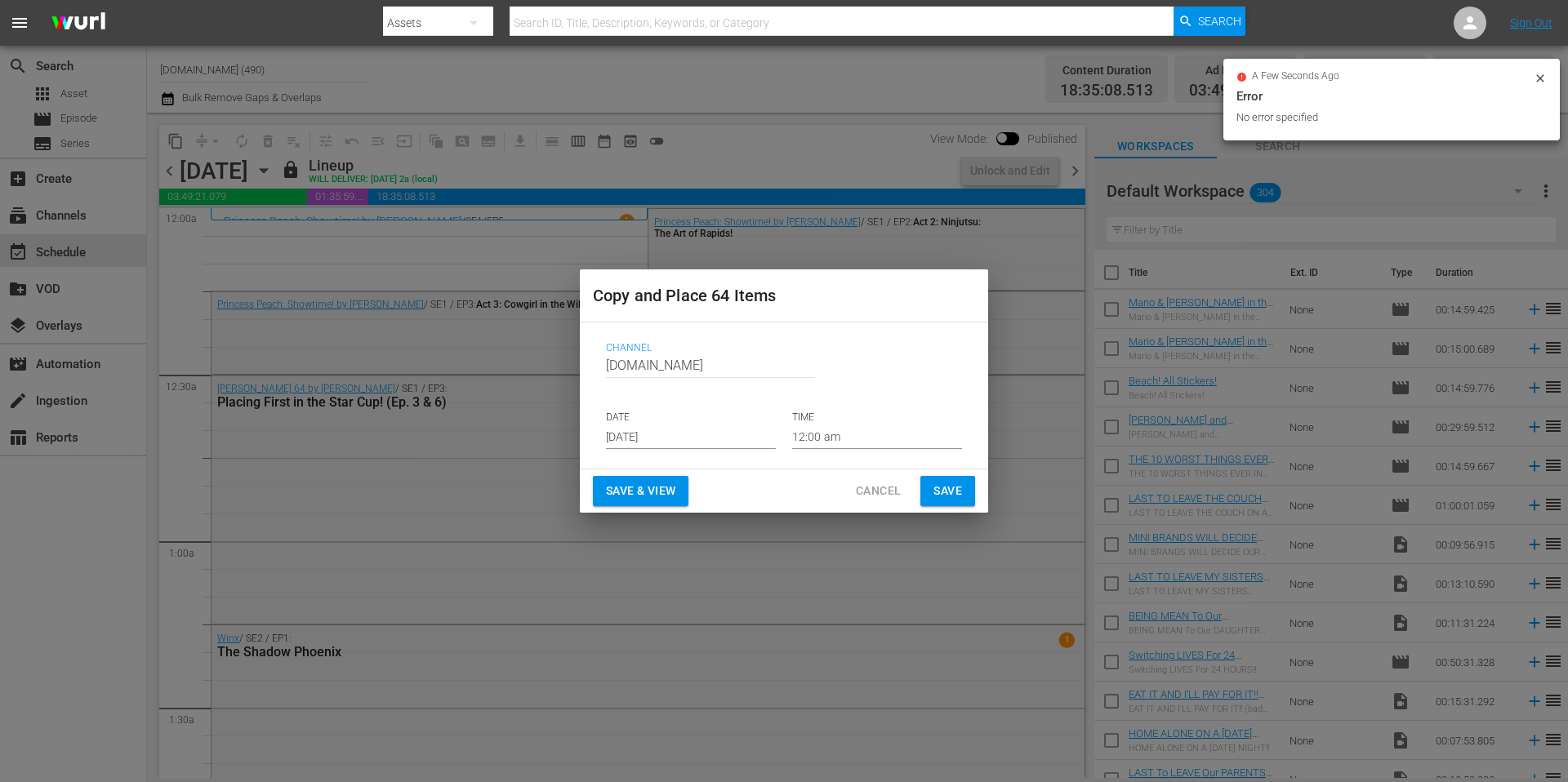
click at [699, 439] on input "[DATE]" at bounding box center [691, 436] width 170 height 24
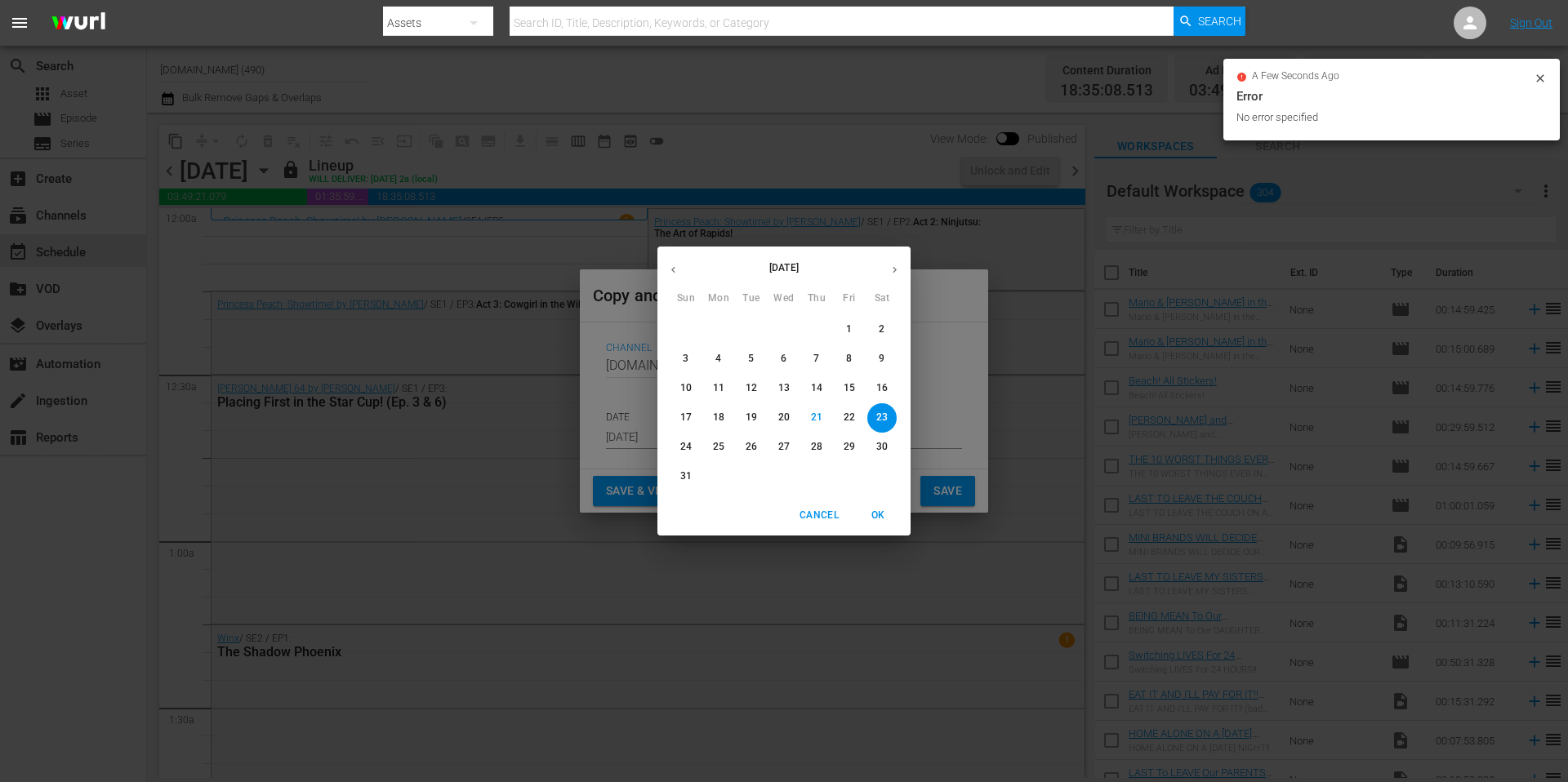
click at [898, 273] on icon "button" at bounding box center [895, 269] width 13 height 13
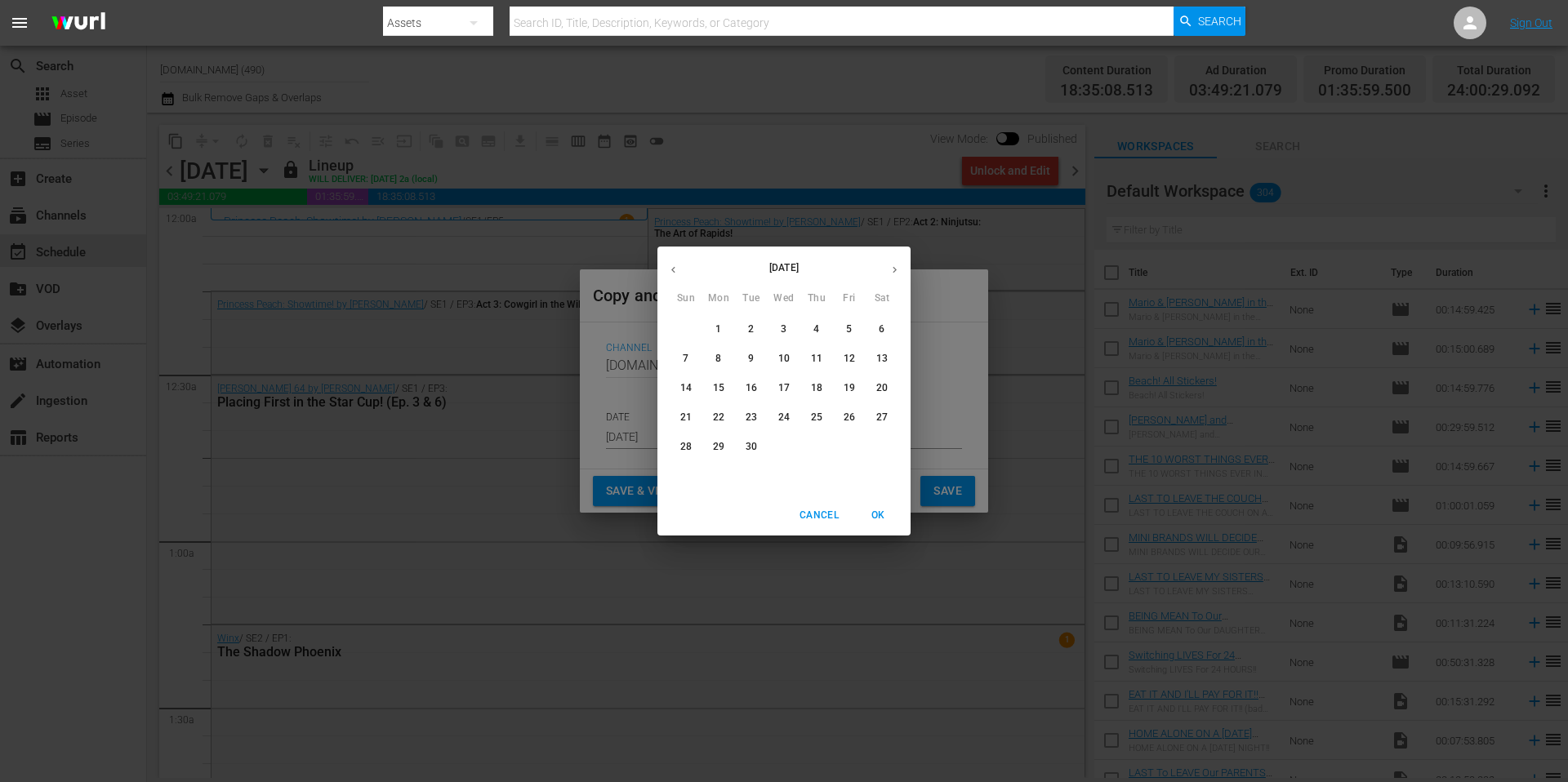
click at [856, 326] on span "5" at bounding box center [849, 329] width 30 height 13
type input "[DATE]"
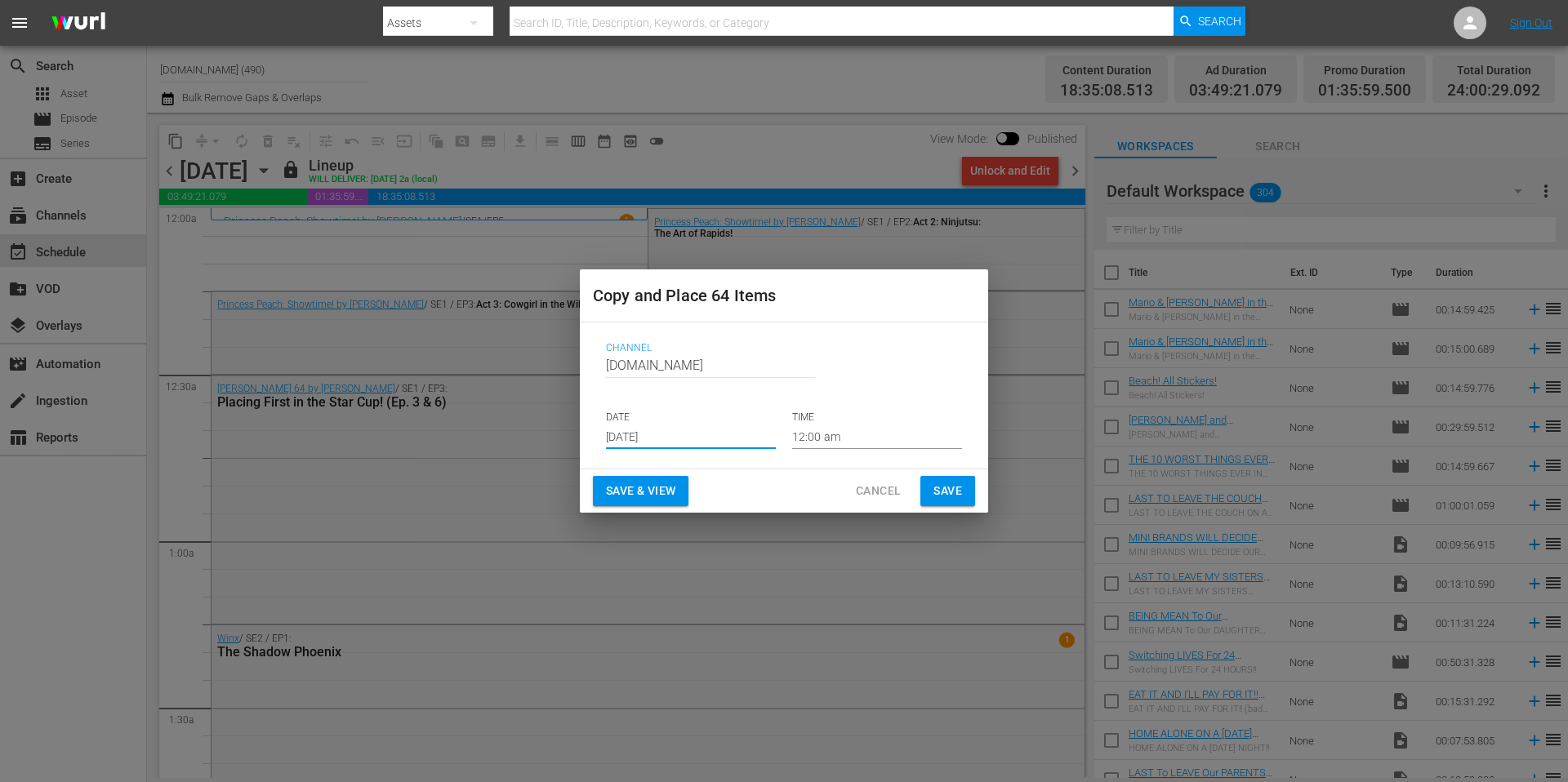
click at [948, 505] on button "Save" at bounding box center [948, 491] width 55 height 30
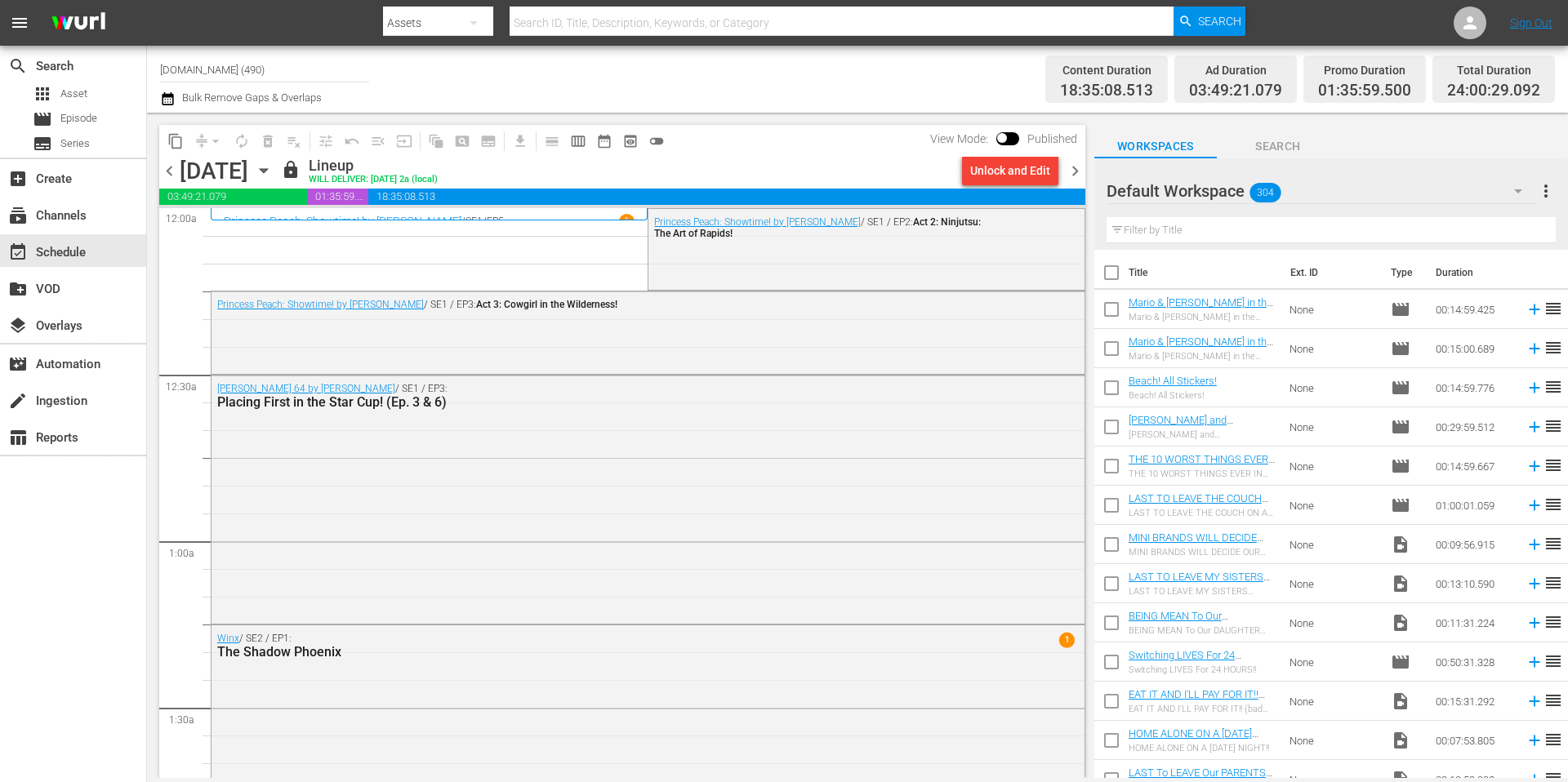
click at [1074, 170] on span "chevron_right" at bounding box center [1075, 170] width 20 height 20
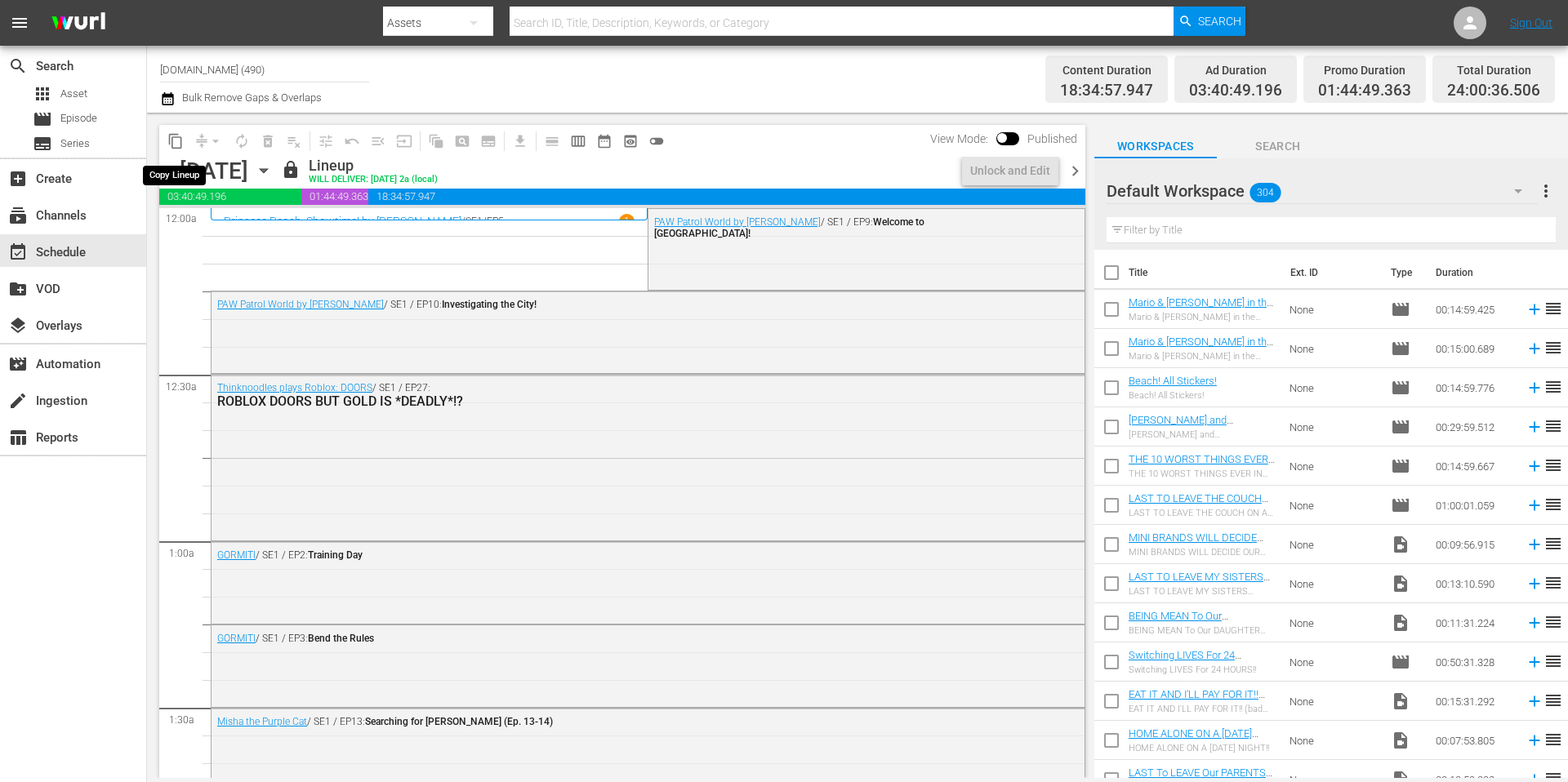
click at [174, 143] on span "content_copy" at bounding box center [175, 140] width 16 height 16
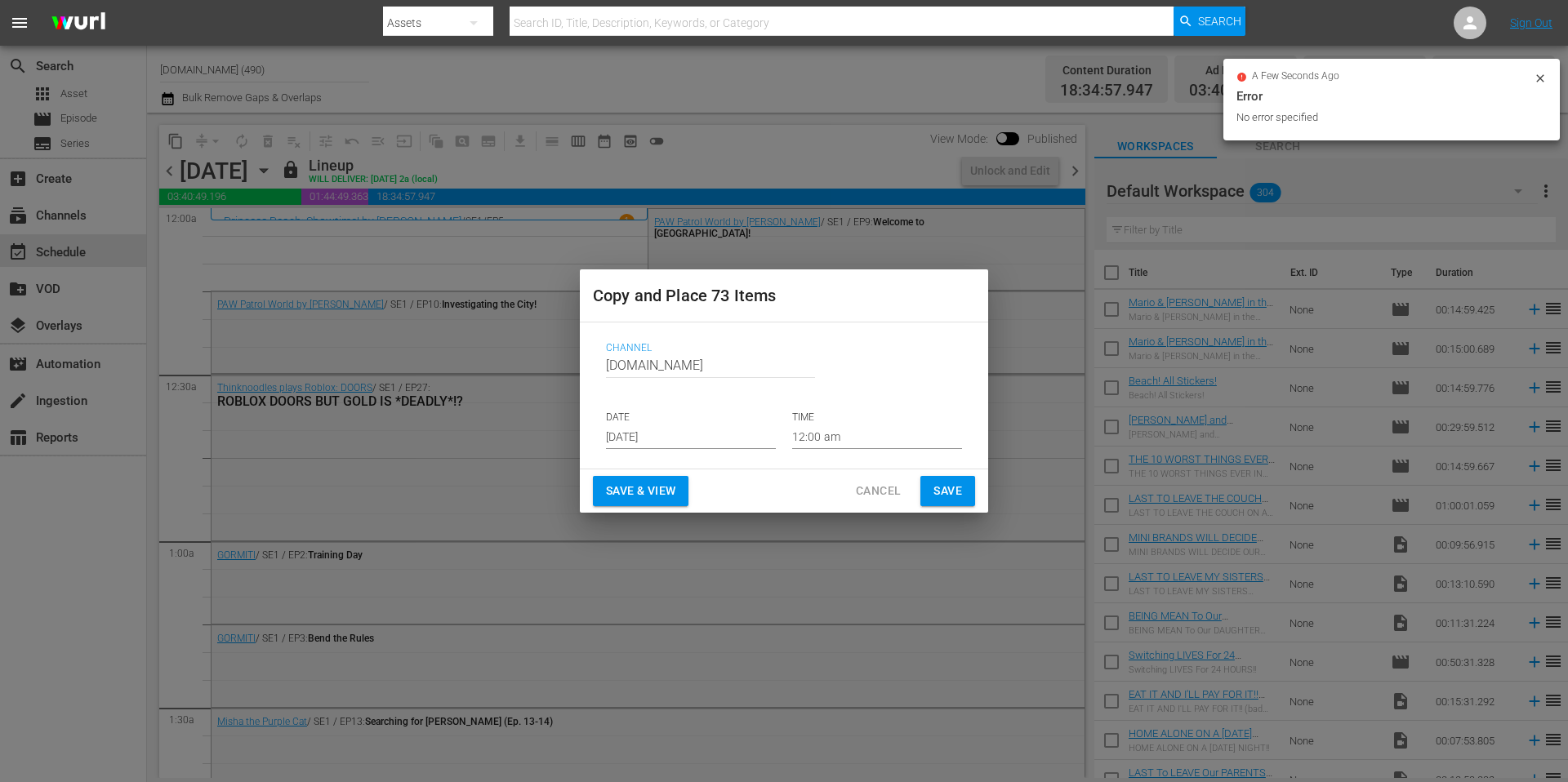
click at [704, 437] on input "[DATE]" at bounding box center [691, 436] width 170 height 24
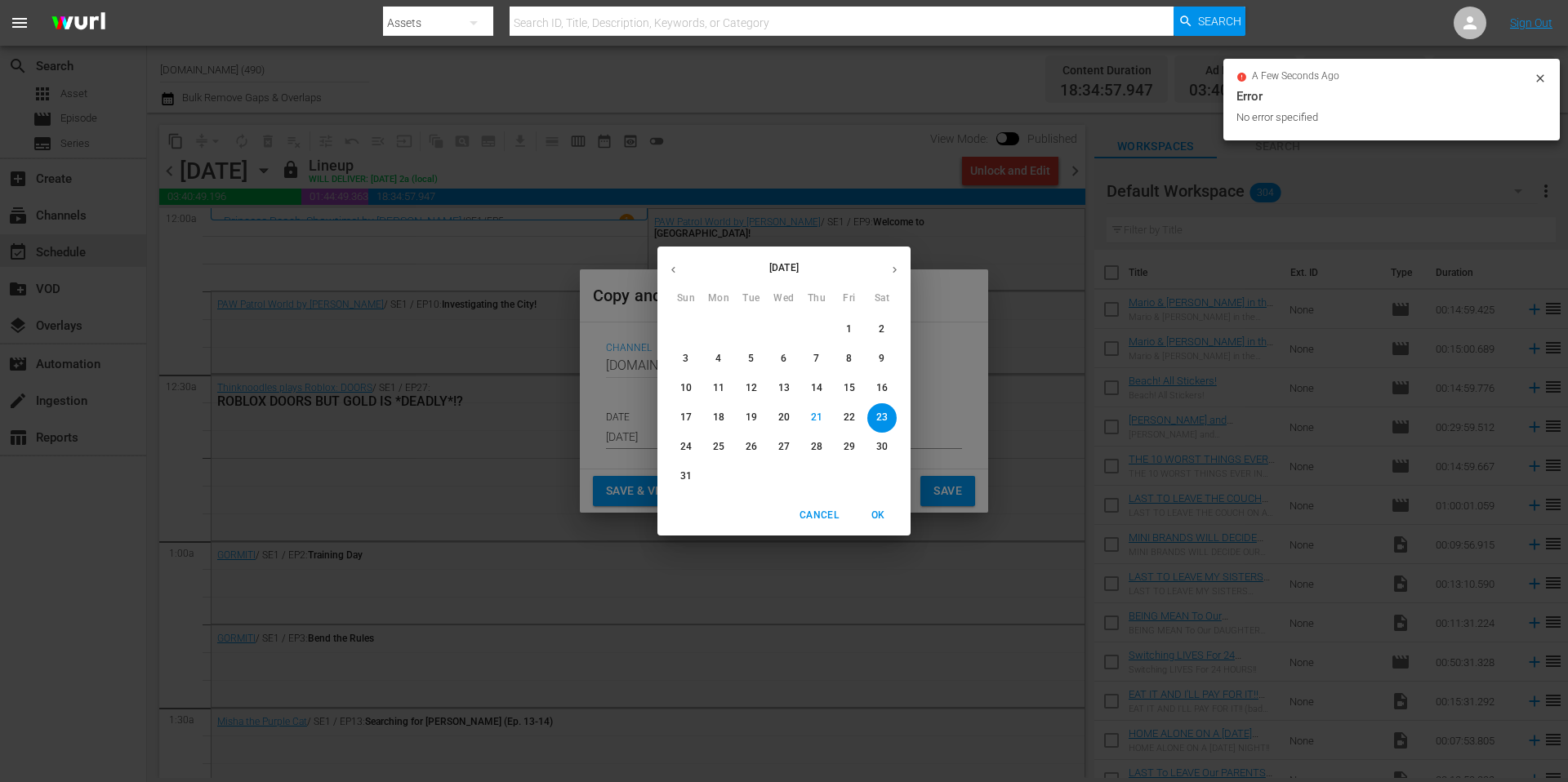
click at [901, 272] on button "button" at bounding box center [894, 269] width 32 height 32
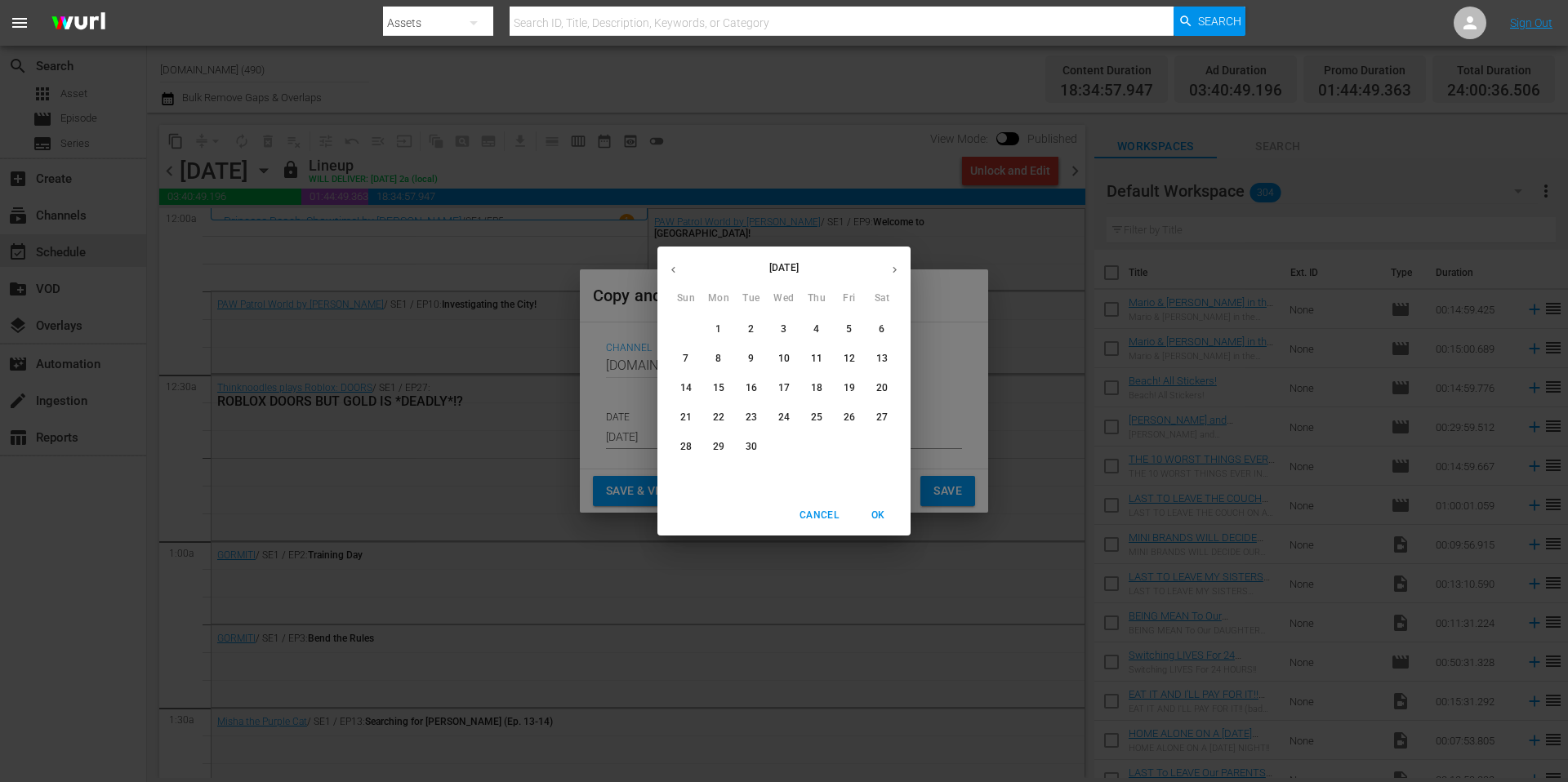
click at [883, 329] on p "6" at bounding box center [881, 329] width 6 height 13
type input "[DATE]"
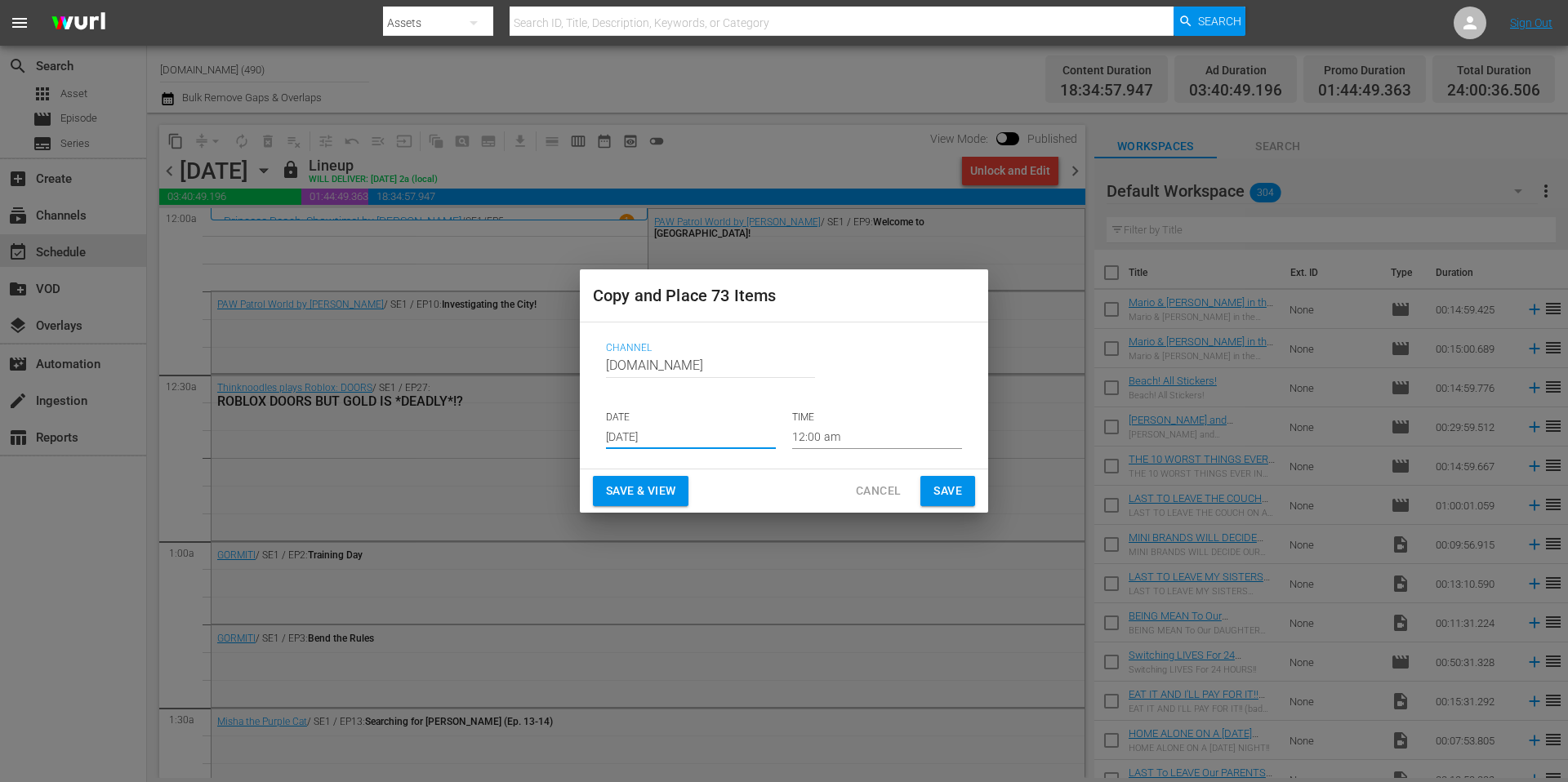
click at [955, 487] on span "Save" at bounding box center [948, 491] width 29 height 20
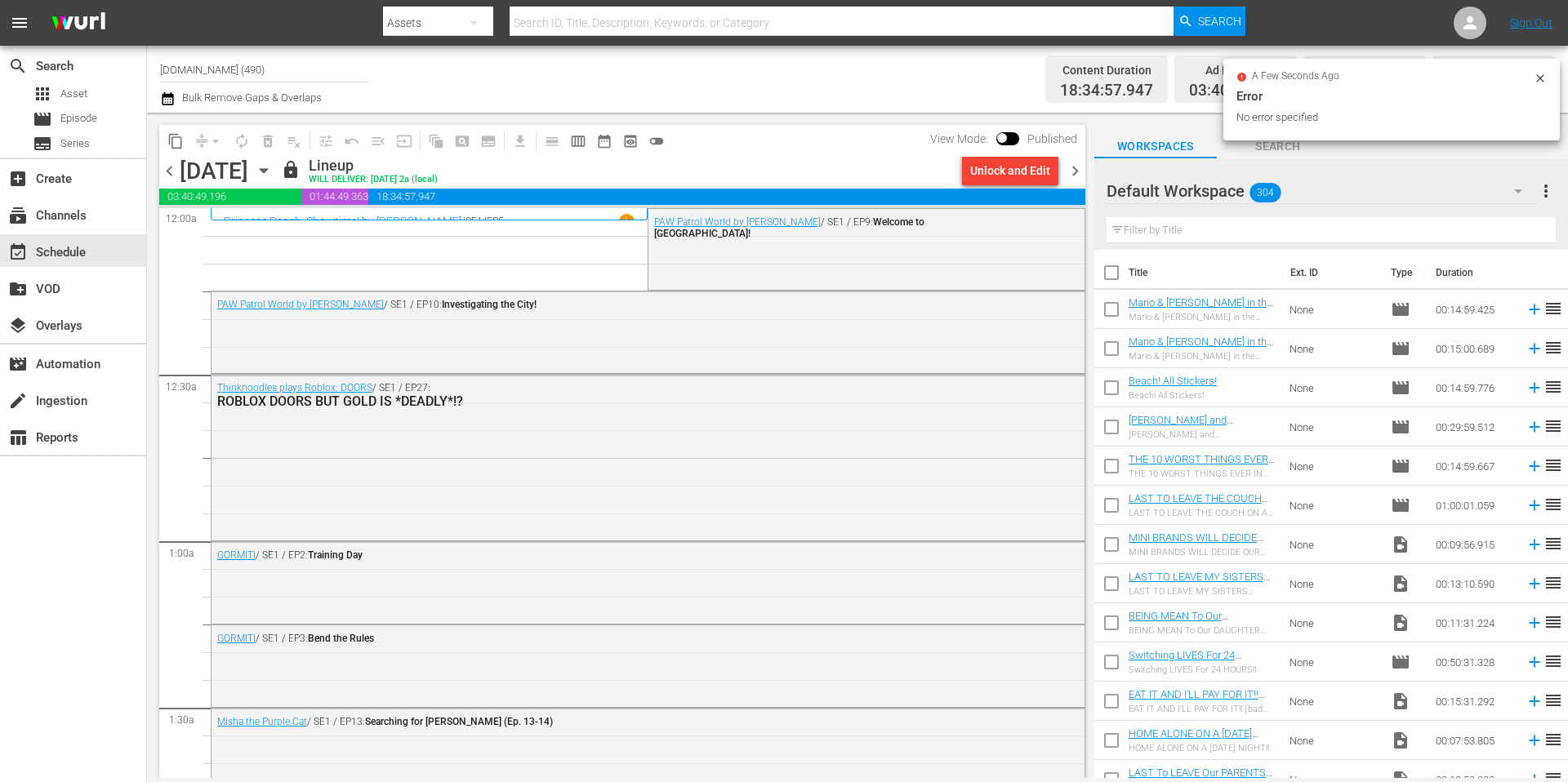
drag, startPoint x: 1078, startPoint y: 174, endPoint x: 609, endPoint y: 181, distance: 469.1
click at [1078, 174] on span "chevron_right" at bounding box center [1075, 170] width 20 height 20
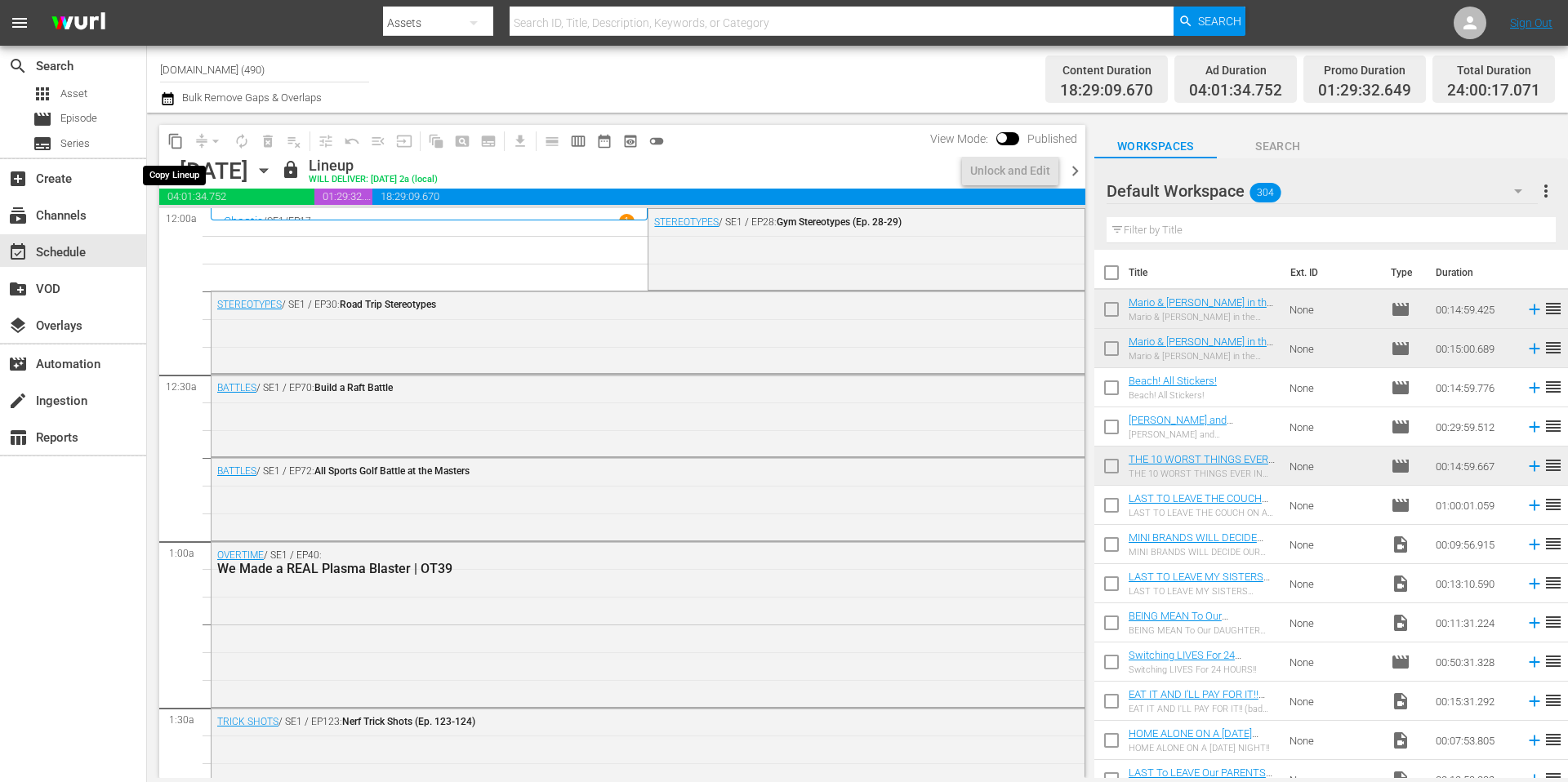
click at [176, 141] on span "content_copy" at bounding box center [175, 140] width 16 height 16
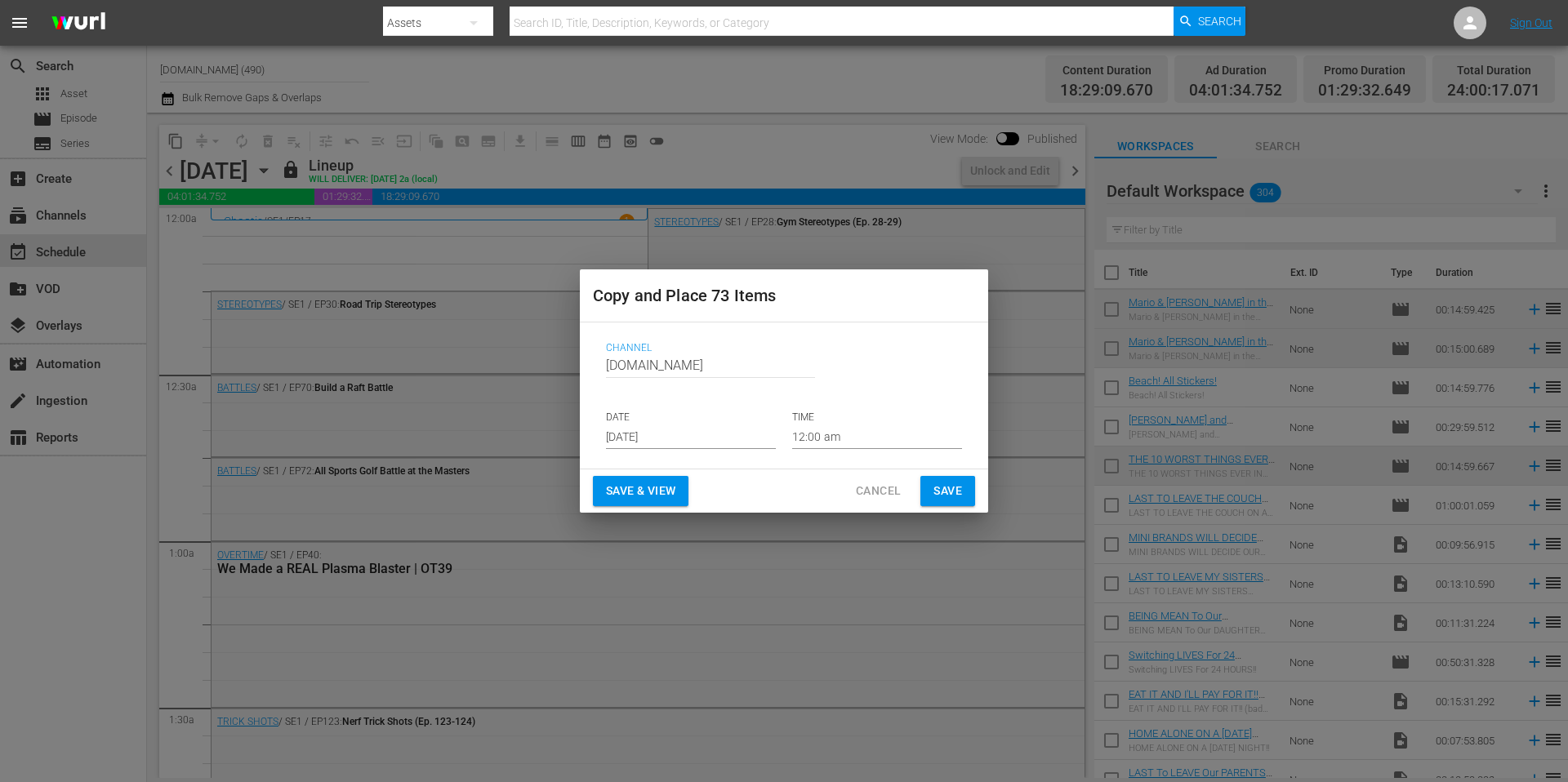
click at [723, 441] on input "[DATE]" at bounding box center [691, 436] width 170 height 24
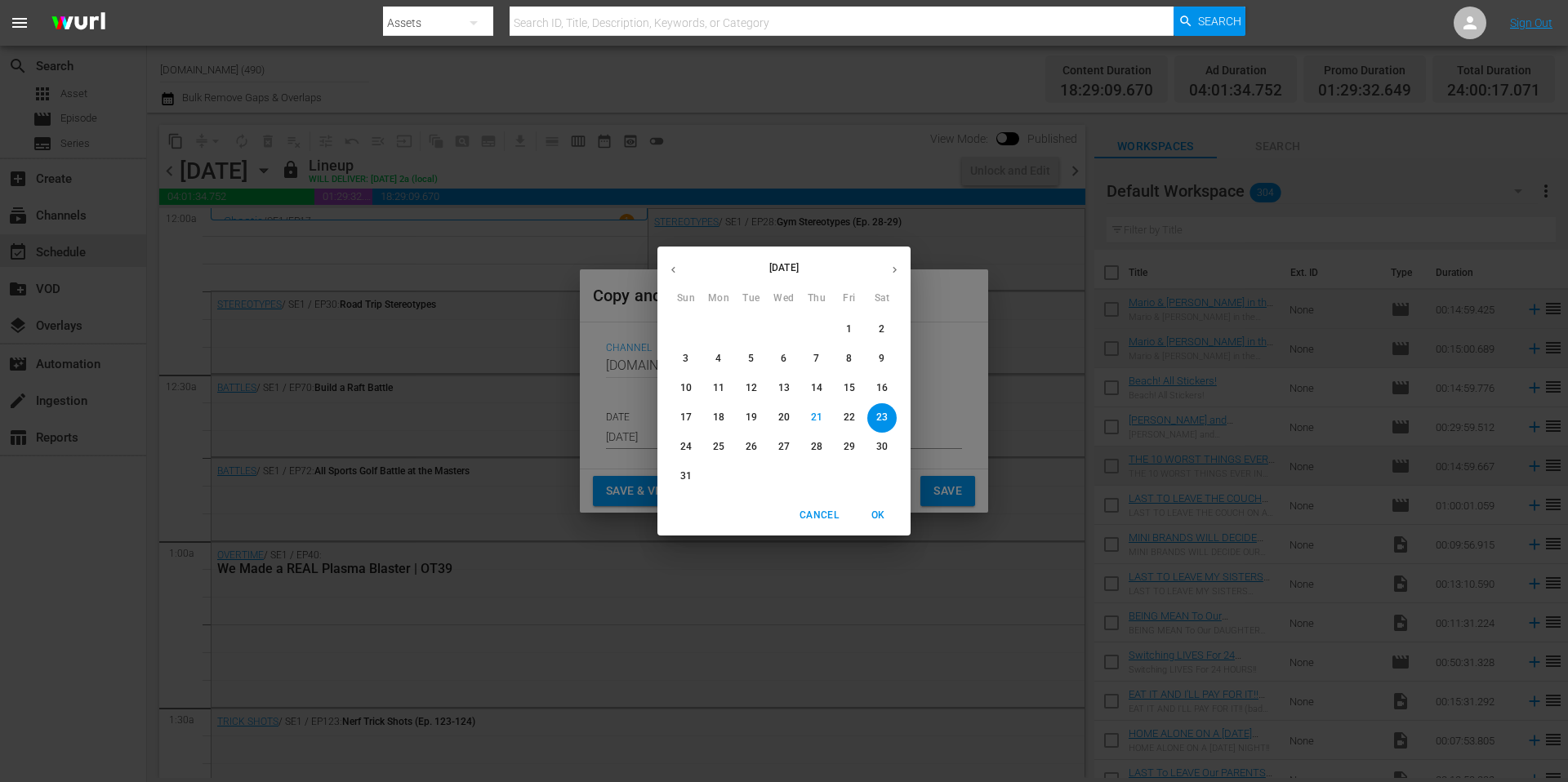
click at [895, 276] on button "button" at bounding box center [894, 269] width 32 height 32
click at [689, 358] on span "7" at bounding box center [686, 359] width 30 height 13
type input "[DATE]"
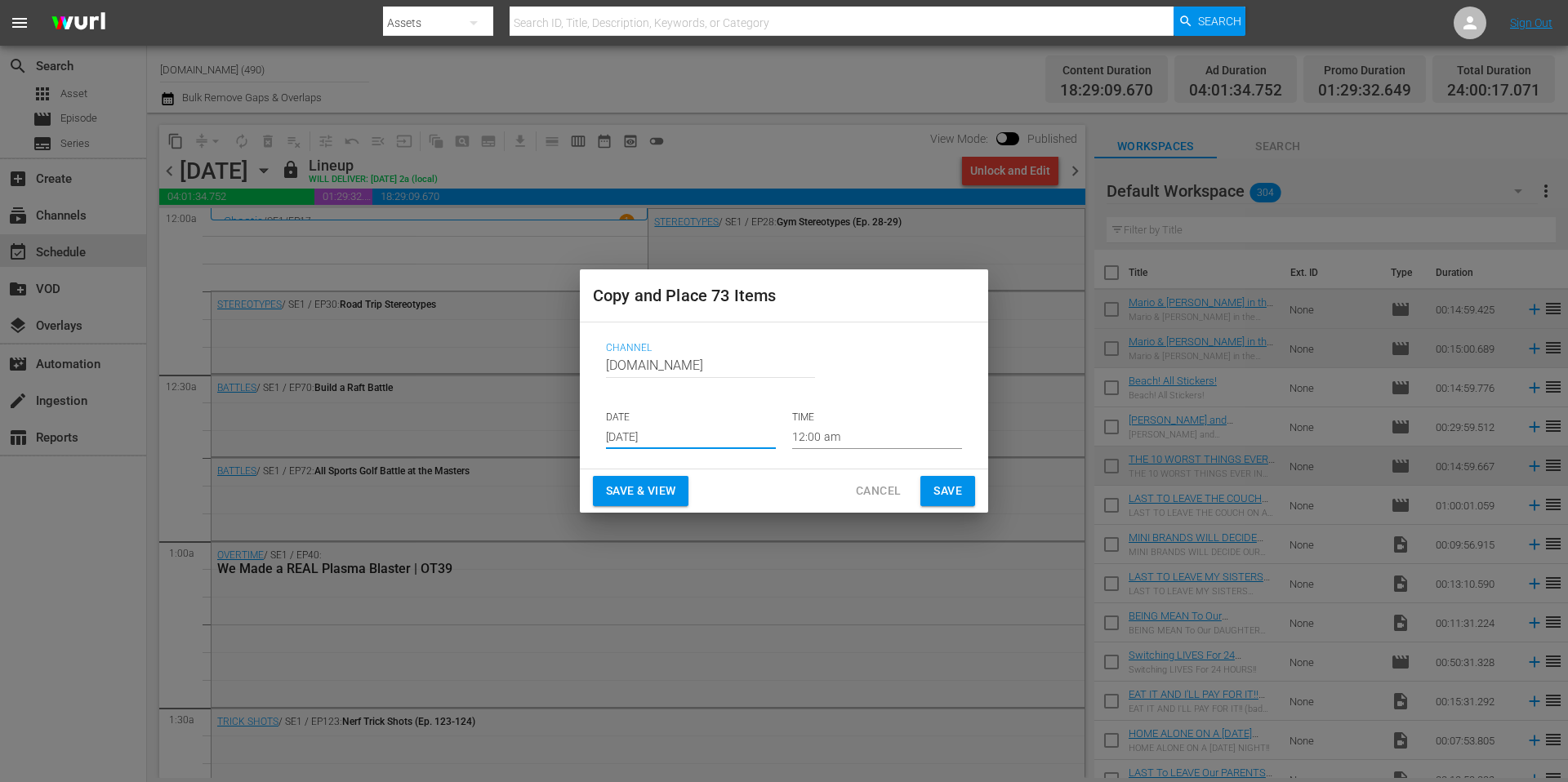
click at [949, 490] on span "Save" at bounding box center [948, 491] width 29 height 20
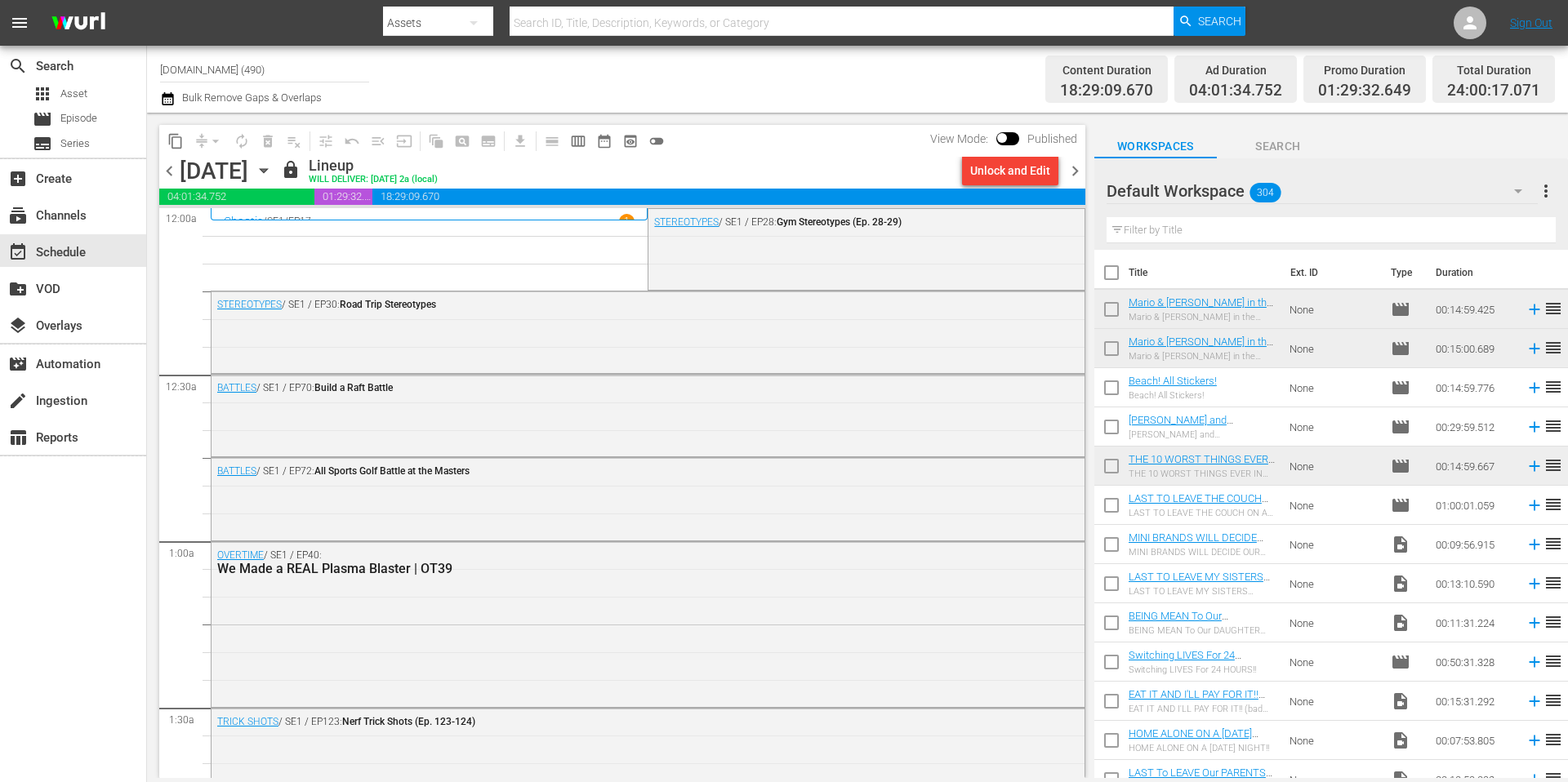
drag, startPoint x: 1078, startPoint y: 172, endPoint x: 790, endPoint y: 101, distance: 296.6
click at [1078, 172] on span "chevron_right" at bounding box center [1075, 170] width 20 height 20
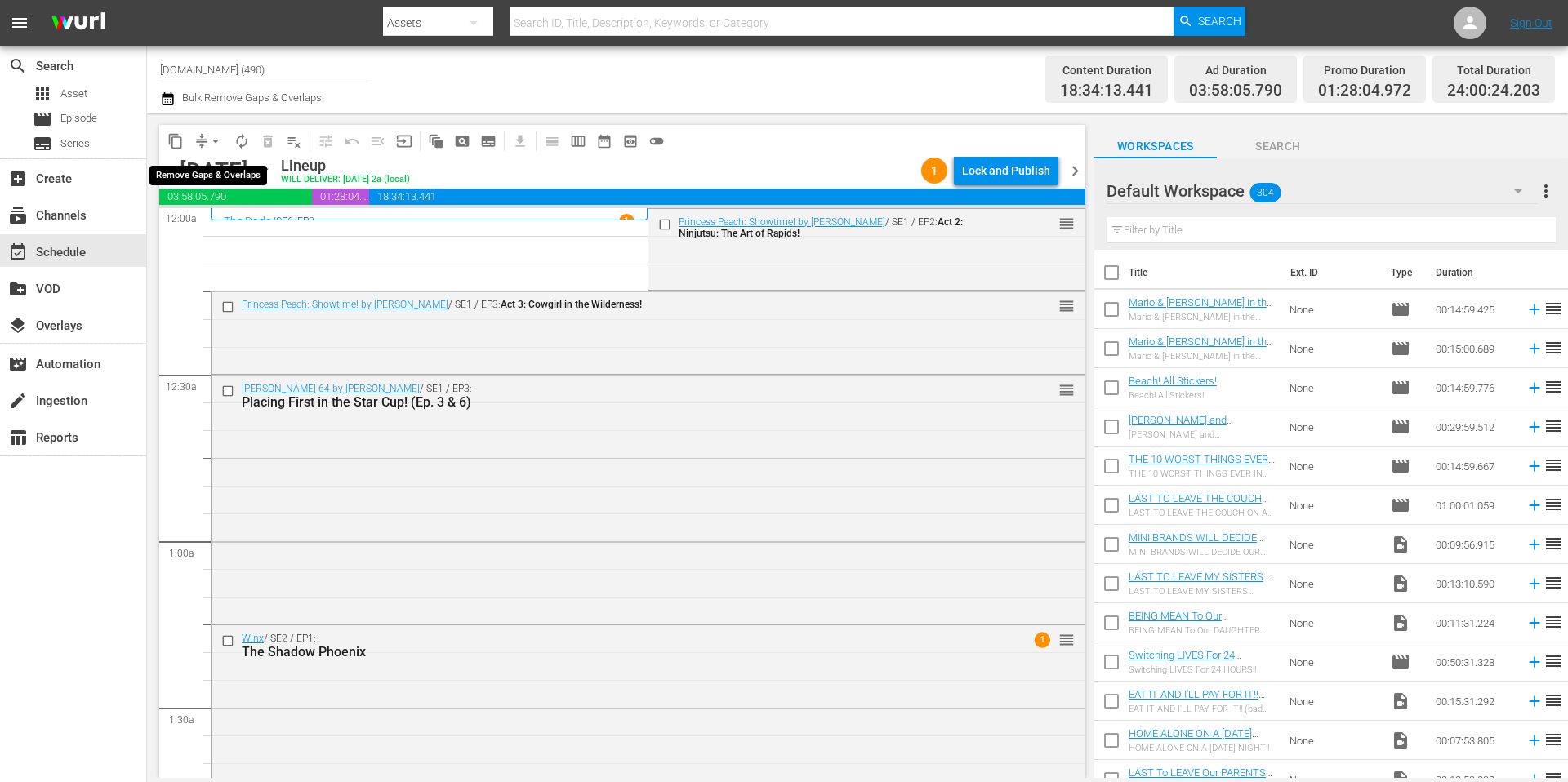
click at [215, 139] on span "arrow_drop_down" at bounding box center [215, 140] width 16 height 16
click at [217, 174] on li "Align to Midnight" at bounding box center [216, 174] width 171 height 27
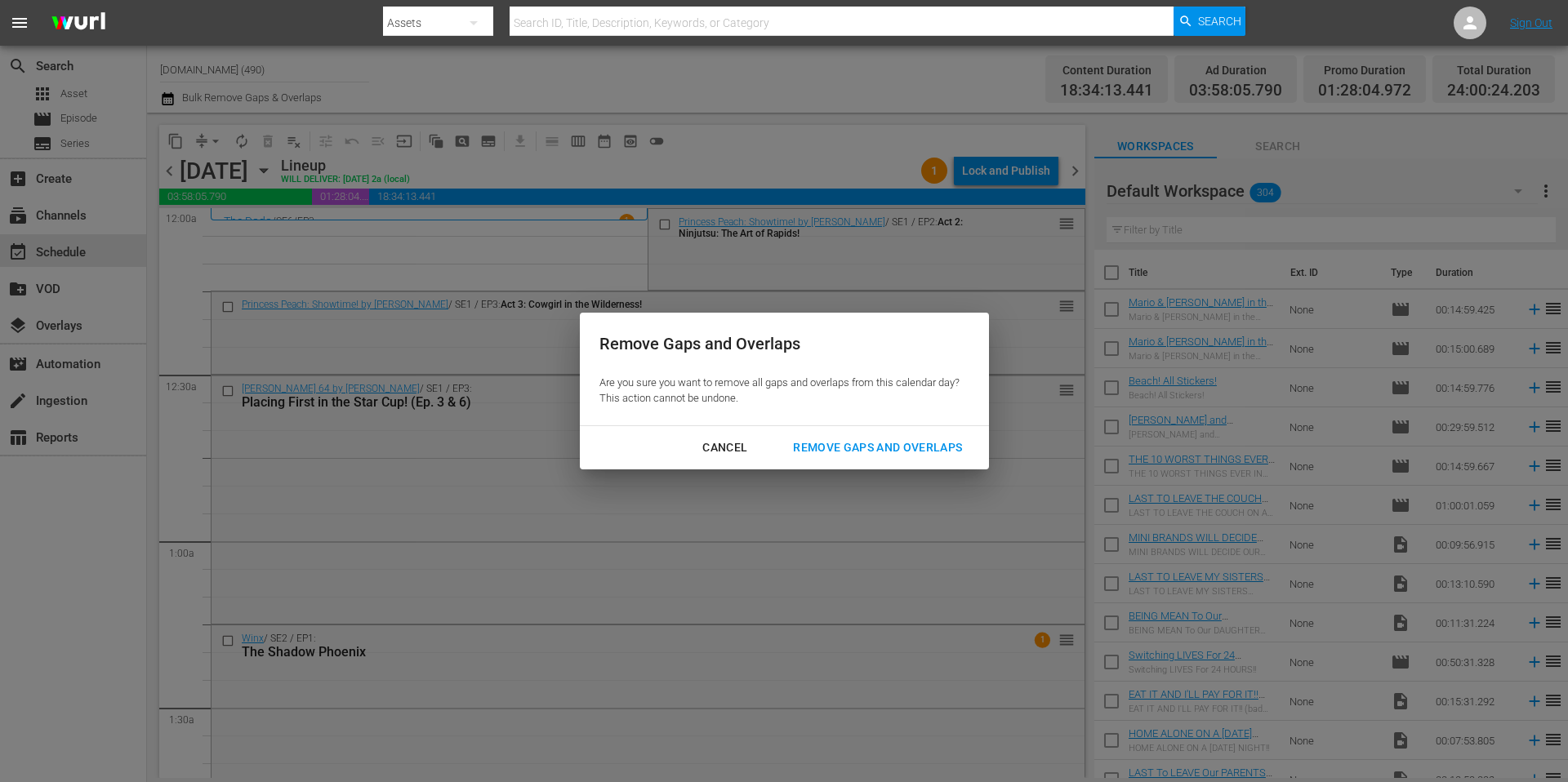
click at [917, 444] on div "Remove Gaps and Overlaps" at bounding box center [877, 447] width 195 height 20
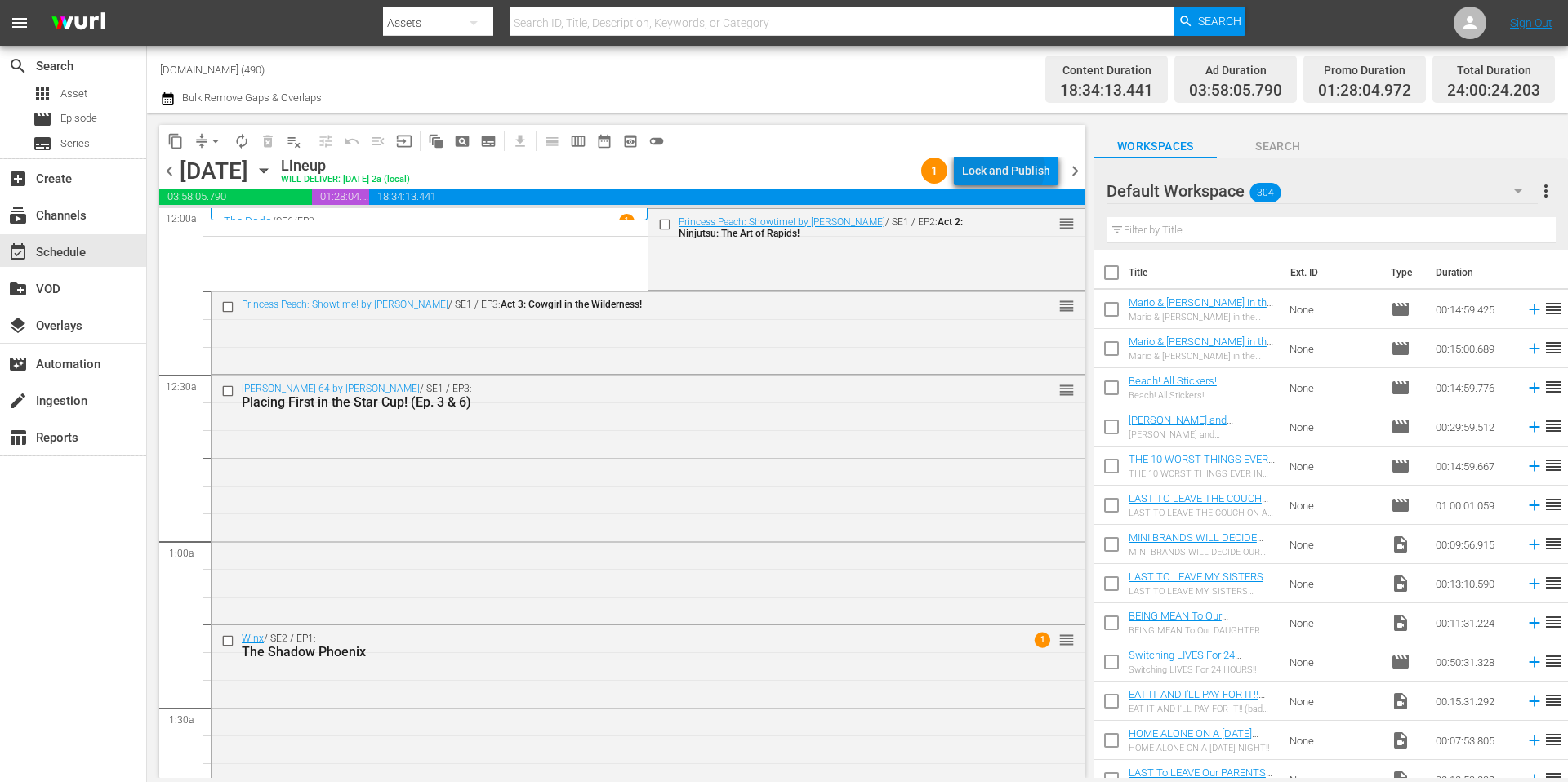
click at [1002, 168] on div "Lock and Publish" at bounding box center [1006, 170] width 89 height 30
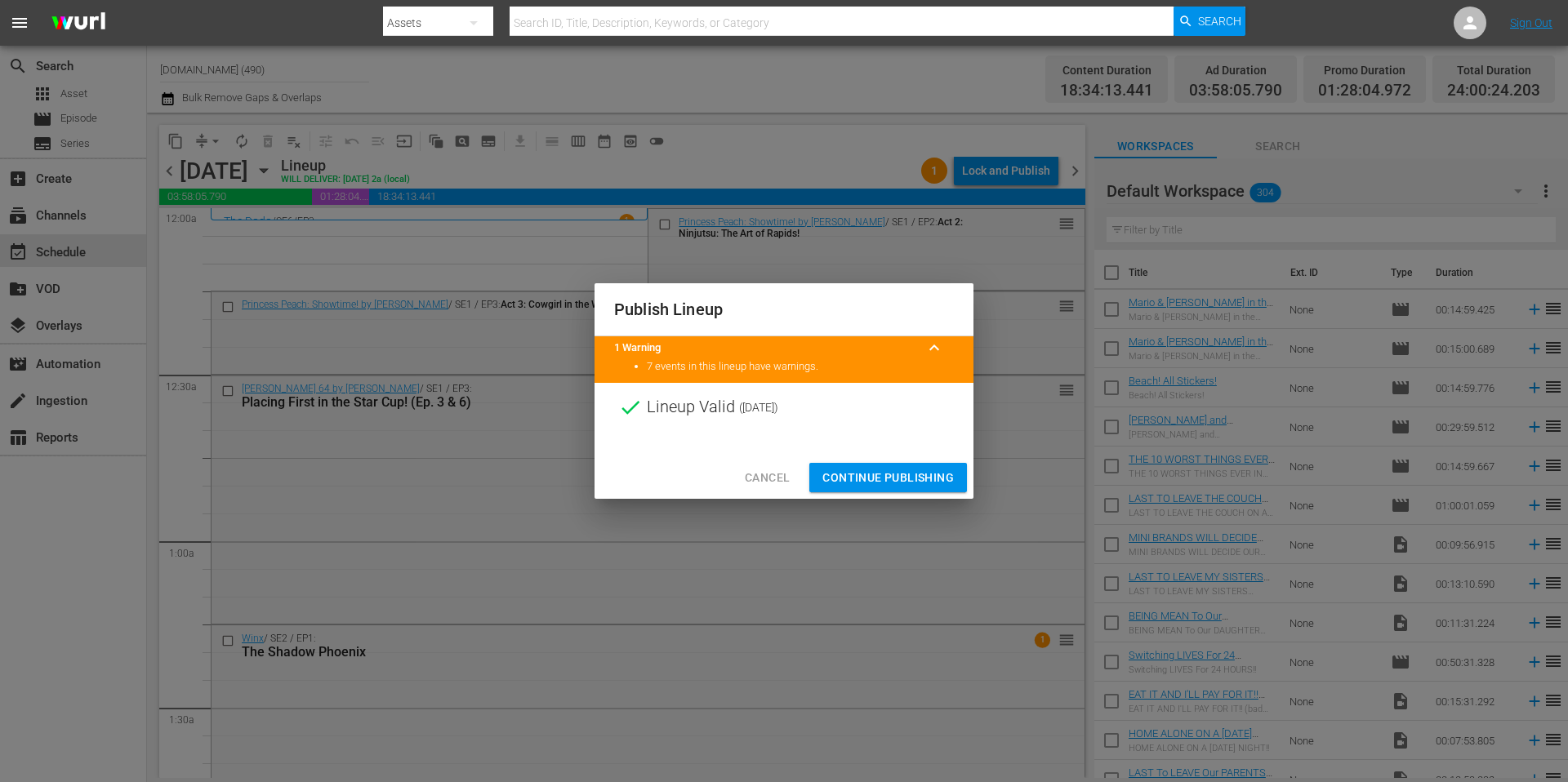
click at [907, 476] on span "Continue Publishing" at bounding box center [888, 477] width 132 height 20
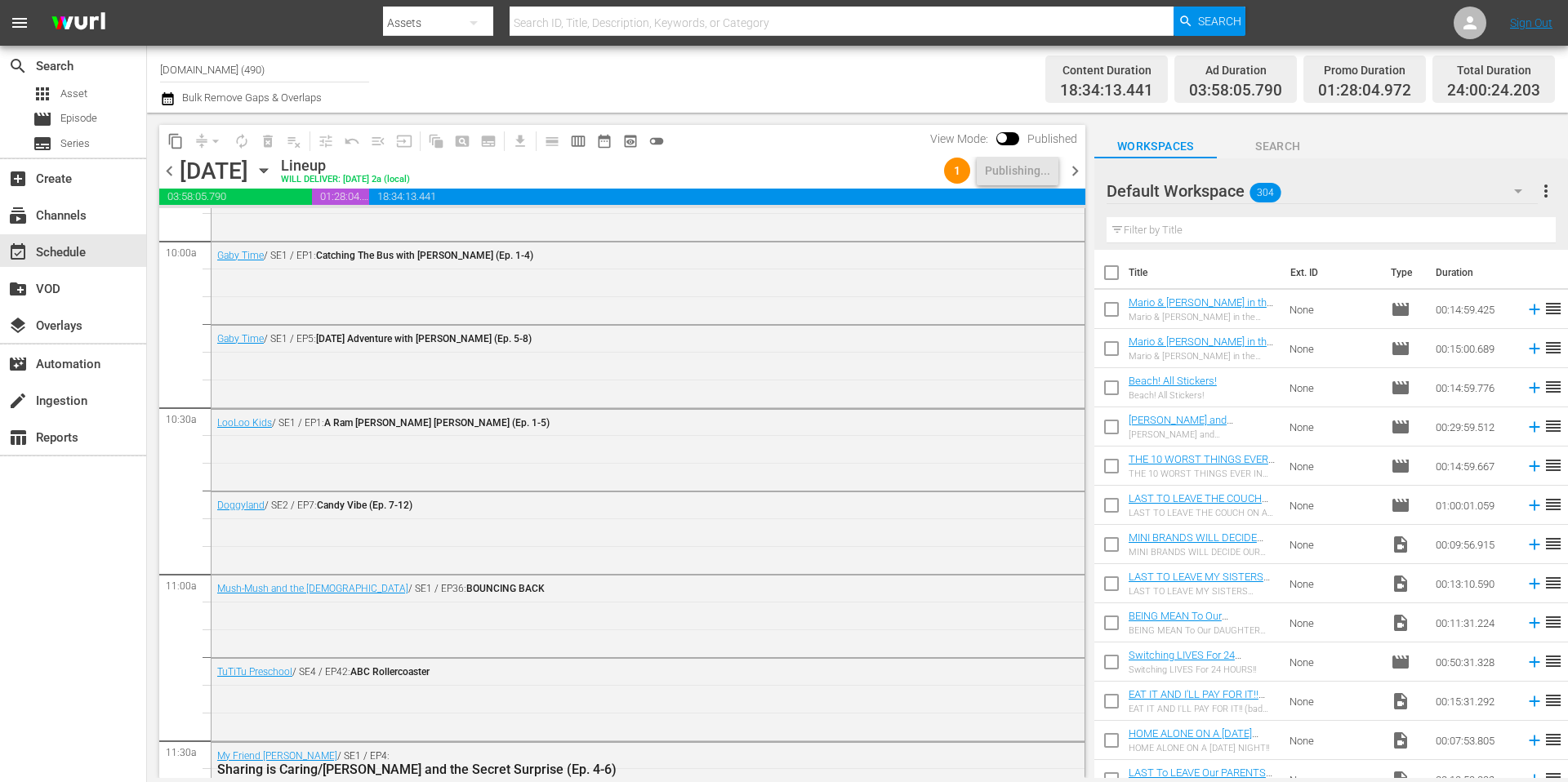
scroll to position [2972, 0]
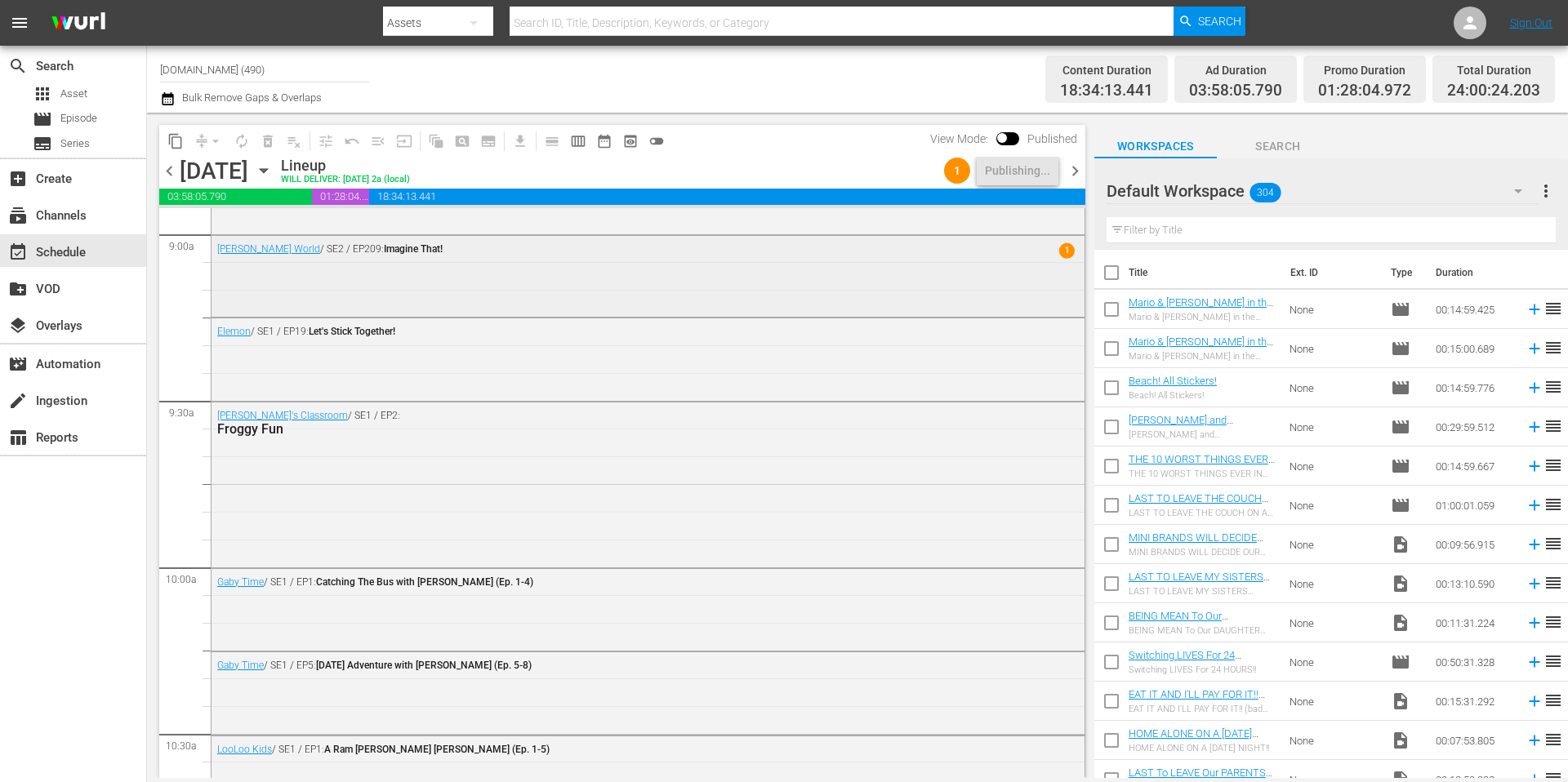
click at [1059, 246] on span "1" at bounding box center [1067, 250] width 15 height 15
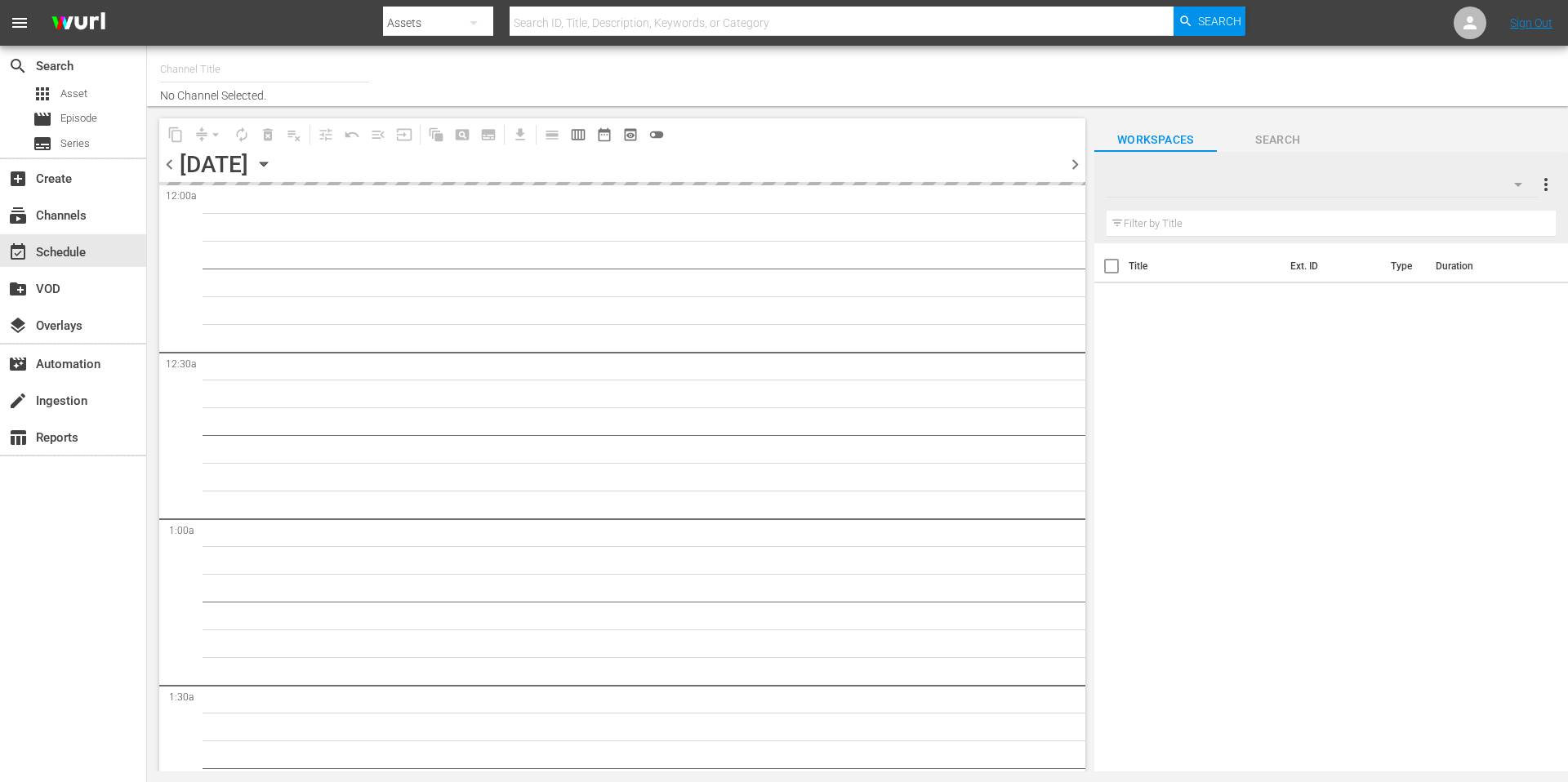
type input "[DOMAIN_NAME] (490)"
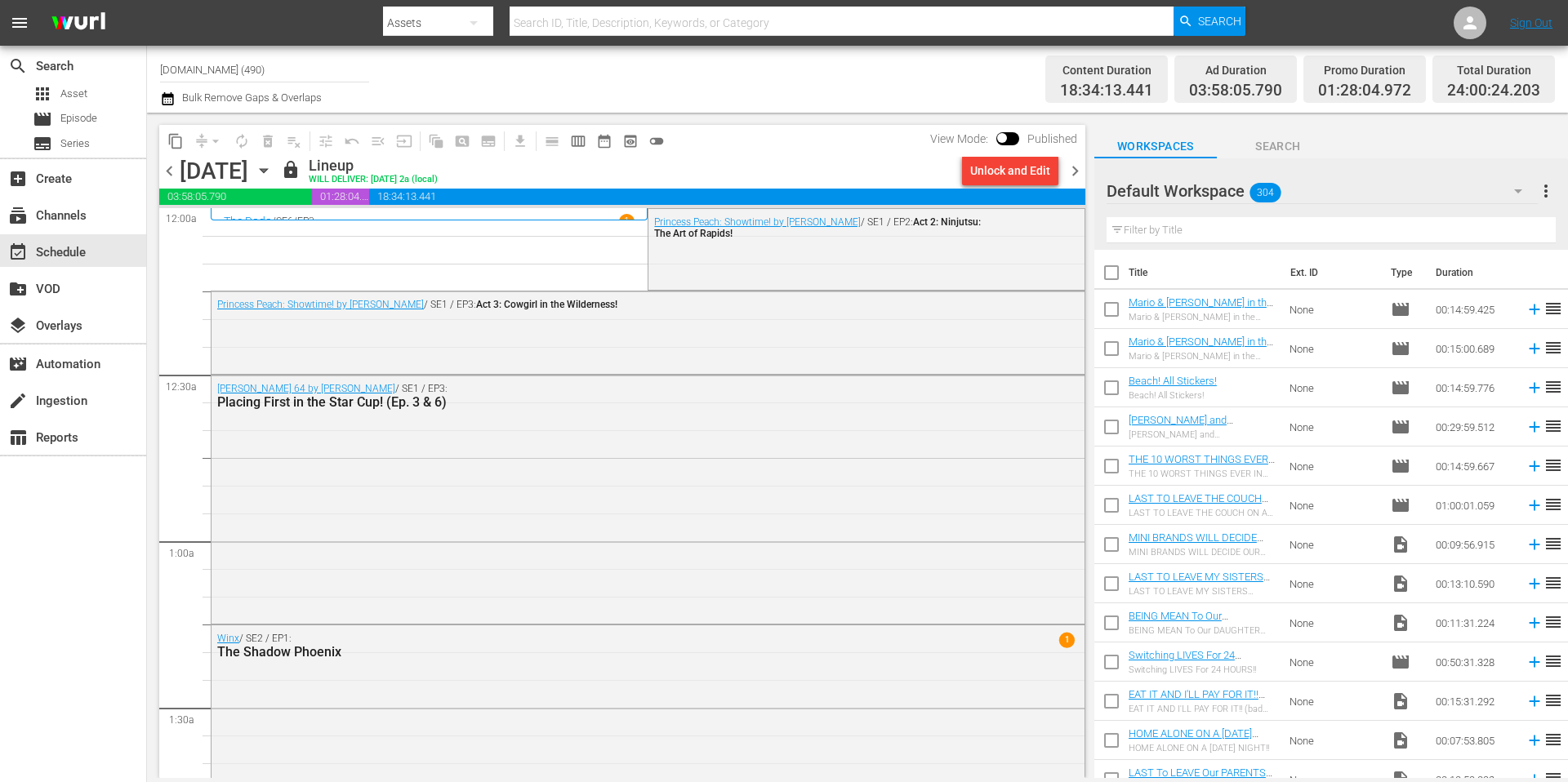
click at [1074, 167] on span "chevron_right" at bounding box center [1075, 170] width 20 height 20
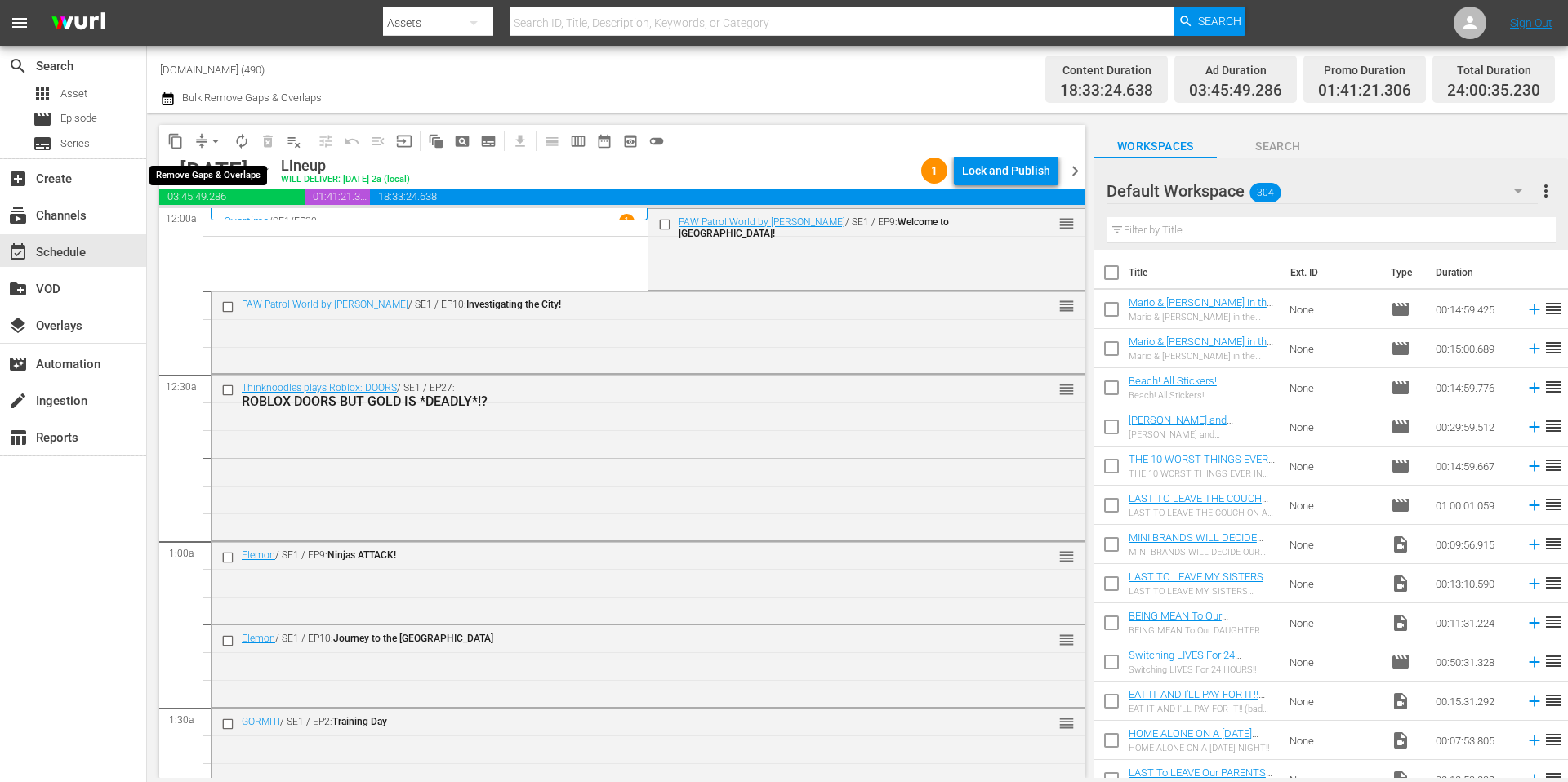
click at [213, 140] on span "arrow_drop_down" at bounding box center [215, 140] width 16 height 16
click at [212, 171] on li "Align to Midnight" at bounding box center [216, 174] width 171 height 27
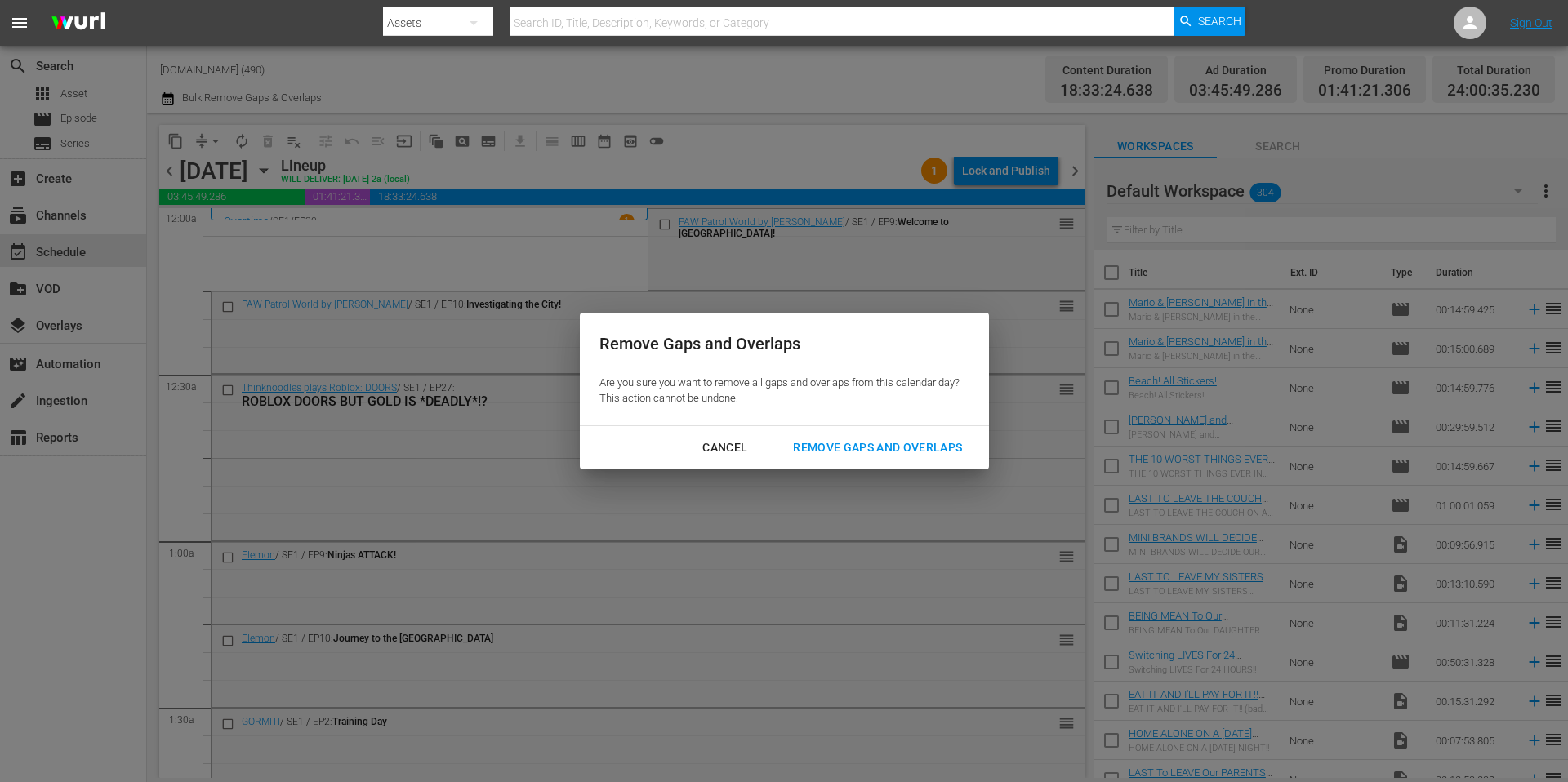
click at [851, 456] on div "Remove Gaps and Overlaps" at bounding box center [877, 447] width 195 height 20
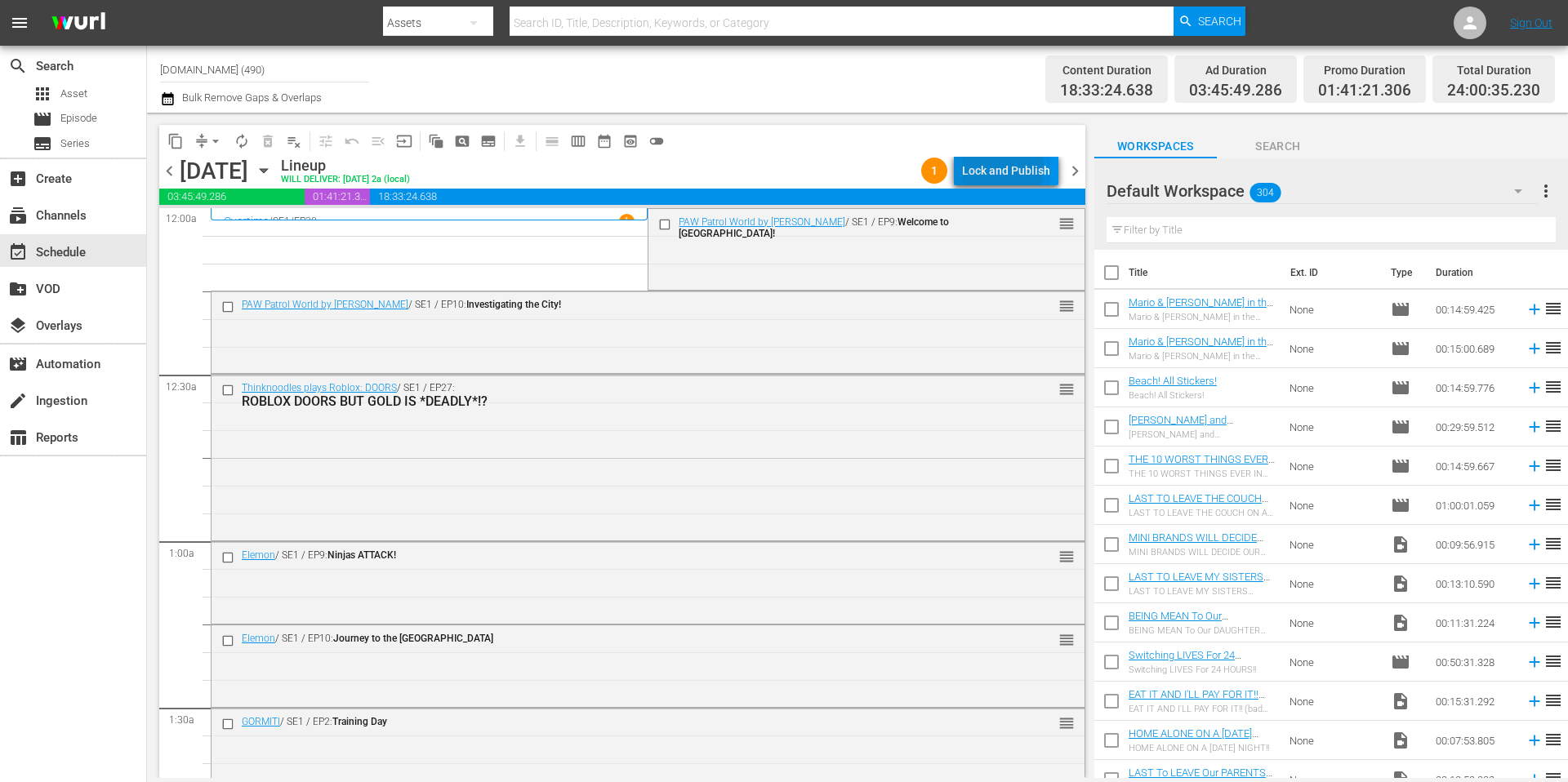
click at [1001, 169] on div "Lock and Publish" at bounding box center [1006, 170] width 89 height 30
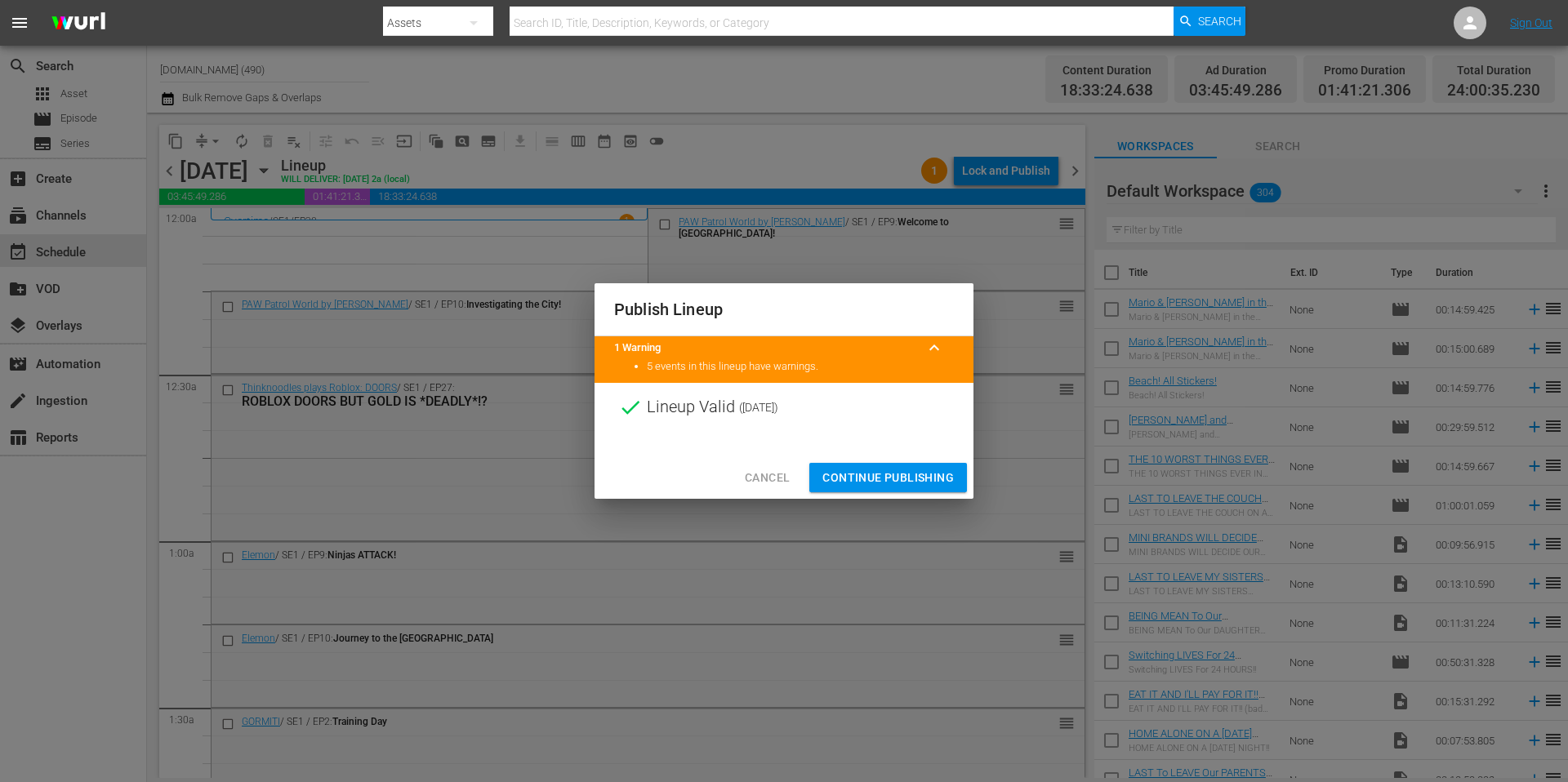
click at [905, 479] on span "Continue Publishing" at bounding box center [888, 477] width 132 height 20
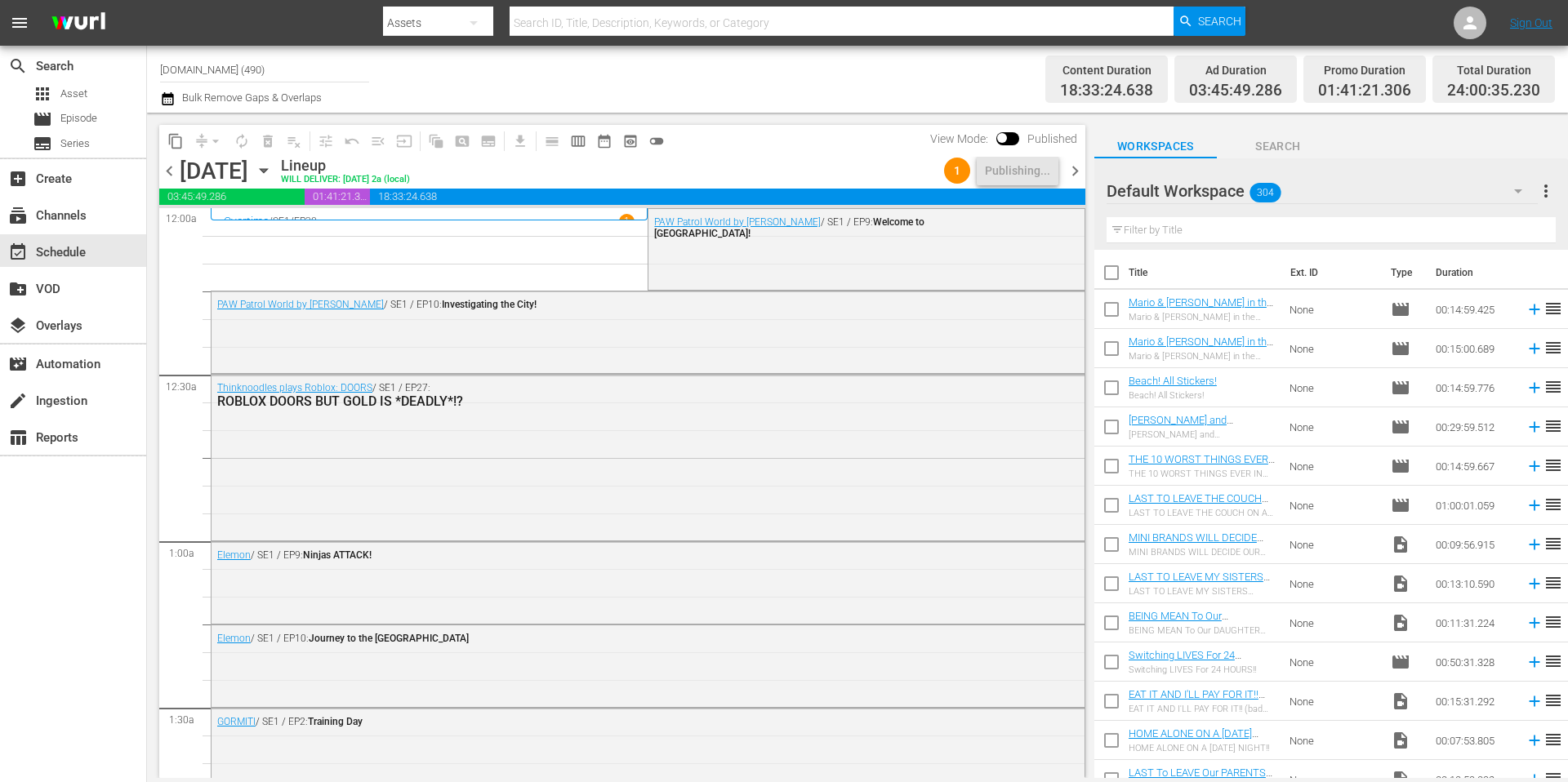
click at [703, 83] on div "Channel Title [DOMAIN_NAME] (490) Bulk Remove Gaps & Overlaps" at bounding box center [540, 79] width 761 height 59
click at [1075, 172] on span "chevron_right" at bounding box center [1075, 170] width 20 height 20
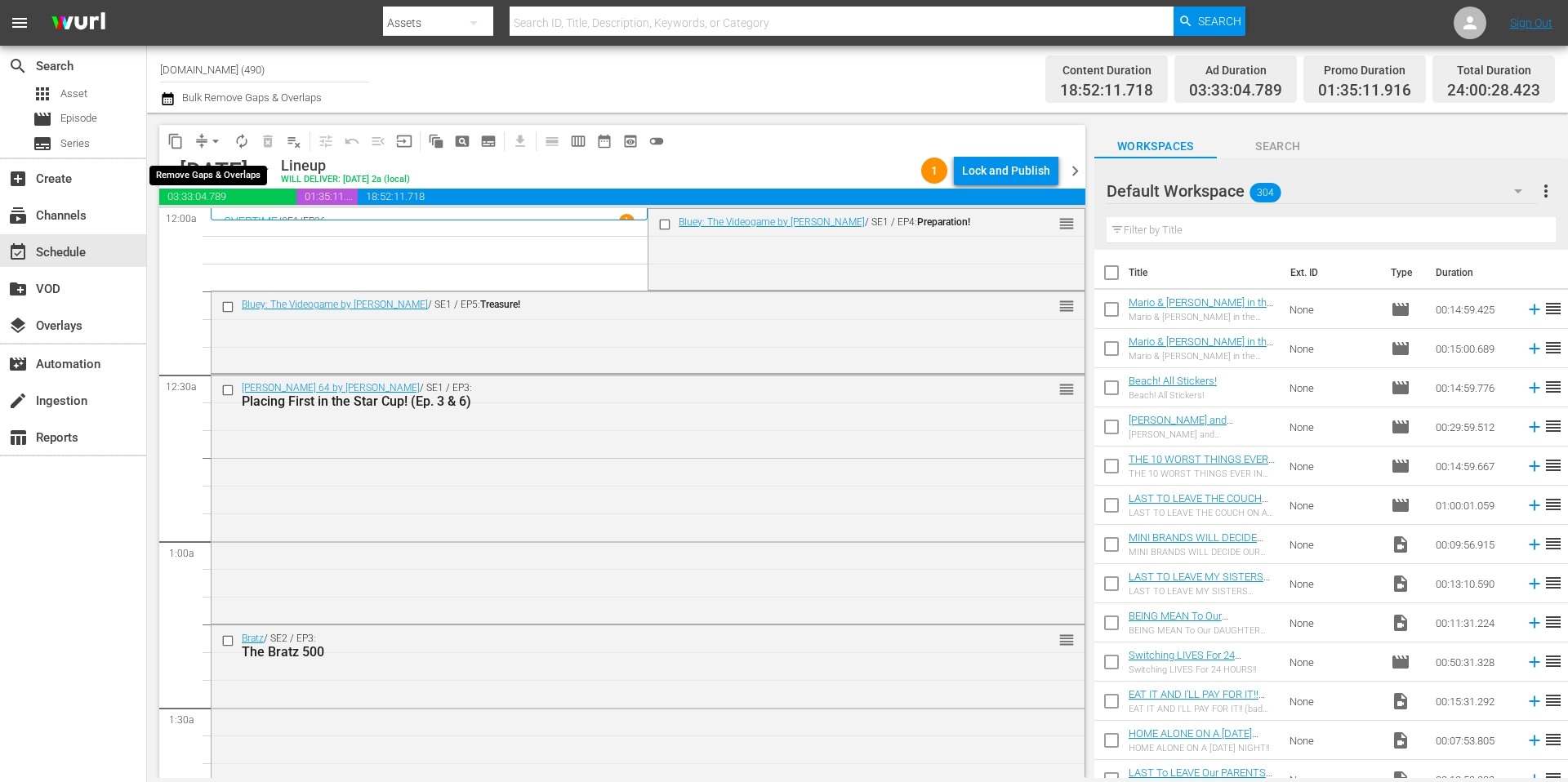
click at [210, 141] on span "arrow_drop_down" at bounding box center [215, 140] width 16 height 16
click at [212, 170] on li "Align to Midnight" at bounding box center [216, 174] width 171 height 27
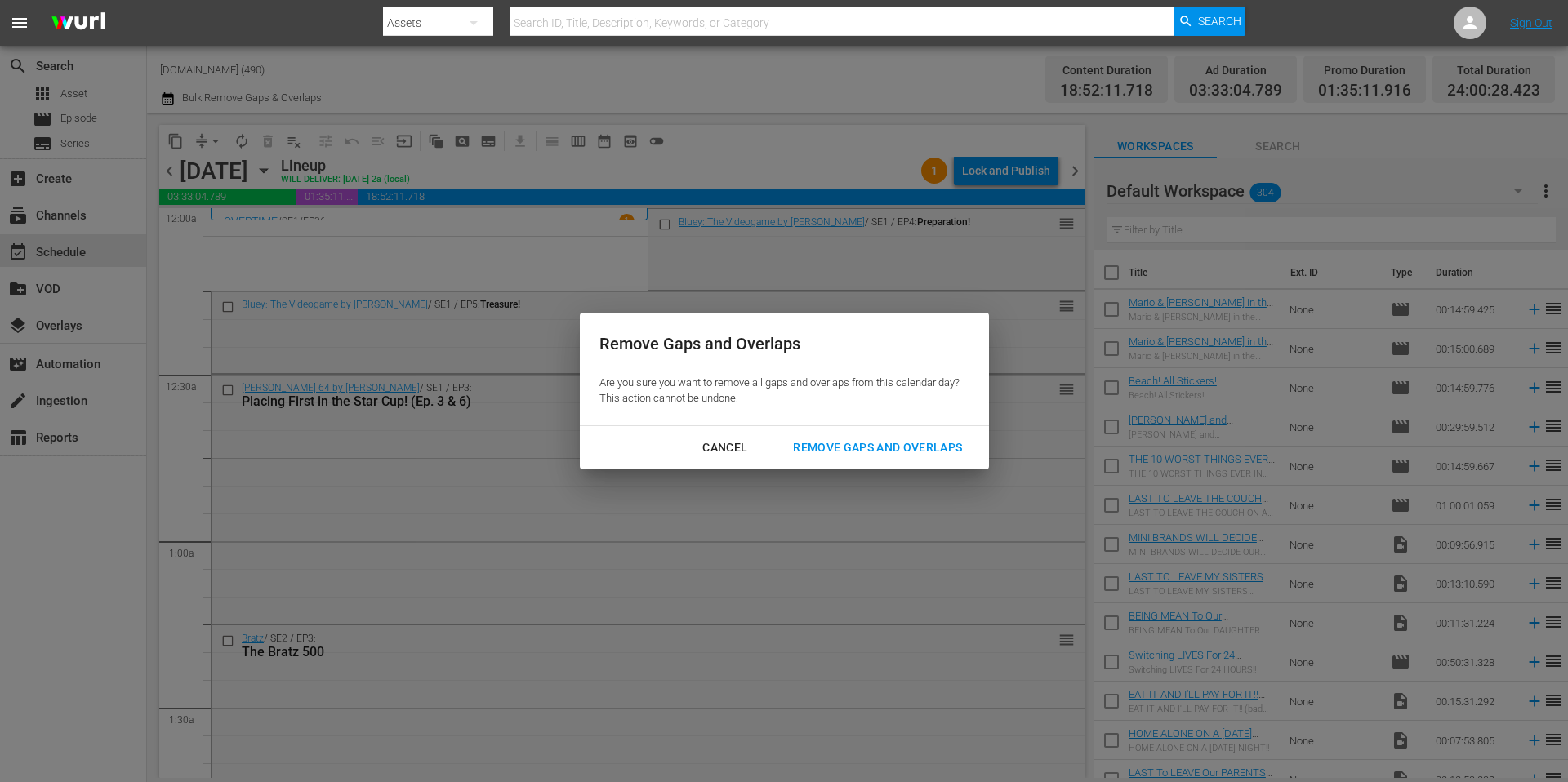
click at [917, 454] on div "Remove Gaps and Overlaps" at bounding box center [877, 447] width 195 height 20
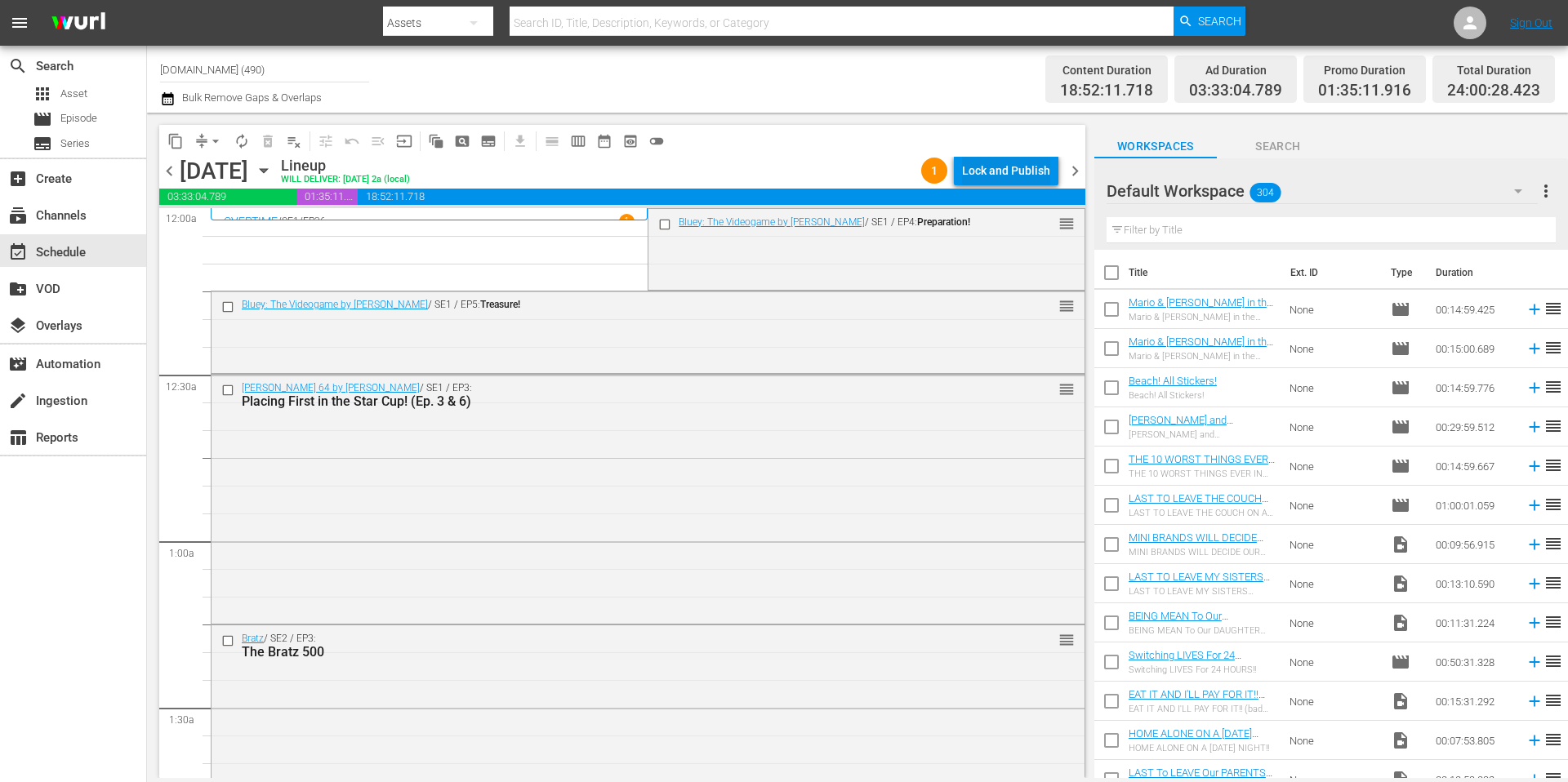
click at [991, 165] on div "Lock and Publish" at bounding box center [1006, 170] width 89 height 30
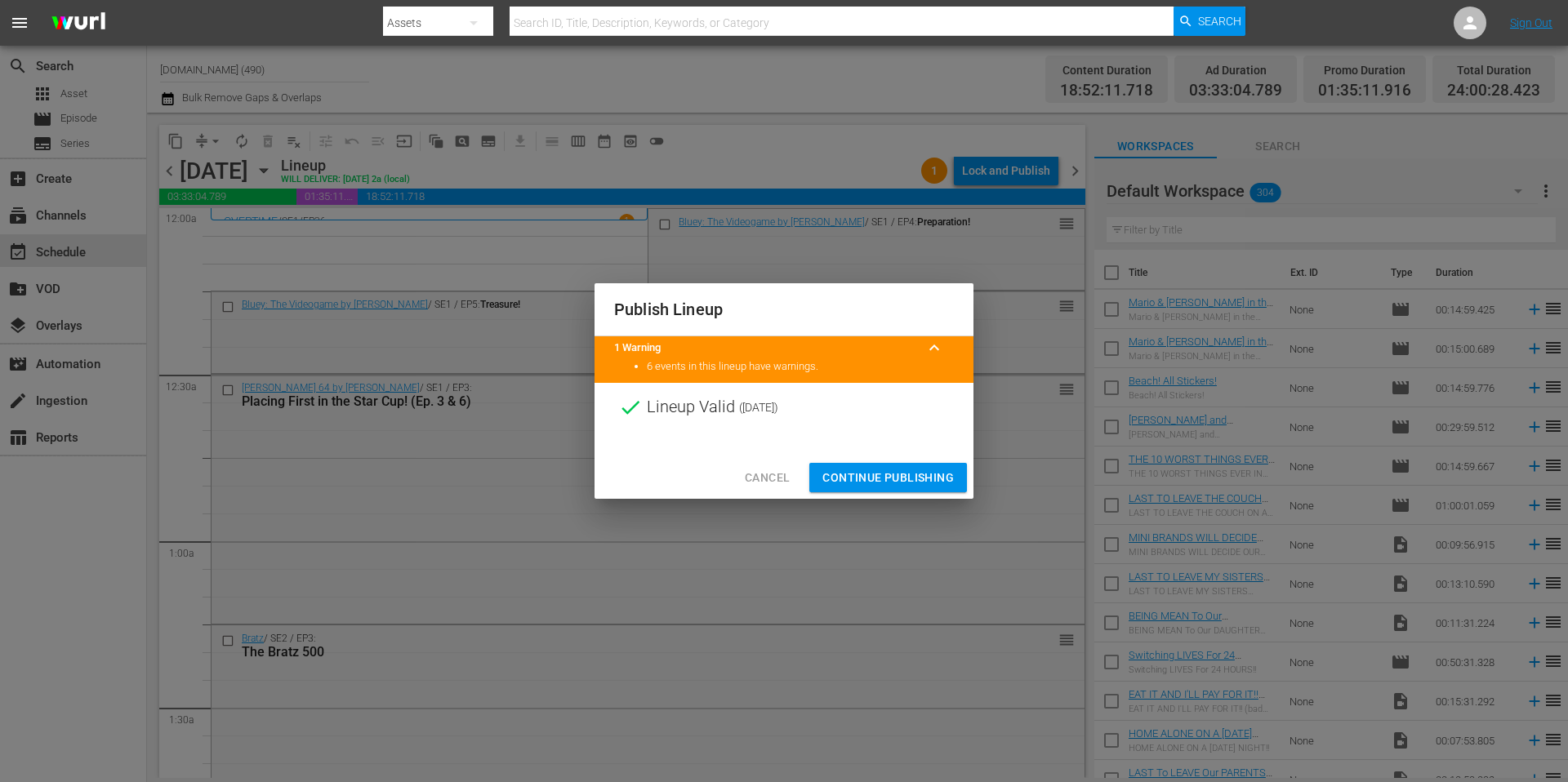
click at [898, 479] on span "Continue Publishing" at bounding box center [888, 477] width 132 height 20
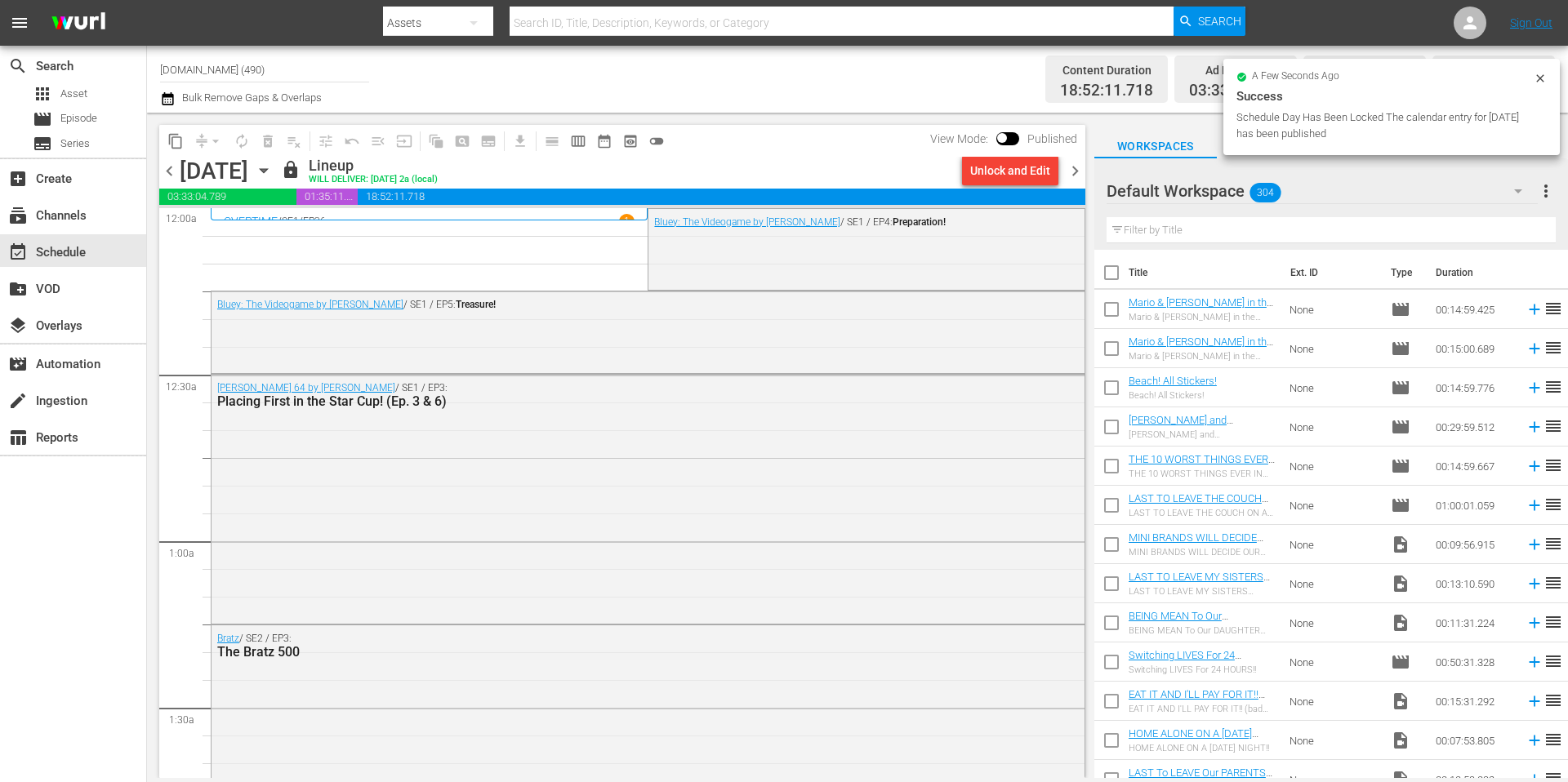
click at [1078, 173] on span "chevron_right" at bounding box center [1075, 170] width 20 height 20
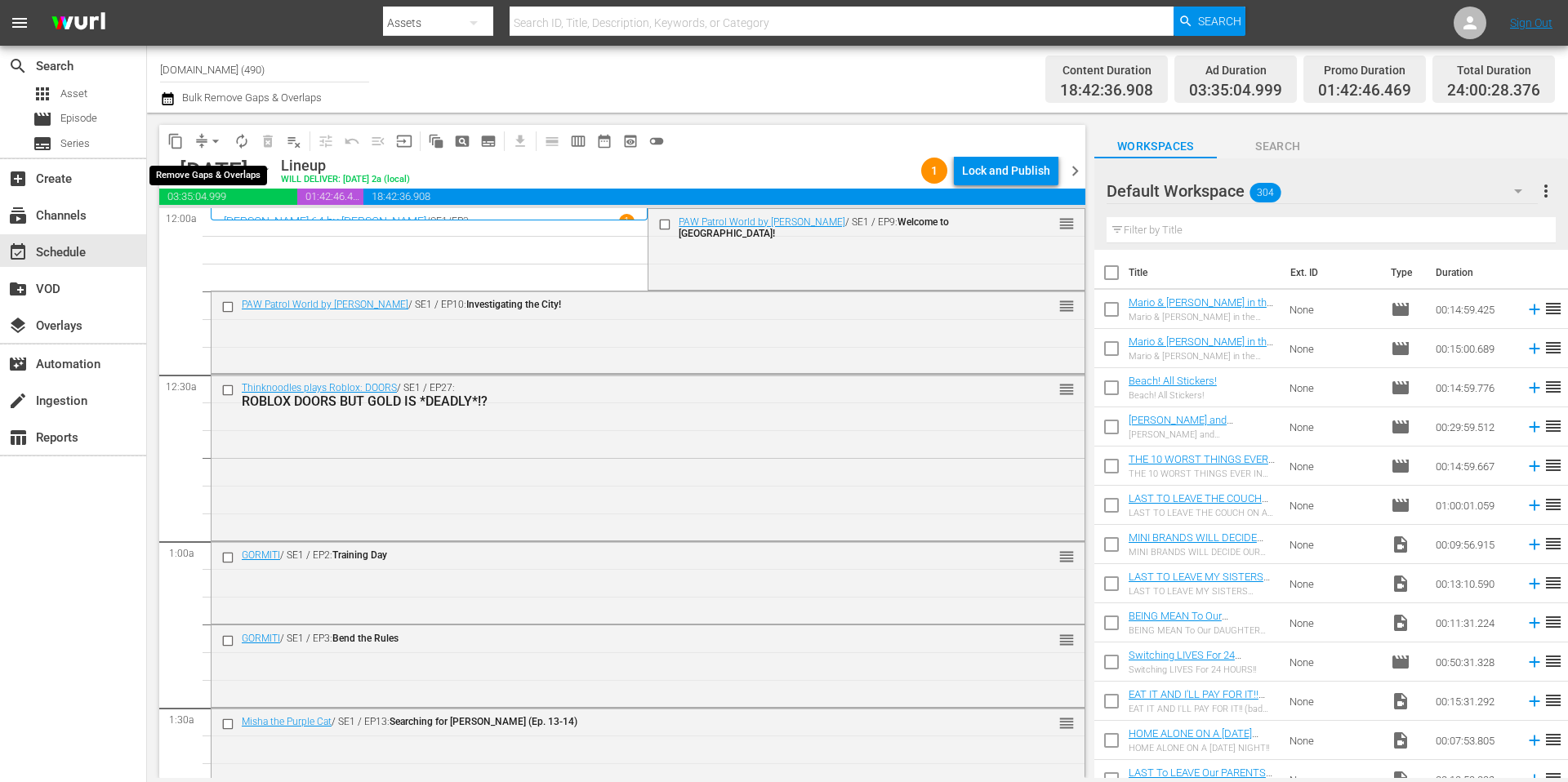
click at [212, 140] on span "arrow_drop_down" at bounding box center [215, 140] width 16 height 16
click at [208, 170] on li "Align to Midnight" at bounding box center [216, 174] width 171 height 27
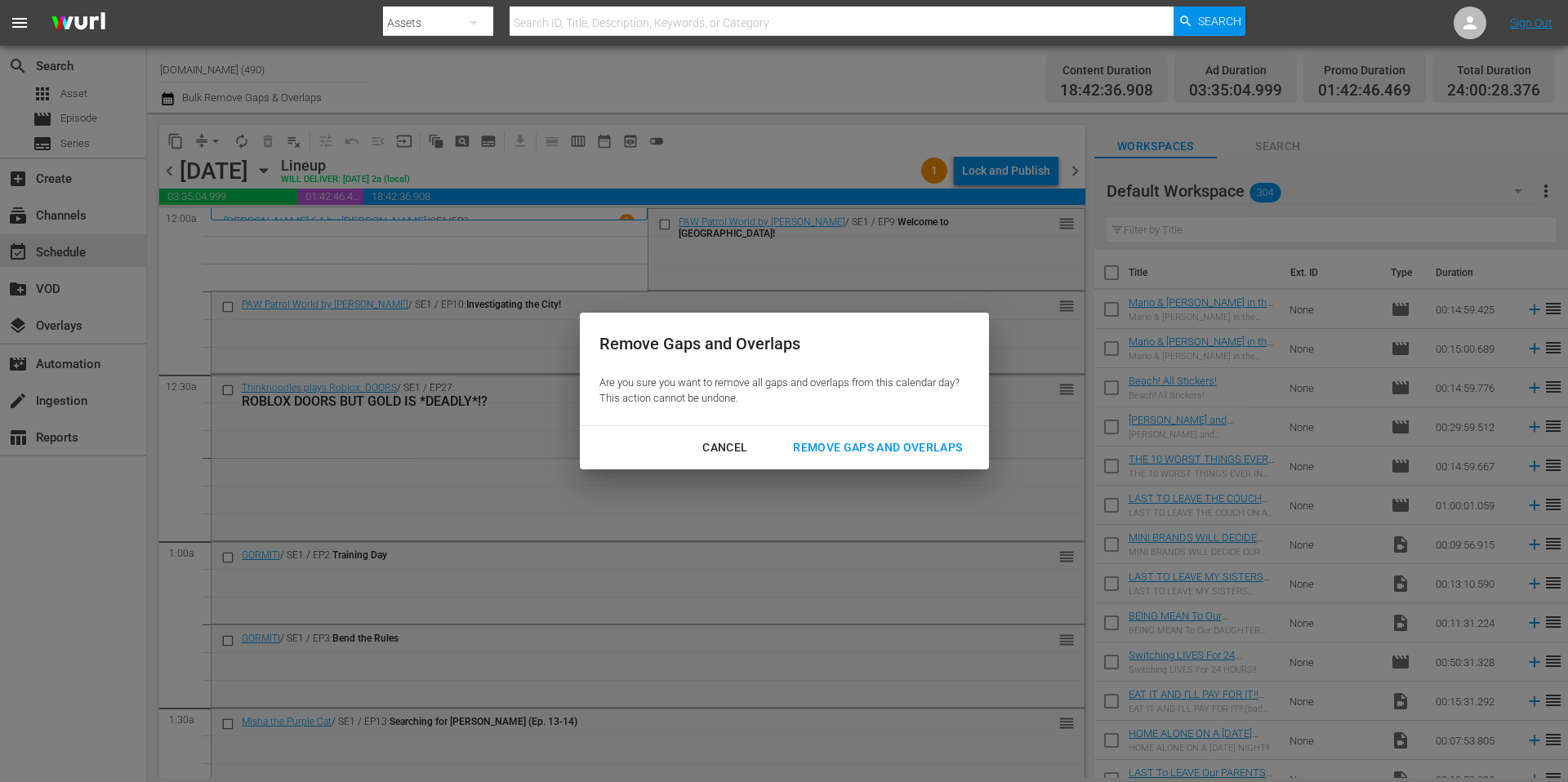
click at [880, 447] on div "Remove Gaps and Overlaps" at bounding box center [877, 447] width 195 height 20
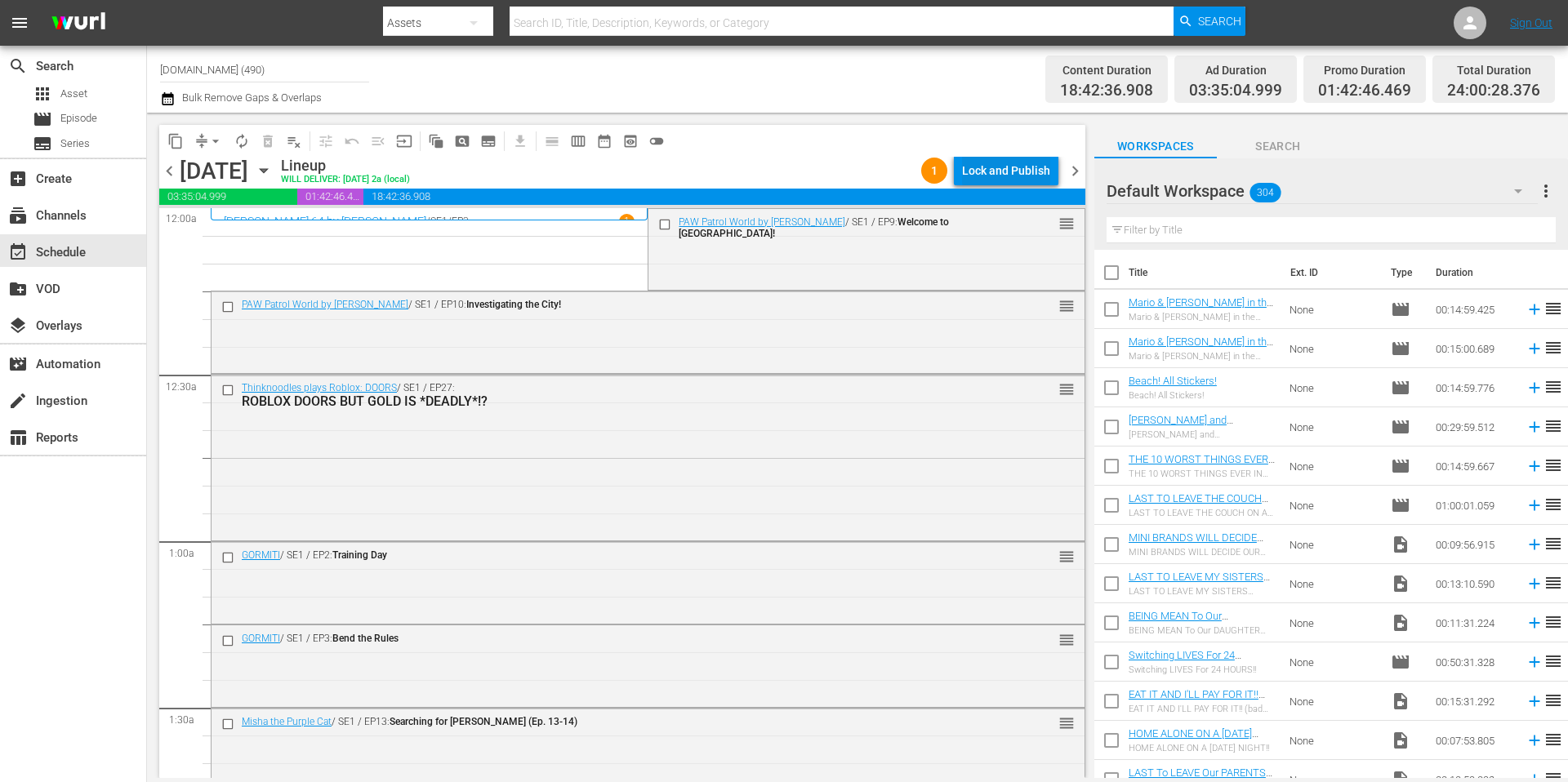
click at [1014, 174] on div "Lock and Publish" at bounding box center [1006, 170] width 89 height 30
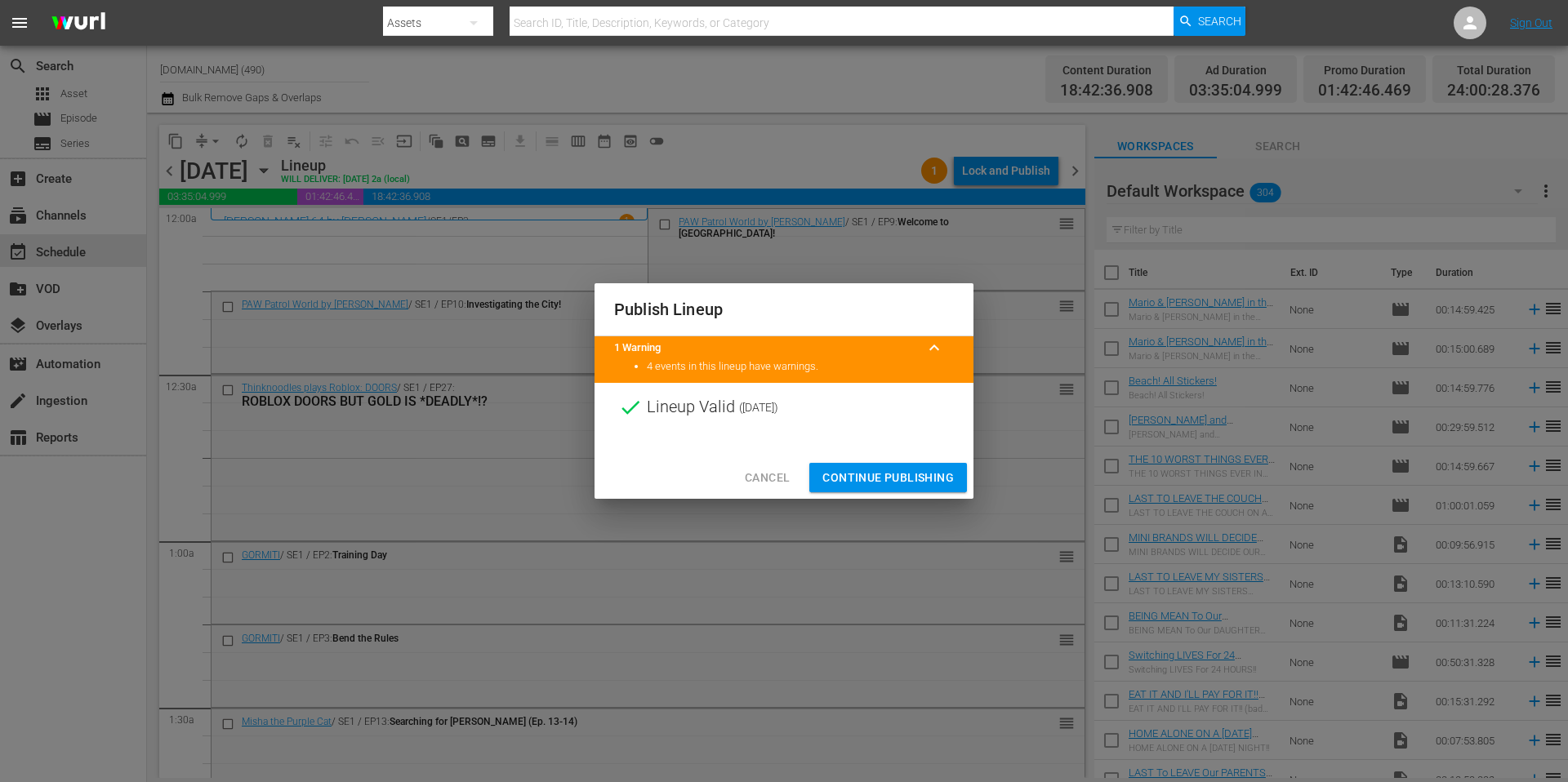
click at [893, 484] on span "Continue Publishing" at bounding box center [888, 477] width 132 height 20
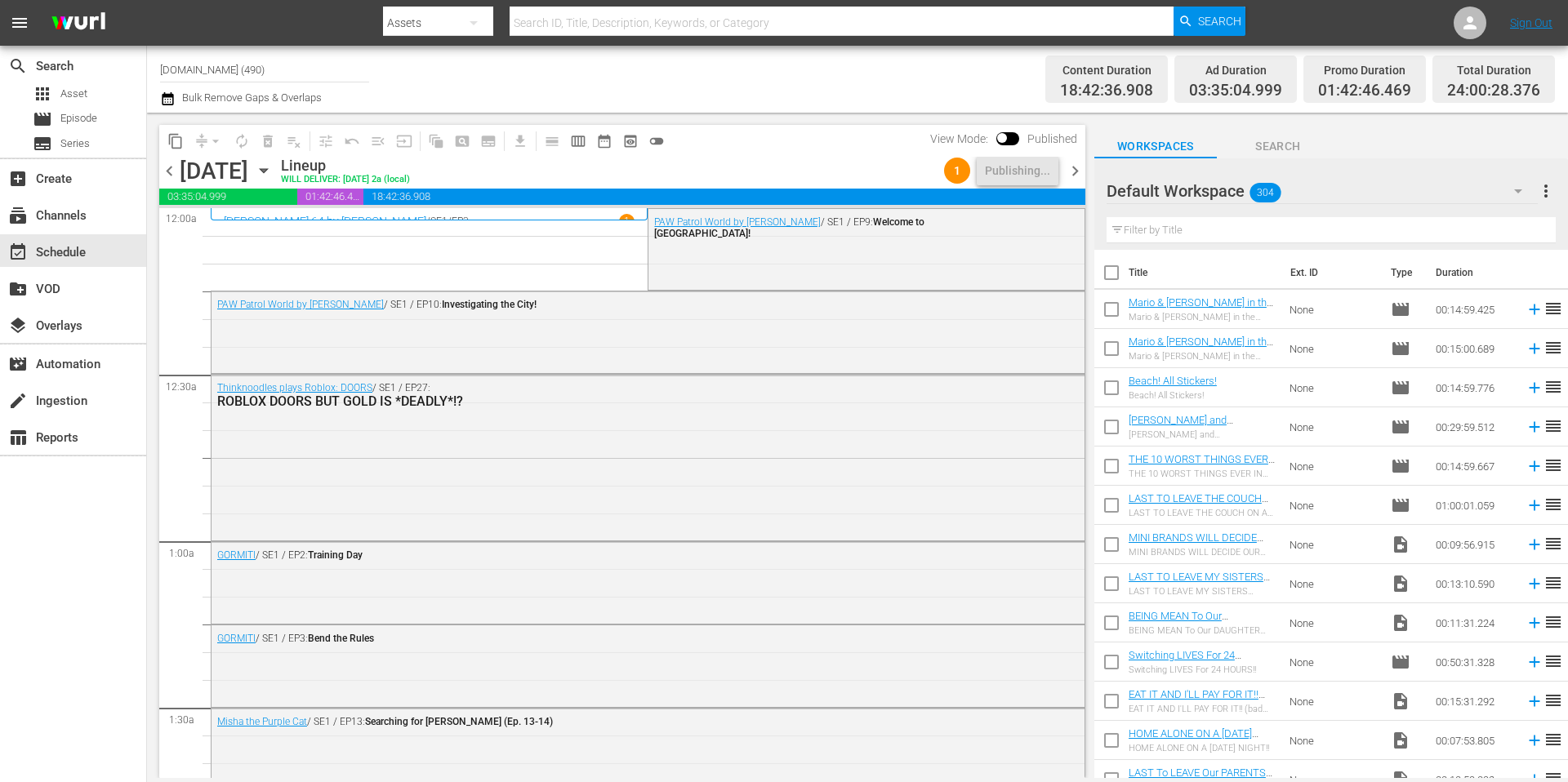
click at [765, 91] on div "Channel Title [DOMAIN_NAME] (490) Bulk Remove Gaps & Overlaps" at bounding box center [540, 79] width 761 height 59
click at [831, 79] on div "Channel Title [DOMAIN_NAME] (490) Bulk Remove Gaps & Overlaps" at bounding box center [540, 79] width 761 height 59
click at [773, 82] on div "Channel Title [DOMAIN_NAME] (490) Bulk Remove Gaps & Overlaps" at bounding box center [540, 79] width 761 height 59
click at [1078, 174] on span "chevron_right" at bounding box center [1075, 170] width 20 height 20
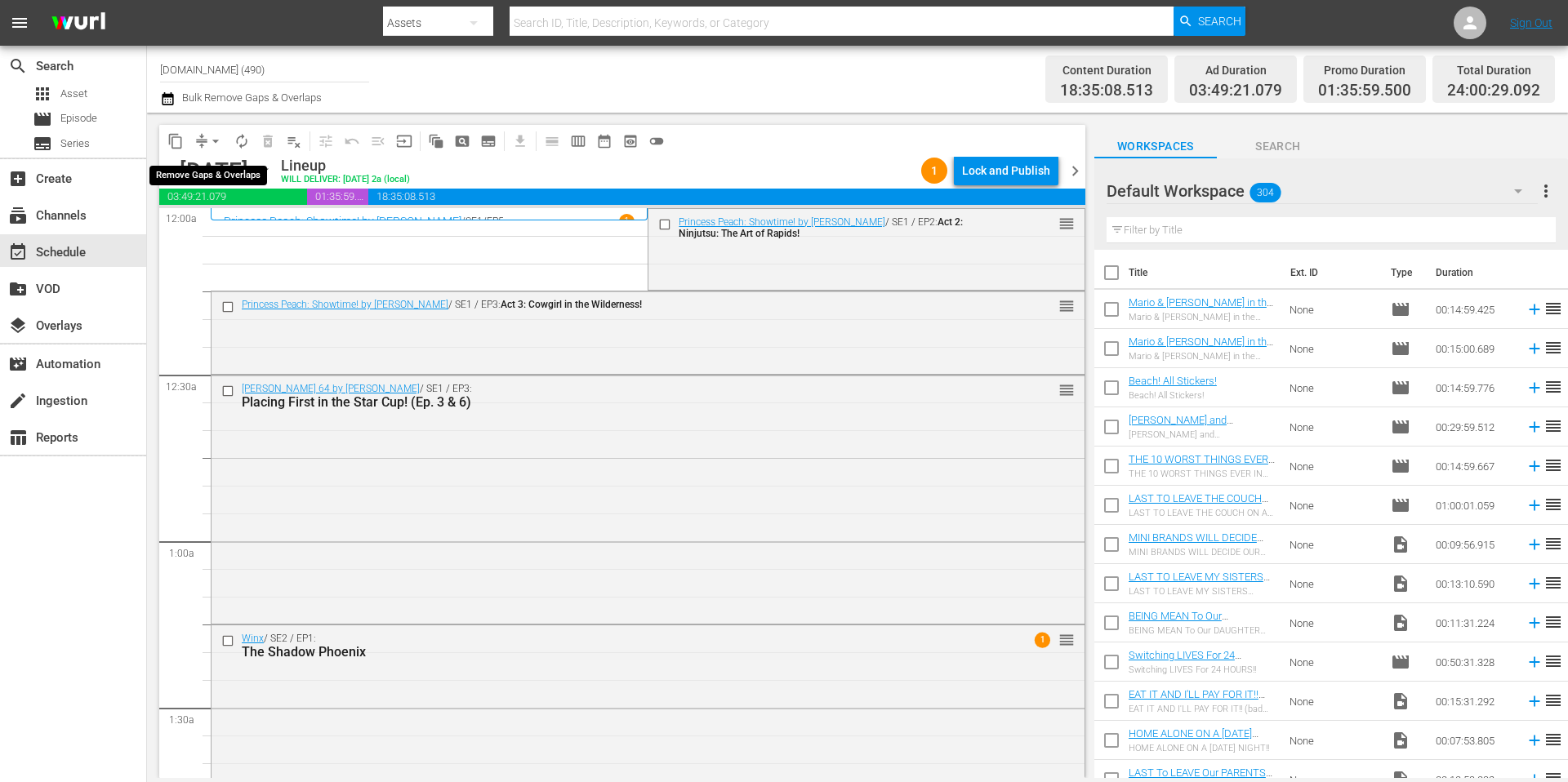
click at [217, 140] on span "arrow_drop_down" at bounding box center [215, 140] width 16 height 16
click at [215, 174] on li "Align to Midnight" at bounding box center [216, 174] width 171 height 27
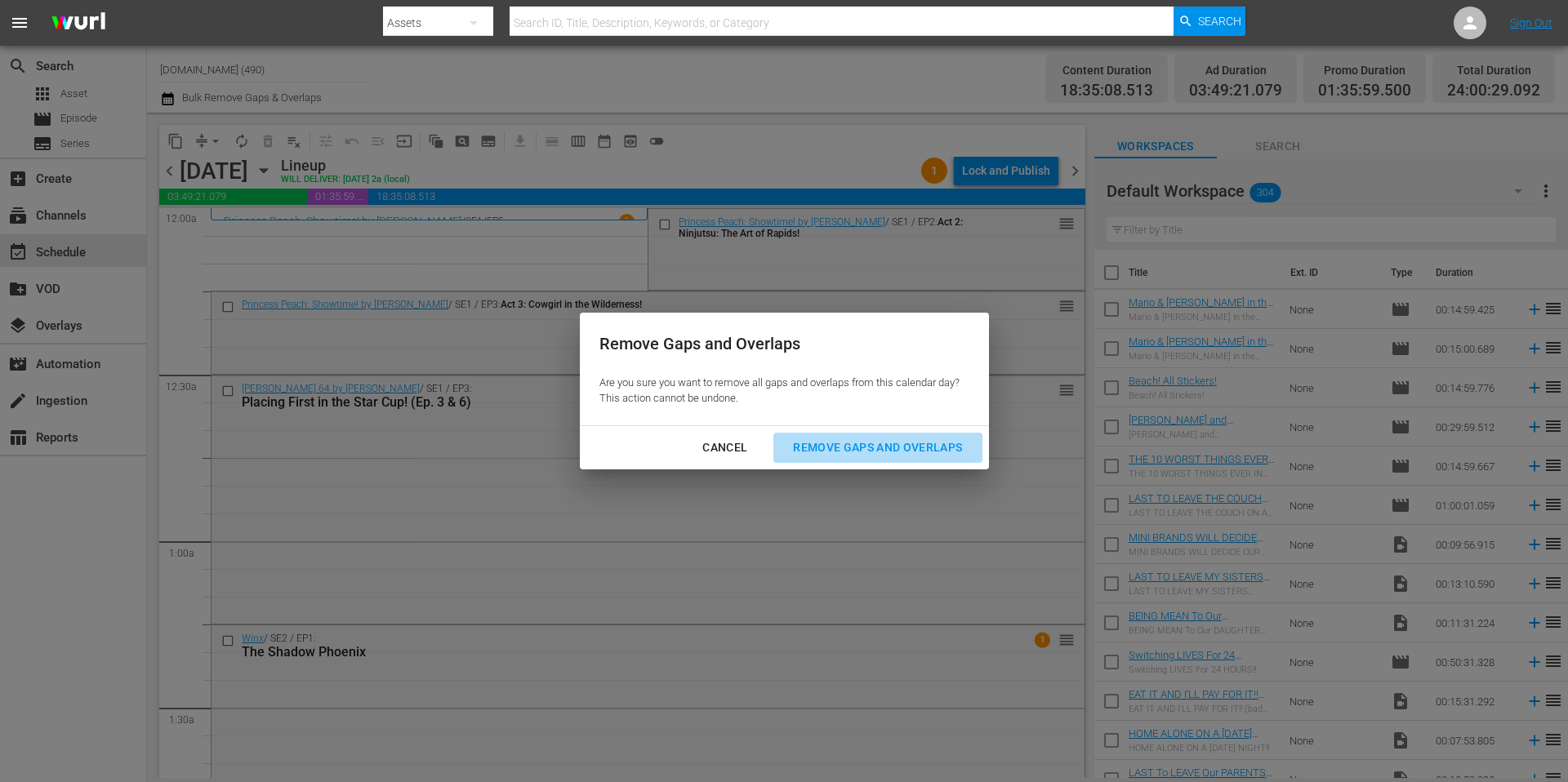
click at [845, 446] on div "Remove Gaps and Overlaps" at bounding box center [877, 447] width 195 height 20
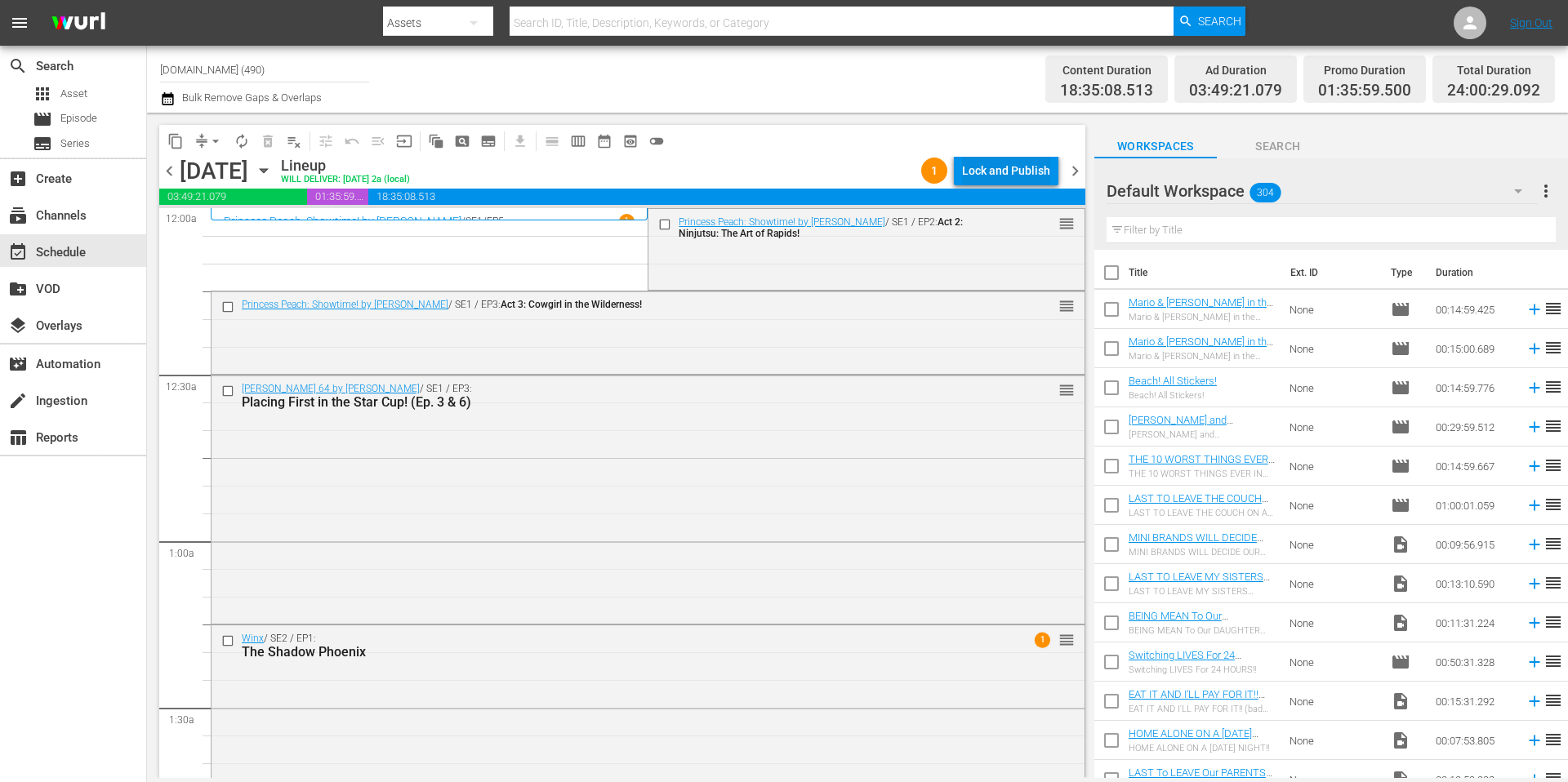
click at [1019, 177] on div "Lock and Publish" at bounding box center [1006, 170] width 89 height 30
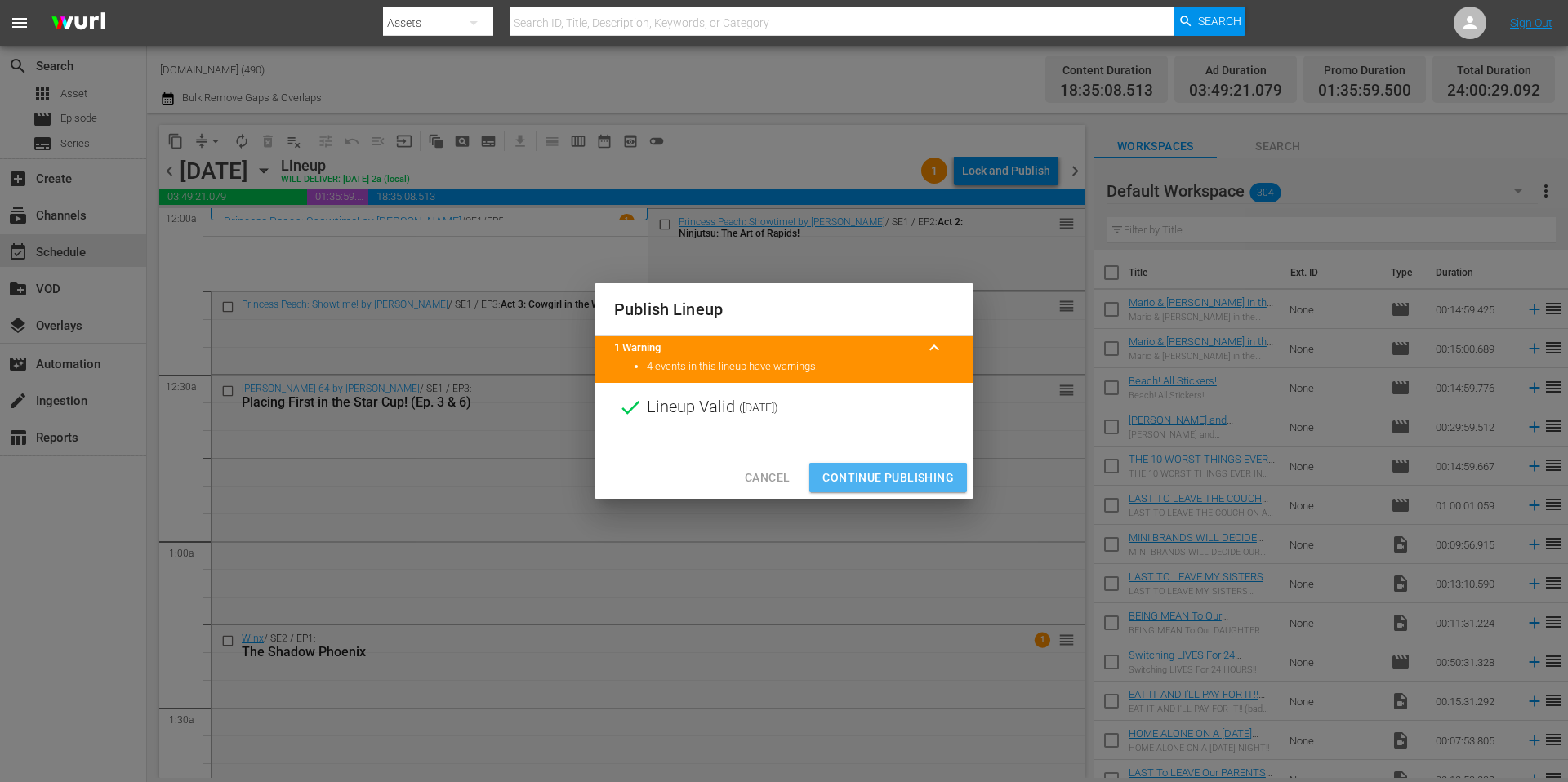
click at [893, 472] on span "Continue Publishing" at bounding box center [888, 477] width 132 height 20
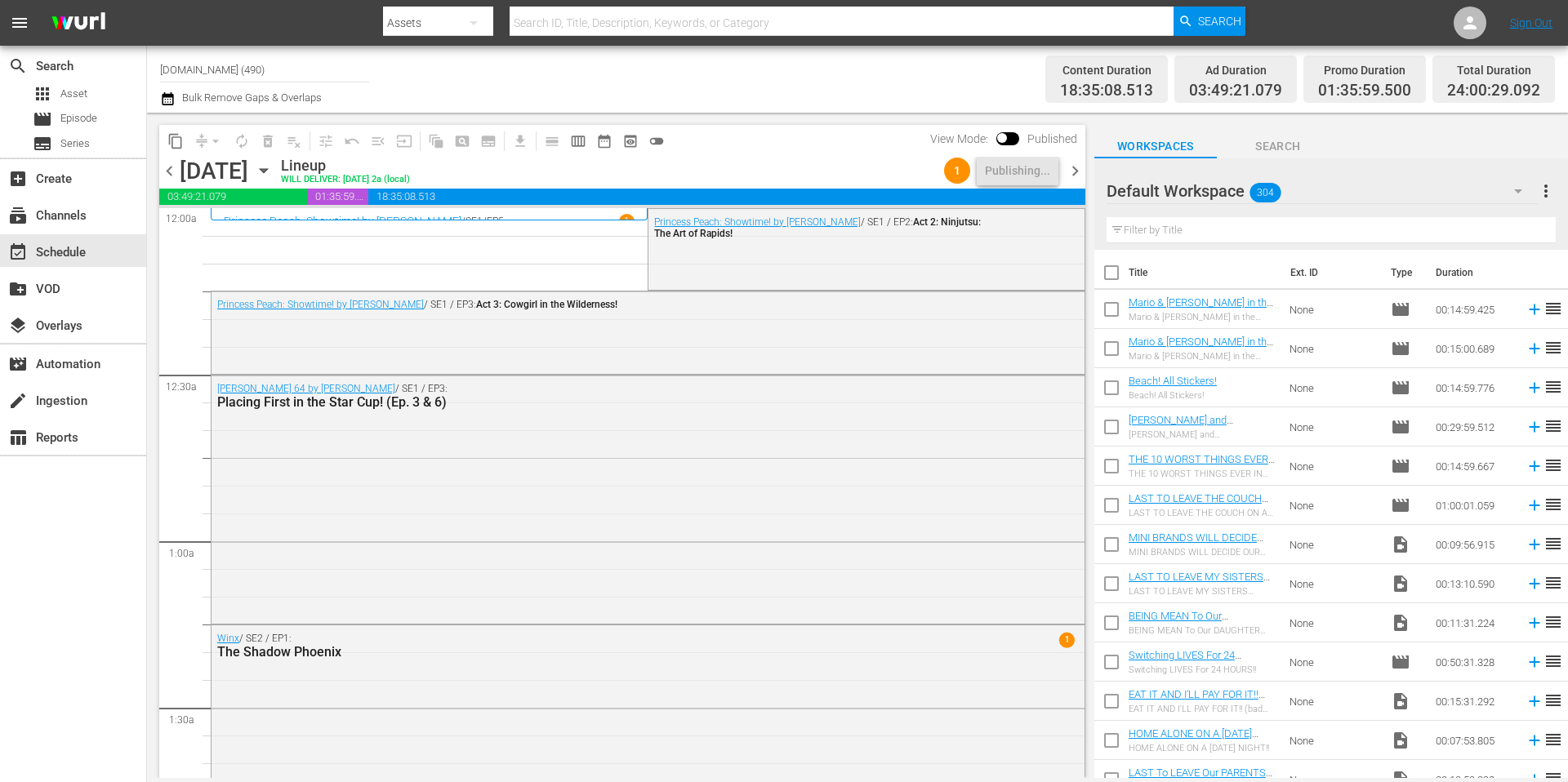
click at [622, 90] on div "Channel Title [DOMAIN_NAME] (490) Bulk Remove Gaps & Overlaps" at bounding box center [540, 79] width 761 height 59
click at [685, 88] on div "Channel Title [DOMAIN_NAME] (490) Bulk Remove Gaps & Overlaps" at bounding box center [540, 79] width 761 height 59
click at [710, 79] on div "Channel Title [DOMAIN_NAME] (490) Bulk Remove Gaps & Overlaps" at bounding box center [540, 79] width 761 height 59
click at [668, 70] on div "Channel Title [DOMAIN_NAME] (490) Bulk Remove Gaps & Overlaps" at bounding box center [540, 79] width 761 height 59
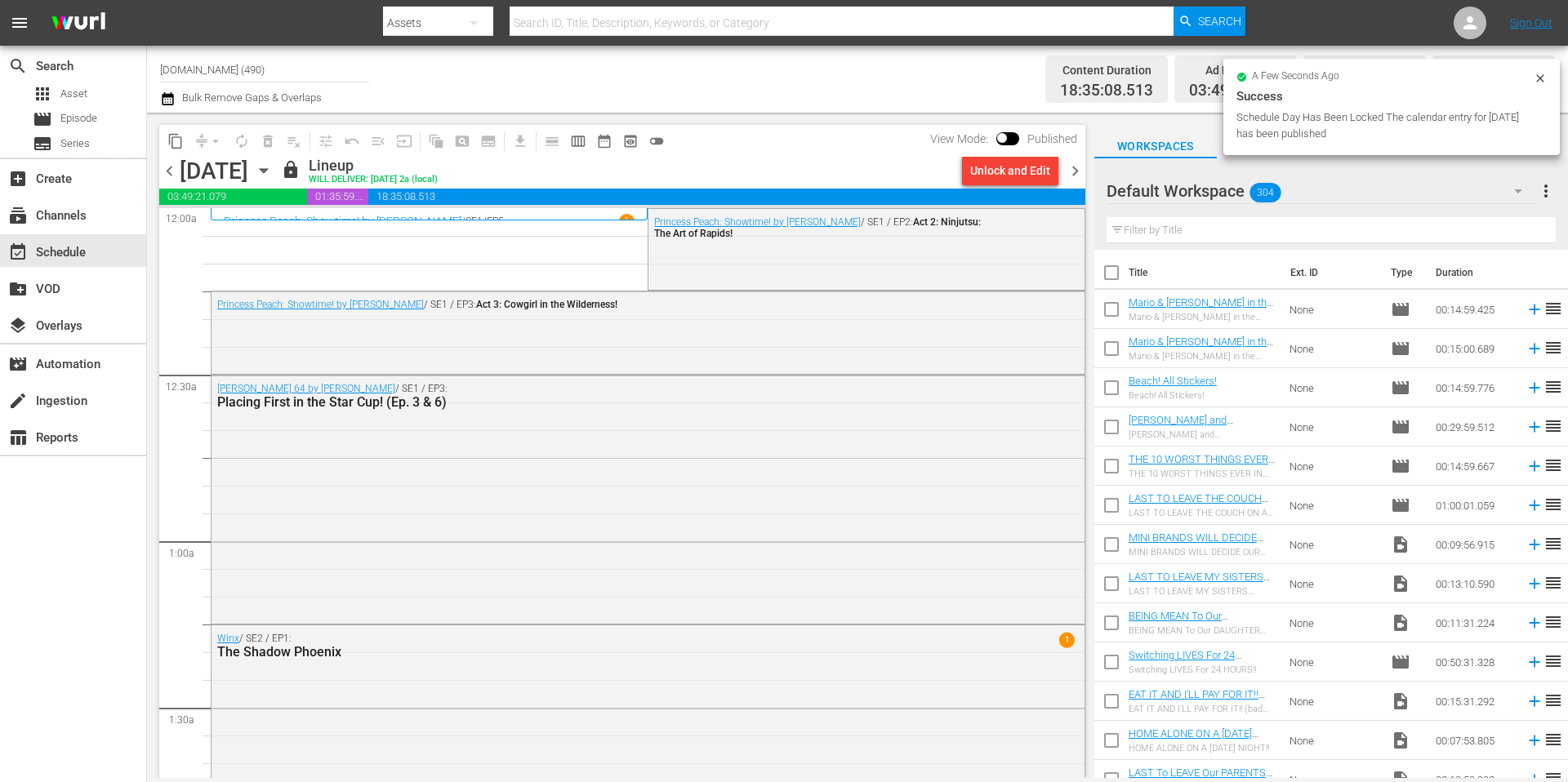
click at [1073, 170] on span "chevron_right" at bounding box center [1075, 170] width 20 height 20
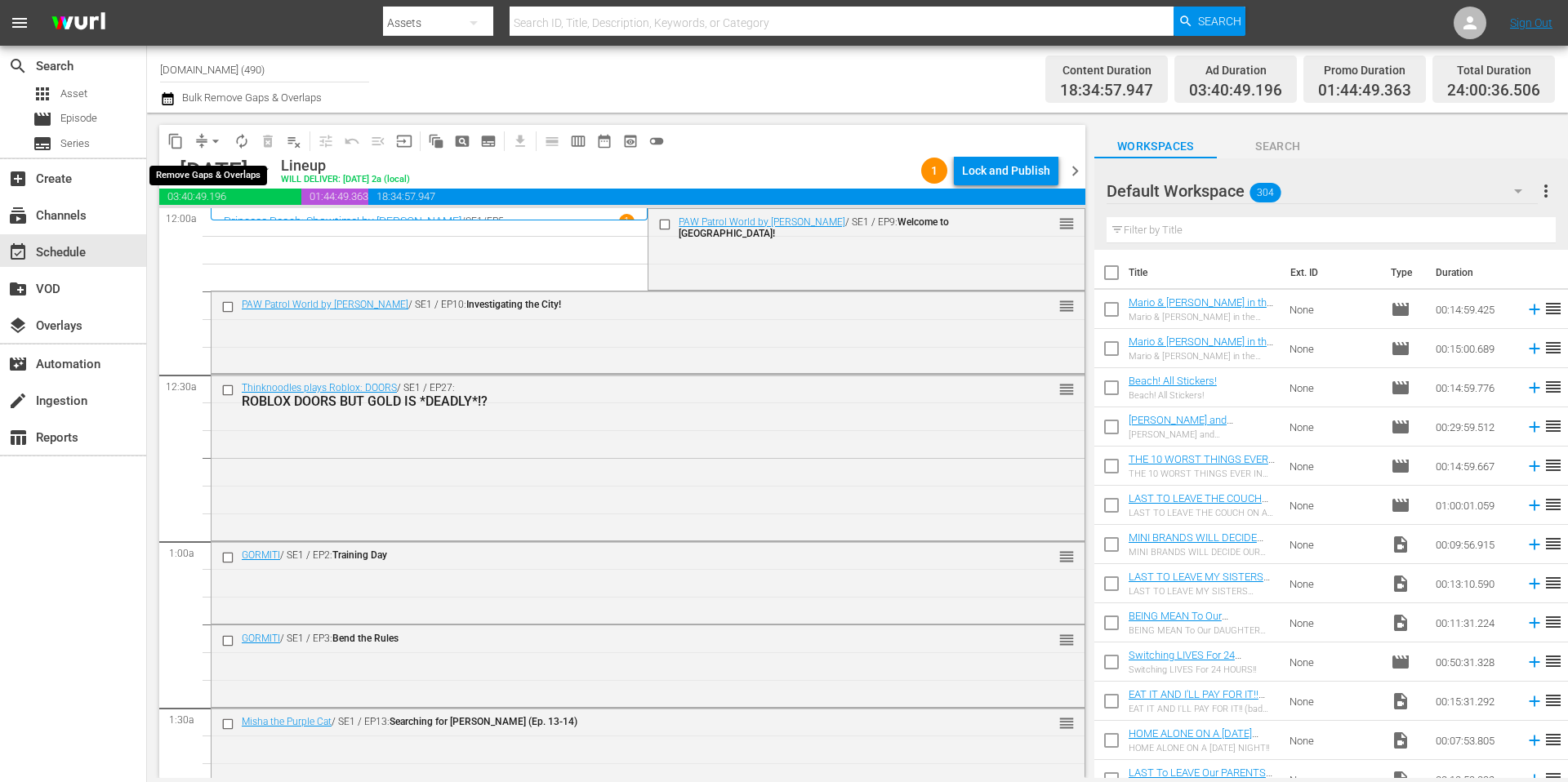
click at [208, 140] on span "arrow_drop_down" at bounding box center [215, 140] width 16 height 16
click at [223, 175] on li "Align to Midnight" at bounding box center [216, 174] width 171 height 27
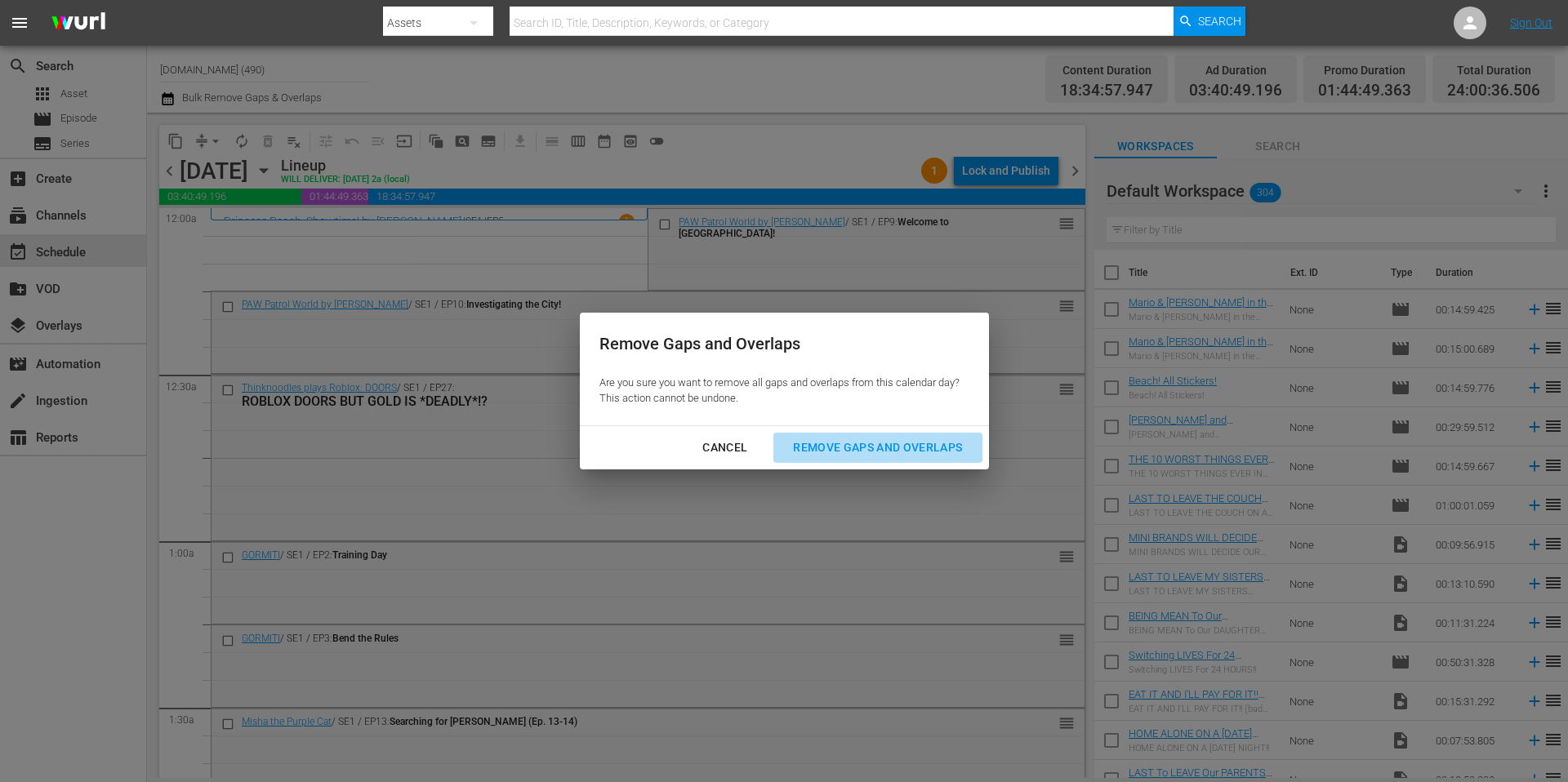
click at [851, 441] on div "Remove Gaps and Overlaps" at bounding box center [877, 447] width 195 height 20
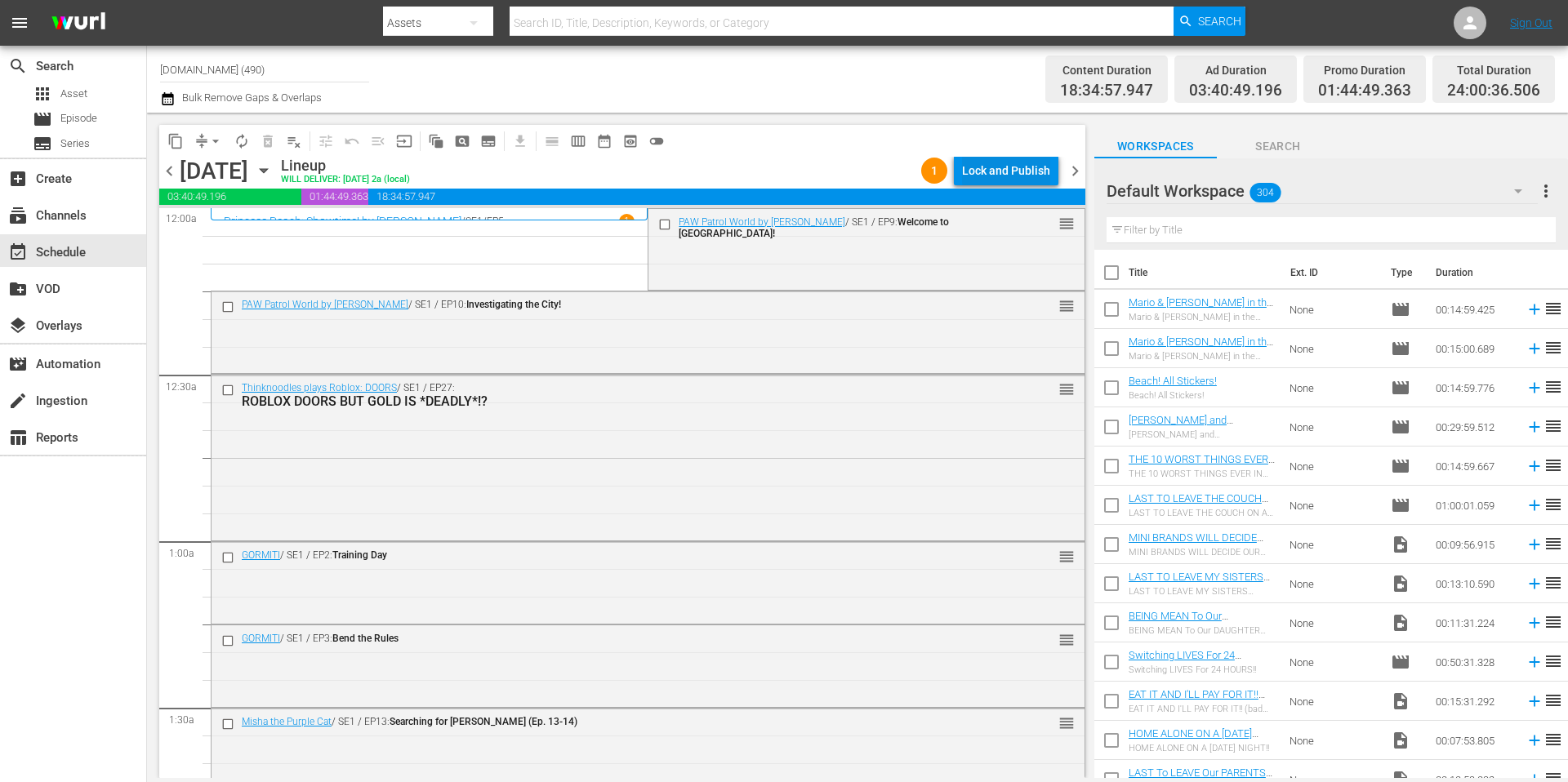
click at [998, 166] on div "Lock and Publish" at bounding box center [1006, 170] width 89 height 30
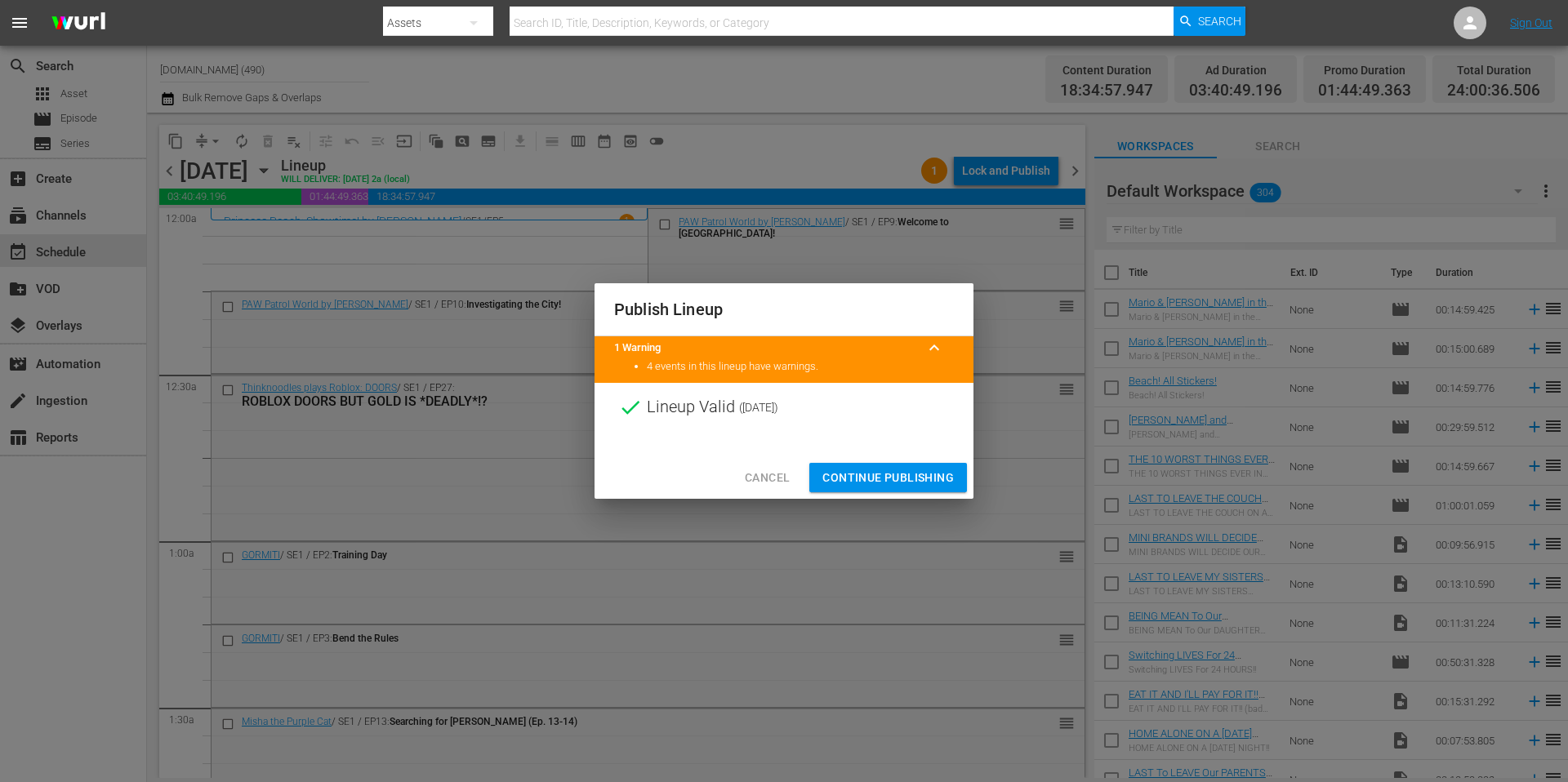
click at [891, 482] on span "Continue Publishing" at bounding box center [888, 477] width 132 height 20
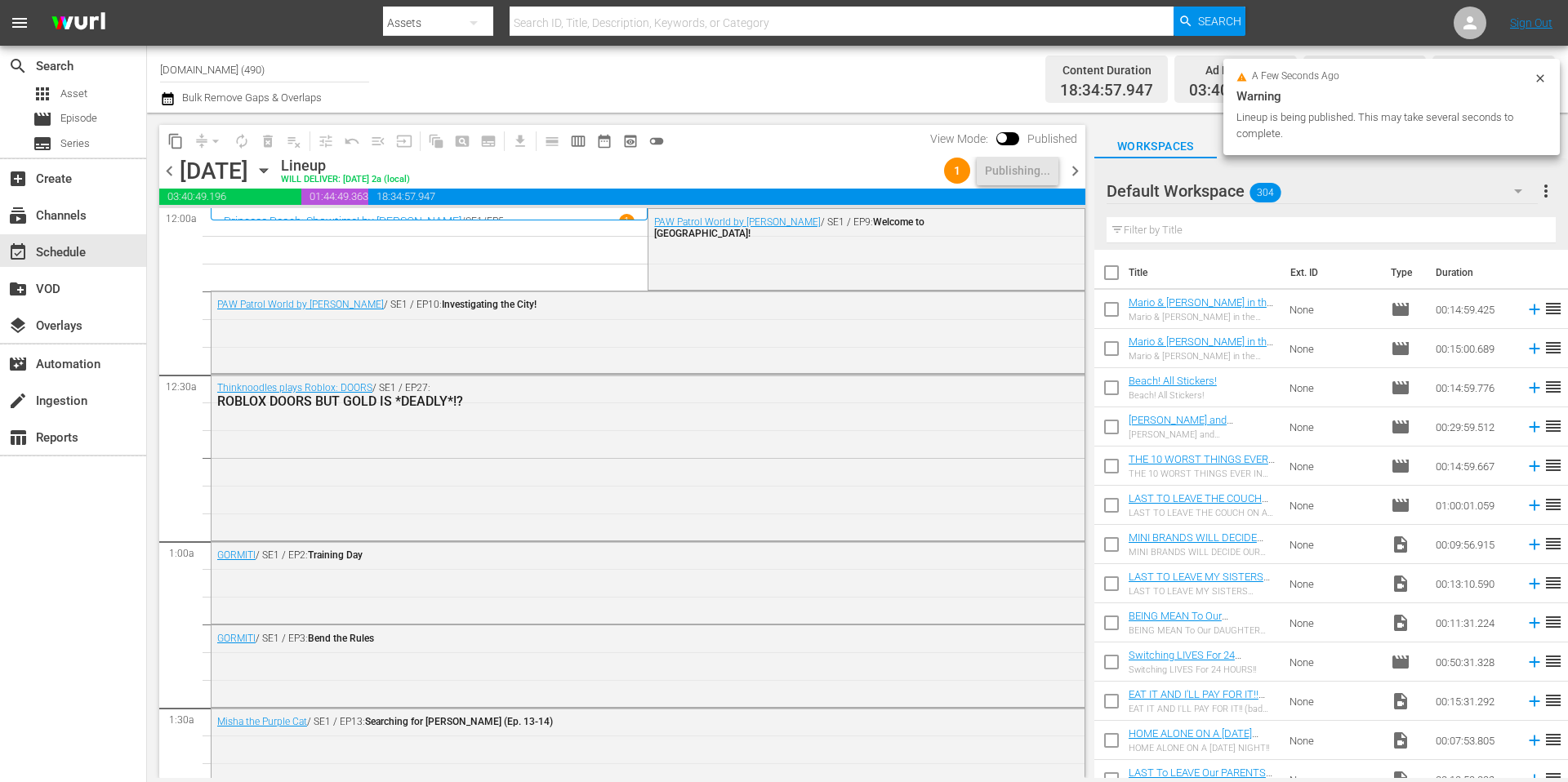
click at [760, 81] on div "Channel Title [DOMAIN_NAME] (490) Bulk Remove Gaps & Overlaps" at bounding box center [540, 79] width 761 height 59
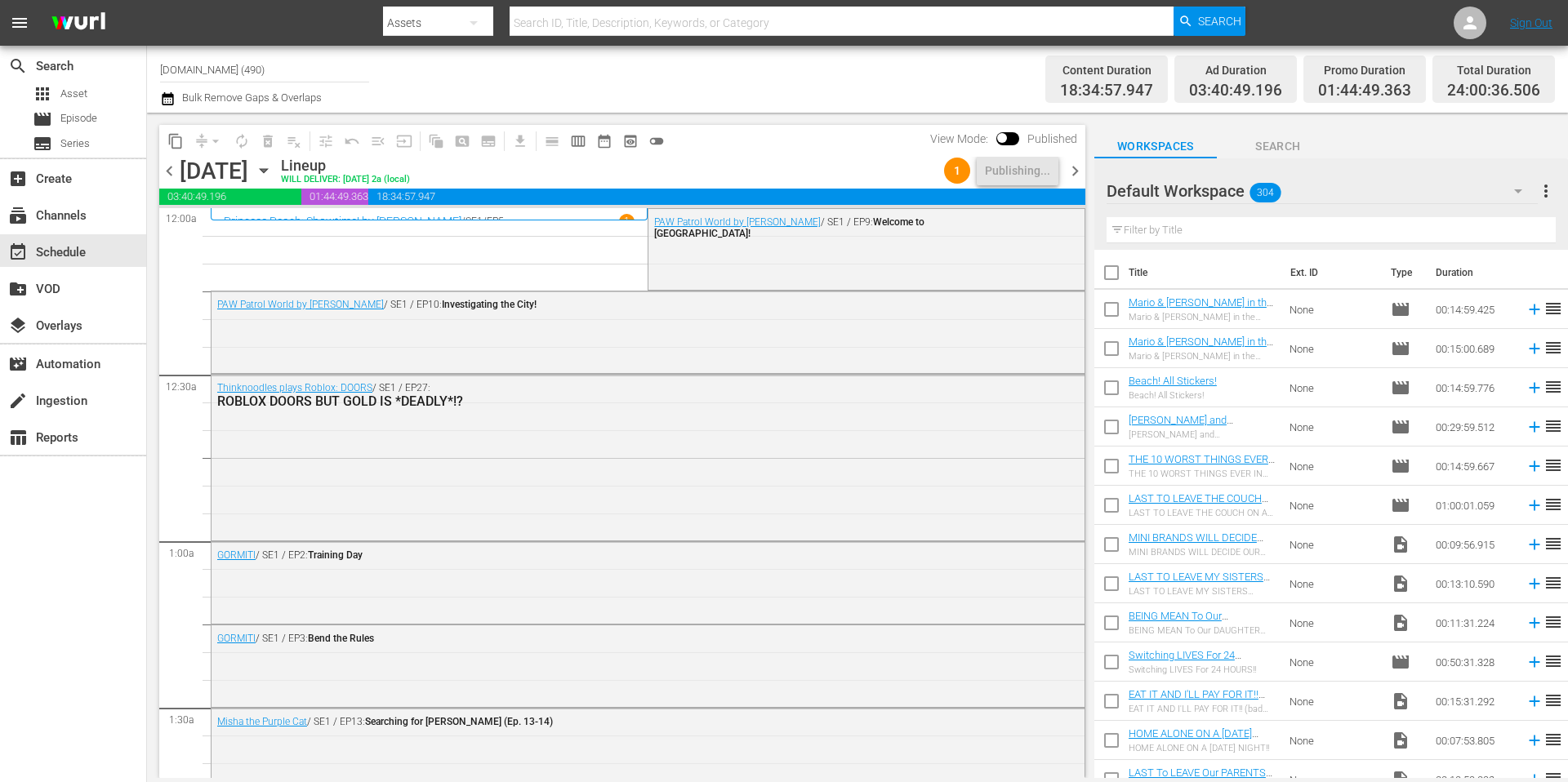
click at [657, 78] on div "Channel Title [DOMAIN_NAME] (490) Bulk Remove Gaps & Overlaps" at bounding box center [540, 79] width 761 height 59
click at [1077, 173] on span "chevron_right" at bounding box center [1075, 170] width 20 height 20
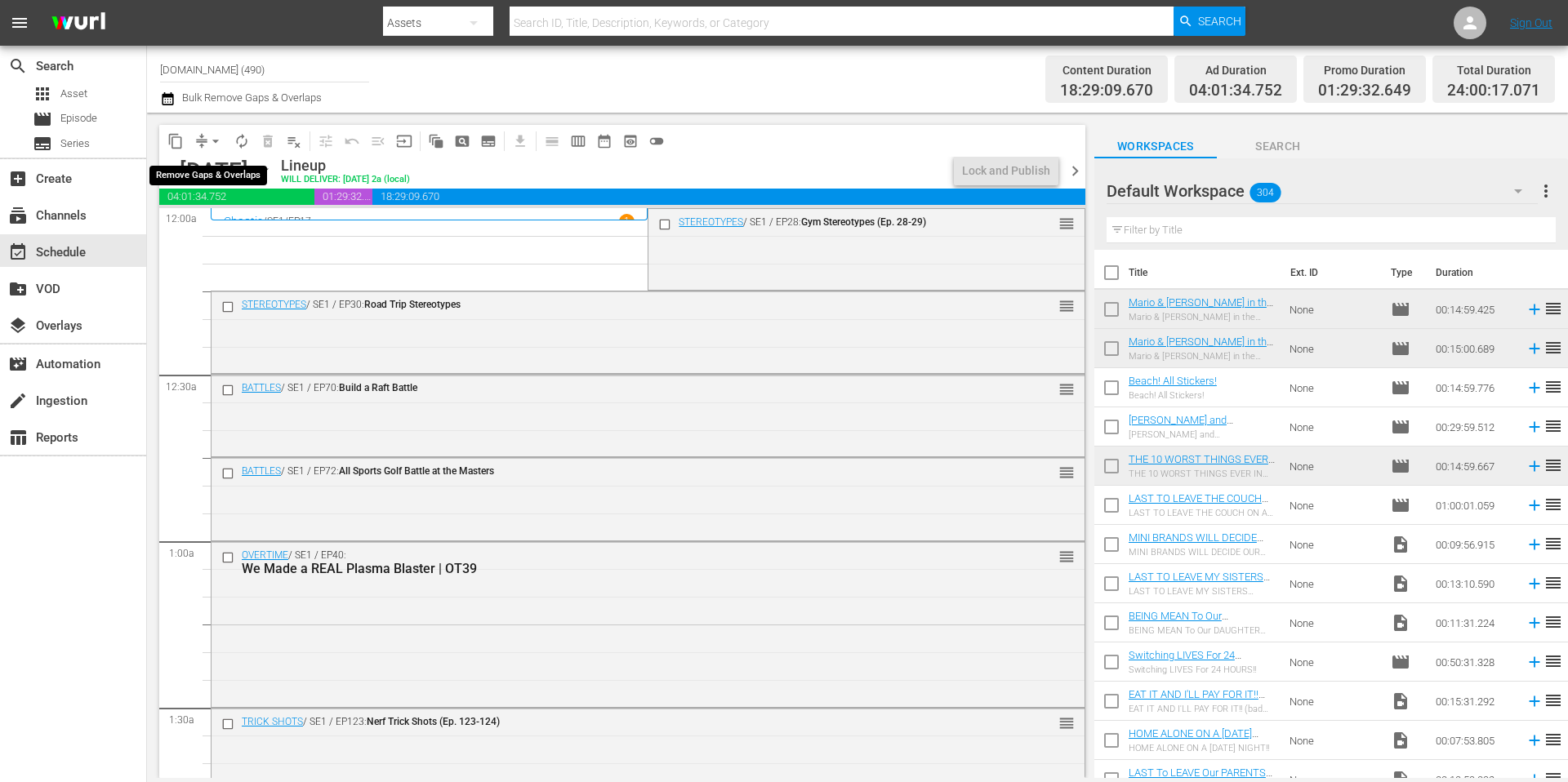
click at [215, 139] on span "arrow_drop_down" at bounding box center [215, 140] width 16 height 16
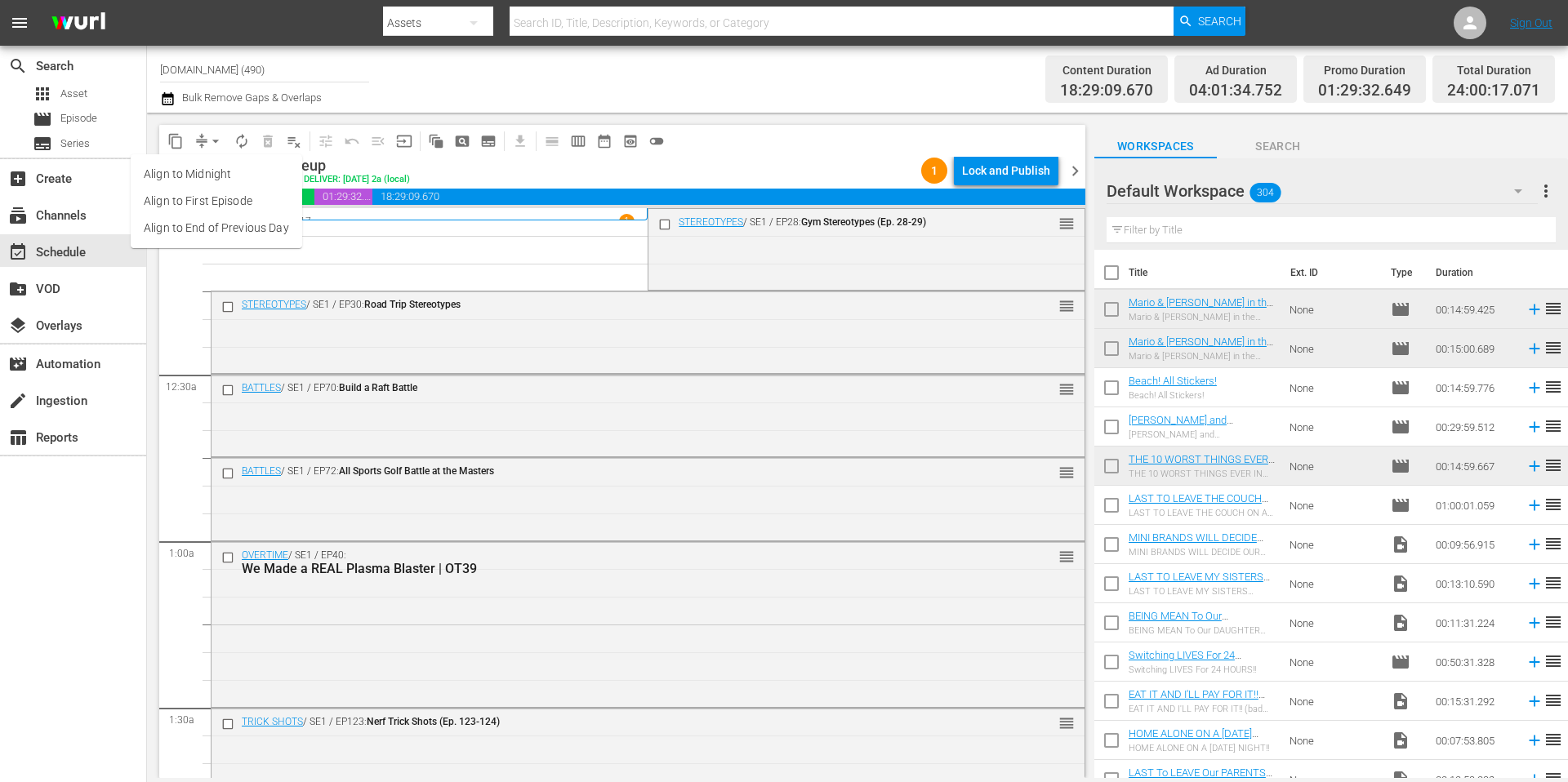
click at [219, 170] on li "Align to Midnight" at bounding box center [216, 174] width 171 height 27
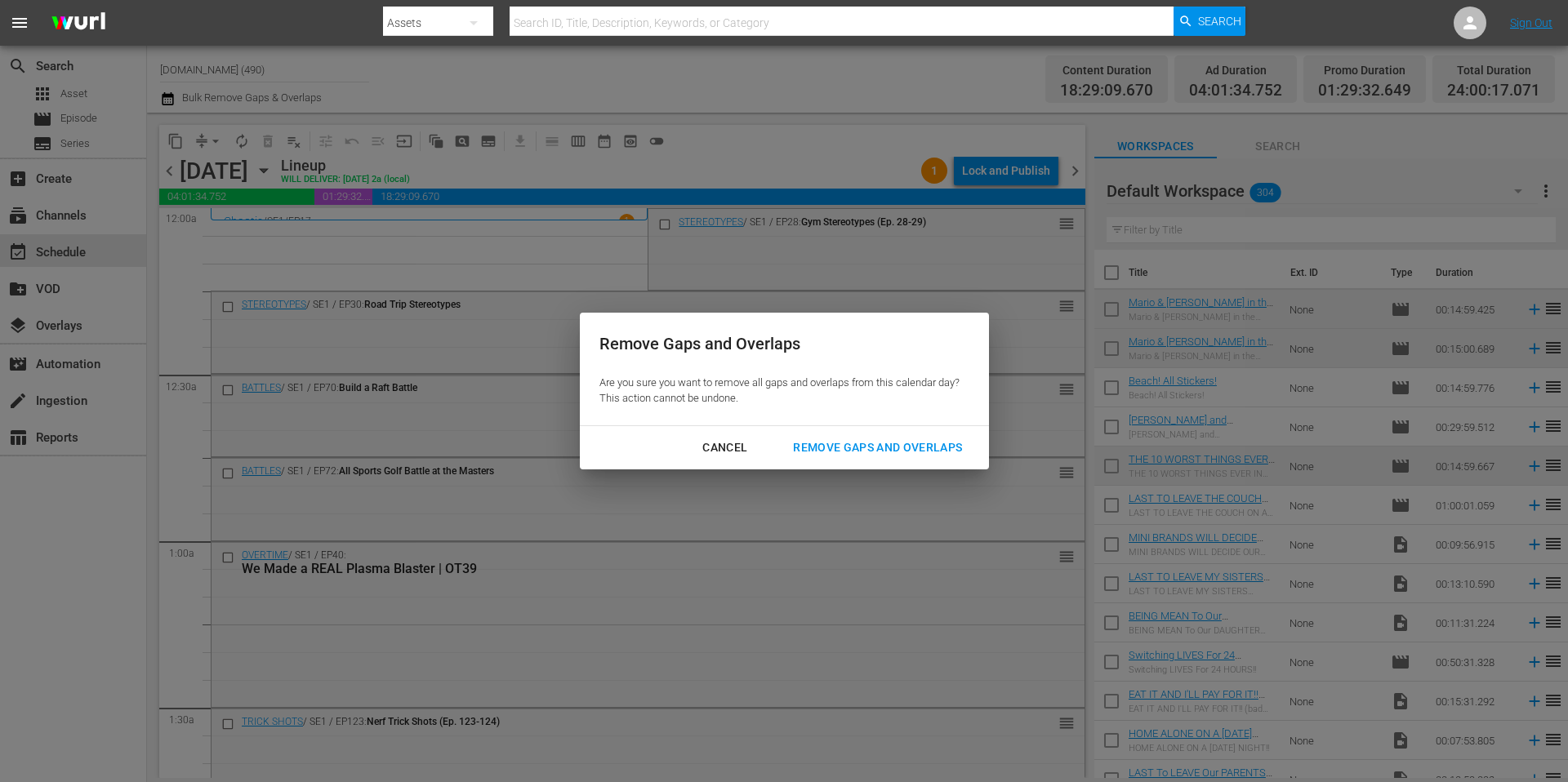
click at [841, 446] on div "Remove Gaps and Overlaps" at bounding box center [877, 447] width 195 height 20
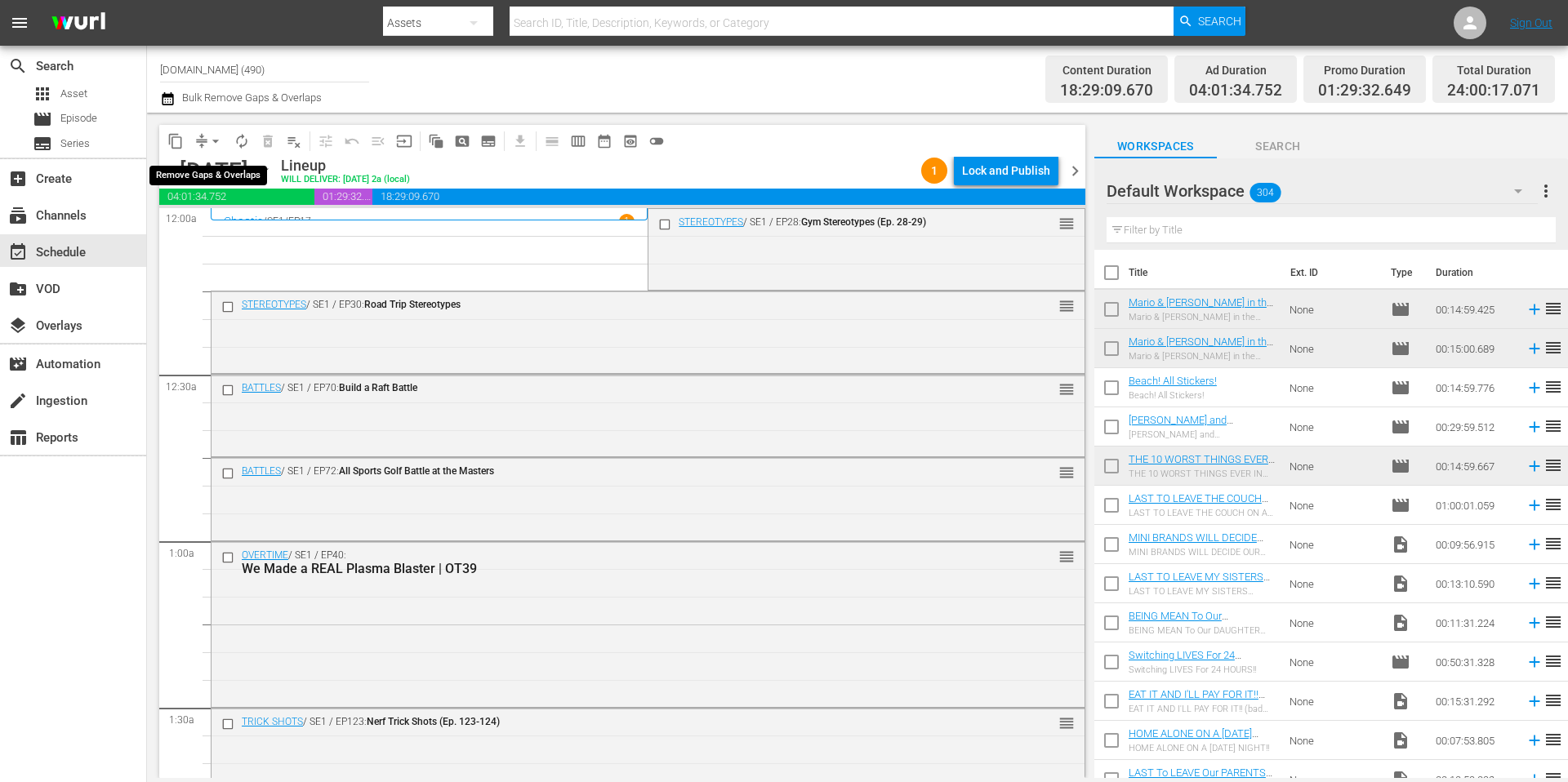
click at [210, 139] on span "arrow_drop_down" at bounding box center [215, 140] width 16 height 16
click at [212, 176] on li "Align to Midnight" at bounding box center [216, 174] width 171 height 27
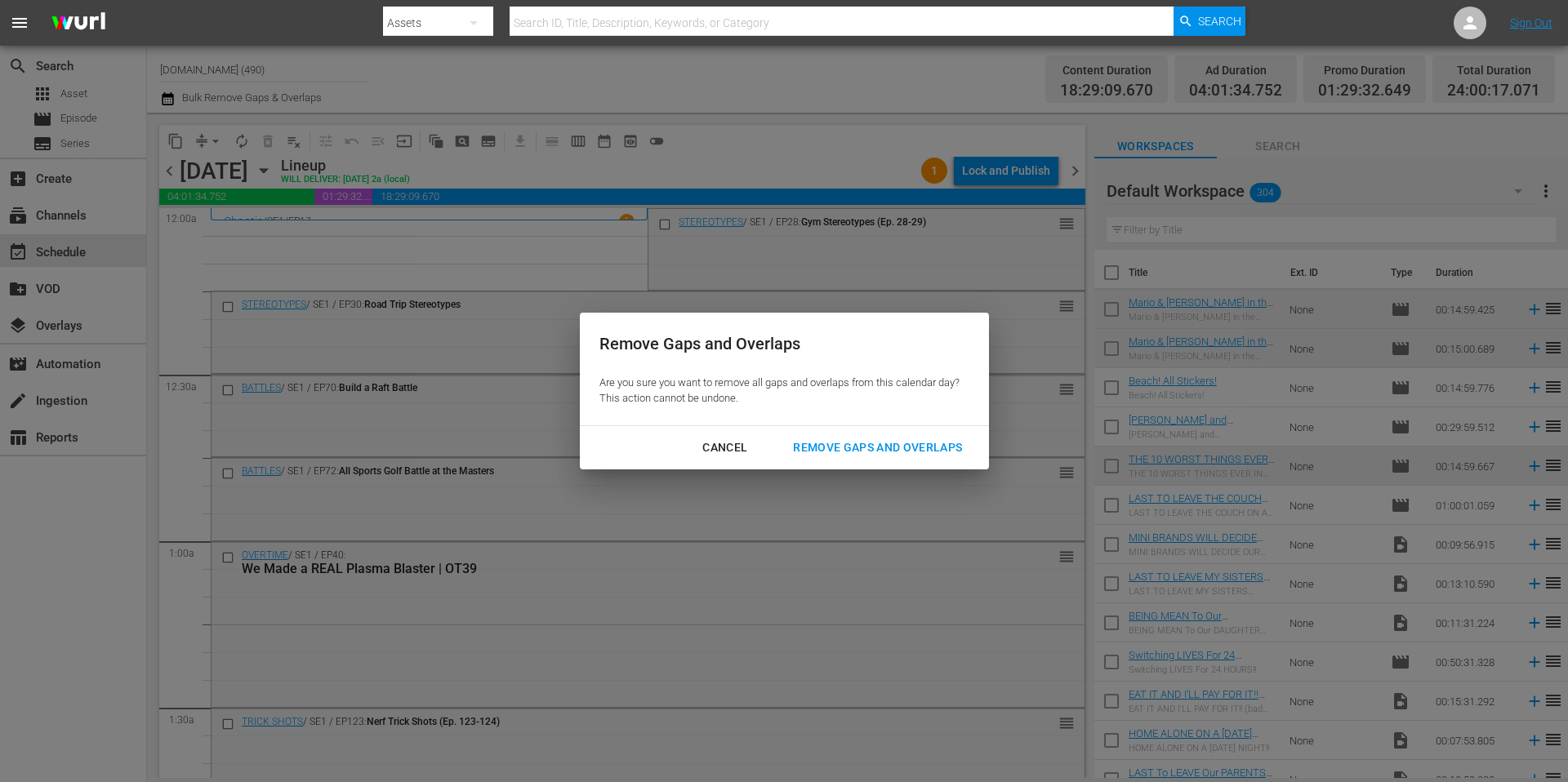
click at [886, 451] on div "Remove Gaps and Overlaps" at bounding box center [877, 447] width 195 height 20
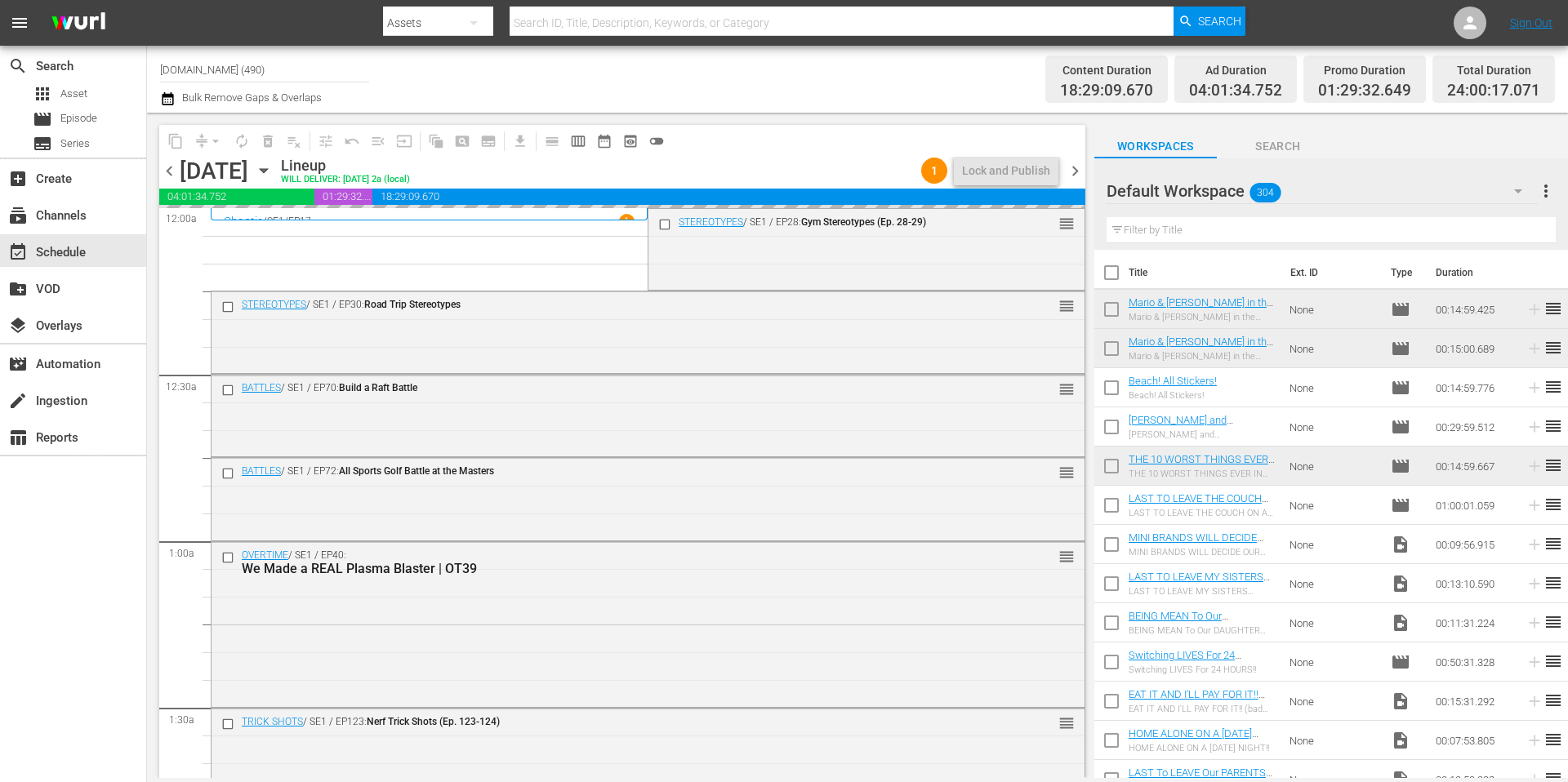
click at [760, 84] on div "Channel Title [DOMAIN_NAME] (490) Bulk Remove Gaps & Overlaps" at bounding box center [540, 79] width 761 height 59
click at [1004, 170] on div "Lock and Publish" at bounding box center [1006, 170] width 89 height 30
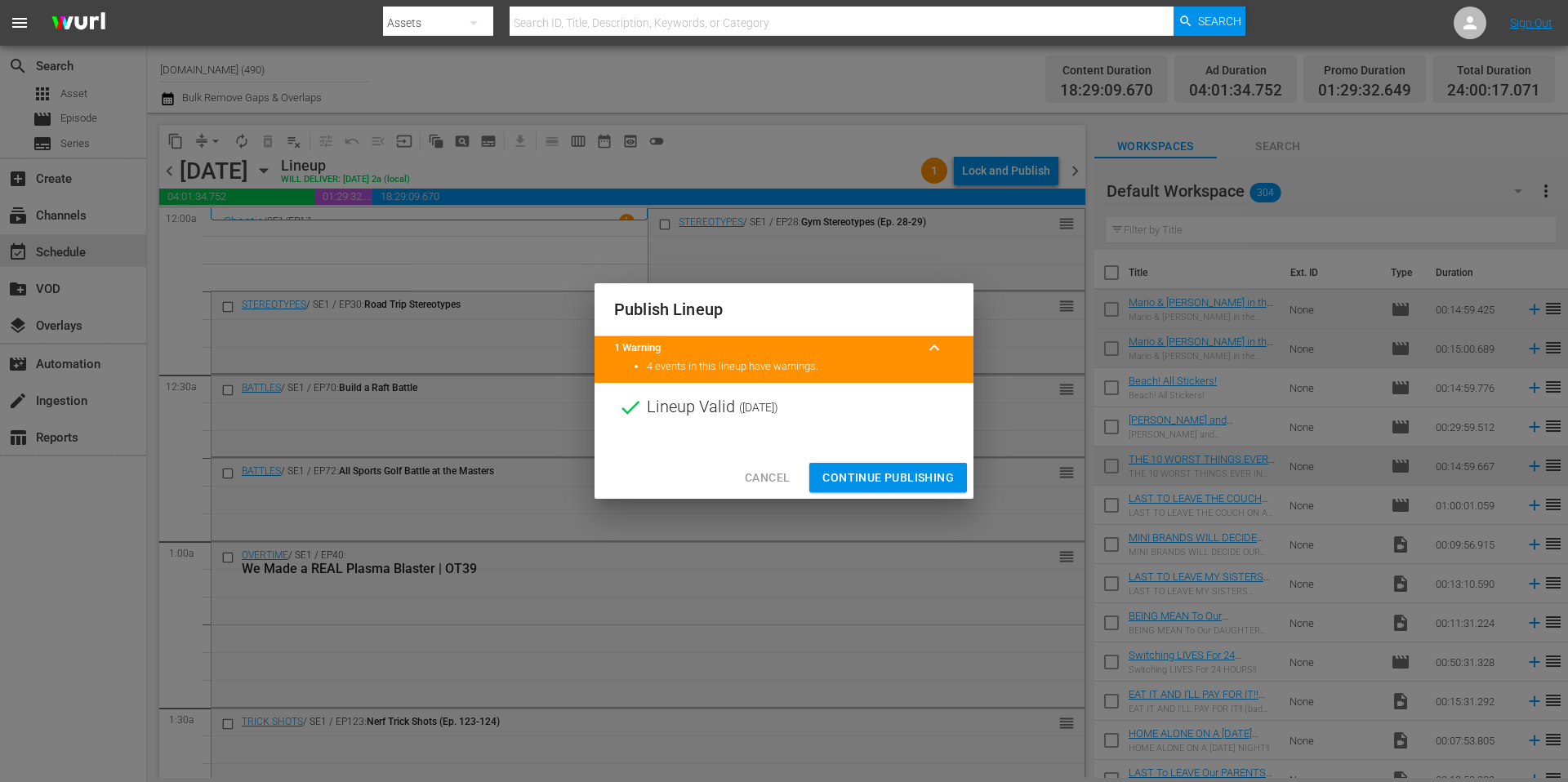
click at [907, 469] on span "Continue Publishing" at bounding box center [888, 477] width 132 height 20
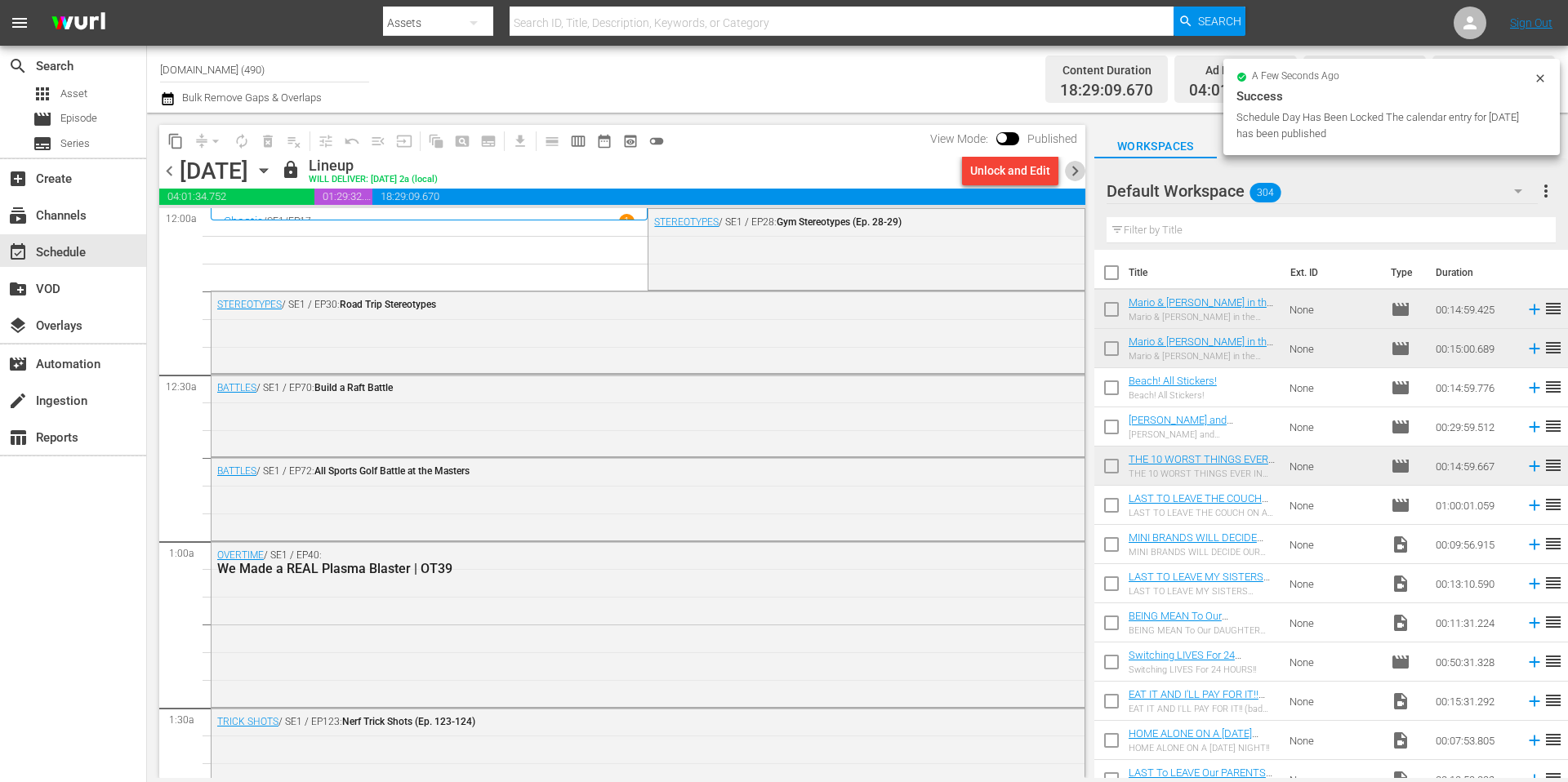
click at [1076, 175] on span "chevron_right" at bounding box center [1075, 170] width 20 height 20
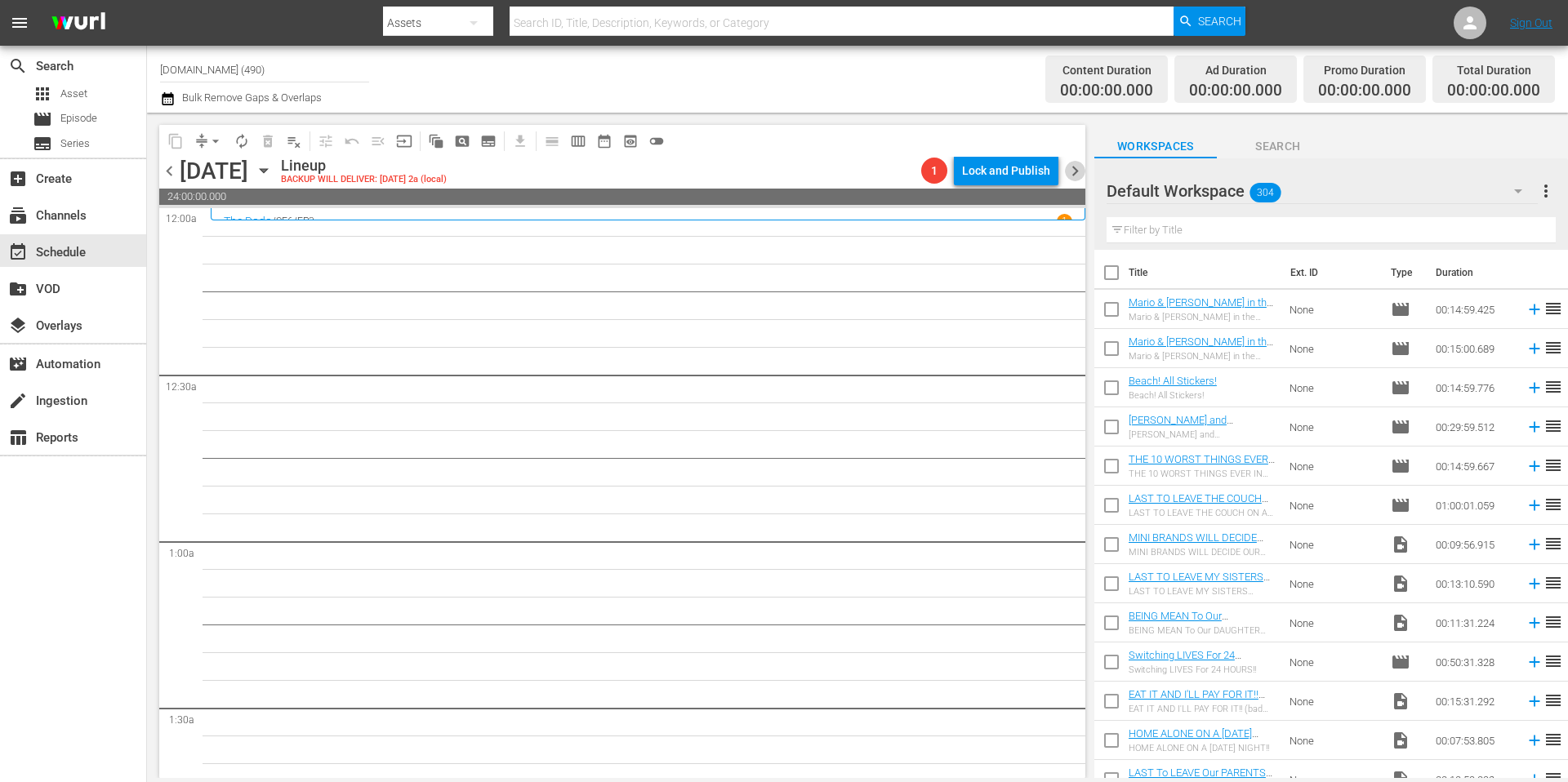
click at [1068, 168] on span "chevron_right" at bounding box center [1075, 170] width 20 height 20
click at [1076, 174] on span "chevron_right" at bounding box center [1075, 170] width 20 height 20
click at [1074, 171] on span "chevron_right" at bounding box center [1075, 170] width 20 height 20
click at [1075, 173] on span "chevron_right" at bounding box center [1075, 170] width 20 height 20
click at [1074, 167] on span "chevron_right" at bounding box center [1075, 170] width 20 height 20
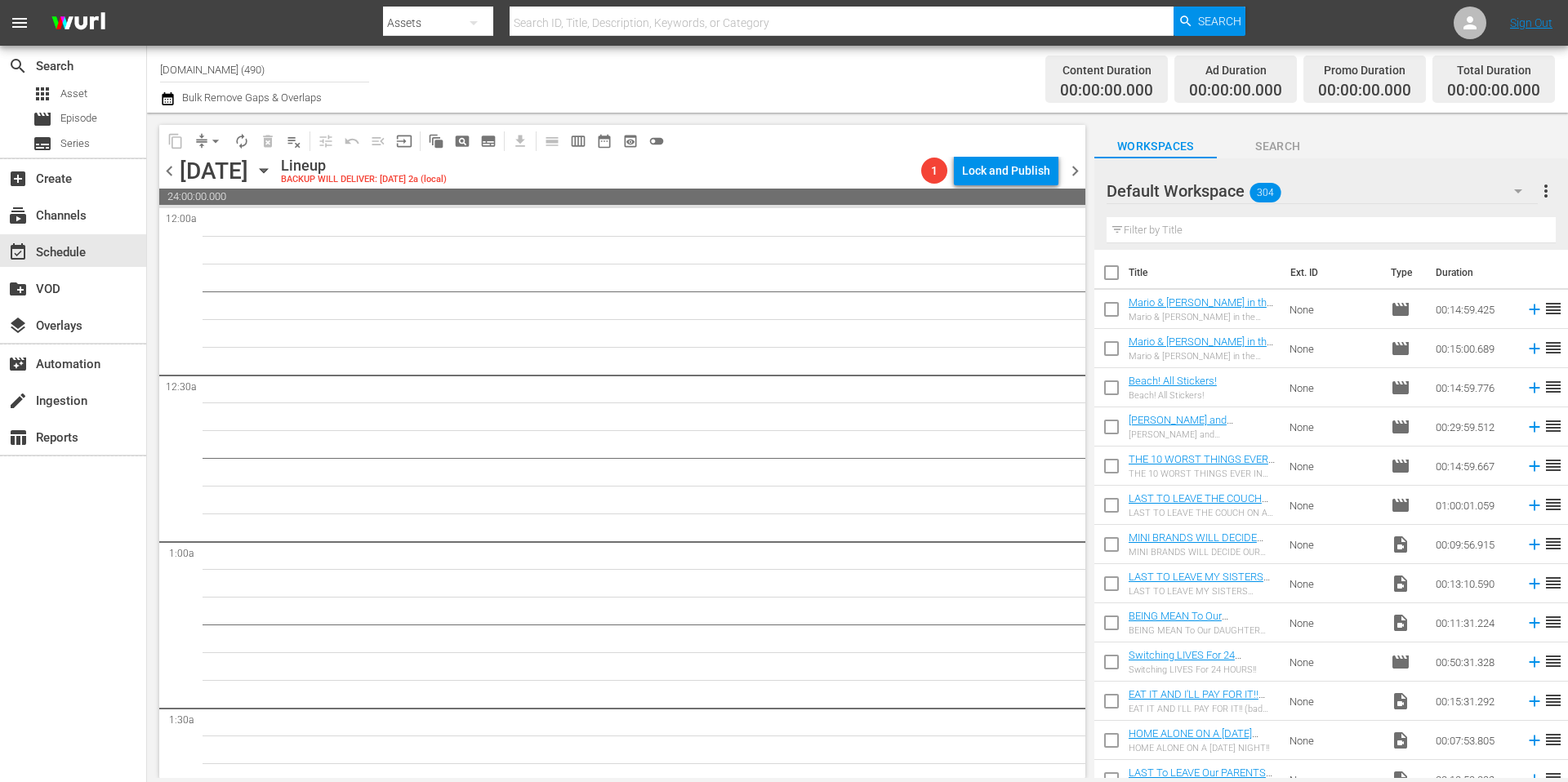
click at [1071, 175] on span "chevron_right" at bounding box center [1075, 170] width 20 height 20
click at [267, 169] on icon "button" at bounding box center [264, 171] width 8 height 4
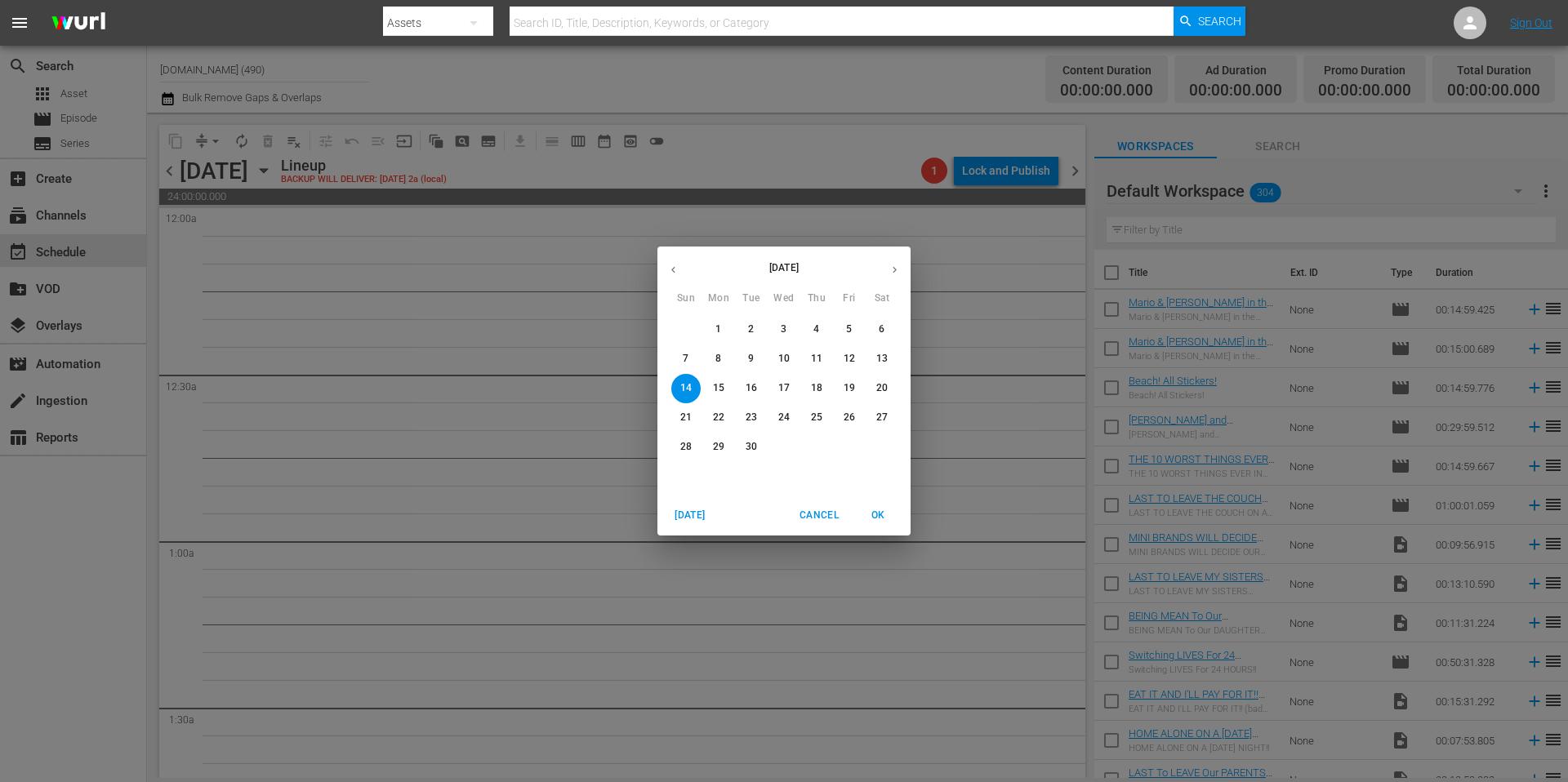
click at [712, 327] on span "1" at bounding box center [719, 329] width 30 height 13
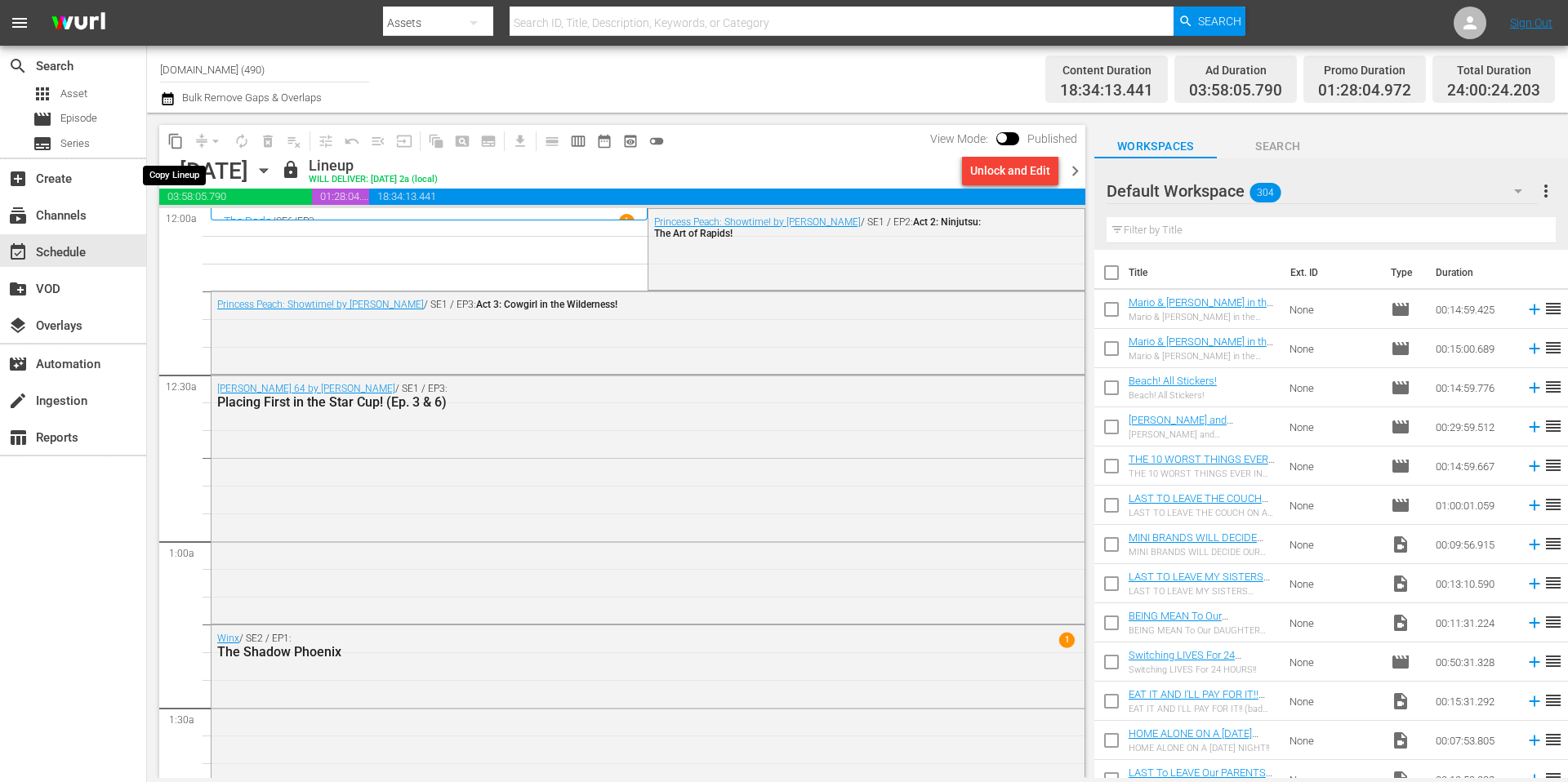
click at [179, 142] on span "content_copy" at bounding box center [175, 140] width 16 height 16
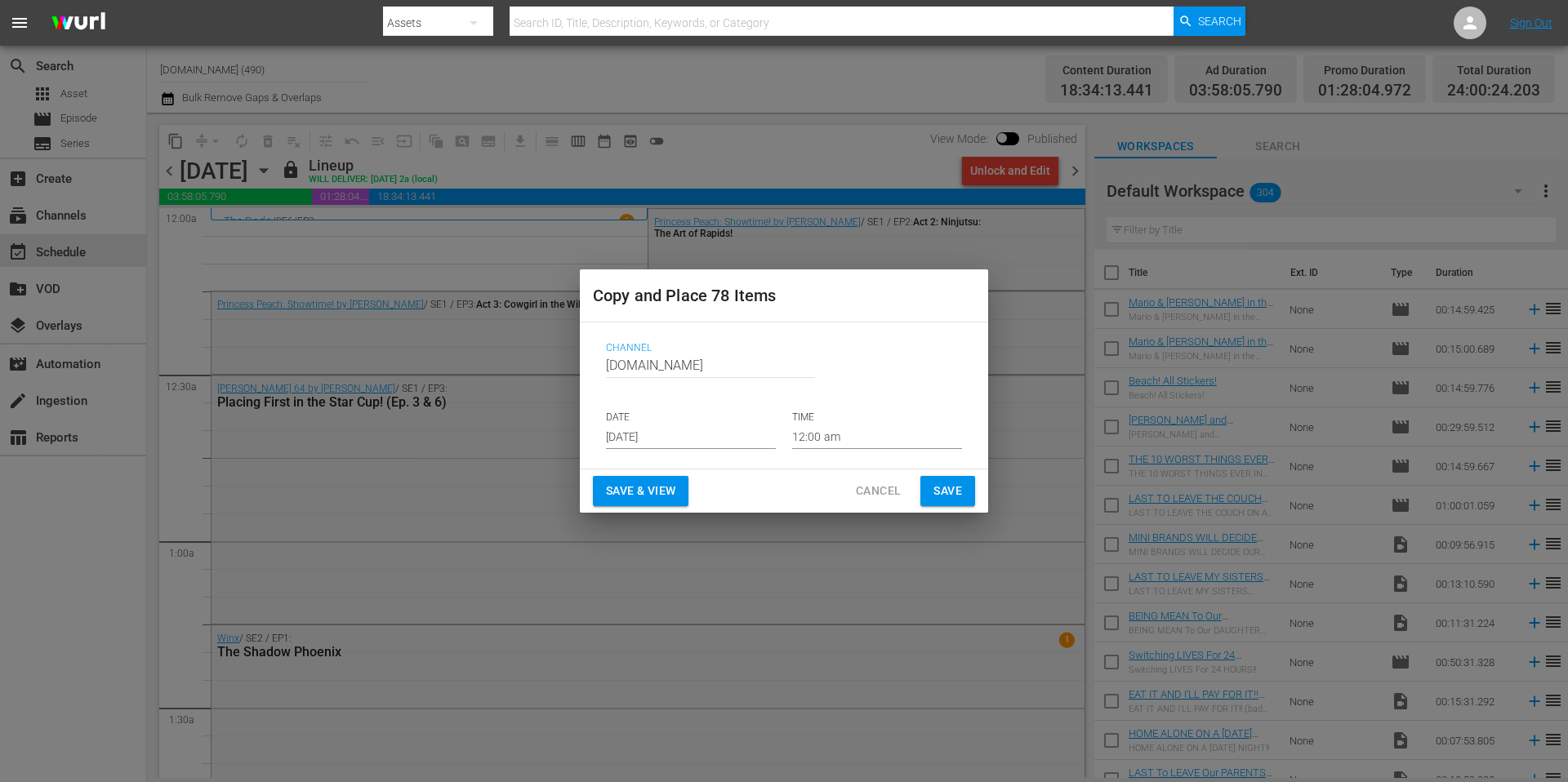
click at [708, 446] on input "[DATE]" at bounding box center [691, 436] width 170 height 24
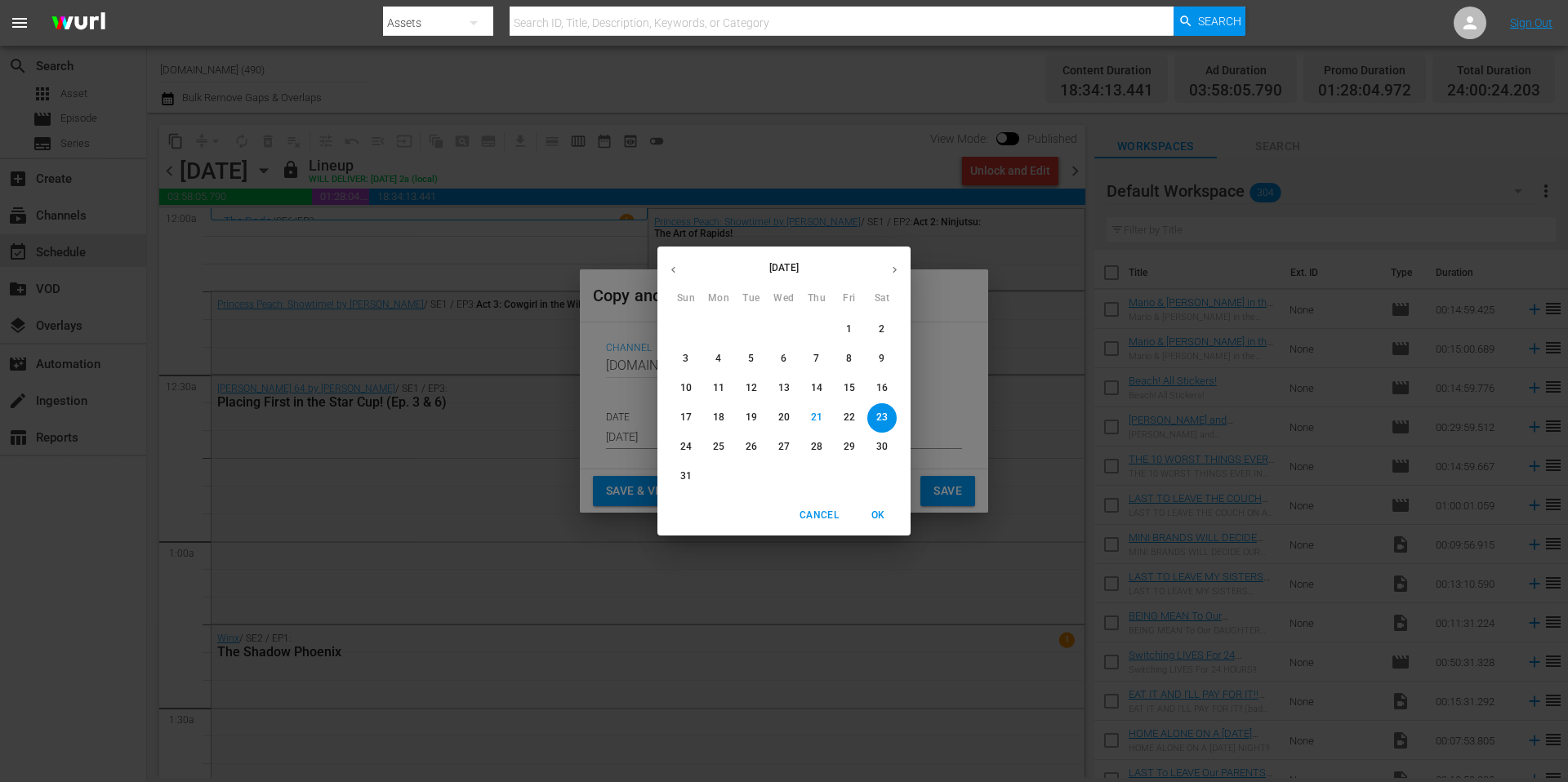
click at [893, 266] on icon "button" at bounding box center [895, 269] width 13 height 13
click at [716, 357] on p "8" at bounding box center [719, 359] width 6 height 13
type input "Sep 8th 2025"
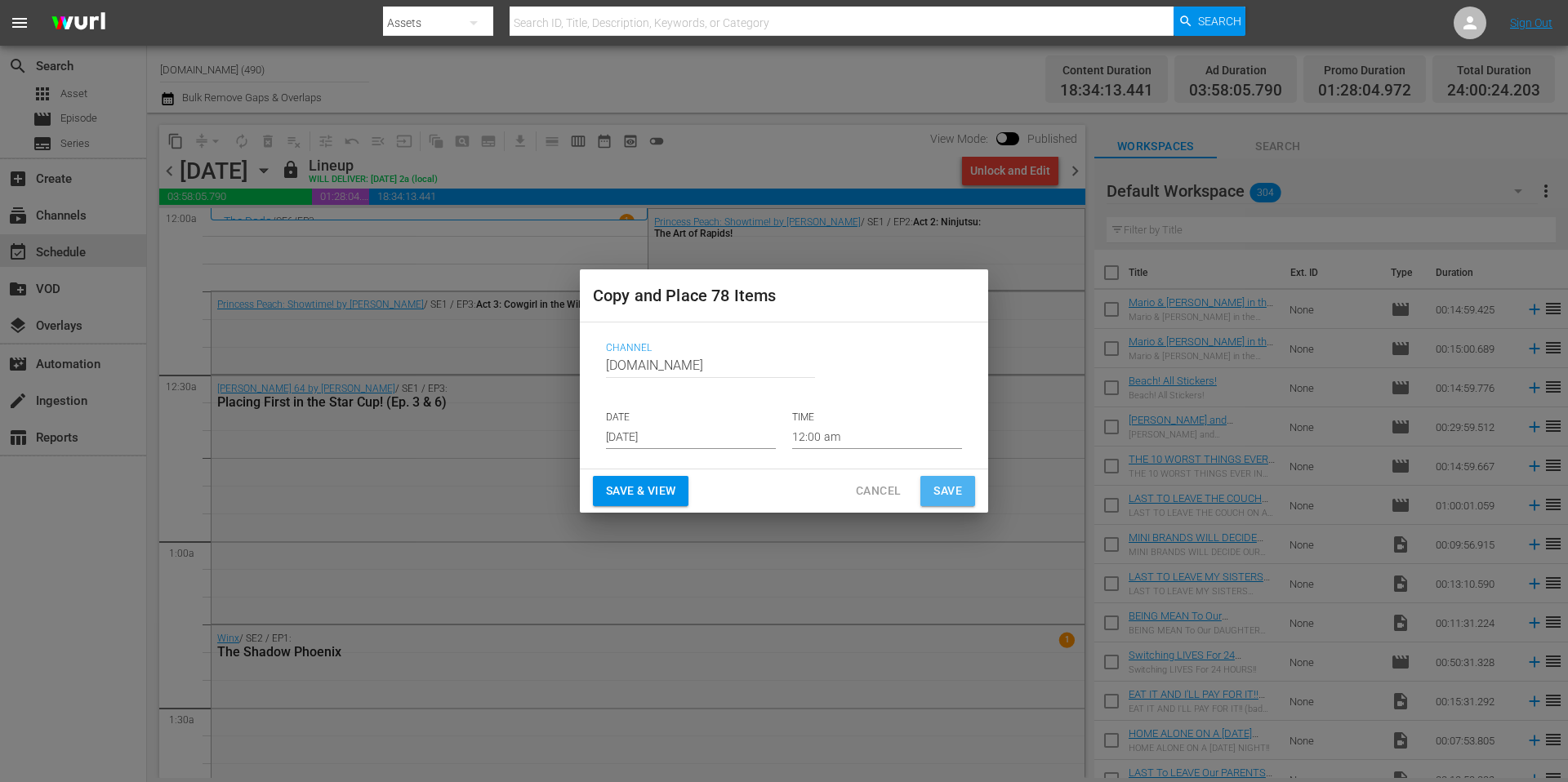
click at [958, 491] on span "Save" at bounding box center [948, 491] width 29 height 20
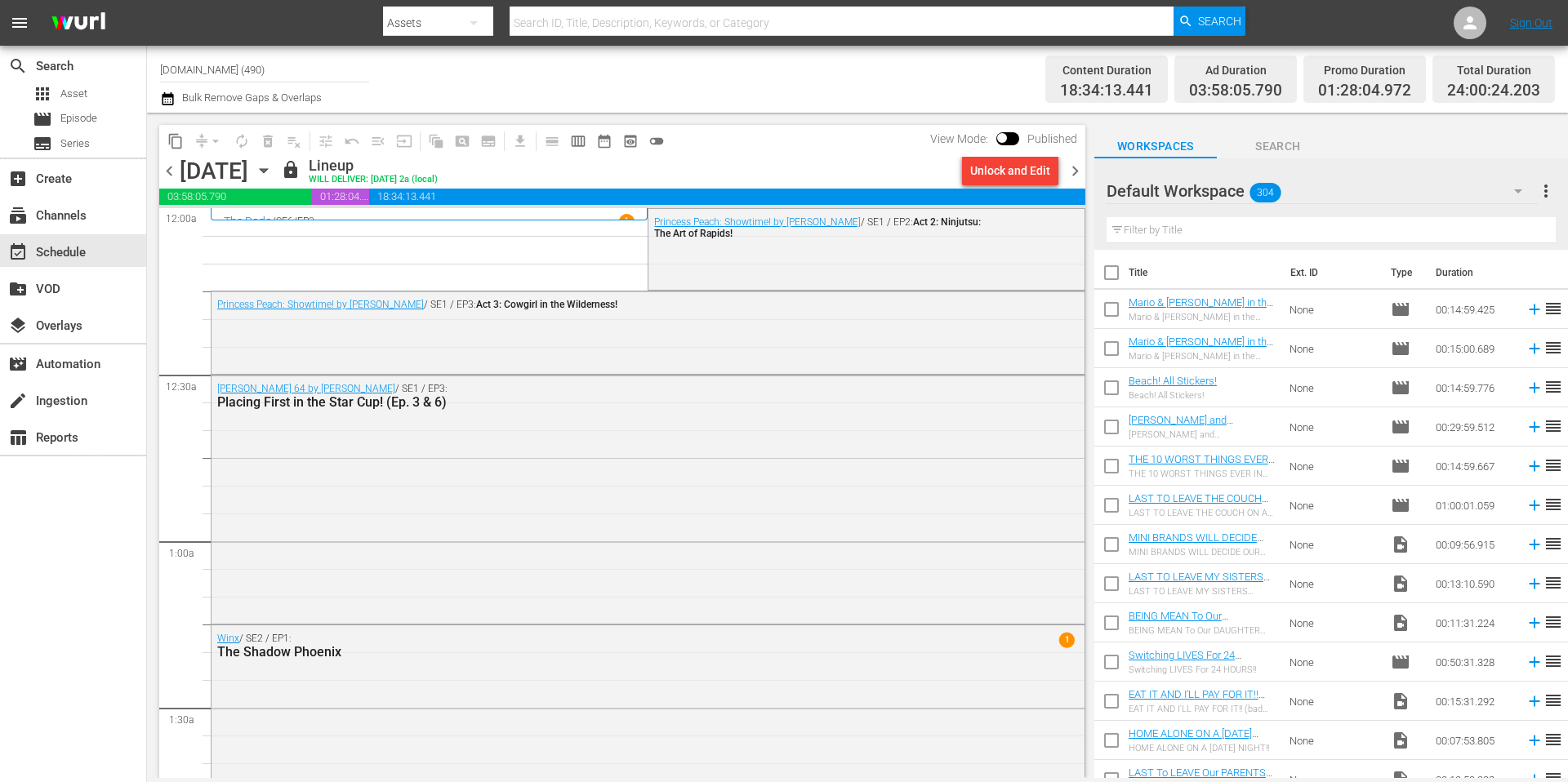
click at [1075, 171] on span "chevron_right" at bounding box center [1075, 170] width 20 height 20
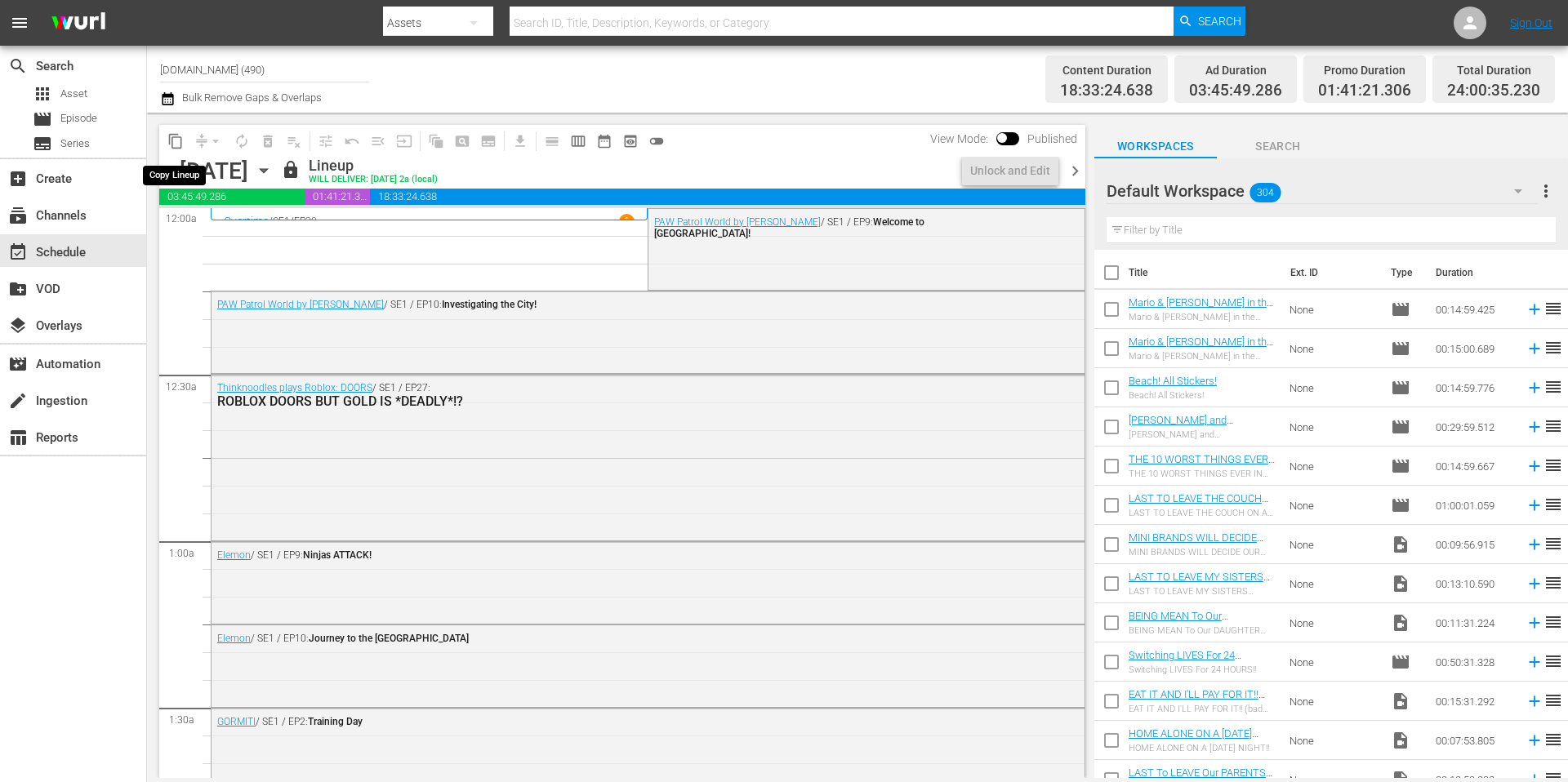
click at [176, 142] on span "content_copy" at bounding box center [175, 140] width 16 height 16
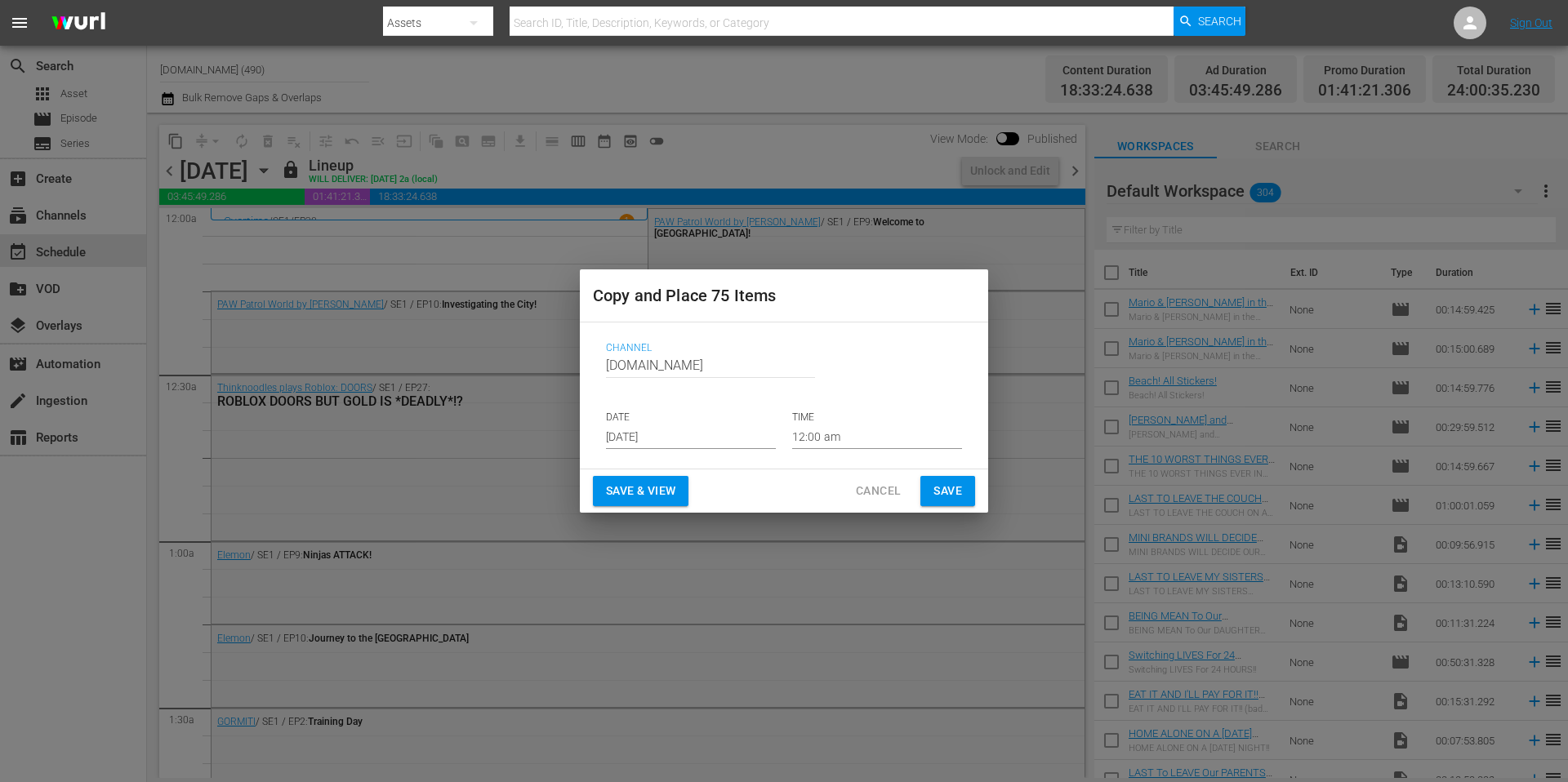
click at [699, 438] on input "[DATE]" at bounding box center [691, 436] width 170 height 24
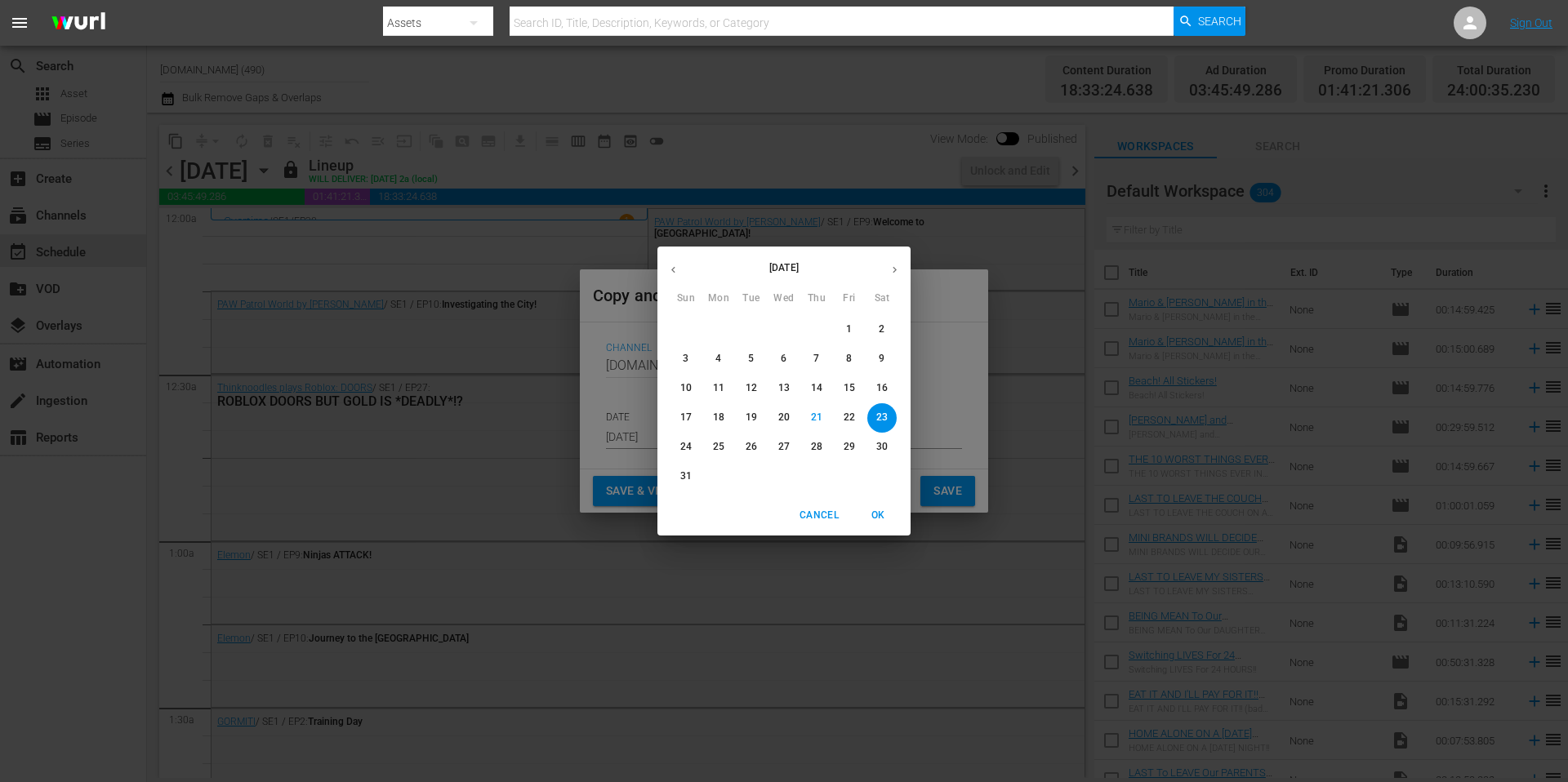
click at [893, 266] on icon "button" at bounding box center [895, 269] width 13 height 13
click at [755, 354] on span "9" at bounding box center [751, 359] width 30 height 13
type input "Sep 9th 2025"
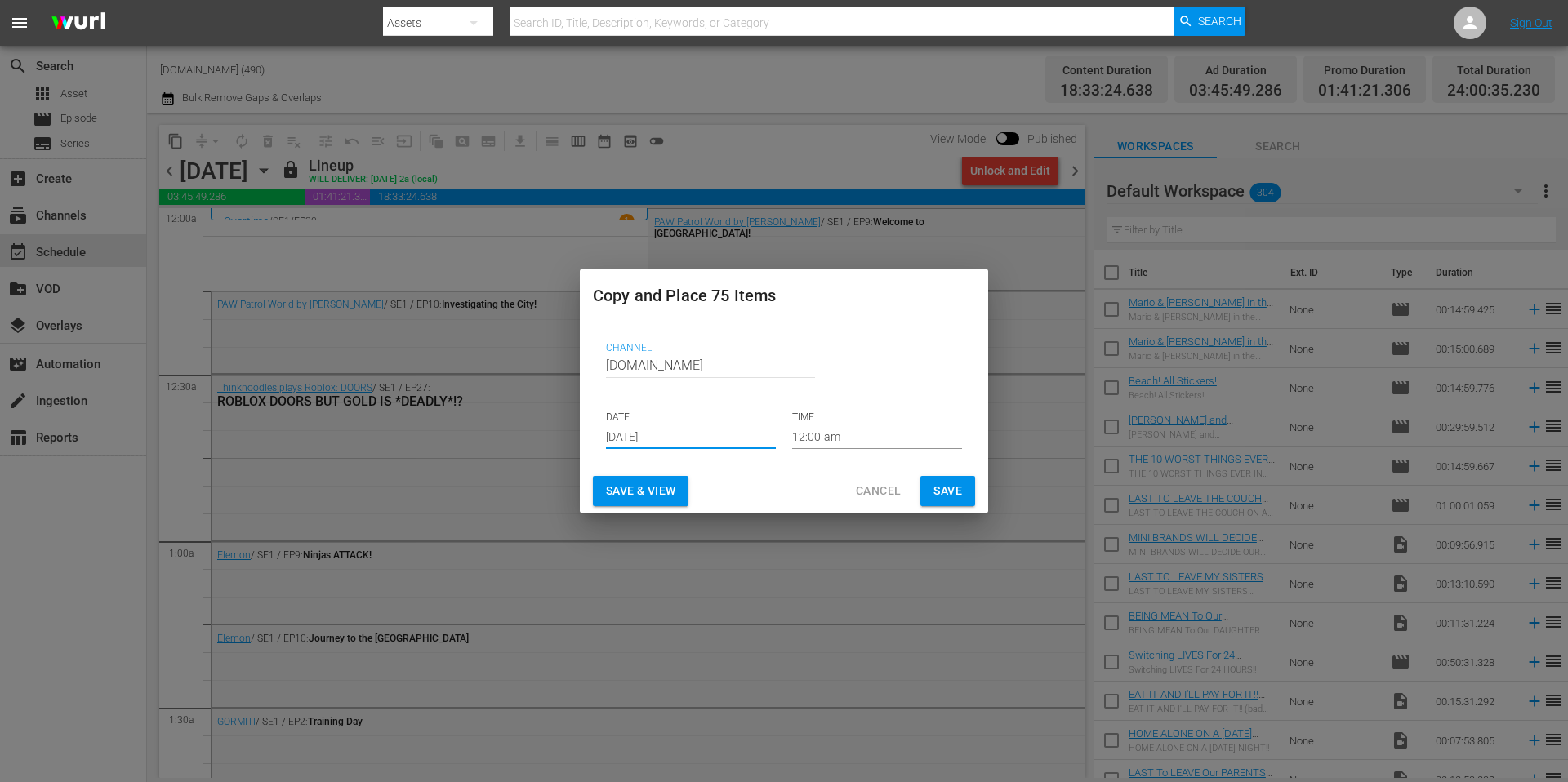
click at [954, 489] on span "Save" at bounding box center [948, 491] width 29 height 20
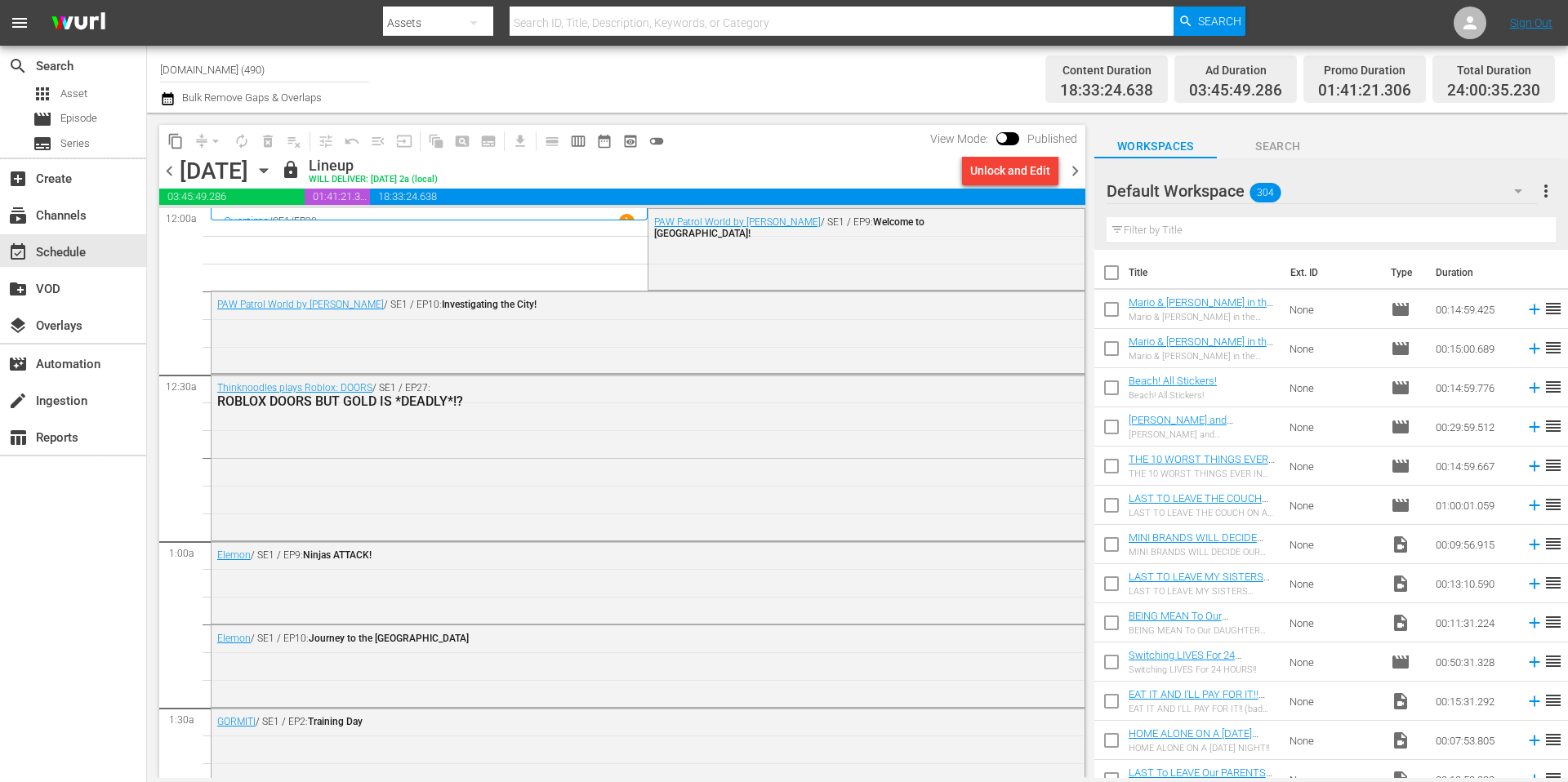
click at [1078, 170] on span "chevron_right" at bounding box center [1075, 170] width 20 height 20
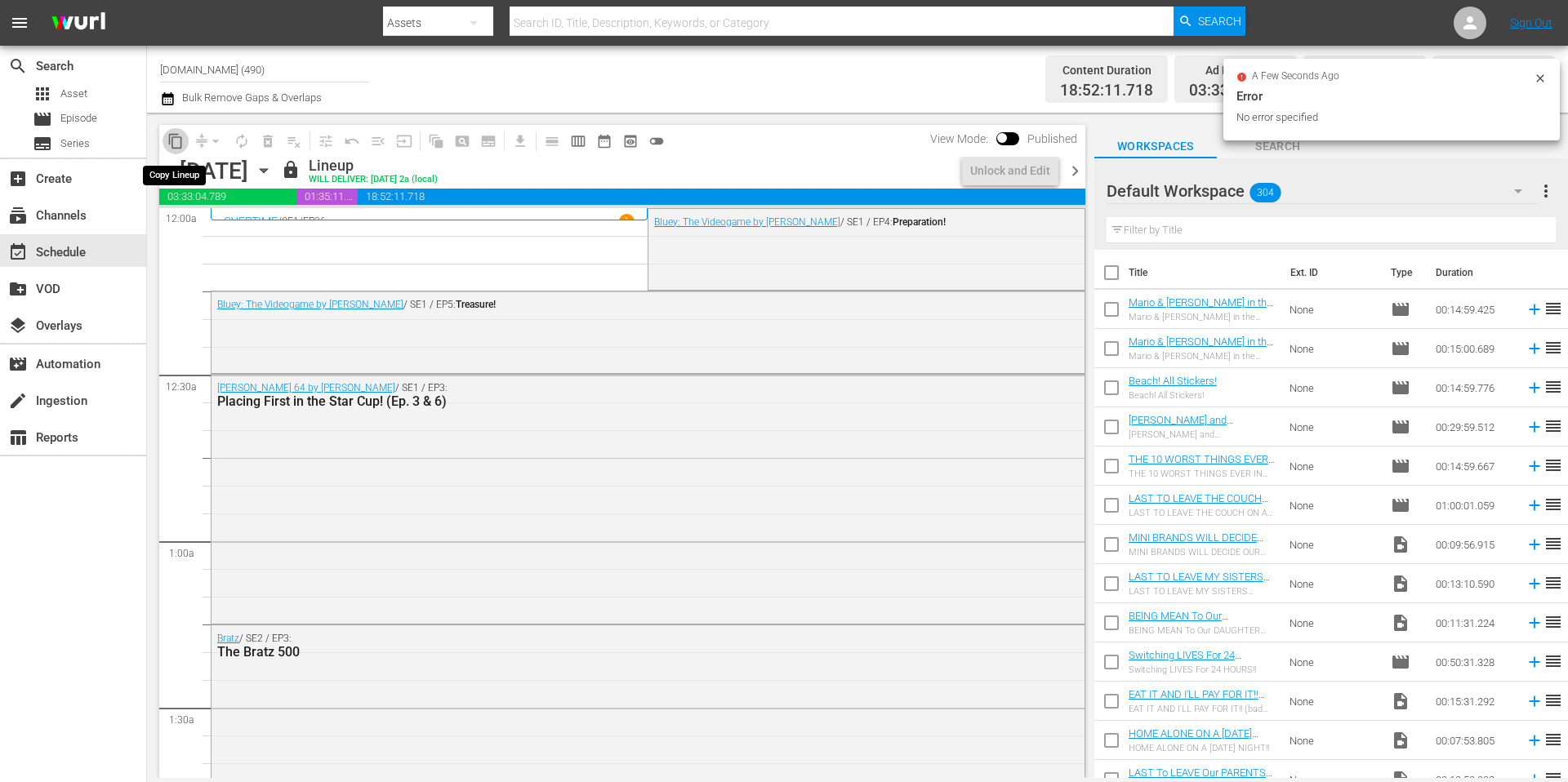
click at [177, 143] on span "content_copy" at bounding box center [175, 140] width 16 height 16
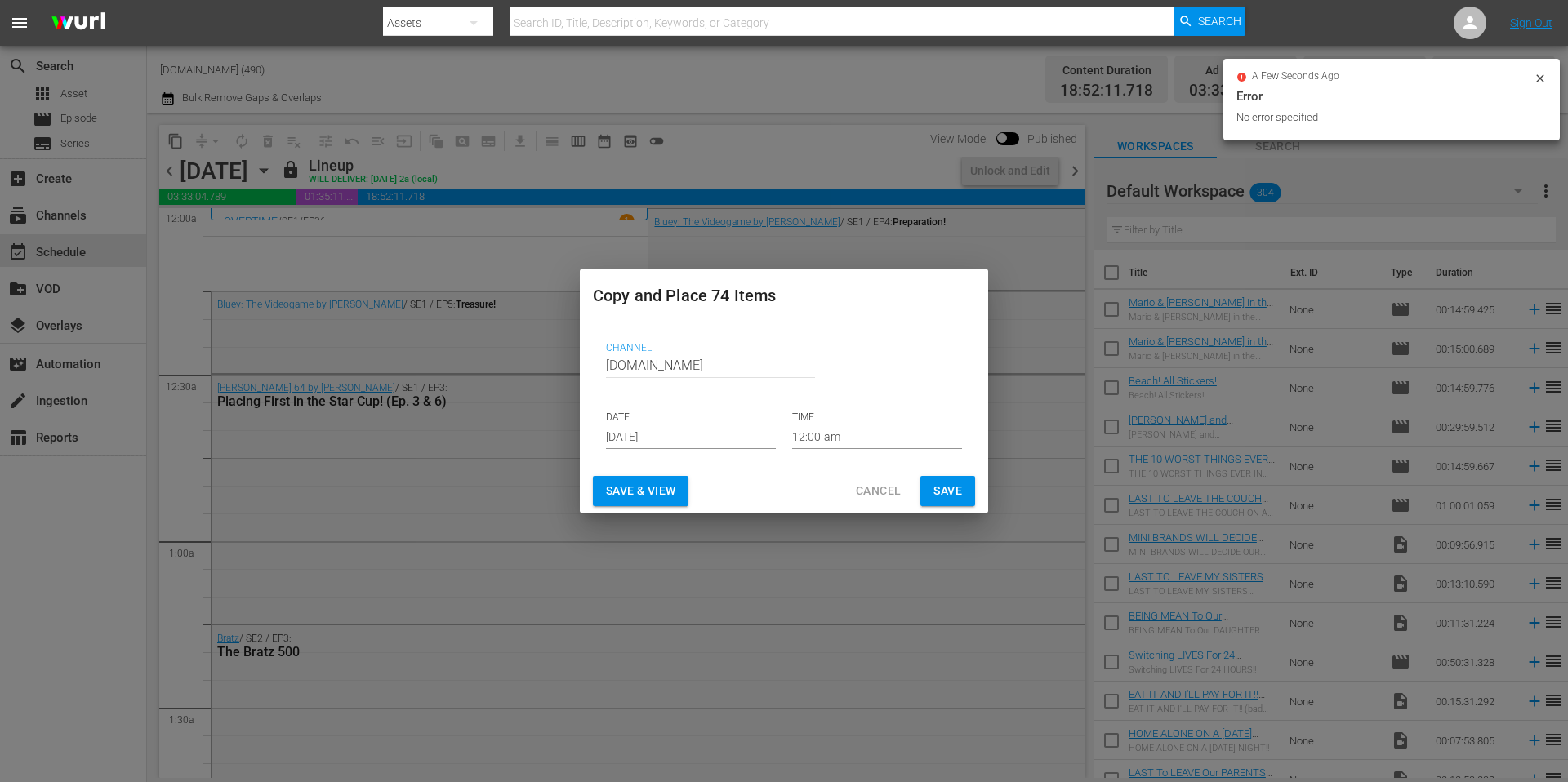
click at [684, 436] on input "[DATE]" at bounding box center [691, 436] width 170 height 24
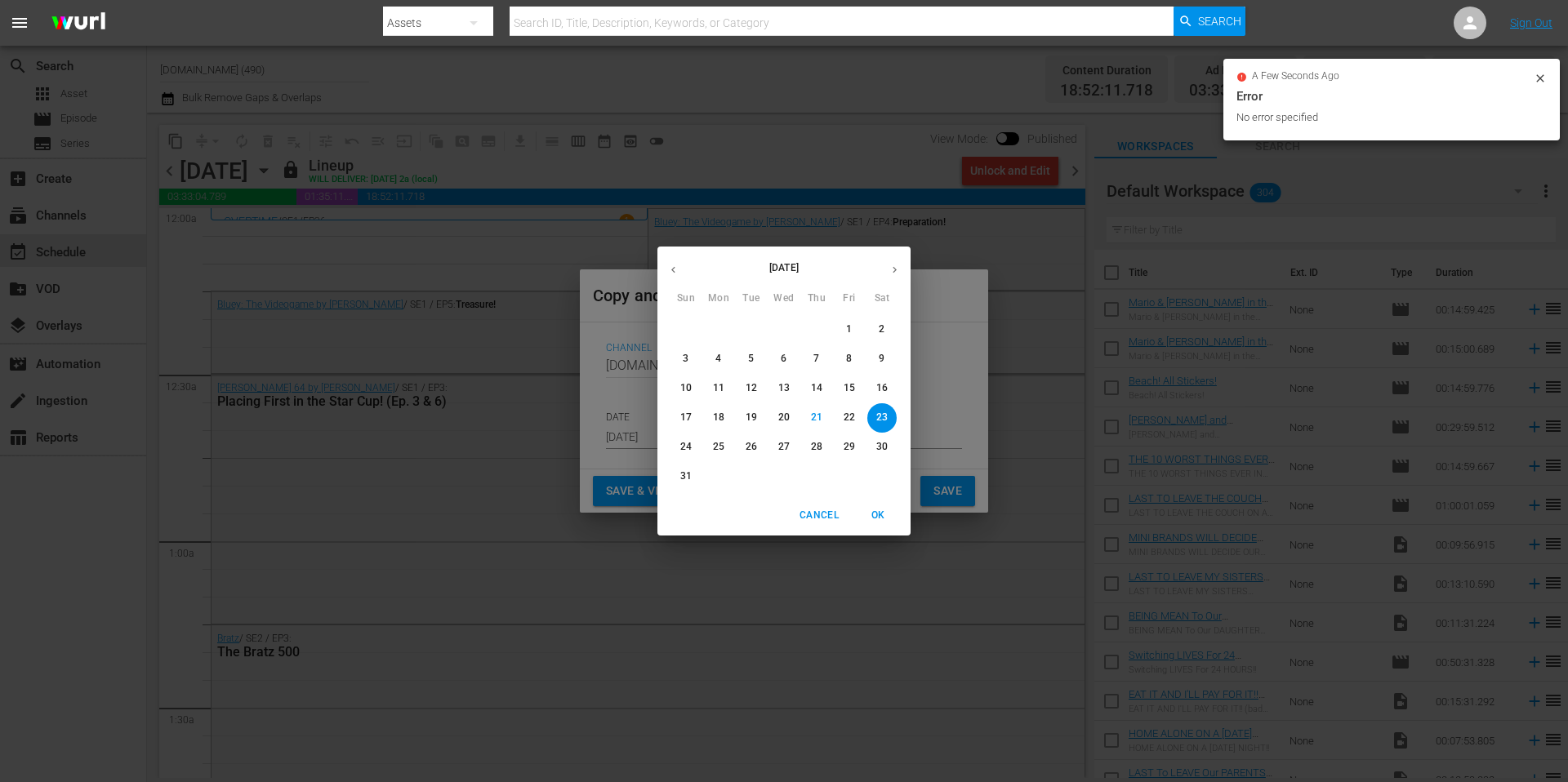
click at [897, 269] on icon "button" at bounding box center [895, 269] width 13 height 13
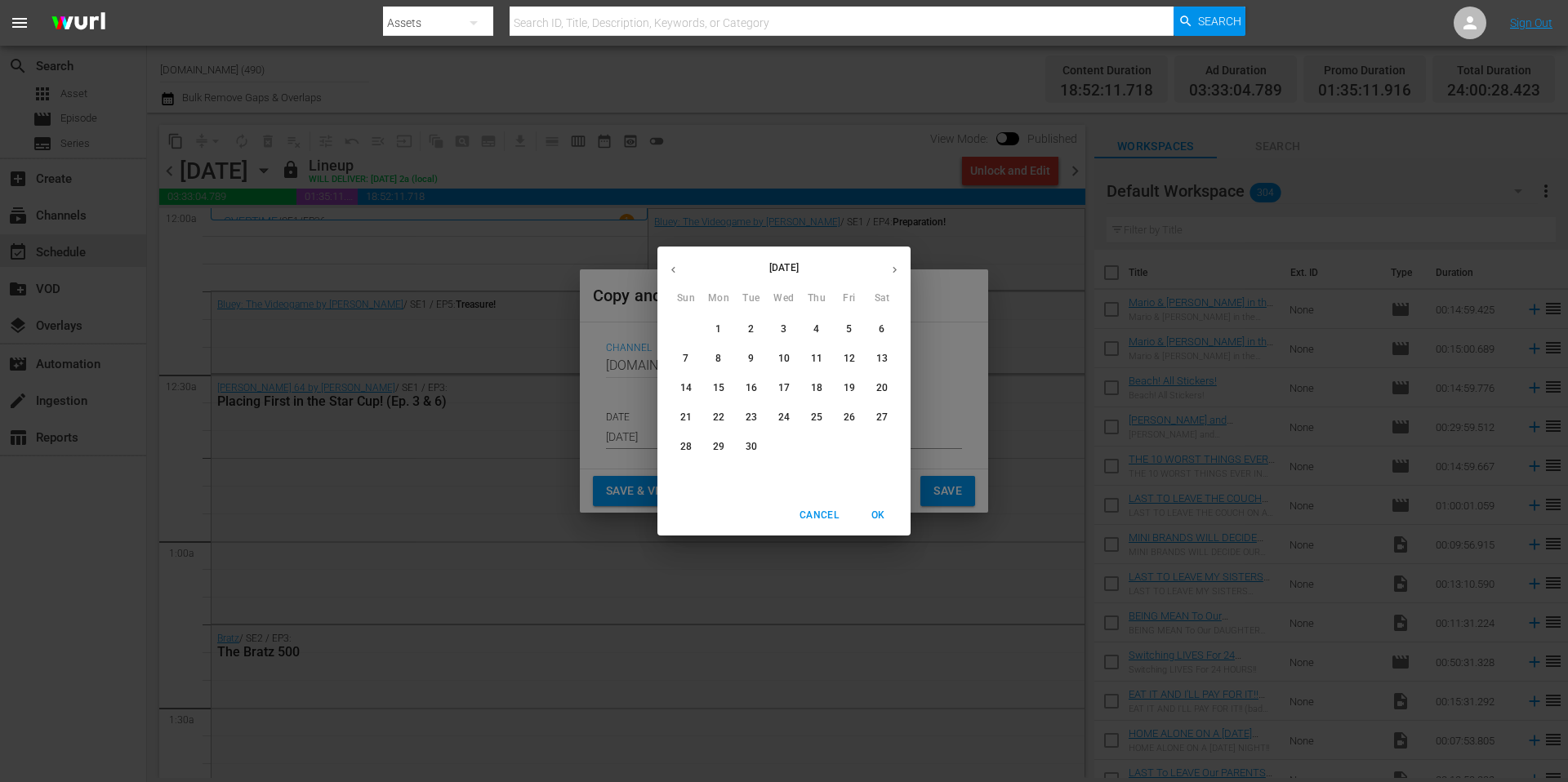
click at [784, 357] on p "10" at bounding box center [784, 359] width 12 height 13
type input "Sep 10th 2025"
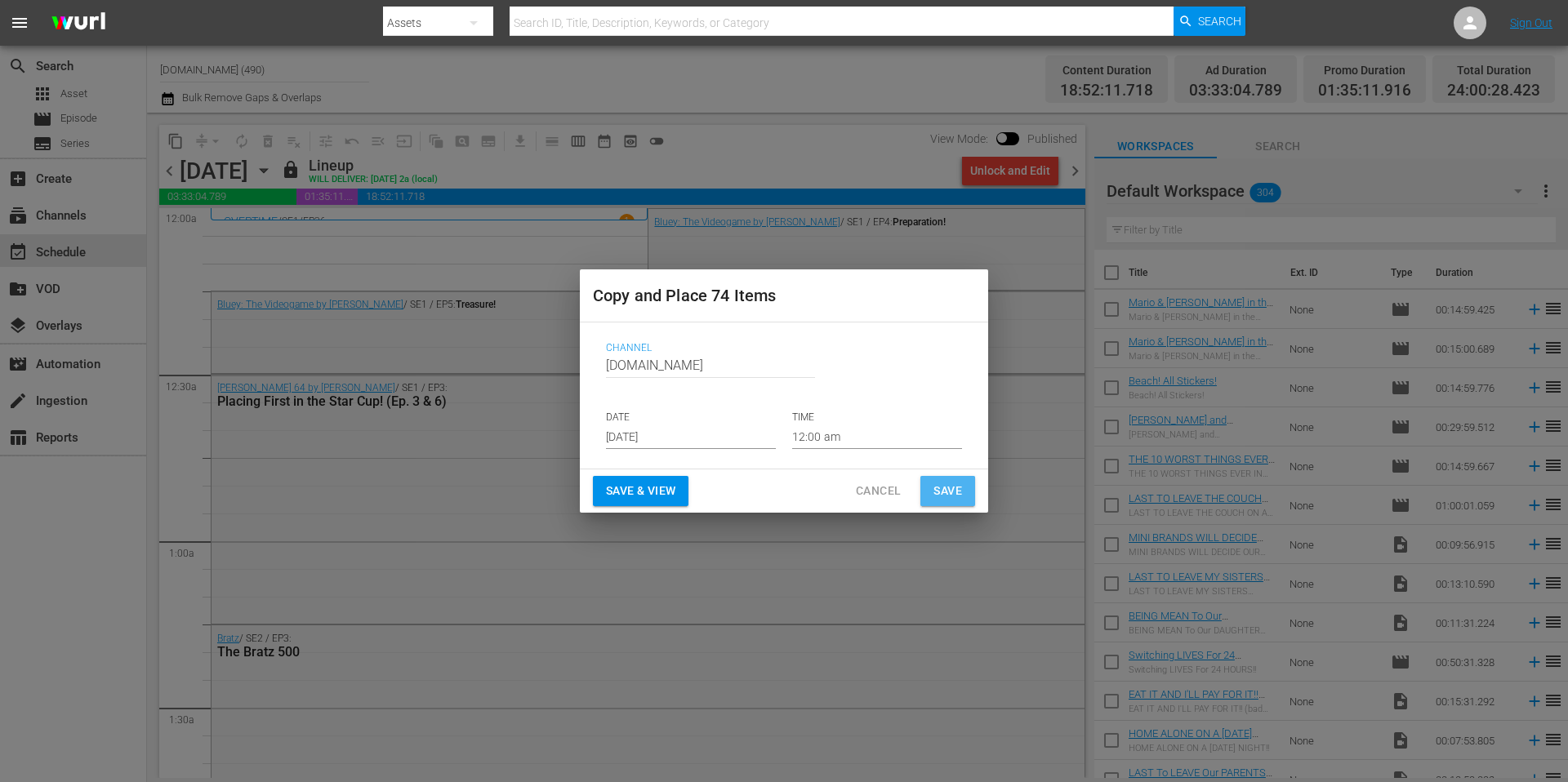
click at [955, 494] on span "Save" at bounding box center [948, 491] width 29 height 20
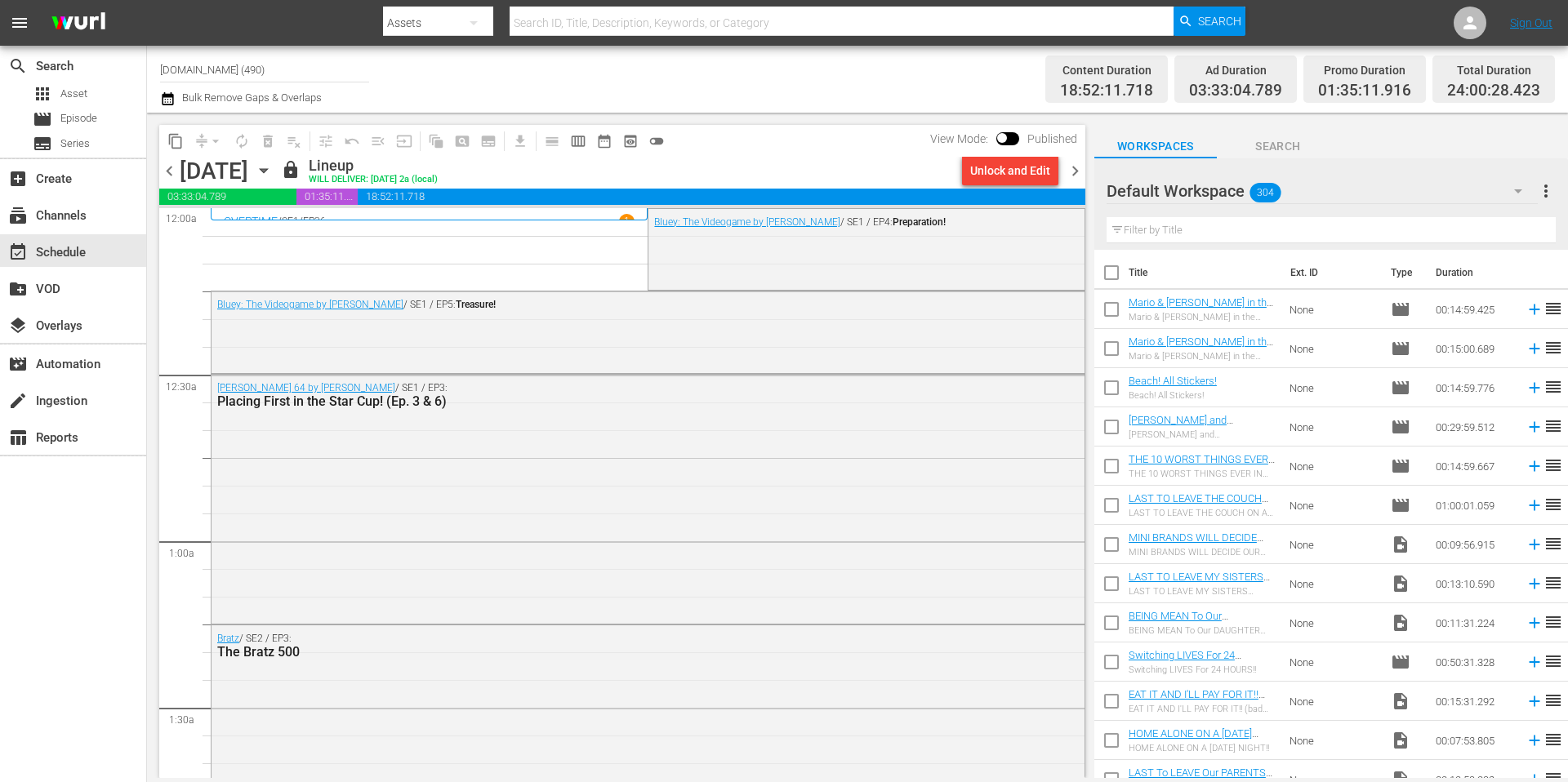
click at [1080, 175] on span "chevron_right" at bounding box center [1075, 170] width 20 height 20
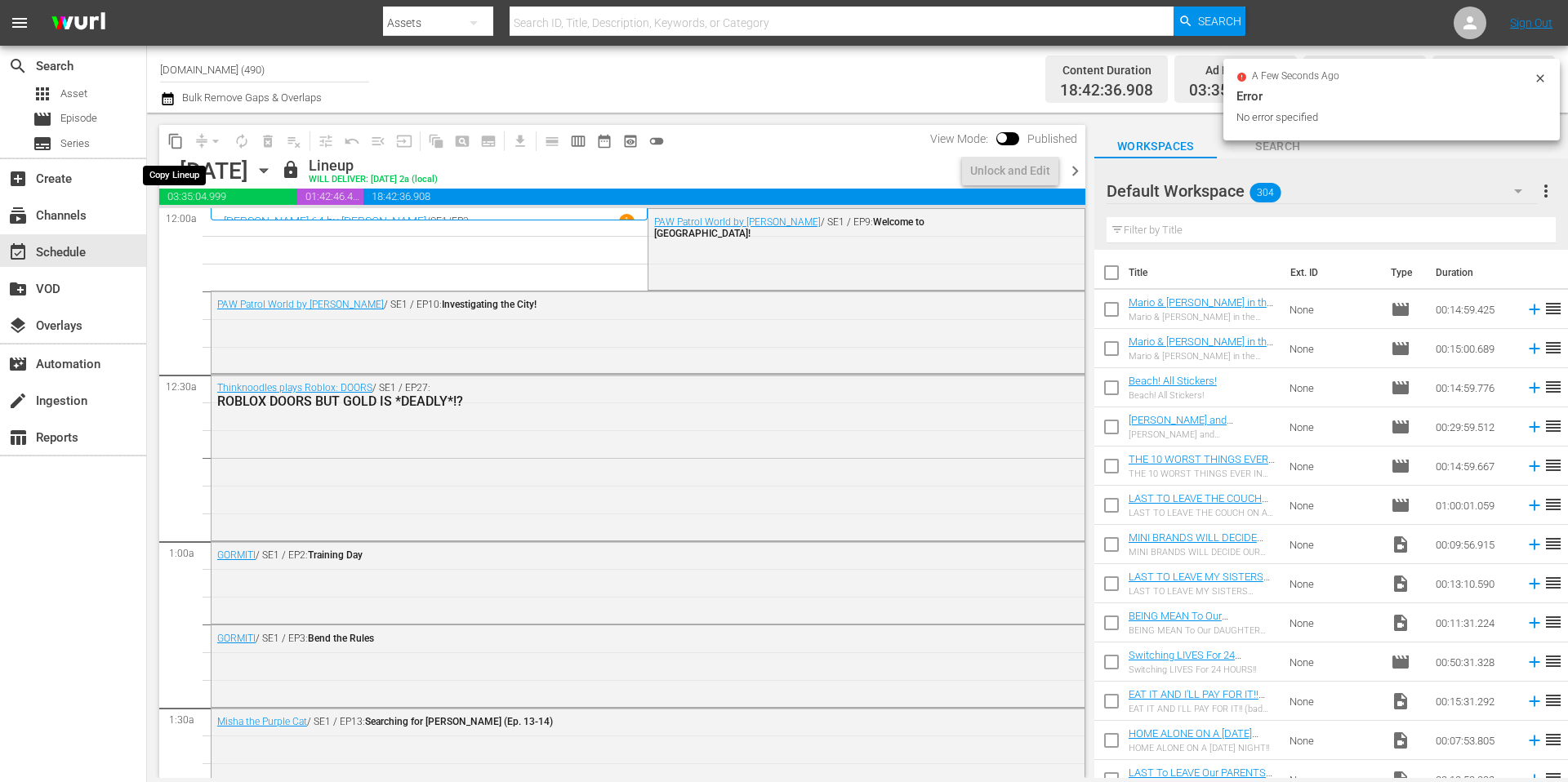
click at [176, 142] on span "content_copy" at bounding box center [175, 140] width 16 height 16
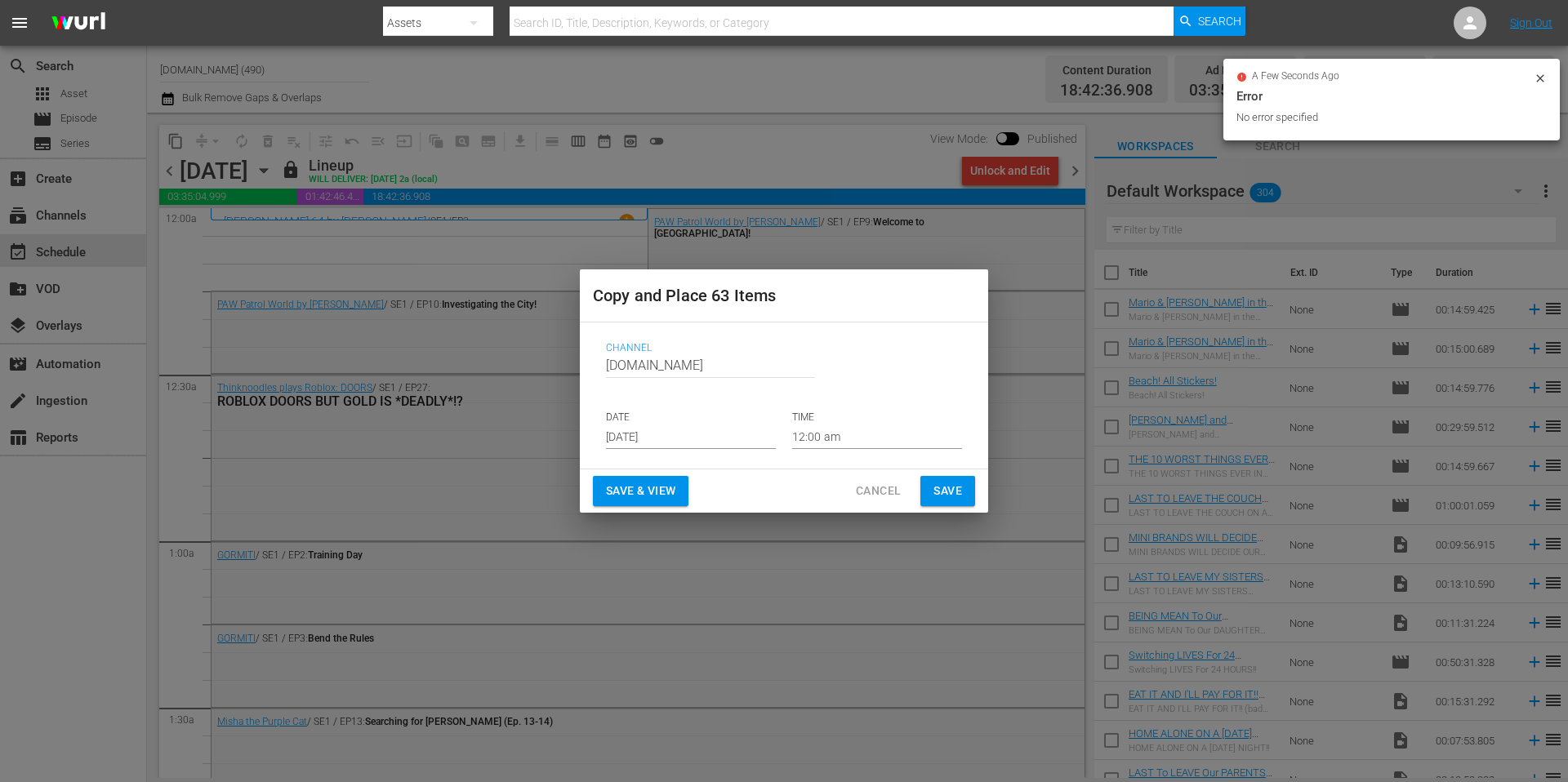
click at [702, 442] on input "[DATE]" at bounding box center [691, 436] width 170 height 24
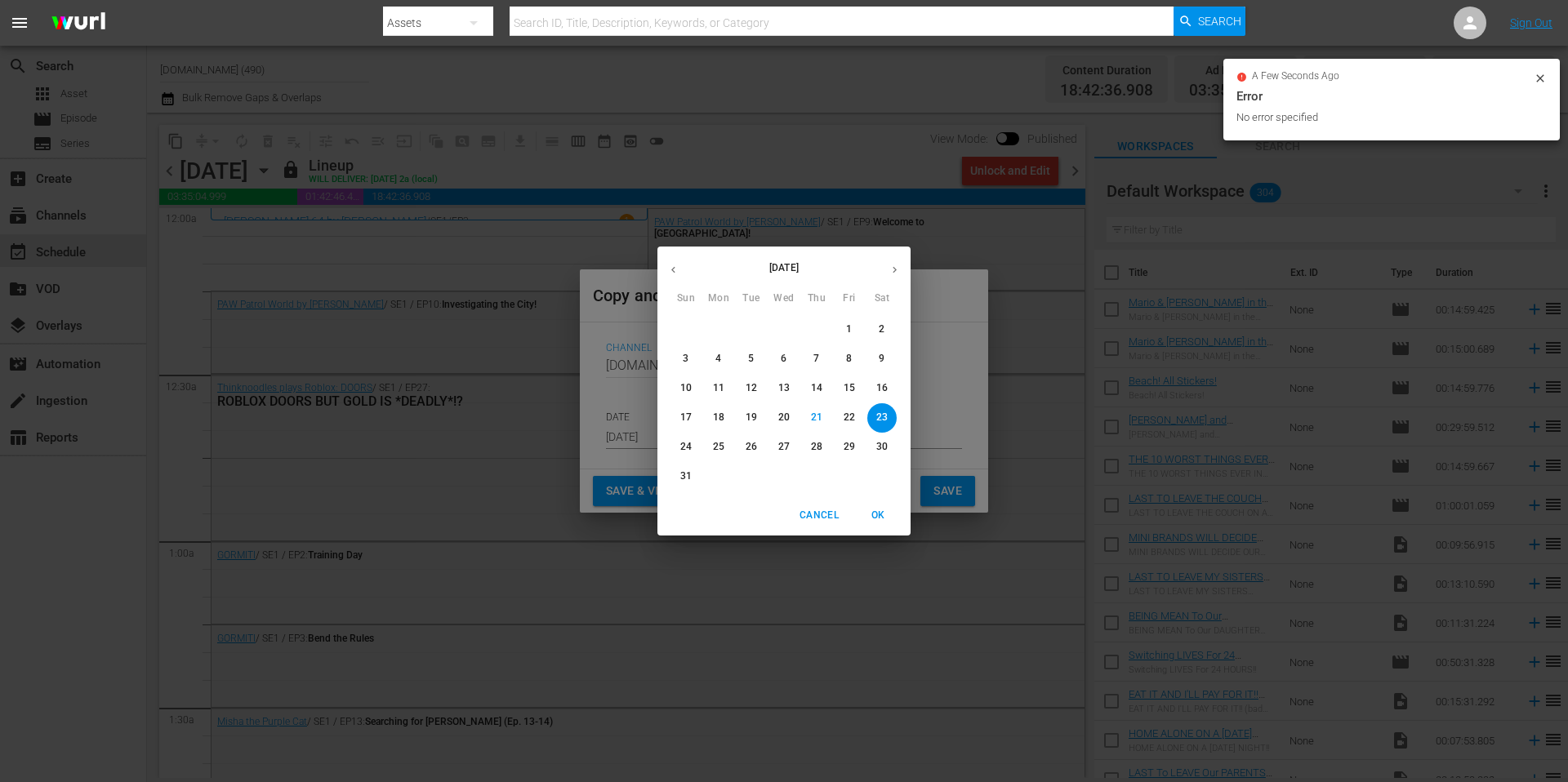
click at [899, 264] on icon "button" at bounding box center [895, 269] width 13 height 13
click at [815, 360] on p "11" at bounding box center [817, 359] width 12 height 13
type input "Sep 11th 2025"
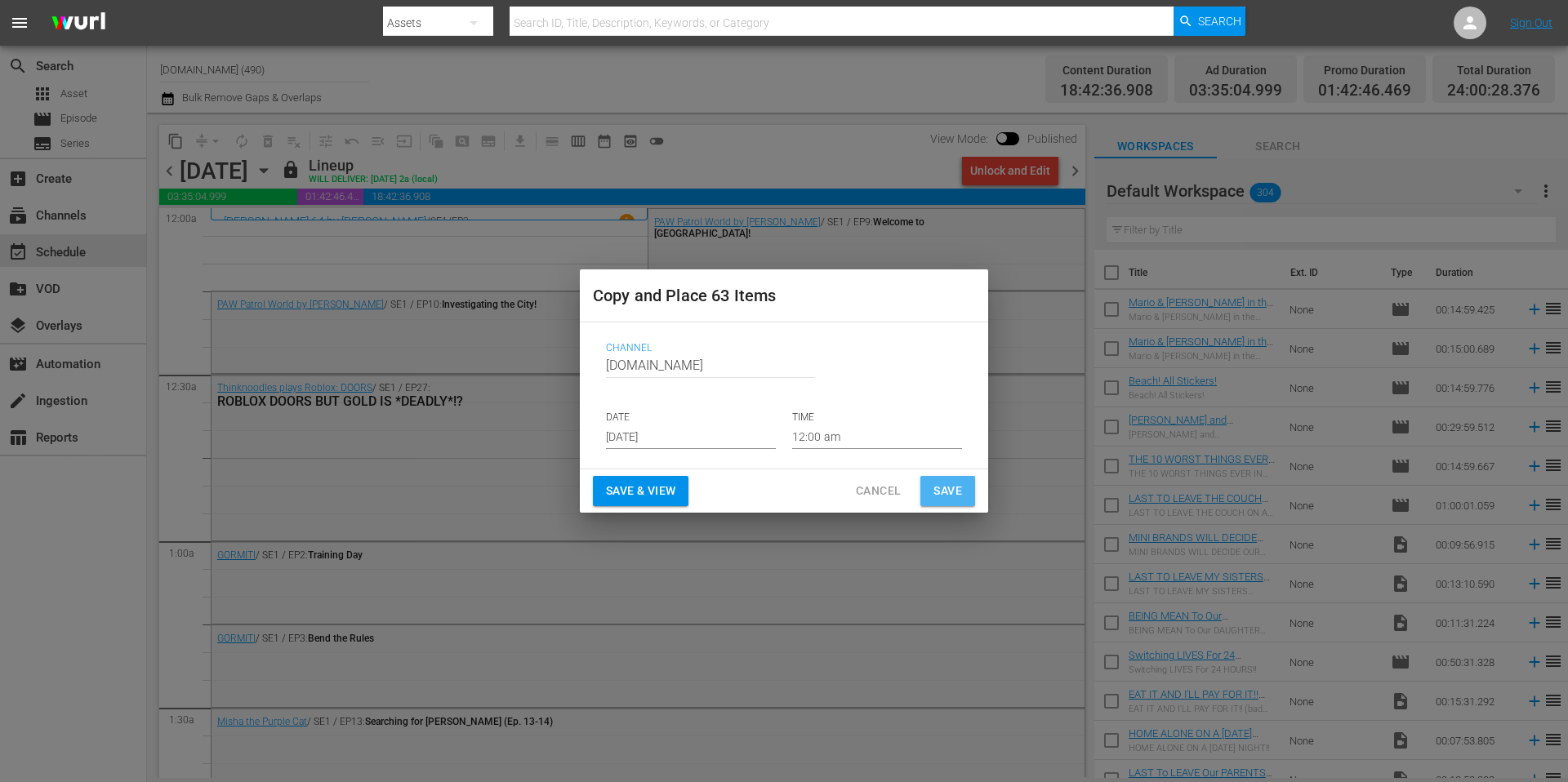
click at [940, 488] on span "Save" at bounding box center [948, 491] width 29 height 20
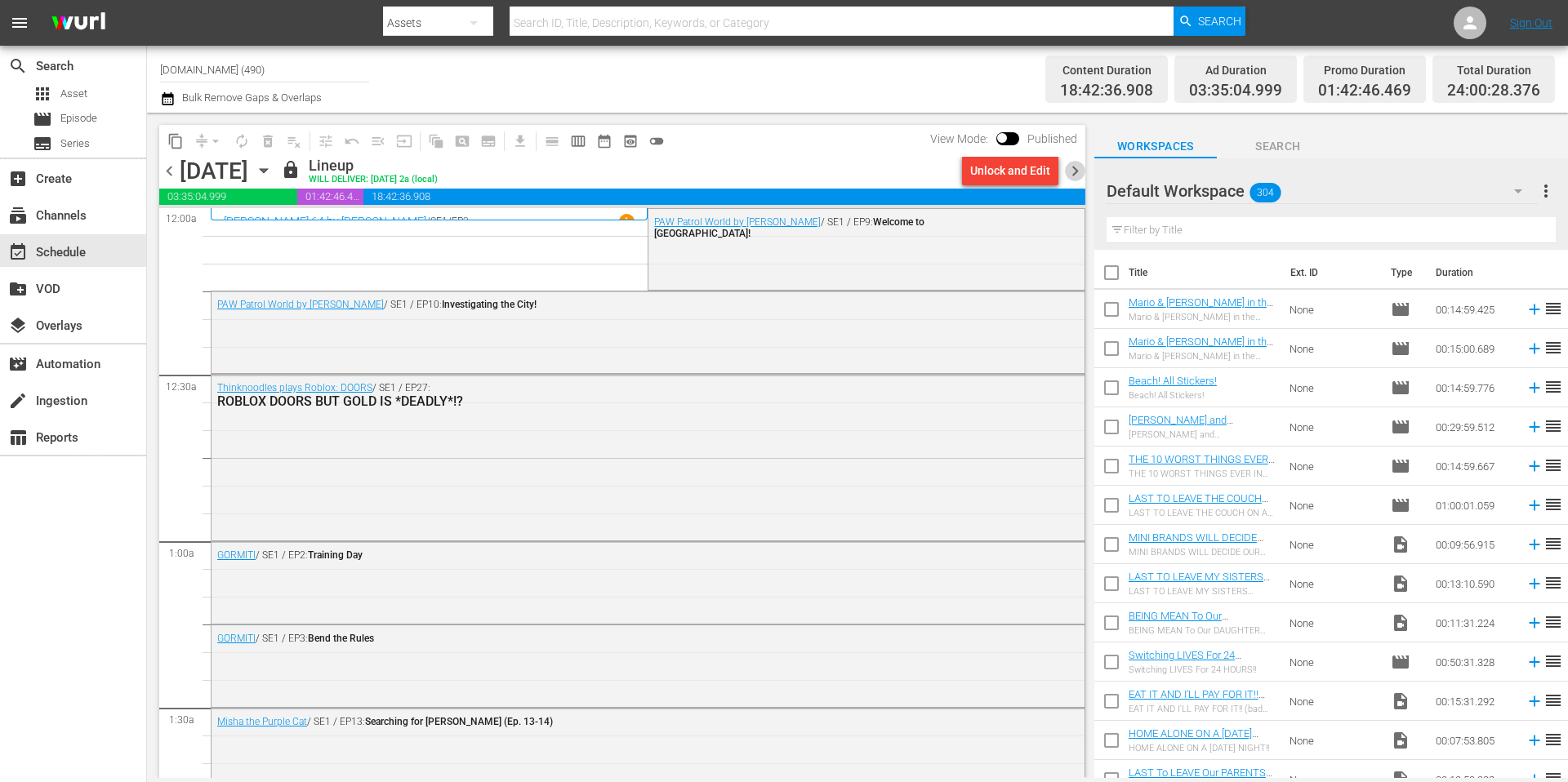
click at [1081, 176] on span "chevron_right" at bounding box center [1075, 170] width 20 height 20
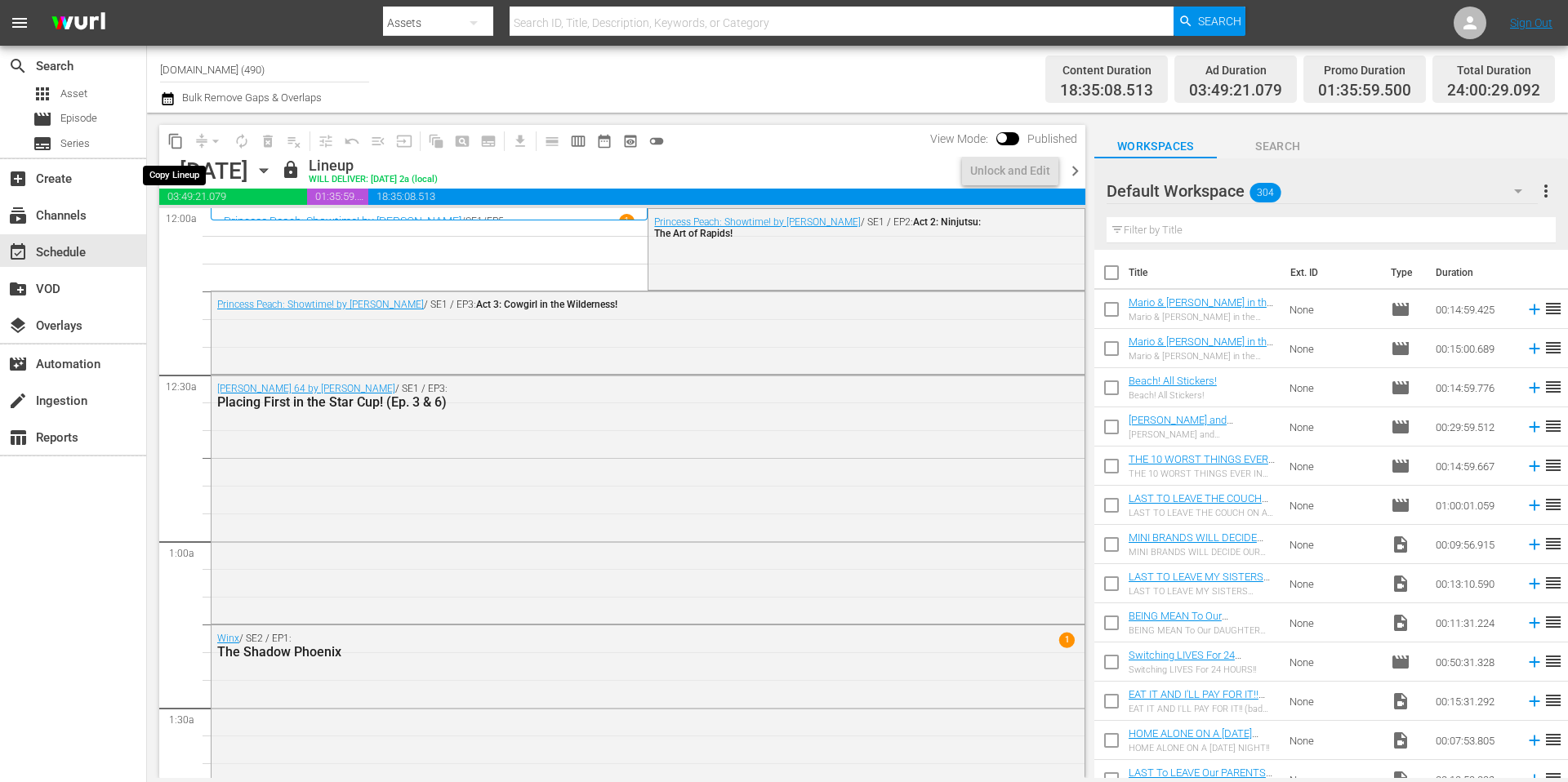
click at [179, 144] on span "content_copy" at bounding box center [175, 140] width 16 height 16
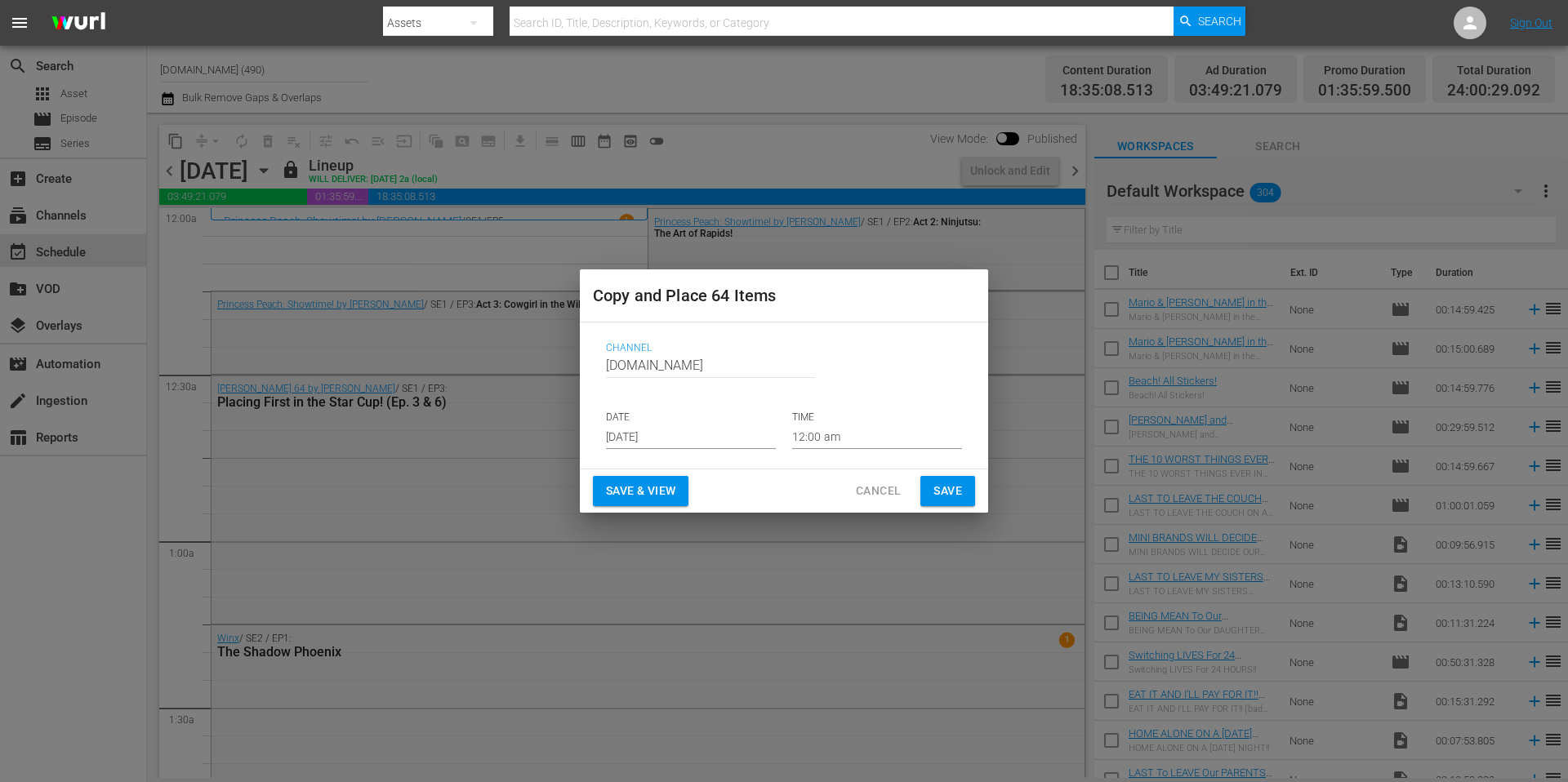
click at [695, 434] on input "[DATE]" at bounding box center [691, 436] width 170 height 24
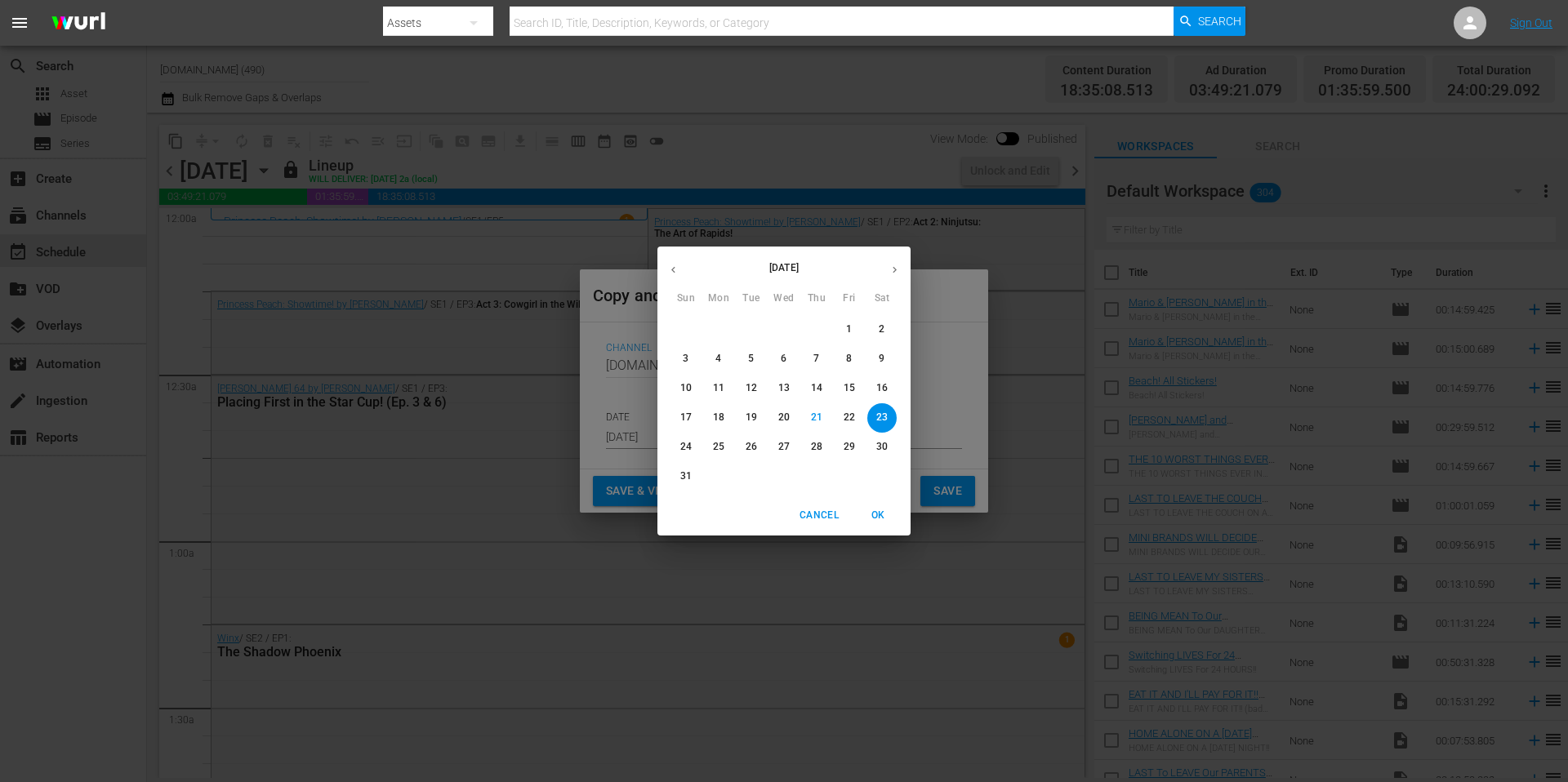
click at [896, 273] on icon "button" at bounding box center [895, 269] width 13 height 13
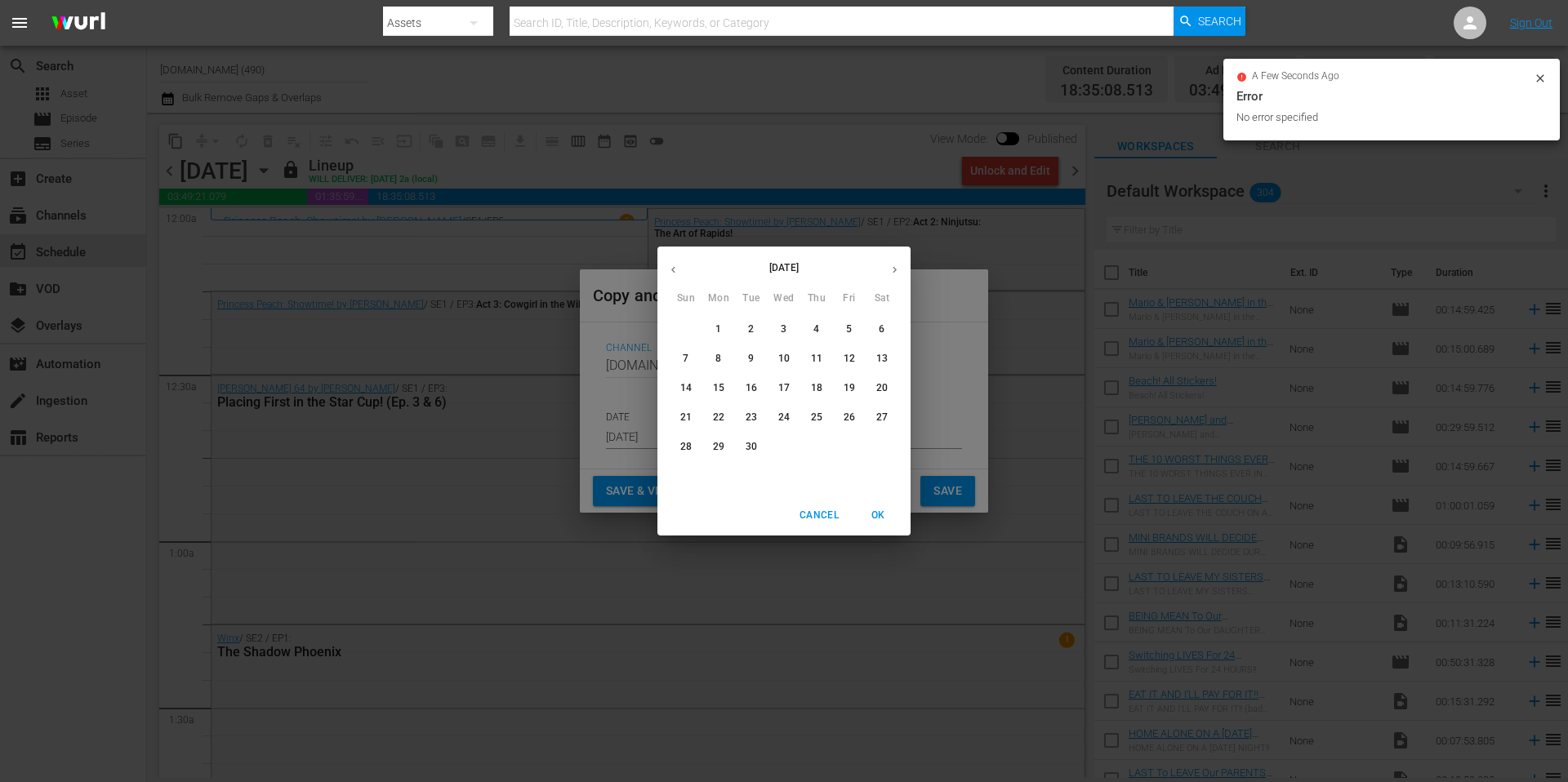
click at [851, 355] on p "12" at bounding box center [849, 359] width 12 height 13
type input "Sep 12th 2025"
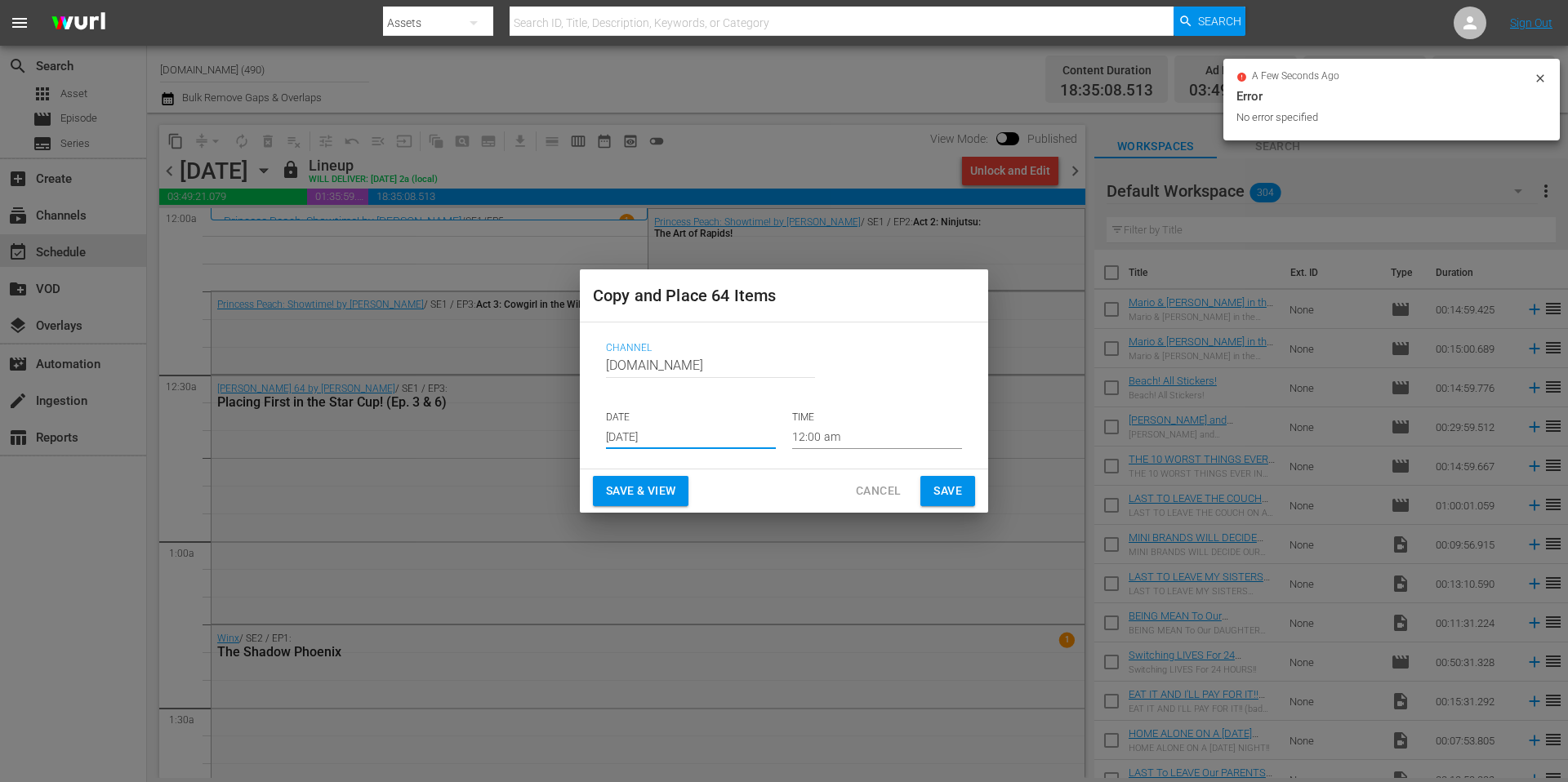
click at [951, 489] on span "Save" at bounding box center [948, 491] width 29 height 20
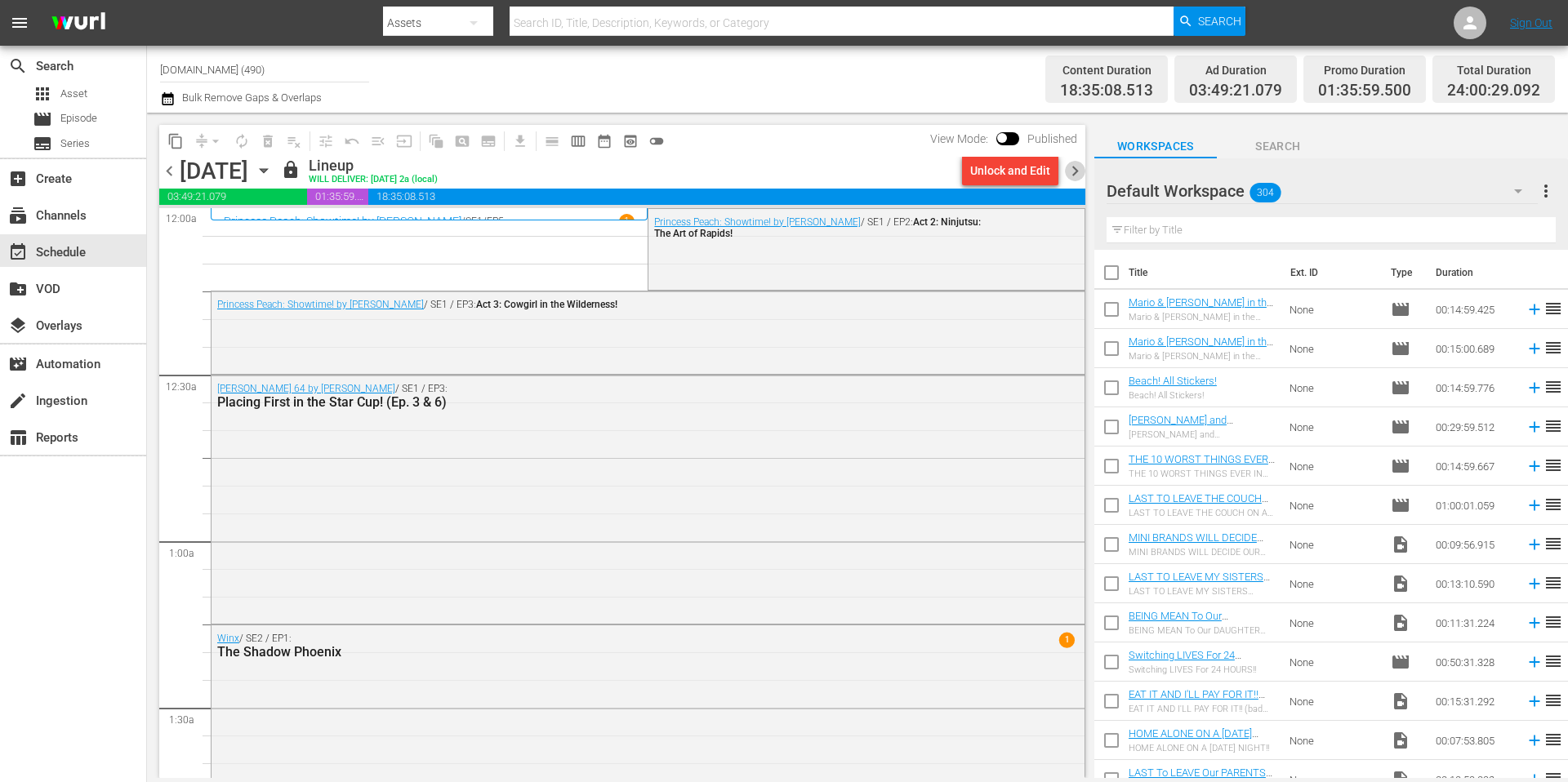
click at [1075, 171] on span "chevron_right" at bounding box center [1075, 170] width 20 height 20
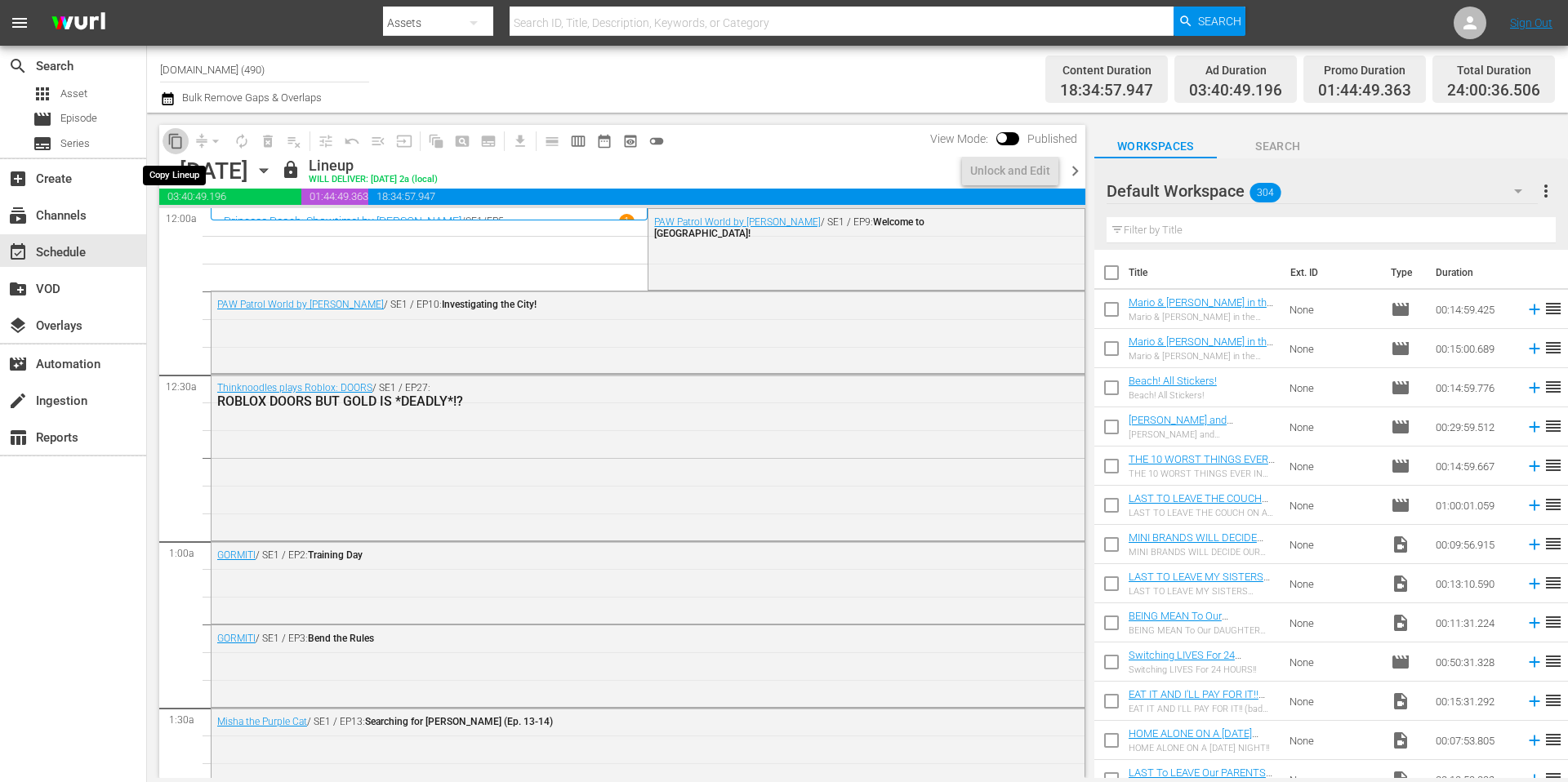
click at [178, 140] on span "content_copy" at bounding box center [175, 140] width 16 height 16
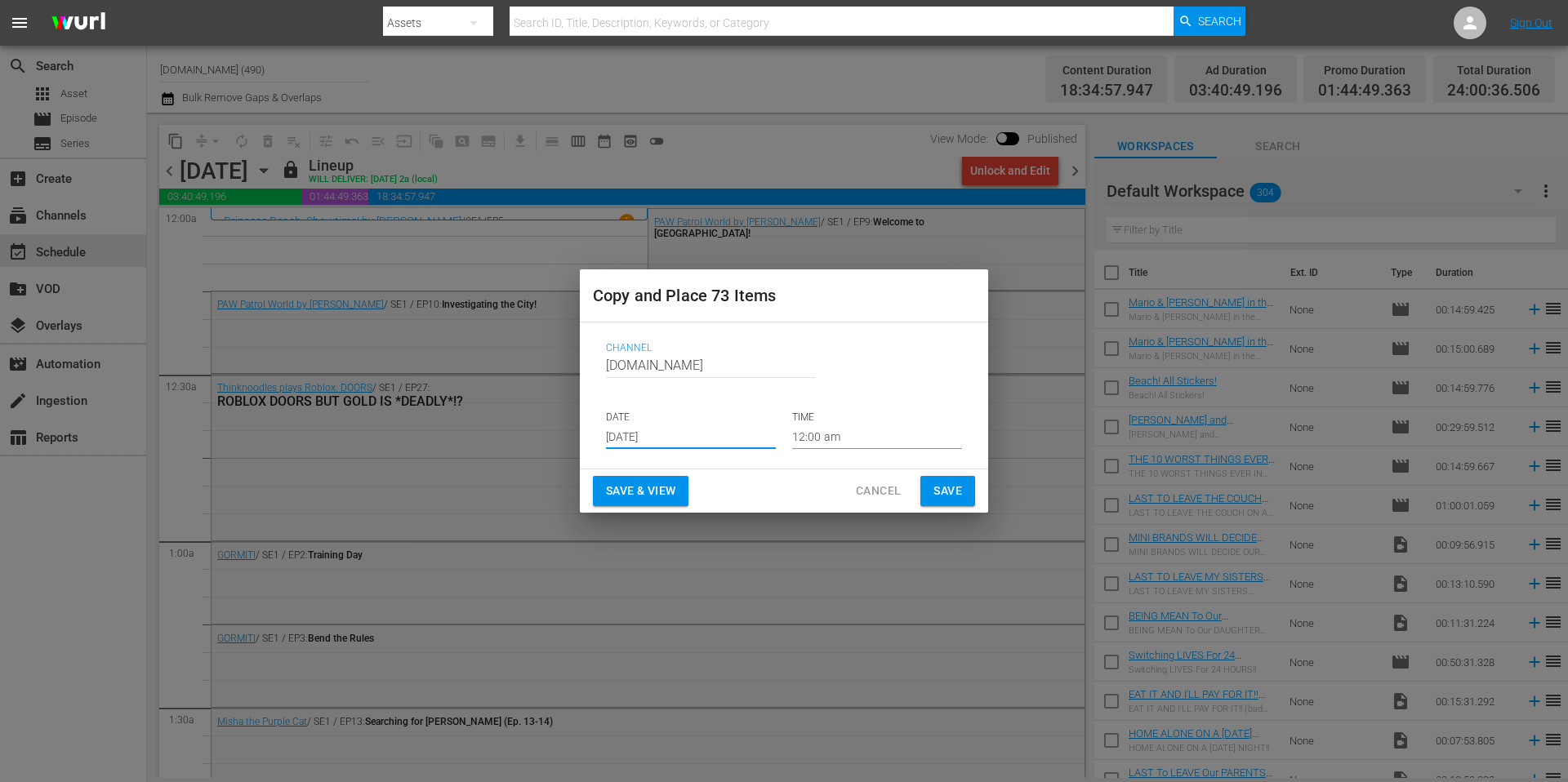
click at [681, 438] on input "[DATE]" at bounding box center [691, 436] width 170 height 24
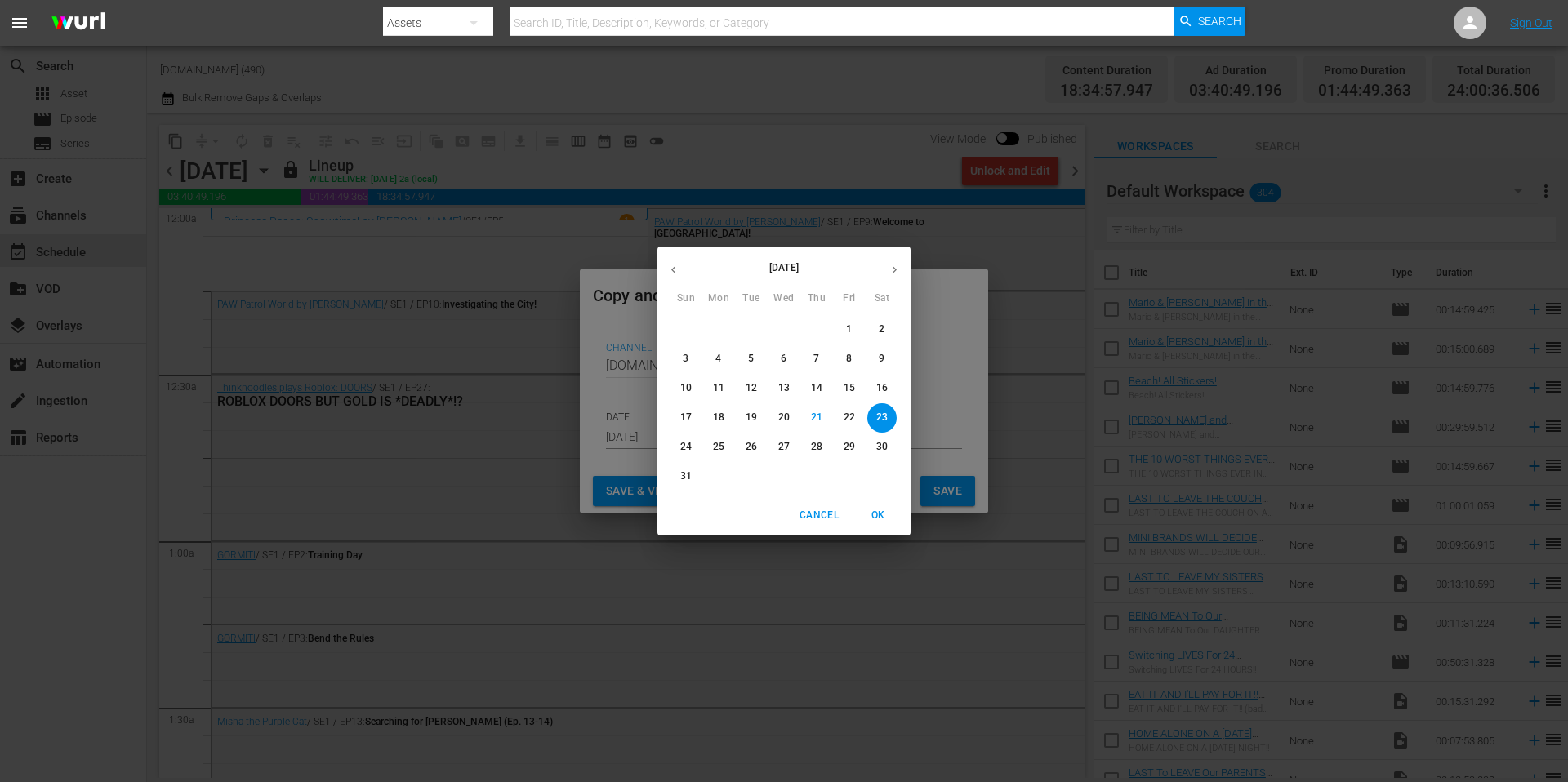
click at [897, 267] on icon "button" at bounding box center [895, 269] width 13 height 13
click at [876, 361] on p "13" at bounding box center [882, 359] width 12 height 13
type input "Sep 13th 2025"
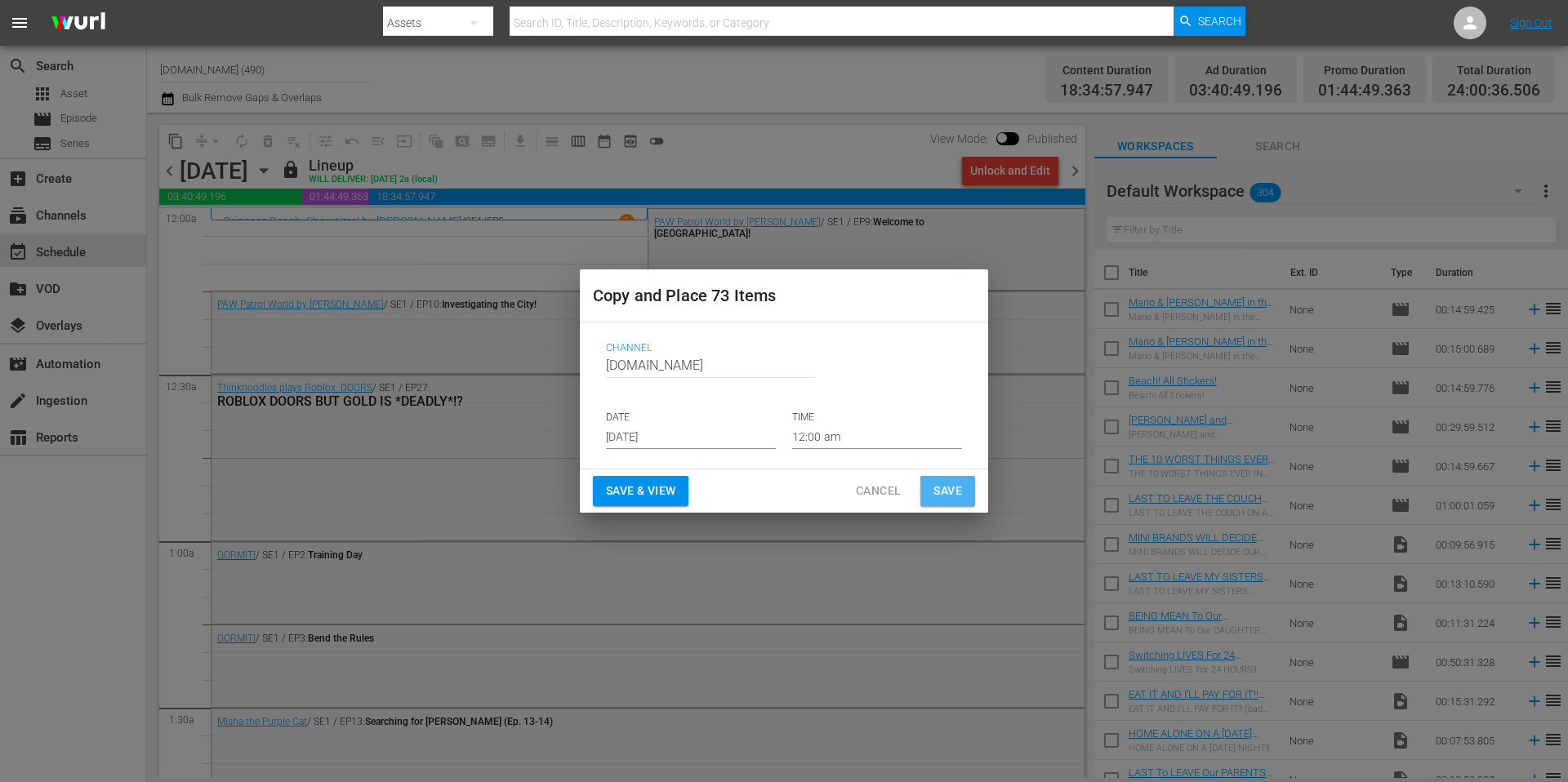
click at [947, 490] on span "Save" at bounding box center [948, 491] width 29 height 20
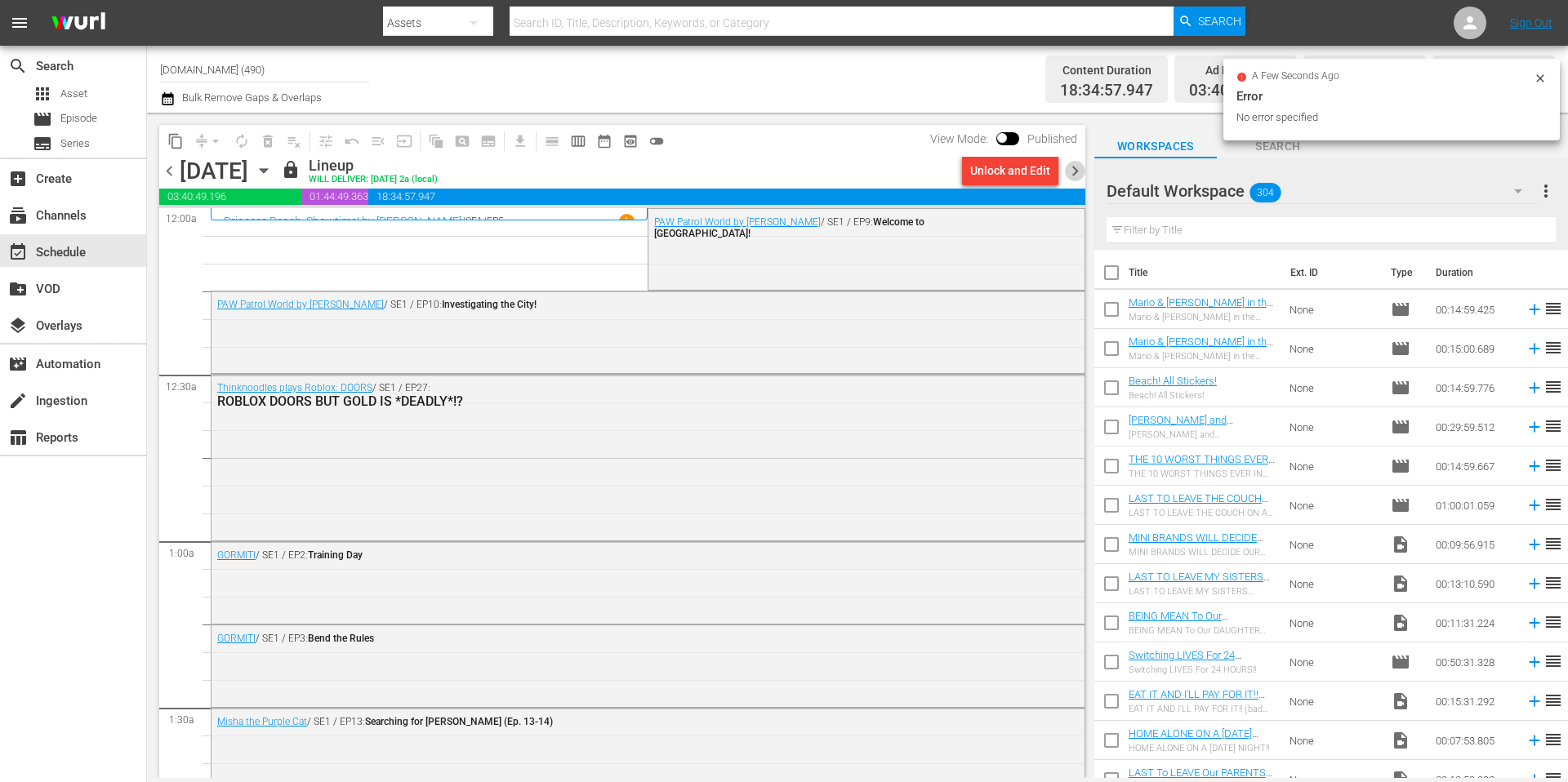
click at [1078, 170] on span "chevron_right" at bounding box center [1075, 170] width 20 height 20
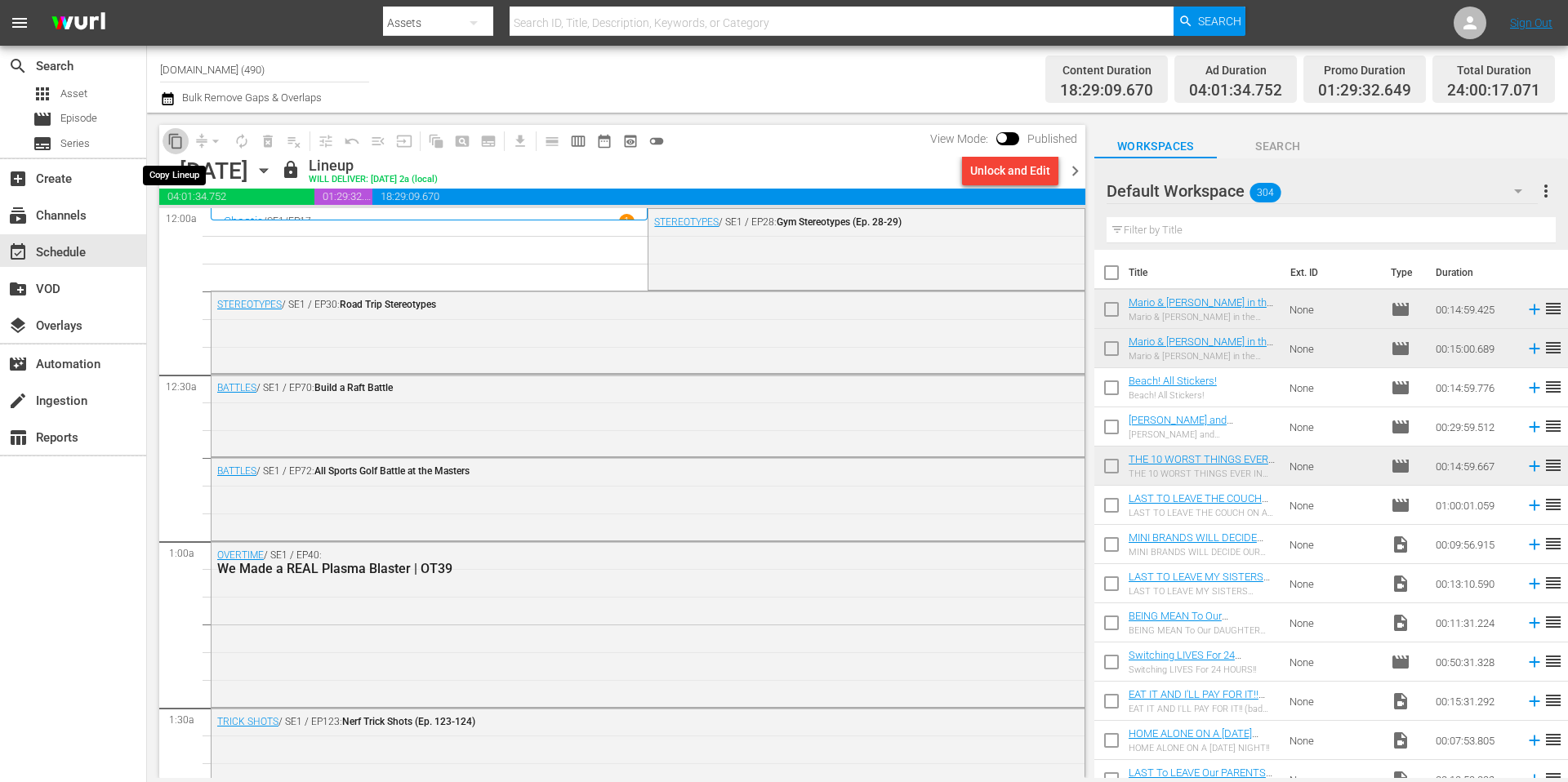
click at [179, 139] on span "content_copy" at bounding box center [175, 140] width 16 height 16
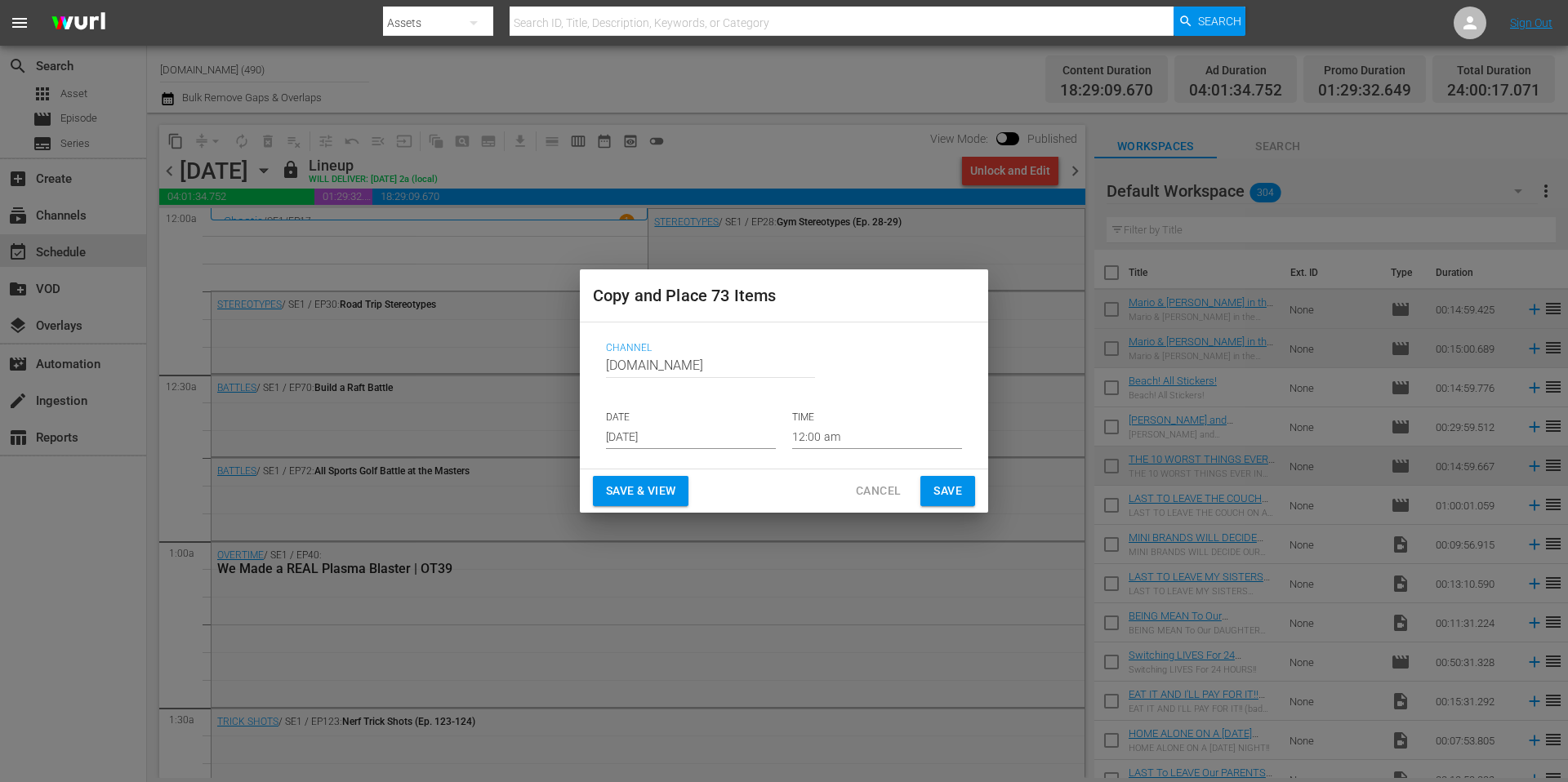
click at [674, 433] on input "[DATE]" at bounding box center [691, 436] width 170 height 24
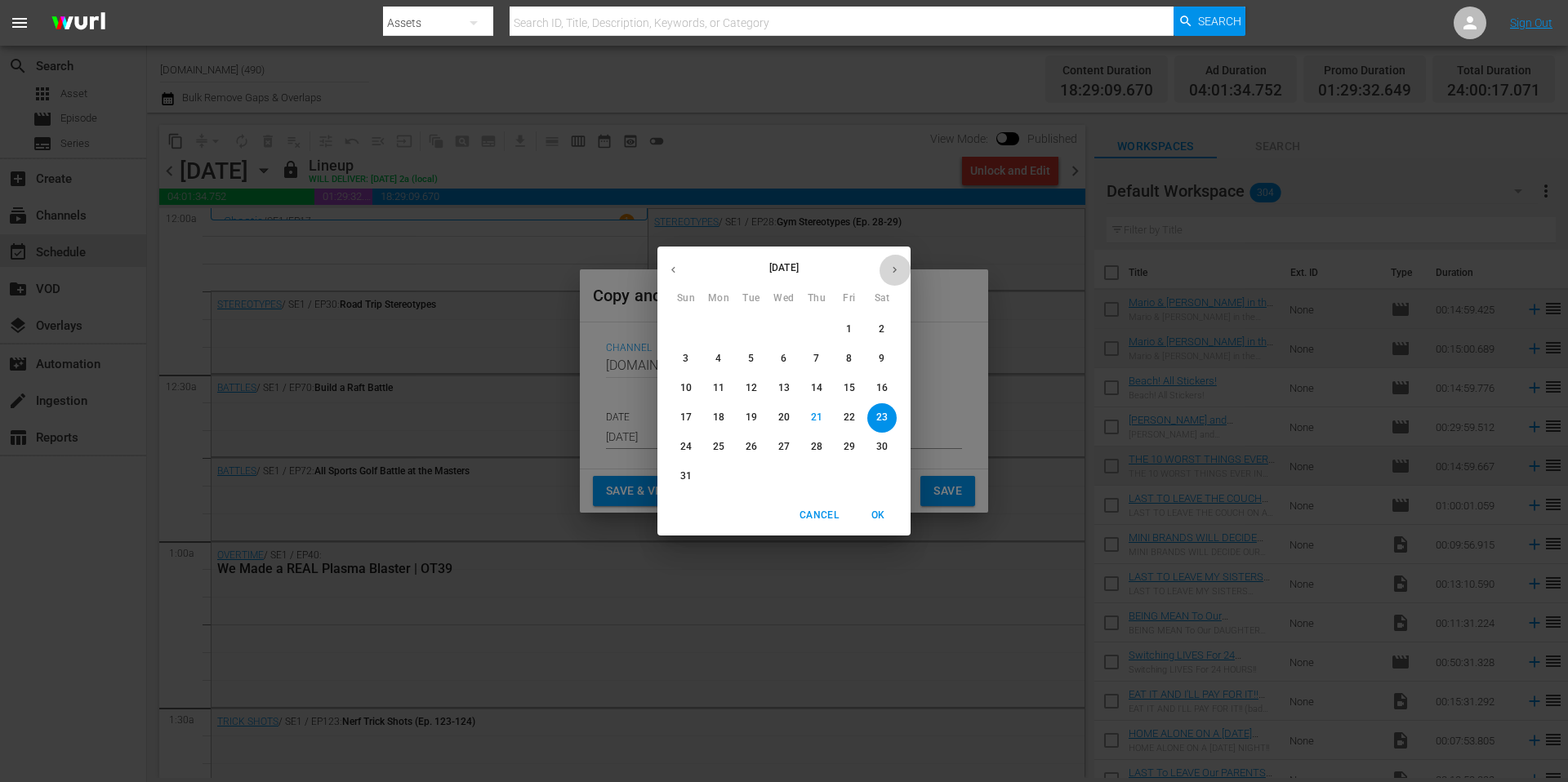
click at [895, 269] on icon "button" at bounding box center [895, 270] width 4 height 7
click at [683, 384] on p "14" at bounding box center [686, 388] width 12 height 13
type input "Sep 14th 2025"
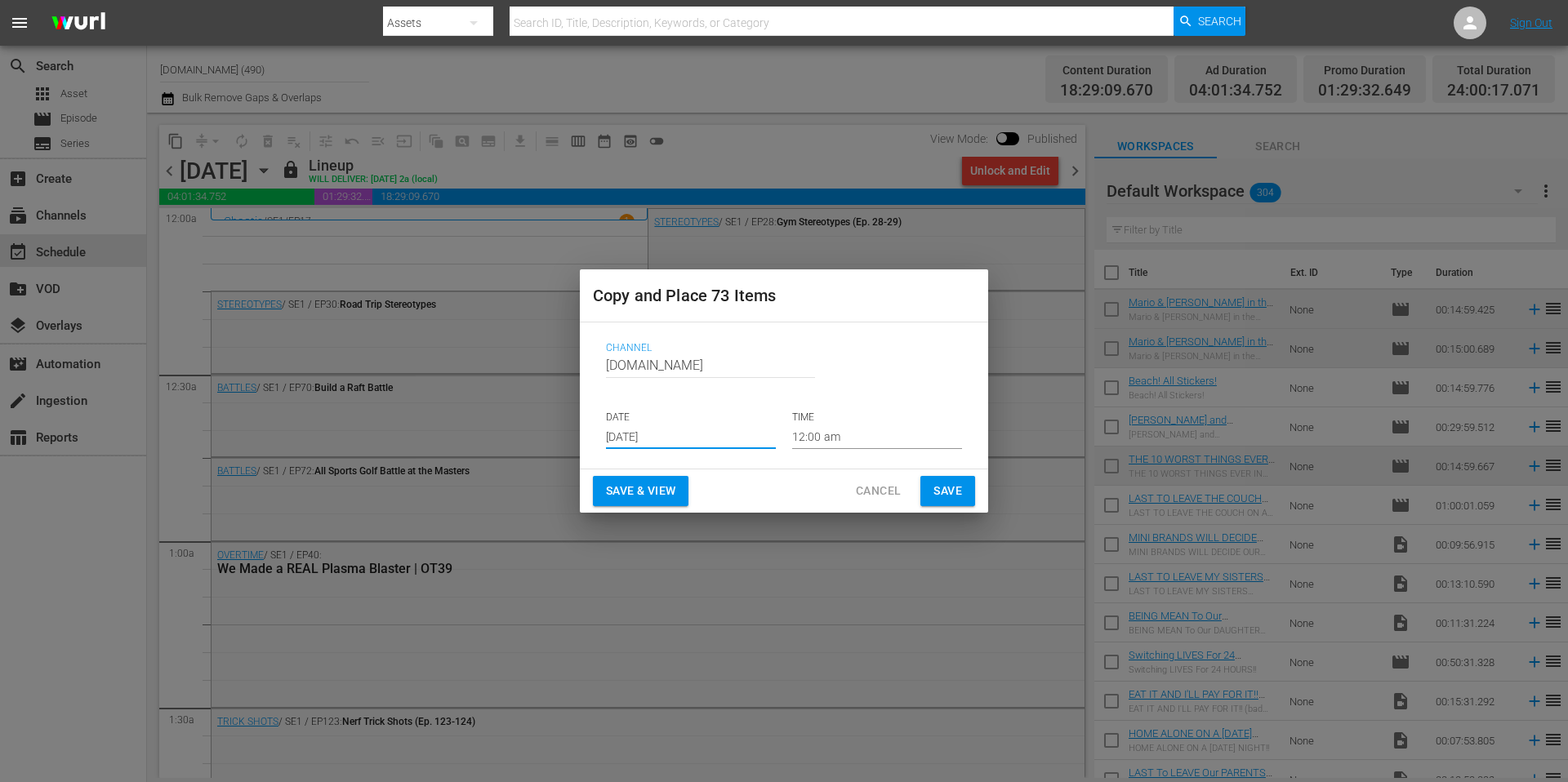
click at [959, 485] on span "Save" at bounding box center [948, 491] width 29 height 20
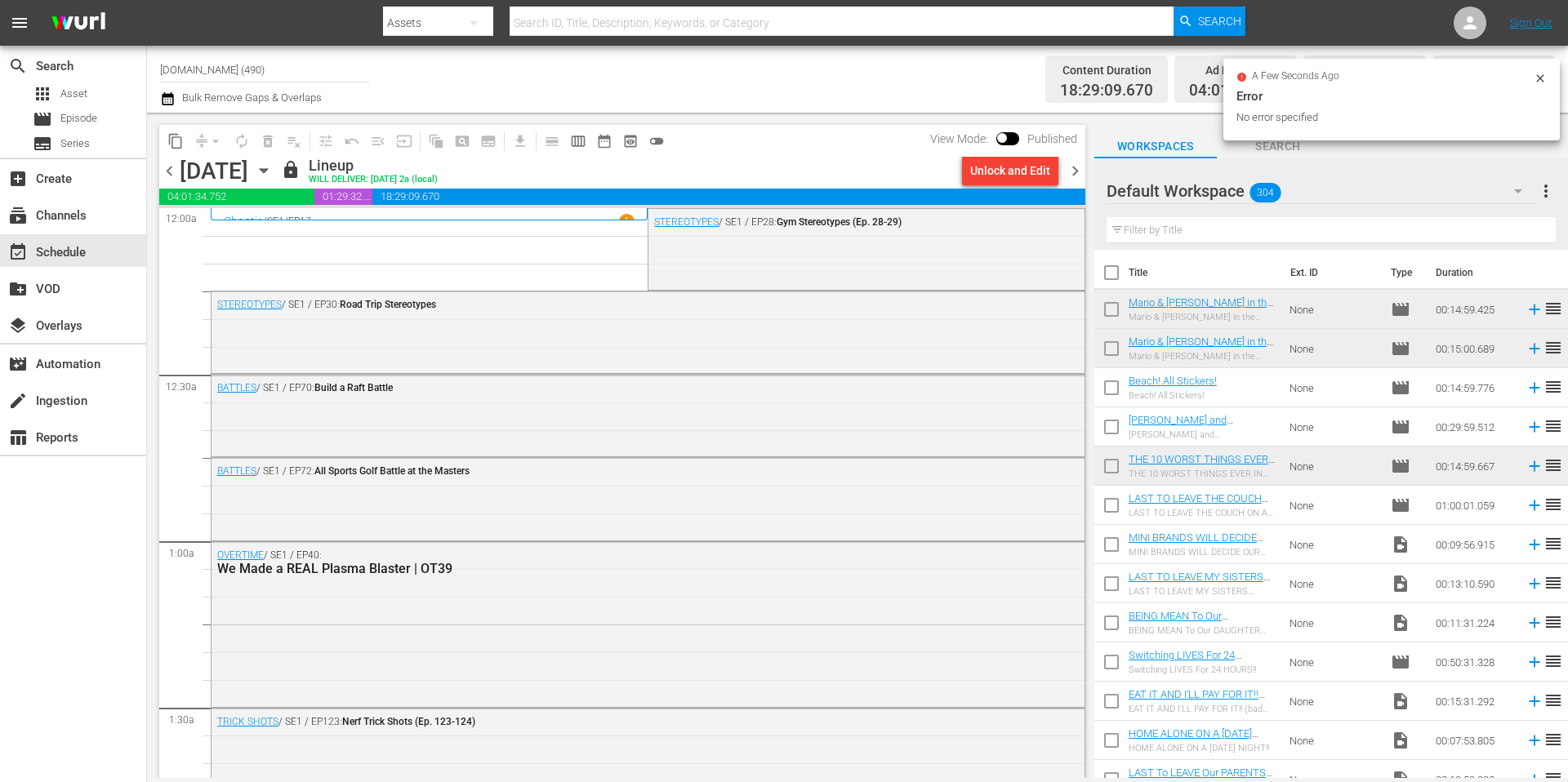
click at [1078, 173] on span "chevron_right" at bounding box center [1075, 170] width 20 height 20
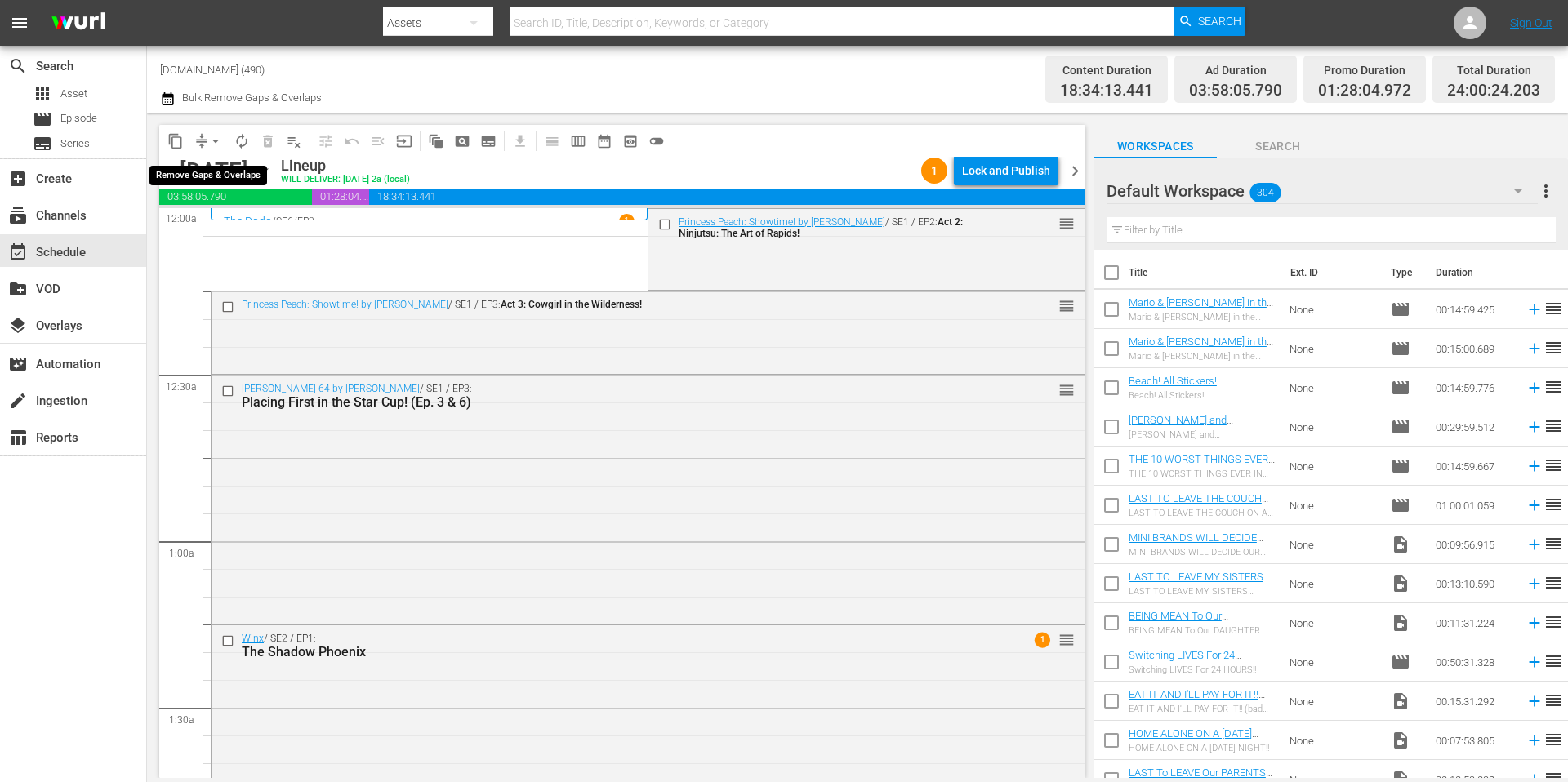
click at [206, 139] on button "arrow_drop_down" at bounding box center [215, 140] width 26 height 26
click at [245, 175] on li "Align to Midnight" at bounding box center [216, 174] width 171 height 27
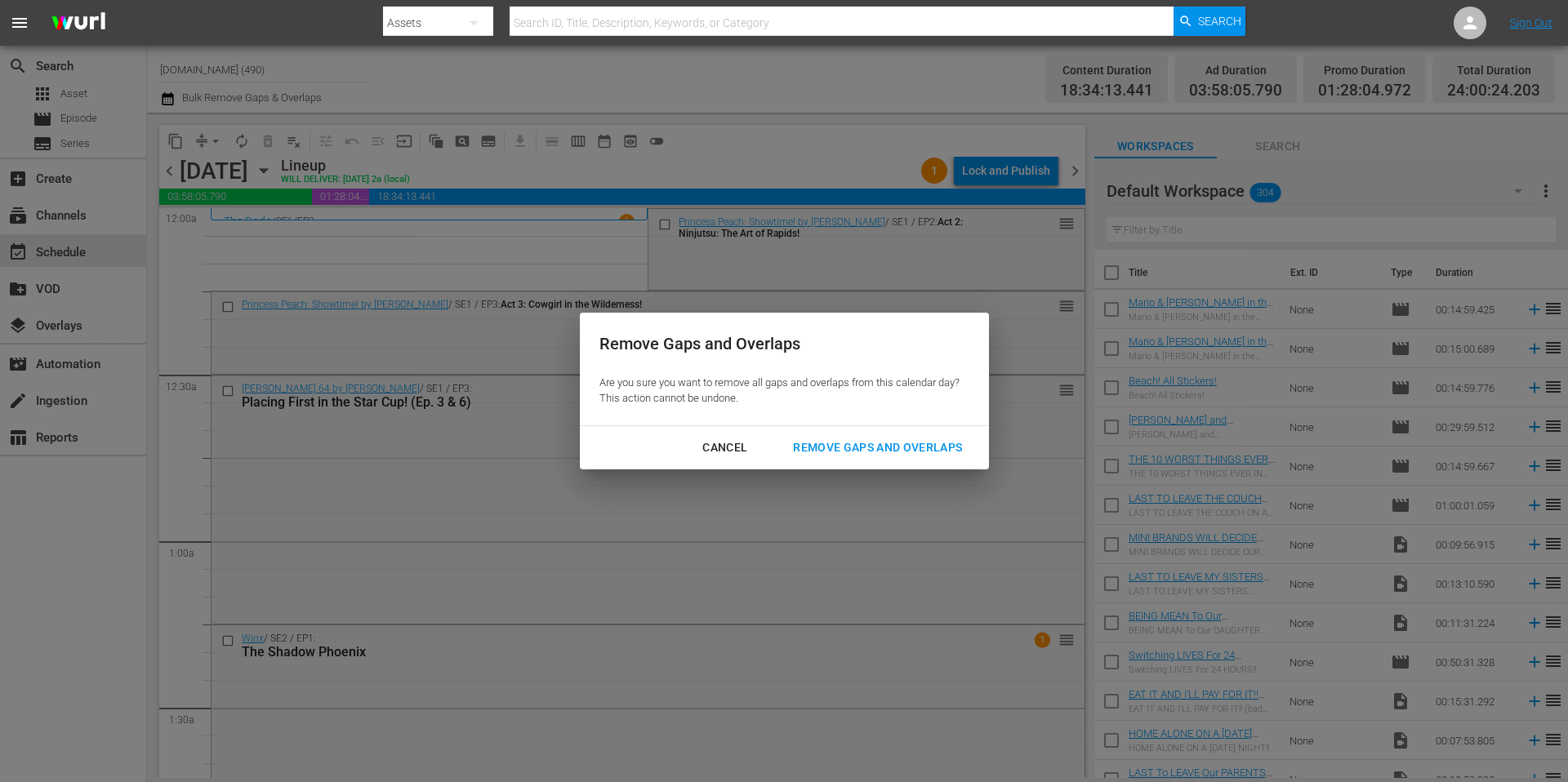
click at [901, 447] on div "Remove Gaps and Overlaps" at bounding box center [877, 447] width 195 height 20
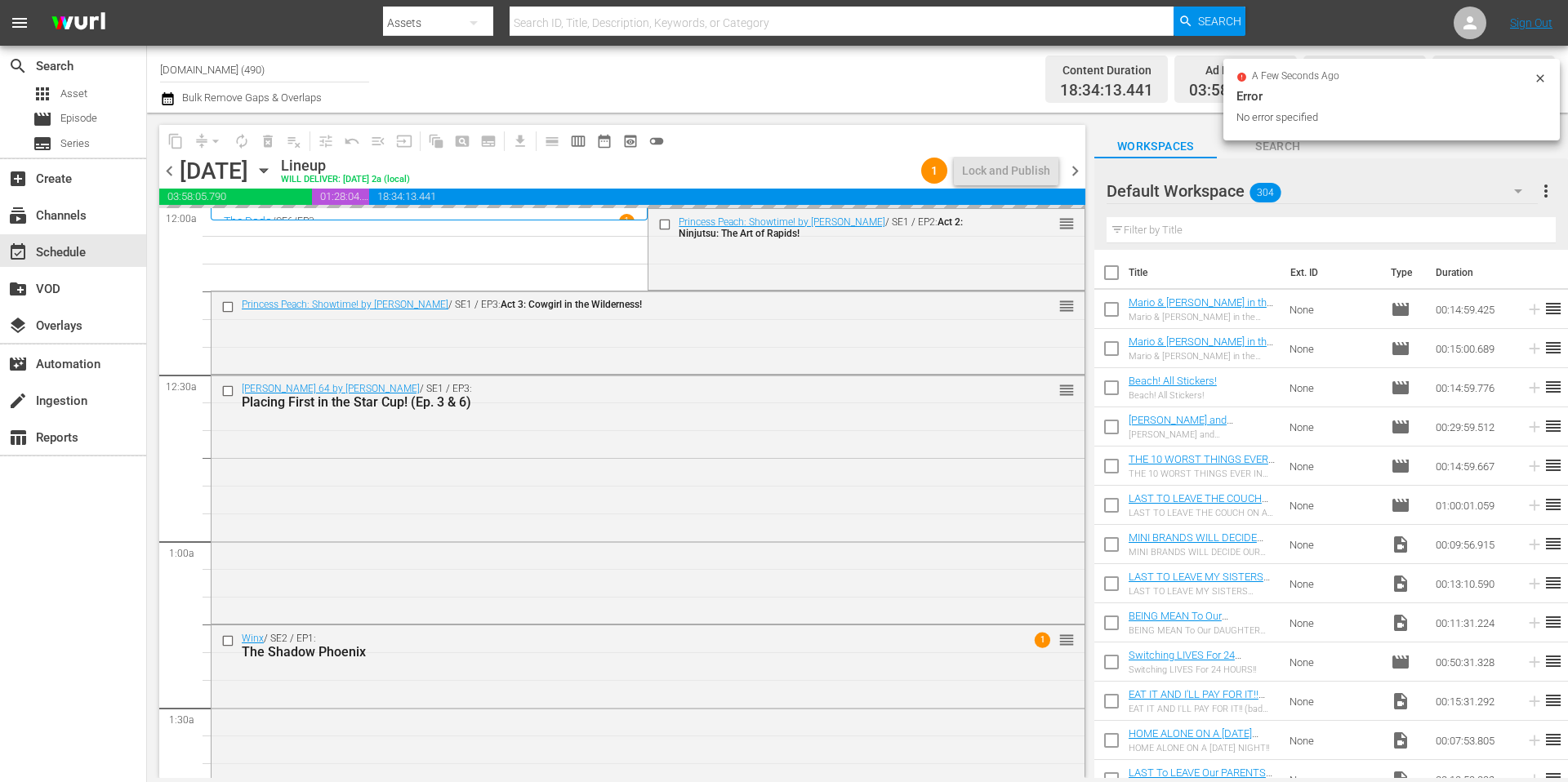
click at [731, 68] on div "Channel Title [DOMAIN_NAME] (490) Bulk Remove Gaps & Overlaps" at bounding box center [540, 79] width 761 height 59
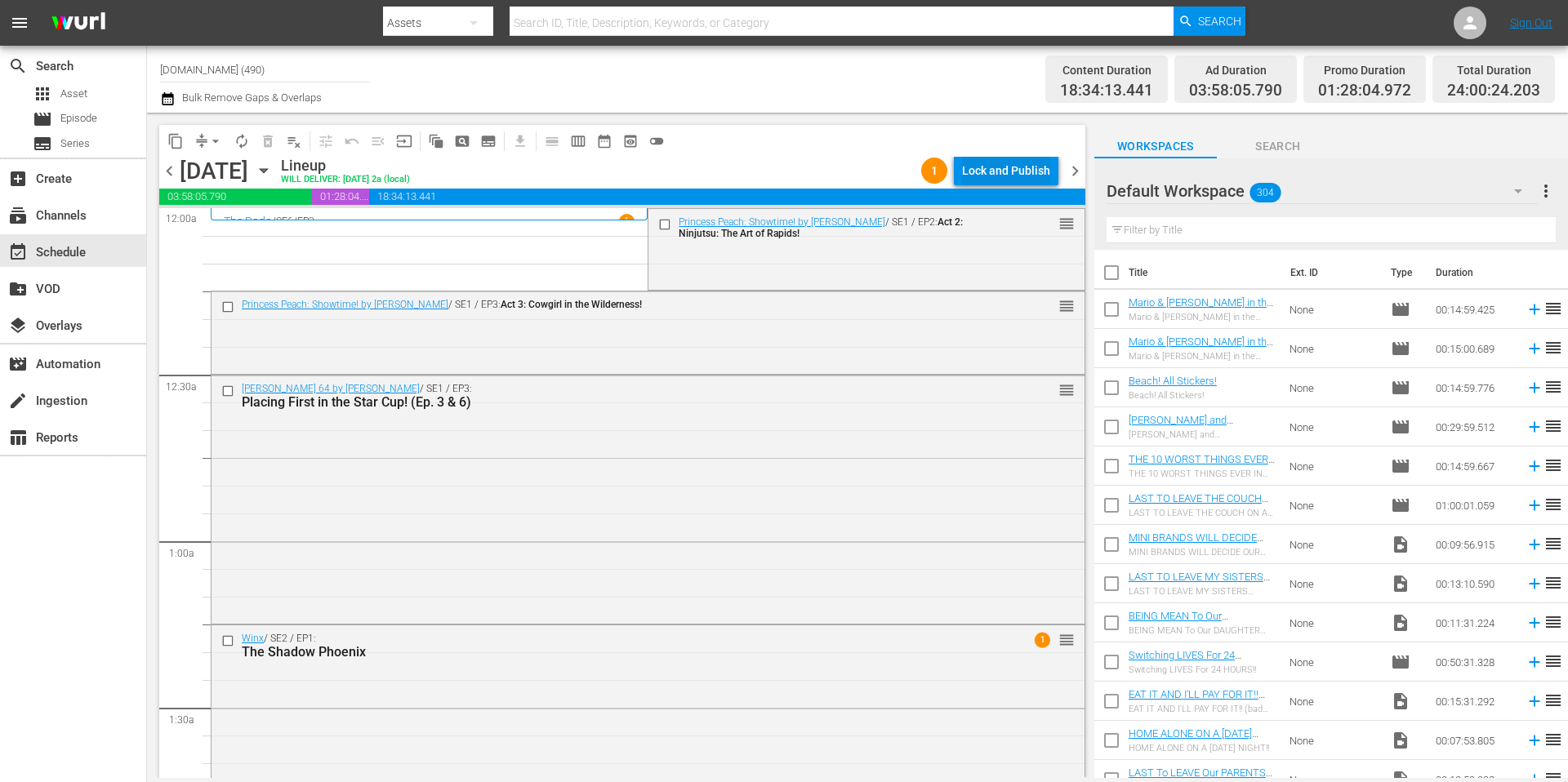
click at [1022, 176] on div "Lock and Publish" at bounding box center [1006, 170] width 89 height 30
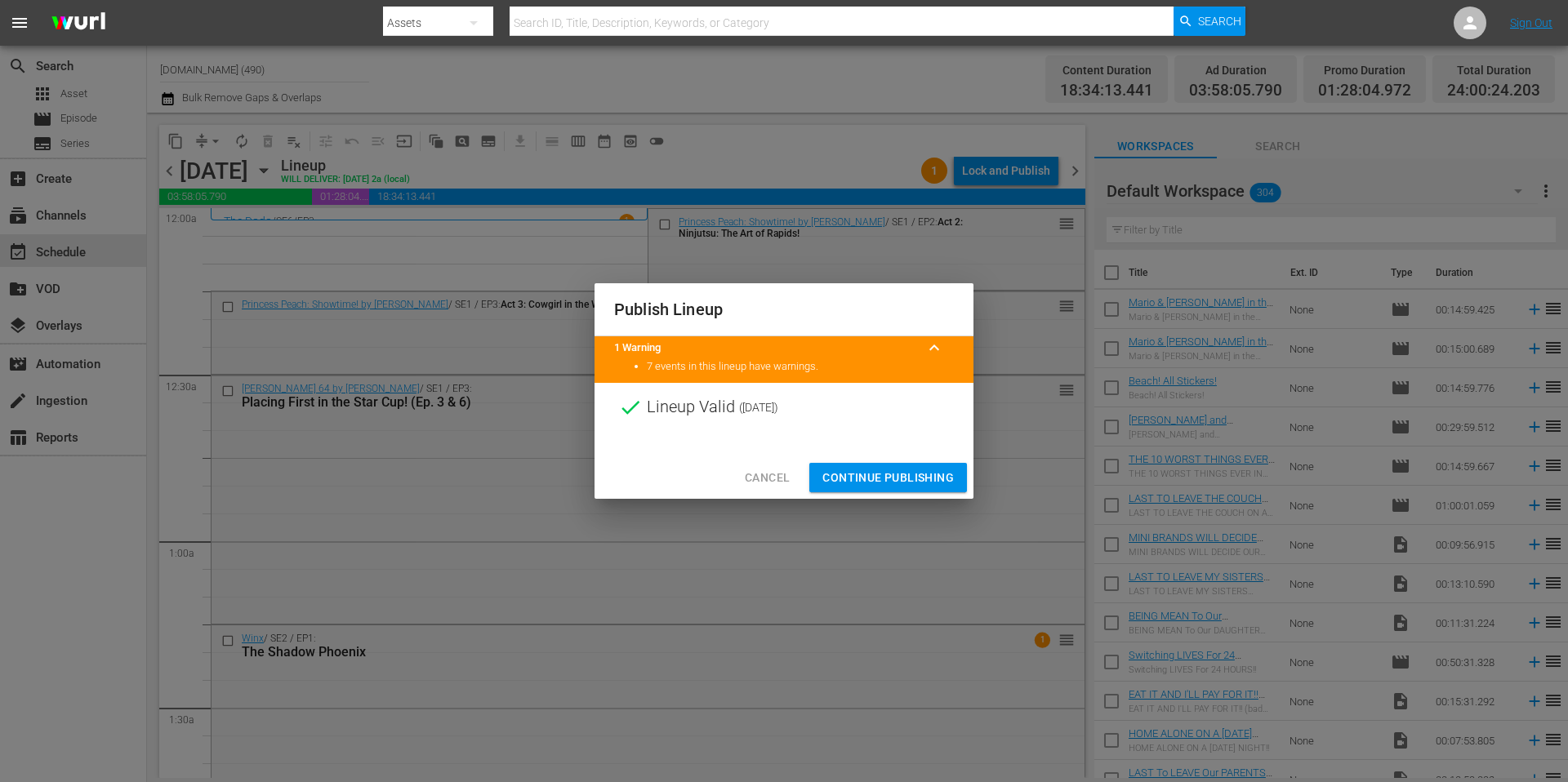
click at [880, 477] on span "Continue Publishing" at bounding box center [888, 477] width 132 height 20
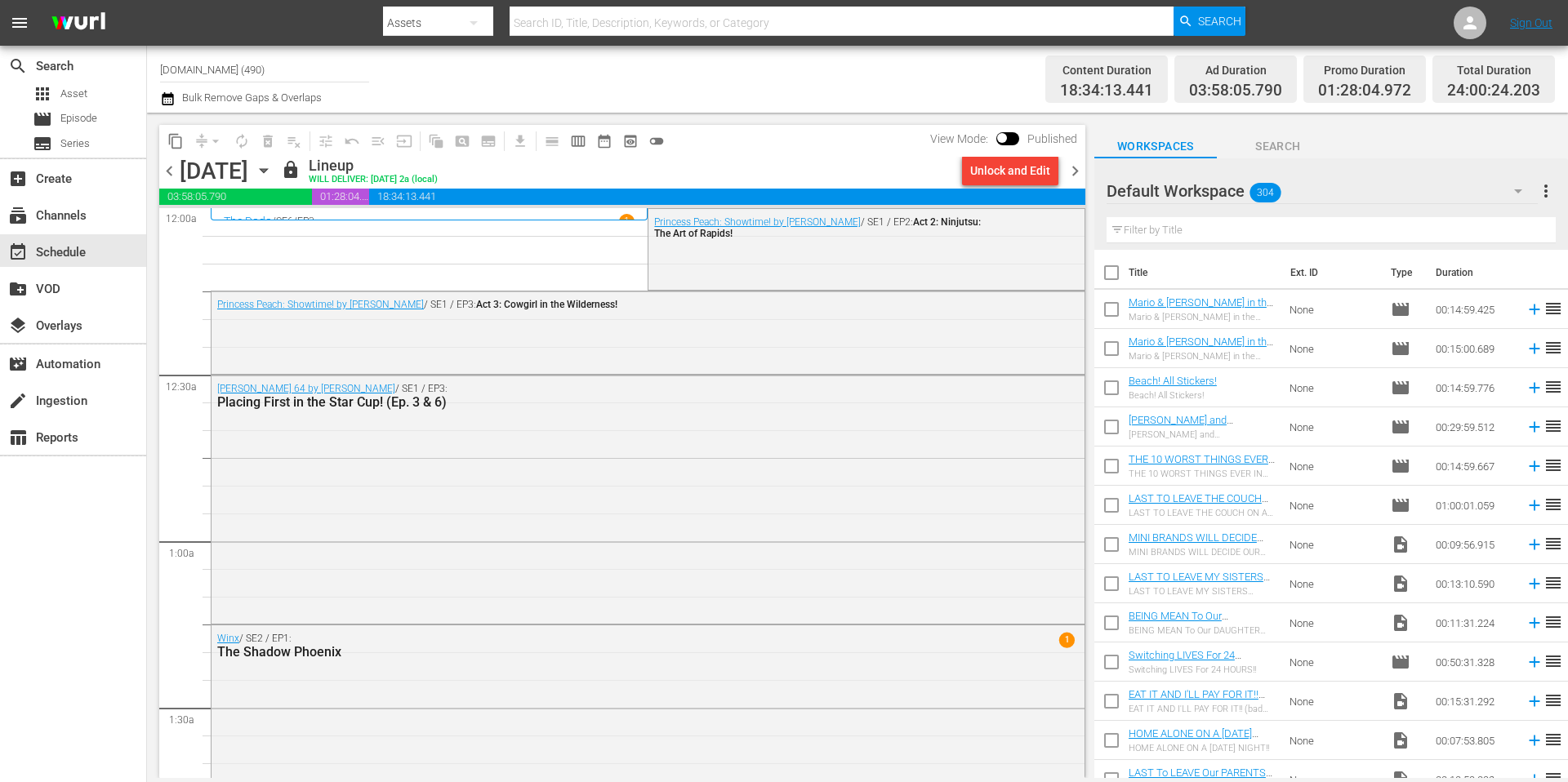
click at [993, 65] on div "Content Duration 18:34:13.441 Ad Duration 03:58:05.790 Promo Duration 01:28:04.…" at bounding box center [1238, 79] width 634 height 59
click at [1077, 167] on span "chevron_right" at bounding box center [1075, 170] width 20 height 20
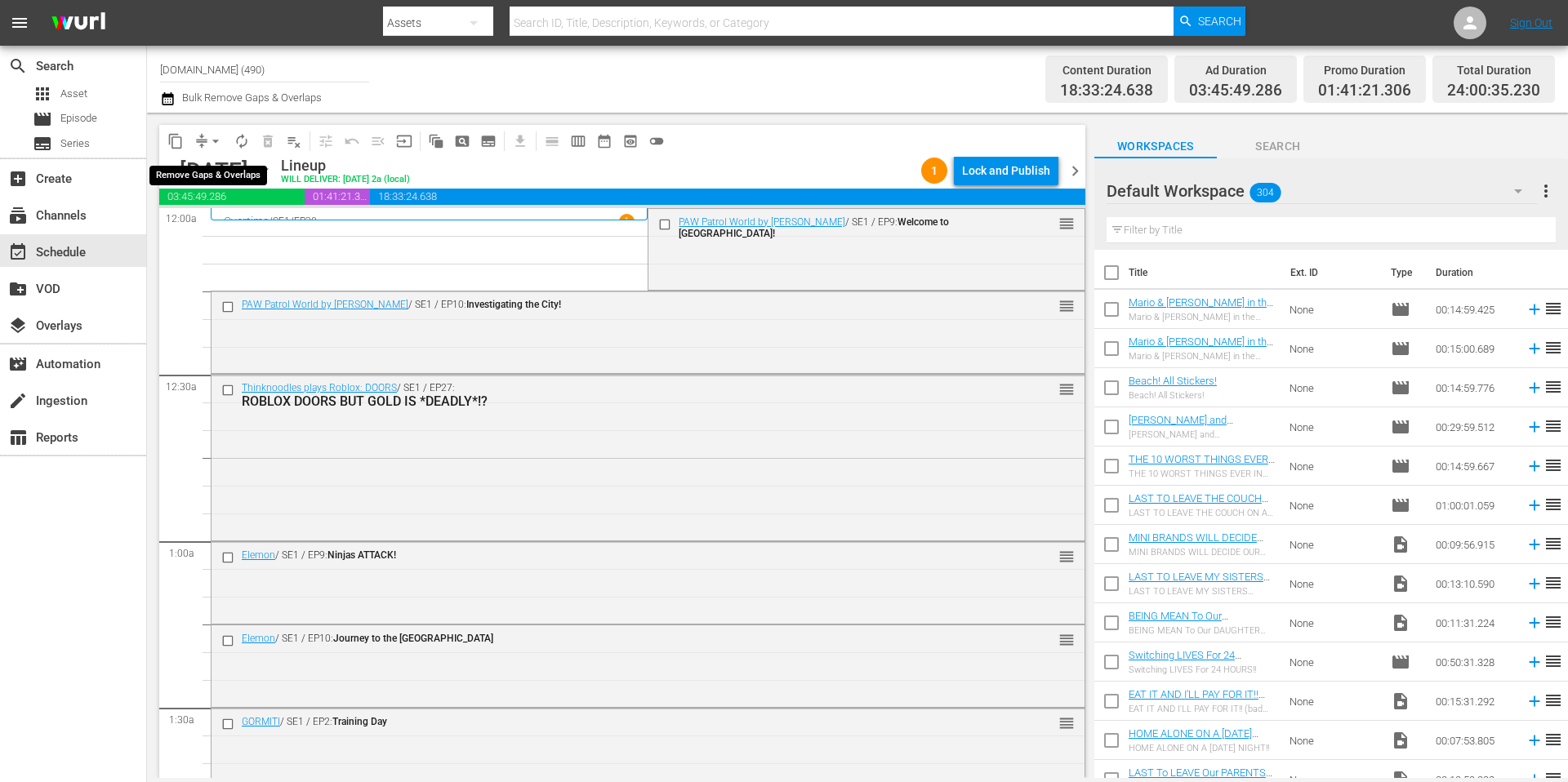
click at [212, 140] on span "arrow_drop_down" at bounding box center [215, 140] width 16 height 16
click at [213, 174] on li "Align to Midnight" at bounding box center [216, 174] width 171 height 27
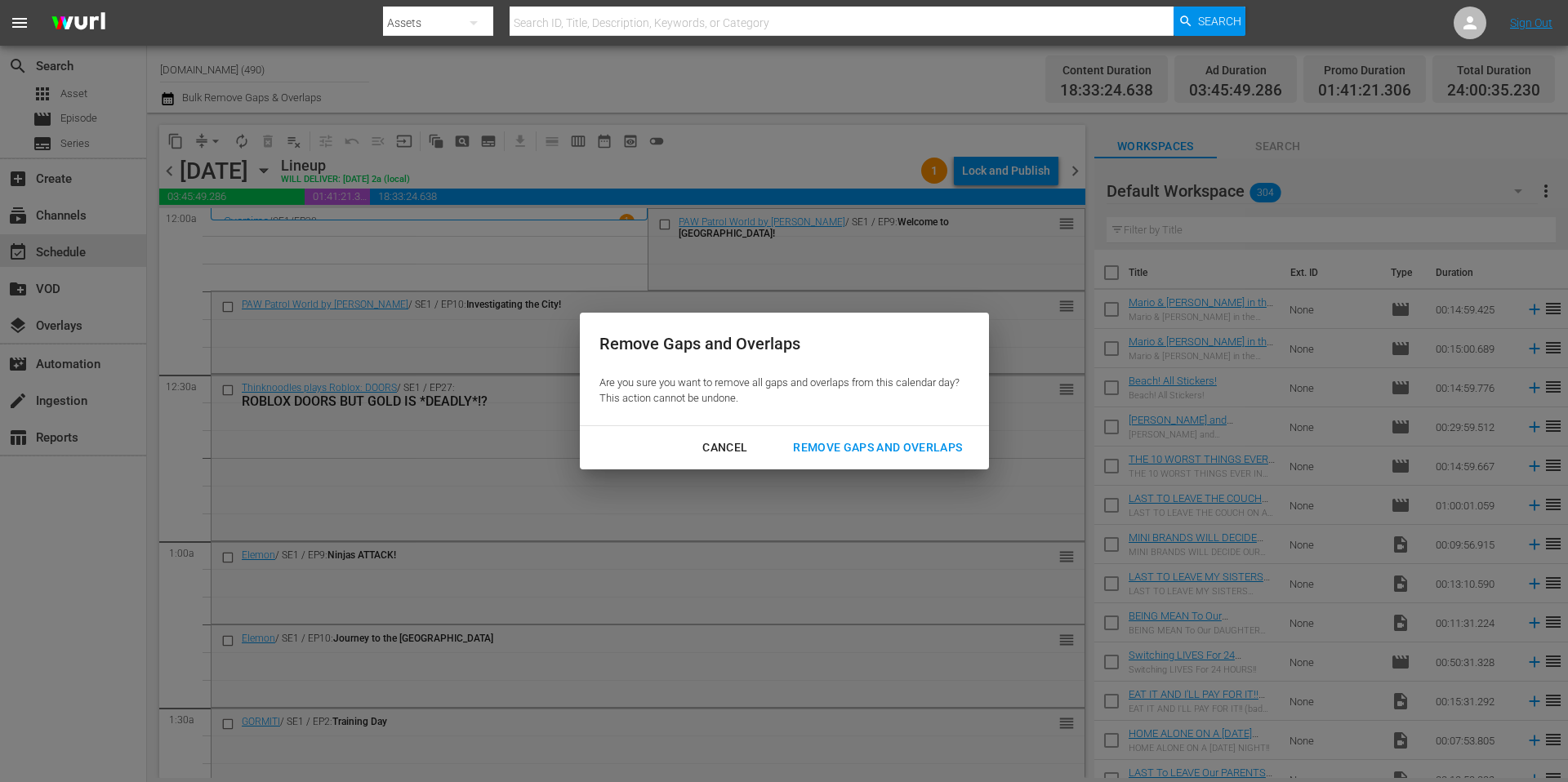
click at [873, 446] on div "Remove Gaps and Overlaps" at bounding box center [877, 447] width 195 height 20
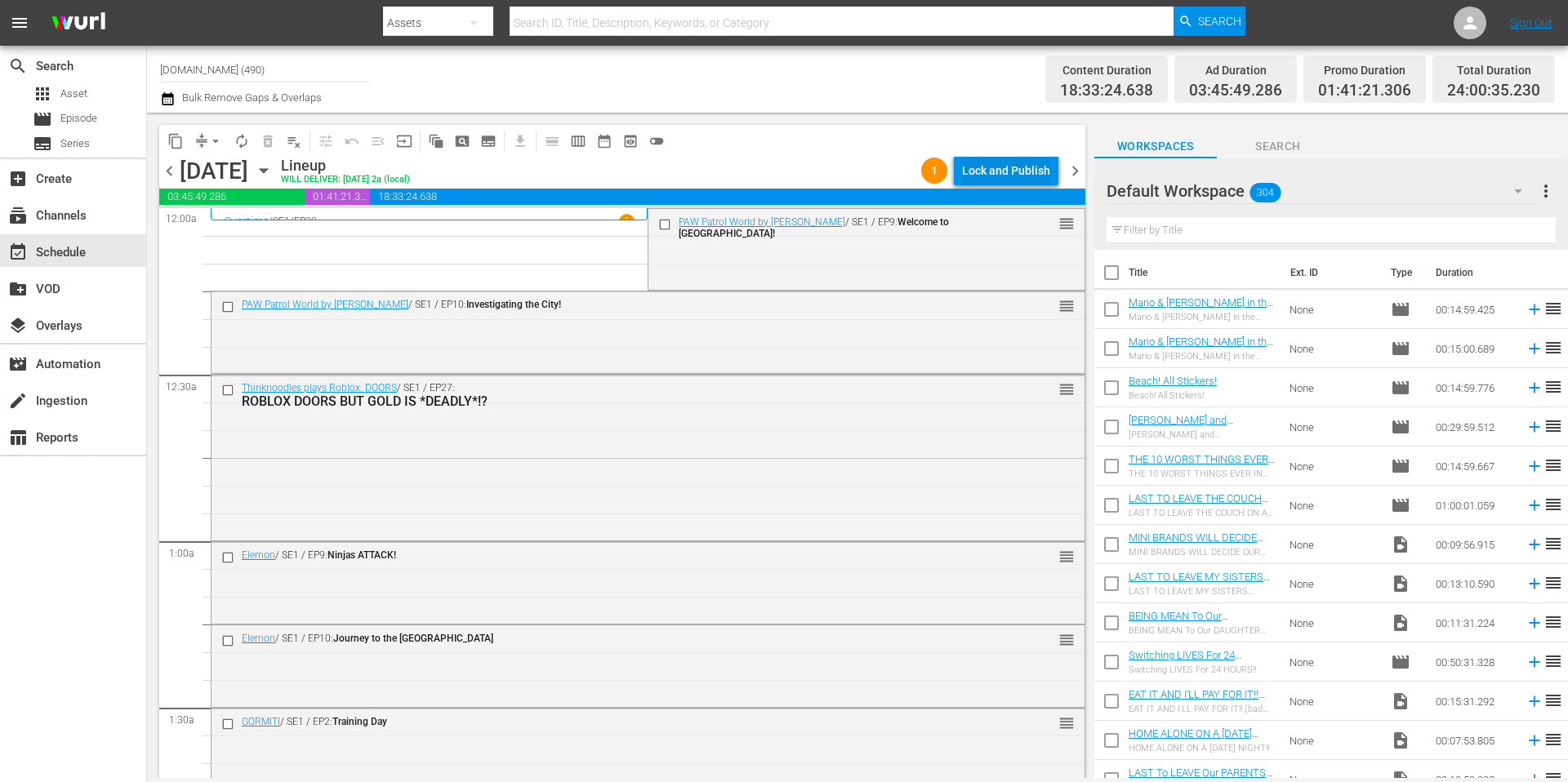
click at [1012, 173] on div "Lock and Publish" at bounding box center [1006, 170] width 89 height 30
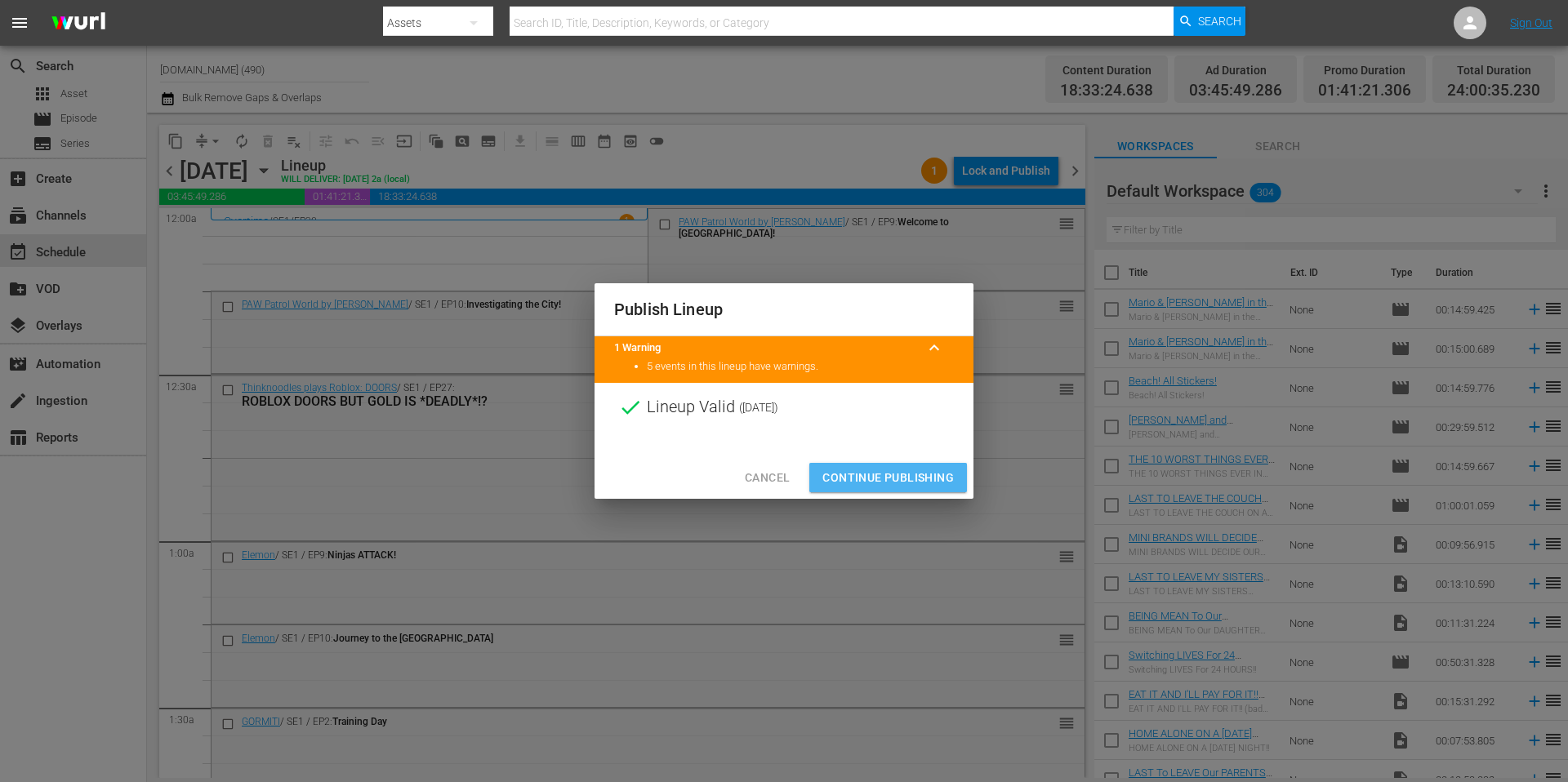
click at [923, 483] on span "Continue Publishing" at bounding box center [888, 477] width 132 height 20
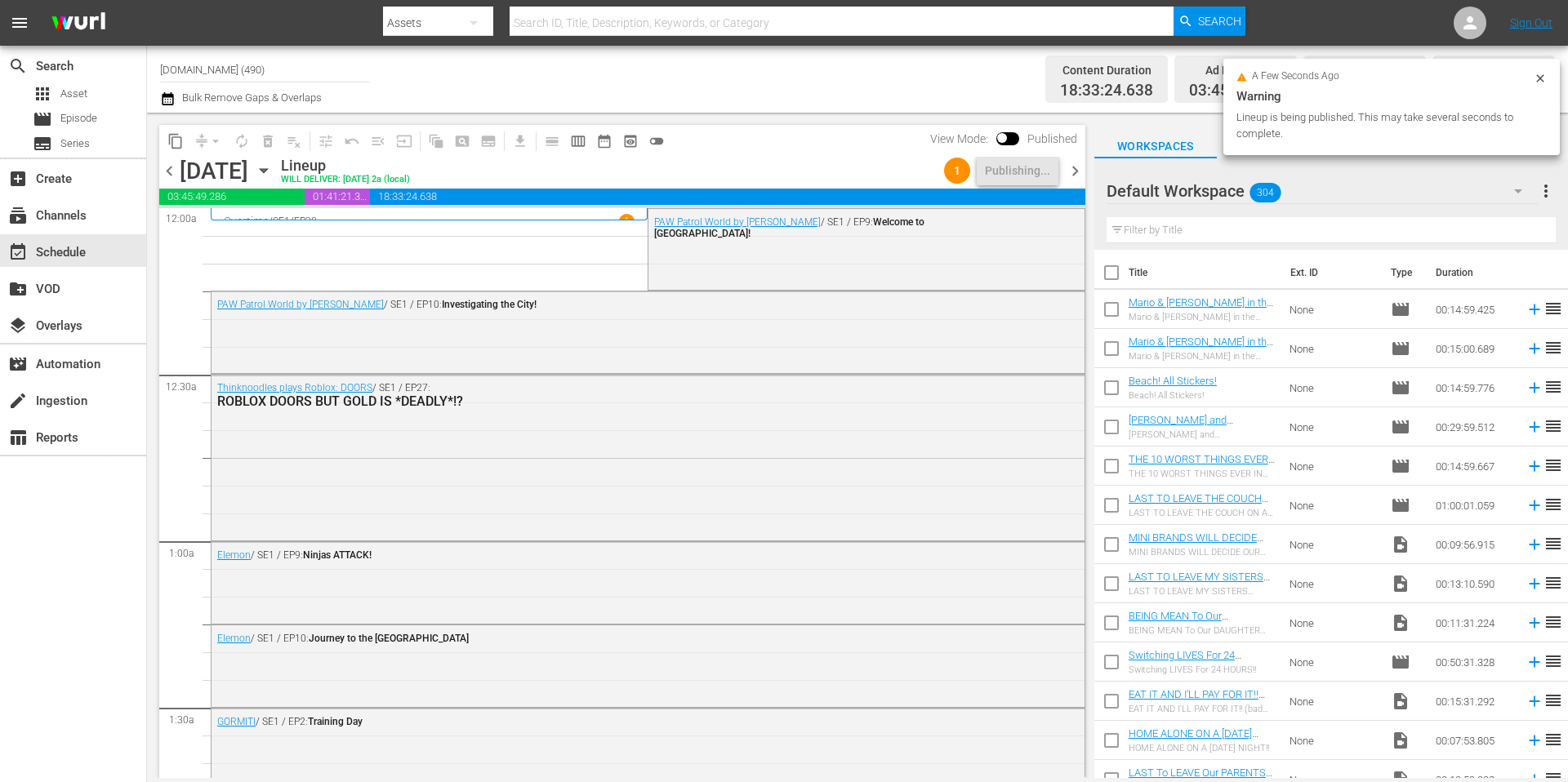
click at [722, 68] on div "Channel Title [DOMAIN_NAME] (490) Bulk Remove Gaps & Overlaps" at bounding box center [540, 79] width 761 height 59
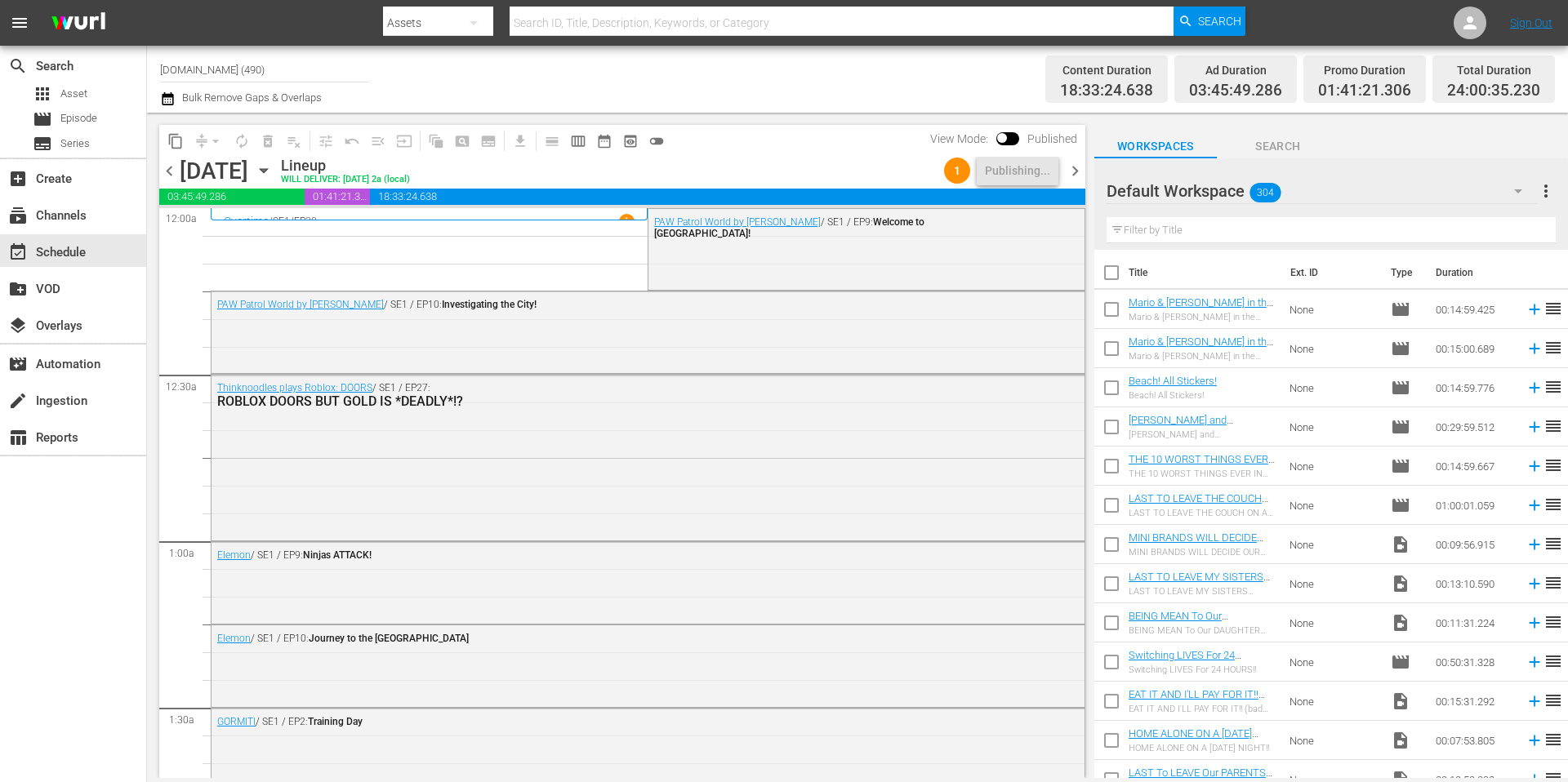
click at [673, 88] on div "Channel Title [DOMAIN_NAME] (490) Bulk Remove Gaps & Overlaps" at bounding box center [540, 79] width 761 height 59
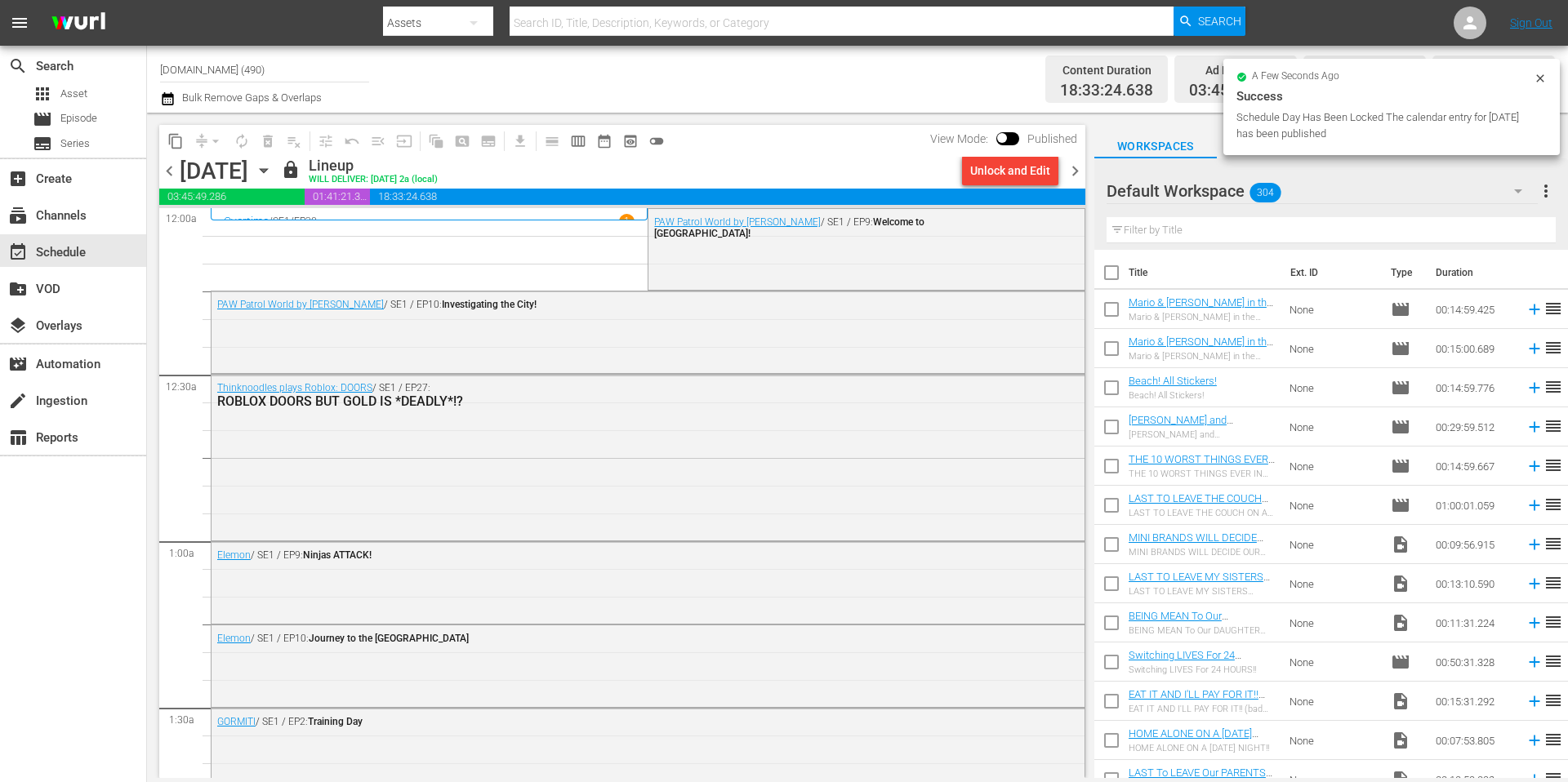
drag, startPoint x: 1075, startPoint y: 172, endPoint x: 982, endPoint y: 142, distance: 97.7
click at [1075, 172] on span "chevron_right" at bounding box center [1075, 170] width 20 height 20
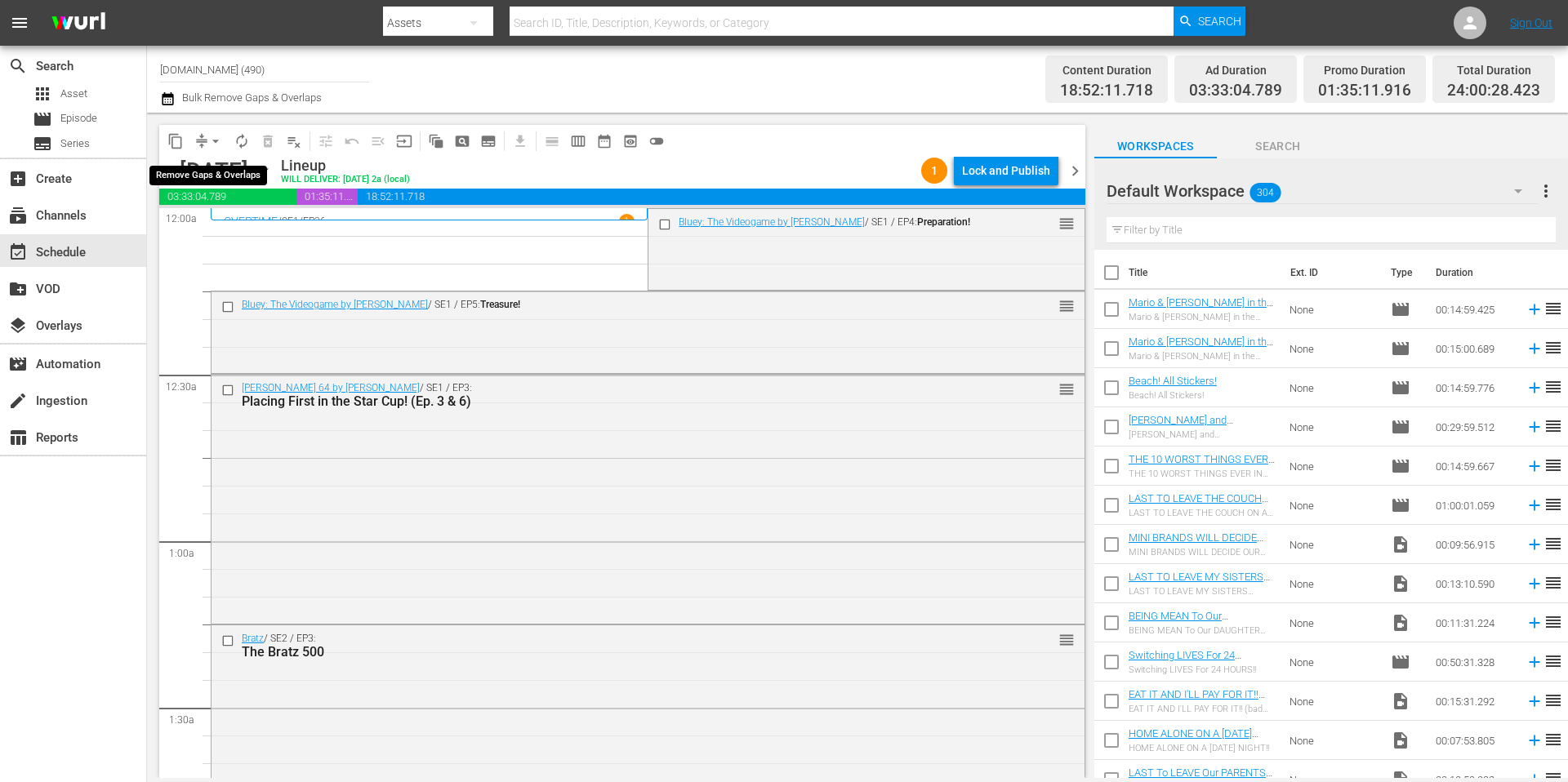
click at [214, 138] on span "arrow_drop_down" at bounding box center [215, 140] width 16 height 16
click at [201, 170] on li "Align to Midnight" at bounding box center [216, 174] width 171 height 27
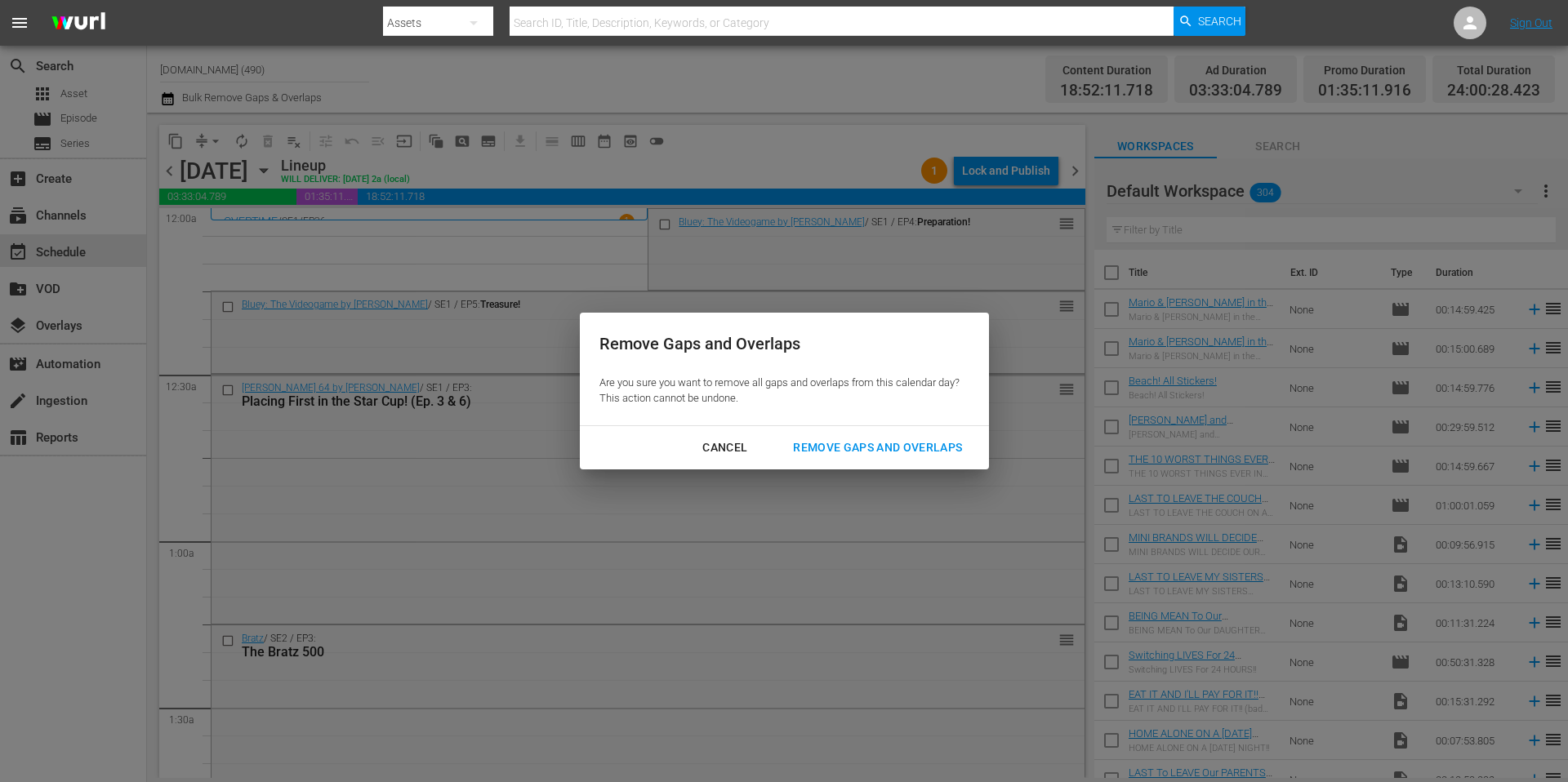
click at [826, 441] on div "Remove Gaps and Overlaps" at bounding box center [877, 447] width 195 height 20
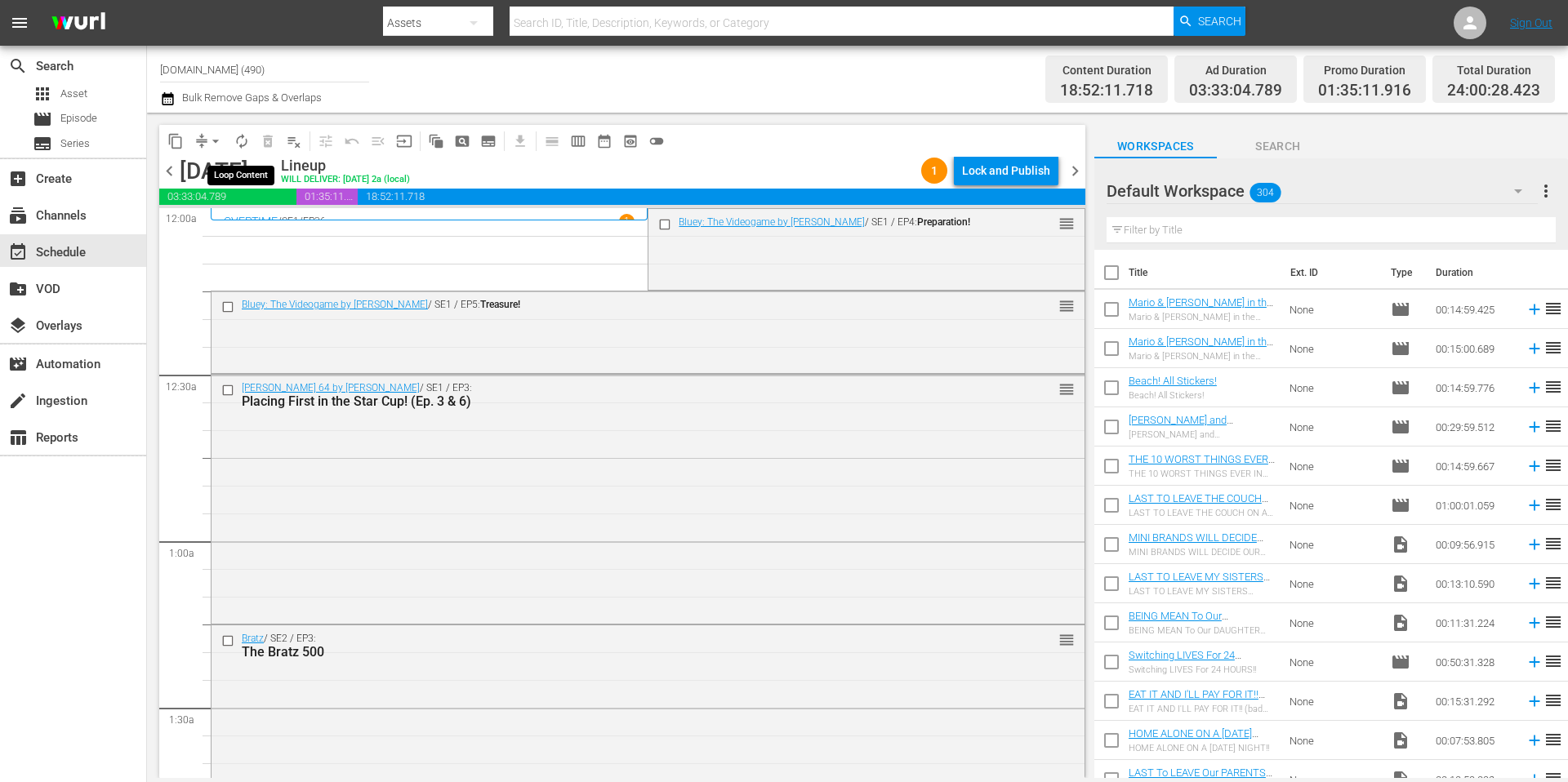
click at [211, 142] on span "arrow_drop_down" at bounding box center [215, 140] width 16 height 16
click at [216, 168] on li "Align to Midnight" at bounding box center [216, 174] width 171 height 27
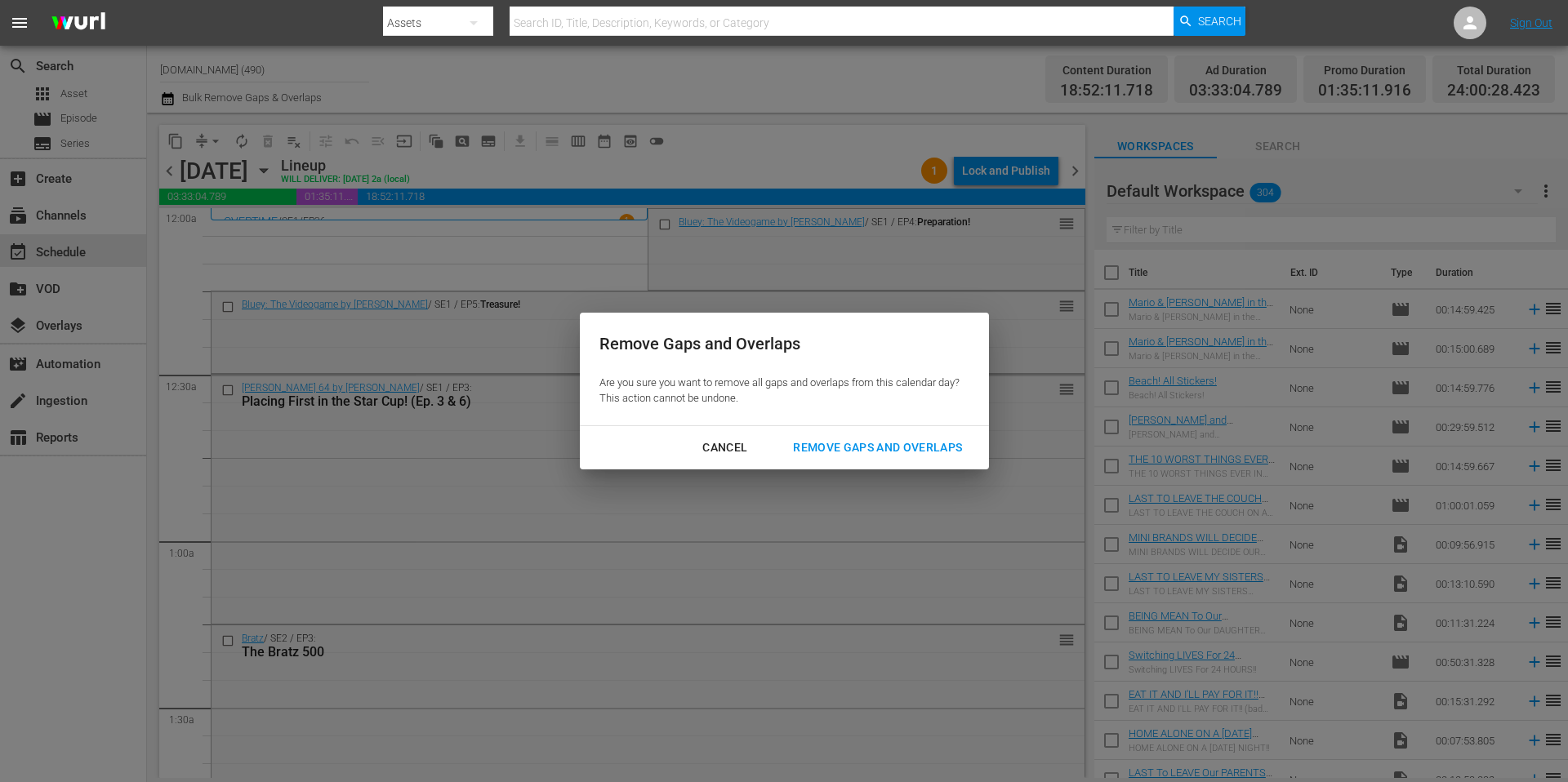
click at [890, 441] on div "Remove Gaps and Overlaps" at bounding box center [877, 447] width 195 height 20
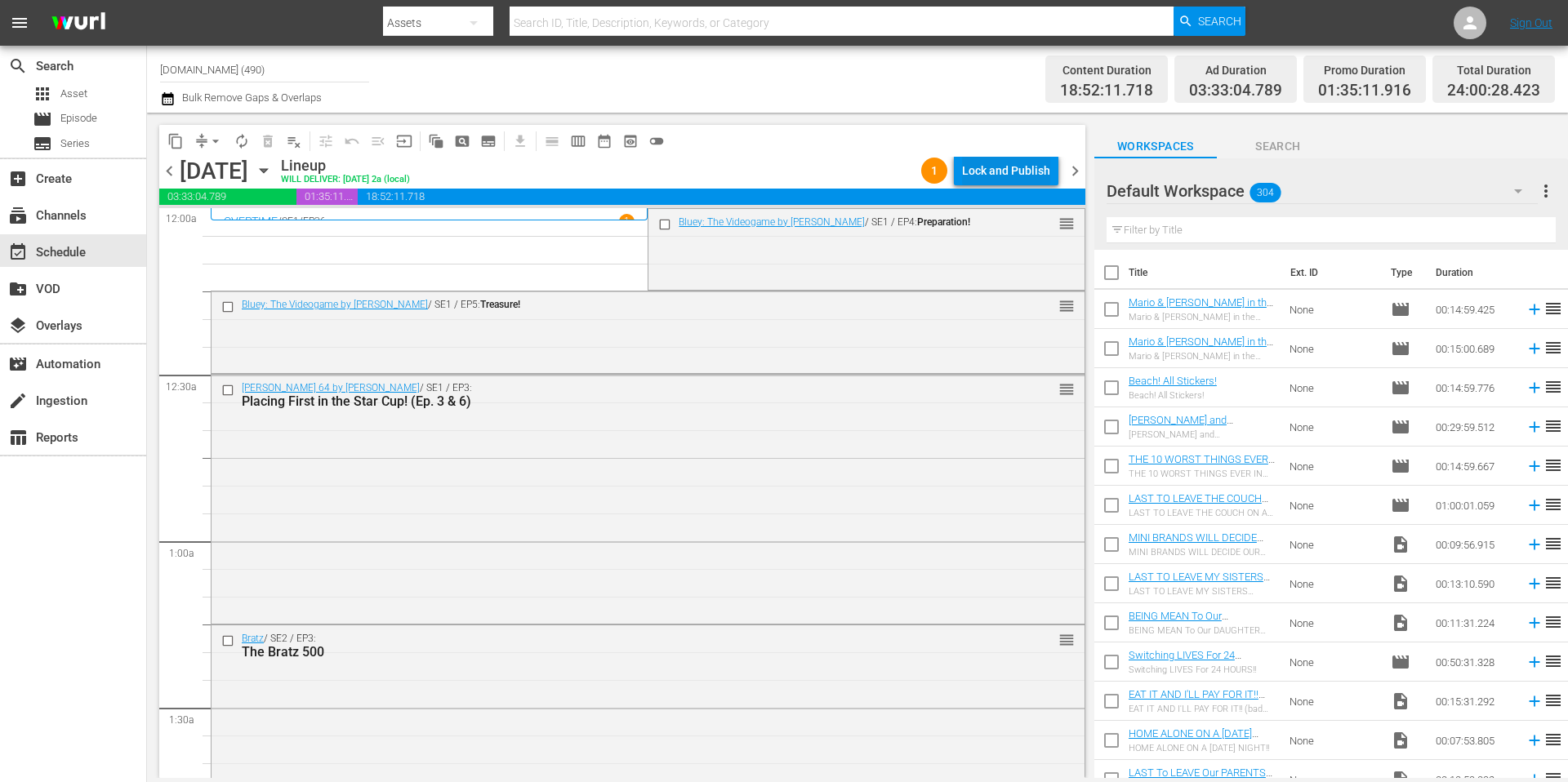
click at [1002, 175] on div "Lock and Publish" at bounding box center [1006, 170] width 89 height 30
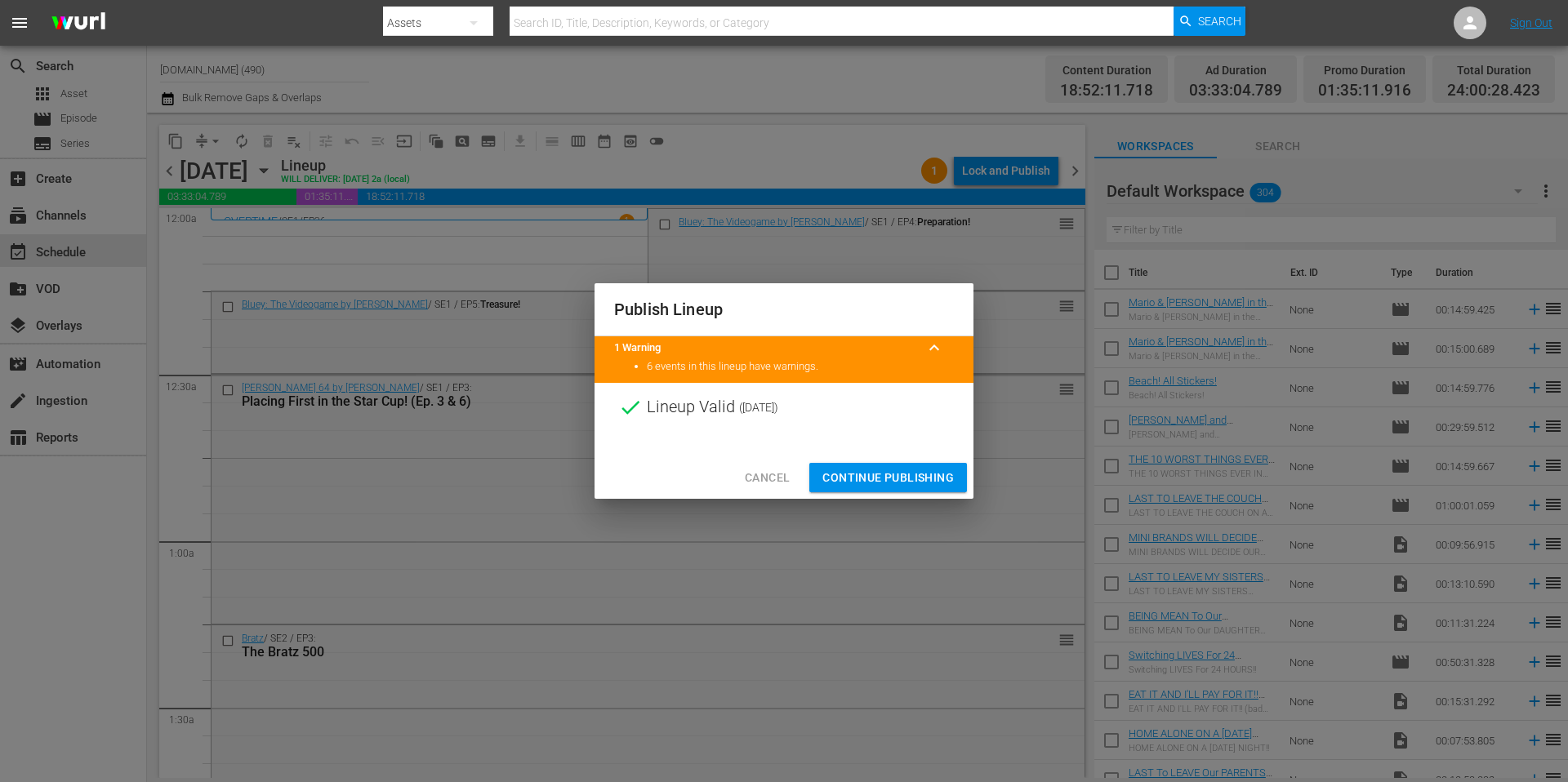
click at [886, 474] on span "Continue Publishing" at bounding box center [888, 477] width 132 height 20
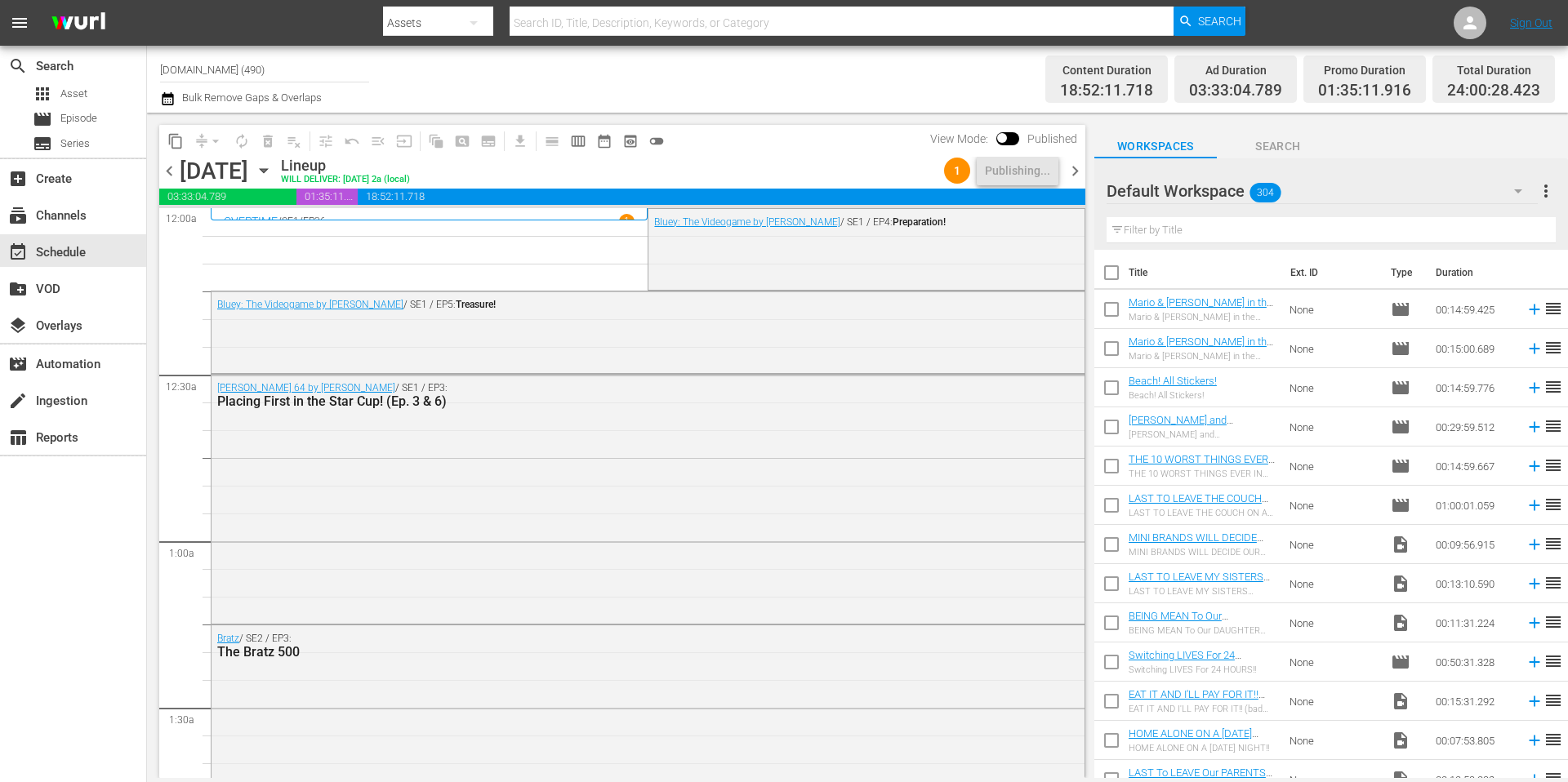
click at [722, 90] on div "Channel Title [DOMAIN_NAME] (490) Bulk Remove Gaps & Overlaps" at bounding box center [540, 79] width 761 height 59
click at [721, 84] on div "Channel Title [DOMAIN_NAME] (490) Bulk Remove Gaps & Overlaps" at bounding box center [540, 79] width 761 height 59
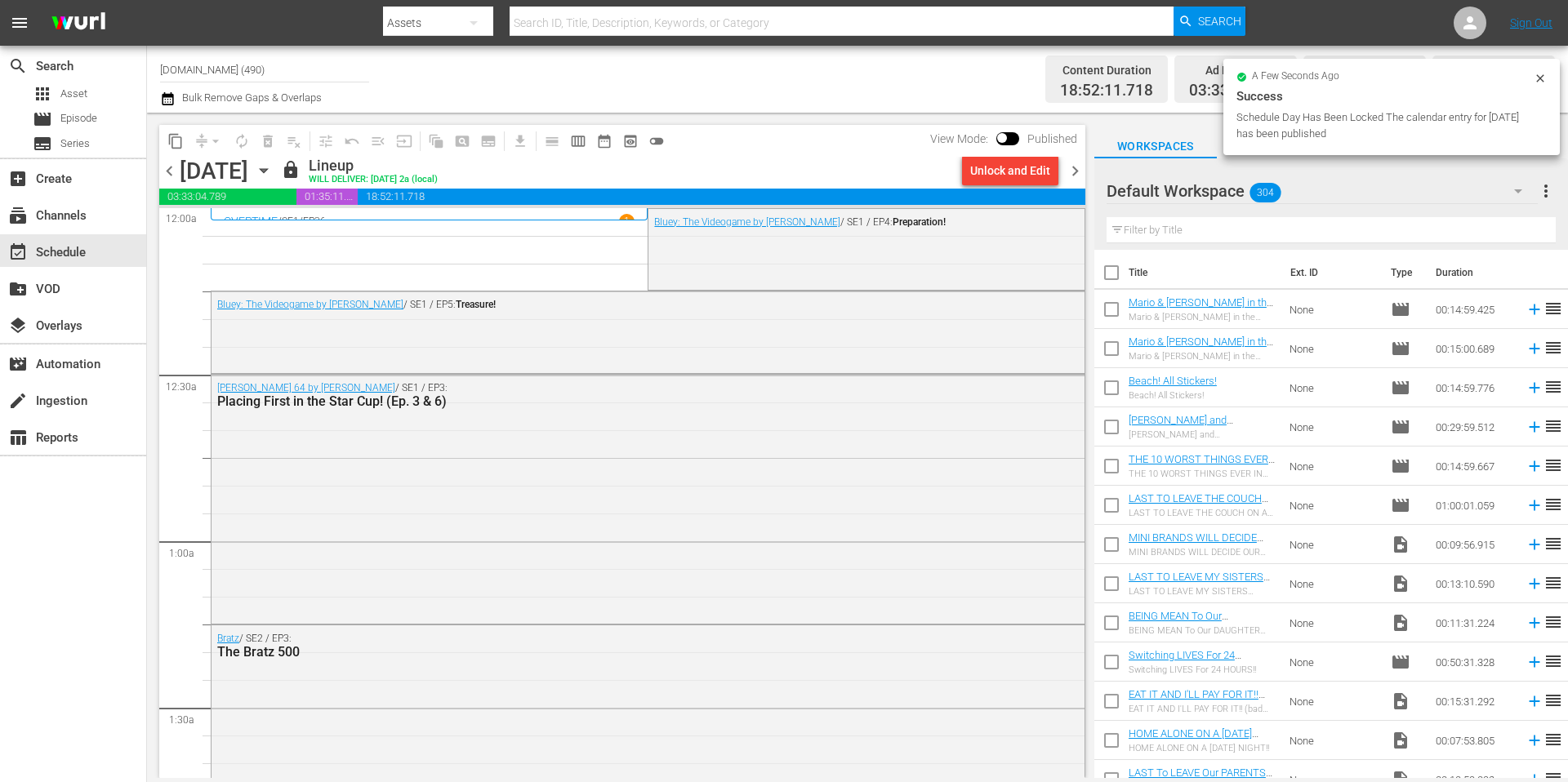
click at [1074, 170] on span "chevron_right" at bounding box center [1075, 170] width 20 height 20
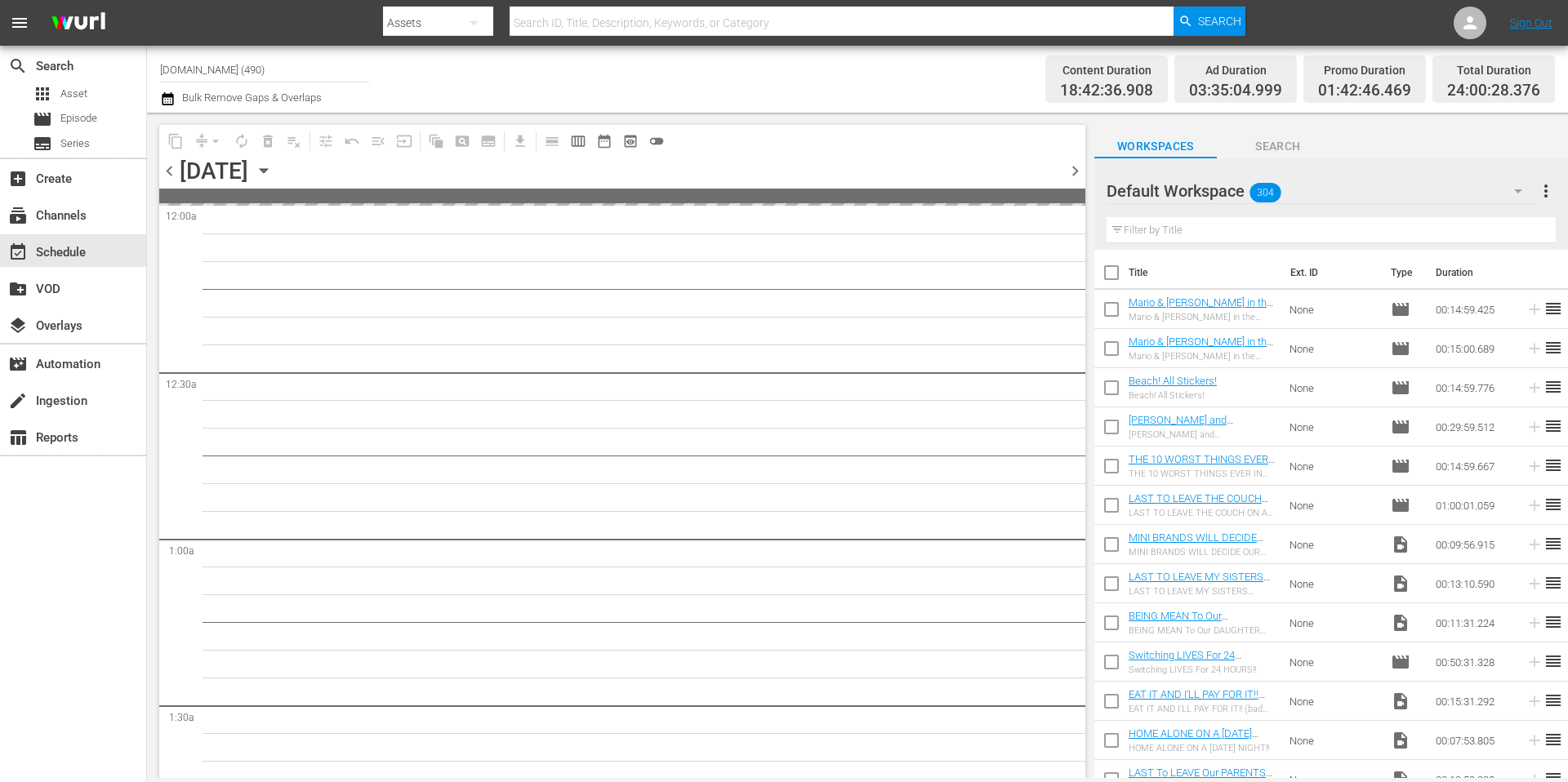
click at [725, 77] on div "Channel Title [DOMAIN_NAME] (490) Bulk Remove Gaps & Overlaps" at bounding box center [540, 79] width 761 height 59
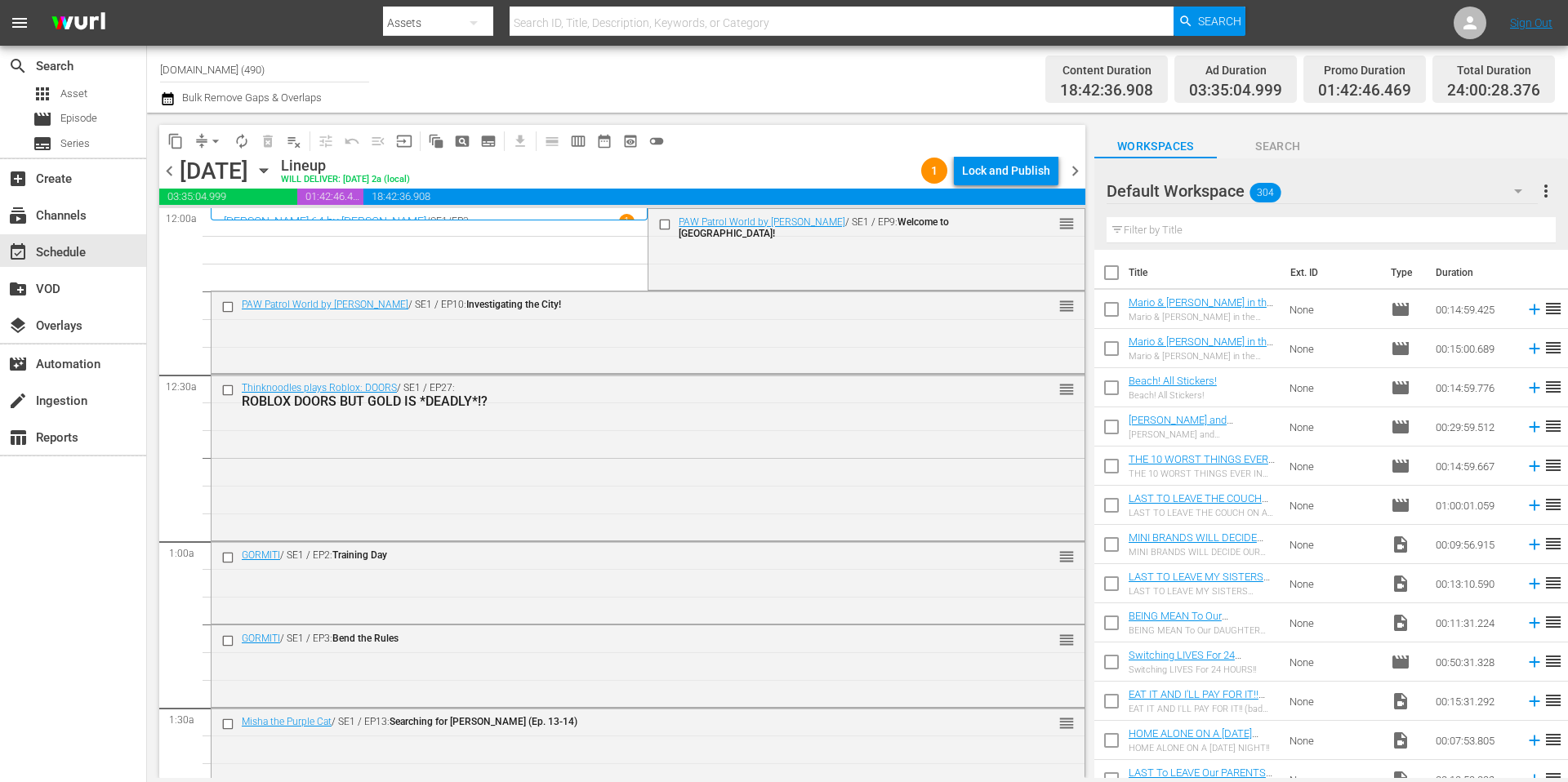
click at [210, 139] on span "arrow_drop_down" at bounding box center [215, 140] width 16 height 16
click at [213, 176] on li "Align to Midnight" at bounding box center [216, 174] width 171 height 27
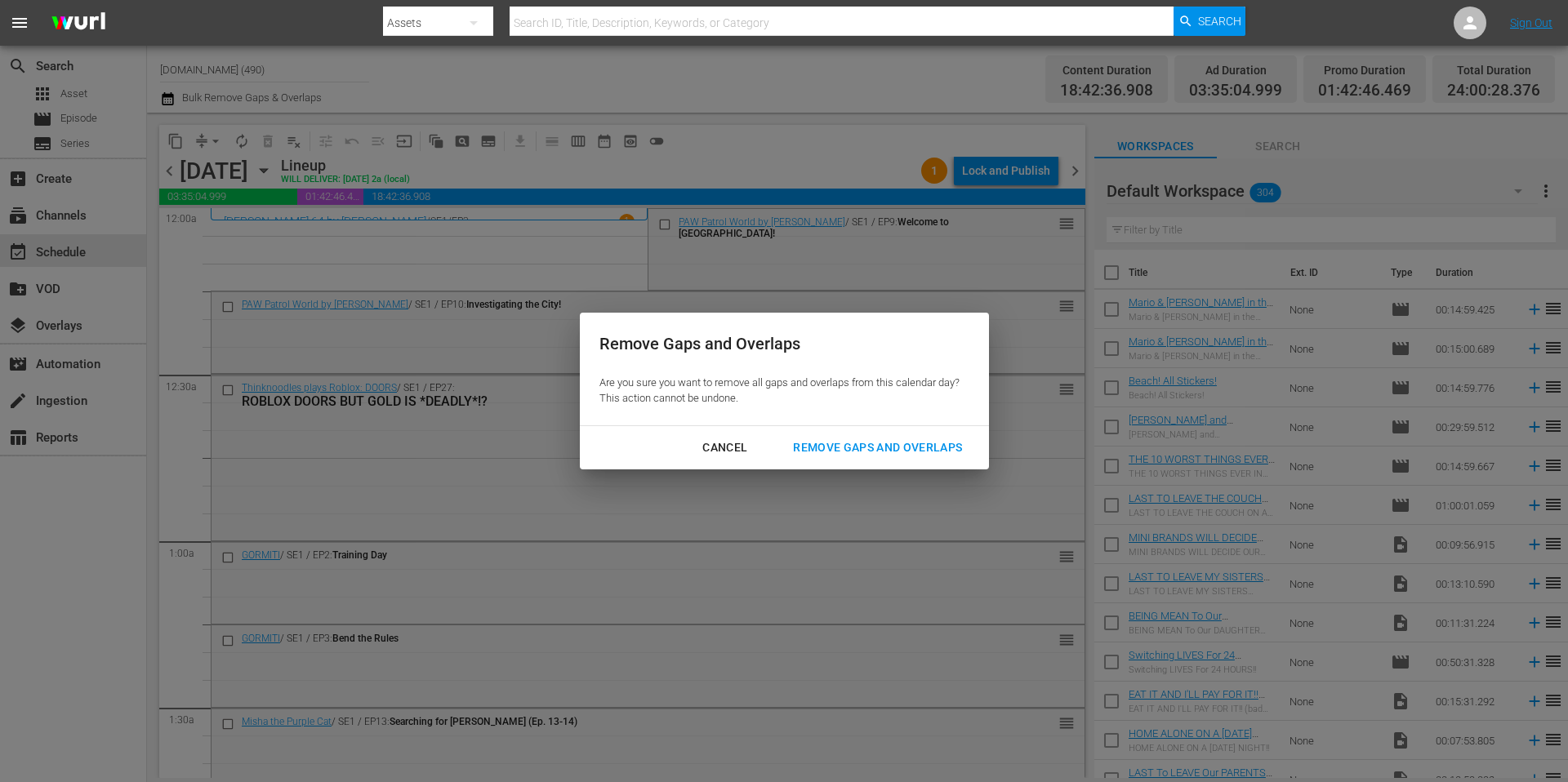
click at [847, 447] on div "Remove Gaps and Overlaps" at bounding box center [877, 447] width 195 height 20
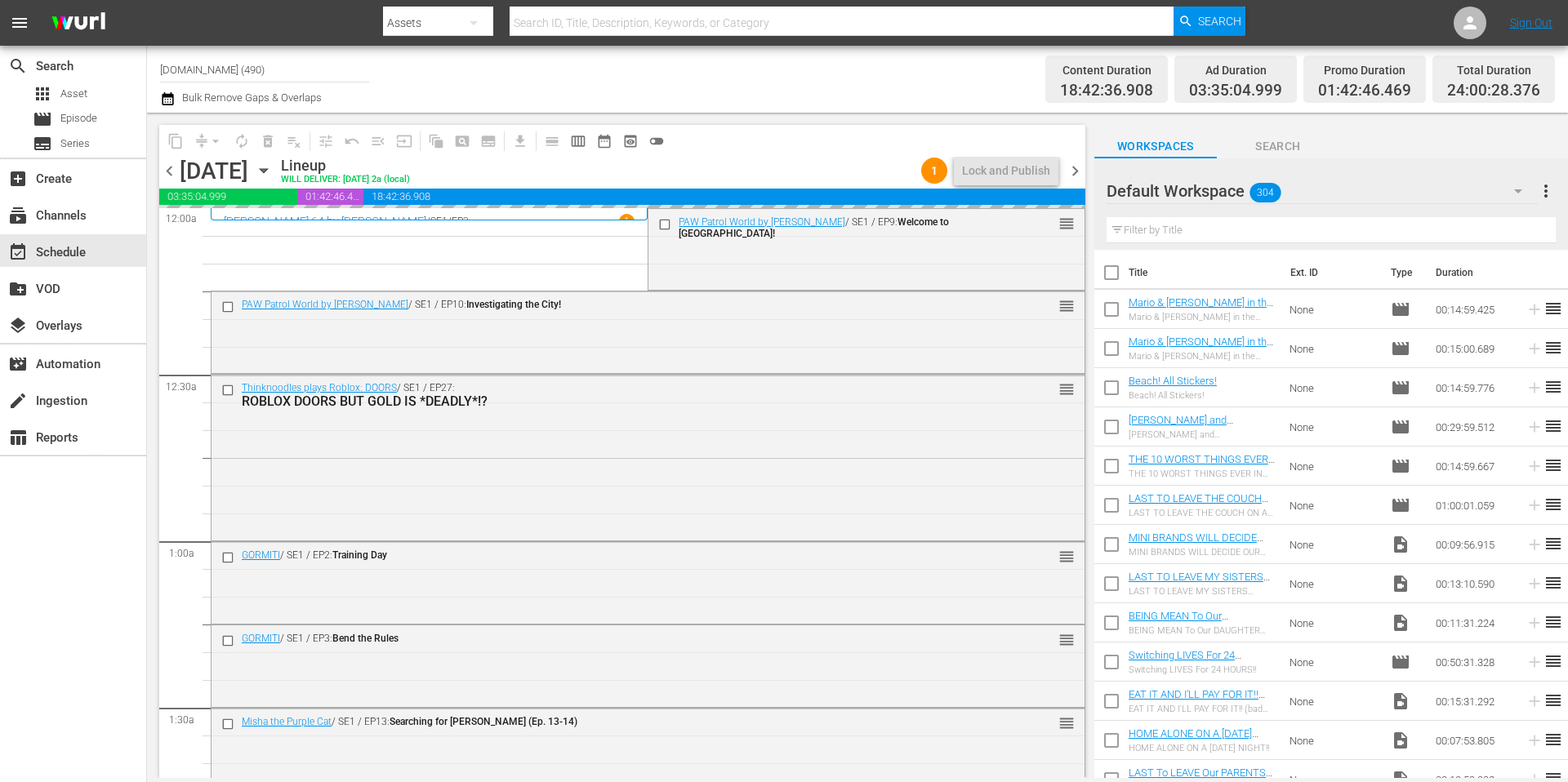
click at [749, 88] on div "Channel Title [DOMAIN_NAME] (490) Bulk Remove Gaps & Overlaps" at bounding box center [540, 79] width 761 height 59
click at [995, 164] on div "Lock and Publish" at bounding box center [1006, 170] width 89 height 30
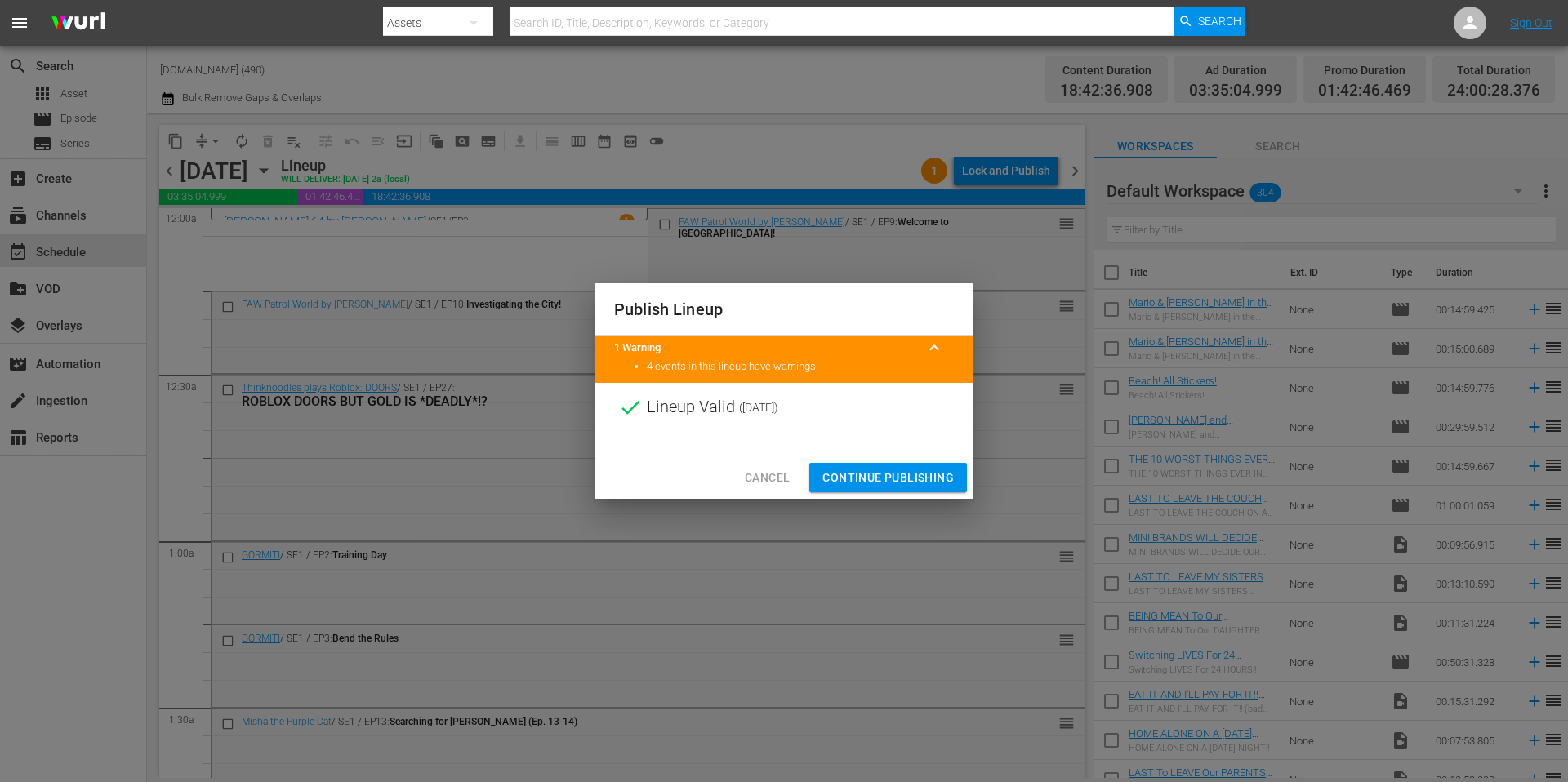
click at [892, 473] on span "Continue Publishing" at bounding box center [888, 477] width 132 height 20
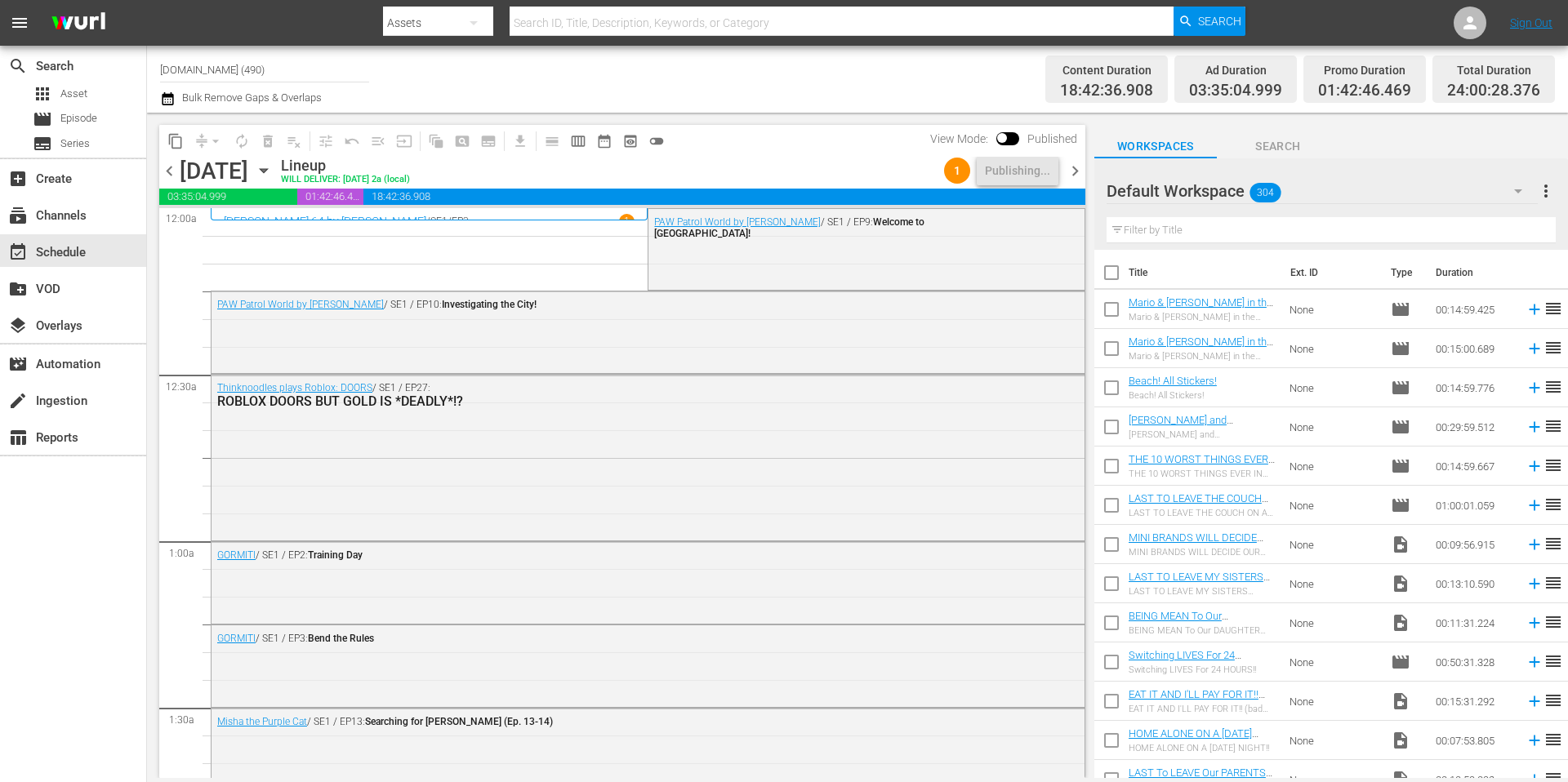
click at [872, 88] on div "Channel Title [DOMAIN_NAME] (490) Bulk Remove Gaps & Overlaps" at bounding box center [540, 79] width 761 height 59
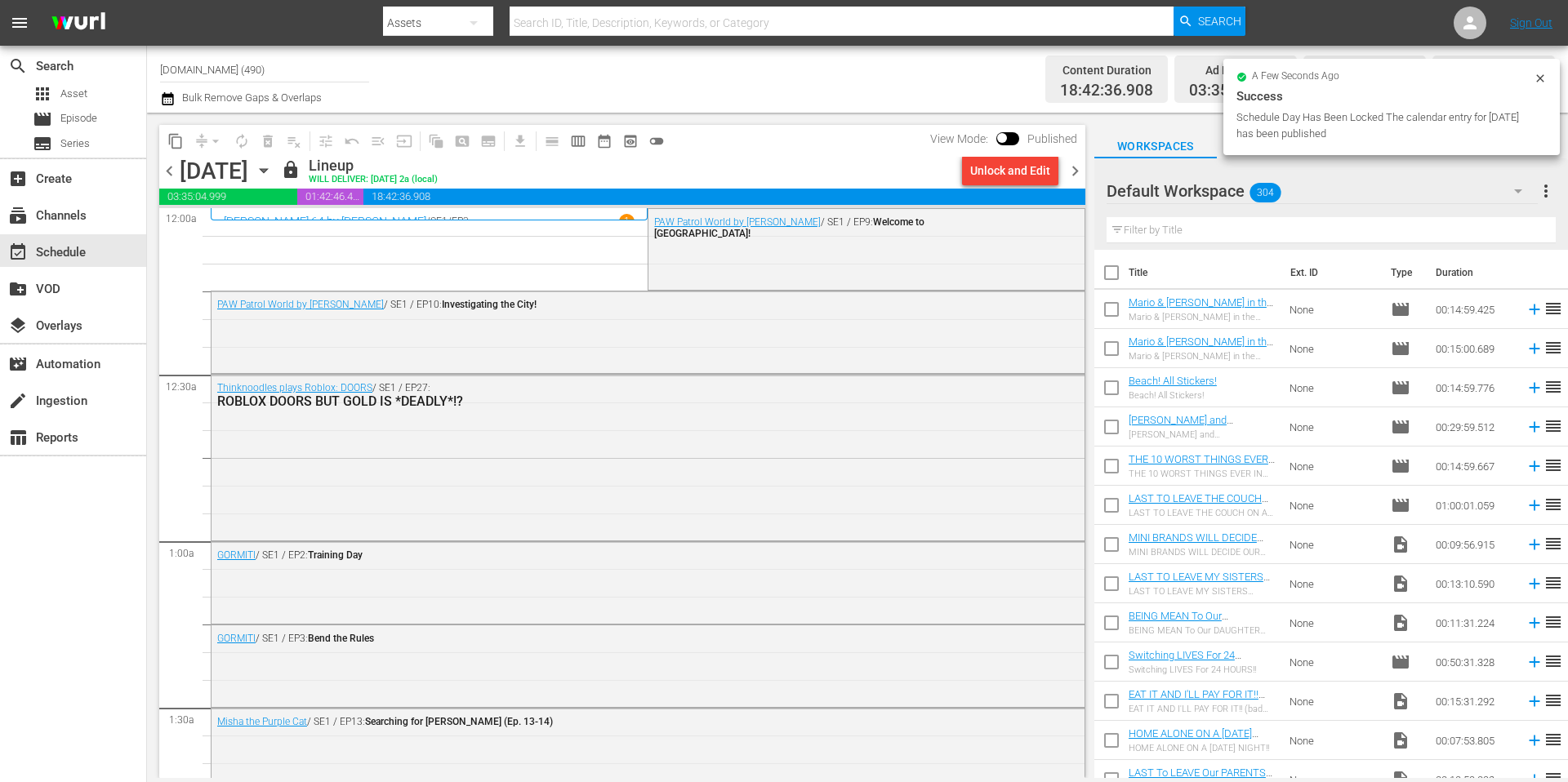
click at [1078, 175] on span "chevron_right" at bounding box center [1075, 170] width 20 height 20
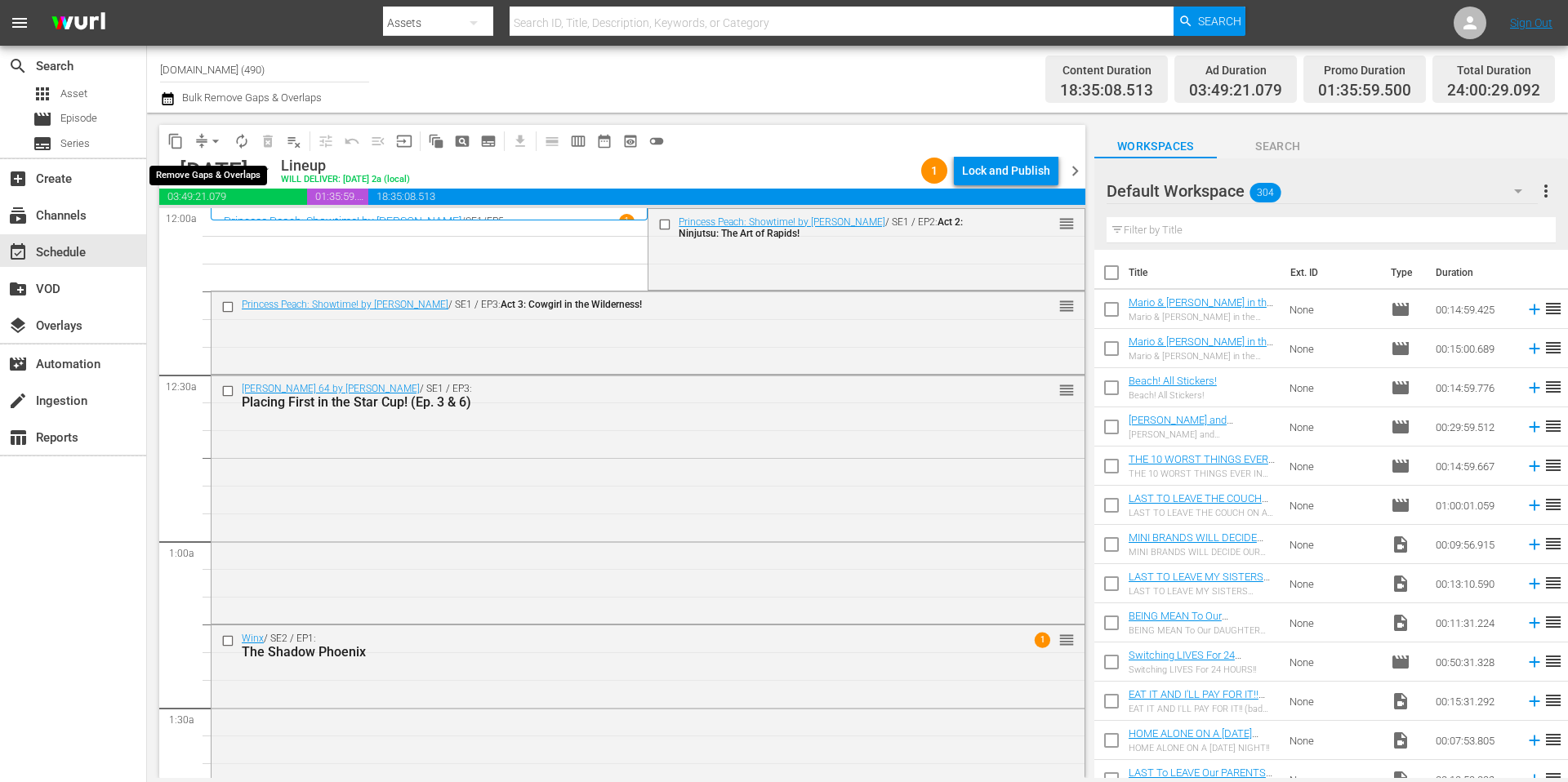
click at [213, 143] on span "arrow_drop_down" at bounding box center [215, 140] width 16 height 16
click at [221, 175] on li "Align to Midnight" at bounding box center [216, 174] width 171 height 27
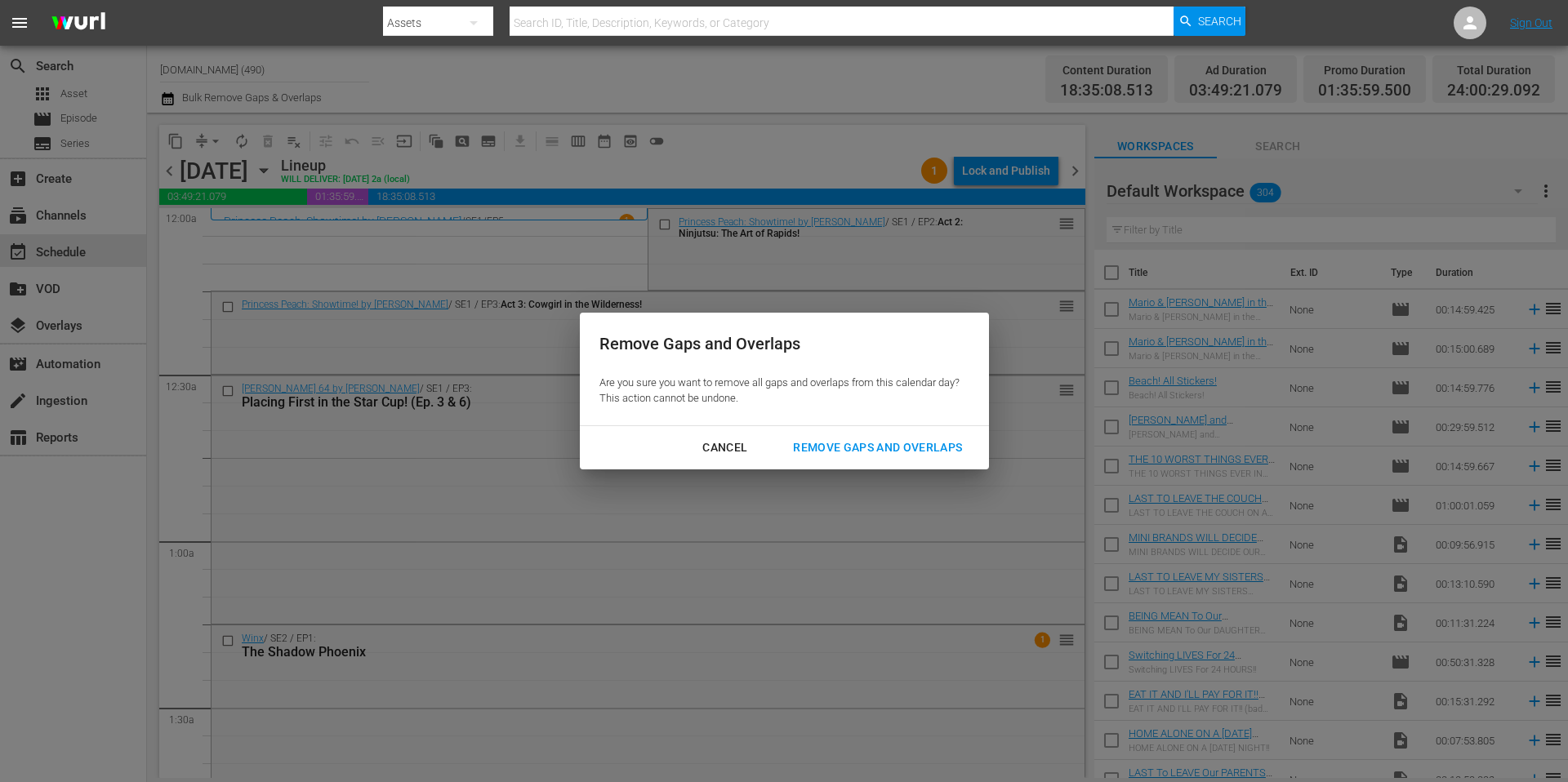
drag, startPoint x: 857, startPoint y: 453, endPoint x: 891, endPoint y: 441, distance: 36.1
click at [856, 453] on div "Remove Gaps and Overlaps" at bounding box center [877, 447] width 195 height 20
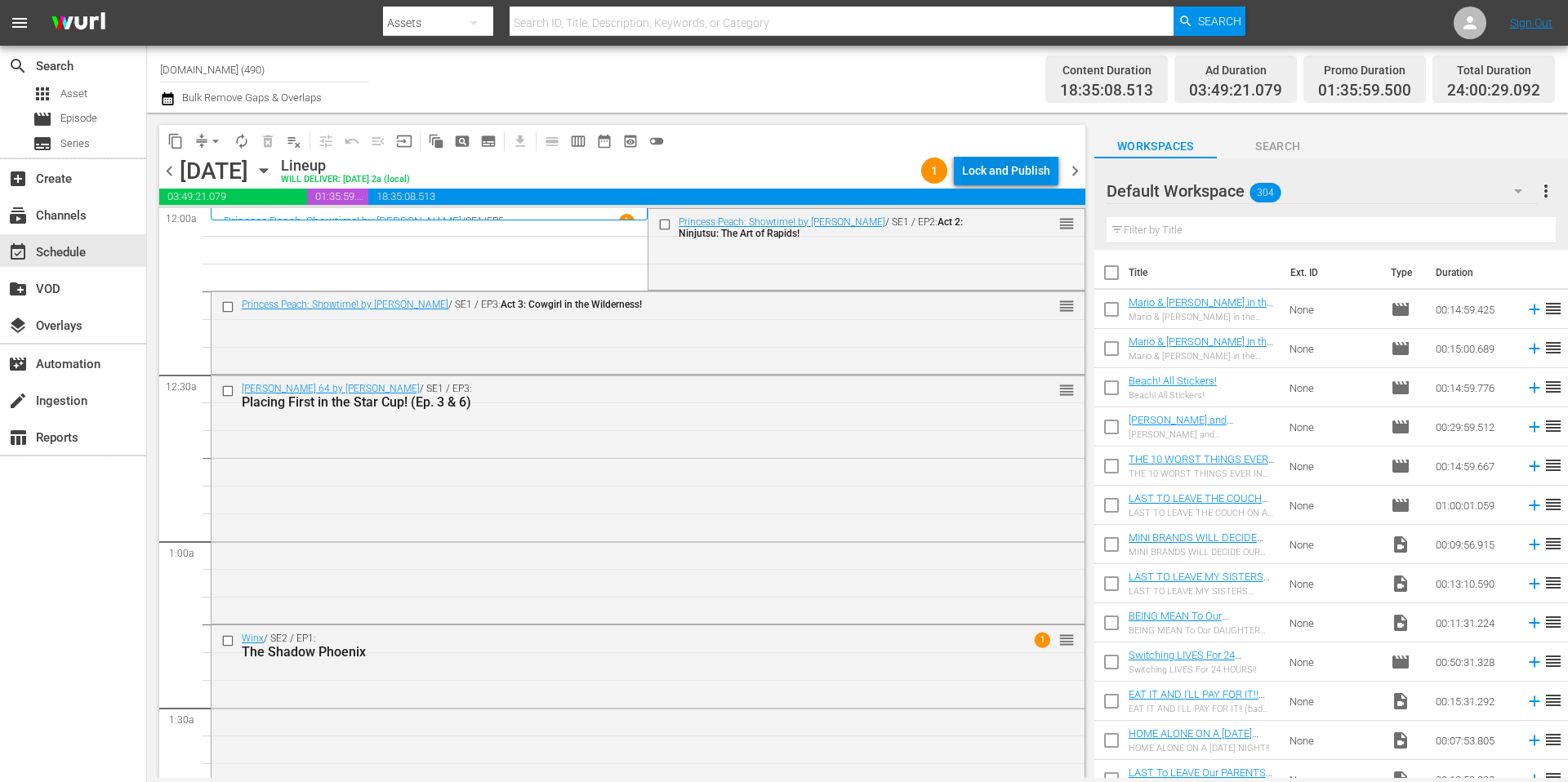
click at [1014, 175] on div "Lock and Publish" at bounding box center [1006, 170] width 89 height 30
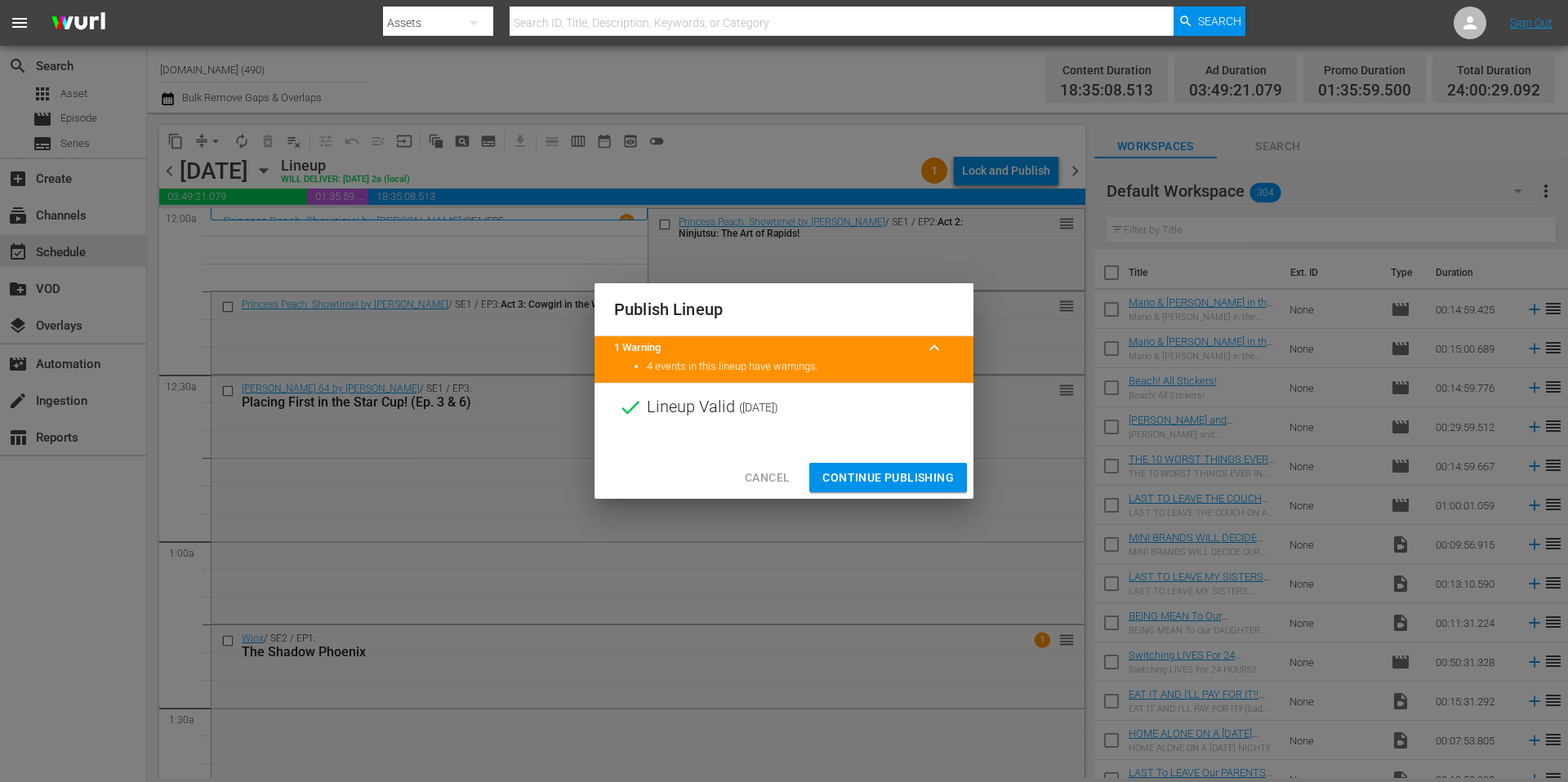
click at [913, 475] on span "Continue Publishing" at bounding box center [888, 477] width 132 height 20
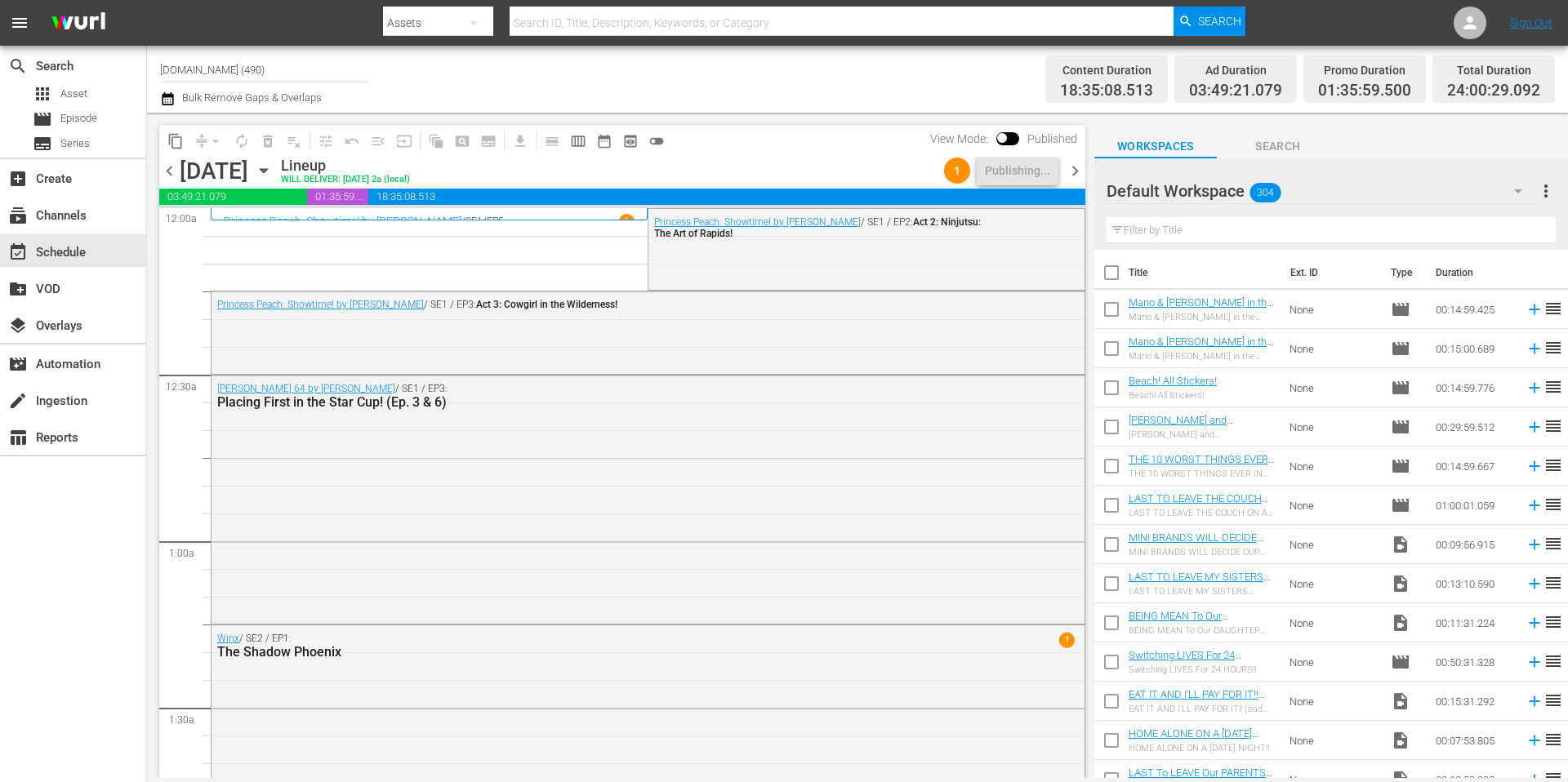
click at [668, 69] on div "Channel Title [DOMAIN_NAME] (490) Bulk Remove Gaps & Overlaps" at bounding box center [540, 79] width 761 height 59
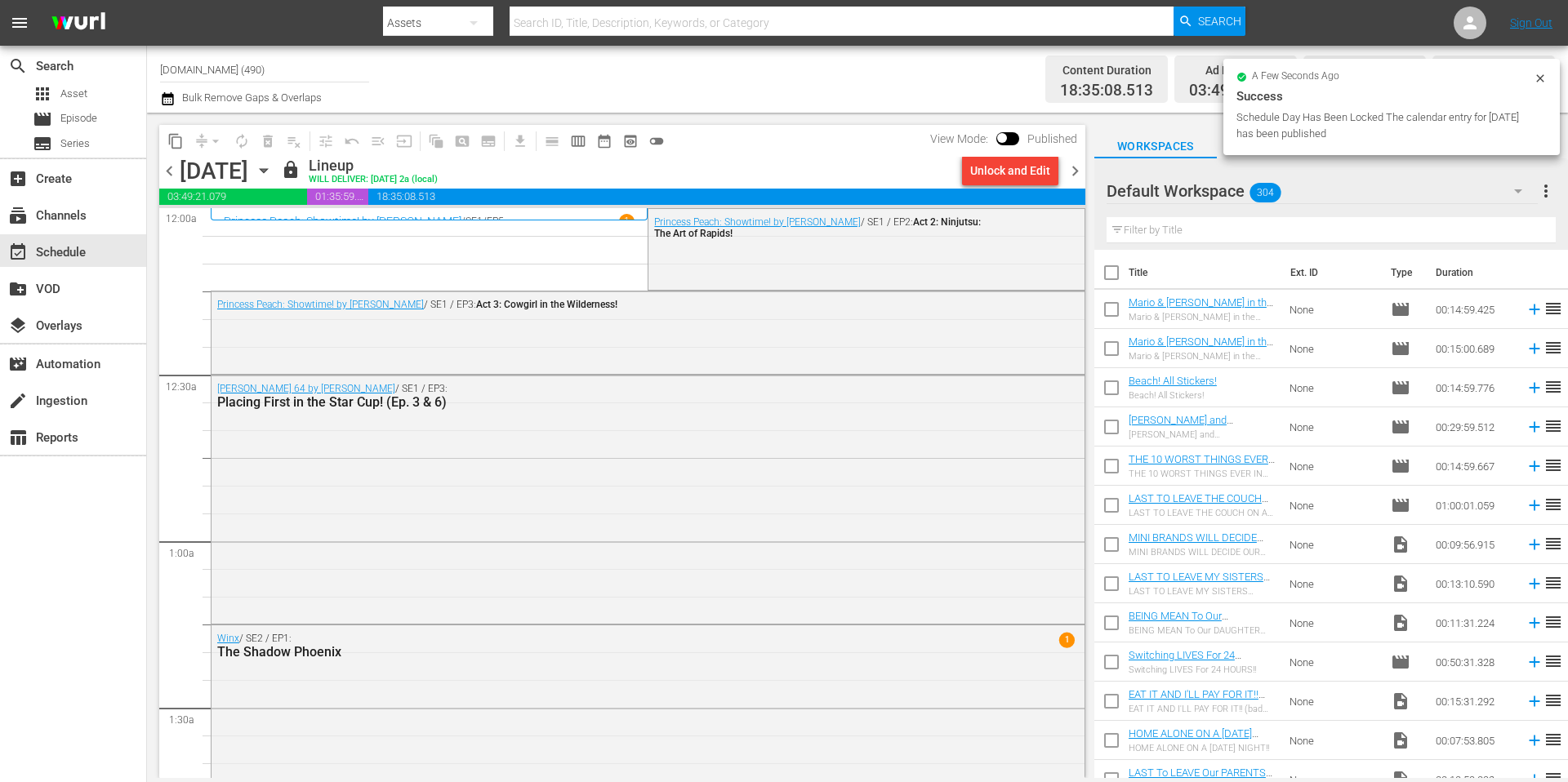
click at [1072, 170] on span "chevron_right" at bounding box center [1075, 170] width 20 height 20
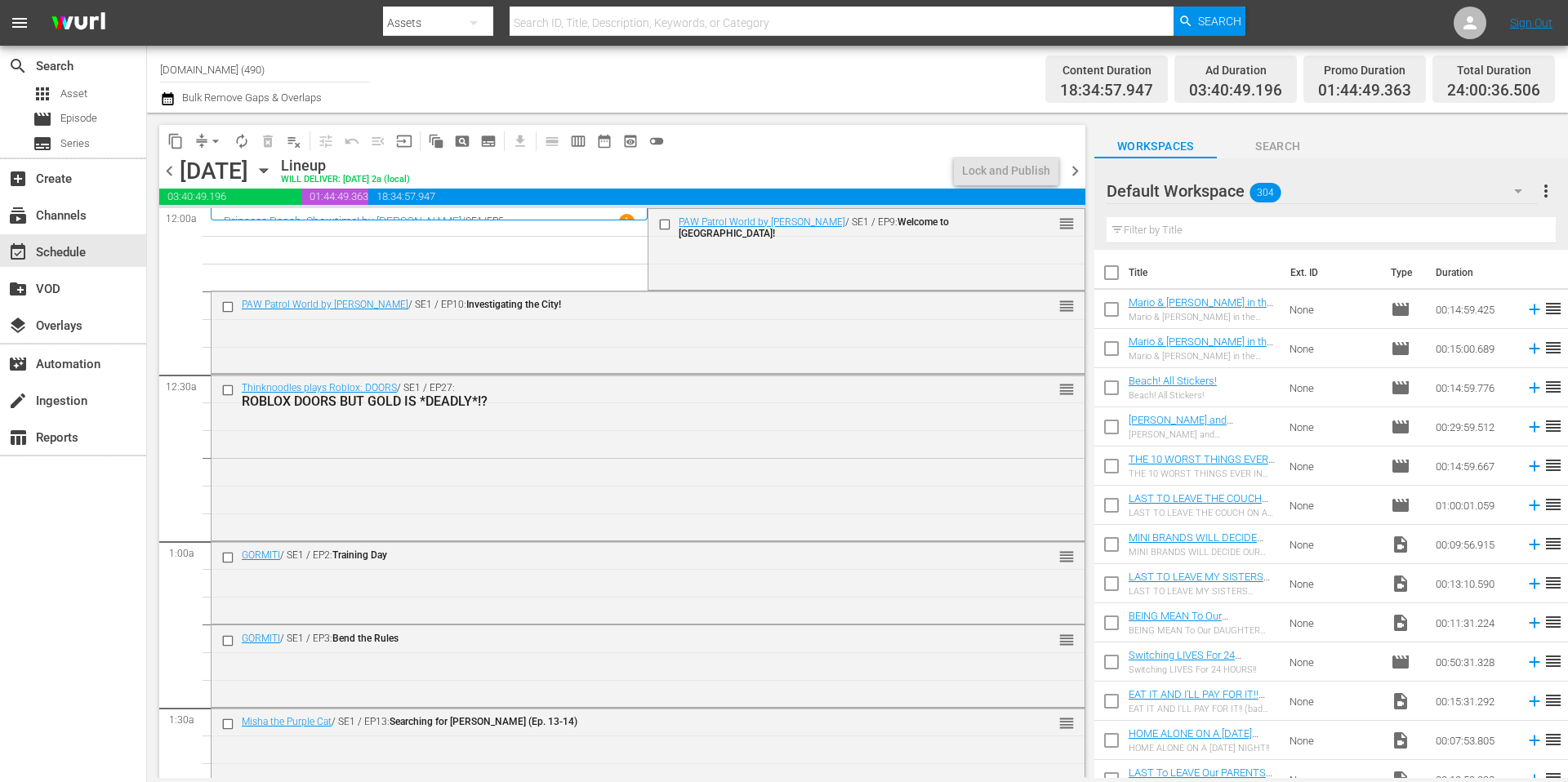
click at [622, 84] on div "Channel Title [DOMAIN_NAME] (490) Bulk Remove Gaps & Overlaps" at bounding box center [540, 79] width 761 height 59
click at [212, 142] on span "arrow_drop_down" at bounding box center [215, 140] width 16 height 16
click at [215, 174] on li "Align to Midnight" at bounding box center [216, 174] width 171 height 27
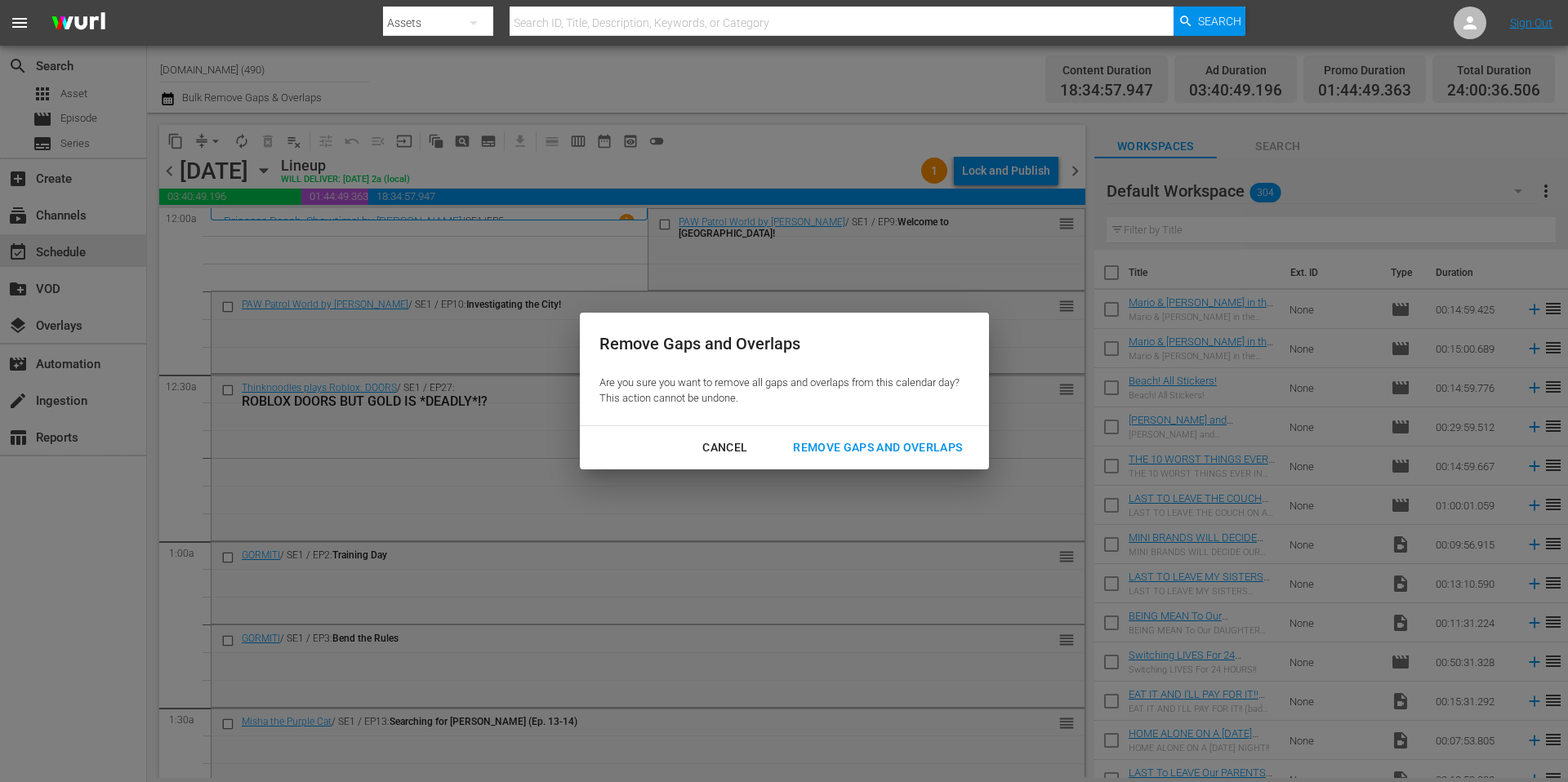
click at [851, 449] on div "Remove Gaps and Overlaps" at bounding box center [877, 447] width 195 height 20
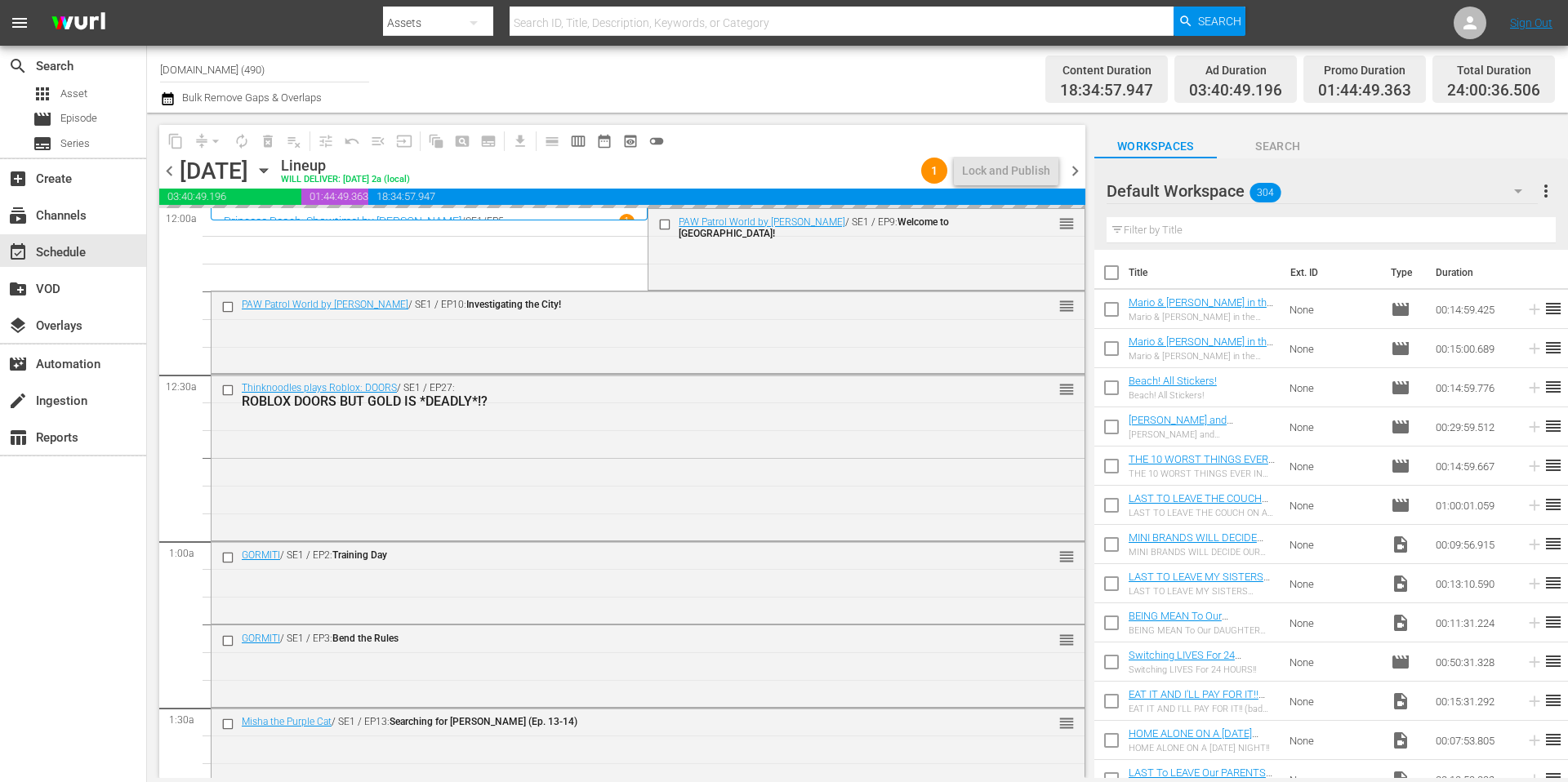
click at [729, 78] on div "Channel Title [DOMAIN_NAME] (490) Bulk Remove Gaps & Overlaps" at bounding box center [540, 79] width 761 height 59
click at [205, 141] on button "arrow_drop_down" at bounding box center [215, 140] width 26 height 26
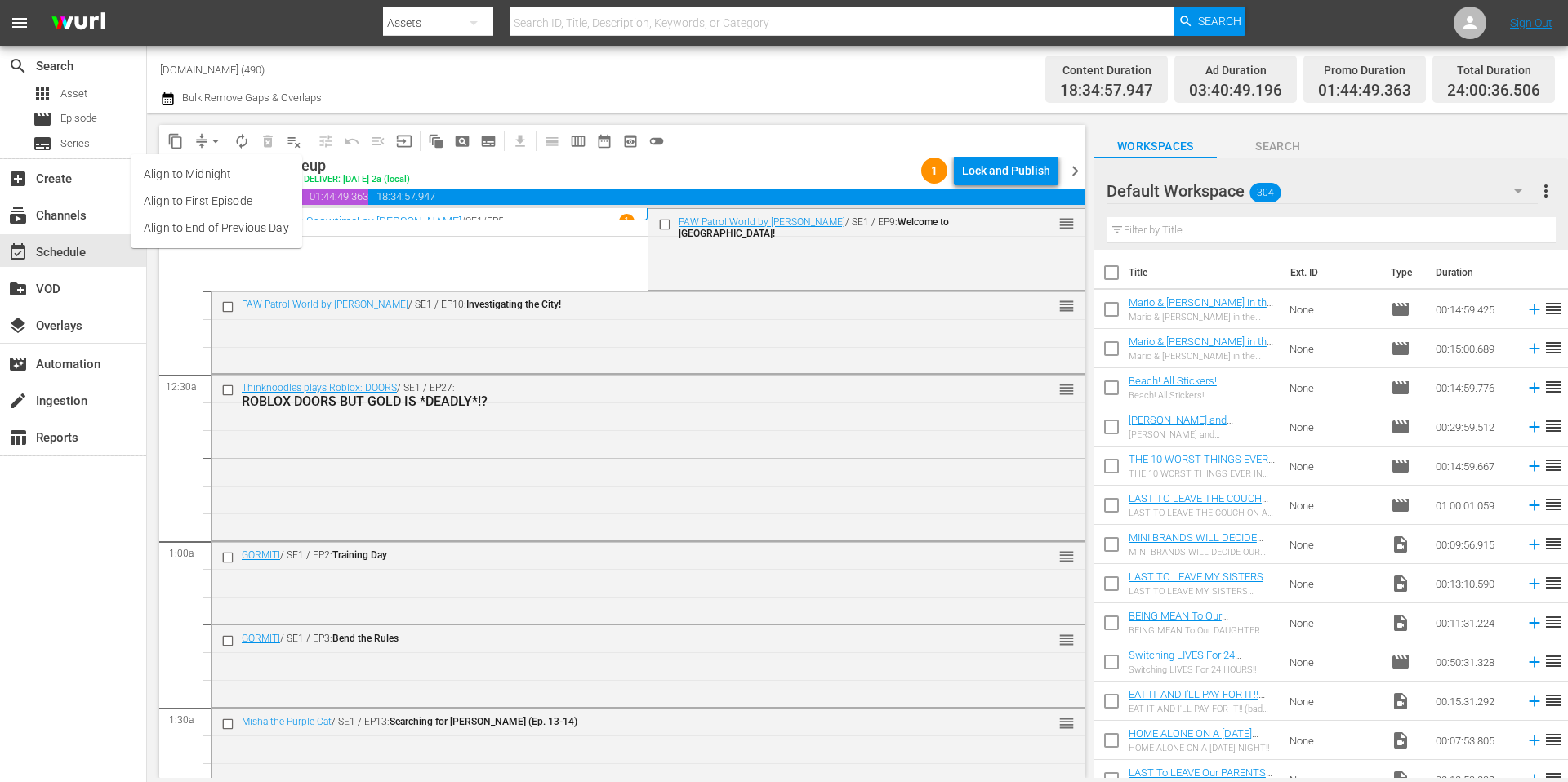
click at [216, 176] on li "Align to Midnight" at bounding box center [216, 174] width 171 height 27
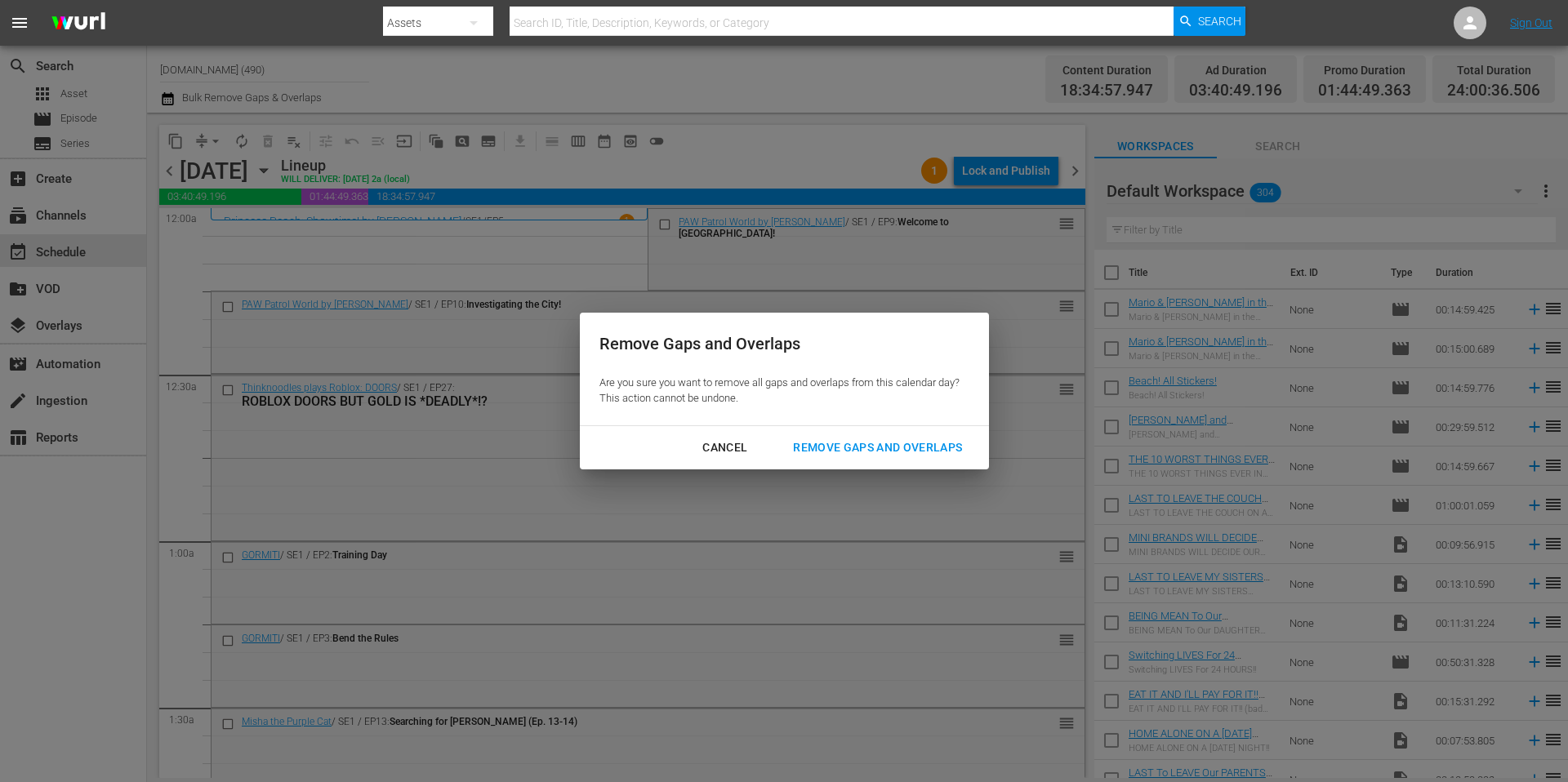
click at [852, 446] on div "Remove Gaps and Overlaps" at bounding box center [877, 447] width 195 height 20
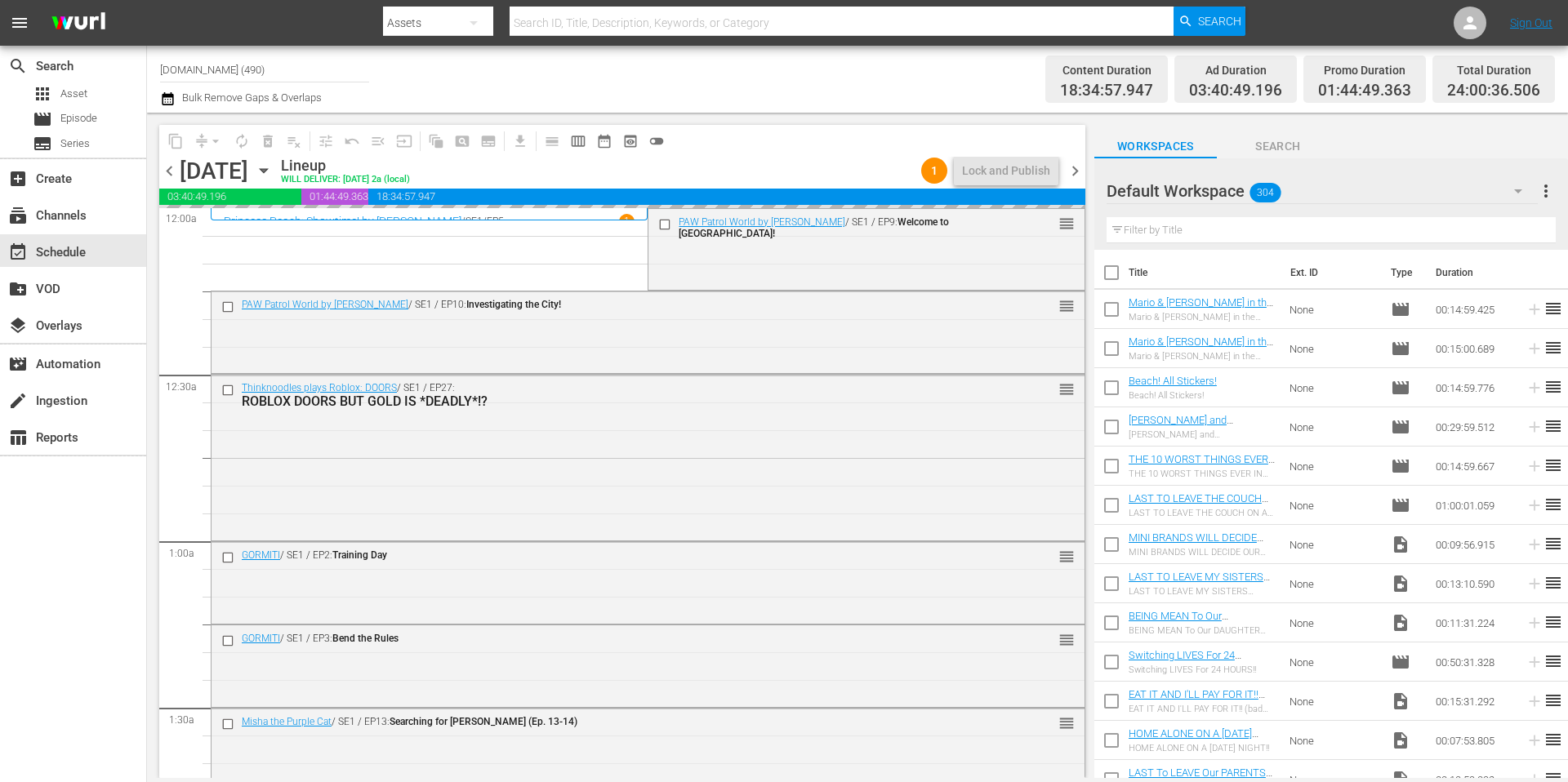
click at [624, 101] on div "Channel Title [DOMAIN_NAME] (490) Bulk Remove Gaps & Overlaps" at bounding box center [540, 79] width 761 height 59
click at [1021, 172] on div "Lock and Publish" at bounding box center [1006, 170] width 89 height 30
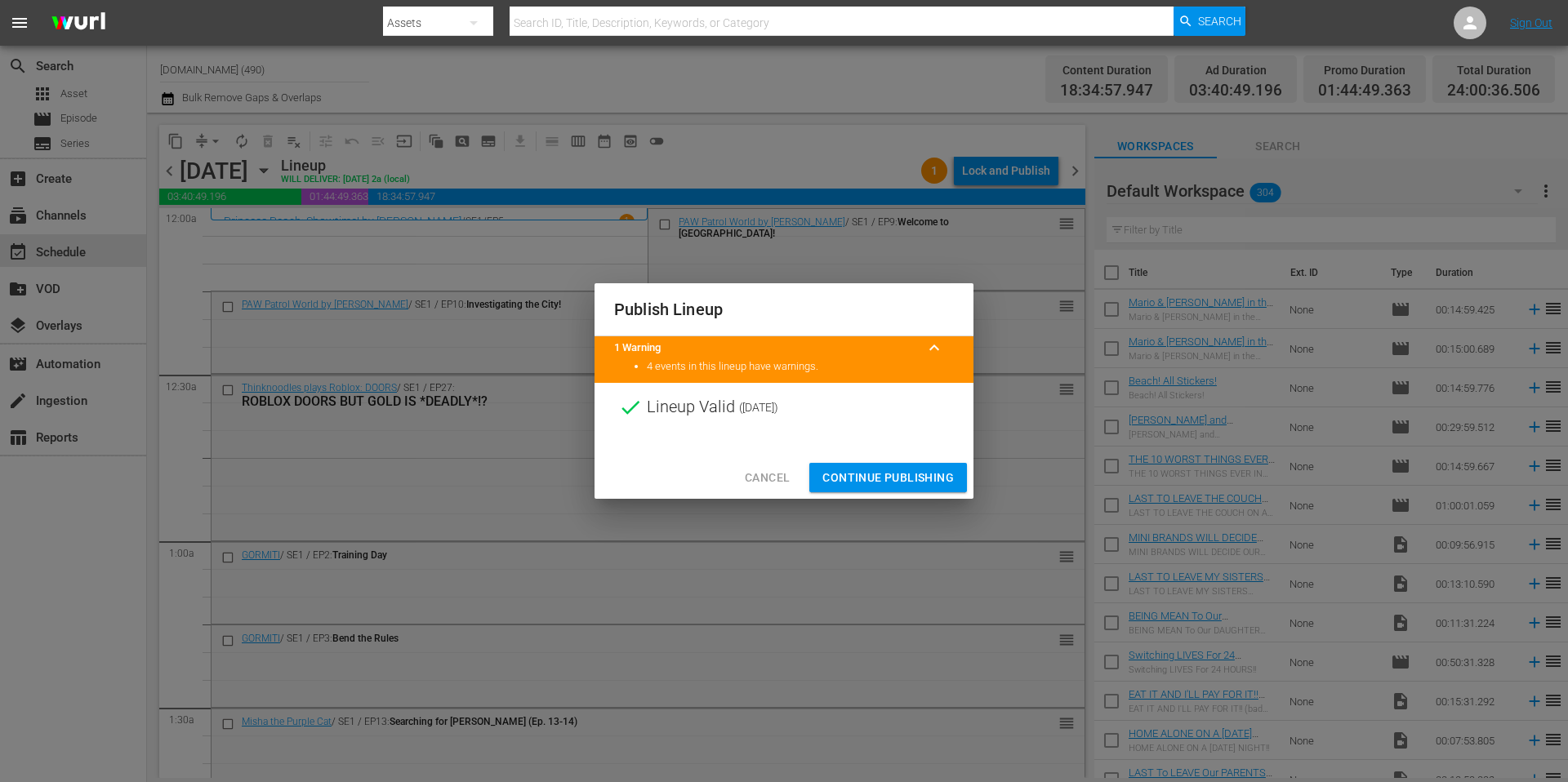
click at [911, 480] on span "Continue Publishing" at bounding box center [888, 477] width 132 height 20
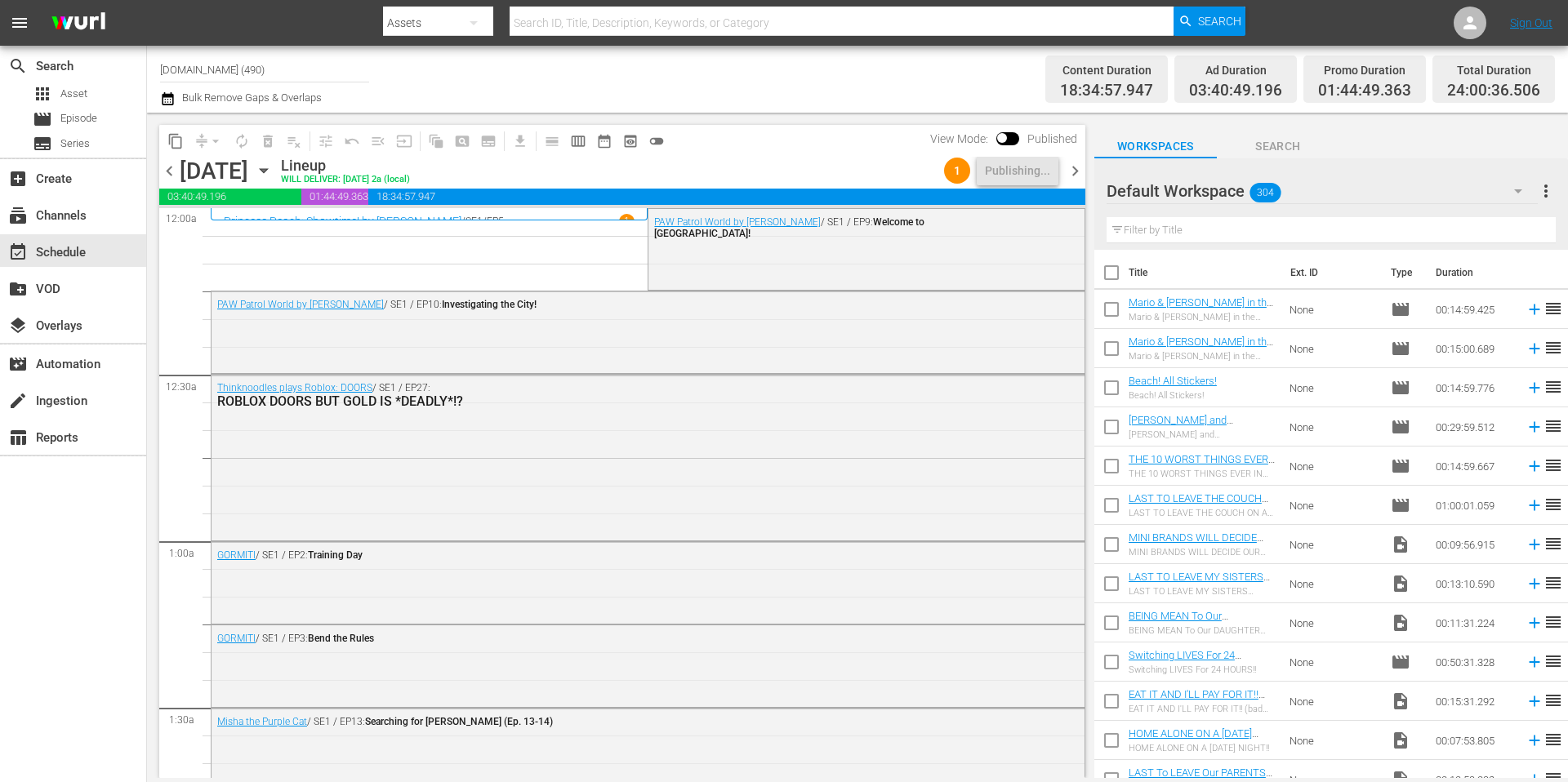
click at [744, 73] on div "Channel Title [DOMAIN_NAME] (490) Bulk Remove Gaps & Overlaps" at bounding box center [540, 79] width 761 height 59
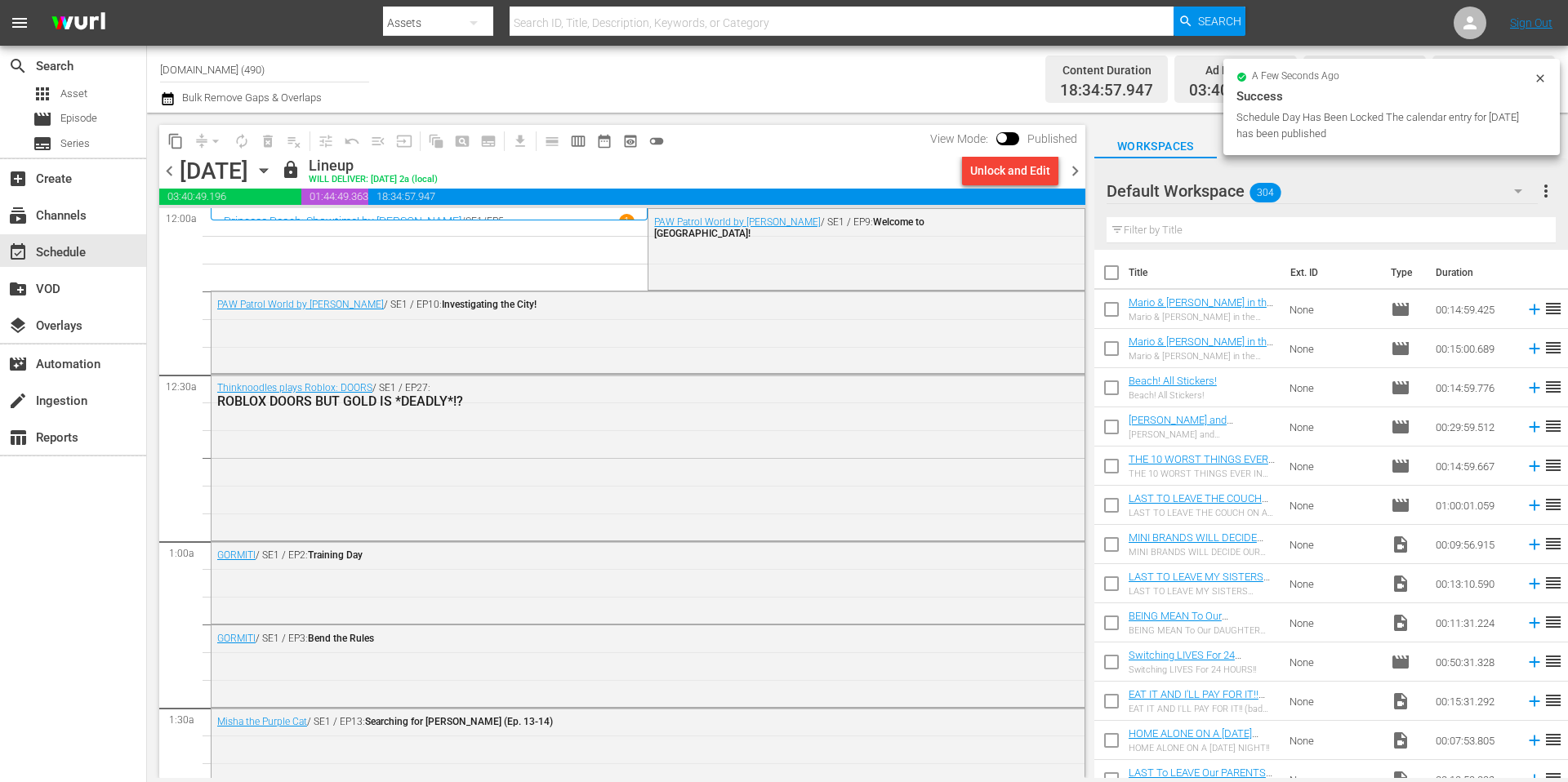
click at [1075, 173] on span "chevron_right" at bounding box center [1075, 170] width 20 height 20
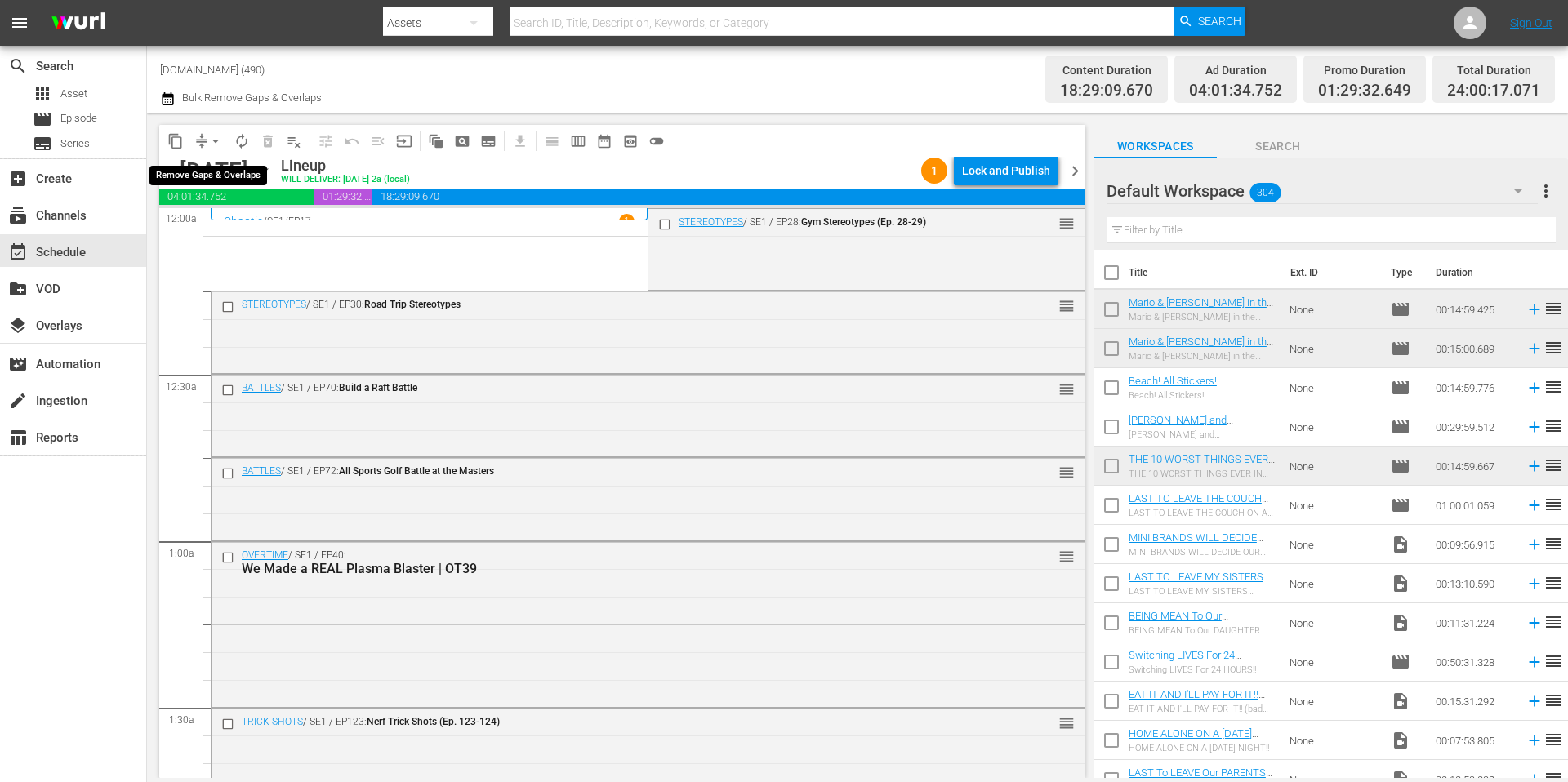
click at [208, 141] on span "arrow_drop_down" at bounding box center [215, 140] width 16 height 16
click at [216, 172] on li "Align to Midnight" at bounding box center [216, 174] width 171 height 27
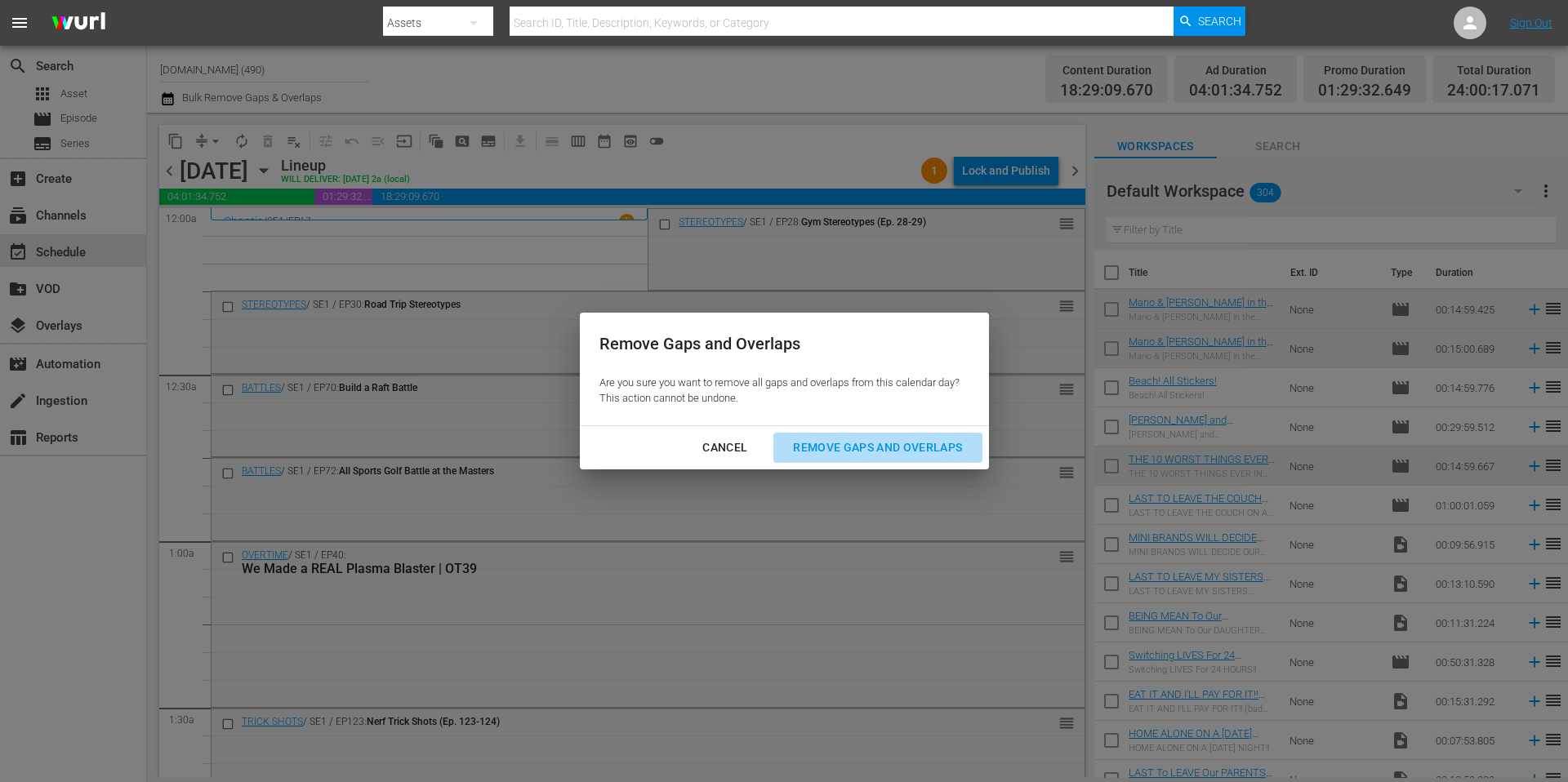
click at [891, 448] on div "Remove Gaps and Overlaps" at bounding box center [877, 447] width 195 height 20
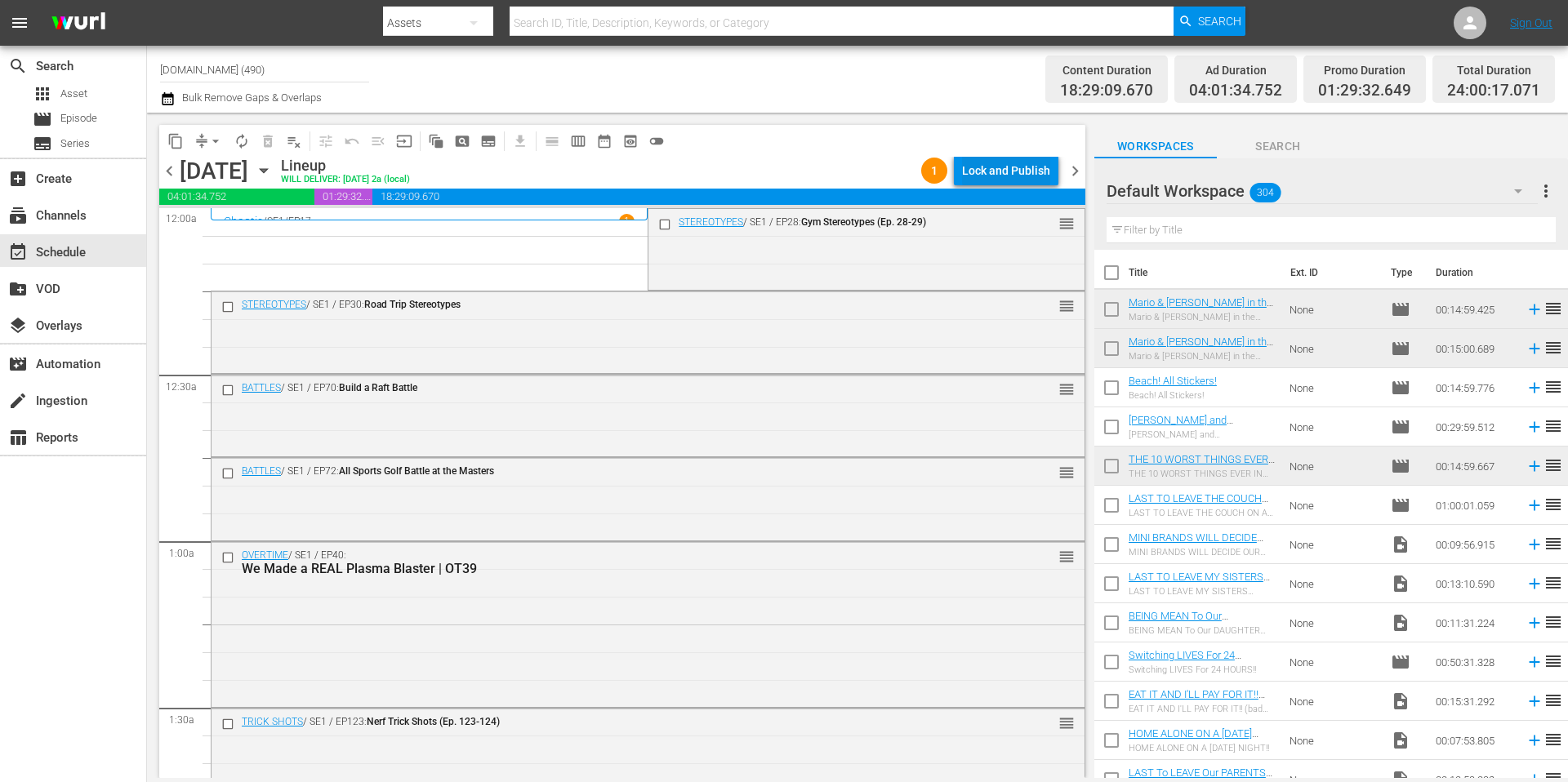
click at [1001, 171] on div "Lock and Publish" at bounding box center [1006, 170] width 89 height 30
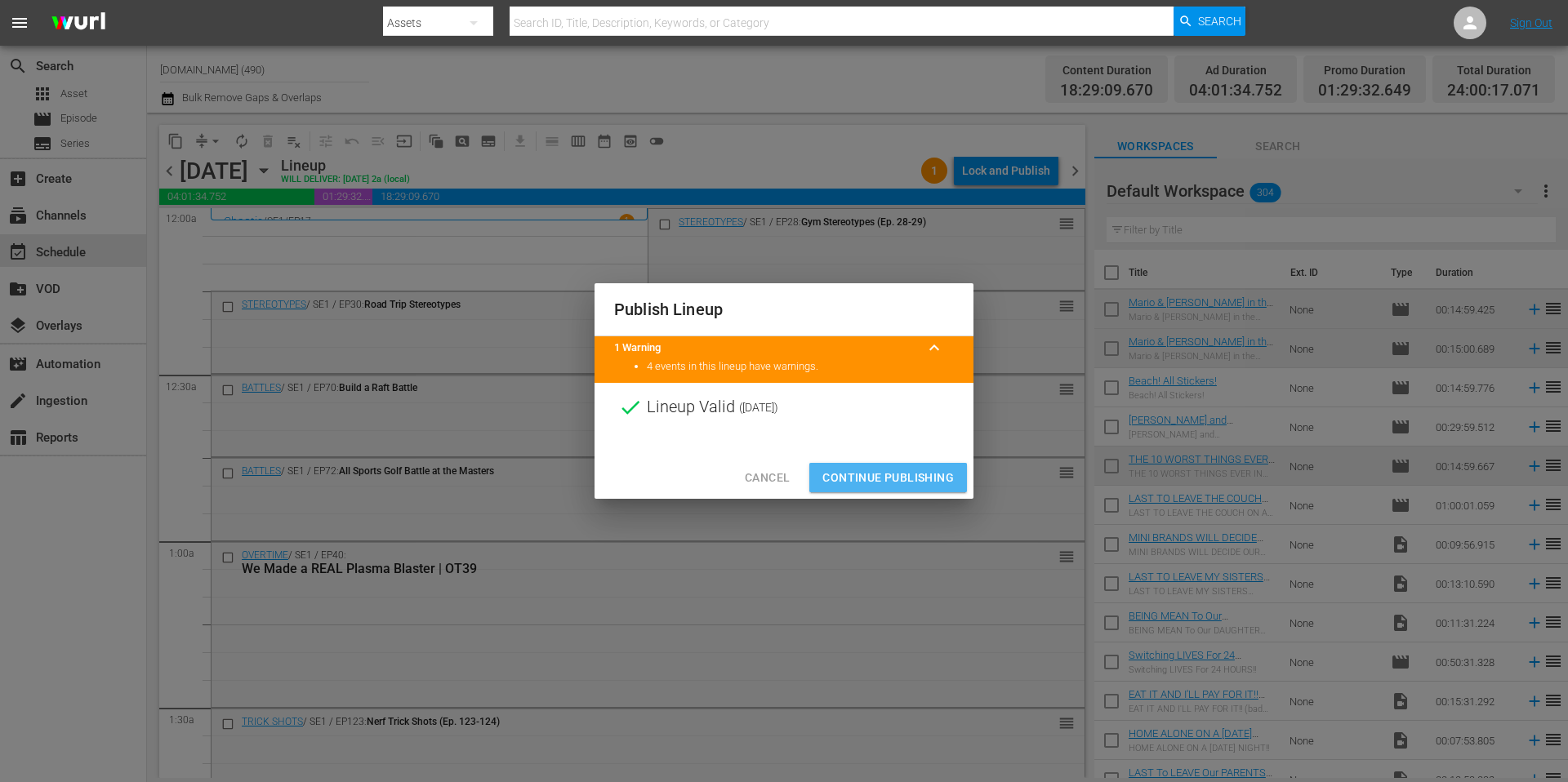
click at [873, 483] on span "Continue Publishing" at bounding box center [888, 477] width 132 height 20
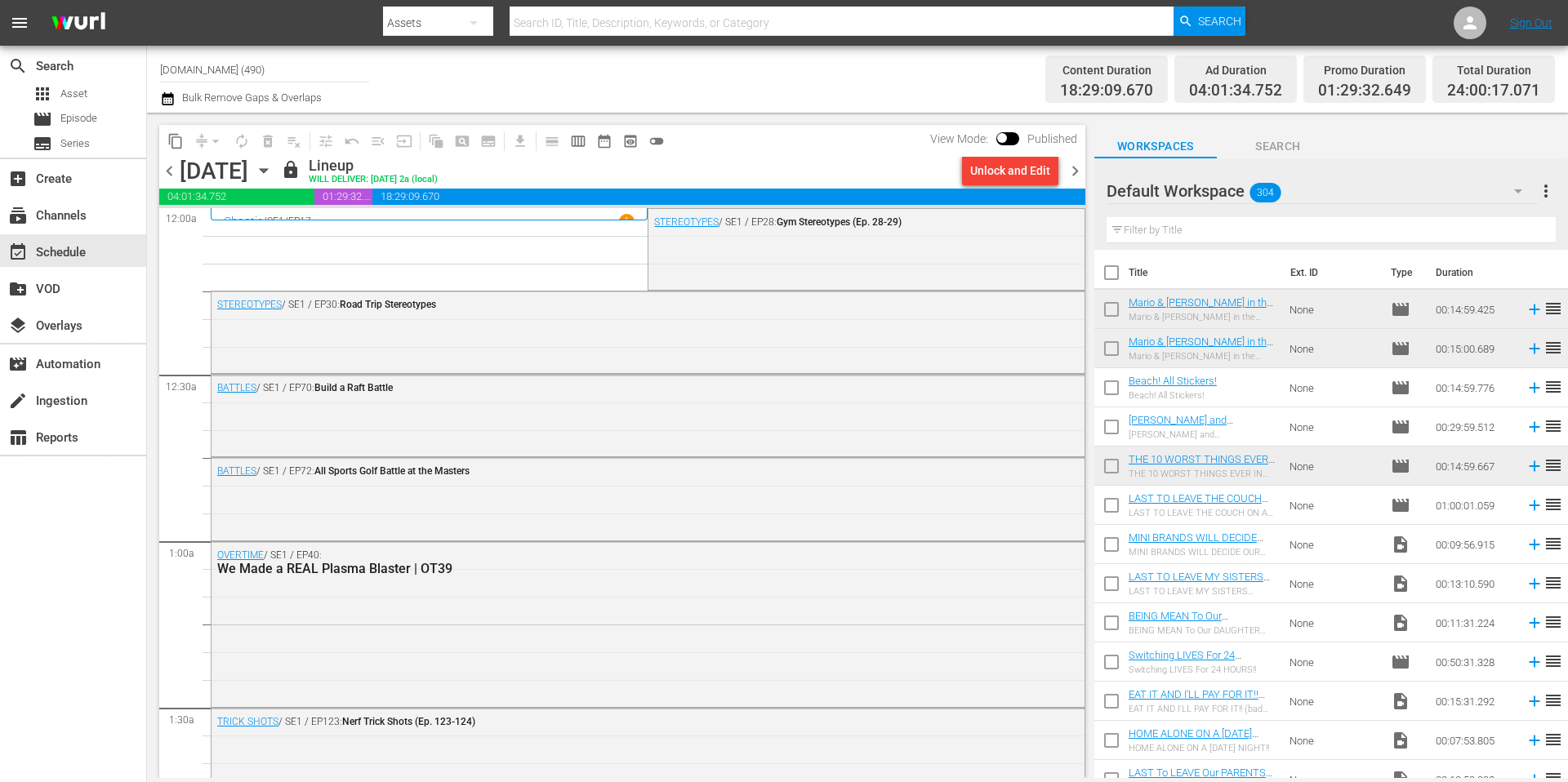
click at [1089, 172] on div "content_copy compress arrow_drop_down autorenew_outlined delete_forever_outline…" at bounding box center [620, 445] width 948 height 666
click at [1075, 170] on span "chevron_right" at bounding box center [1075, 170] width 20 height 20
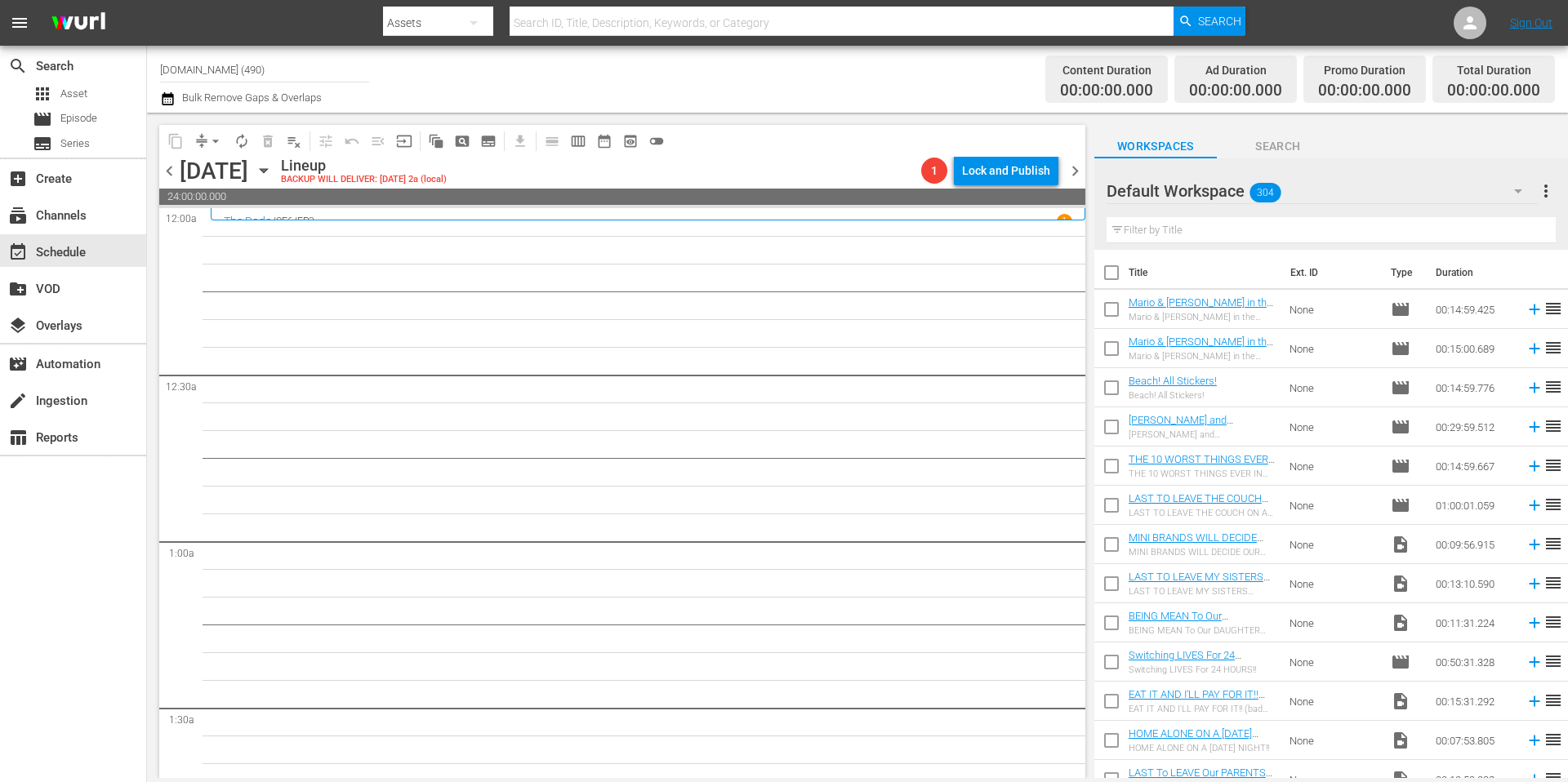
click at [1080, 173] on span "chevron_right" at bounding box center [1075, 170] width 20 height 20
click at [1075, 173] on span "chevron_right" at bounding box center [1075, 170] width 20 height 20
click at [1075, 175] on span "chevron_right" at bounding box center [1075, 170] width 20 height 20
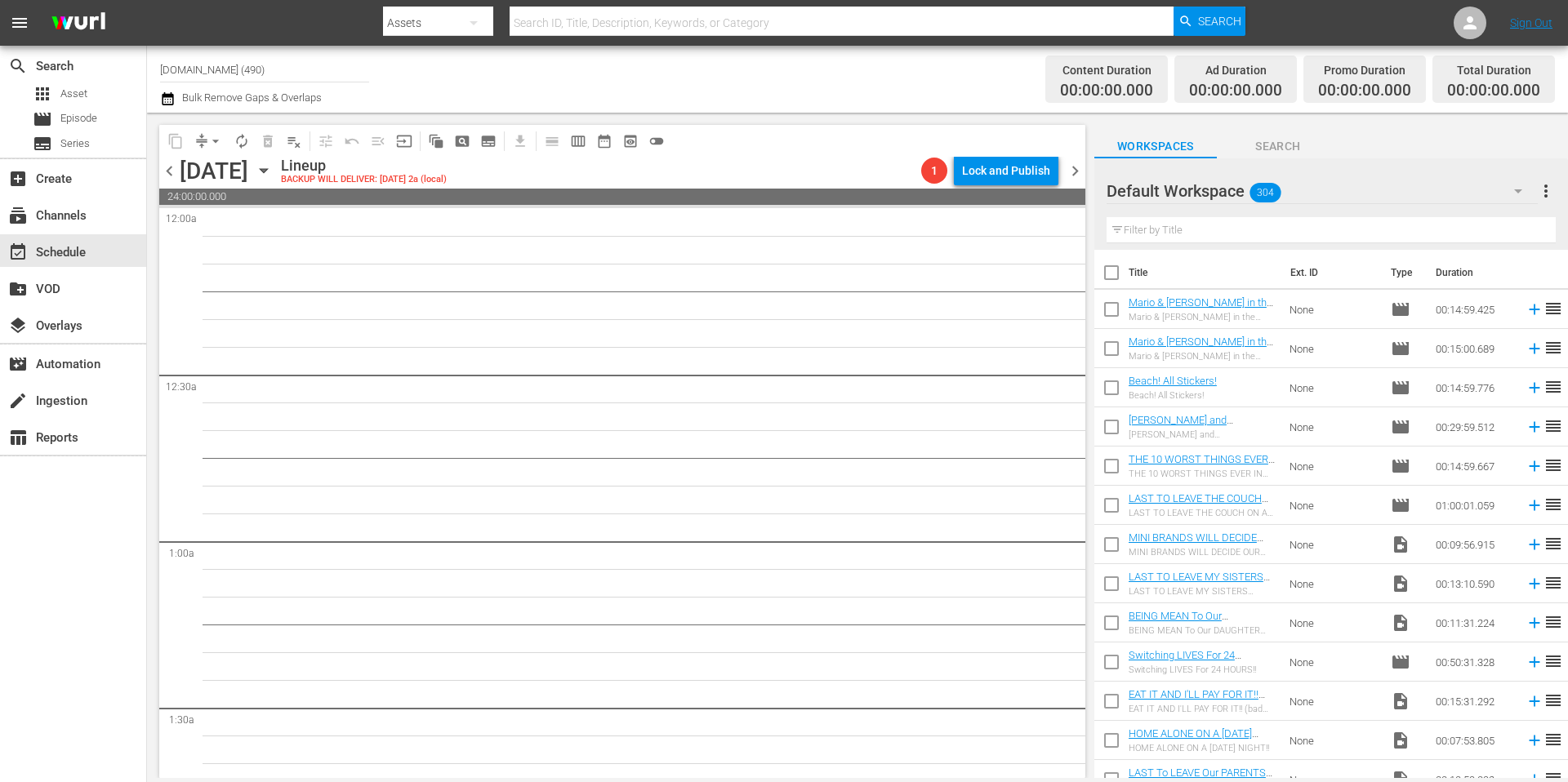
click at [1075, 175] on span "chevron_right" at bounding box center [1075, 170] width 20 height 20
click at [267, 170] on icon "button" at bounding box center [264, 171] width 8 height 4
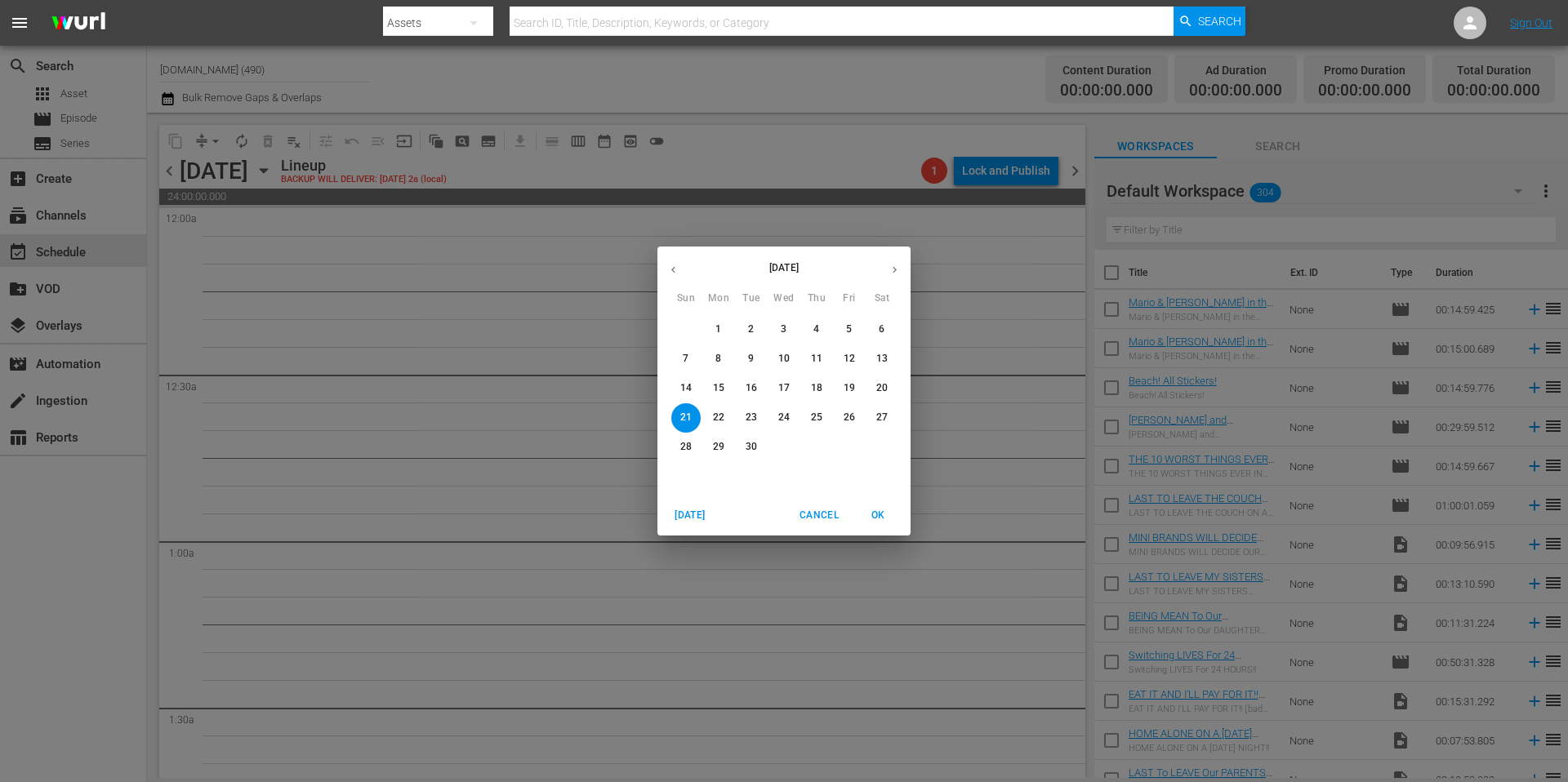
click at [719, 361] on p "8" at bounding box center [719, 359] width 6 height 13
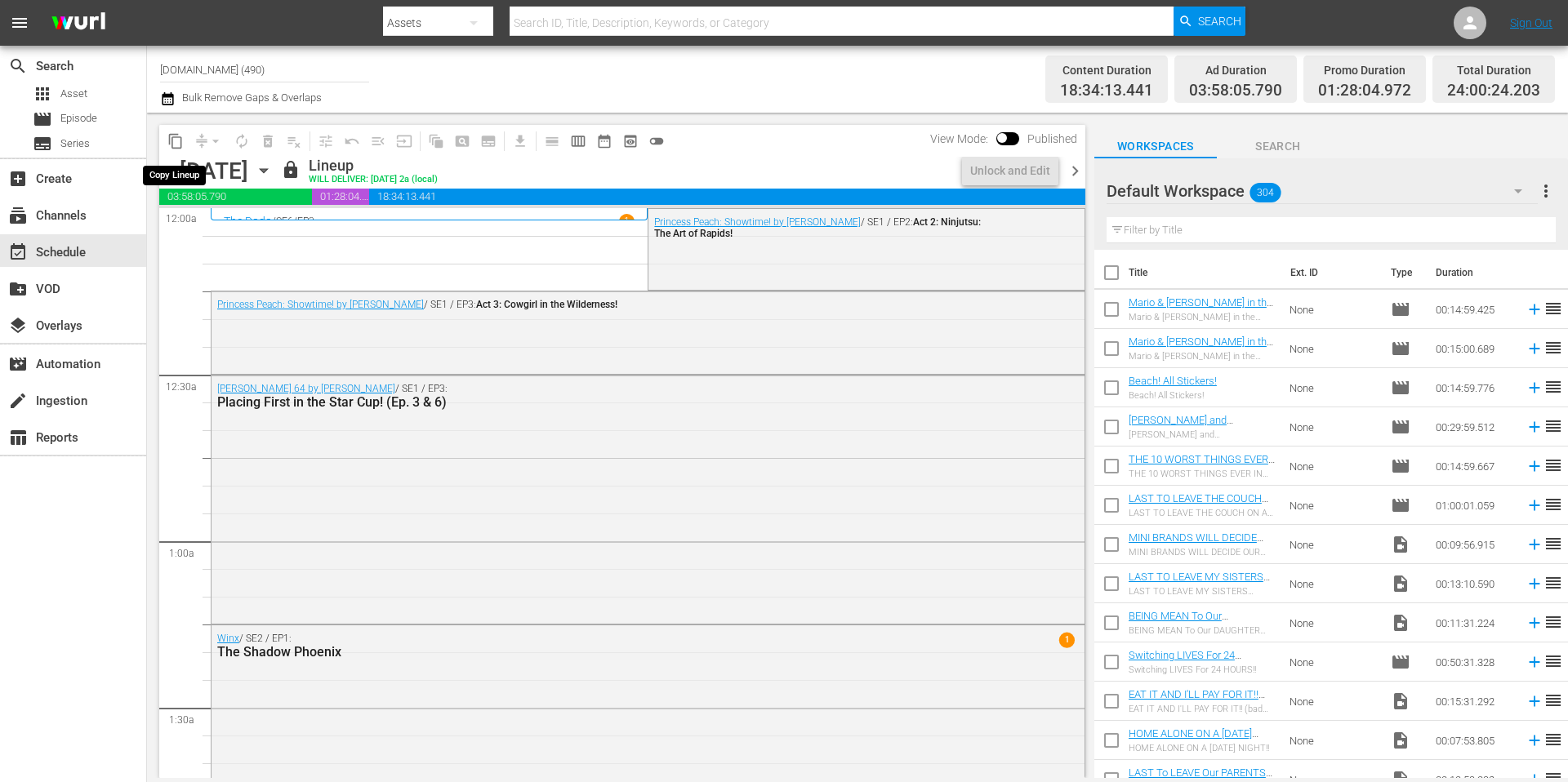
click at [175, 144] on span "content_copy" at bounding box center [175, 140] width 16 height 16
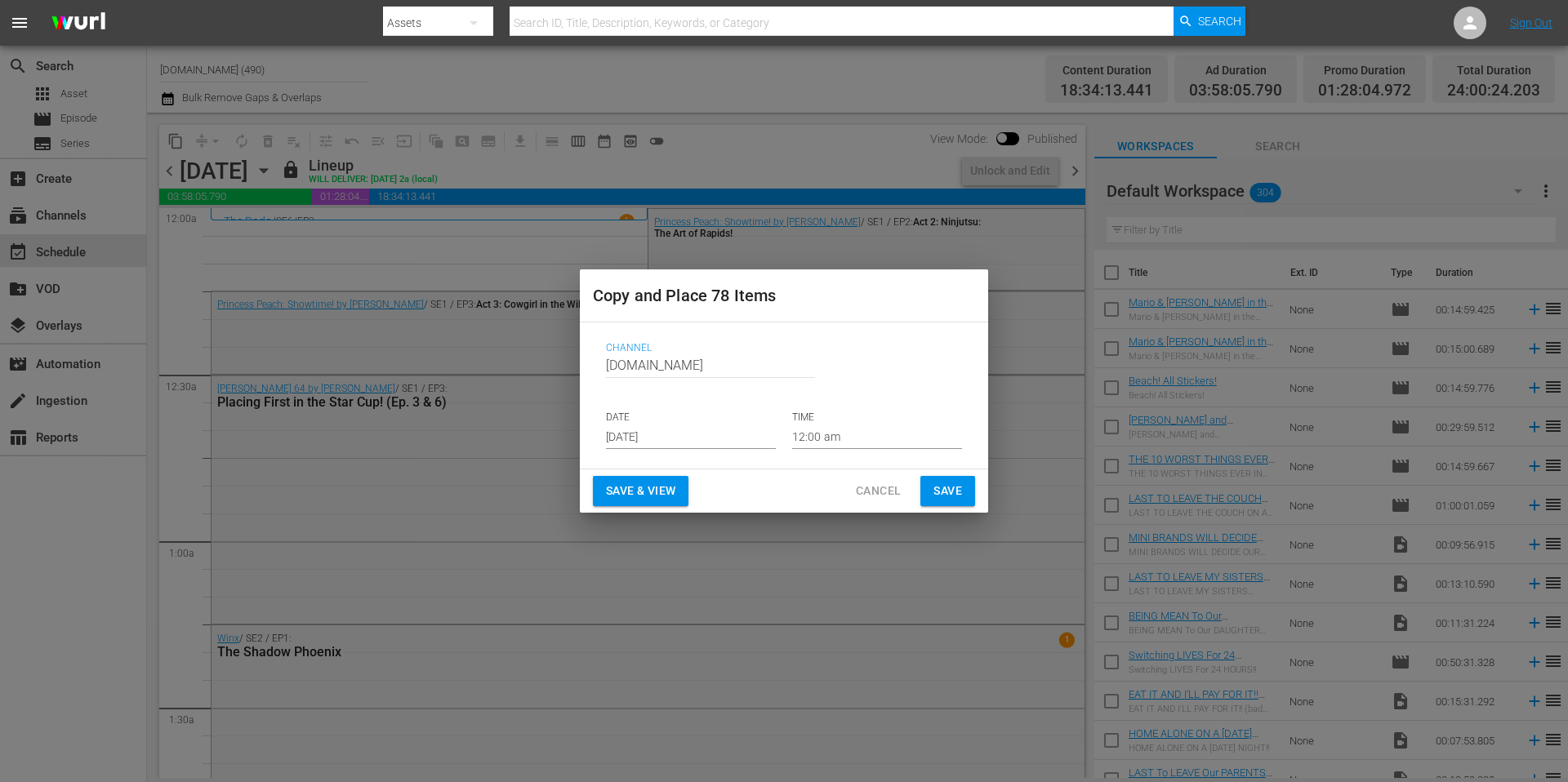
click at [712, 430] on input "Aug 23rd 2025" at bounding box center [691, 436] width 170 height 24
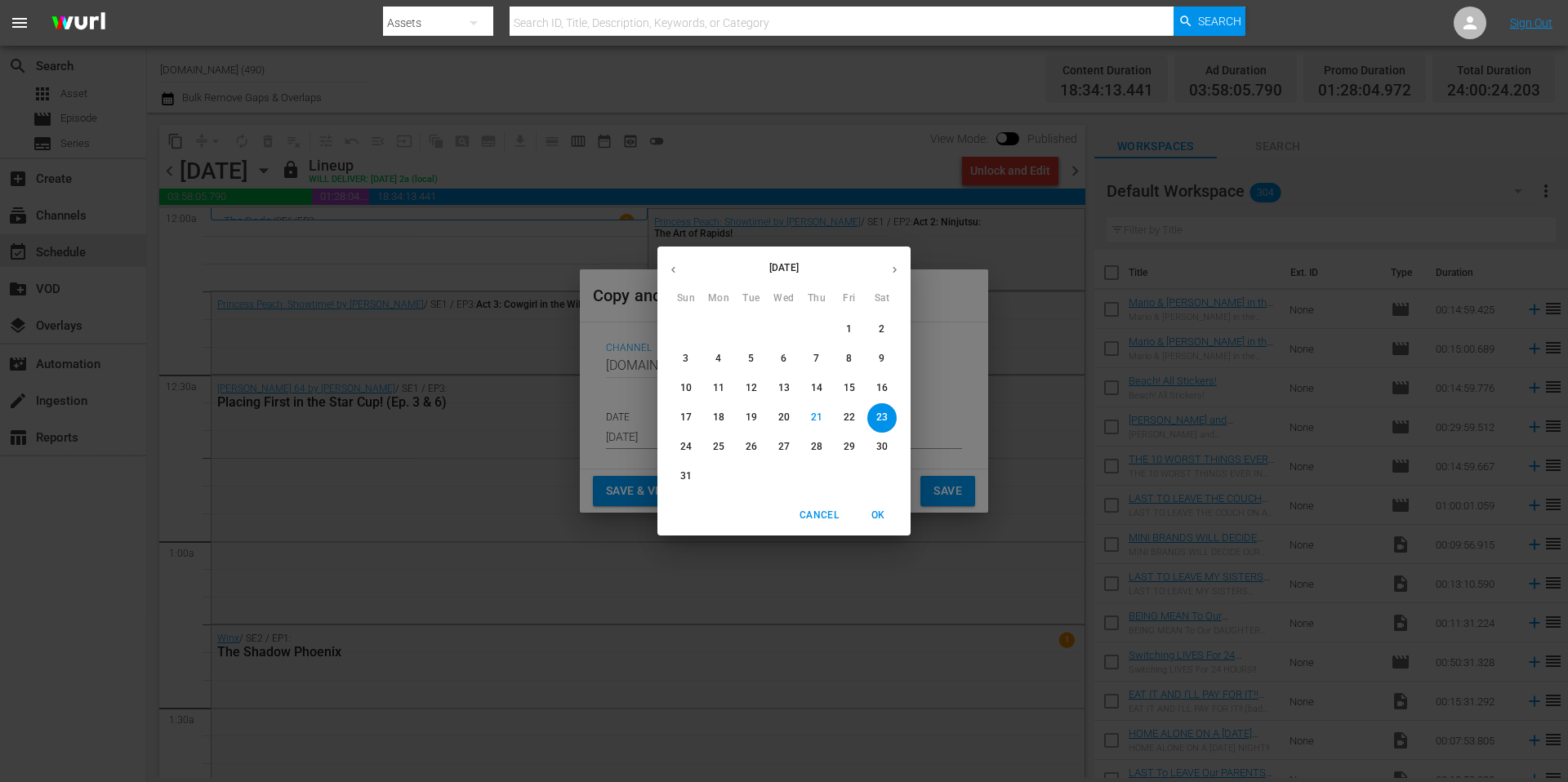
click at [897, 270] on icon "button" at bounding box center [895, 269] width 13 height 13
click at [719, 385] on p "15" at bounding box center [719, 388] width 12 height 13
type input "Sep 15th 2025"
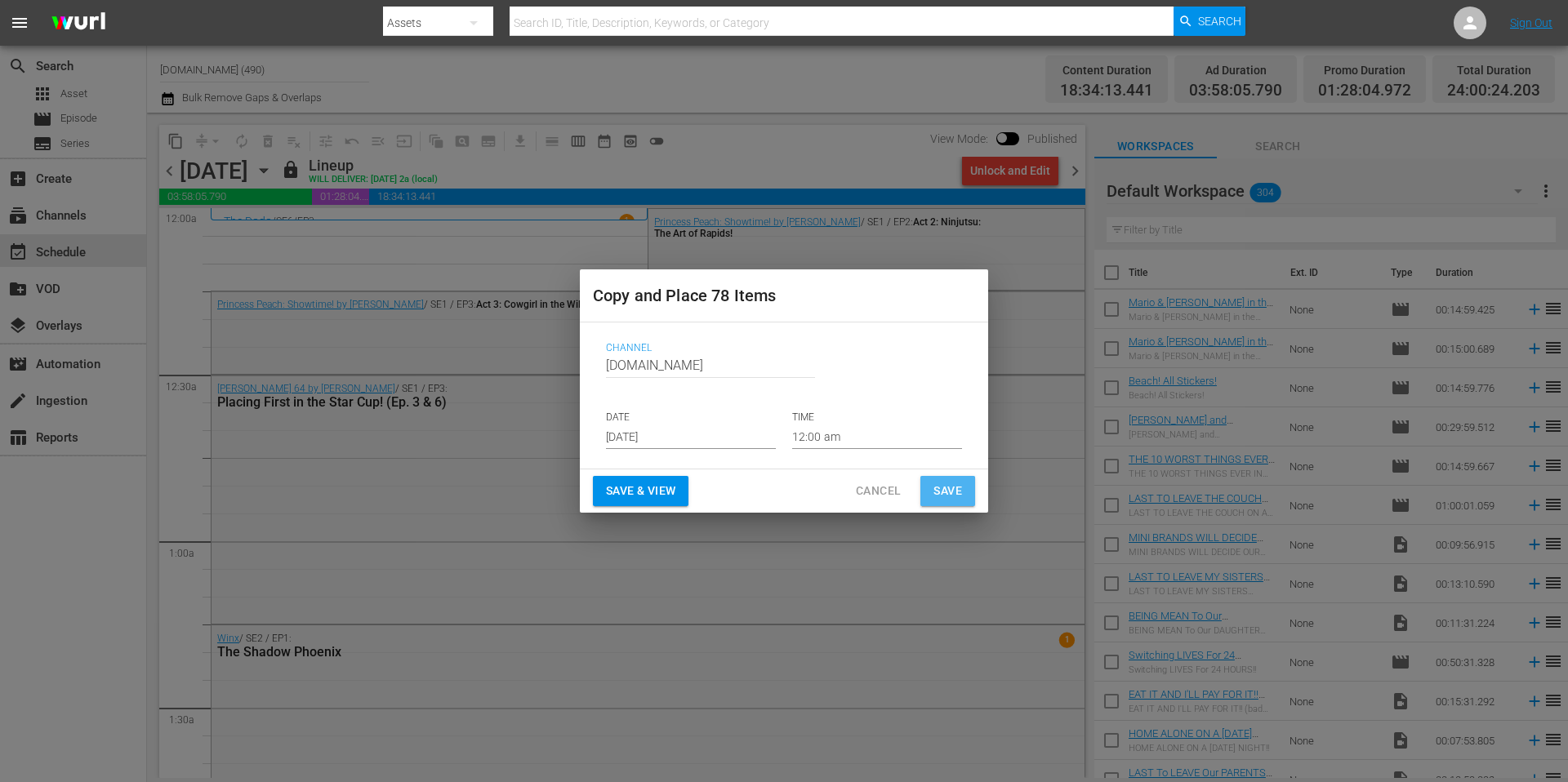
click at [962, 492] on button "Save" at bounding box center [948, 491] width 55 height 30
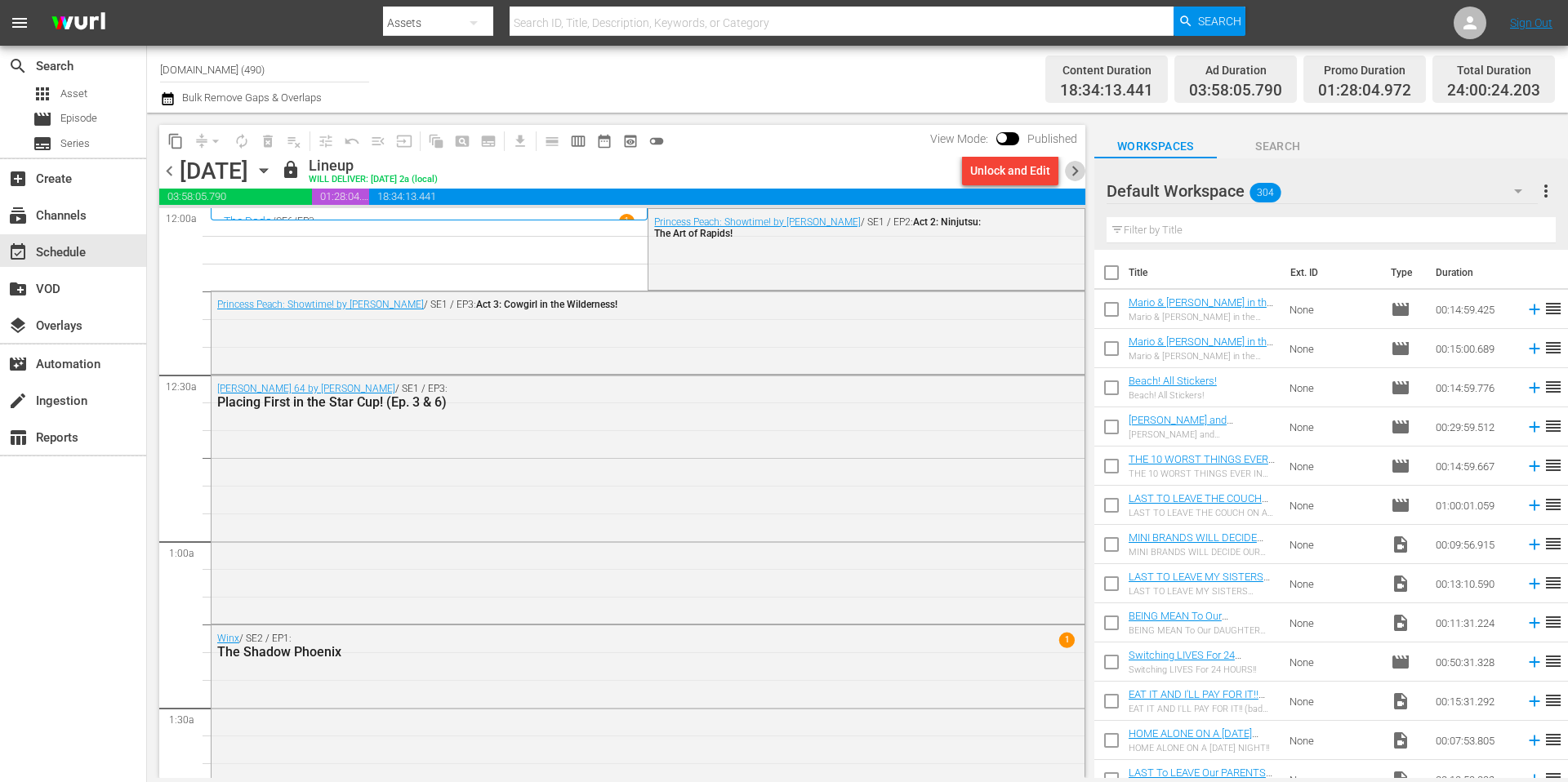
click at [1077, 170] on span "chevron_right" at bounding box center [1075, 170] width 20 height 20
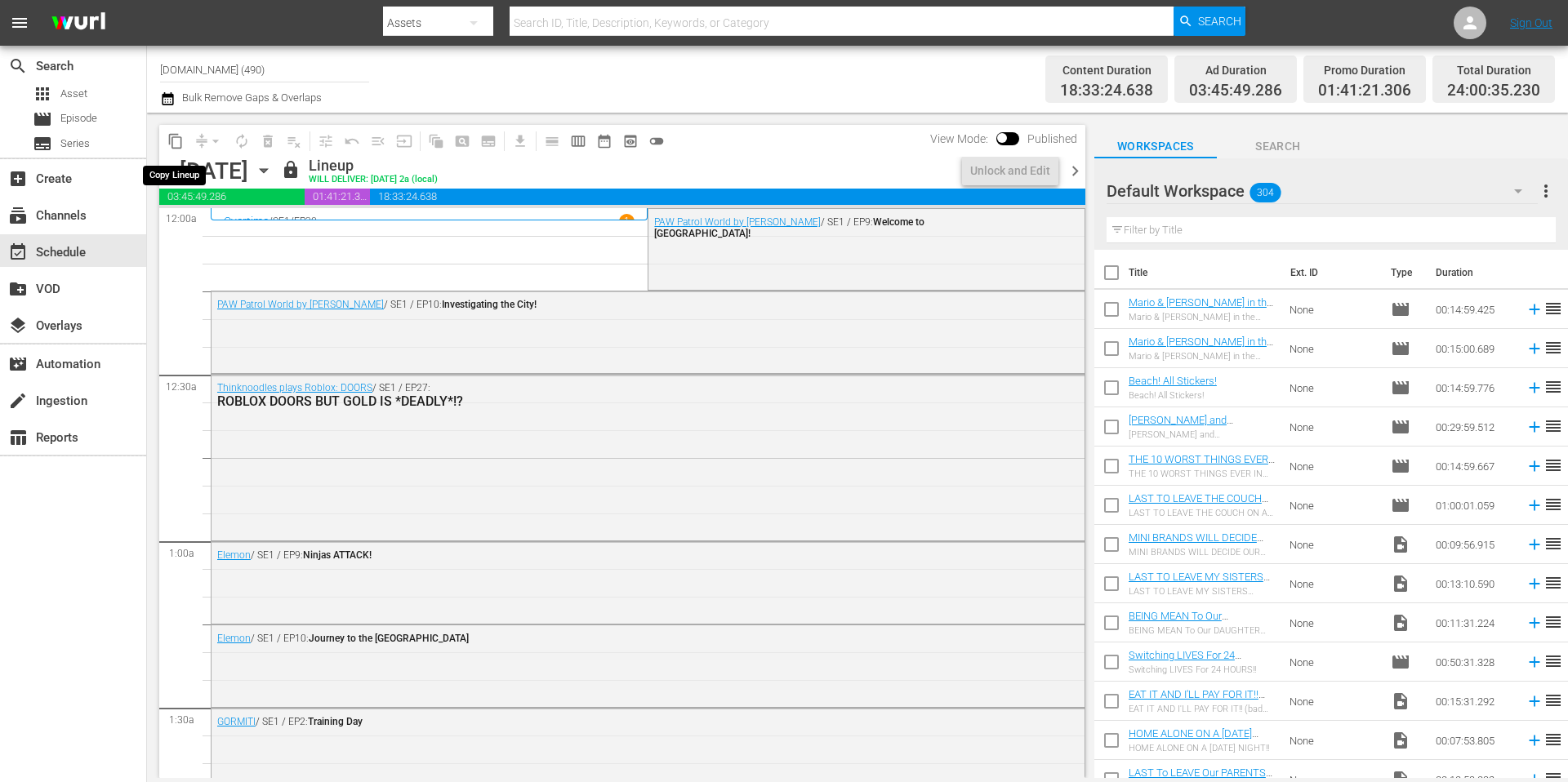
click at [177, 144] on span "content_copy" at bounding box center [175, 140] width 16 height 16
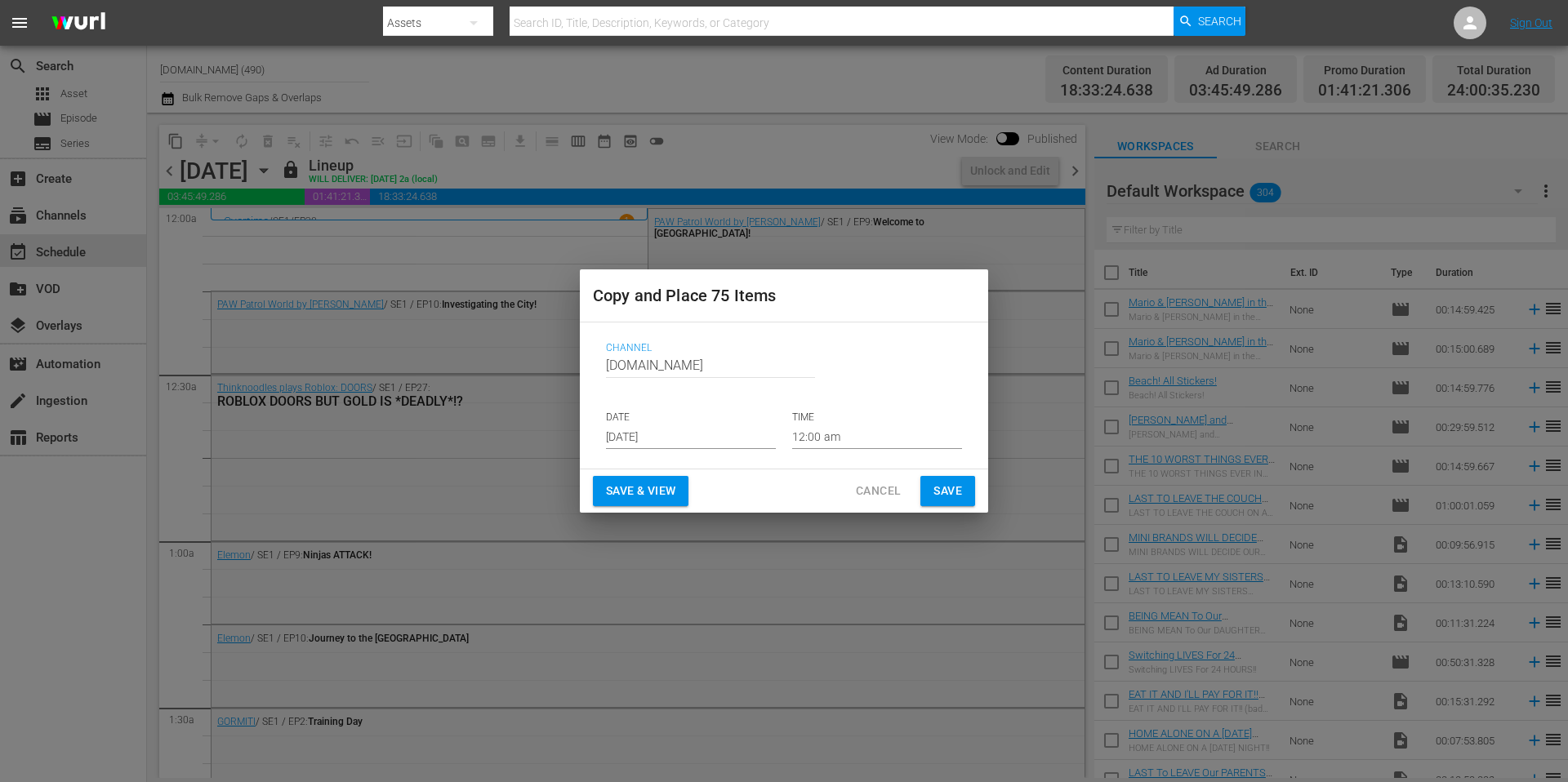
click at [711, 436] on input "Aug 23rd 2025" at bounding box center [691, 436] width 170 height 24
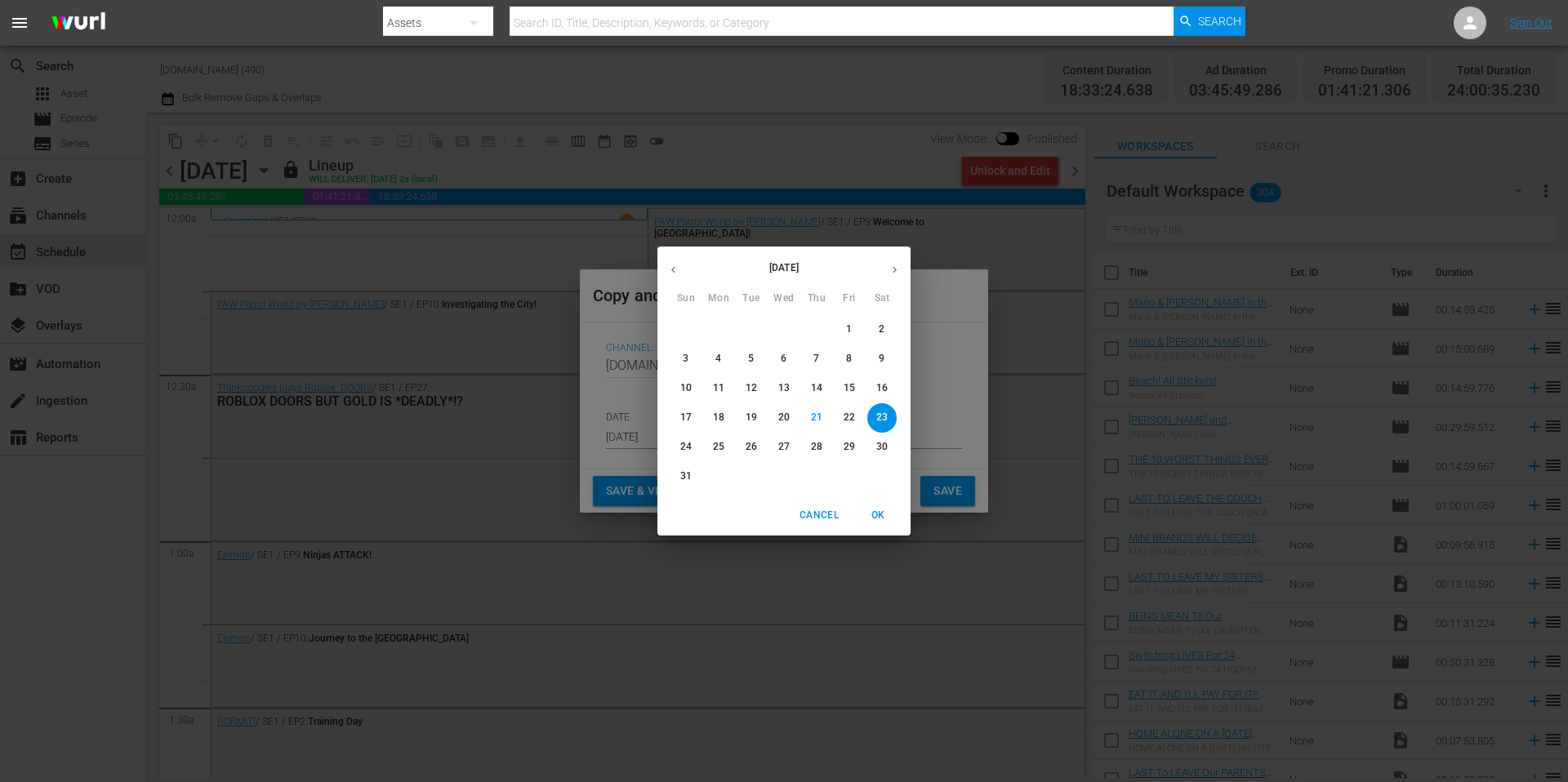
click at [899, 271] on icon "button" at bounding box center [895, 269] width 13 height 13
click at [754, 388] on p "16" at bounding box center [751, 388] width 12 height 13
type input "Sep 16th 2025"
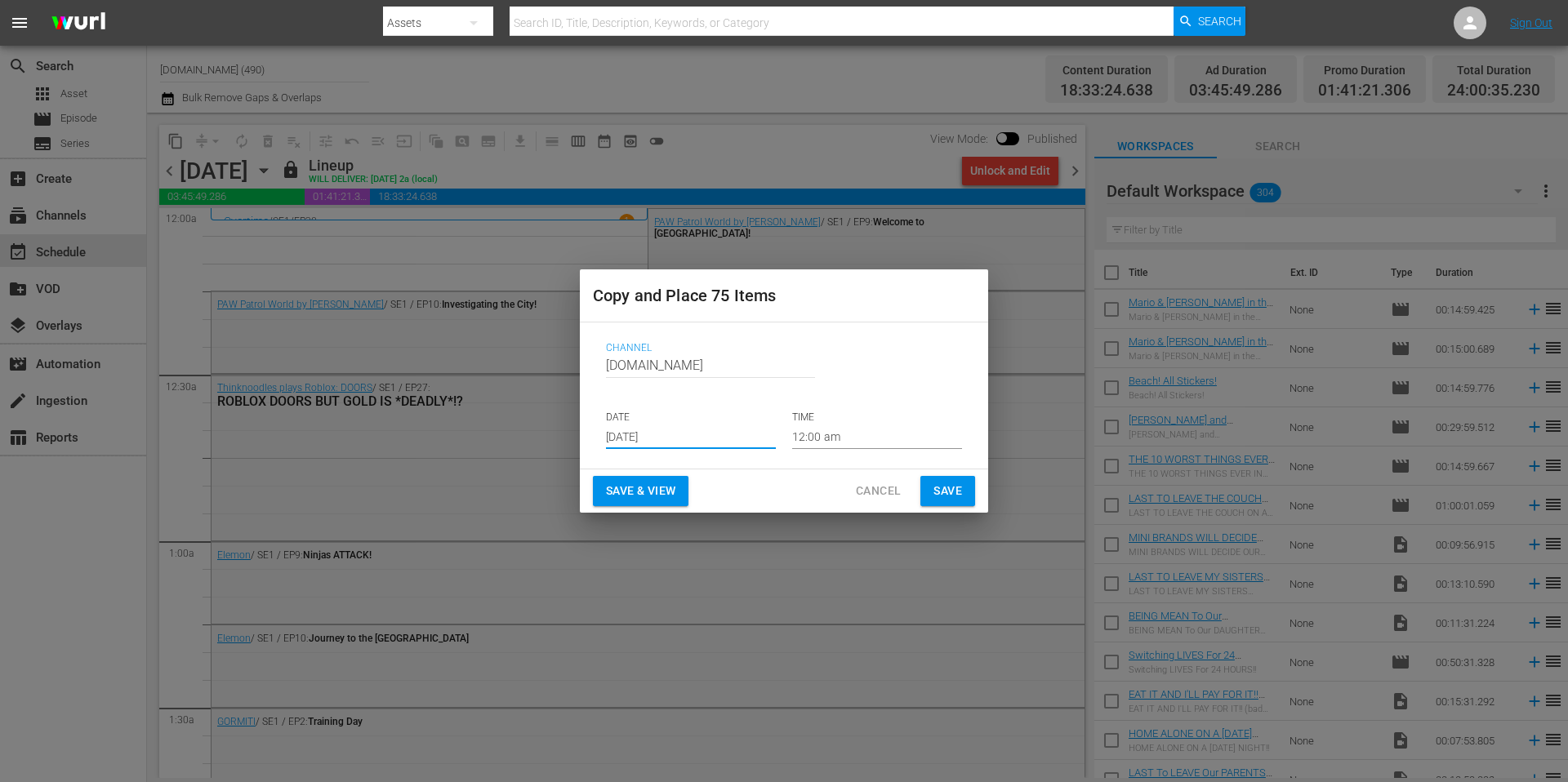
click at [949, 493] on span "Save" at bounding box center [948, 491] width 29 height 20
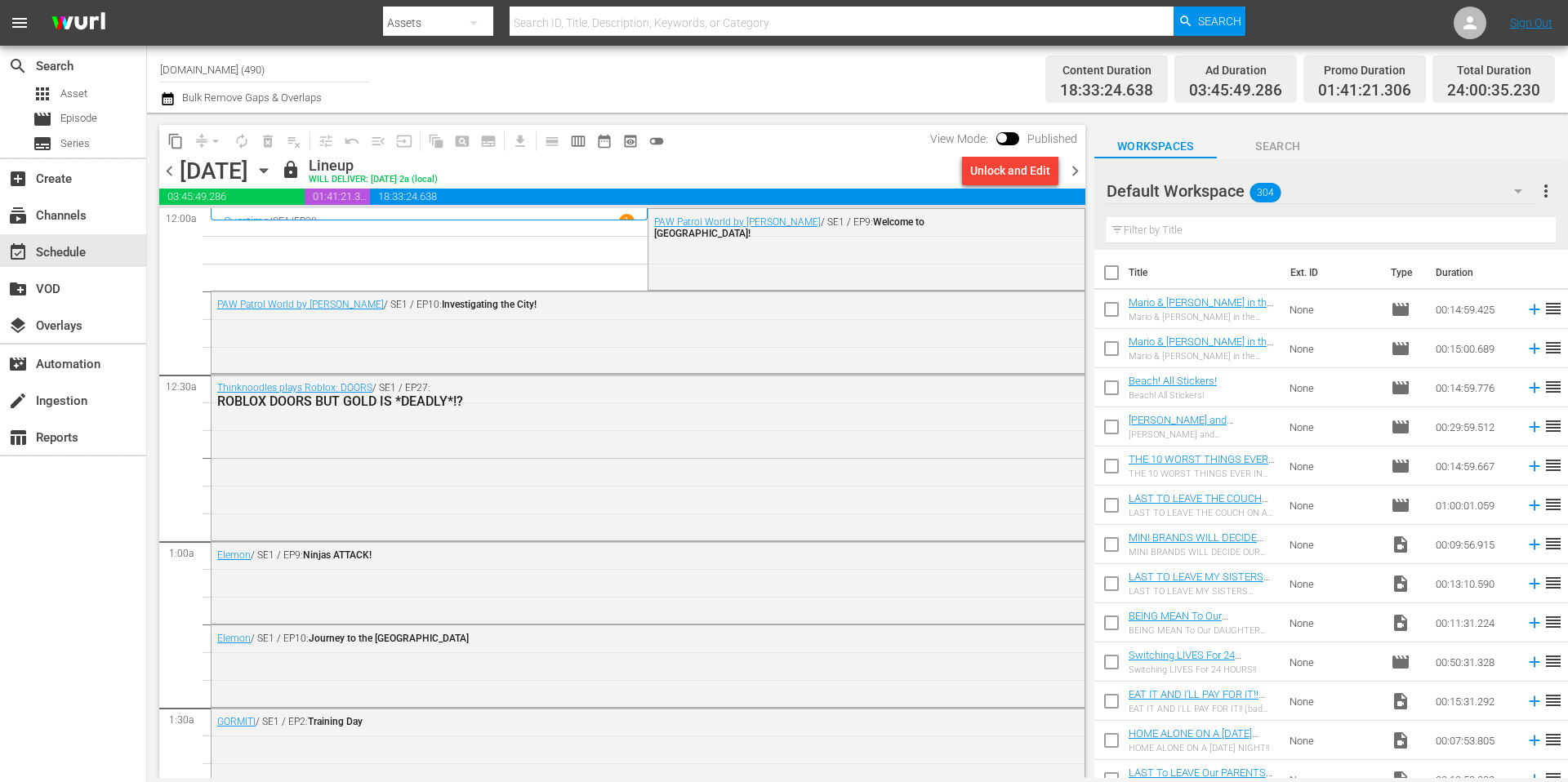
click at [1075, 169] on span "chevron_right" at bounding box center [1075, 170] width 20 height 20
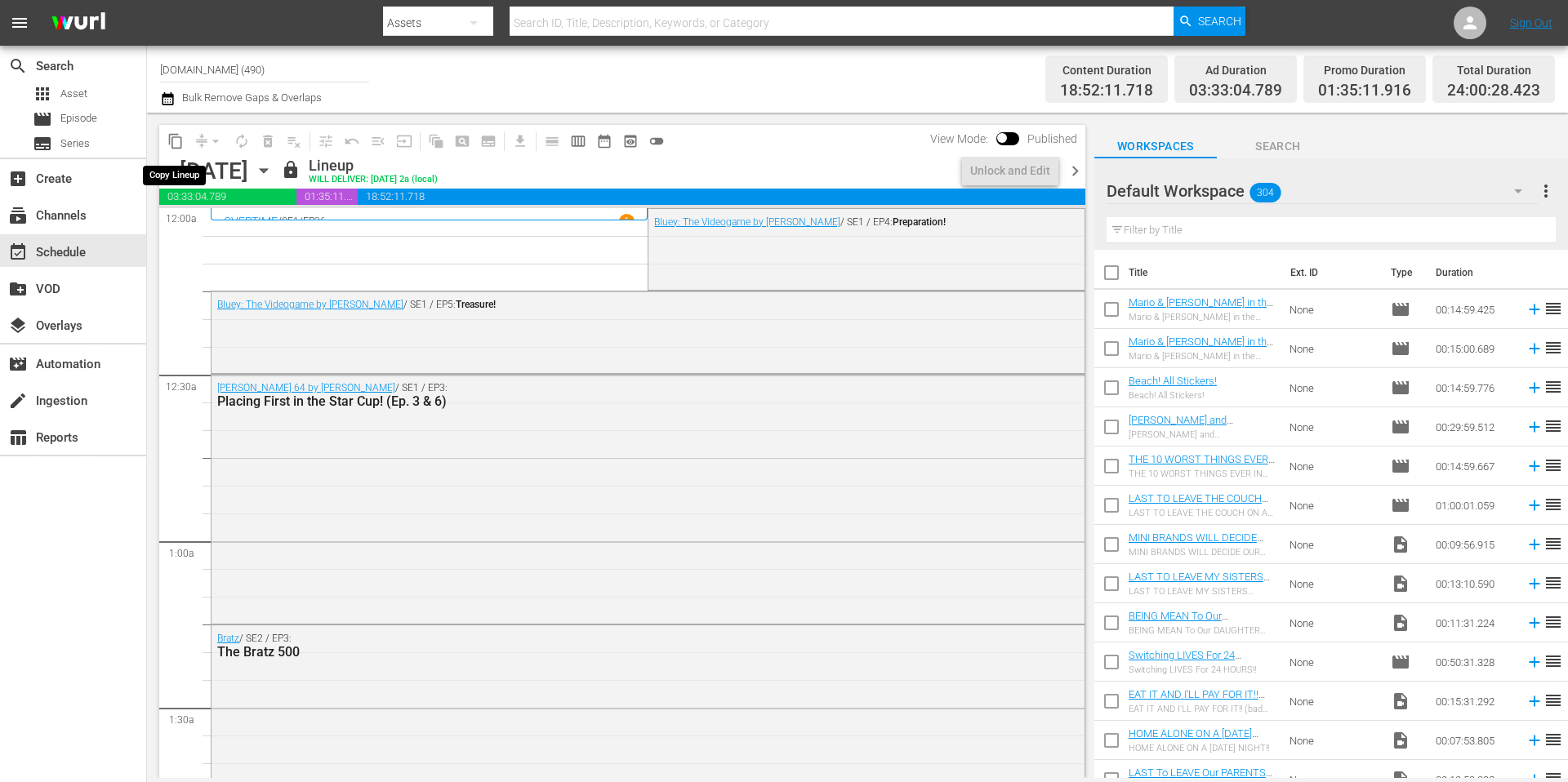
click at [176, 142] on span "content_copy" at bounding box center [175, 140] width 16 height 16
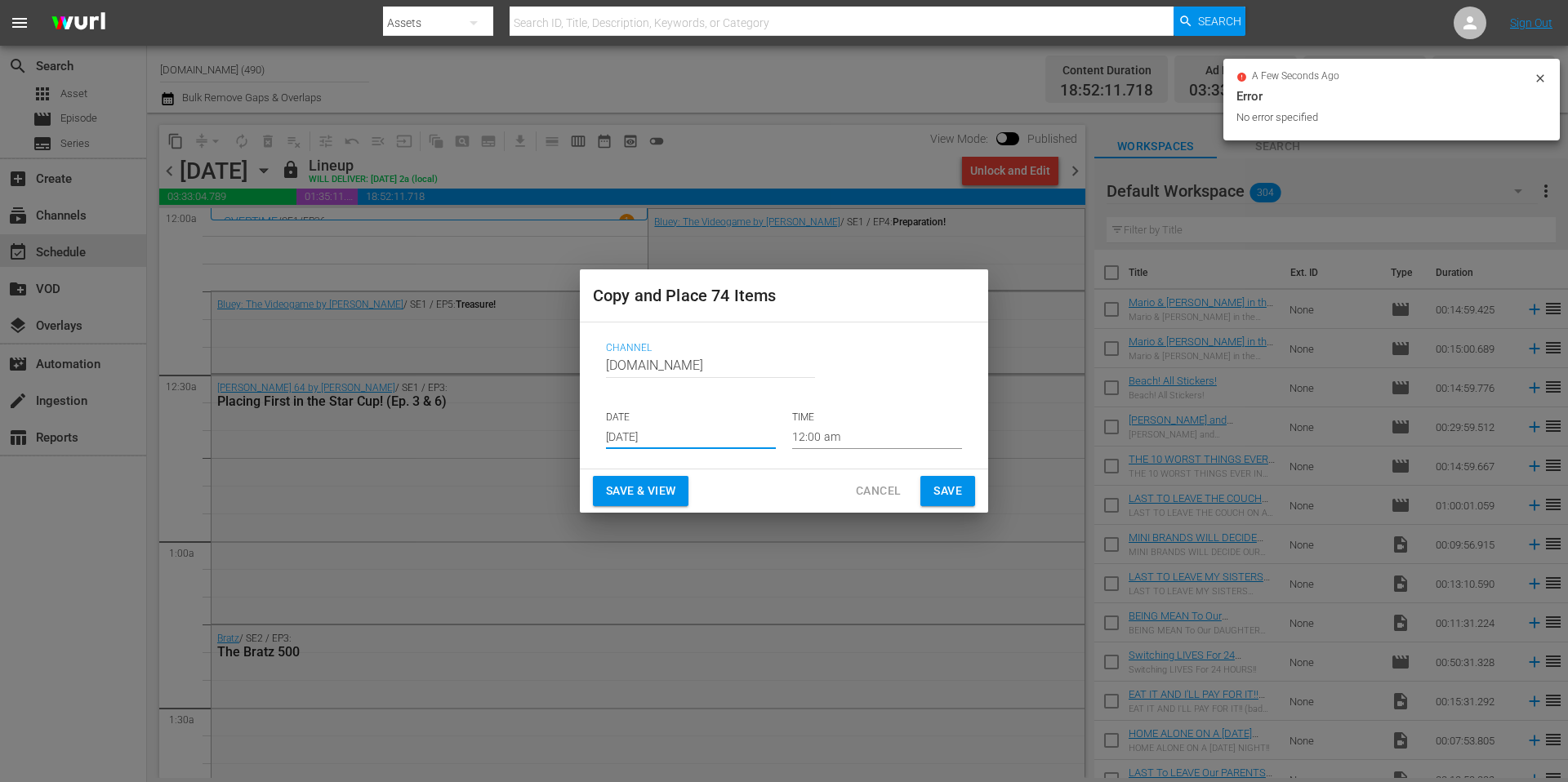
click at [705, 441] on input "Aug 23rd 2025" at bounding box center [691, 436] width 170 height 24
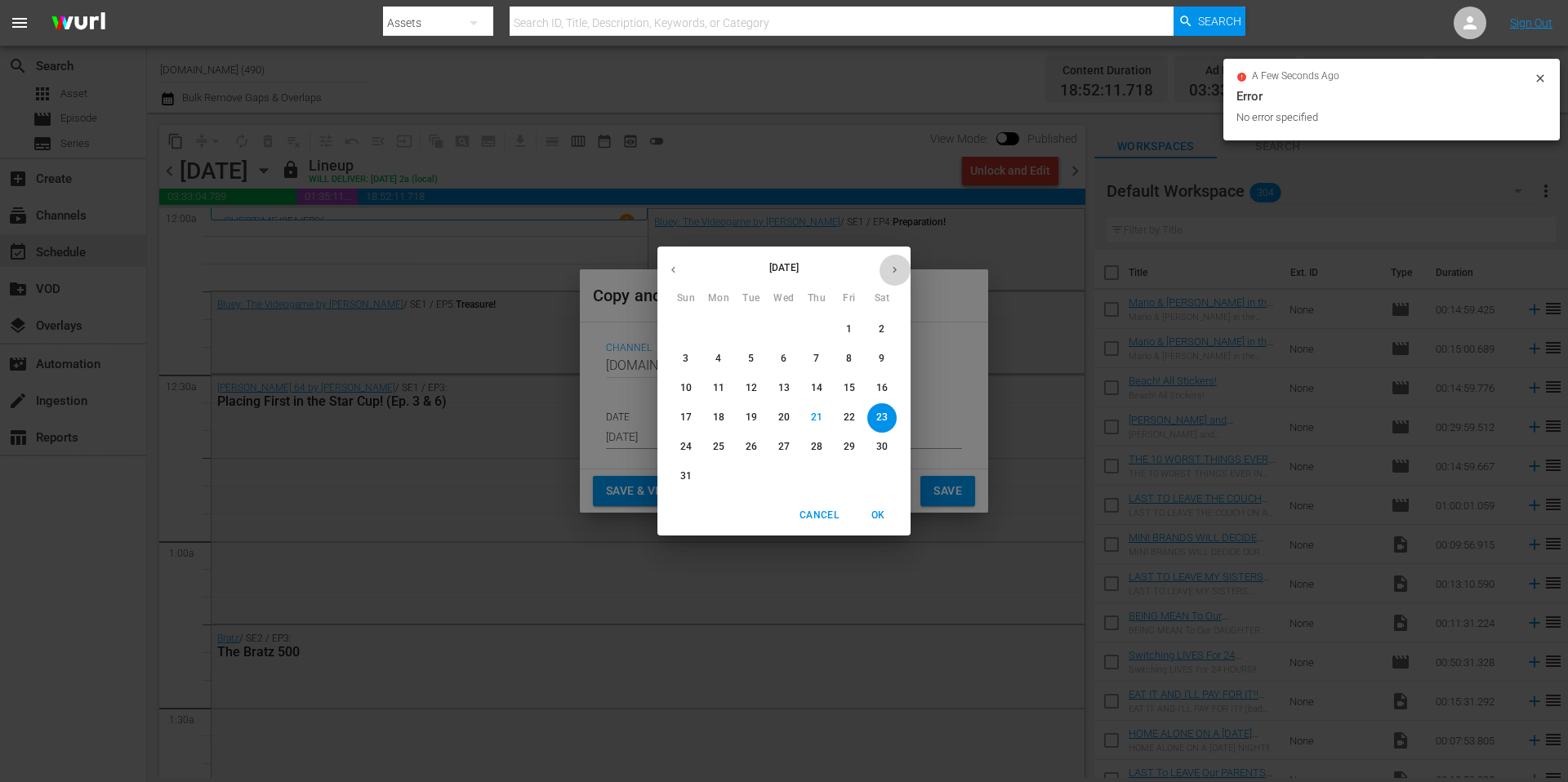
click at [901, 266] on button "button" at bounding box center [894, 269] width 32 height 32
click at [787, 385] on p "17" at bounding box center [784, 388] width 12 height 13
type input "Sep 17th 2025"
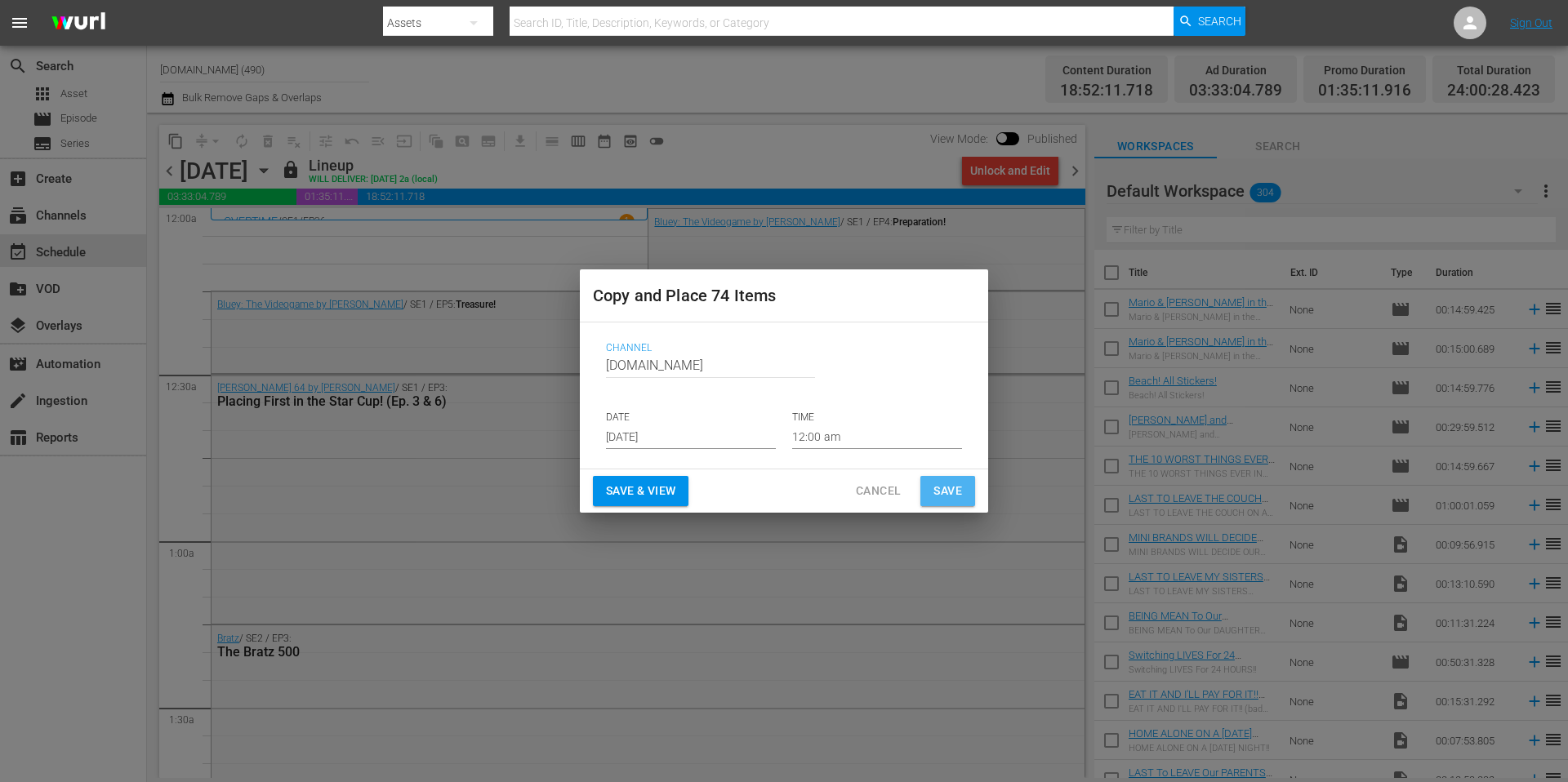
click at [944, 494] on span "Save" at bounding box center [948, 491] width 29 height 20
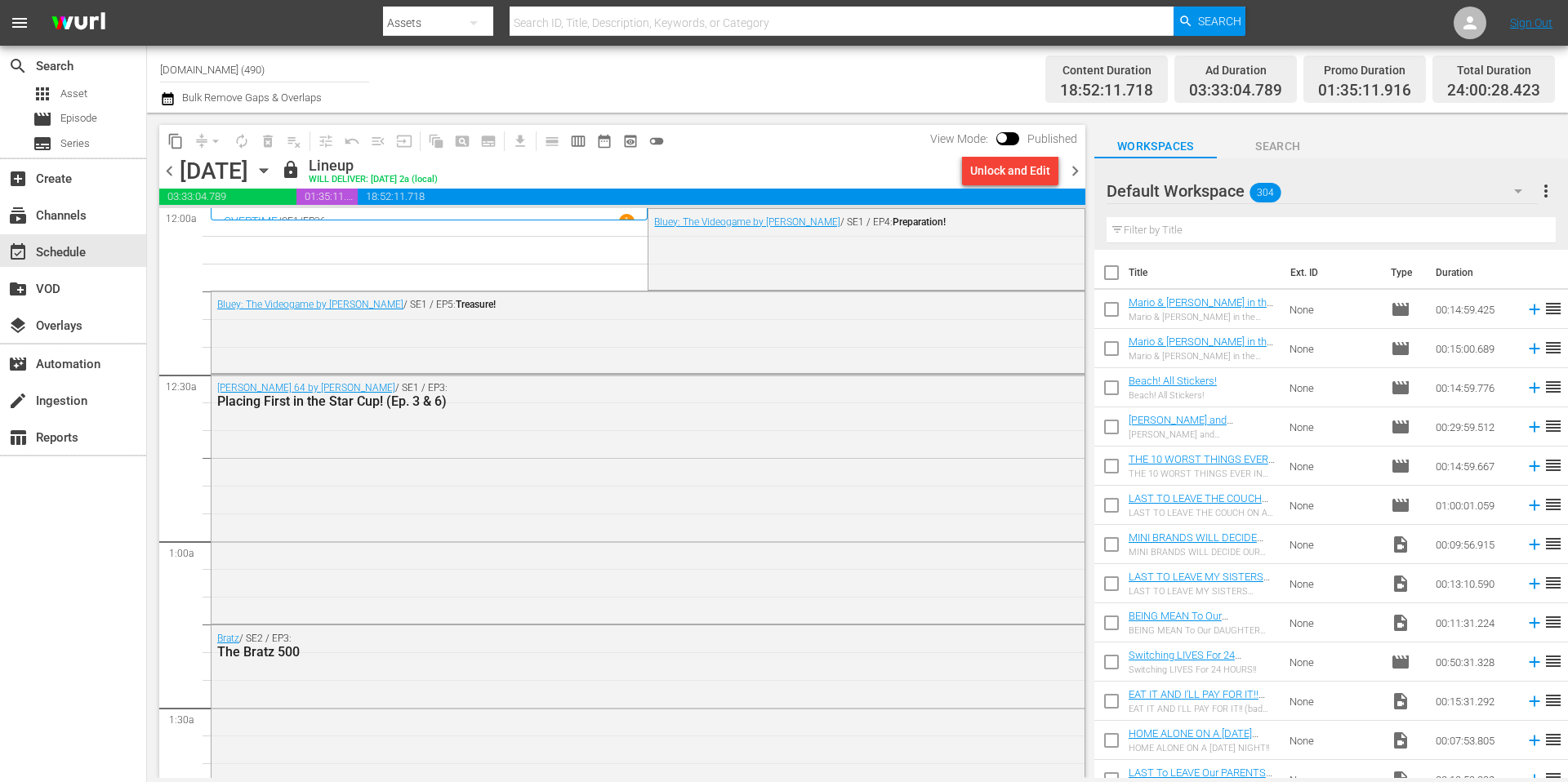
click at [1076, 166] on span "chevron_right" at bounding box center [1075, 170] width 20 height 20
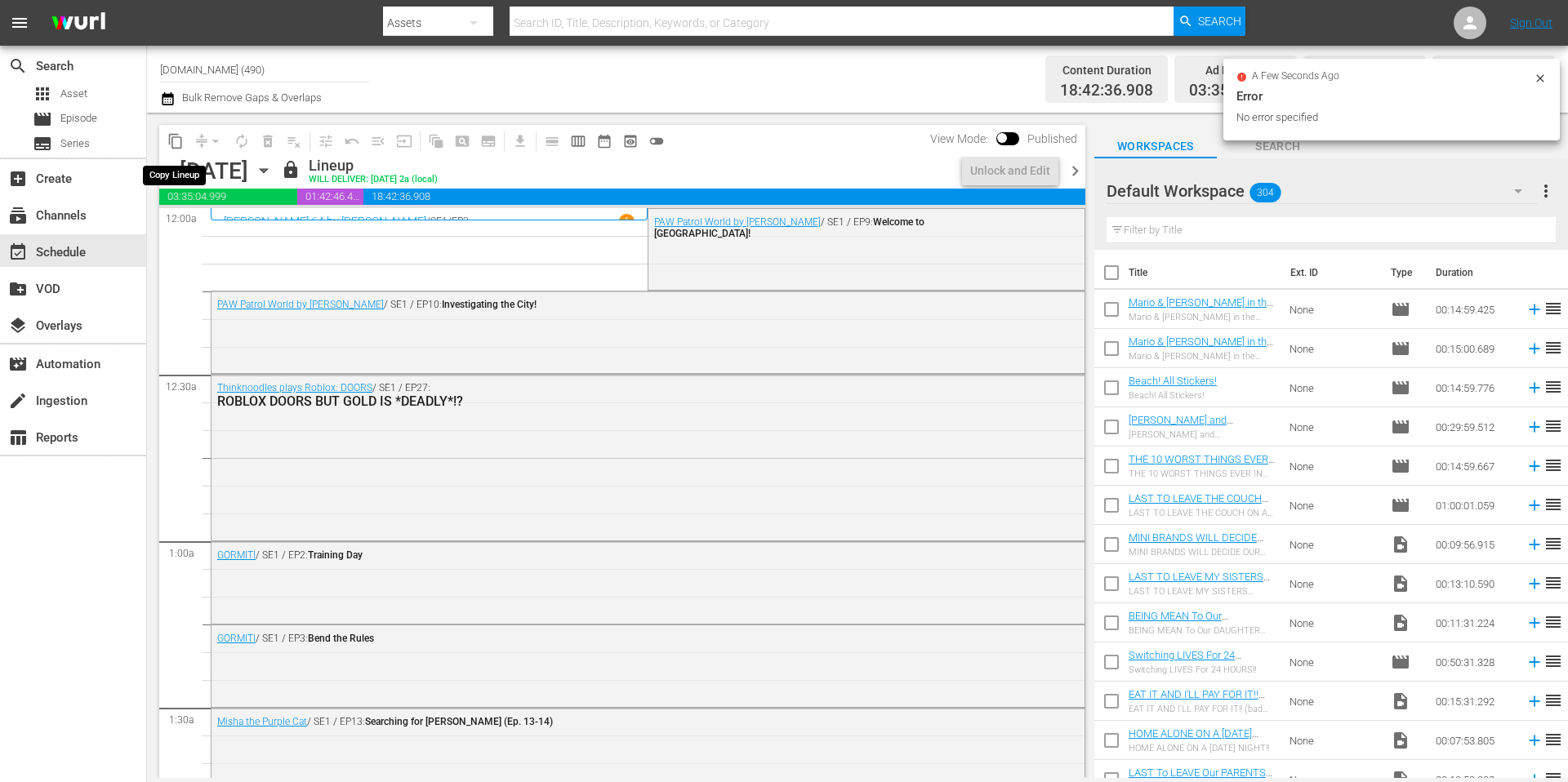
click at [179, 141] on span "content_copy" at bounding box center [175, 140] width 16 height 16
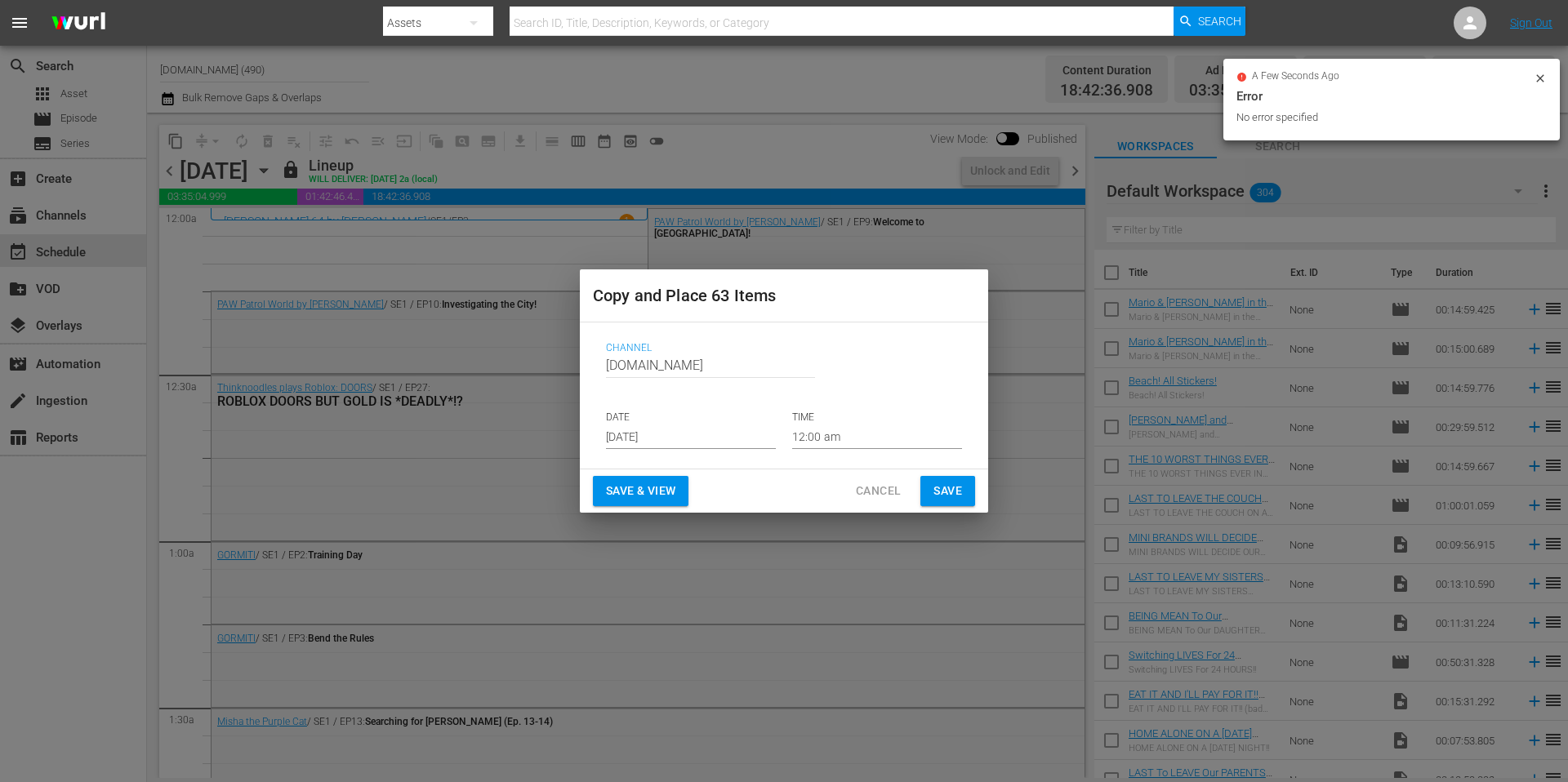
click at [711, 441] on input "Aug 23rd 2025" at bounding box center [691, 436] width 170 height 24
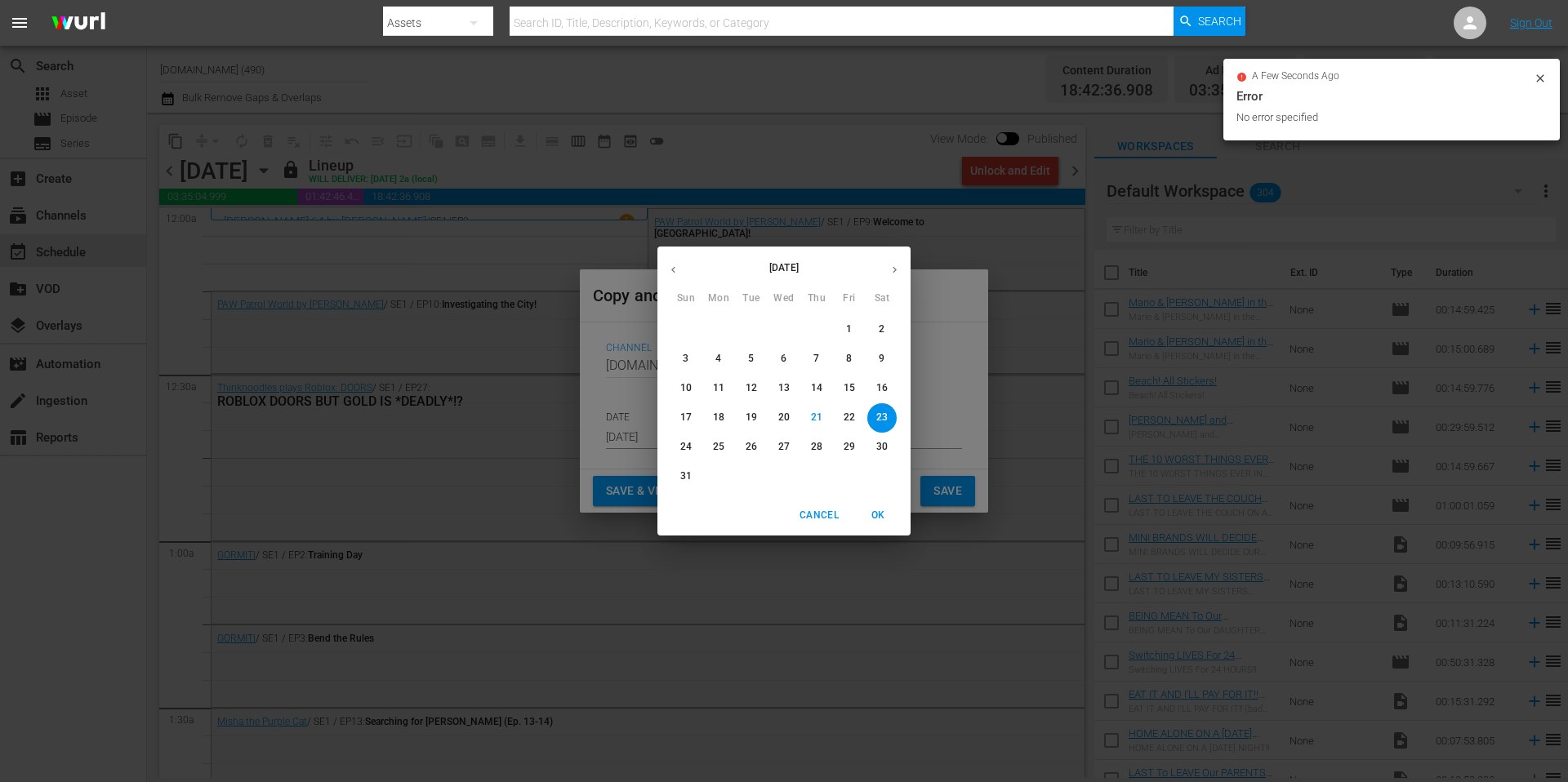
click at [896, 275] on icon "button" at bounding box center [895, 269] width 13 height 13
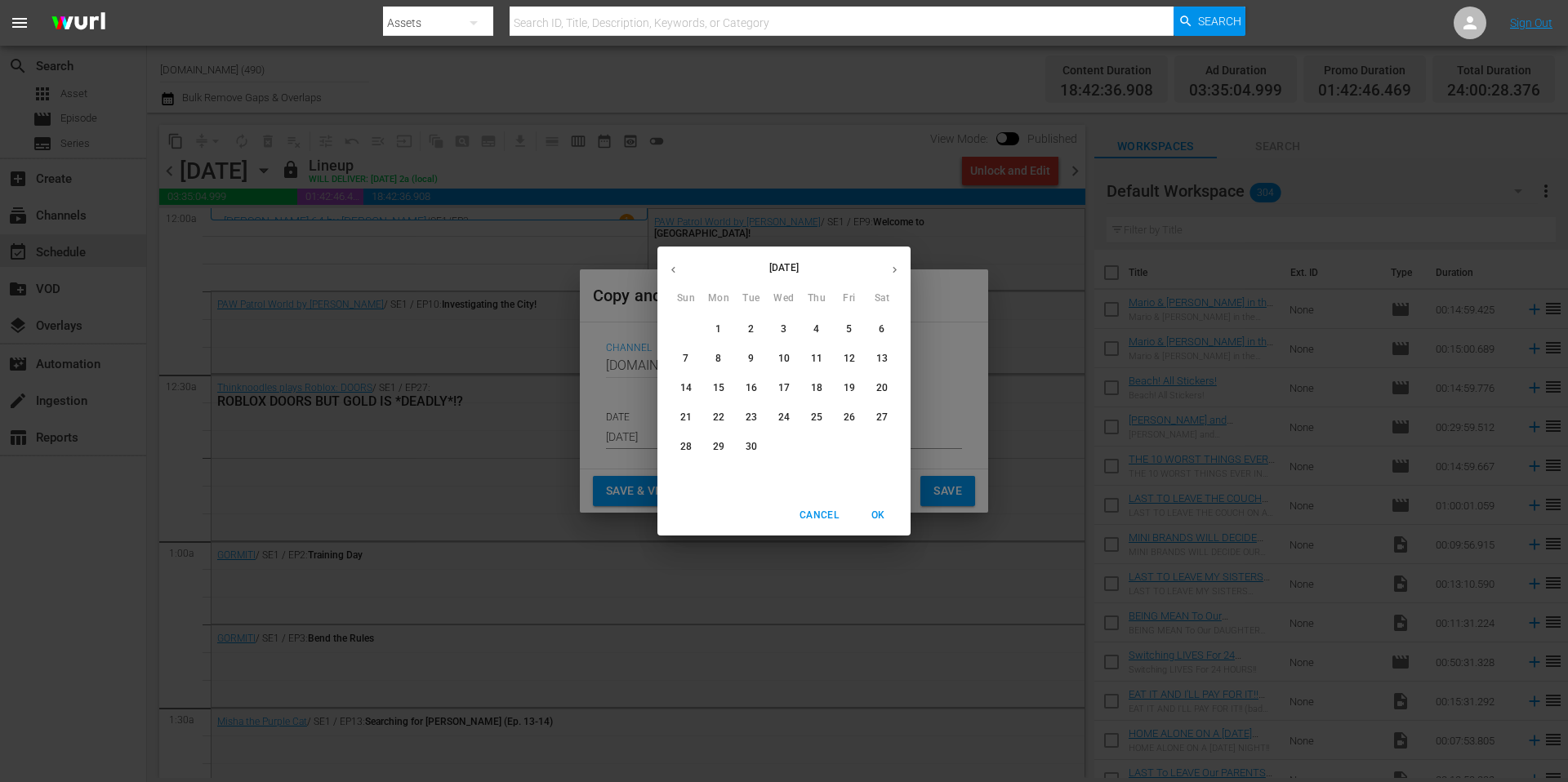
click at [814, 390] on p "18" at bounding box center [817, 388] width 12 height 13
type input "Sep 18th 2025"
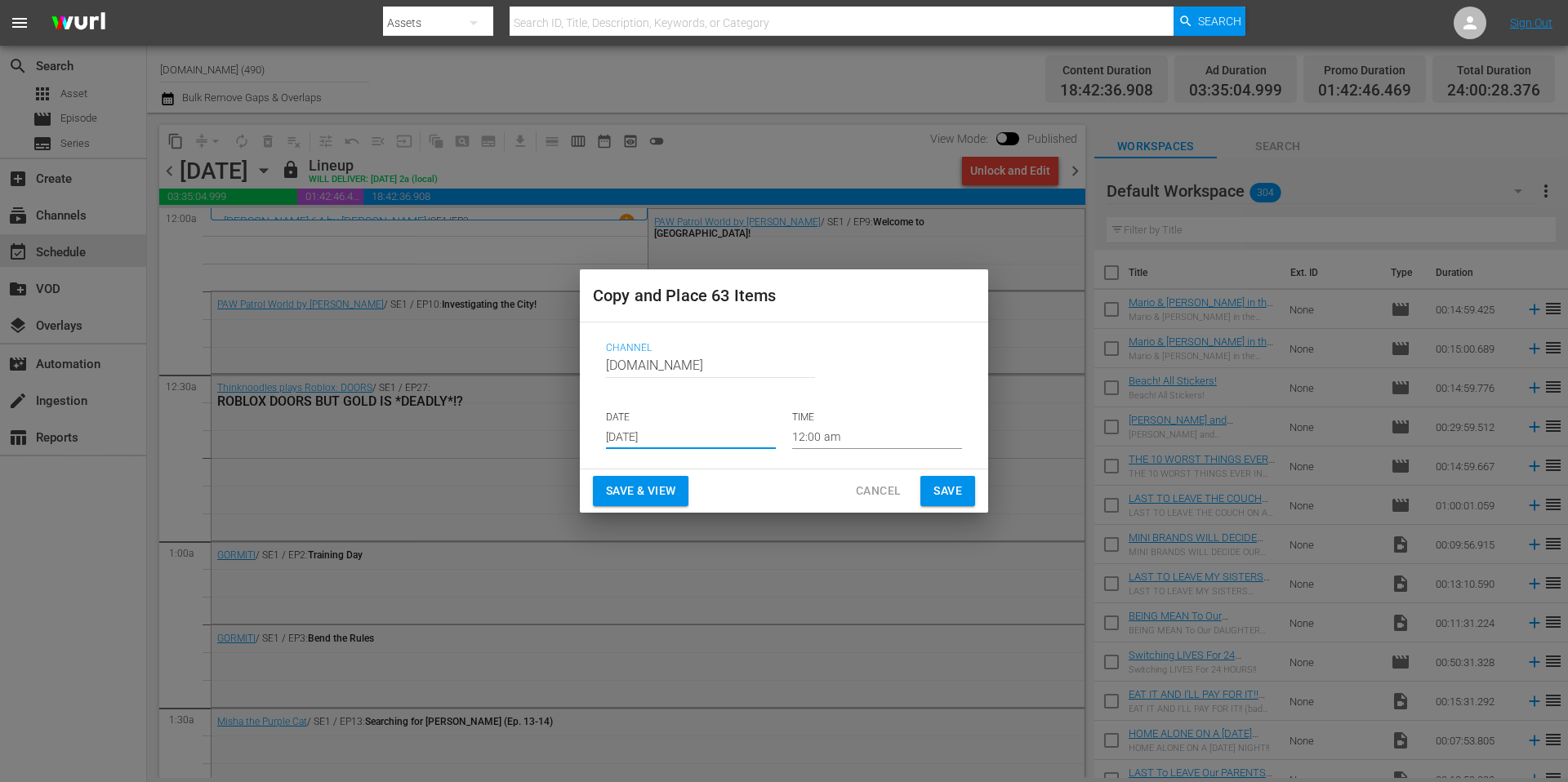
click at [941, 488] on span "Save" at bounding box center [948, 491] width 29 height 20
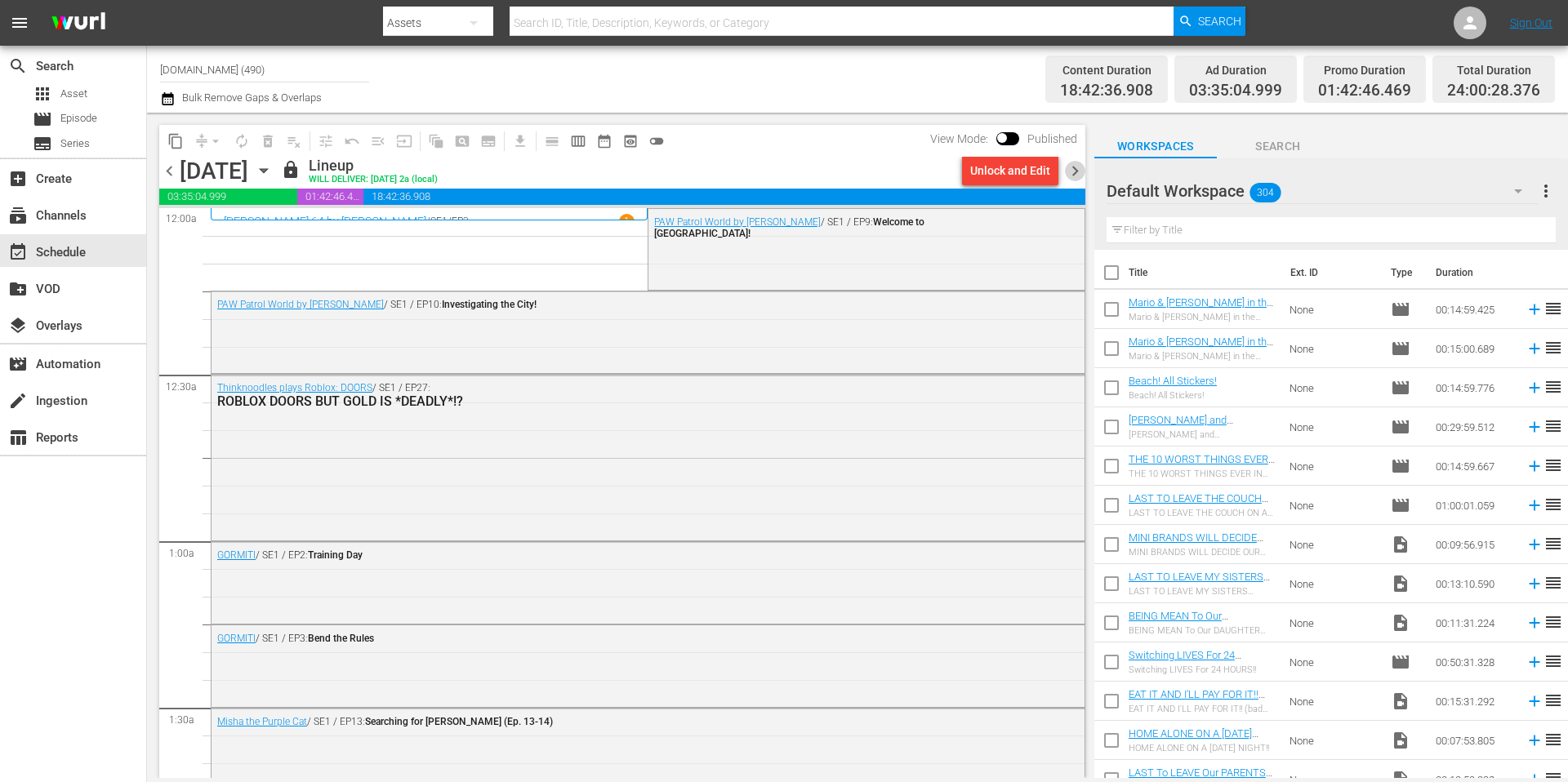
click at [1075, 168] on span "chevron_right" at bounding box center [1075, 170] width 20 height 20
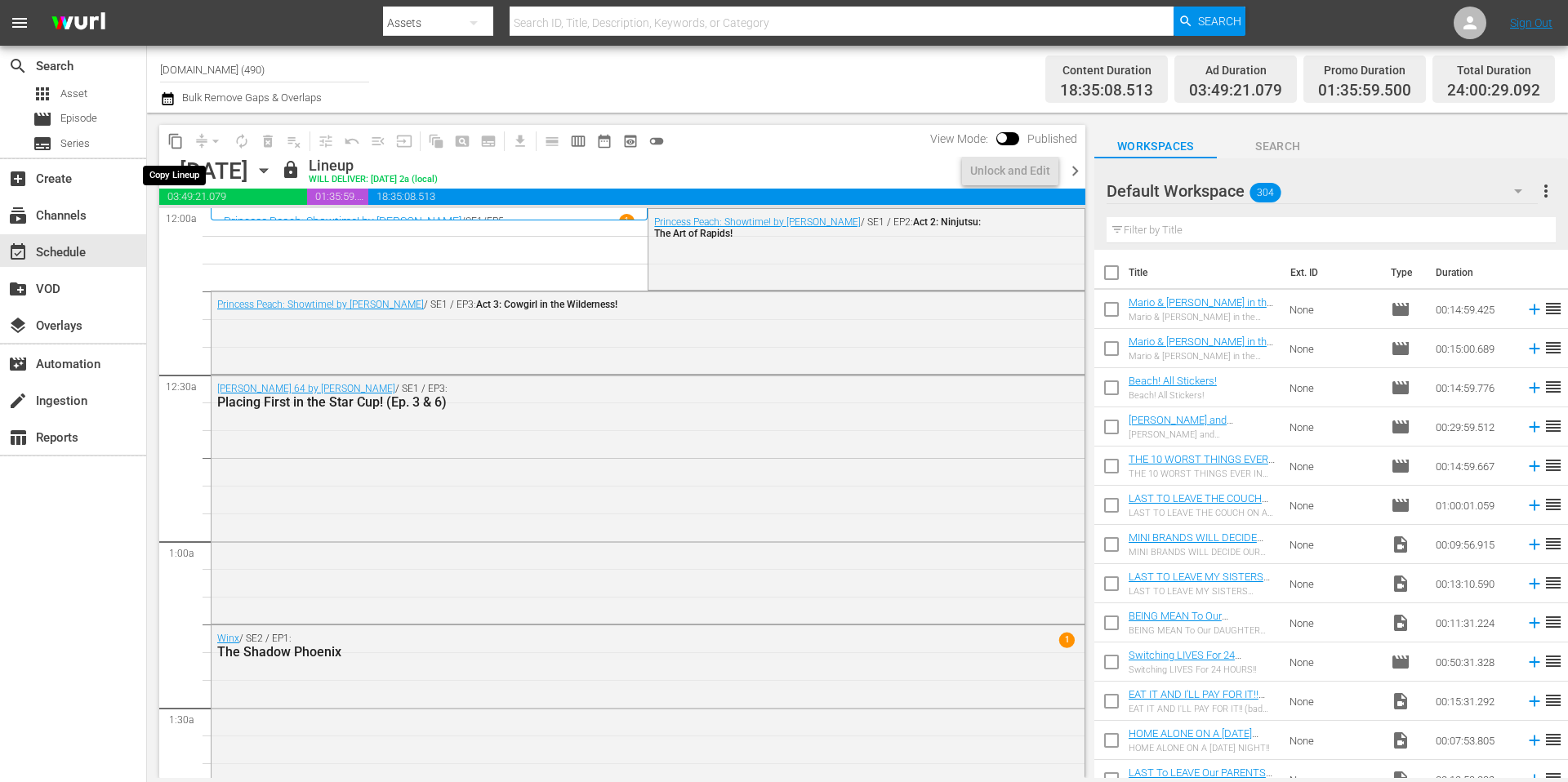
click at [176, 142] on span "content_copy" at bounding box center [175, 140] width 16 height 16
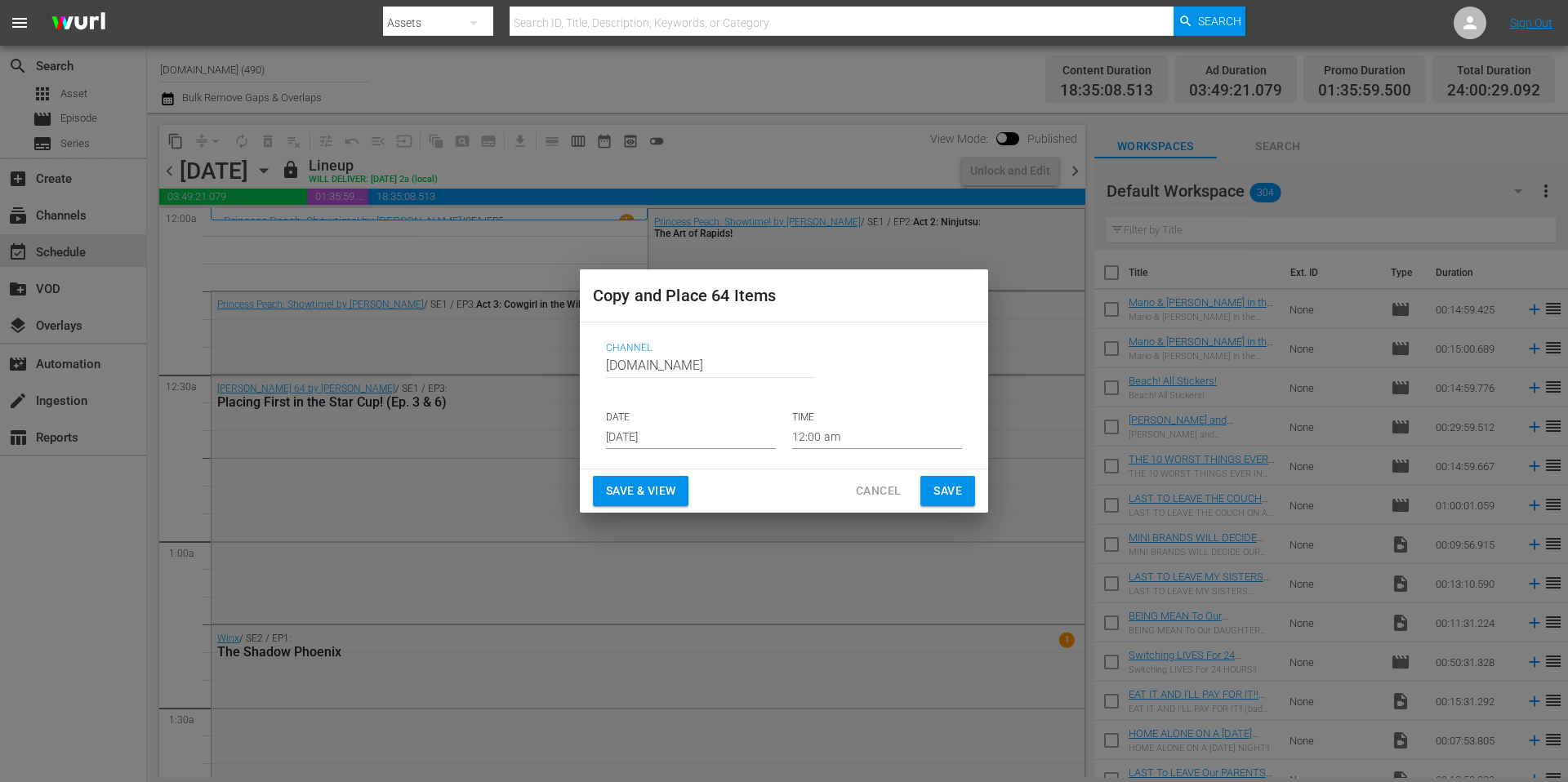
click at [695, 436] on input "Aug 23rd 2025" at bounding box center [691, 436] width 170 height 24
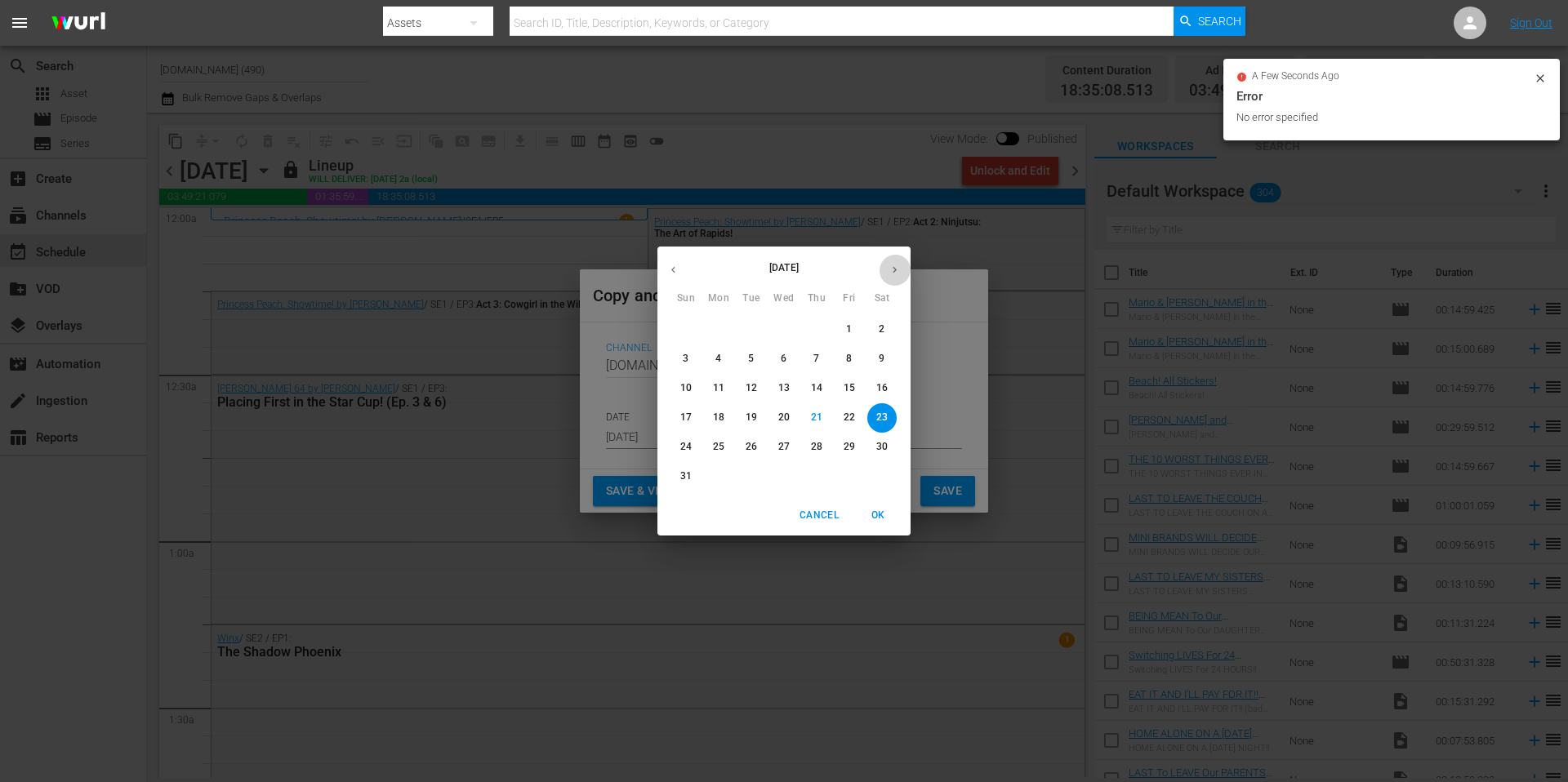
click at [898, 276] on button "button" at bounding box center [894, 269] width 32 height 32
click at [847, 387] on p "19" at bounding box center [849, 388] width 12 height 13
type input "Sep 19th 2025"
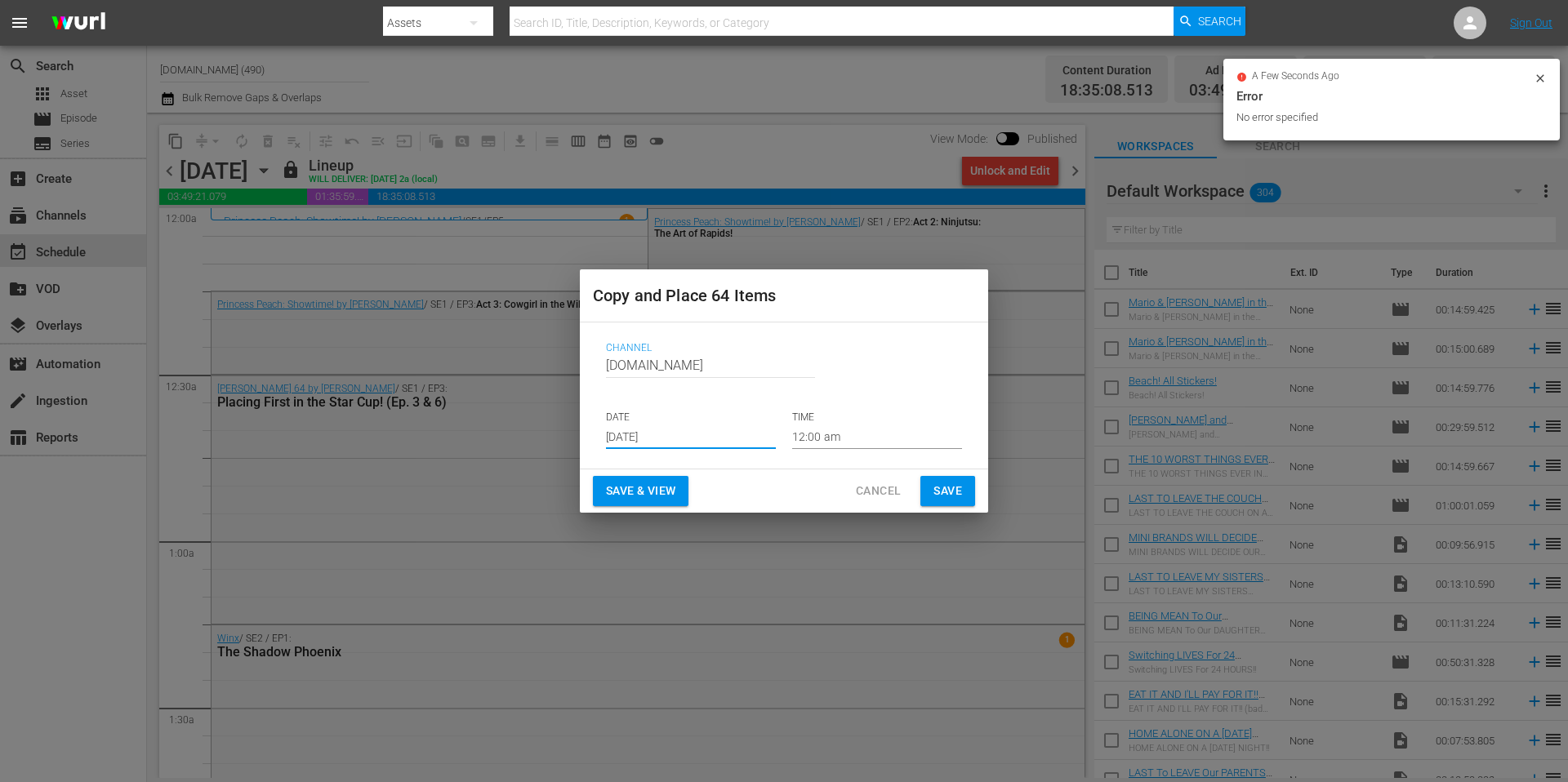
click at [962, 493] on button "Save" at bounding box center [948, 491] width 55 height 30
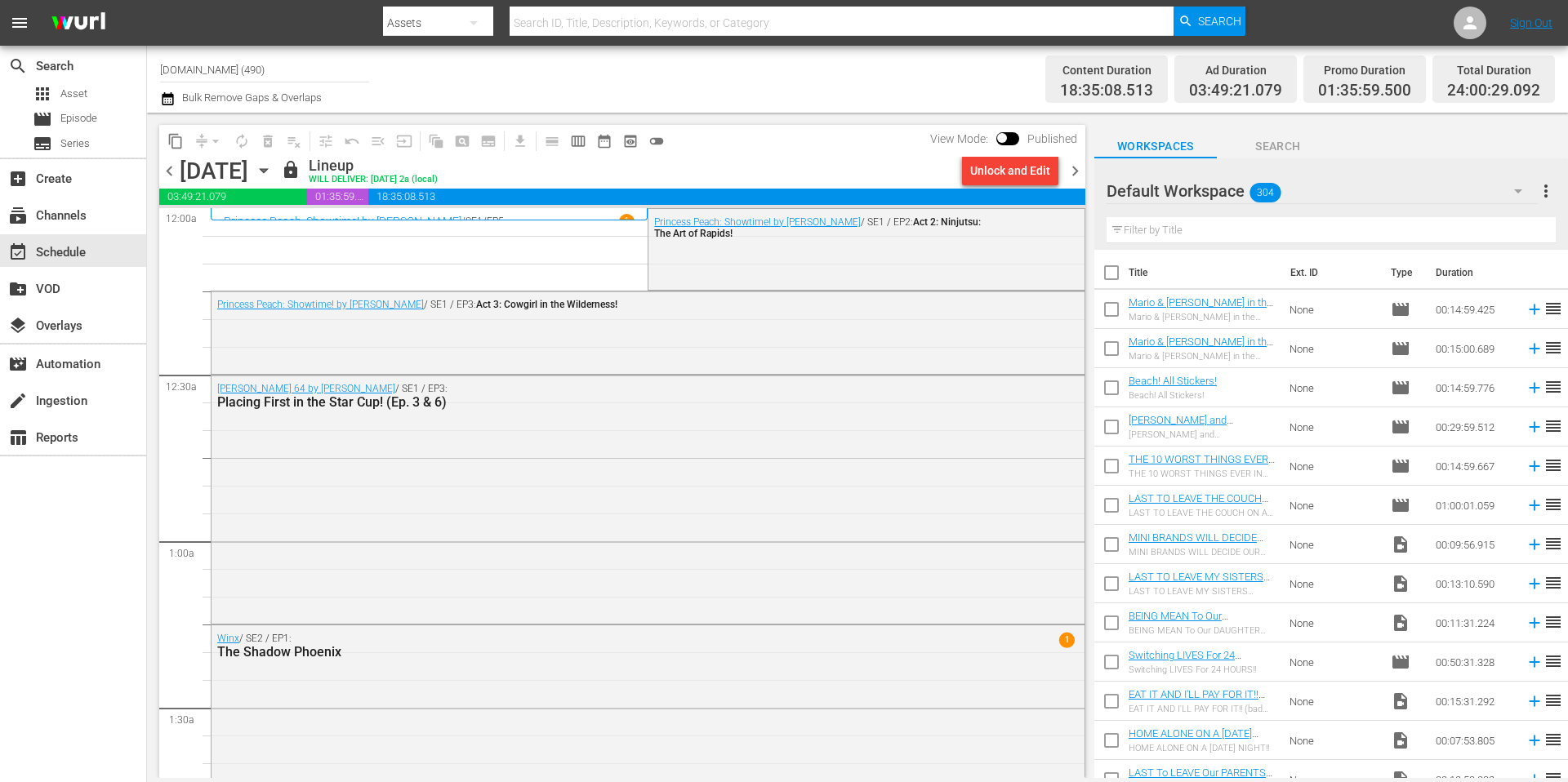
click at [1075, 170] on span "chevron_right" at bounding box center [1075, 170] width 20 height 20
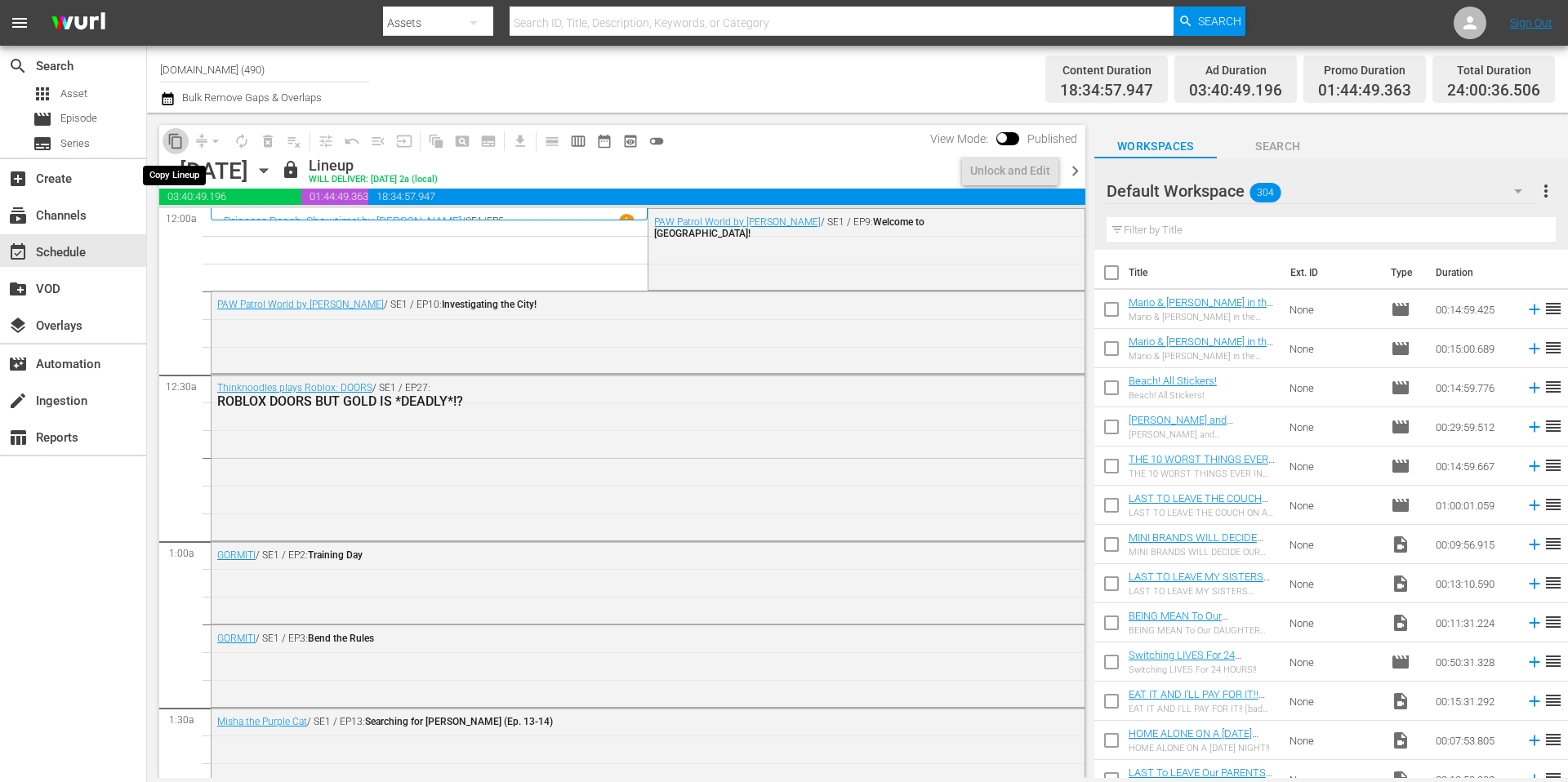
click at [174, 142] on span "content_copy" at bounding box center [175, 140] width 16 height 16
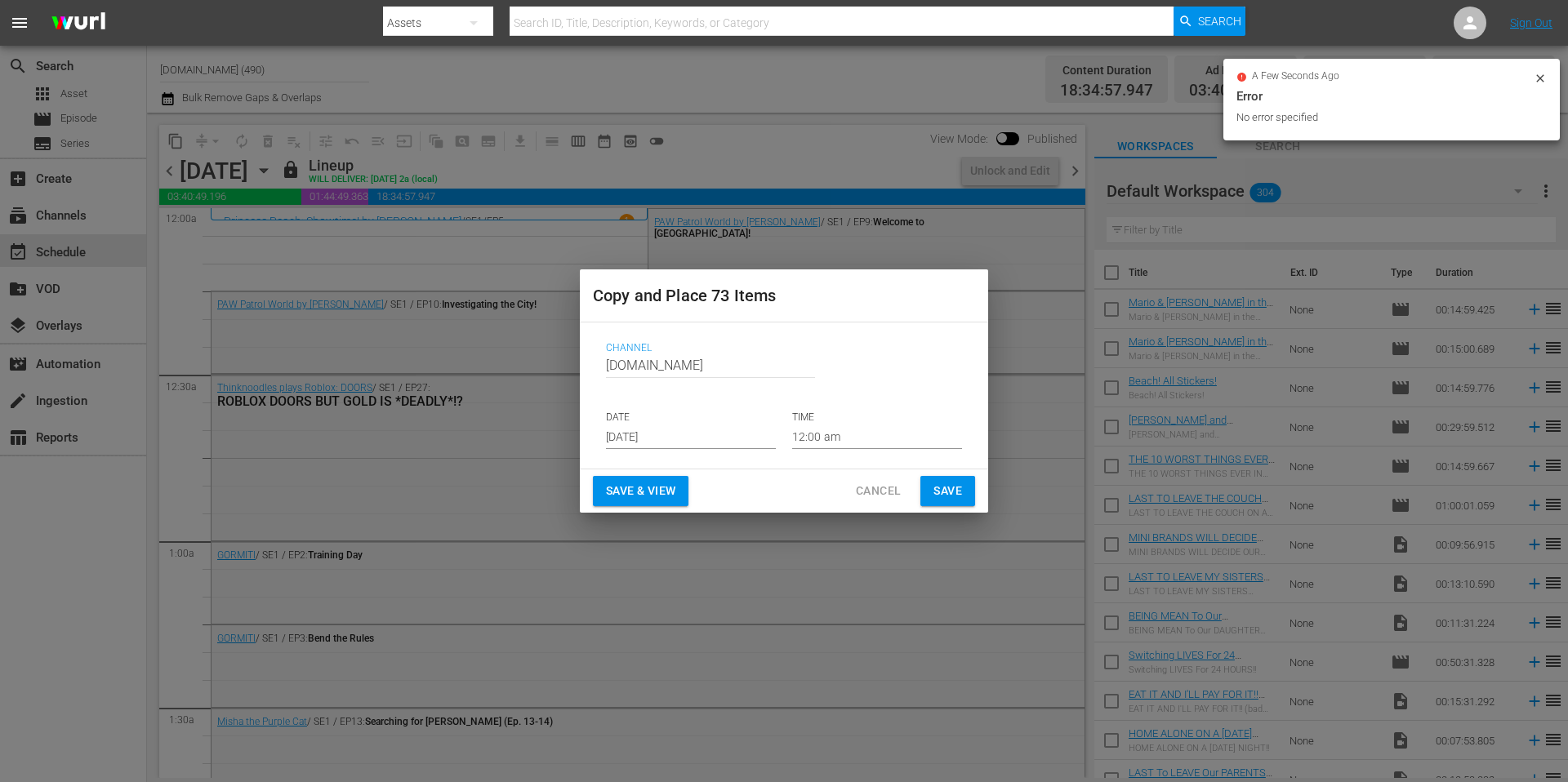
click at [713, 440] on input "Aug 23rd 2025" at bounding box center [691, 436] width 170 height 24
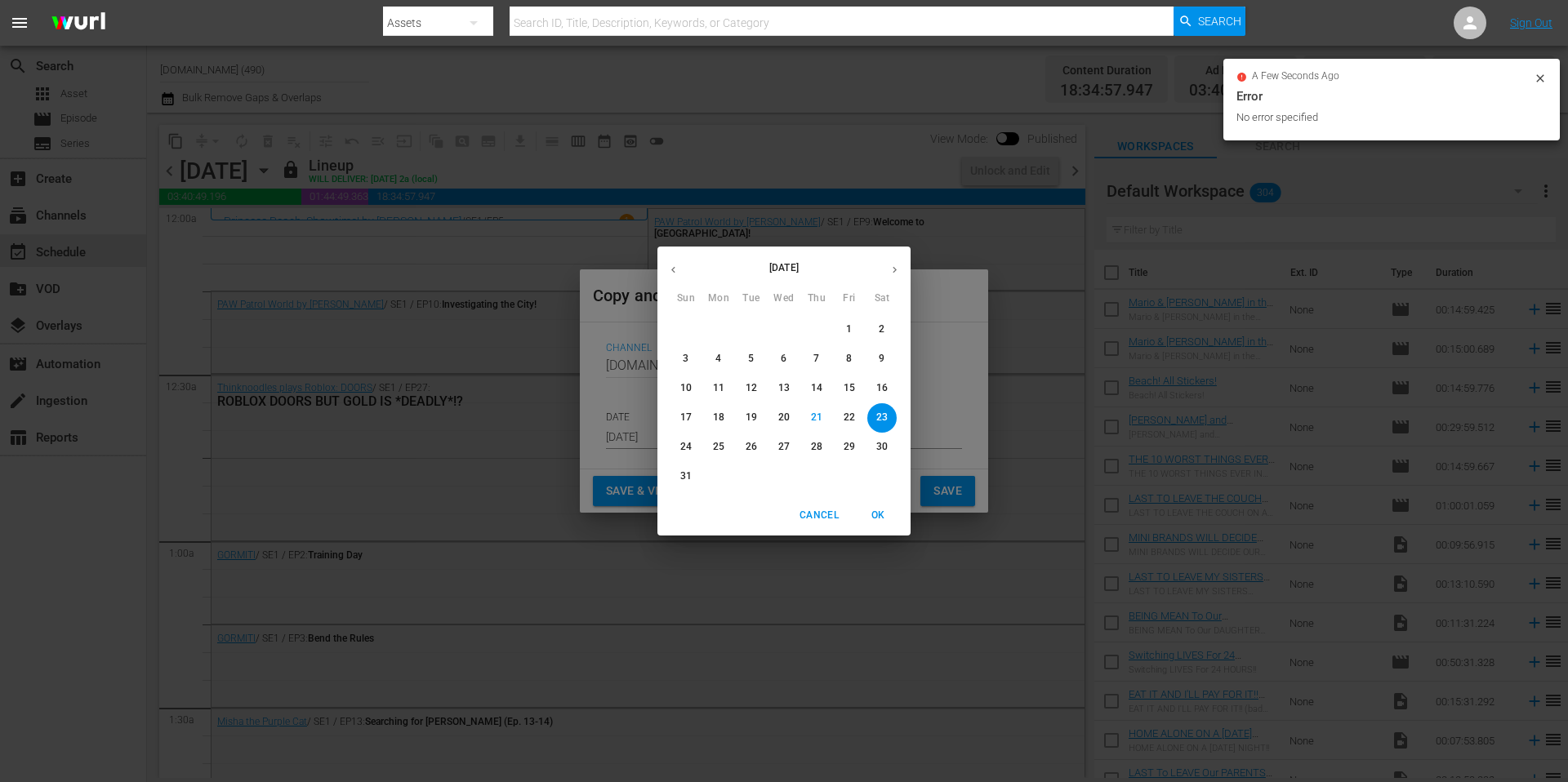
click at [896, 272] on icon "button" at bounding box center [895, 269] width 13 height 13
click at [888, 389] on span "20" at bounding box center [882, 388] width 30 height 13
type input "Sep 20th 2025"
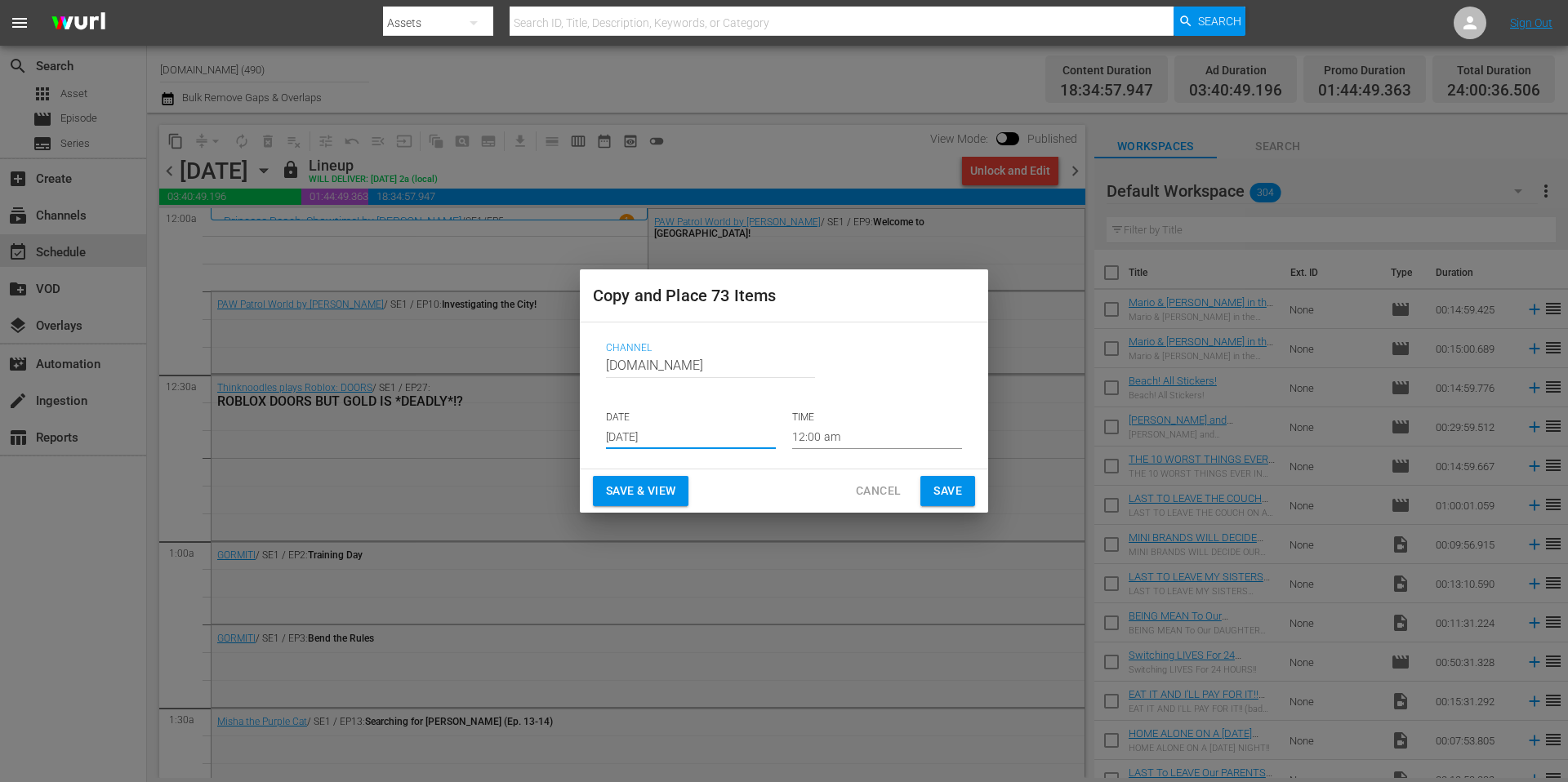
click at [943, 485] on span "Save" at bounding box center [948, 491] width 29 height 20
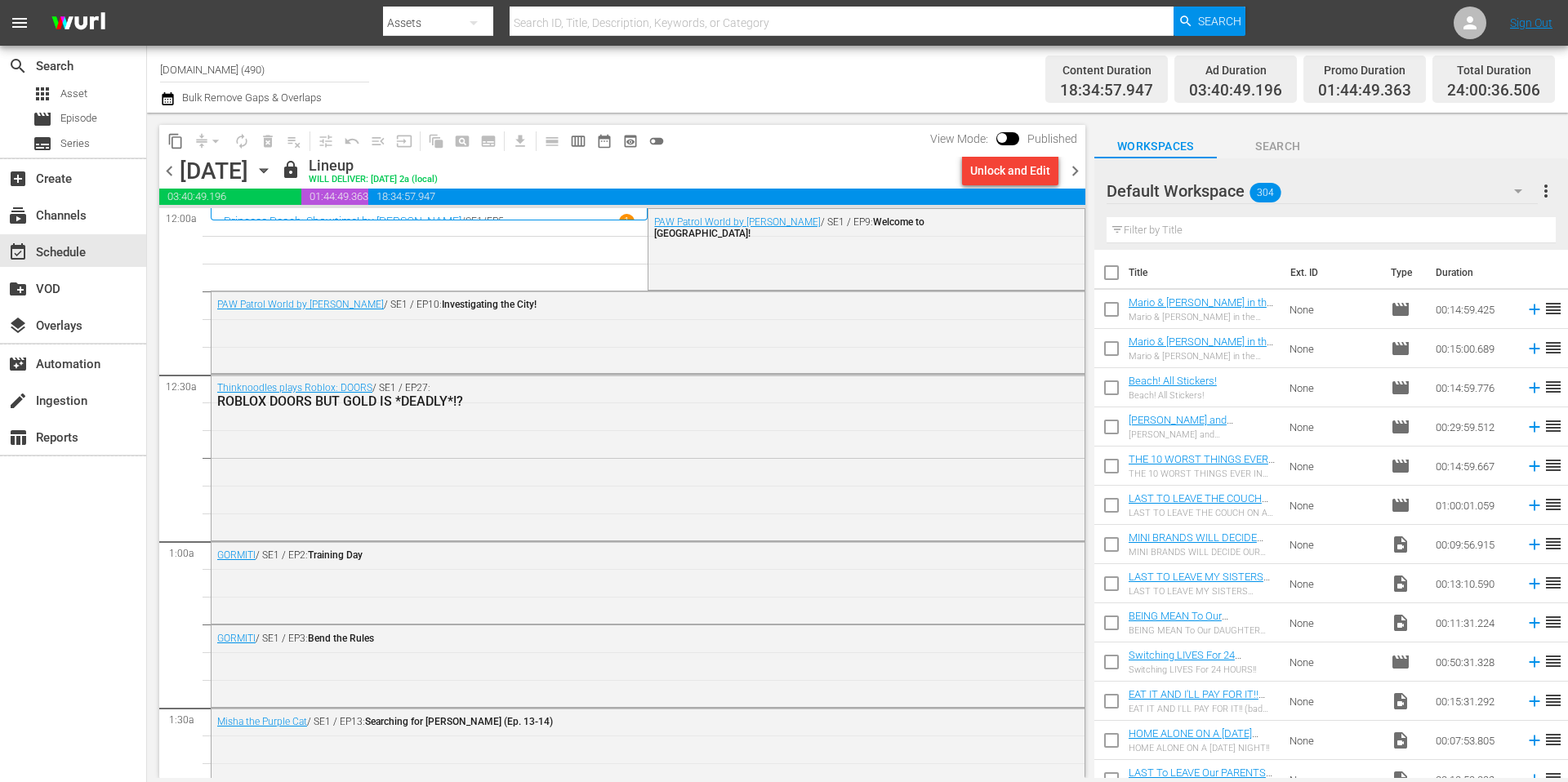
click at [1078, 172] on span "chevron_right" at bounding box center [1075, 170] width 20 height 20
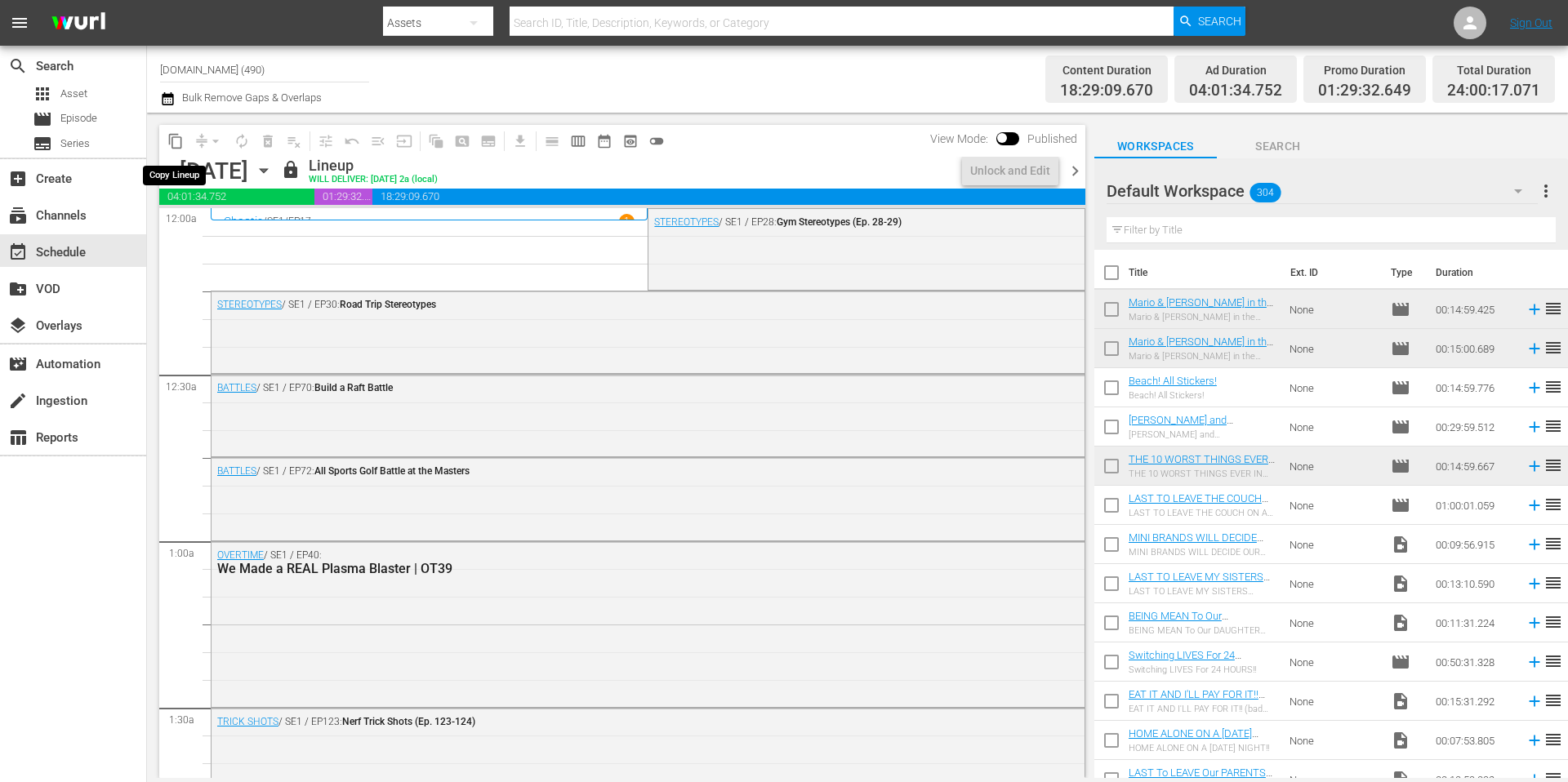
click at [175, 142] on span "content_copy" at bounding box center [175, 140] width 16 height 16
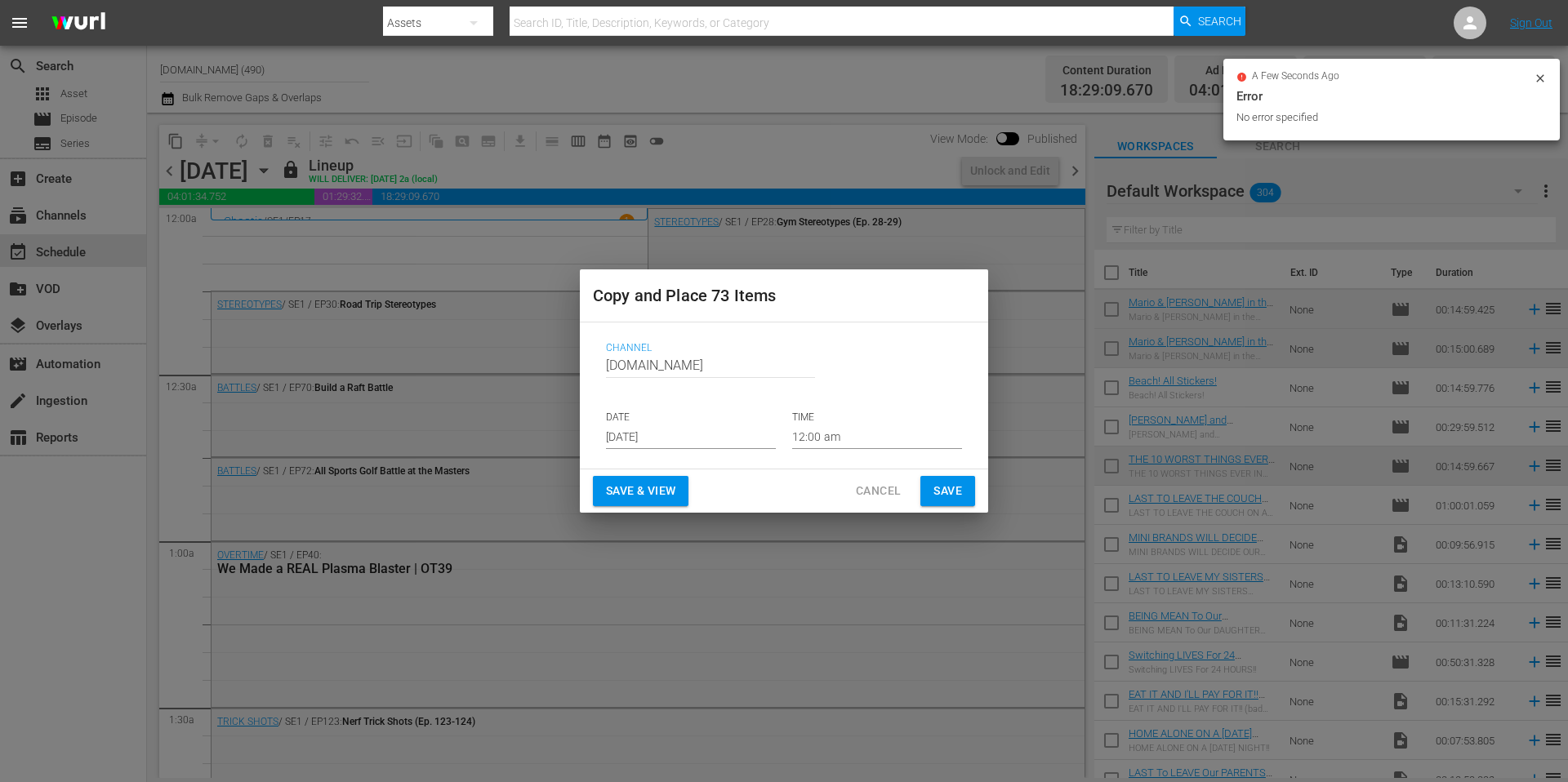
click at [706, 438] on input "Aug 23rd 2025" at bounding box center [691, 436] width 170 height 24
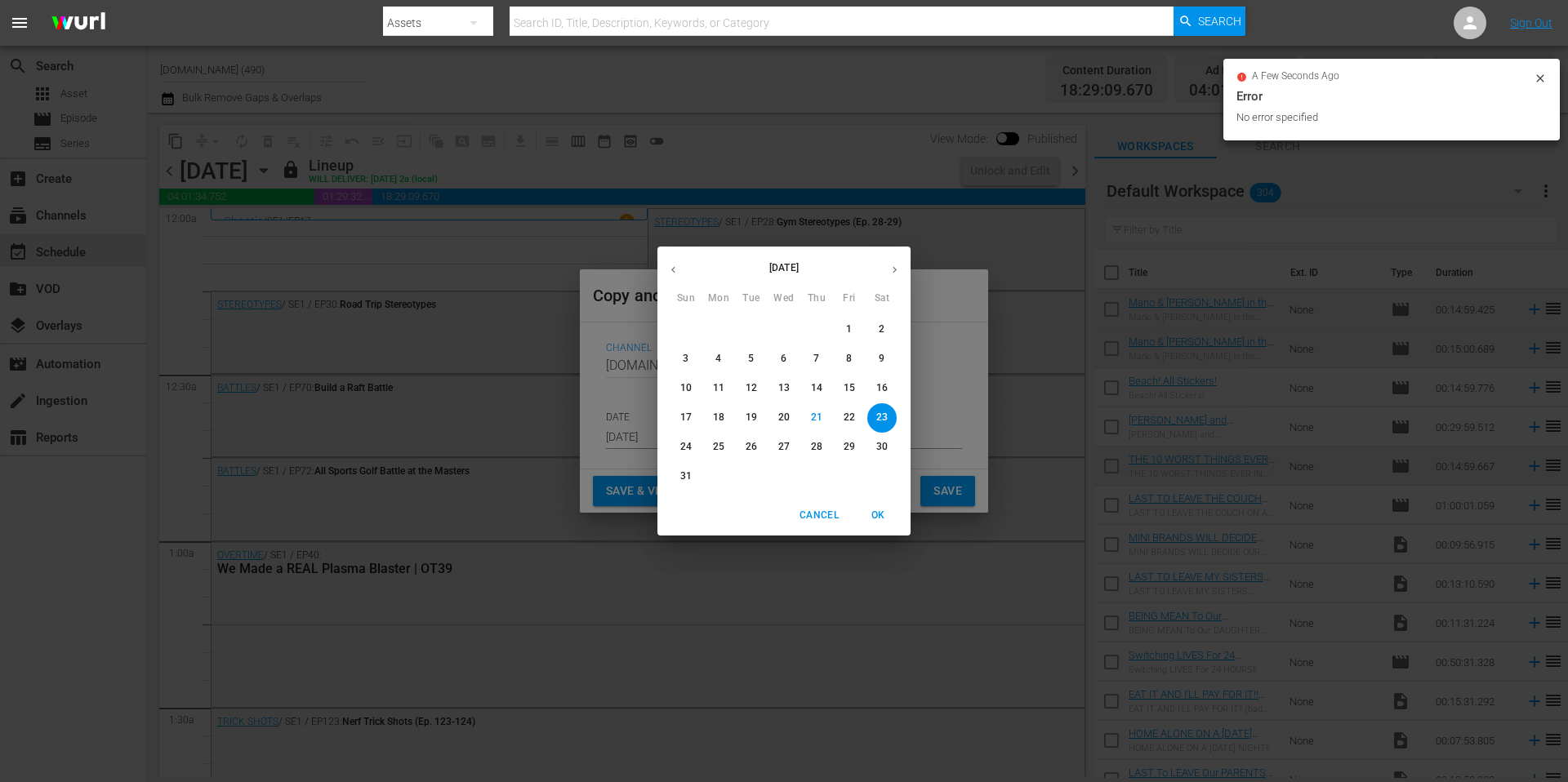
click at [894, 271] on icon "button" at bounding box center [895, 270] width 4 height 7
click at [692, 419] on span "21" at bounding box center [686, 417] width 30 height 13
type input "Sep 21st 2025"
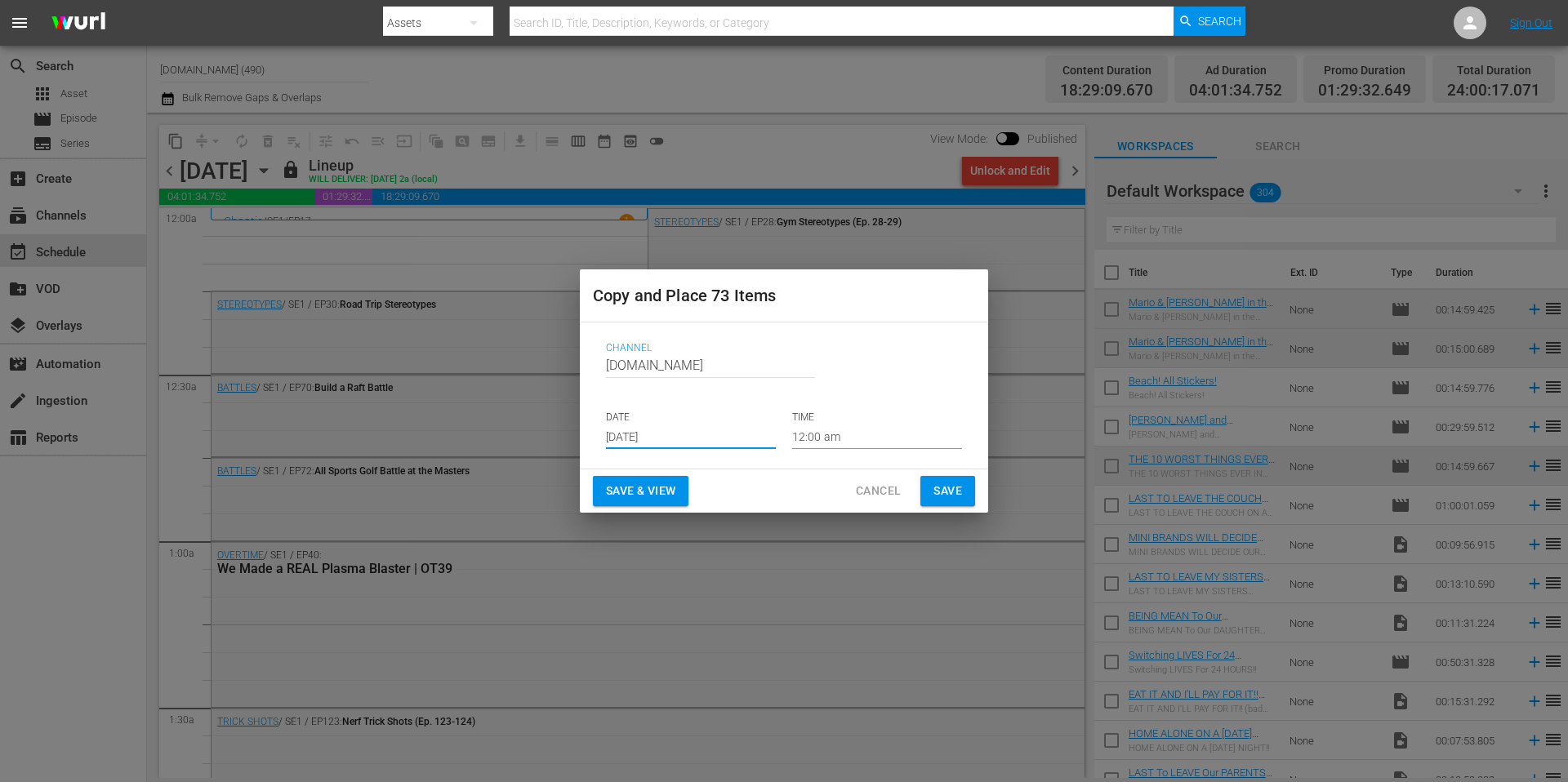
click at [973, 496] on button "Save" at bounding box center [948, 491] width 55 height 30
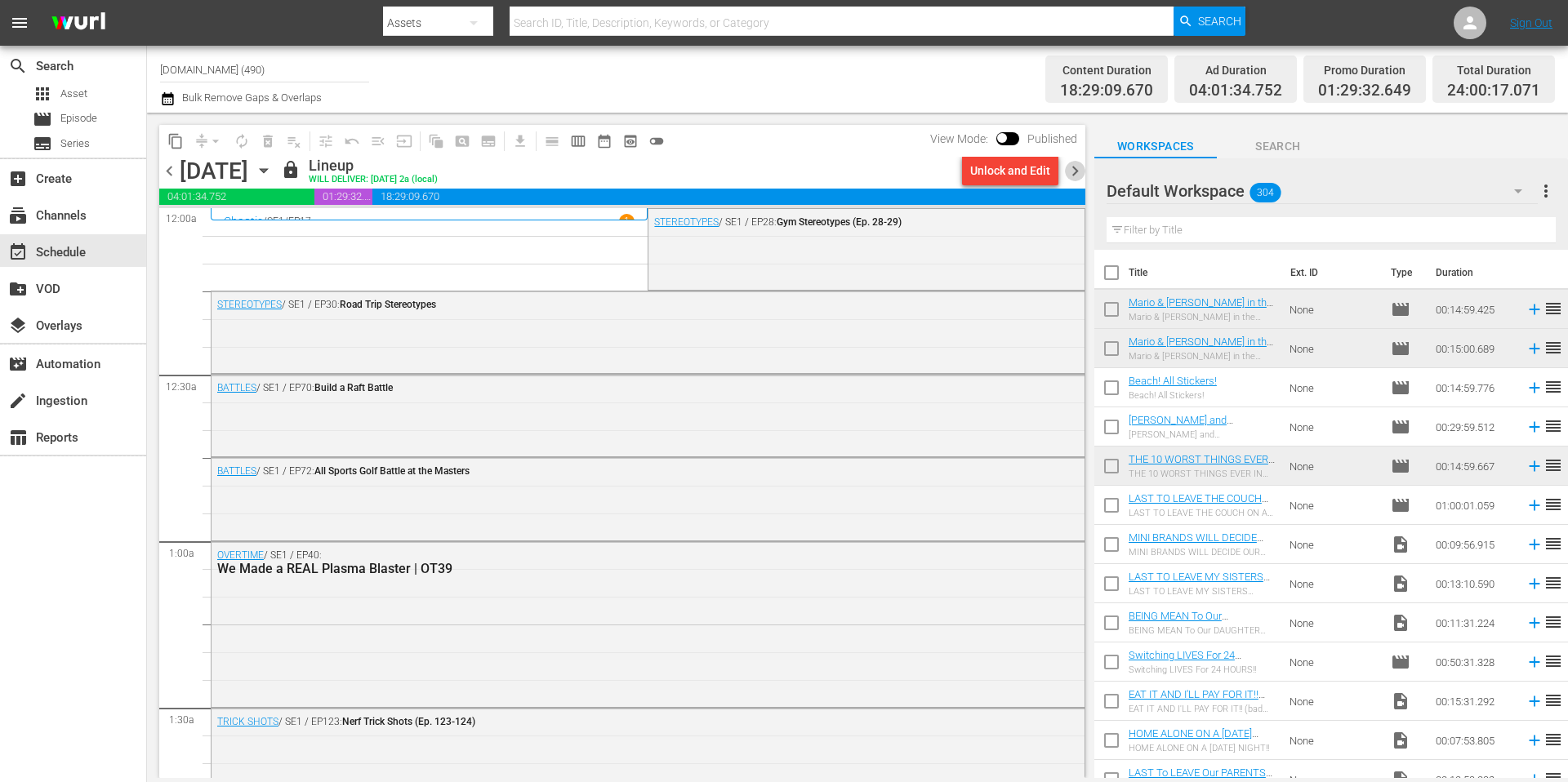
click at [1074, 164] on span "chevron_right" at bounding box center [1075, 170] width 20 height 20
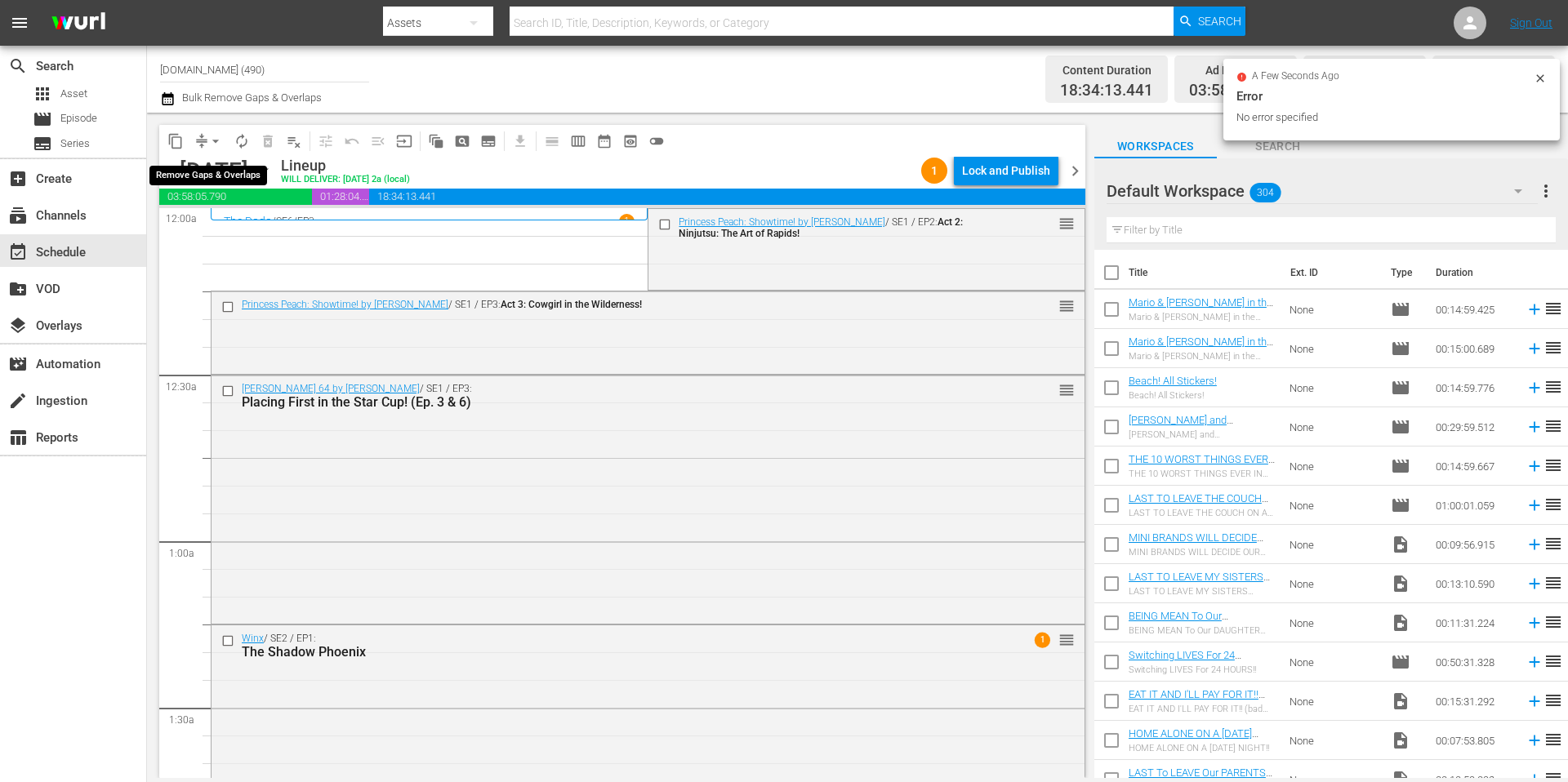
click at [208, 138] on span "arrow_drop_down" at bounding box center [215, 140] width 16 height 16
click at [213, 176] on li "Align to Midnight" at bounding box center [216, 174] width 171 height 27
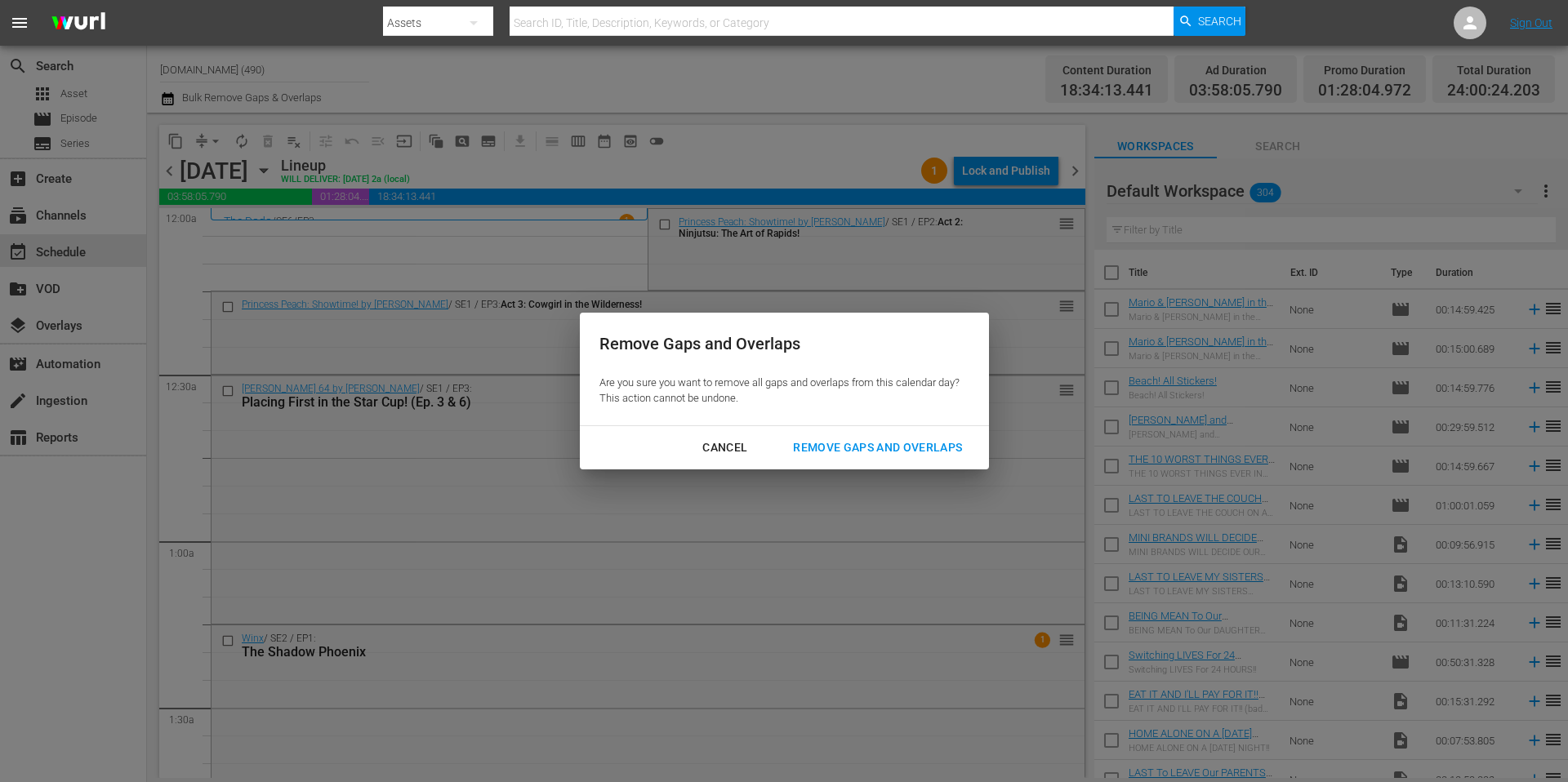
click at [846, 449] on div "Remove Gaps and Overlaps" at bounding box center [877, 447] width 195 height 20
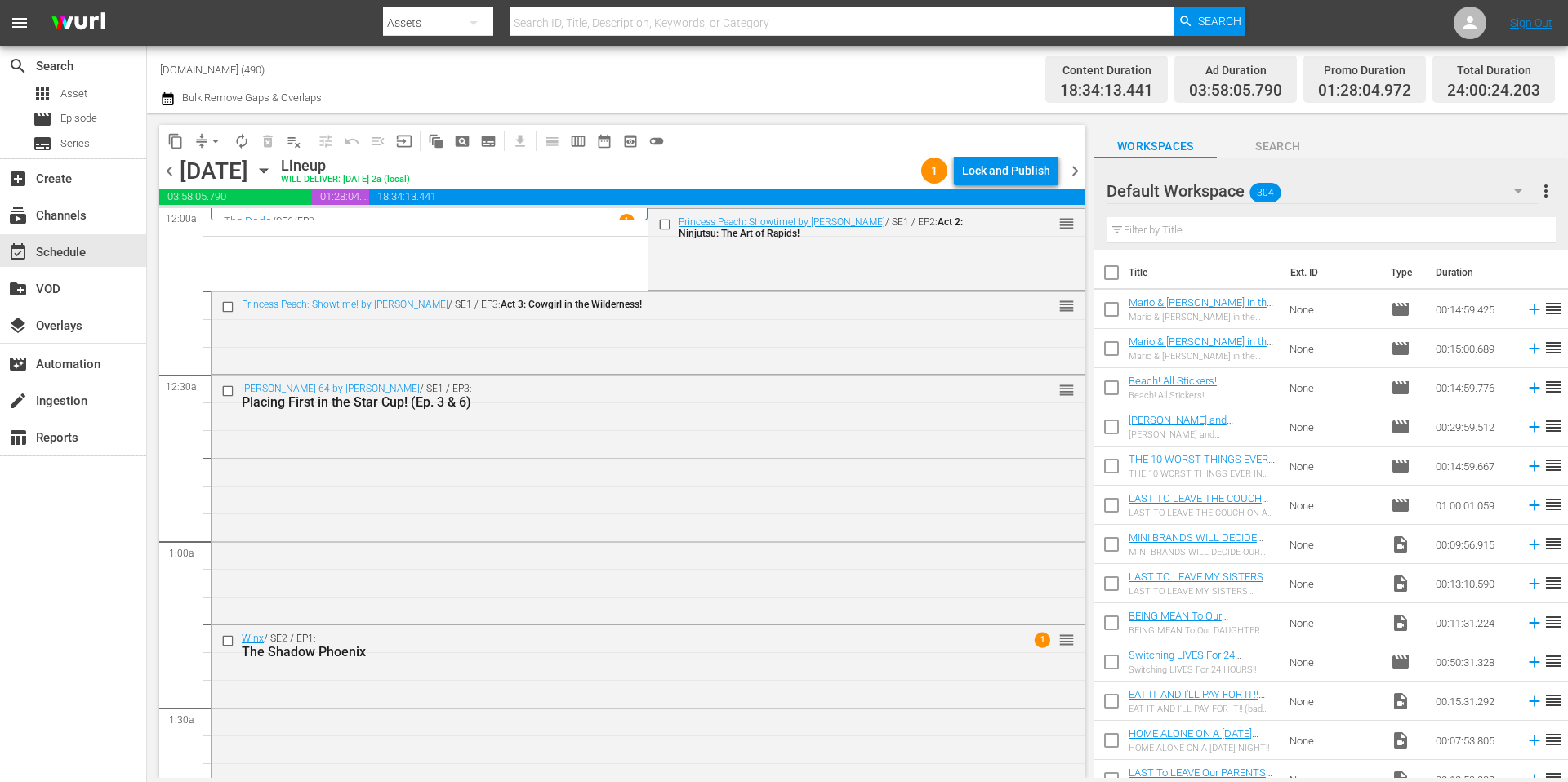
click at [1008, 167] on div "Lock and Publish" at bounding box center [1006, 170] width 89 height 30
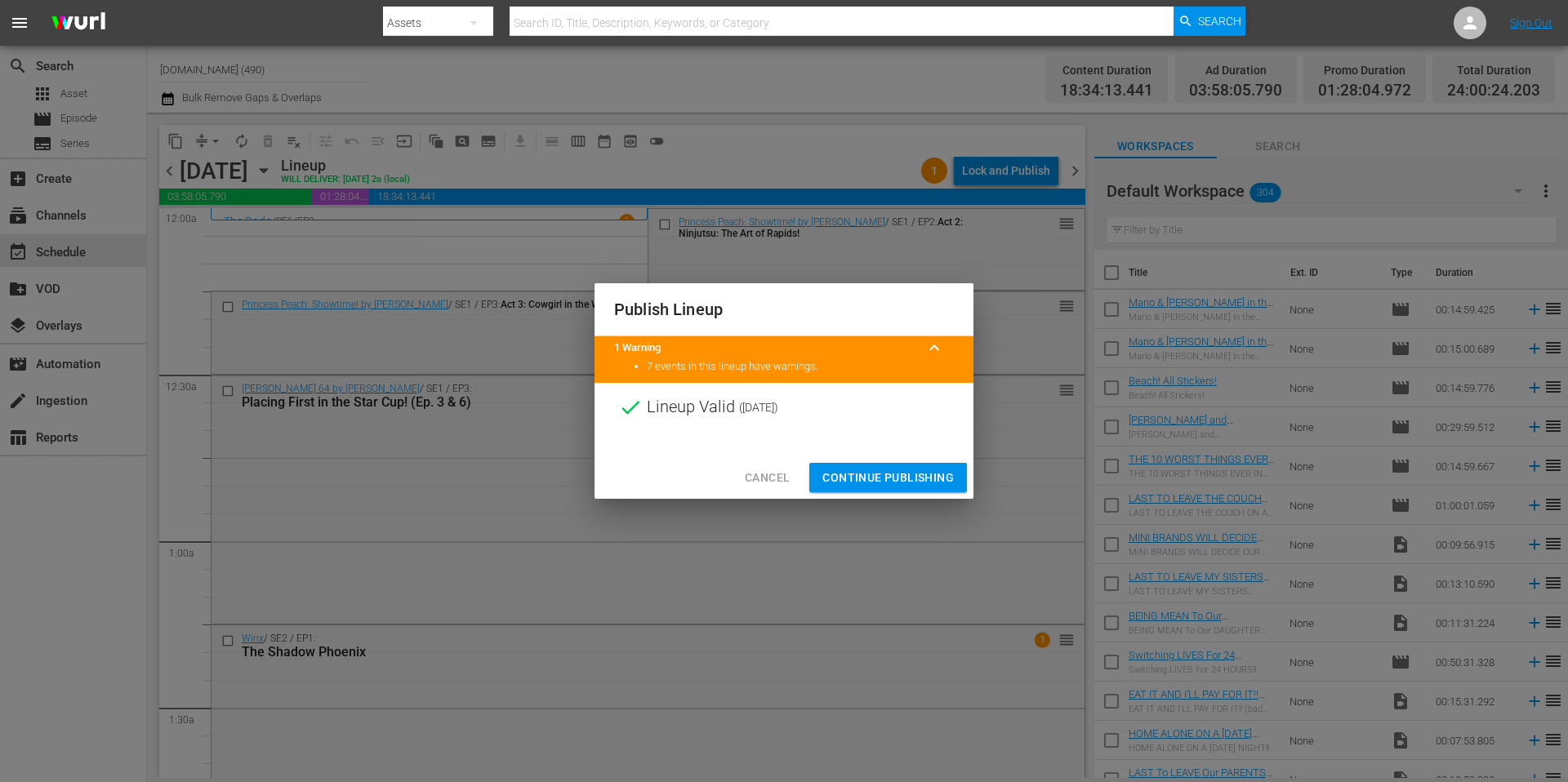
click at [898, 478] on span "Continue Publishing" at bounding box center [888, 477] width 132 height 20
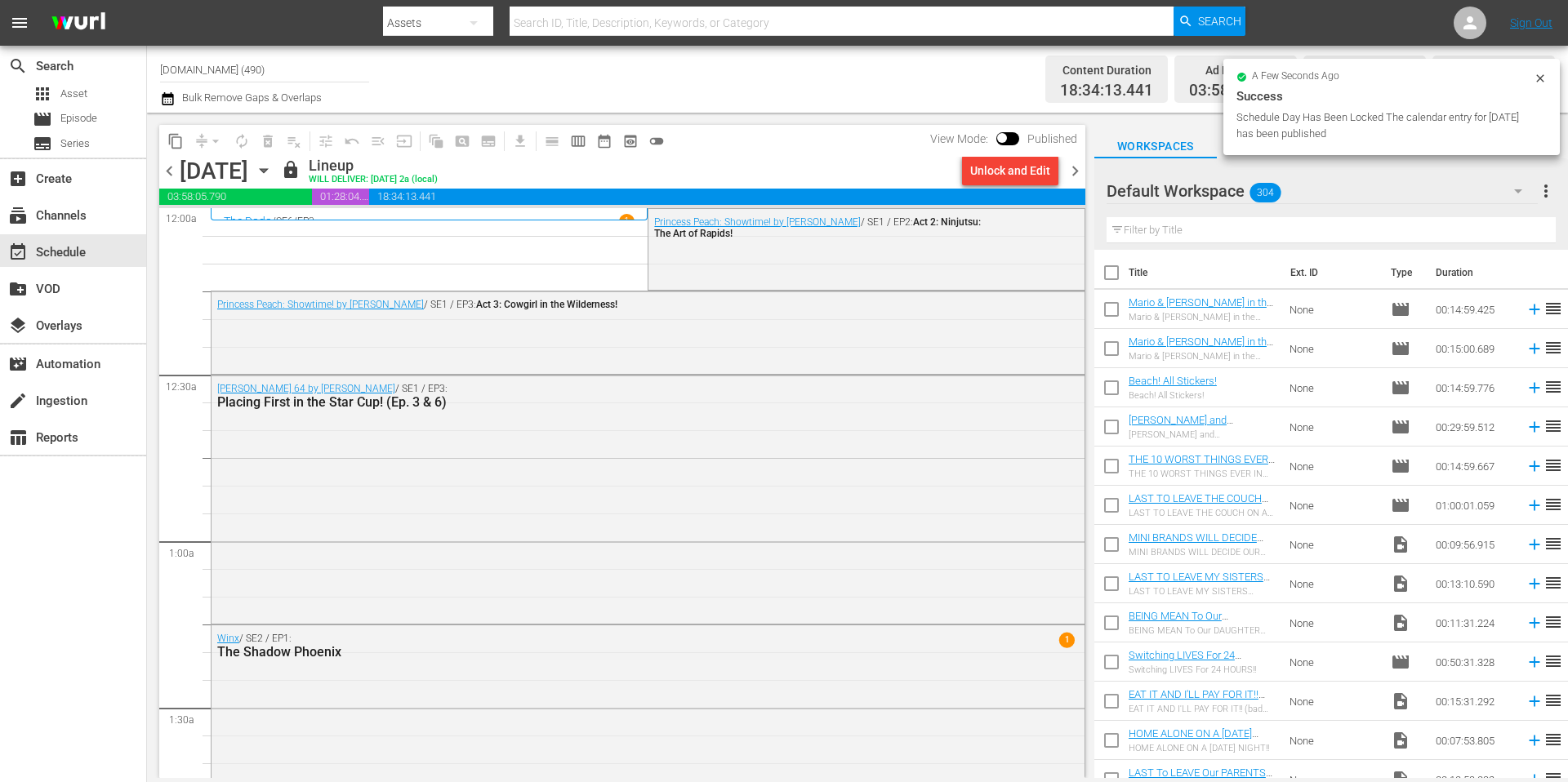
click at [1077, 170] on span "chevron_right" at bounding box center [1075, 170] width 20 height 20
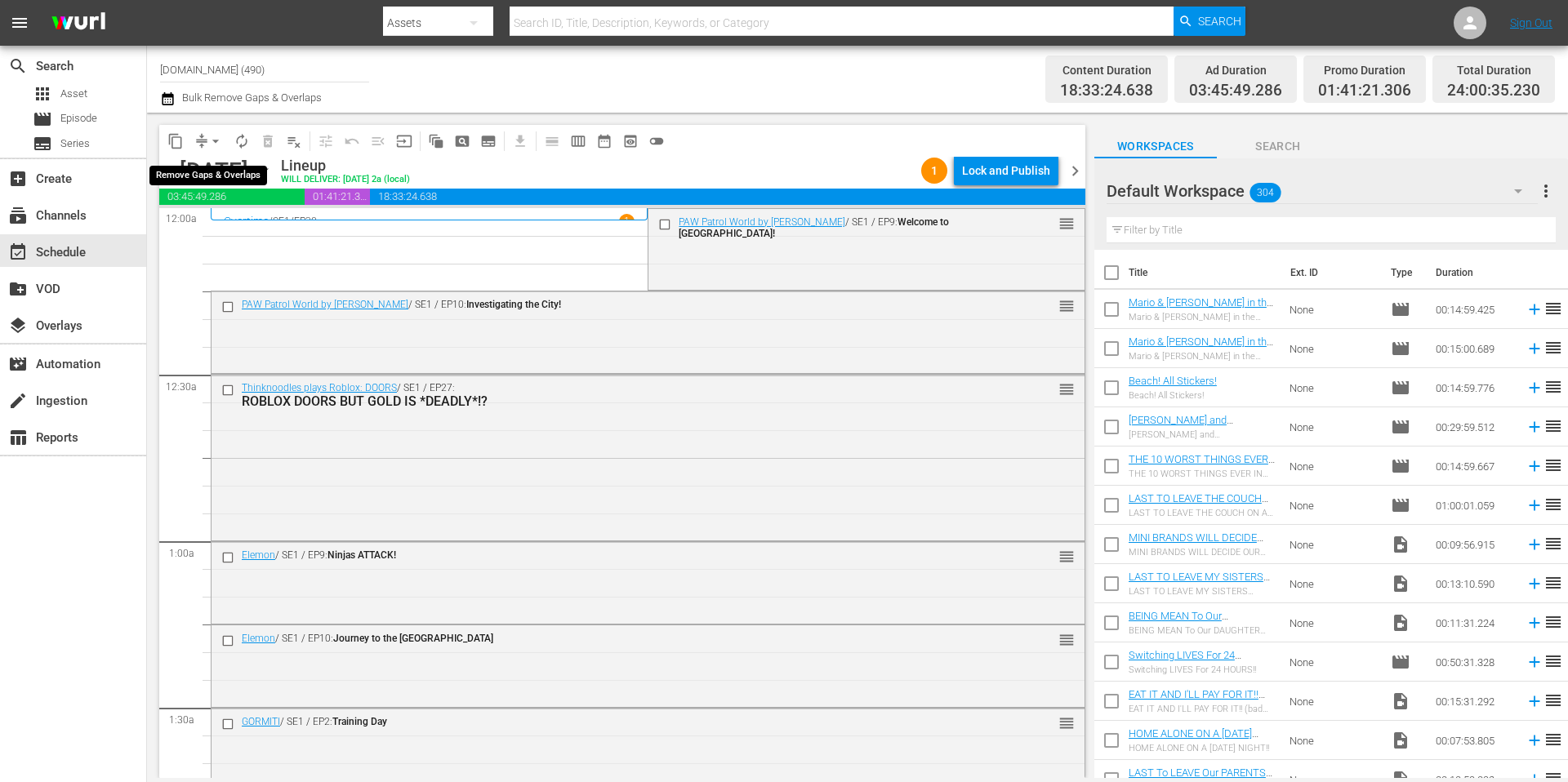
click at [211, 142] on span "arrow_drop_down" at bounding box center [215, 140] width 16 height 16
click at [210, 171] on li "Align to Midnight" at bounding box center [216, 174] width 171 height 27
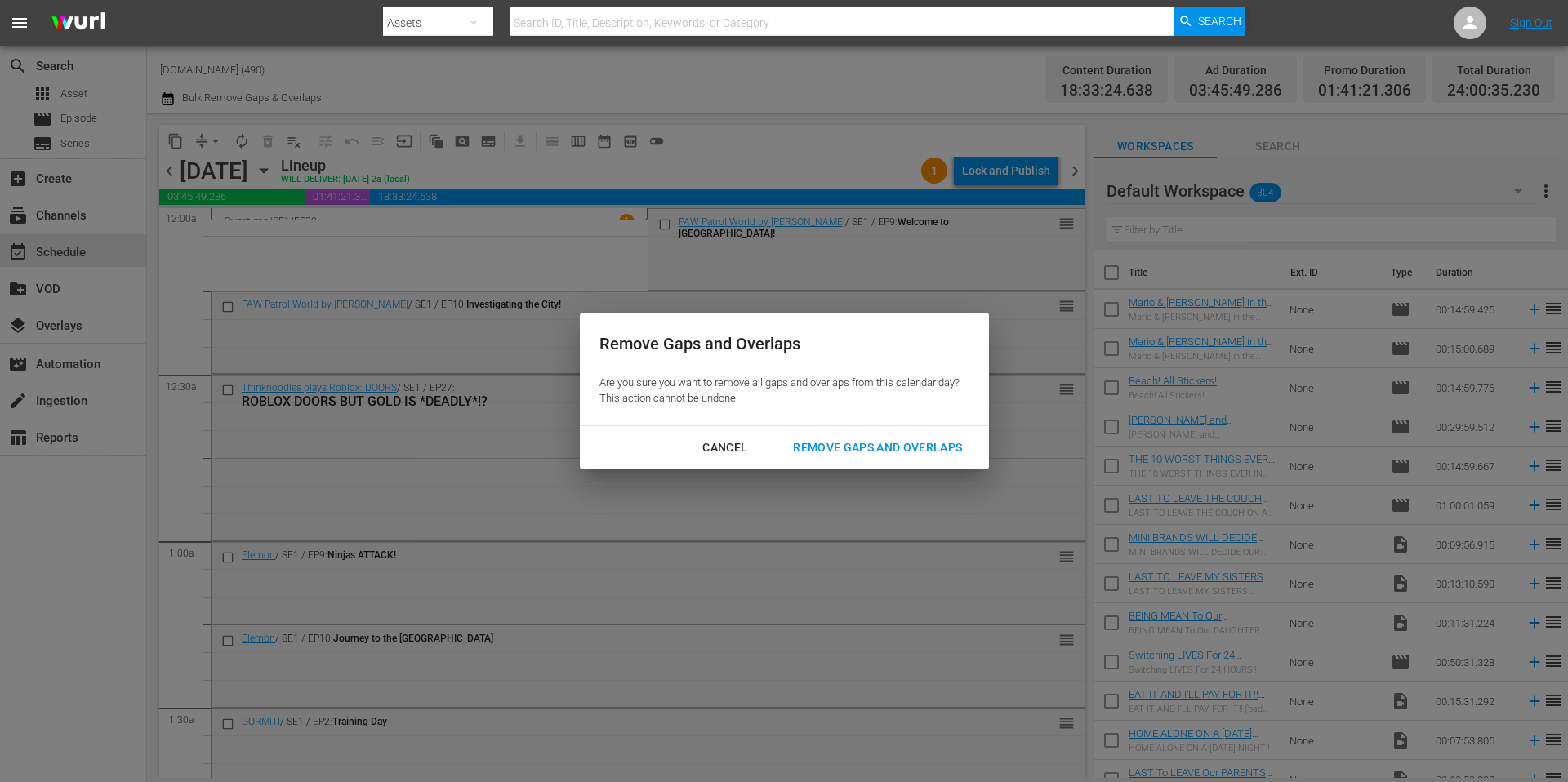
click at [893, 444] on div "Remove Gaps and Overlaps" at bounding box center [877, 447] width 195 height 20
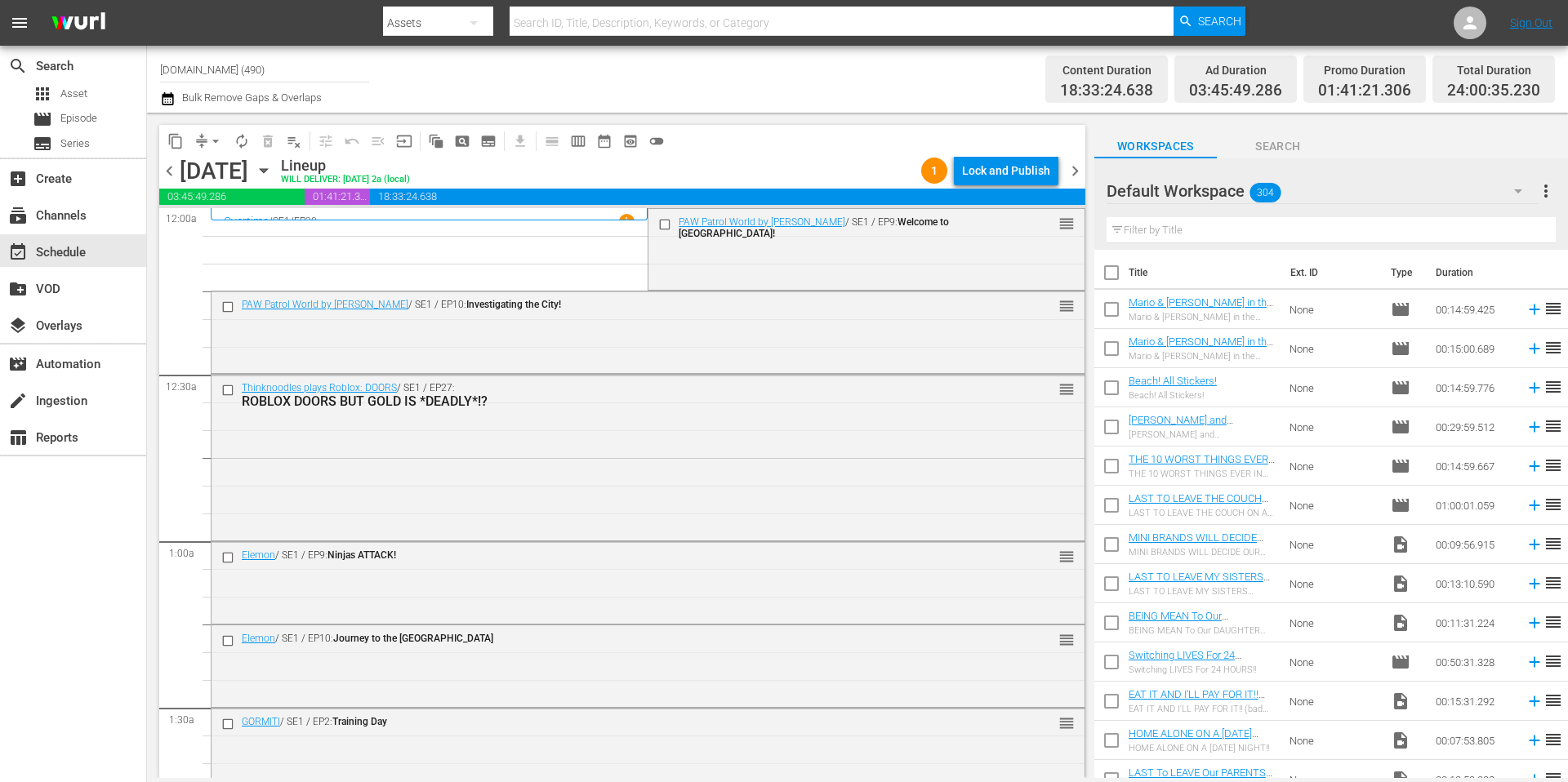
click at [1015, 171] on div "Lock and Publish" at bounding box center [1006, 170] width 89 height 30
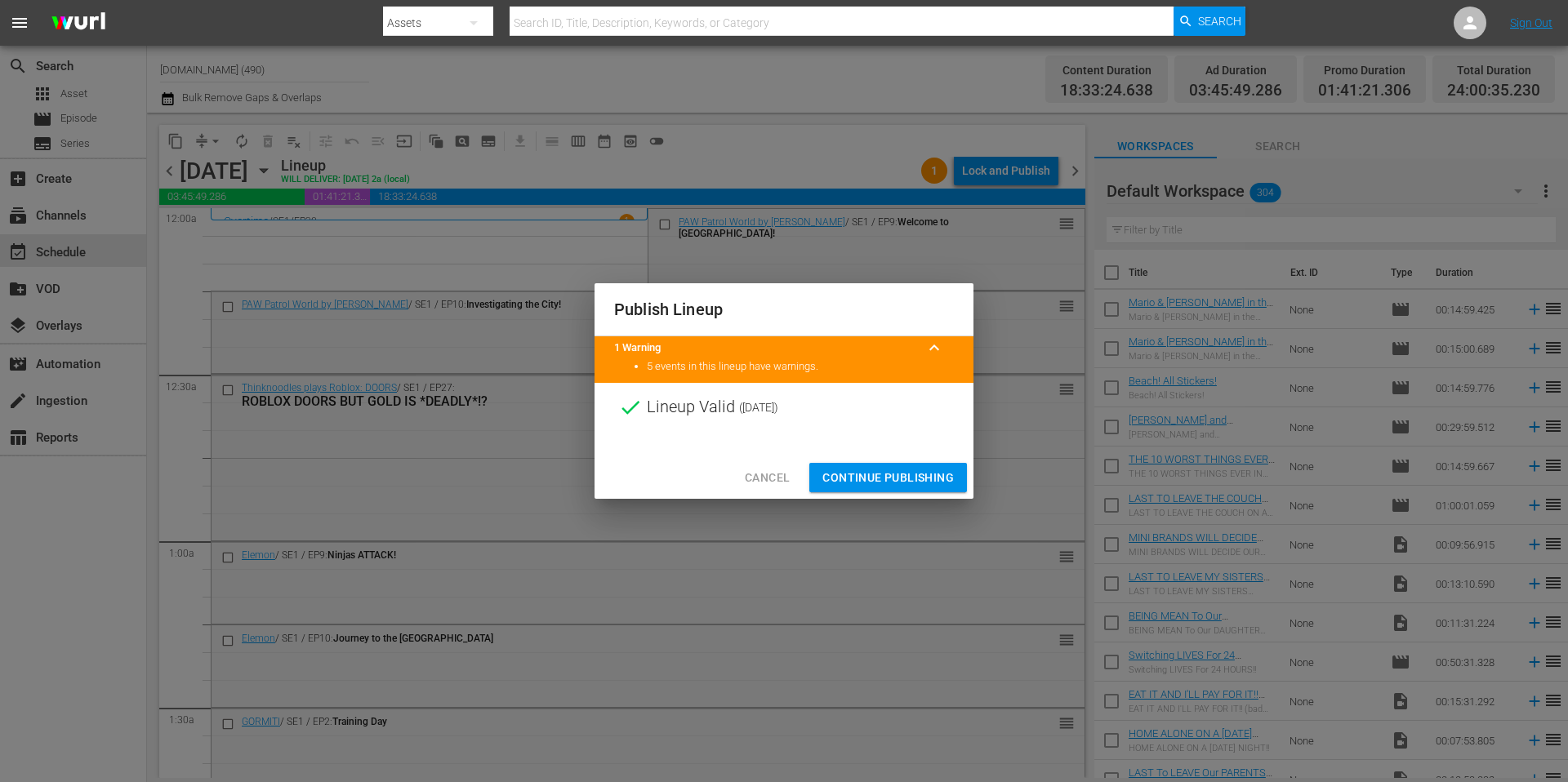
click at [906, 474] on span "Continue Publishing" at bounding box center [888, 477] width 132 height 20
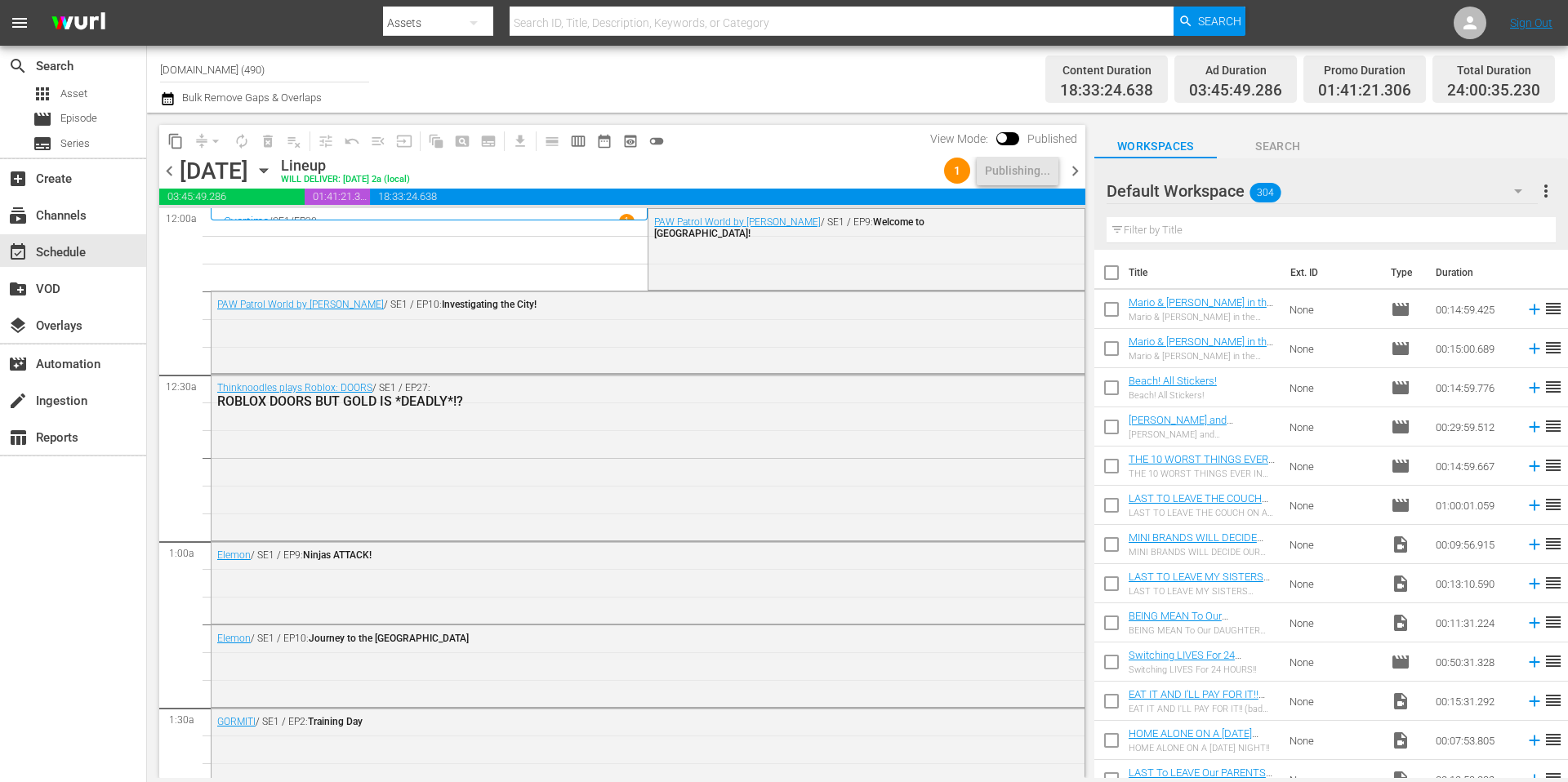
click at [738, 84] on div "Channel Title Kidoodle.TV (490) Bulk Remove Gaps & Overlaps" at bounding box center [540, 79] width 761 height 59
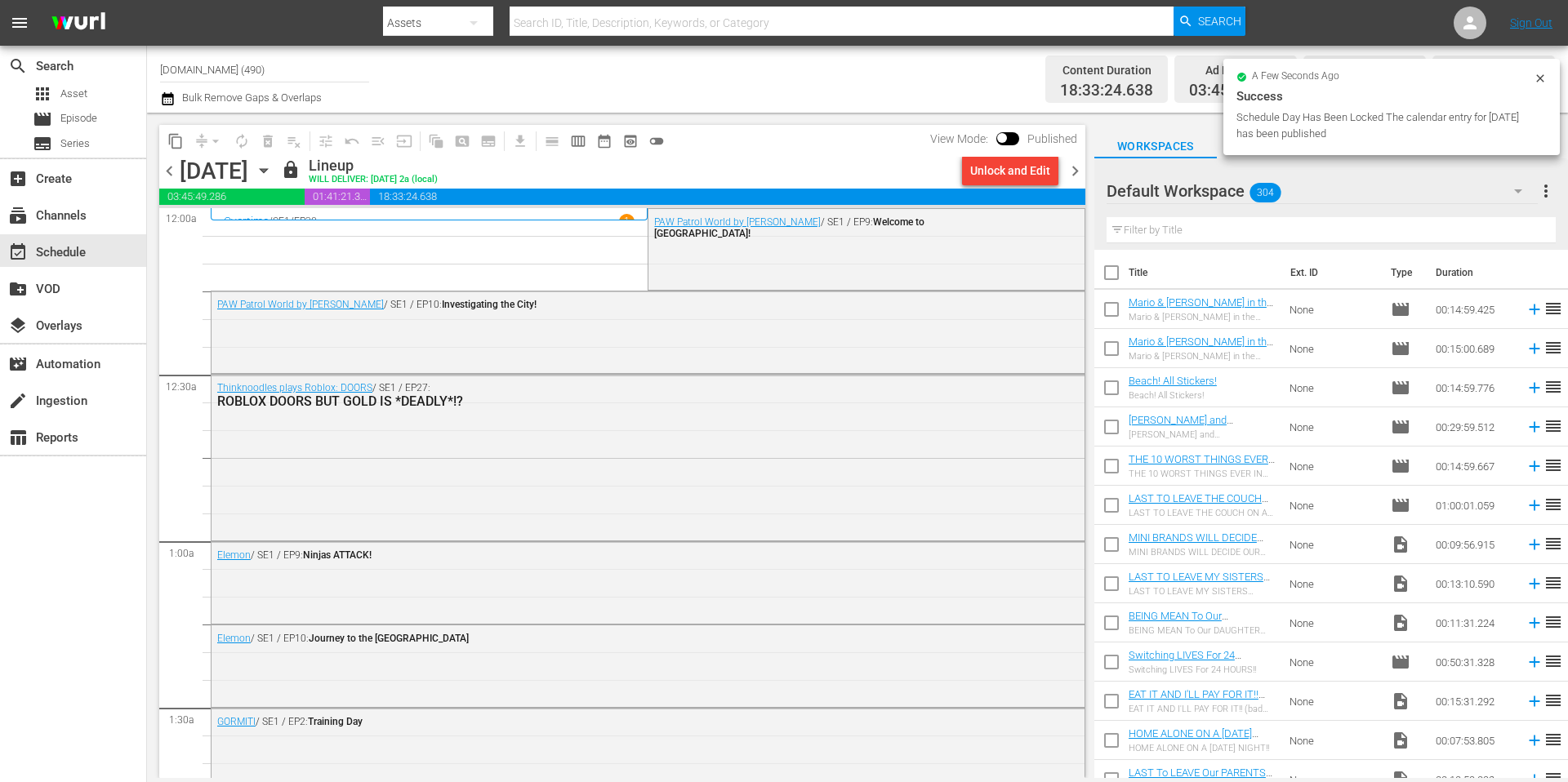
click at [1078, 173] on span "chevron_right" at bounding box center [1075, 170] width 20 height 20
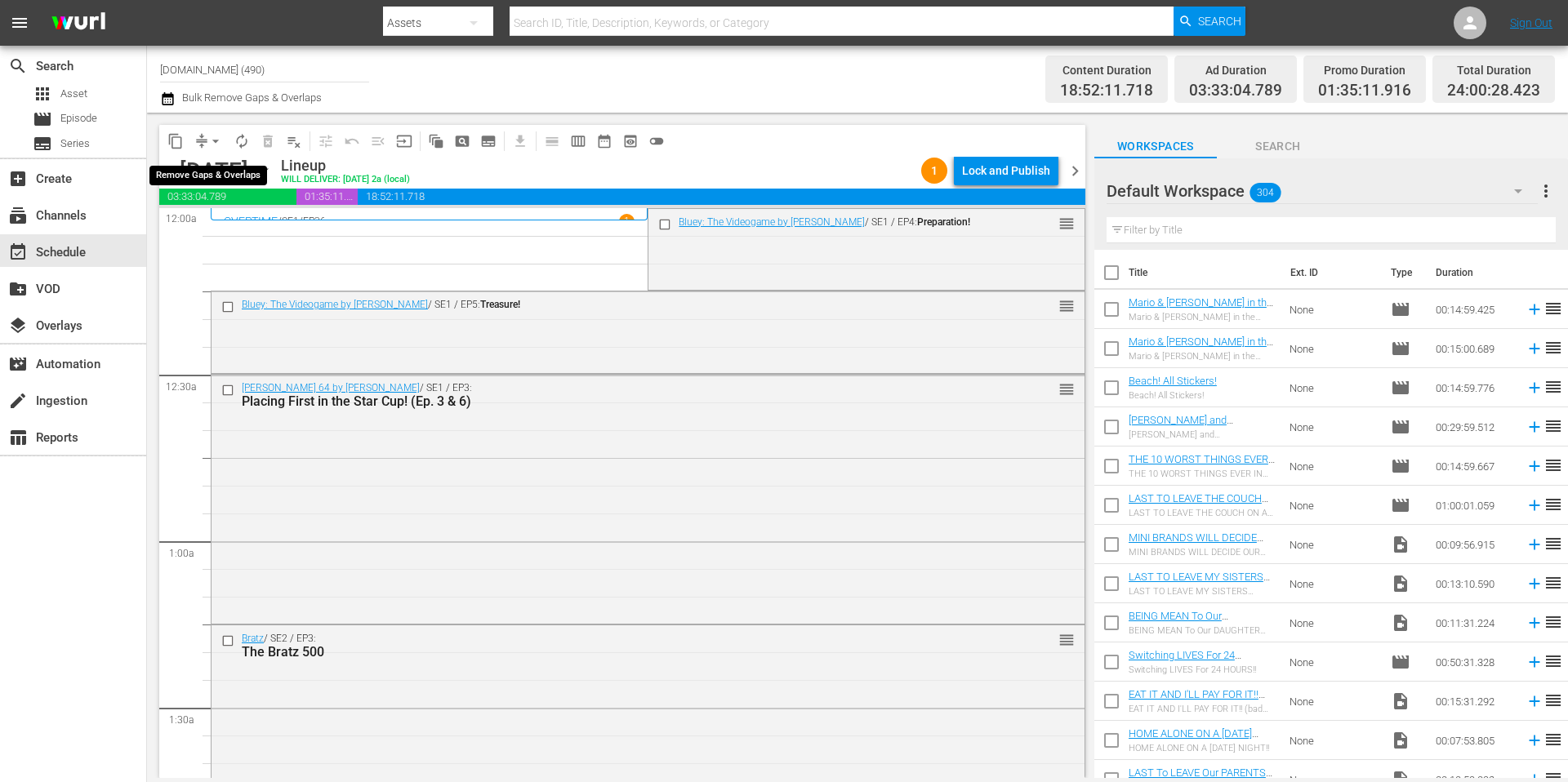
click at [212, 139] on span "arrow_drop_down" at bounding box center [215, 140] width 16 height 16
click at [204, 171] on li "Align to Midnight" at bounding box center [216, 174] width 171 height 27
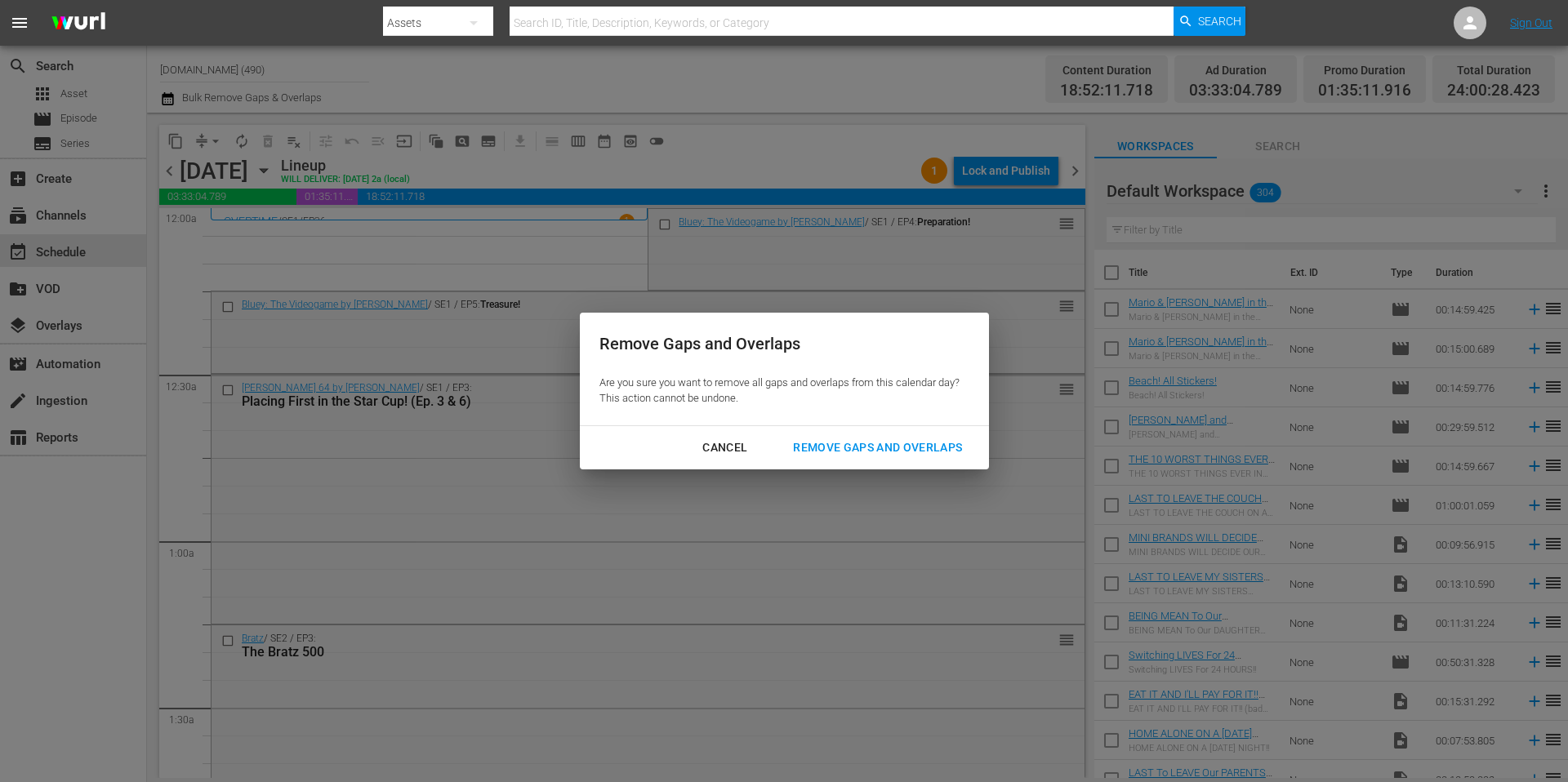
click at [893, 447] on div "Remove Gaps and Overlaps" at bounding box center [877, 447] width 195 height 20
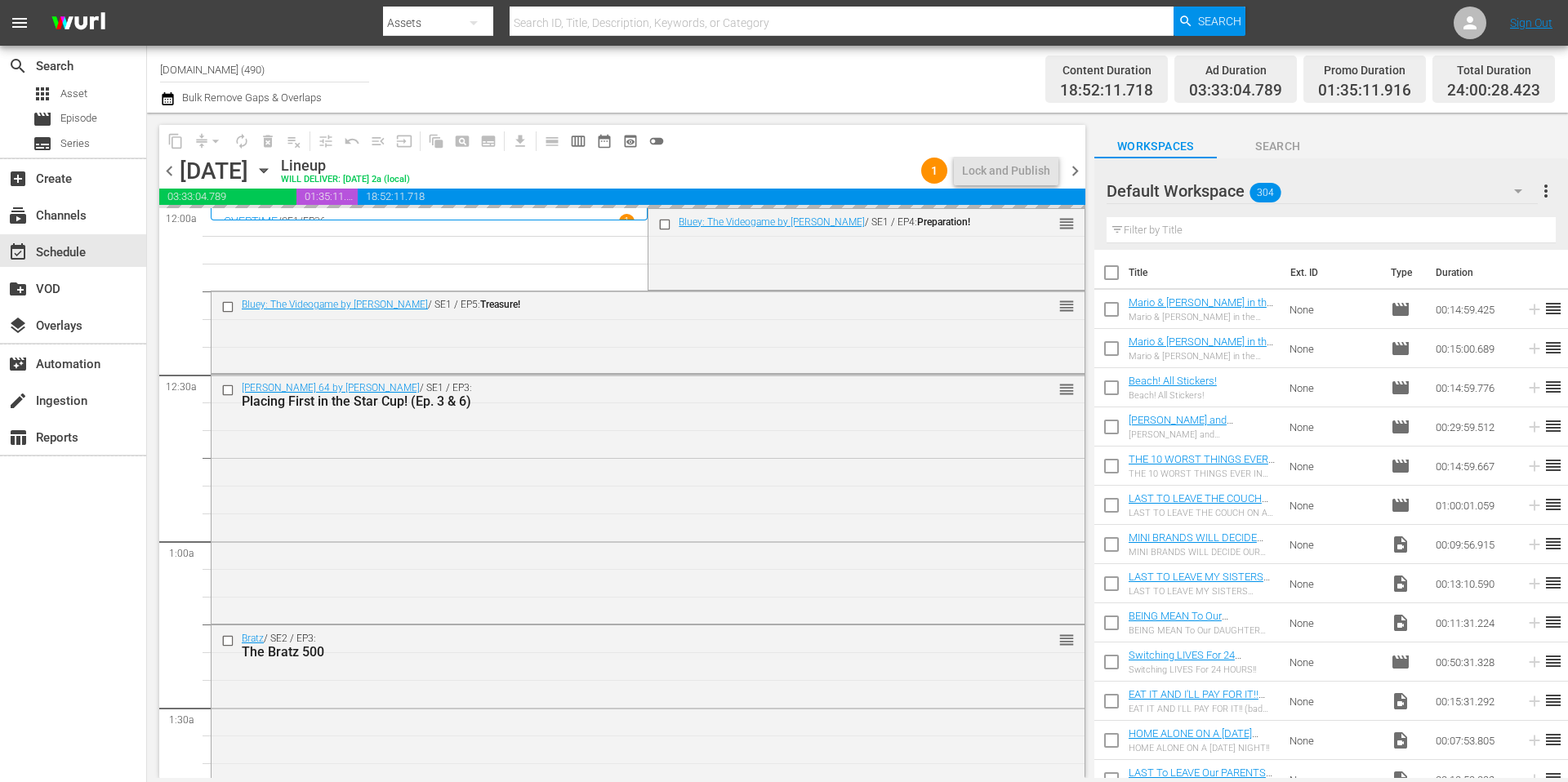
click at [798, 92] on div "Channel Title Kidoodle.TV (490) Bulk Remove Gaps & Overlaps" at bounding box center [540, 79] width 761 height 59
click at [215, 139] on span "arrow_drop_down" at bounding box center [215, 140] width 16 height 16
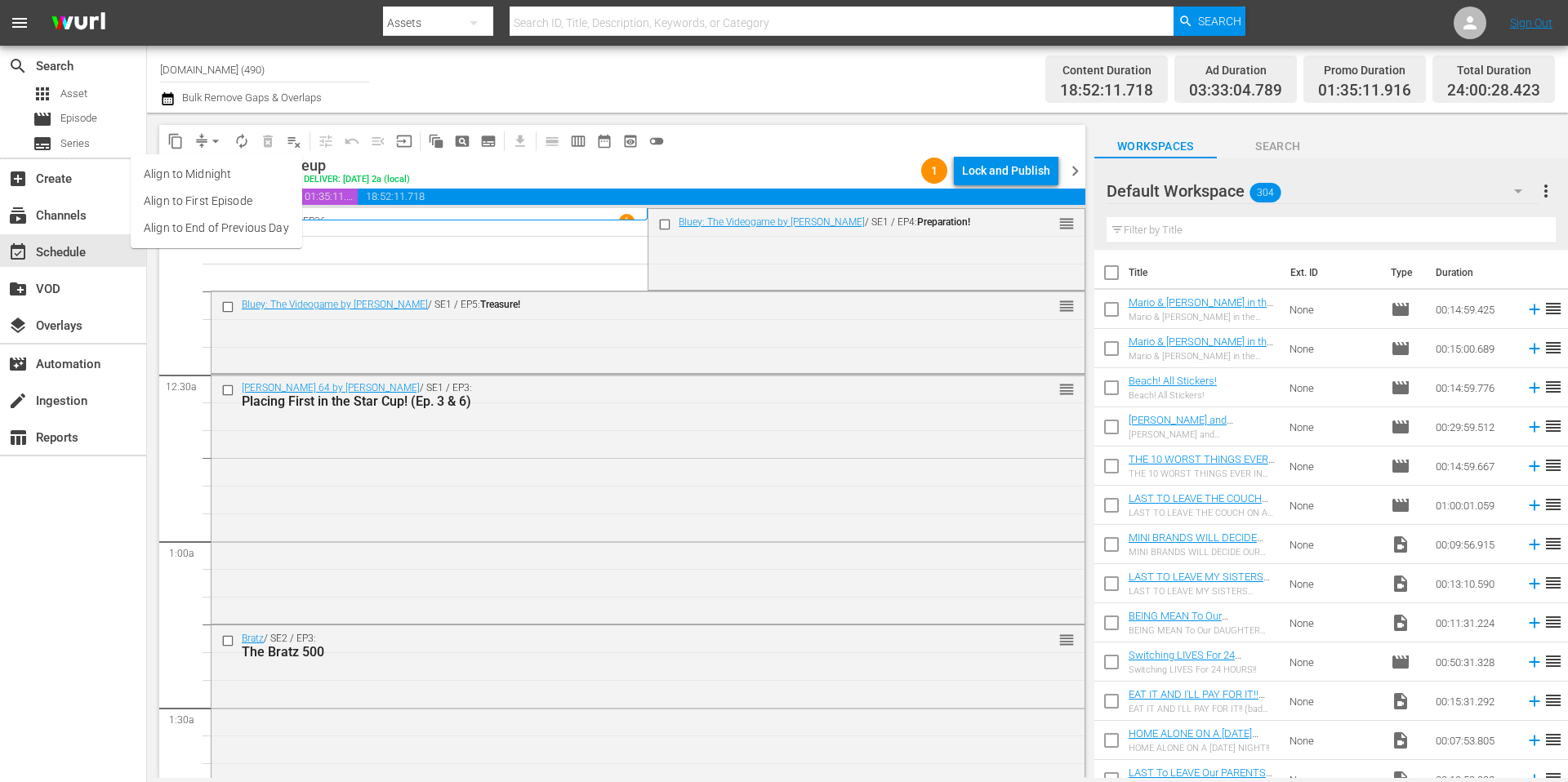
click at [216, 171] on li "Align to Midnight" at bounding box center [216, 174] width 171 height 27
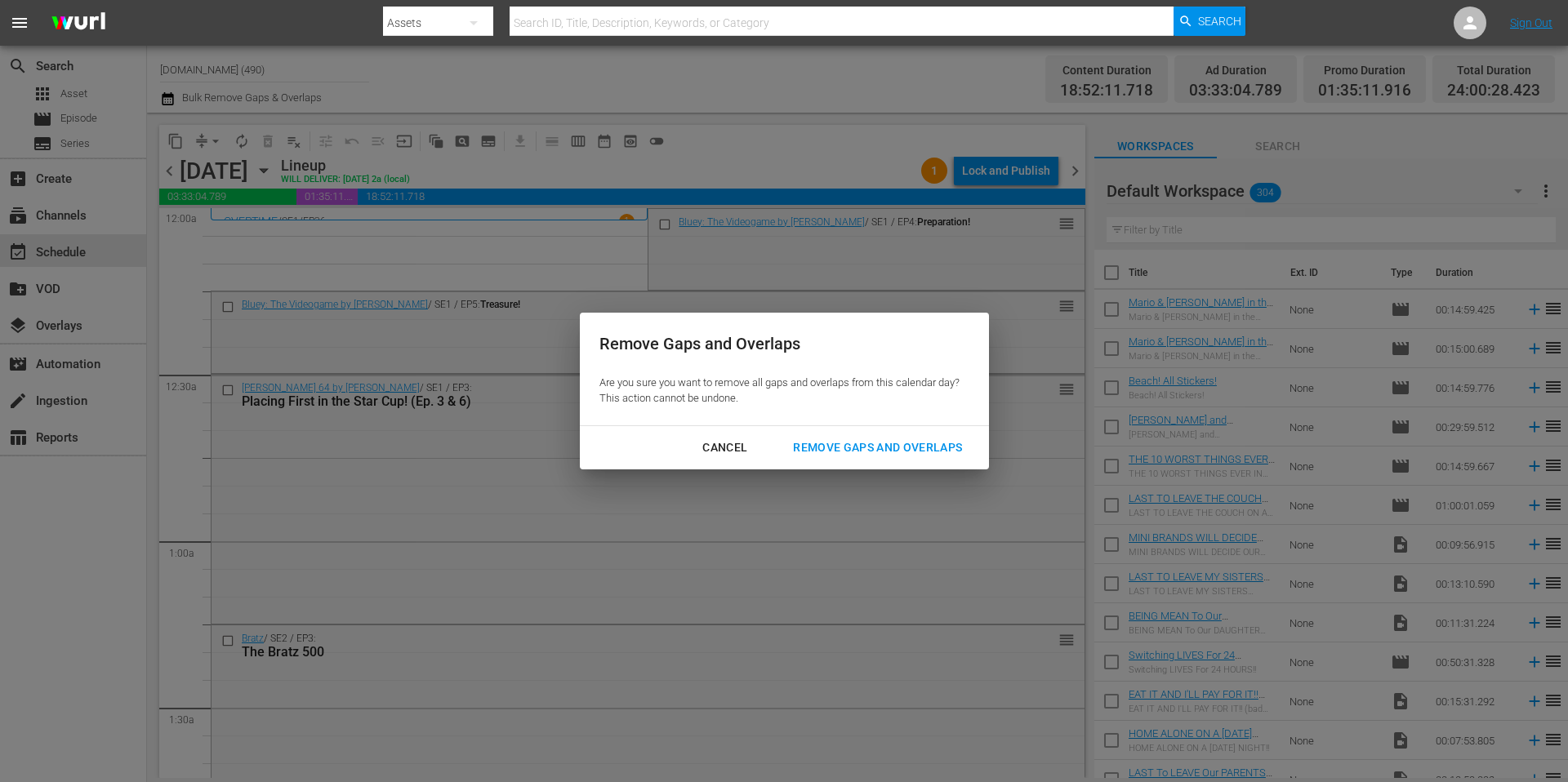
click at [842, 446] on div "Remove Gaps and Overlaps" at bounding box center [877, 447] width 195 height 20
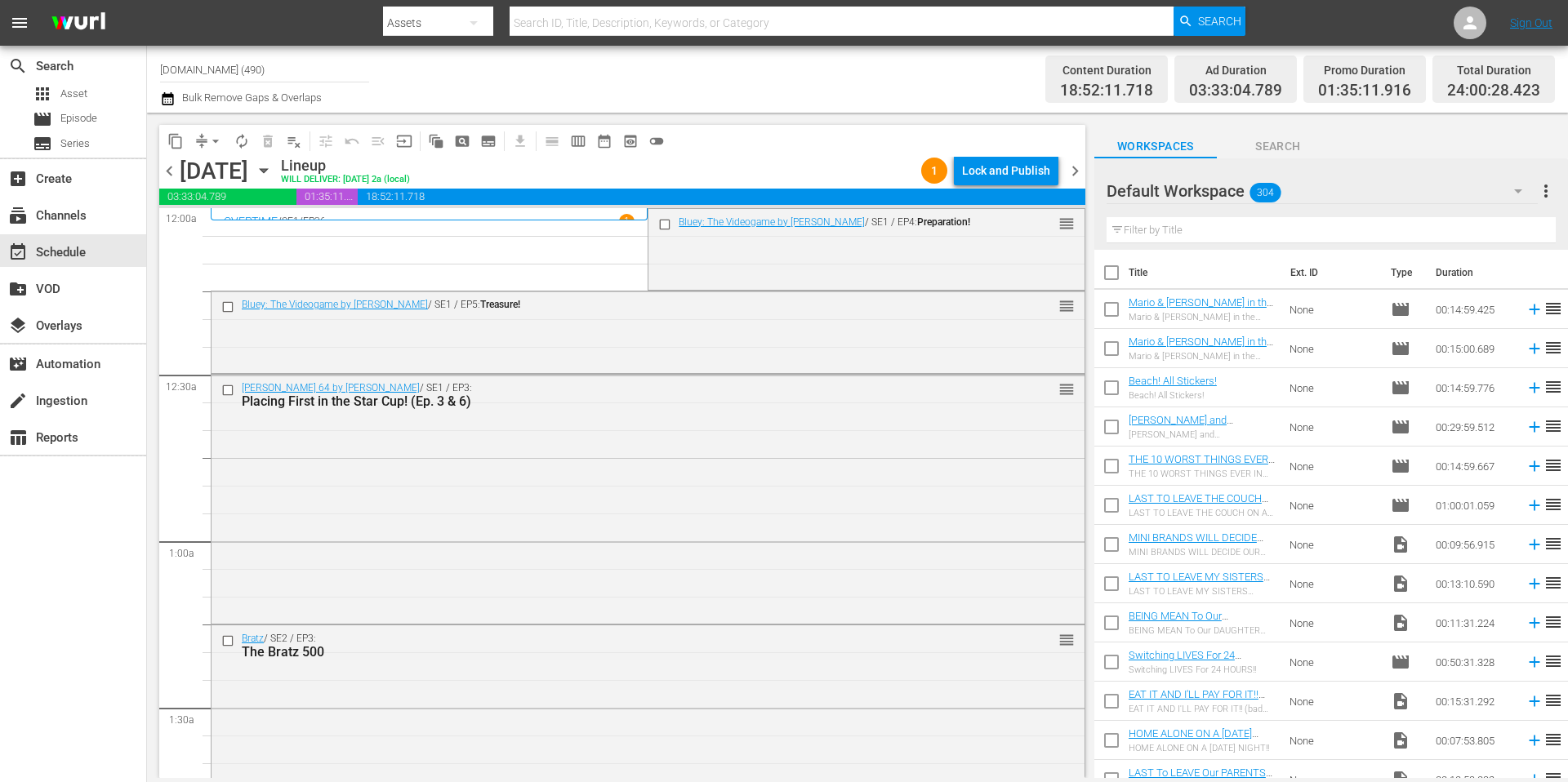
click at [1012, 178] on div "Lock and Publish" at bounding box center [1006, 170] width 89 height 30
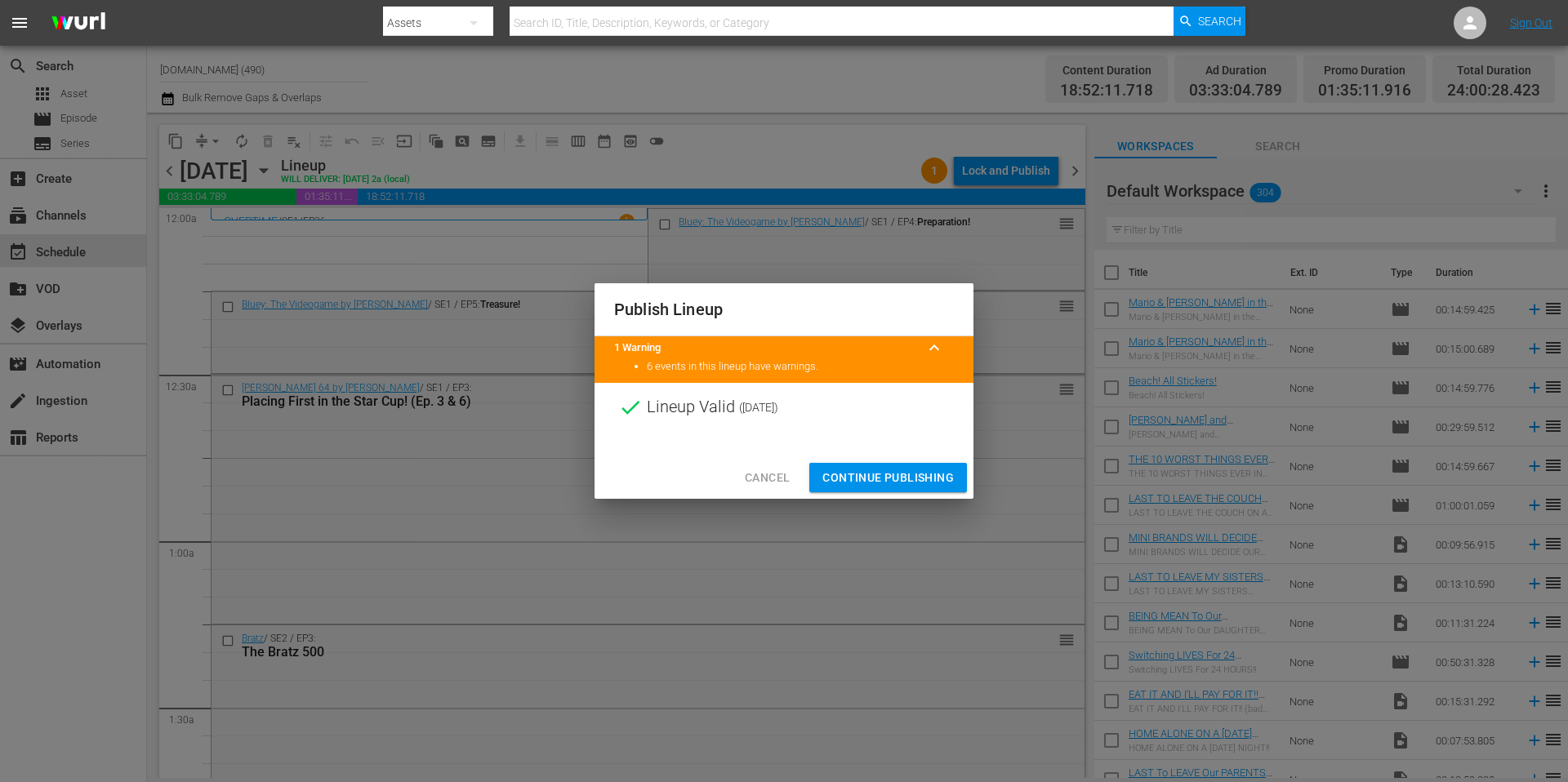
click at [894, 478] on span "Continue Publishing" at bounding box center [888, 477] width 132 height 20
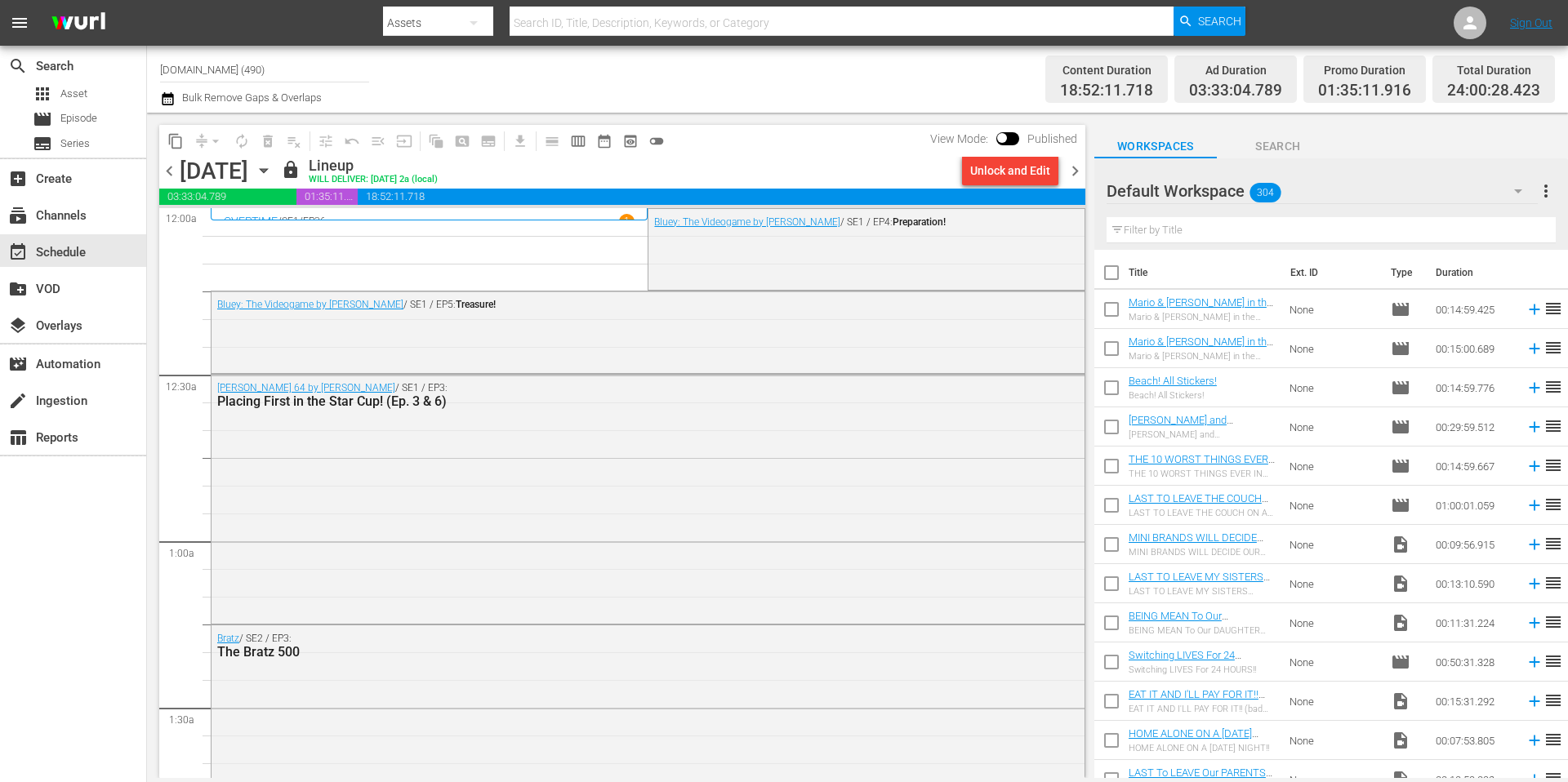
click at [1074, 175] on span "chevron_right" at bounding box center [1075, 170] width 20 height 20
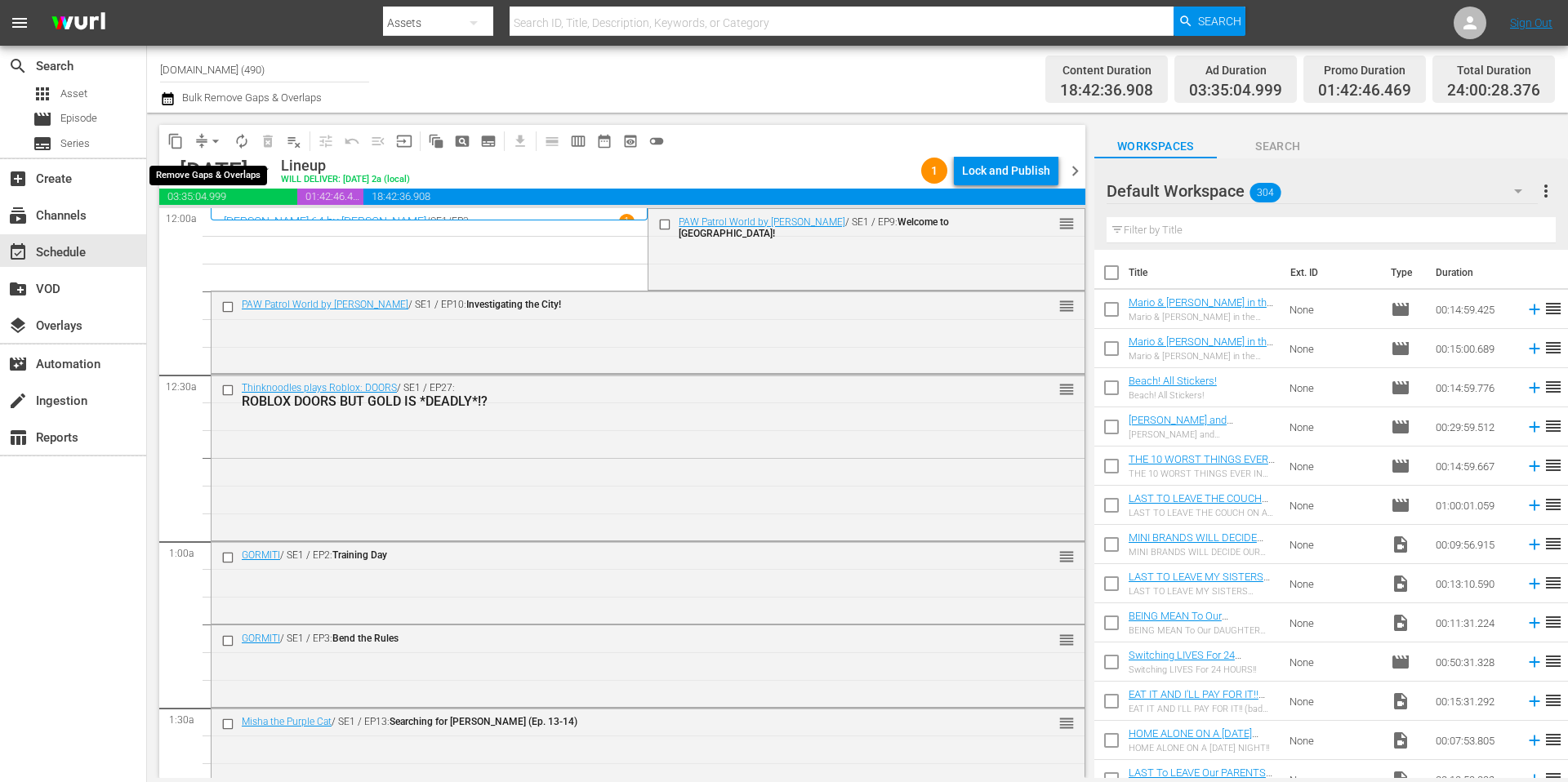
click at [213, 139] on span "arrow_drop_down" at bounding box center [215, 140] width 16 height 16
click at [221, 172] on li "Align to Midnight" at bounding box center [216, 174] width 171 height 27
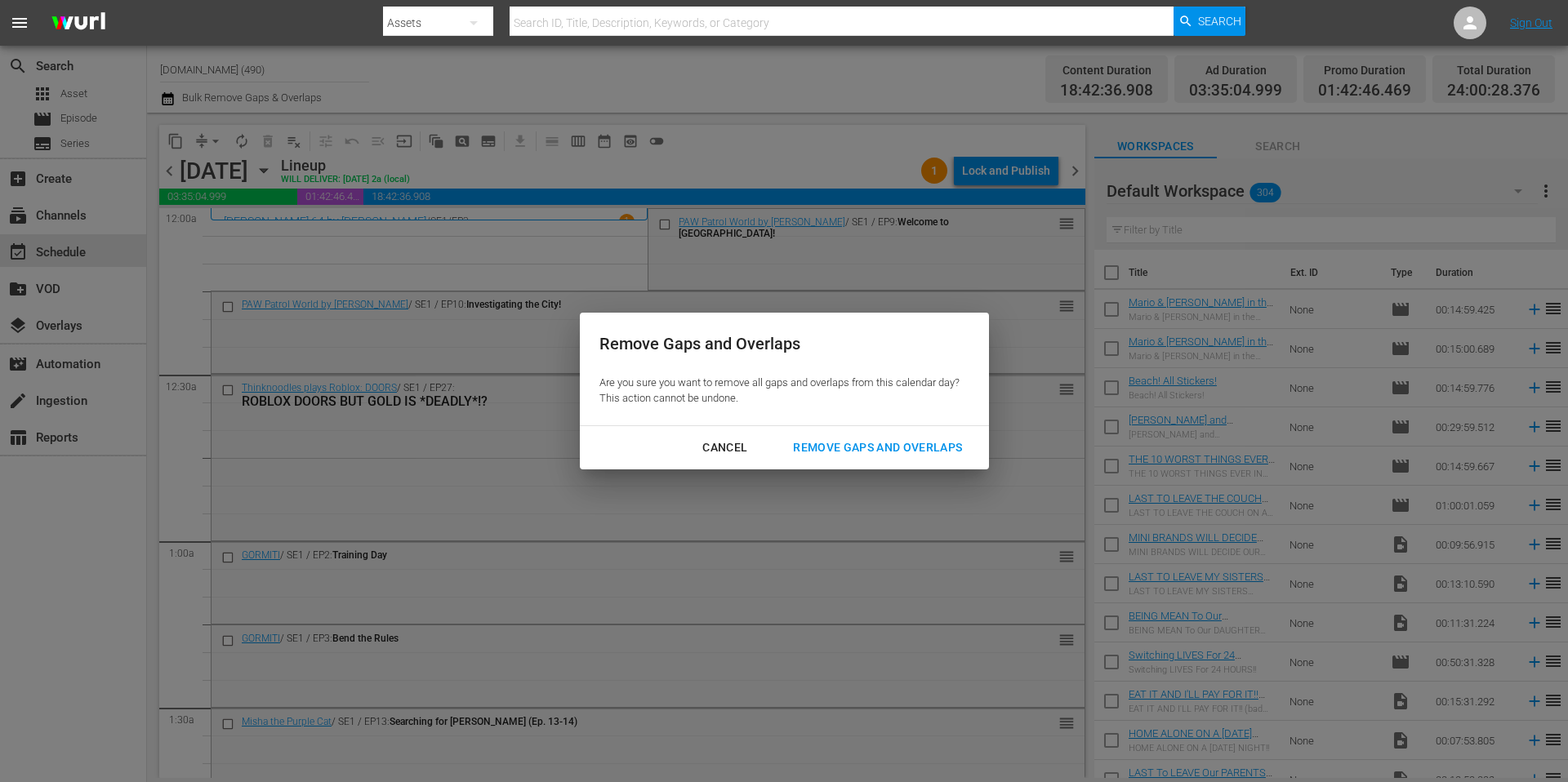
click at [909, 448] on div "Remove Gaps and Overlaps" at bounding box center [877, 447] width 195 height 20
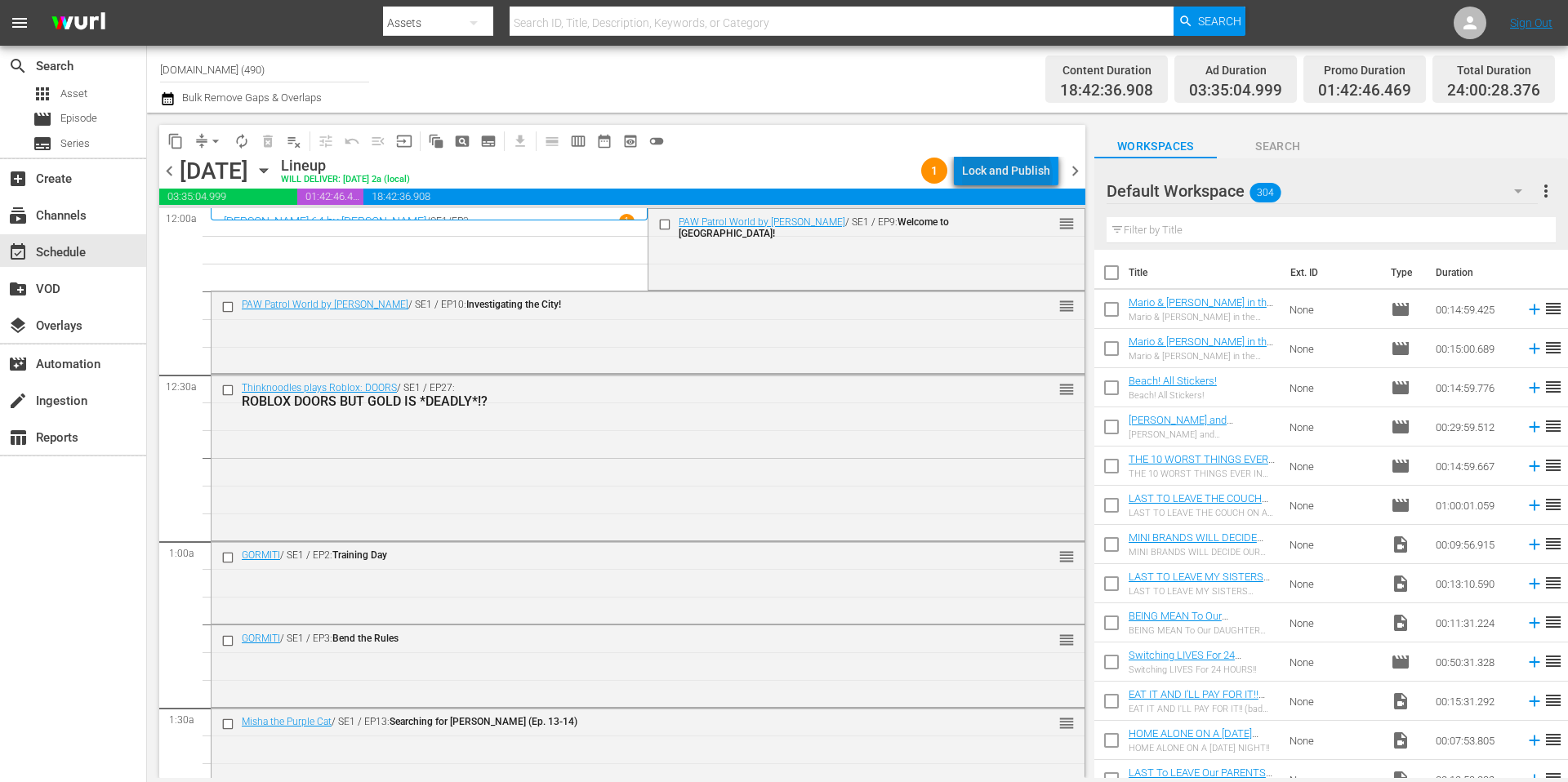
click at [1010, 176] on div "Lock and Publish" at bounding box center [1006, 170] width 89 height 30
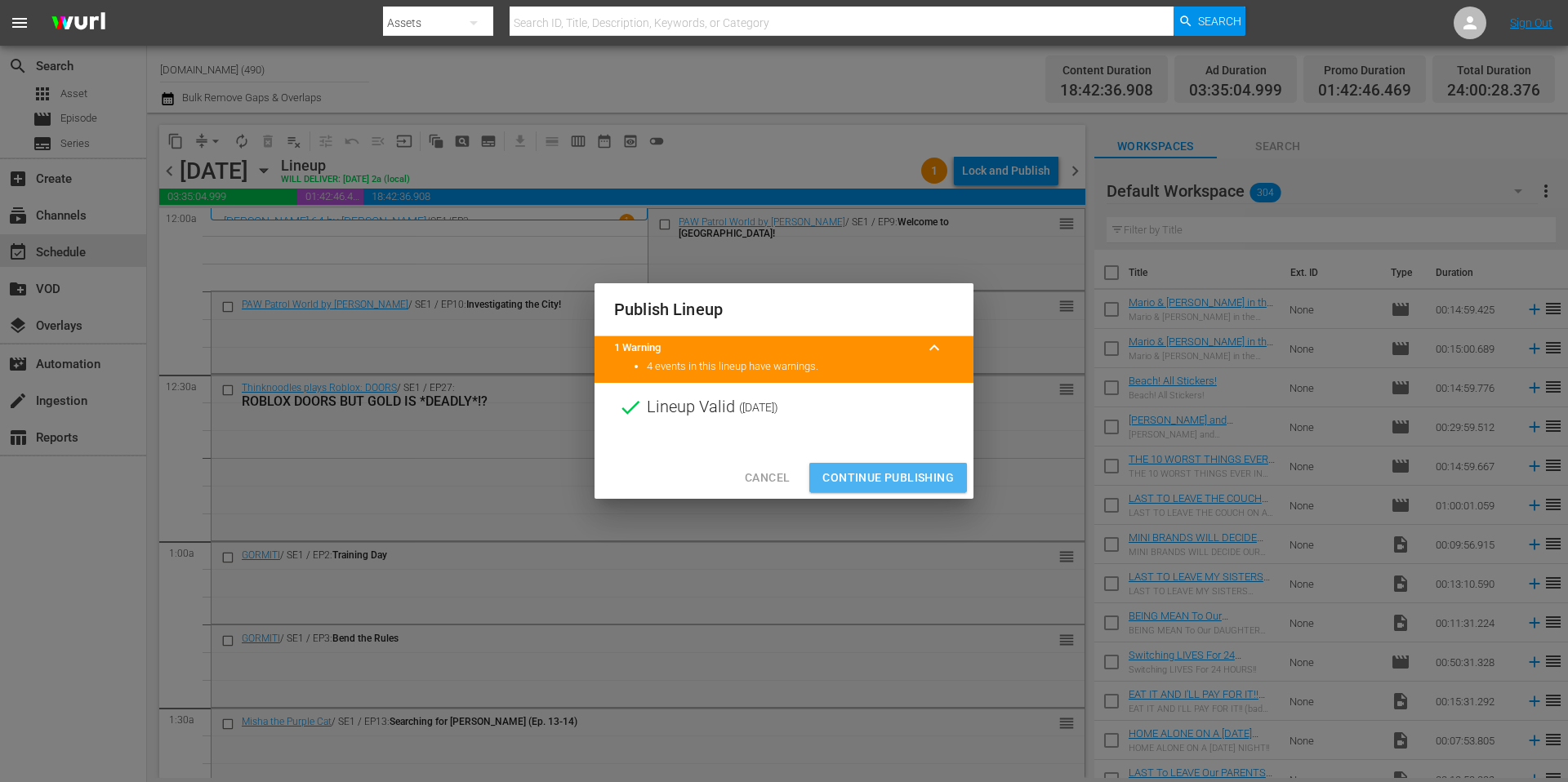
click at [900, 473] on span "Continue Publishing" at bounding box center [888, 477] width 132 height 20
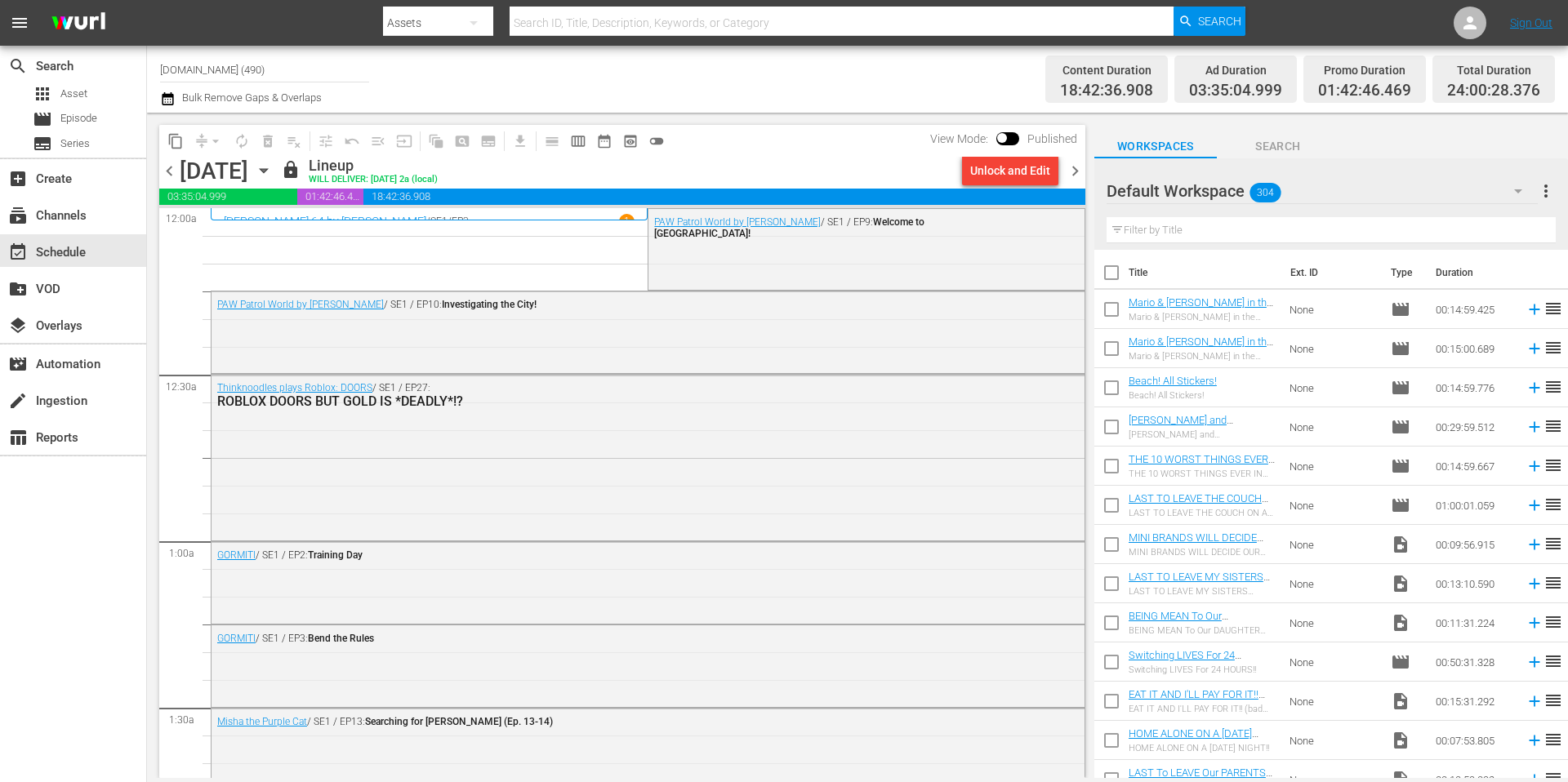
drag, startPoint x: 1078, startPoint y: 171, endPoint x: 597, endPoint y: 185, distance: 481.2
click at [1078, 171] on span "chevron_right" at bounding box center [1075, 170] width 20 height 20
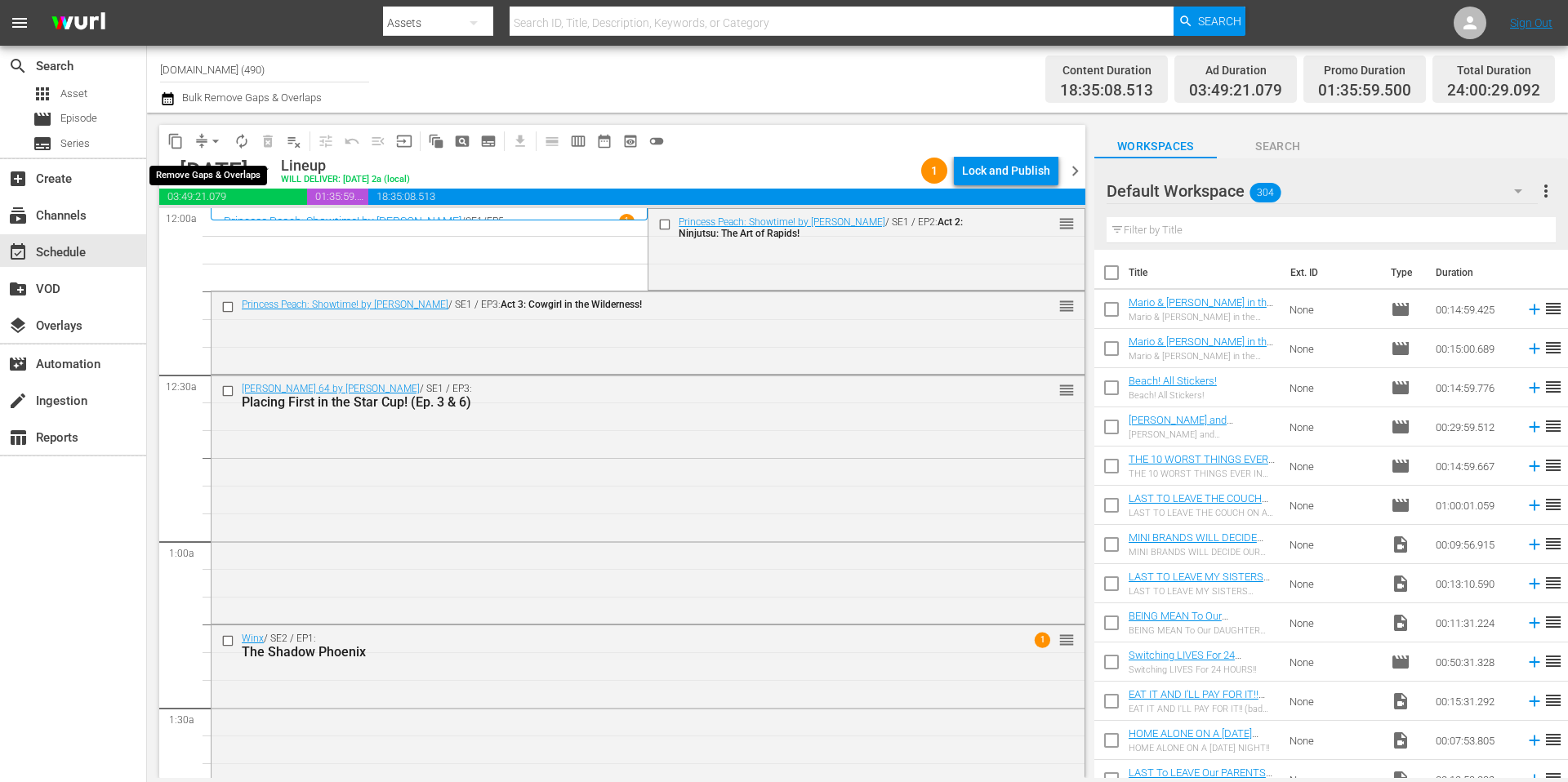
click at [208, 141] on span "arrow_drop_down" at bounding box center [215, 140] width 16 height 16
click at [215, 173] on li "Align to Midnight" at bounding box center [216, 174] width 171 height 27
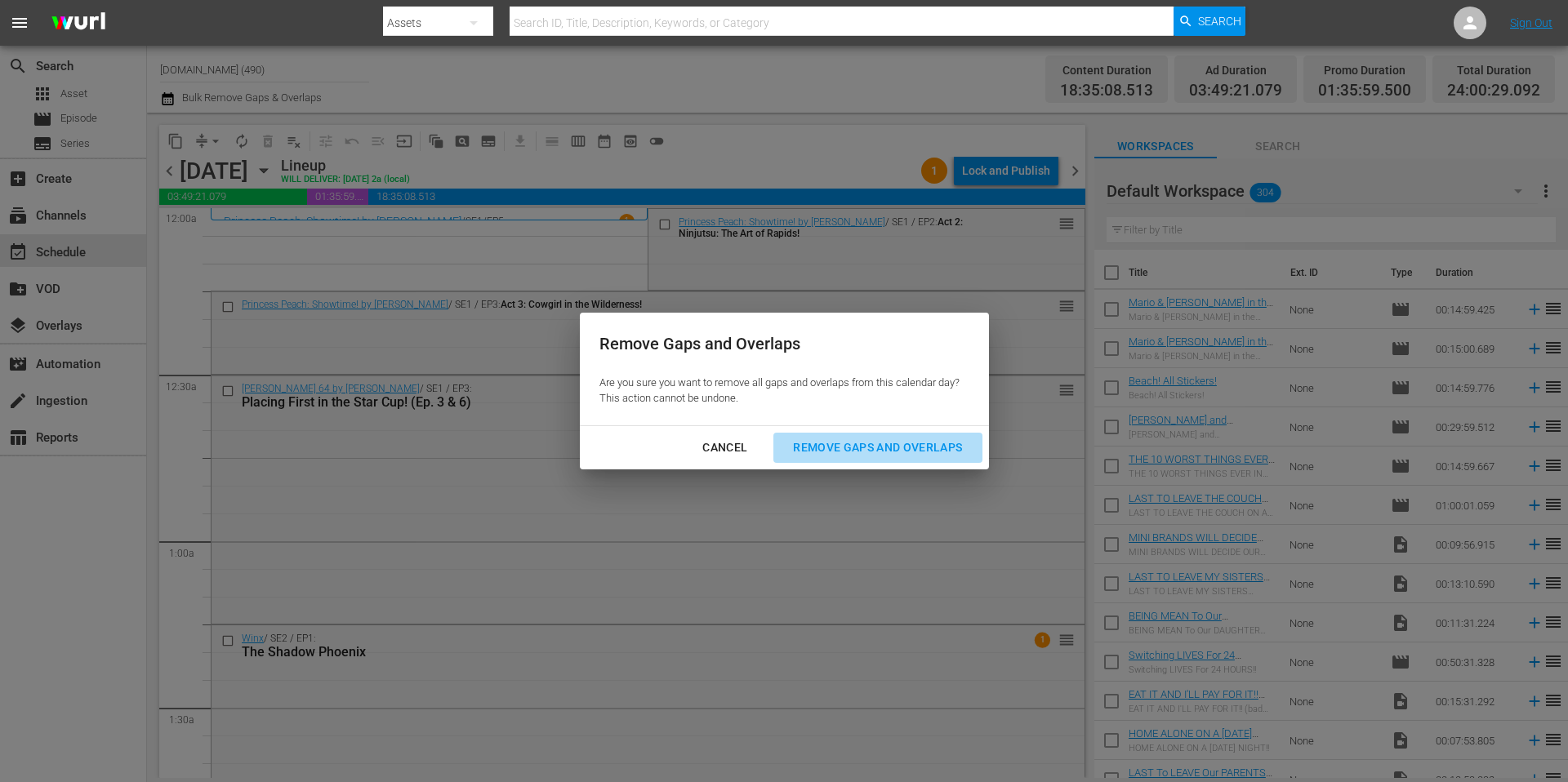
drag, startPoint x: 851, startPoint y: 451, endPoint x: 843, endPoint y: 430, distance: 22.5
click at [851, 451] on div "Remove Gaps and Overlaps" at bounding box center [877, 447] width 195 height 20
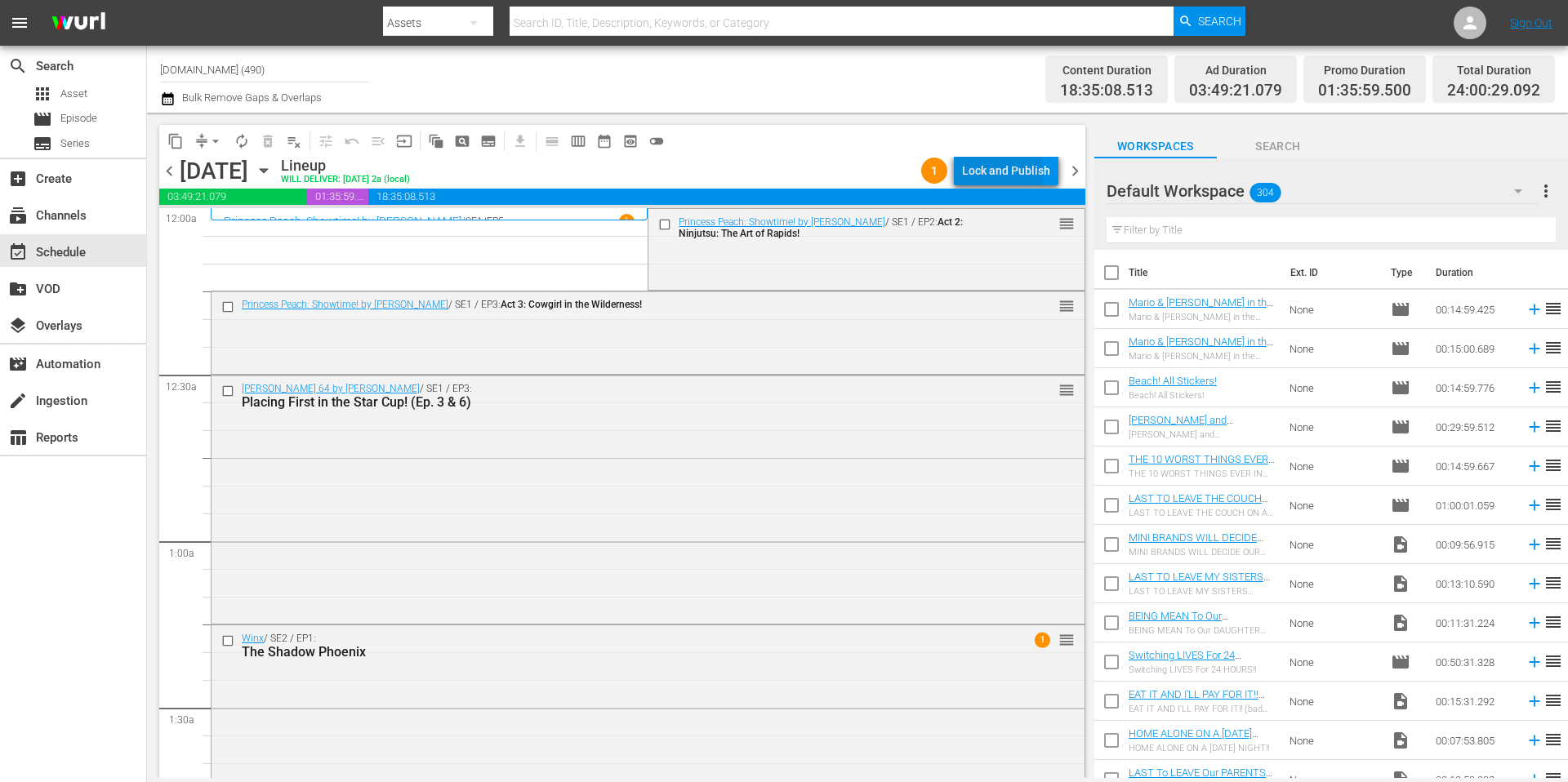
click at [1003, 171] on div "Lock and Publish" at bounding box center [1006, 170] width 89 height 30
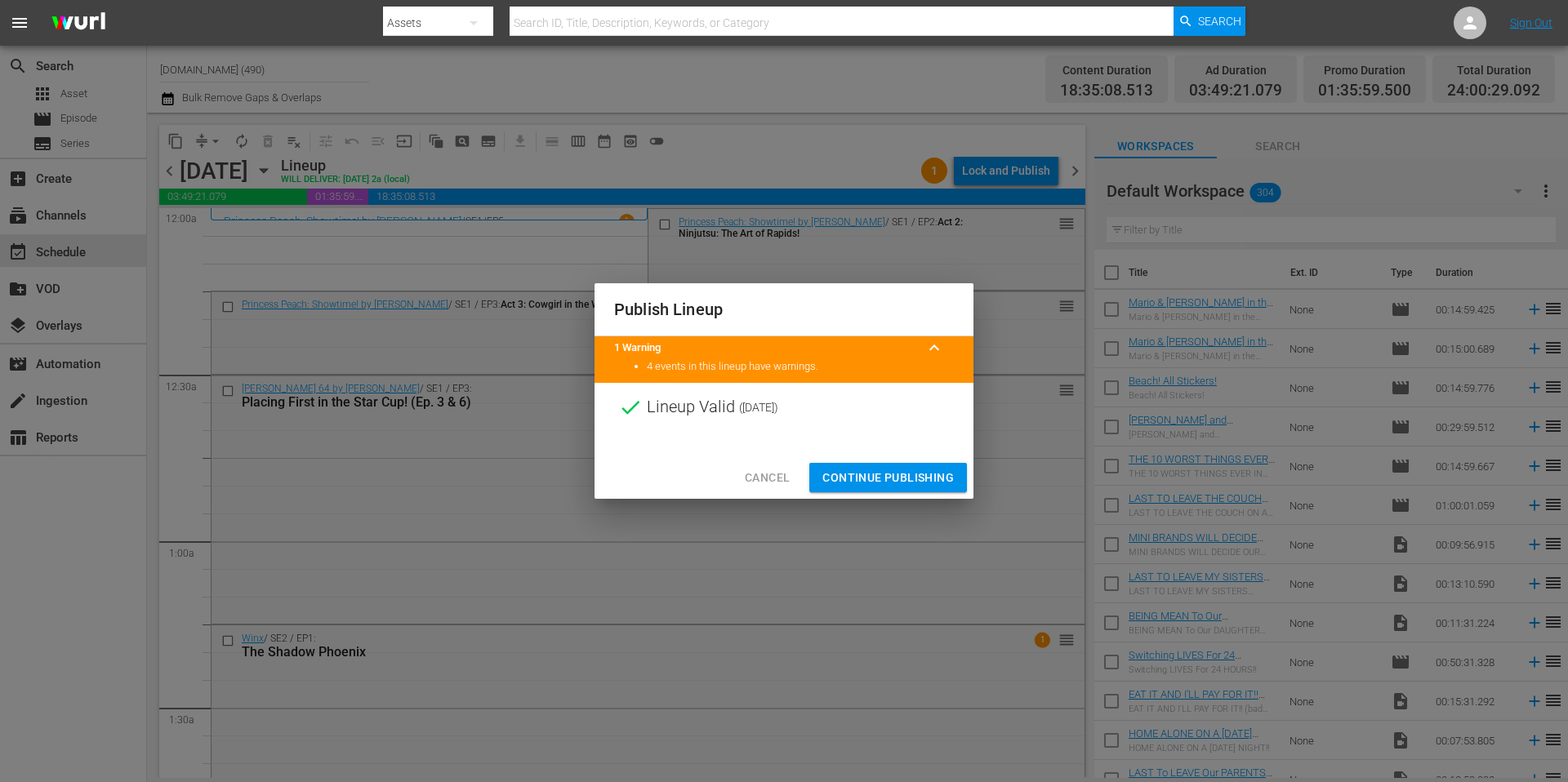
click at [922, 476] on span "Continue Publishing" at bounding box center [888, 477] width 132 height 20
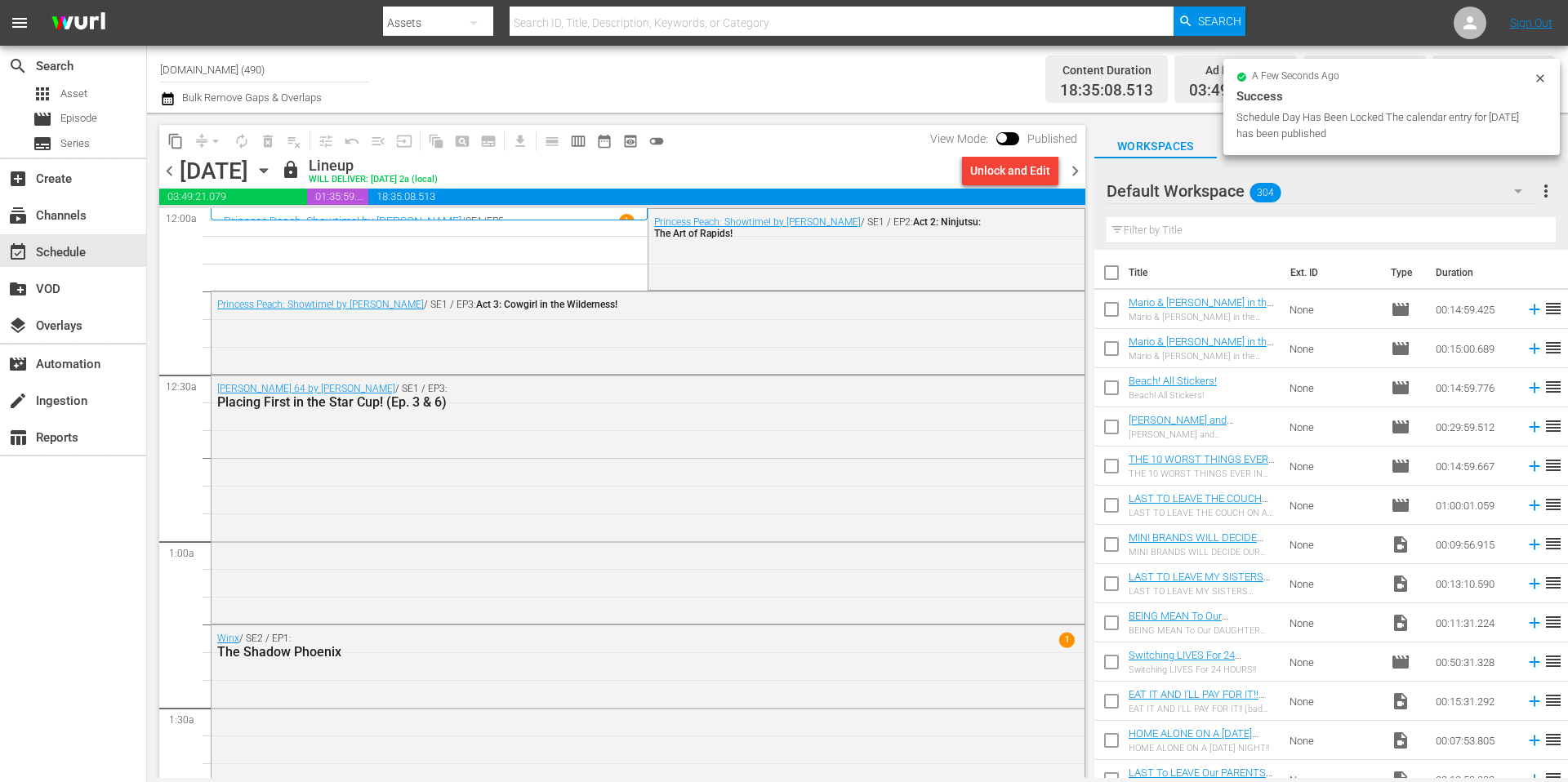
click at [1074, 171] on span "chevron_right" at bounding box center [1075, 170] width 20 height 20
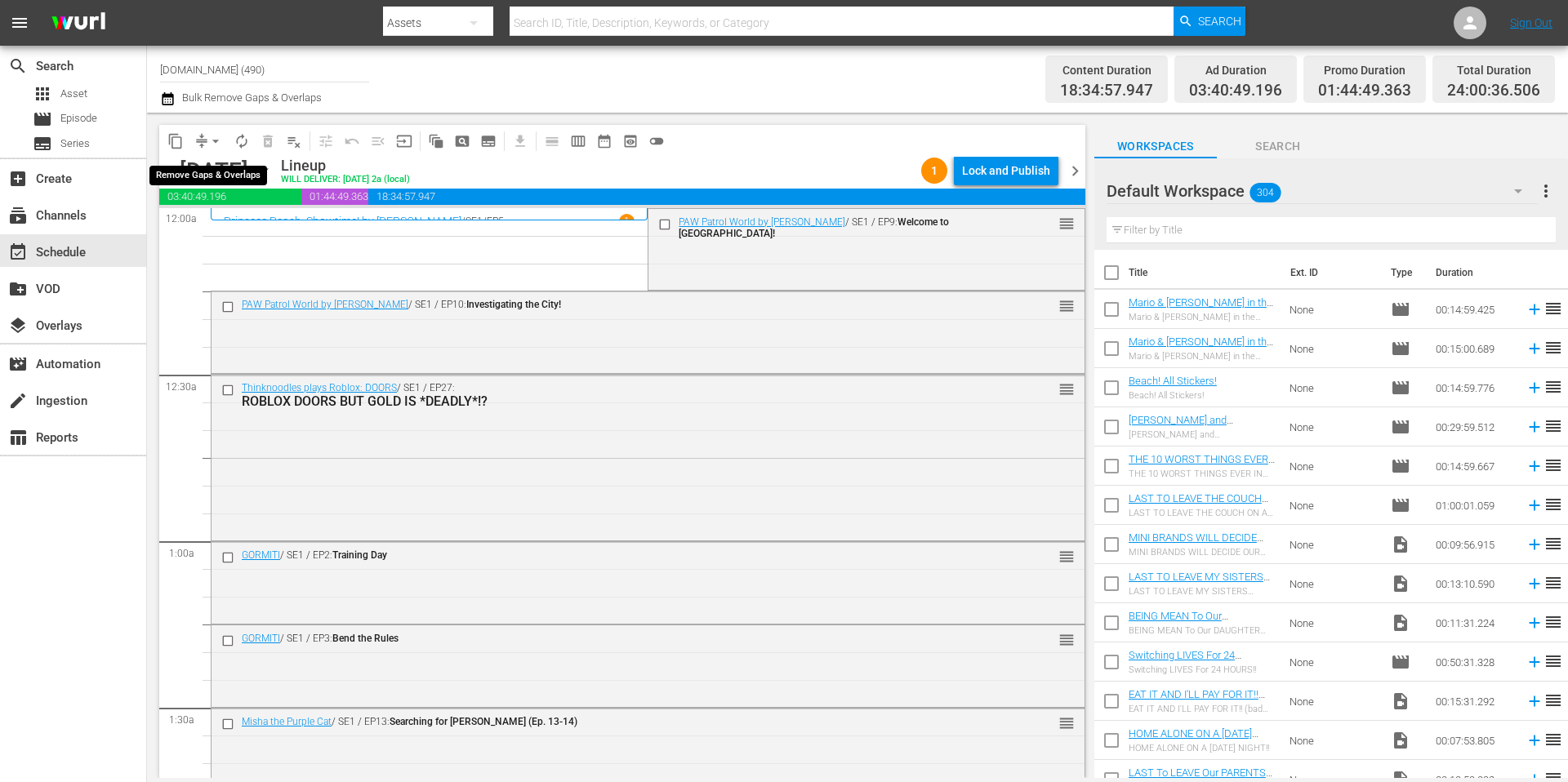
click at [219, 141] on span "arrow_drop_down" at bounding box center [215, 140] width 16 height 16
click at [216, 172] on li "Align to Midnight" at bounding box center [216, 174] width 171 height 27
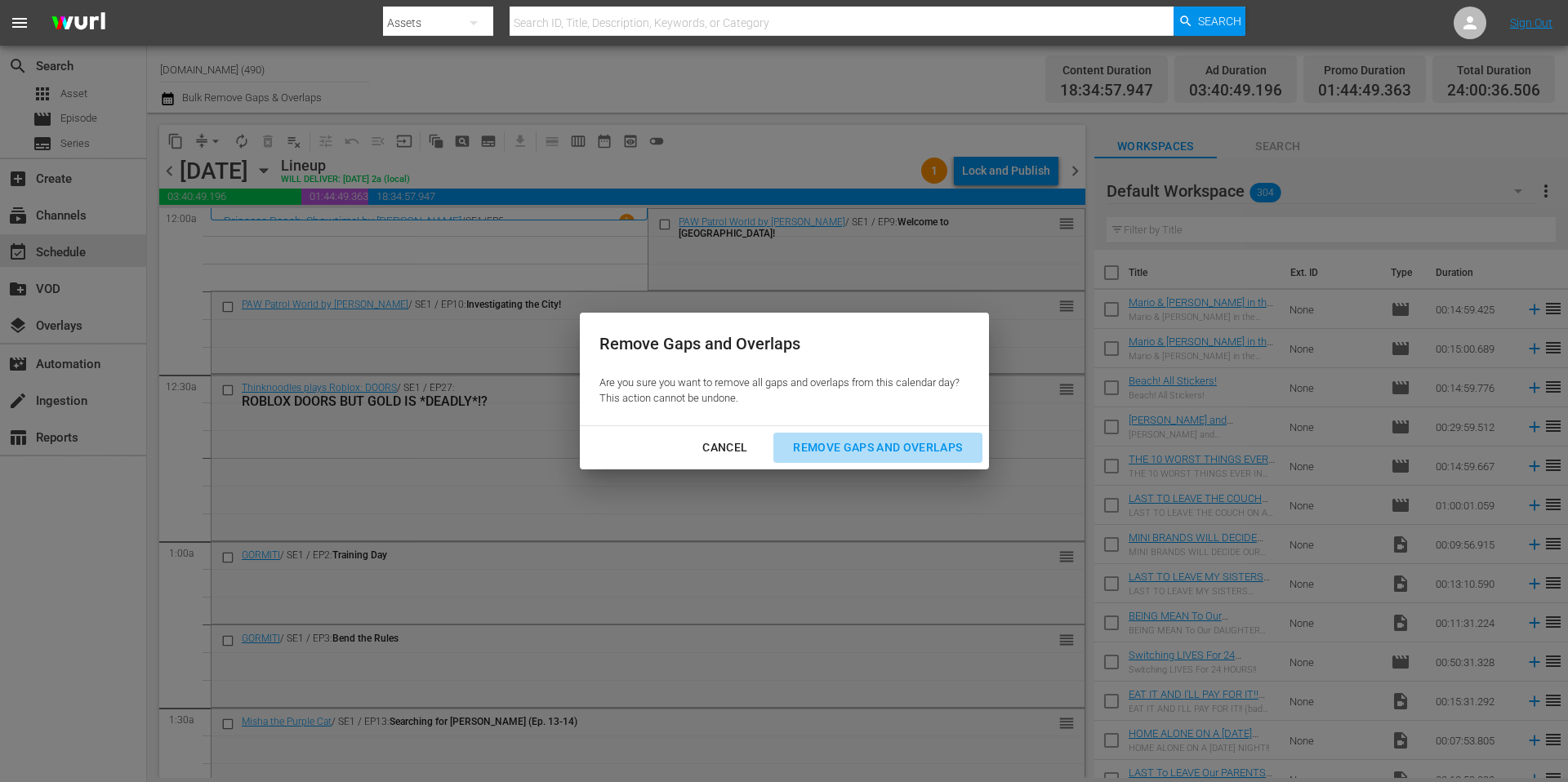
click at [874, 452] on div "Remove Gaps and Overlaps" at bounding box center [877, 447] width 195 height 20
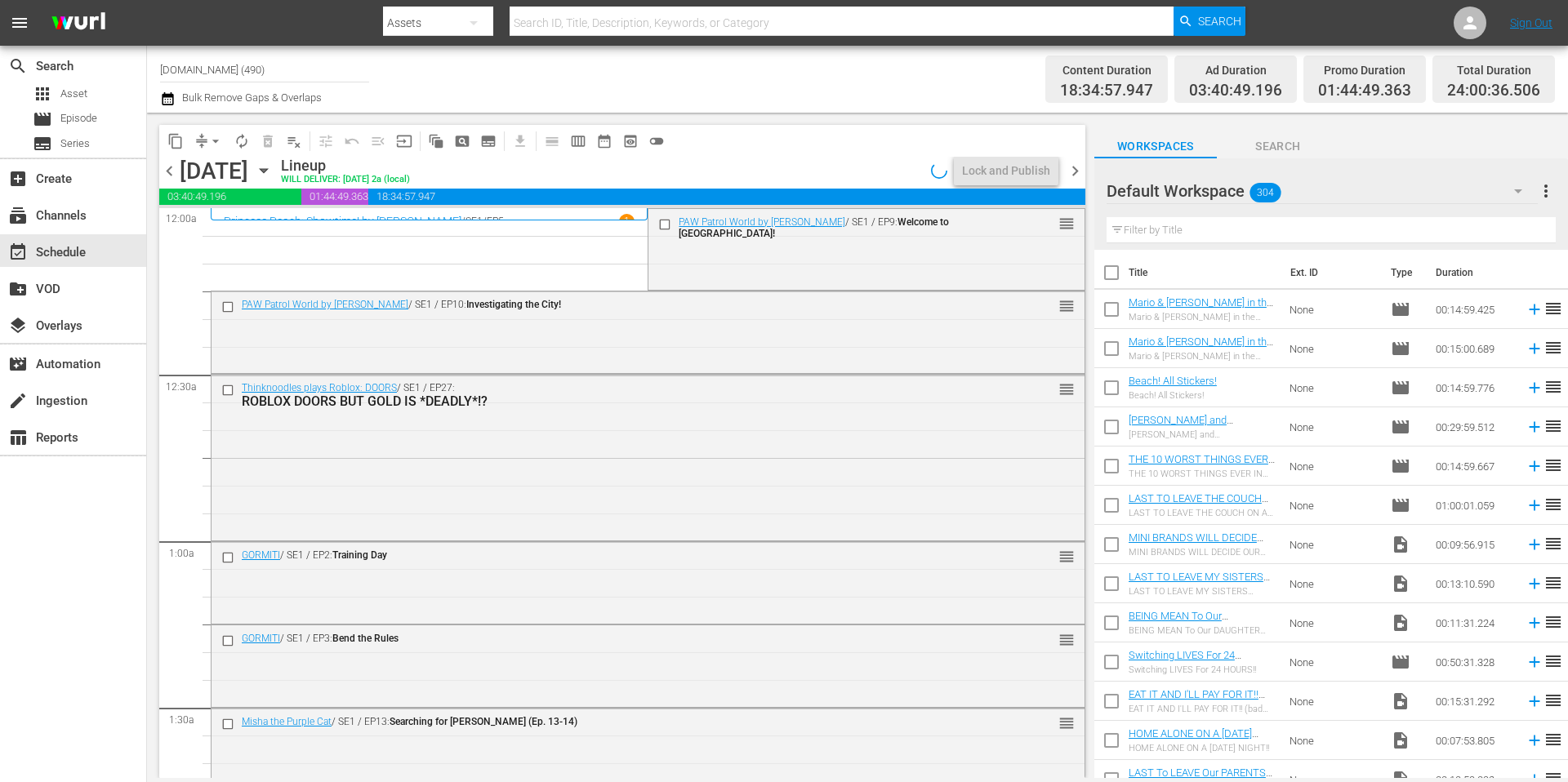
click at [866, 103] on div "Channel Title [DOMAIN_NAME] (490) Bulk Remove Gaps & Overlaps" at bounding box center [540, 79] width 761 height 59
click at [1013, 171] on div "Lock and Publish" at bounding box center [1006, 170] width 89 height 30
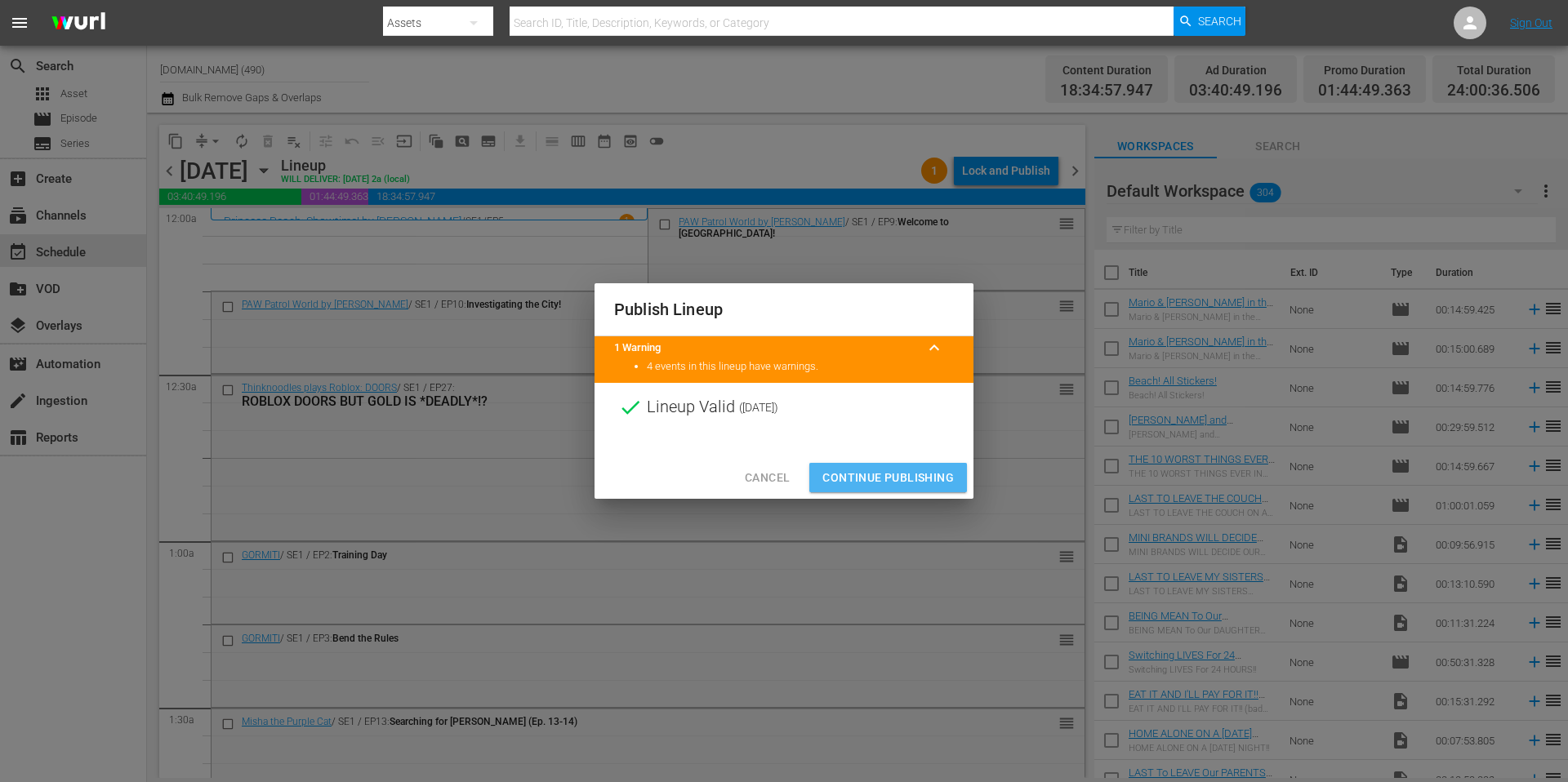
click at [901, 473] on span "Continue Publishing" at bounding box center [888, 477] width 132 height 20
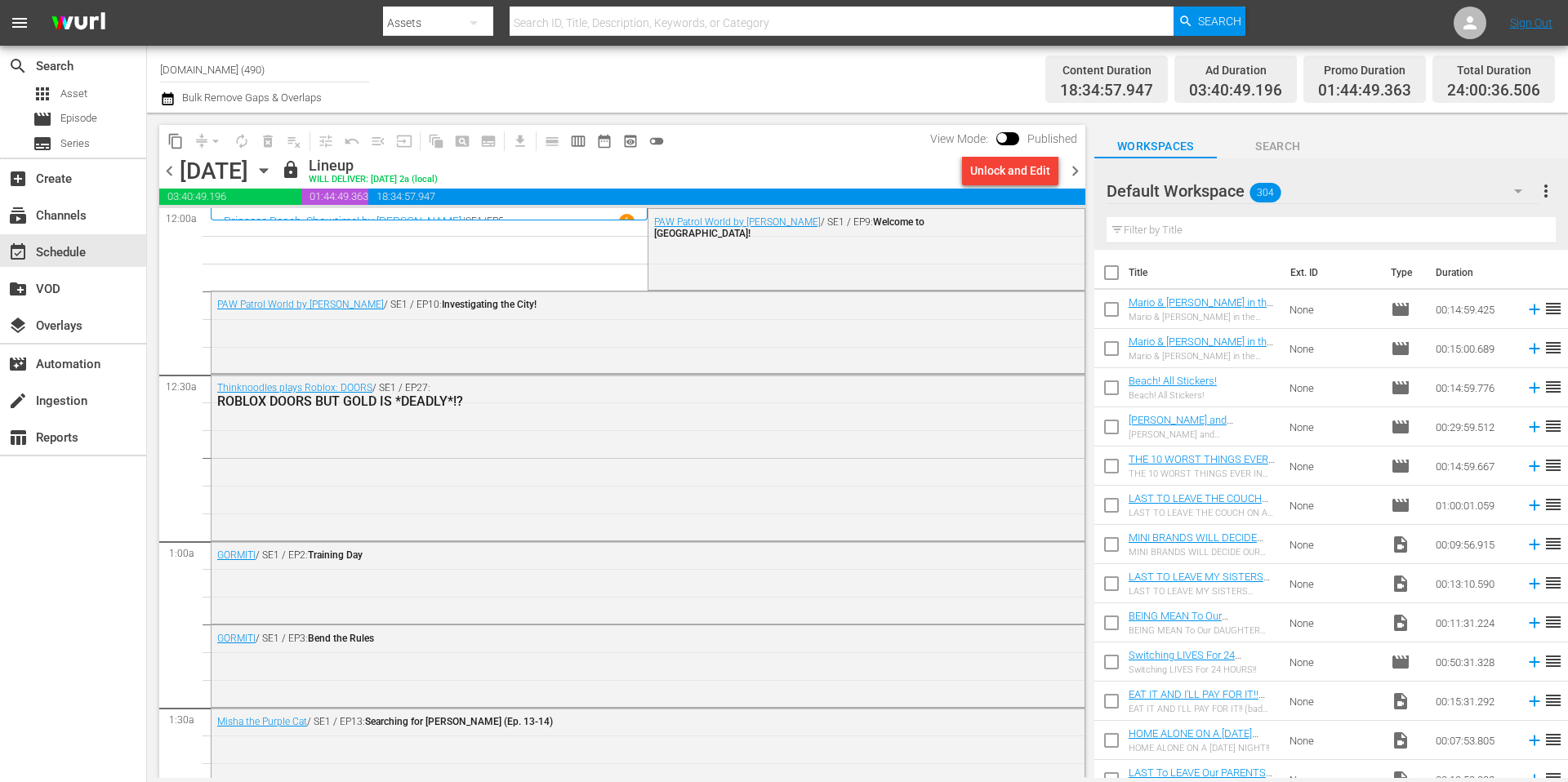
click at [1078, 171] on span "chevron_right" at bounding box center [1075, 170] width 20 height 20
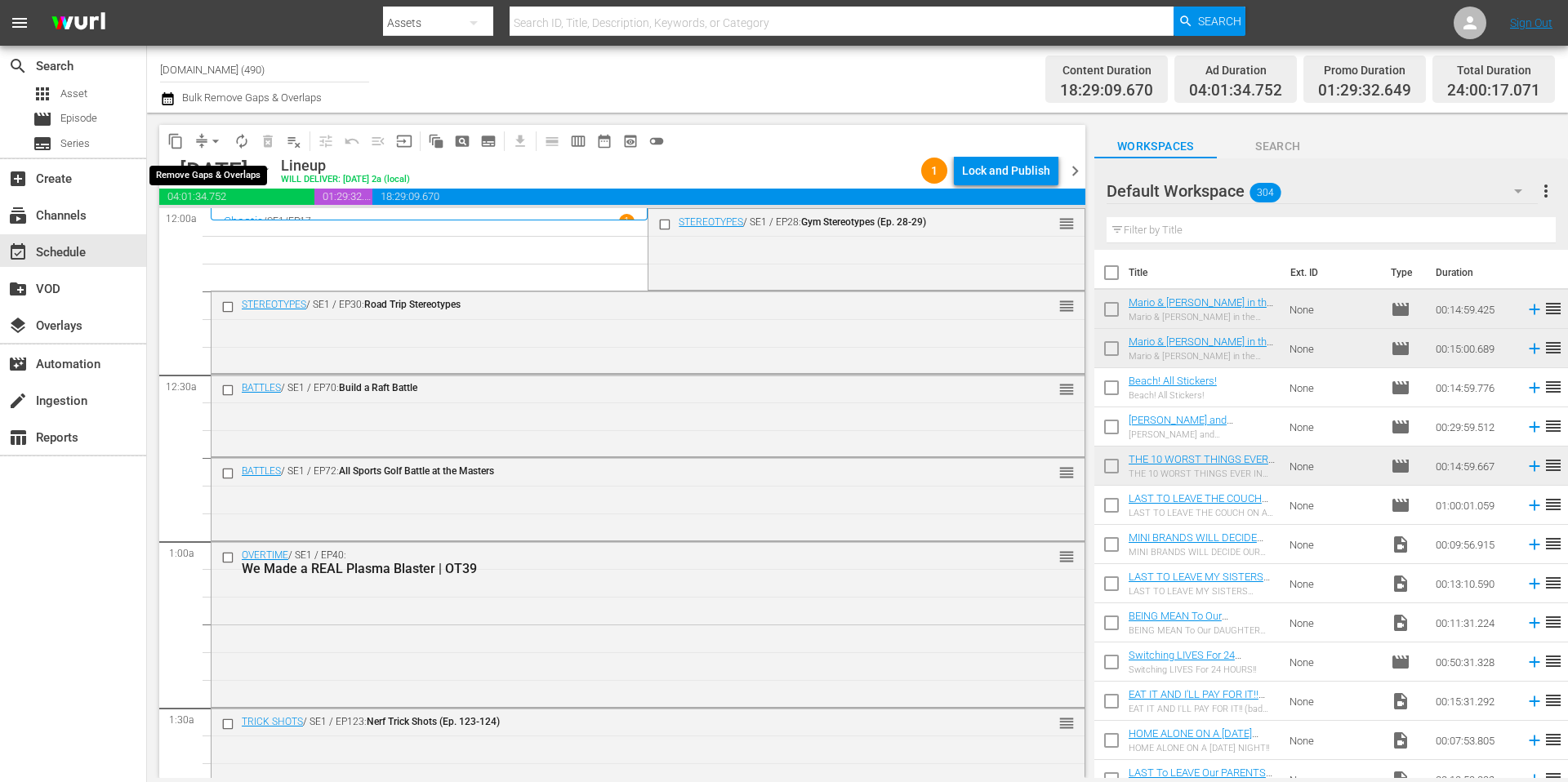
click at [211, 139] on span "arrow_drop_down" at bounding box center [215, 140] width 16 height 16
click at [216, 173] on li "Align to Midnight" at bounding box center [216, 174] width 171 height 27
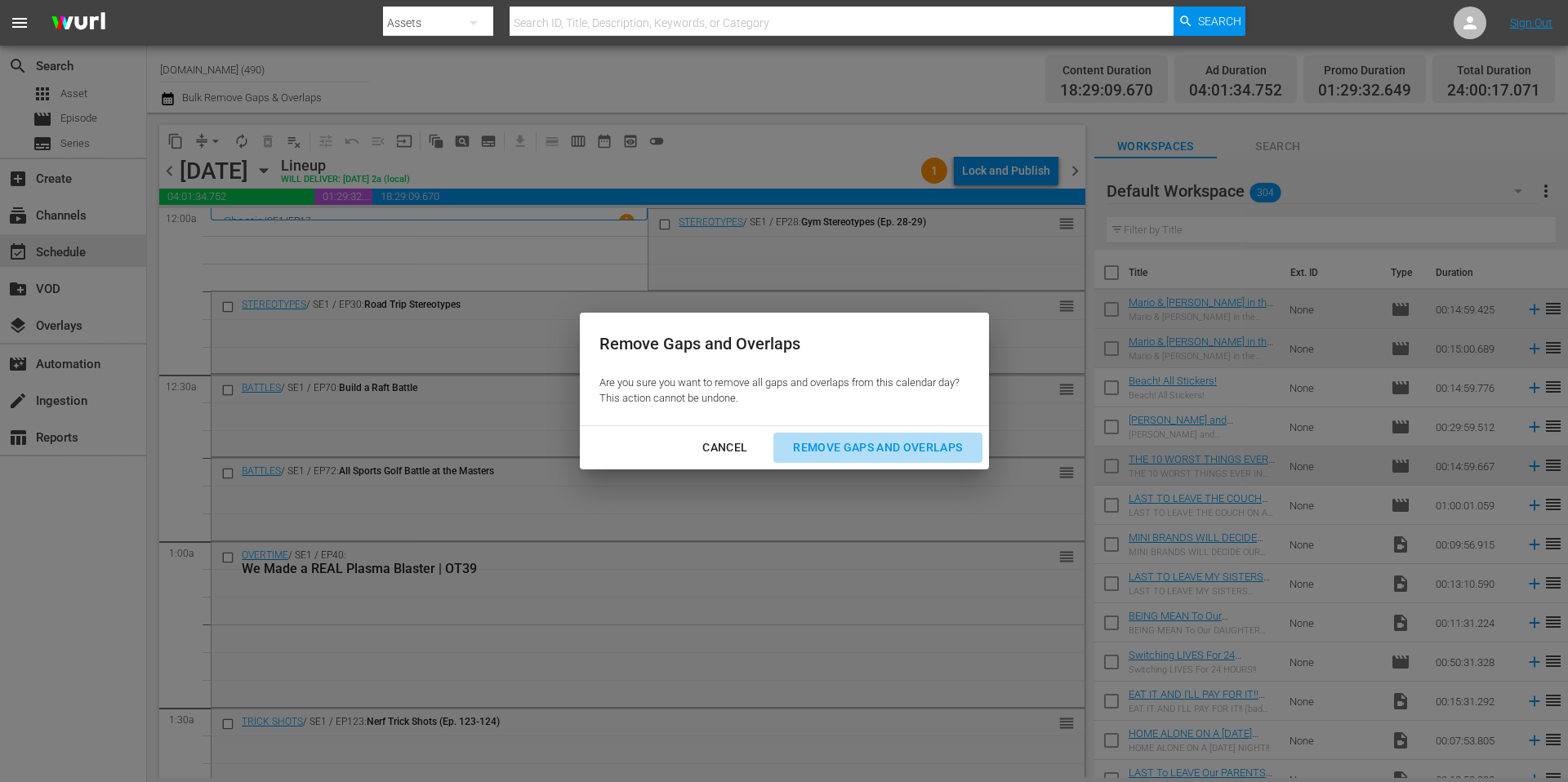
click at [854, 442] on div "Remove Gaps and Overlaps" at bounding box center [877, 447] width 195 height 20
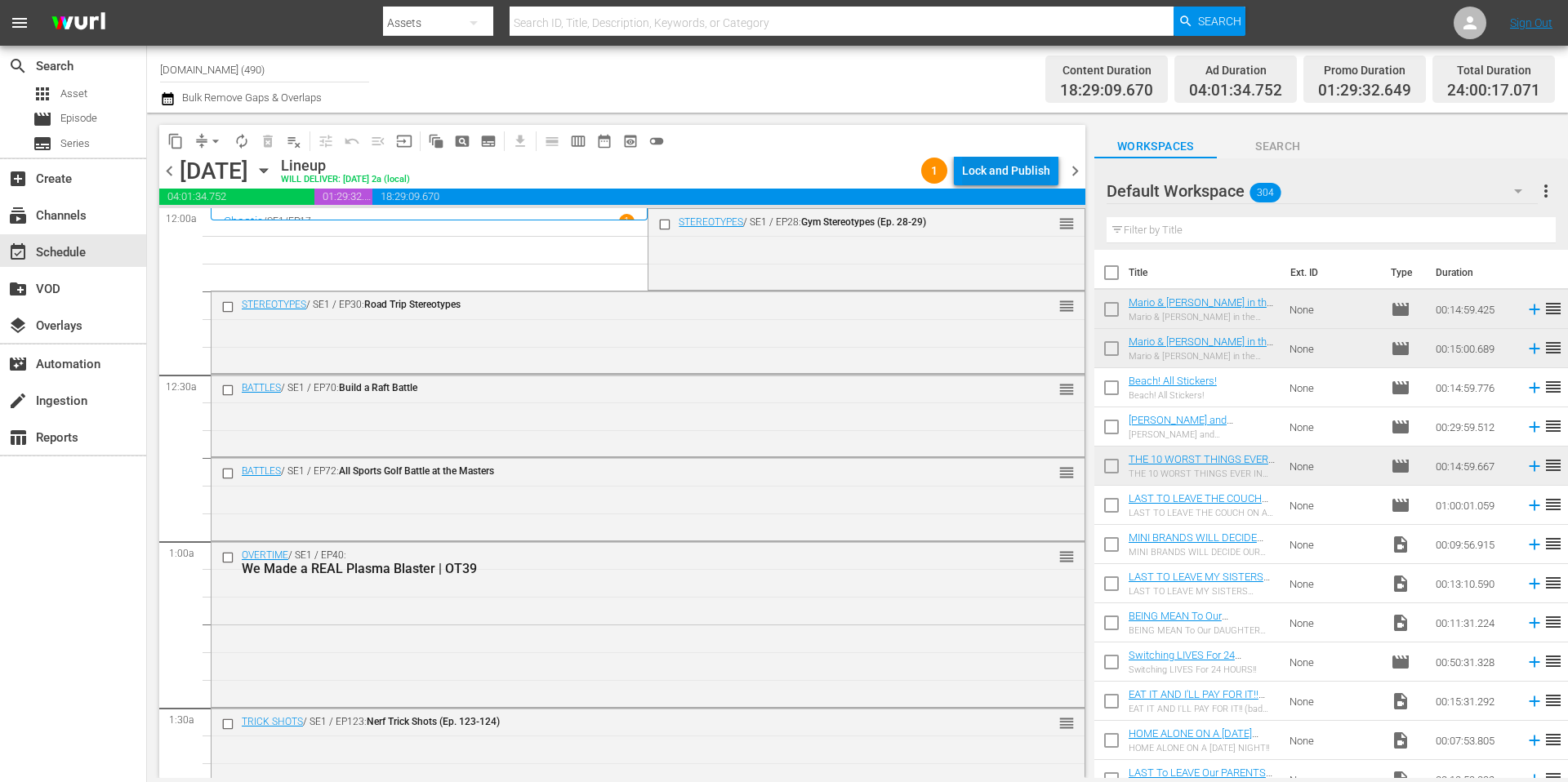
click at [1008, 168] on div "Lock and Publish" at bounding box center [1006, 170] width 89 height 30
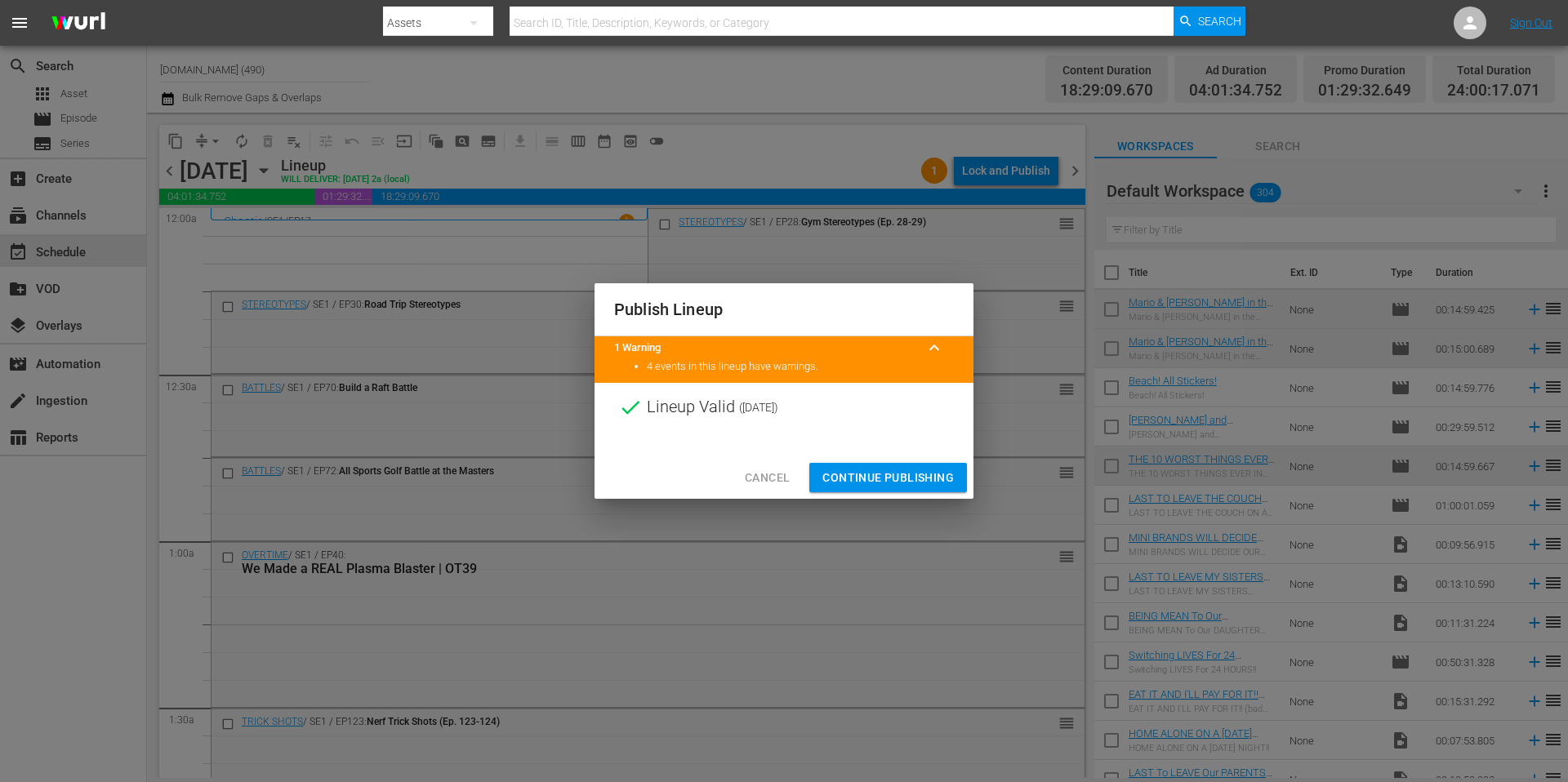
click at [900, 472] on span "Continue Publishing" at bounding box center [888, 477] width 132 height 20
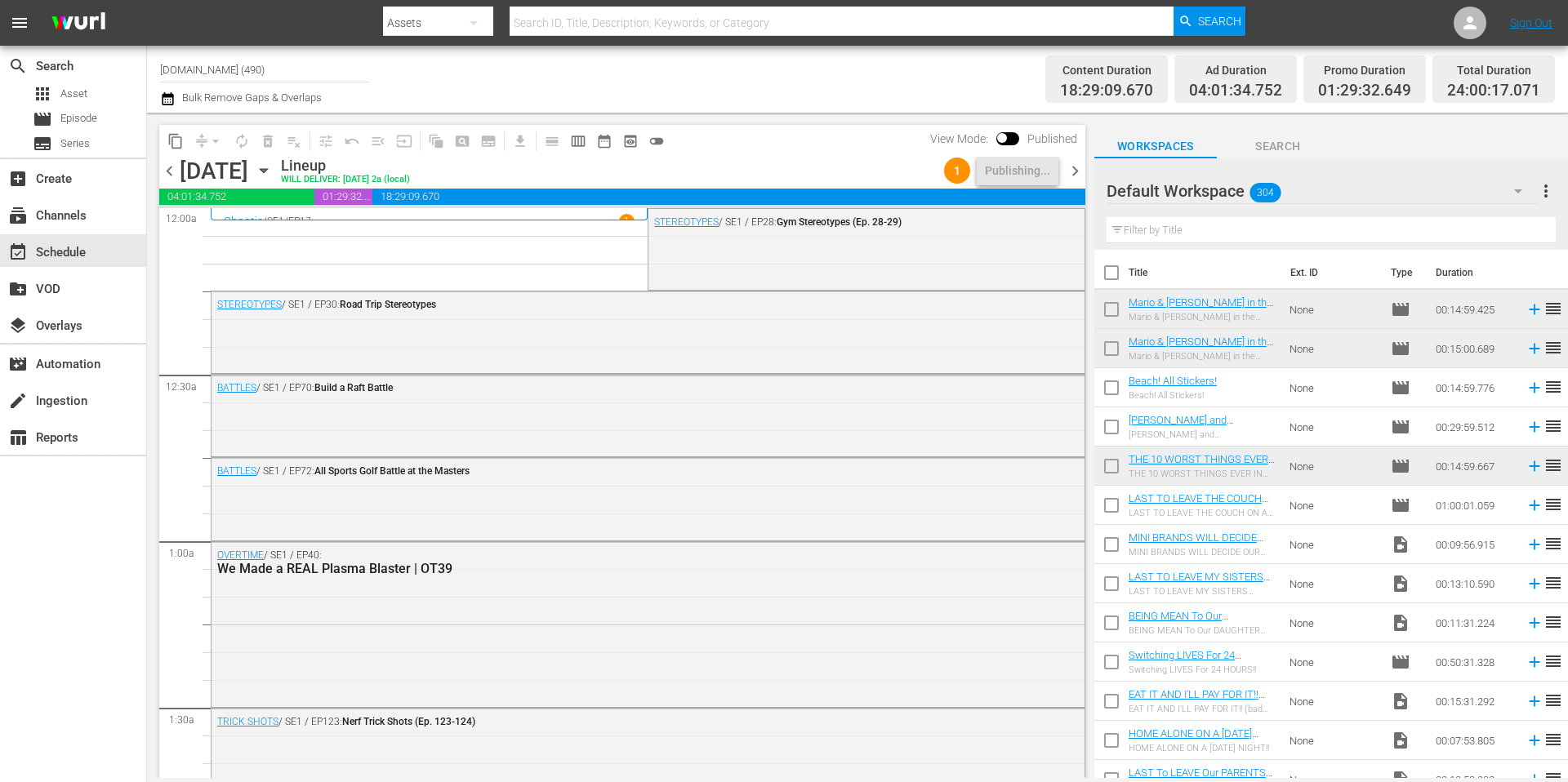
click at [770, 78] on div "Channel Title Kidoodle.TV (490) Bulk Remove Gaps & Overlaps" at bounding box center [540, 79] width 761 height 59
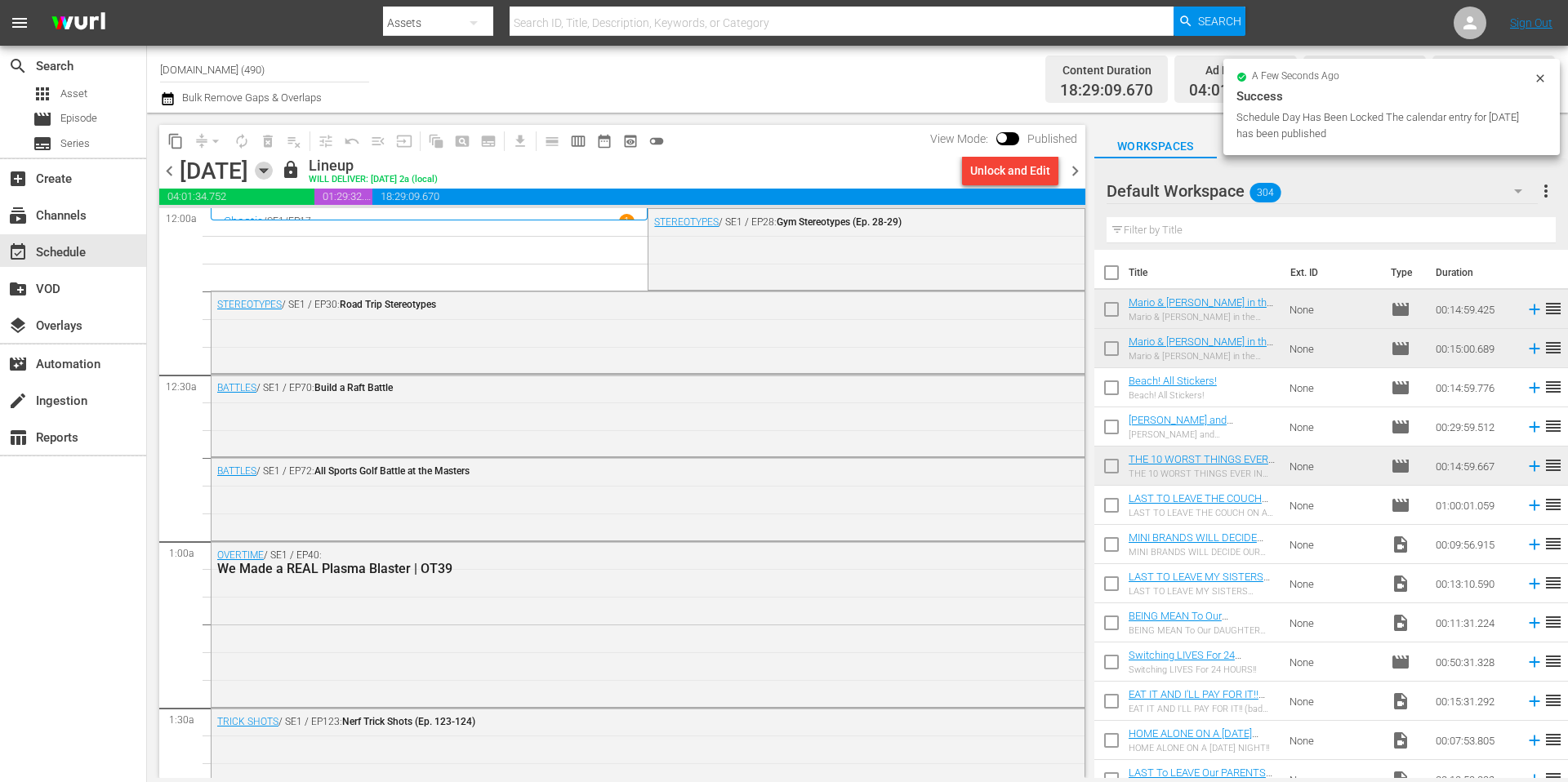
click at [273, 172] on icon "button" at bounding box center [264, 170] width 18 height 18
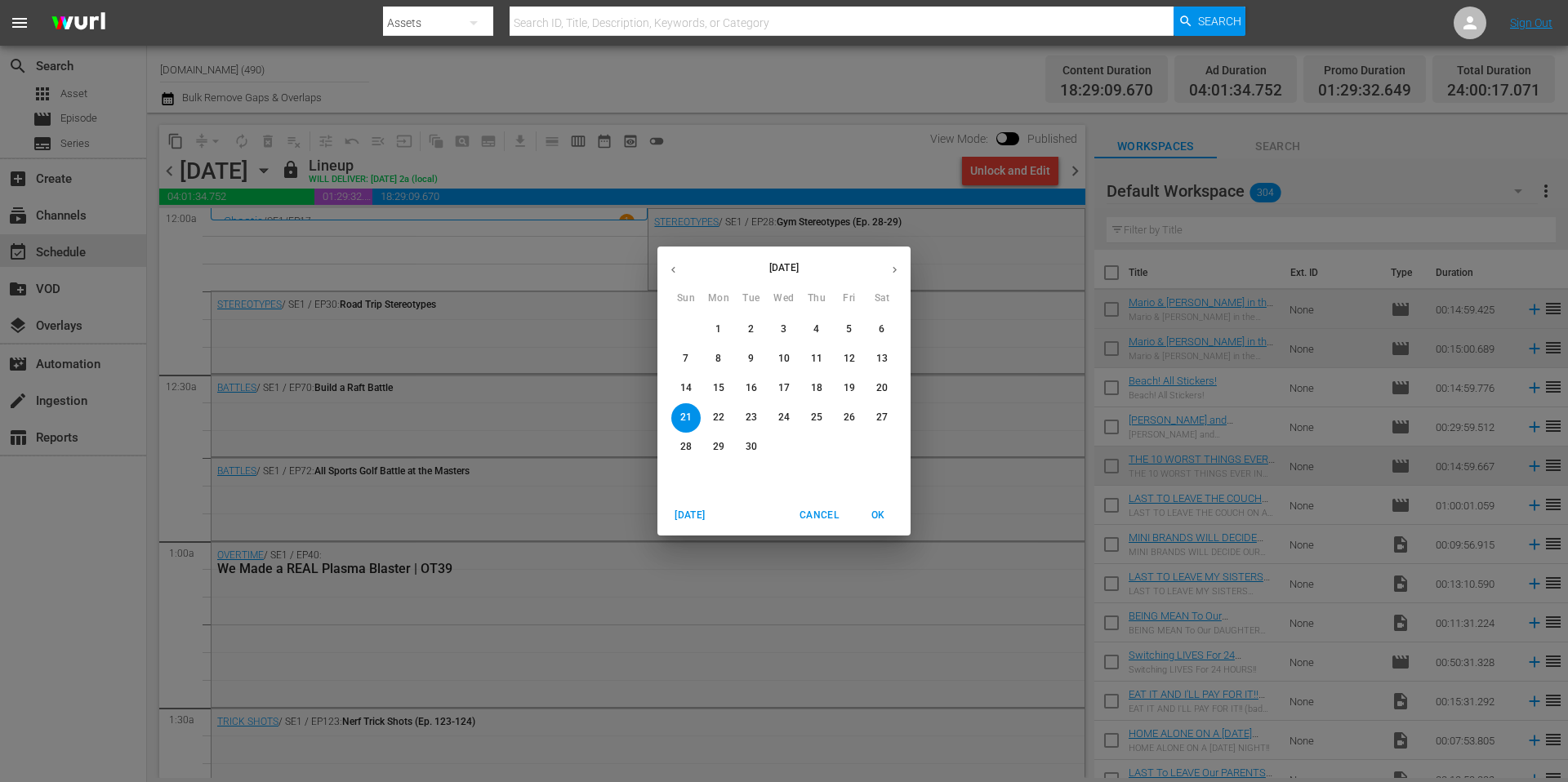
click at [817, 151] on div "September 2025 Sun Mon Tue Wed Thu Fri Sat 31 1 2 3 4 5 6 7 8 9 10 11 12 13 14 …" at bounding box center [784, 391] width 1568 height 782
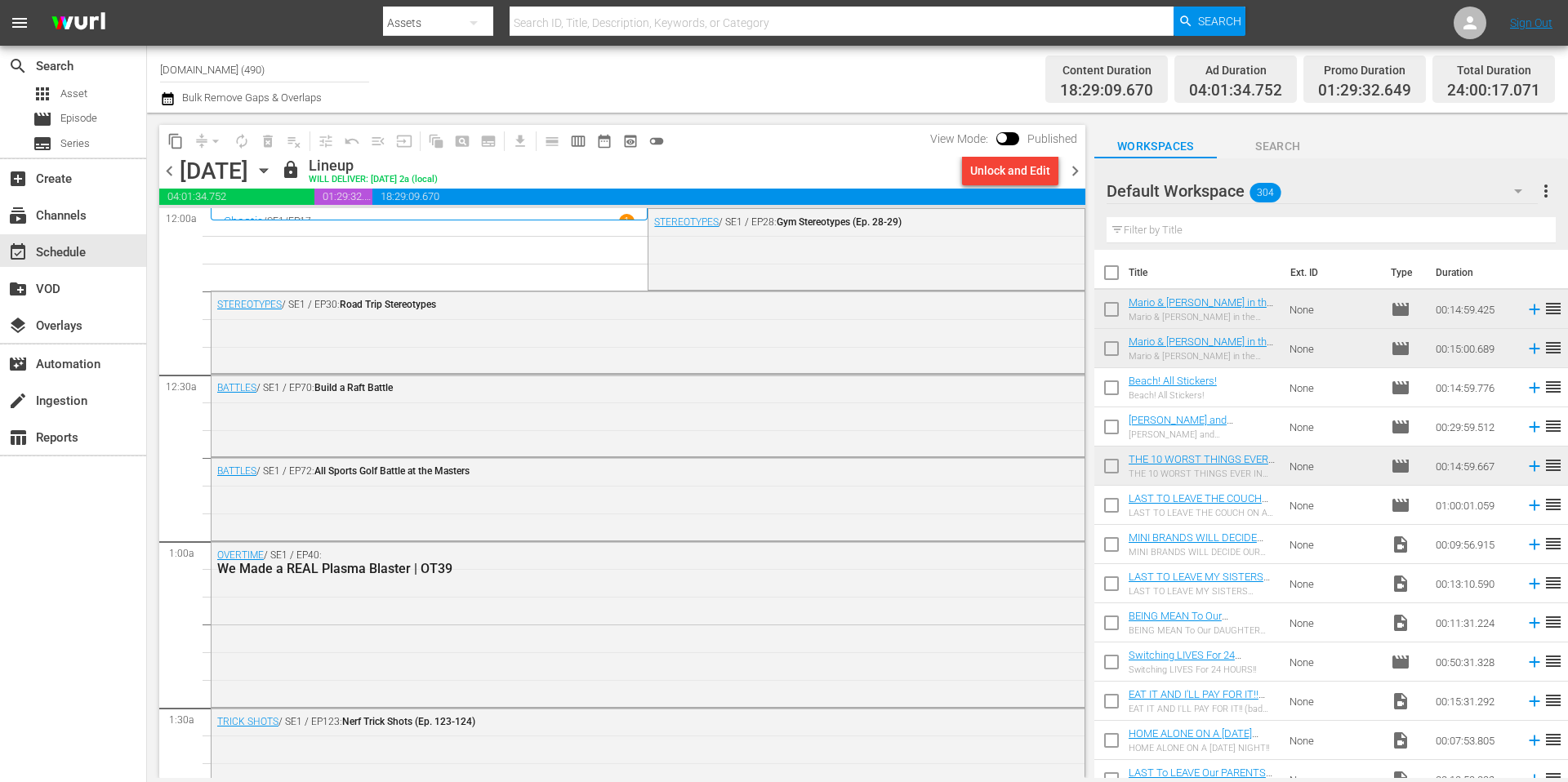
click at [1073, 164] on span "chevron_right" at bounding box center [1075, 170] width 20 height 20
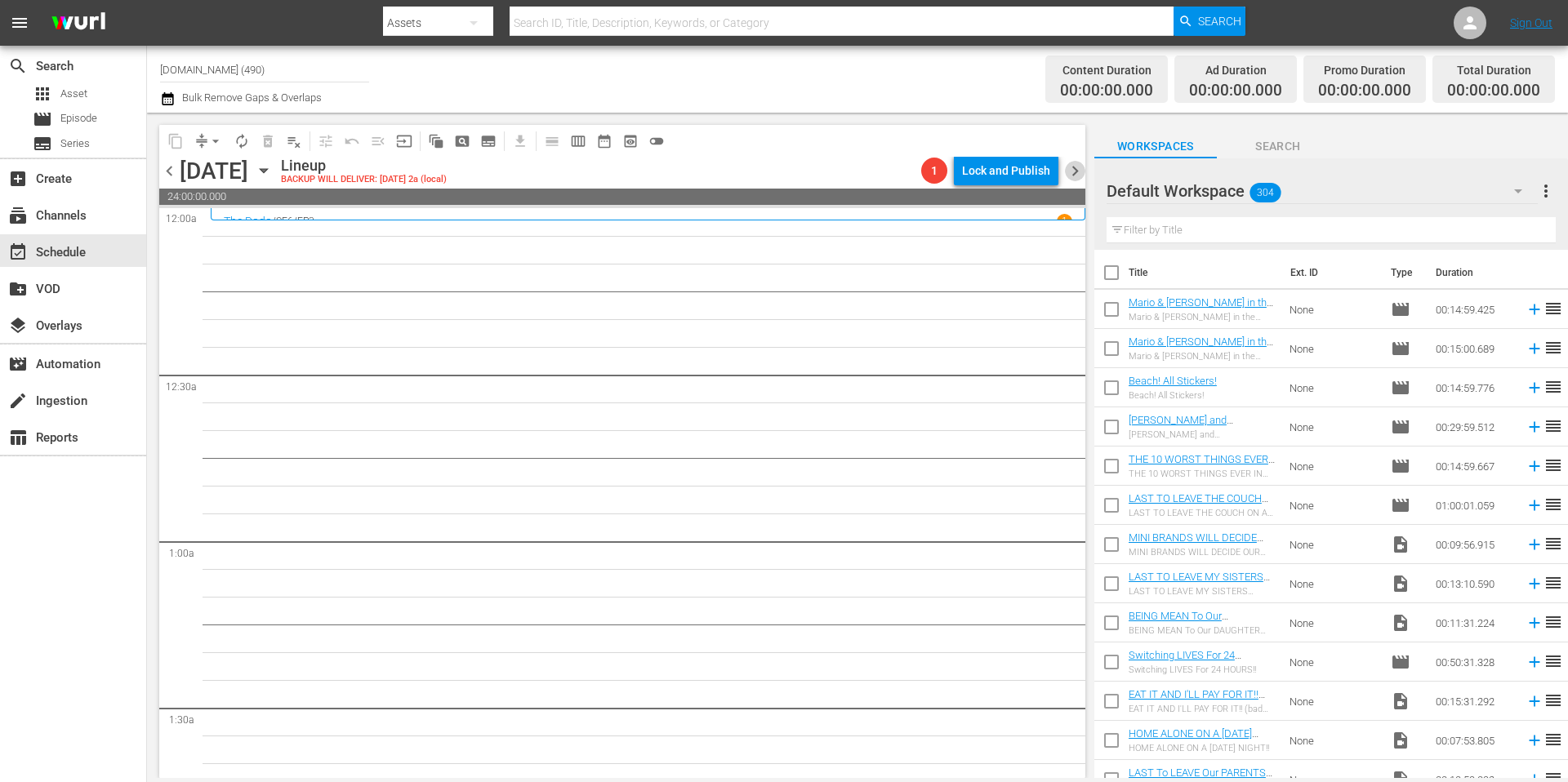
click at [1075, 171] on span "chevron_right" at bounding box center [1075, 170] width 20 height 20
click at [1074, 170] on span "chevron_right" at bounding box center [1075, 170] width 20 height 20
click at [1074, 171] on span "chevron_right" at bounding box center [1075, 170] width 20 height 20
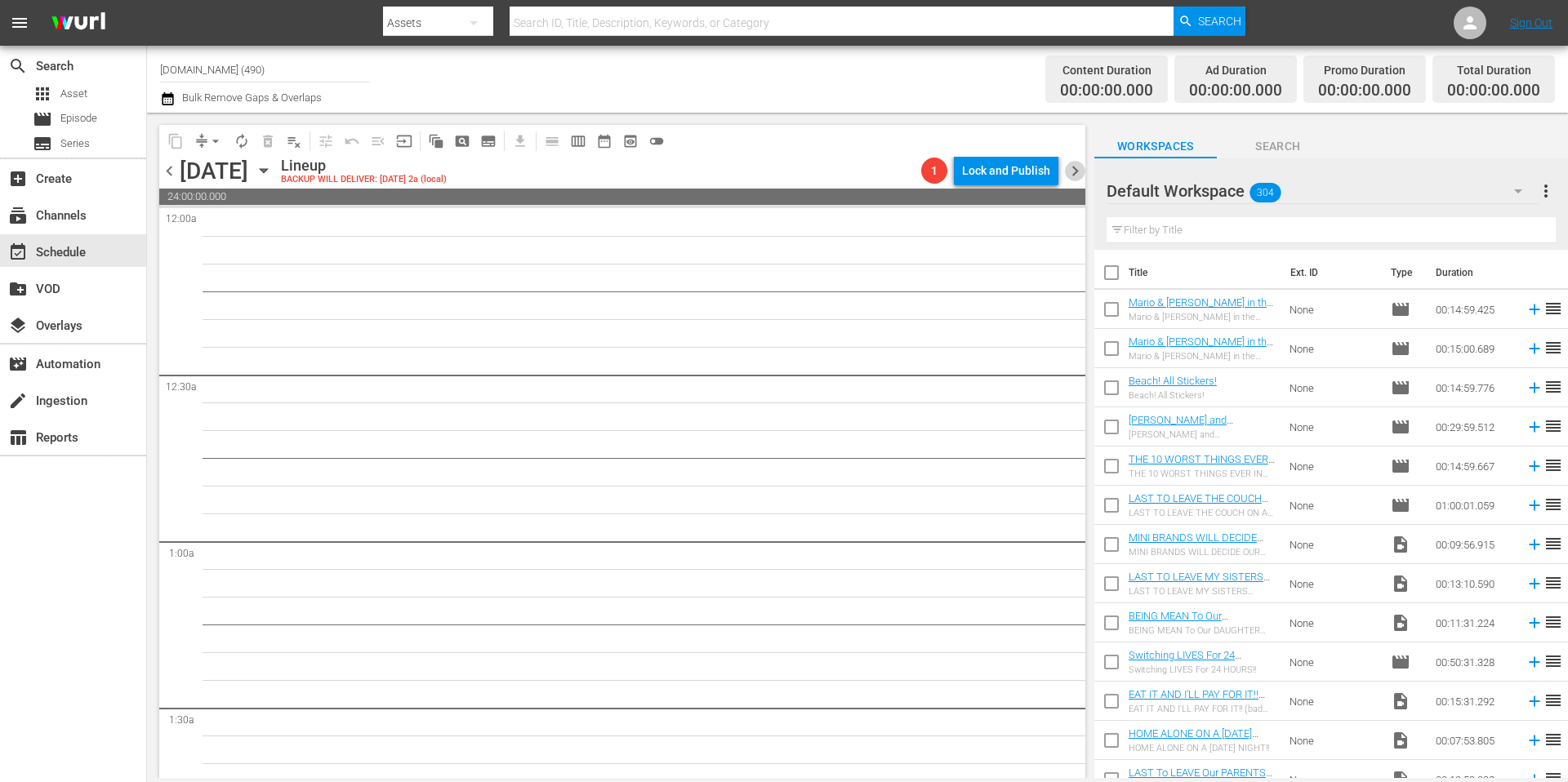
click at [1074, 171] on span "chevron_right" at bounding box center [1075, 170] width 20 height 20
click at [267, 170] on icon "button" at bounding box center [264, 171] width 8 height 4
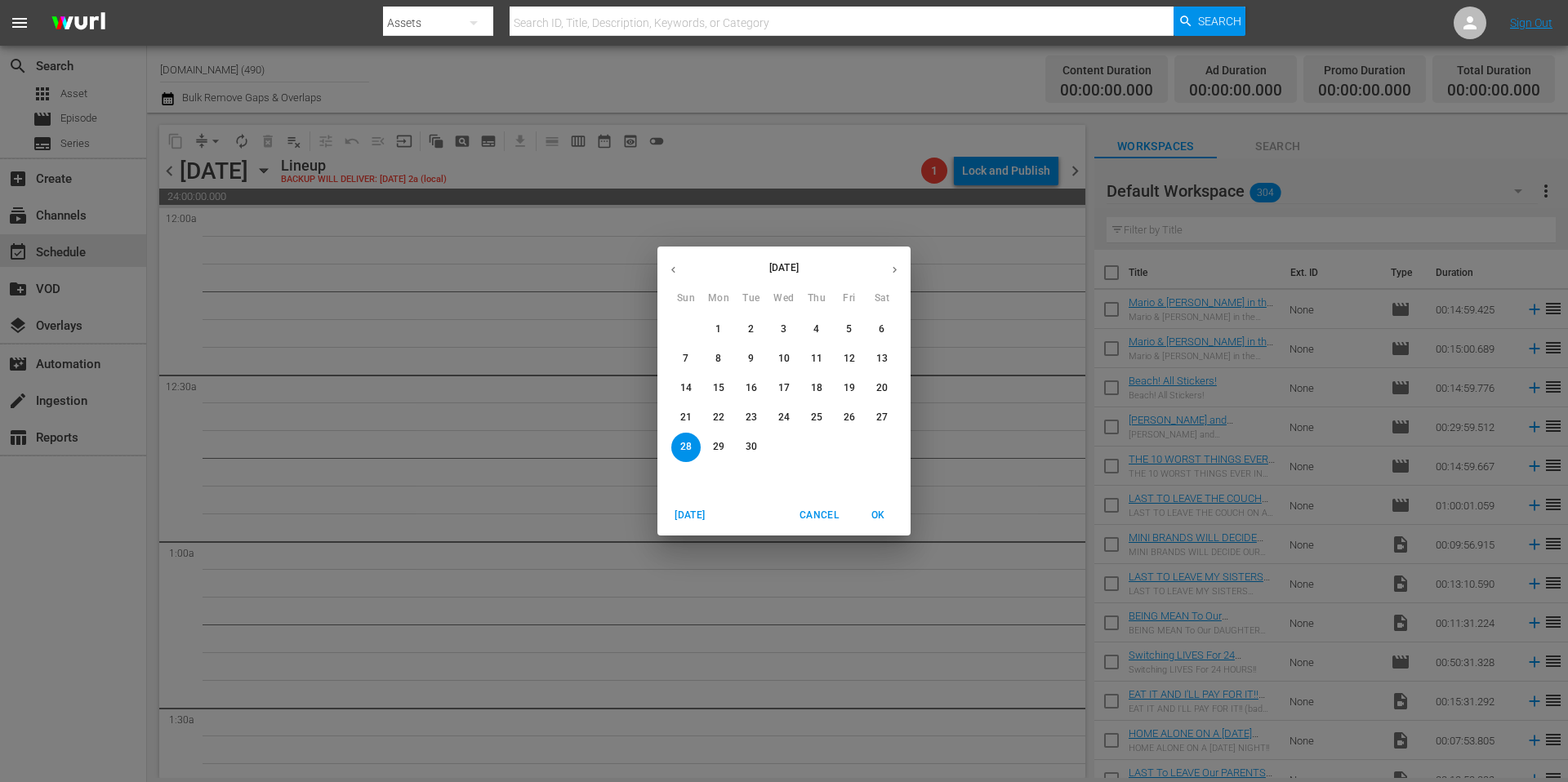
click at [716, 390] on p "15" at bounding box center [719, 388] width 12 height 13
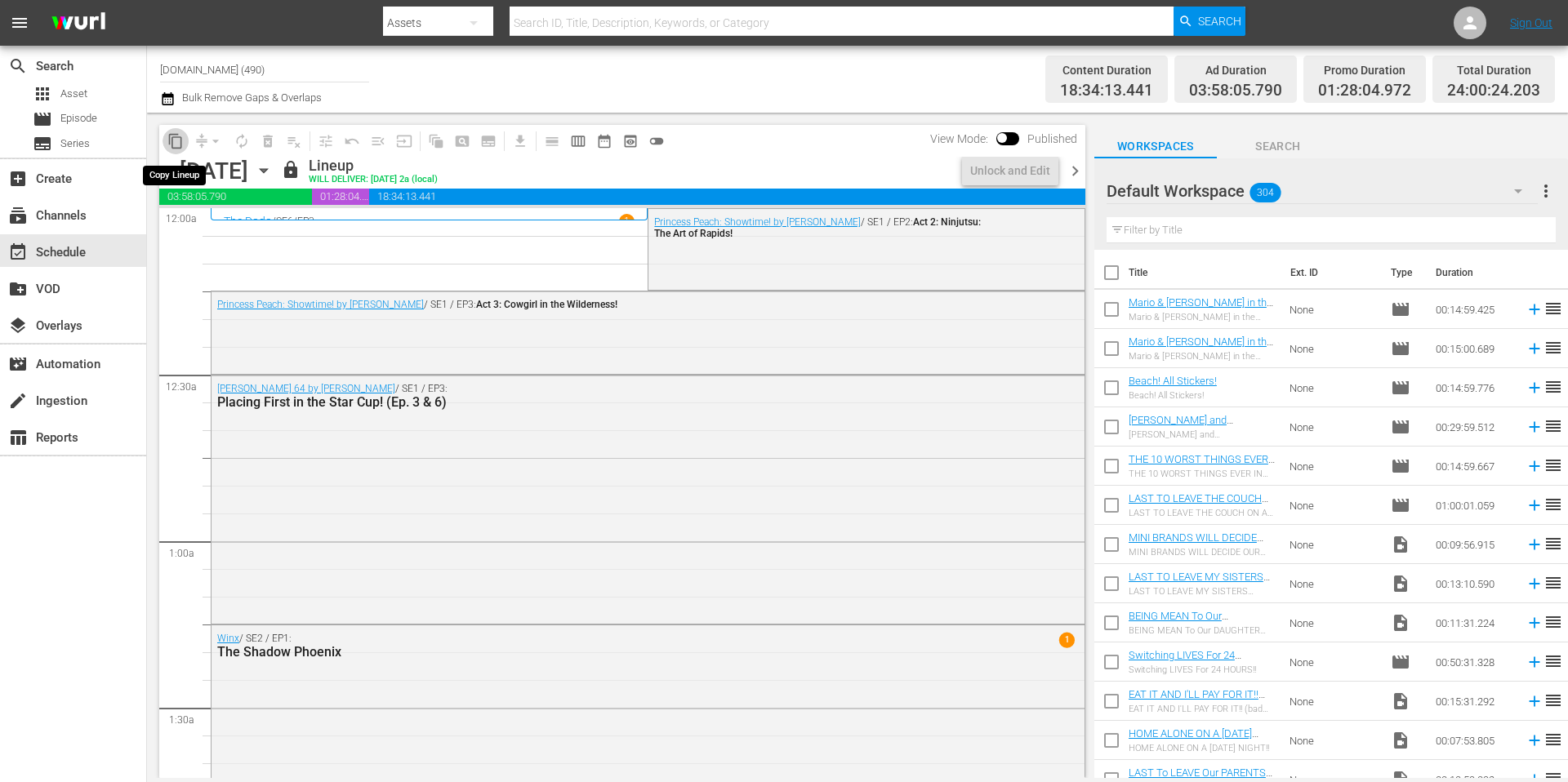
click at [175, 141] on span "content_copy" at bounding box center [175, 140] width 16 height 16
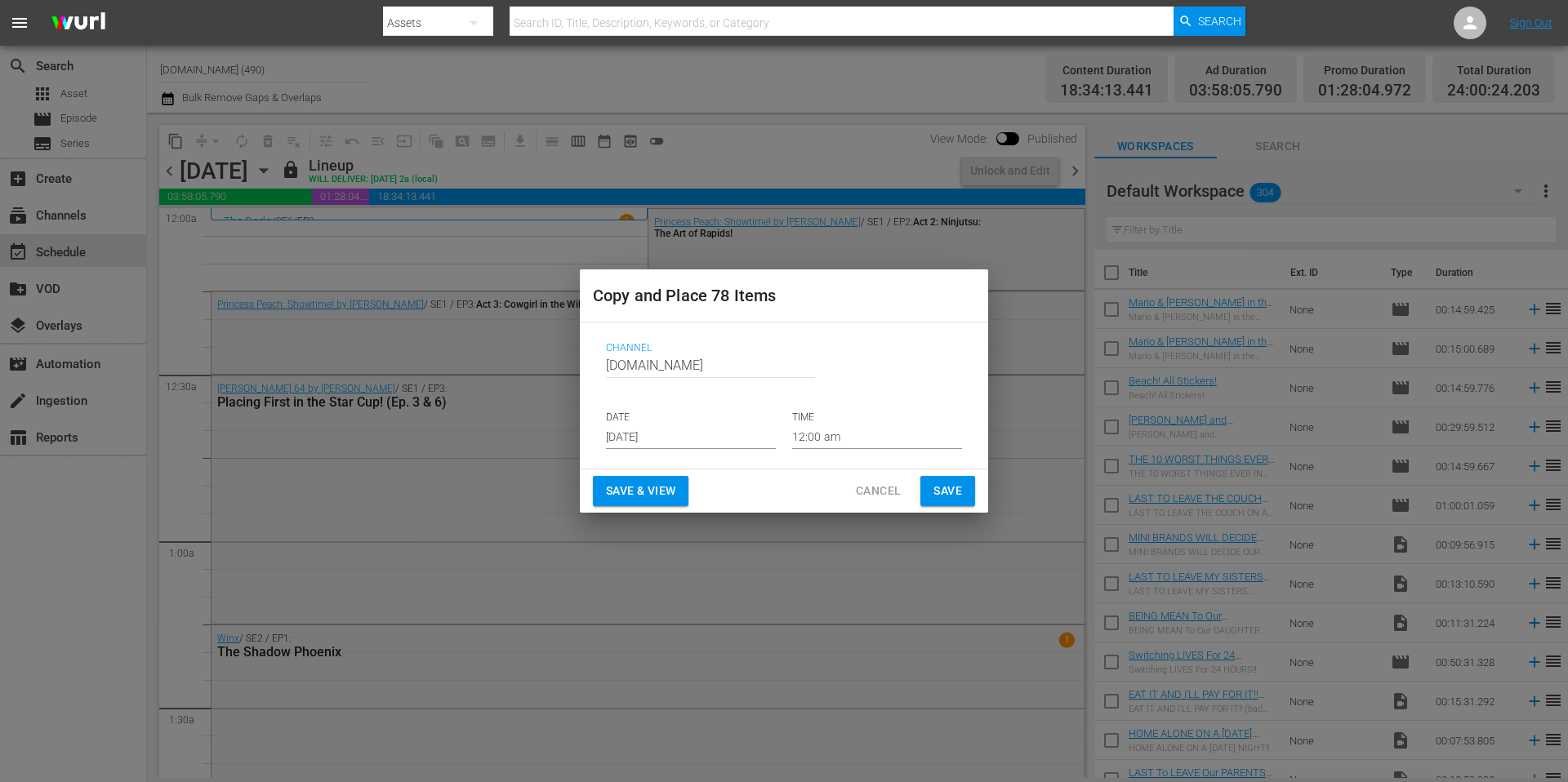
click at [691, 441] on input "Aug 23rd 2025" at bounding box center [691, 436] width 170 height 24
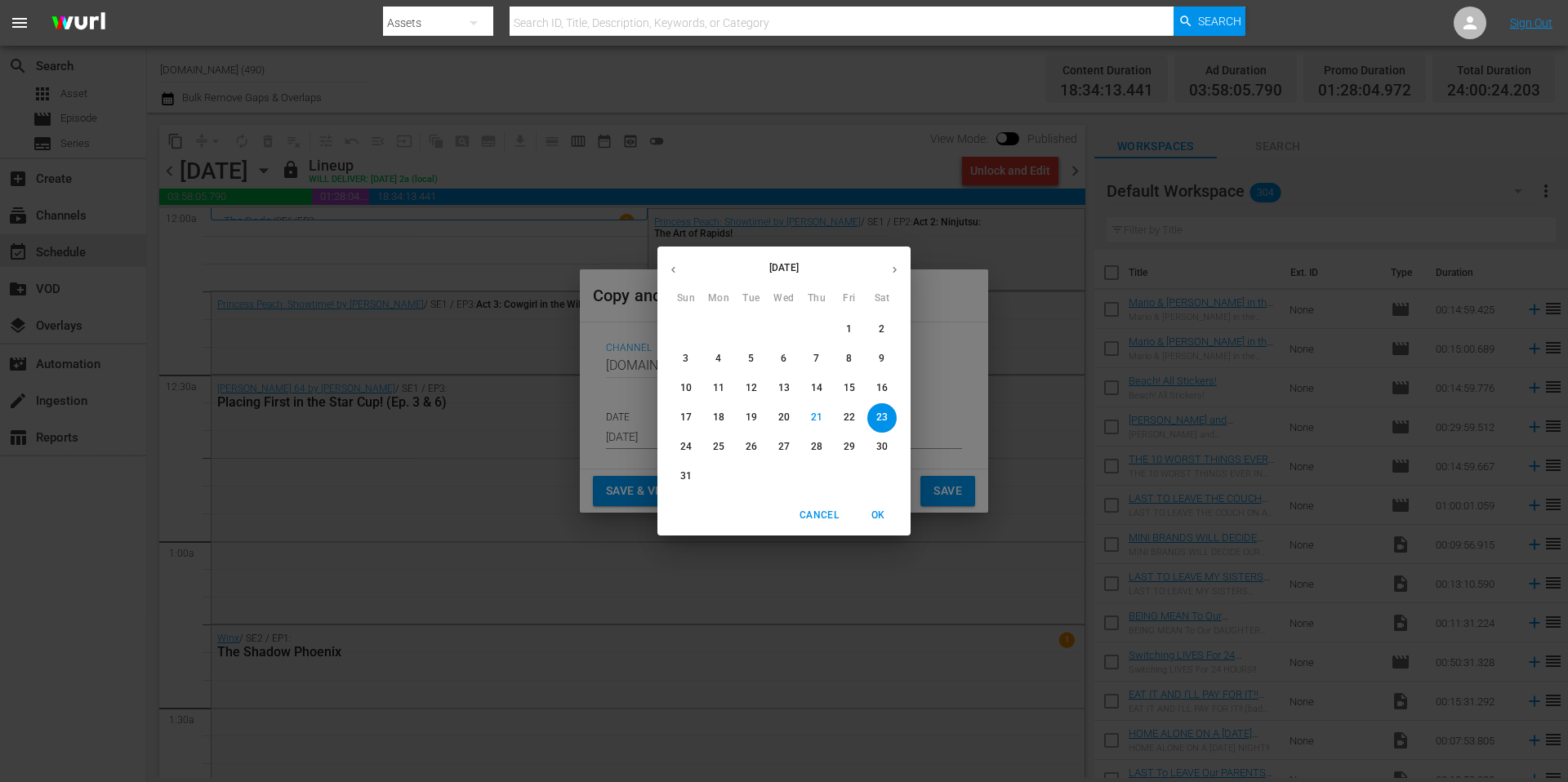
click at [898, 264] on icon "button" at bounding box center [895, 269] width 13 height 13
click at [721, 419] on p "22" at bounding box center [719, 417] width 12 height 13
type input "Sep 22nd 2025"
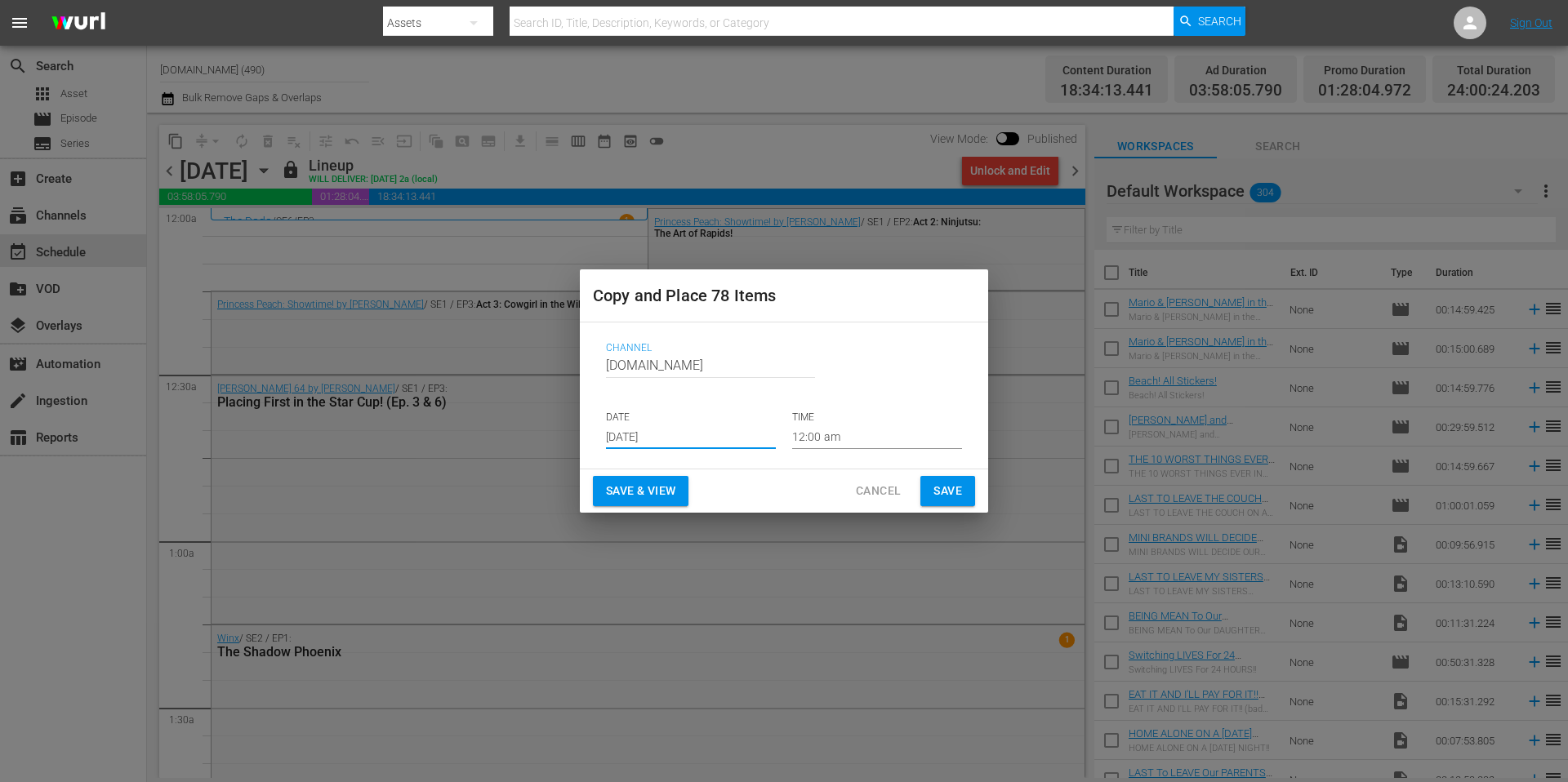
click at [944, 492] on span "Save" at bounding box center [948, 491] width 29 height 20
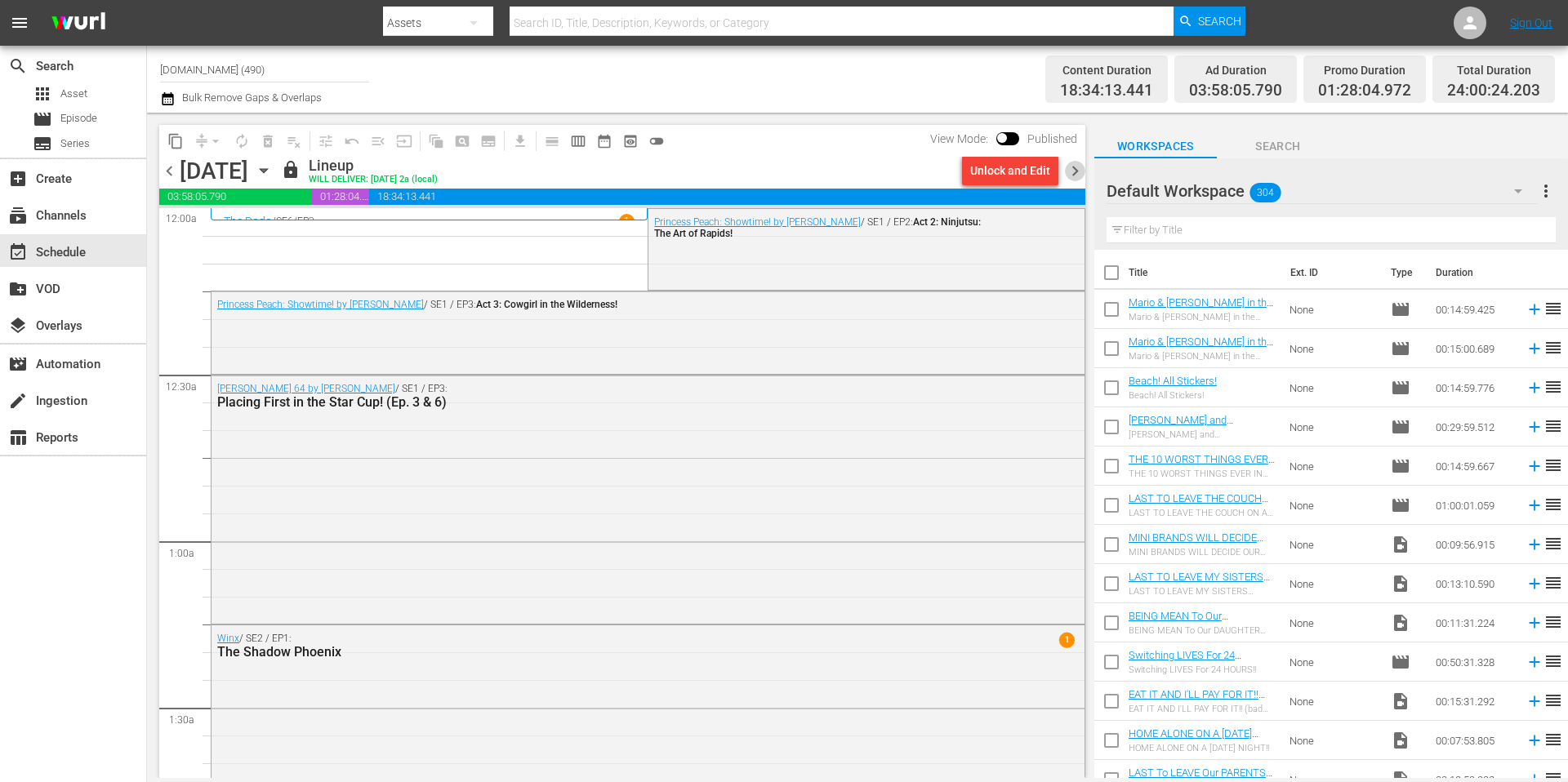
click at [1075, 173] on span "chevron_right" at bounding box center [1075, 170] width 20 height 20
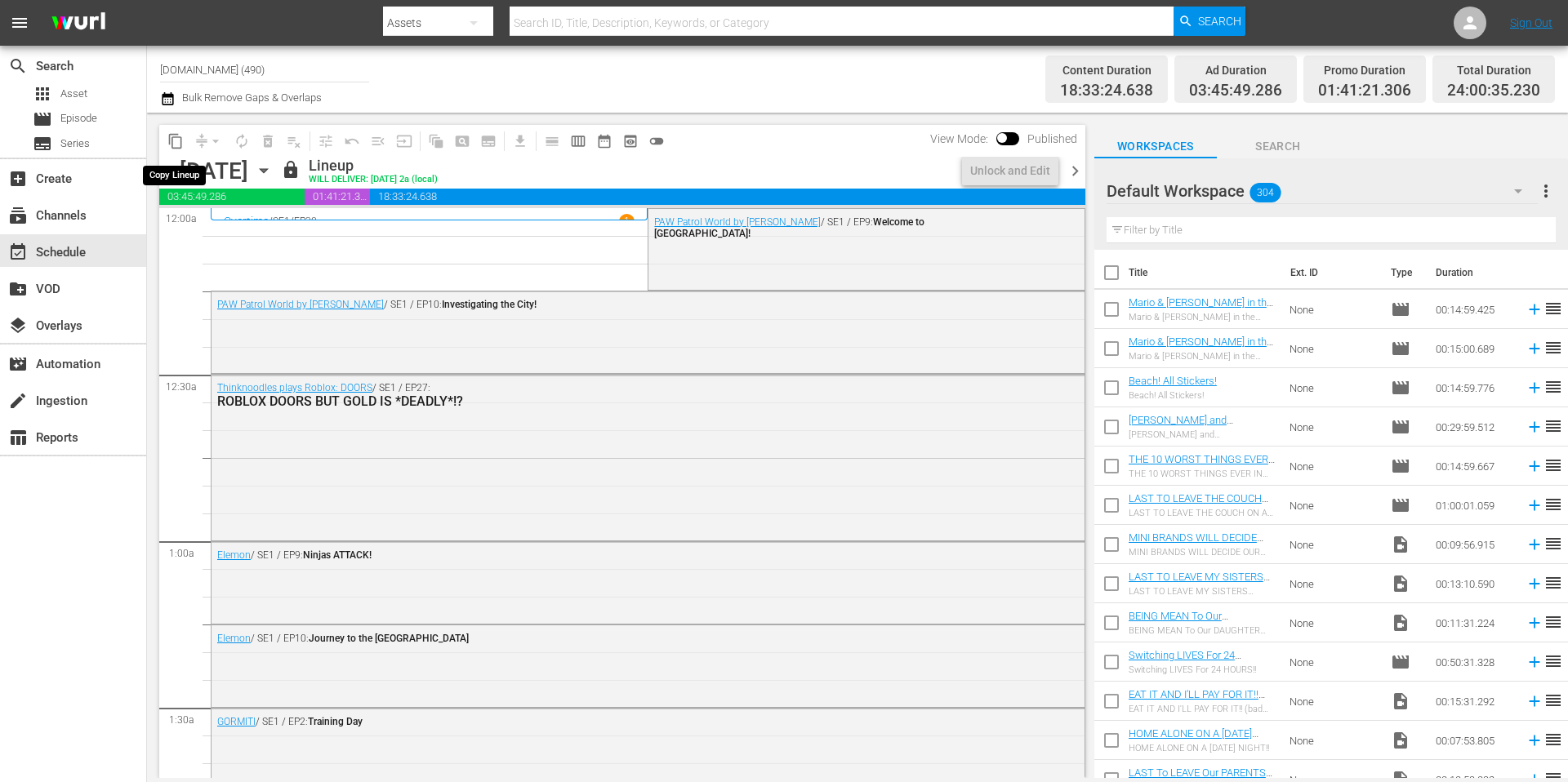
click at [174, 143] on span "content_copy" at bounding box center [175, 140] width 16 height 16
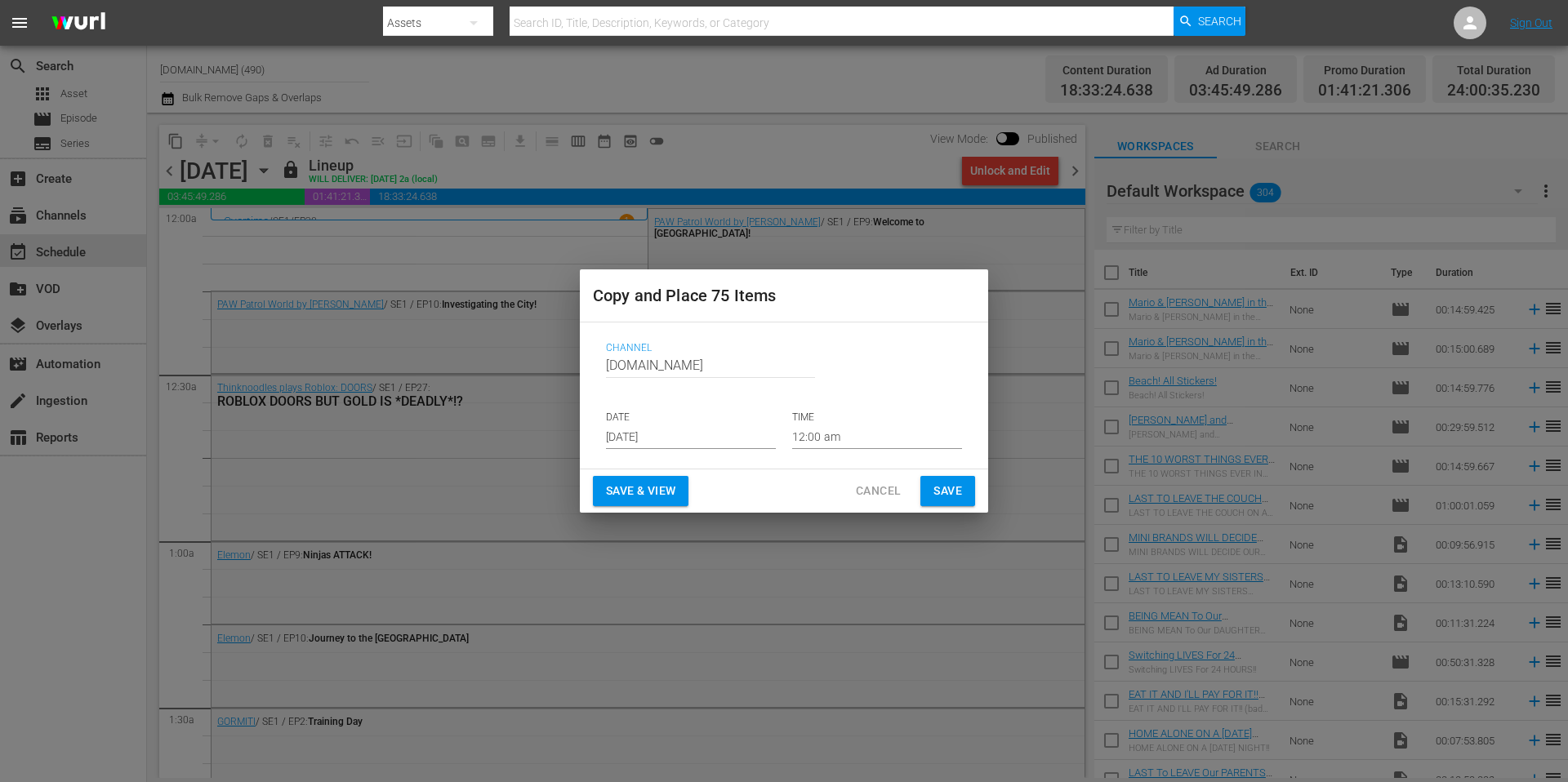
click at [667, 438] on input "Aug 23rd 2025" at bounding box center [691, 436] width 170 height 24
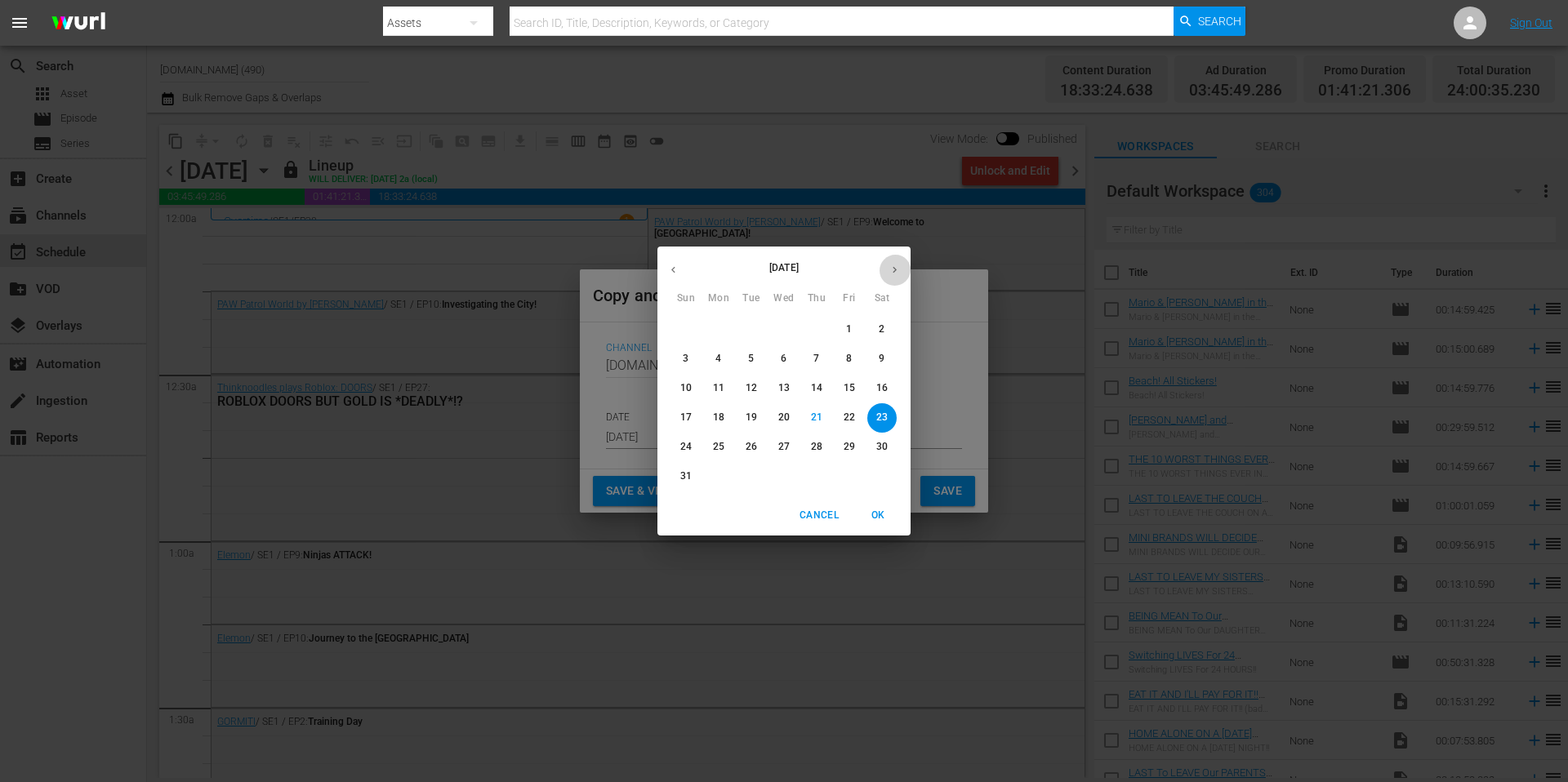
drag, startPoint x: 897, startPoint y: 273, endPoint x: 886, endPoint y: 294, distance: 23.7
click at [897, 273] on icon "button" at bounding box center [895, 269] width 13 height 13
click at [754, 416] on p "23" at bounding box center [751, 417] width 12 height 13
type input "Sep 23rd 2025"
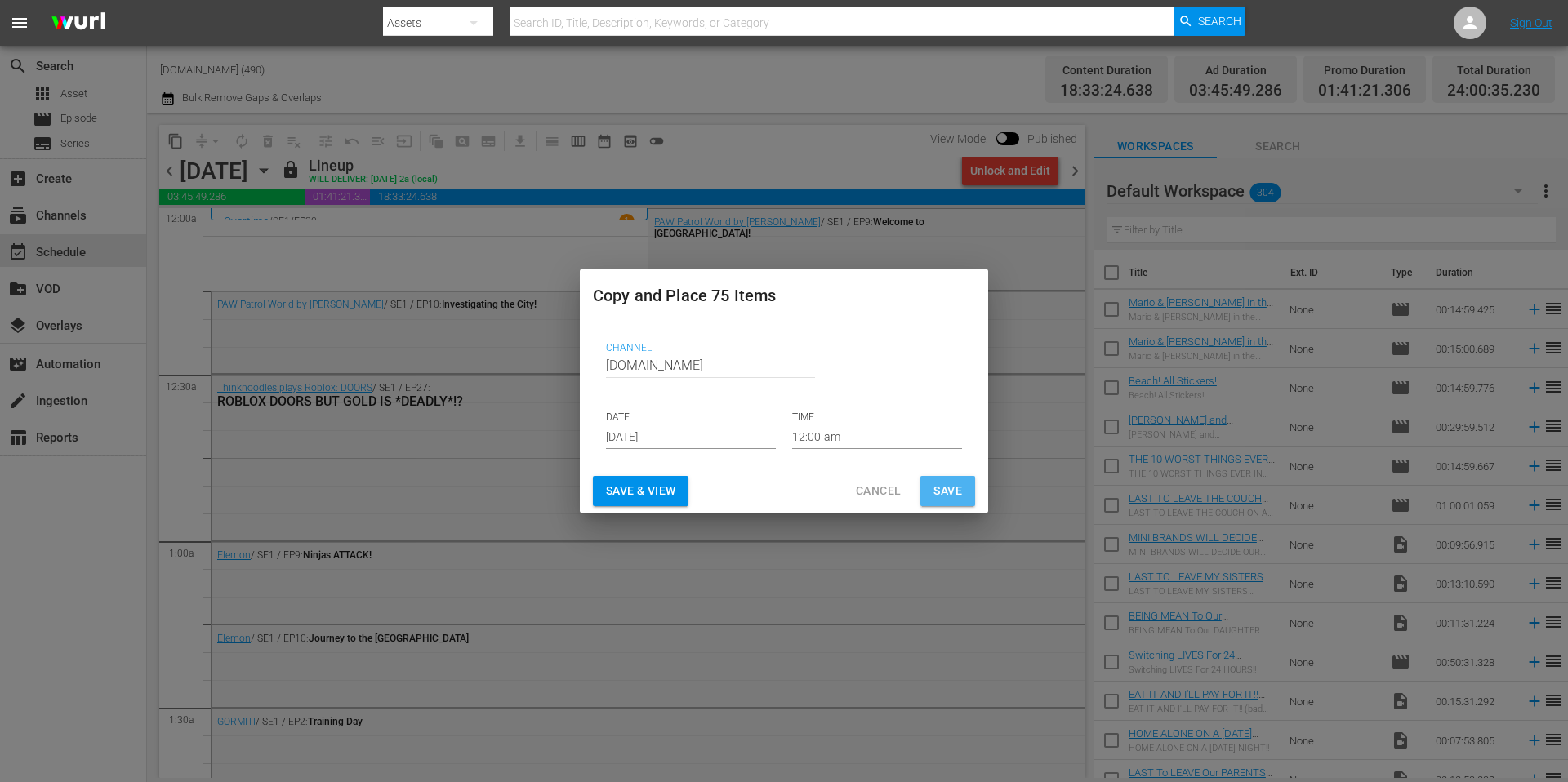
click at [956, 495] on span "Save" at bounding box center [948, 491] width 29 height 20
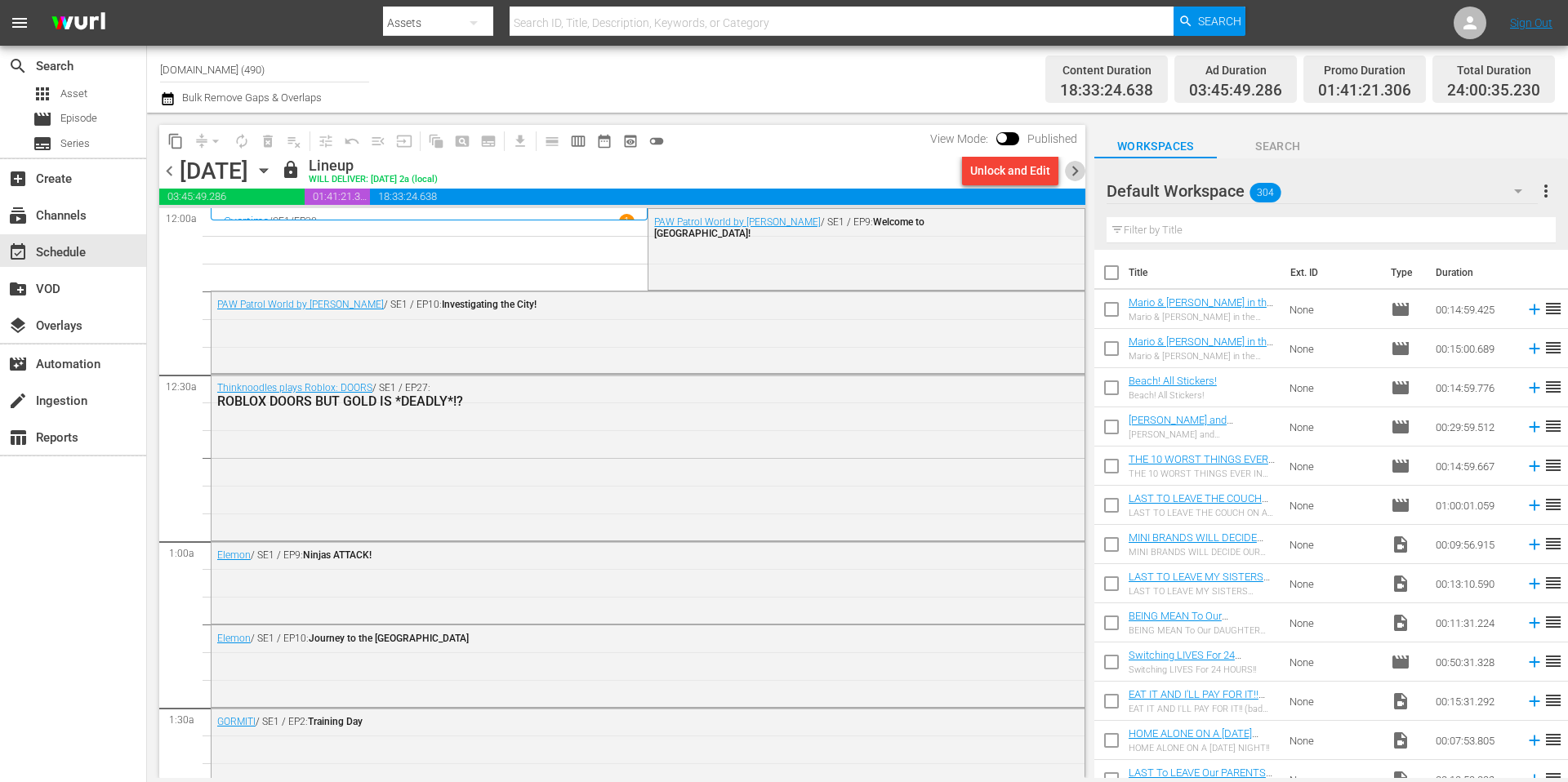
click at [1076, 171] on span "chevron_right" at bounding box center [1075, 170] width 20 height 20
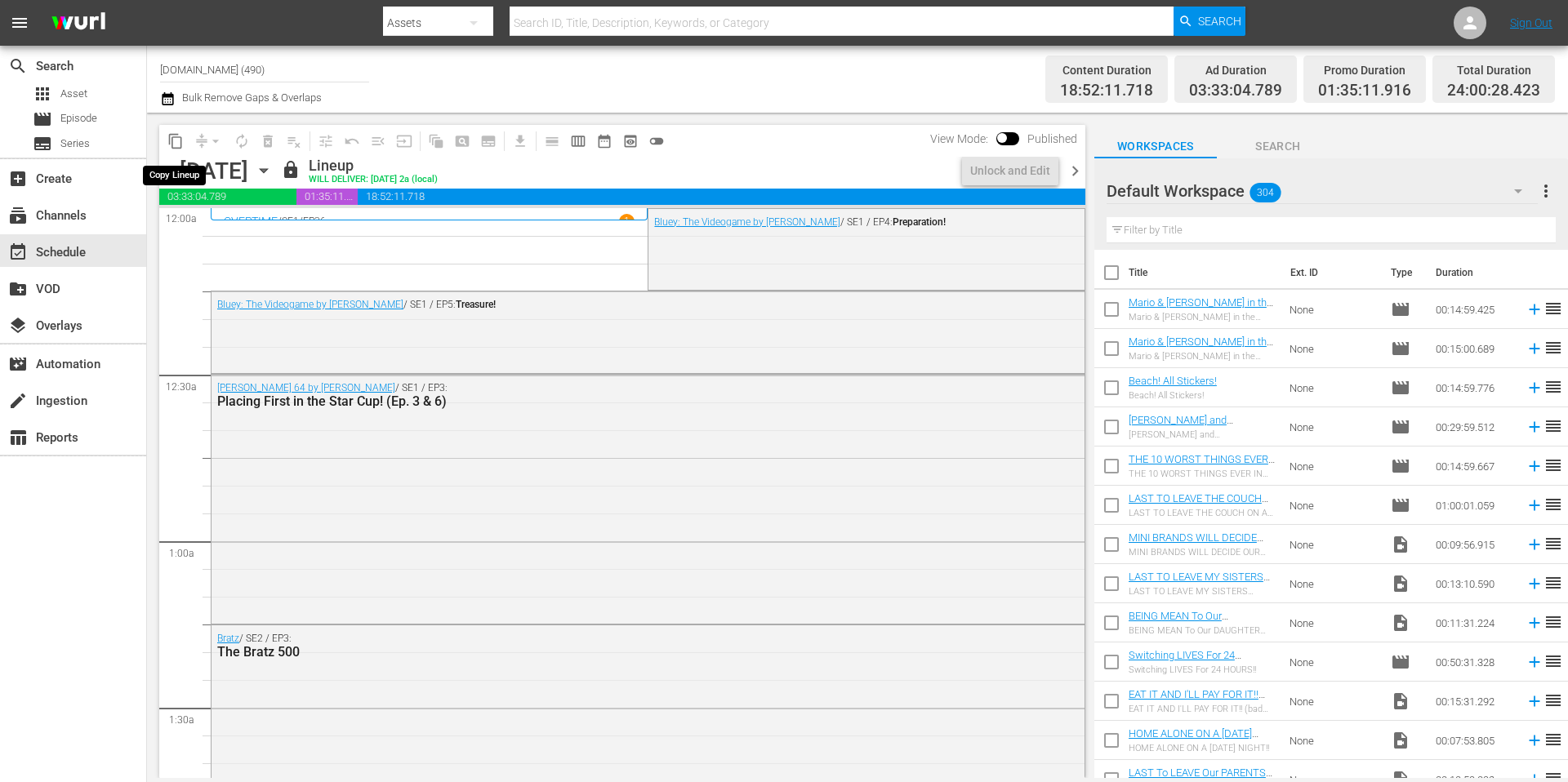
click at [175, 143] on span "content_copy" at bounding box center [175, 140] width 16 height 16
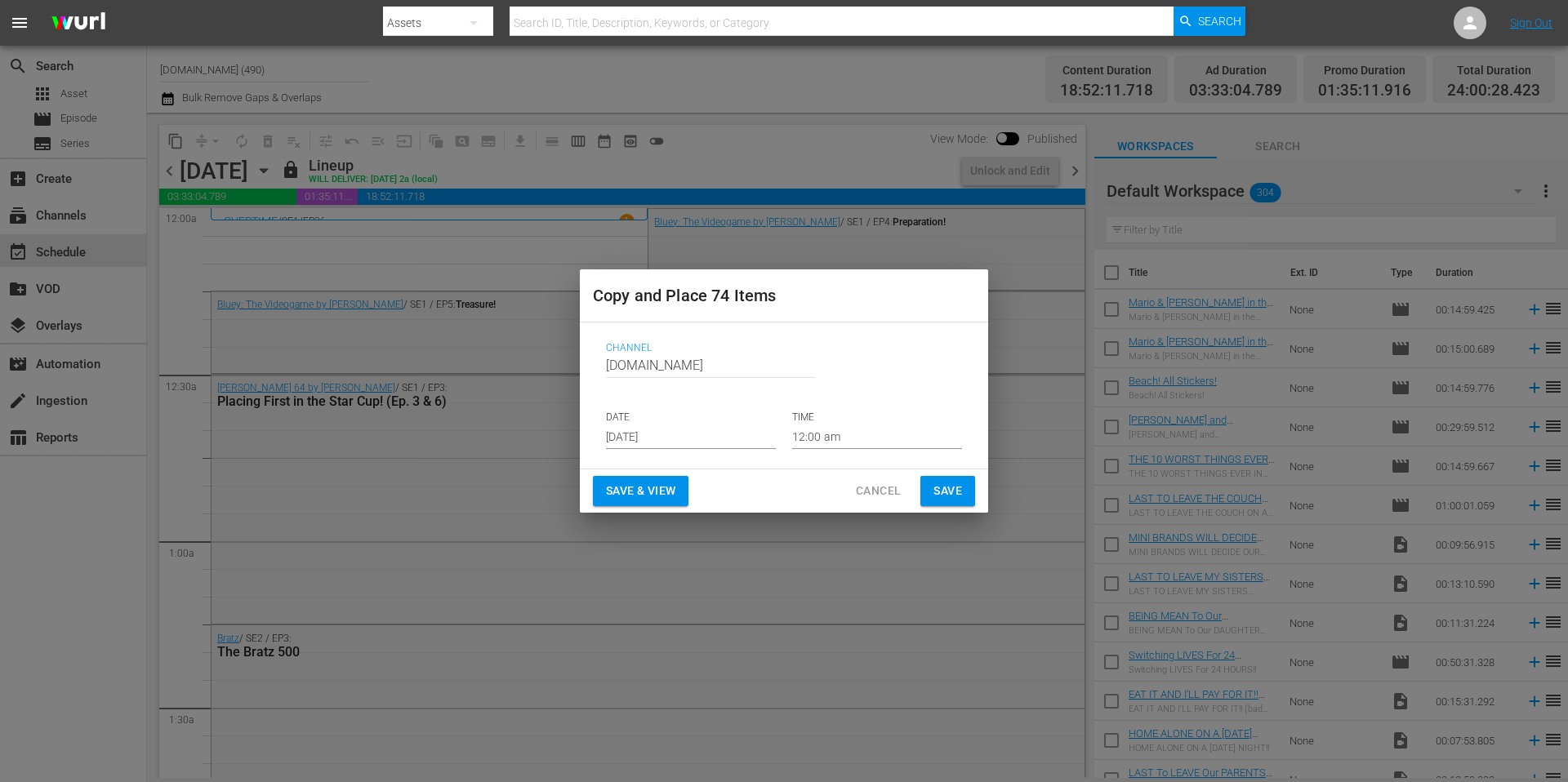
click at [670, 437] on input "Aug 23rd 2025" at bounding box center [691, 436] width 170 height 24
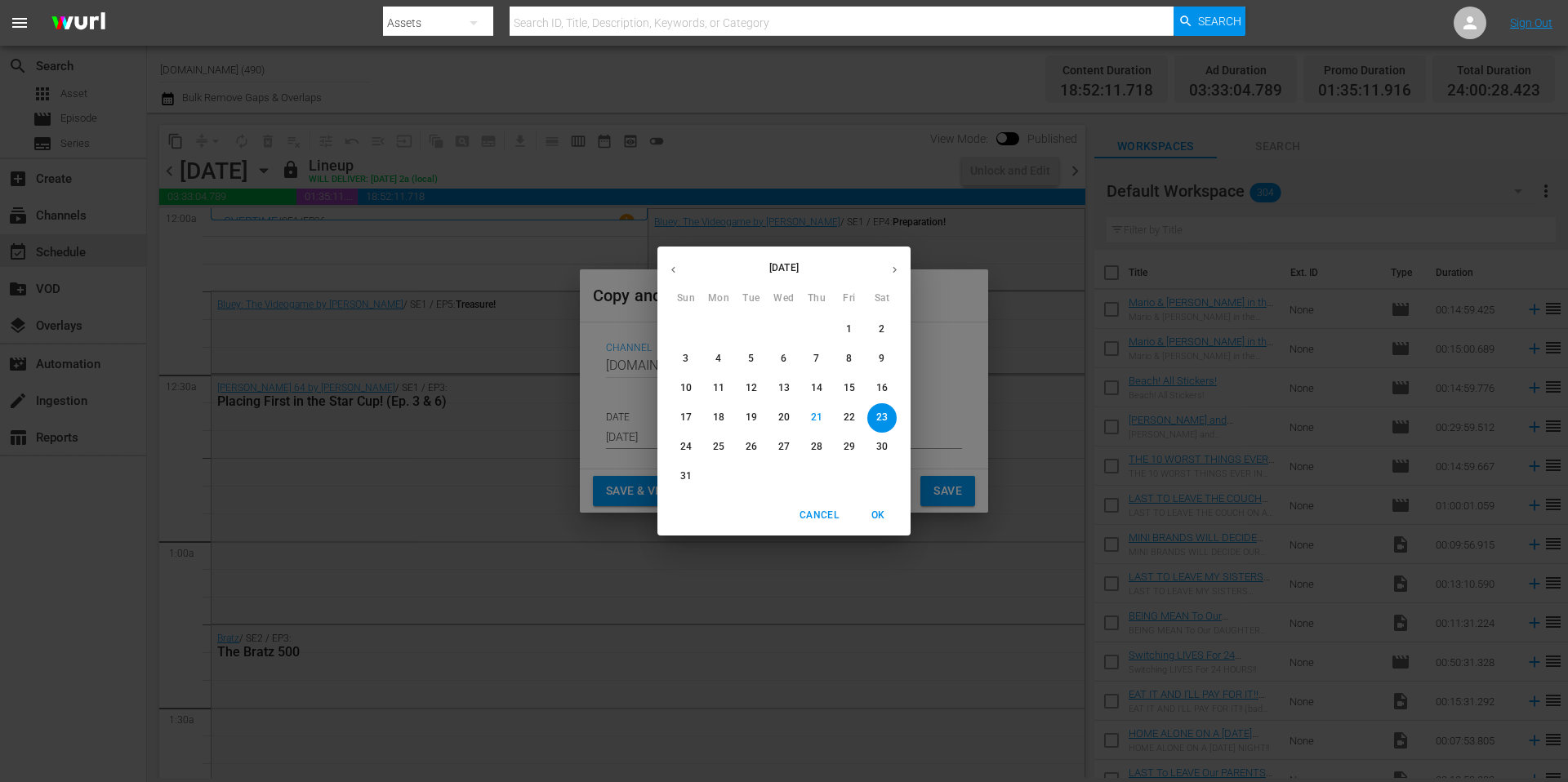
click at [895, 271] on icon "button" at bounding box center [895, 270] width 4 height 7
click at [786, 416] on p "24" at bounding box center [784, 417] width 12 height 13
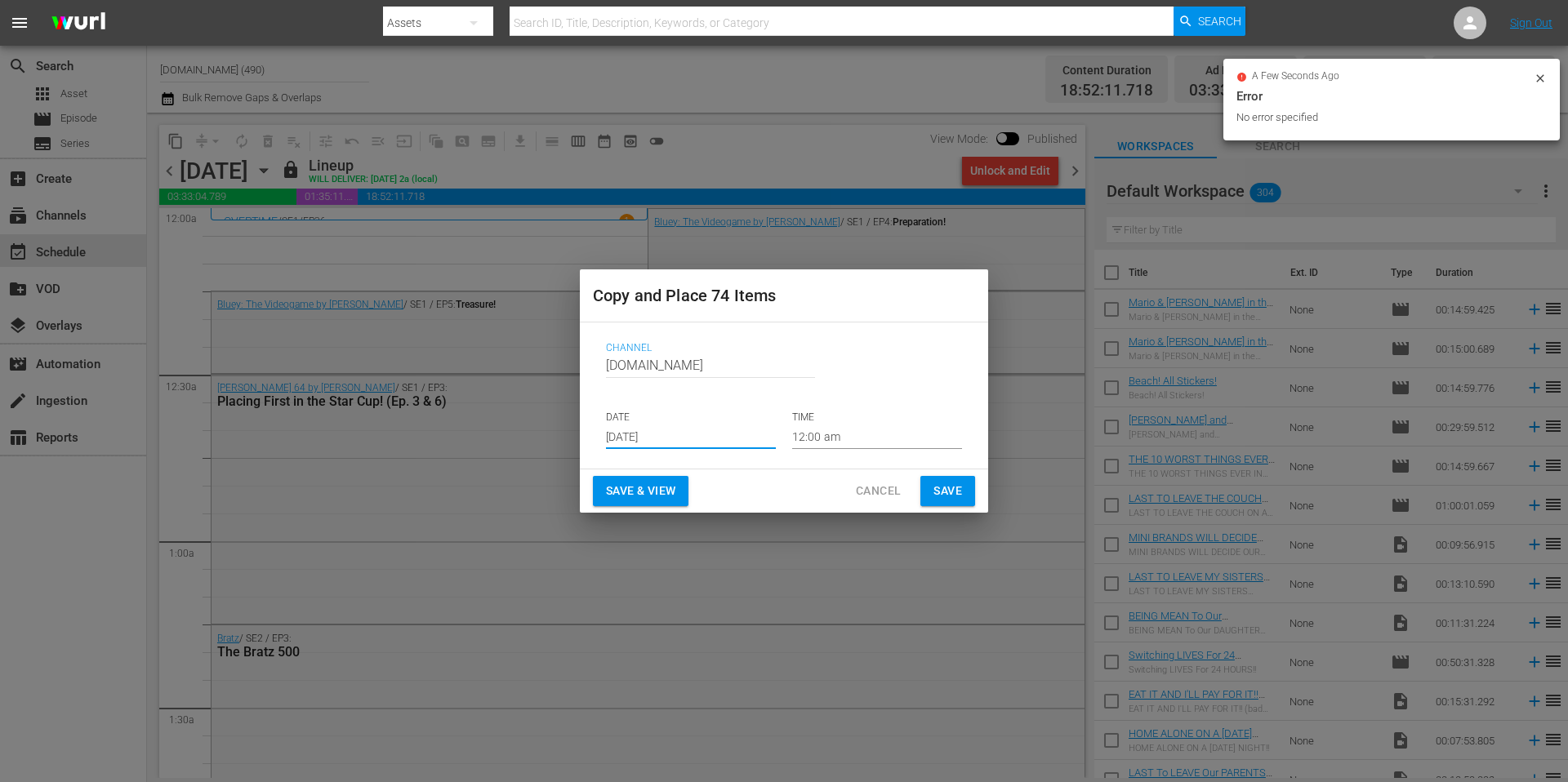
type input "Sep 24th 2025"
click at [947, 492] on span "Save" at bounding box center [948, 491] width 29 height 20
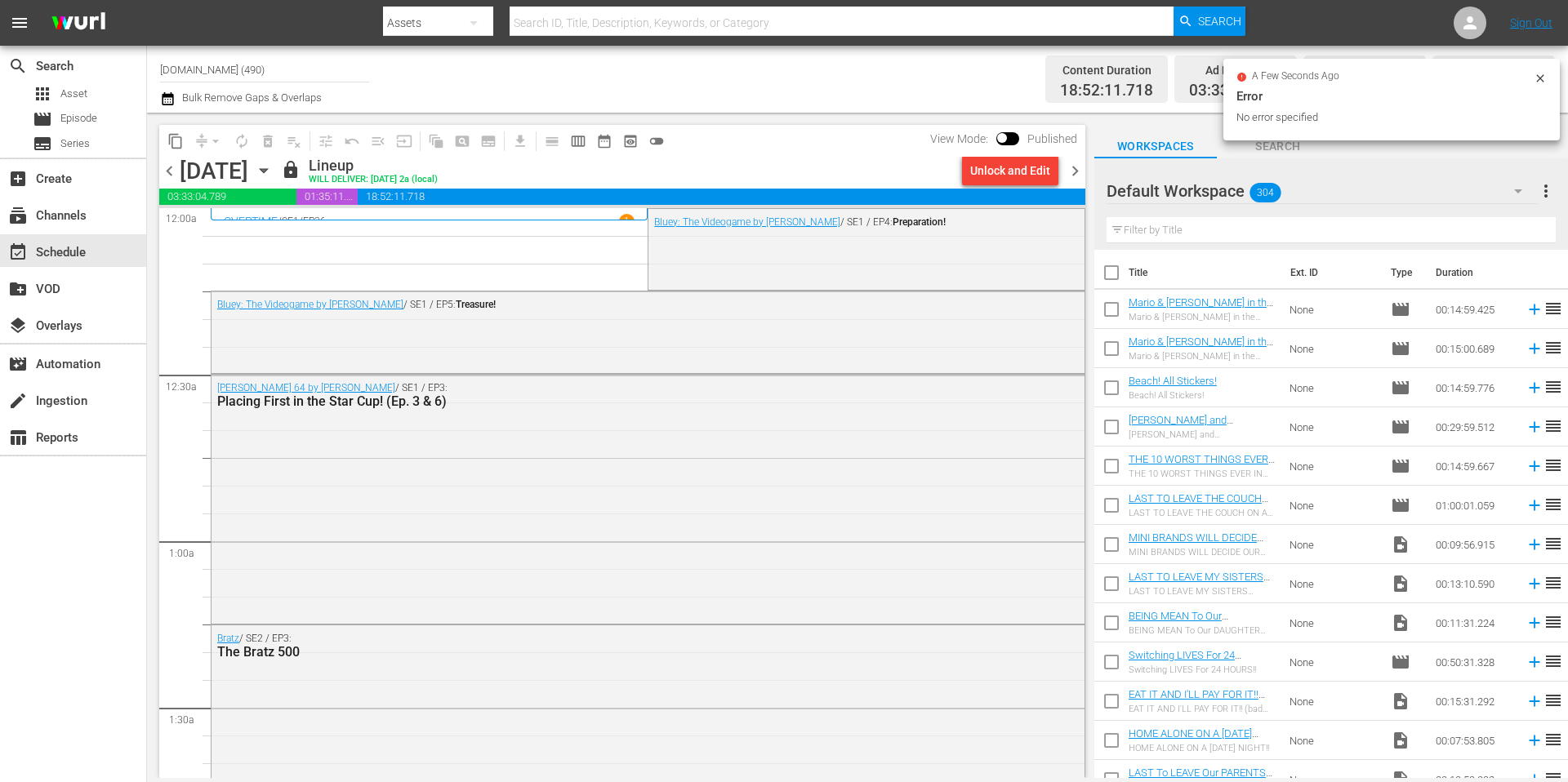
click at [1079, 172] on span "chevron_right" at bounding box center [1075, 170] width 20 height 20
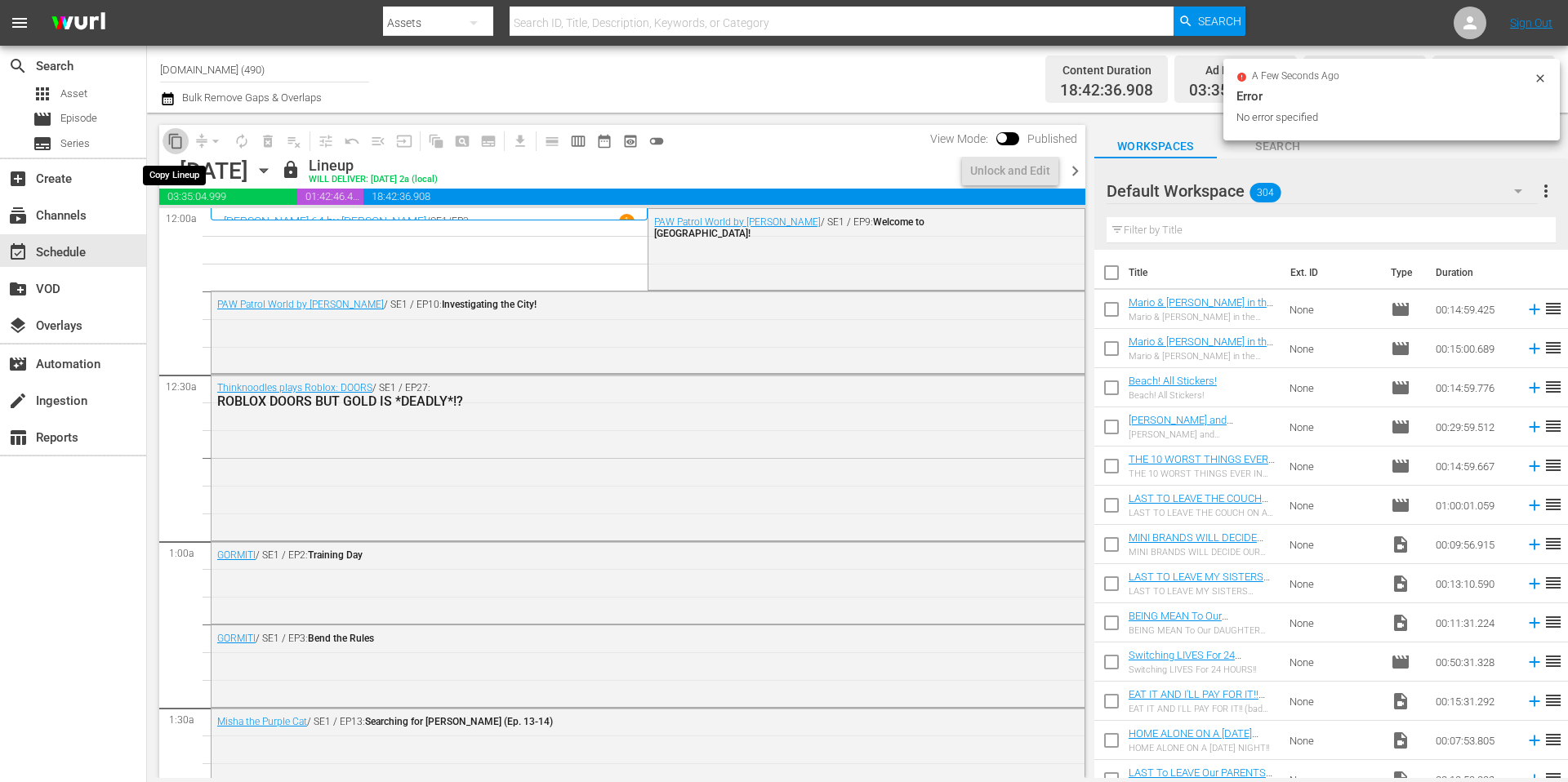
click at [174, 141] on span "content_copy" at bounding box center [175, 140] width 16 height 16
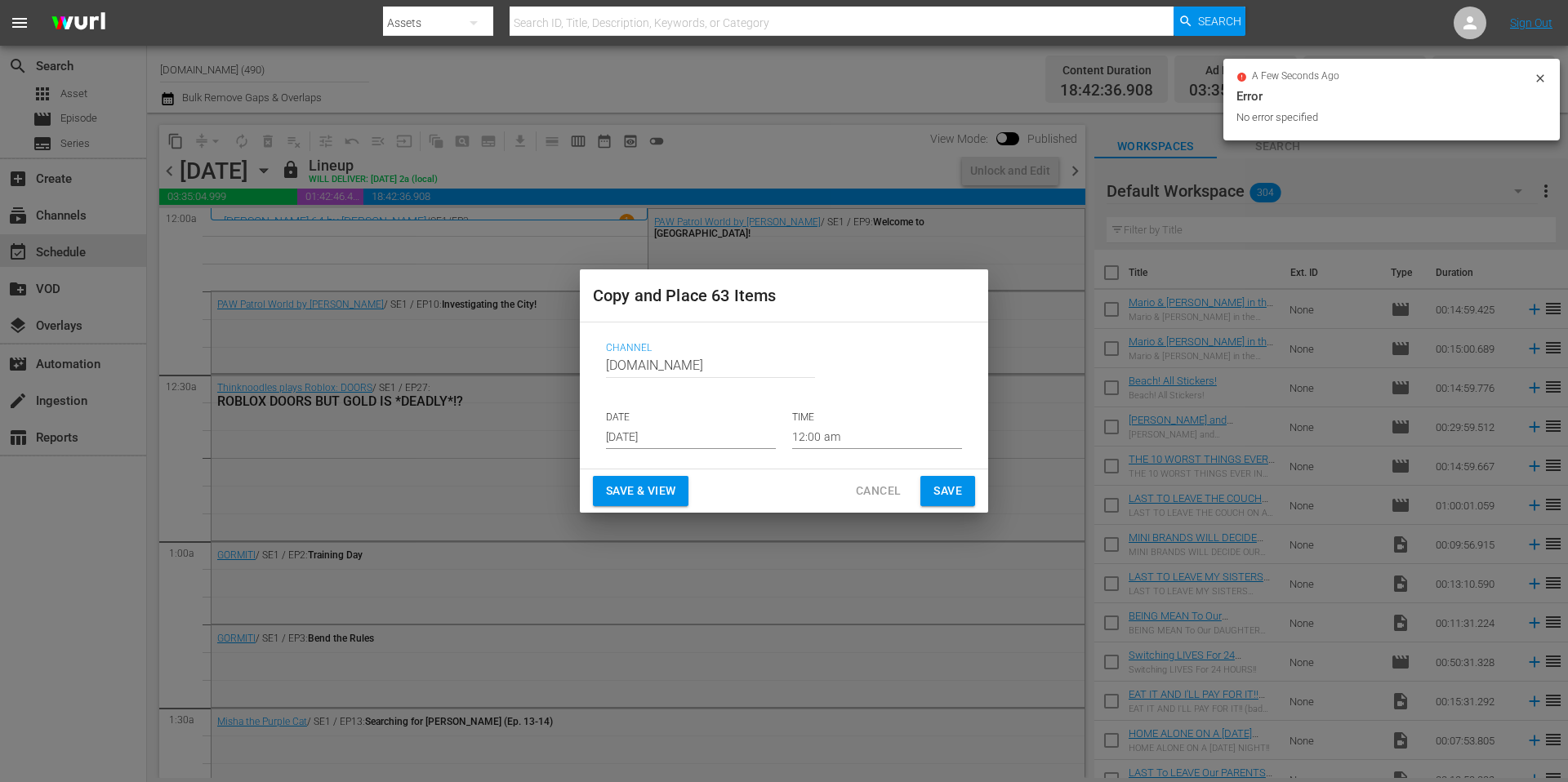
click at [700, 440] on input "Aug 23rd 2025" at bounding box center [691, 436] width 170 height 24
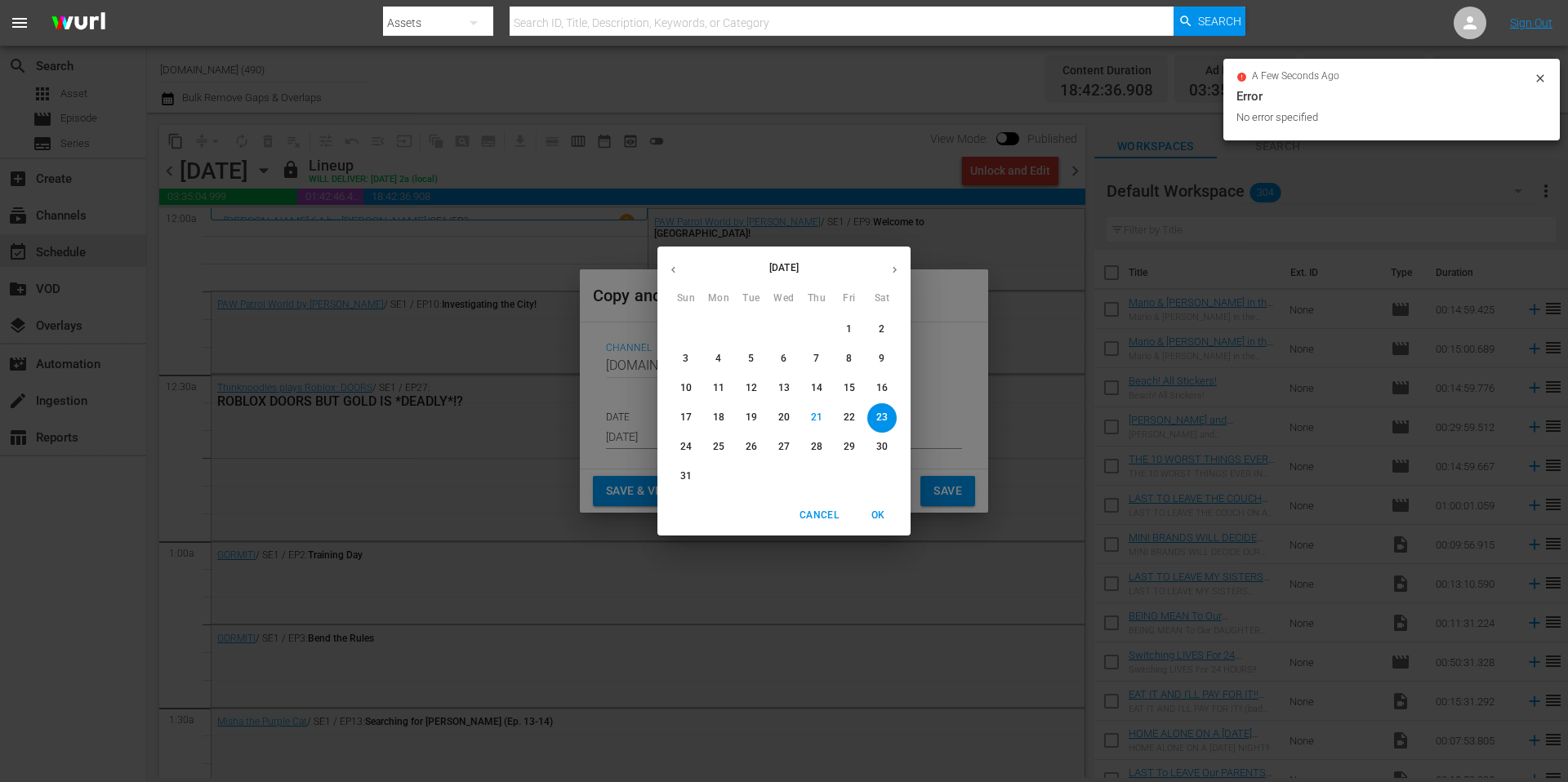
click at [895, 267] on icon "button" at bounding box center [895, 269] width 13 height 13
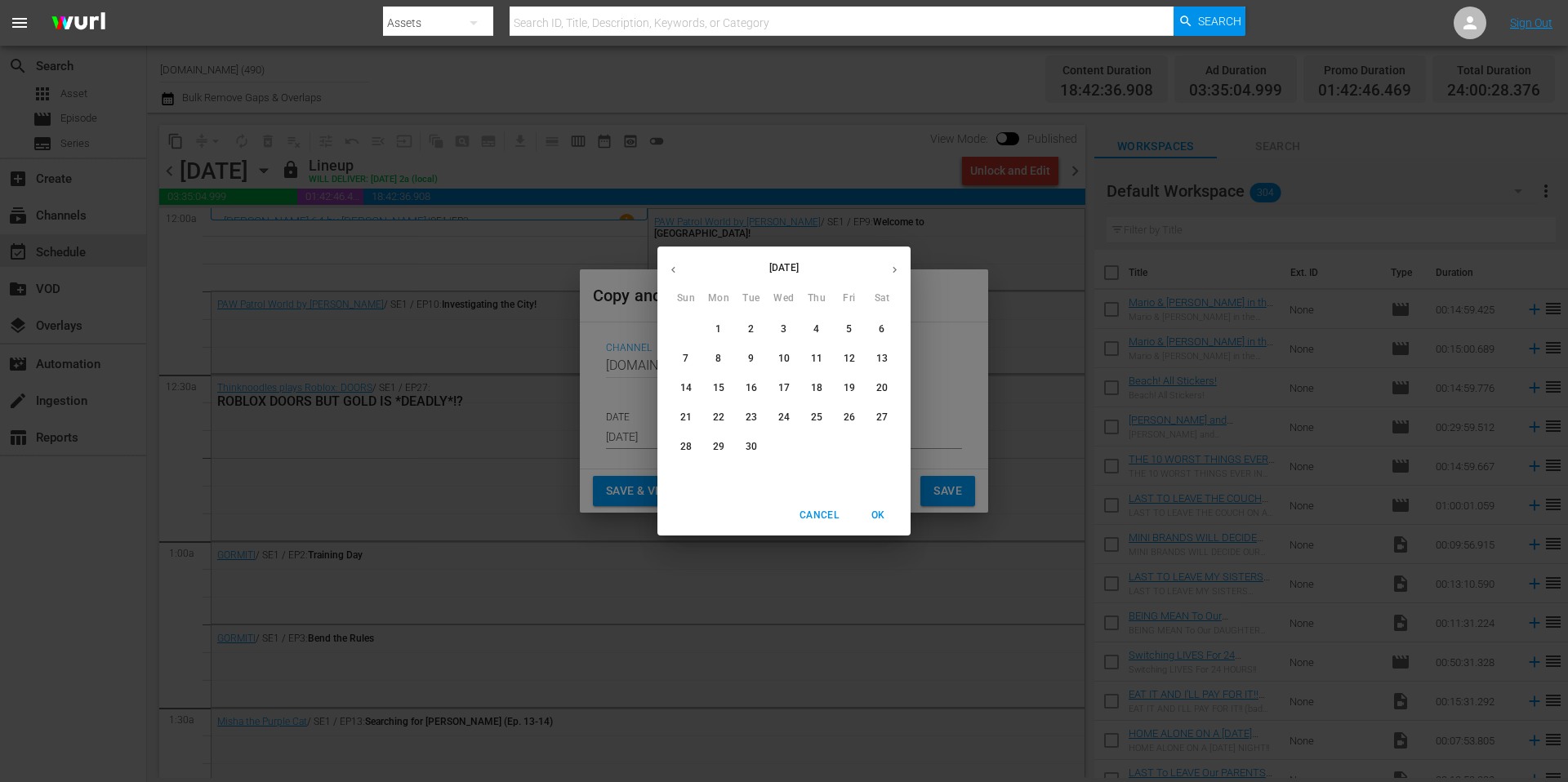
click at [818, 420] on p "25" at bounding box center [817, 417] width 12 height 13
type input "Sep 25th 2025"
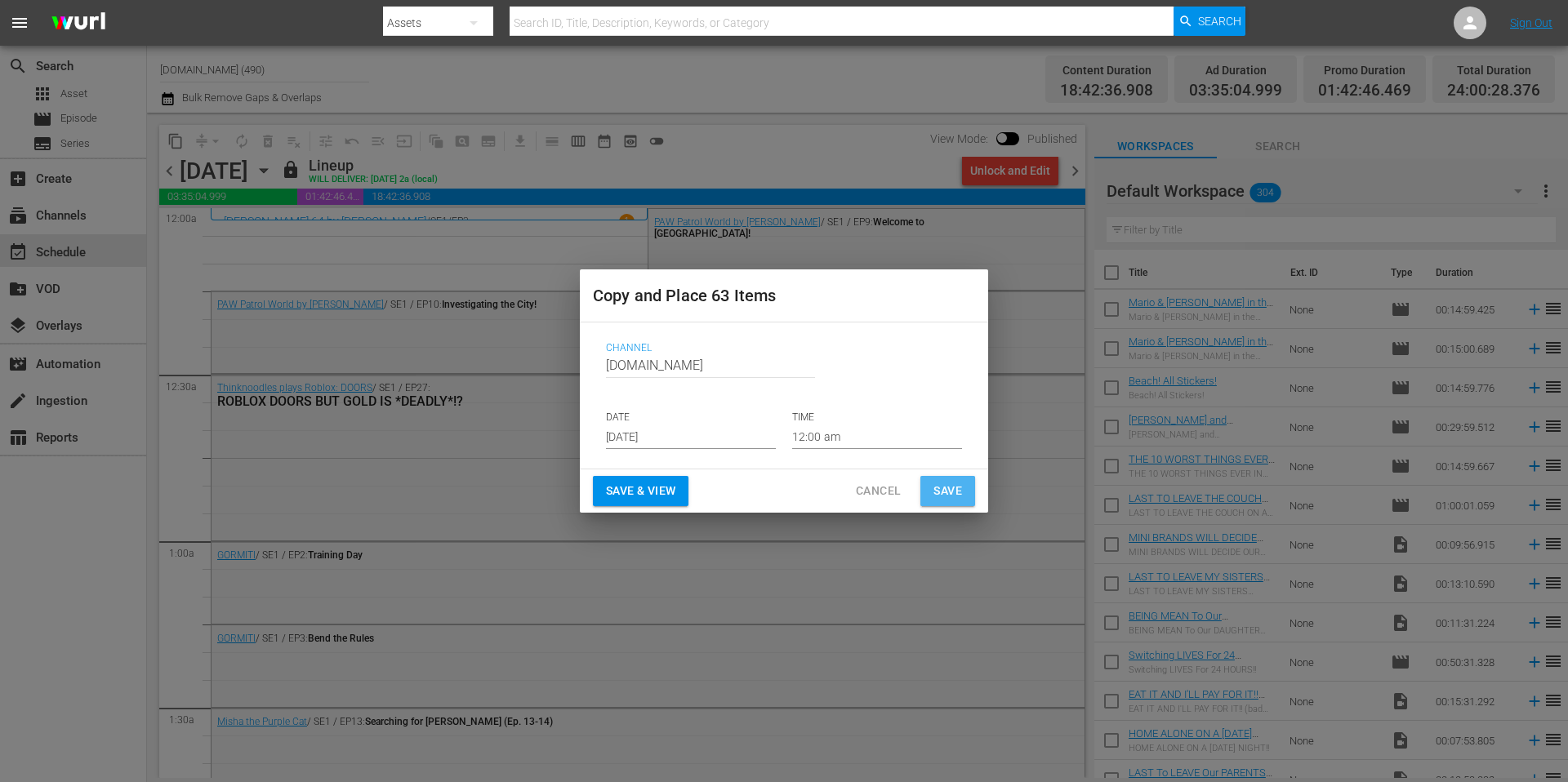
click at [941, 494] on span "Save" at bounding box center [948, 491] width 29 height 20
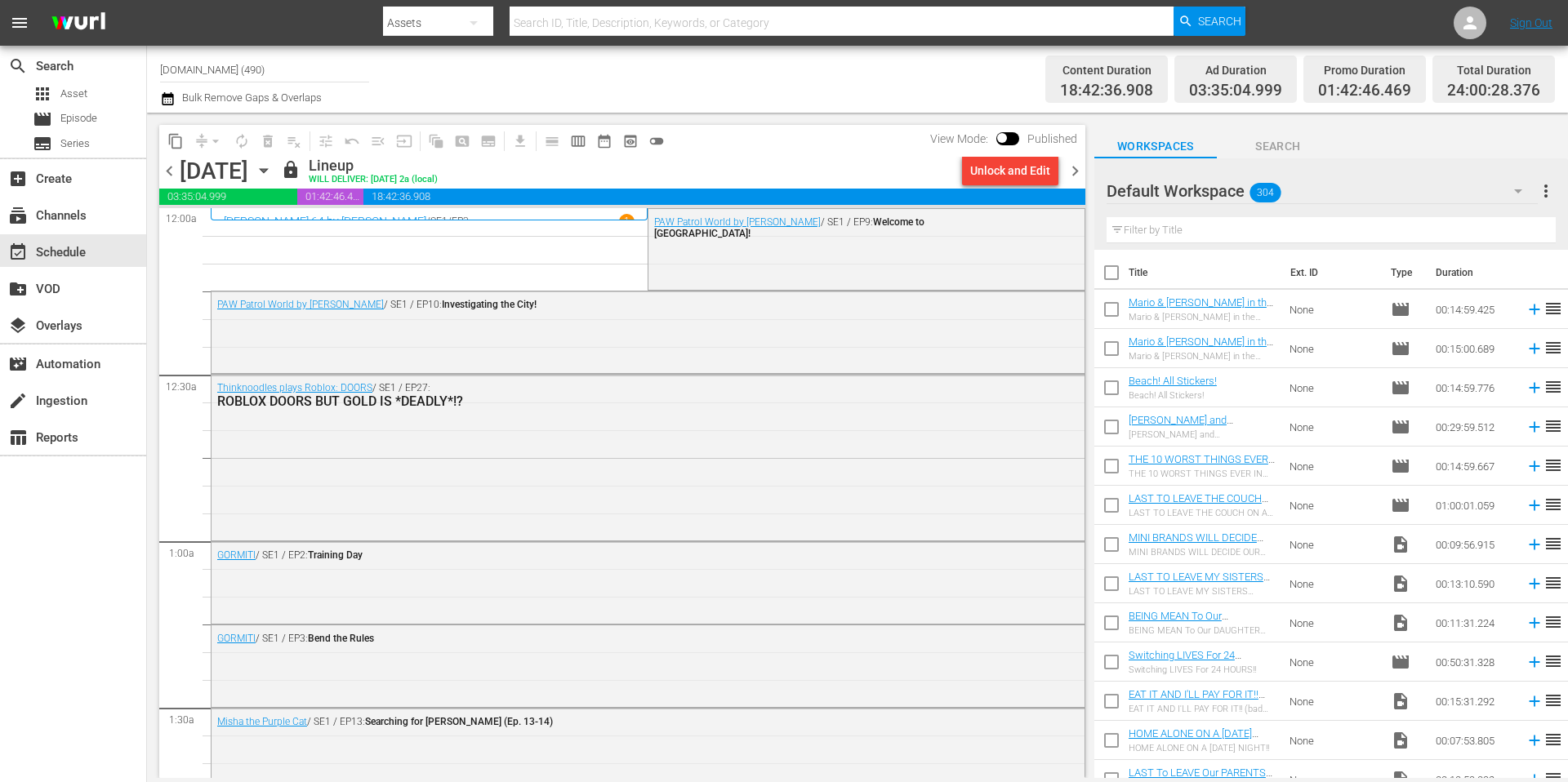
click at [1076, 172] on span "chevron_right" at bounding box center [1075, 170] width 20 height 20
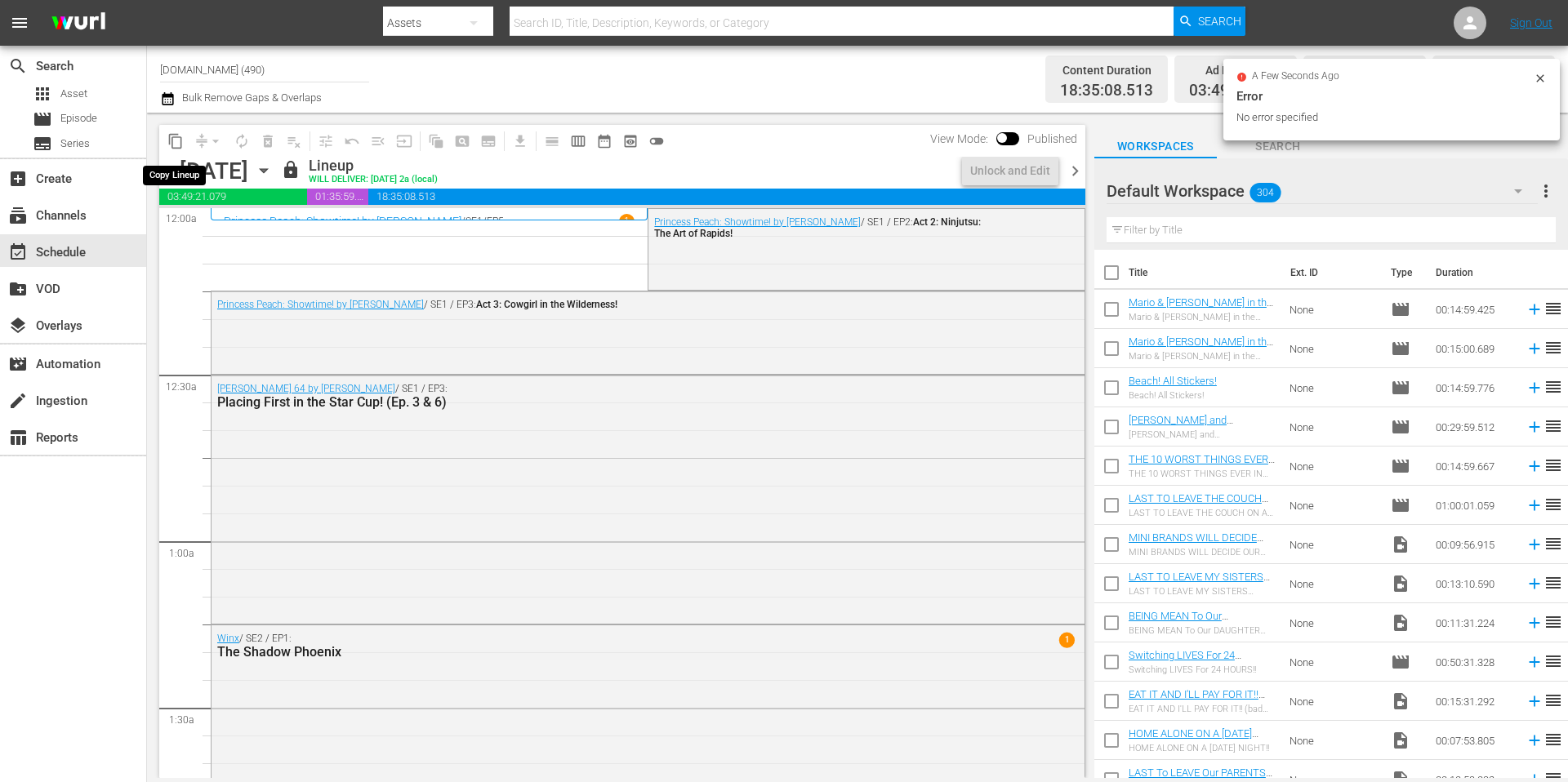
click at [177, 144] on span "content_copy" at bounding box center [175, 140] width 16 height 16
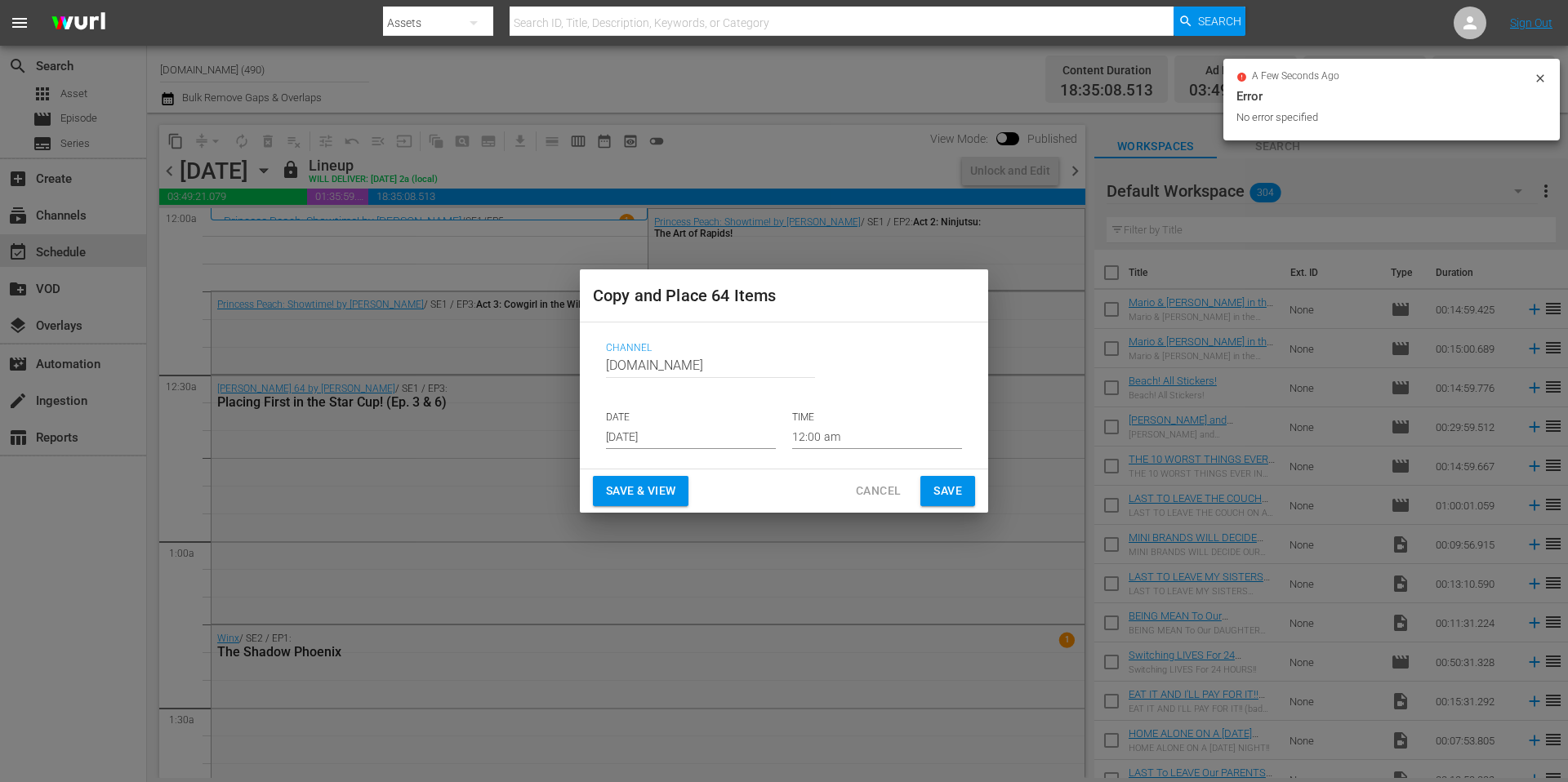
click at [684, 442] on input "Aug 23rd 2025" at bounding box center [691, 436] width 170 height 24
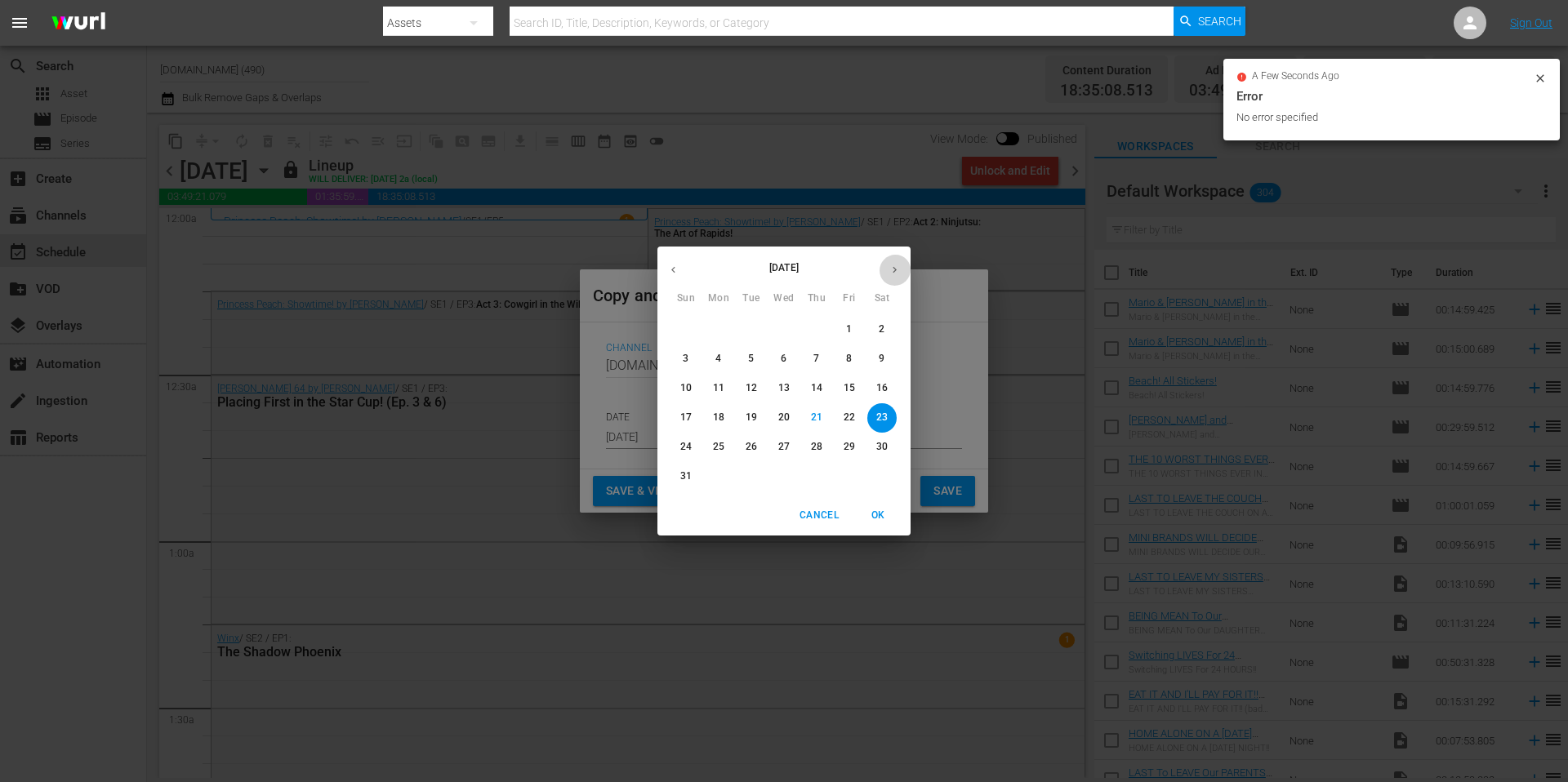
click at [899, 267] on icon "button" at bounding box center [895, 269] width 13 height 13
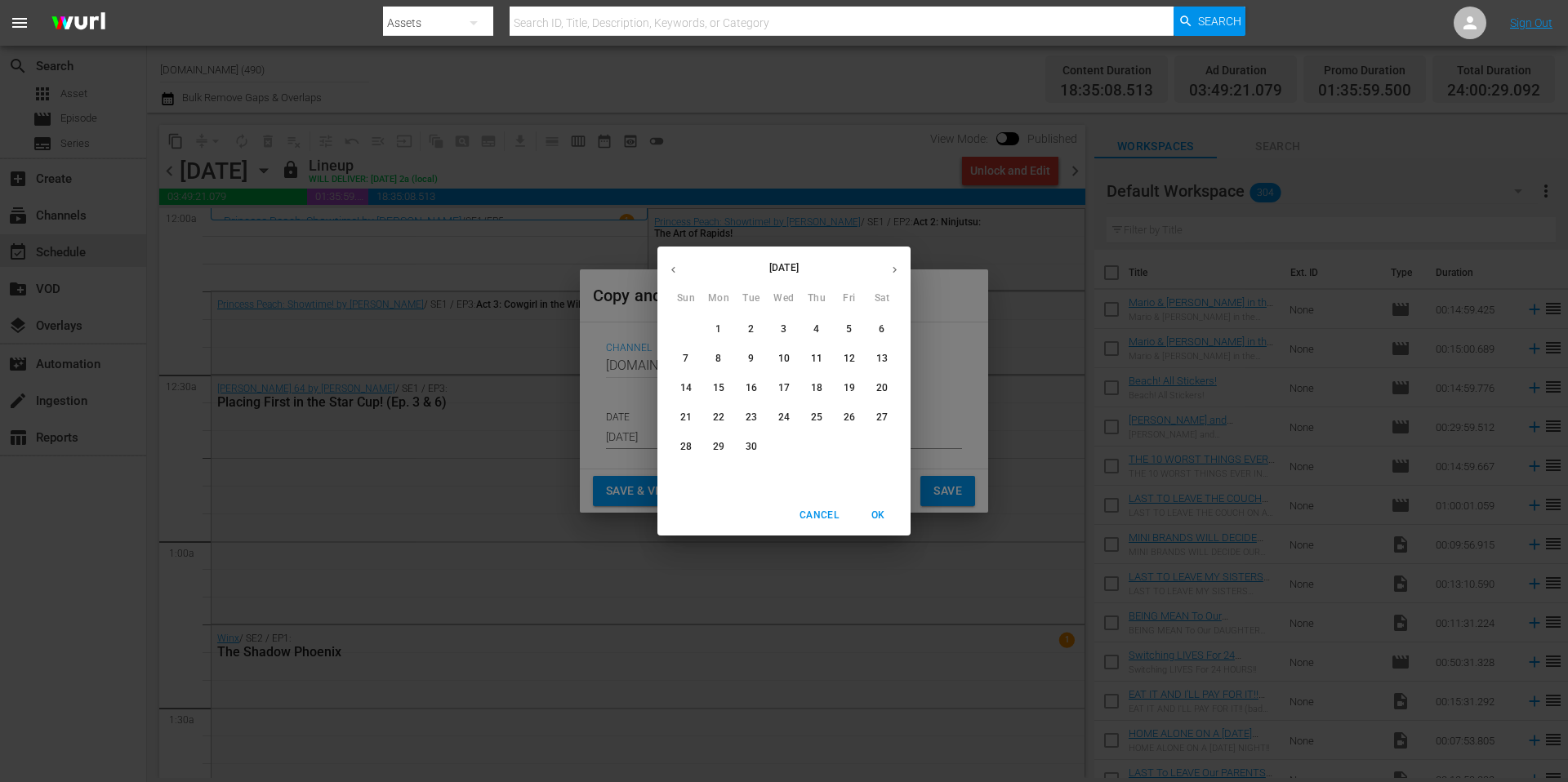
click at [848, 416] on p "26" at bounding box center [849, 417] width 12 height 13
type input "Sep 26th 2025"
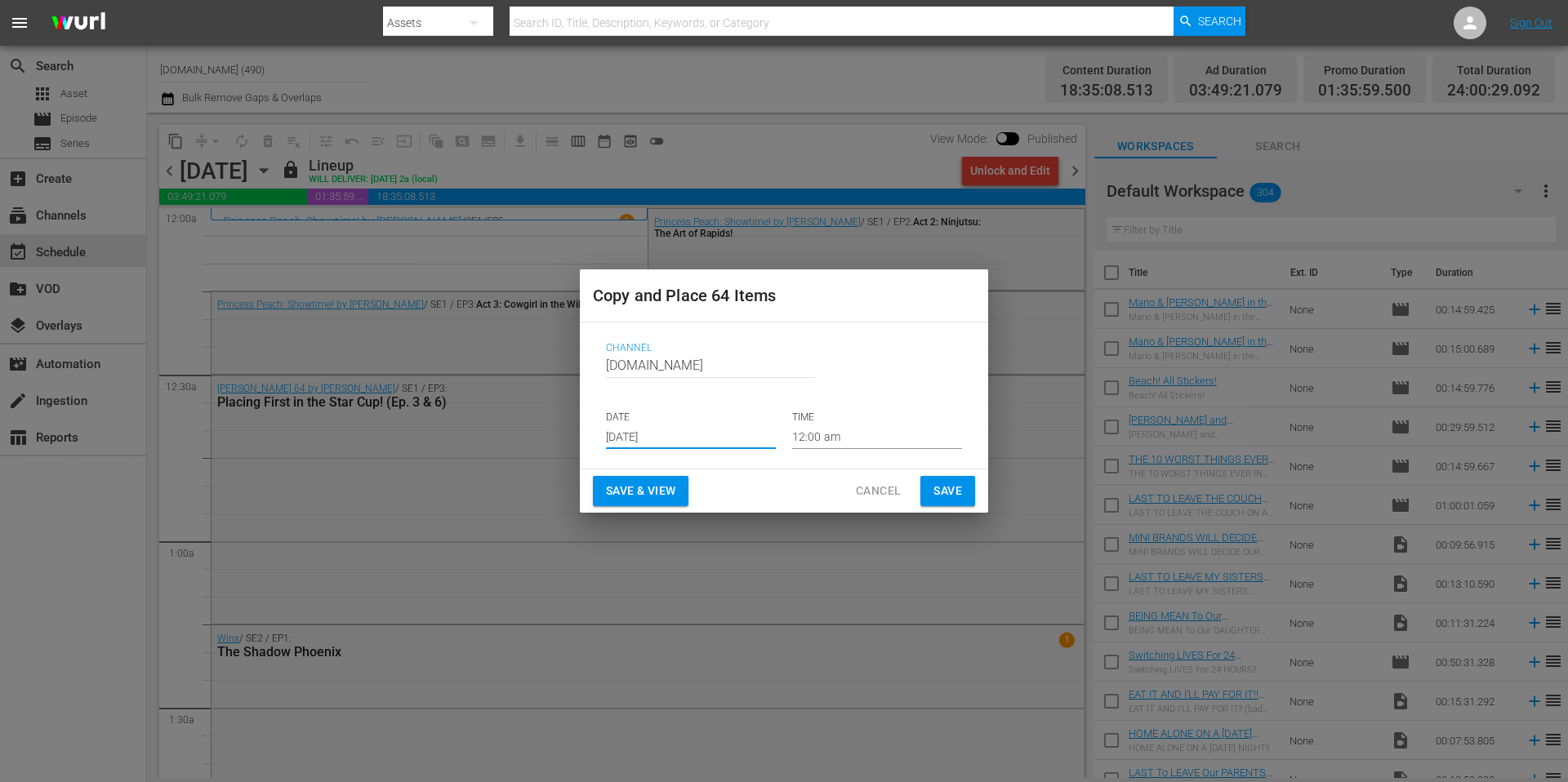
click at [948, 492] on span "Save" at bounding box center [948, 491] width 29 height 20
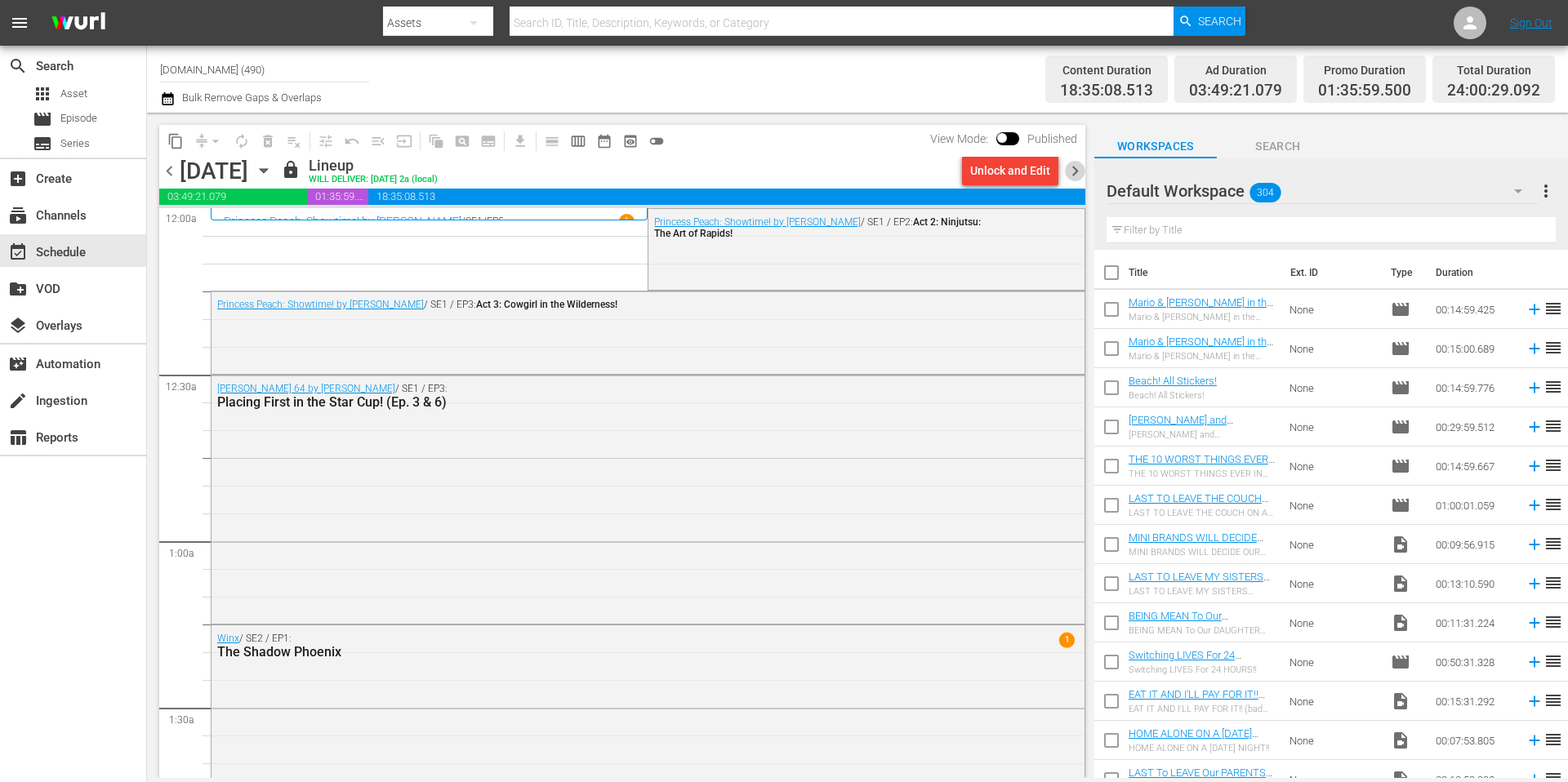
click at [1076, 173] on span "chevron_right" at bounding box center [1075, 170] width 20 height 20
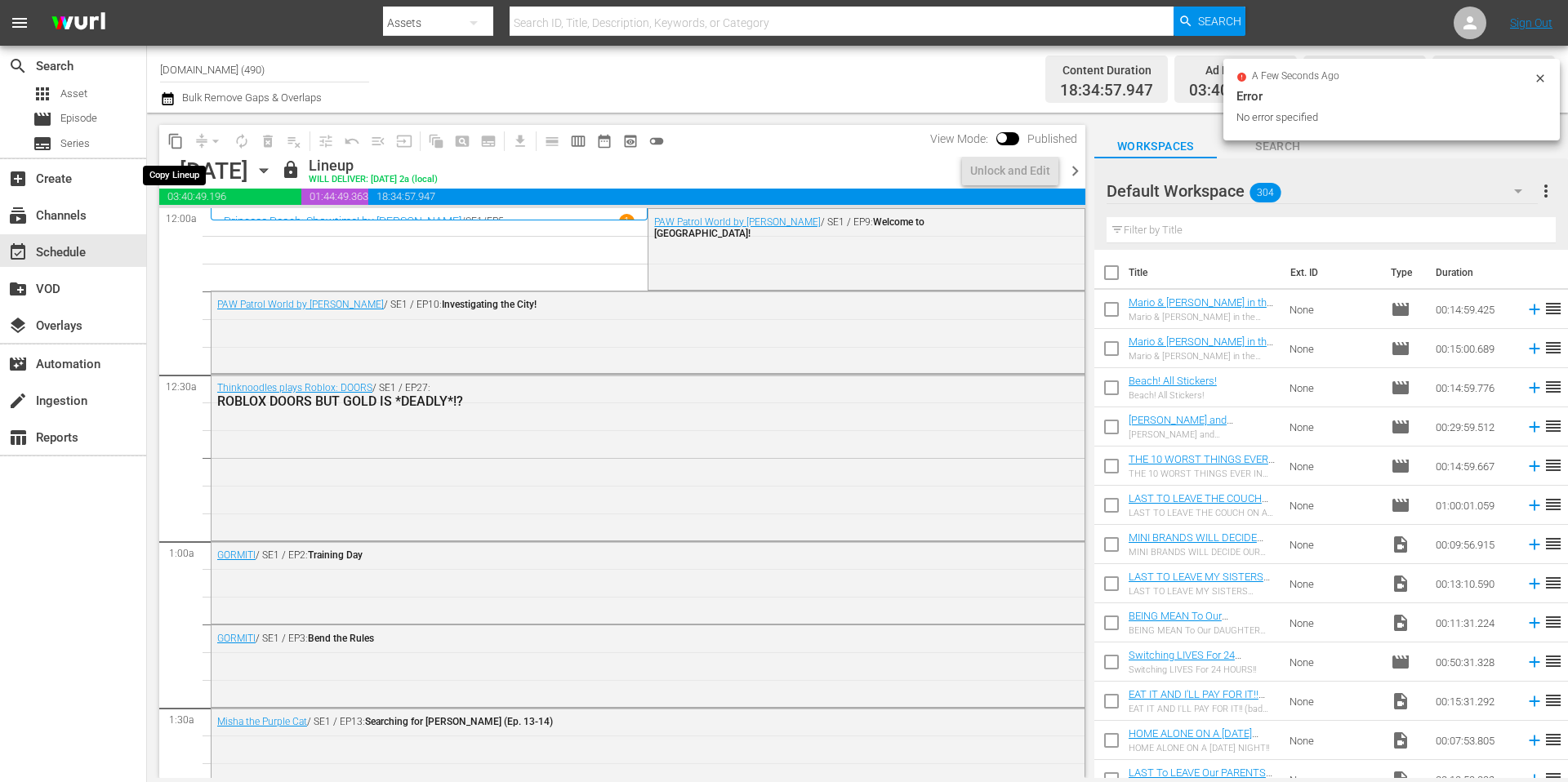
click at [173, 141] on span "content_copy" at bounding box center [175, 140] width 16 height 16
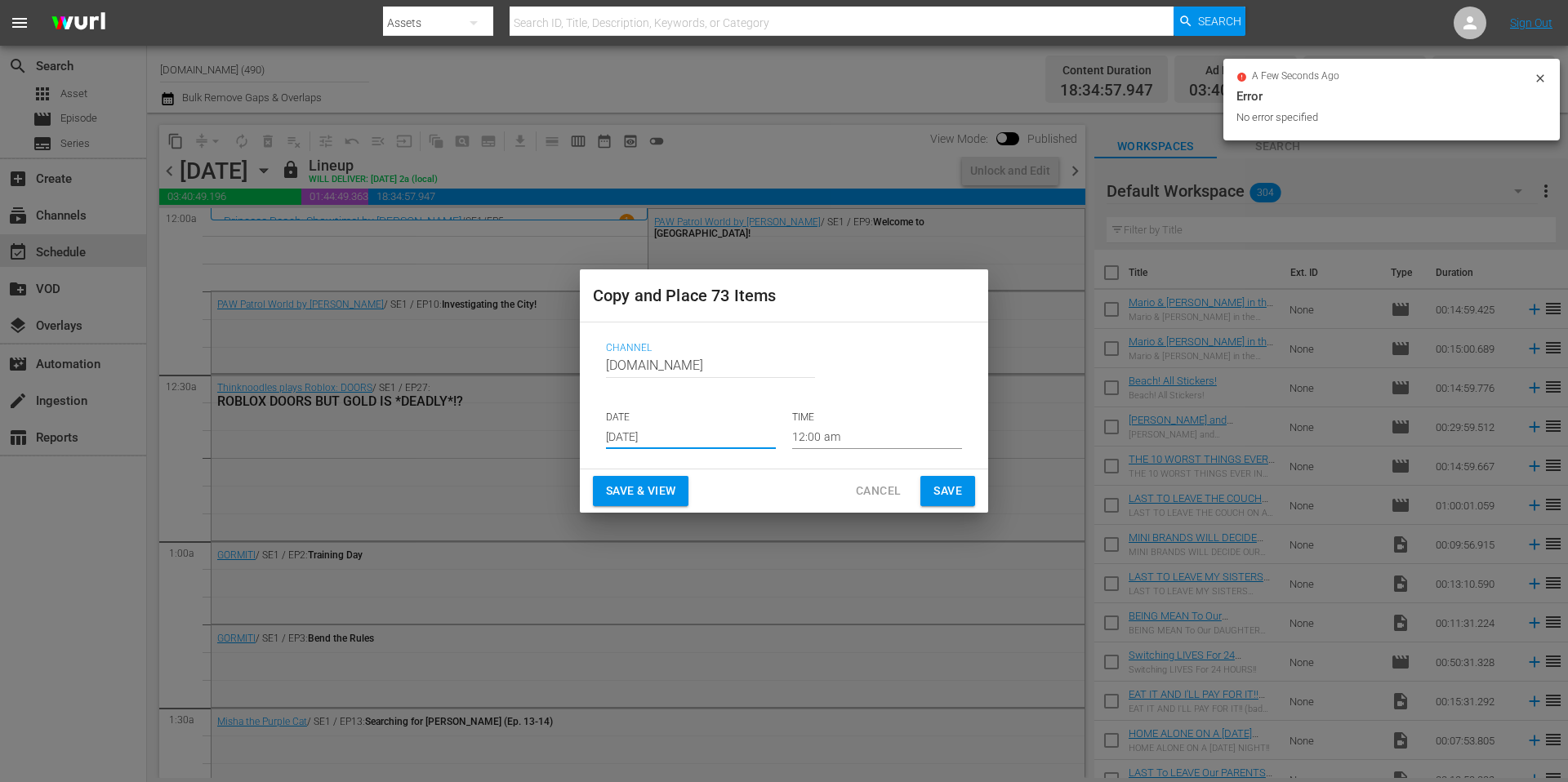
click at [684, 435] on input "Aug 23rd 2025" at bounding box center [691, 436] width 170 height 24
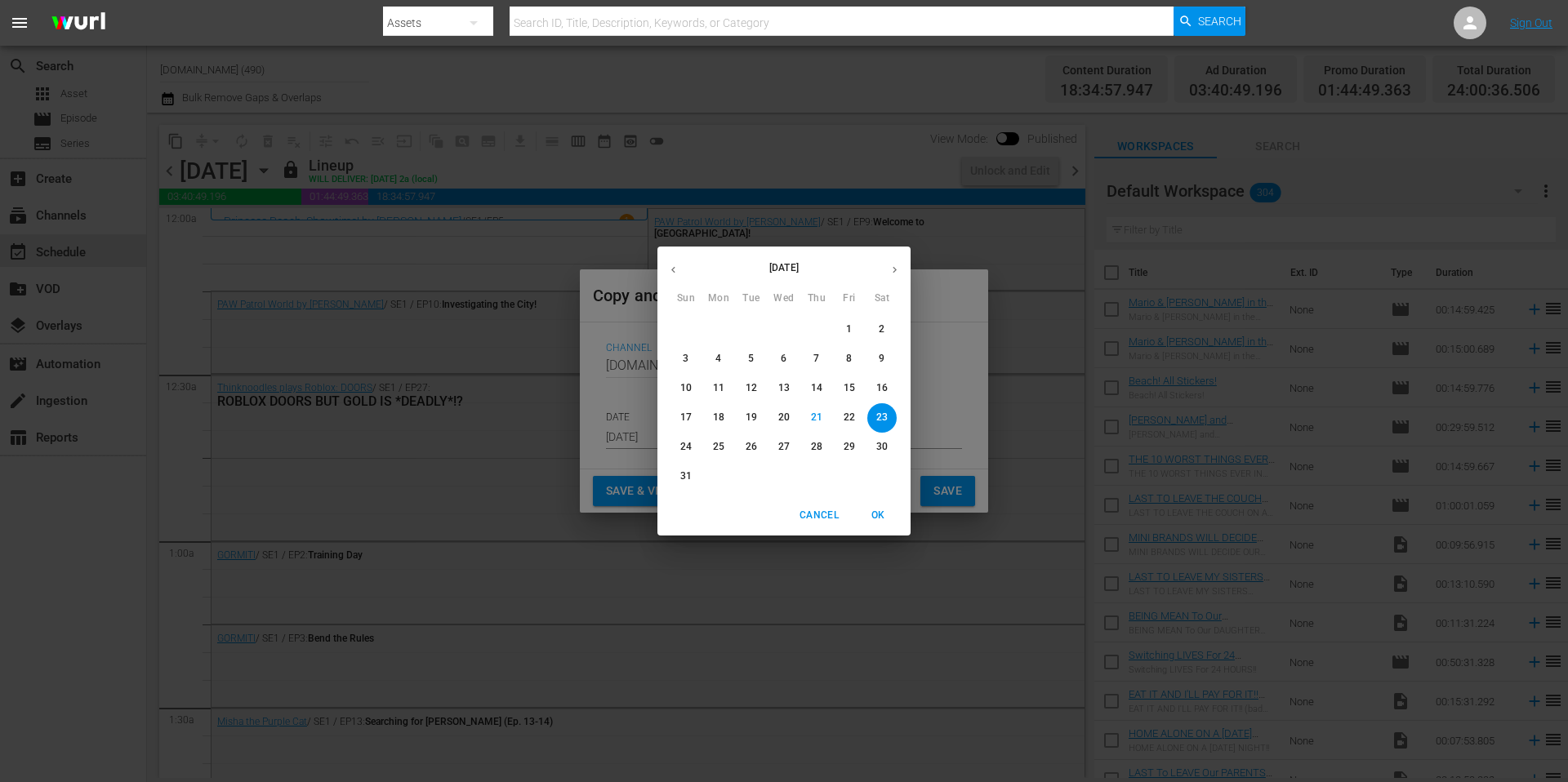
click at [891, 273] on icon "button" at bounding box center [895, 269] width 13 height 13
click at [882, 416] on p "27" at bounding box center [882, 417] width 12 height 13
type input "Sep 27th 2025"
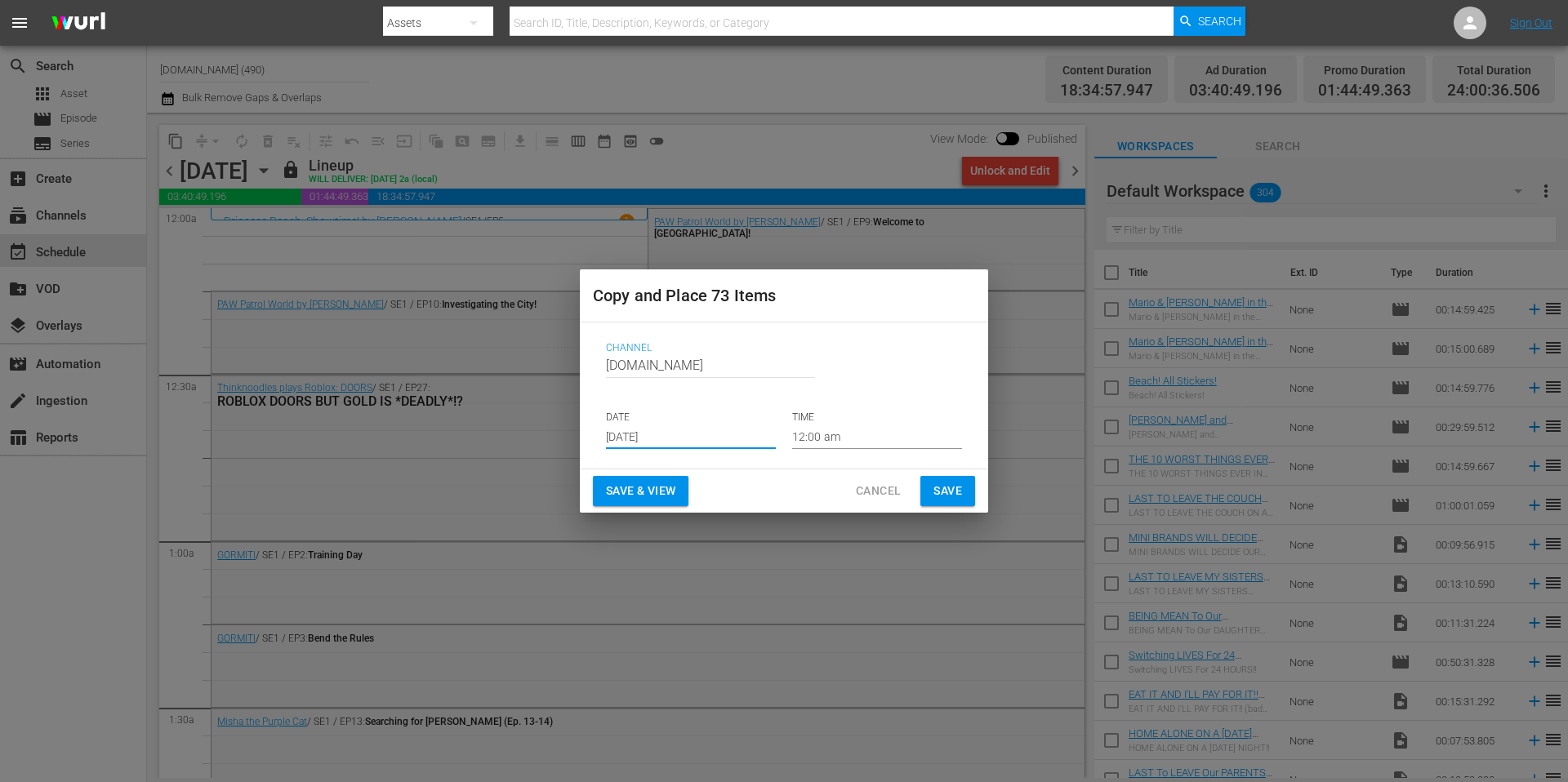
click at [955, 494] on span "Save" at bounding box center [948, 491] width 29 height 20
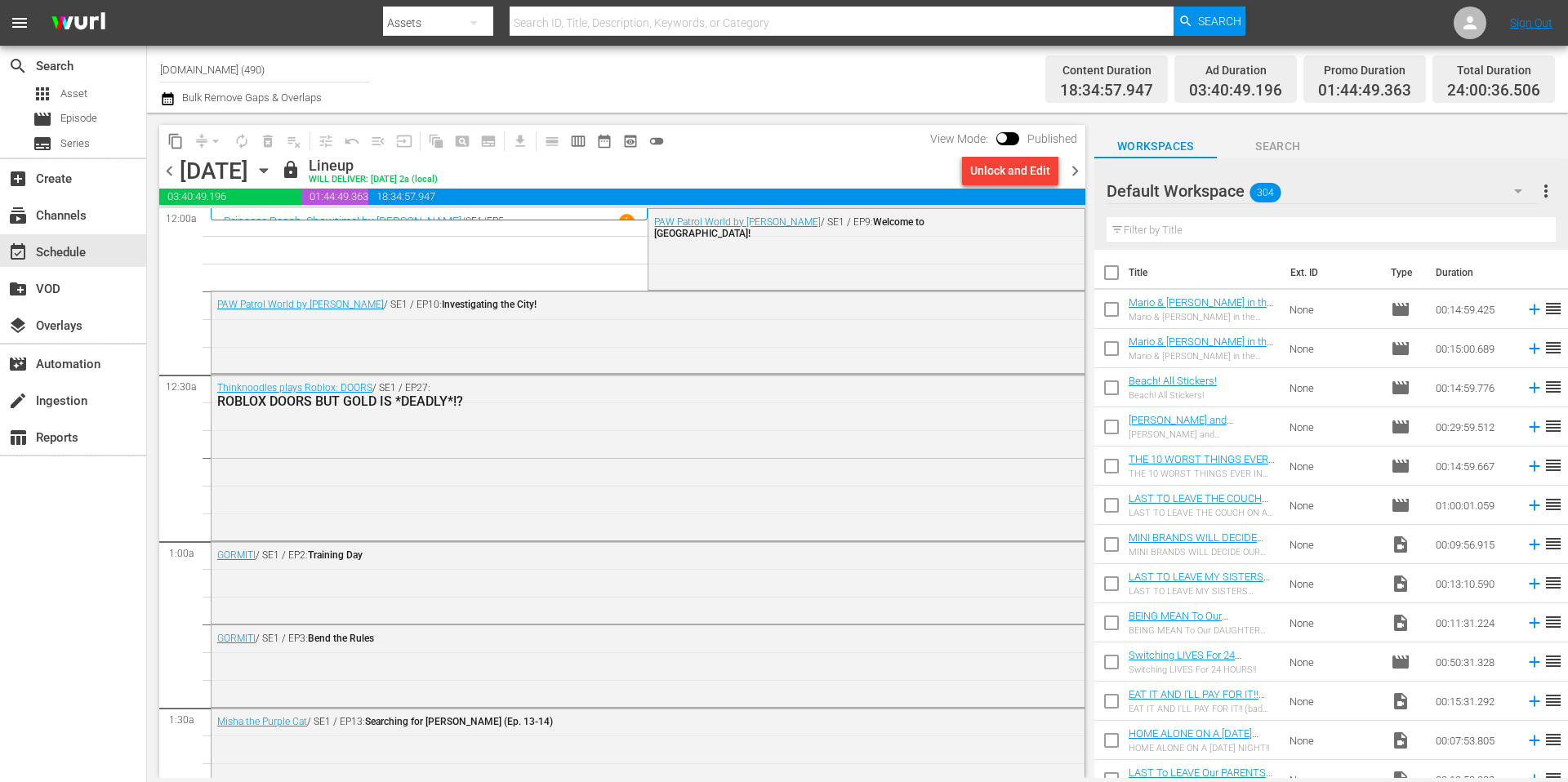
click at [1078, 171] on span "chevron_right" at bounding box center [1075, 170] width 20 height 20
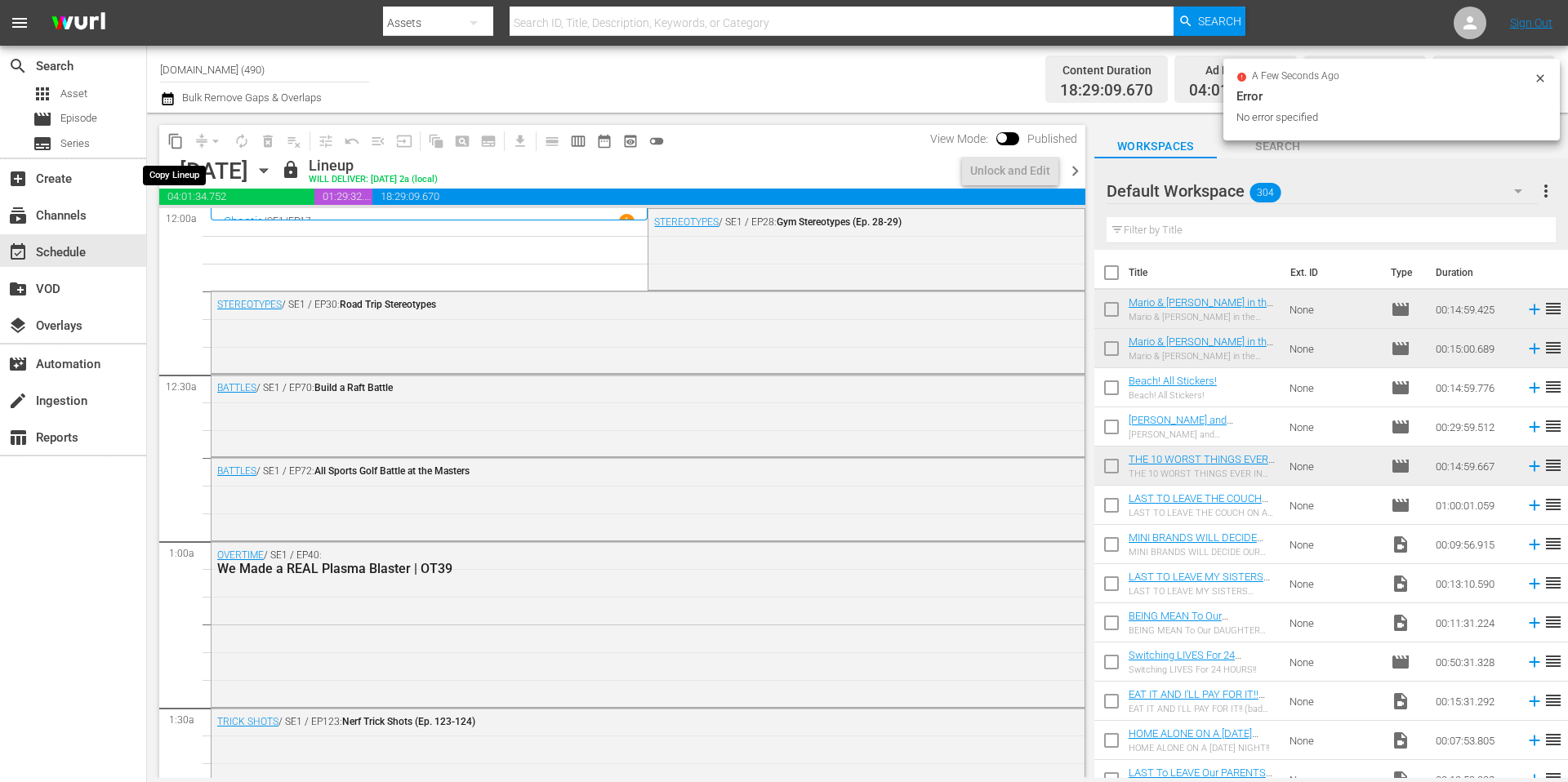
click at [176, 140] on span "content_copy" at bounding box center [175, 140] width 16 height 16
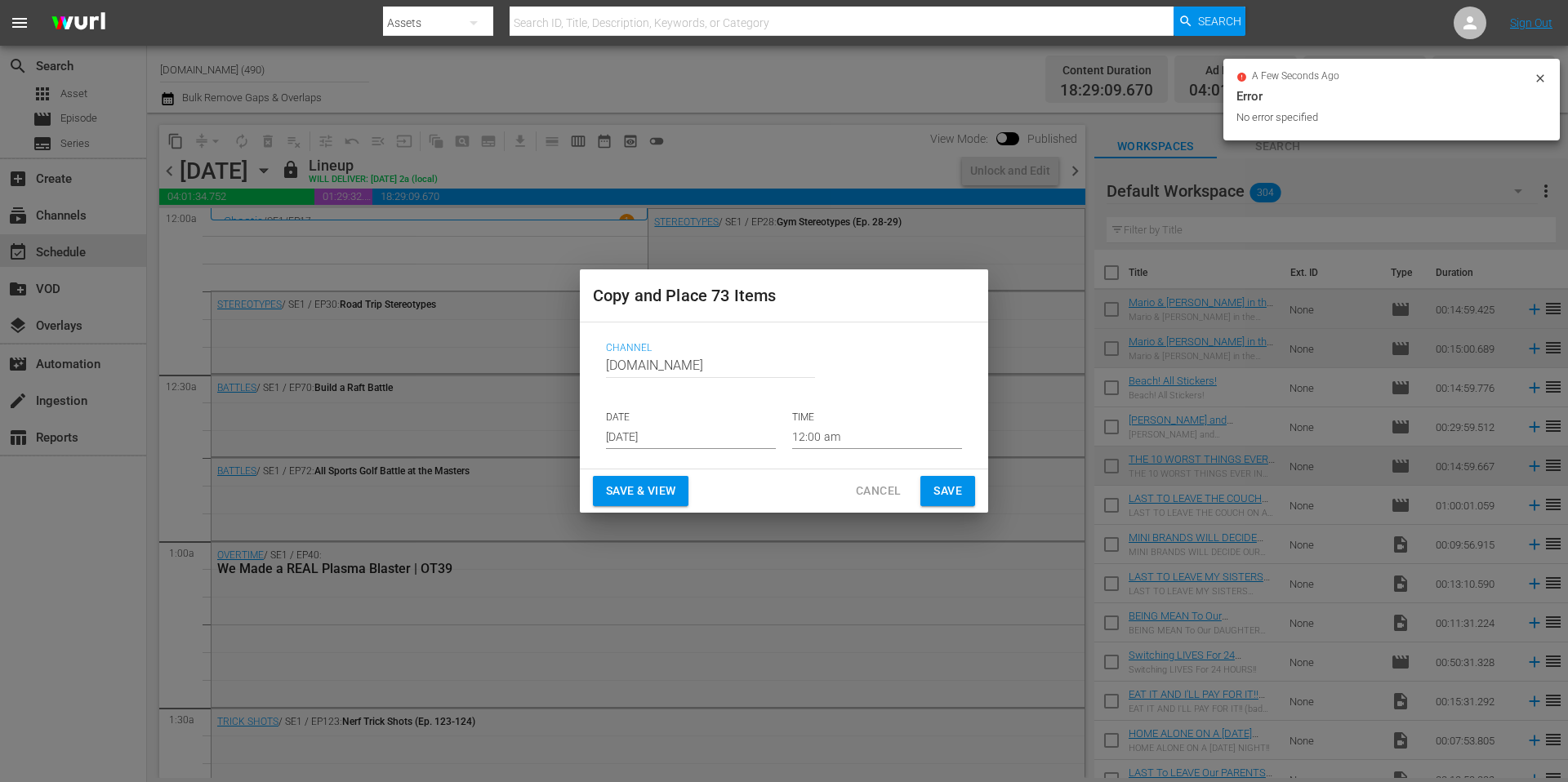
click at [678, 446] on input "Aug 23rd 2025" at bounding box center [691, 436] width 170 height 24
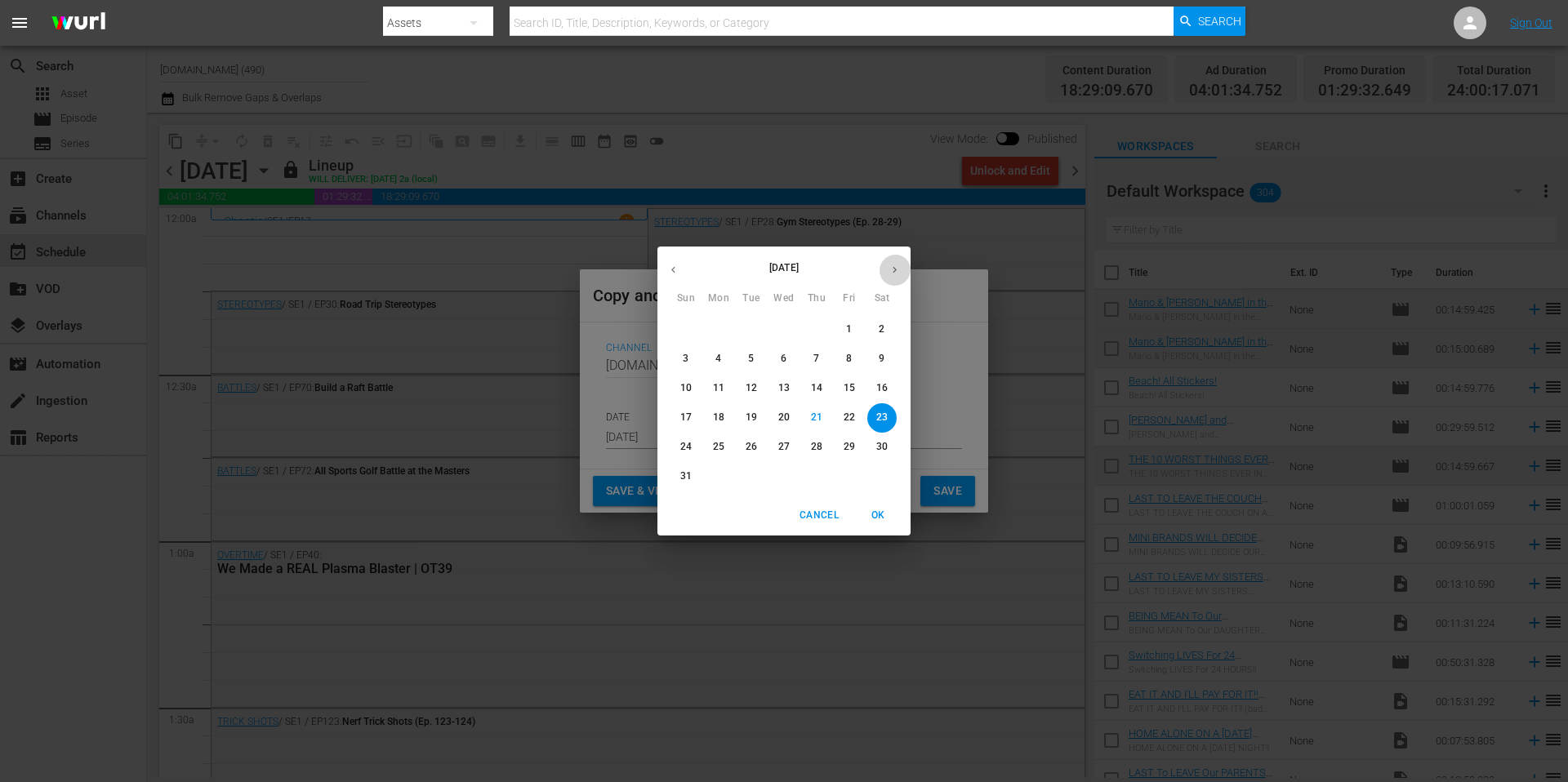
click at [890, 273] on icon "button" at bounding box center [895, 269] width 13 height 13
click at [684, 442] on p "28" at bounding box center [686, 447] width 12 height 13
type input "Sep 28th 2025"
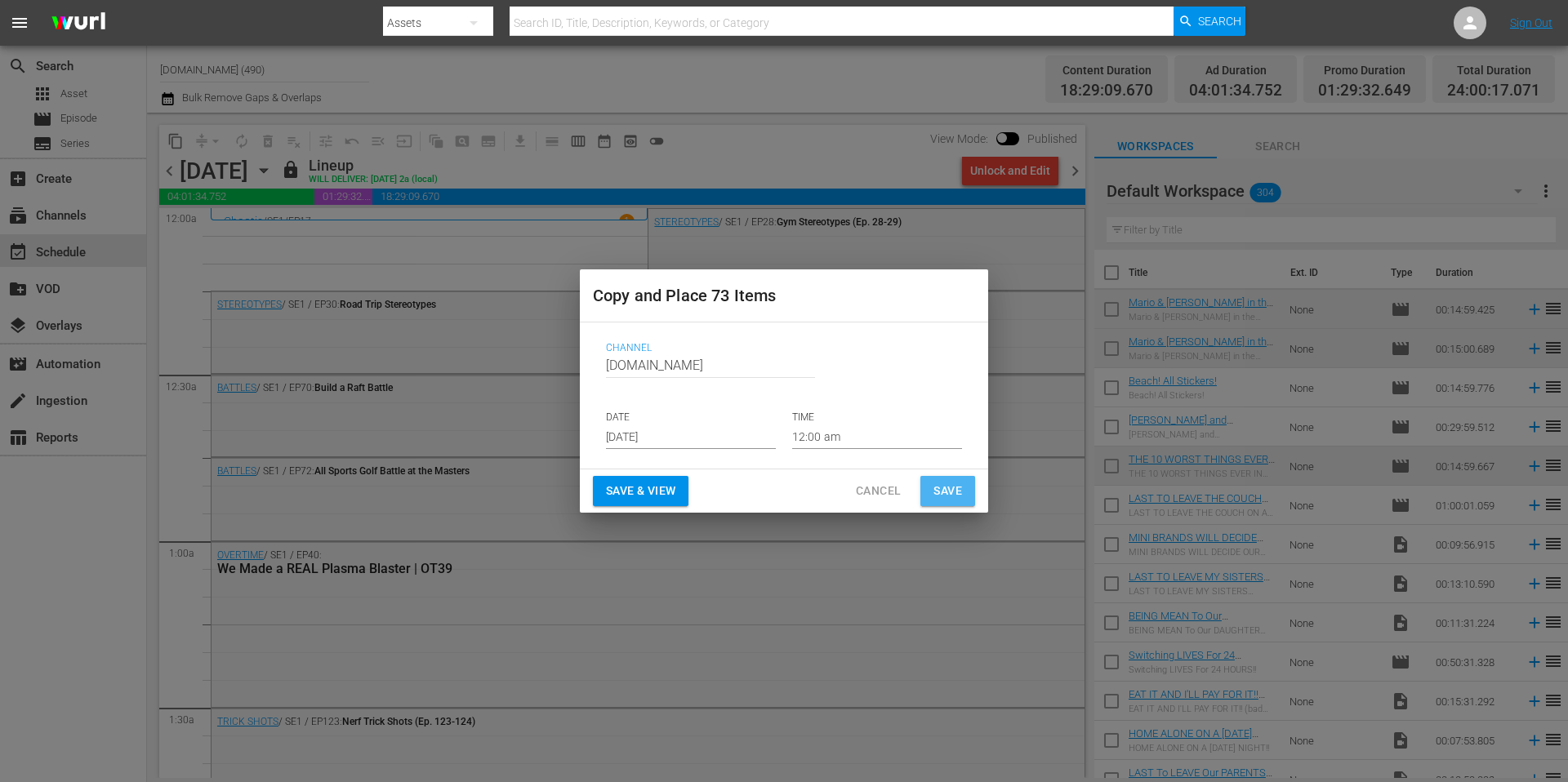
click at [954, 489] on span "Save" at bounding box center [948, 491] width 29 height 20
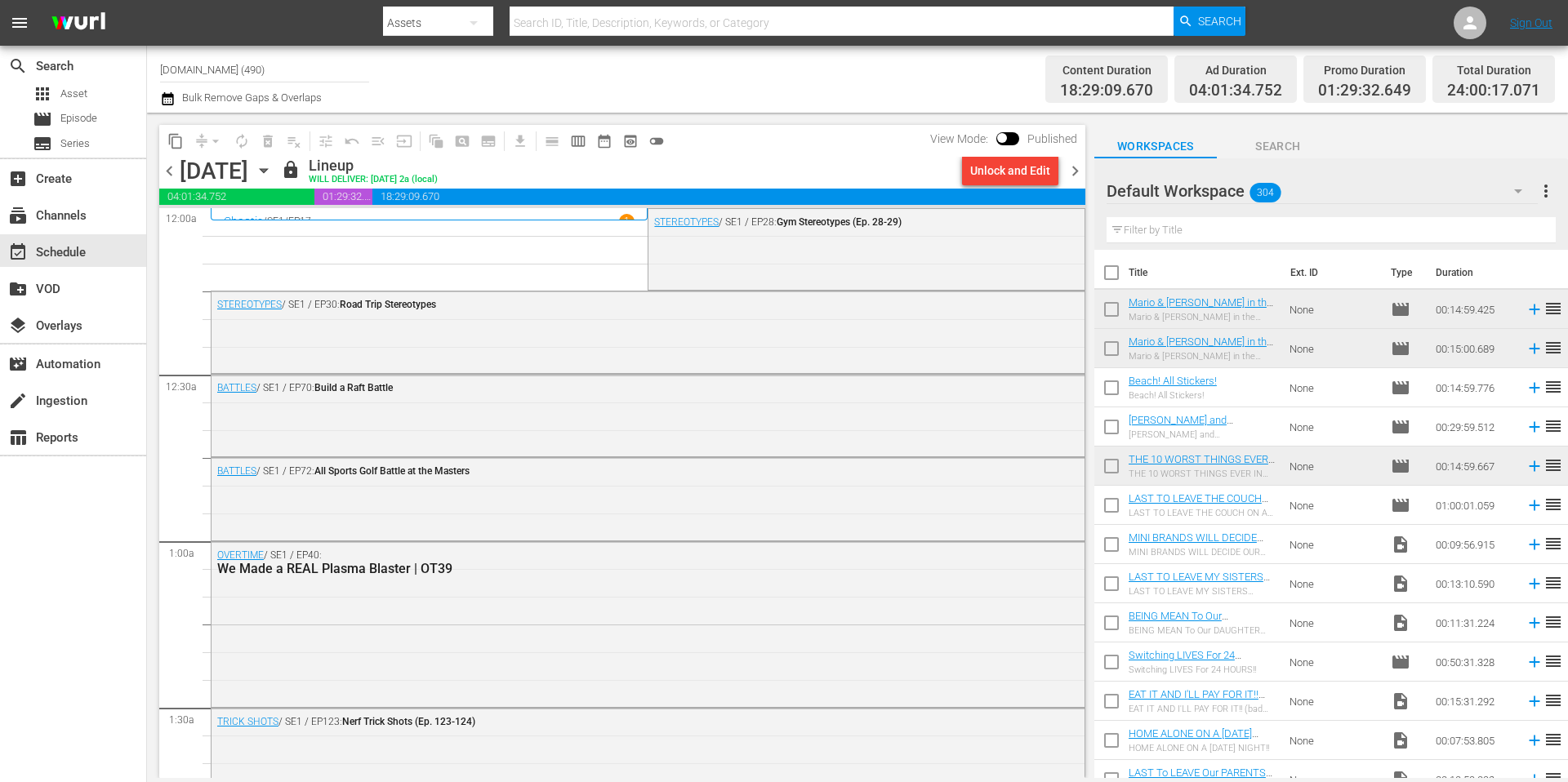
click at [1078, 168] on span "chevron_right" at bounding box center [1075, 170] width 20 height 20
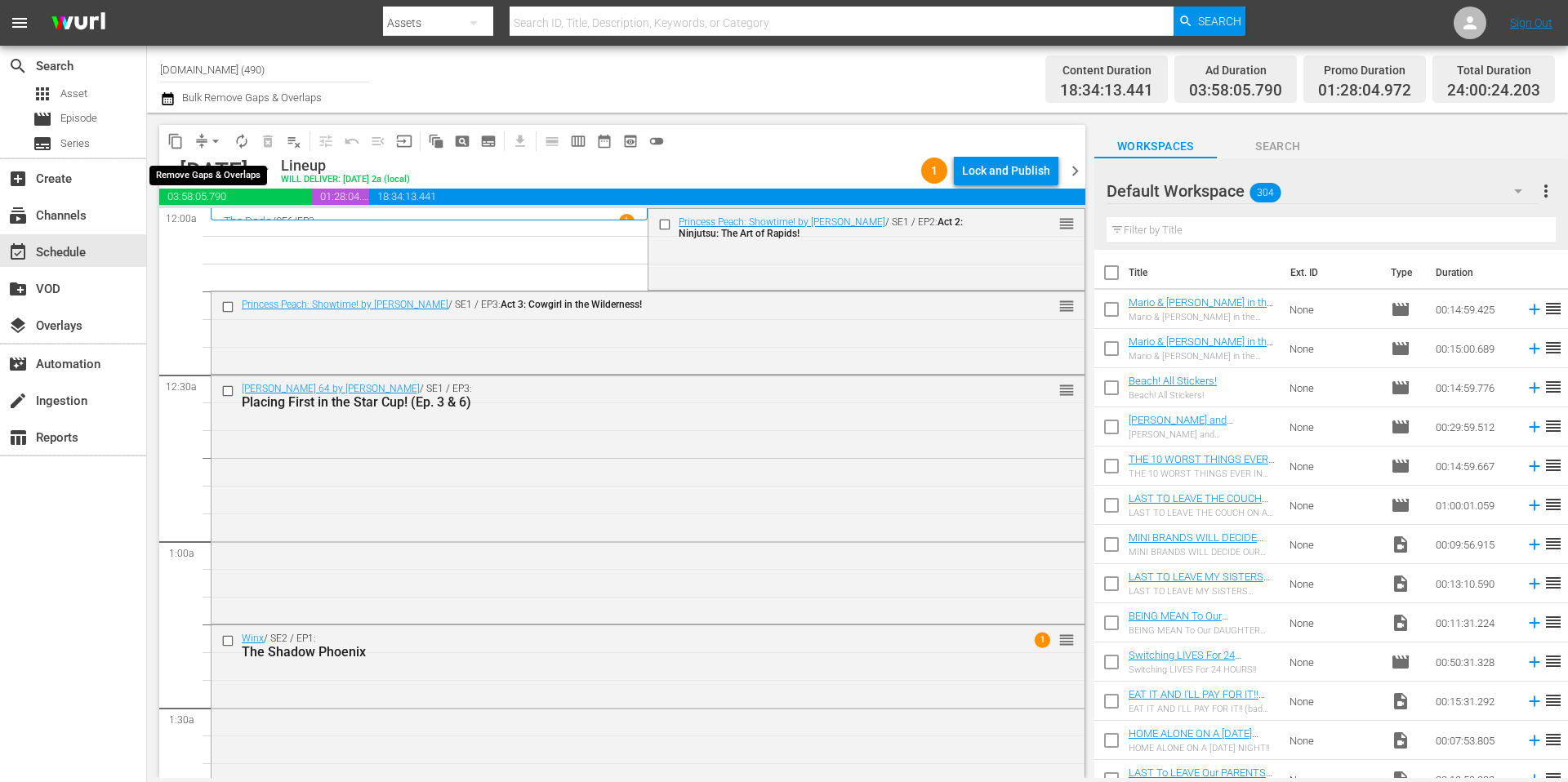
click at [208, 139] on span "arrow_drop_down" at bounding box center [215, 140] width 16 height 16
click at [211, 174] on li "Align to Midnight" at bounding box center [216, 174] width 171 height 27
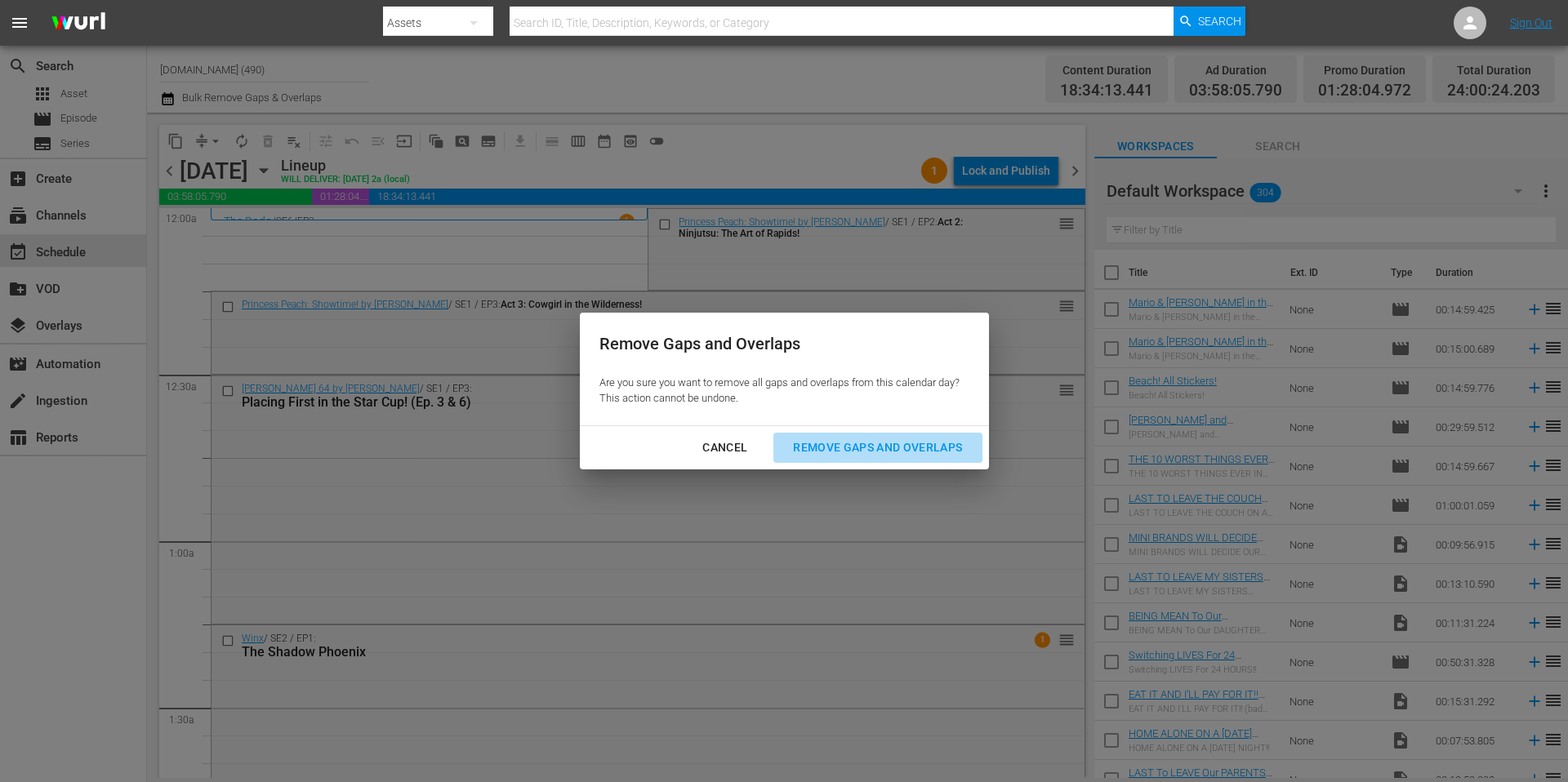
click at [892, 453] on div "Remove Gaps and Overlaps" at bounding box center [877, 447] width 195 height 20
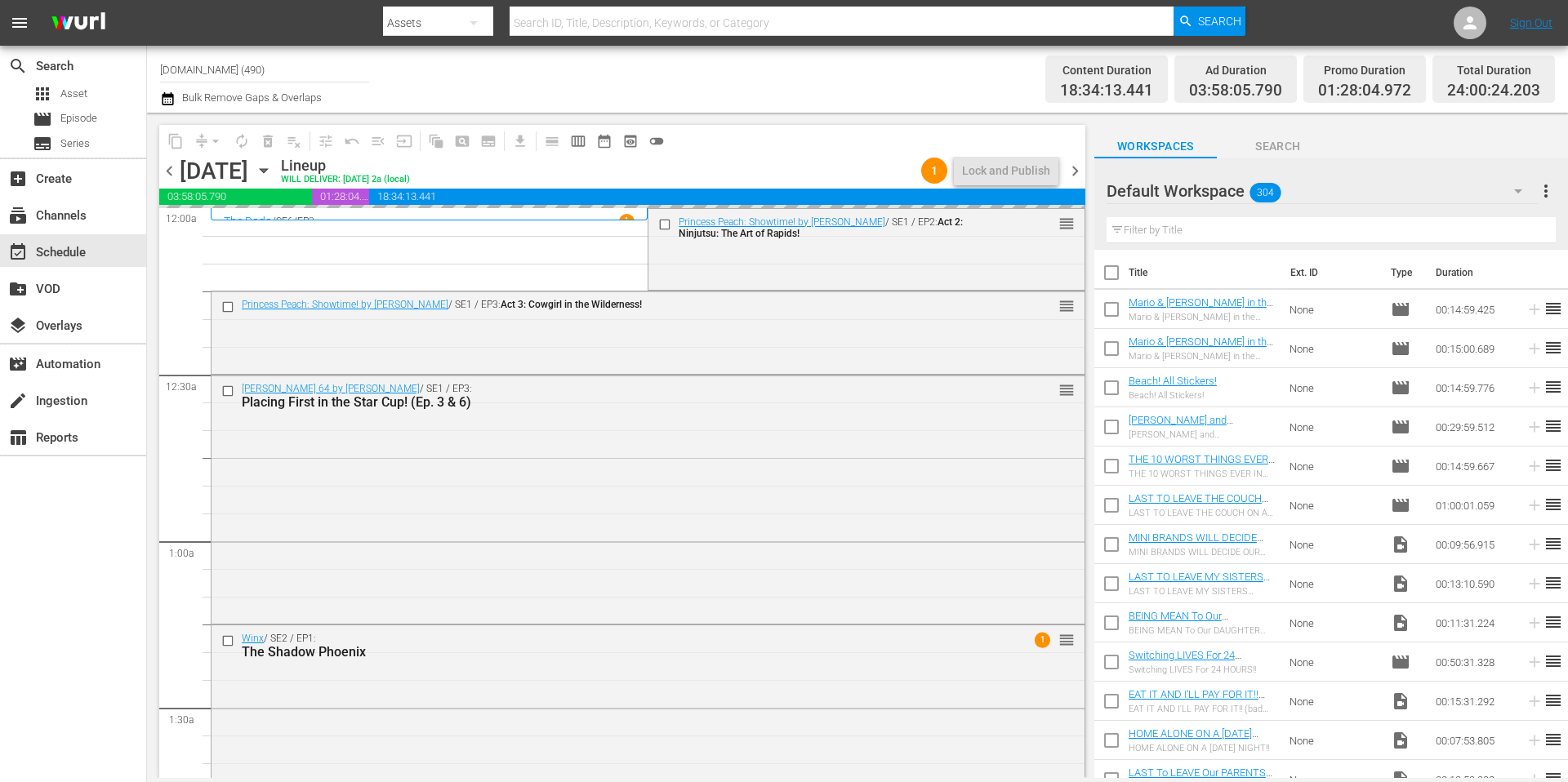
click at [784, 81] on div "Channel Title Kidoodle.TV (490) Bulk Remove Gaps & Overlaps" at bounding box center [540, 79] width 761 height 59
click at [1008, 172] on div "Lock and Publish" at bounding box center [1006, 170] width 89 height 30
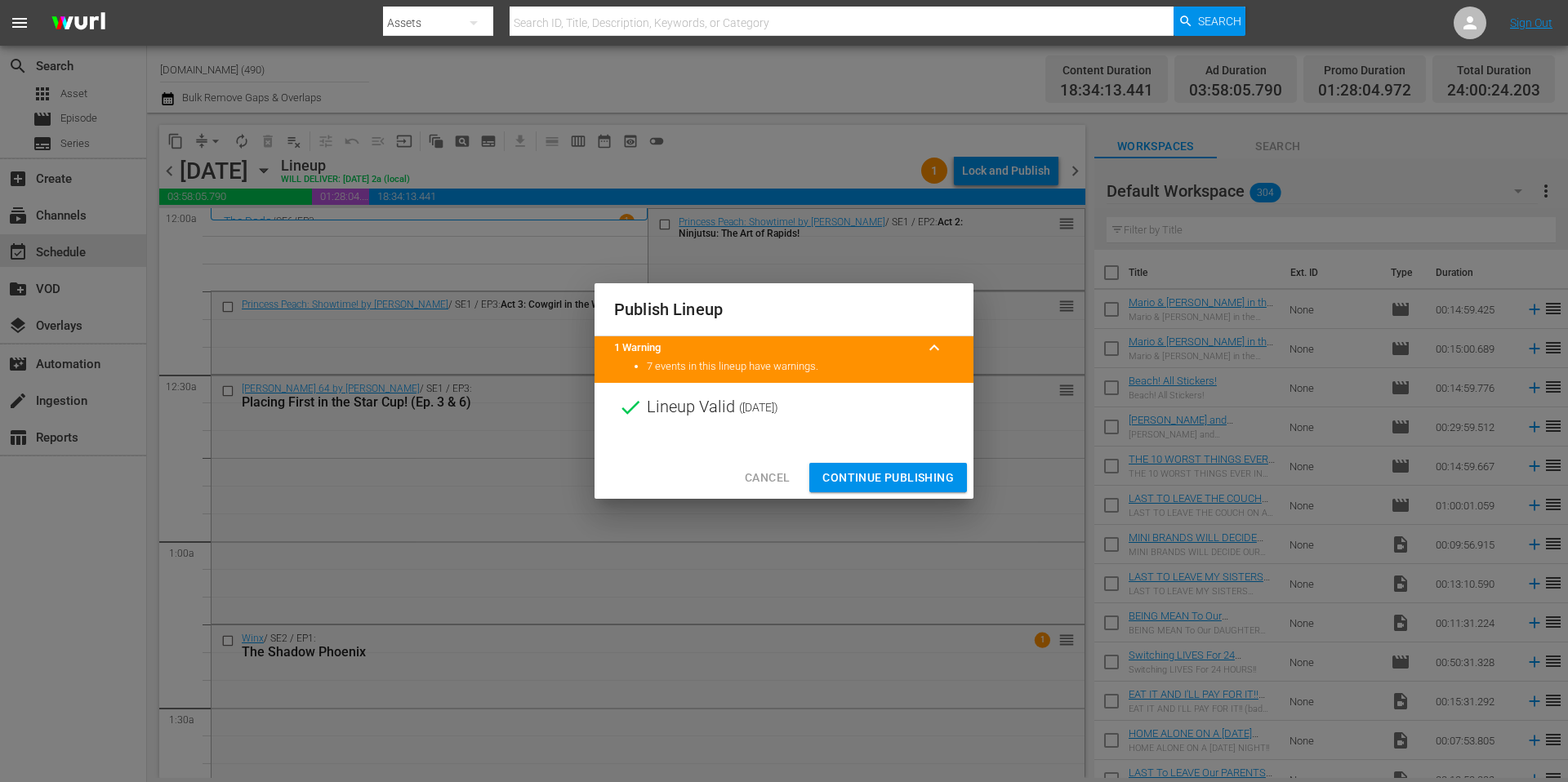
click at [920, 478] on span "Continue Publishing" at bounding box center [888, 477] width 132 height 20
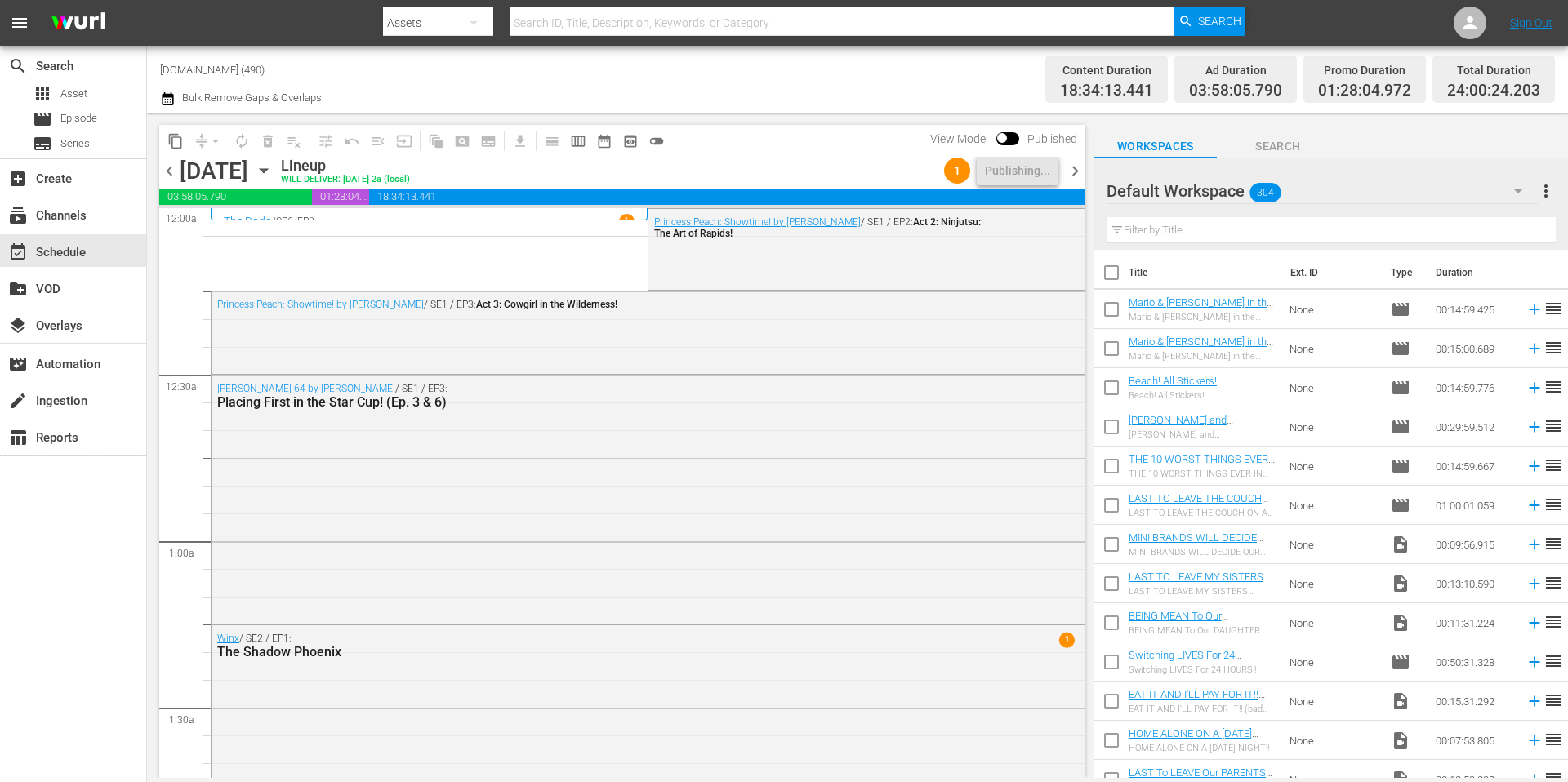
click at [736, 79] on div "Channel Title Kidoodle.TV (490) Bulk Remove Gaps & Overlaps" at bounding box center [540, 79] width 761 height 59
click at [881, 88] on div "Channel Title Kidoodle.TV (490) Bulk Remove Gaps & Overlaps" at bounding box center [540, 79] width 761 height 59
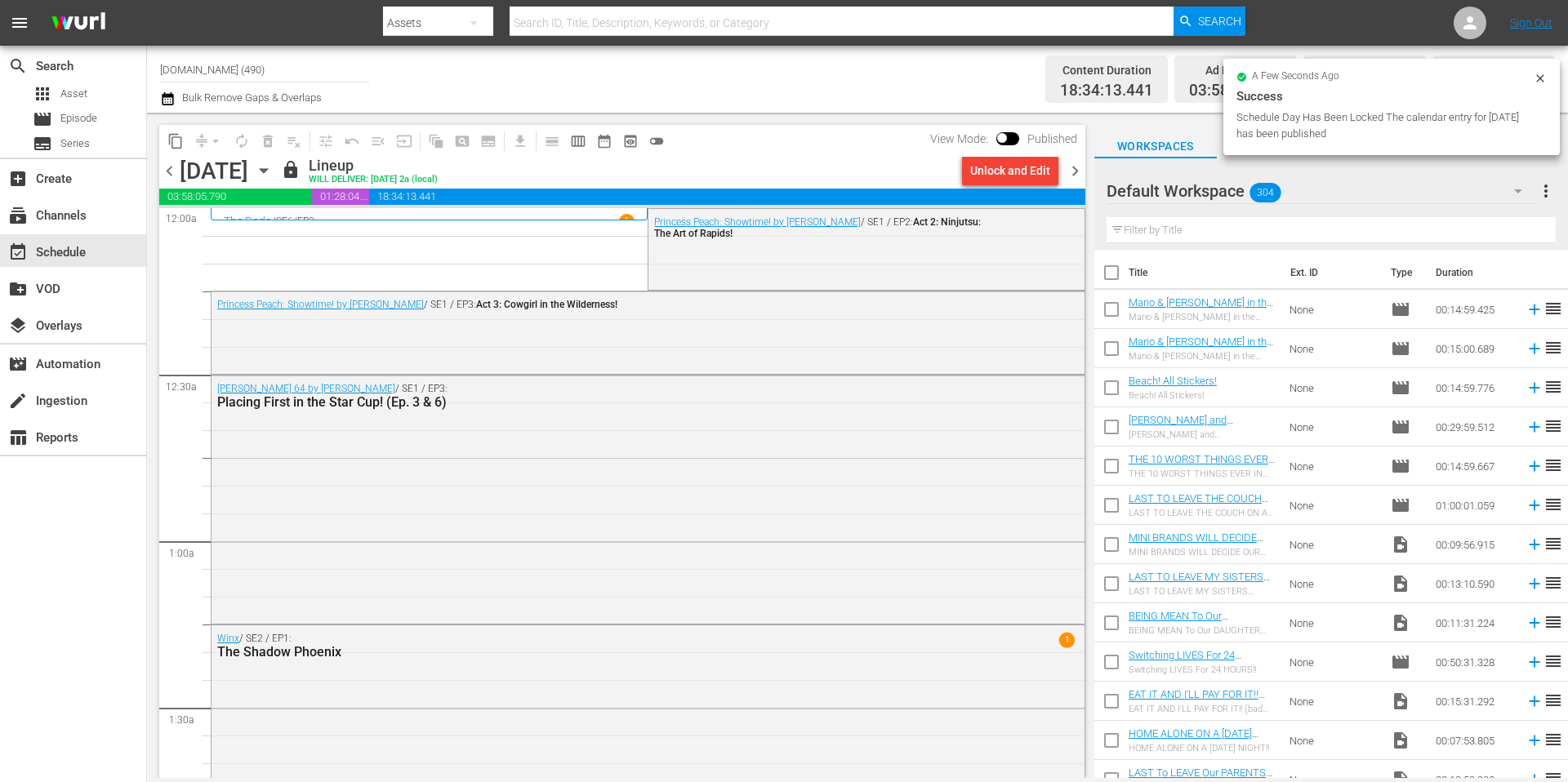
click at [1072, 170] on span "chevron_right" at bounding box center [1075, 170] width 20 height 20
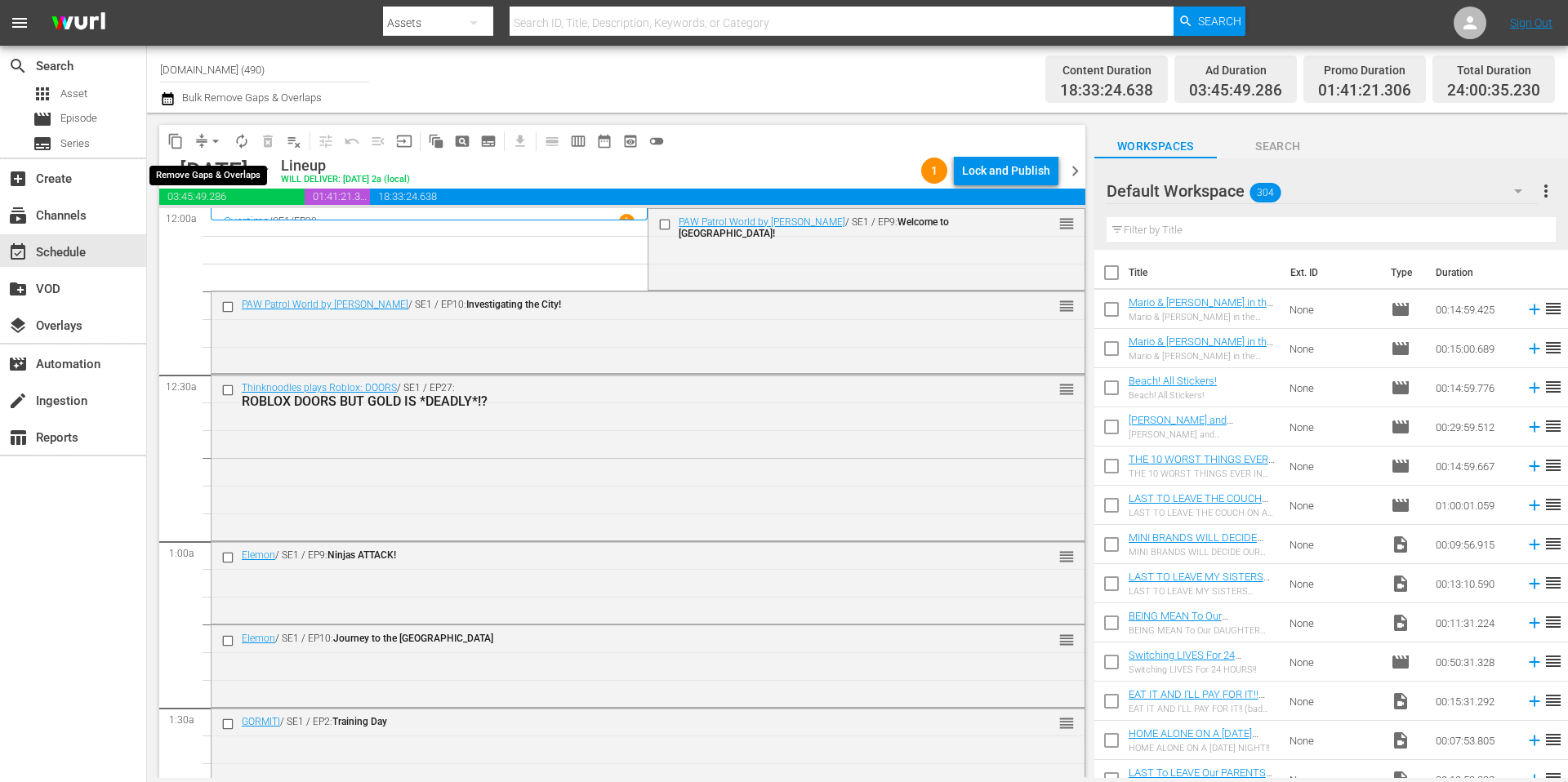
click at [209, 143] on span "arrow_drop_down" at bounding box center [215, 140] width 16 height 16
click at [214, 170] on li "Align to Midnight" at bounding box center [216, 174] width 171 height 27
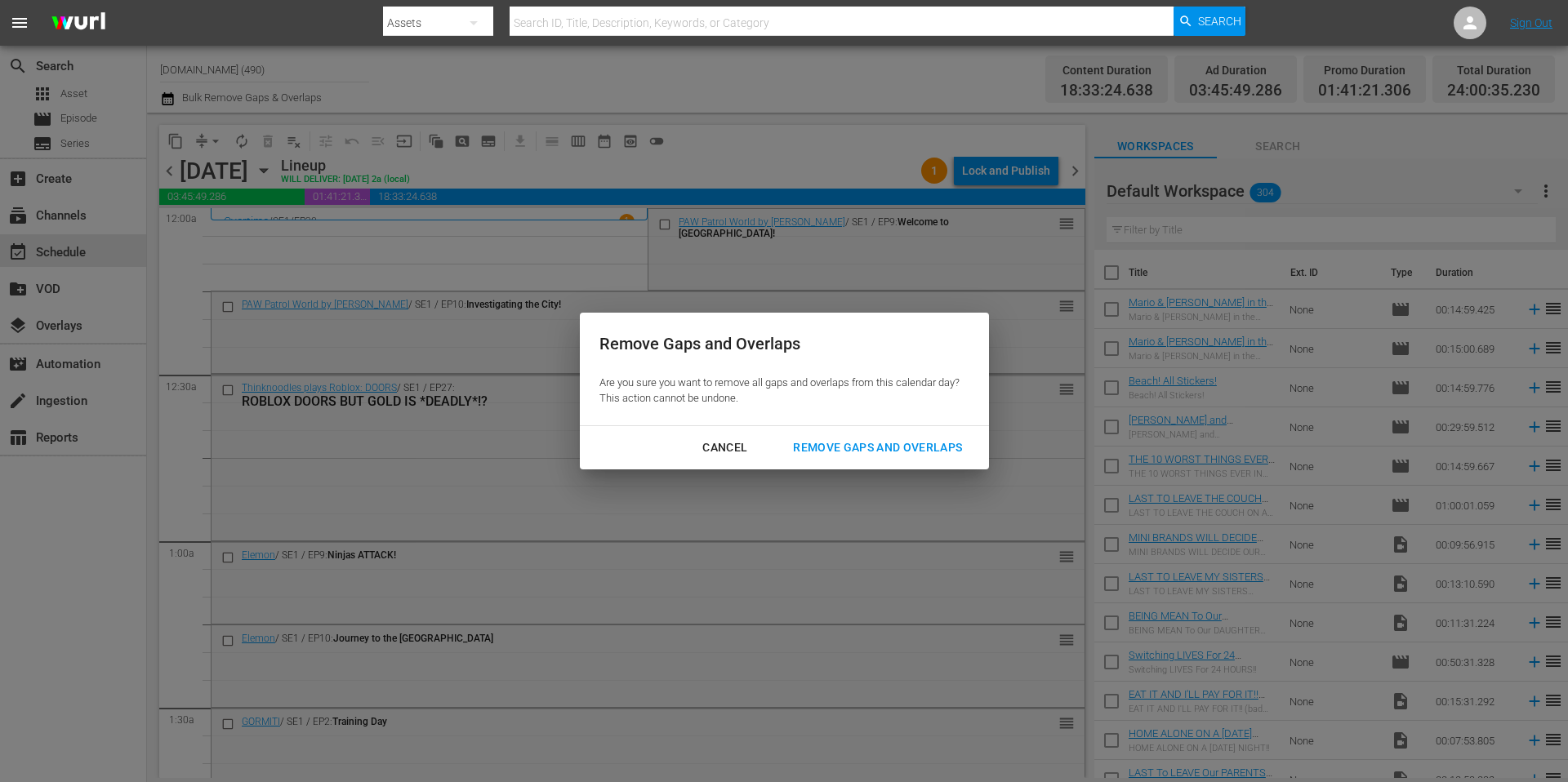
click at [843, 443] on div "Remove Gaps and Overlaps" at bounding box center [877, 447] width 195 height 20
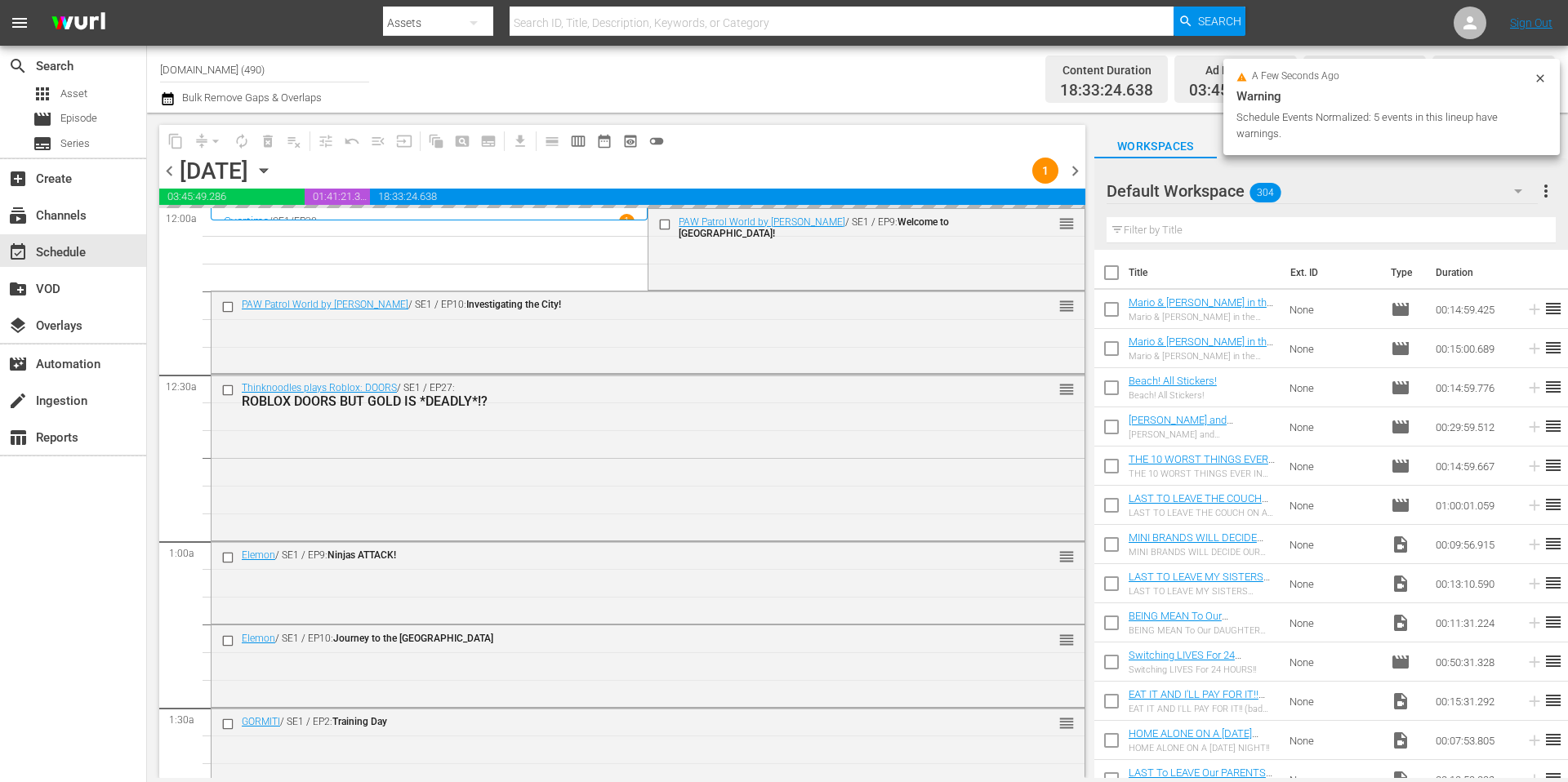
click at [846, 94] on div "Channel Title Kidoodle.TV (490) Bulk Remove Gaps & Overlaps" at bounding box center [540, 79] width 761 height 59
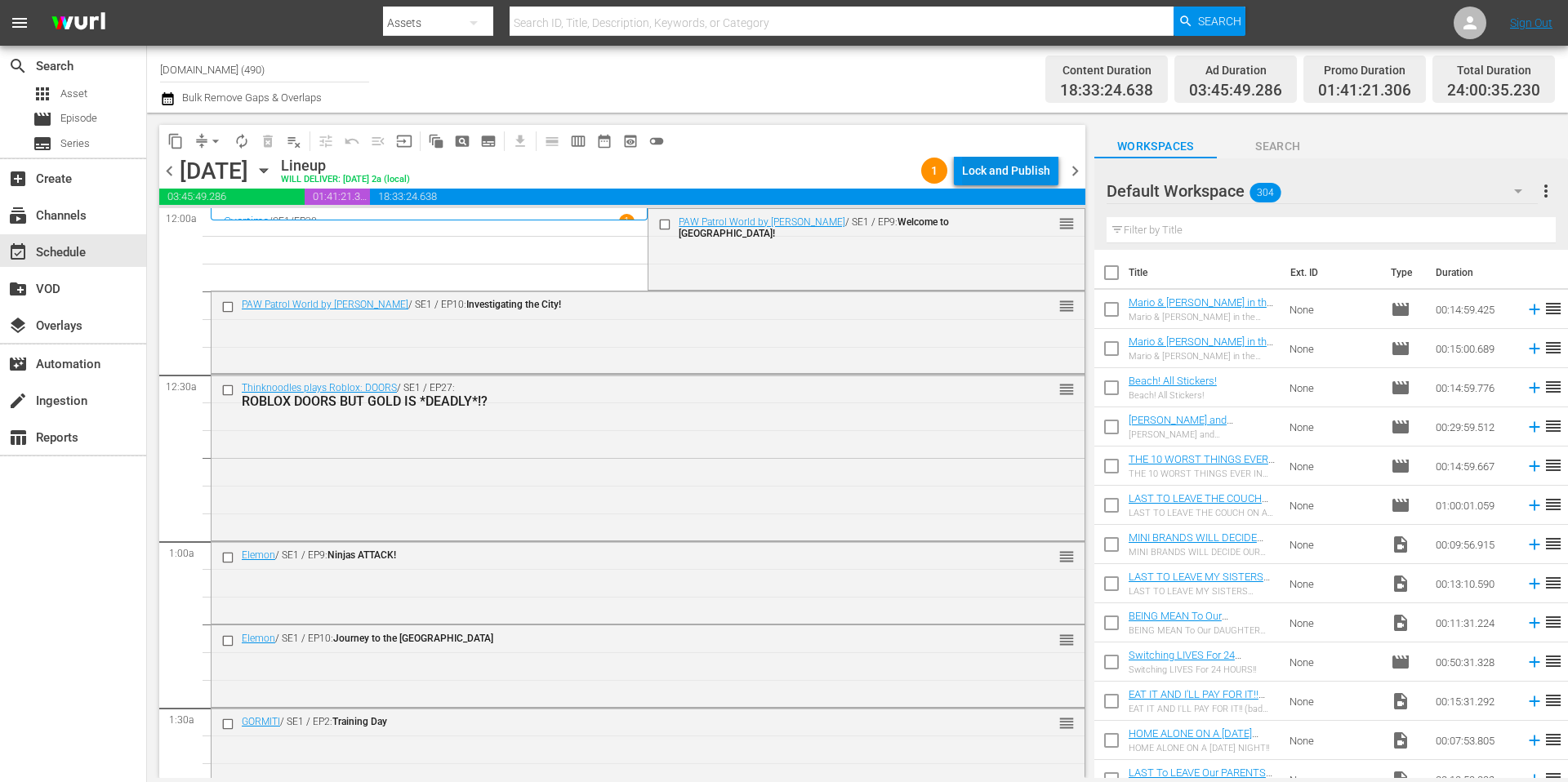
click at [998, 167] on div "Lock and Publish" at bounding box center [1006, 170] width 89 height 30
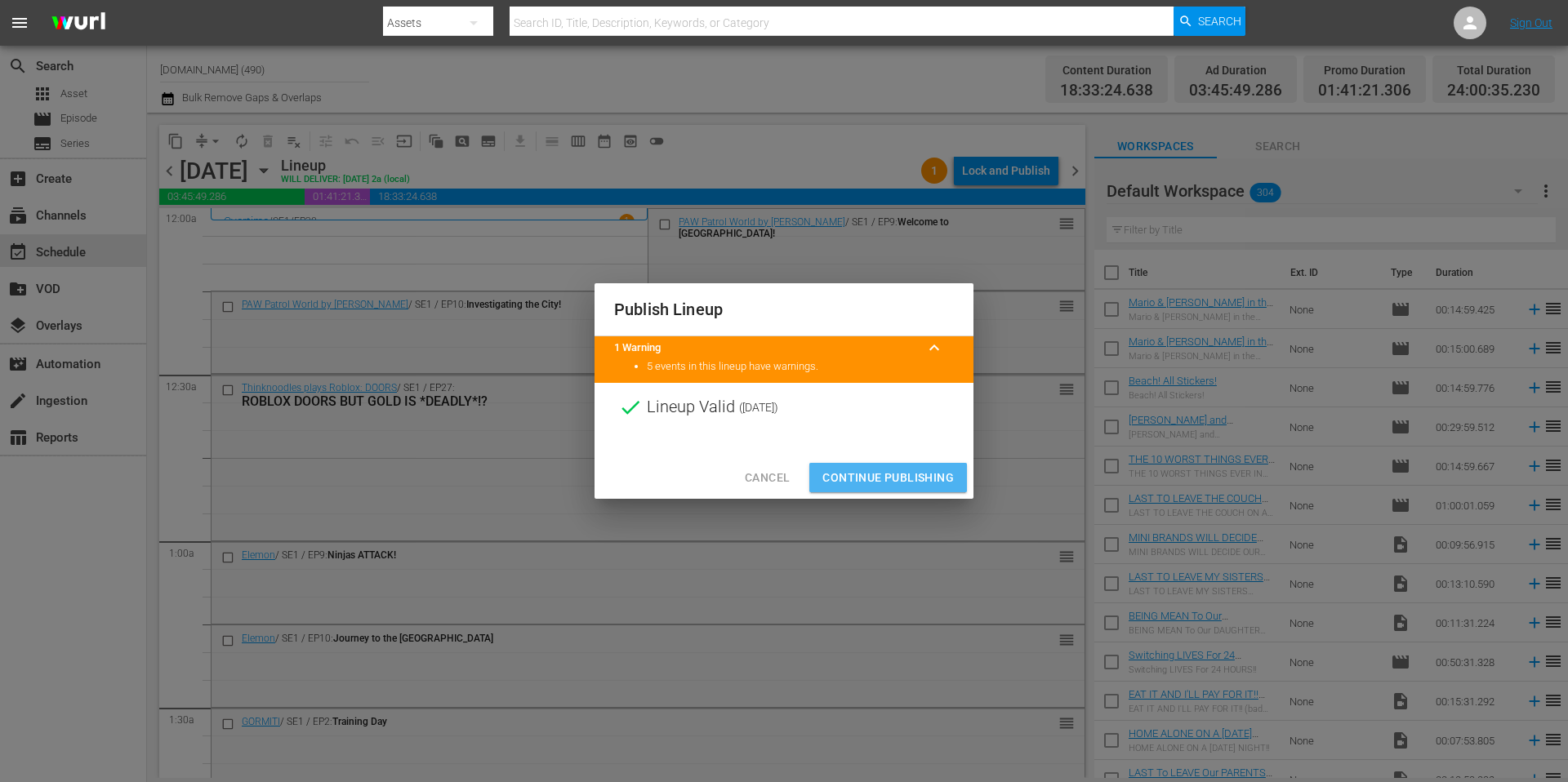
click at [905, 484] on span "Continue Publishing" at bounding box center [888, 477] width 132 height 20
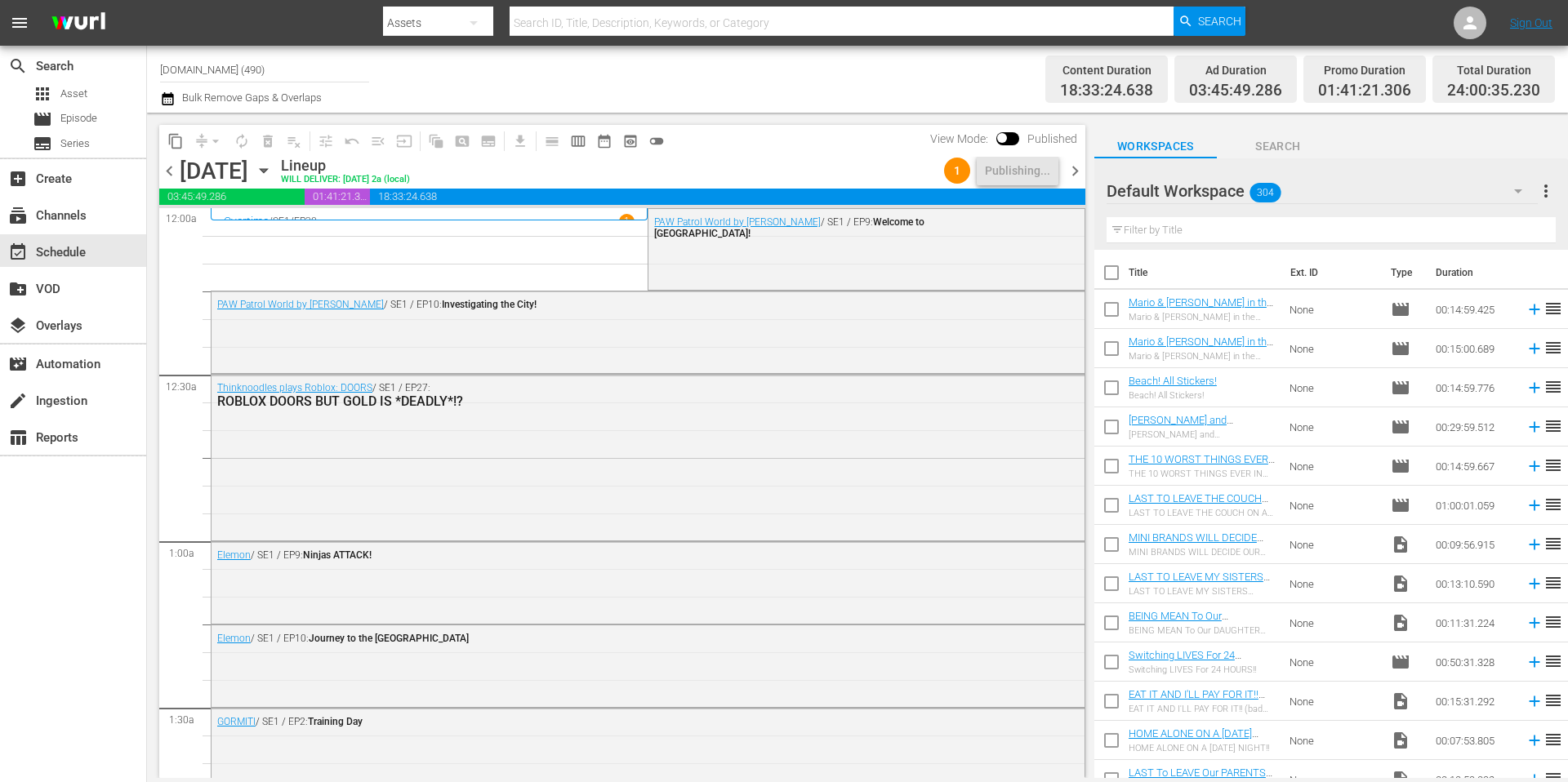
click at [822, 87] on div "Channel Title Kidoodle.TV (490) Bulk Remove Gaps & Overlaps" at bounding box center [540, 79] width 761 height 59
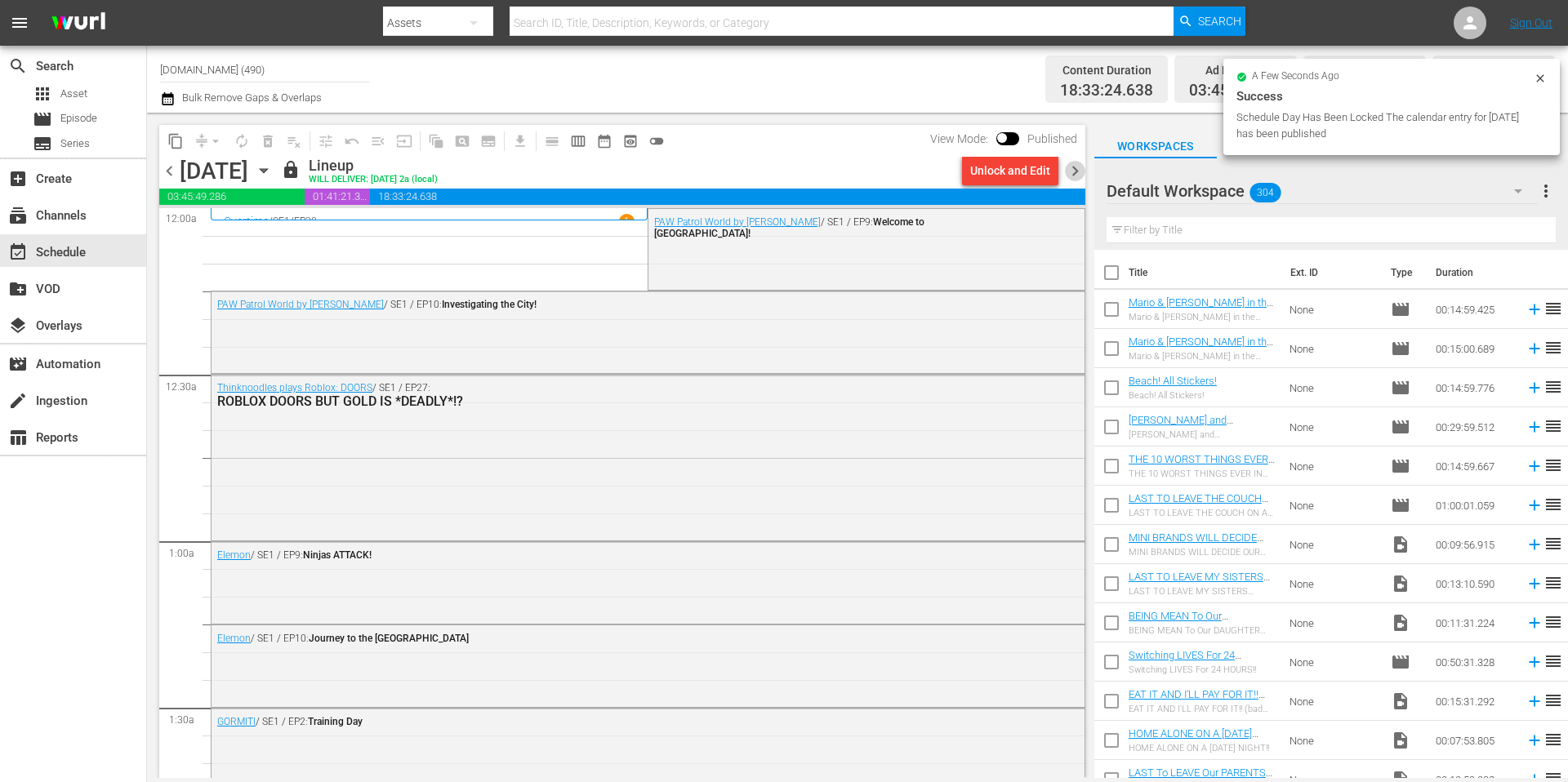
click at [1075, 175] on span "chevron_right" at bounding box center [1075, 170] width 20 height 20
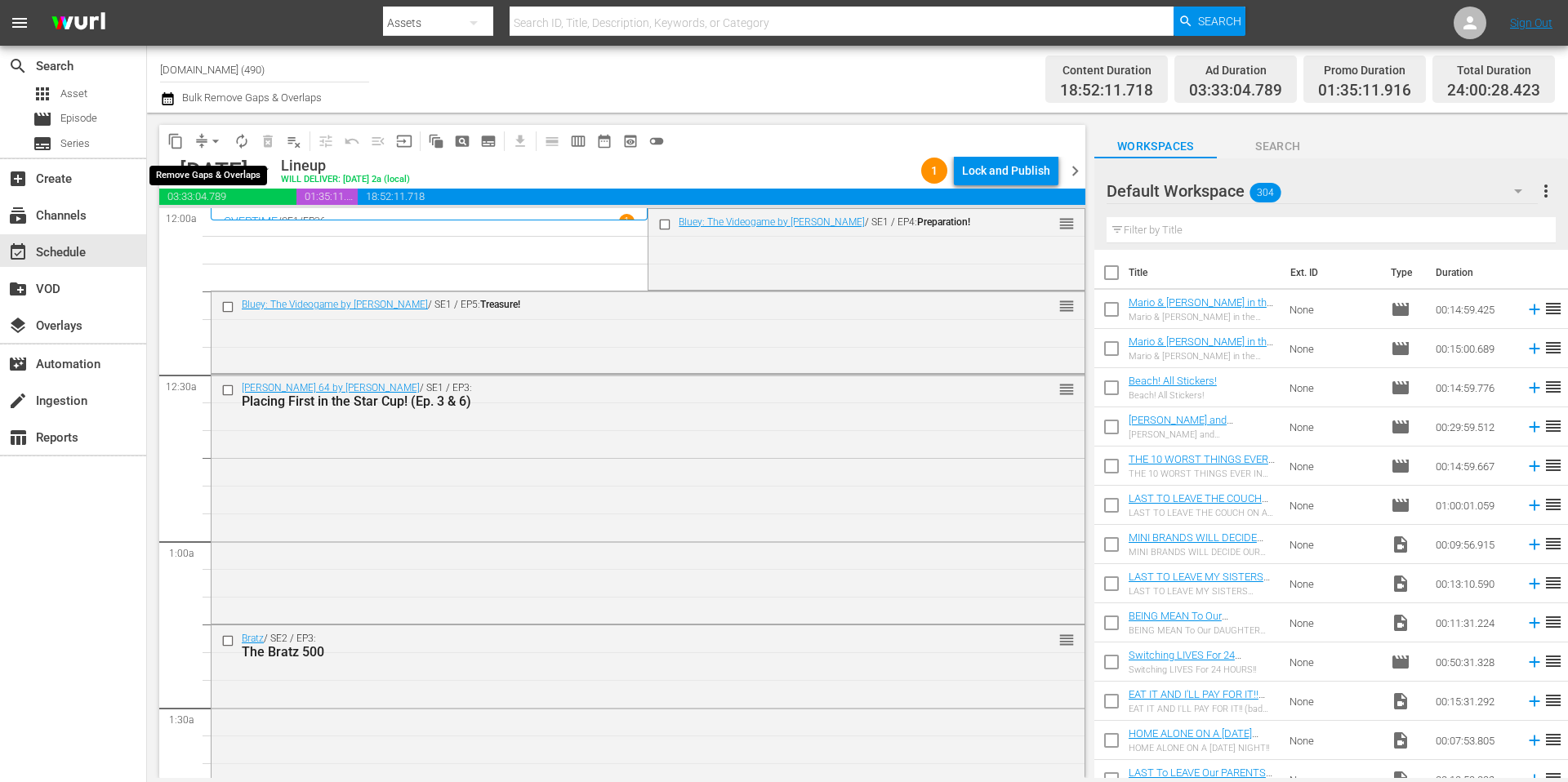
click at [212, 141] on span "arrow_drop_down" at bounding box center [215, 140] width 16 height 16
click at [203, 173] on li "Align to Midnight" at bounding box center [216, 174] width 171 height 27
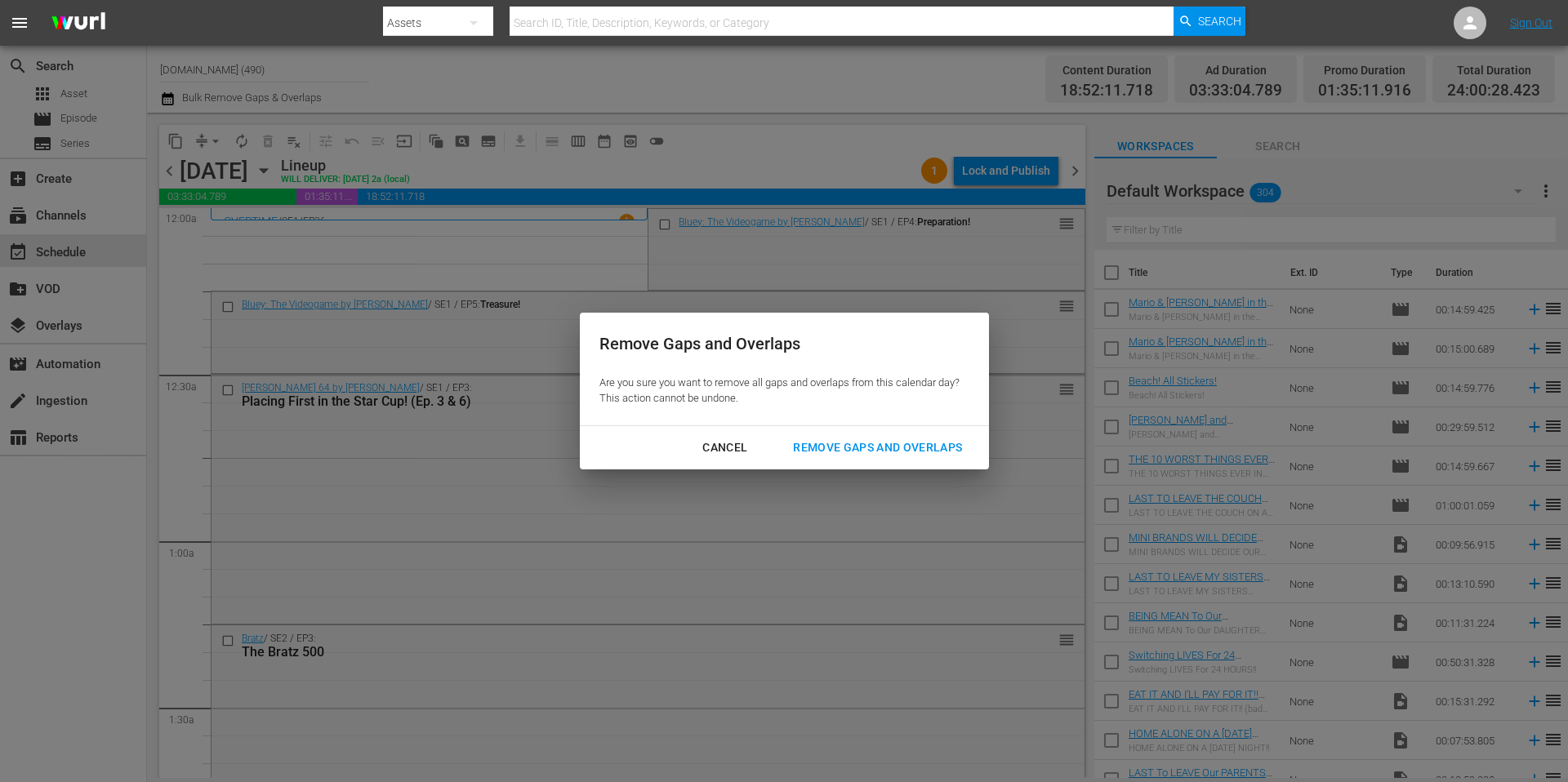
click at [863, 450] on div "Remove Gaps and Overlaps" at bounding box center [877, 447] width 195 height 20
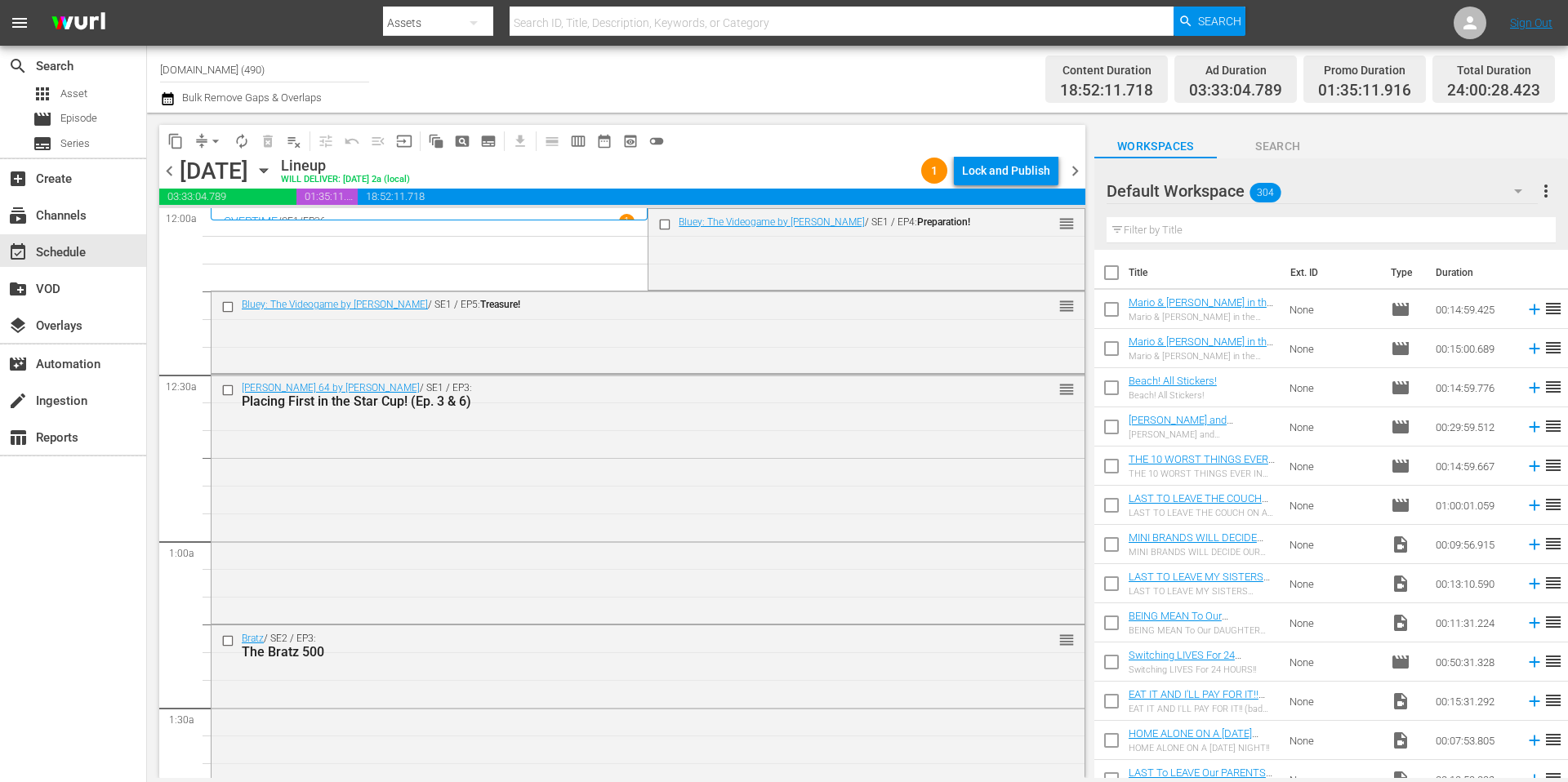
click at [1003, 173] on div "Lock and Publish" at bounding box center [1006, 170] width 89 height 30
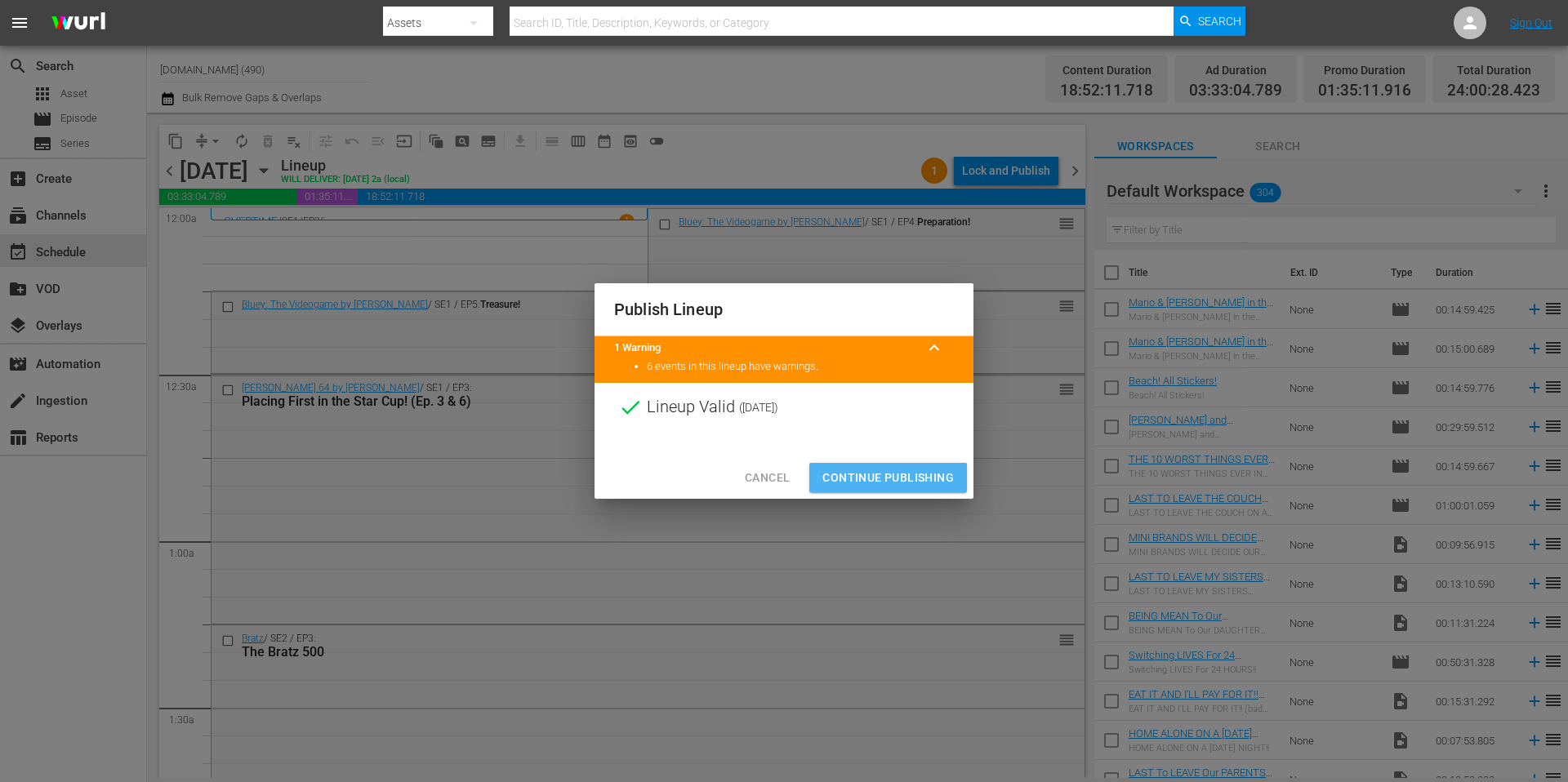
click at [893, 483] on span "Continue Publishing" at bounding box center [888, 477] width 132 height 20
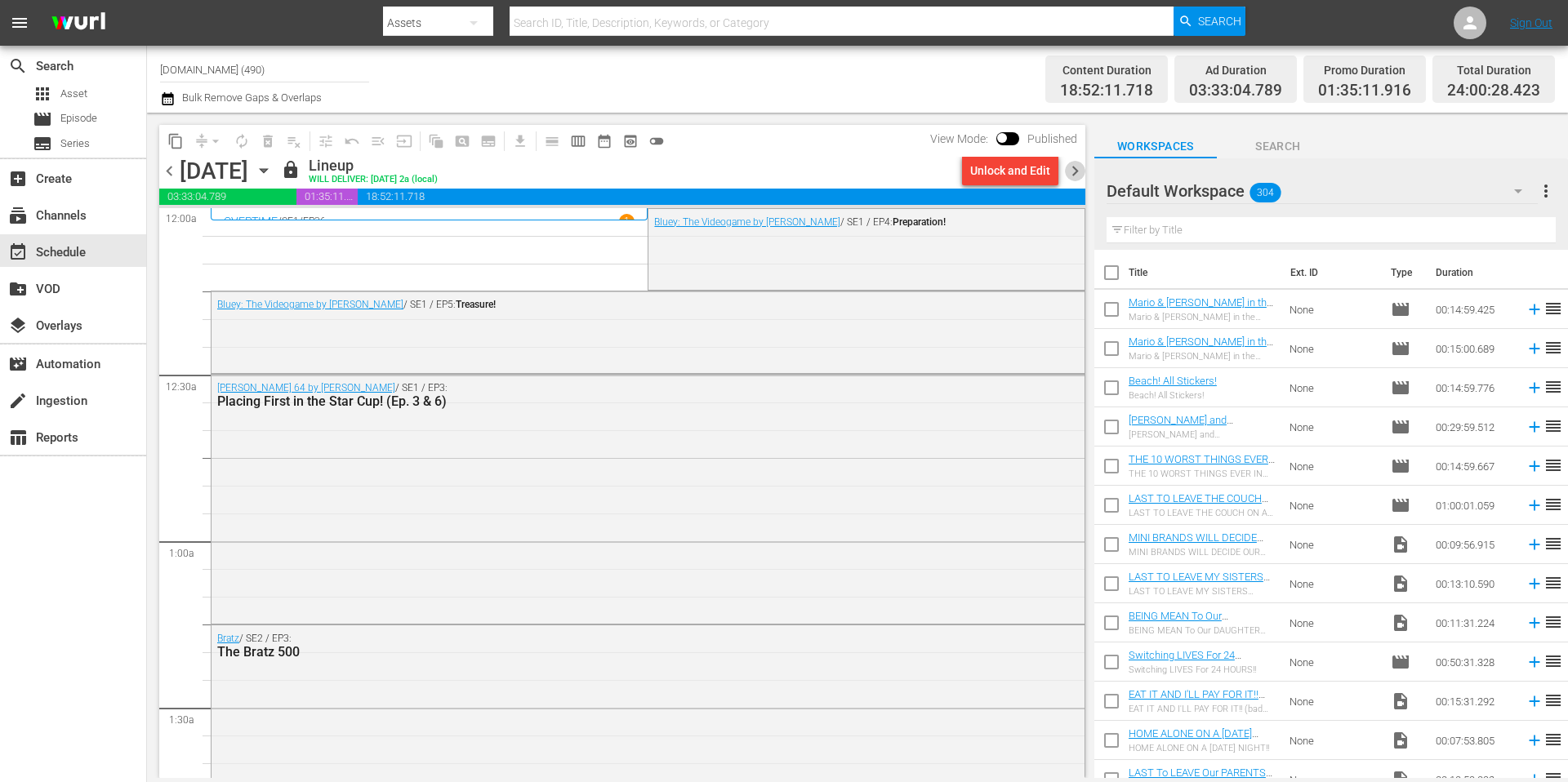
click at [1078, 170] on span "chevron_right" at bounding box center [1075, 170] width 20 height 20
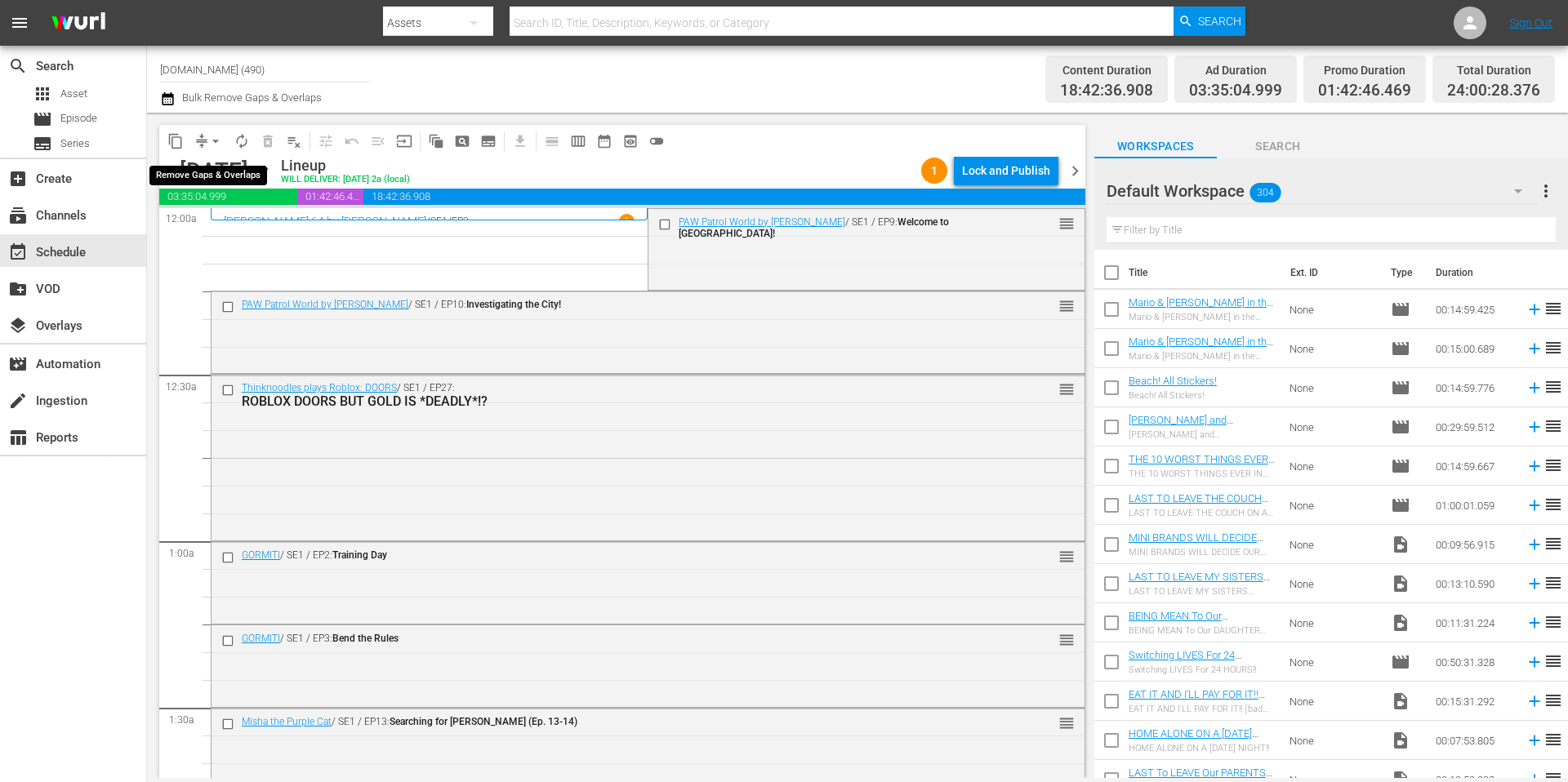
click at [210, 140] on span "arrow_drop_down" at bounding box center [215, 140] width 16 height 16
click at [227, 181] on li "Align to Midnight" at bounding box center [216, 174] width 171 height 27
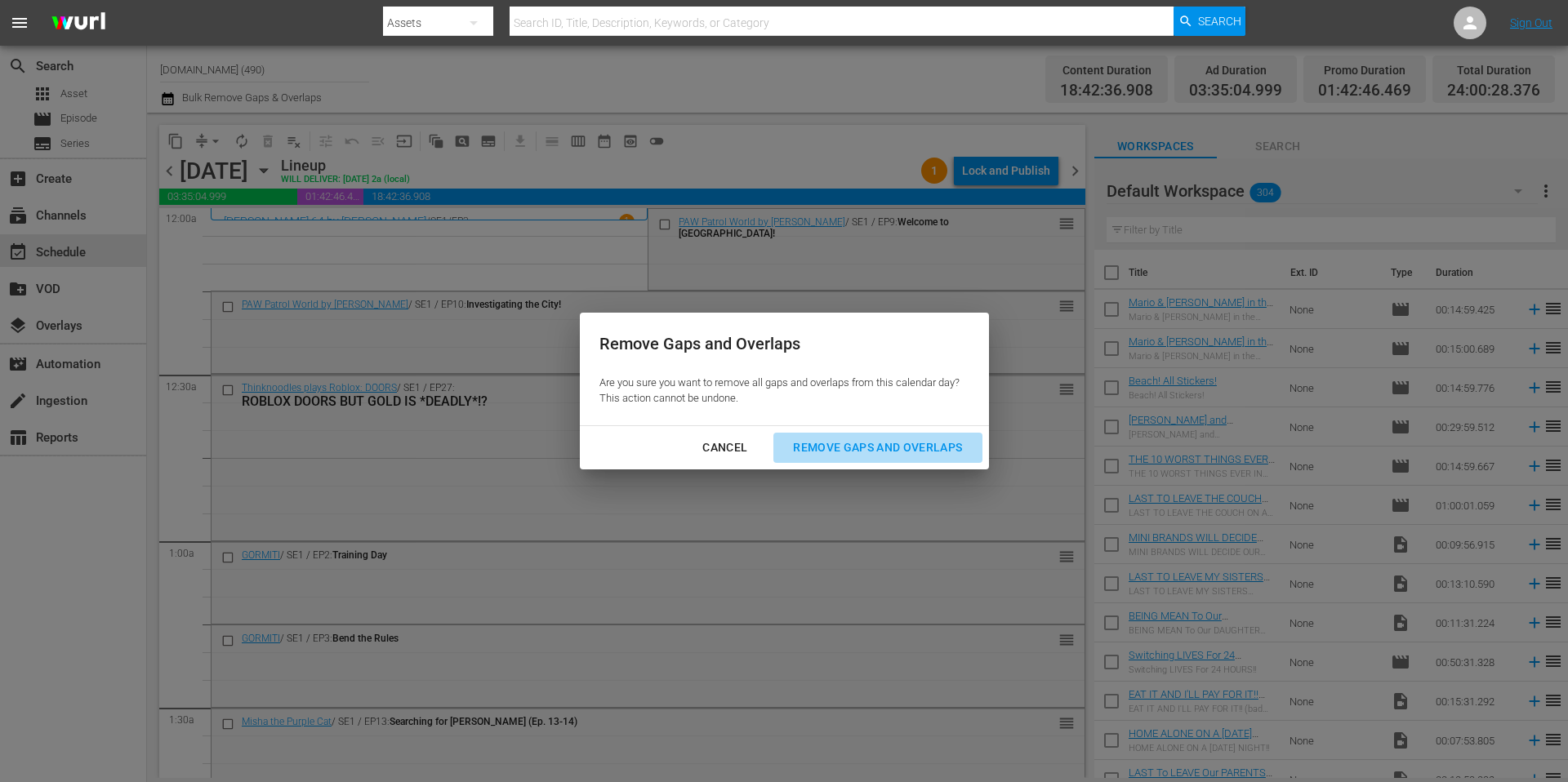
click at [884, 457] on div "Remove Gaps and Overlaps" at bounding box center [877, 447] width 195 height 20
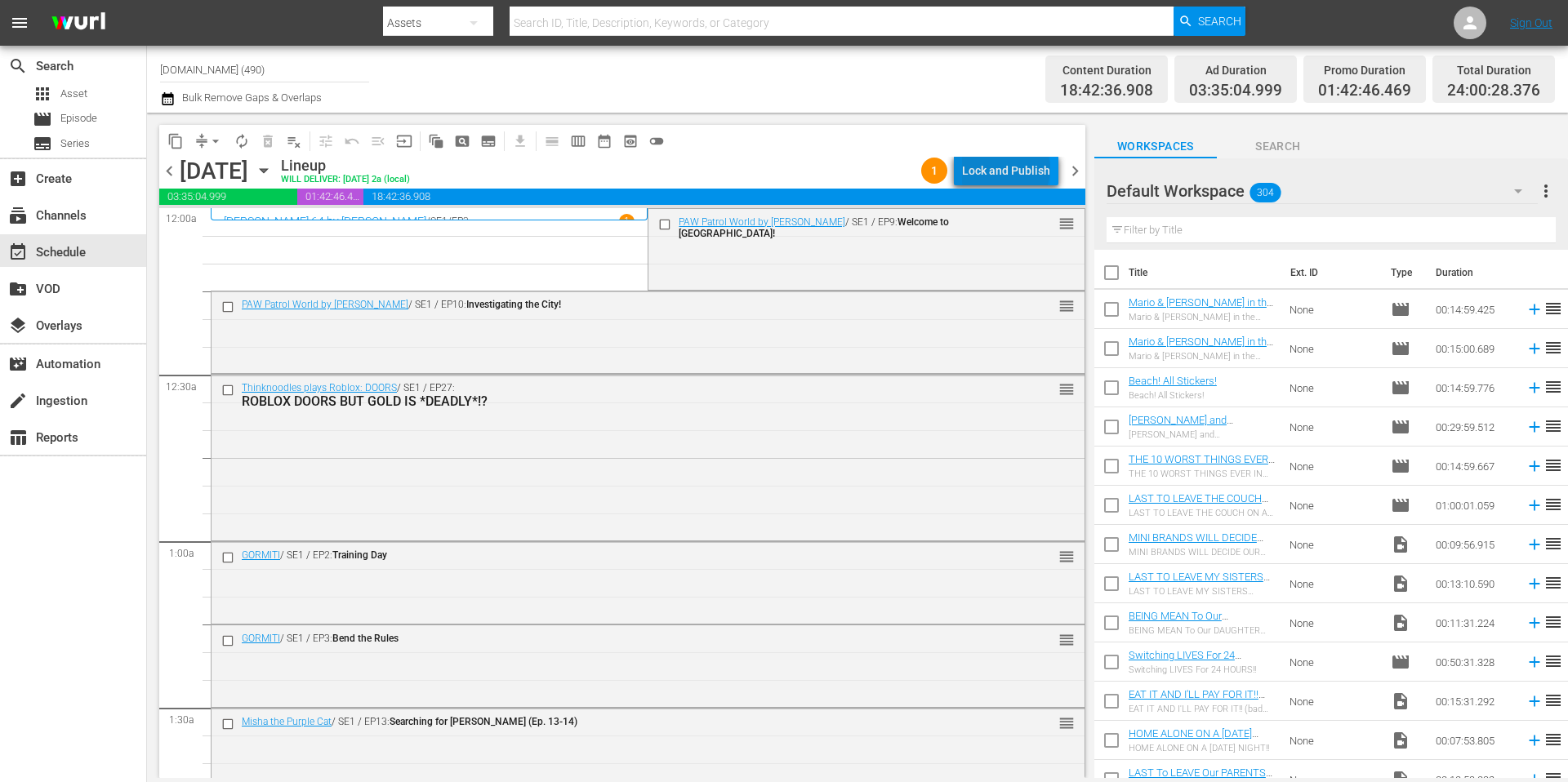
click at [1009, 169] on div "Lock and Publish" at bounding box center [1006, 170] width 89 height 30
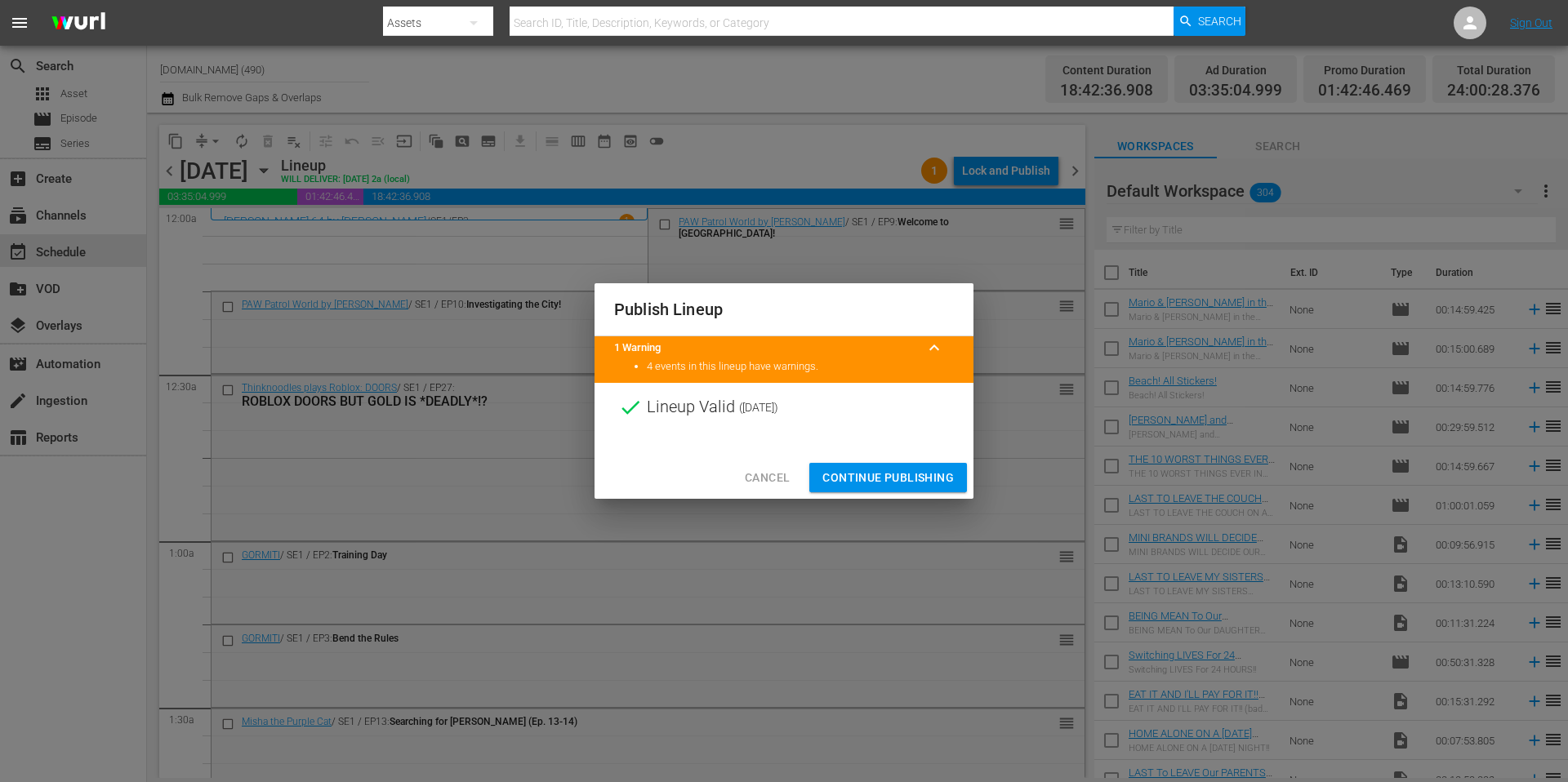
click at [876, 484] on span "Continue Publishing" at bounding box center [888, 477] width 132 height 20
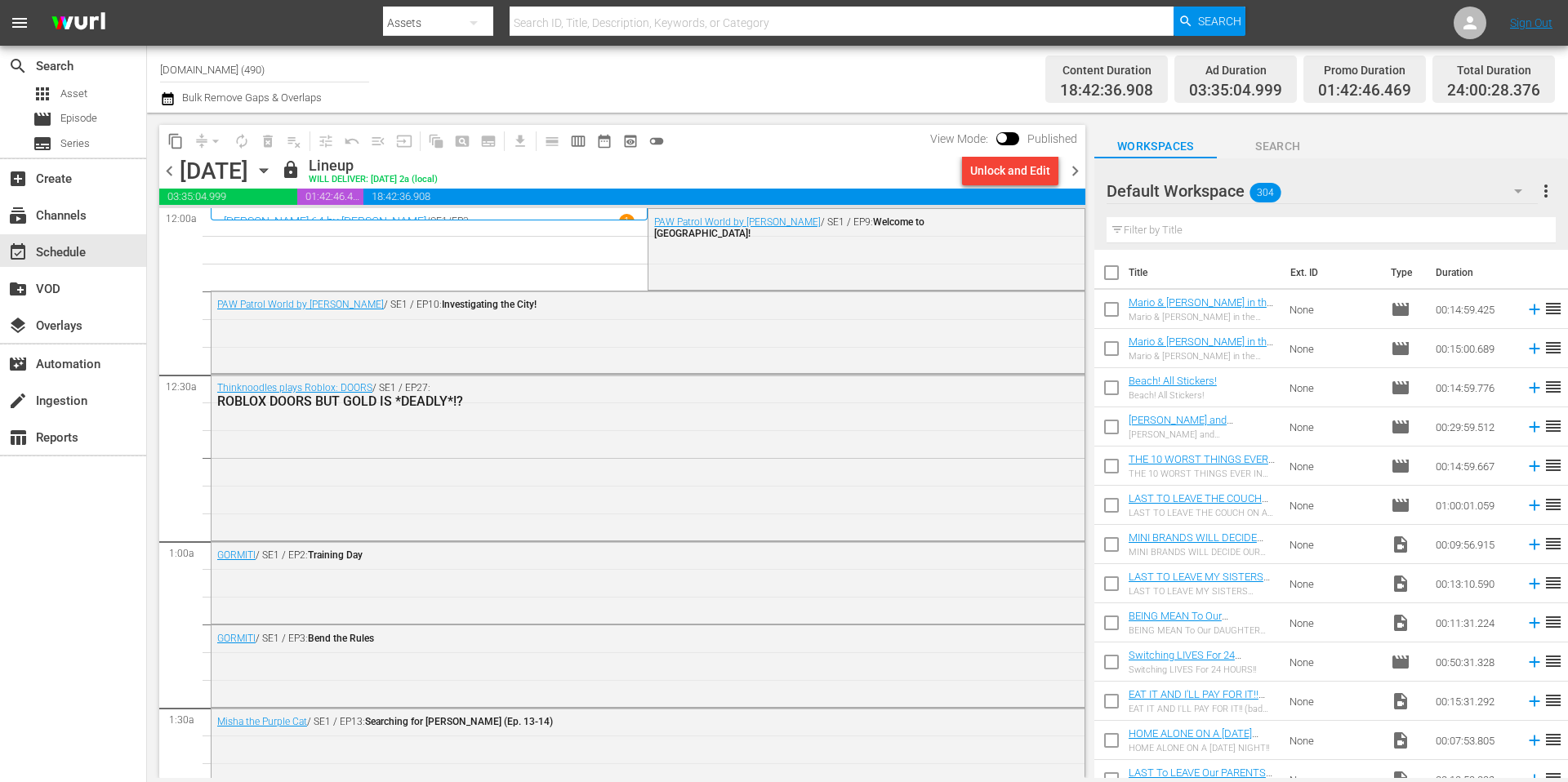
drag, startPoint x: 1079, startPoint y: 170, endPoint x: 971, endPoint y: 79, distance: 141.2
click at [1079, 170] on span "chevron_right" at bounding box center [1075, 170] width 20 height 20
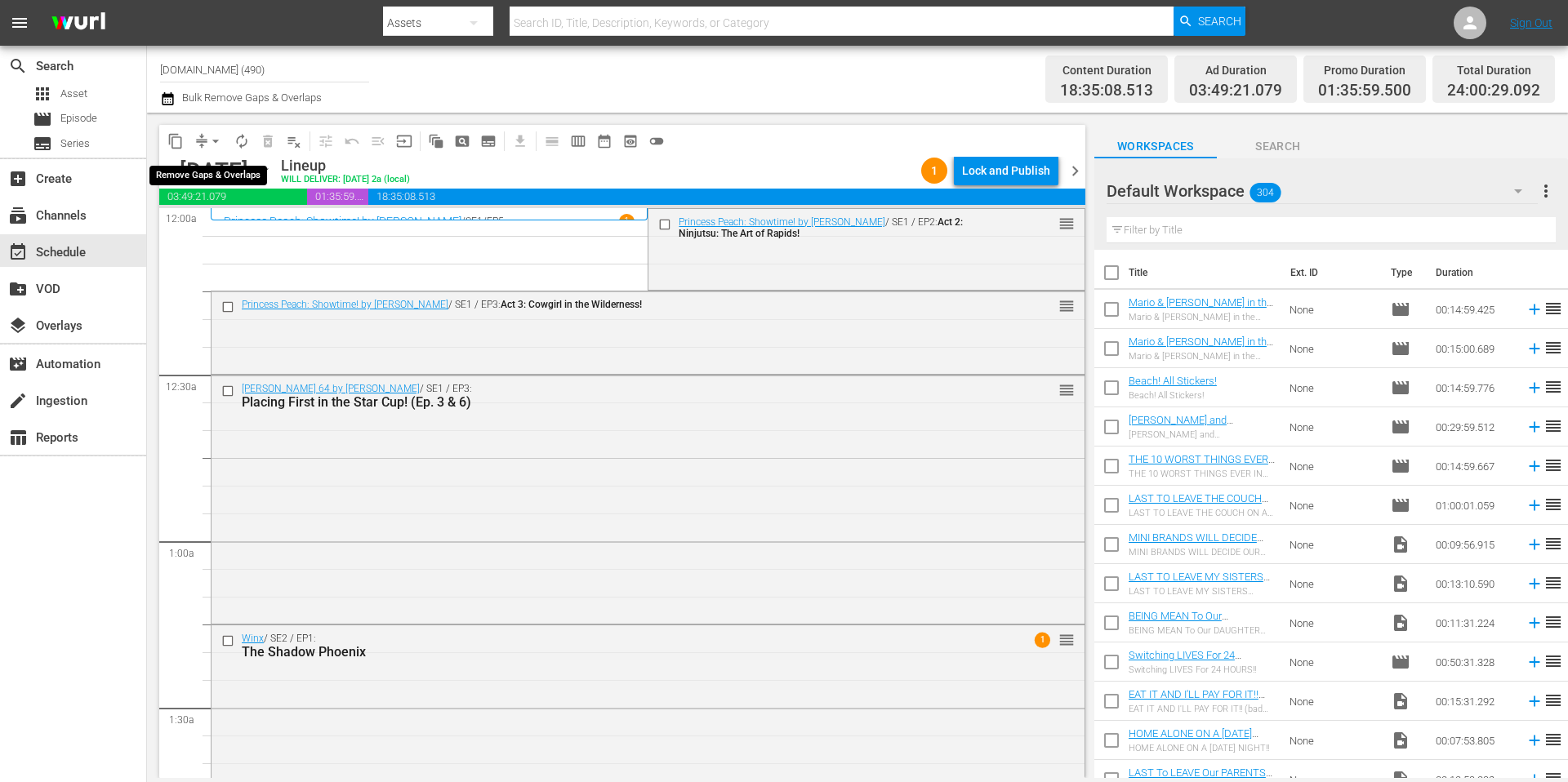
click at [208, 140] on span "arrow_drop_down" at bounding box center [215, 140] width 16 height 16
click at [214, 170] on li "Align to Midnight" at bounding box center [216, 174] width 171 height 27
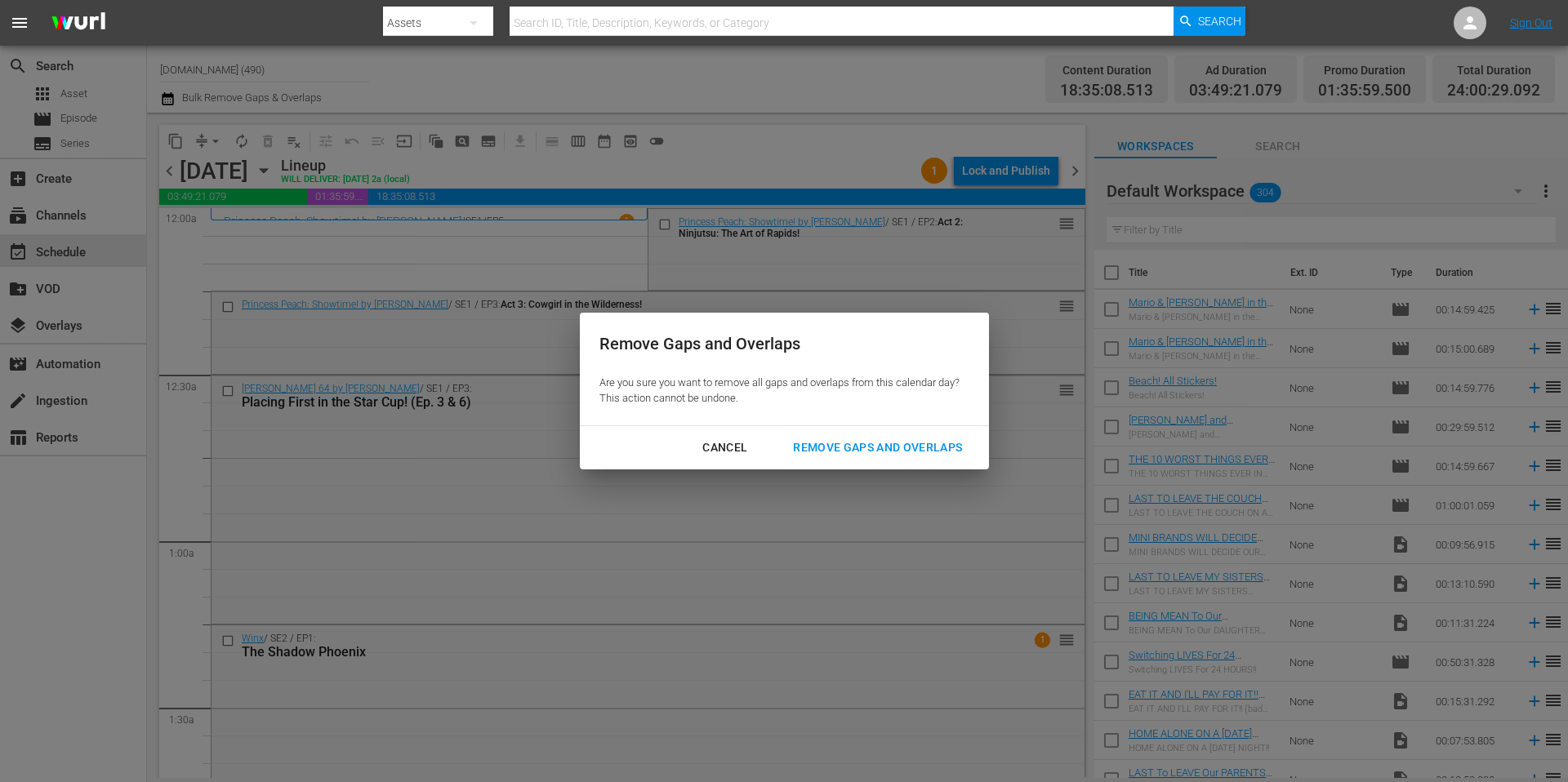
click at [901, 450] on div "Remove Gaps and Overlaps" at bounding box center [877, 447] width 195 height 20
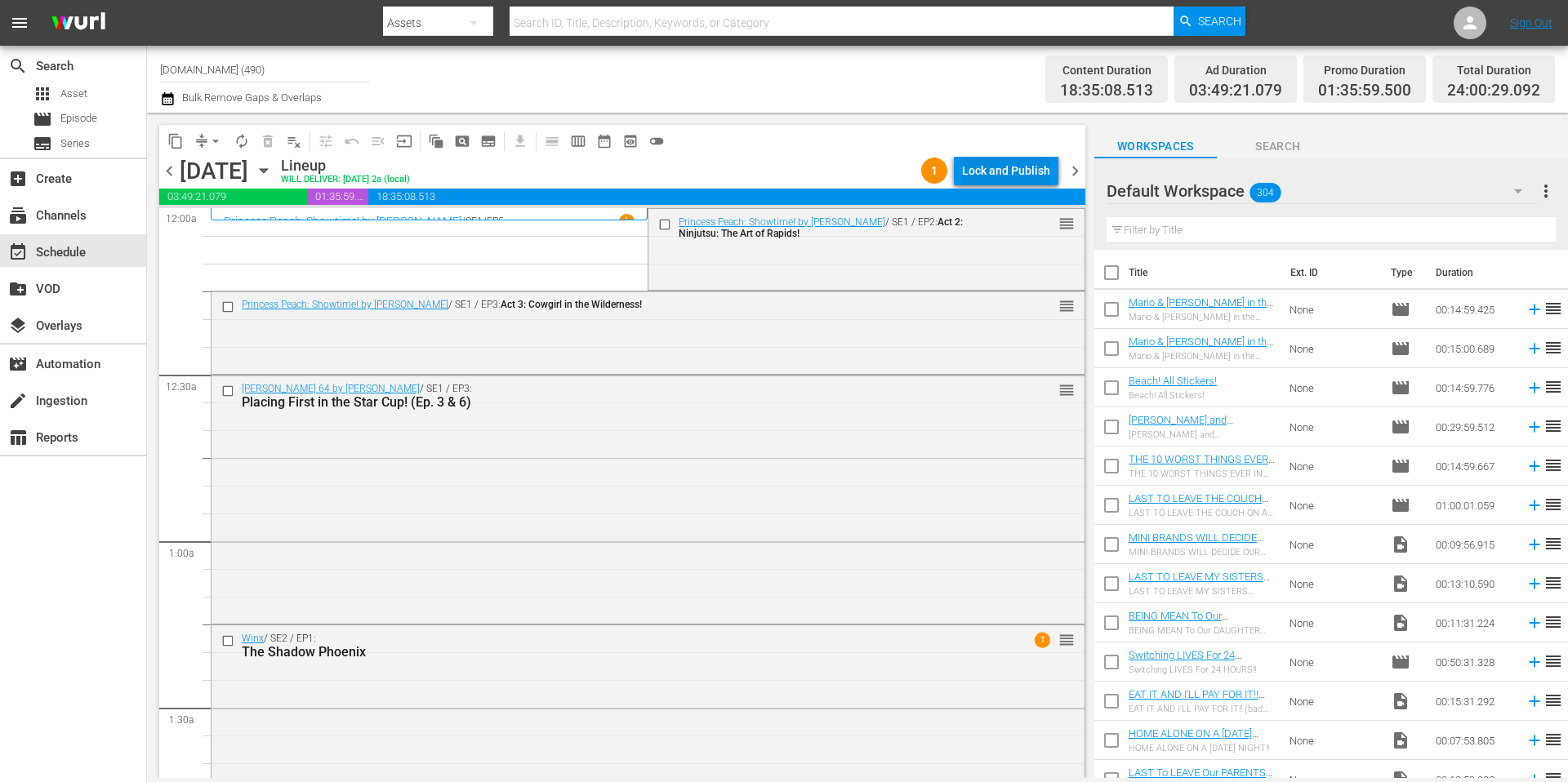
click at [1018, 173] on div "Lock and Publish" at bounding box center [1006, 170] width 89 height 30
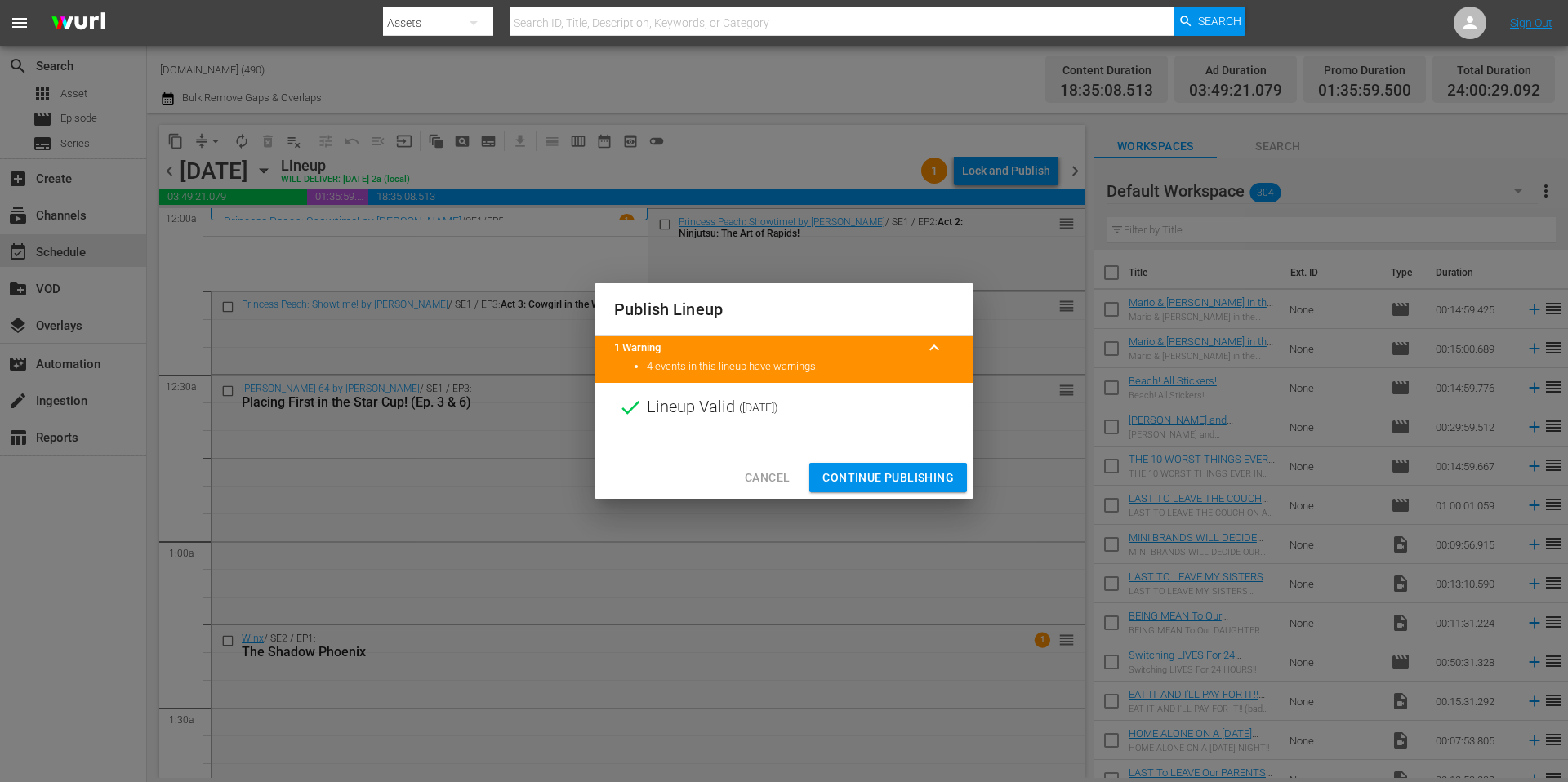
click at [896, 484] on span "Continue Publishing" at bounding box center [888, 477] width 132 height 20
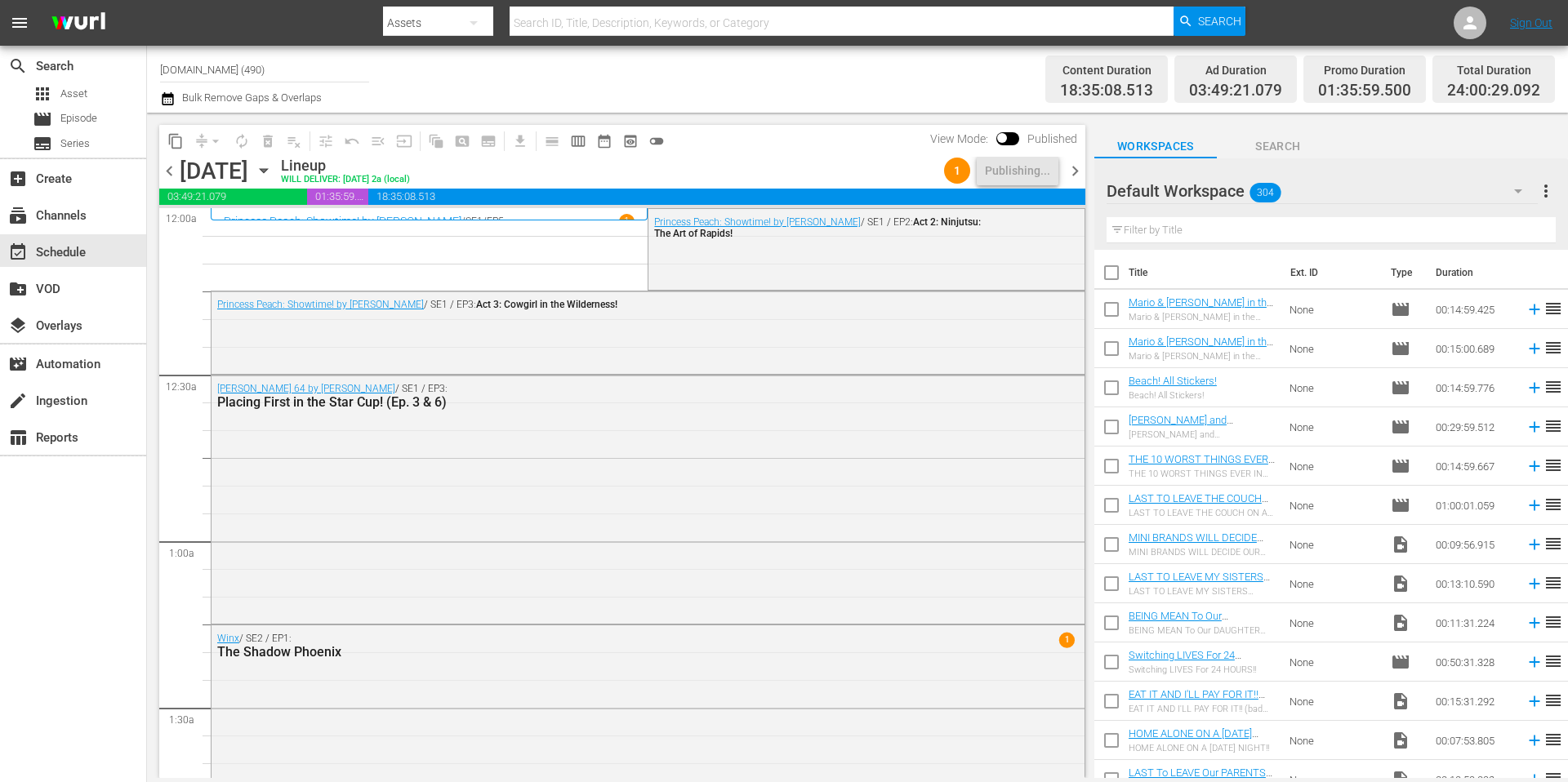
click at [742, 90] on div "Channel Title Kidoodle.TV (490) Bulk Remove Gaps & Overlaps" at bounding box center [540, 79] width 761 height 59
click at [742, 92] on div "Channel Title Kidoodle.TV (490) Bulk Remove Gaps & Overlaps" at bounding box center [540, 79] width 761 height 59
click at [1079, 172] on span "chevron_right" at bounding box center [1075, 170] width 20 height 20
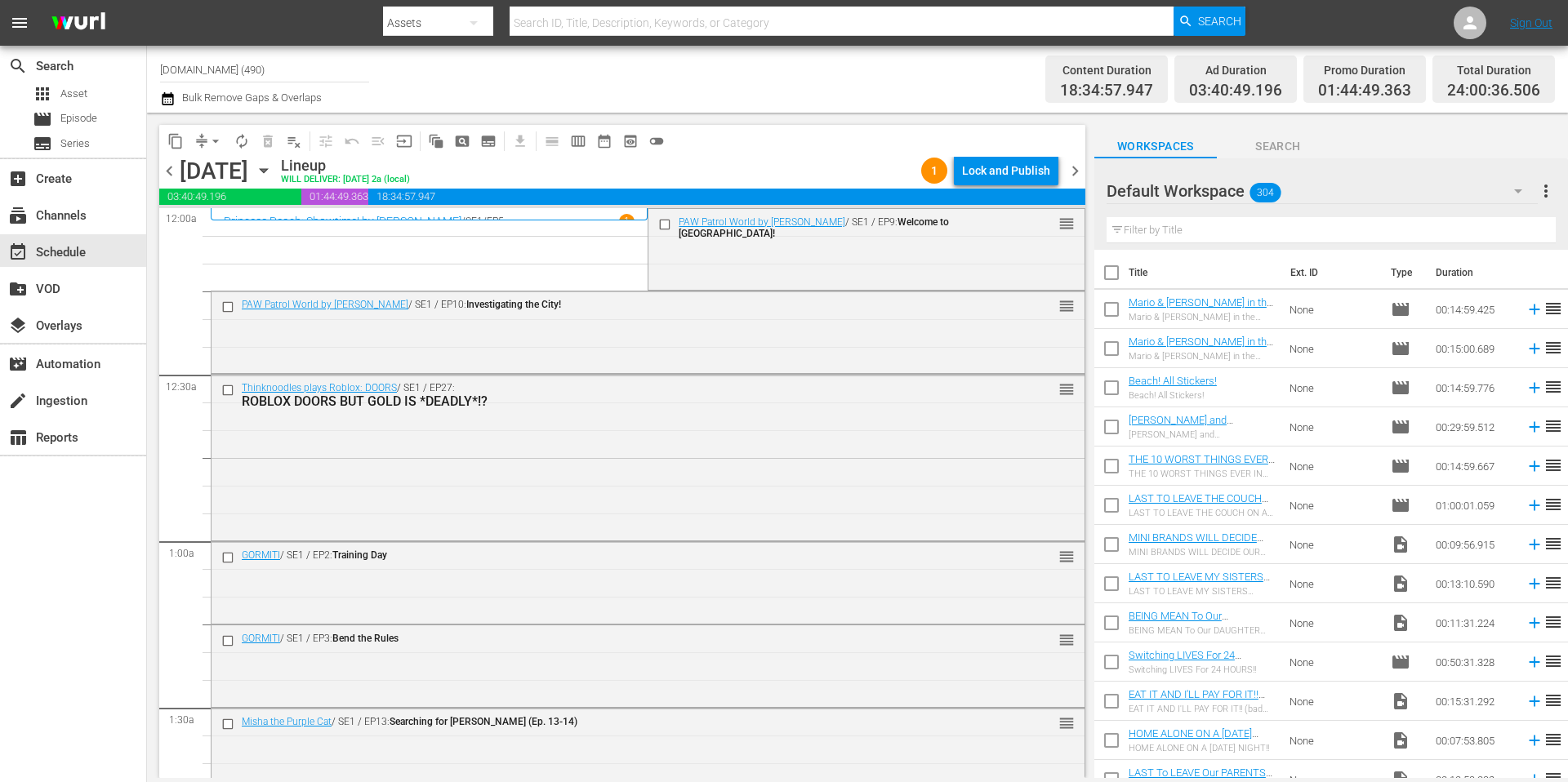
click at [208, 143] on span "arrow_drop_down" at bounding box center [215, 140] width 16 height 16
click at [214, 171] on li "Align to Midnight" at bounding box center [216, 174] width 171 height 27
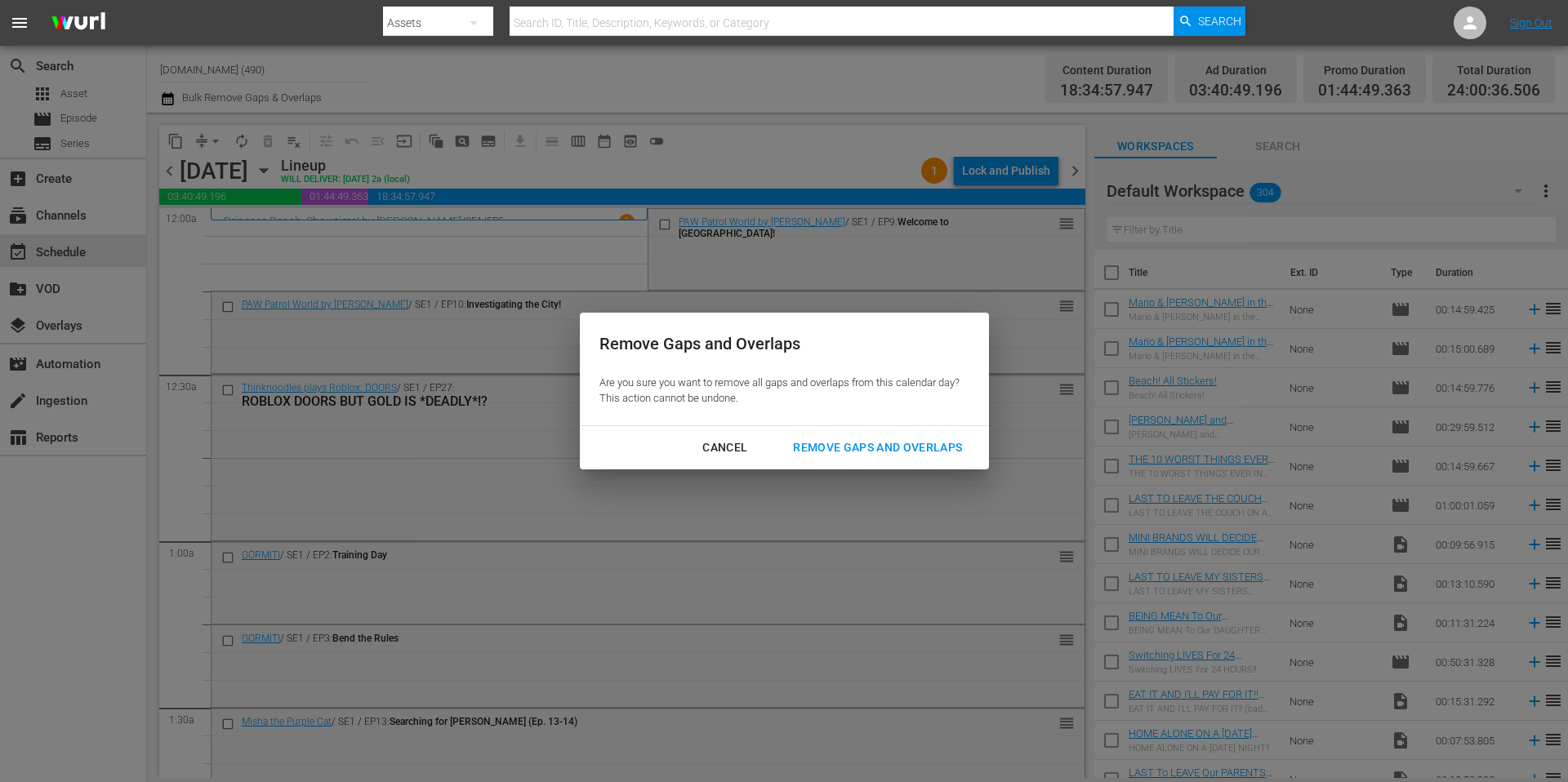
click at [901, 441] on div "Remove Gaps and Overlaps" at bounding box center [877, 447] width 195 height 20
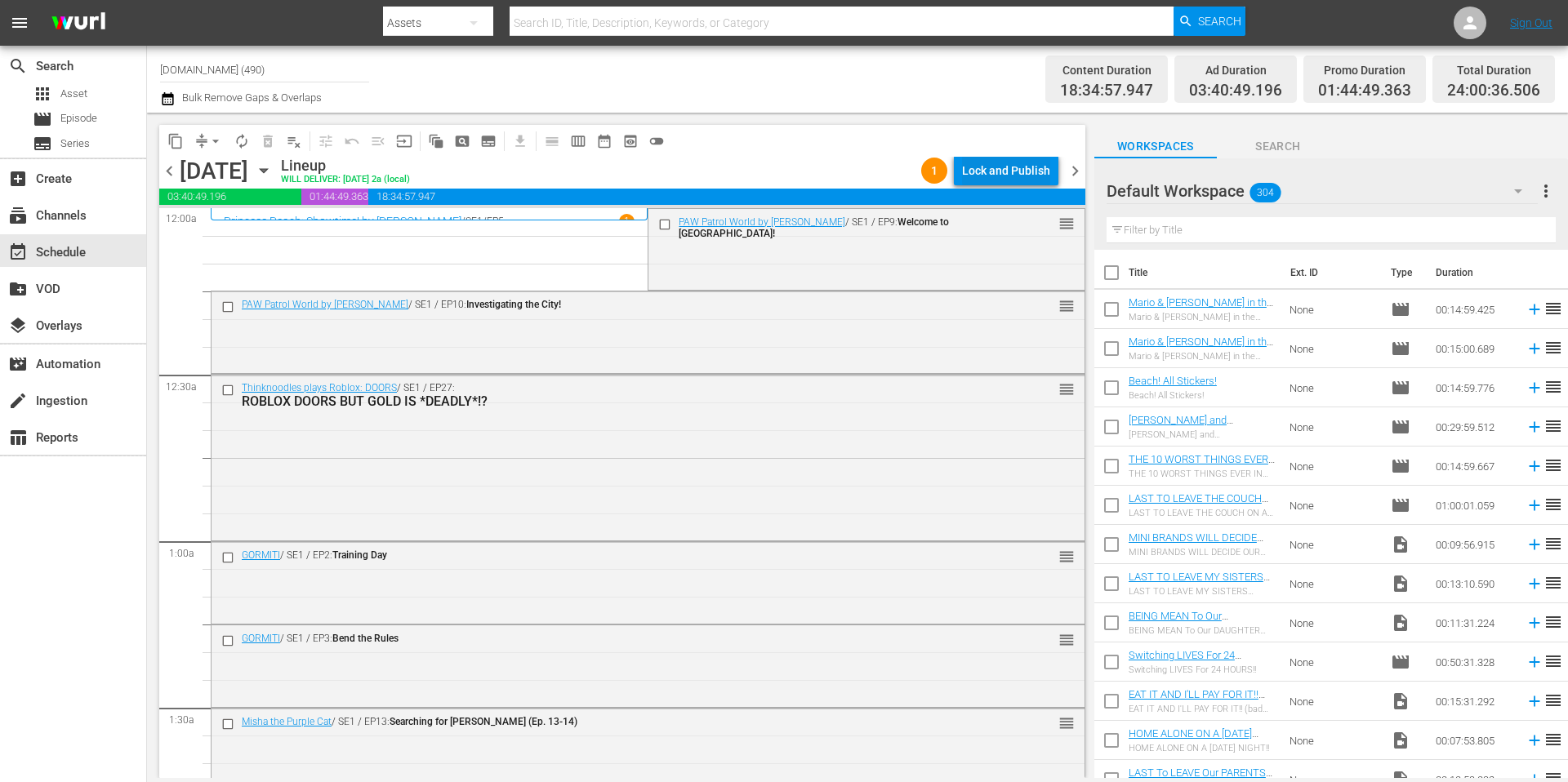
click at [1014, 170] on div "Lock and Publish" at bounding box center [1006, 170] width 89 height 30
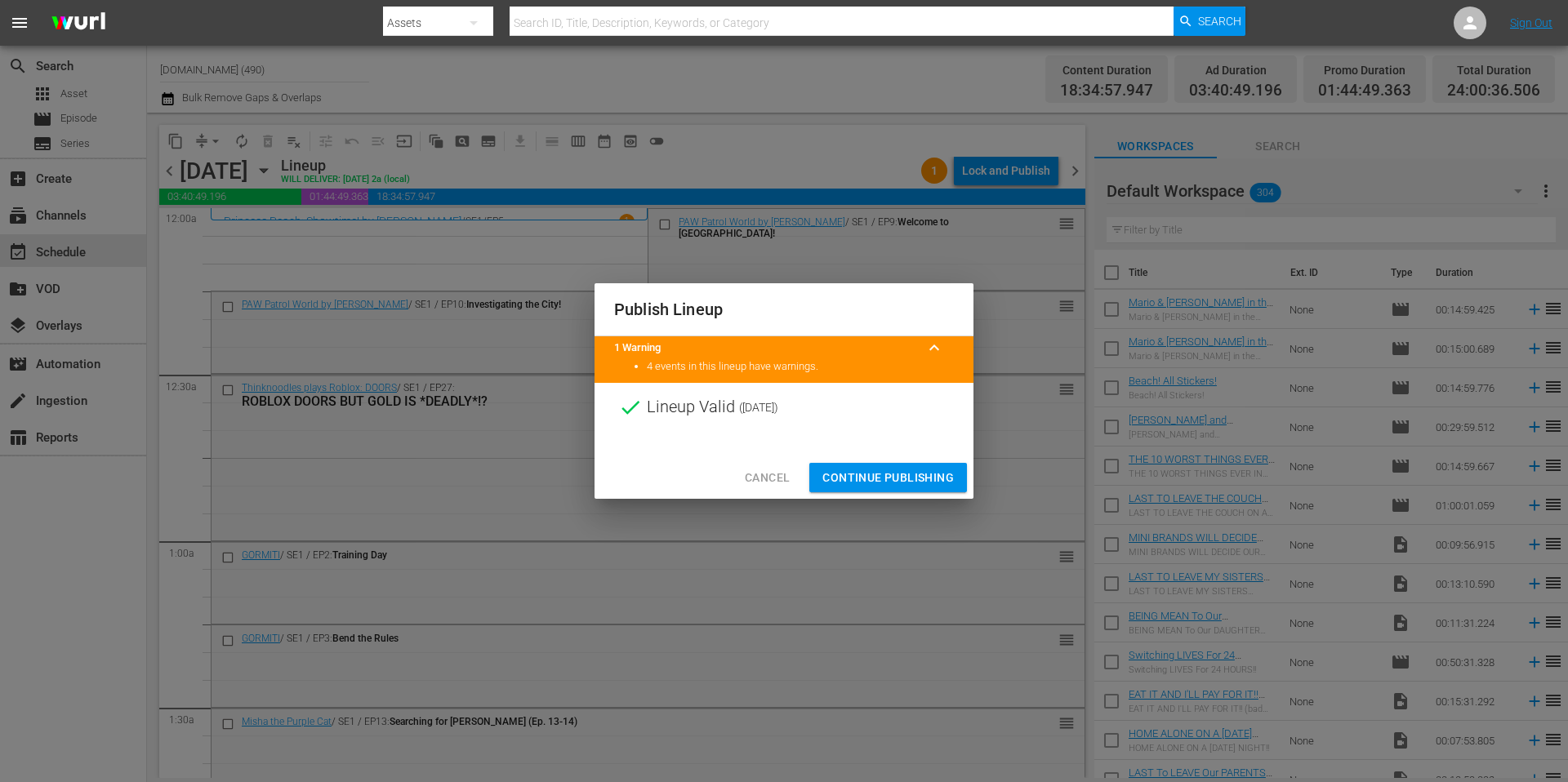
click at [894, 475] on span "Continue Publishing" at bounding box center [888, 477] width 132 height 20
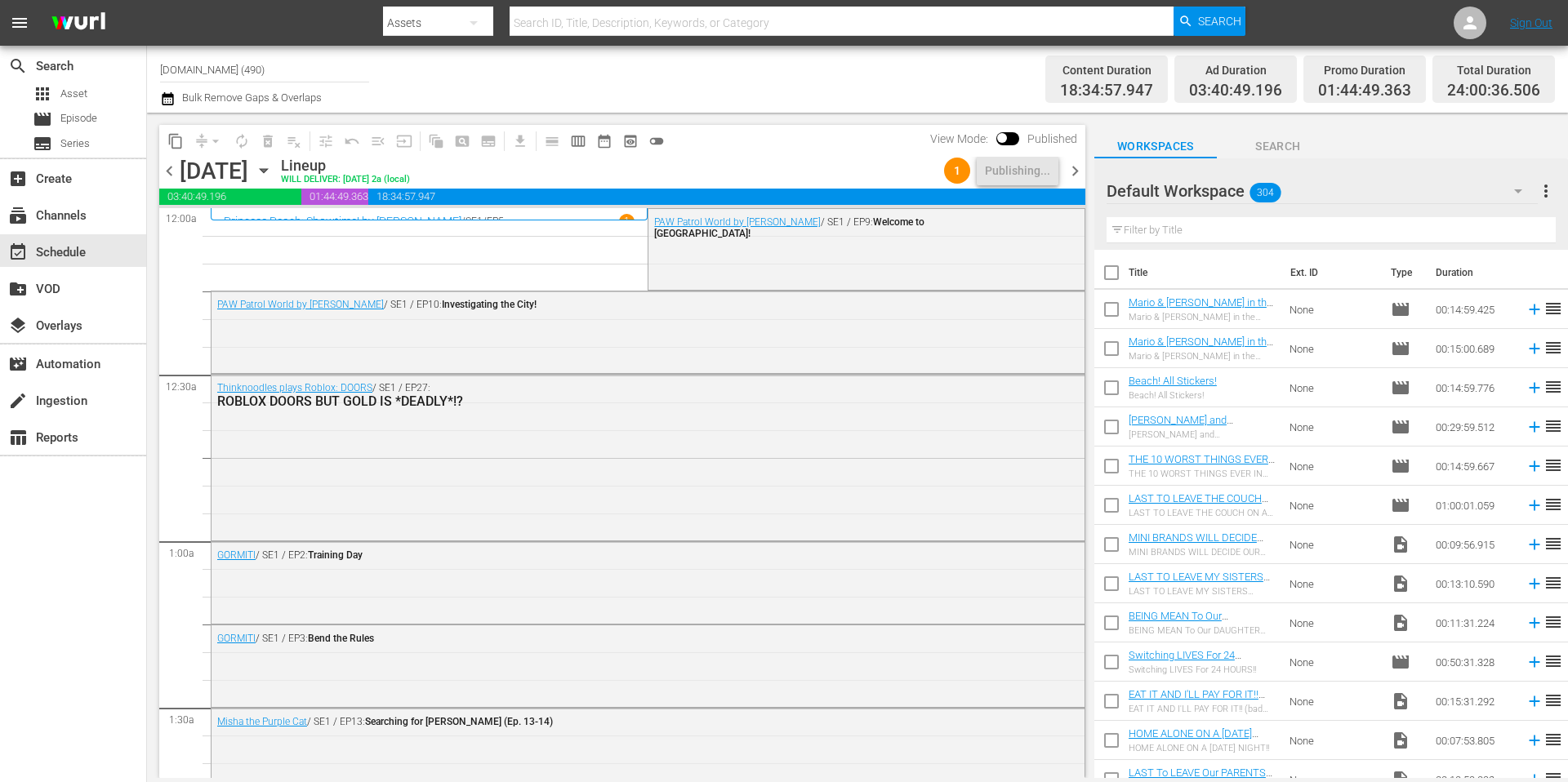
click at [721, 68] on div "Channel Title Kidoodle.TV (490) Bulk Remove Gaps & Overlaps" at bounding box center [540, 79] width 761 height 59
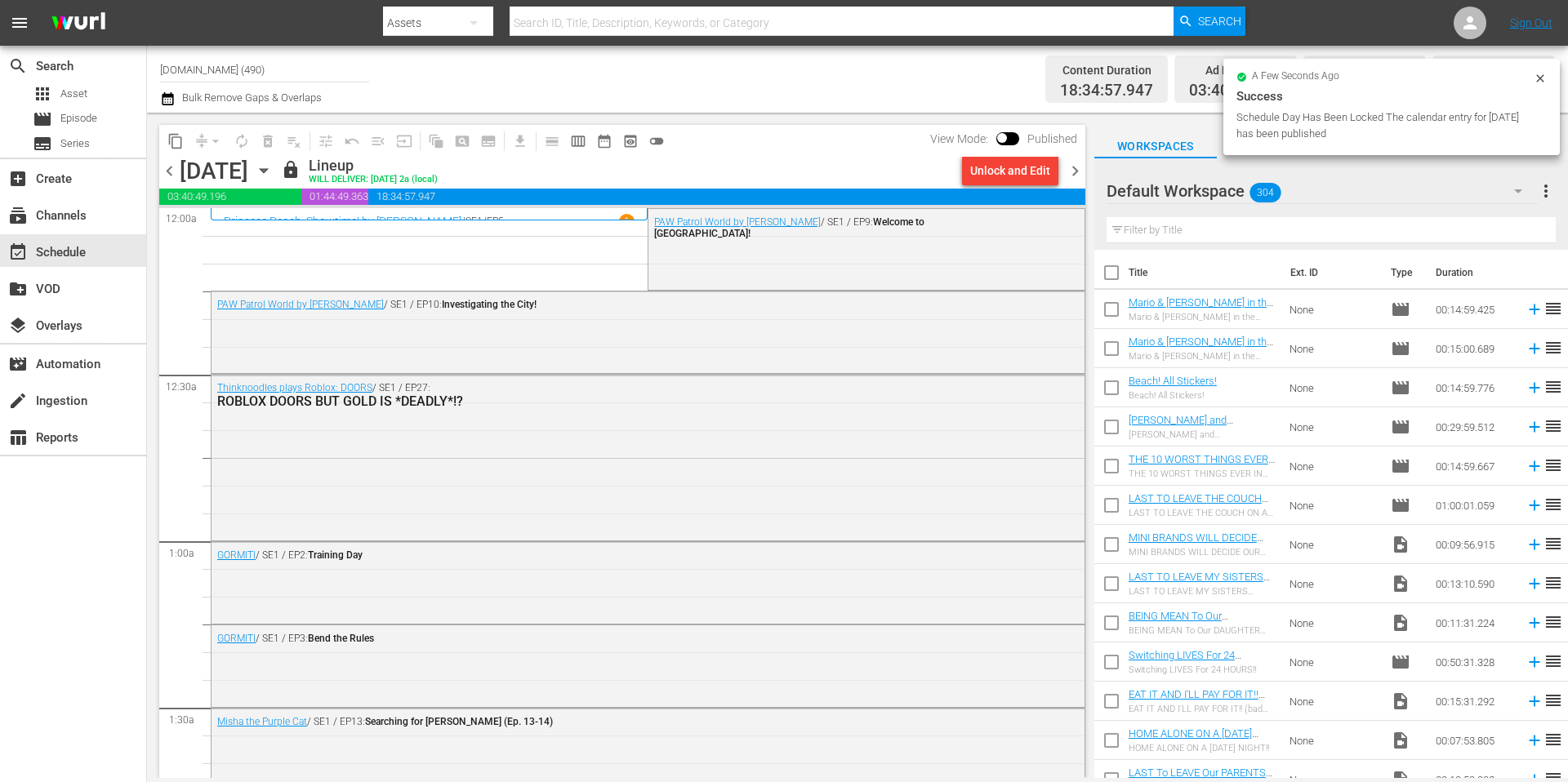
click at [1077, 171] on span "chevron_right" at bounding box center [1075, 170] width 20 height 20
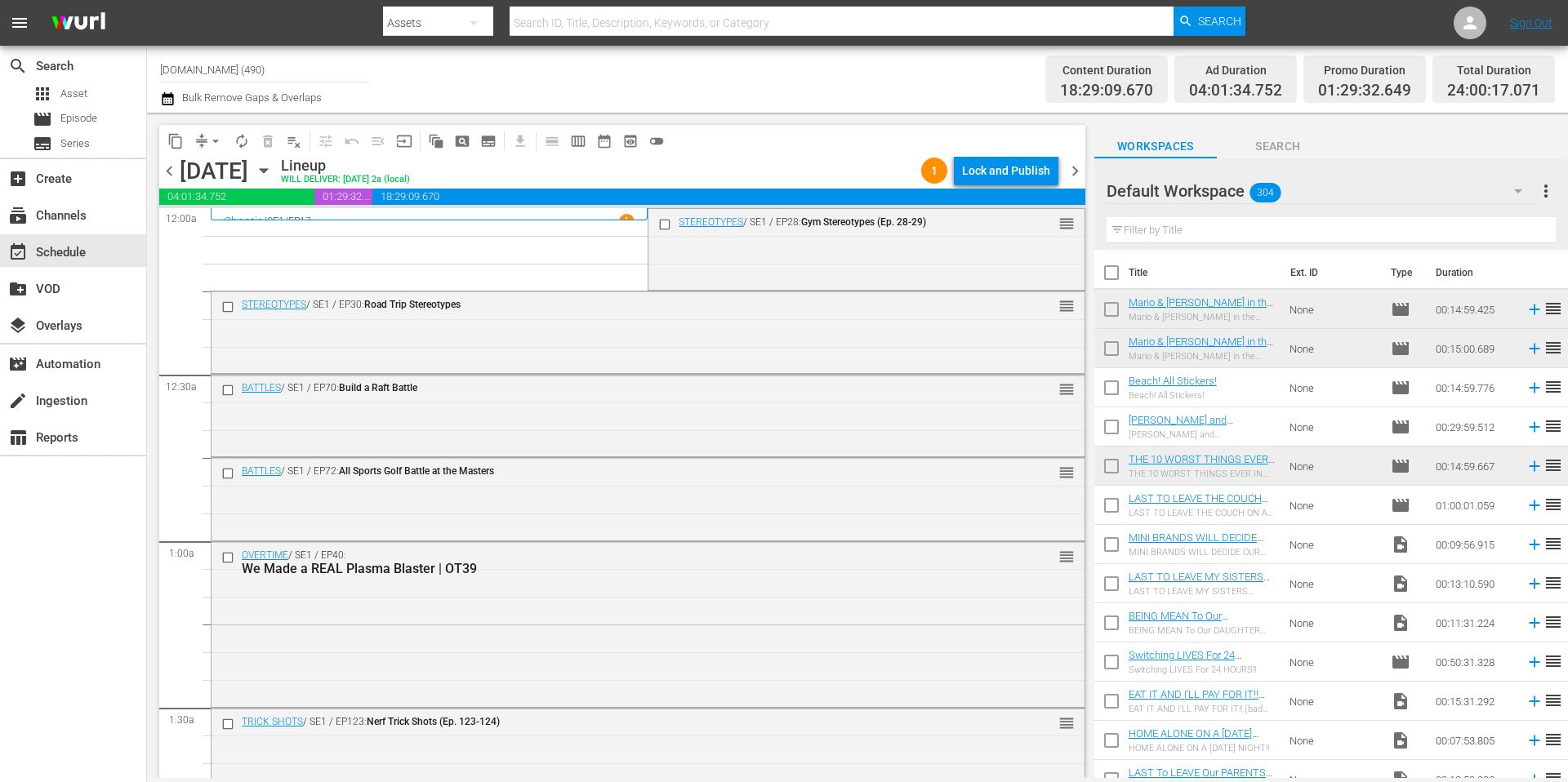
click at [212, 139] on span "arrow_drop_down" at bounding box center [215, 140] width 16 height 16
click at [214, 178] on li "Align to Midnight" at bounding box center [216, 174] width 171 height 27
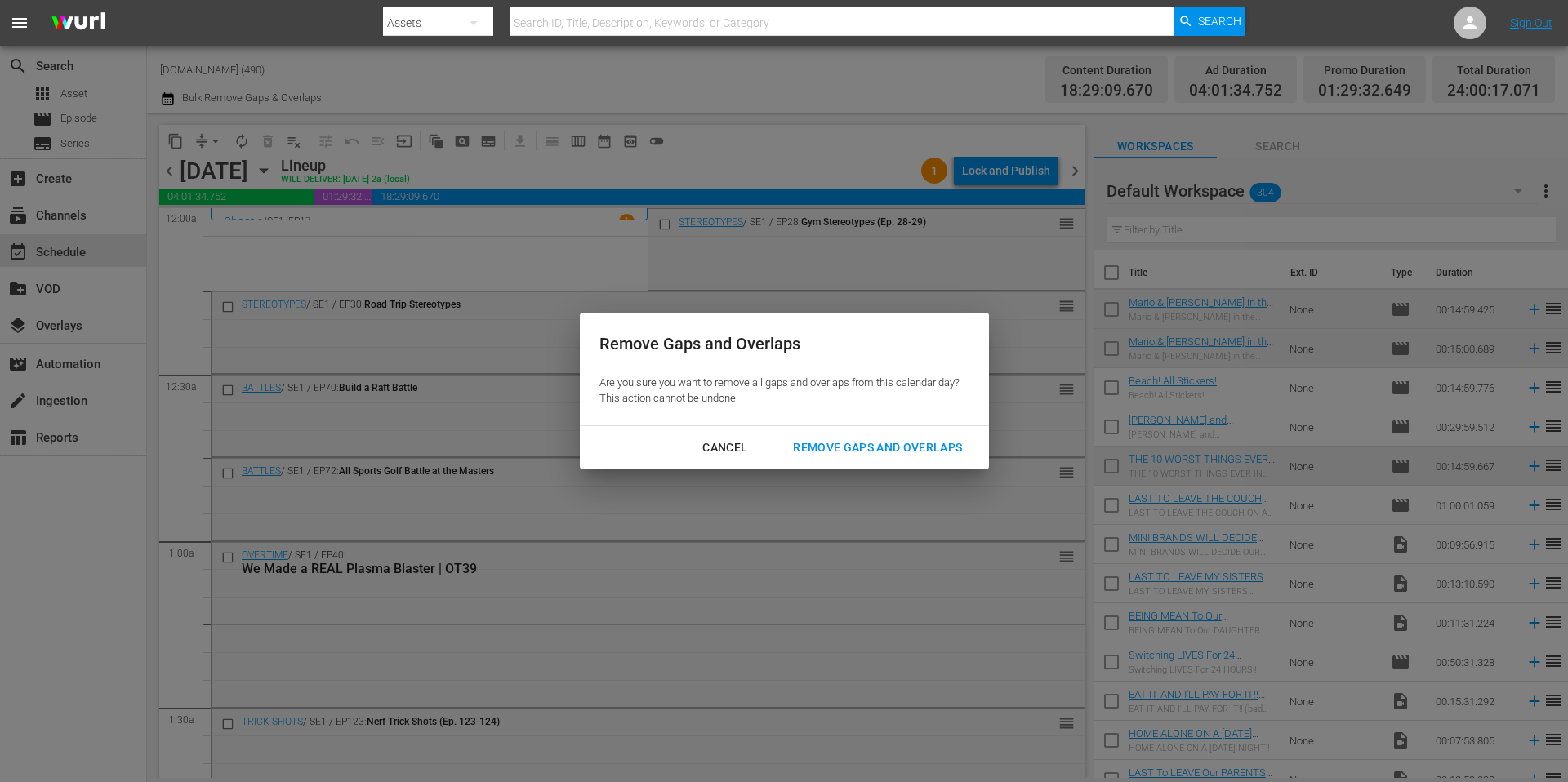
click at [876, 448] on div "Remove Gaps and Overlaps" at bounding box center [877, 447] width 195 height 20
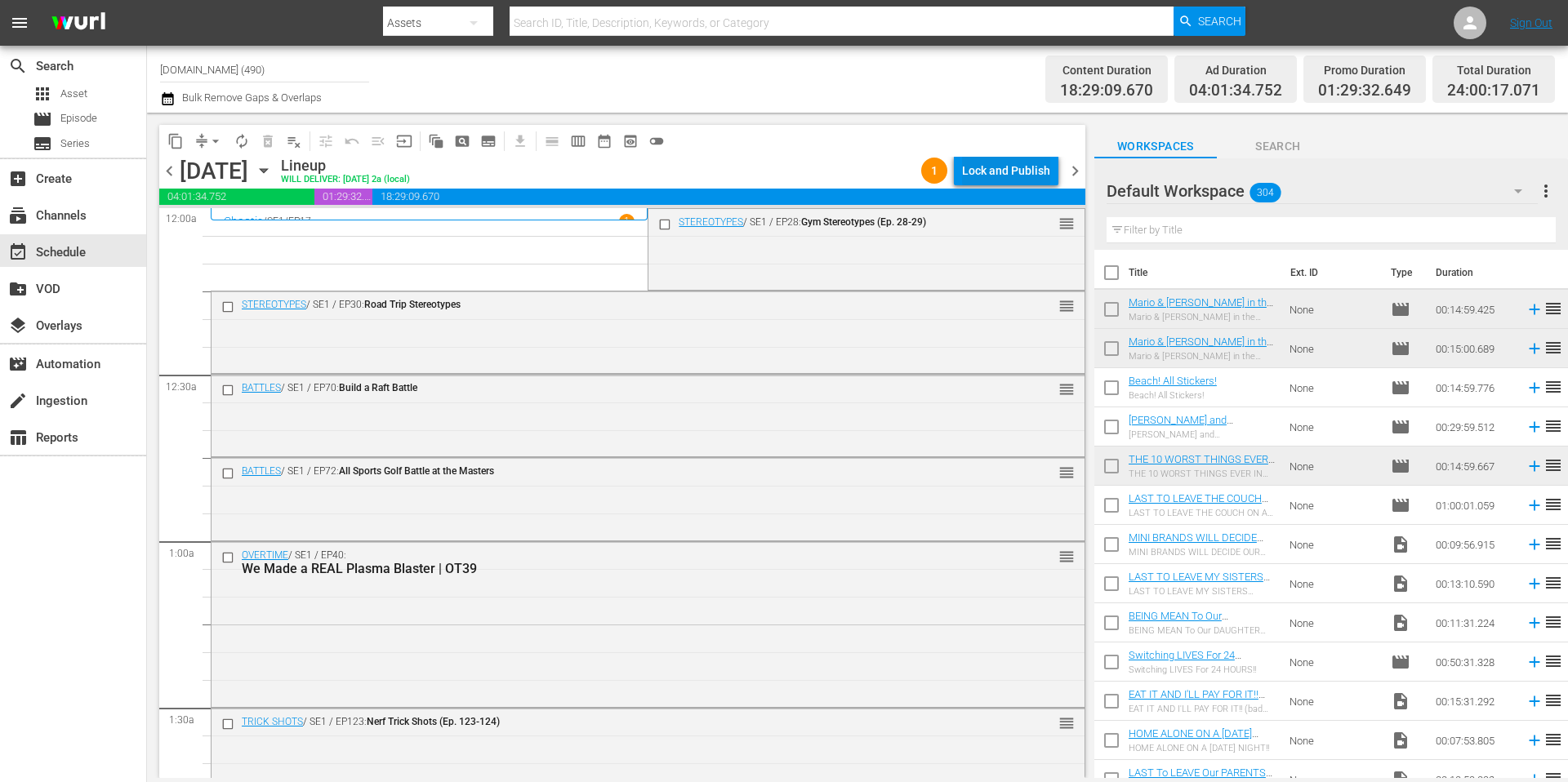
click at [1004, 171] on div "Lock and Publish" at bounding box center [1006, 170] width 89 height 30
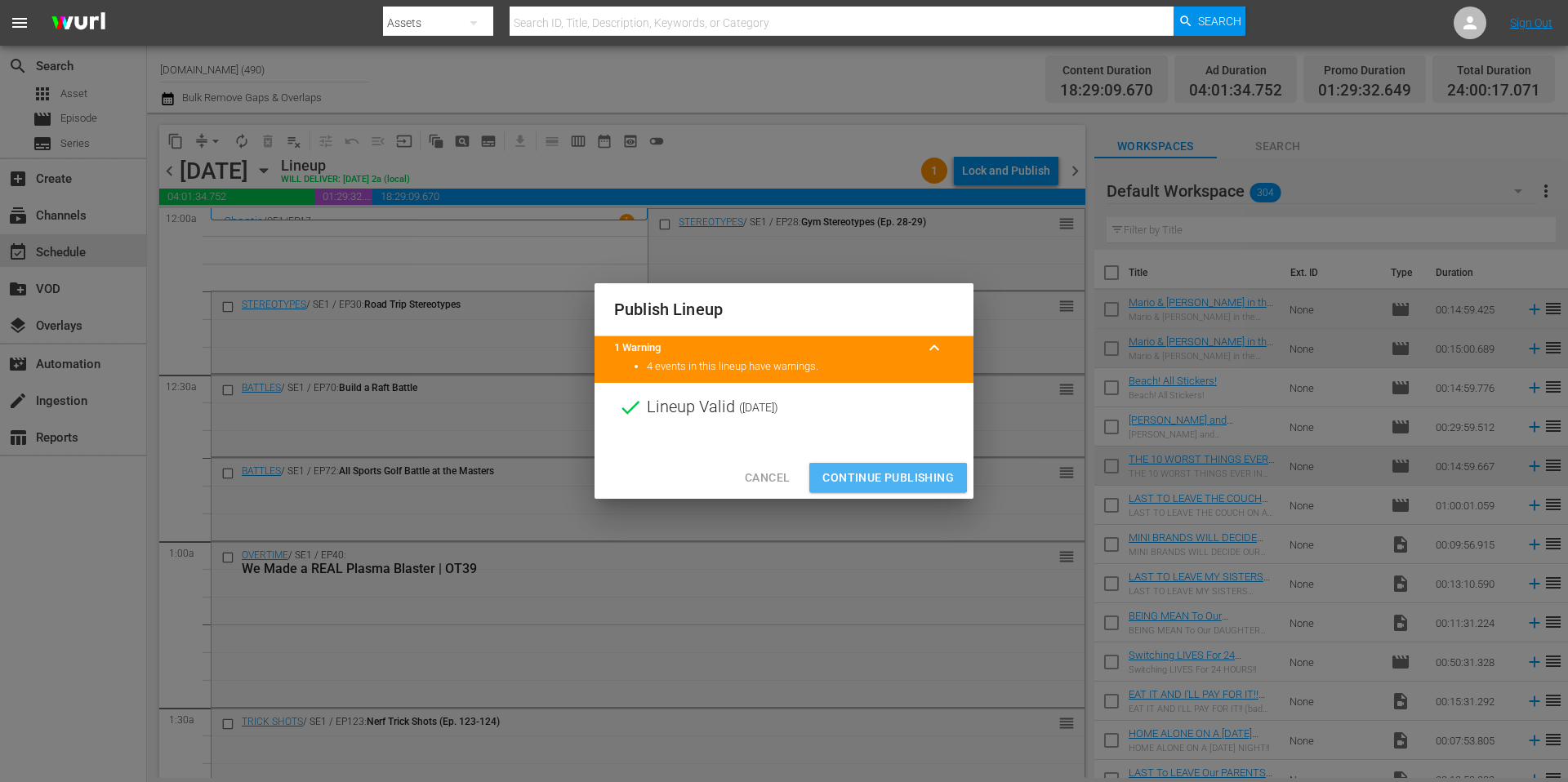
click at [879, 477] on span "Continue Publishing" at bounding box center [888, 477] width 132 height 20
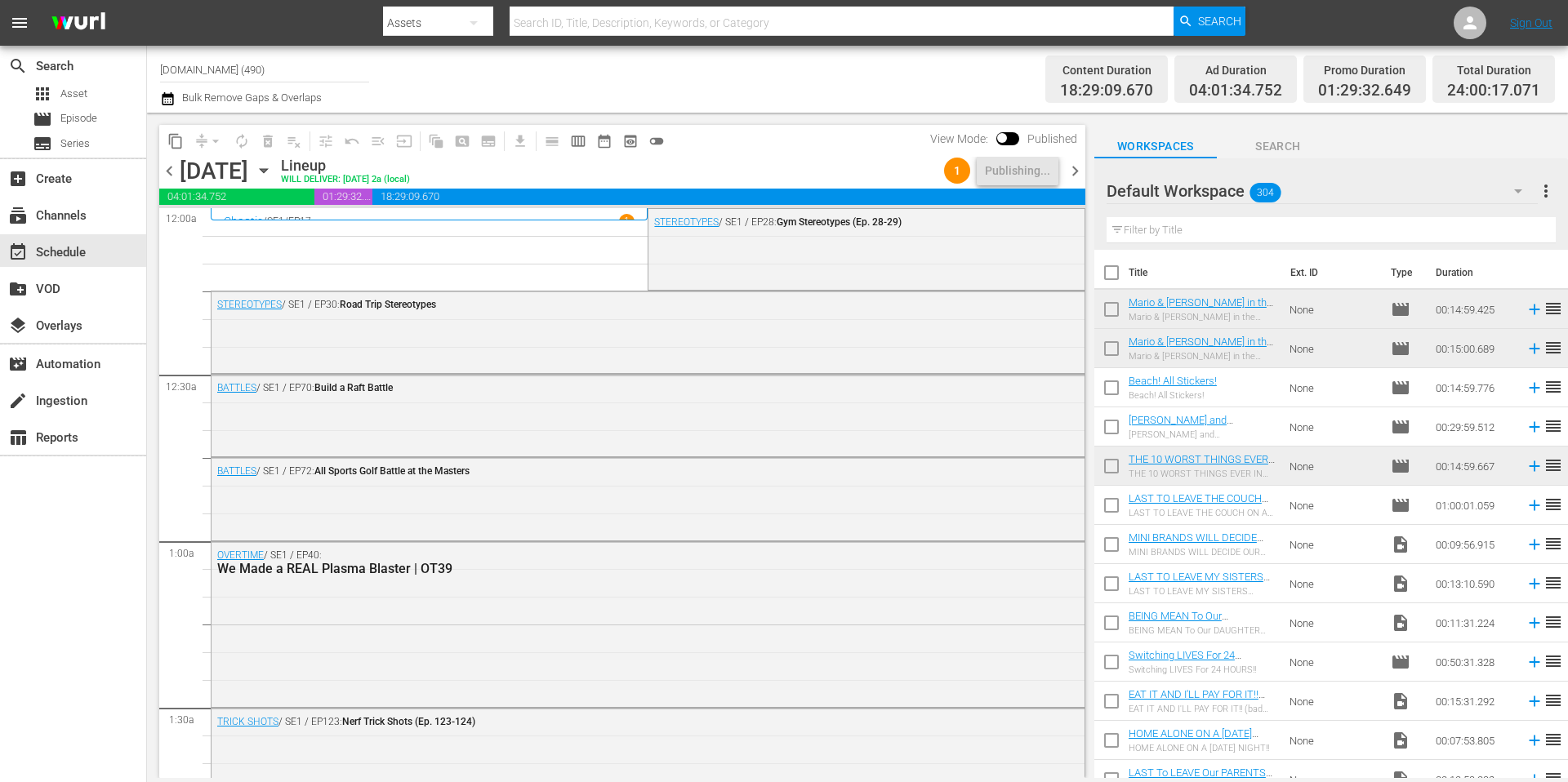
click at [718, 82] on div "Channel Title Kidoodle.TV (490) Bulk Remove Gaps & Overlaps" at bounding box center [540, 79] width 761 height 59
click at [267, 170] on icon "button" at bounding box center [264, 171] width 8 height 4
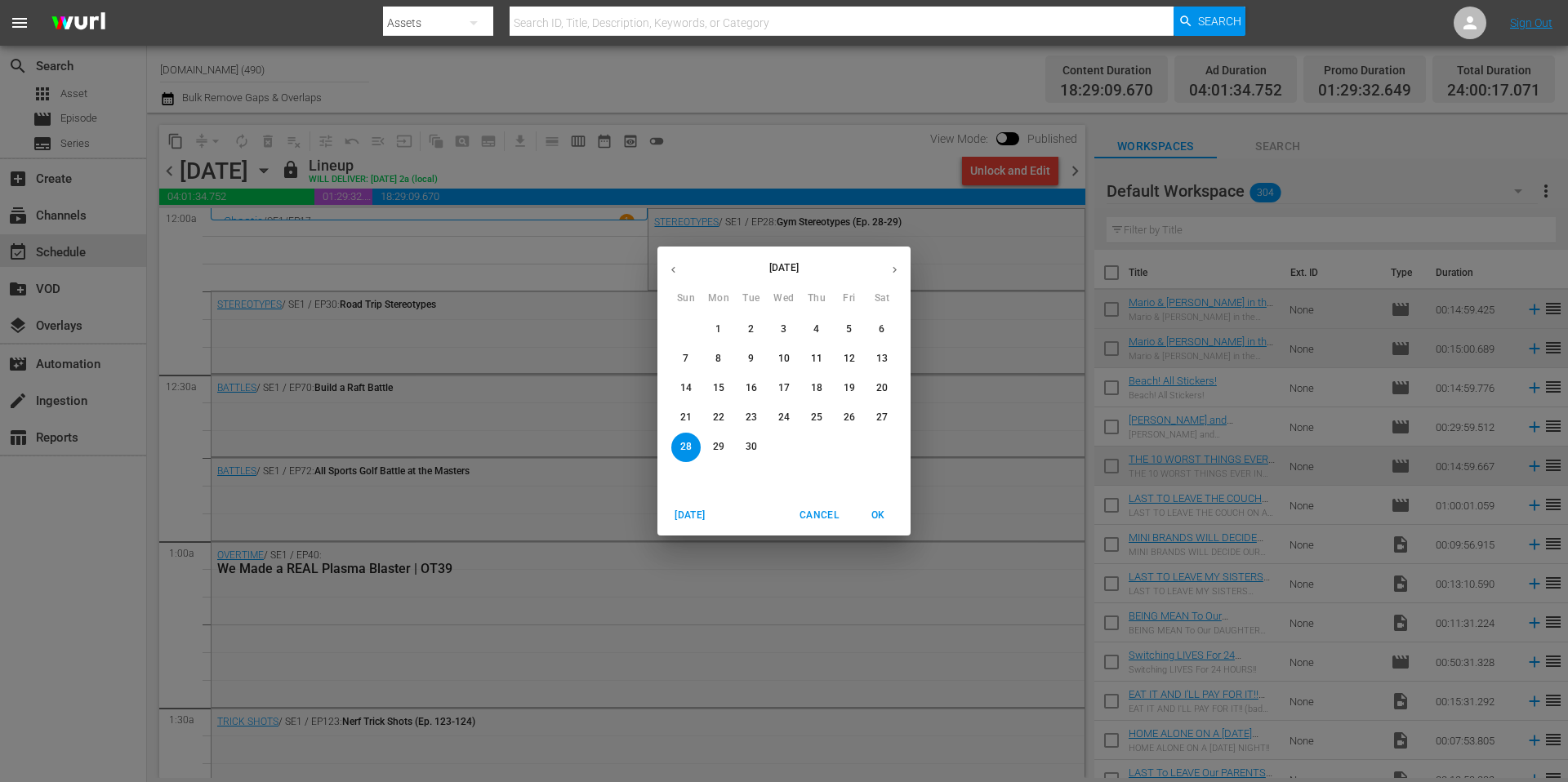
click at [723, 327] on span "1" at bounding box center [719, 329] width 30 height 13
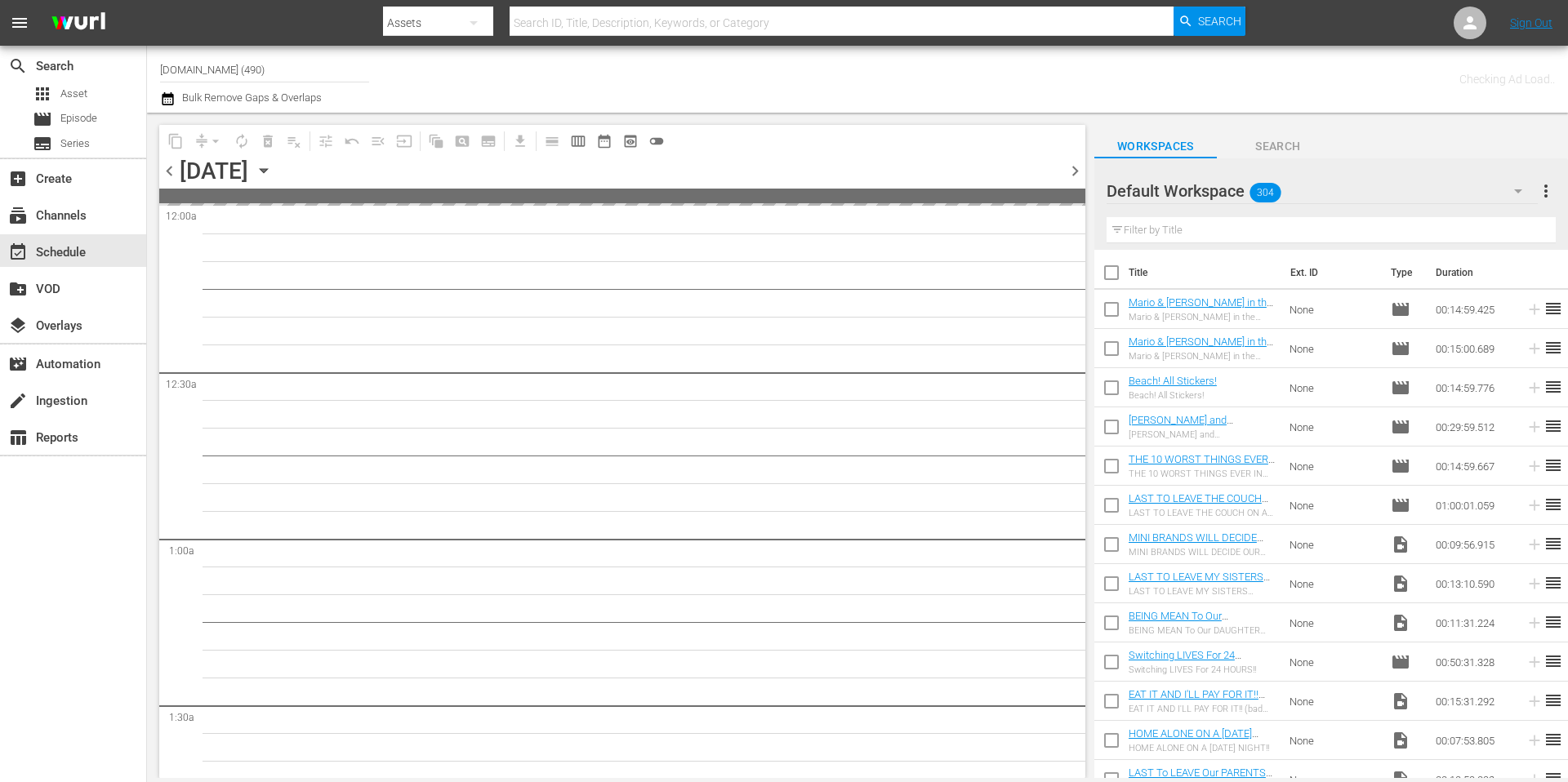
click at [758, 90] on div "Channel Title Kidoodle.TV (490) Bulk Remove Gaps & Overlaps" at bounding box center [540, 79] width 761 height 59
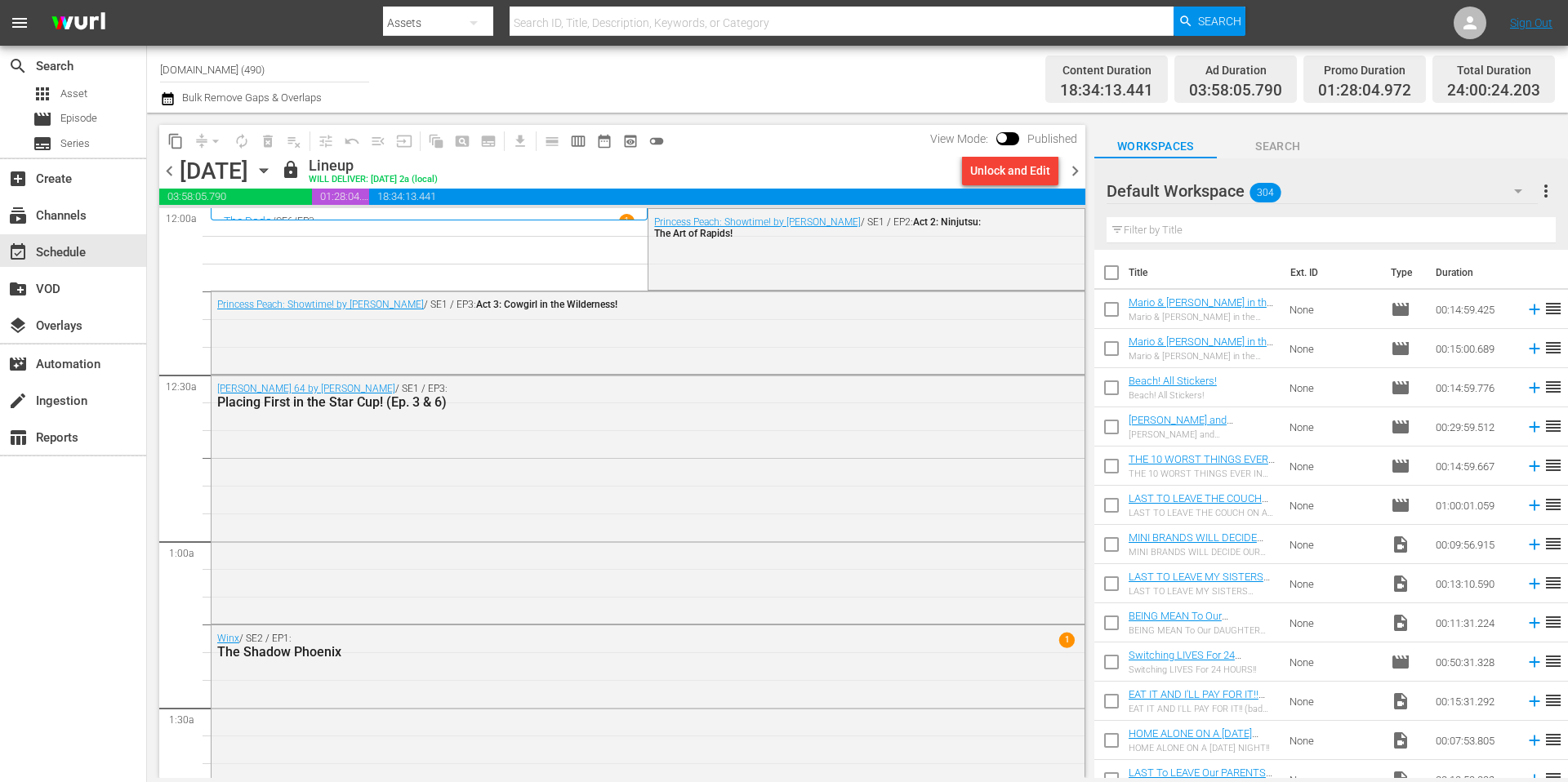
click at [267, 171] on icon "button" at bounding box center [264, 171] width 8 height 4
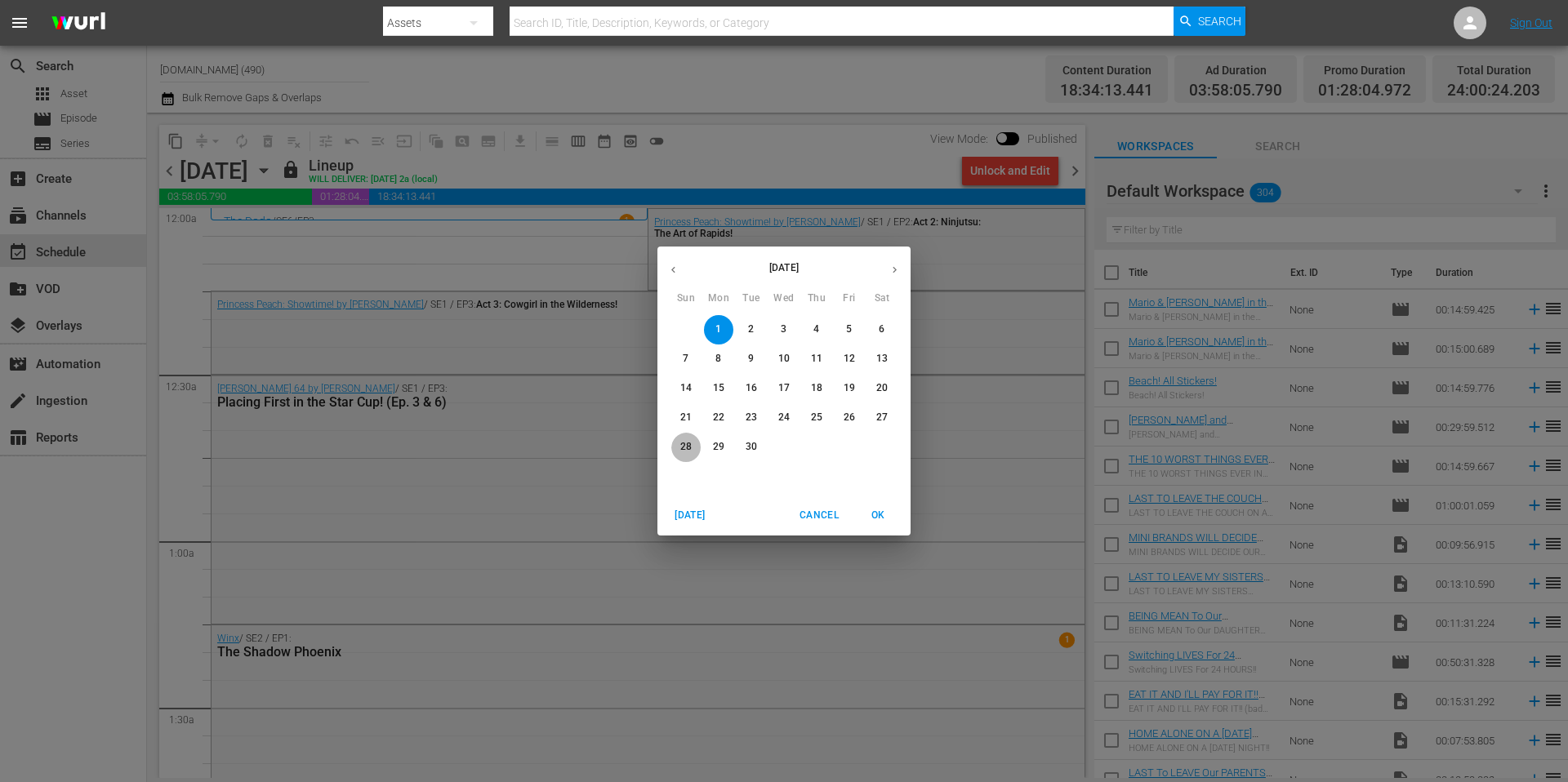
click at [692, 444] on span "28" at bounding box center [686, 447] width 30 height 13
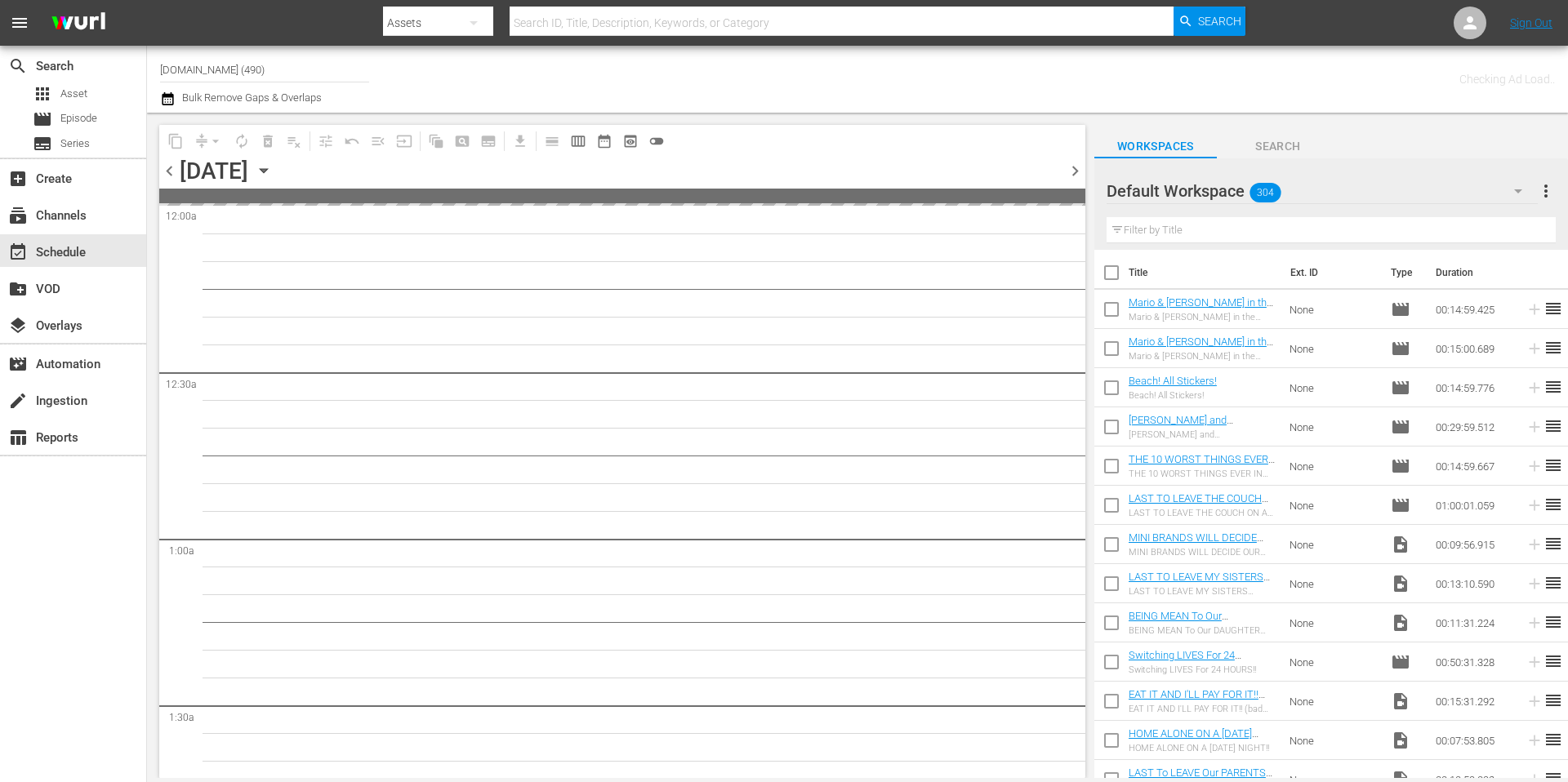
click at [807, 88] on div "Channel Title [DOMAIN_NAME] (490) Bulk Remove Gaps & Overlaps" at bounding box center [540, 79] width 761 height 59
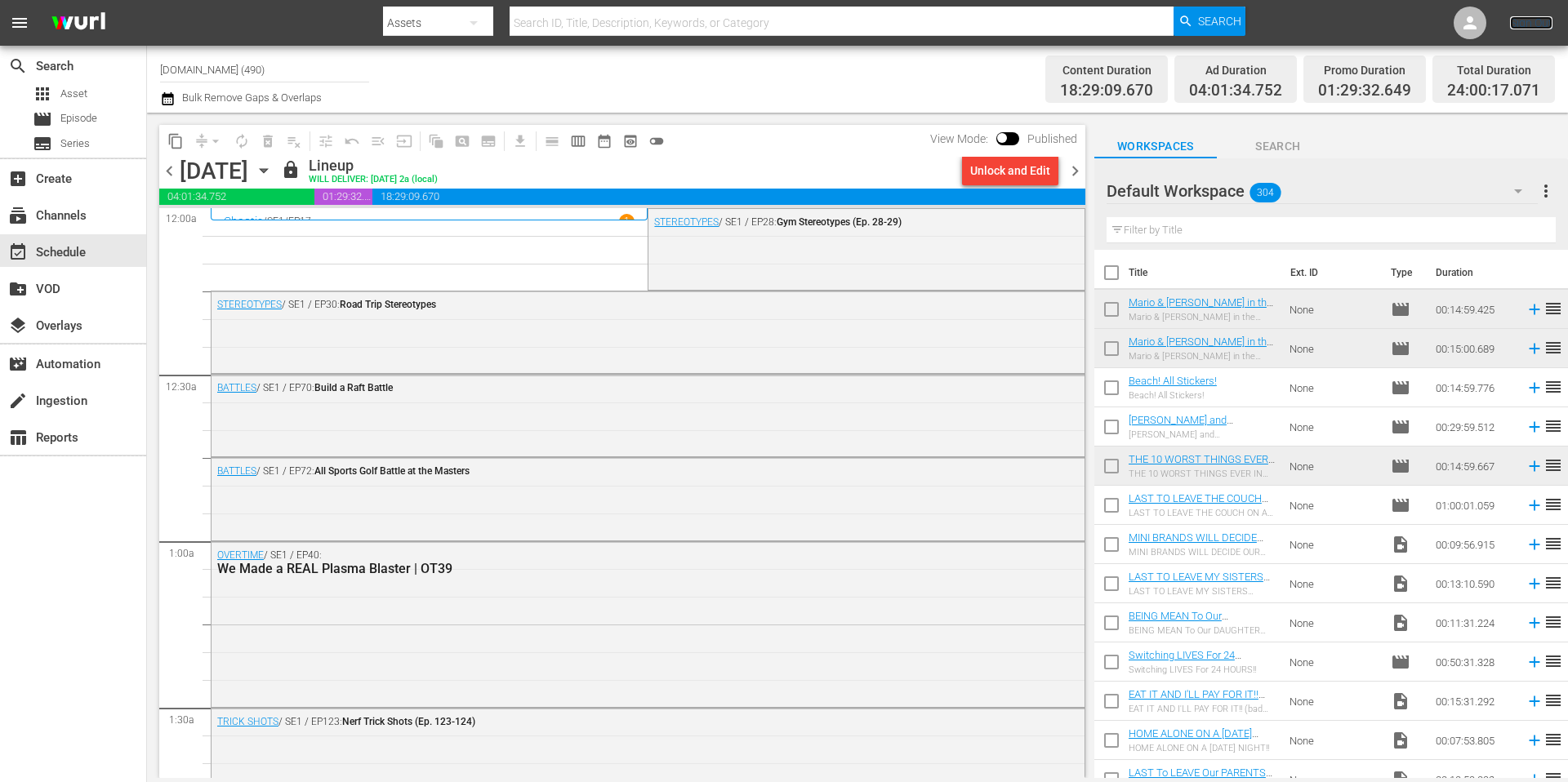
click at [1542, 23] on link "Sign Out" at bounding box center [1531, 23] width 42 height 13
